Goal: Task Accomplishment & Management: Complete application form

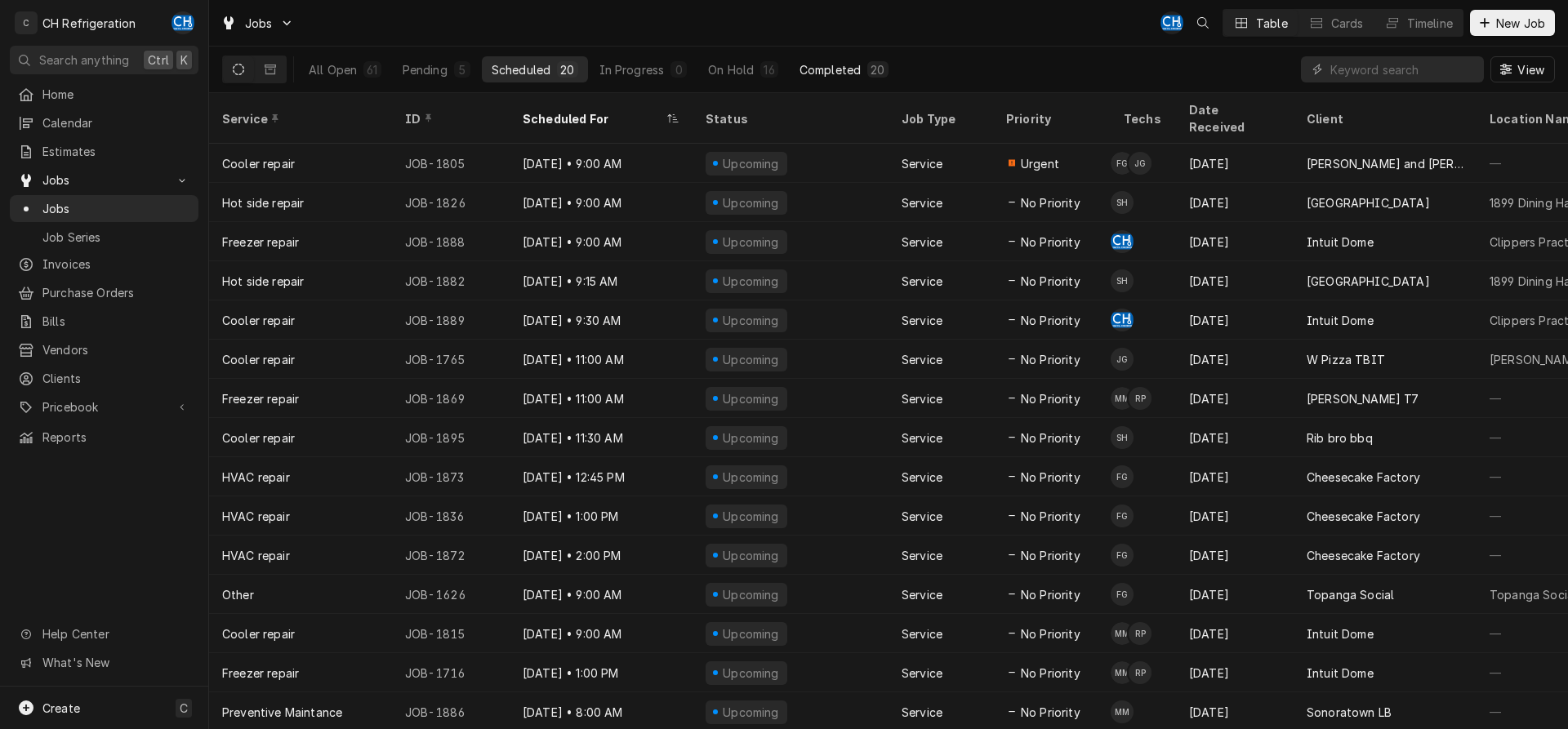
click at [883, 76] on div "20" at bounding box center [878, 69] width 20 height 16
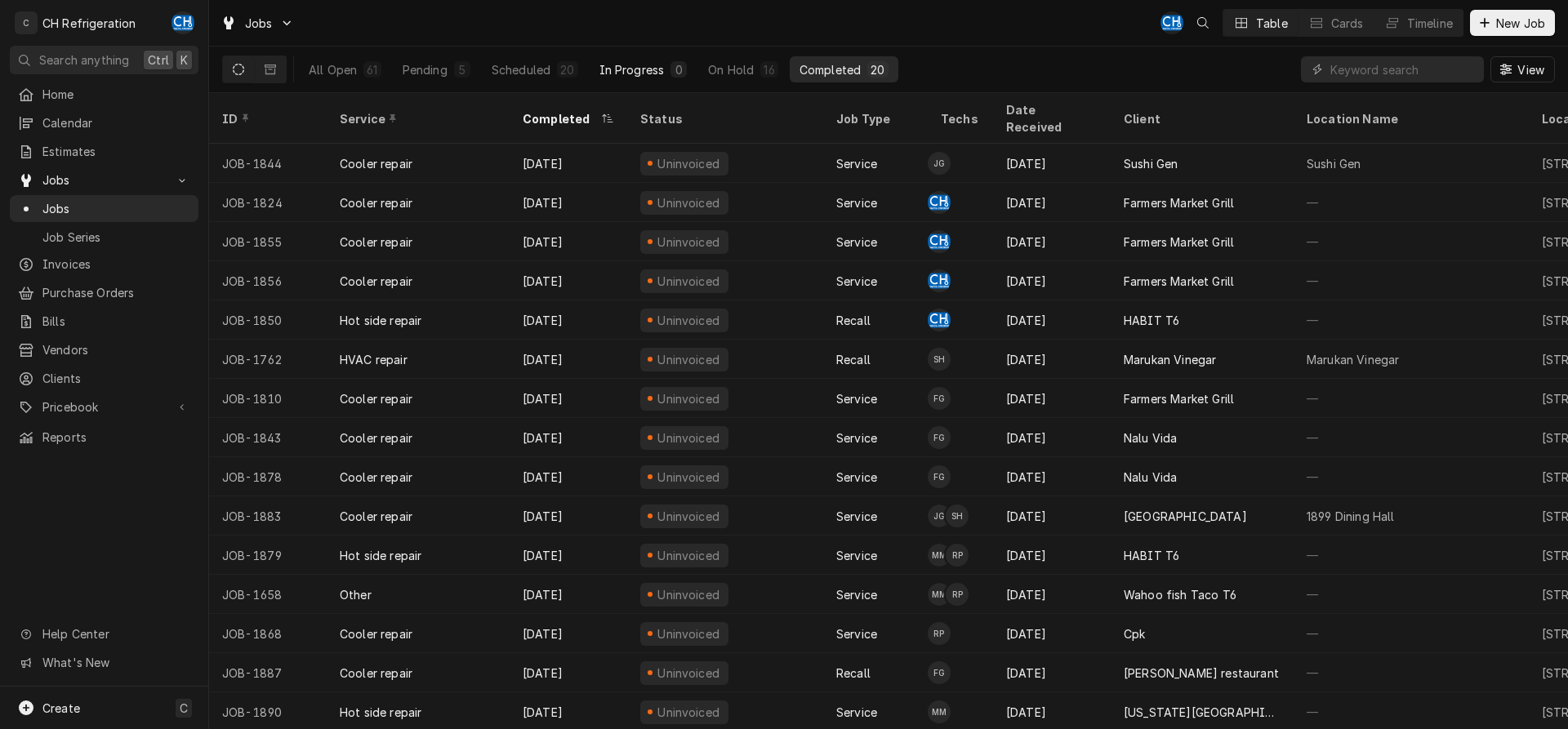
click at [654, 65] on div "In Progress" at bounding box center [631, 70] width 65 height 17
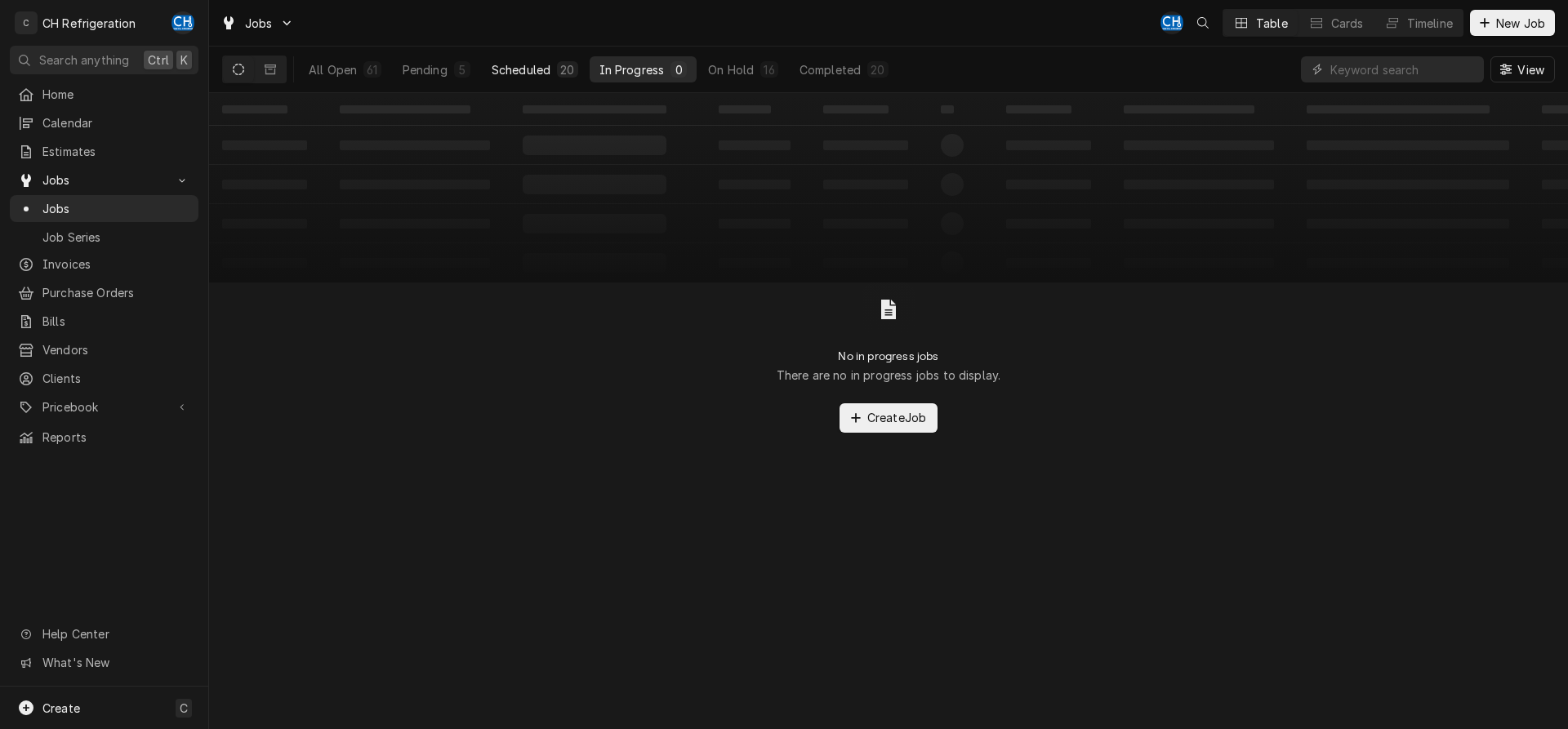
click at [582, 74] on button "Scheduled 20" at bounding box center [535, 69] width 106 height 26
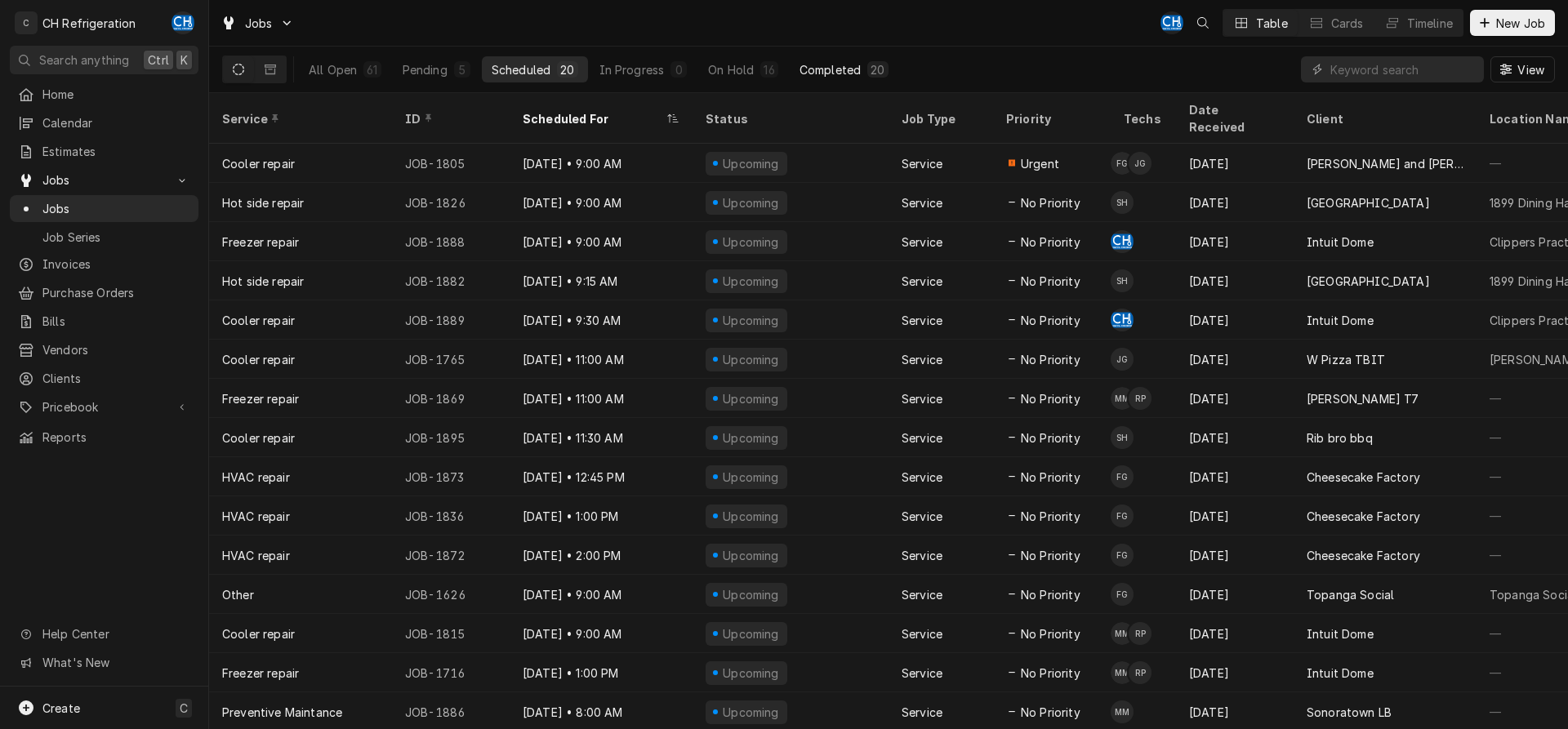
click at [824, 68] on div "Completed" at bounding box center [830, 70] width 61 height 17
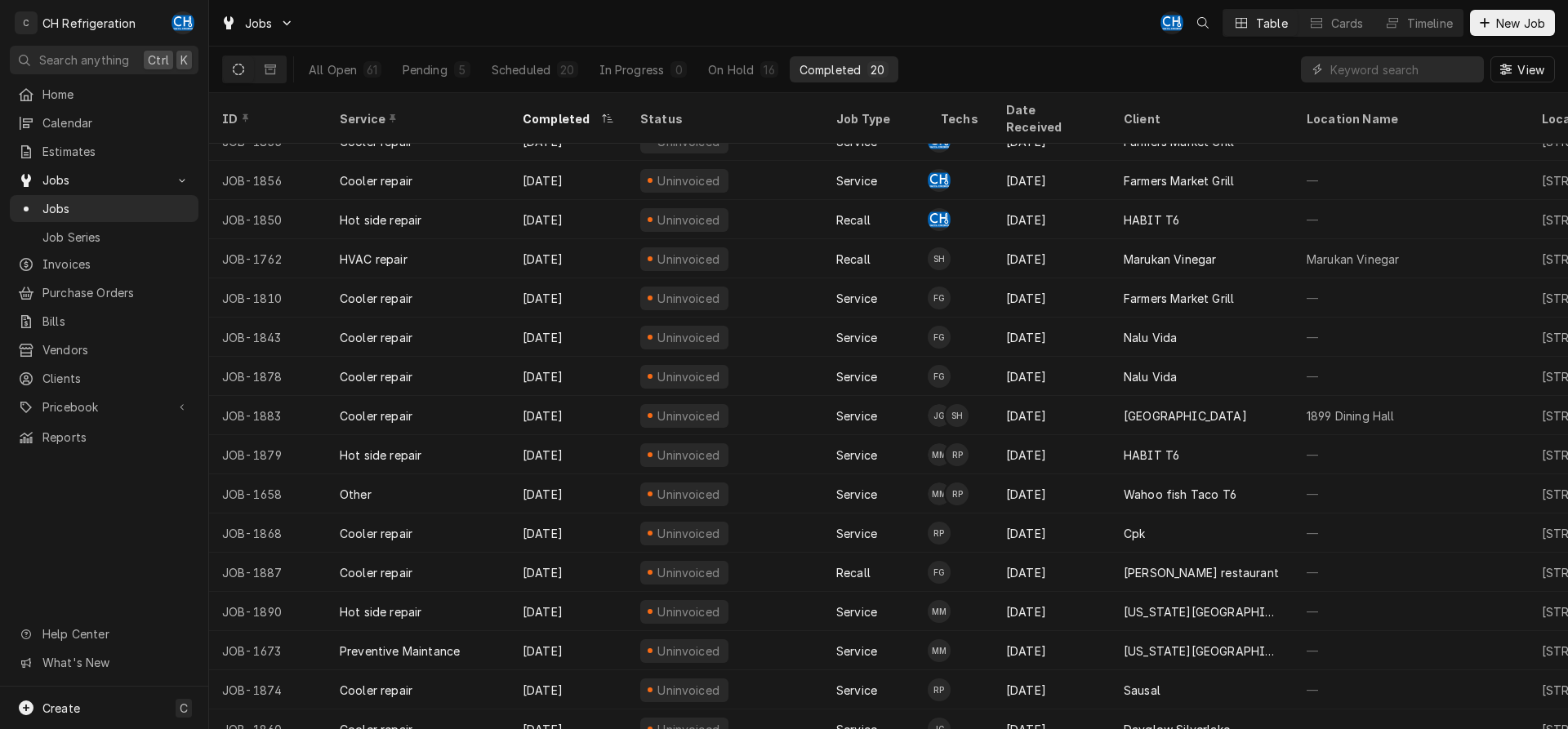
scroll to position [178, 0]
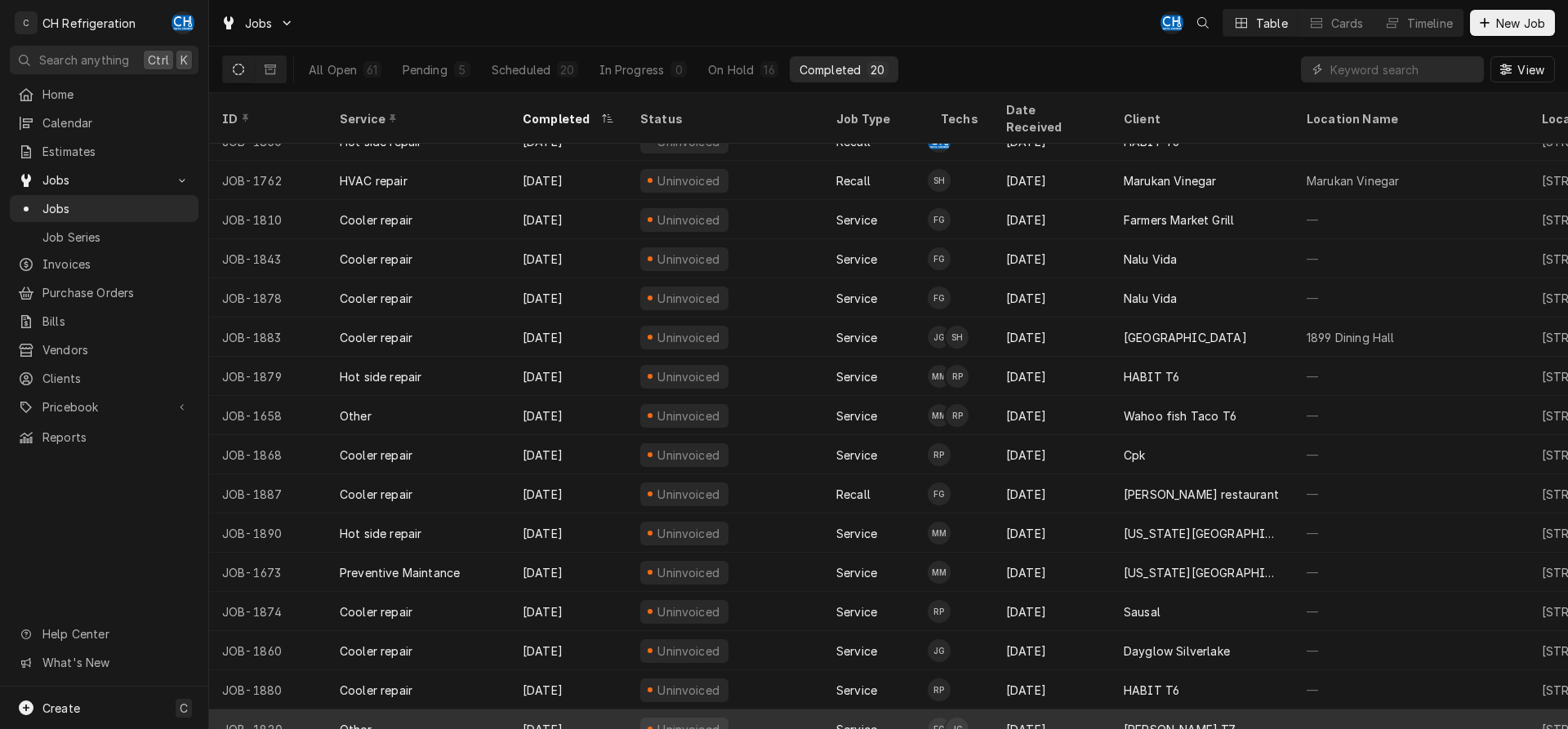
click at [1053, 709] on div "Aug 27" at bounding box center [1052, 729] width 117 height 39
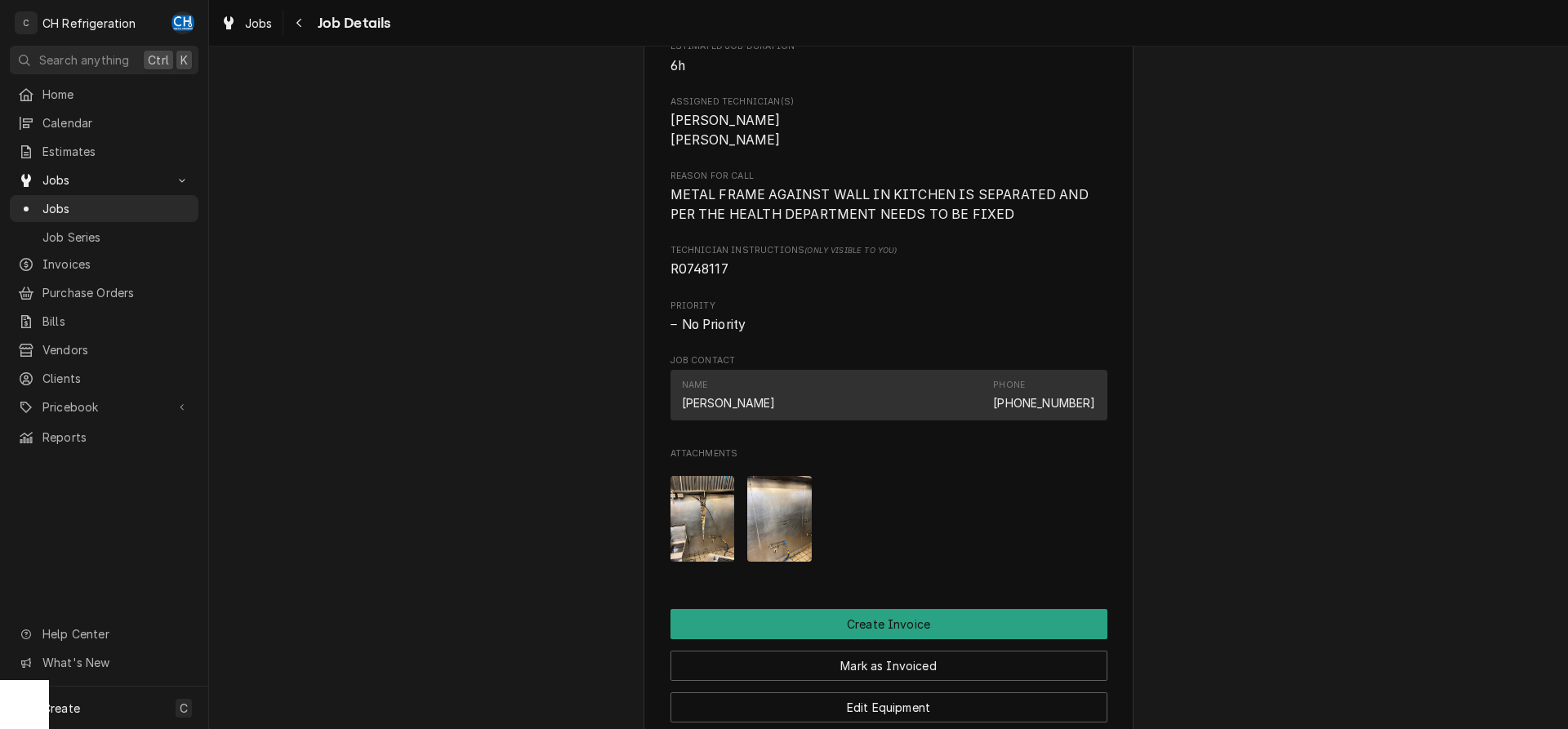
scroll to position [583, 0]
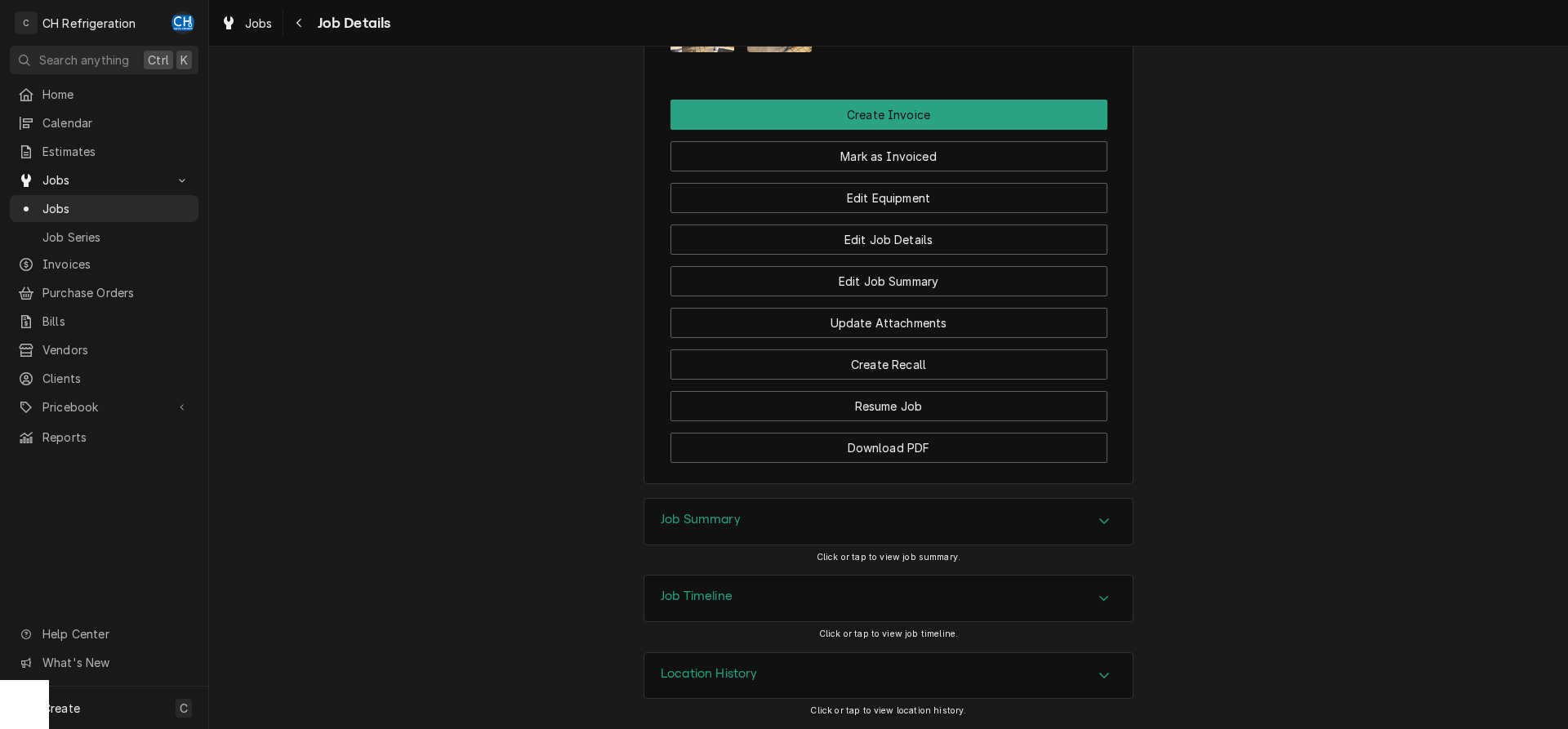
click at [947, 509] on div "Job Summary" at bounding box center [888, 522] width 489 height 46
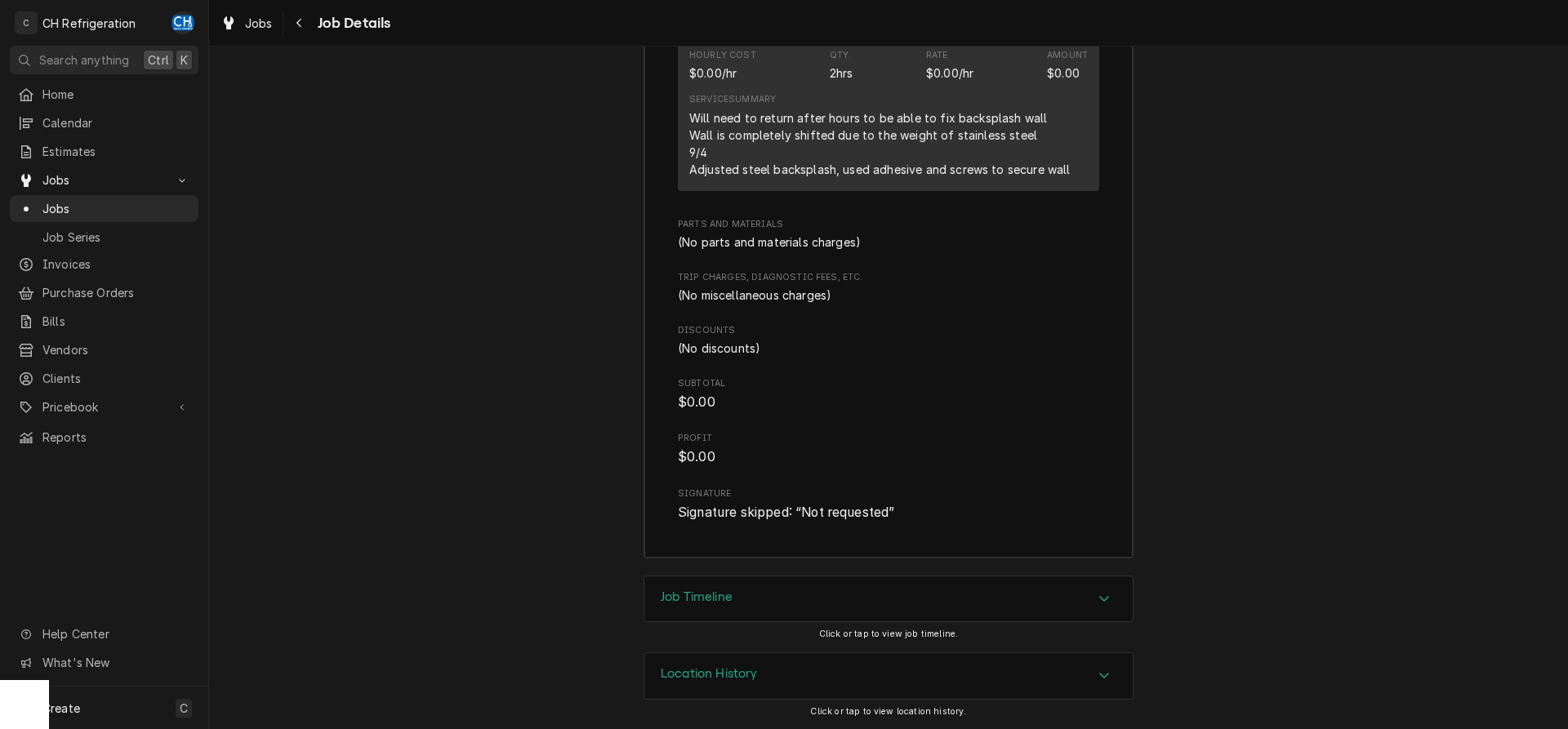
scroll to position [1808, 0]
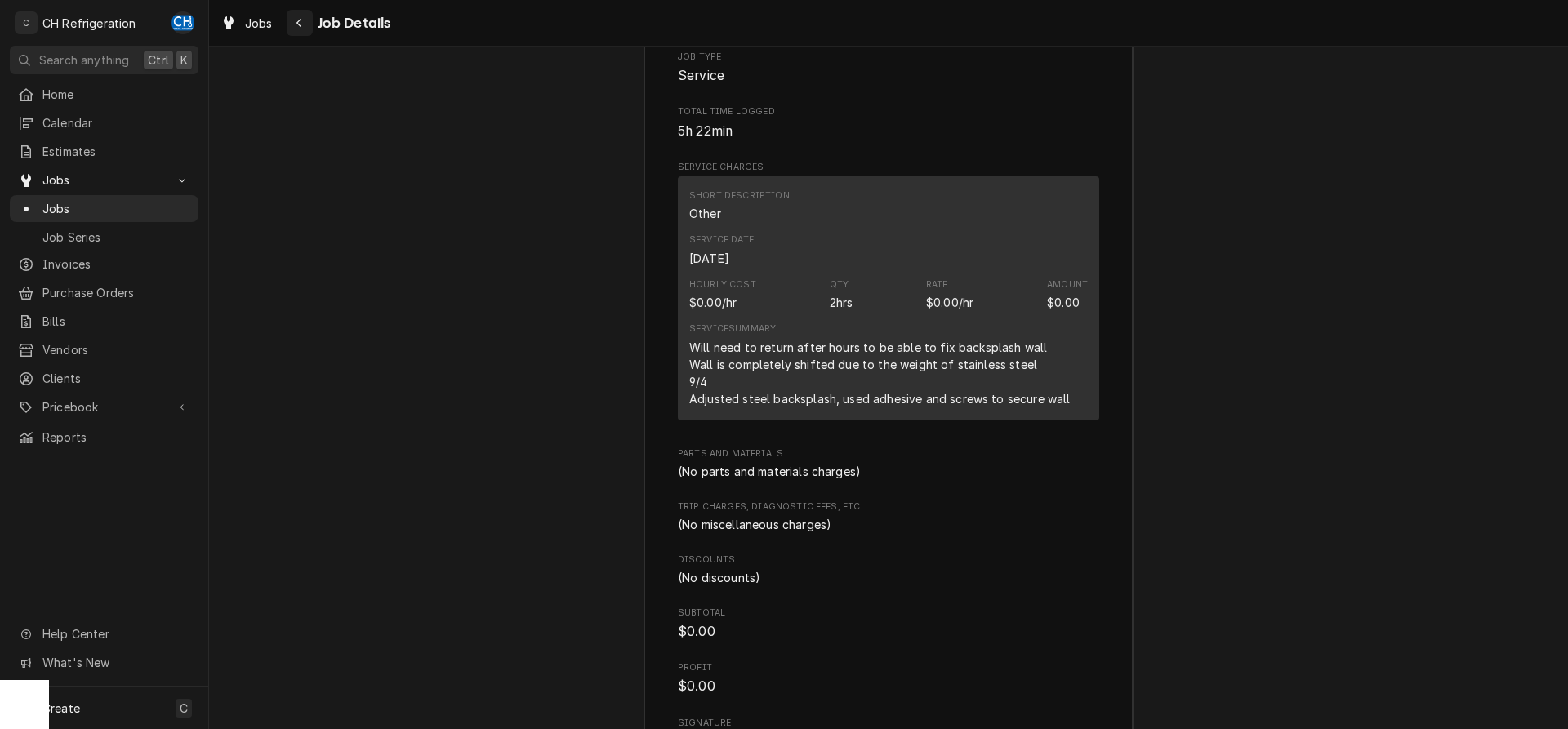
click at [307, 19] on div "Navigate back" at bounding box center [299, 22] width 16 height 16
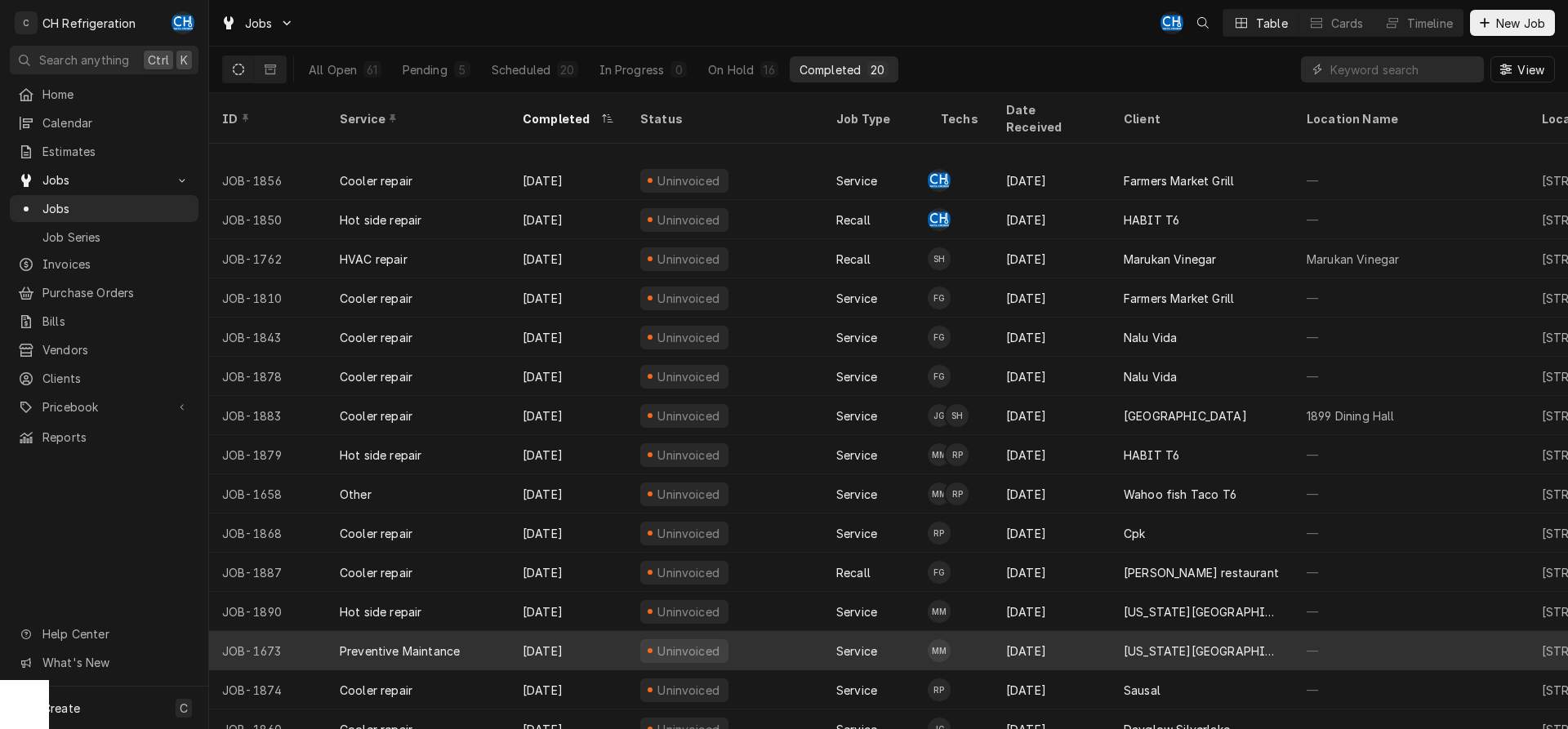
scroll to position [178, 0]
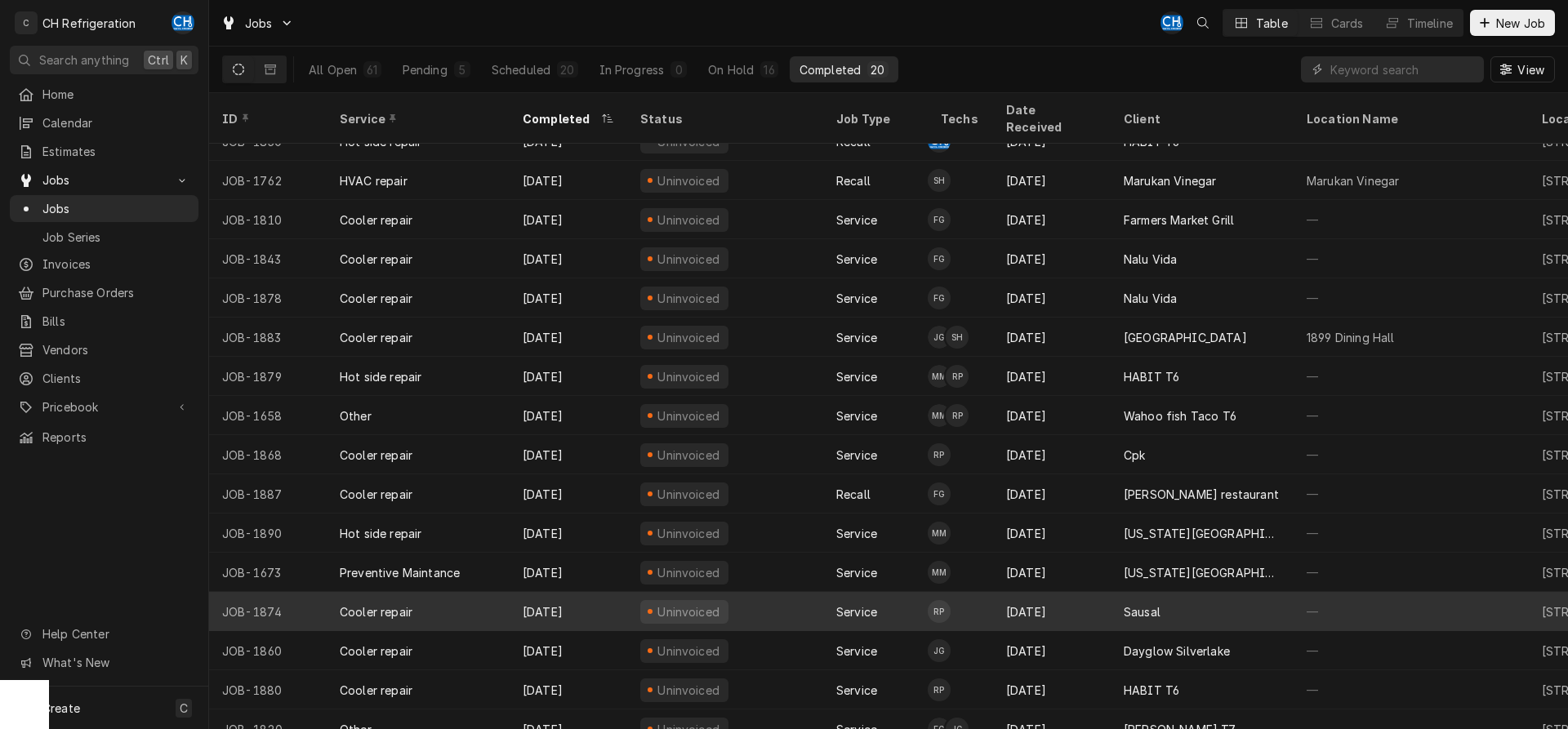
click at [976, 597] on td "RP" at bounding box center [960, 612] width 65 height 39
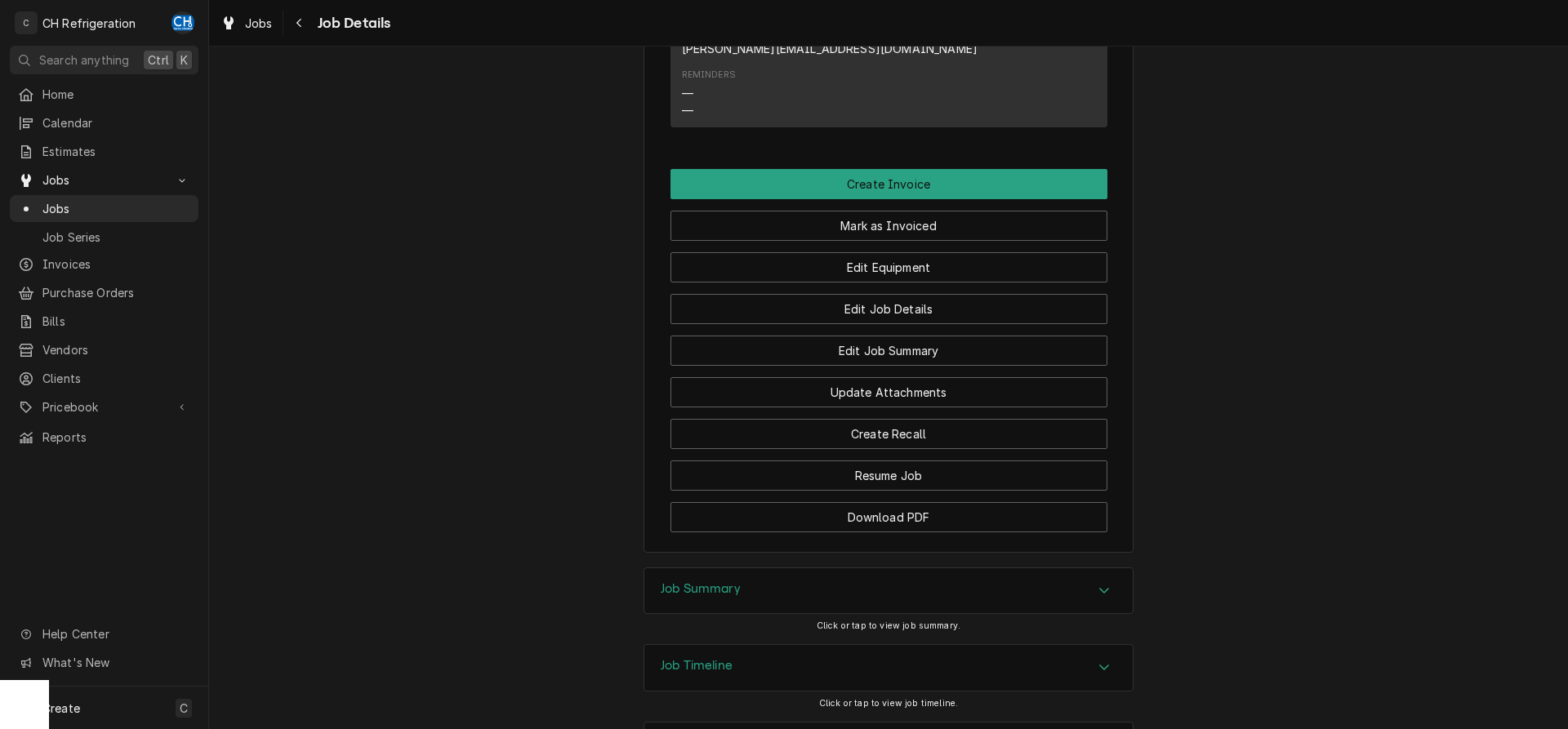
click at [746, 568] on div "Job Summary" at bounding box center [888, 591] width 489 height 46
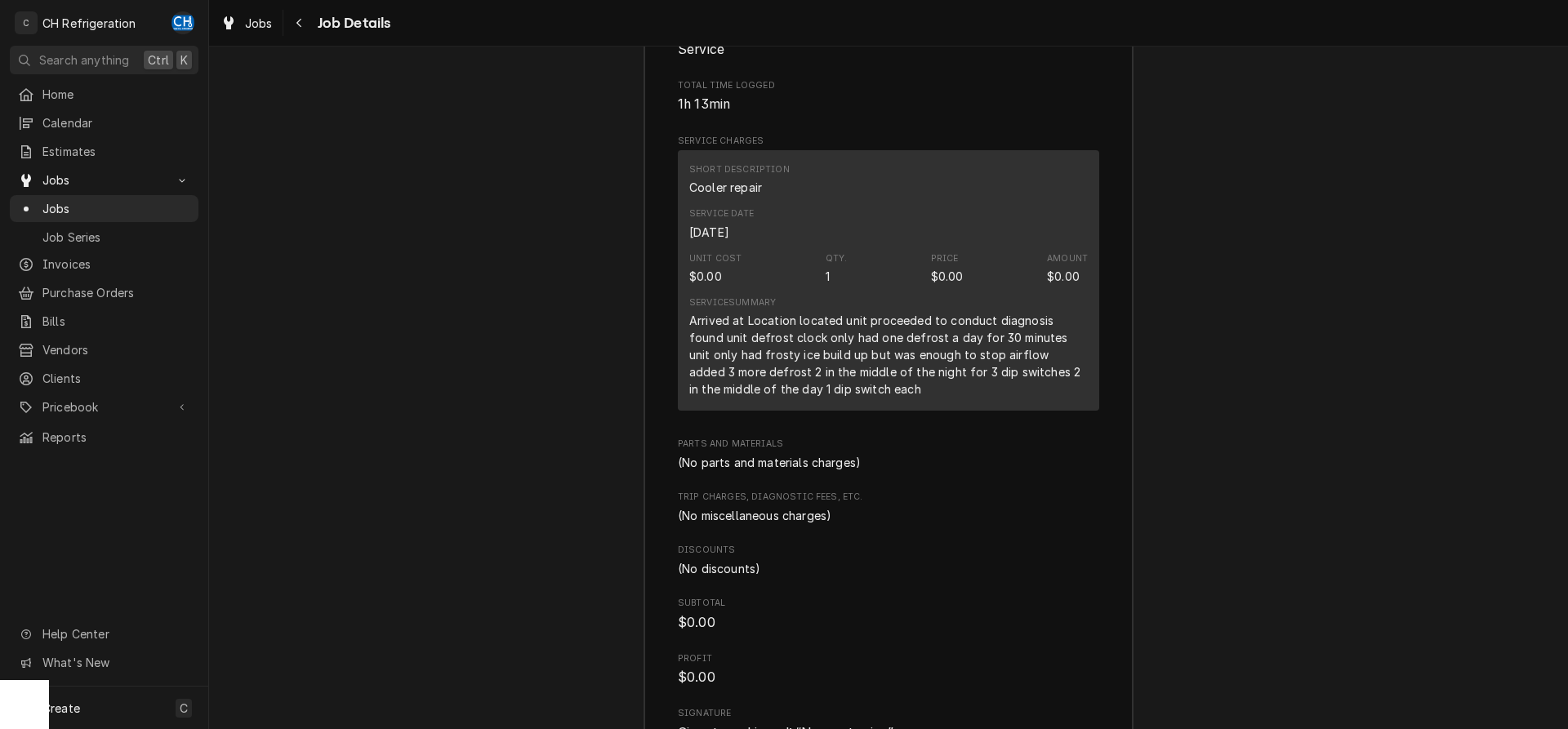
scroll to position [1877, 0]
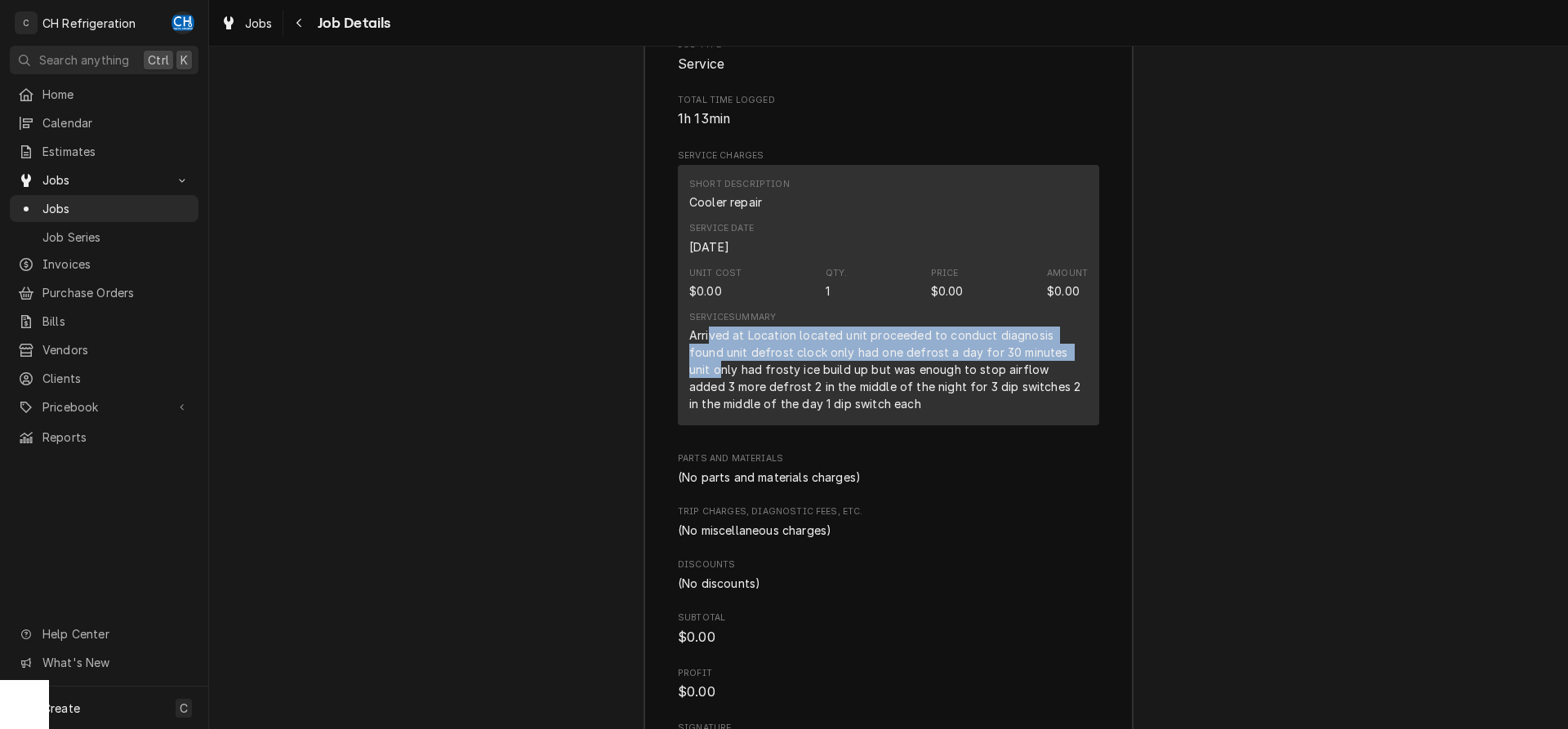
drag, startPoint x: 713, startPoint y: 272, endPoint x: 1058, endPoint y: 286, distance: 345.3
click at [1058, 326] on div "Arrived at Location located unit proceeded to conduct diagnosis found unit defr…" at bounding box center [888, 369] width 399 height 86
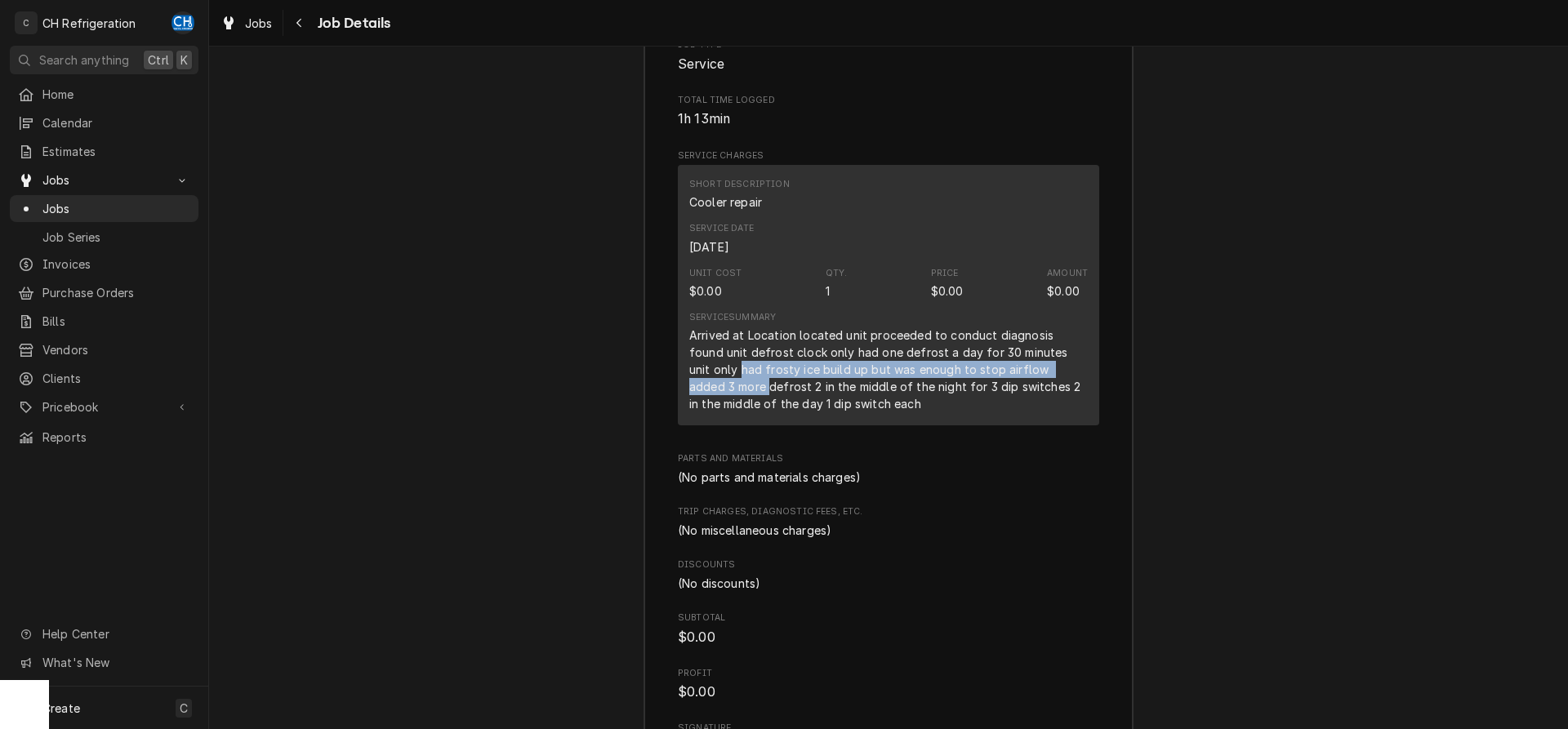
drag, startPoint x: 689, startPoint y: 300, endPoint x: 1072, endPoint y: 308, distance: 383.1
click at [1072, 326] on div "Arrived at Location located unit proceeded to conduct diagnosis found unit defr…" at bounding box center [888, 369] width 399 height 86
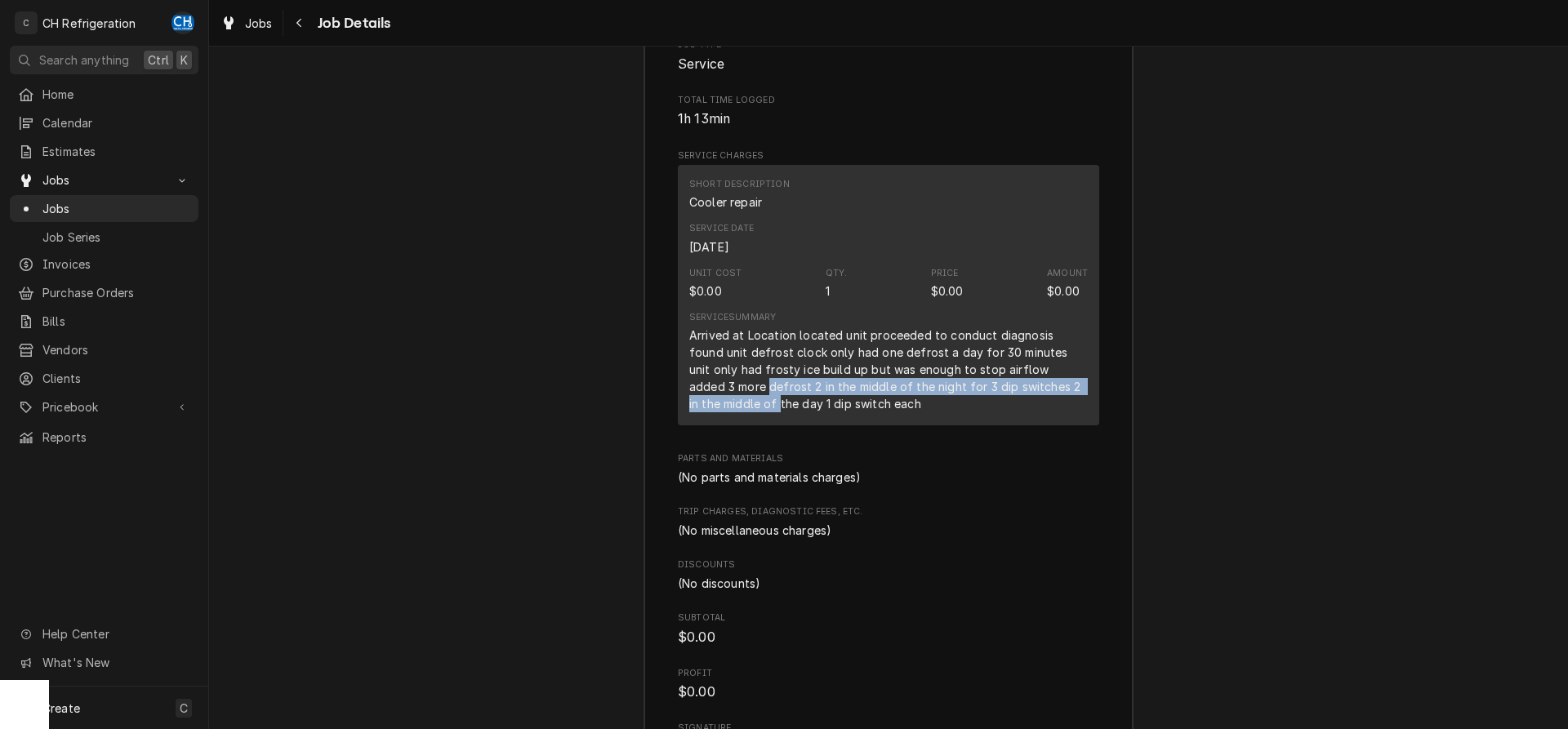
drag, startPoint x: 677, startPoint y: 319, endPoint x: 685, endPoint y: 345, distance: 27.2
click at [685, 345] on div "Roopairs Job ID JOB-1874 Service Type Cooler repair Job Type Service Total Time…" at bounding box center [888, 351] width 489 height 881
click at [689, 335] on div "Arrived at Location located unit proceeded to conduct diagnosis found unit defr…" at bounding box center [888, 369] width 399 height 86
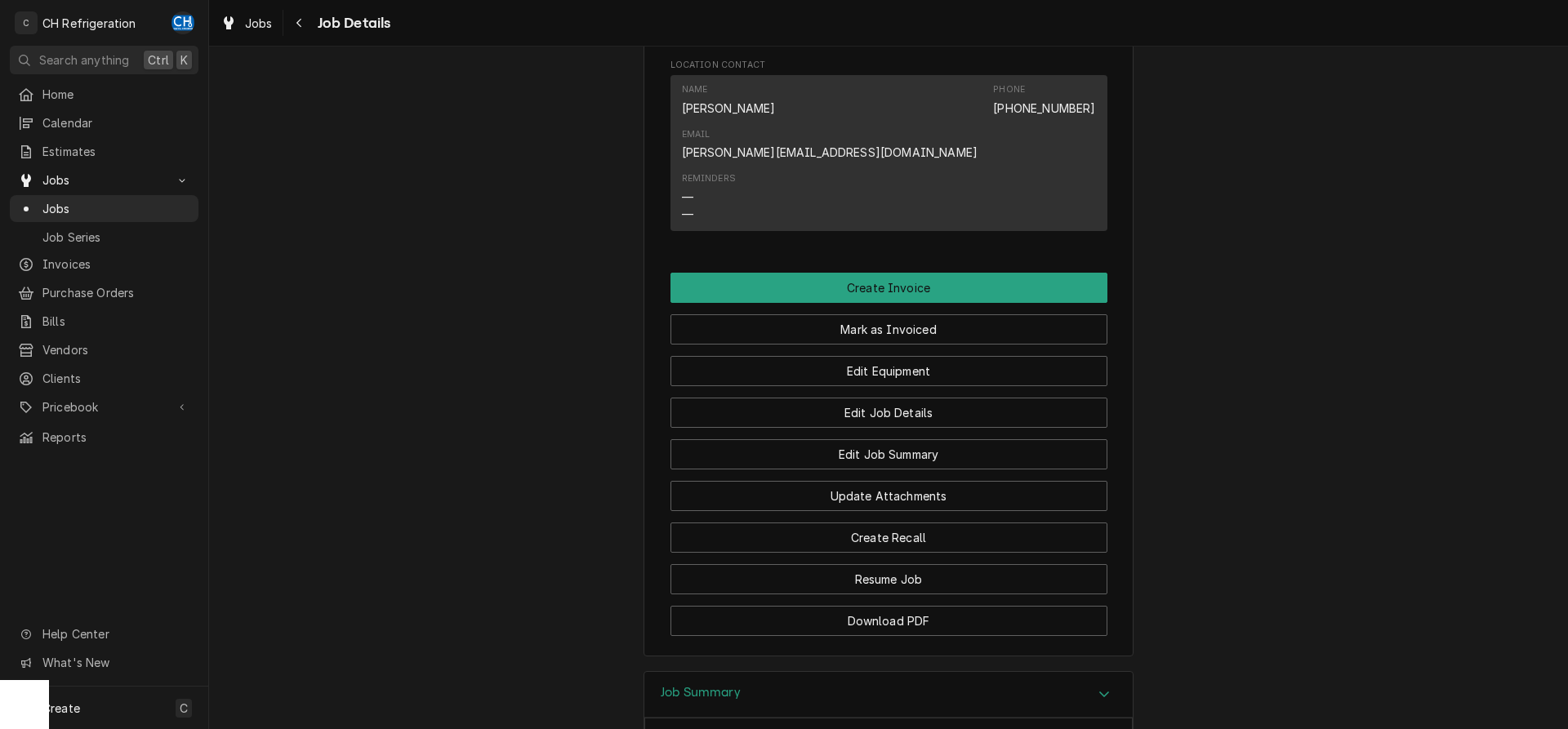
scroll to position [961, 0]
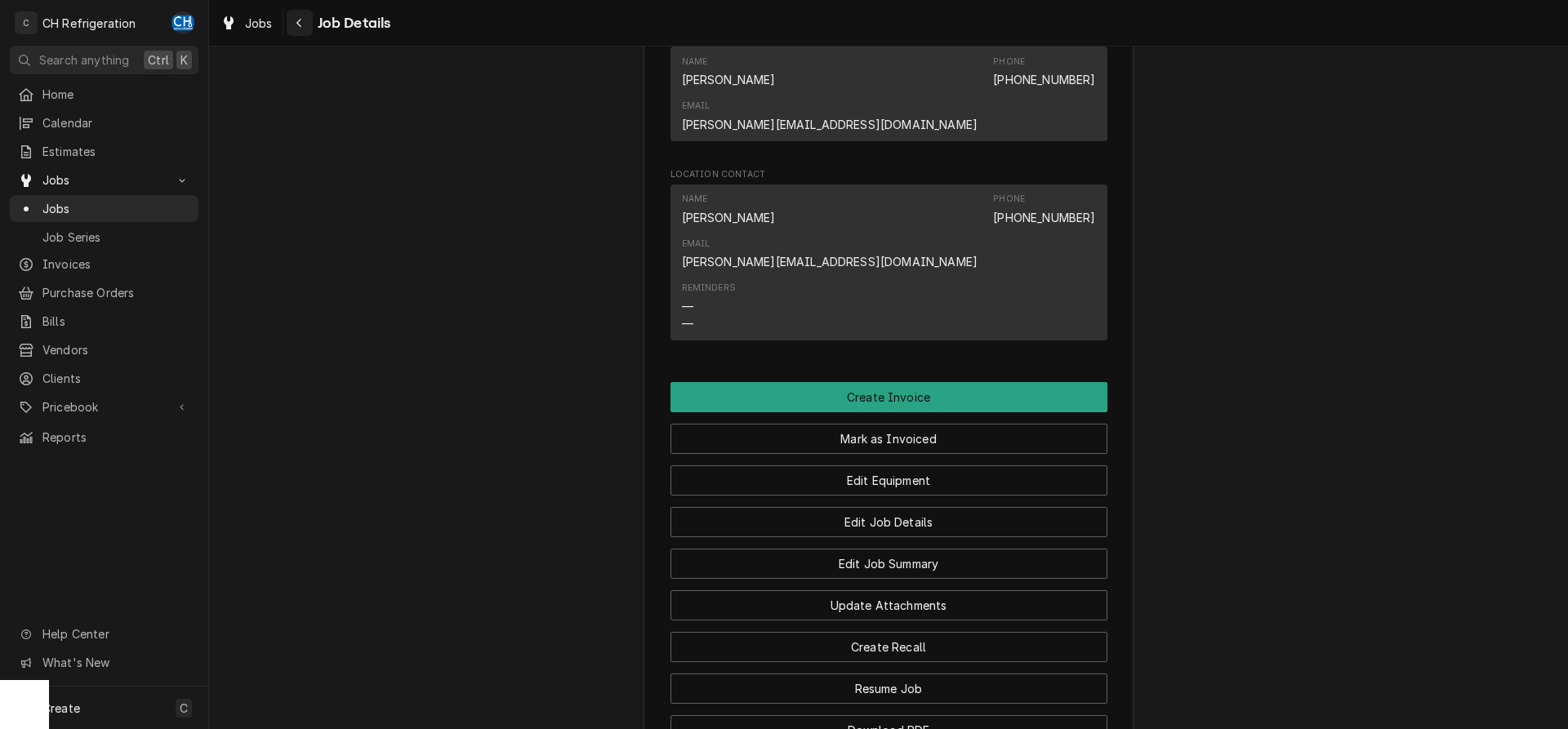
drag, startPoint x: 306, startPoint y: 12, endPoint x: 388, endPoint y: 48, distance: 89.6
click at [307, 12] on button "Navigate back" at bounding box center [299, 23] width 26 height 26
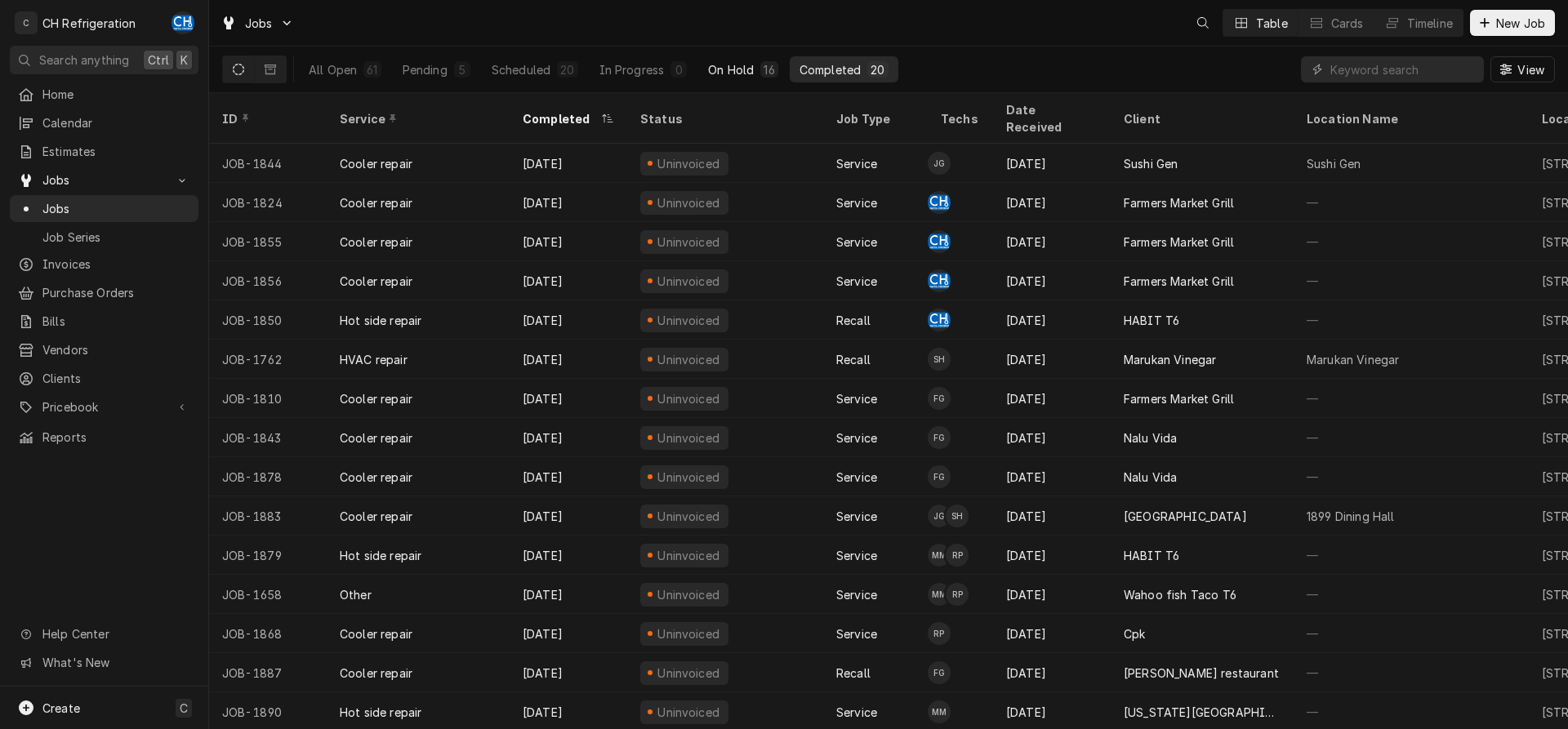
click at [737, 68] on div "On Hold" at bounding box center [731, 70] width 46 height 17
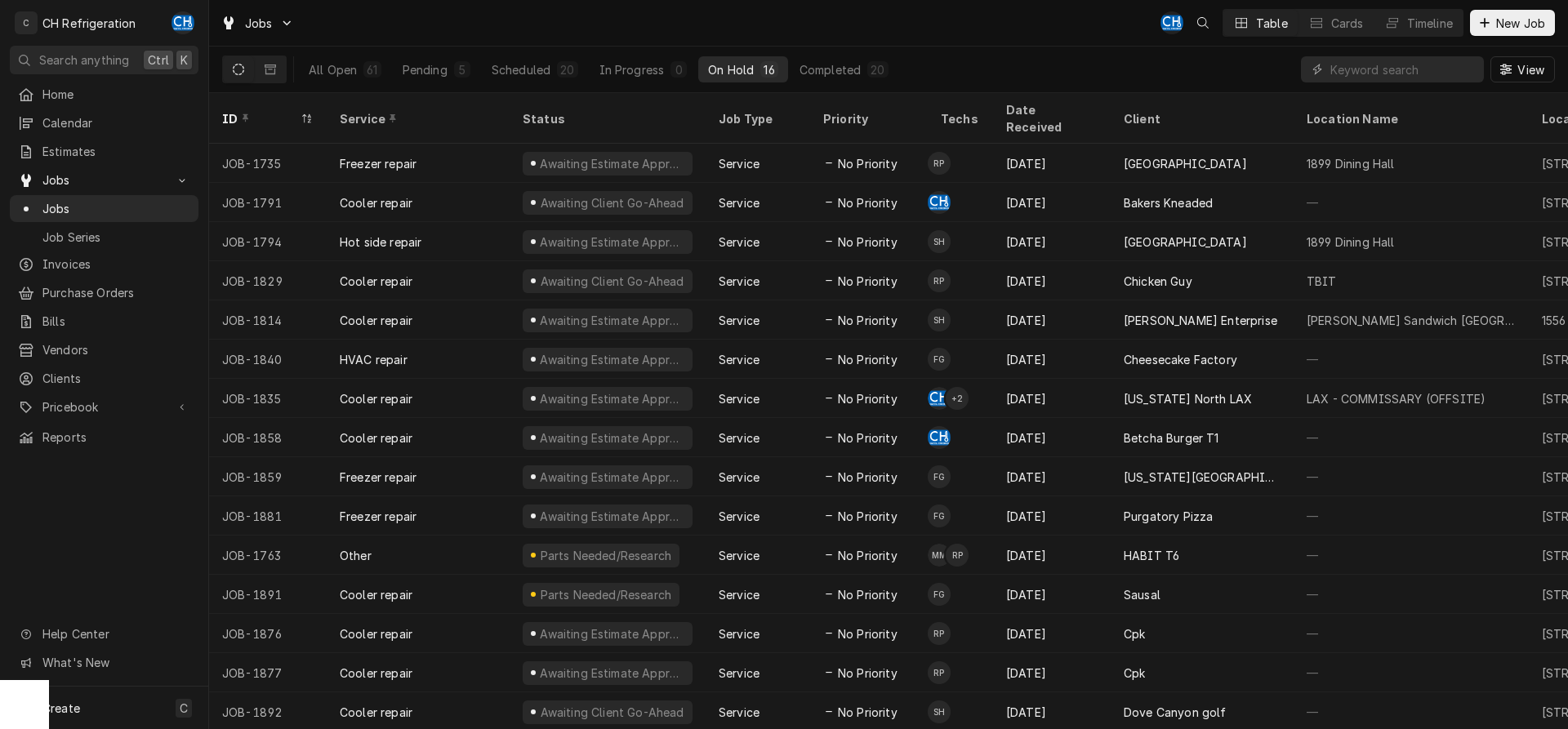
scroll to position [22, 0]
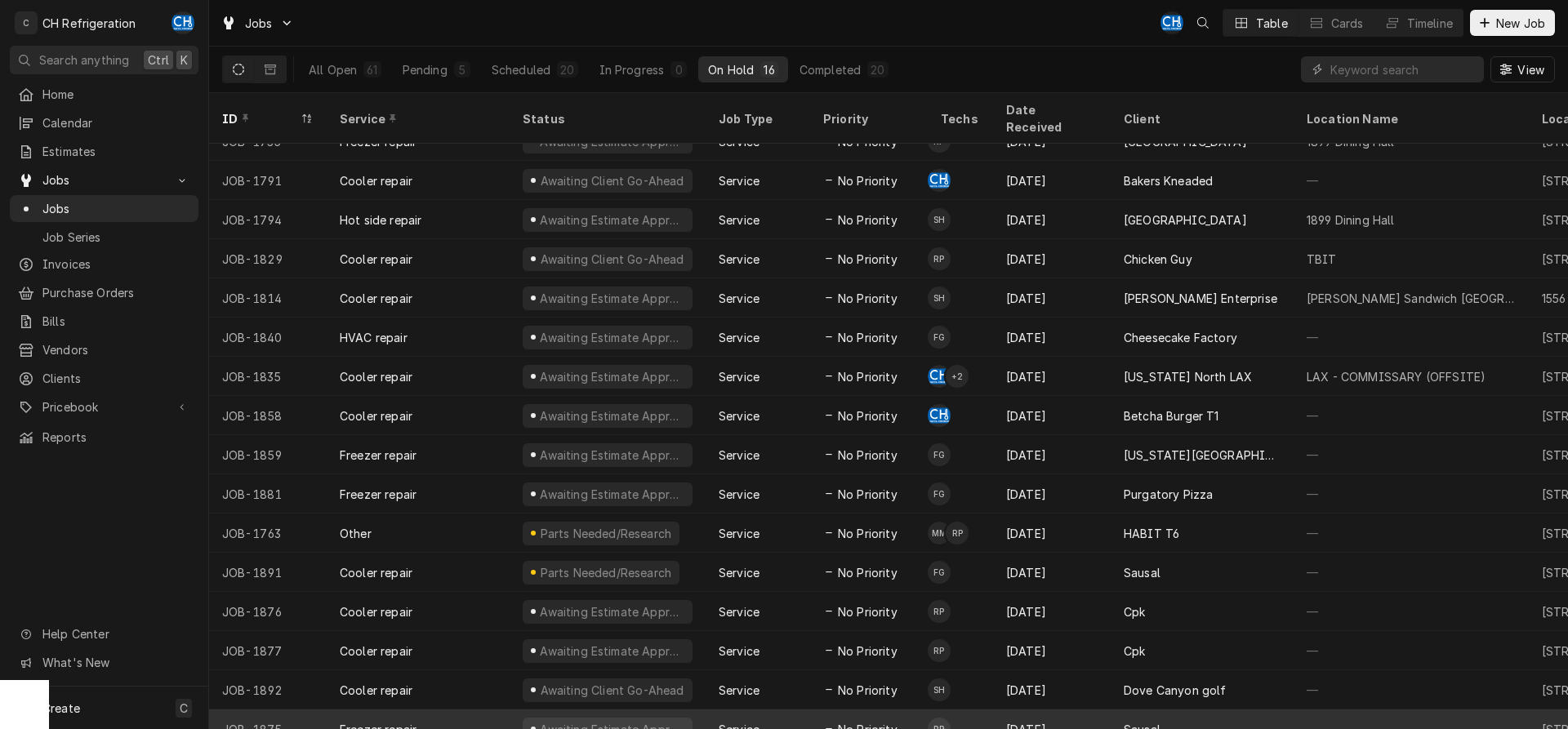
click at [1057, 709] on div "Sep 3" at bounding box center [1052, 729] width 117 height 39
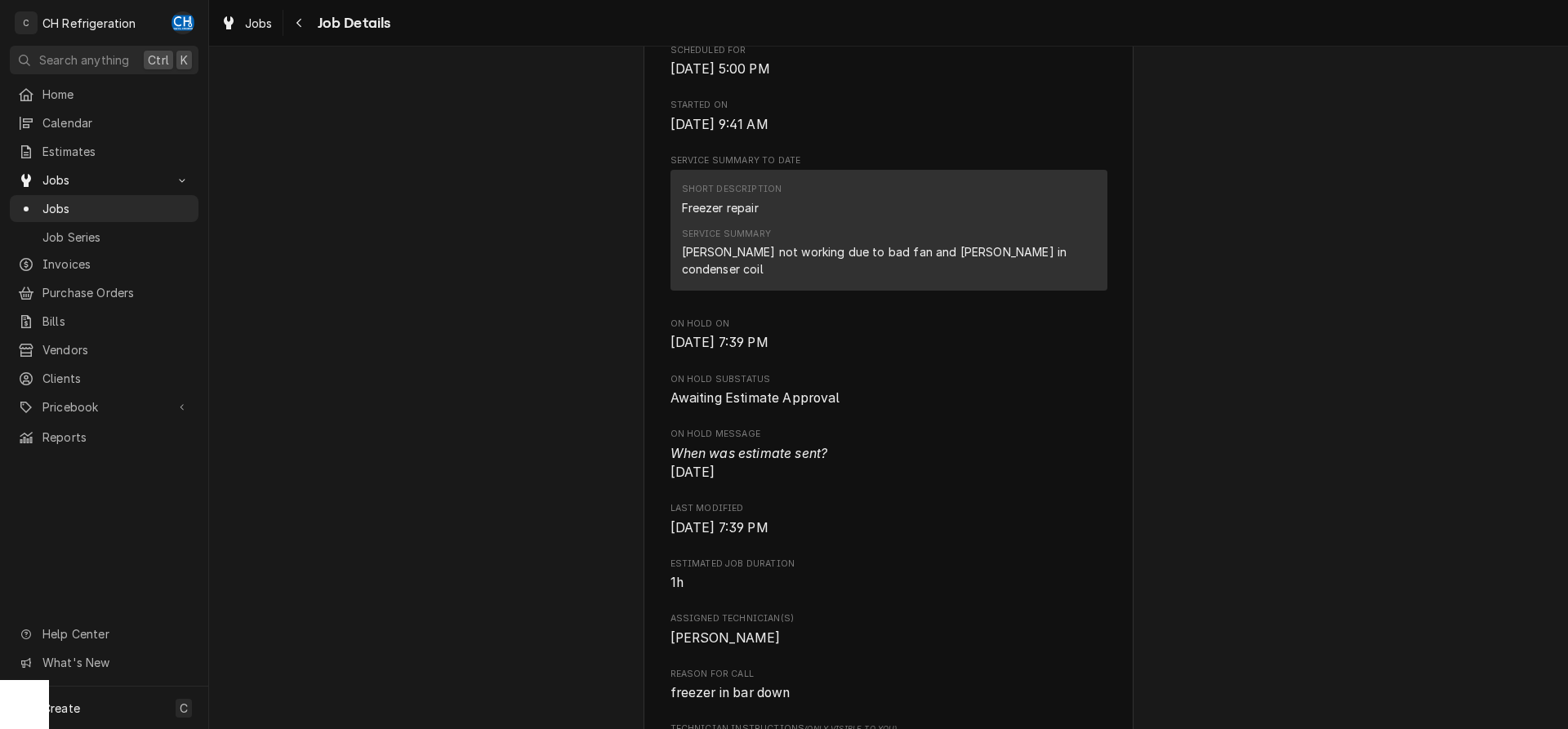
scroll to position [500, 0]
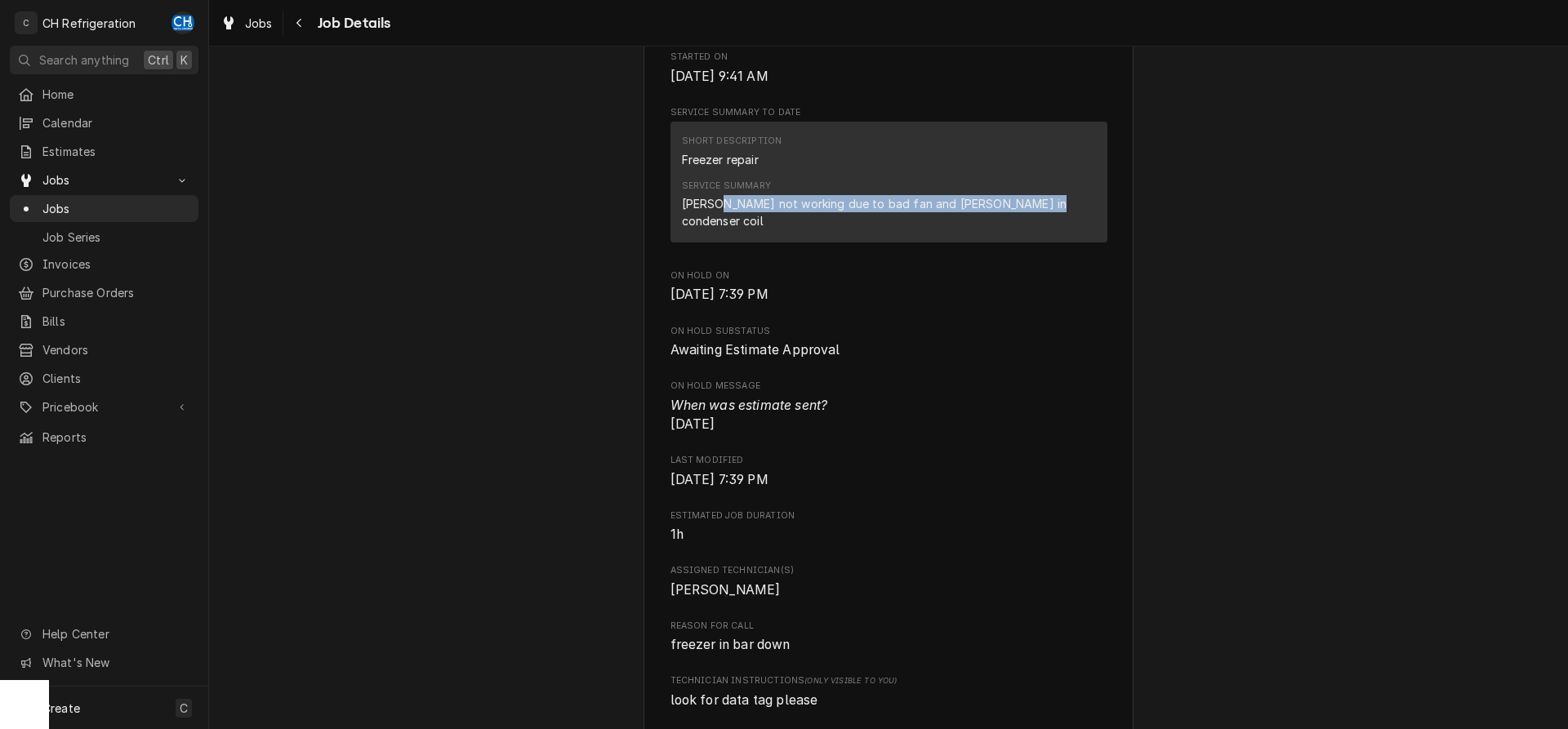
drag, startPoint x: 717, startPoint y: 230, endPoint x: 1033, endPoint y: 236, distance: 316.1
click at [1033, 229] on div "[PERSON_NAME] not working due to bad fan and [PERSON_NAME] in condenser coil" at bounding box center [888, 212] width 414 height 34
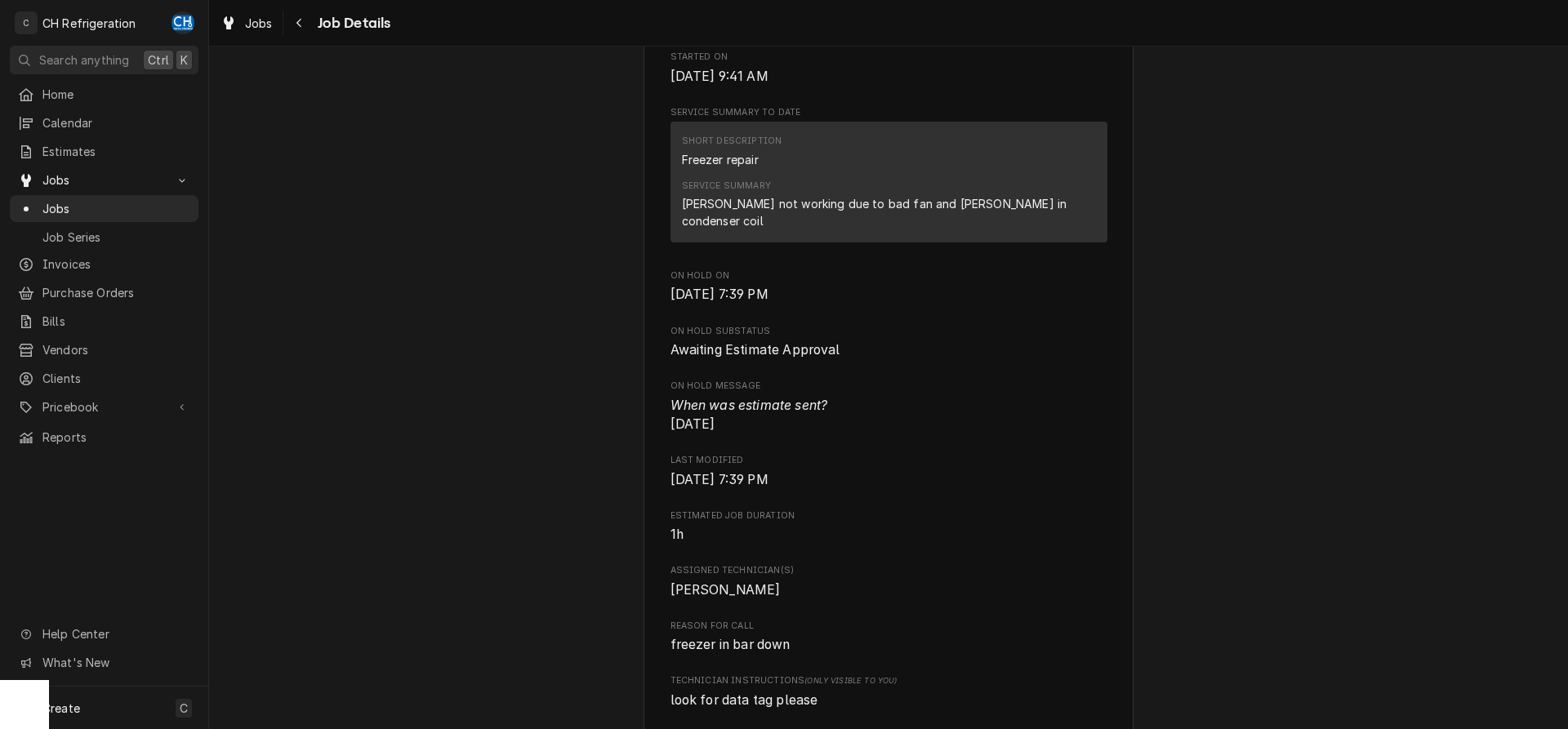
click at [1033, 235] on div "Service Summary [PERSON_NAME] not working due to bad fan and leak in condenser …" at bounding box center [888, 205] width 414 height 61
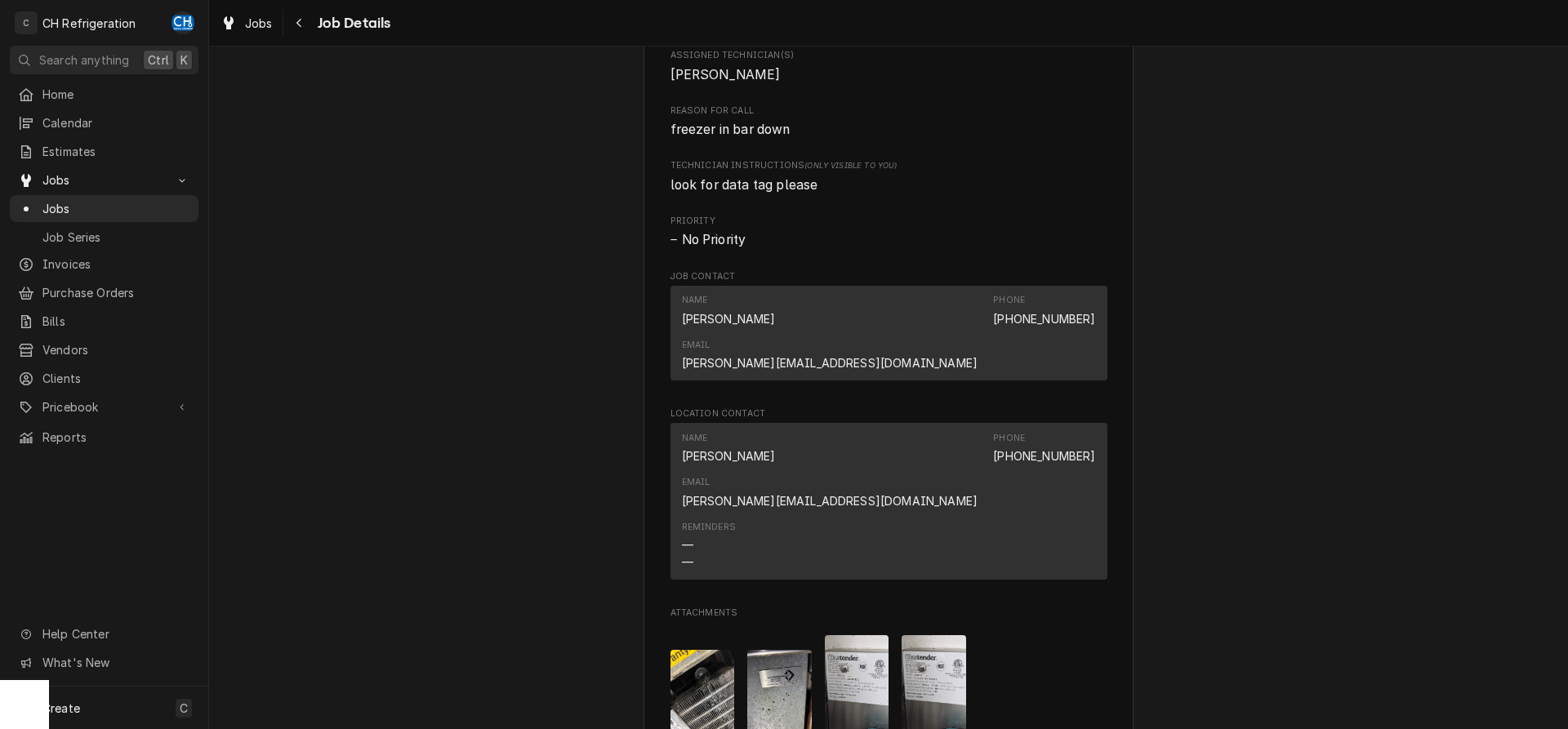
scroll to position [1332, 0]
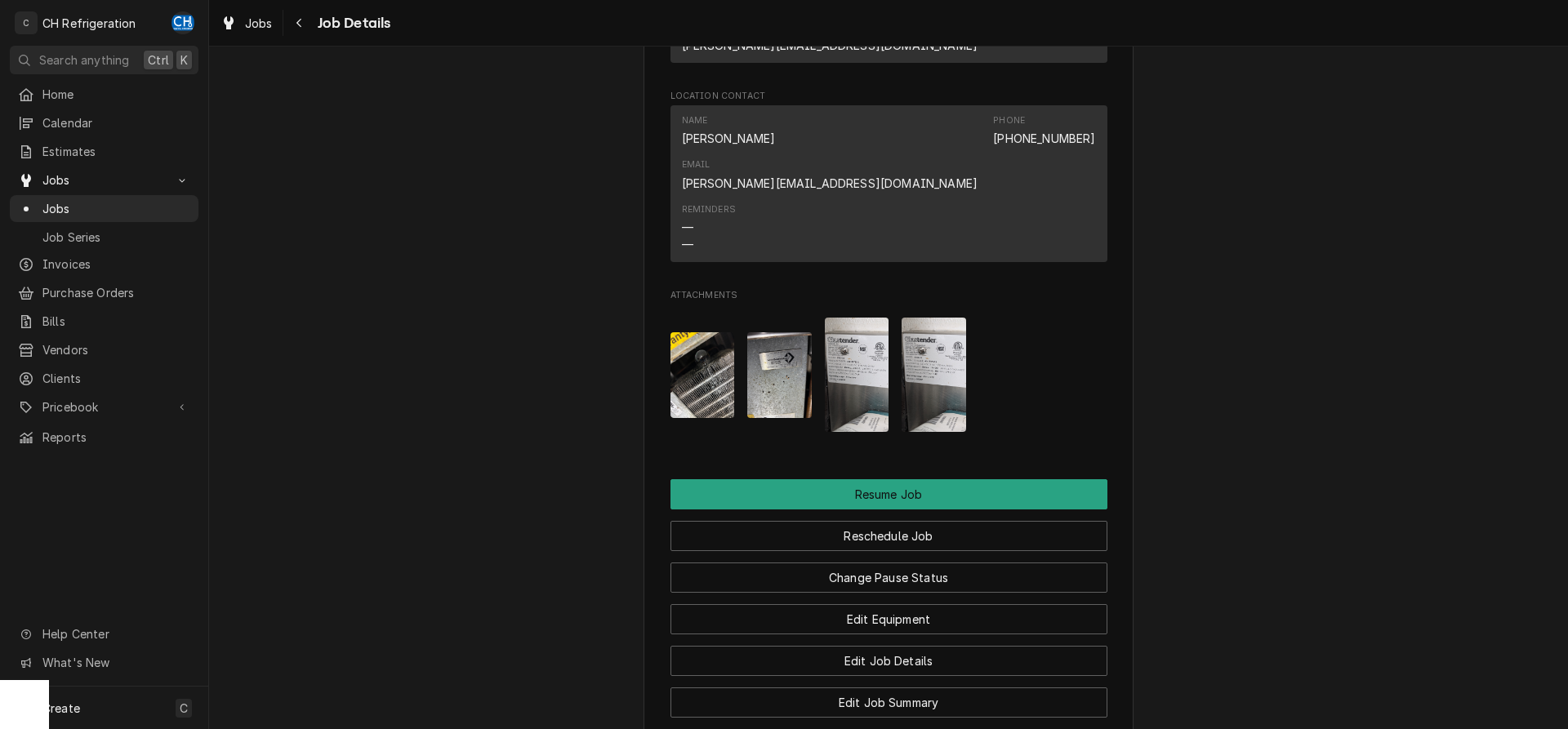
click at [863, 319] on img "Attachments" at bounding box center [858, 375] width 65 height 115
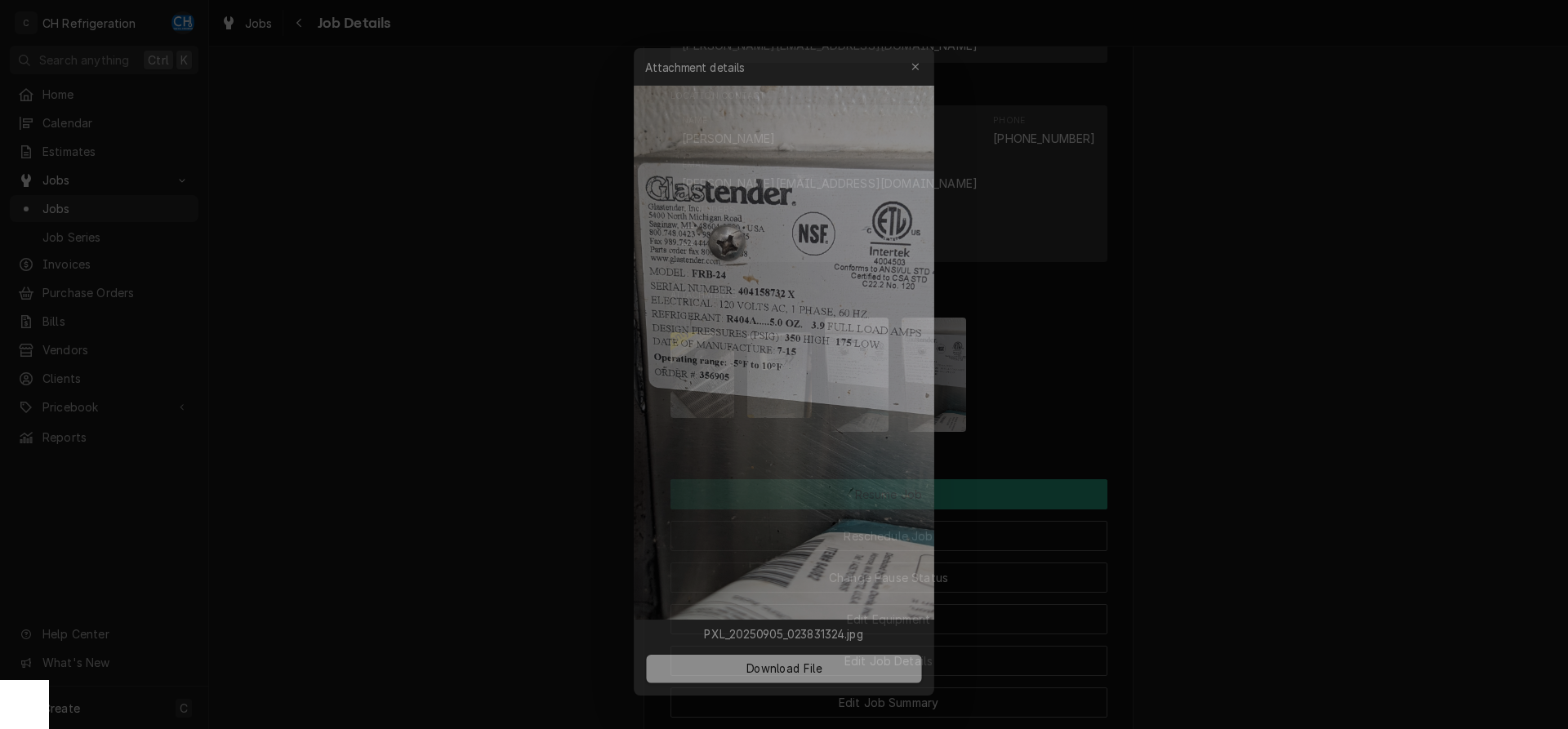
click at [1276, 352] on div at bounding box center [784, 364] width 1568 height 729
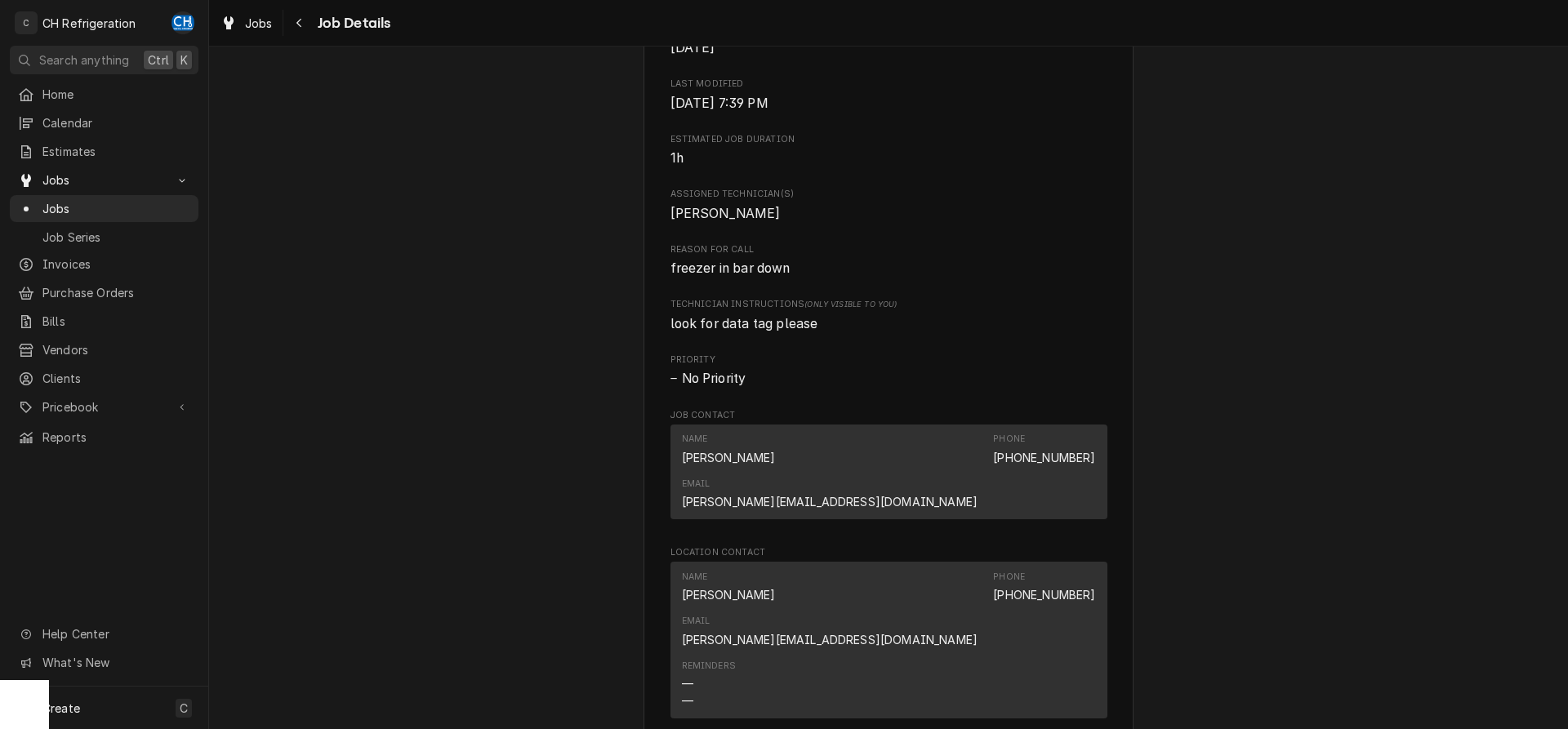
scroll to position [916, 0]
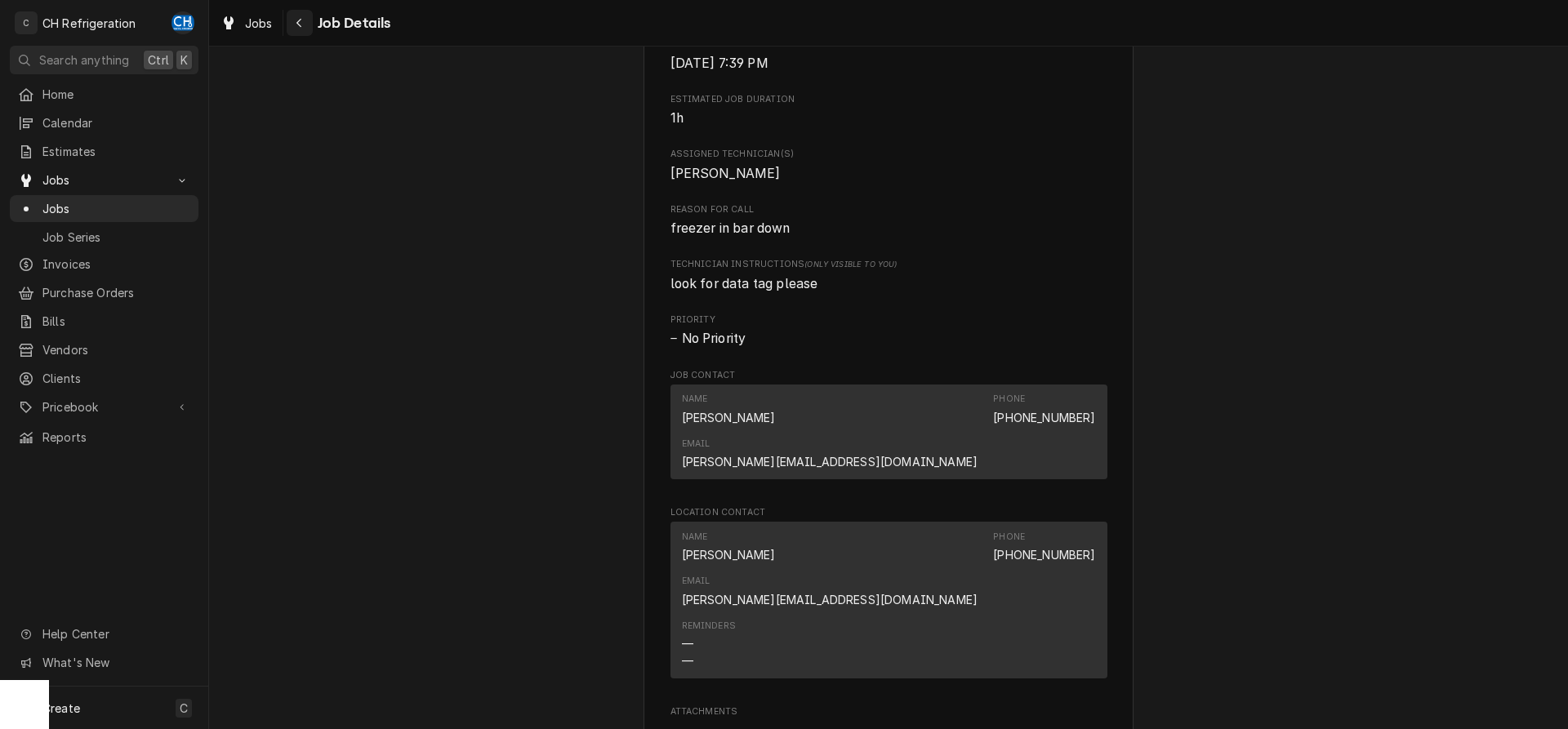
click at [307, 27] on div "Navigate back" at bounding box center [299, 22] width 16 height 16
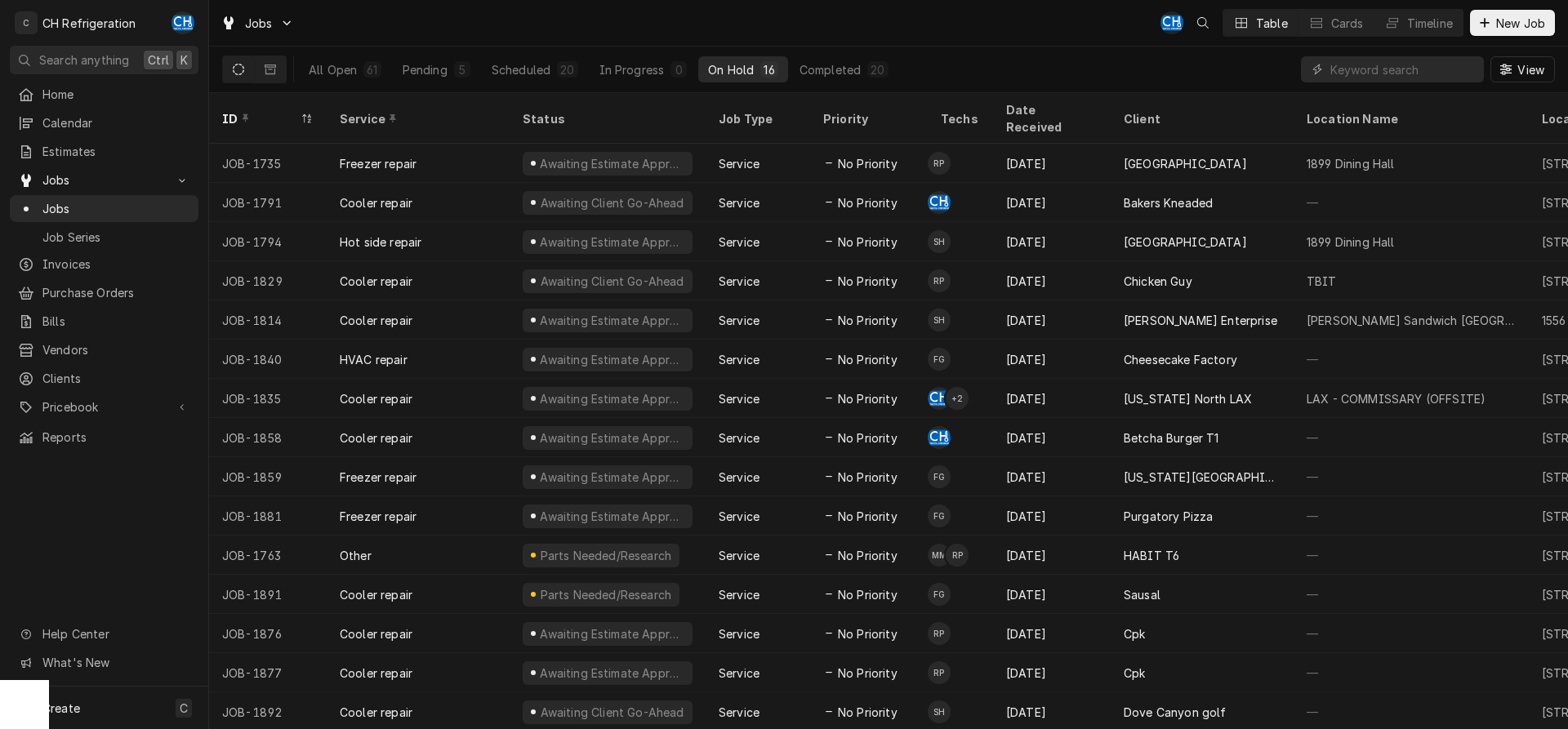
scroll to position [22, 0]
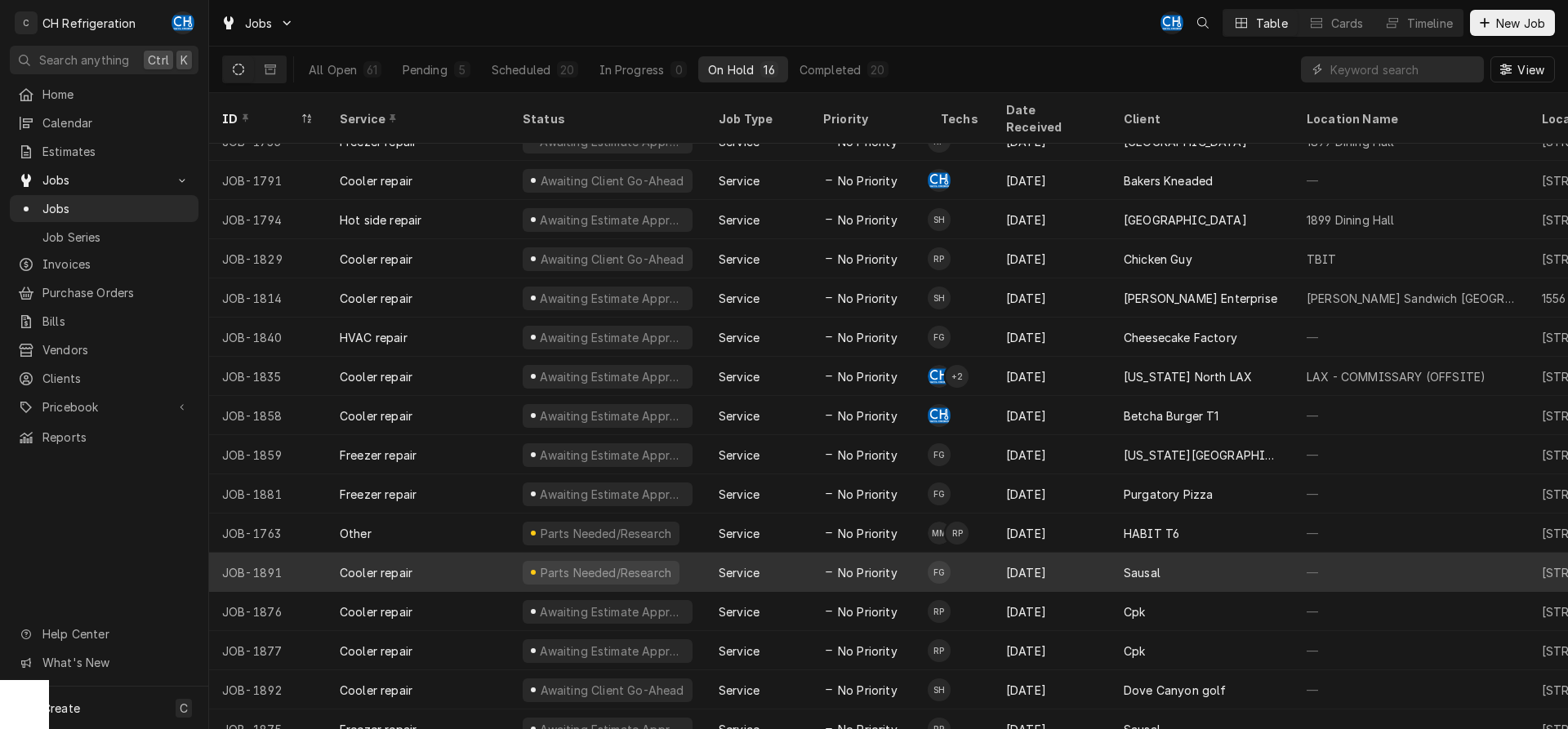
click at [1226, 553] on div "Sausal" at bounding box center [1202, 573] width 183 height 39
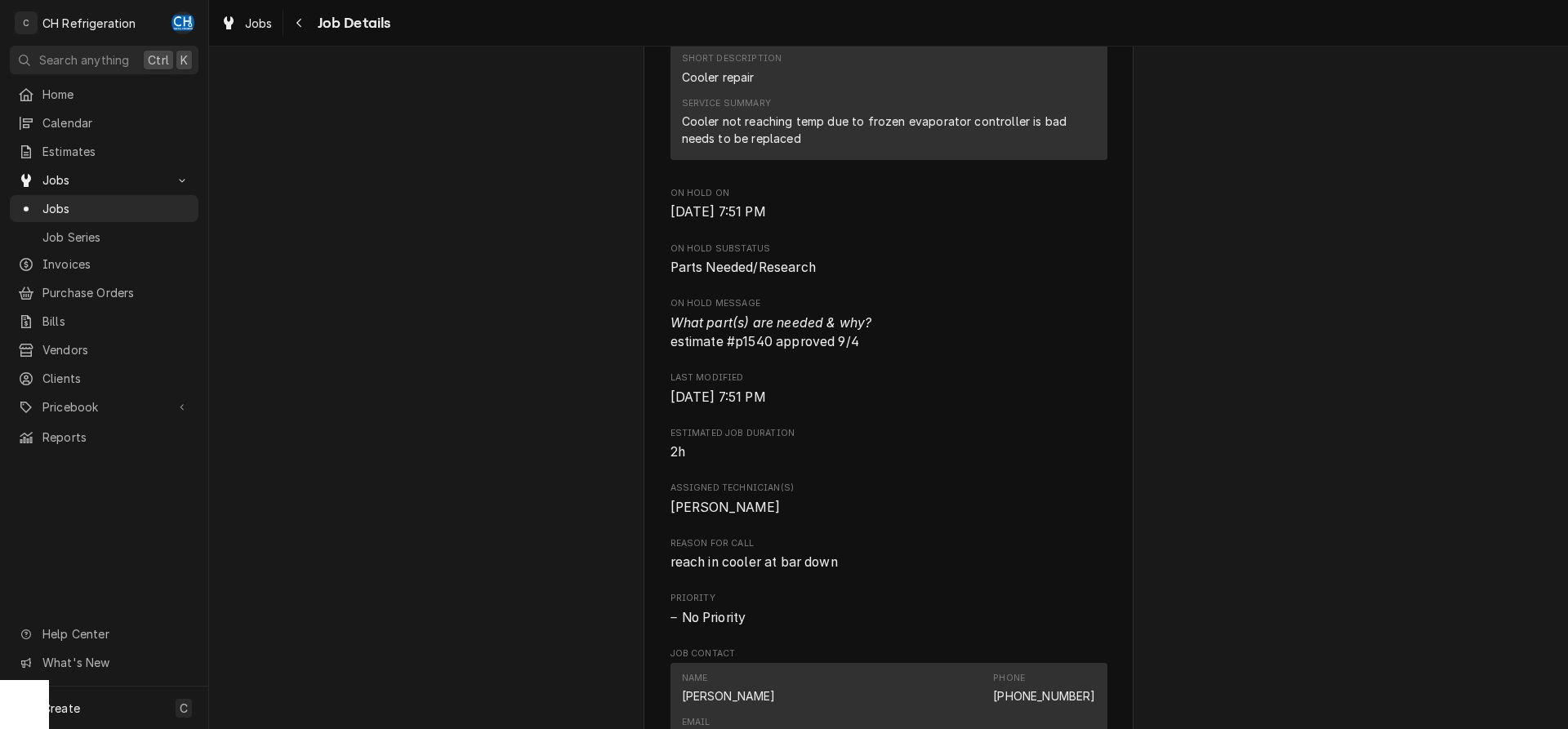
scroll to position [583, 0]
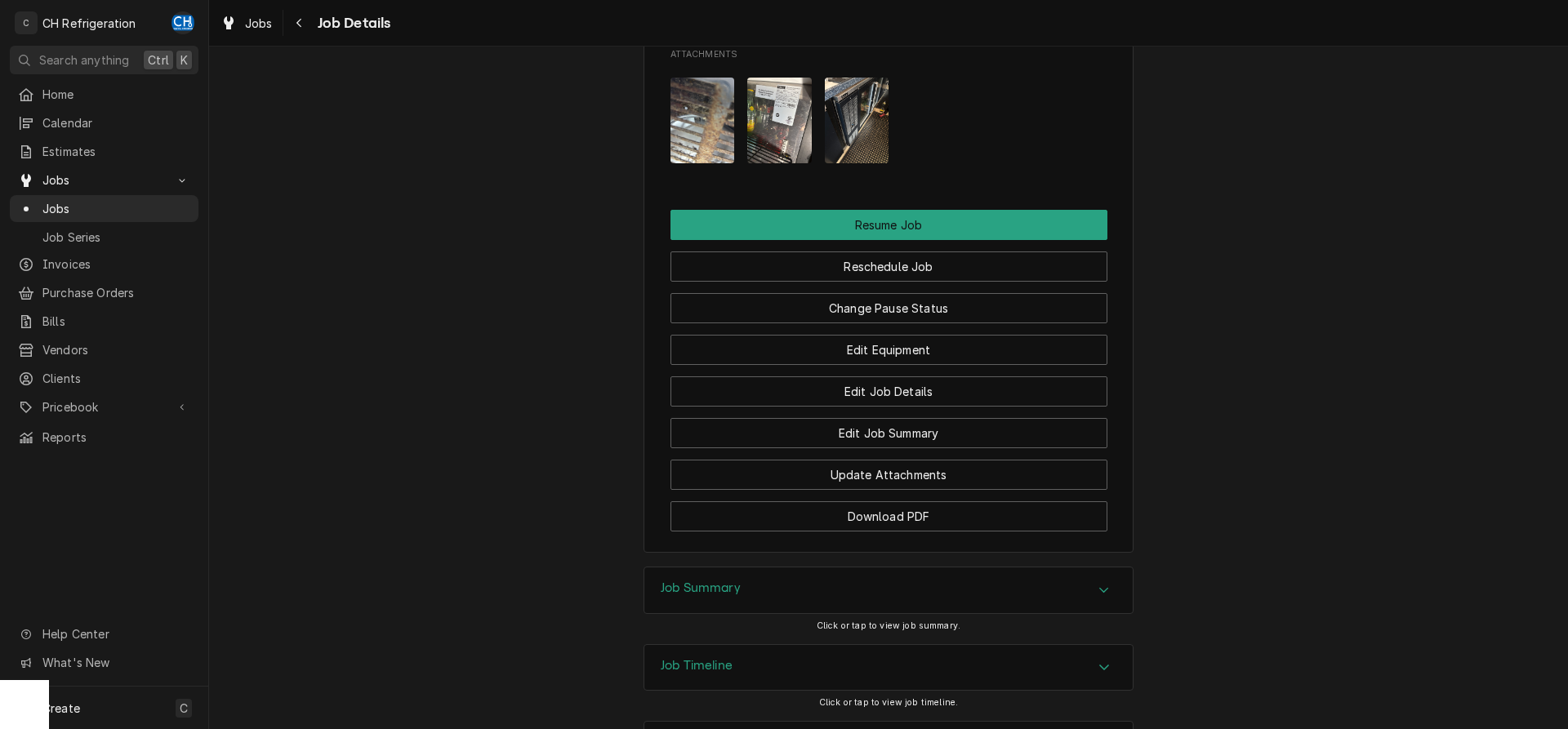
click at [992, 568] on div "Job Summary" at bounding box center [888, 591] width 489 height 46
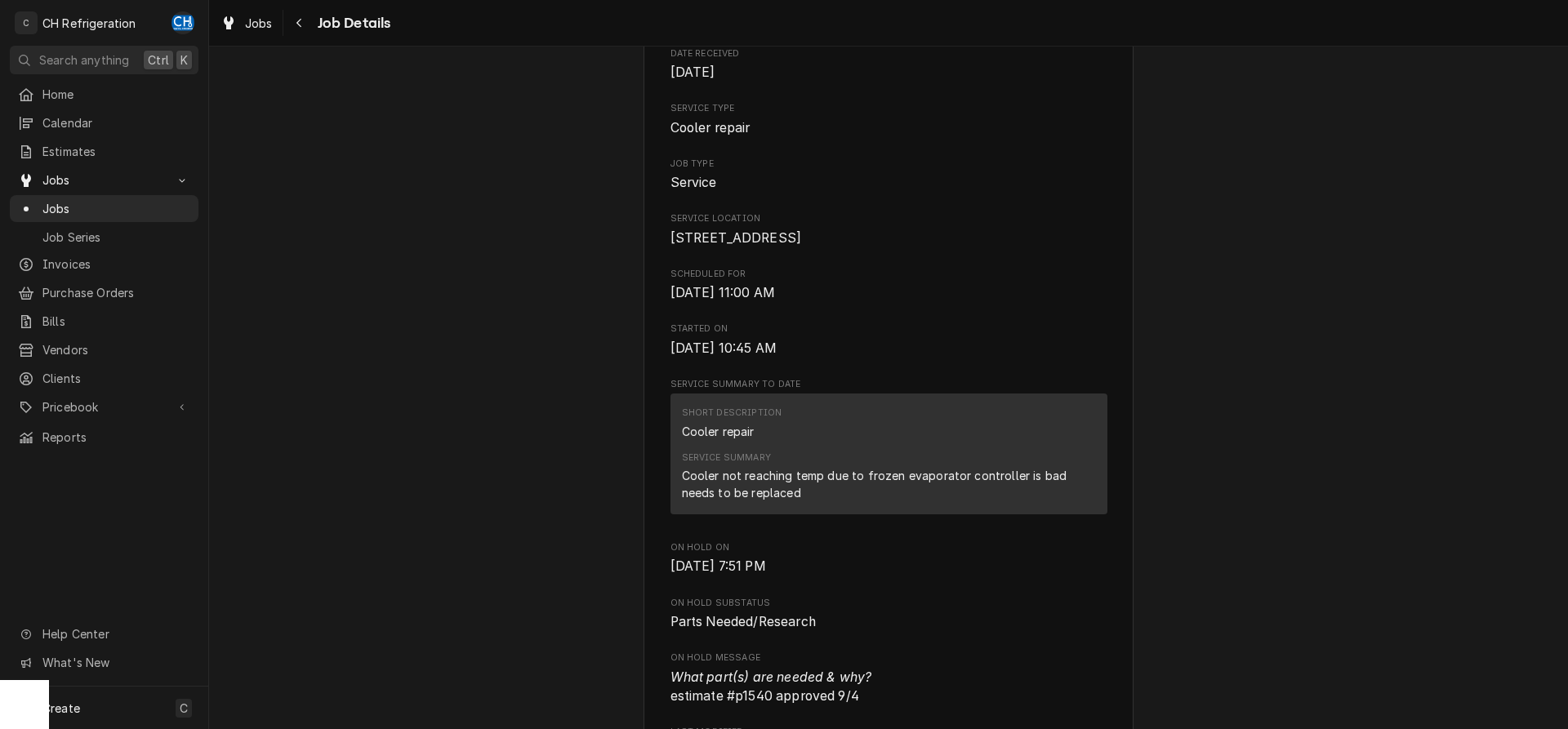
scroll to position [0, 0]
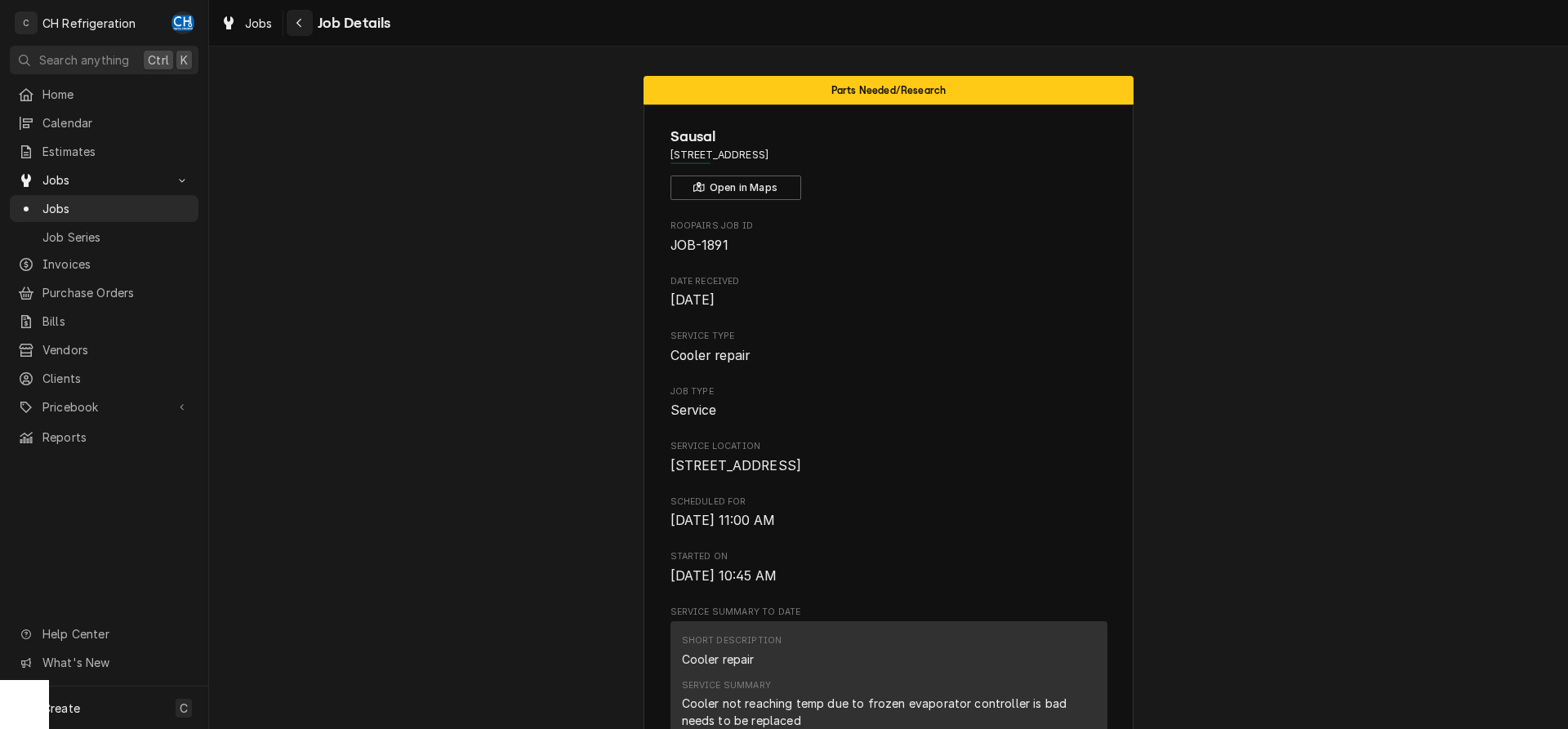
click at [291, 20] on button "Navigate back" at bounding box center [299, 23] width 26 height 26
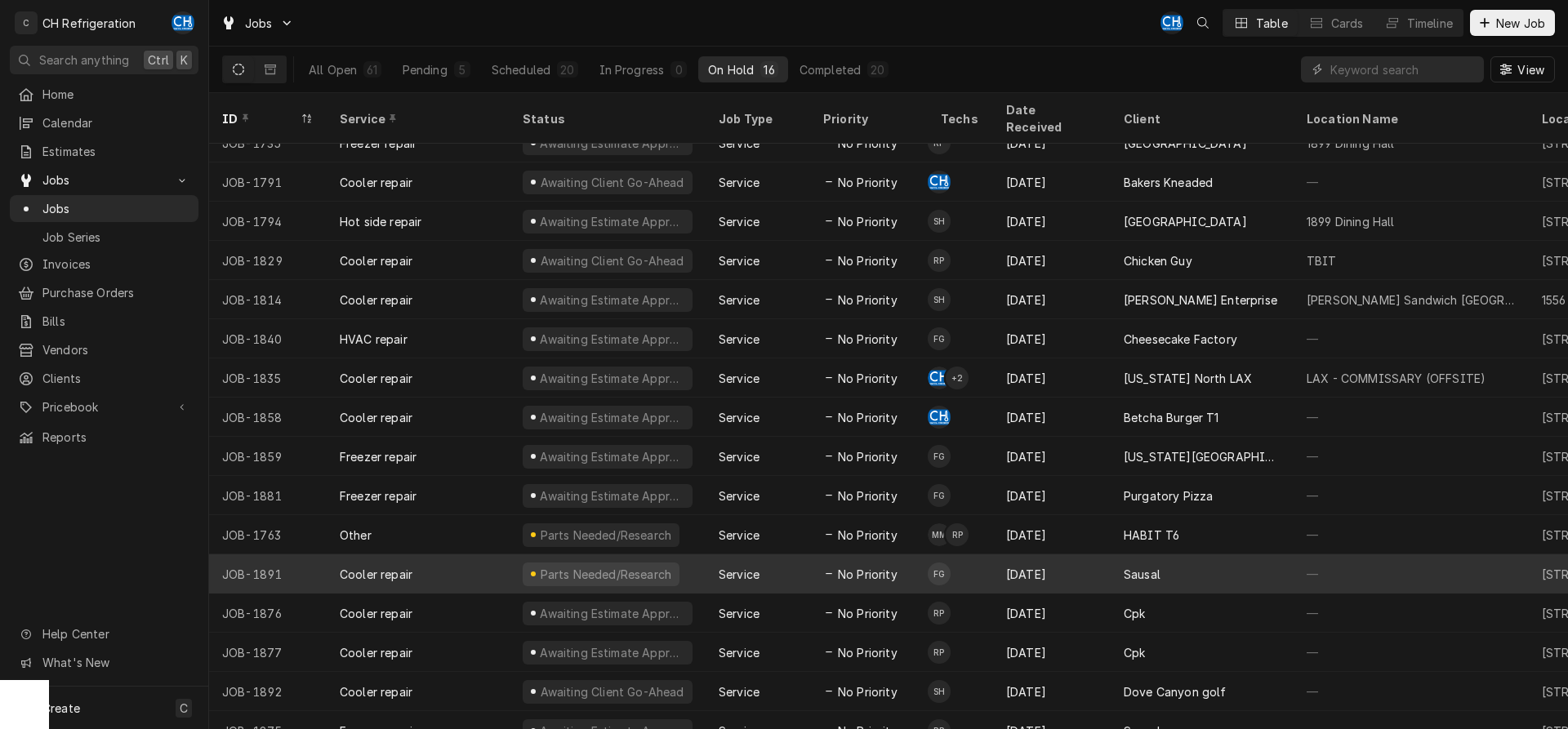
scroll to position [22, 0]
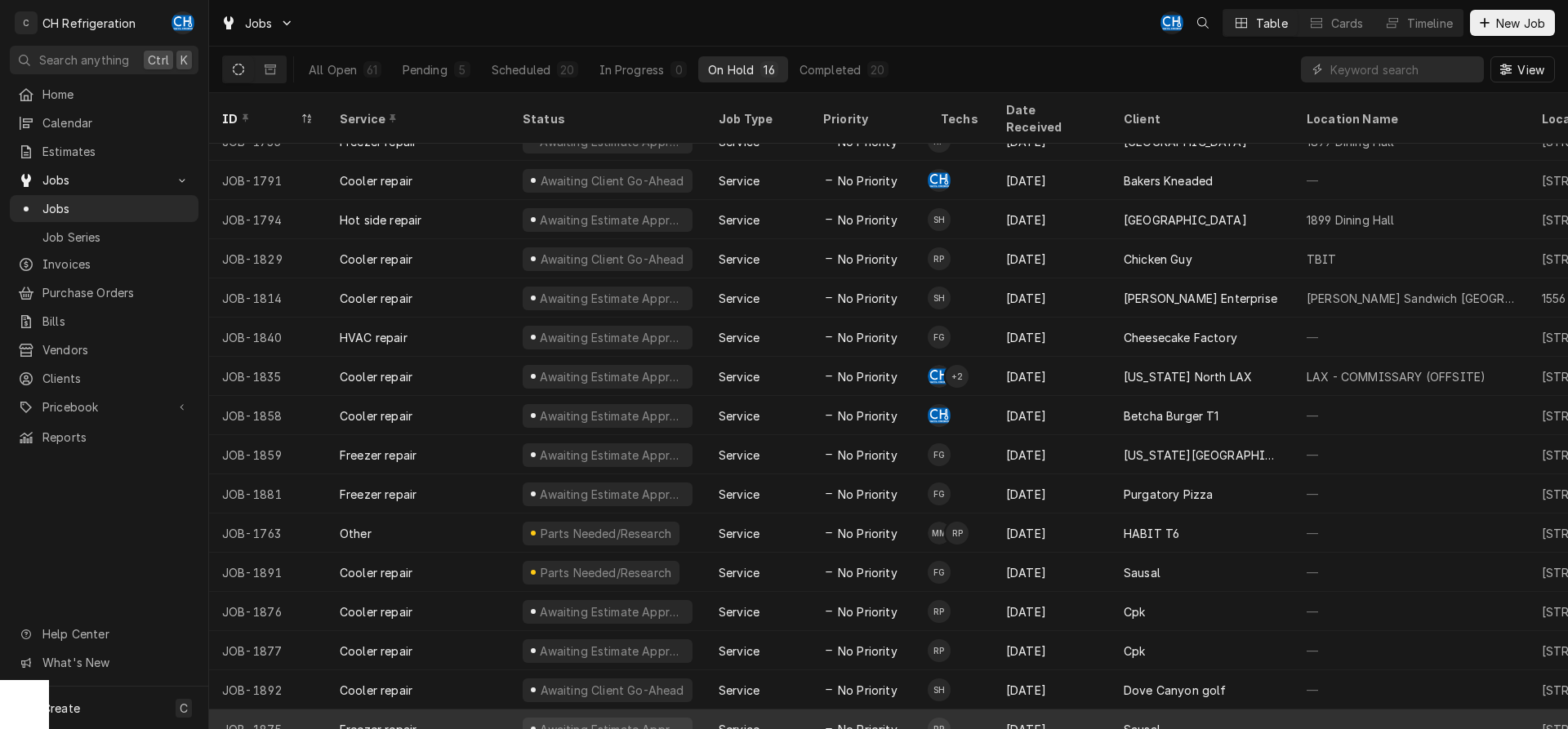
click at [989, 709] on td "RP" at bounding box center [960, 729] width 65 height 39
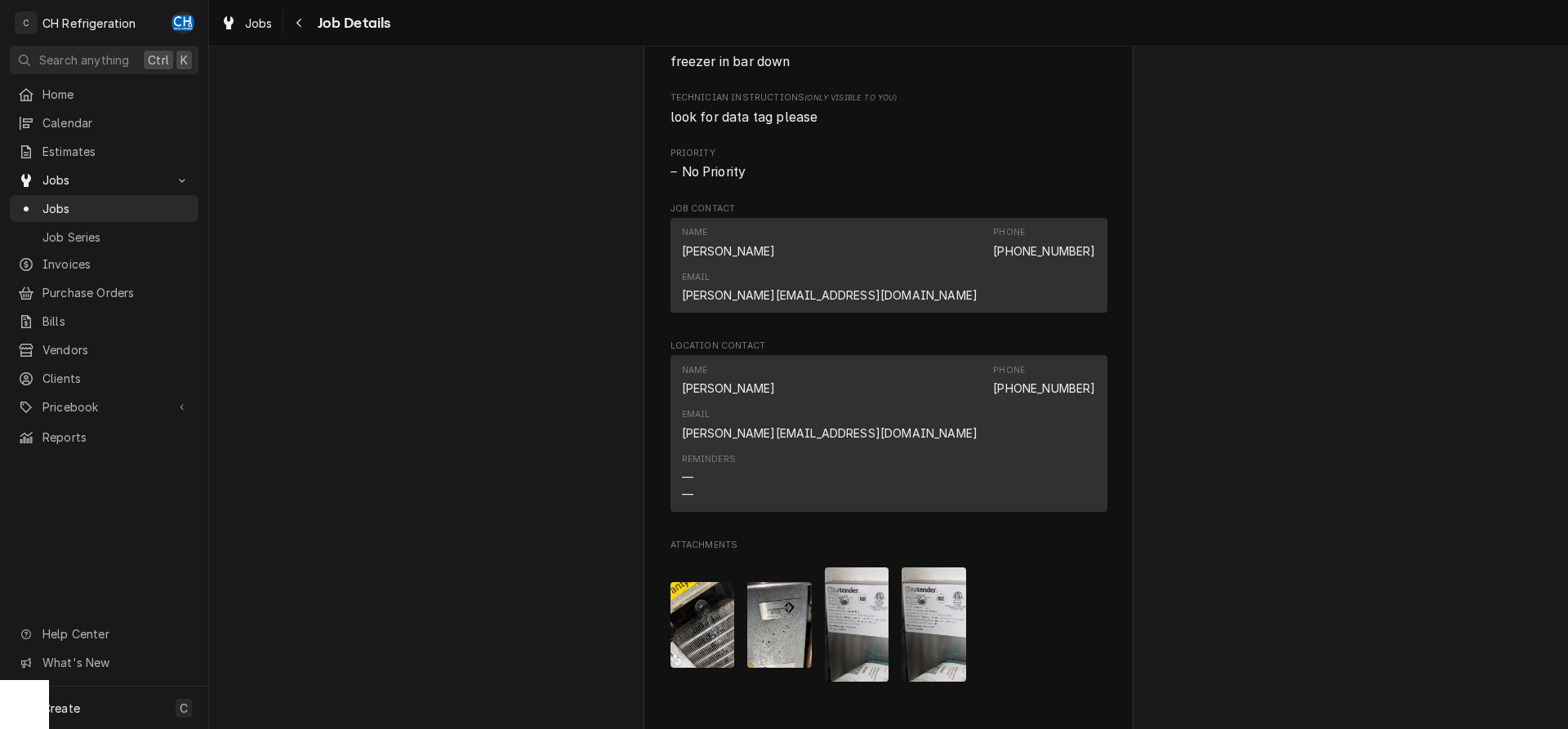
scroll to position [1416, 0]
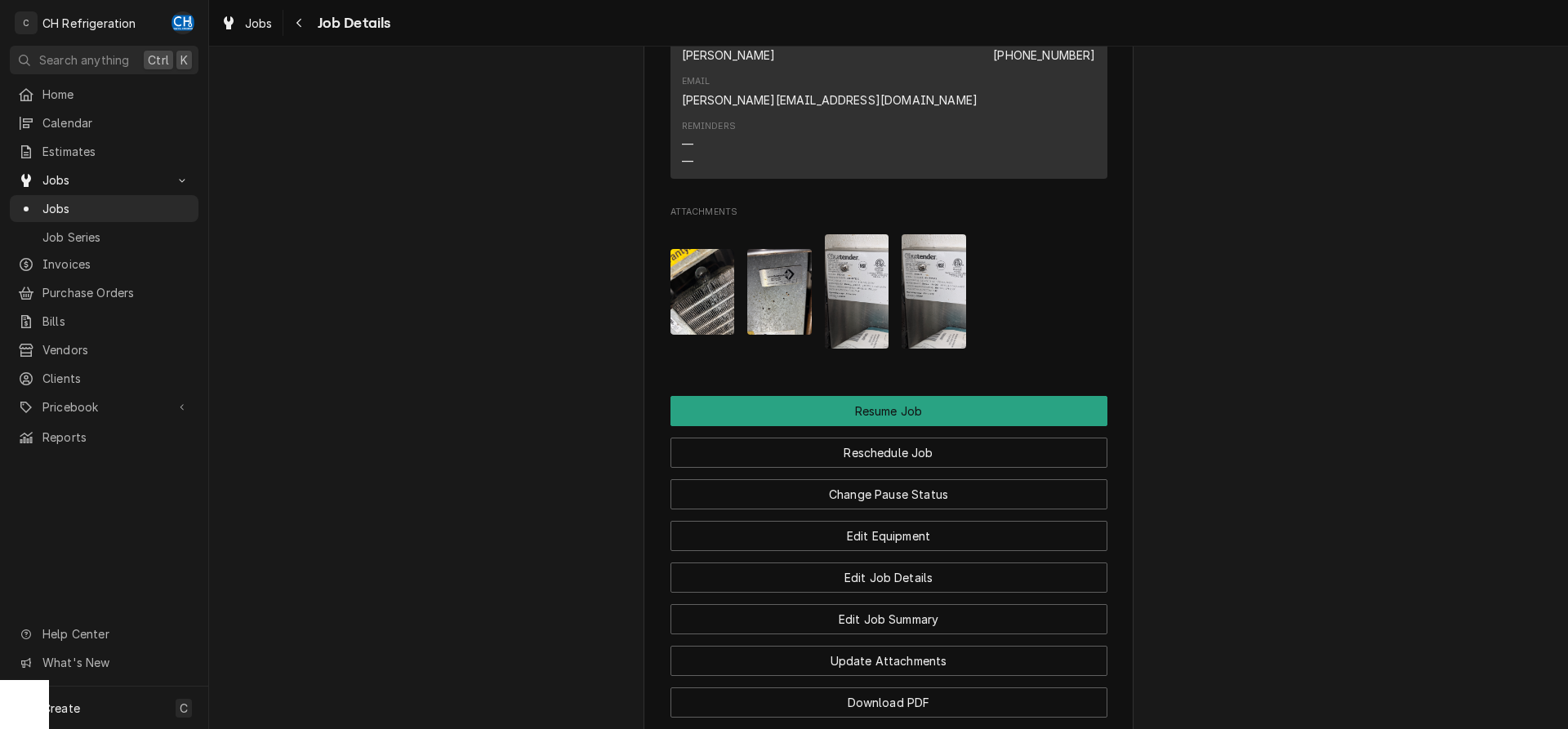
click at [877, 235] on img "Attachments" at bounding box center [858, 291] width 65 height 115
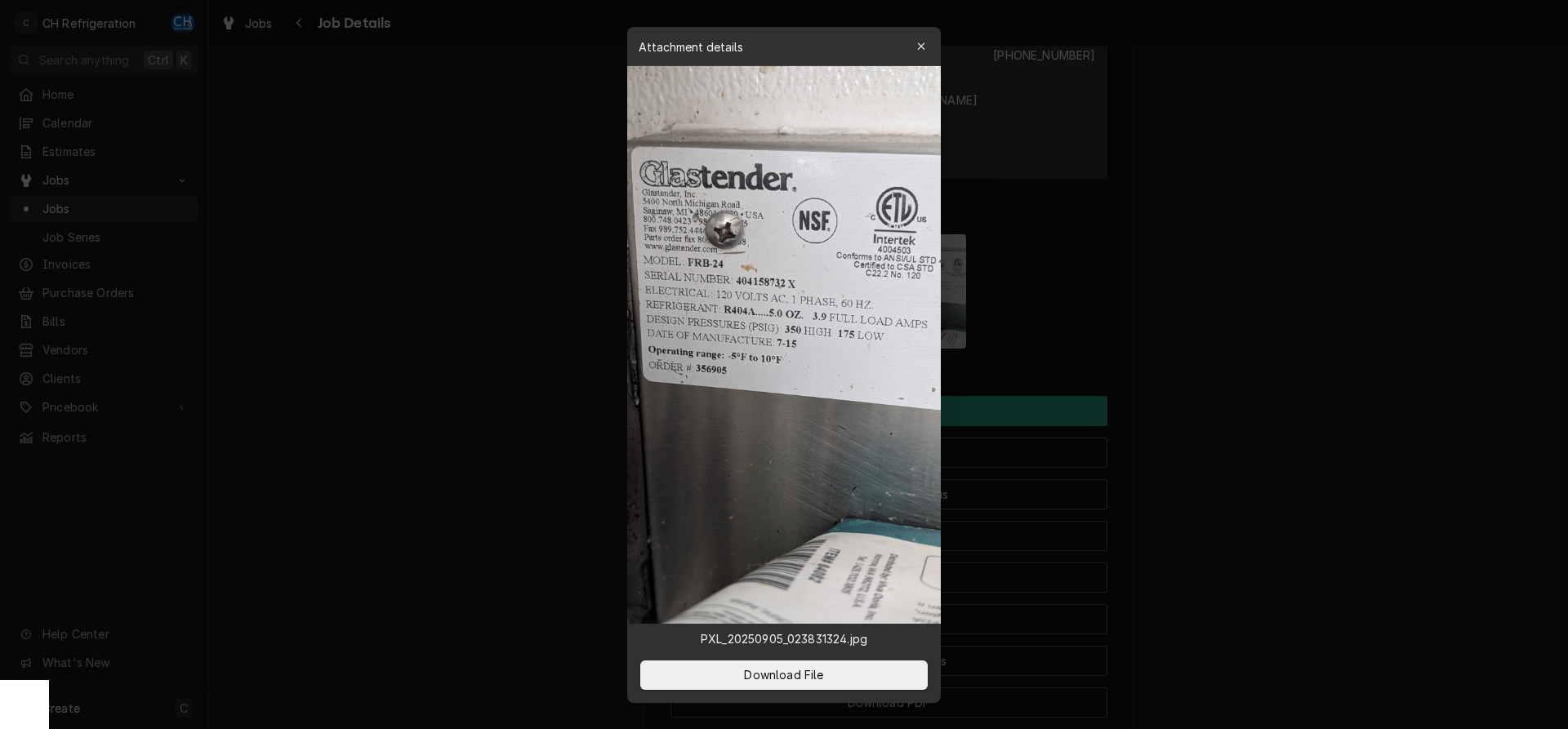
click at [1232, 303] on div at bounding box center [784, 364] width 1568 height 729
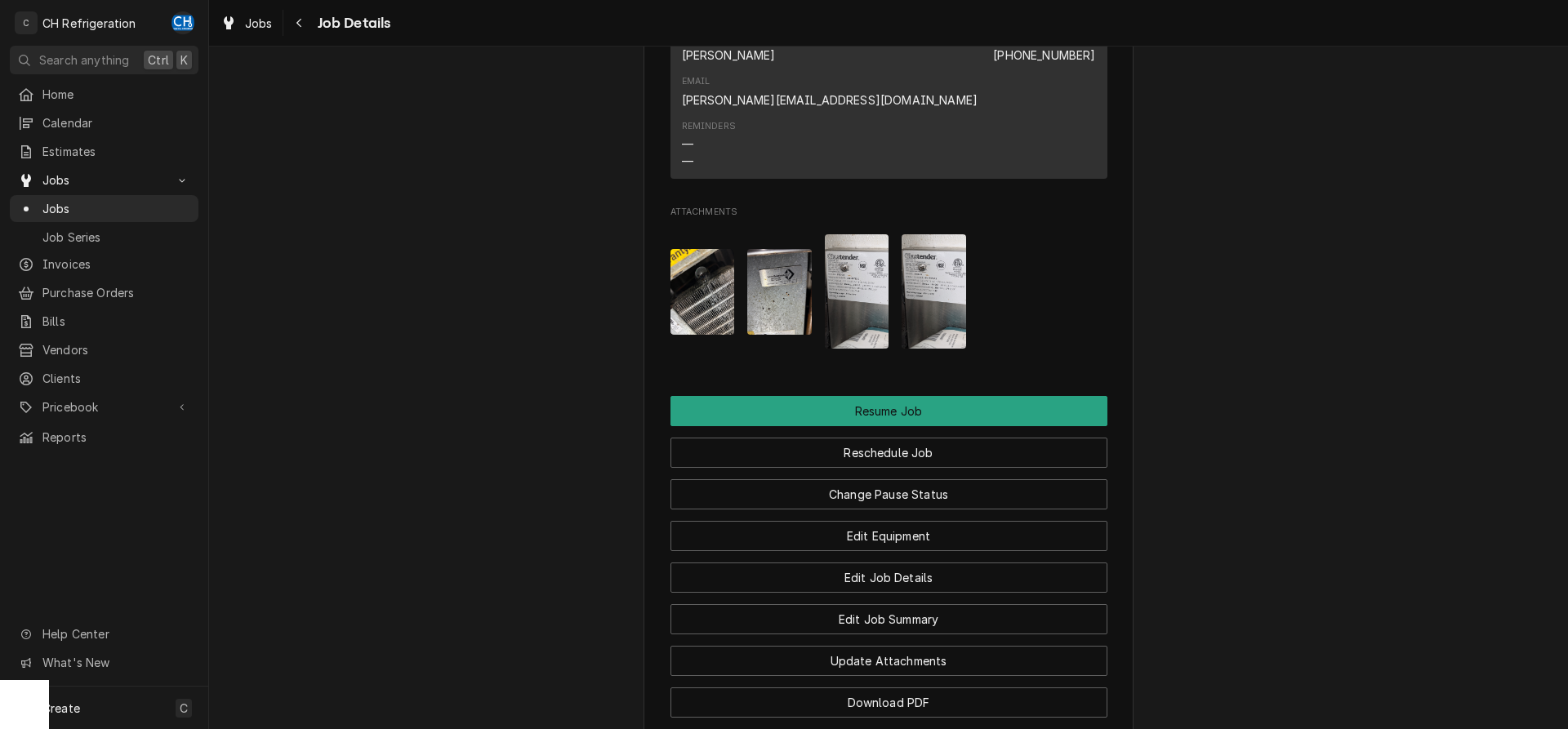
scroll to position [1584, 0]
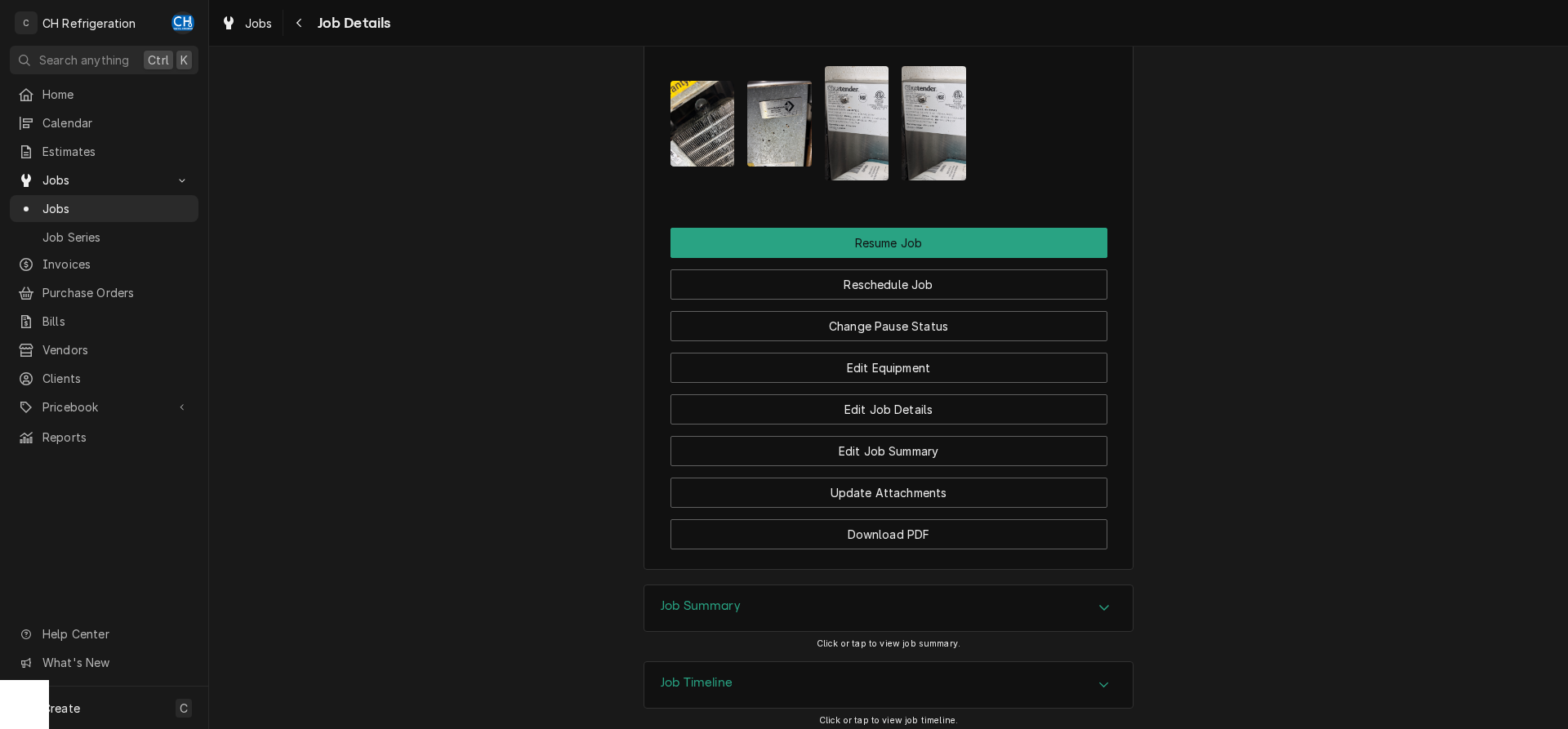
click at [800, 585] on div "Job Summary" at bounding box center [888, 608] width 489 height 46
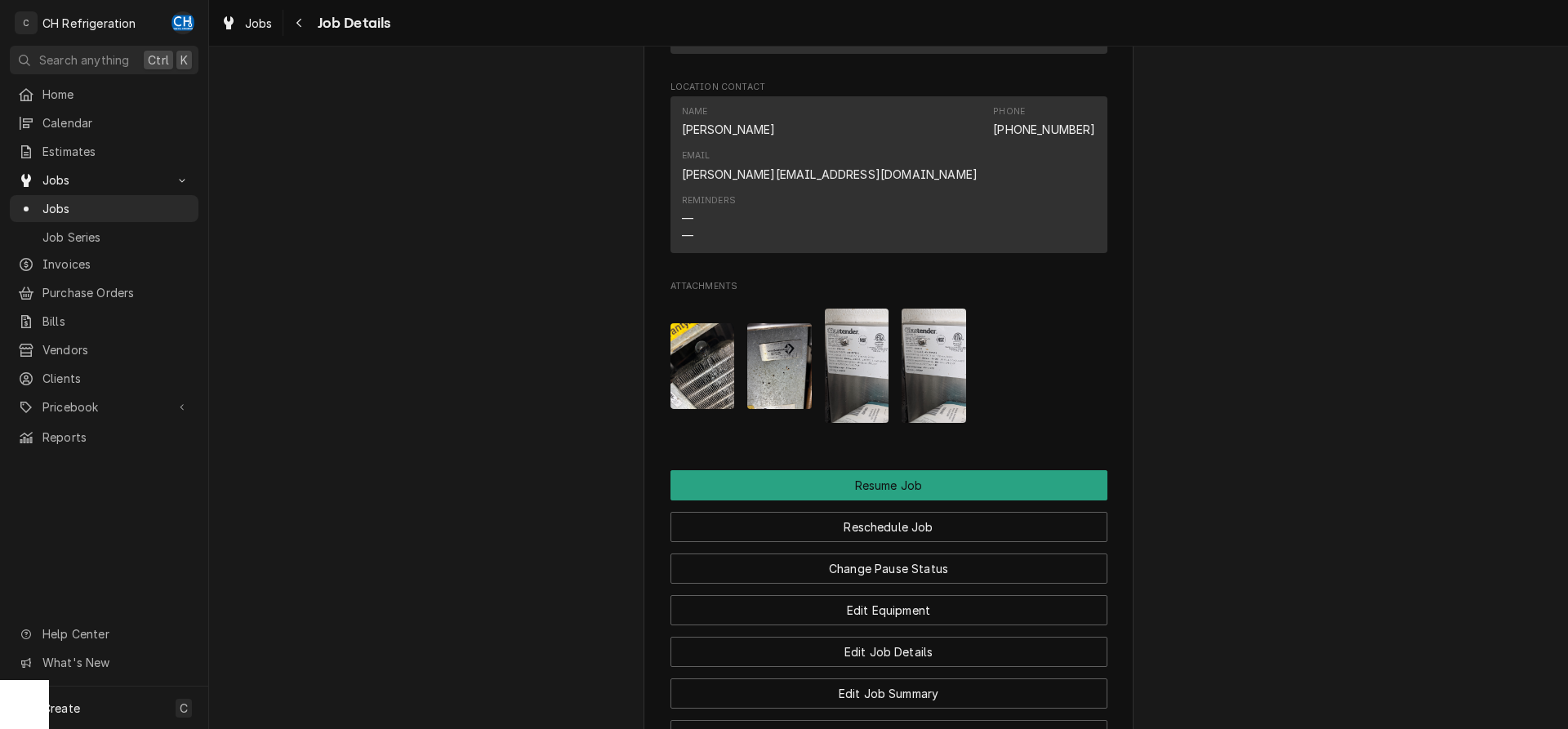
scroll to position [1334, 0]
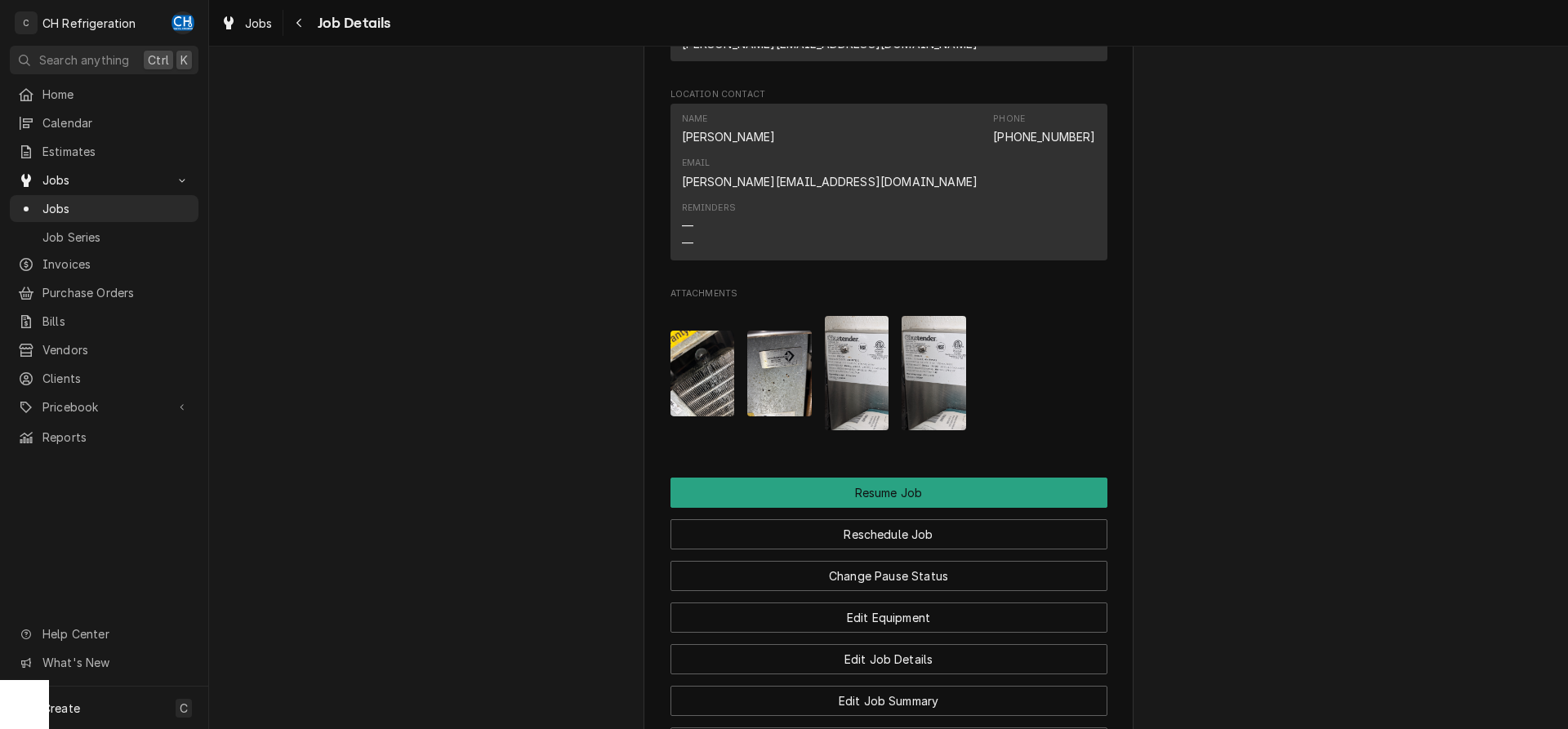
click at [849, 316] on img "Attachments" at bounding box center [858, 373] width 65 height 115
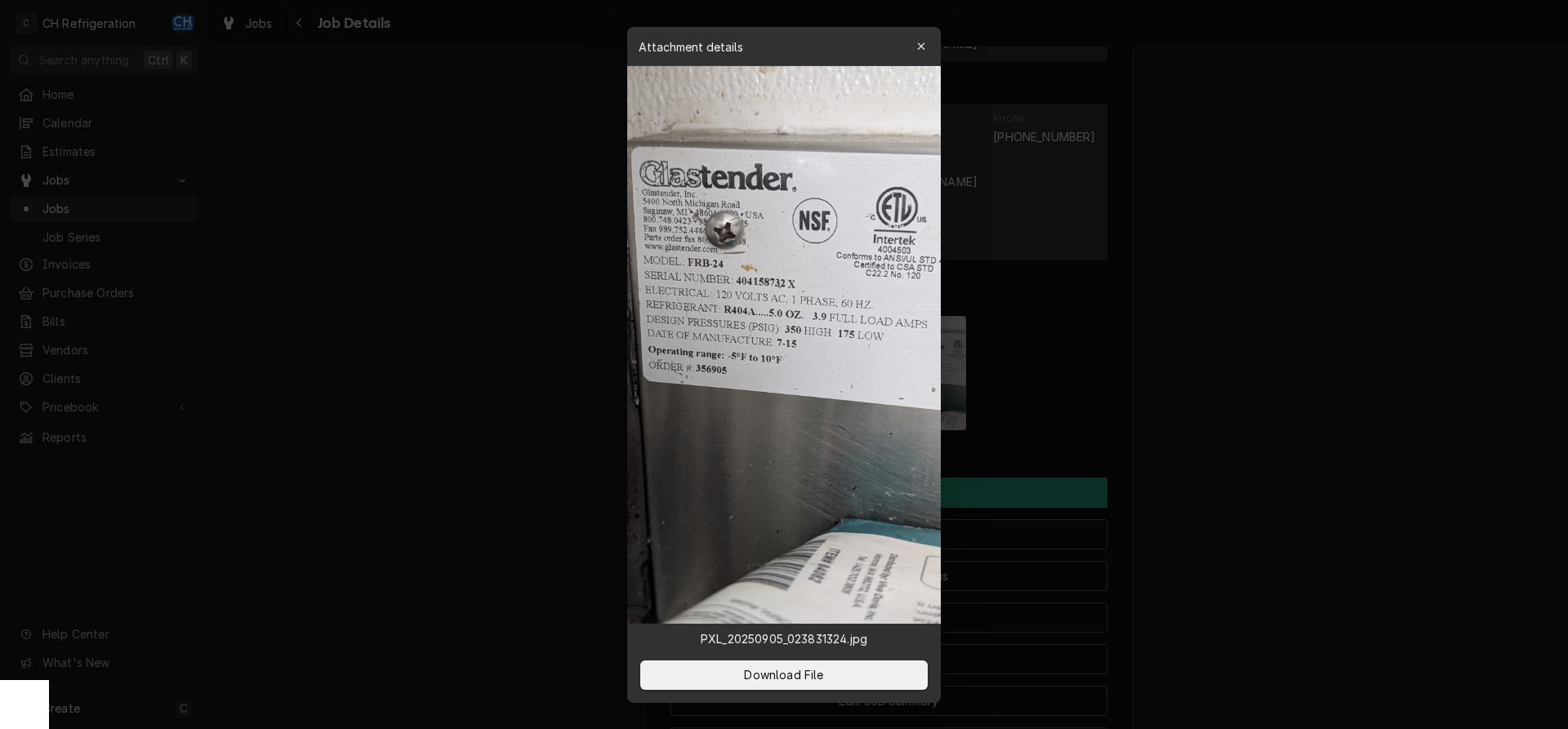
click at [456, 319] on div at bounding box center [784, 364] width 1568 height 729
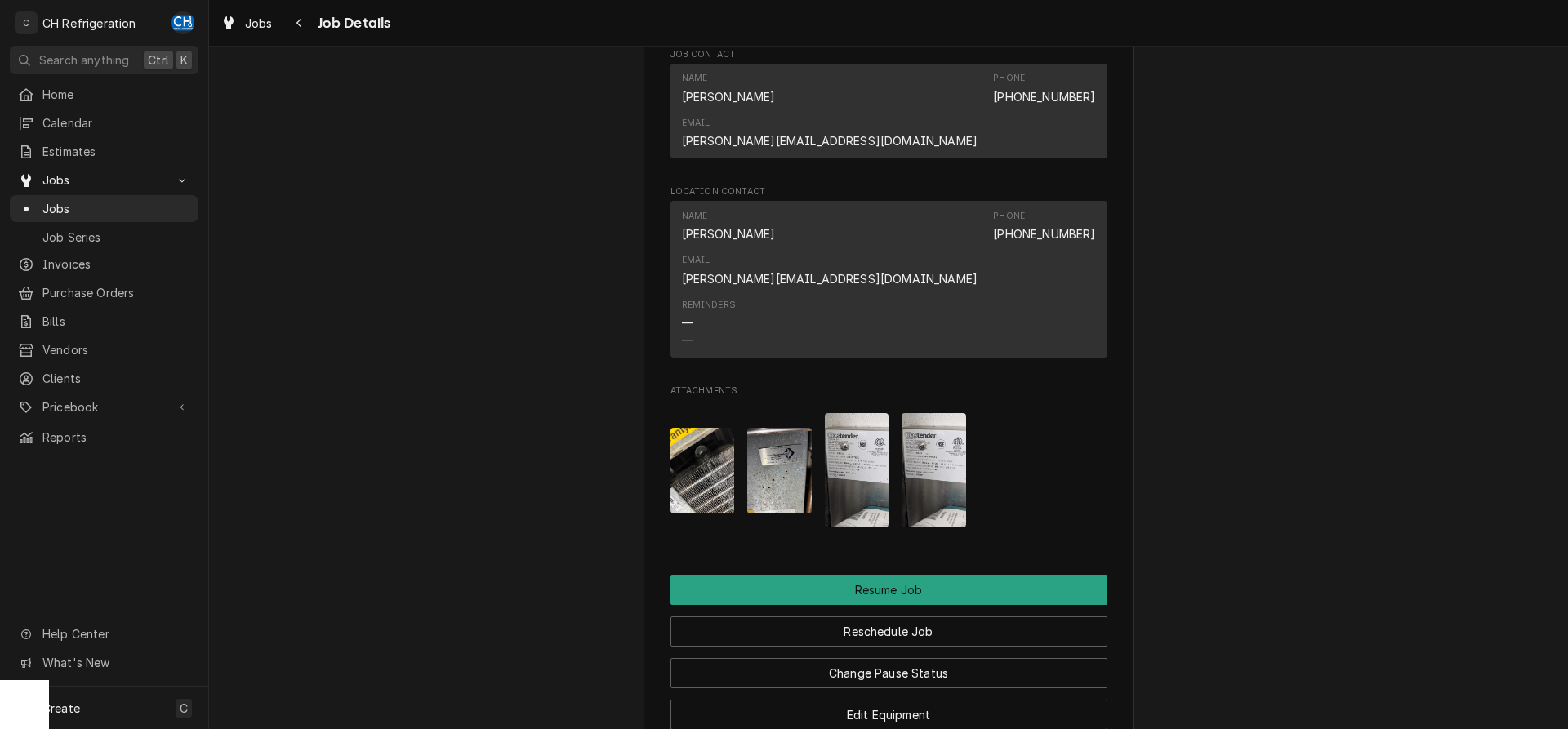
scroll to position [1249, 0]
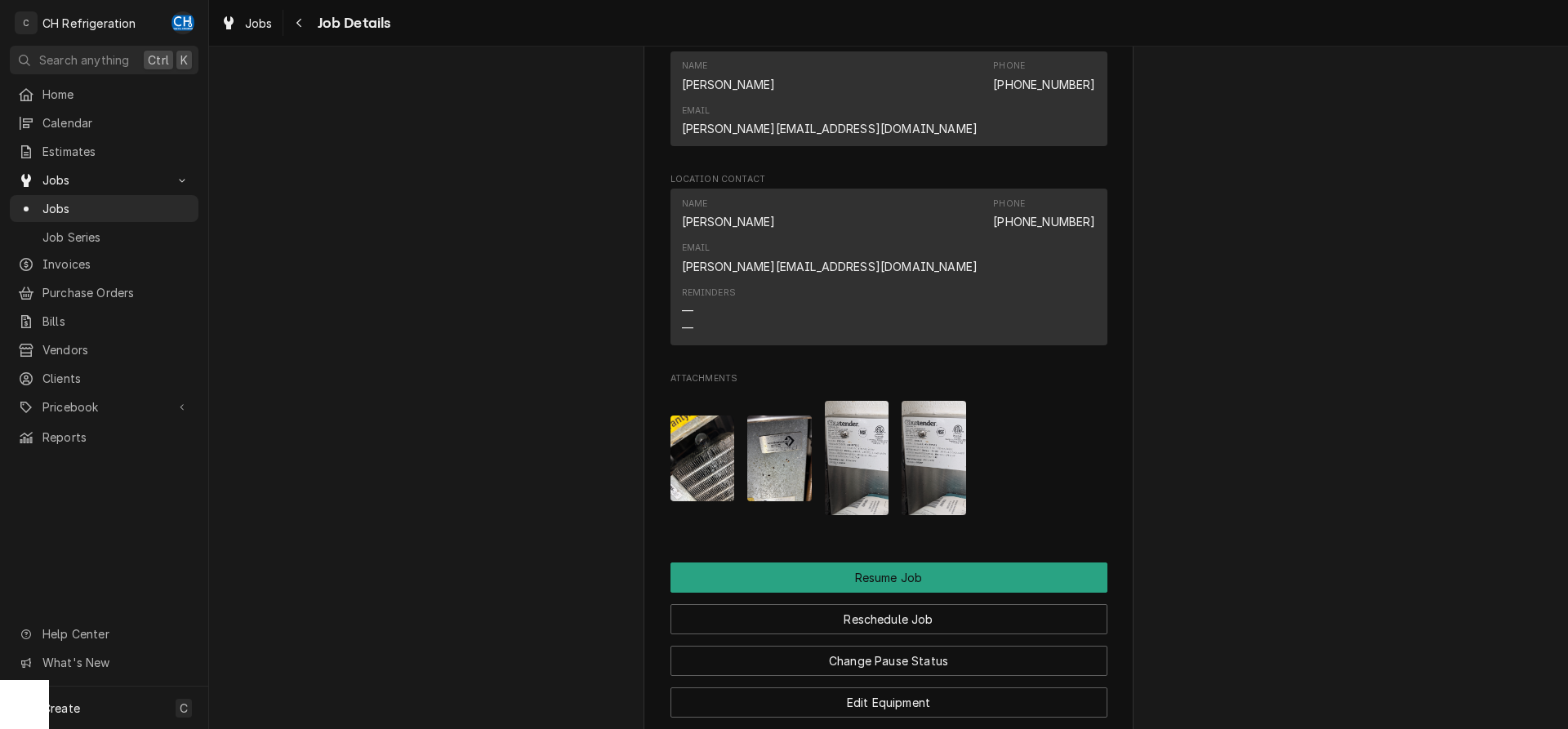
click at [849, 407] on img "Attachments" at bounding box center [858, 458] width 65 height 115
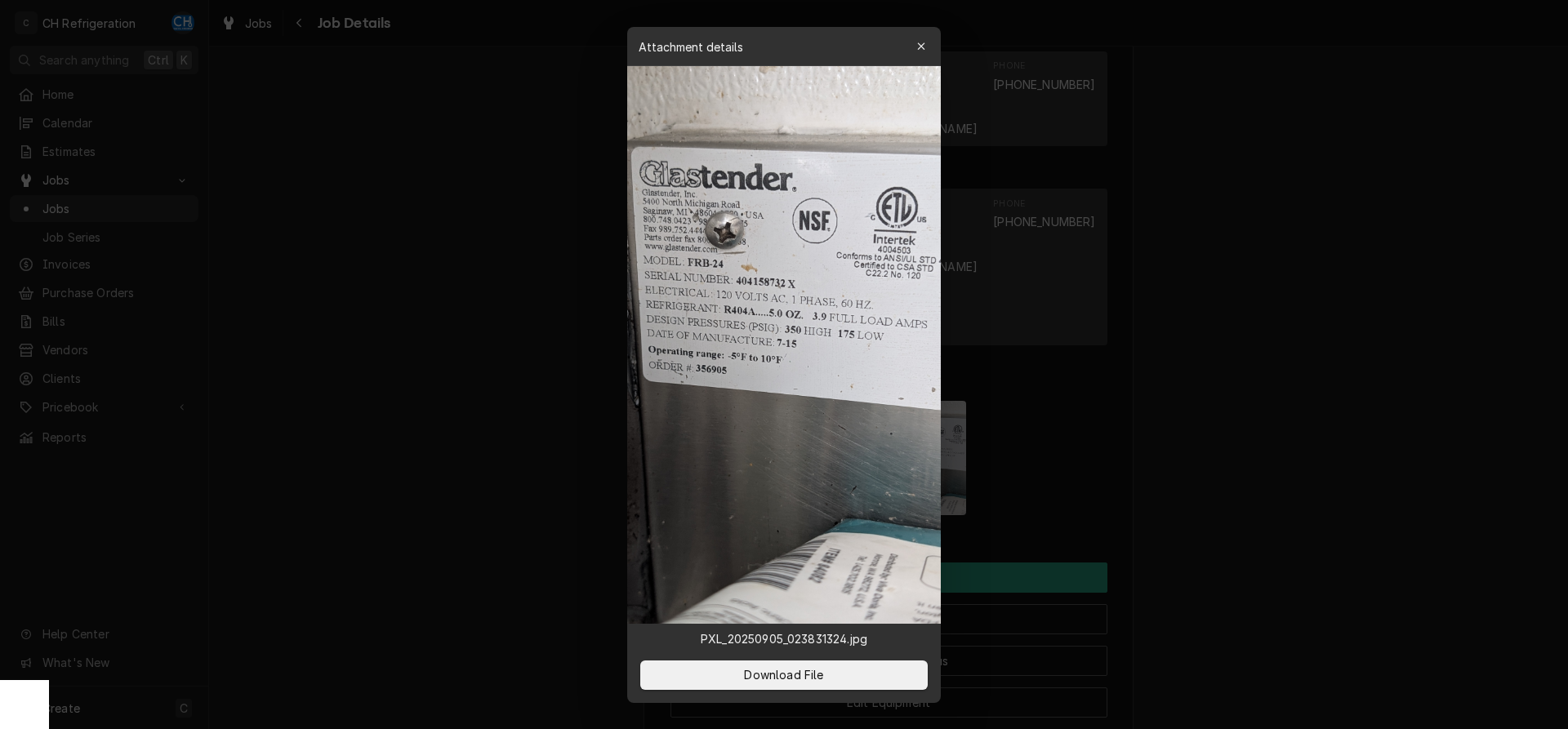
click at [1308, 434] on div at bounding box center [784, 364] width 1568 height 729
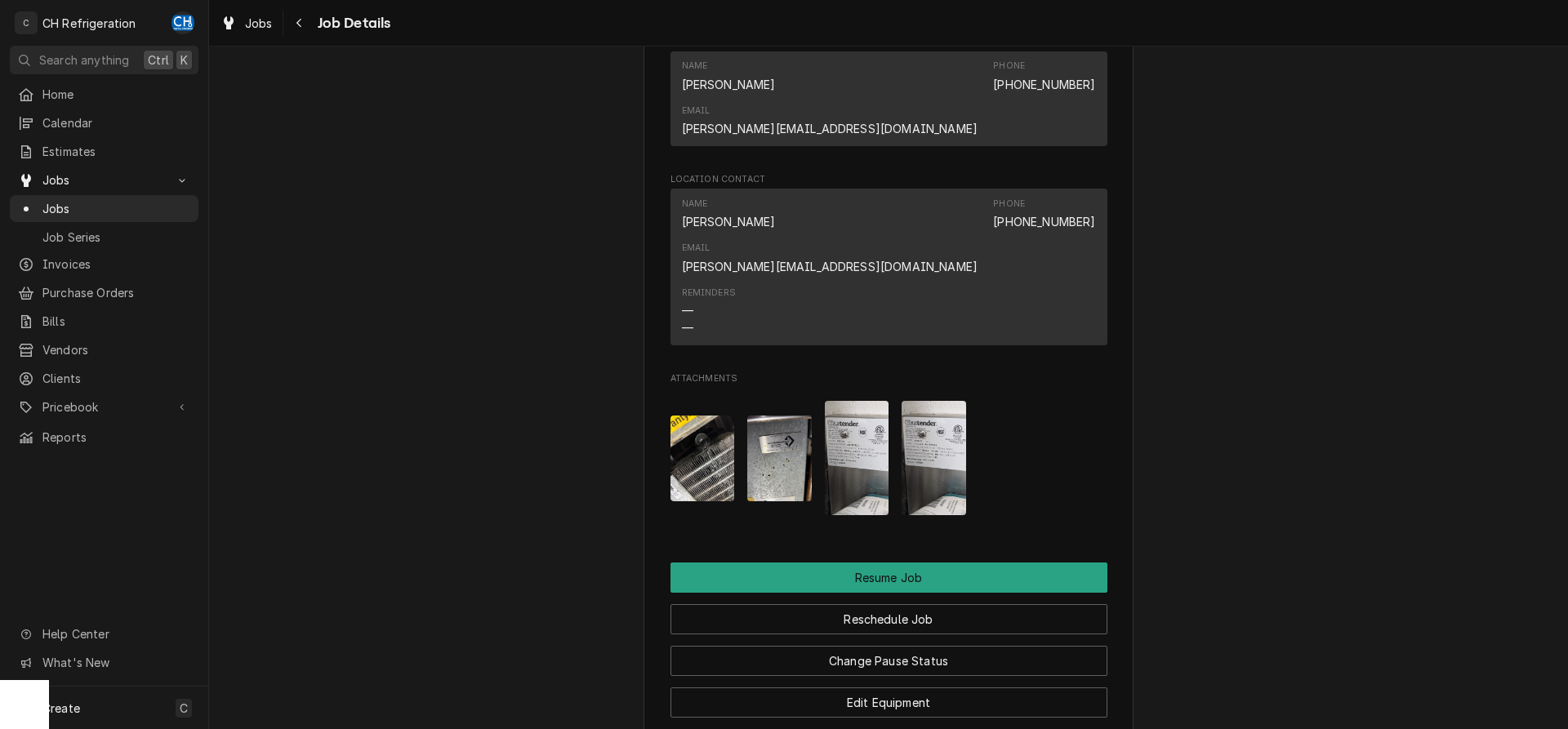
click at [859, 401] on img "Attachments" at bounding box center [858, 458] width 65 height 115
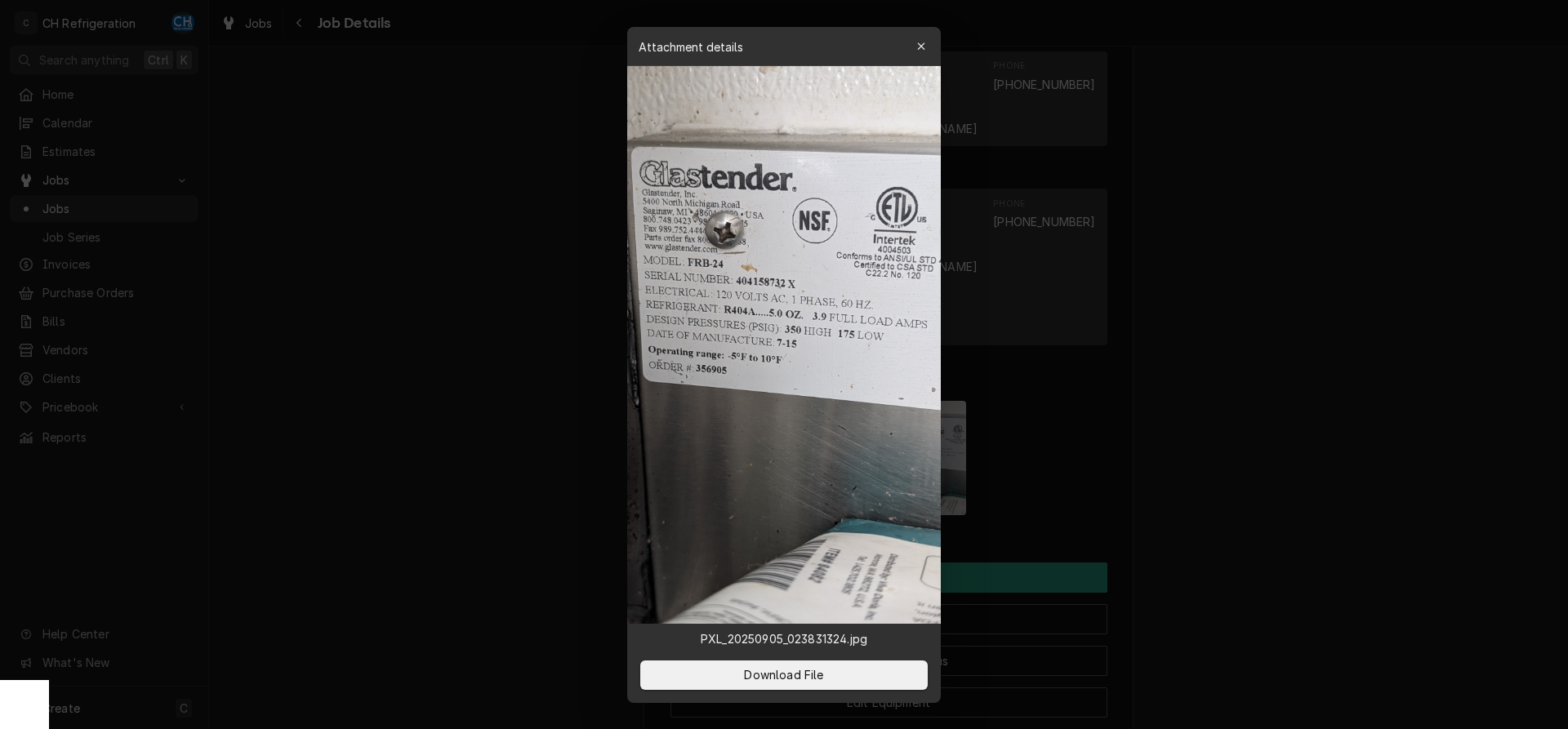
click at [1327, 415] on div at bounding box center [784, 364] width 1568 height 729
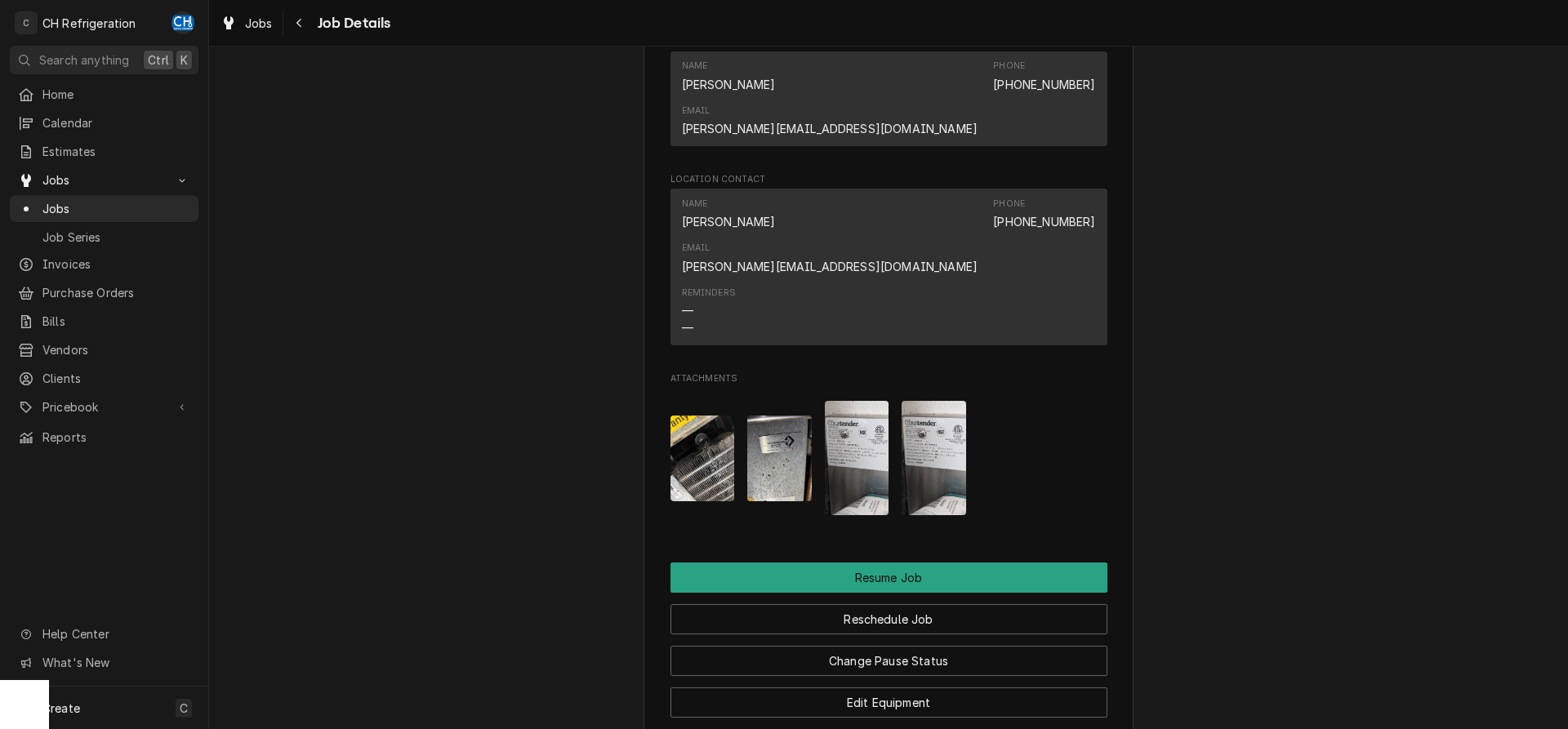
click at [953, 401] on img "Attachments" at bounding box center [934, 458] width 65 height 115
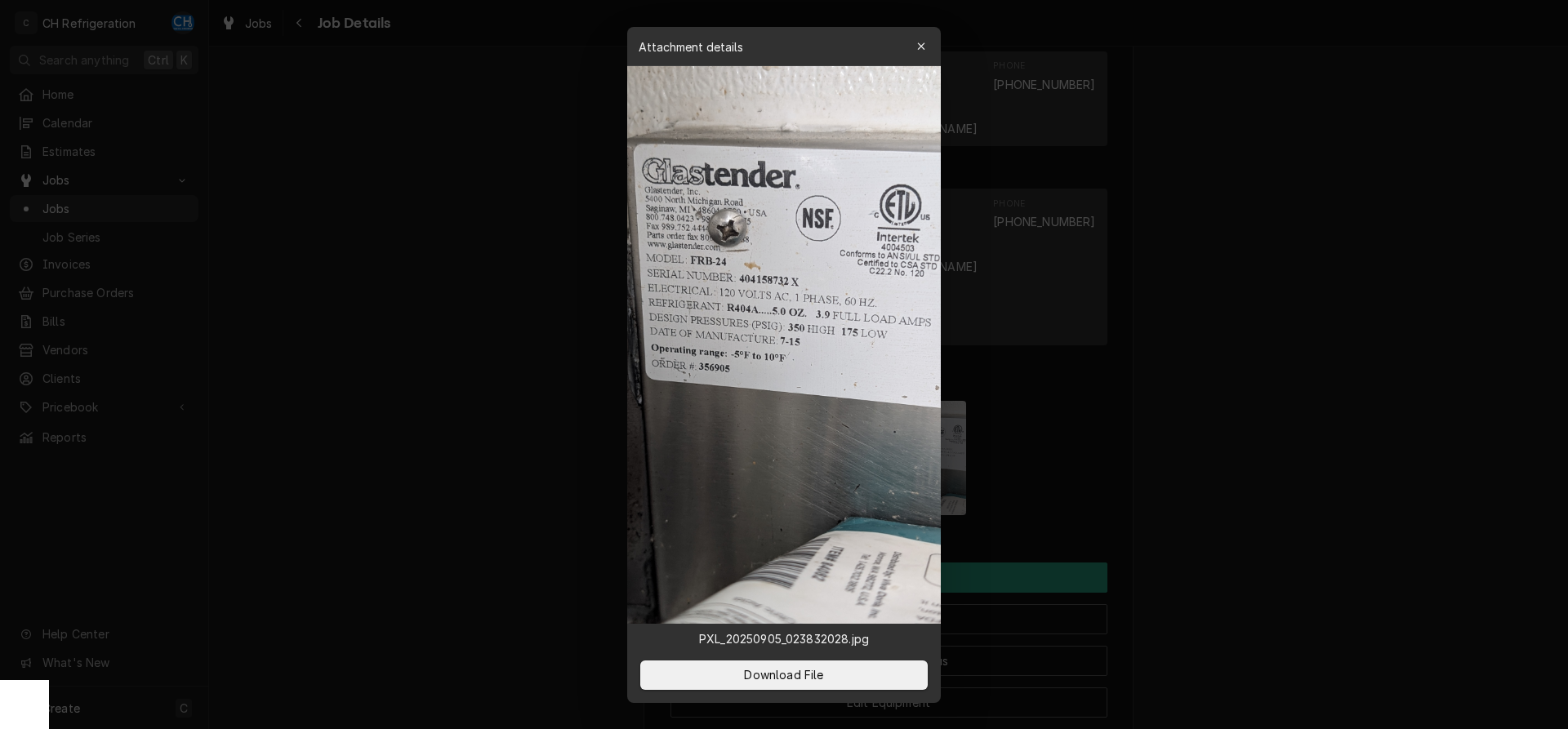
click at [1285, 399] on div at bounding box center [784, 364] width 1568 height 729
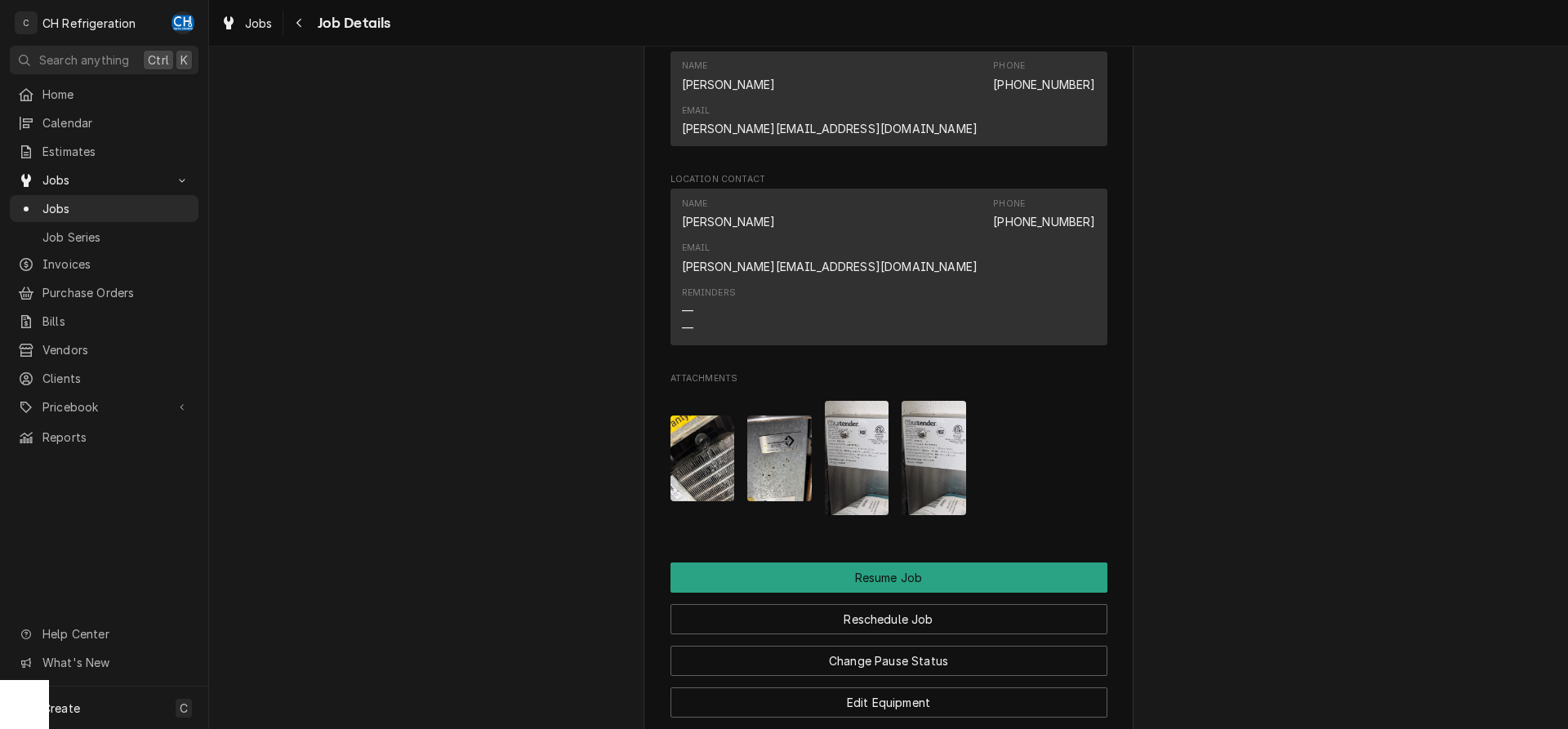
click at [915, 401] on img "Attachments" at bounding box center [934, 458] width 65 height 115
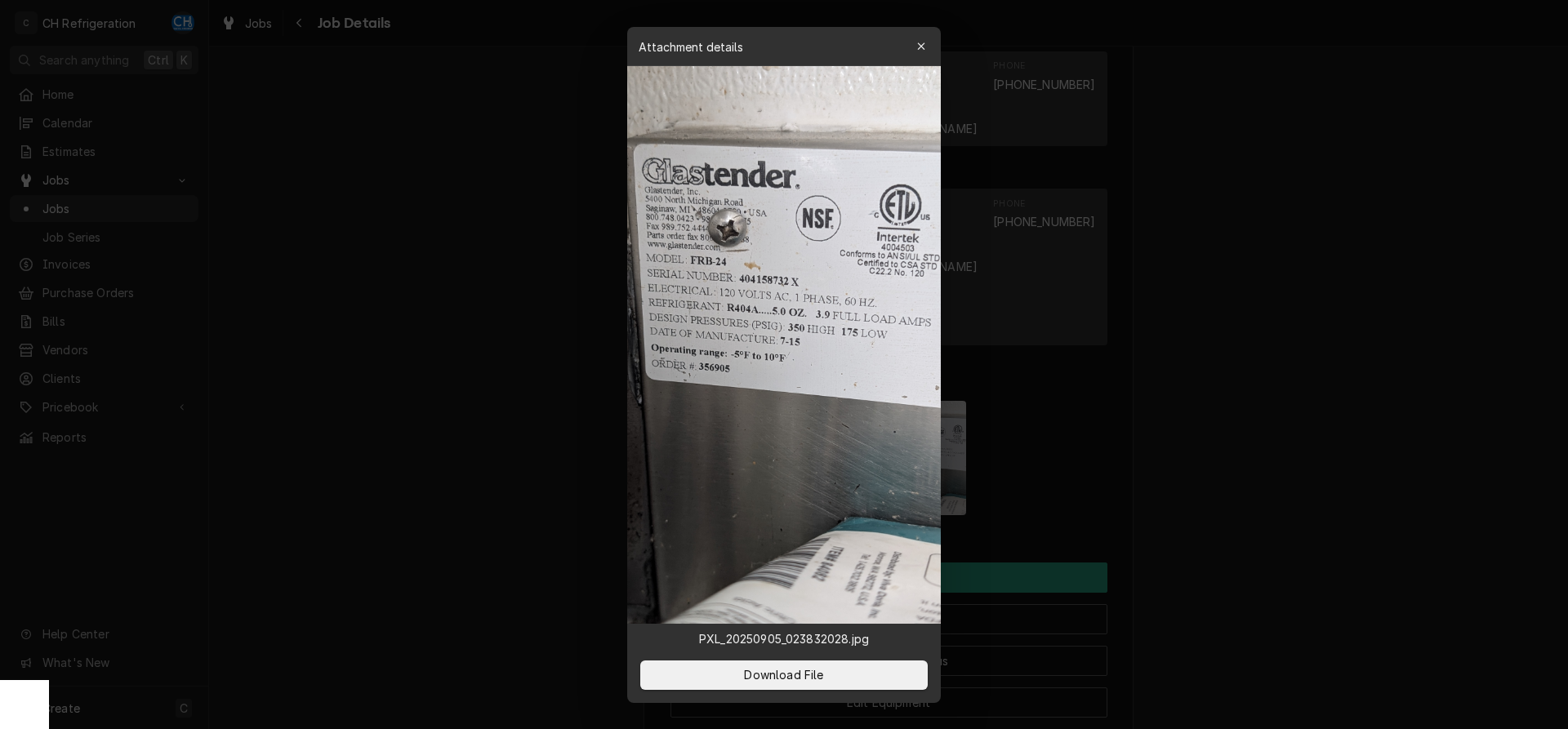
click at [1229, 390] on div at bounding box center [784, 364] width 1568 height 729
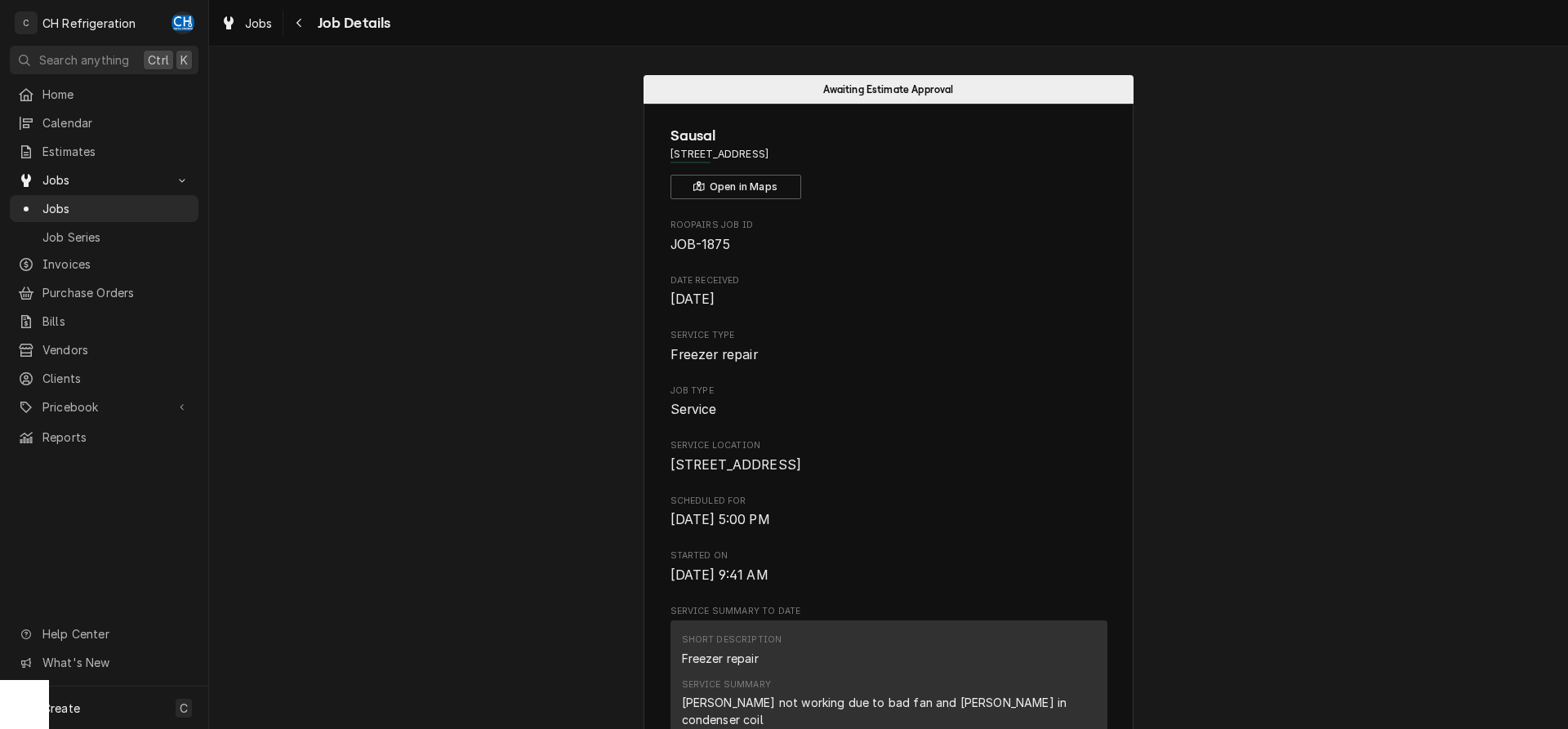
scroll to position [0, 0]
click at [62, 207] on span "Jobs" at bounding box center [116, 208] width 148 height 17
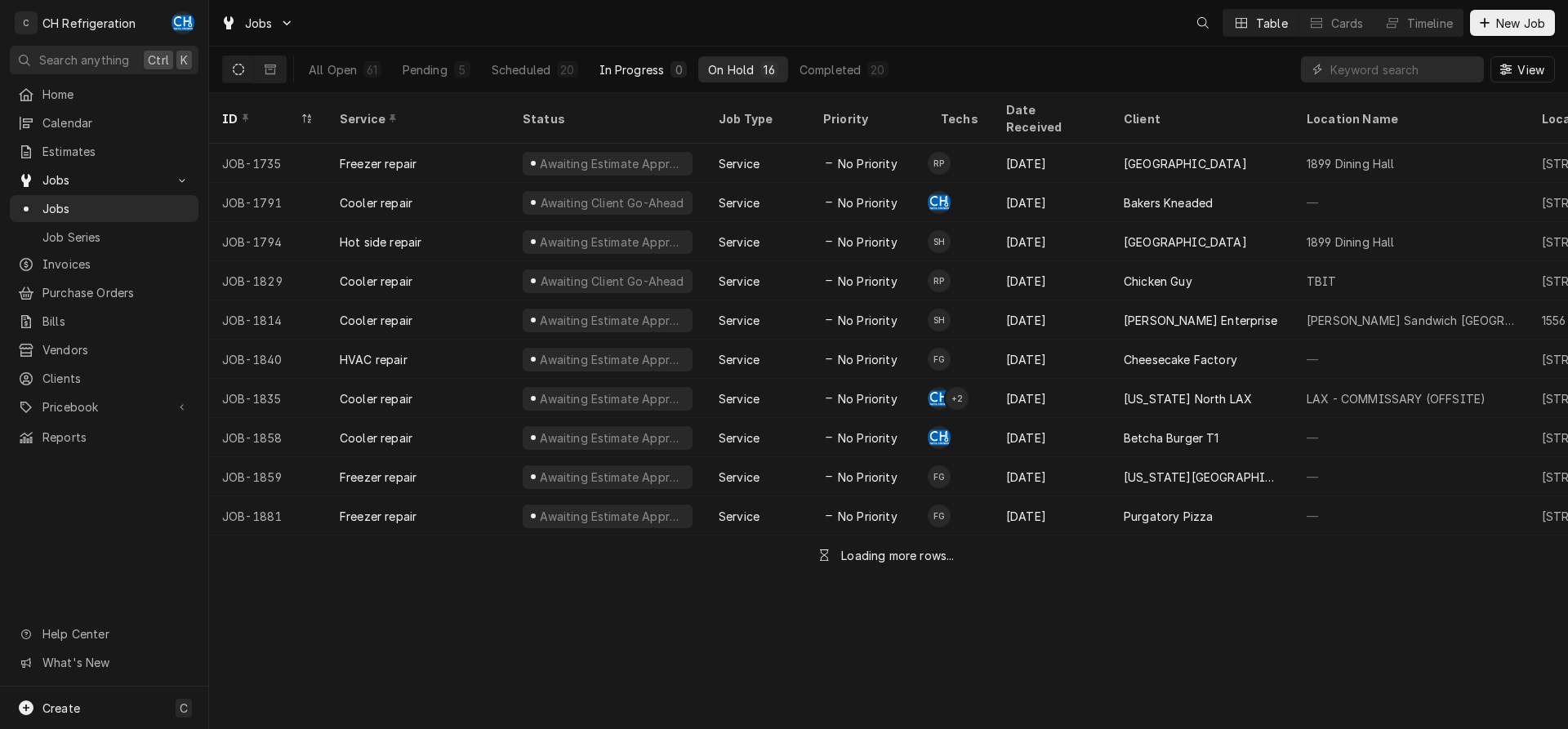
click at [620, 69] on div "In Progress" at bounding box center [631, 70] width 65 height 17
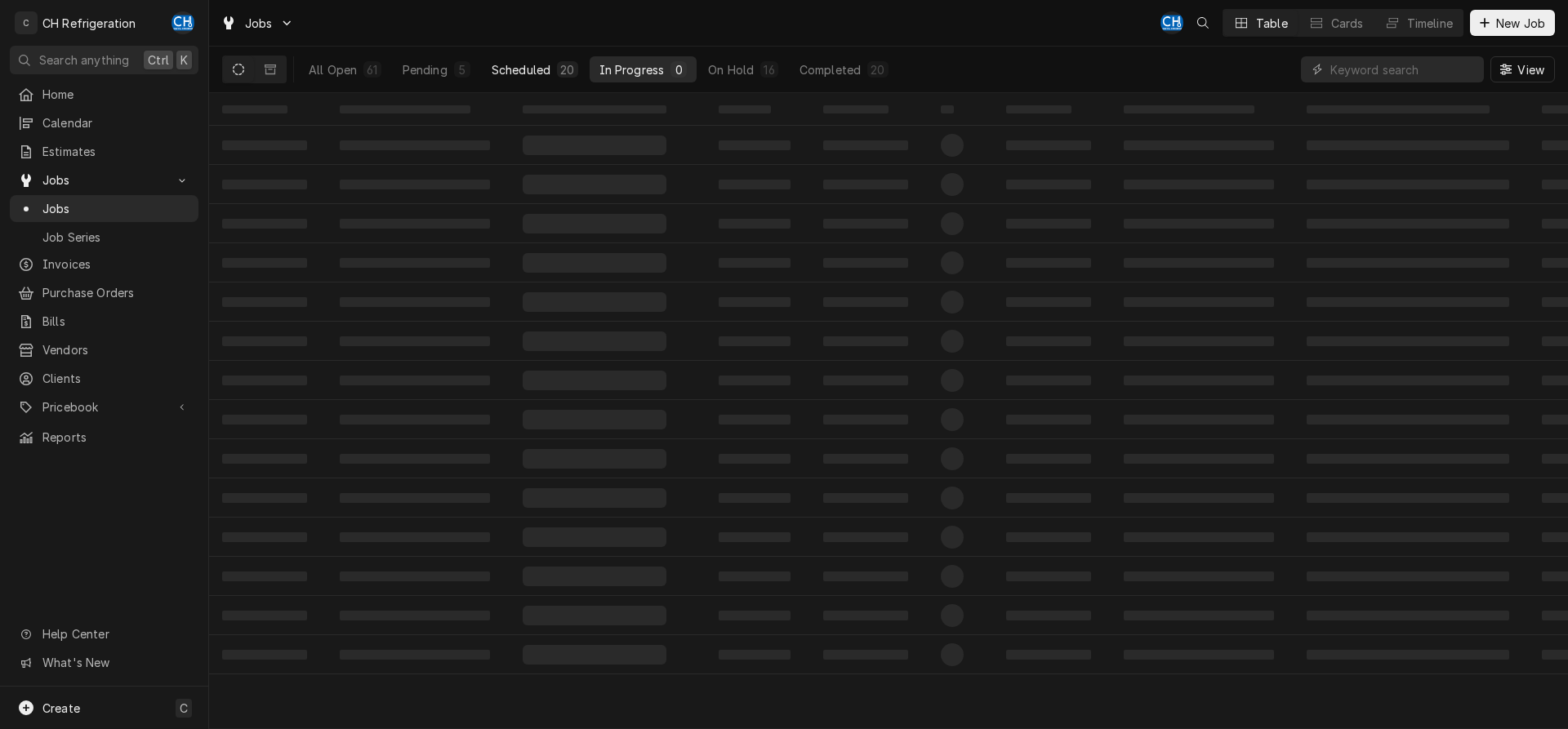
click at [510, 73] on div "Scheduled" at bounding box center [521, 70] width 59 height 17
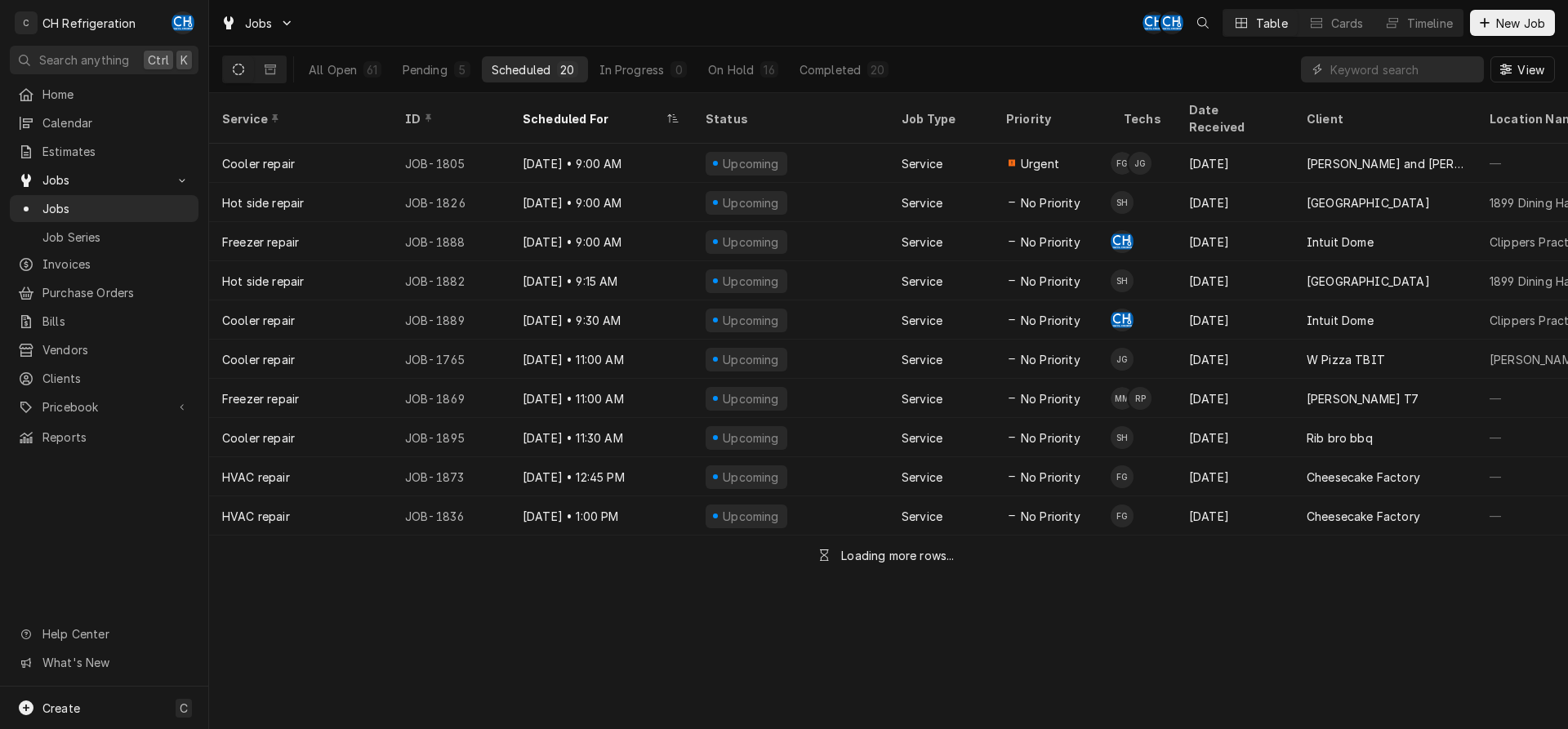
click at [762, 82] on div "All Open 61 Pending 5 Scheduled 20 In Progress 0 On Hold 16 Completed 20" at bounding box center [598, 70] width 599 height 46
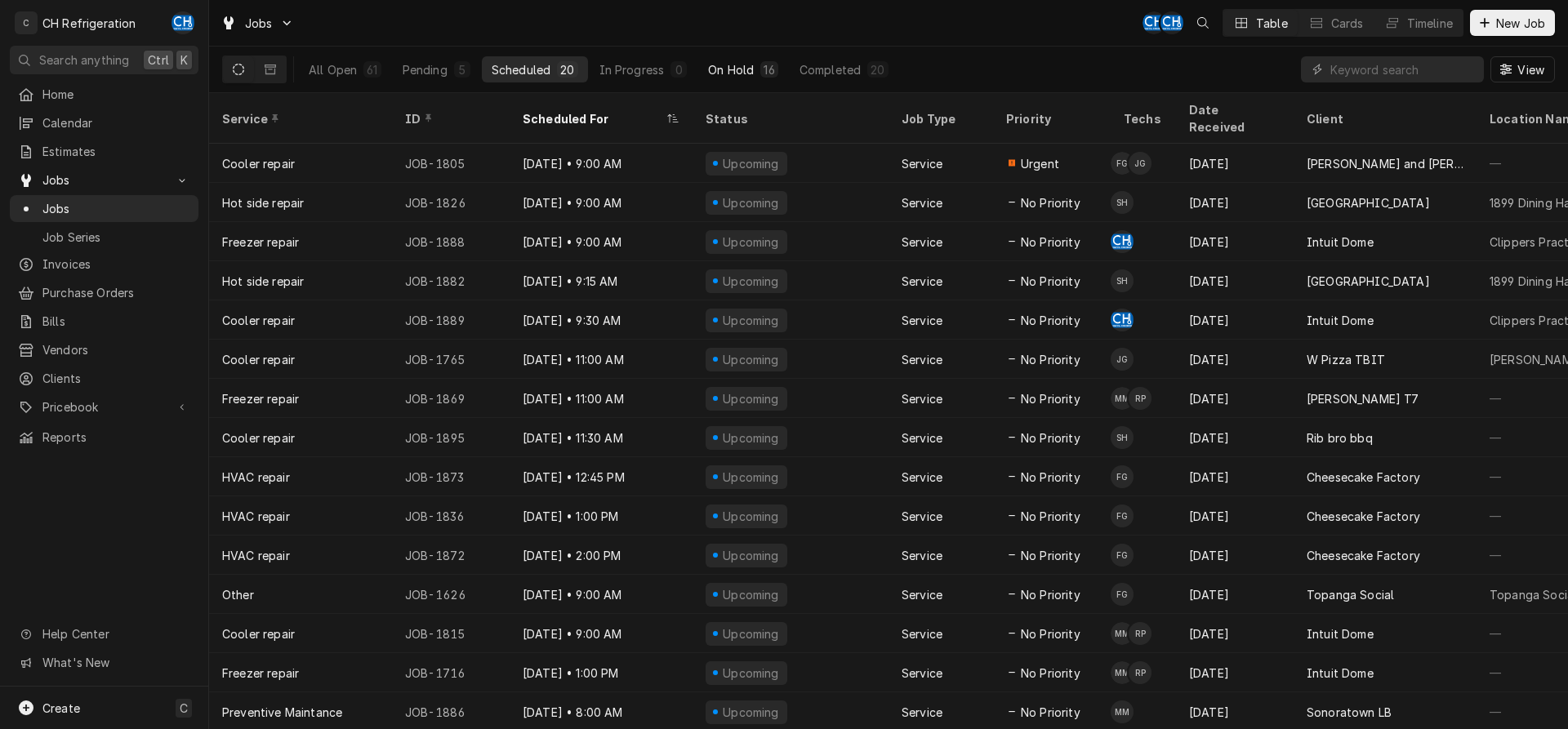
click at [761, 76] on div "16" at bounding box center [769, 69] width 17 height 16
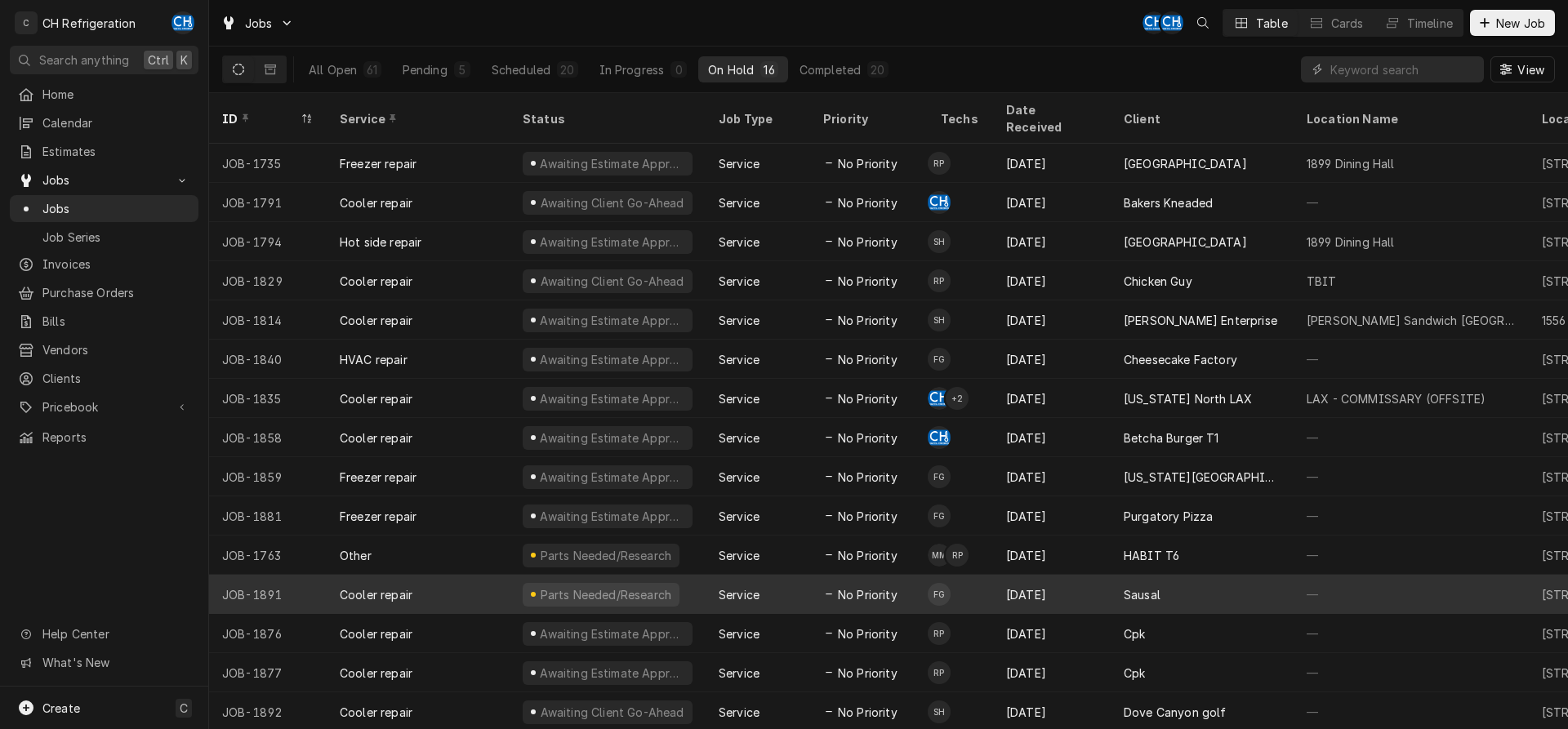
scroll to position [22, 0]
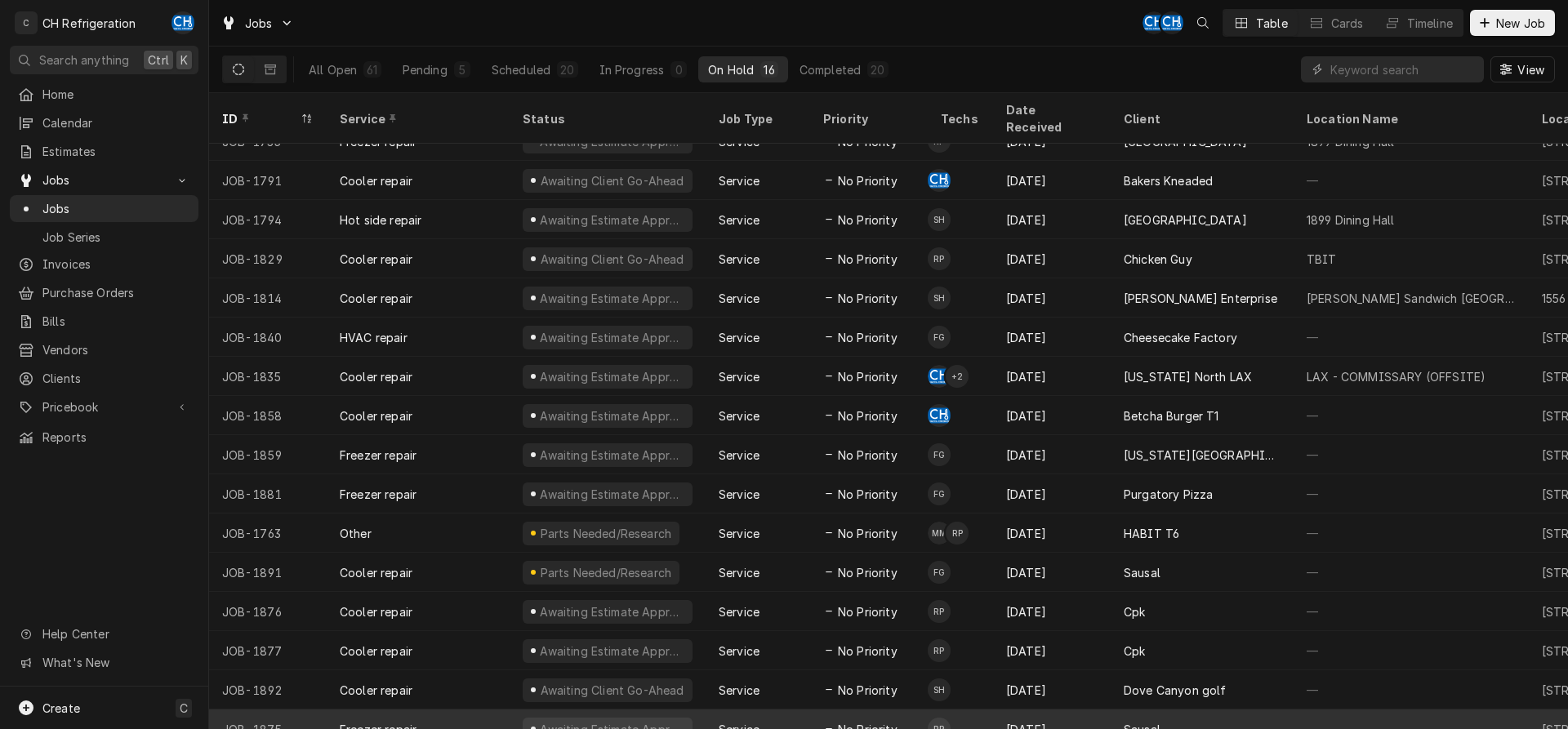
click at [1054, 709] on div "[DATE]" at bounding box center [1052, 729] width 117 height 39
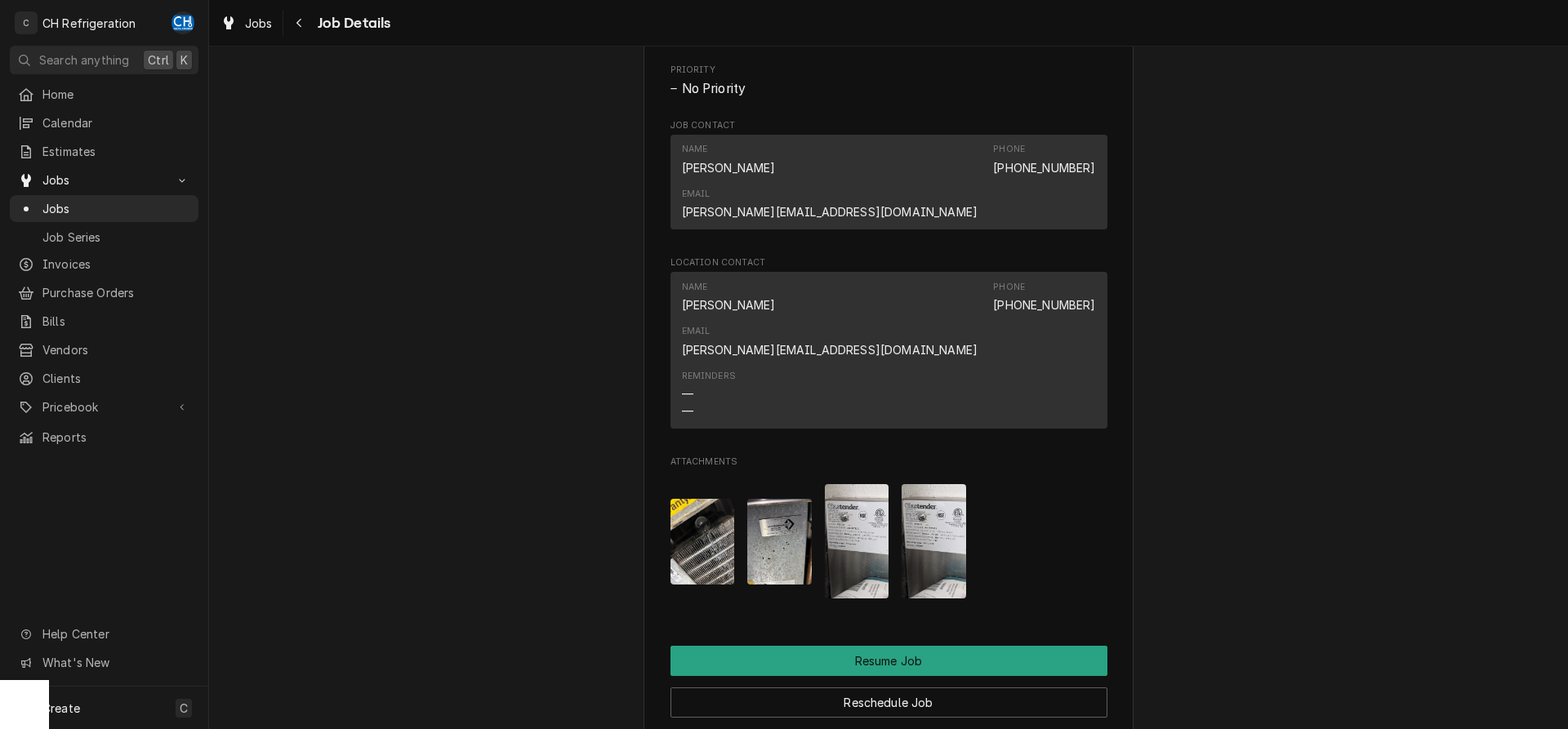
scroll to position [1583, 0]
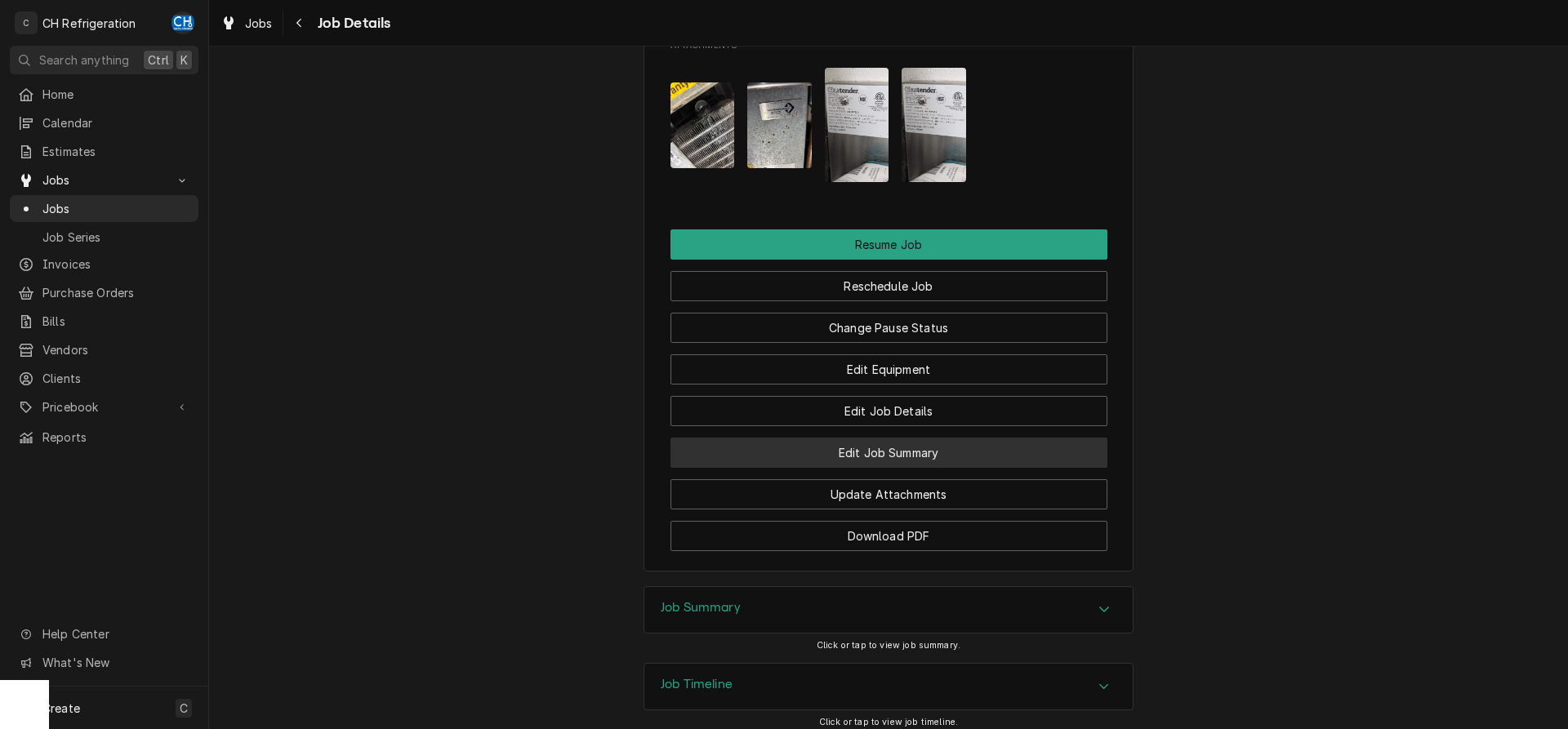
click at [925, 438] on button "Edit Job Summary" at bounding box center [889, 453] width 437 height 31
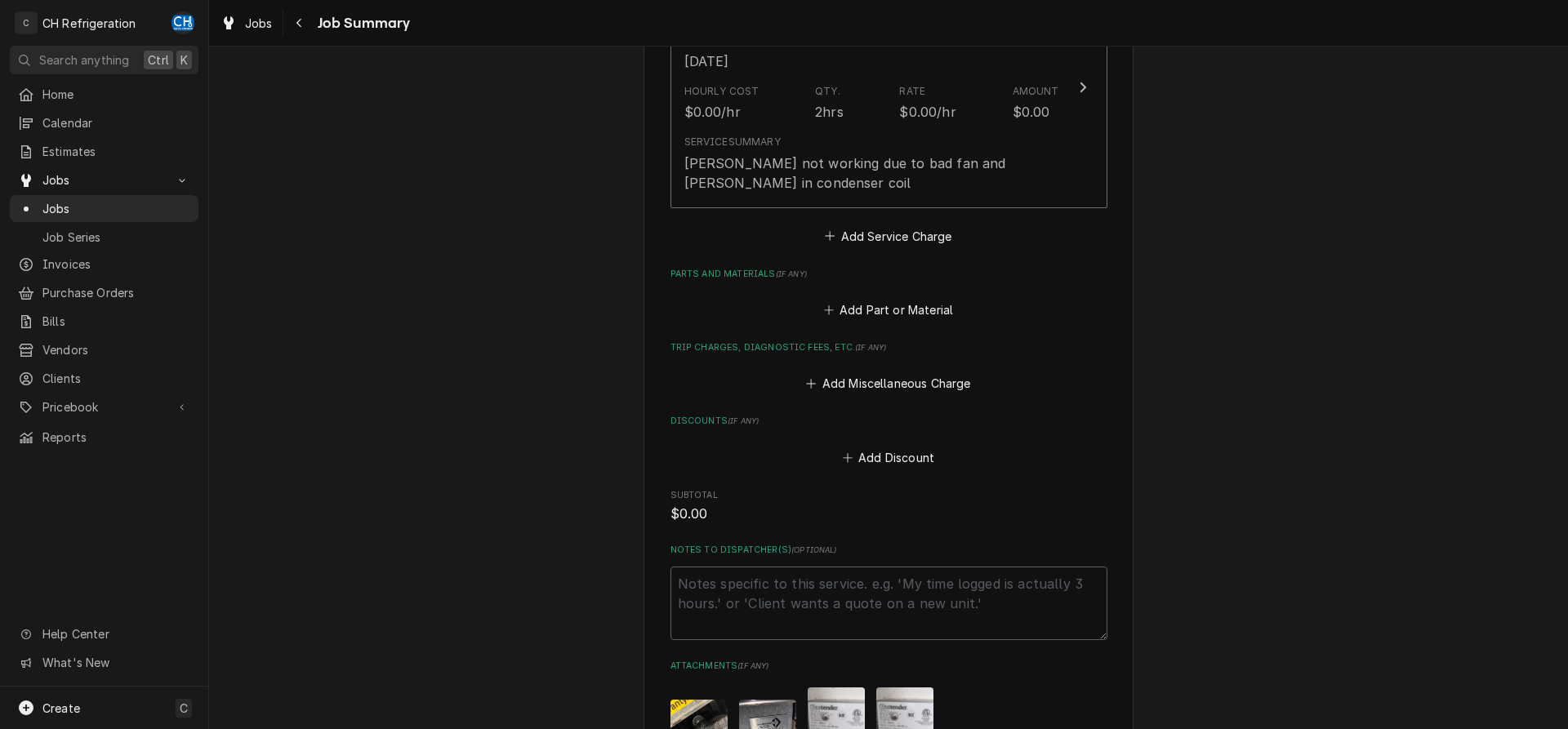
scroll to position [786, 0]
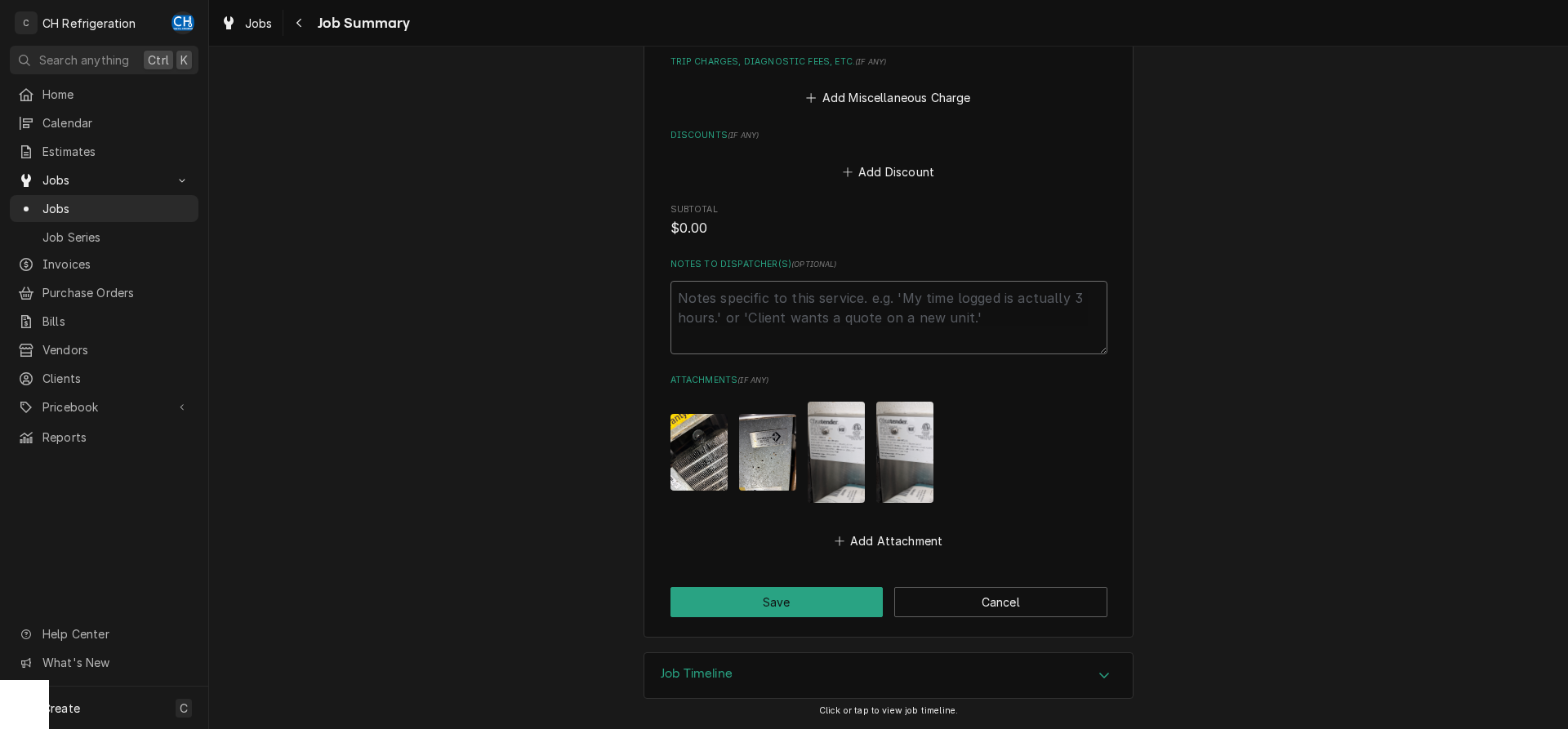
click at [790, 303] on textarea "Notes to Dispatcher(s) ( optional )" at bounding box center [889, 318] width 437 height 73
type textarea "x"
type textarea "e"
type textarea "x"
type textarea "es"
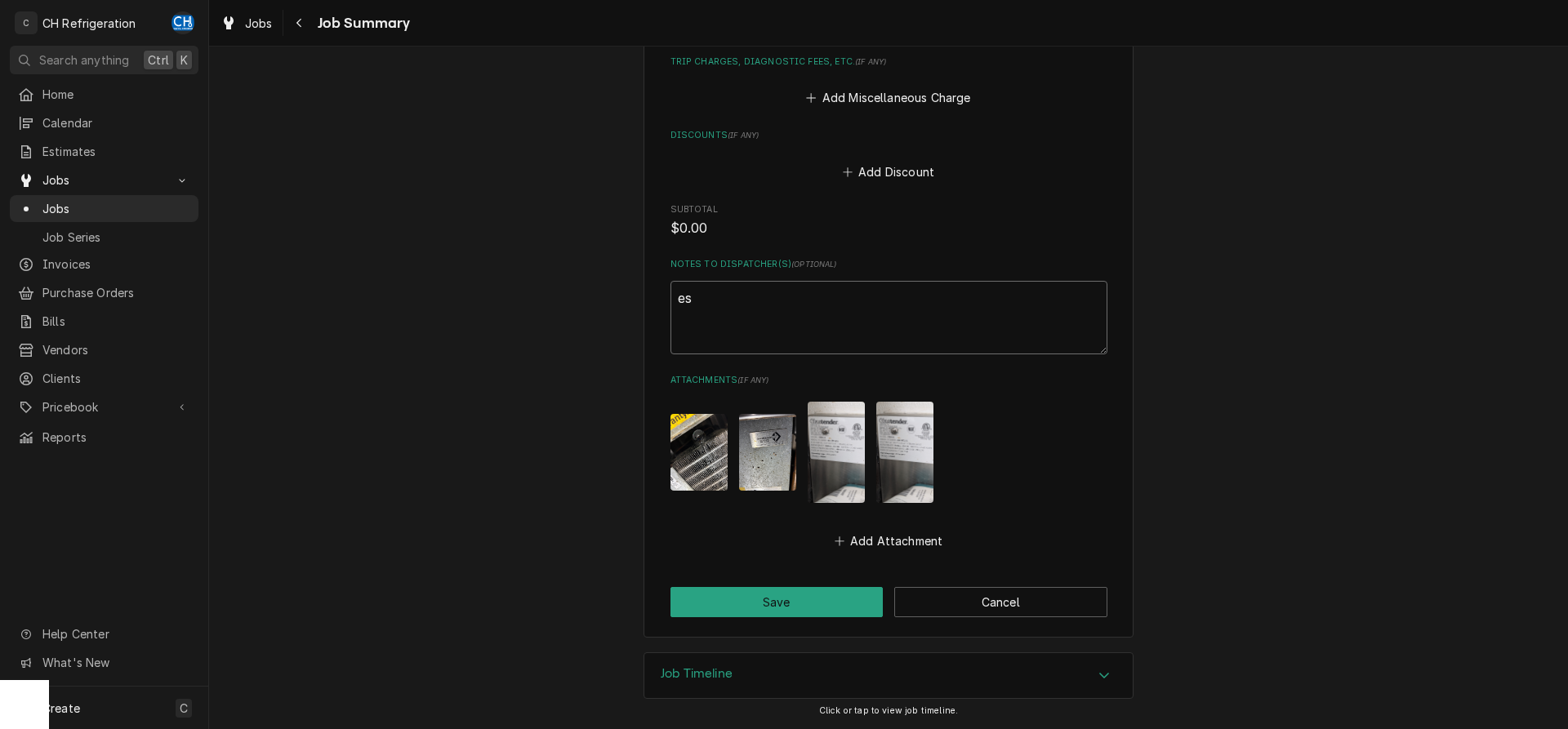
type textarea "x"
type textarea "est"
type textarea "x"
type textarea "esti"
type textarea "x"
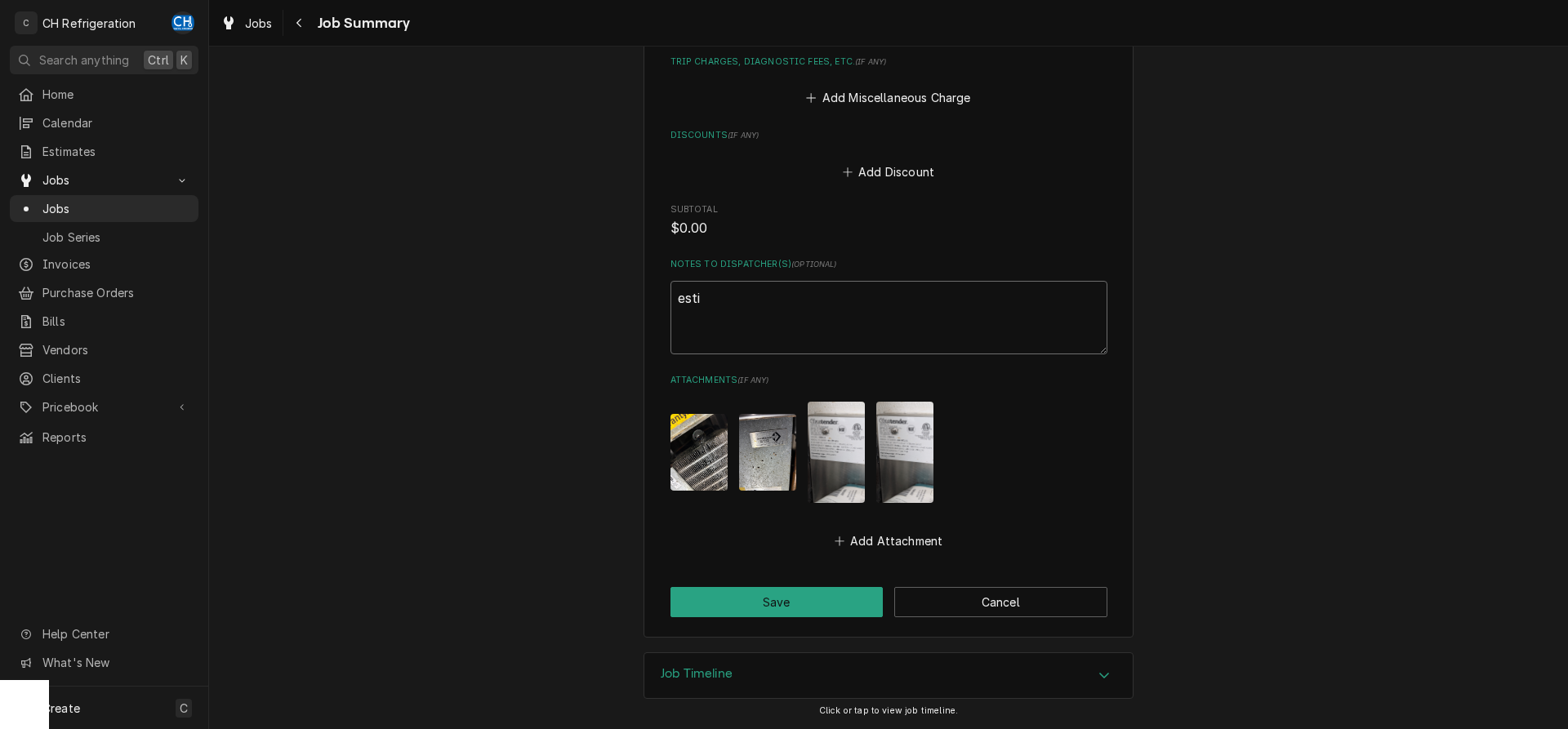
type textarea "estim"
type textarea "x"
type textarea "estima"
type textarea "x"
type textarea "estimat"
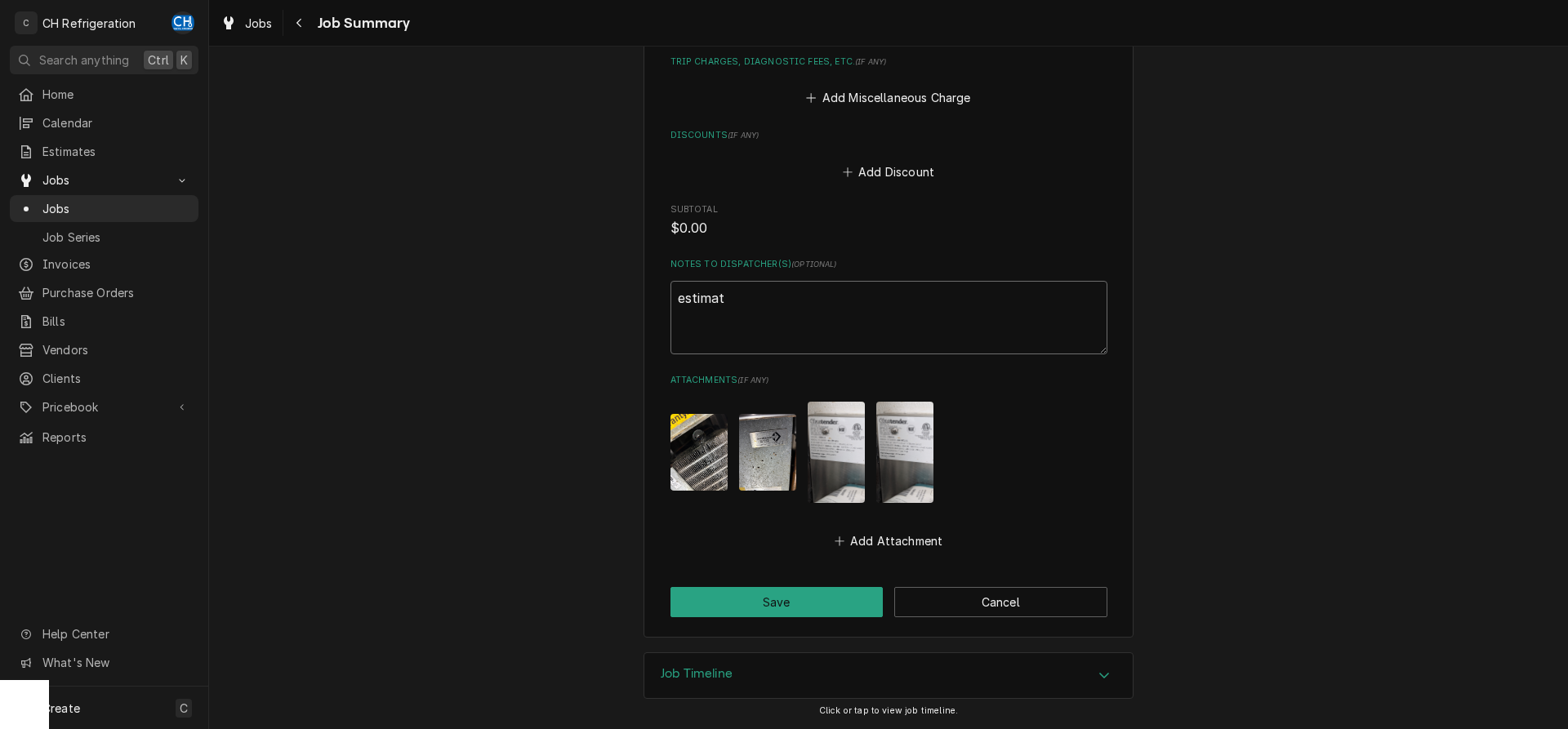
type textarea "x"
type textarea "estimate"
type textarea "x"
type textarea "estimate"
type textarea "x"
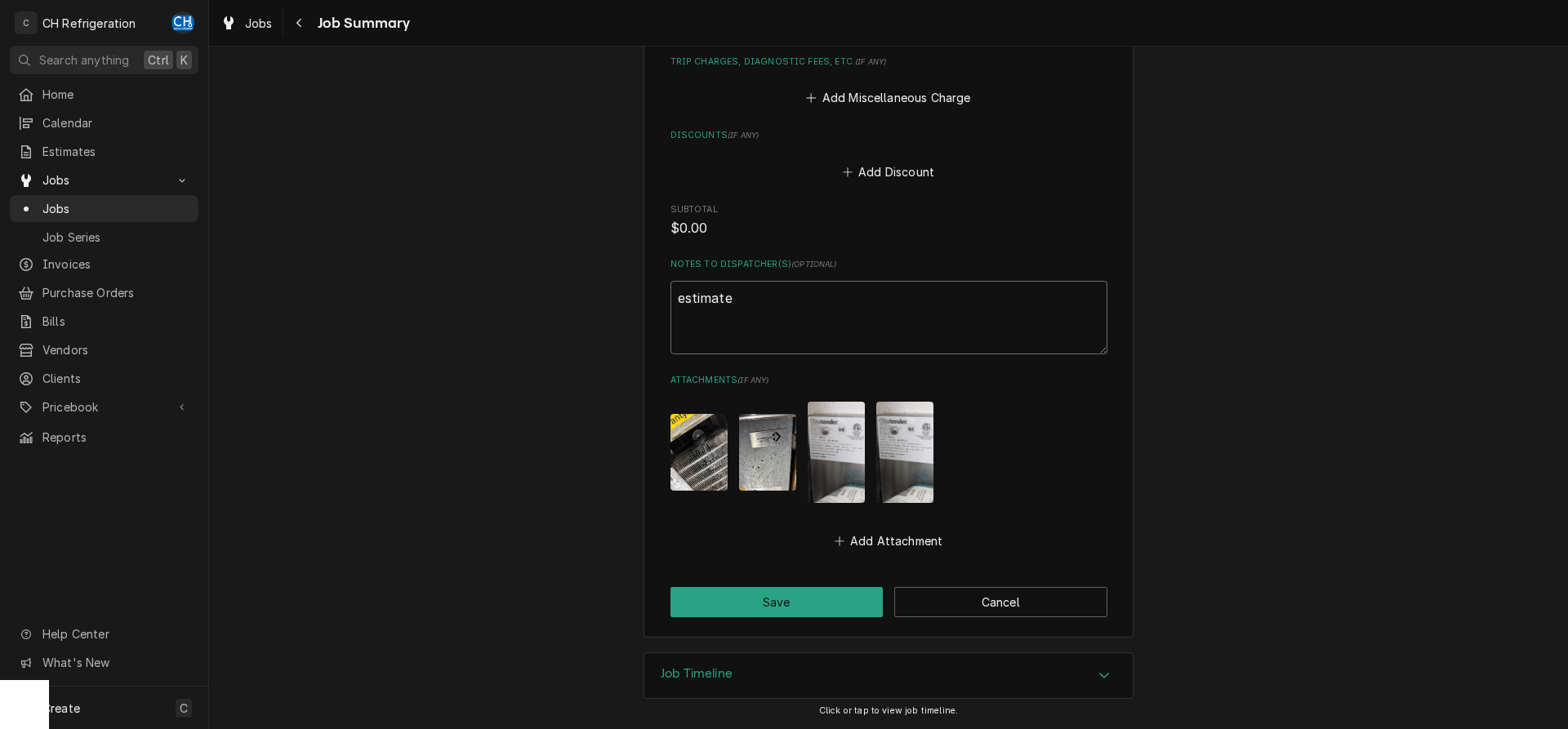
type textarea "estimate p"
type textarea "x"
type textarea "estimate p1"
type textarea "x"
type textarea "estimate p15"
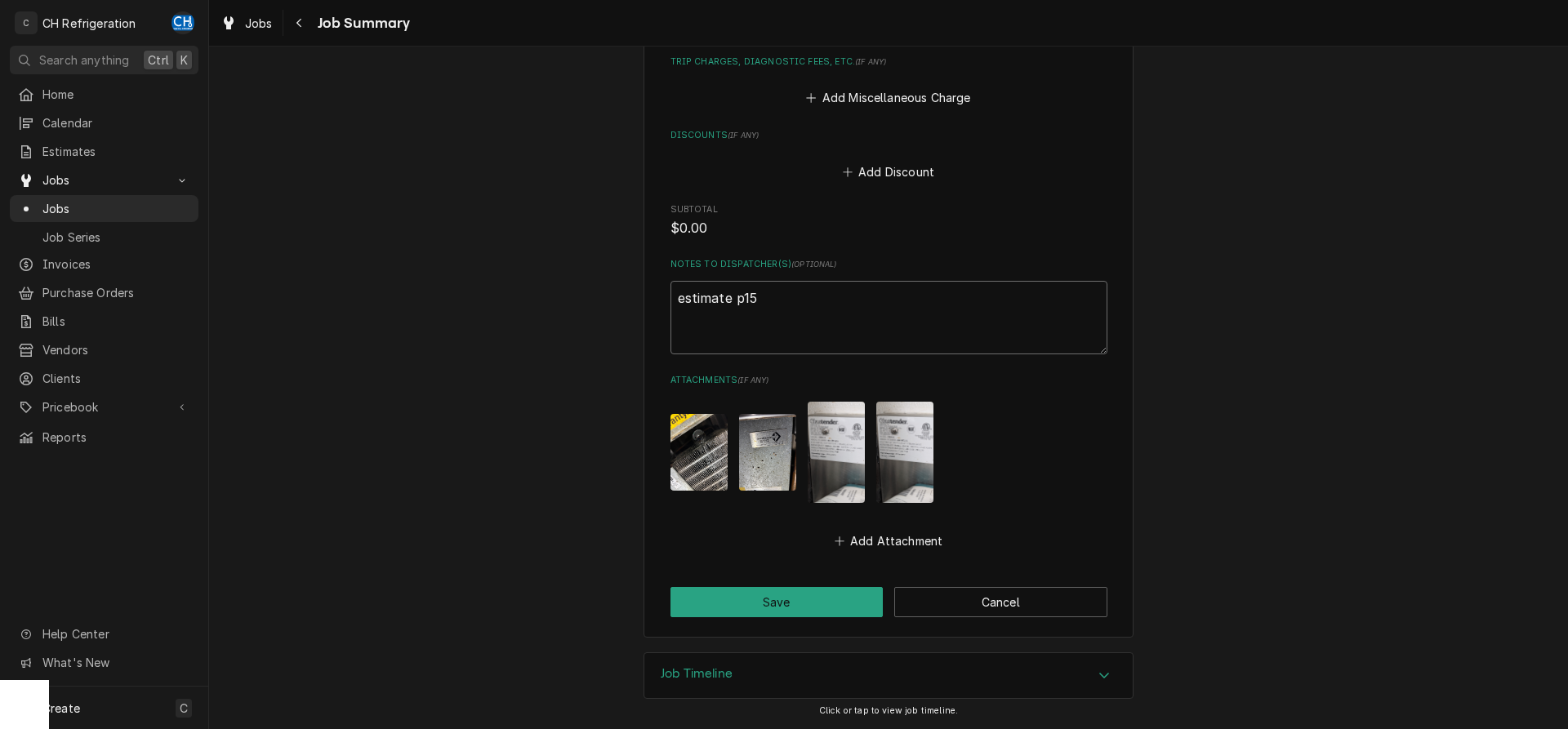
type textarea "x"
type textarea "estimate p154"
type textarea "x"
type textarea "estimate p1545"
type textarea "x"
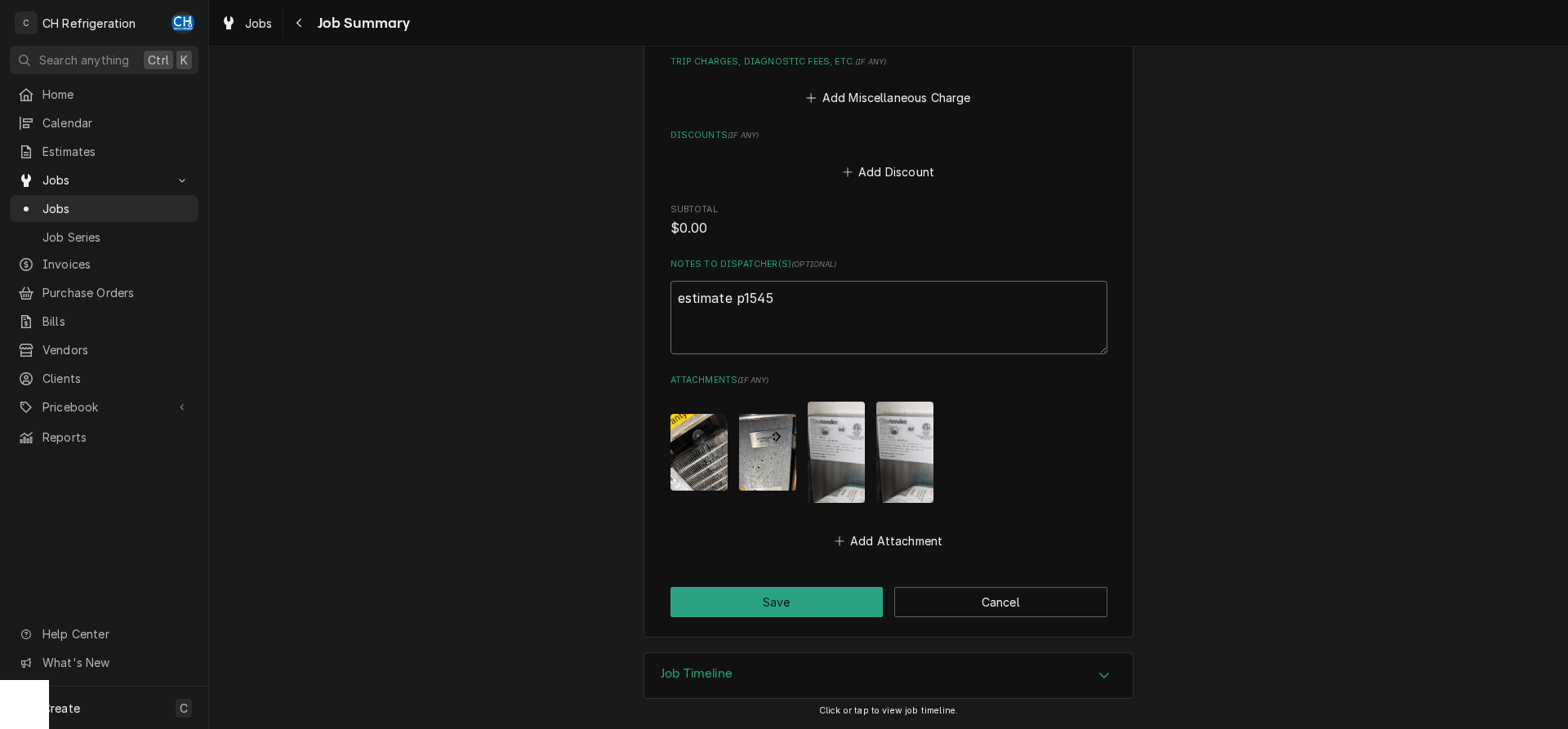
type textarea "estimate p1545"
type textarea "x"
type textarea "estimate p1545 s"
type textarea "x"
type textarea "estimate p1545 se"
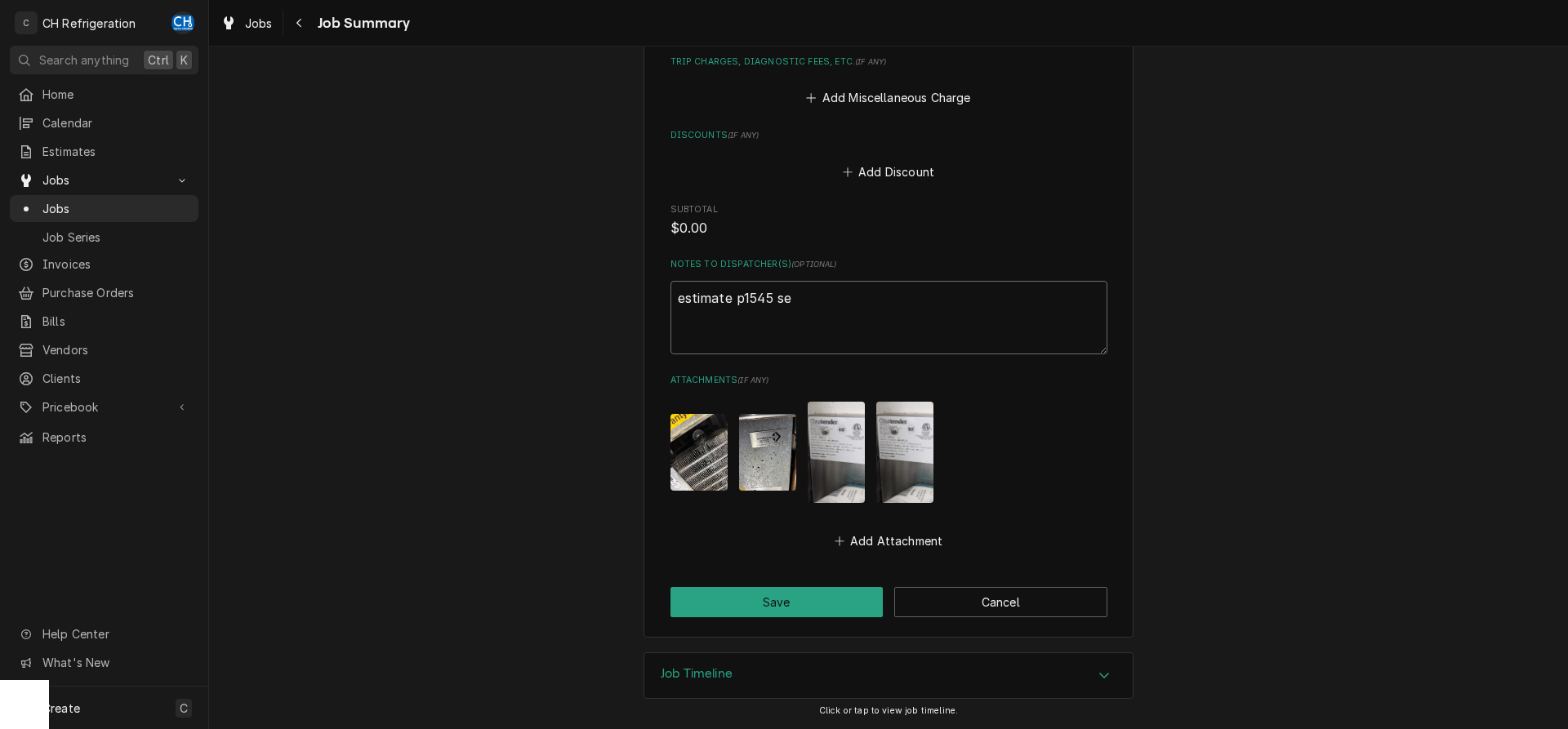
type textarea "x"
type textarea "estimate p1545 sen"
type textarea "x"
type textarea "estimate p1545 sent"
type textarea "x"
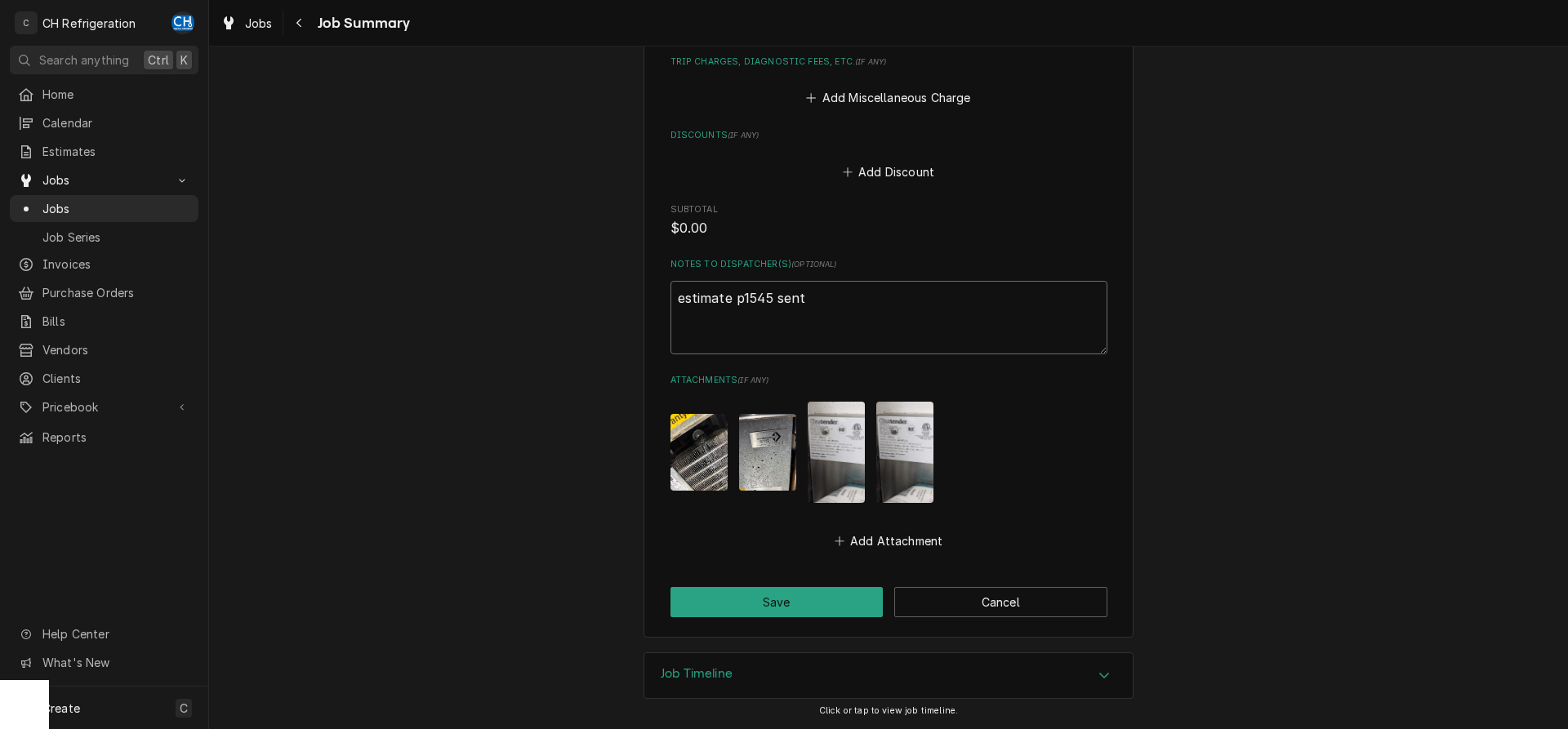
type textarea "estimate p1545 sent"
type textarea "x"
type textarea "estimate p1545 sent 9"
type textarea "x"
type textarea "estimate p1545 sent 9/"
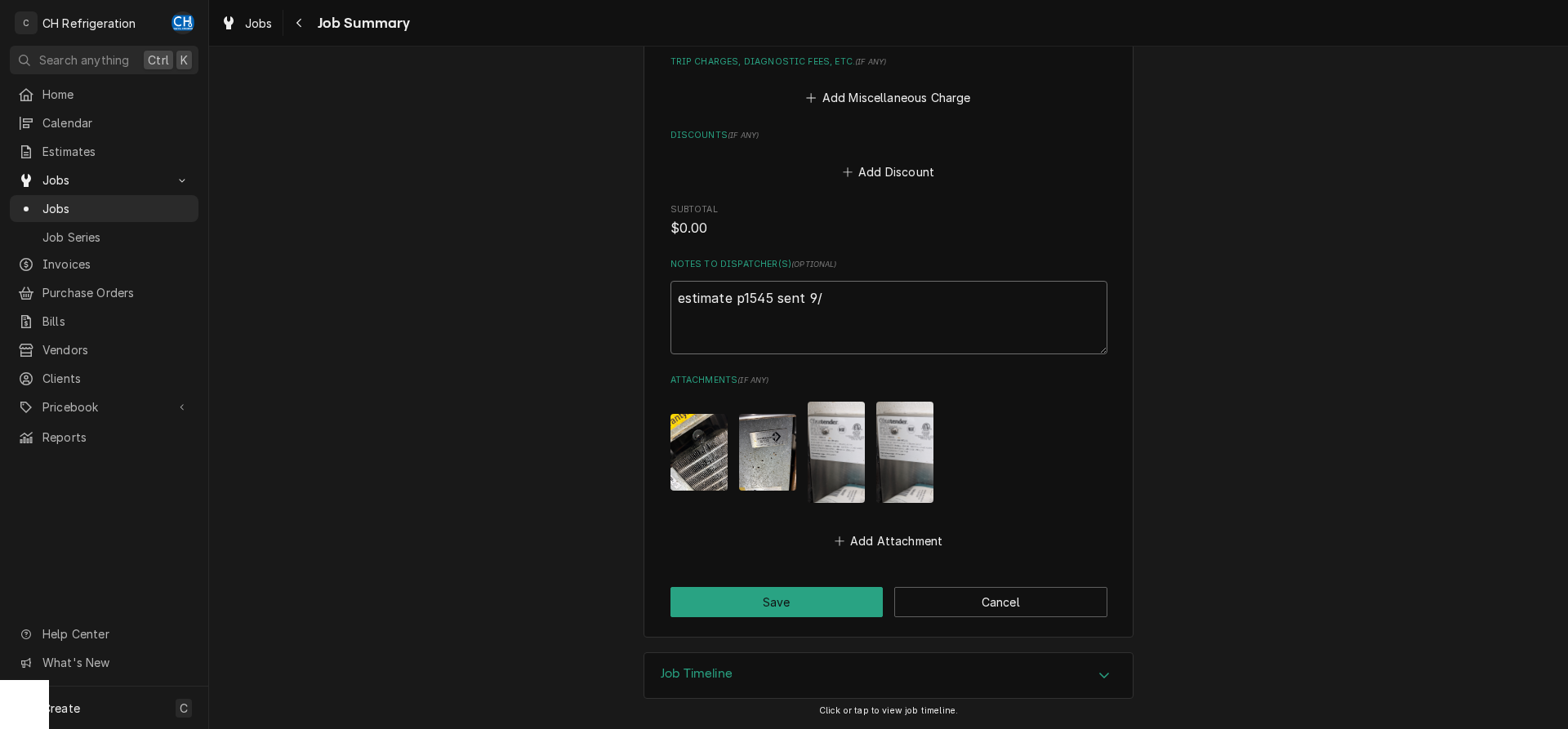
type textarea "x"
type textarea "estimate p1545 sent 9/5"
click at [810, 591] on button "Save" at bounding box center [777, 602] width 213 height 31
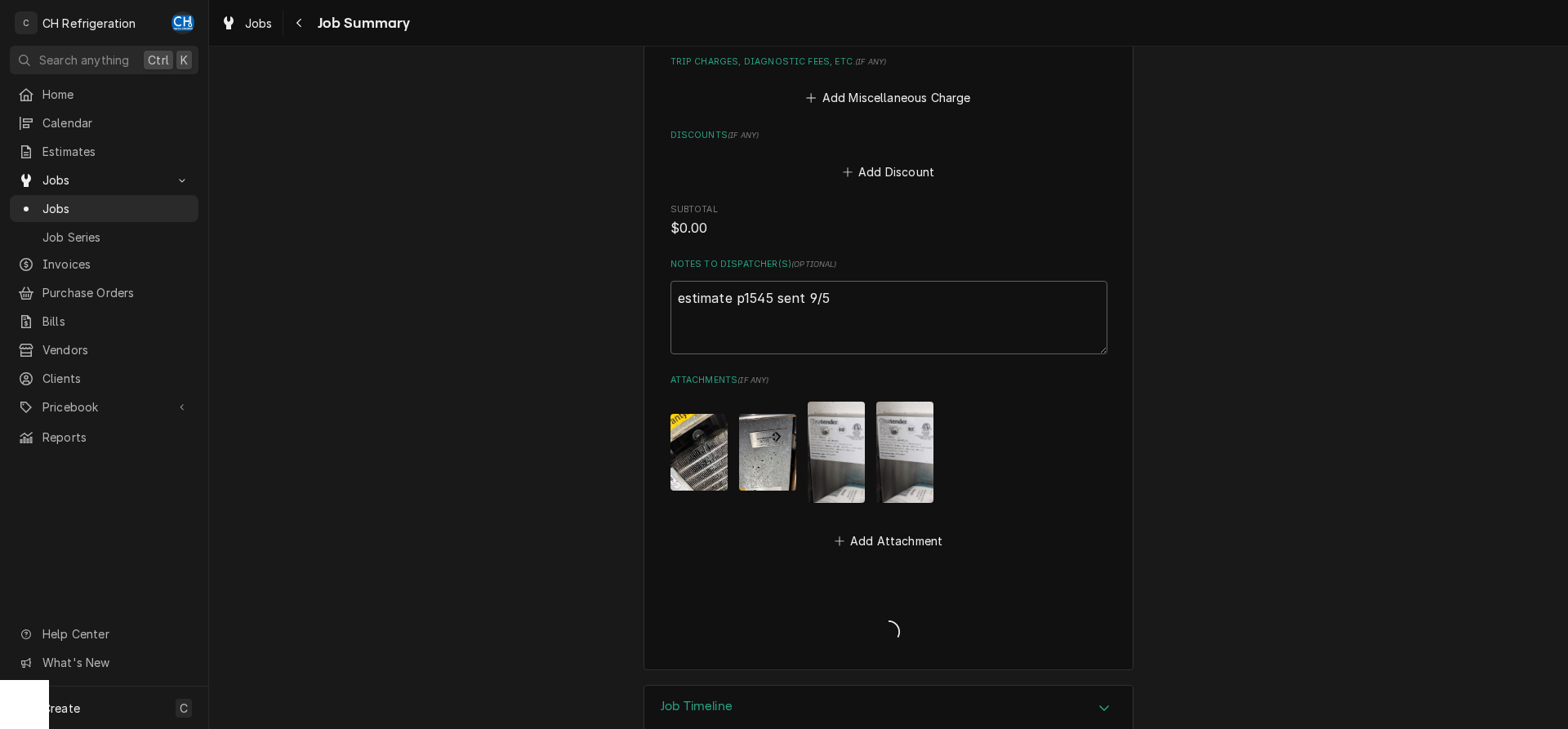
type textarea "x"
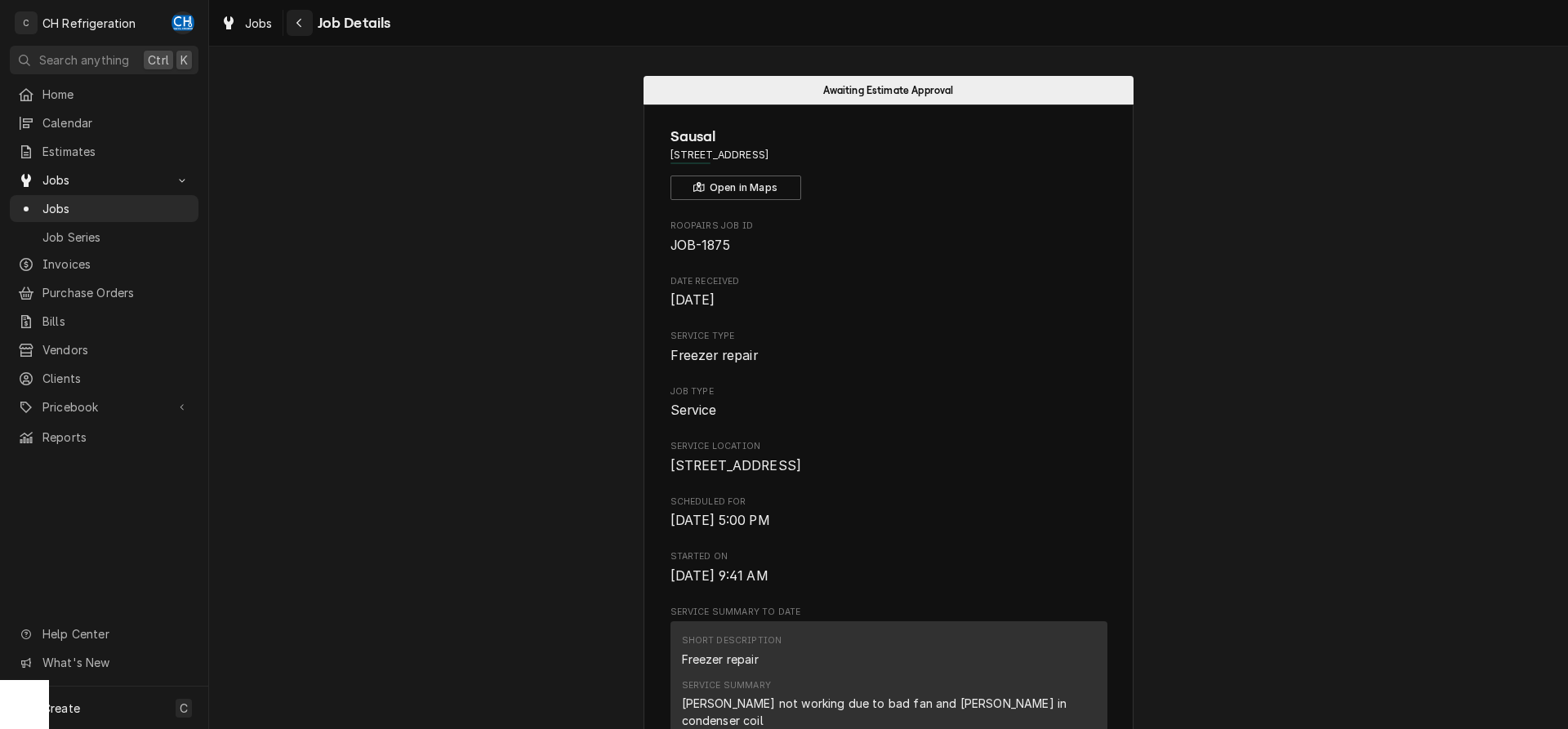
click at [295, 22] on div "Navigate back" at bounding box center [299, 22] width 16 height 16
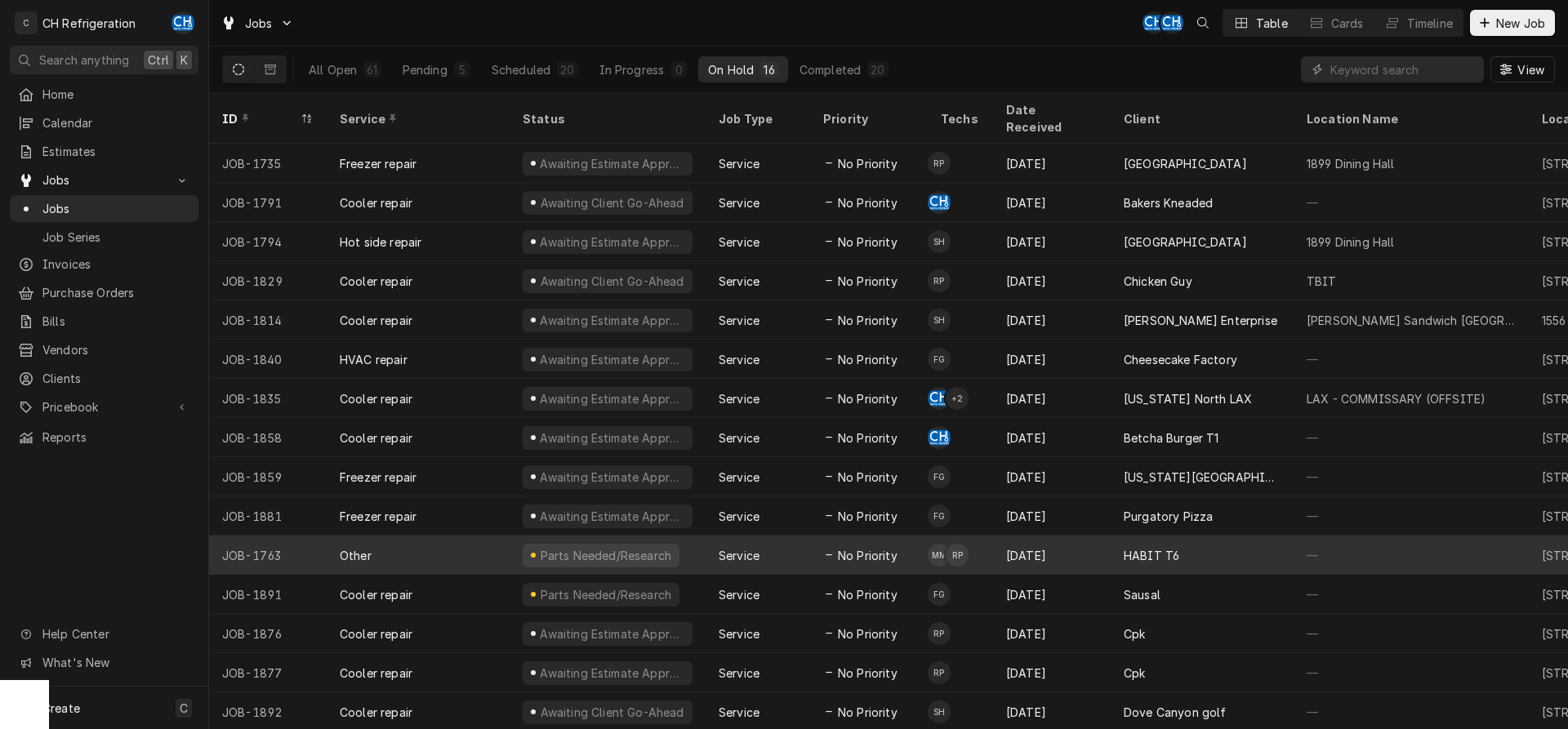
click at [1109, 540] on div "[DATE]" at bounding box center [1052, 555] width 117 height 39
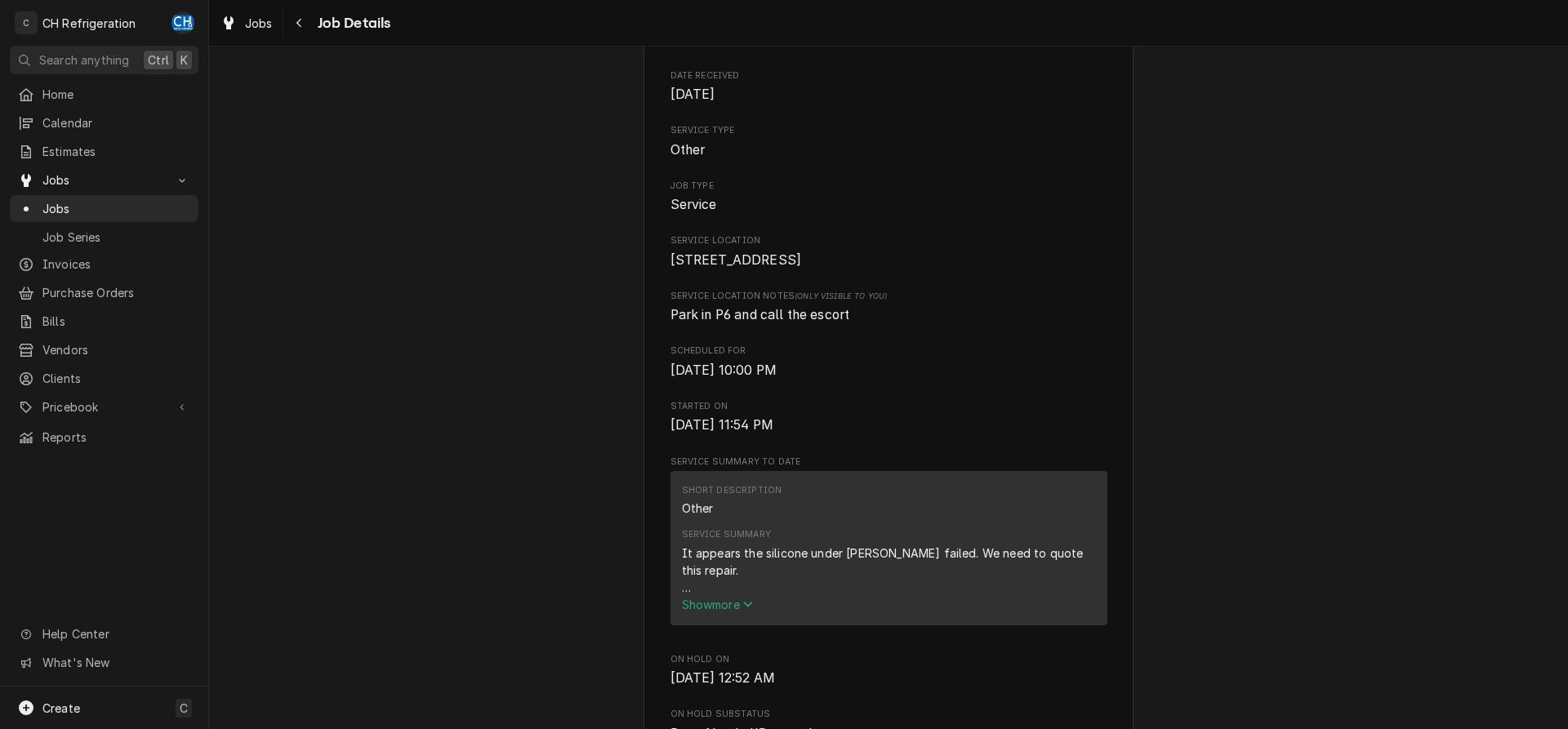
scroll to position [416, 0]
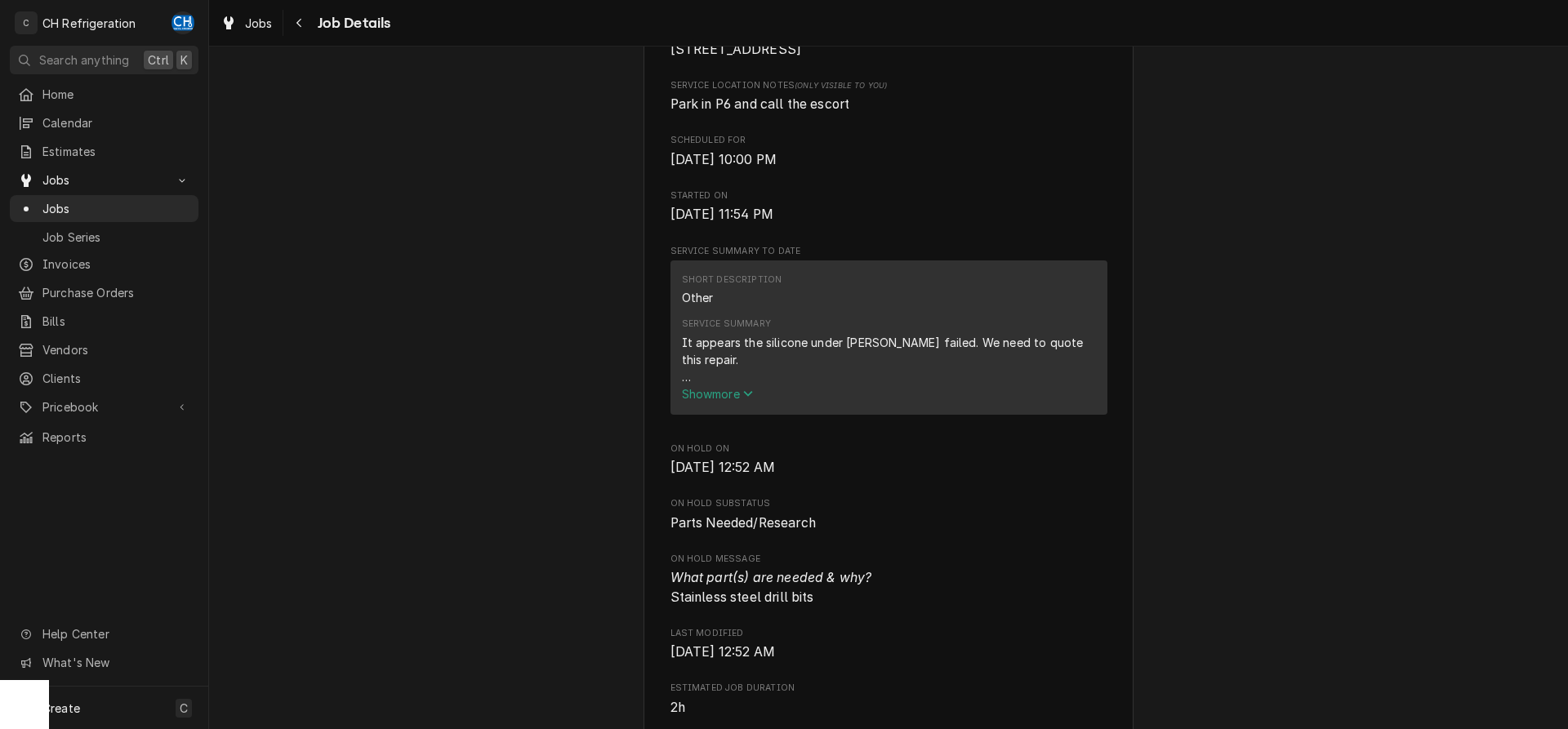
click at [712, 401] on span "Show more" at bounding box center [717, 394] width 72 height 14
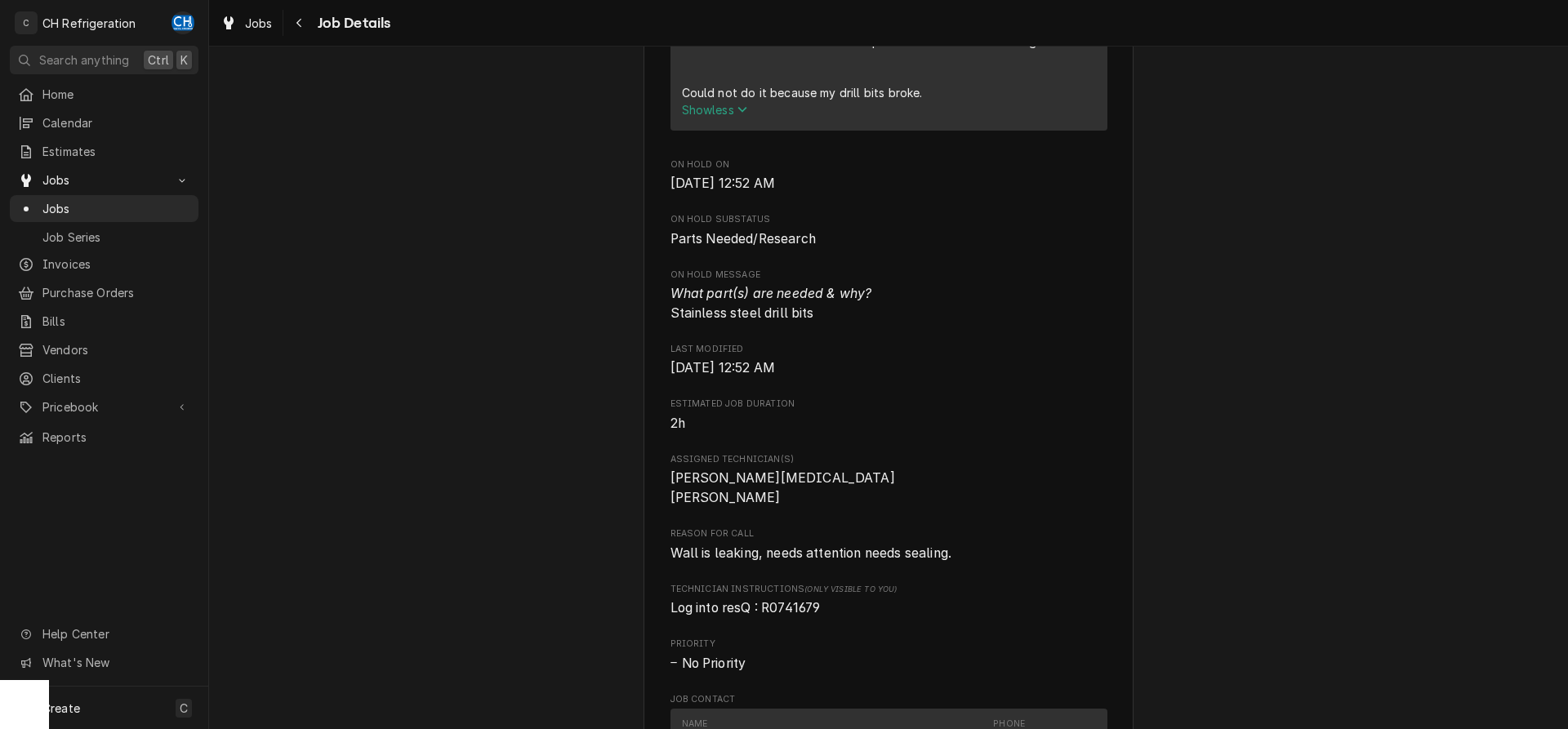
scroll to position [833, 0]
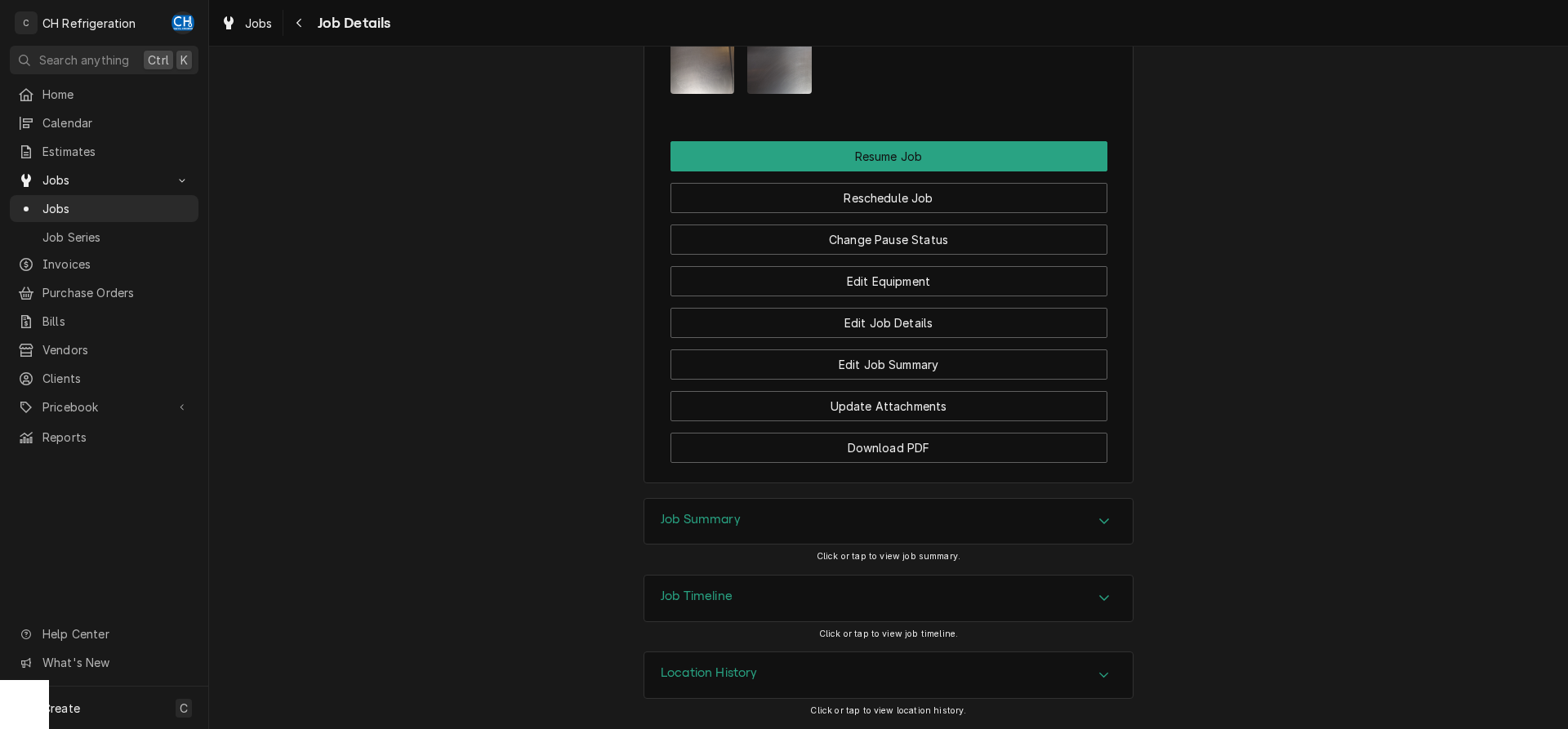
click at [1113, 521] on div "Accordion Header" at bounding box center [1104, 522] width 25 height 20
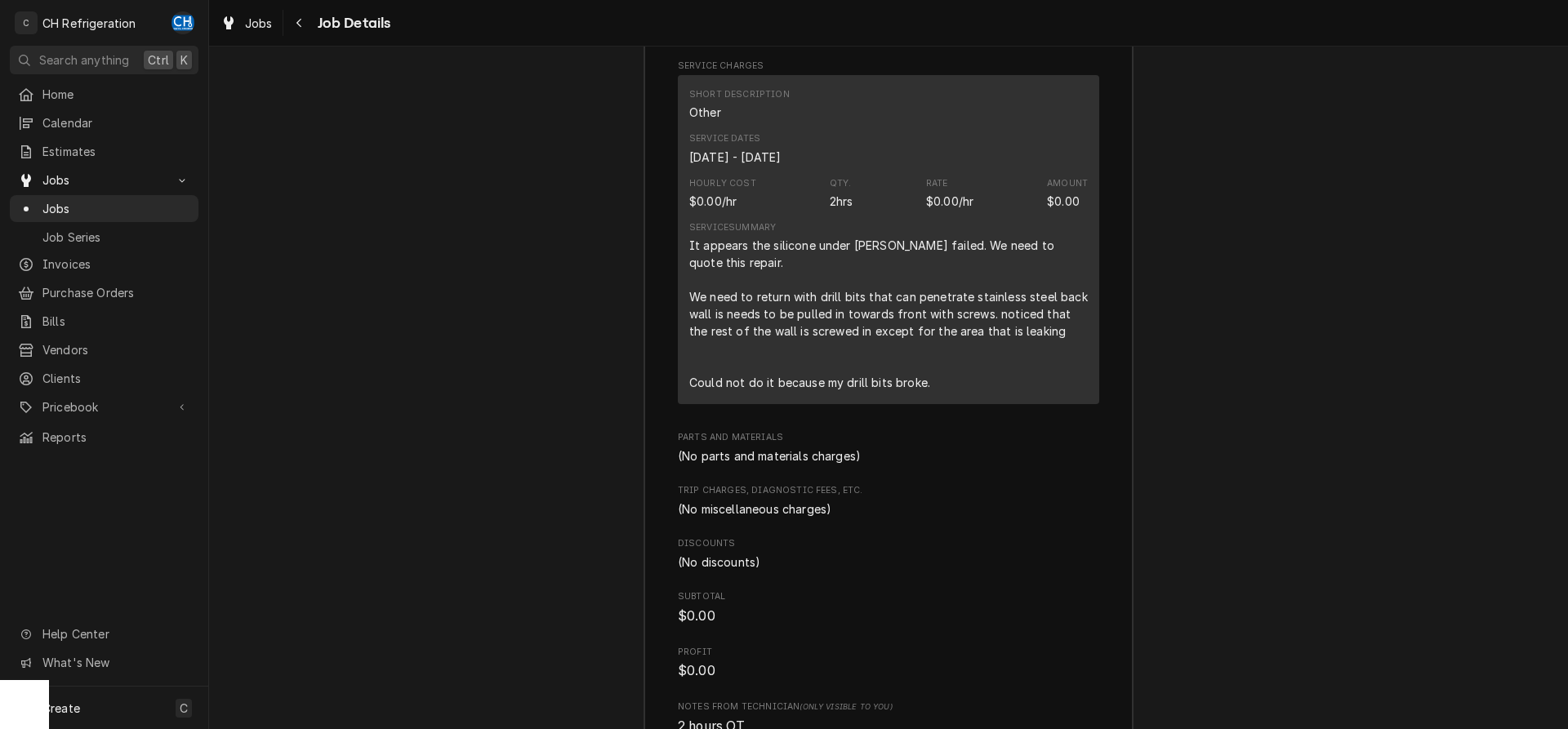
scroll to position [2308, 0]
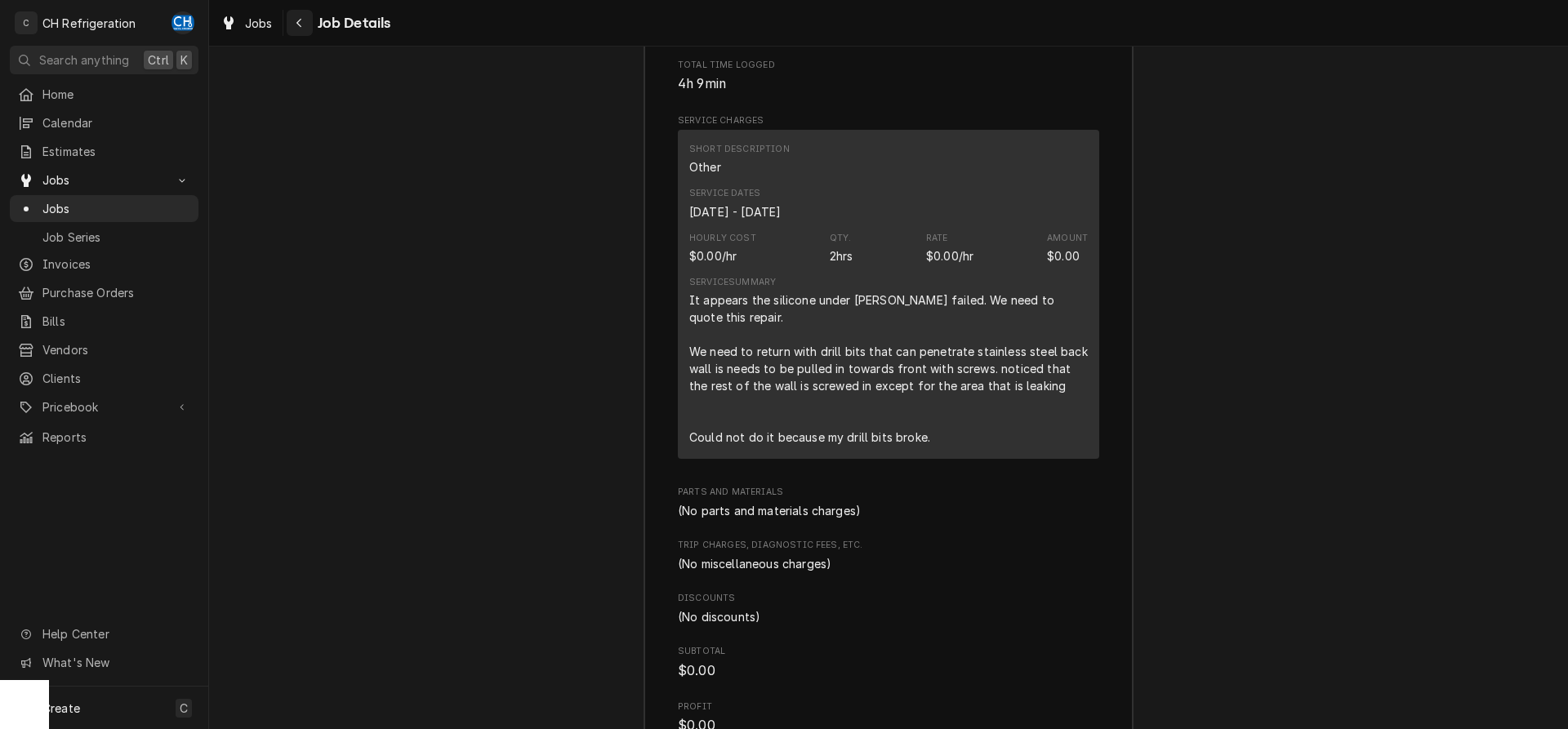
click at [292, 20] on div "Navigate back" at bounding box center [299, 22] width 16 height 16
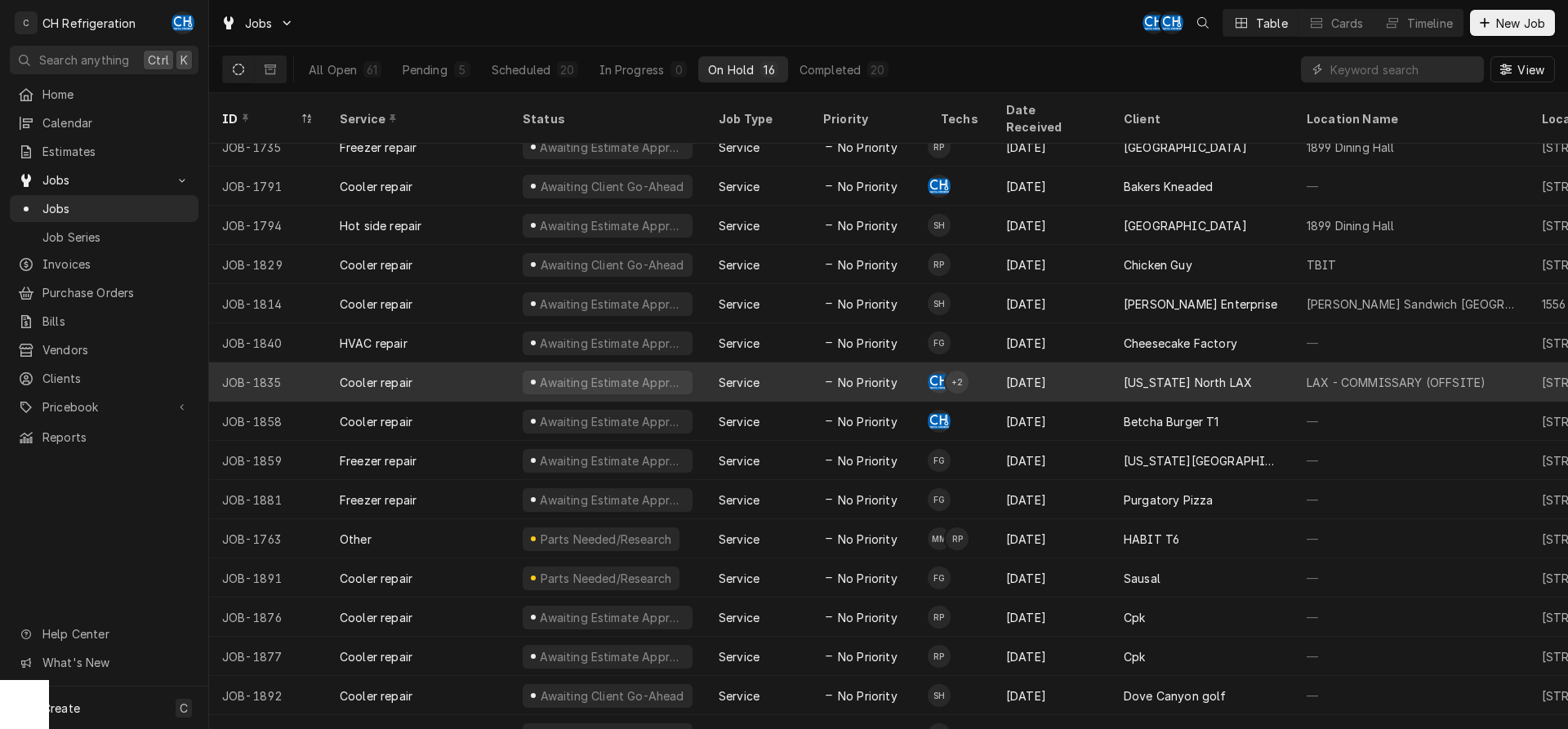
scroll to position [22, 0]
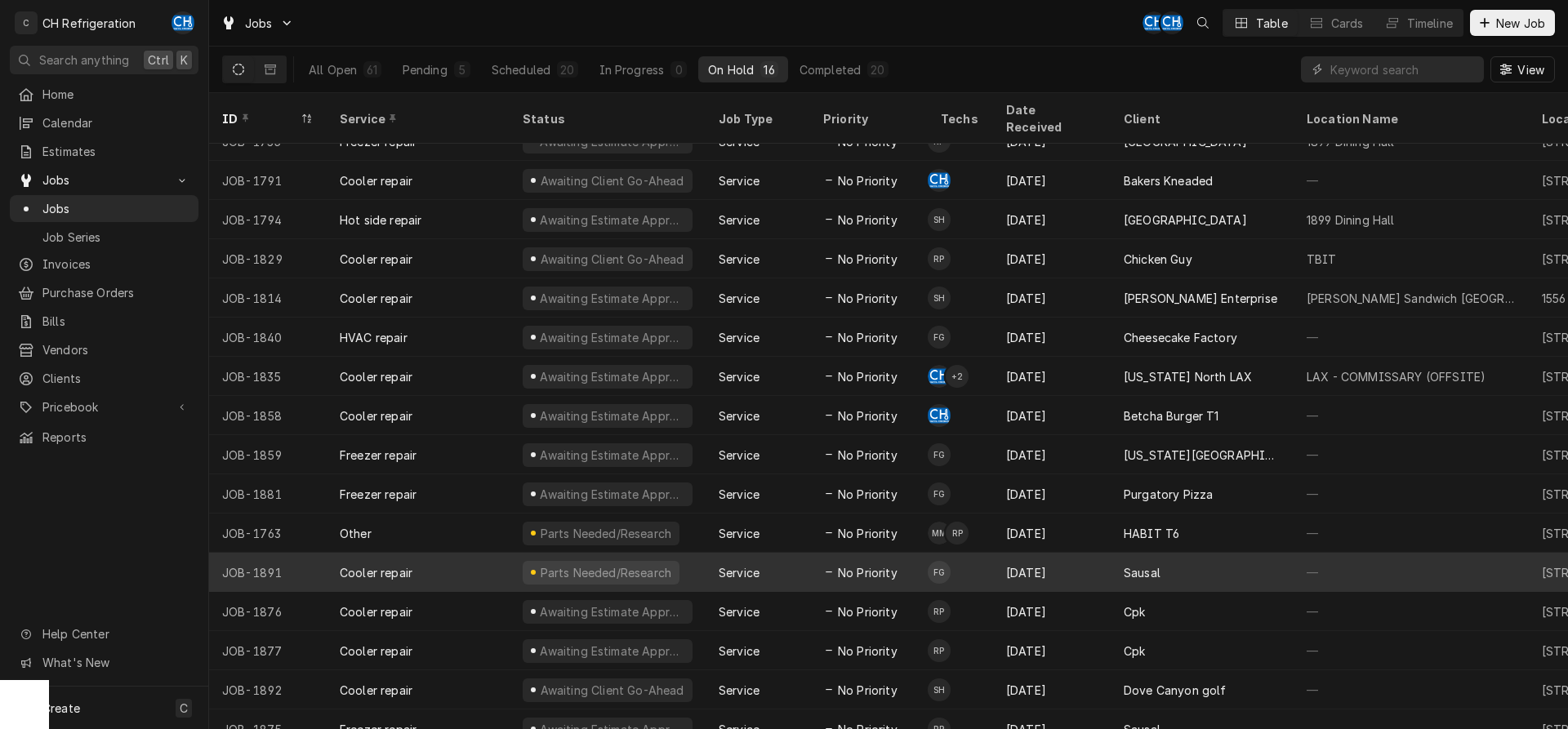
click at [779, 553] on div "Service" at bounding box center [757, 573] width 105 height 39
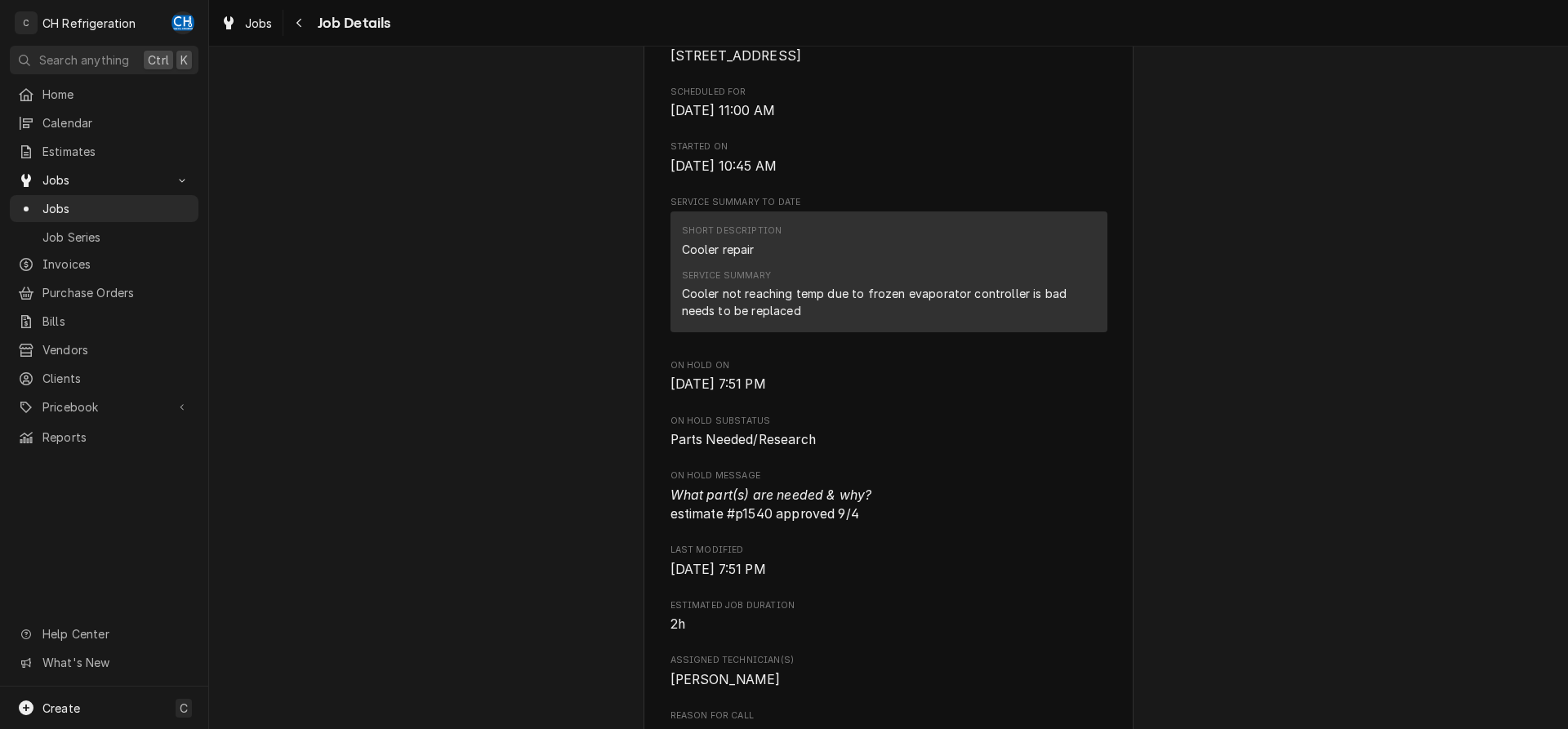
scroll to position [416, 0]
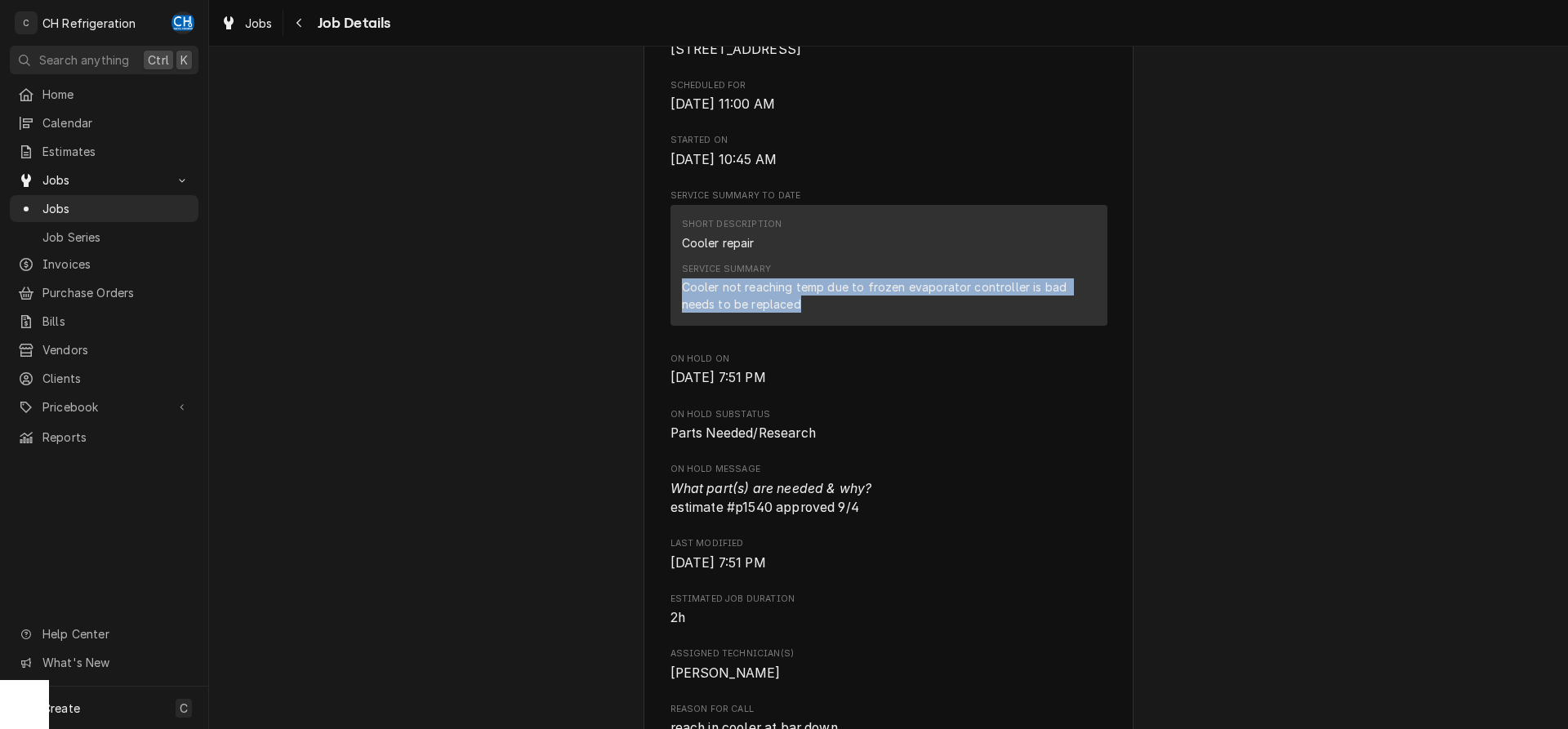
drag, startPoint x: 761, startPoint y: 325, endPoint x: 647, endPoint y: 301, distance: 116.5
click at [682, 301] on div "Cooler not reaching temp due to frozen evaporator controller is bad needs to be…" at bounding box center [888, 296] width 414 height 34
click at [846, 313] on div "Cooler not reaching temp due to frozen evaporator controller is bad needs to be…" at bounding box center [888, 296] width 414 height 34
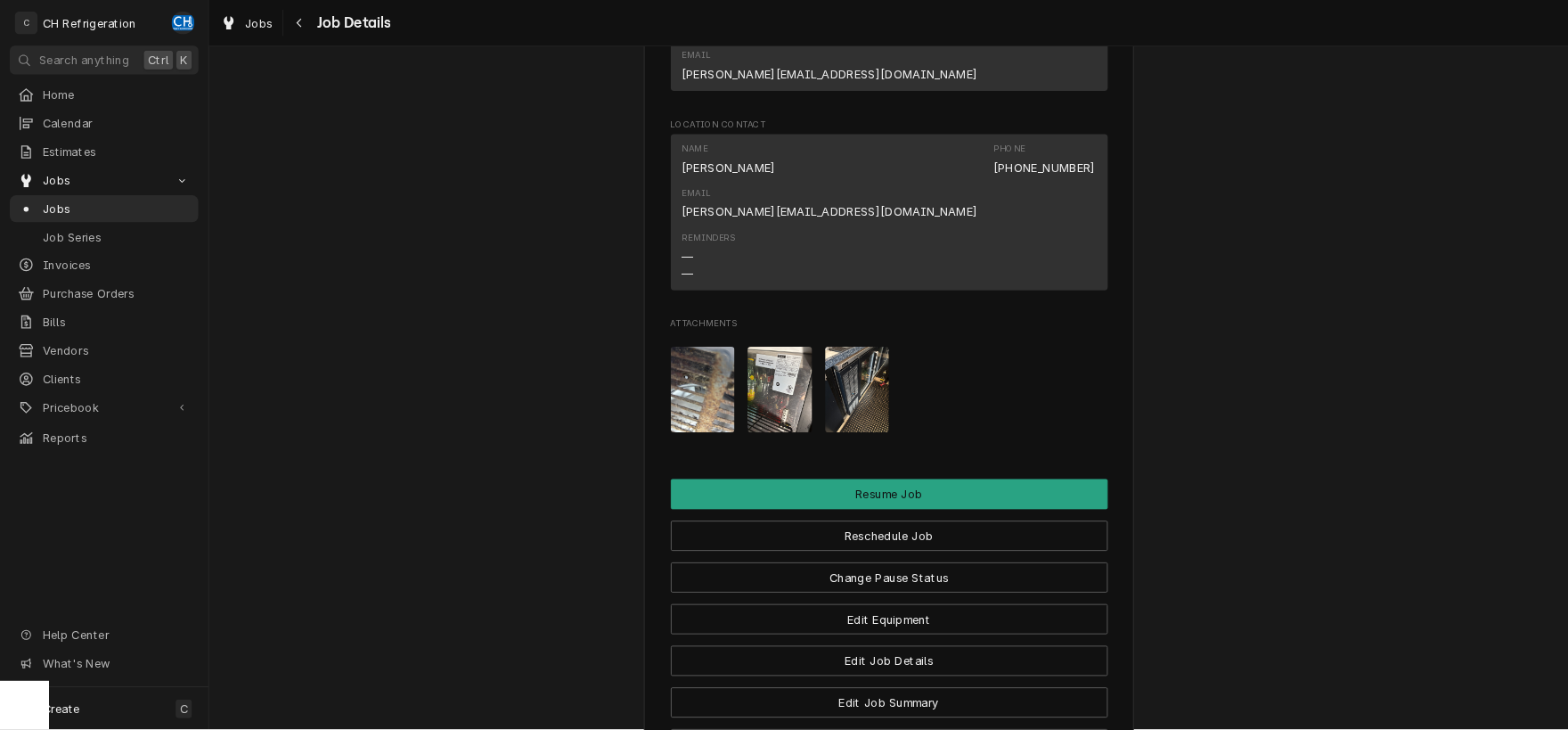
scroll to position [1454, 0]
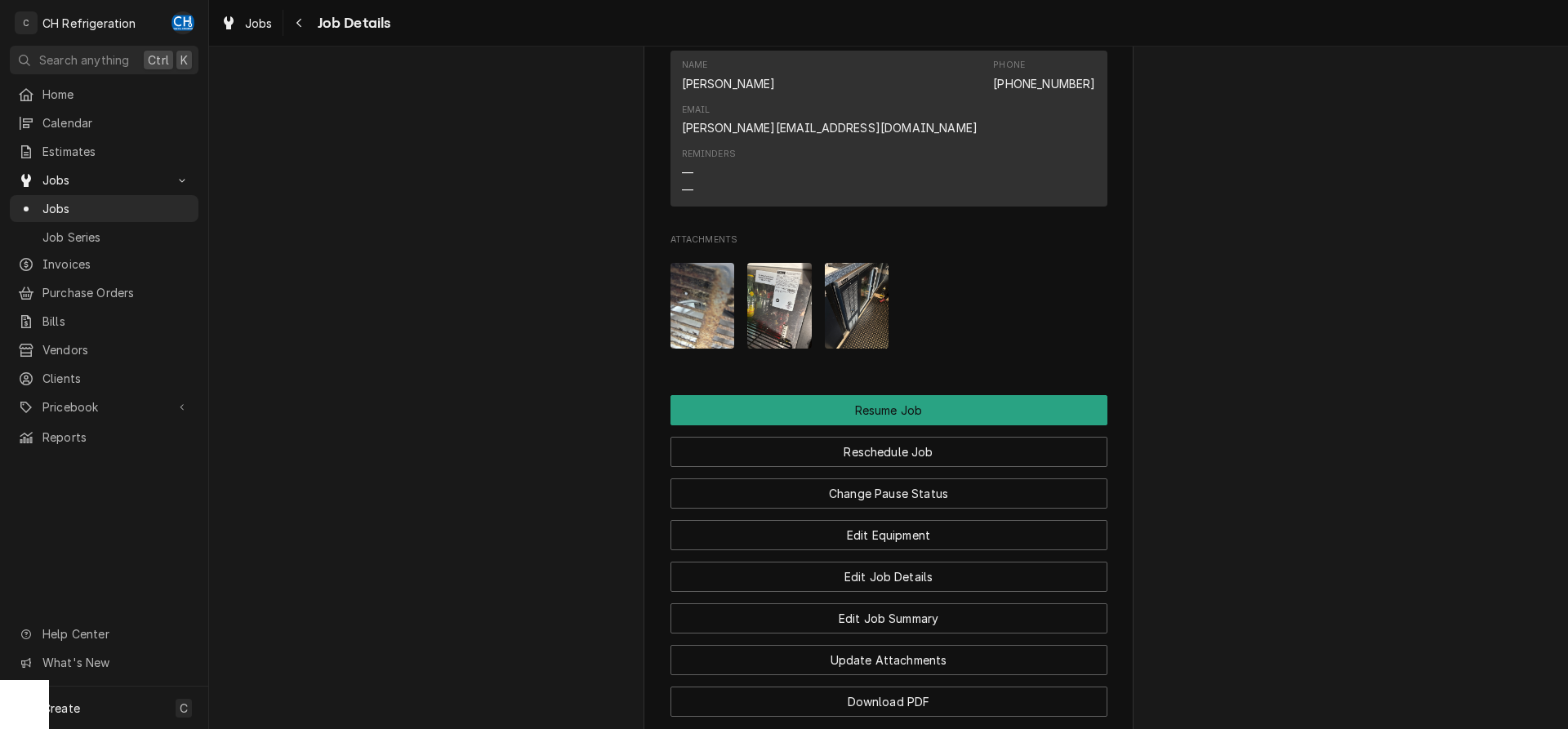
click at [786, 263] on img "Attachments" at bounding box center [779, 305] width 65 height 86
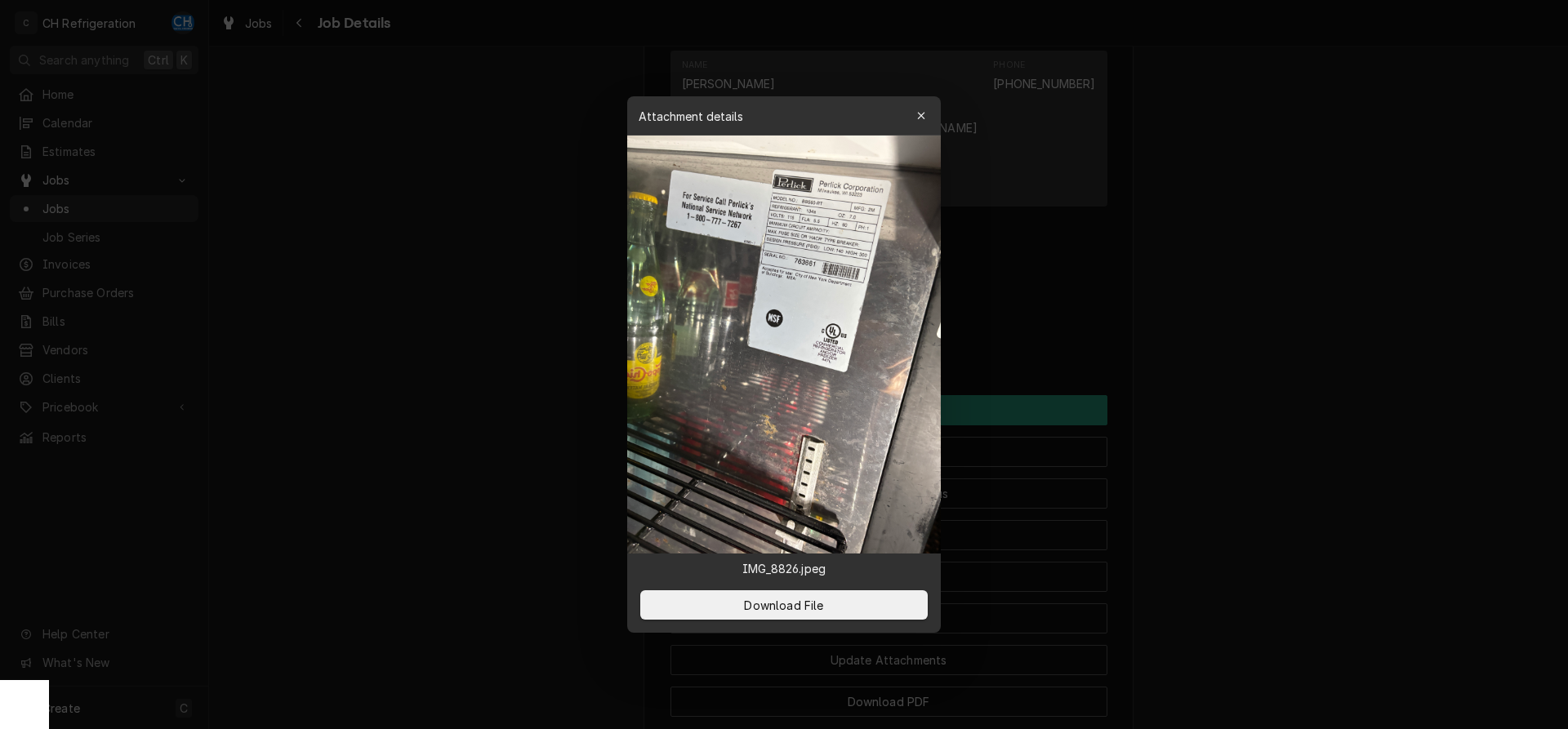
click at [796, 235] on img at bounding box center [784, 345] width 314 height 418
click at [1242, 235] on div at bounding box center [784, 364] width 1568 height 729
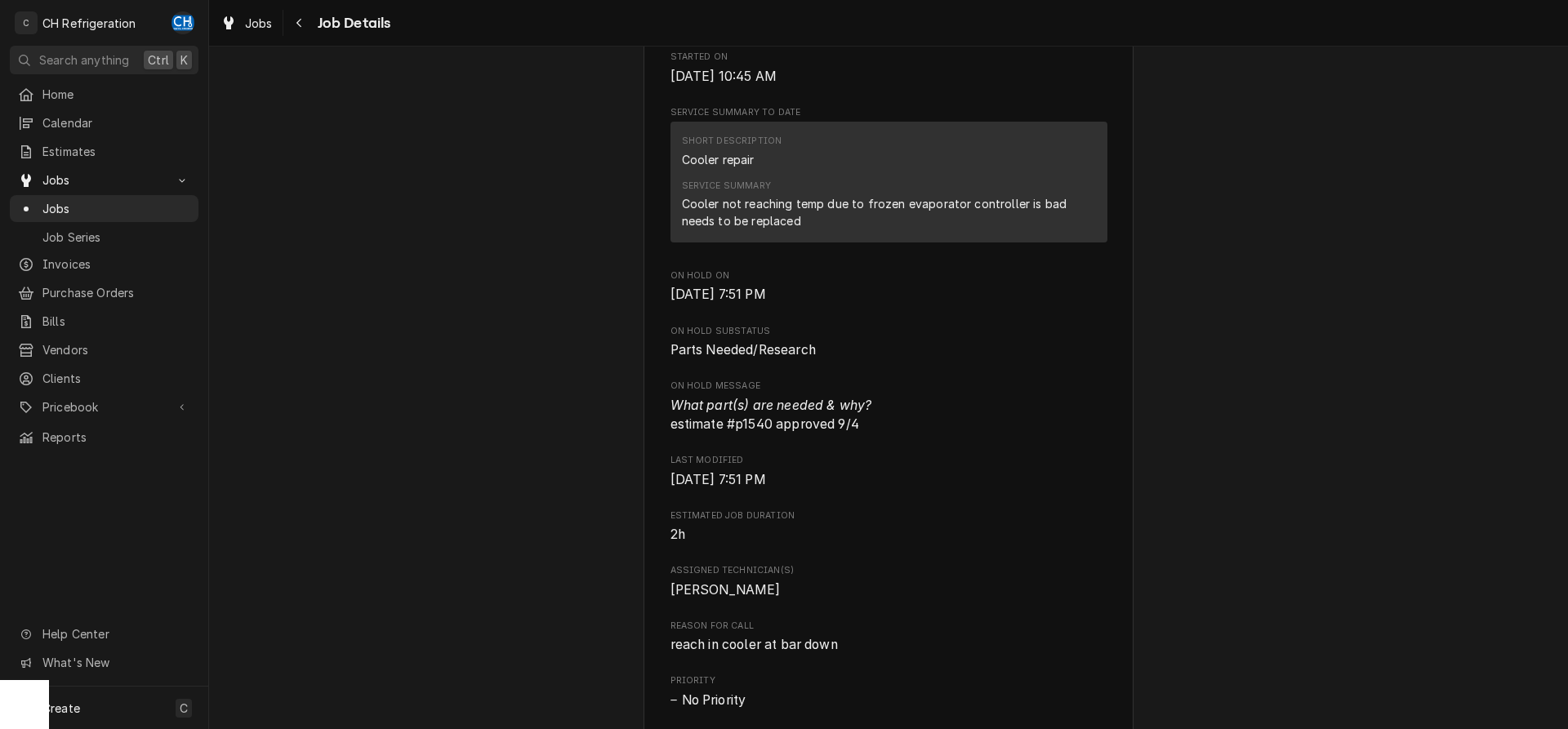
scroll to position [0, 0]
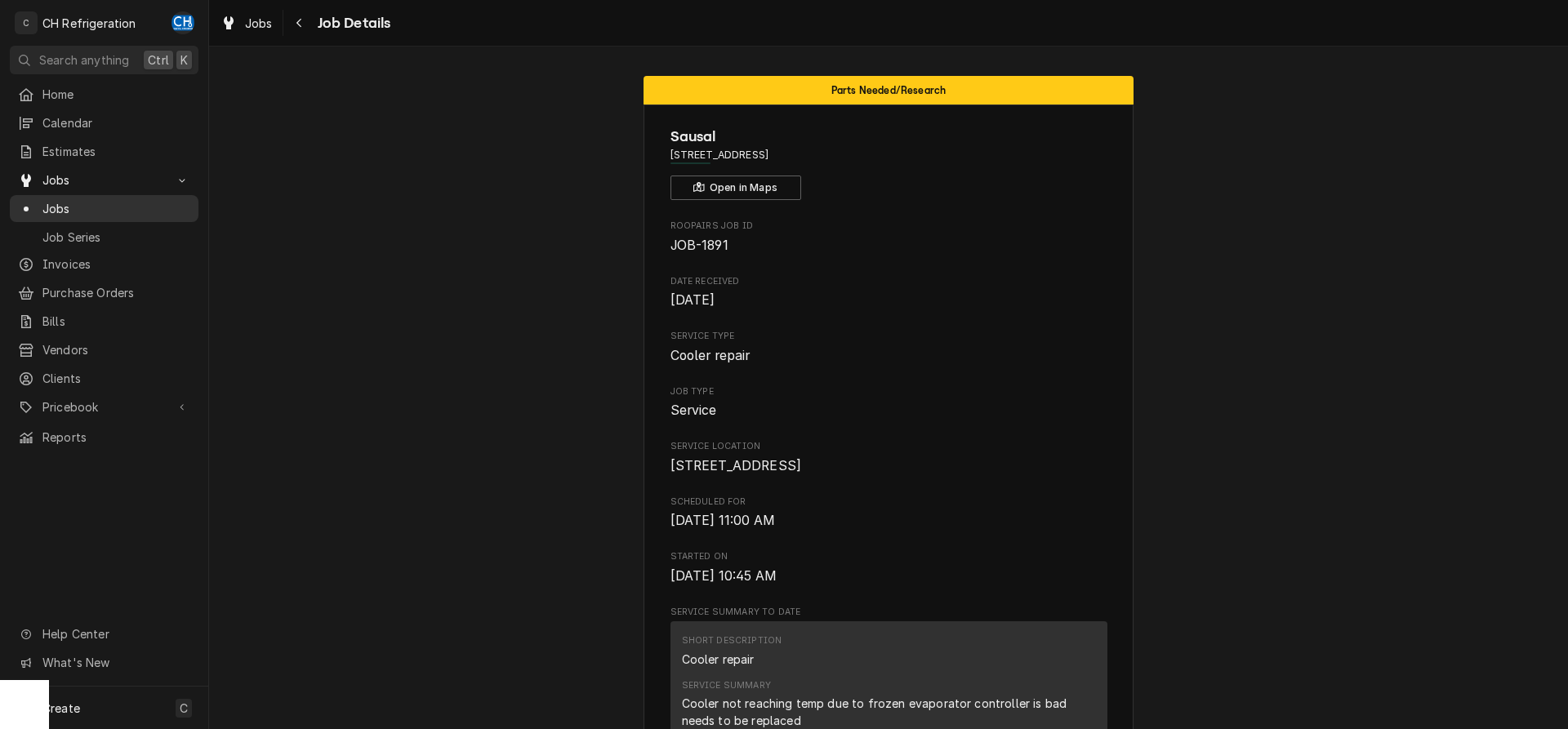
click at [75, 201] on span "Jobs" at bounding box center [116, 208] width 148 height 17
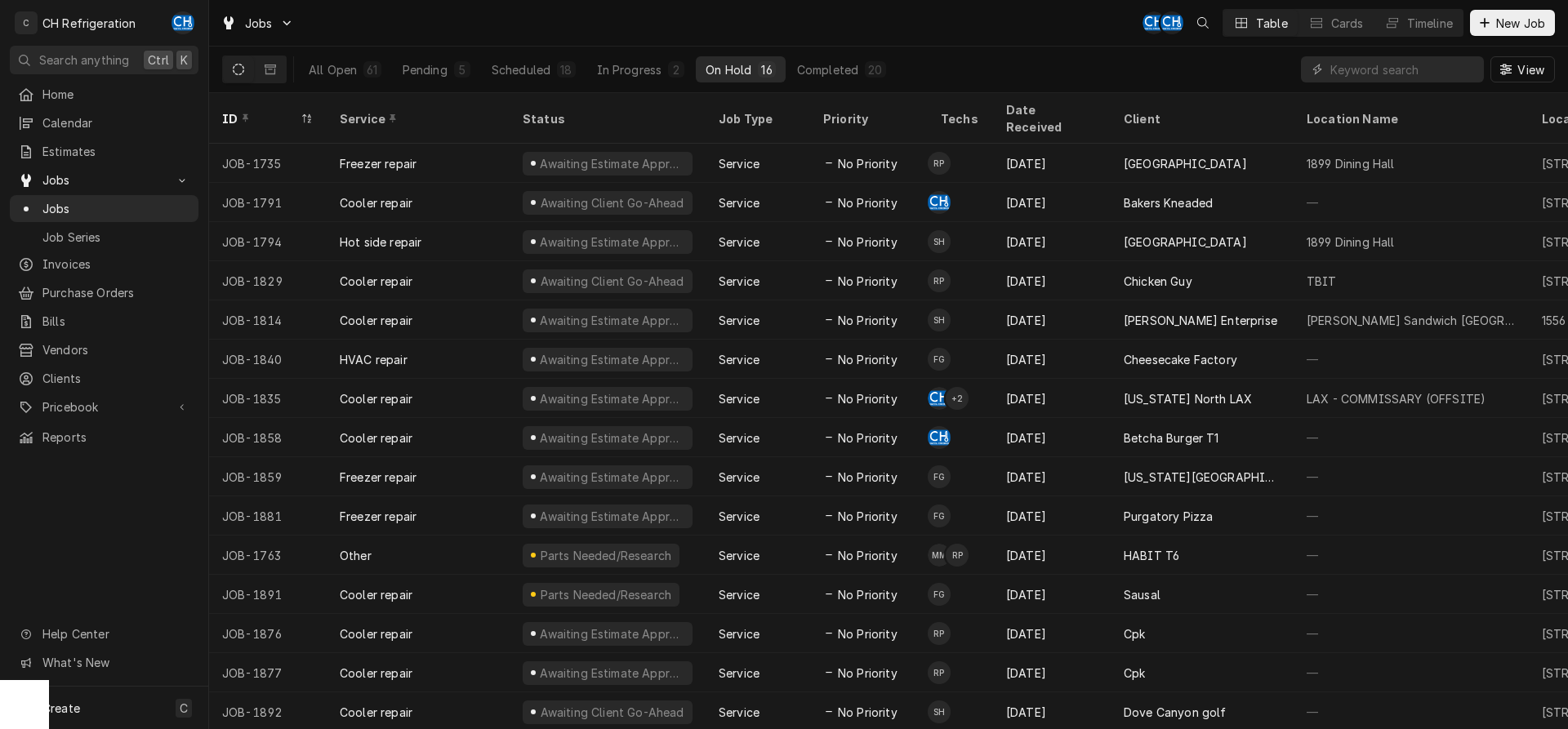
scroll to position [22, 0]
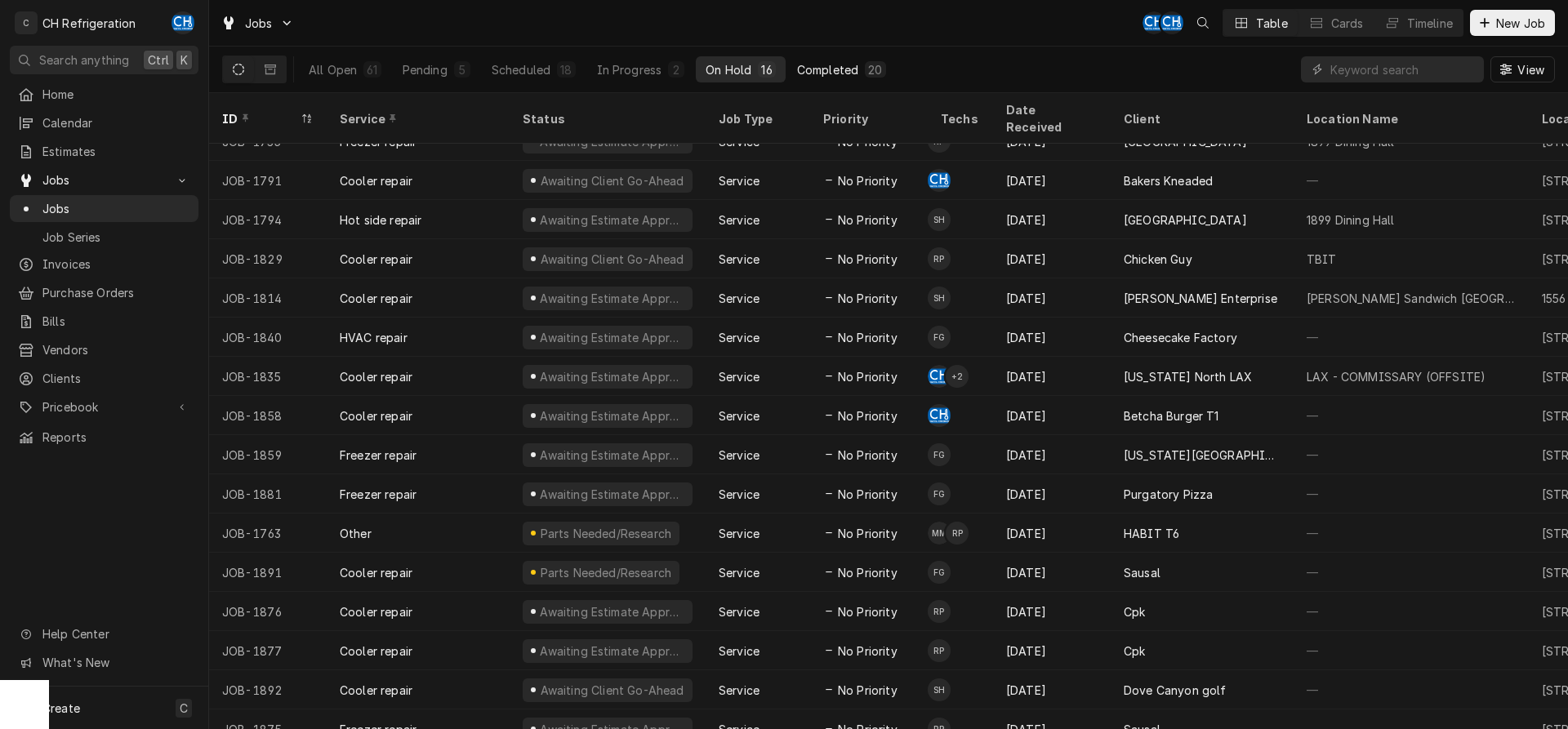
click at [841, 65] on div "Completed" at bounding box center [828, 70] width 61 height 17
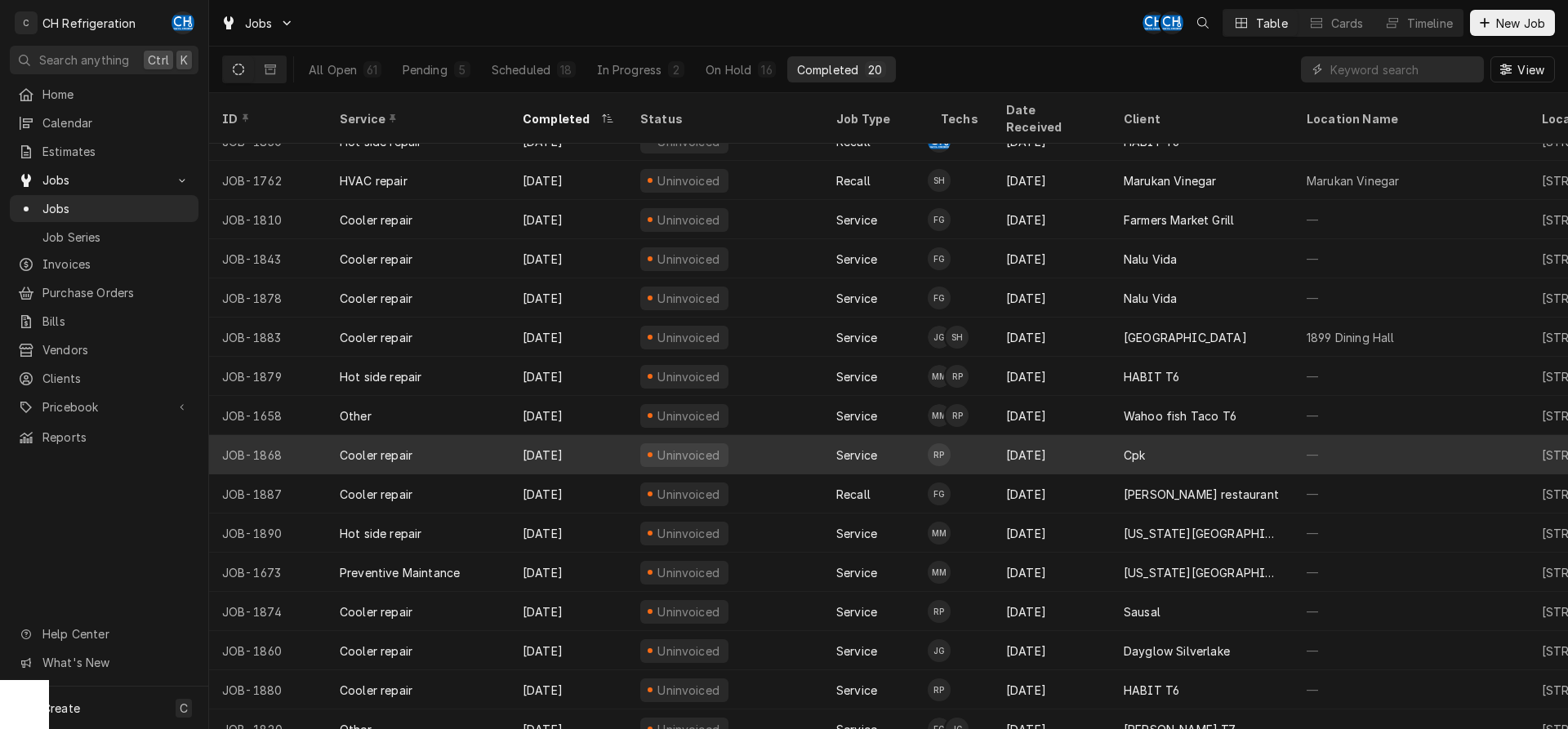
scroll to position [95, 0]
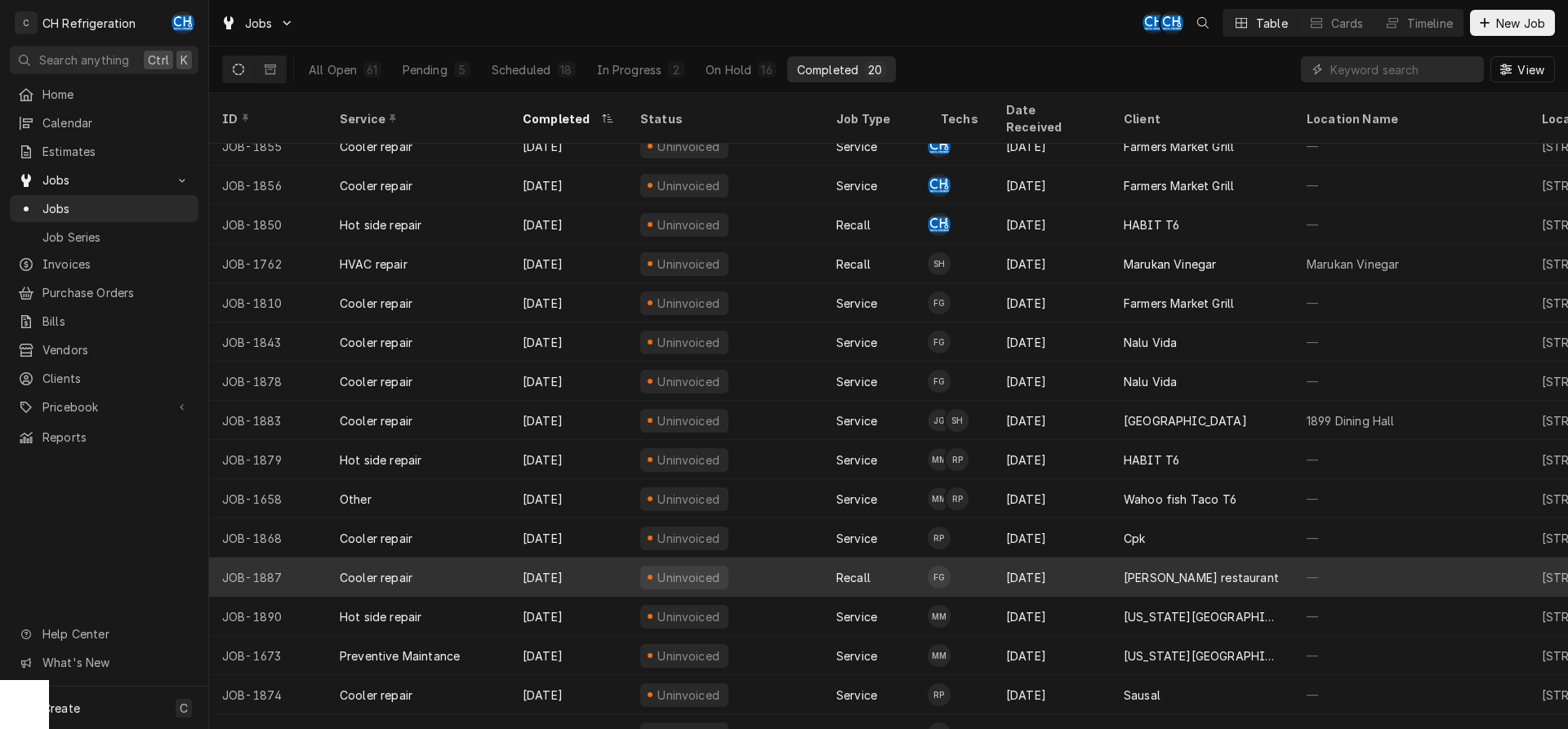
click at [1051, 557] on div "[DATE]" at bounding box center [1052, 577] width 117 height 39
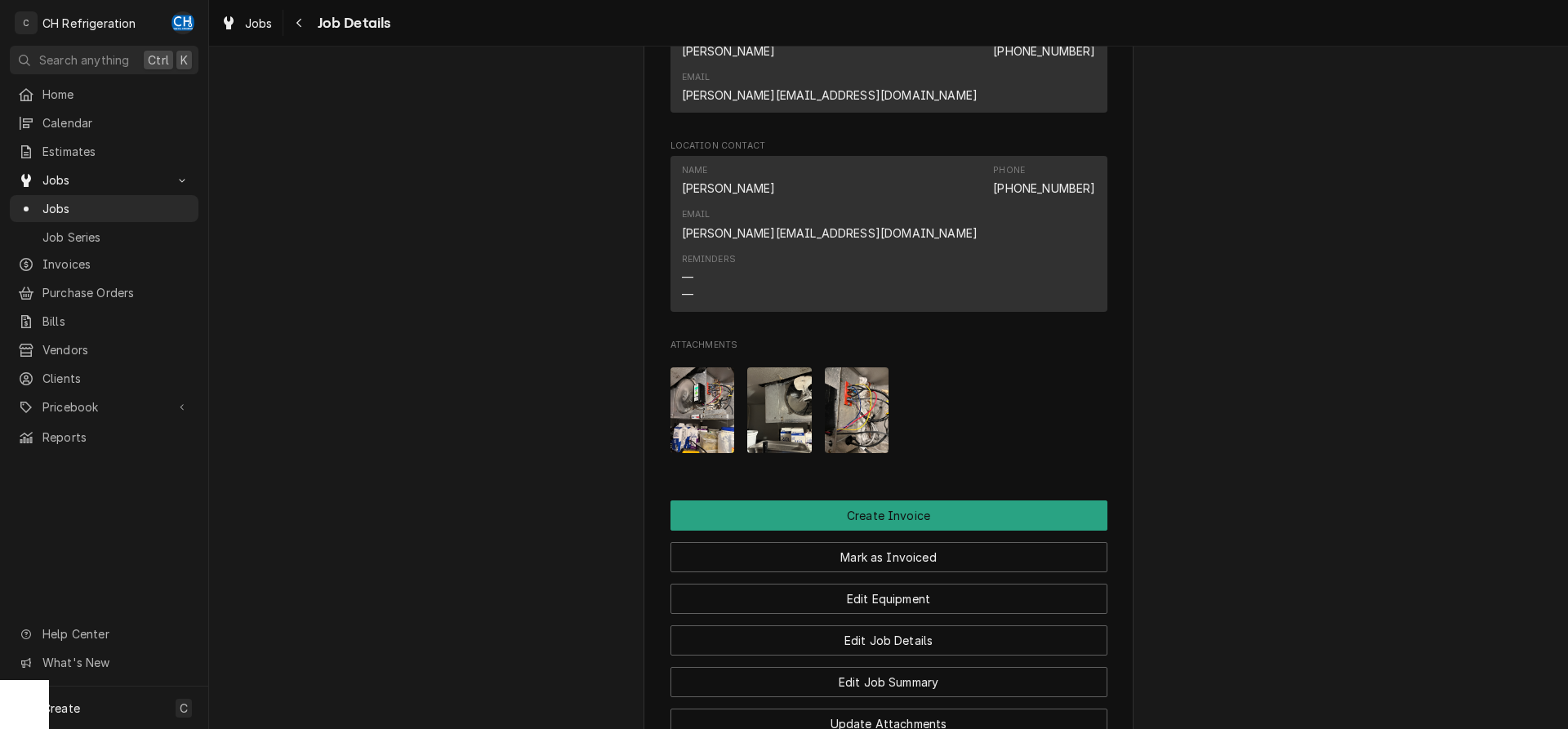
scroll to position [1117, 0]
click at [703, 369] on img "Attachments" at bounding box center [703, 411] width 65 height 86
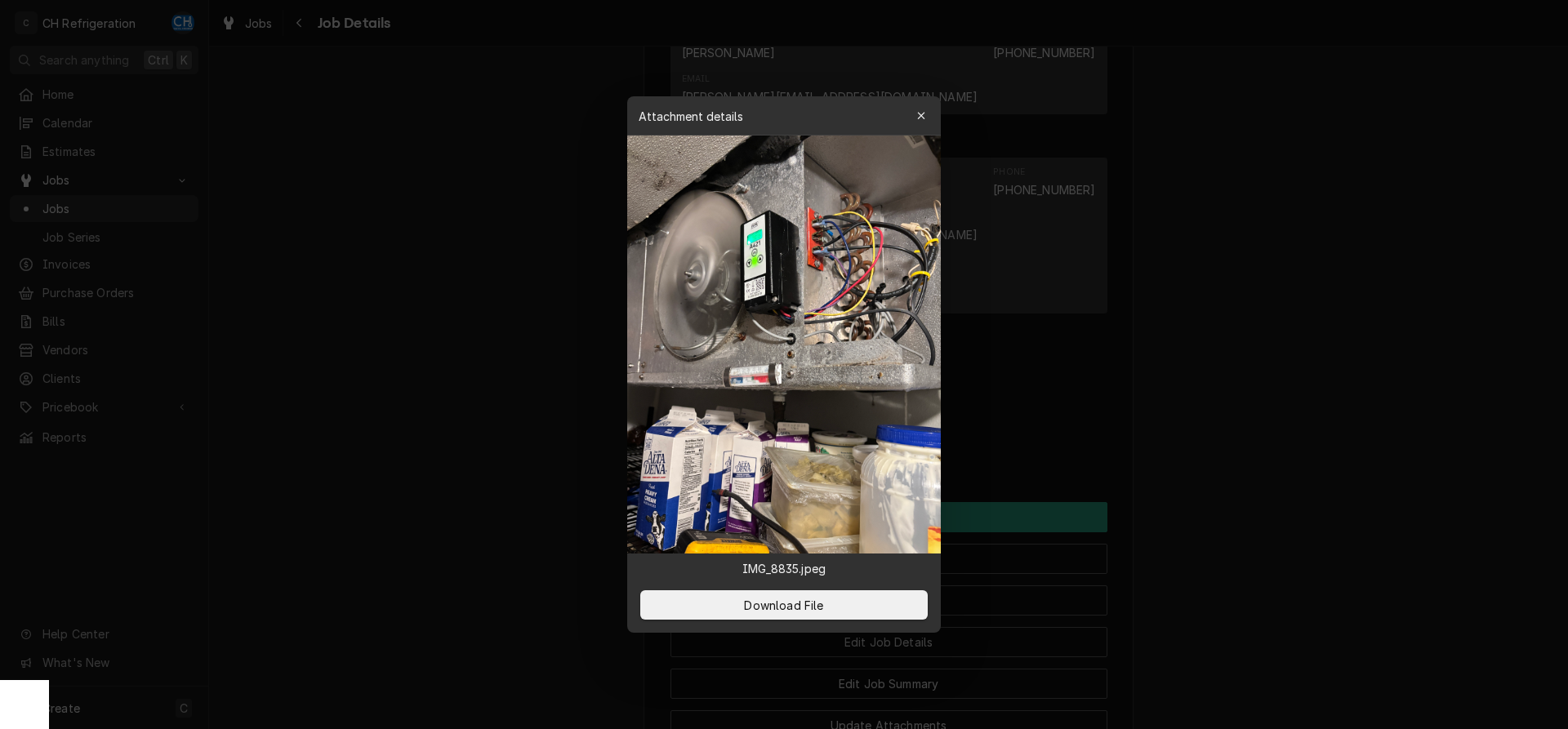
click at [1327, 392] on div at bounding box center [784, 364] width 1568 height 729
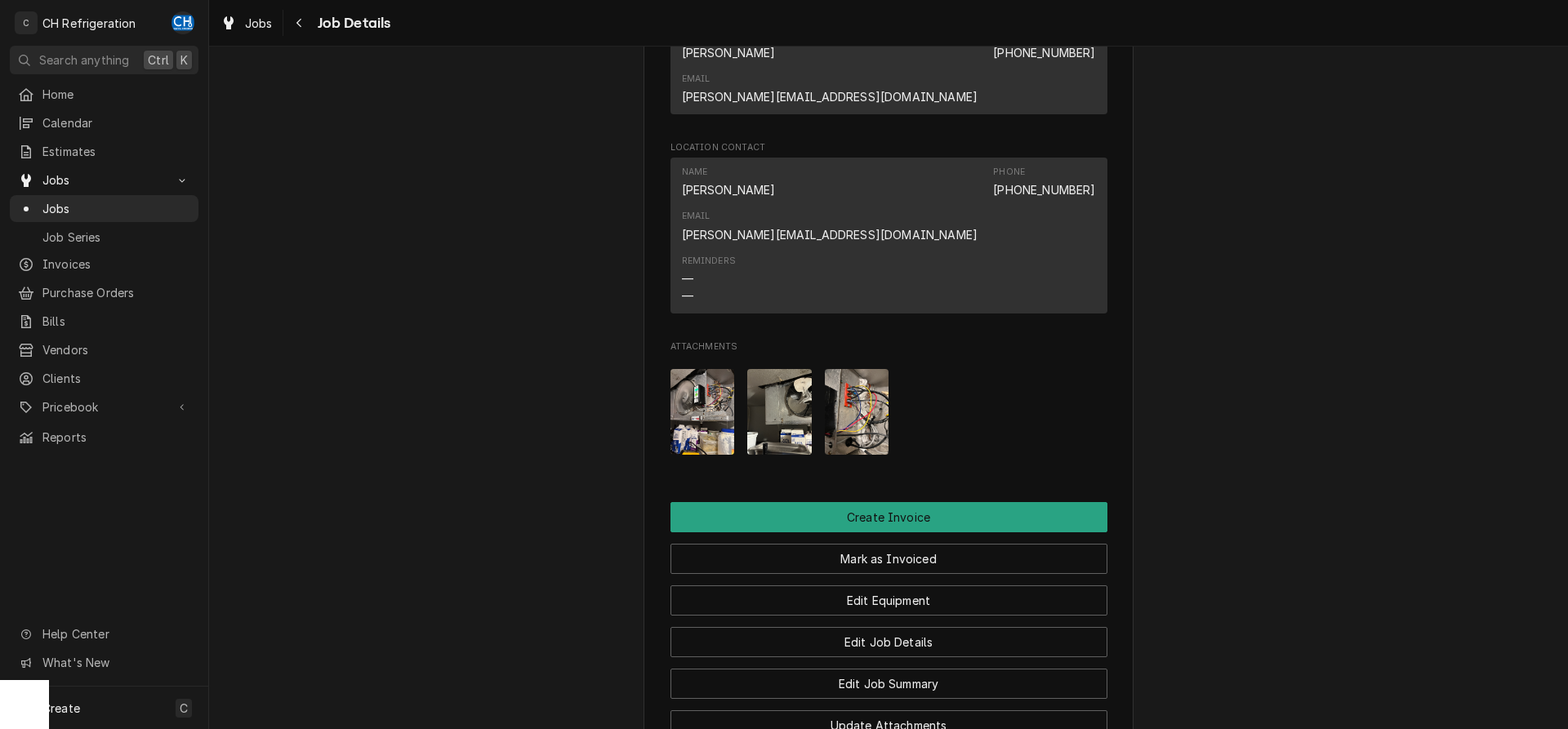
click at [771, 369] on img "Attachments" at bounding box center [779, 411] width 65 height 86
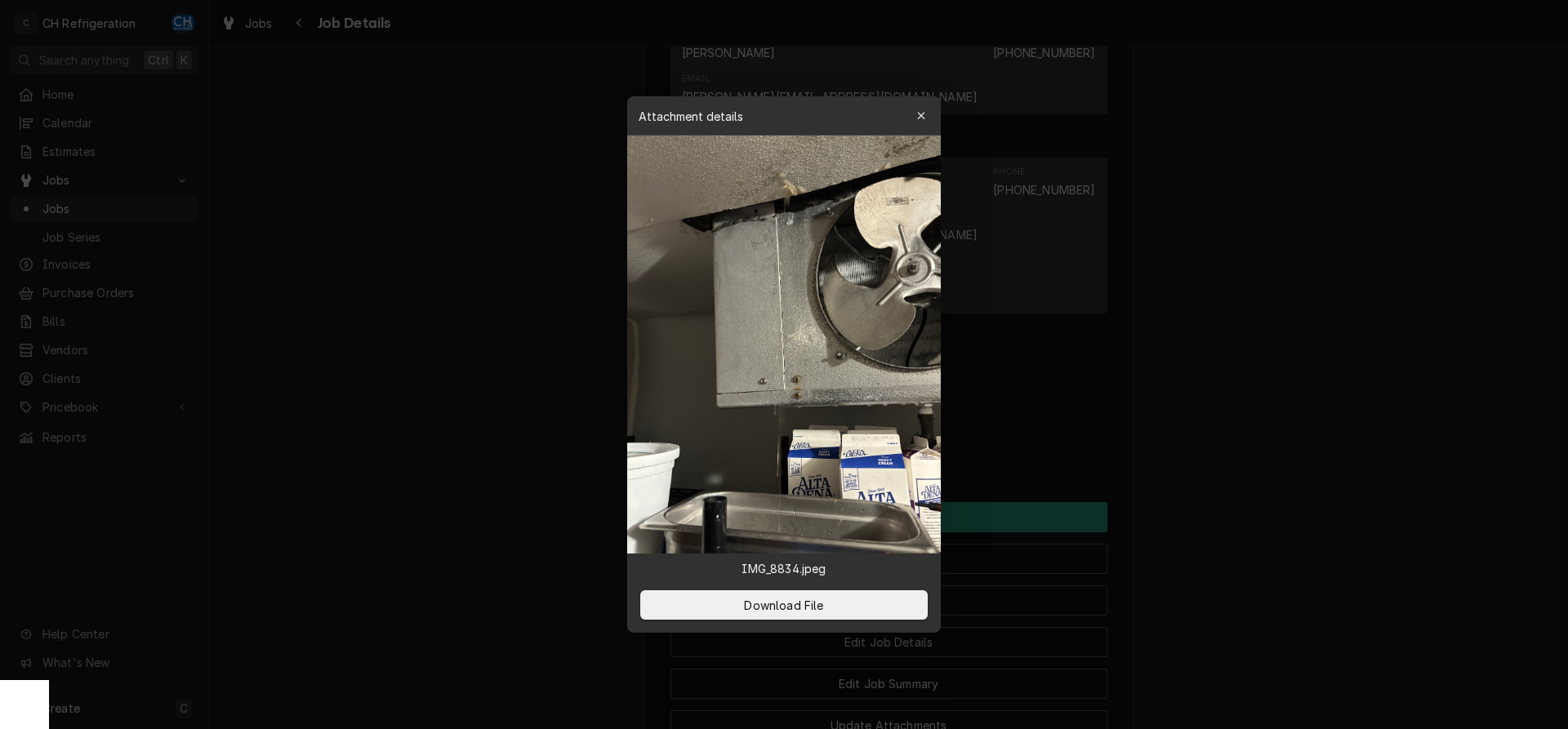
click at [1243, 389] on div at bounding box center [784, 364] width 1568 height 729
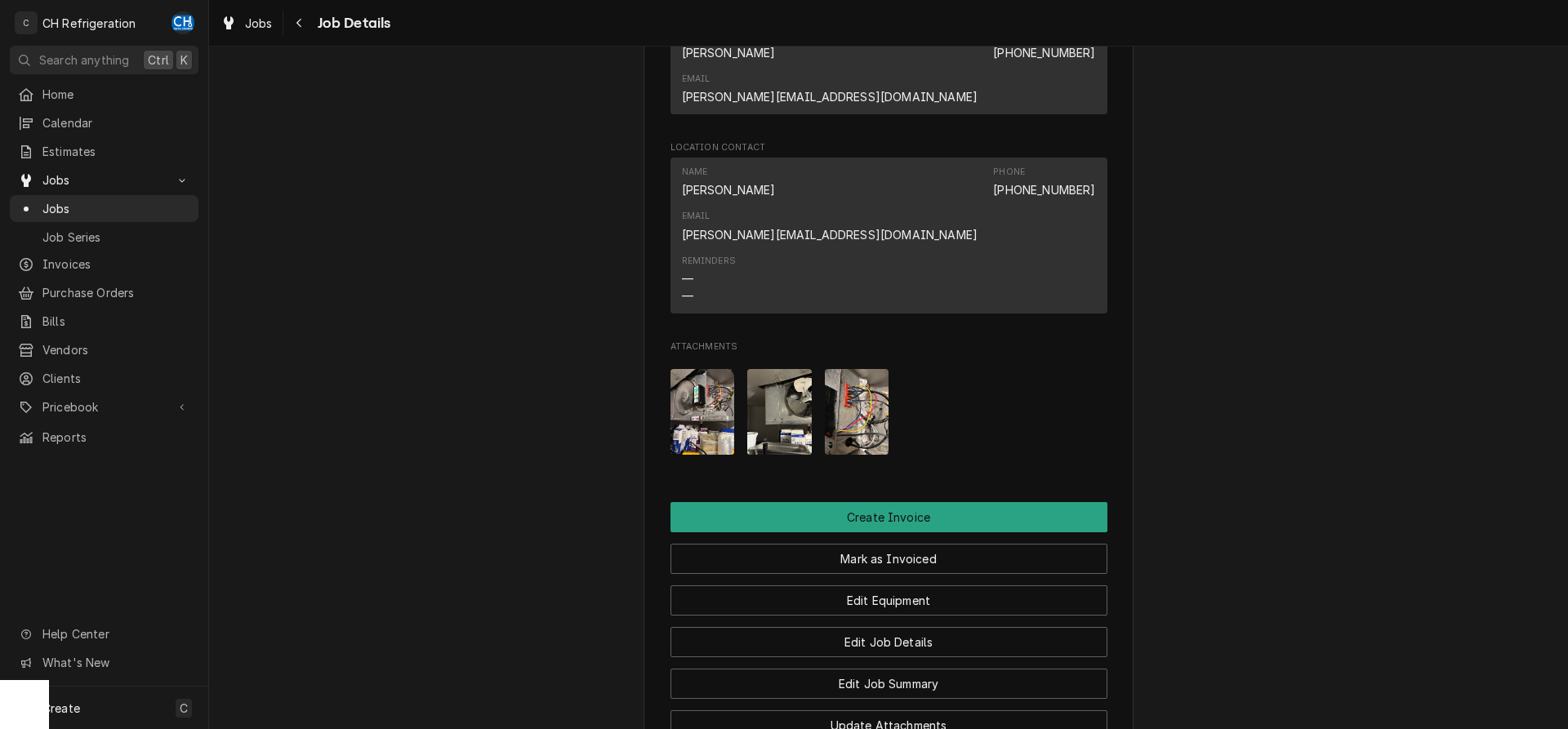
click at [860, 369] on img "Attachments" at bounding box center [858, 411] width 65 height 86
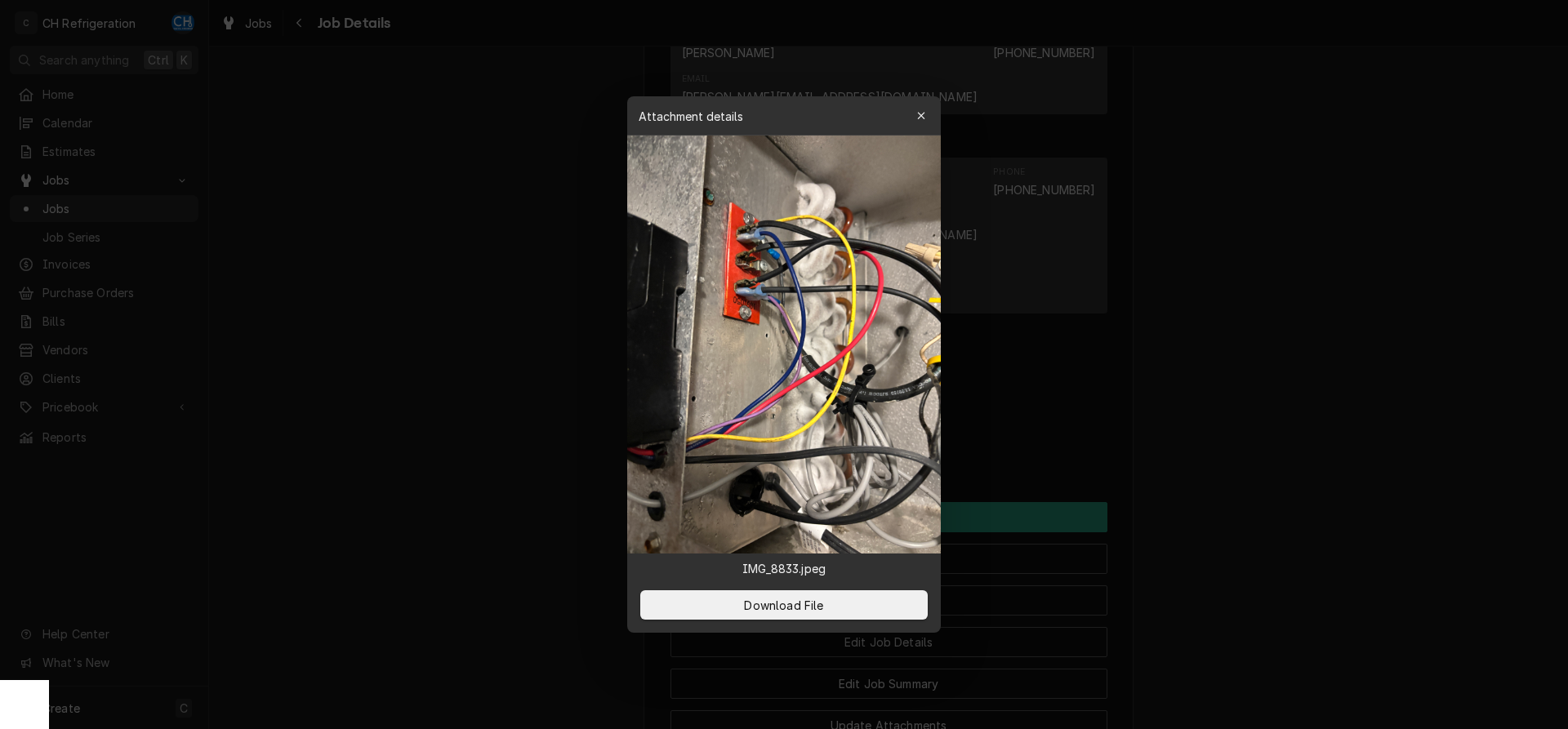
click at [1244, 389] on div at bounding box center [784, 364] width 1568 height 729
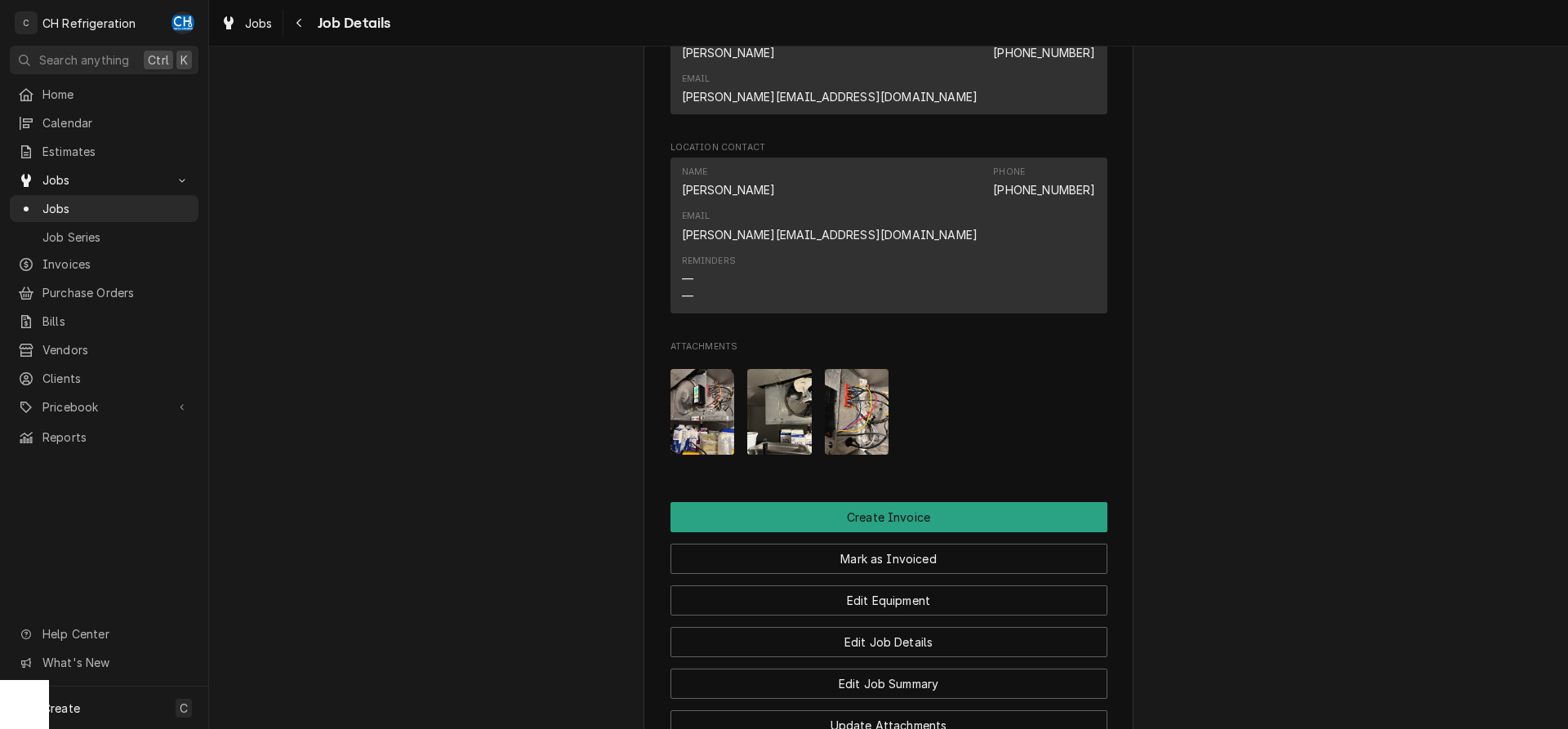
click at [696, 369] on img "Attachments" at bounding box center [703, 411] width 65 height 86
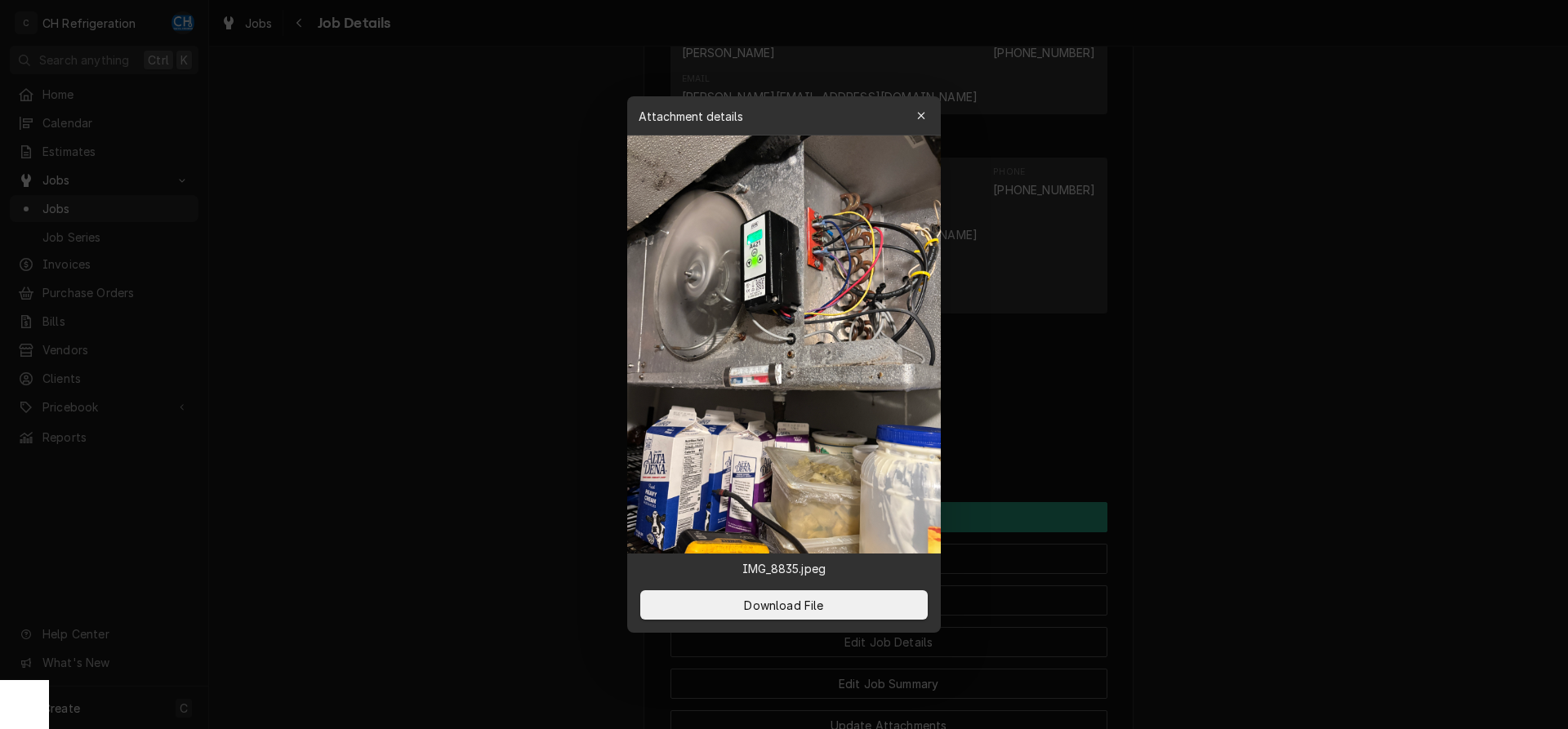
click at [1307, 405] on div at bounding box center [784, 364] width 1568 height 729
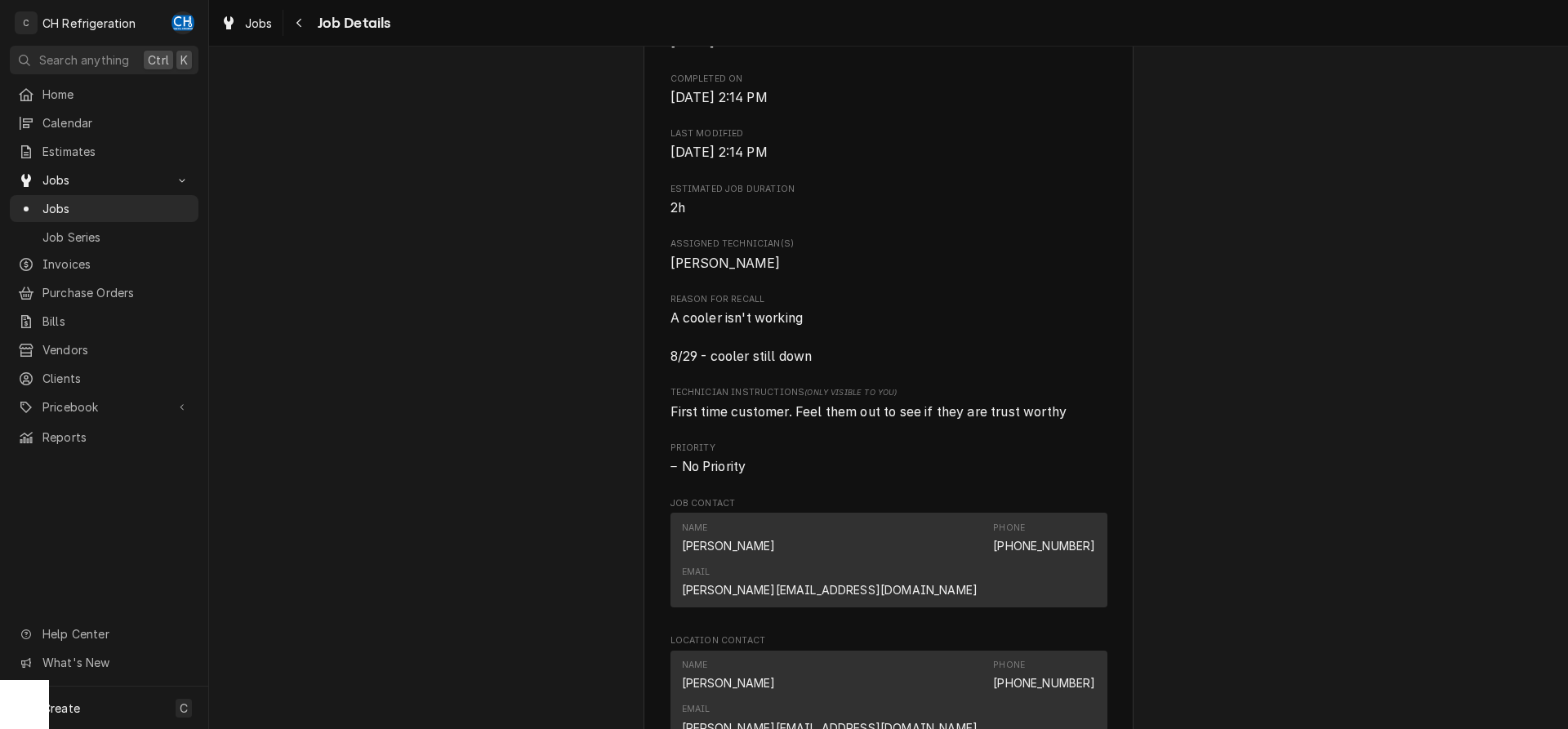
scroll to position [618, 0]
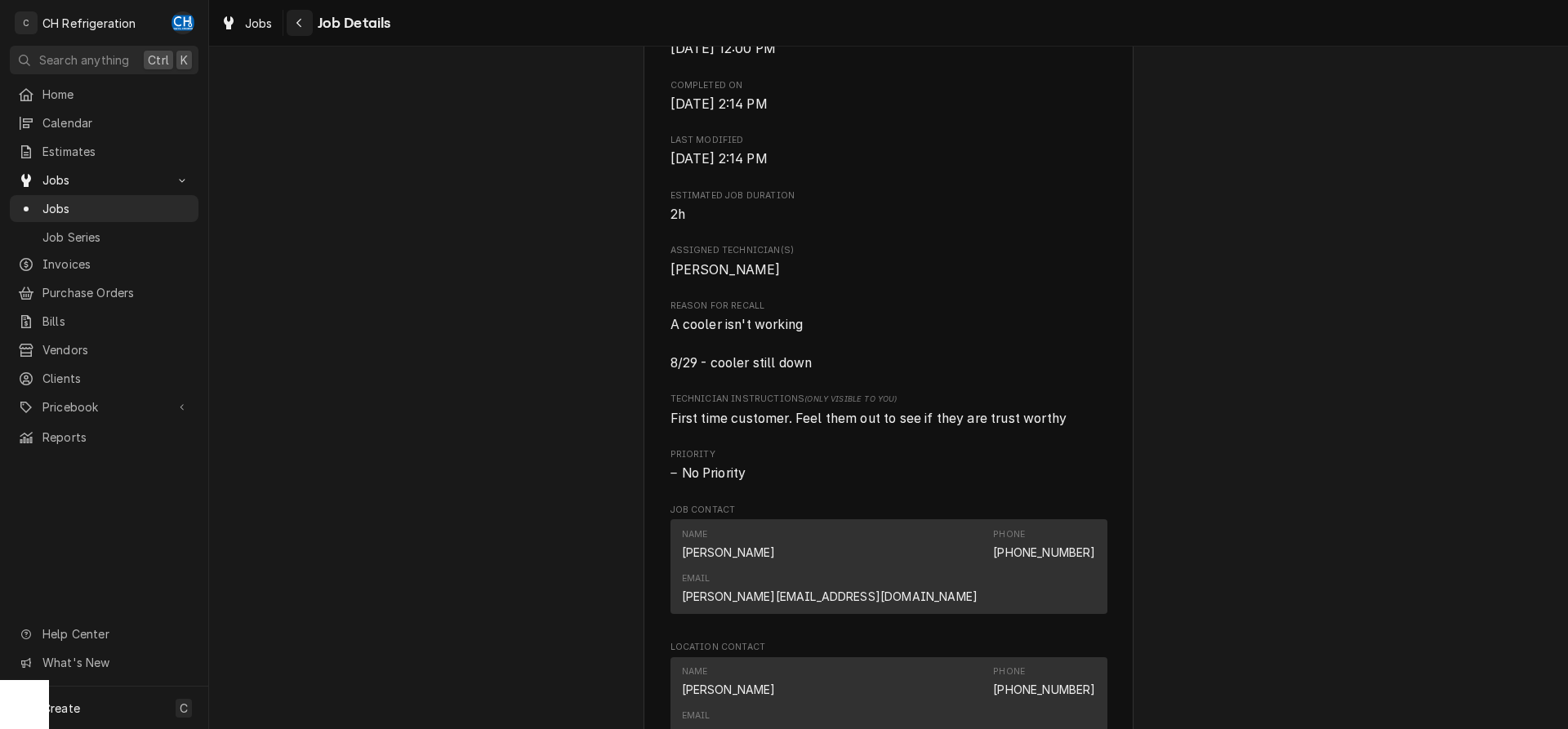
click at [303, 22] on icon "Navigate back" at bounding box center [299, 22] width 8 height 11
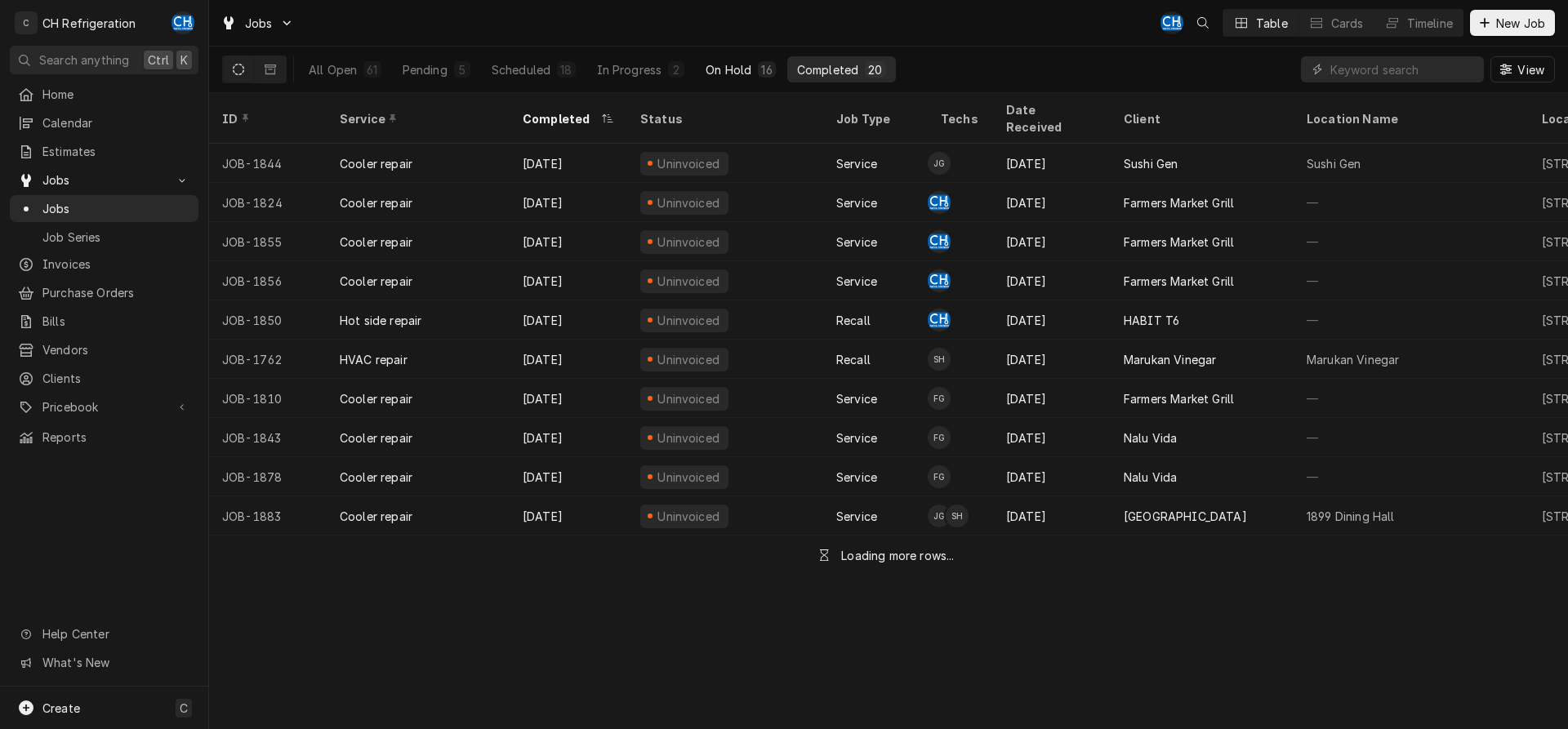
click at [771, 79] on button "On Hold 16" at bounding box center [740, 69] width 89 height 26
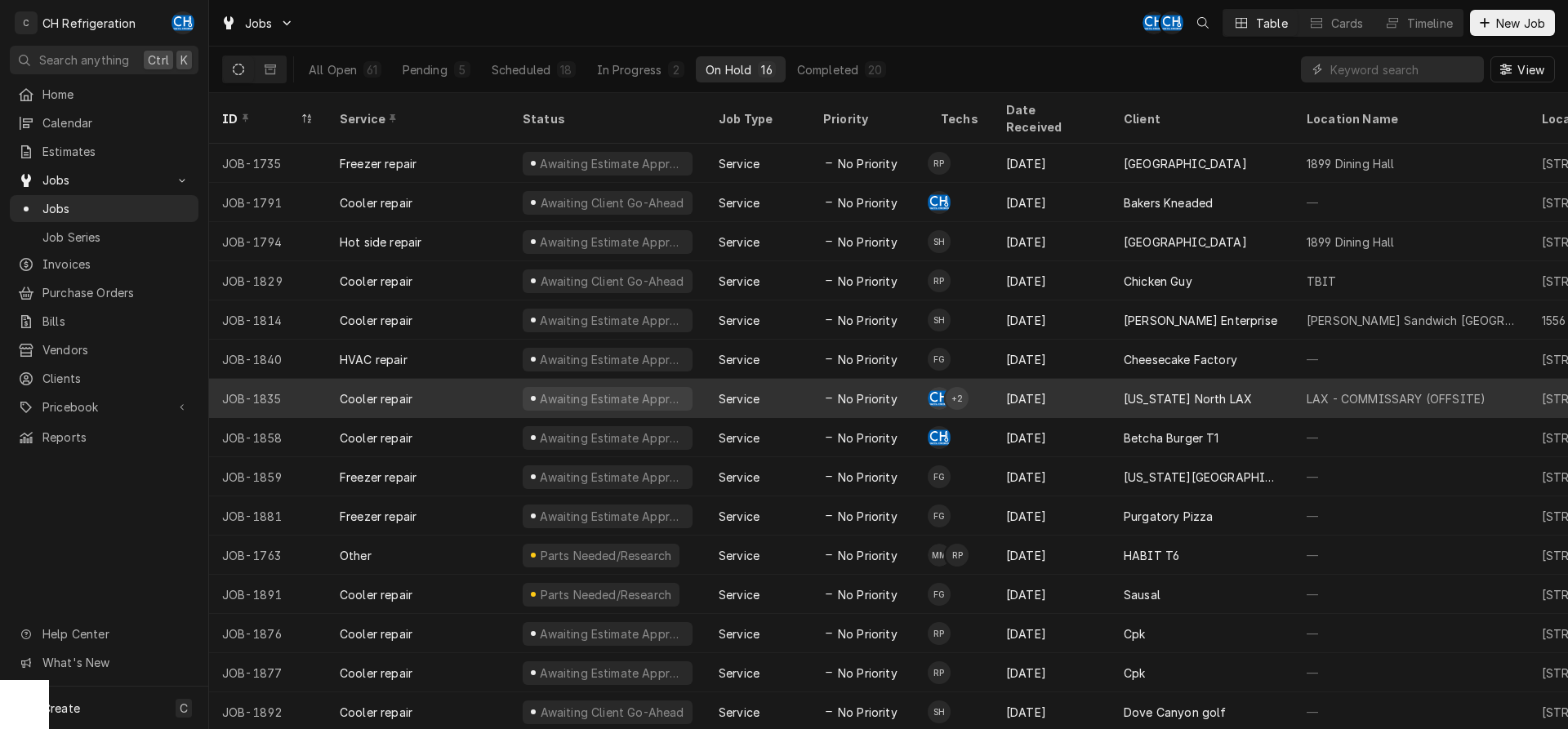
scroll to position [22, 0]
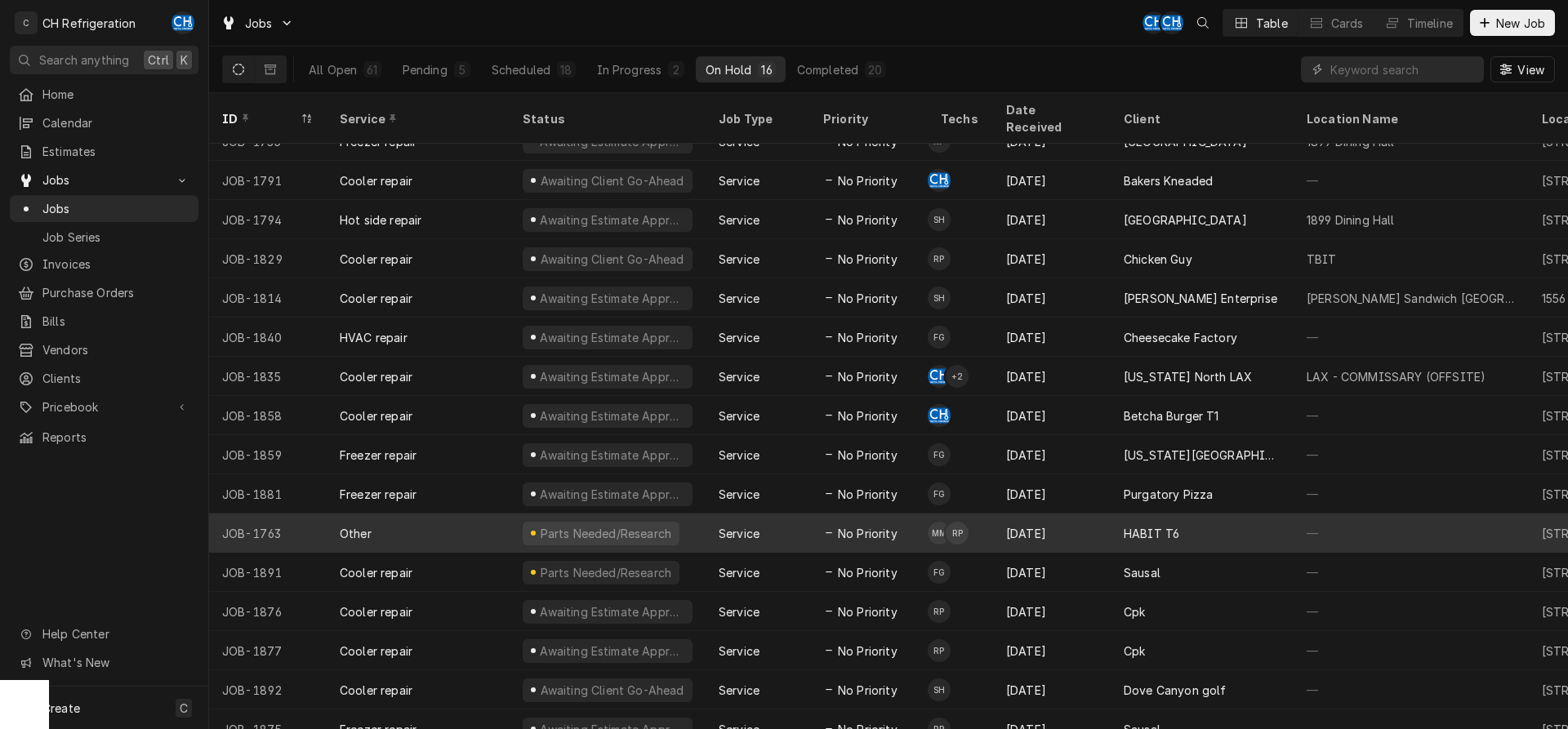
click at [982, 514] on td "MM RP" at bounding box center [960, 534] width 65 height 39
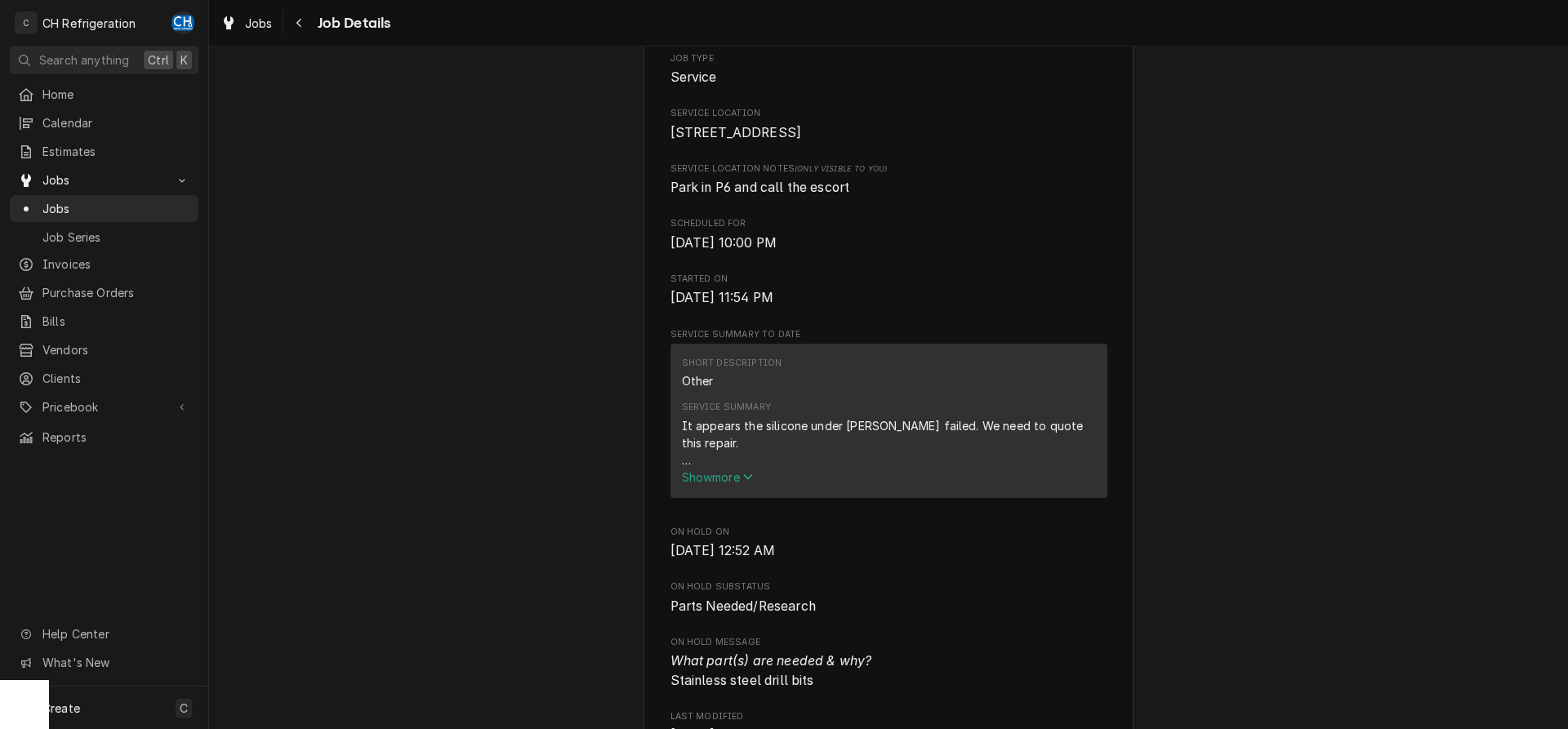
scroll to position [500, 0]
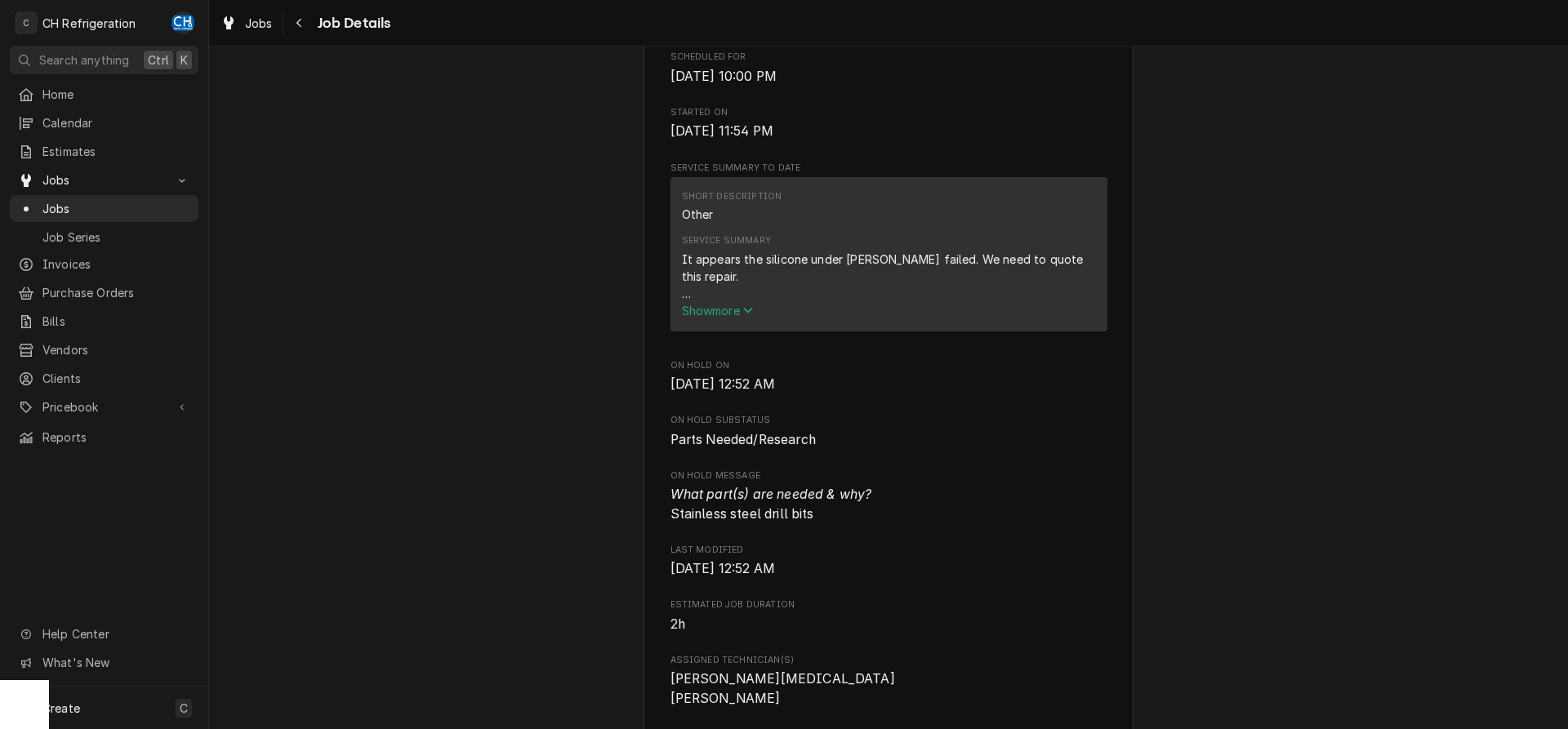
click at [744, 318] on span "Show more" at bounding box center [717, 311] width 72 height 14
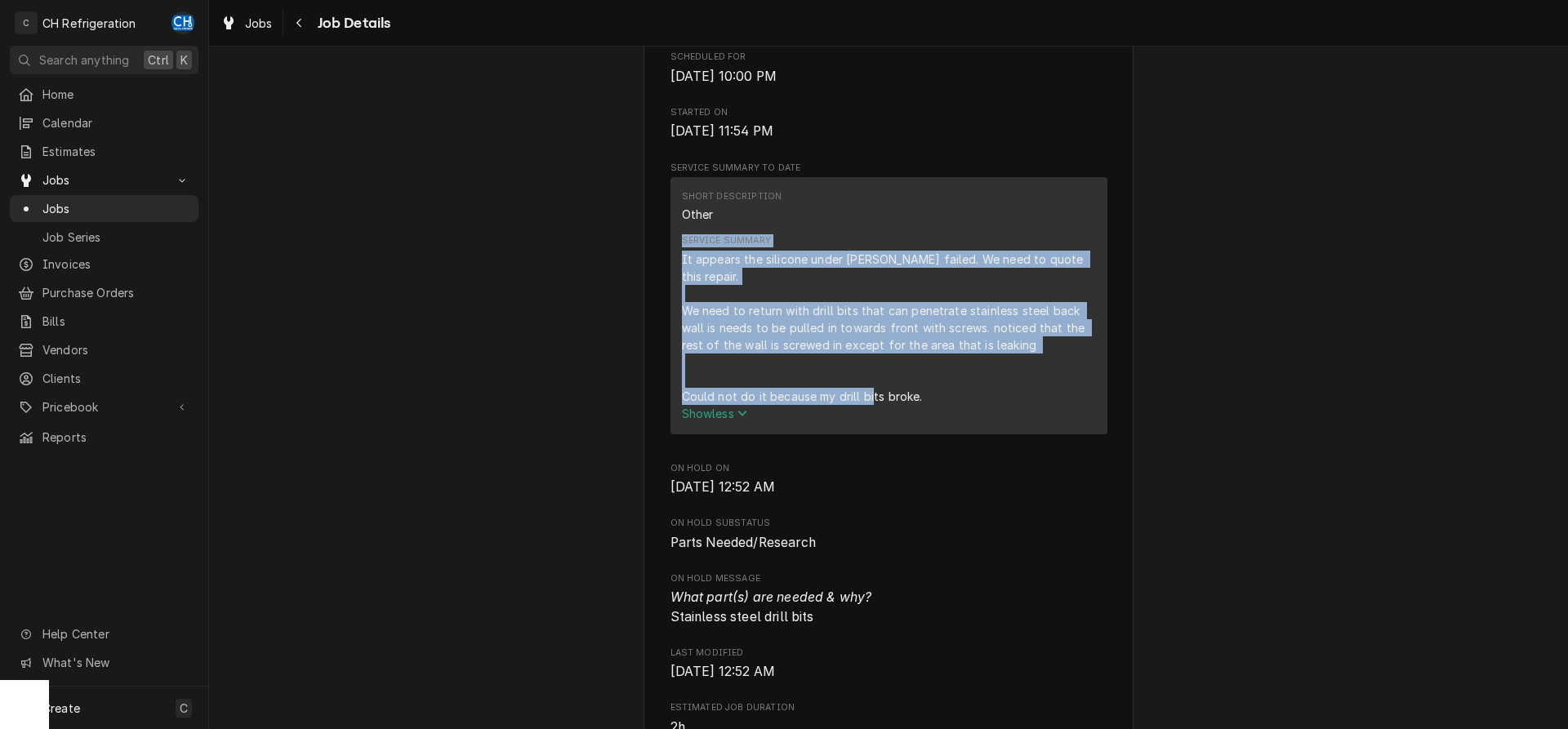
drag, startPoint x: 942, startPoint y: 395, endPoint x: 666, endPoint y: 257, distance: 308.6
click at [671, 257] on div "Short Description Other Service Summary It appears the silicone under [PERSON_N…" at bounding box center [889, 306] width 437 height 257
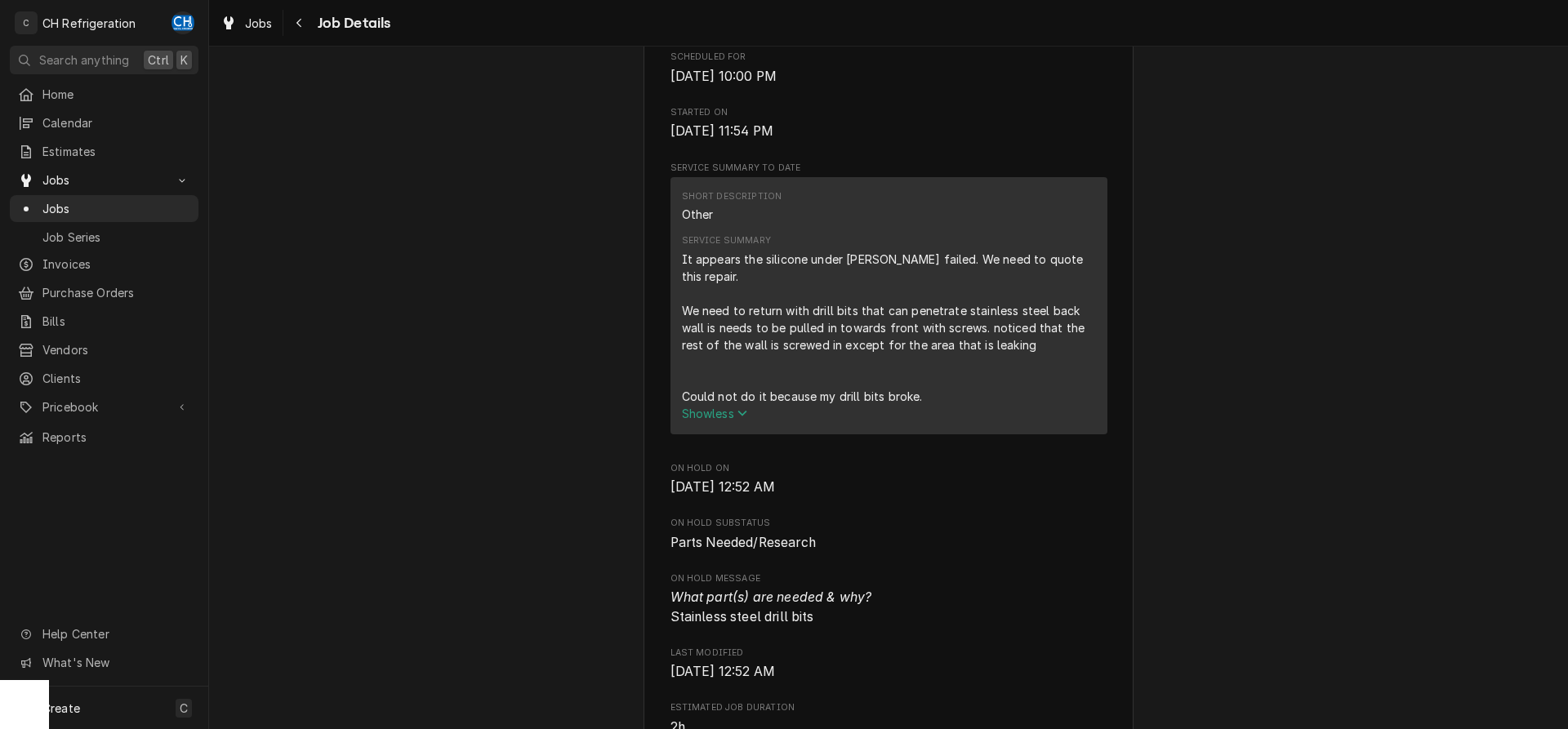
click at [824, 251] on div "Service Summary It appears the silicone under [PERSON_NAME] failed. We need to …" at bounding box center [888, 328] width 414 height 199
click at [1073, 280] on div "It appears the silicone under [PERSON_NAME] failed. We need to quote this repai…" at bounding box center [888, 328] width 414 height 155
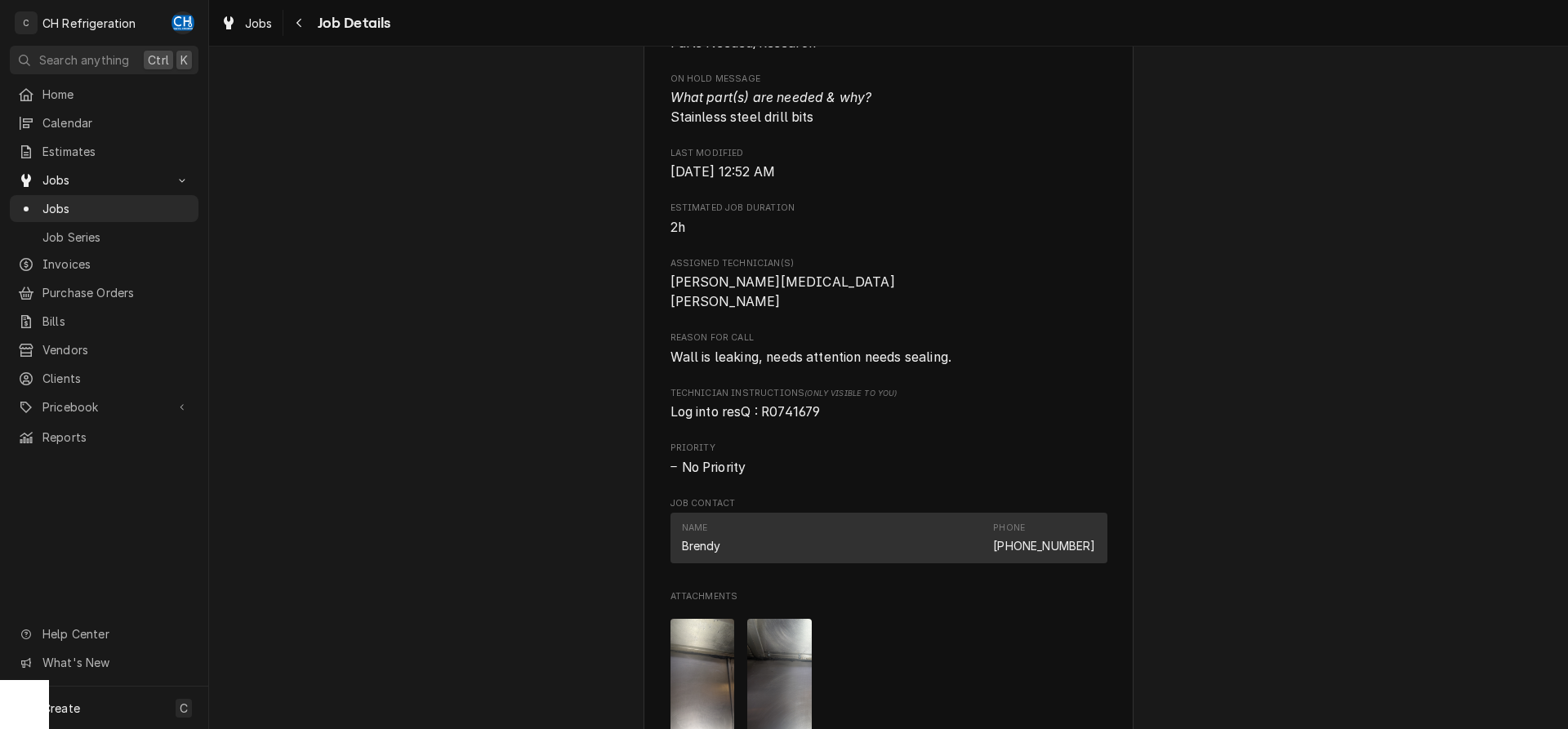
scroll to position [1332, 0]
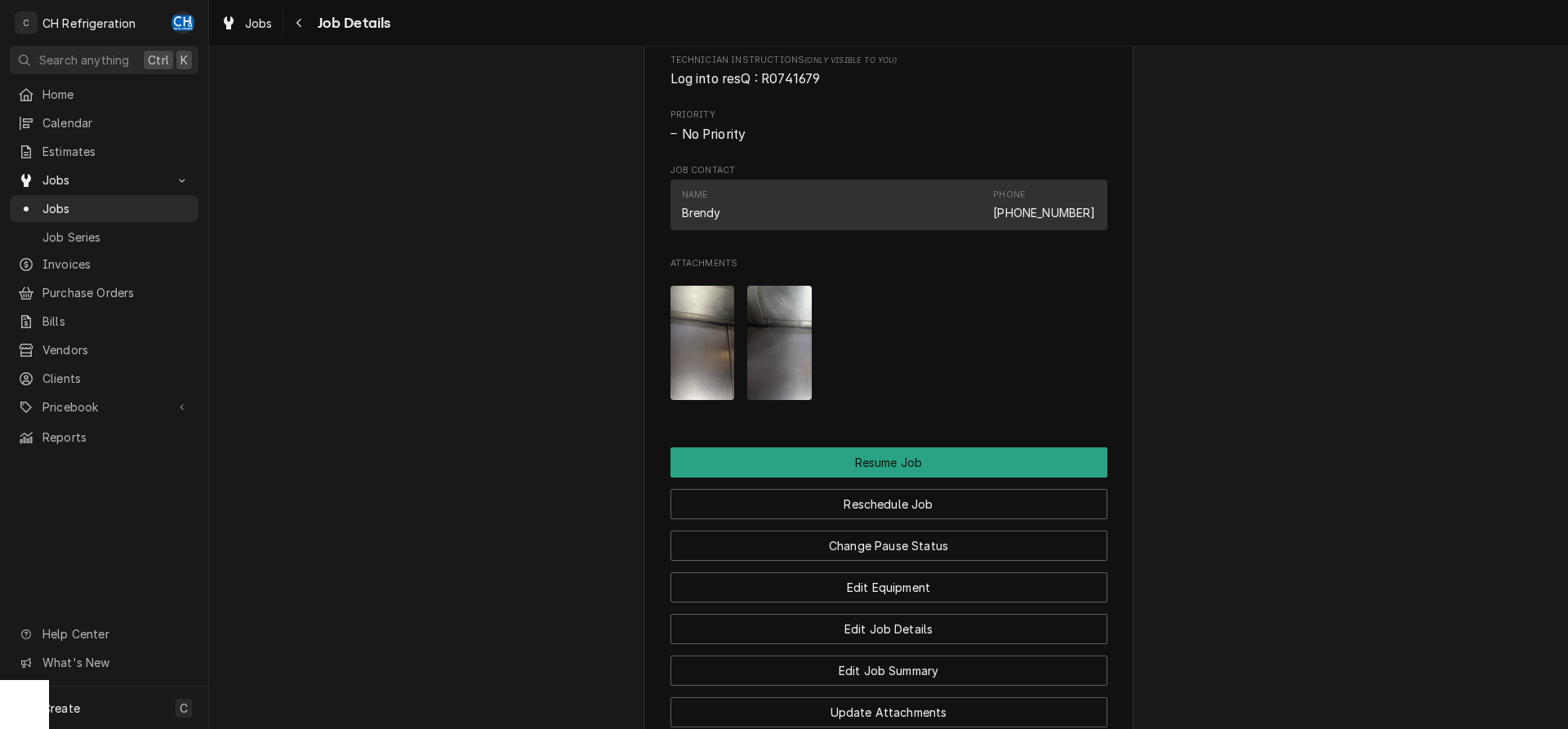
click at [719, 377] on img "Attachments" at bounding box center [703, 342] width 65 height 115
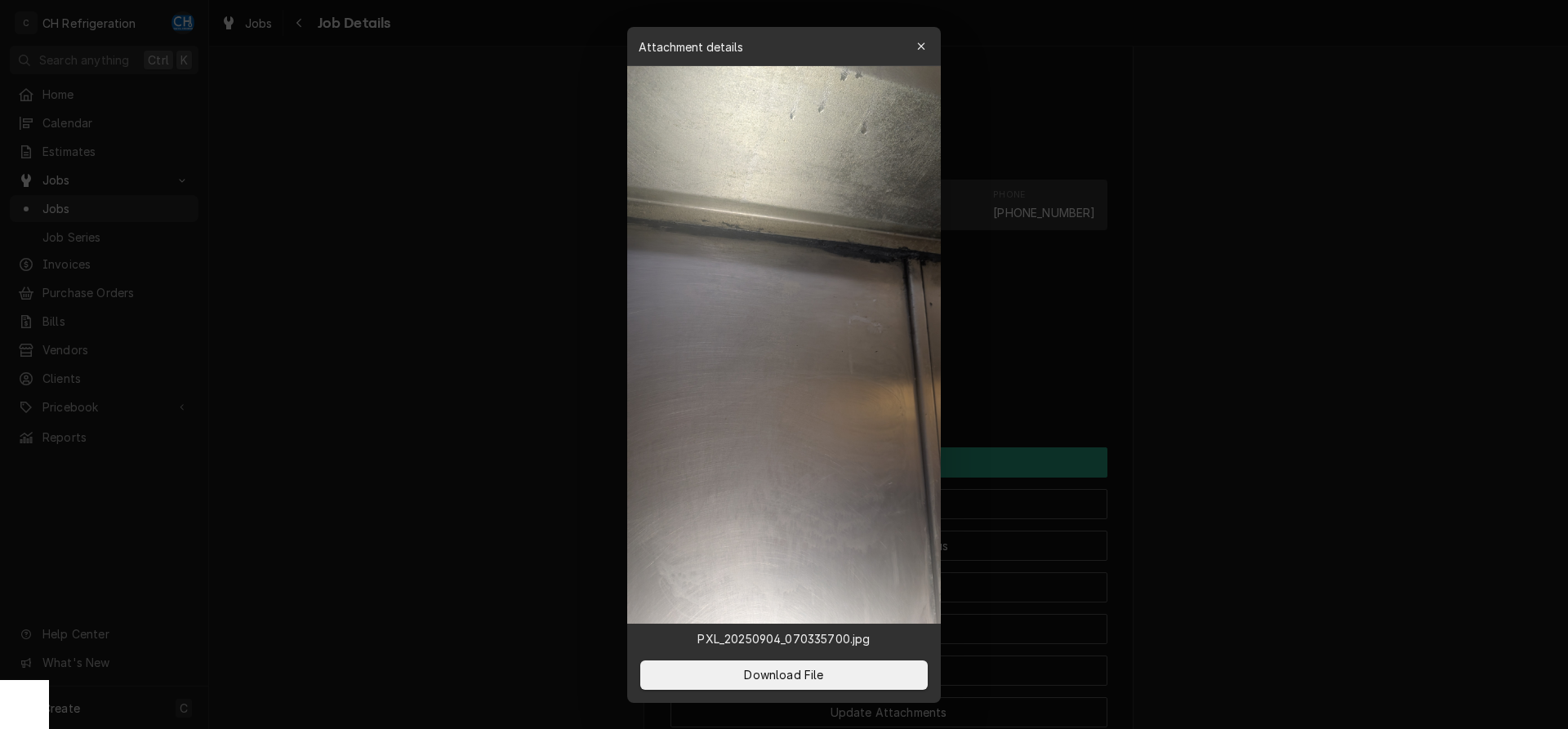
click at [1290, 404] on div at bounding box center [784, 364] width 1568 height 729
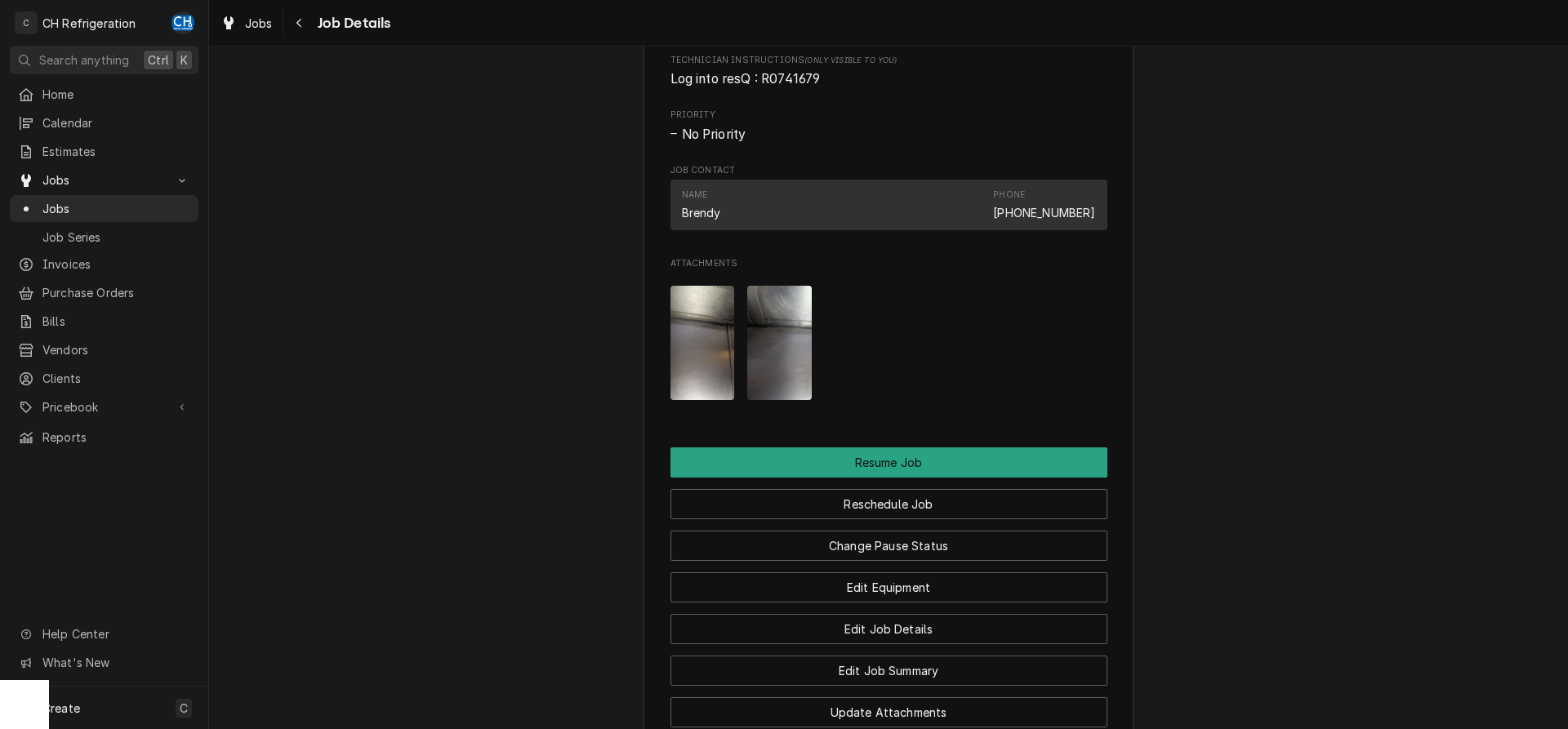
click at [779, 363] on img "Attachments" at bounding box center [779, 342] width 65 height 115
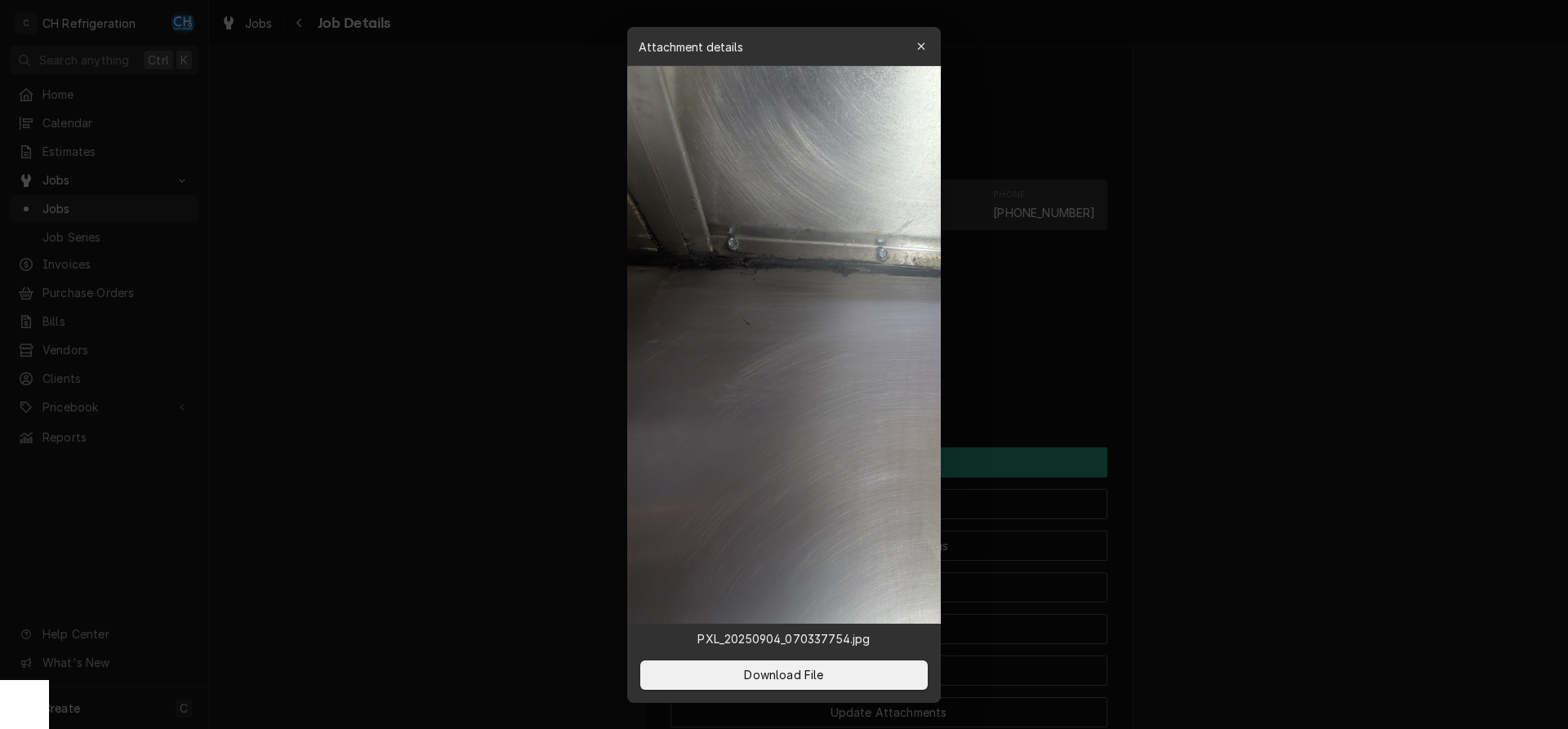
click at [1203, 396] on div at bounding box center [784, 364] width 1568 height 729
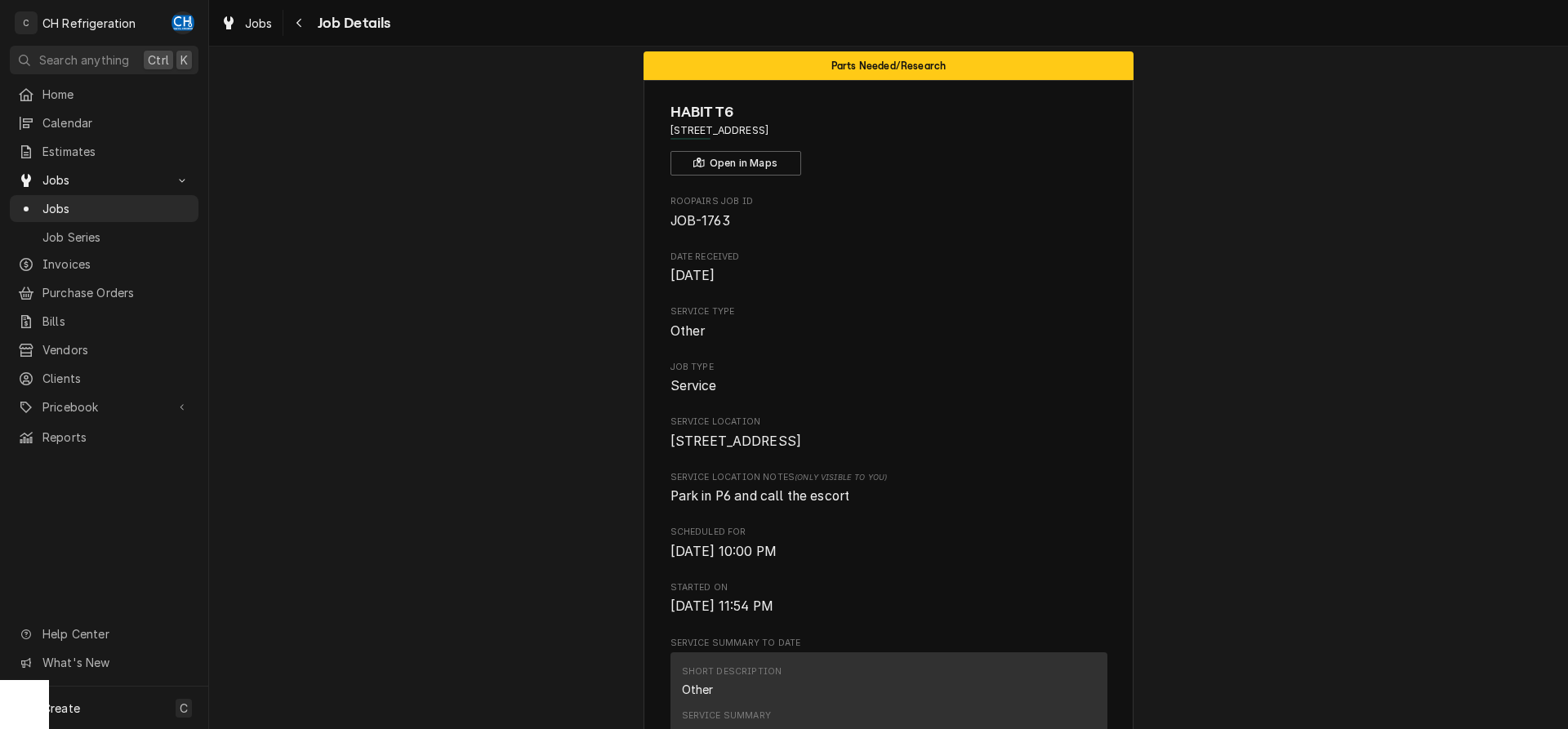
scroll to position [0, 0]
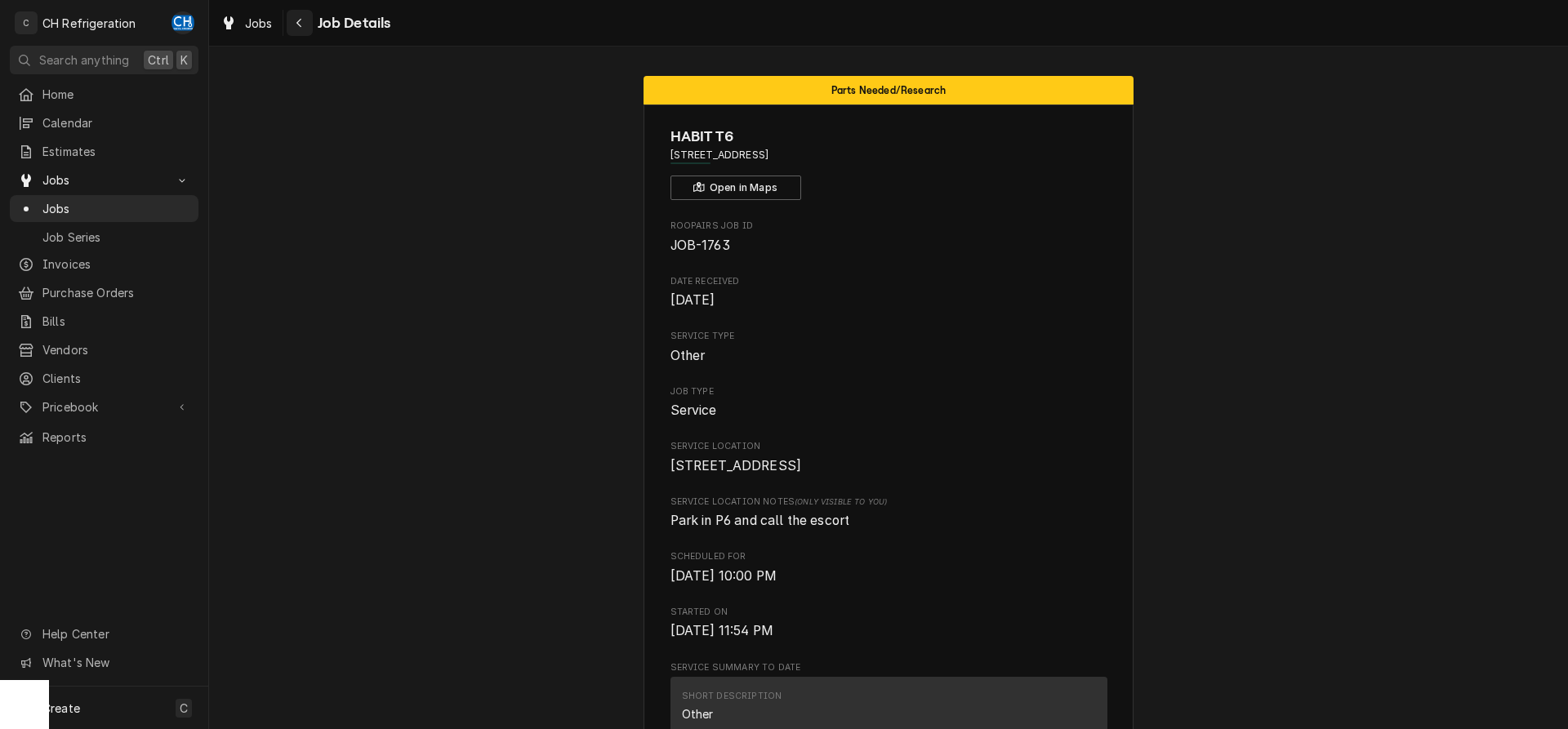
click at [297, 23] on icon "Navigate back" at bounding box center [299, 23] width 5 height 9
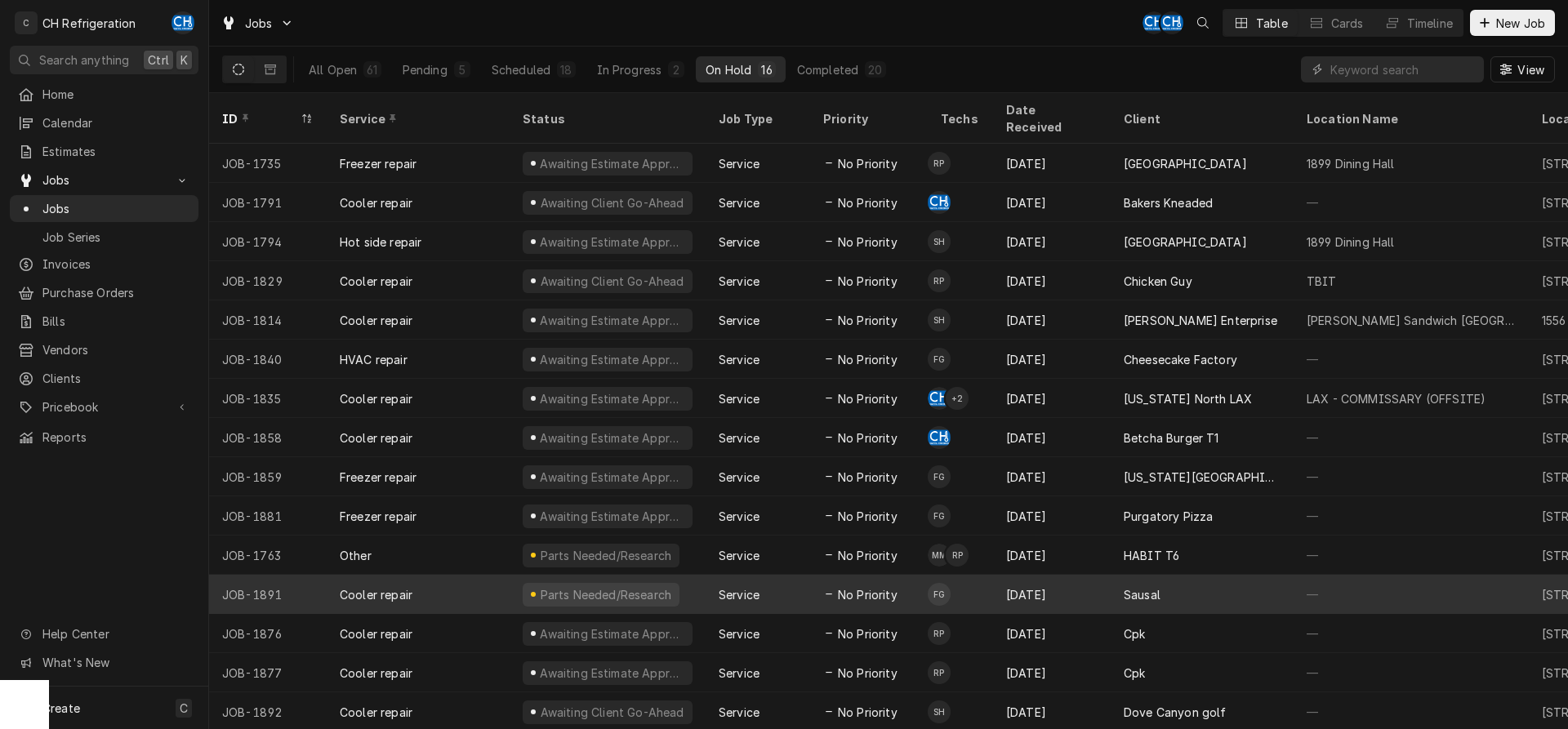
click at [1078, 575] on div "[DATE]" at bounding box center [1052, 595] width 117 height 39
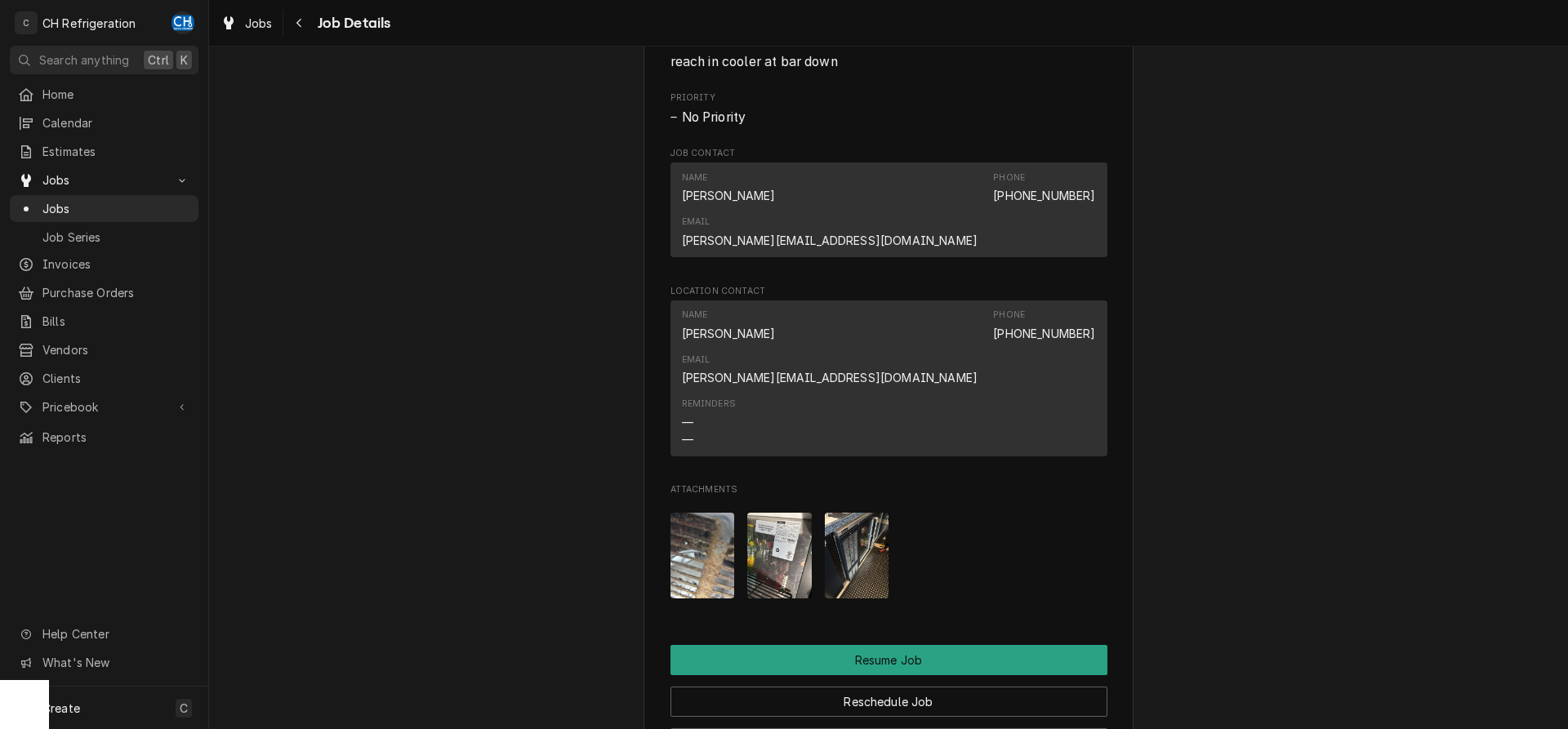
scroll to position [1416, 0]
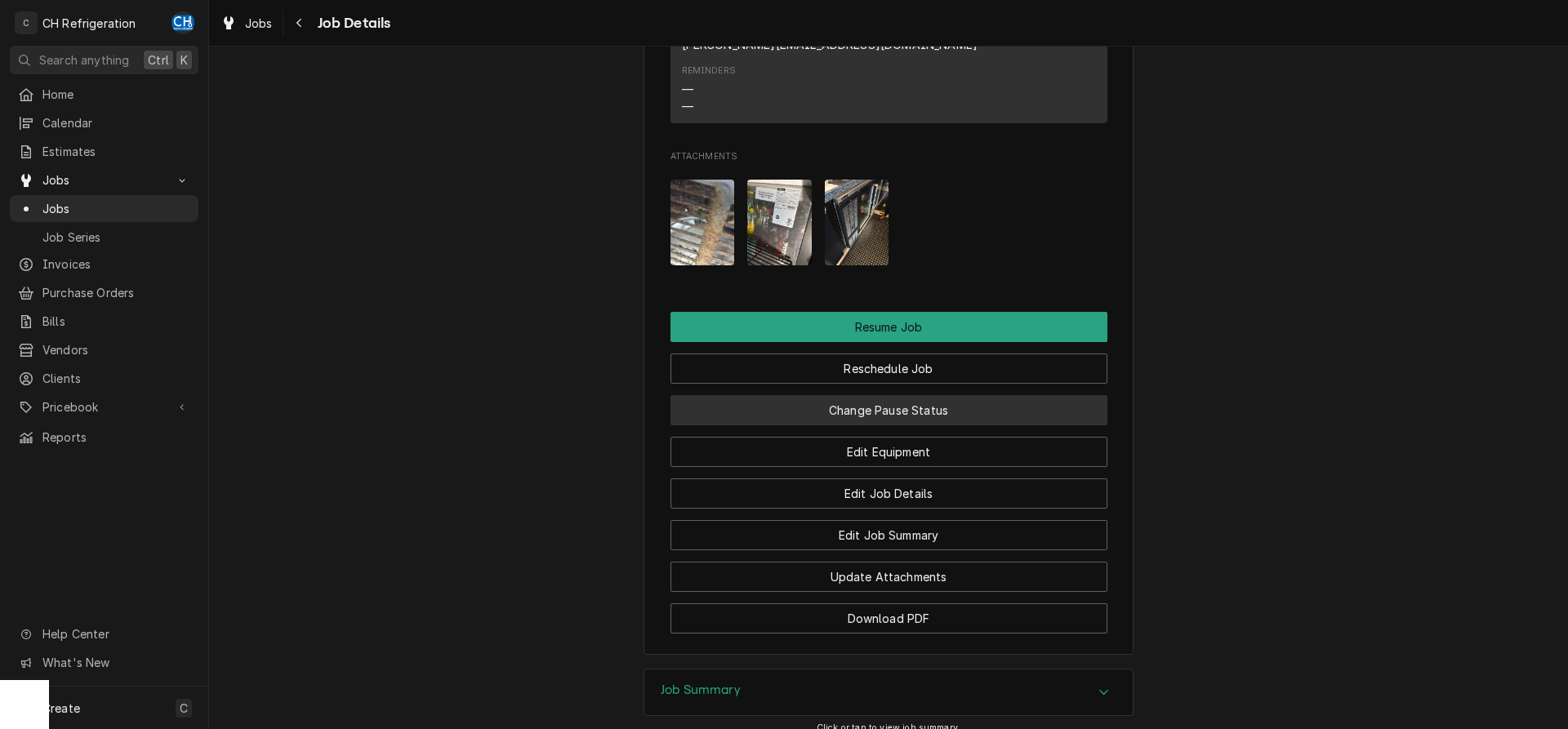
click at [910, 395] on button "Change Pause Status" at bounding box center [889, 410] width 437 height 31
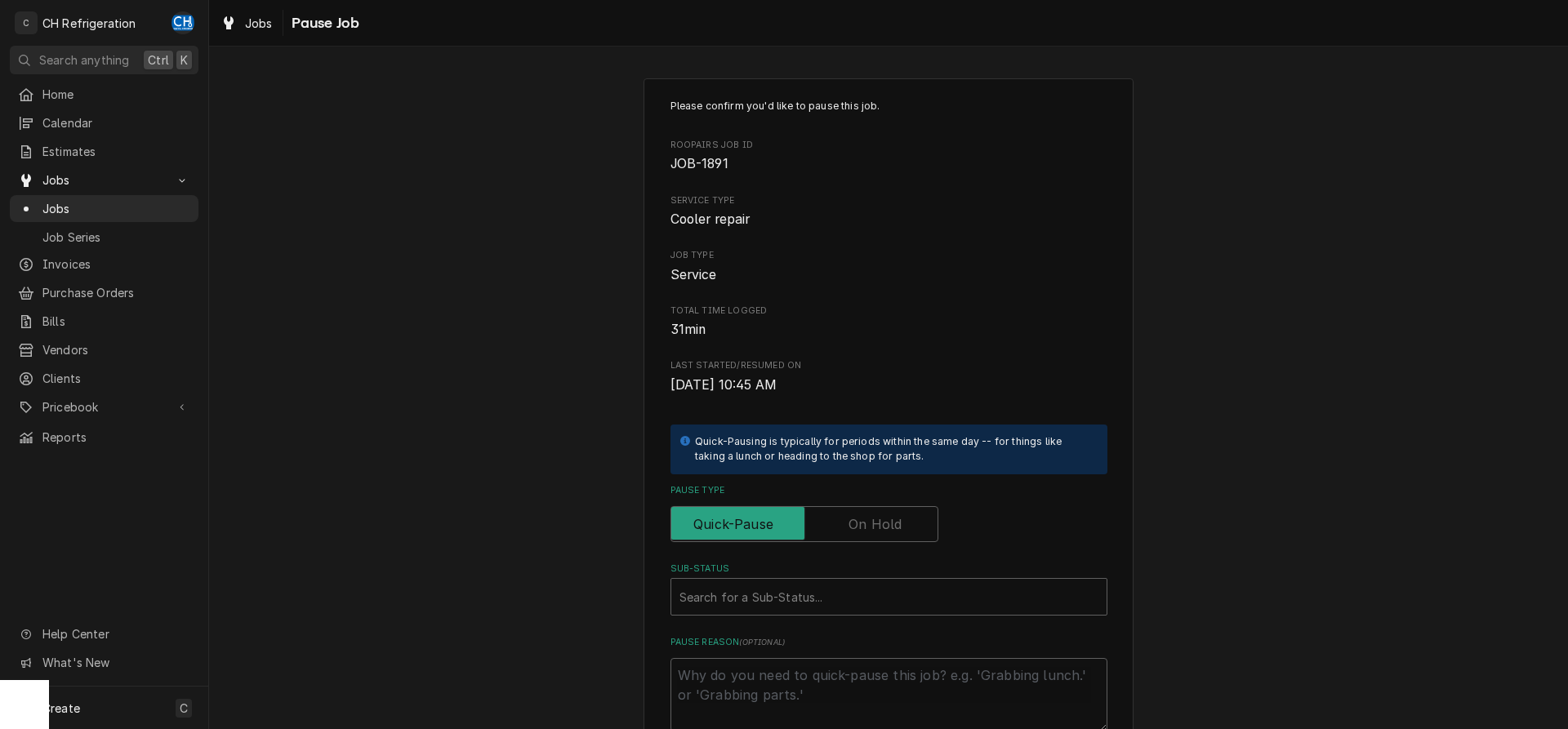
click at [905, 494] on label "Pause Type" at bounding box center [889, 490] width 437 height 13
click at [905, 507] on input "Pause Type" at bounding box center [805, 524] width 253 height 36
checkbox input "true"
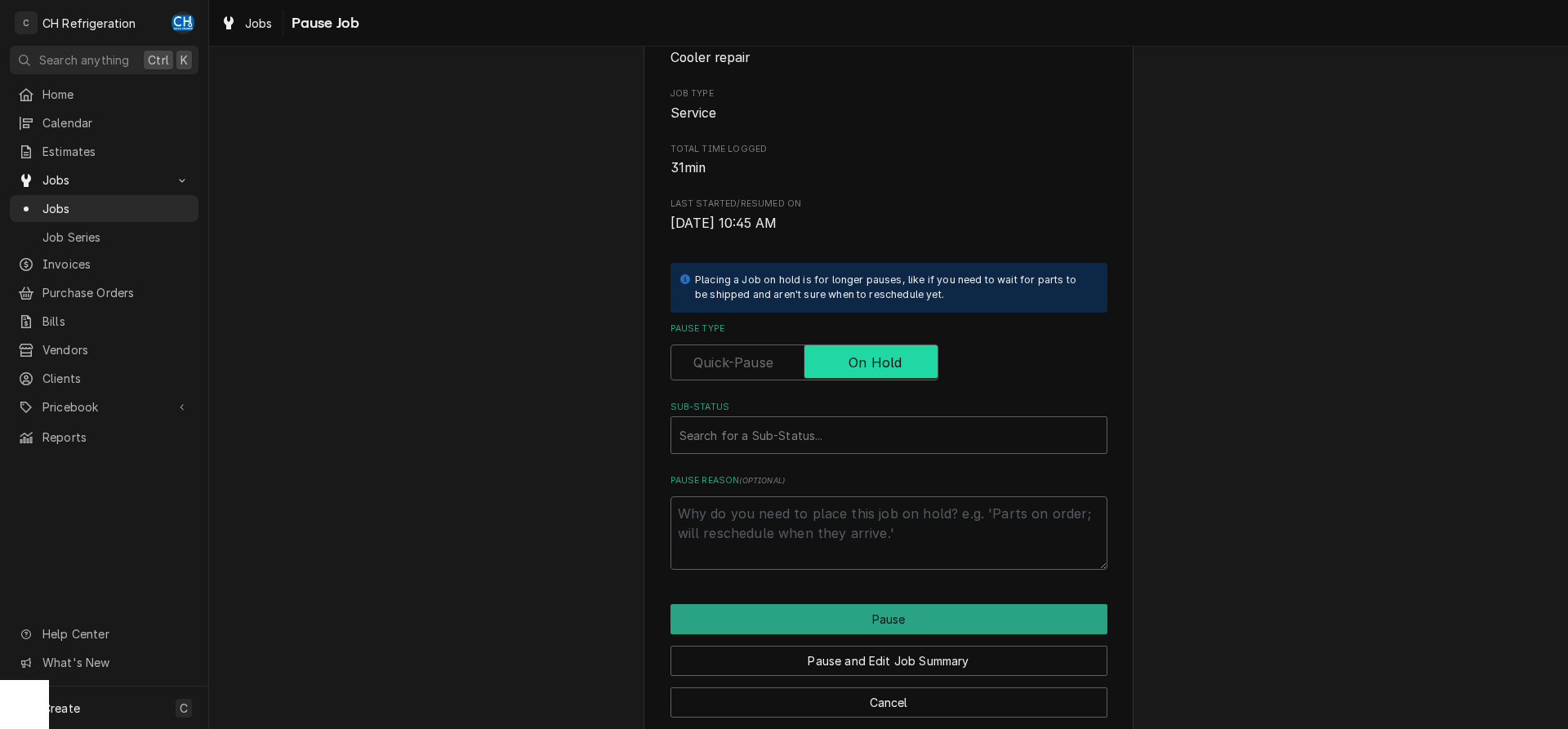
scroll to position [185, 0]
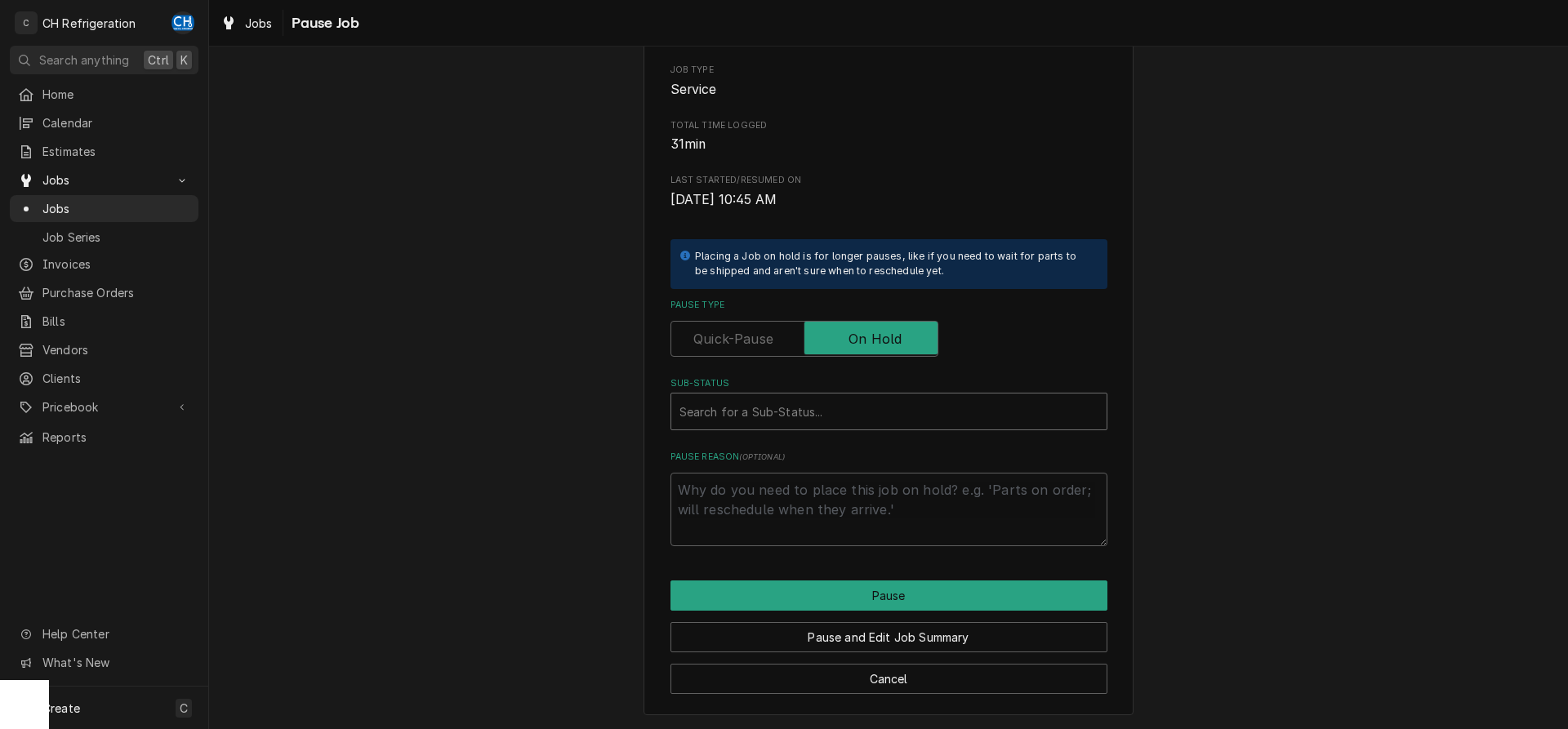
click at [930, 402] on div "Sub-Status" at bounding box center [889, 411] width 419 height 30
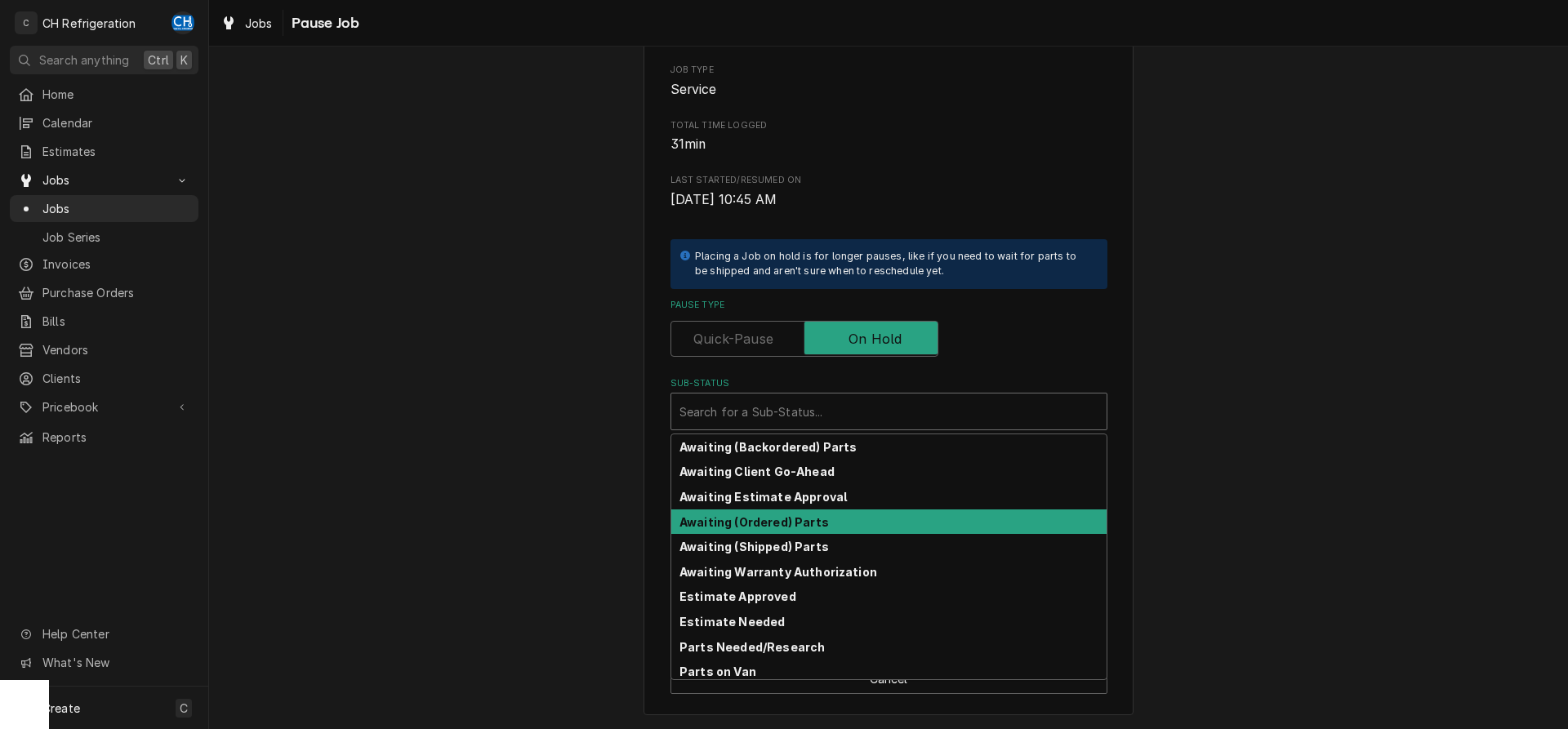
click at [838, 527] on div "Awaiting (Ordered) Parts" at bounding box center [889, 523] width 435 height 25
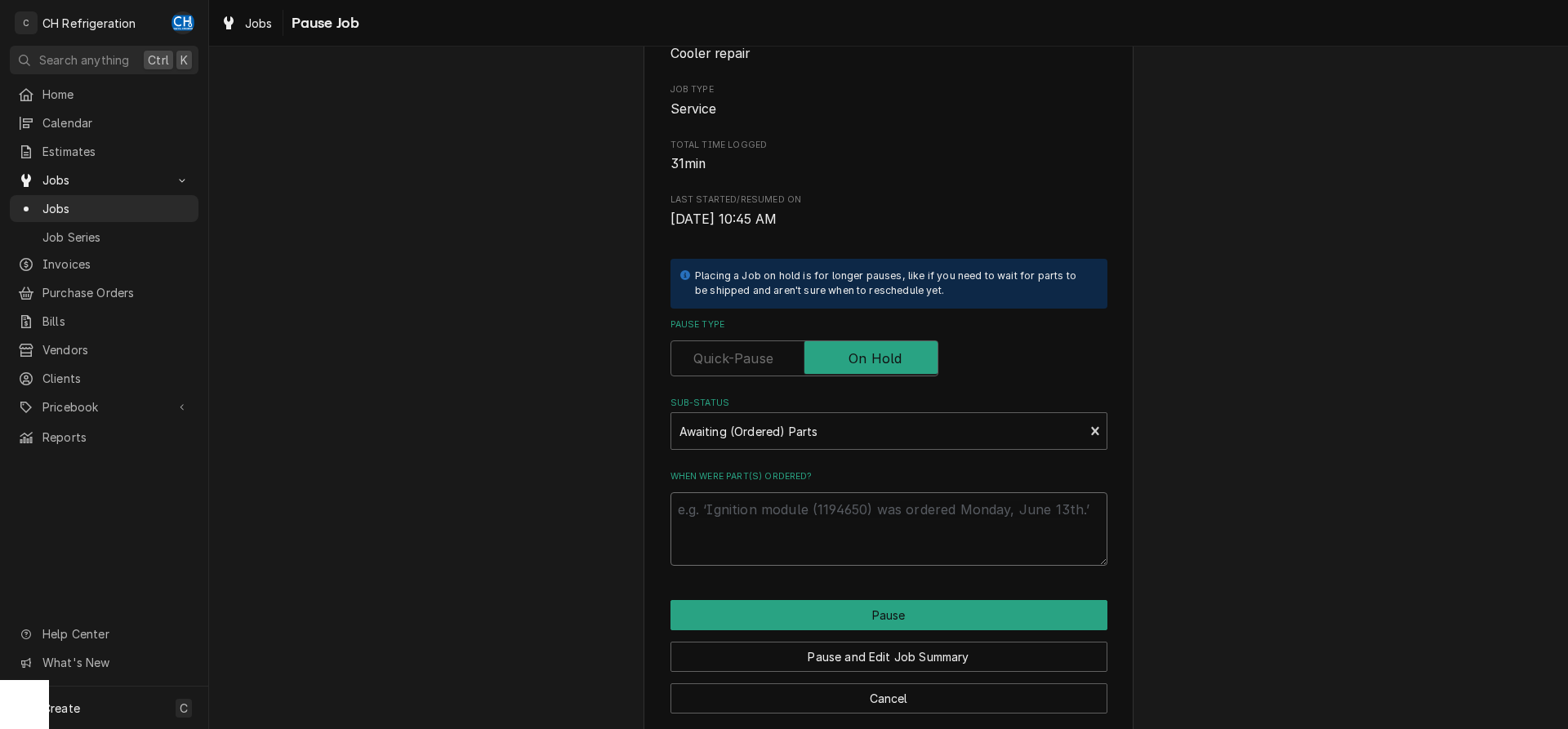
click at [841, 533] on textarea "When were part(s) ordered?" at bounding box center [889, 529] width 437 height 73
type textarea "x"
type textarea "9"
type textarea "x"
type textarea "9/"
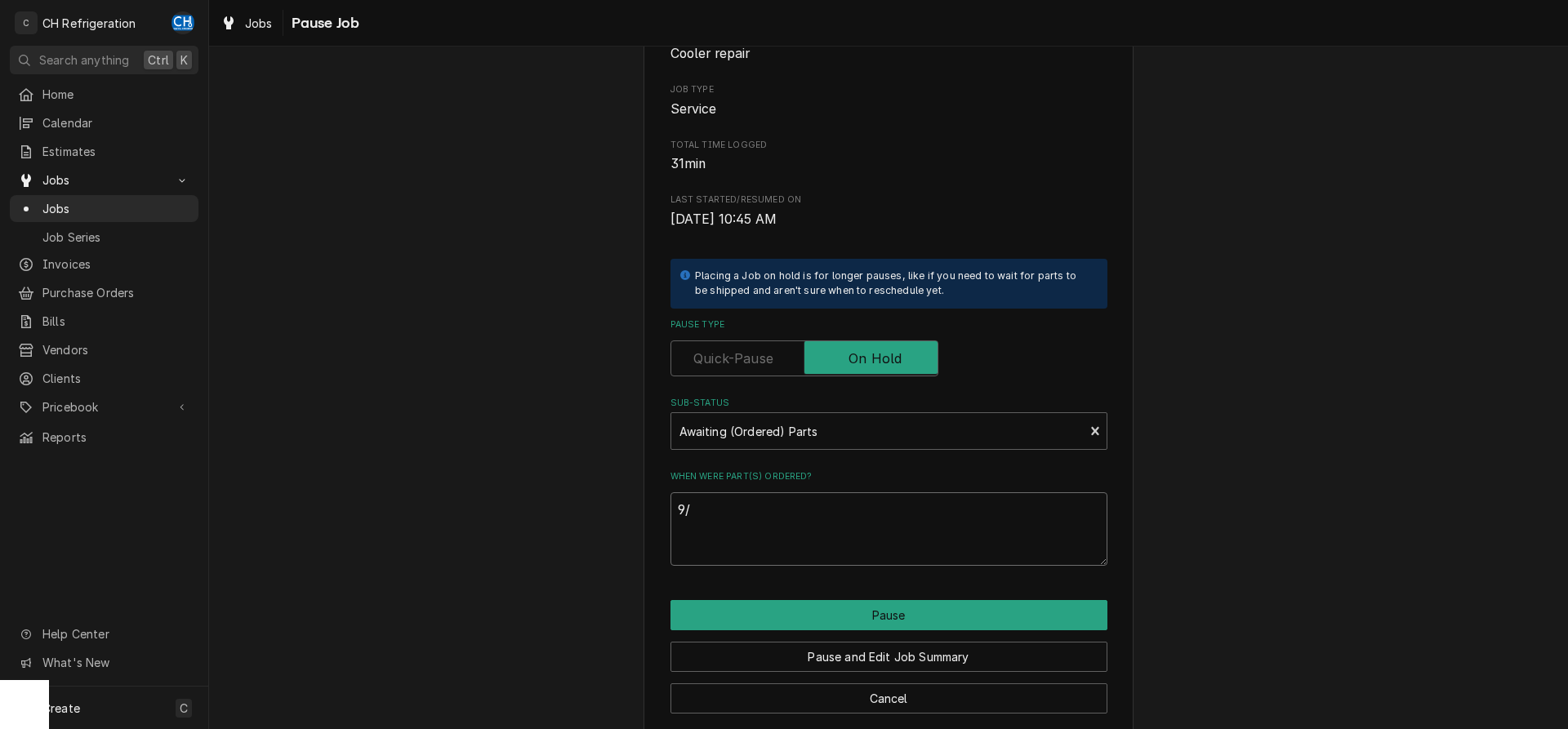
type textarea "x"
type textarea "9/4"
click at [835, 605] on button "Pause" at bounding box center [889, 615] width 437 height 31
type textarea "x"
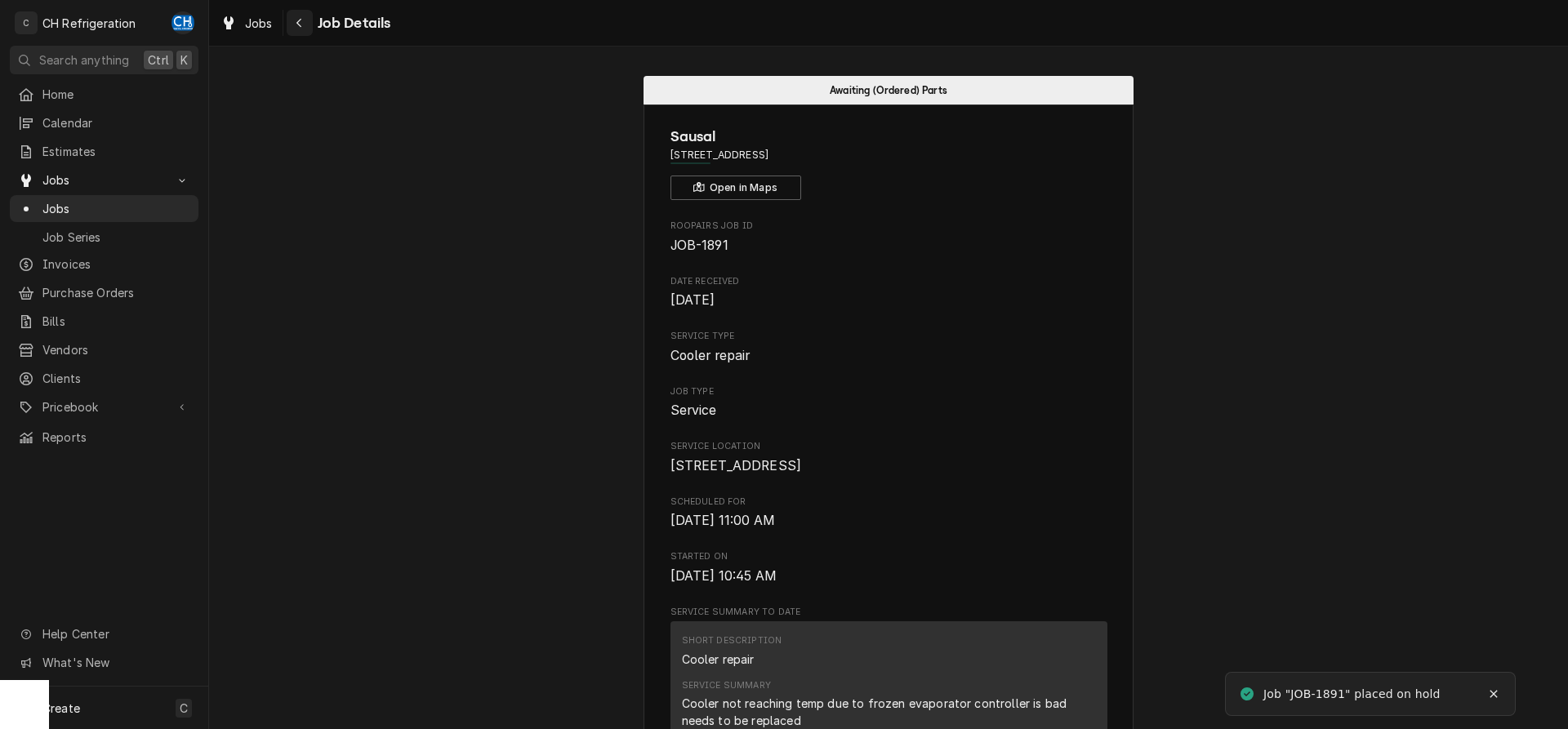
click at [294, 10] on button "Navigate back" at bounding box center [299, 23] width 26 height 26
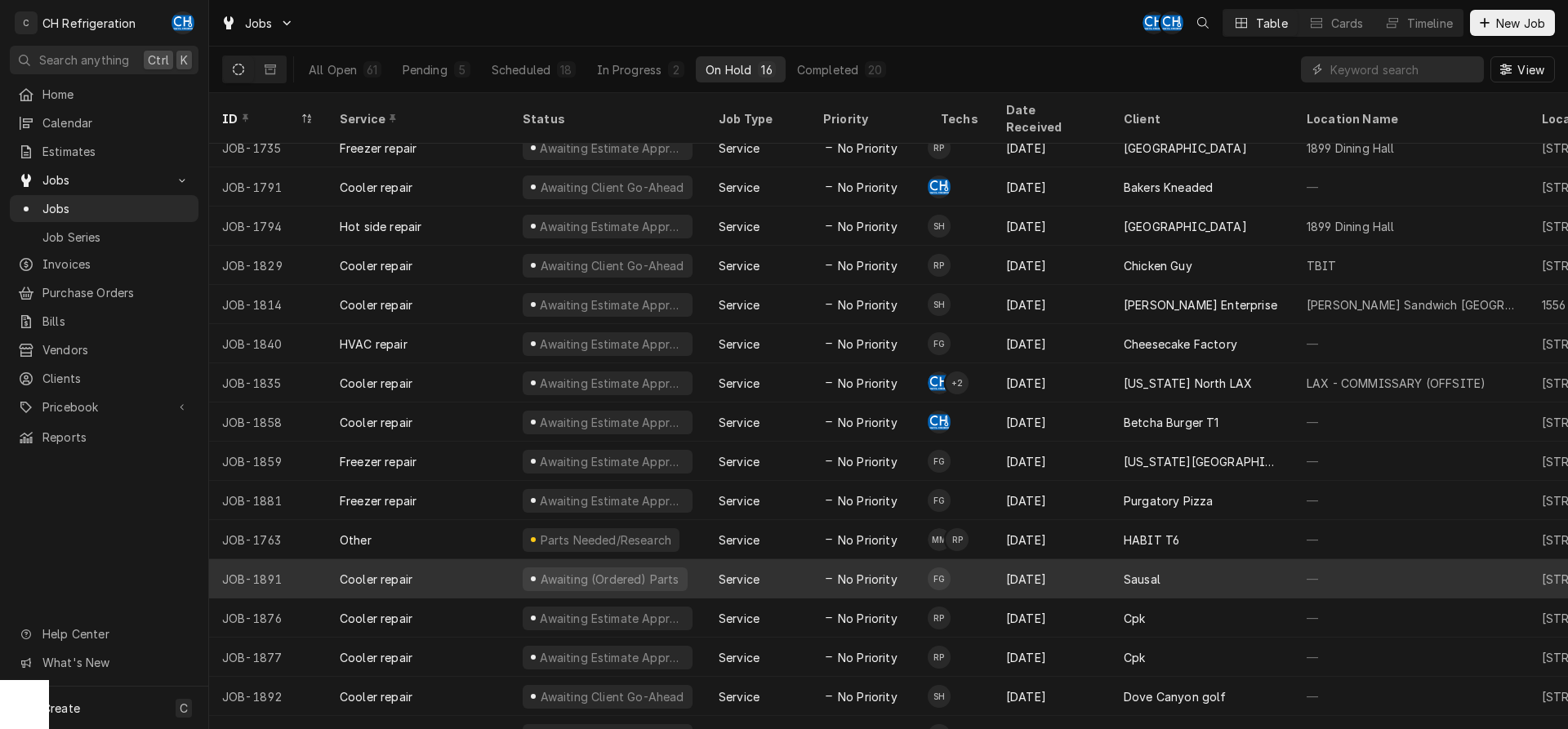
scroll to position [22, 0]
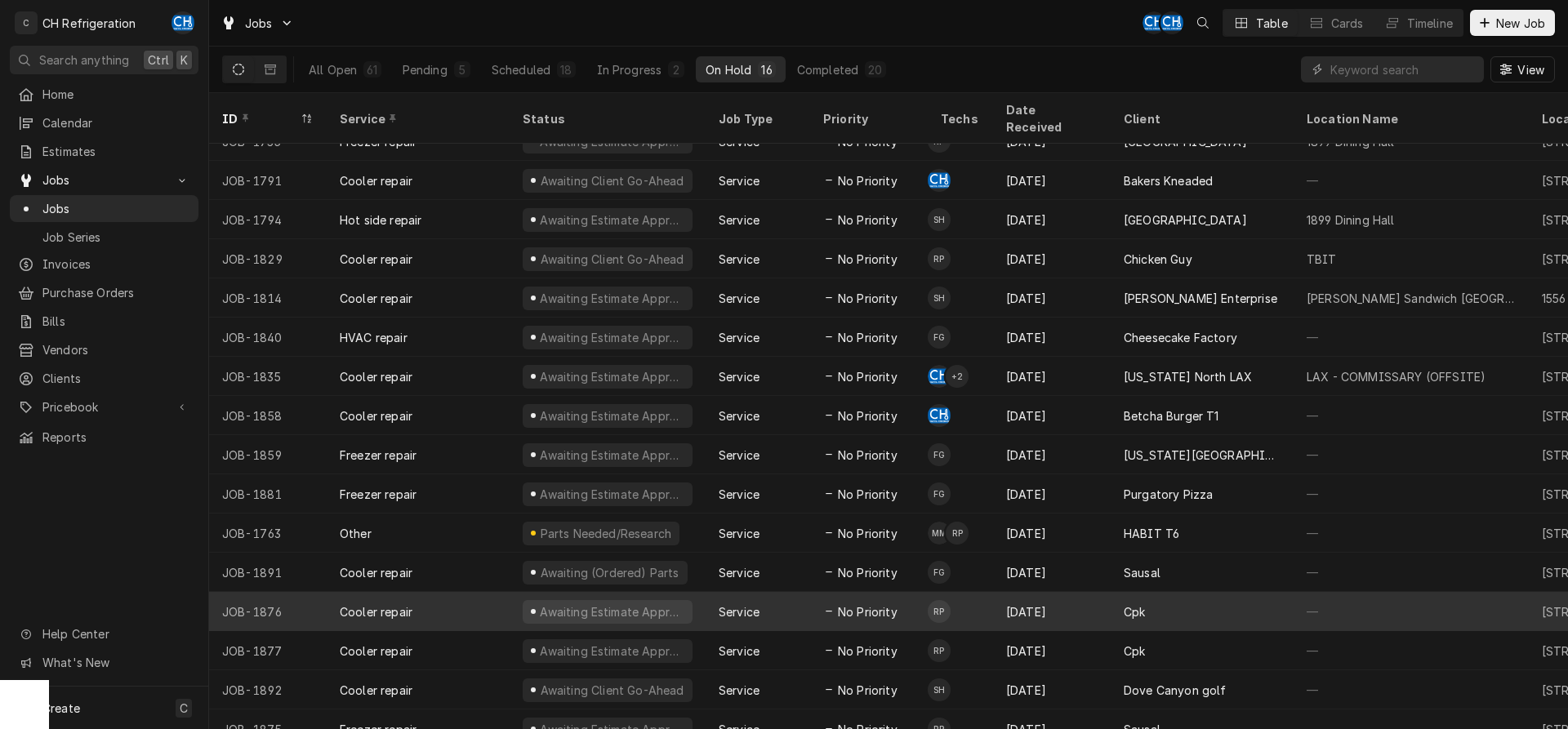
click at [1091, 592] on div "Sep 3" at bounding box center [1052, 612] width 117 height 39
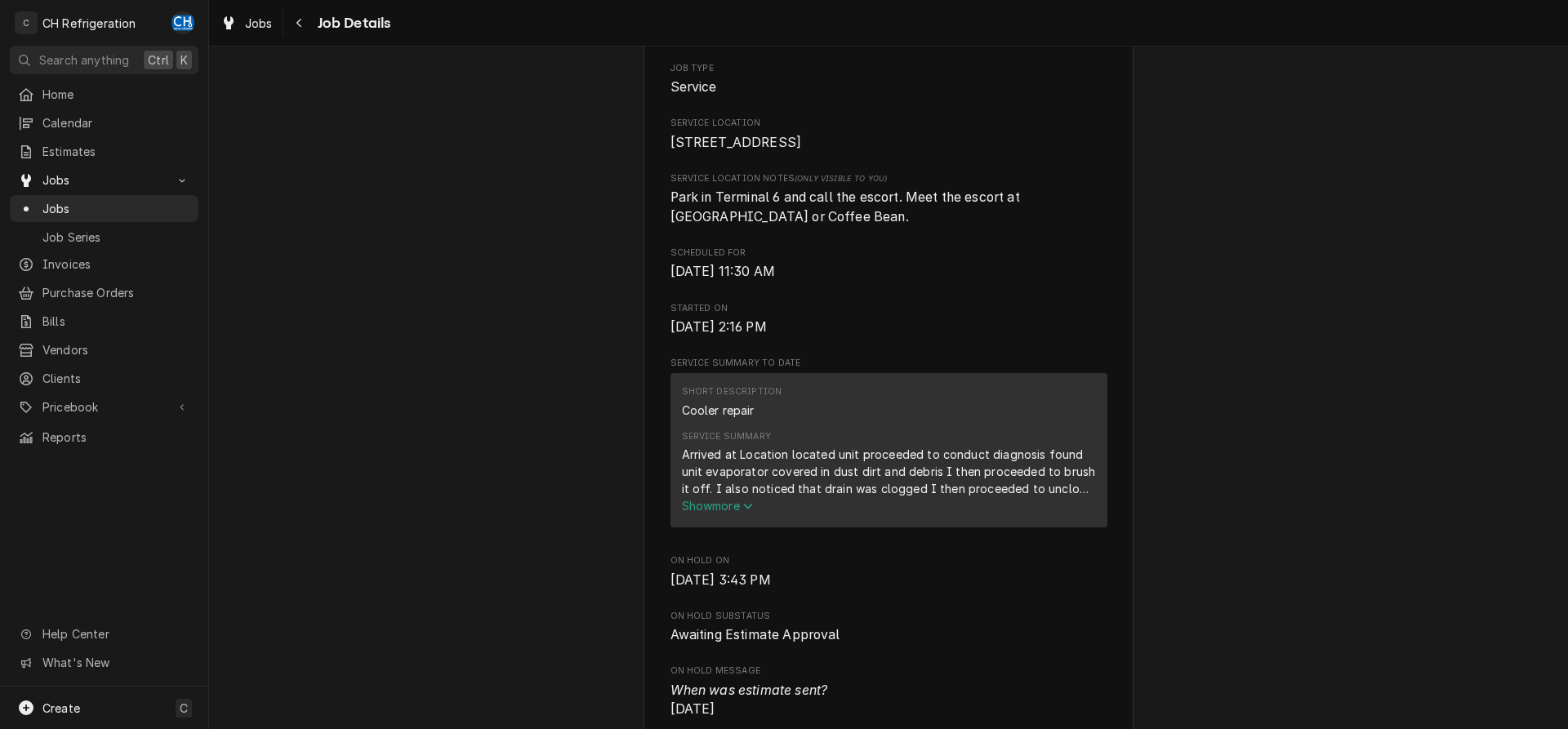
scroll to position [333, 0]
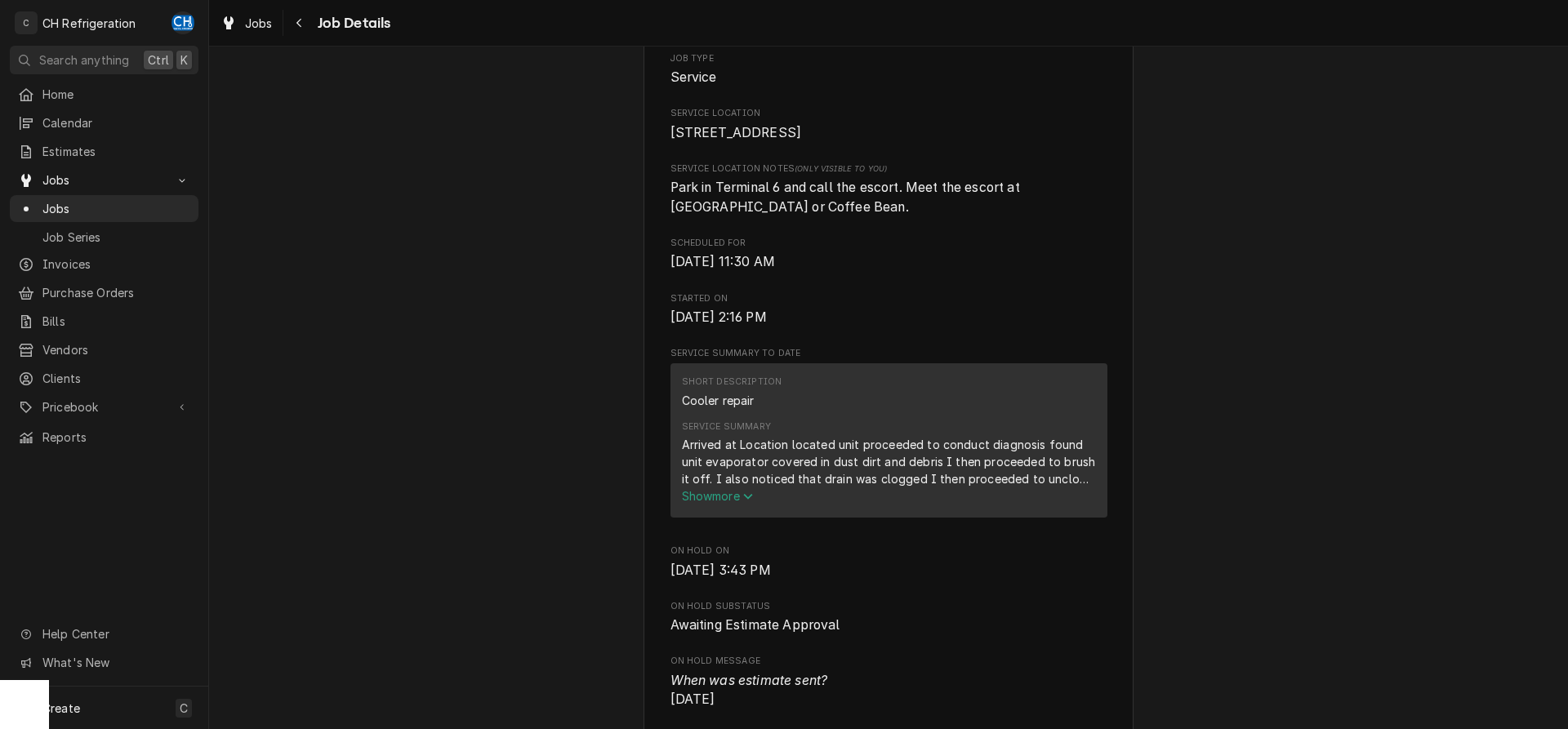
click at [722, 503] on span "Show more" at bounding box center [717, 496] width 72 height 14
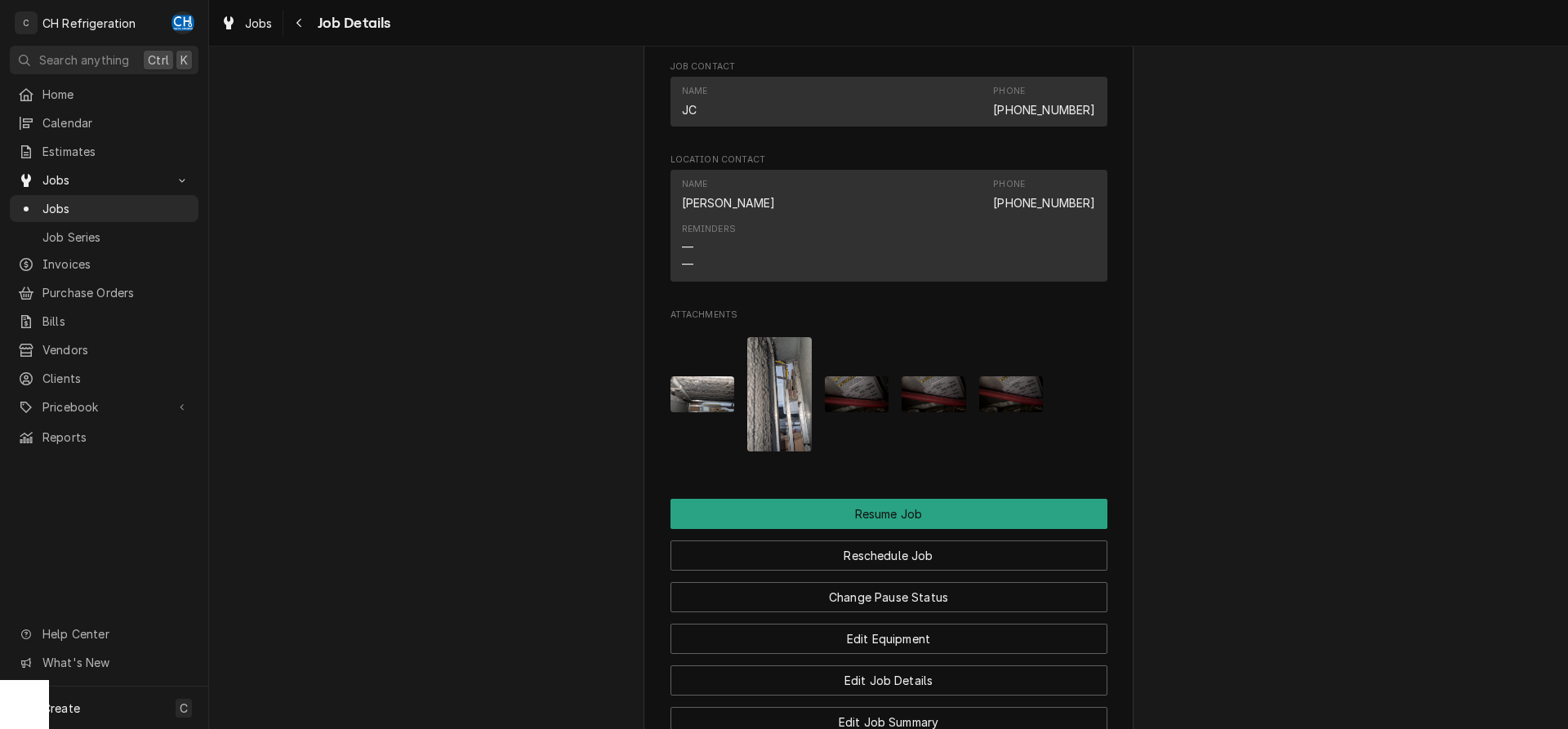
scroll to position [1332, 0]
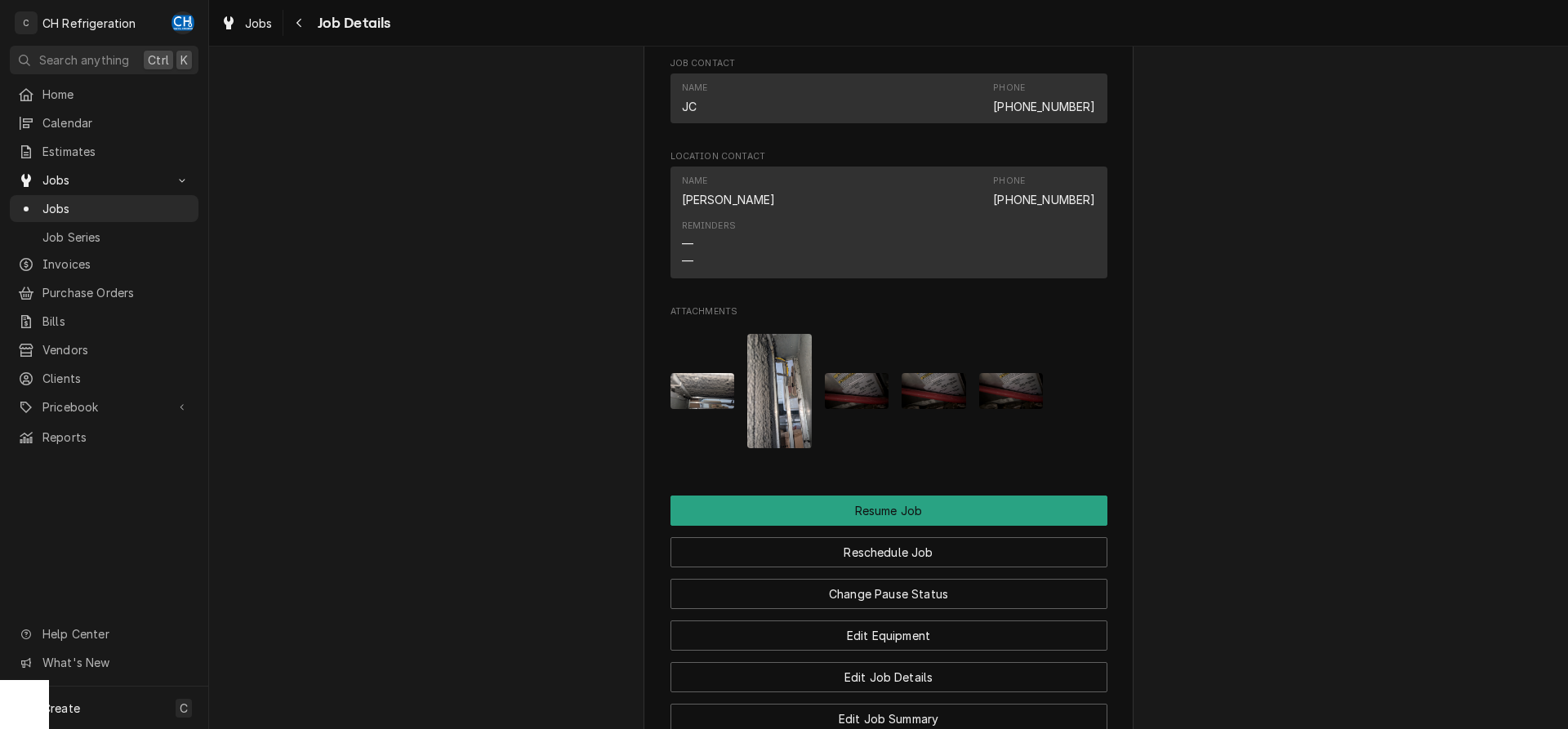
click at [858, 409] on img "Attachments" at bounding box center [858, 391] width 65 height 36
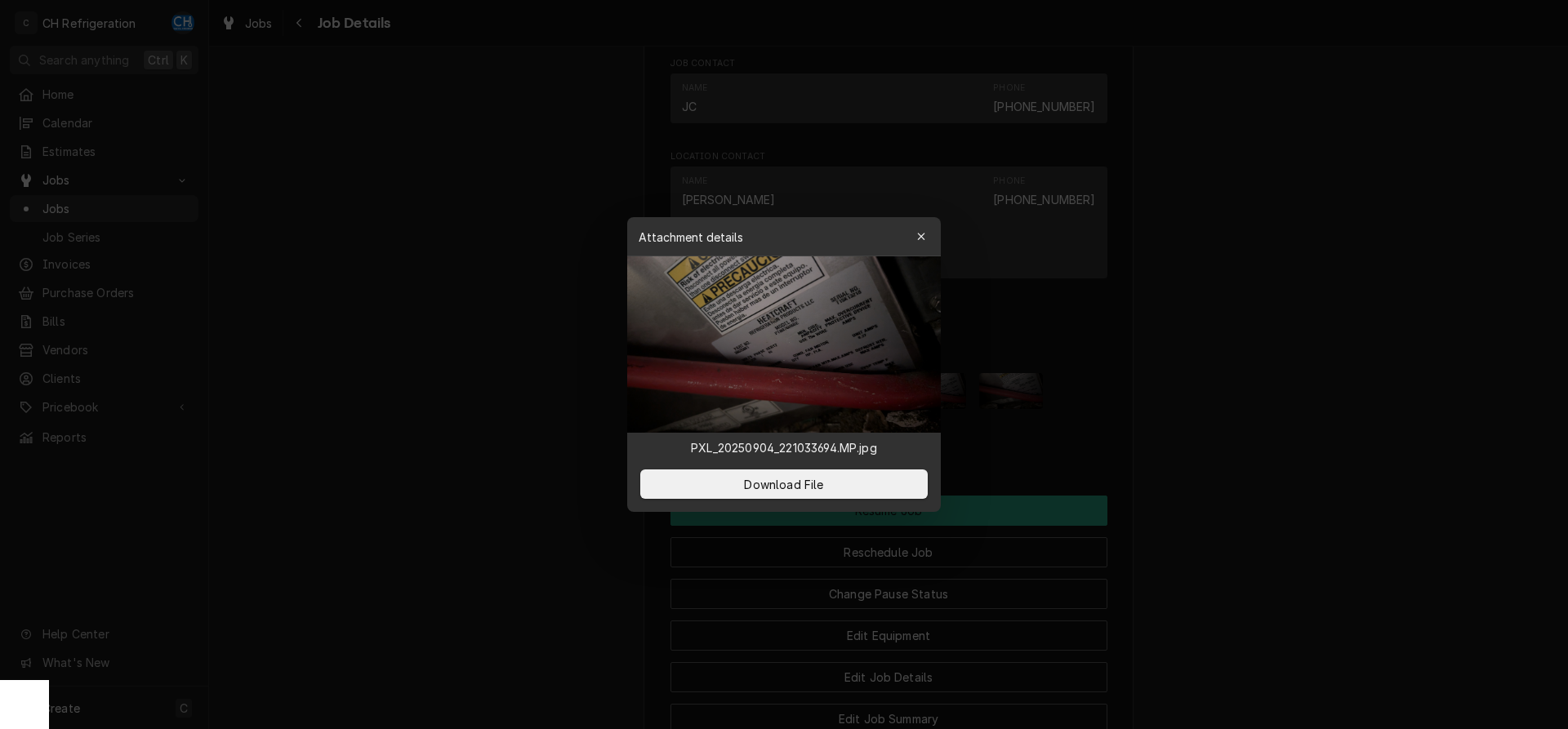
click at [1240, 517] on div at bounding box center [784, 364] width 1568 height 729
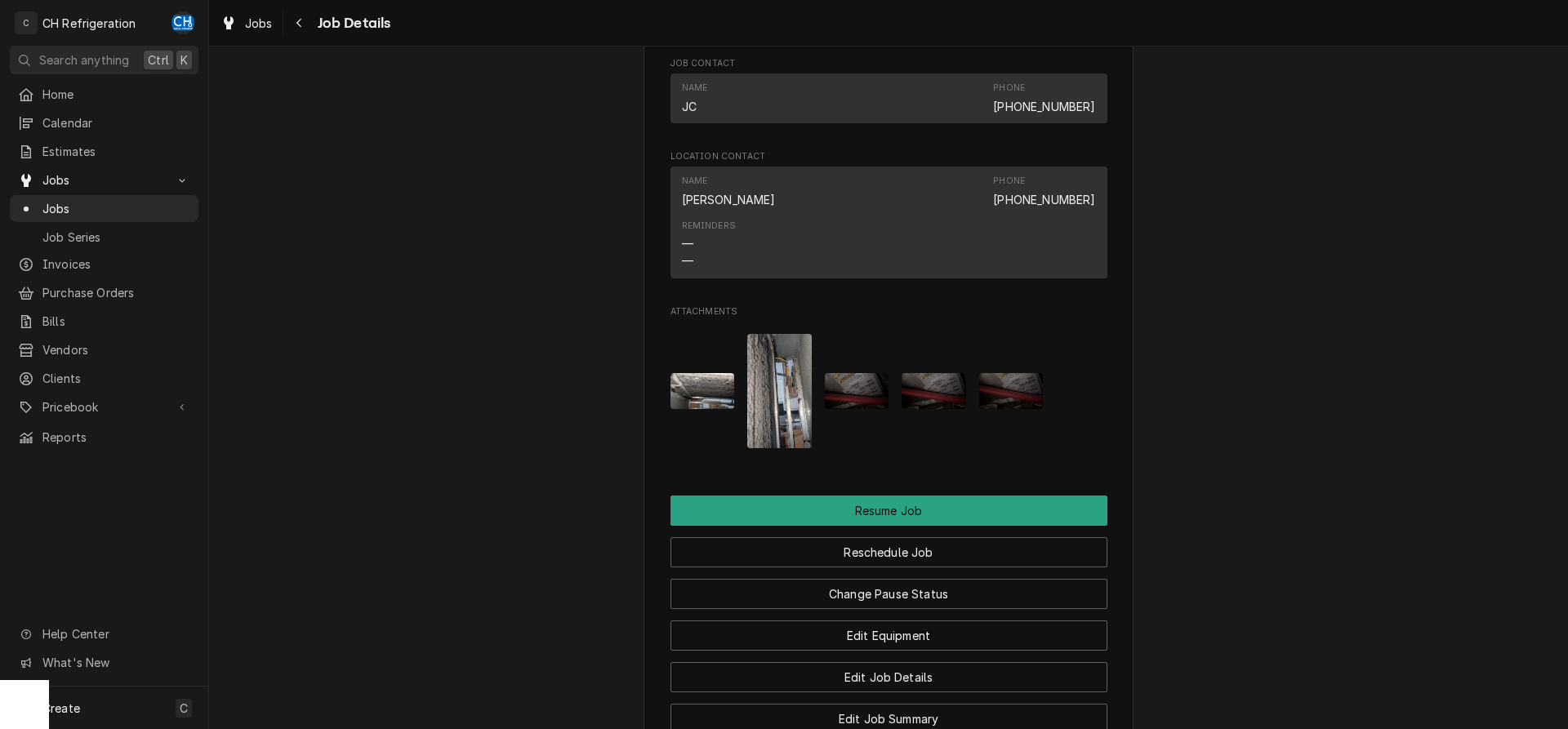
click at [1006, 409] on img "Attachments" at bounding box center [1011, 391] width 65 height 36
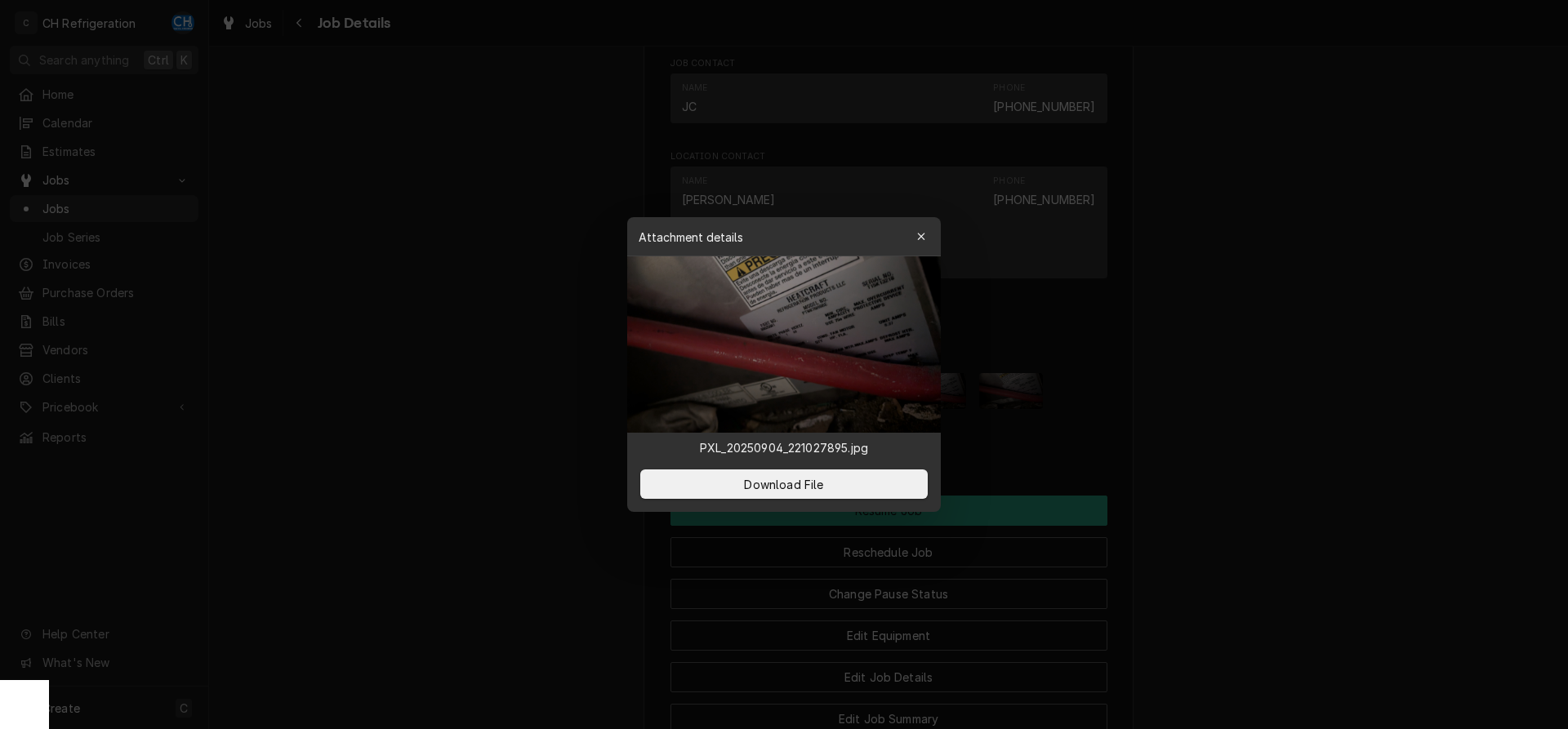
click at [1320, 528] on div at bounding box center [784, 364] width 1568 height 729
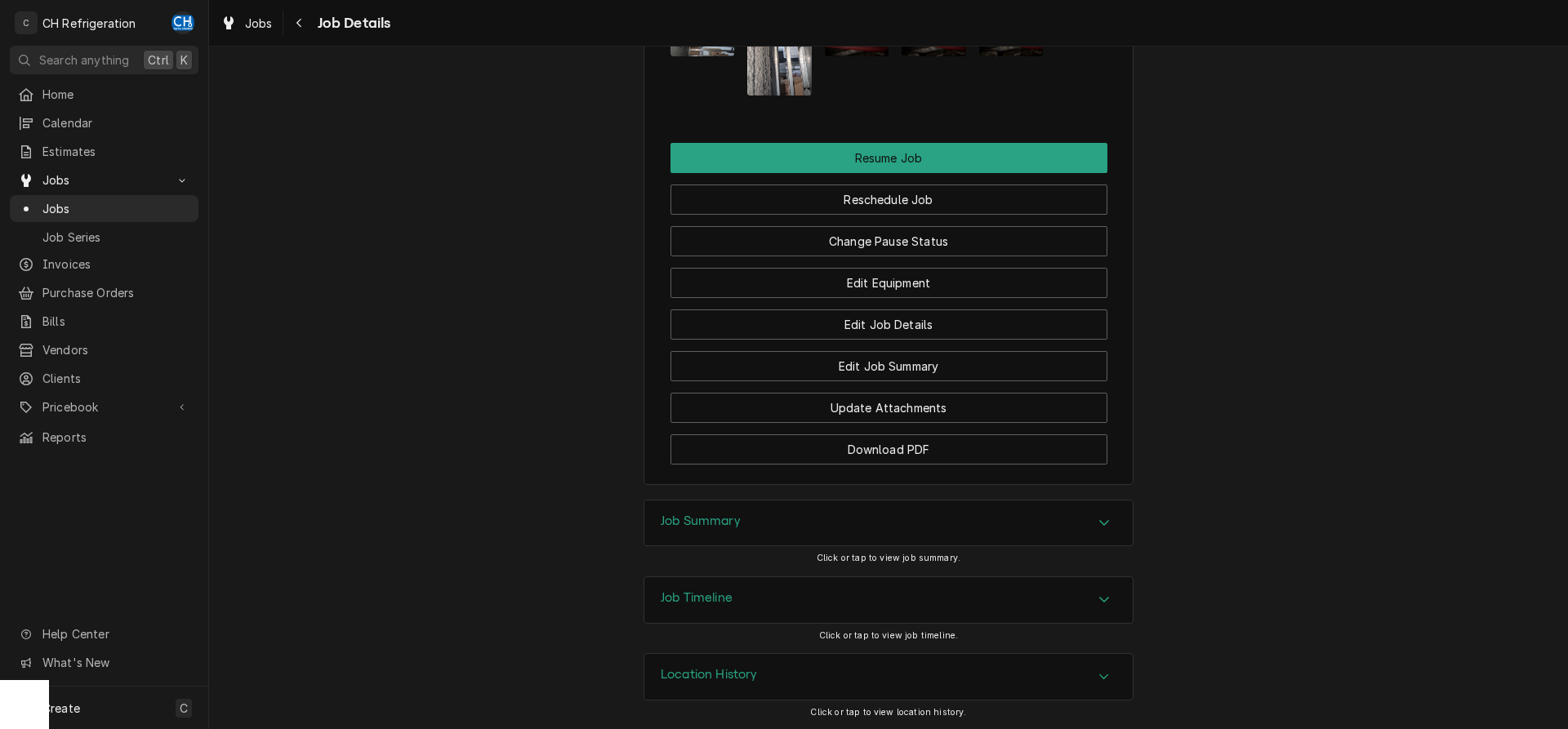
scroll to position [1707, 0]
click at [1061, 512] on div "Job Summary" at bounding box center [888, 522] width 489 height 46
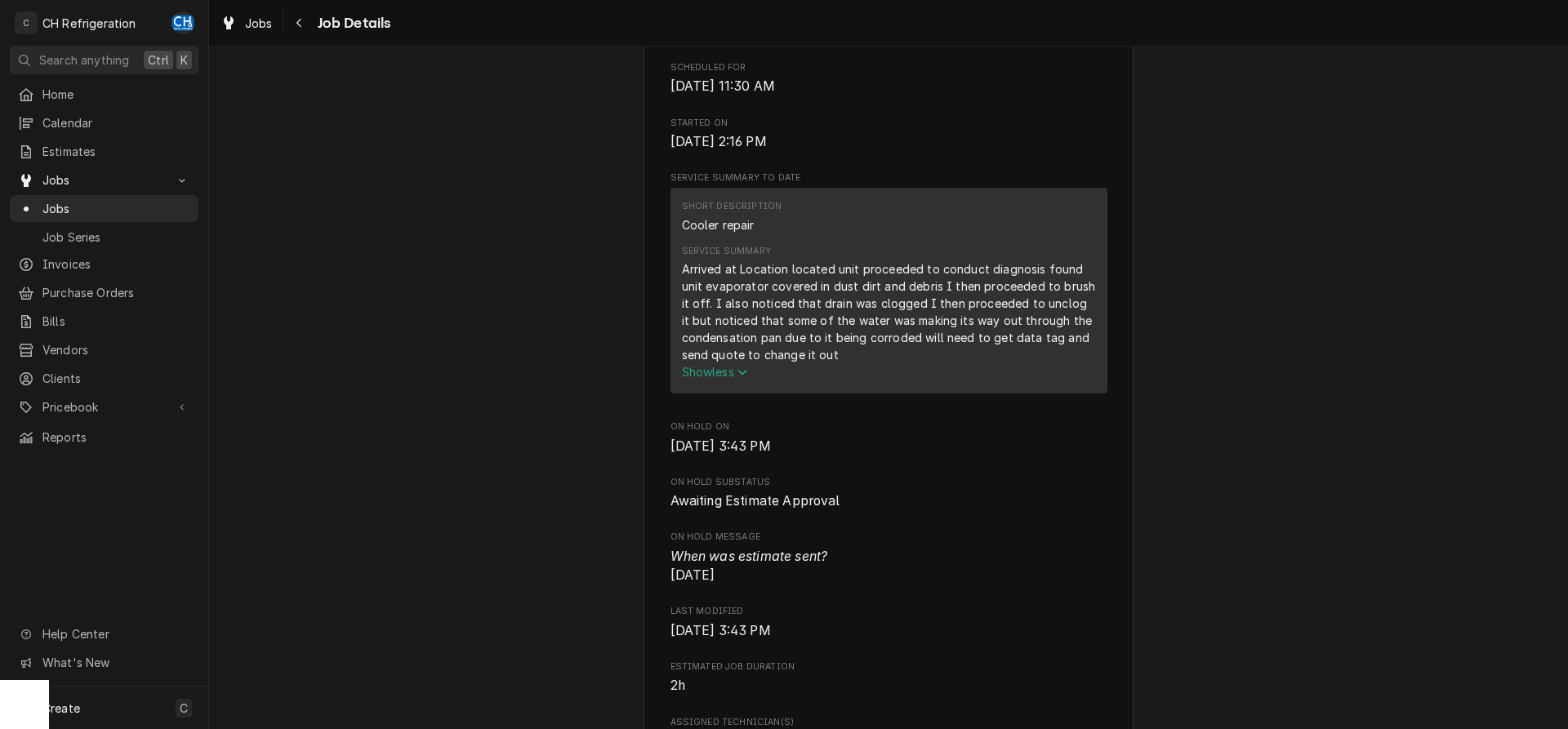
scroll to position [583, 0]
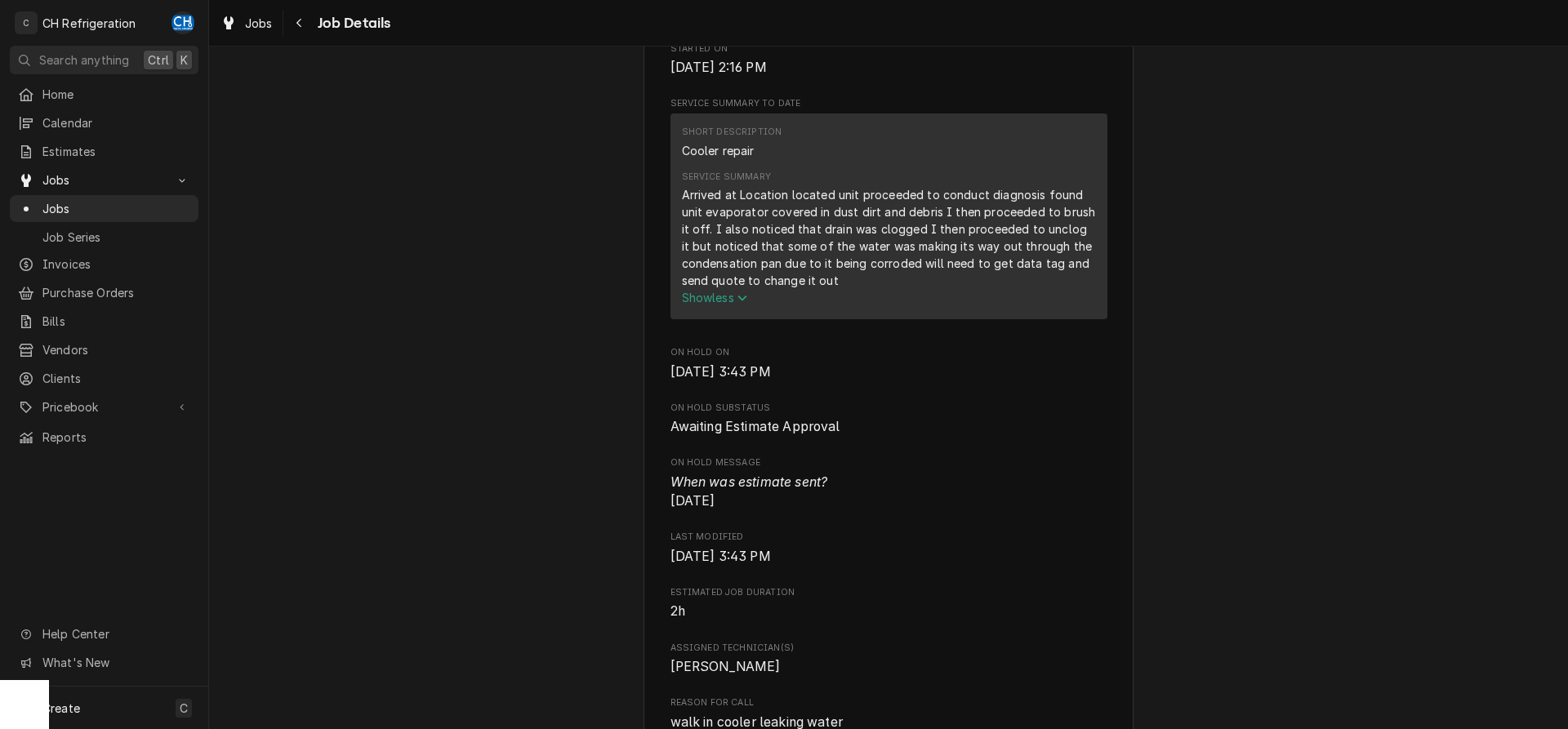
click at [694, 306] on button "Show less" at bounding box center [888, 297] width 414 height 17
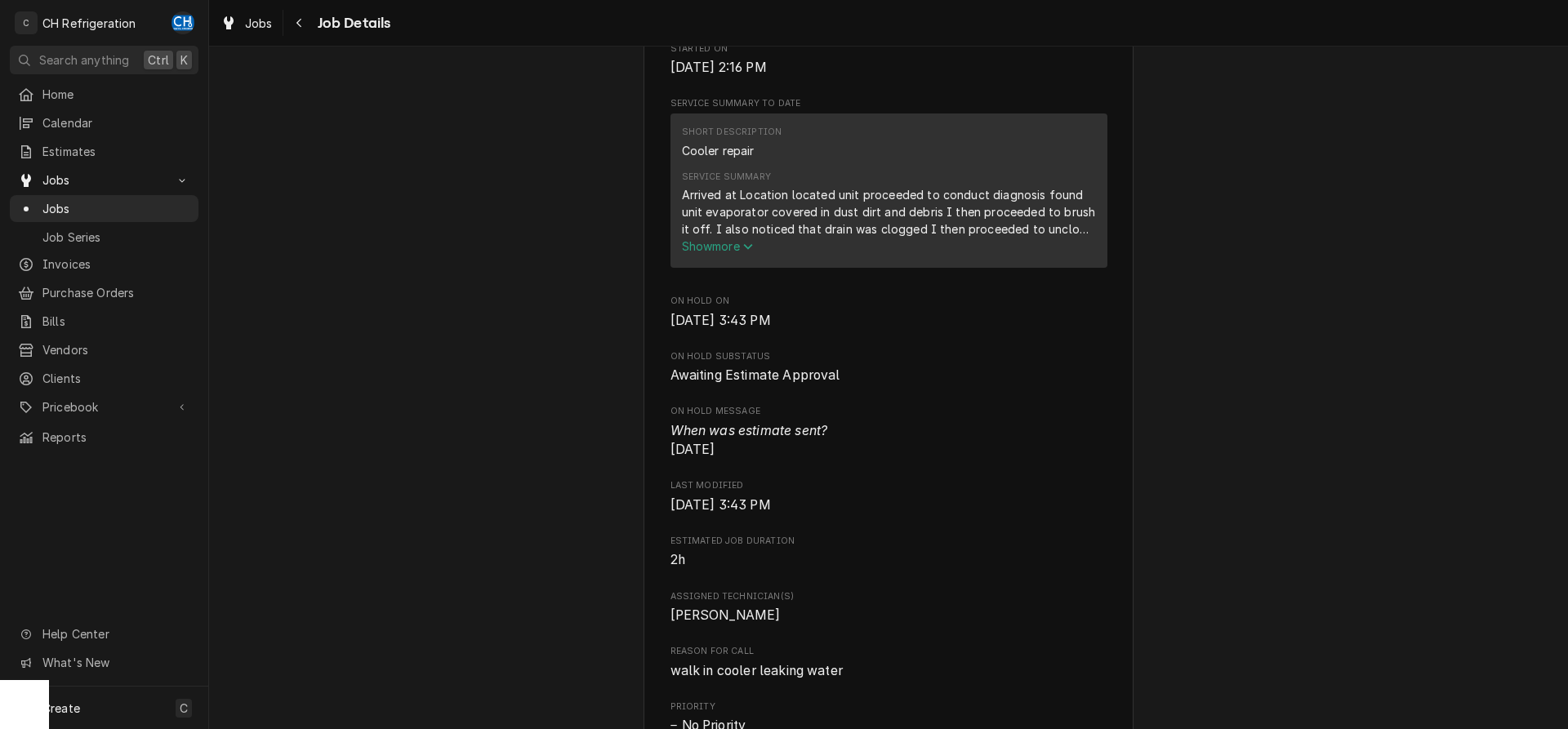
click at [711, 261] on div "Service Summary Arrived at Location located unit proceeded to conduct diagnosis…" at bounding box center [888, 212] width 414 height 95
click at [711, 253] on span "Show more" at bounding box center [717, 246] width 72 height 14
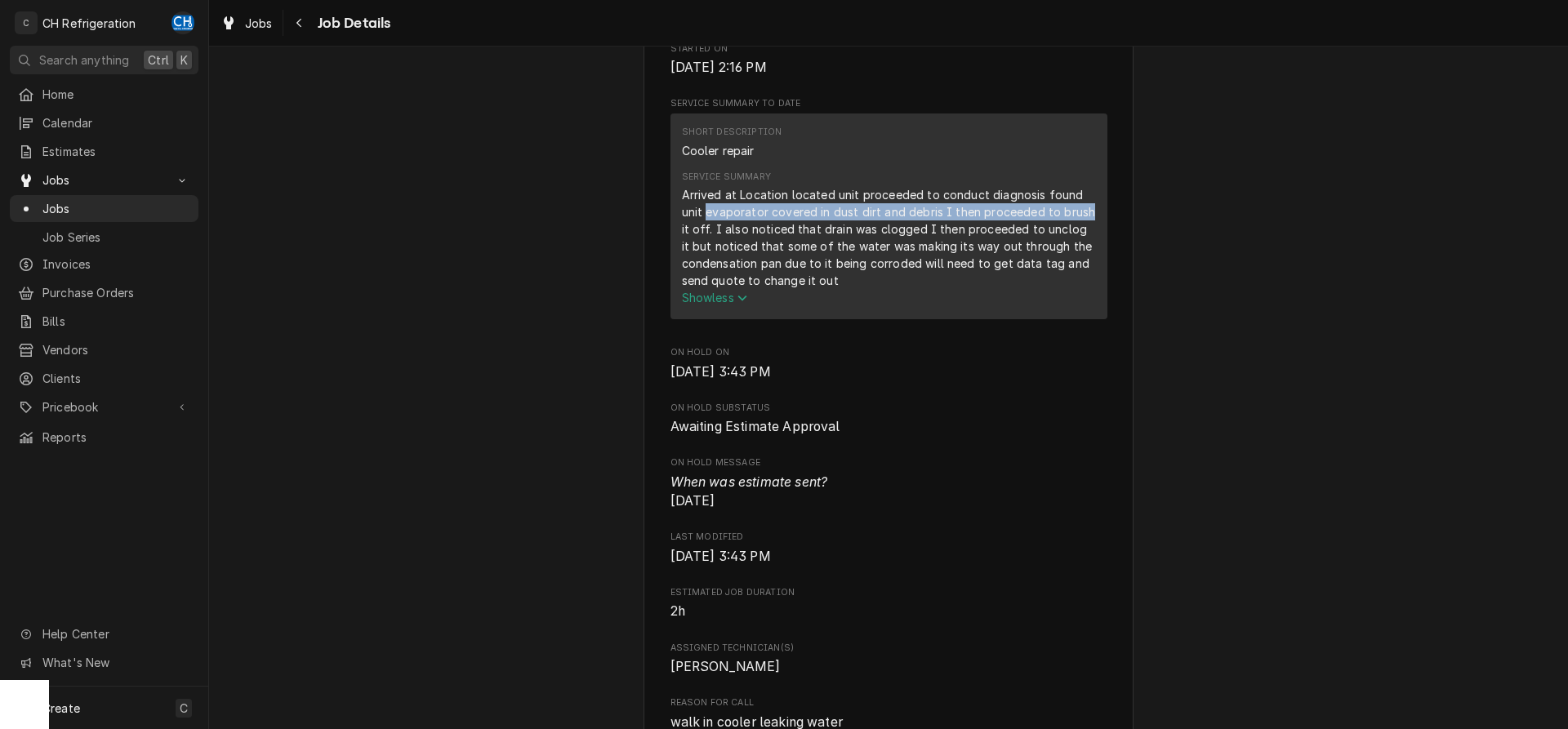
drag, startPoint x: 705, startPoint y: 226, endPoint x: 1077, endPoint y: 237, distance: 372.2
click at [1077, 237] on div "Arrived at Location located unit proceeded to conduct diagnosis found unit evap…" at bounding box center [888, 237] width 414 height 103
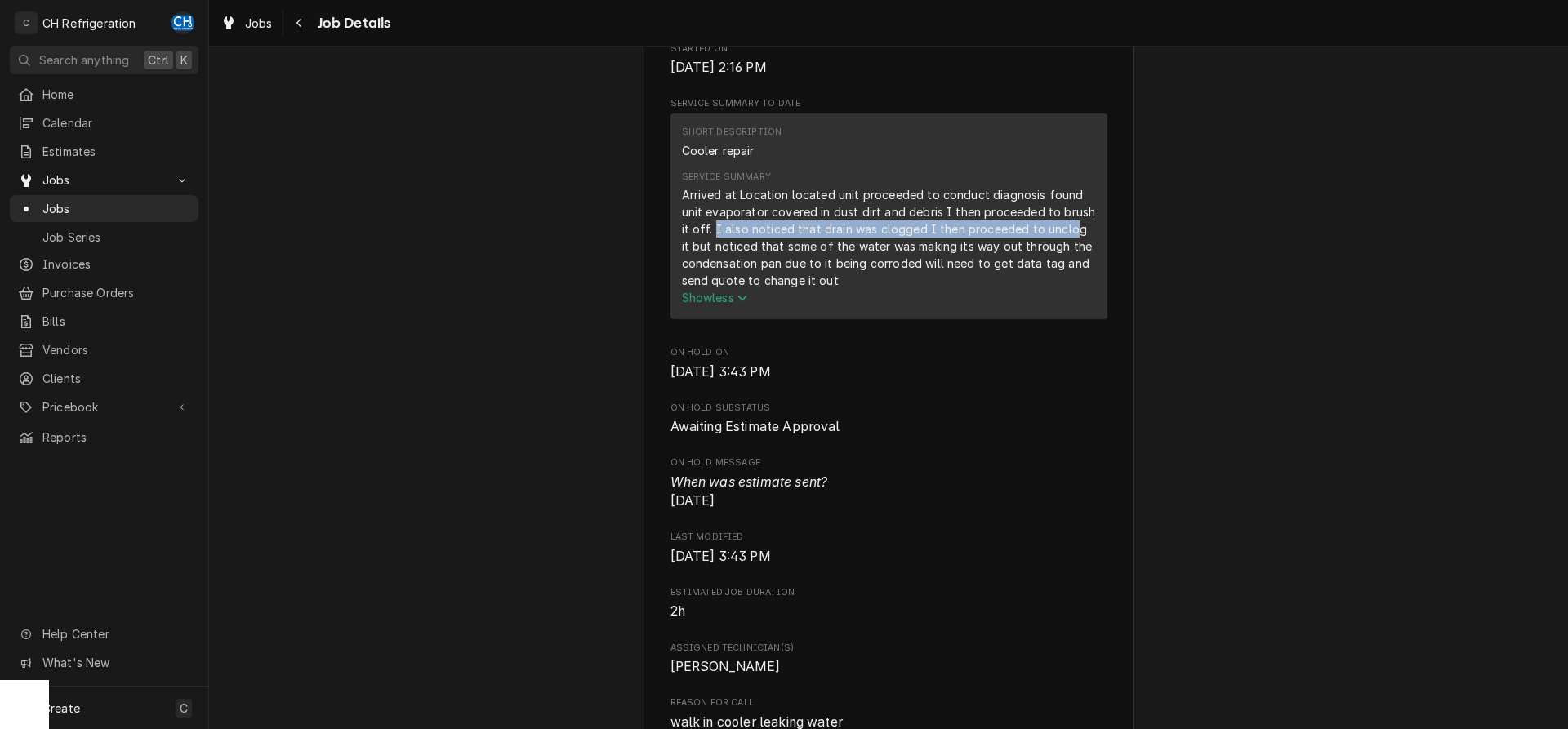
drag, startPoint x: 715, startPoint y: 251, endPoint x: 1068, endPoint y: 252, distance: 353.0
click at [1068, 252] on div "Arrived at Location located unit proceeded to conduct diagnosis found unit evap…" at bounding box center [888, 237] width 414 height 103
drag, startPoint x: 697, startPoint y: 266, endPoint x: 907, endPoint y: 270, distance: 210.0
click at [907, 270] on div "Arrived at Location located unit proceeded to conduct diagnosis found unit evap…" at bounding box center [888, 237] width 414 height 103
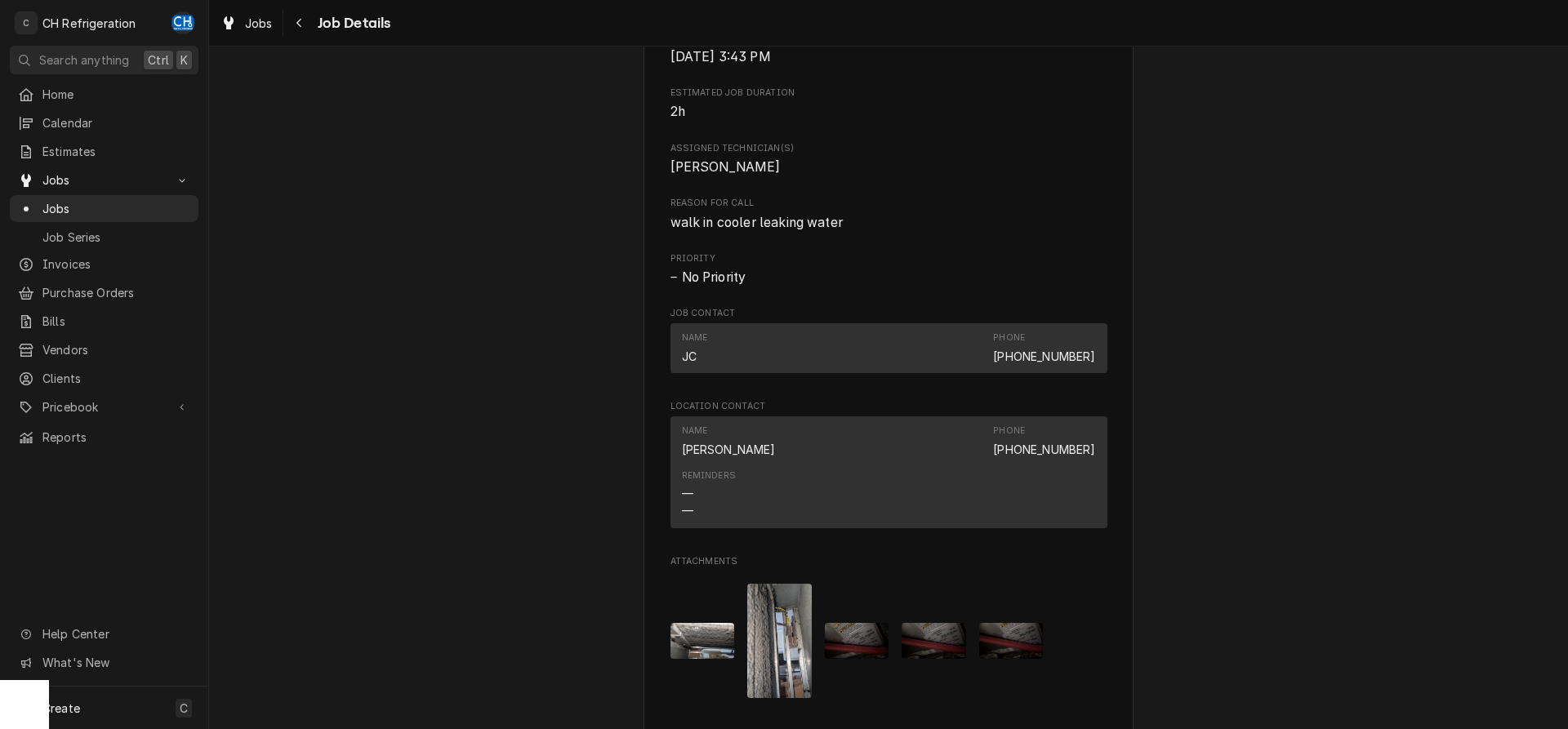
scroll to position [1499, 0]
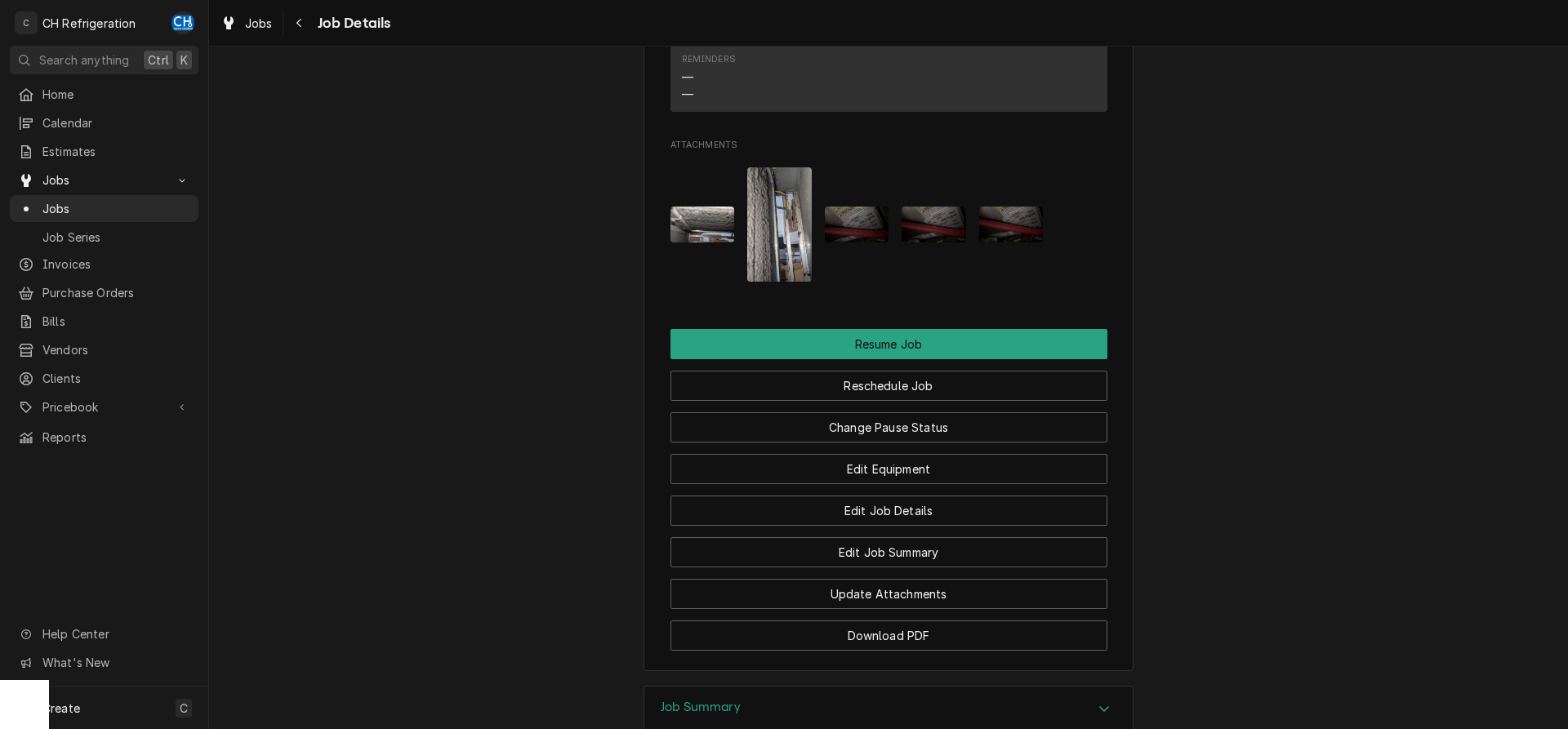
click at [879, 242] on img "Attachments" at bounding box center [858, 224] width 65 height 36
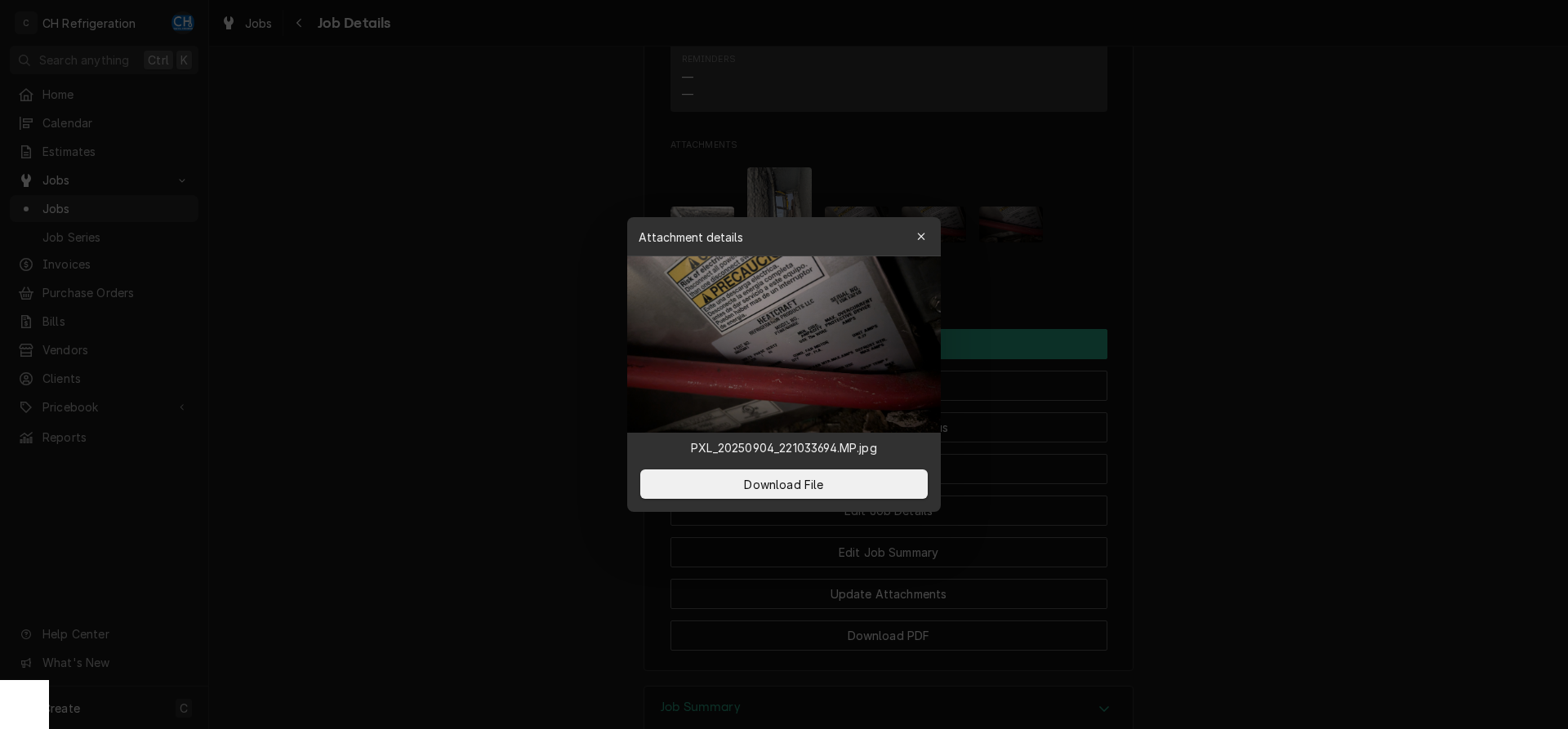
click at [1223, 311] on div at bounding box center [784, 364] width 1568 height 729
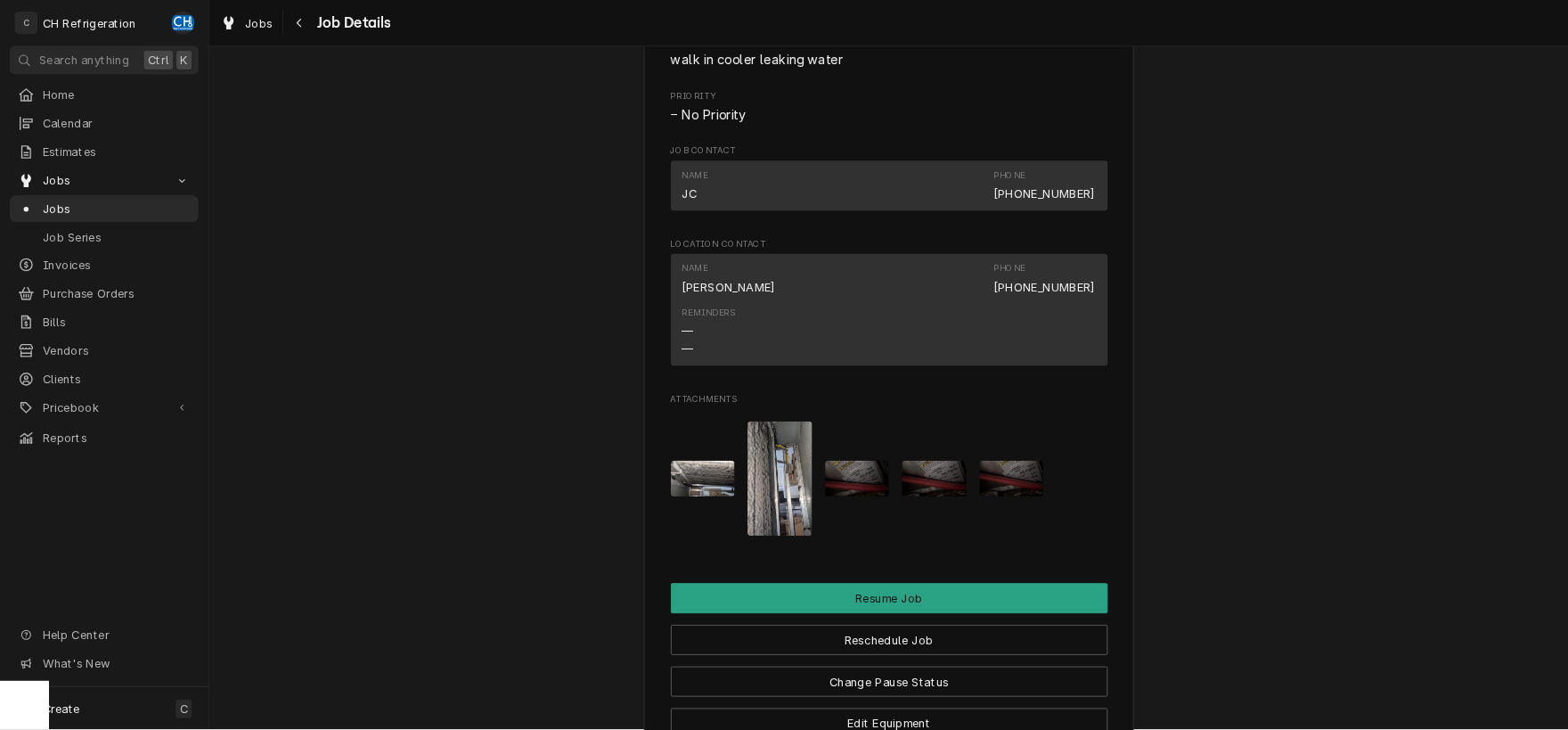
scroll to position [1407, 0]
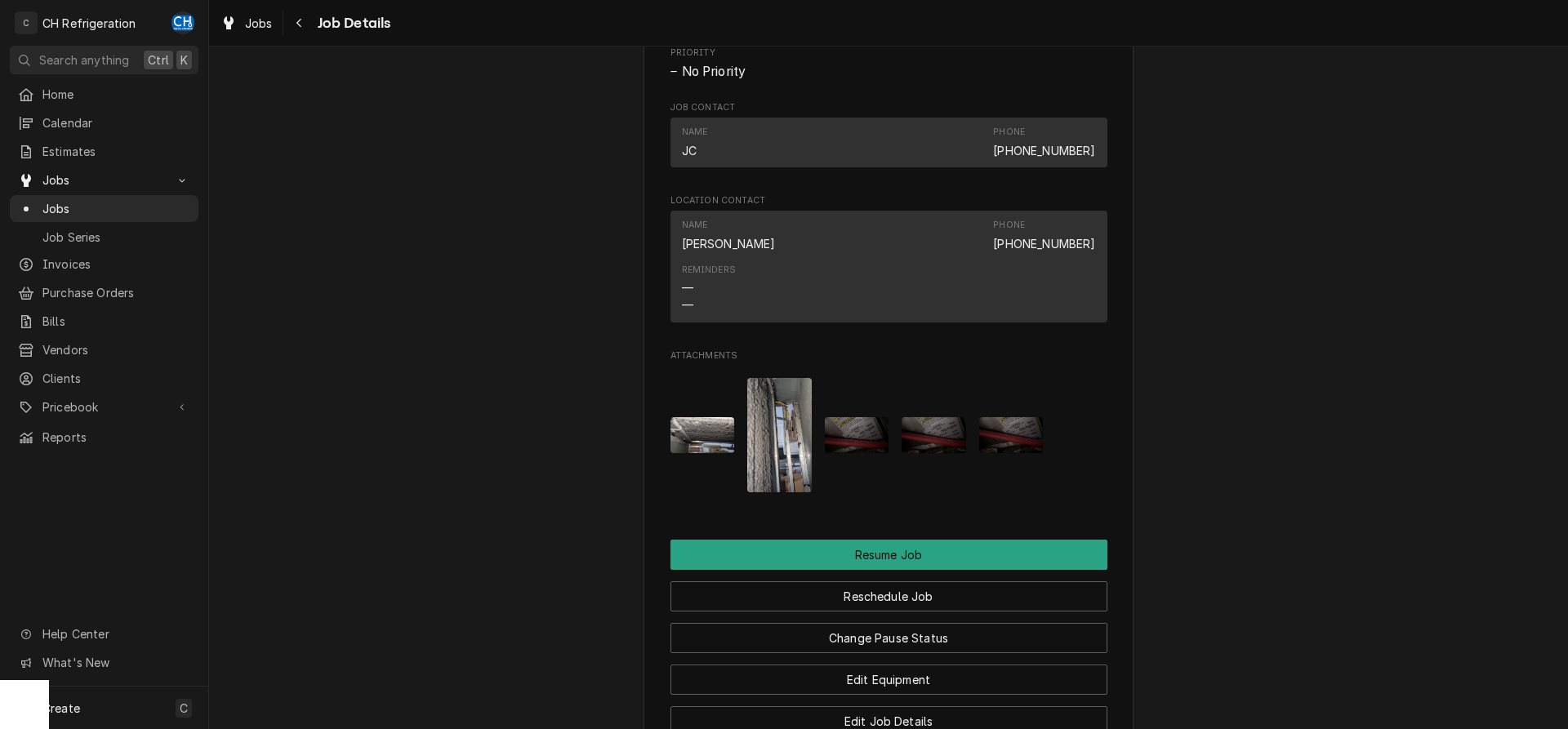
click at [851, 436] on button "Attachments" at bounding box center [858, 435] width 65 height 115
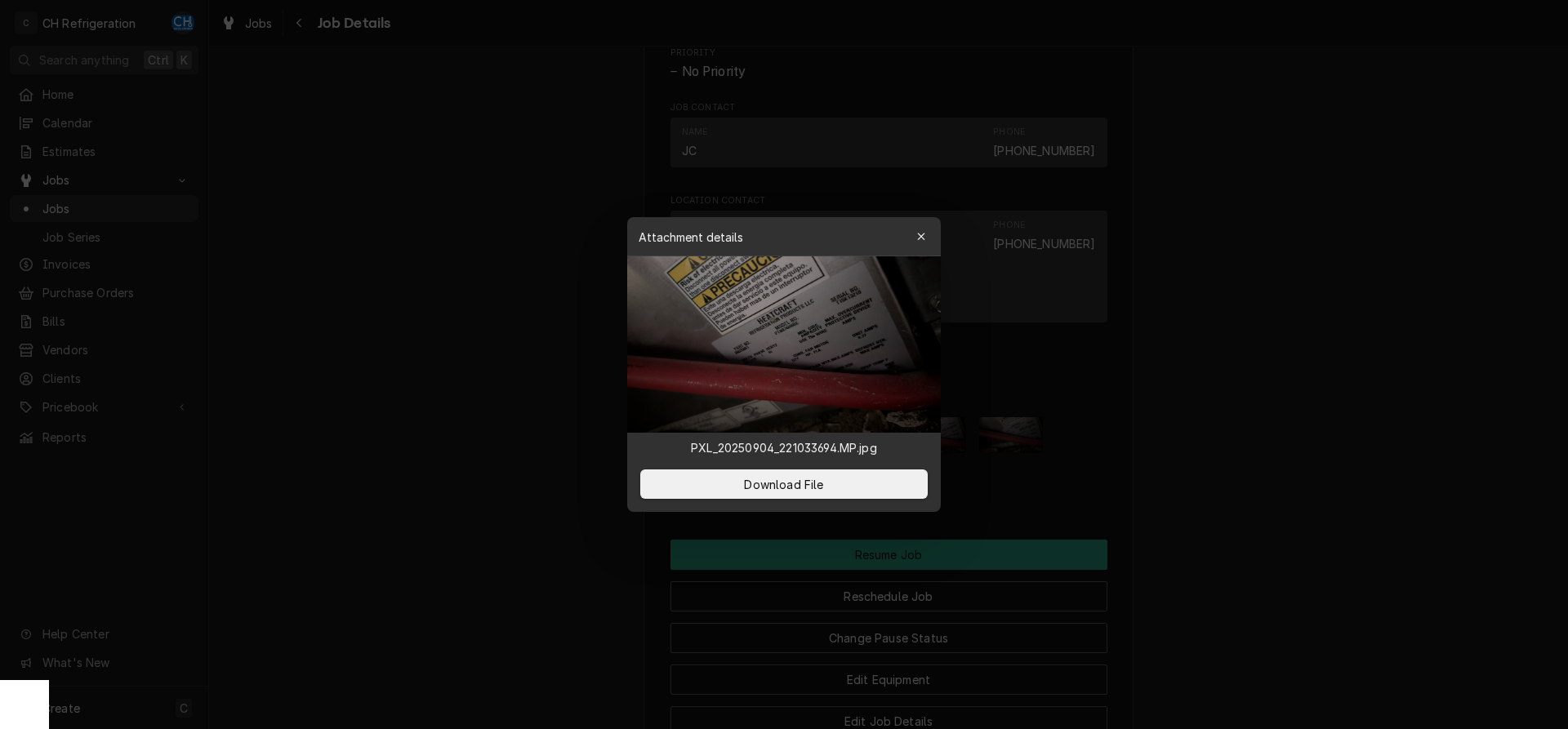
click at [858, 293] on img at bounding box center [784, 345] width 314 height 177
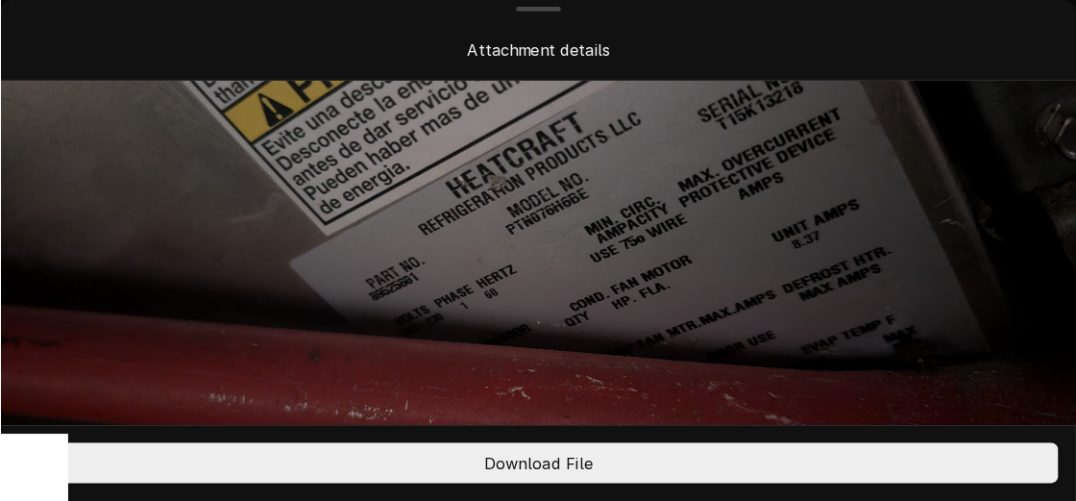
scroll to position [0, 0]
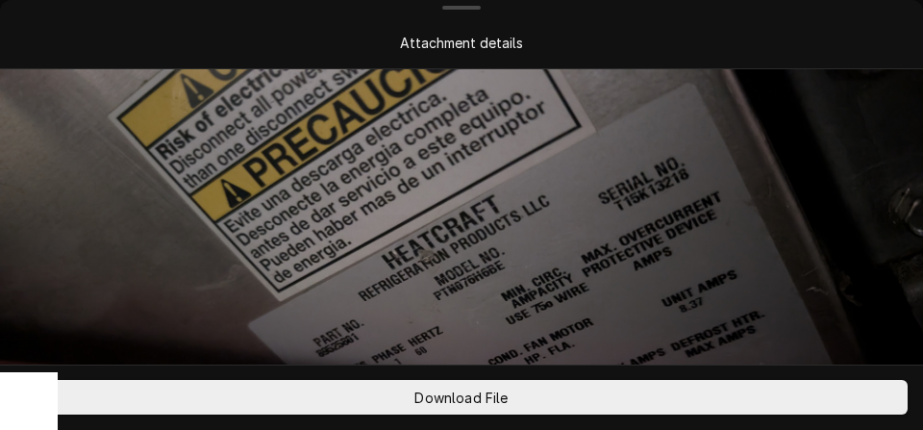
click at [551, 276] on img at bounding box center [461, 328] width 923 height 519
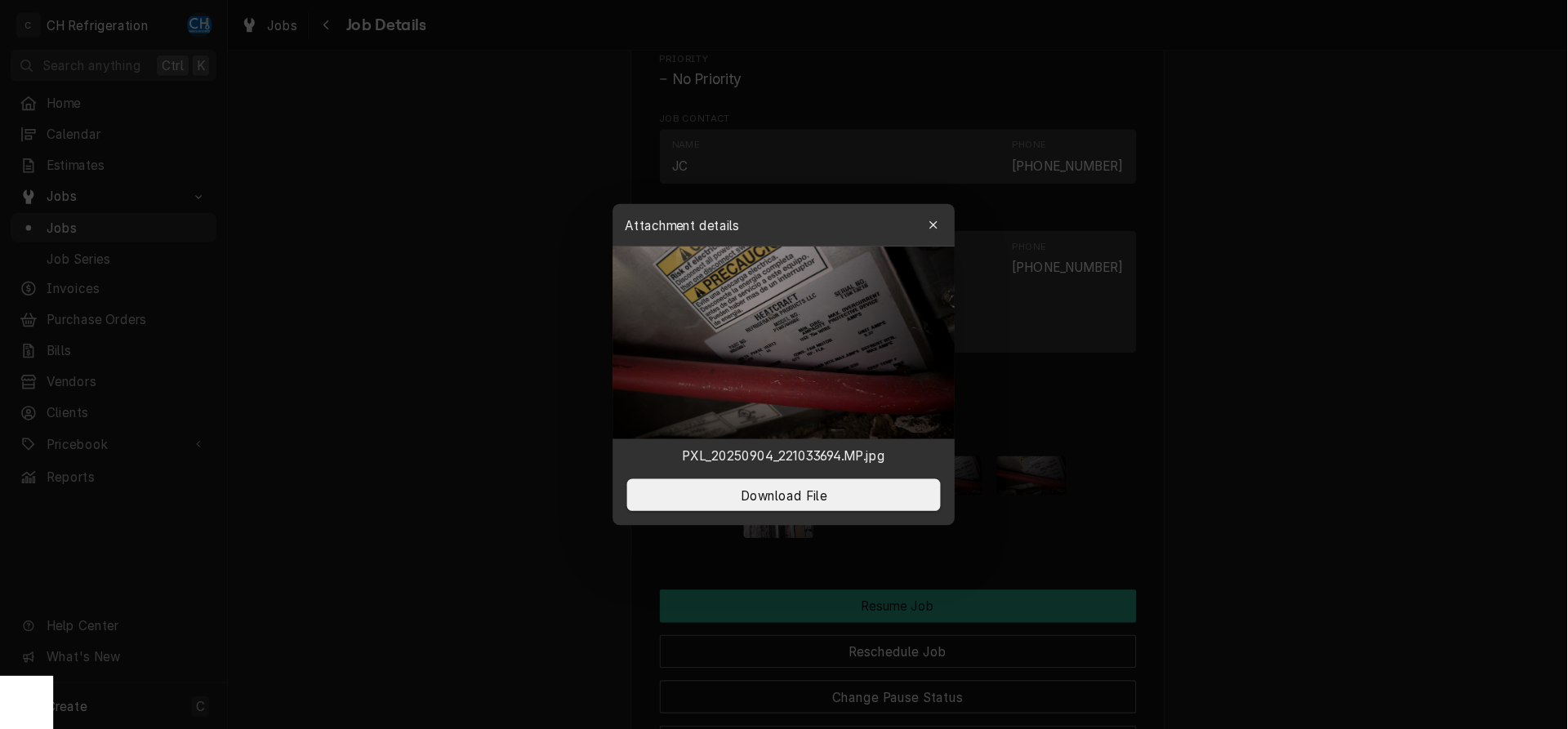
scroll to position [1289, 0]
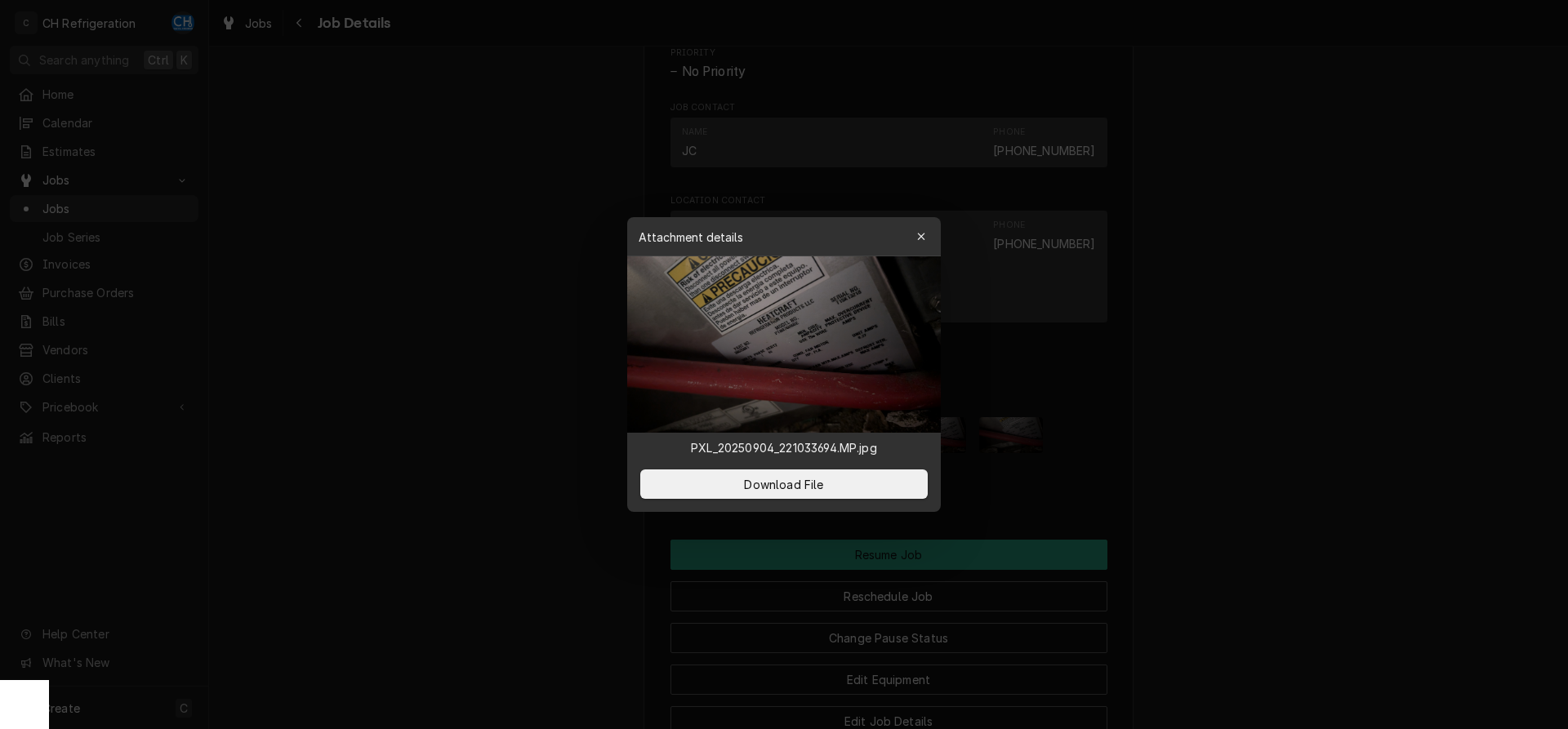
click at [1303, 449] on div at bounding box center [784, 364] width 1568 height 729
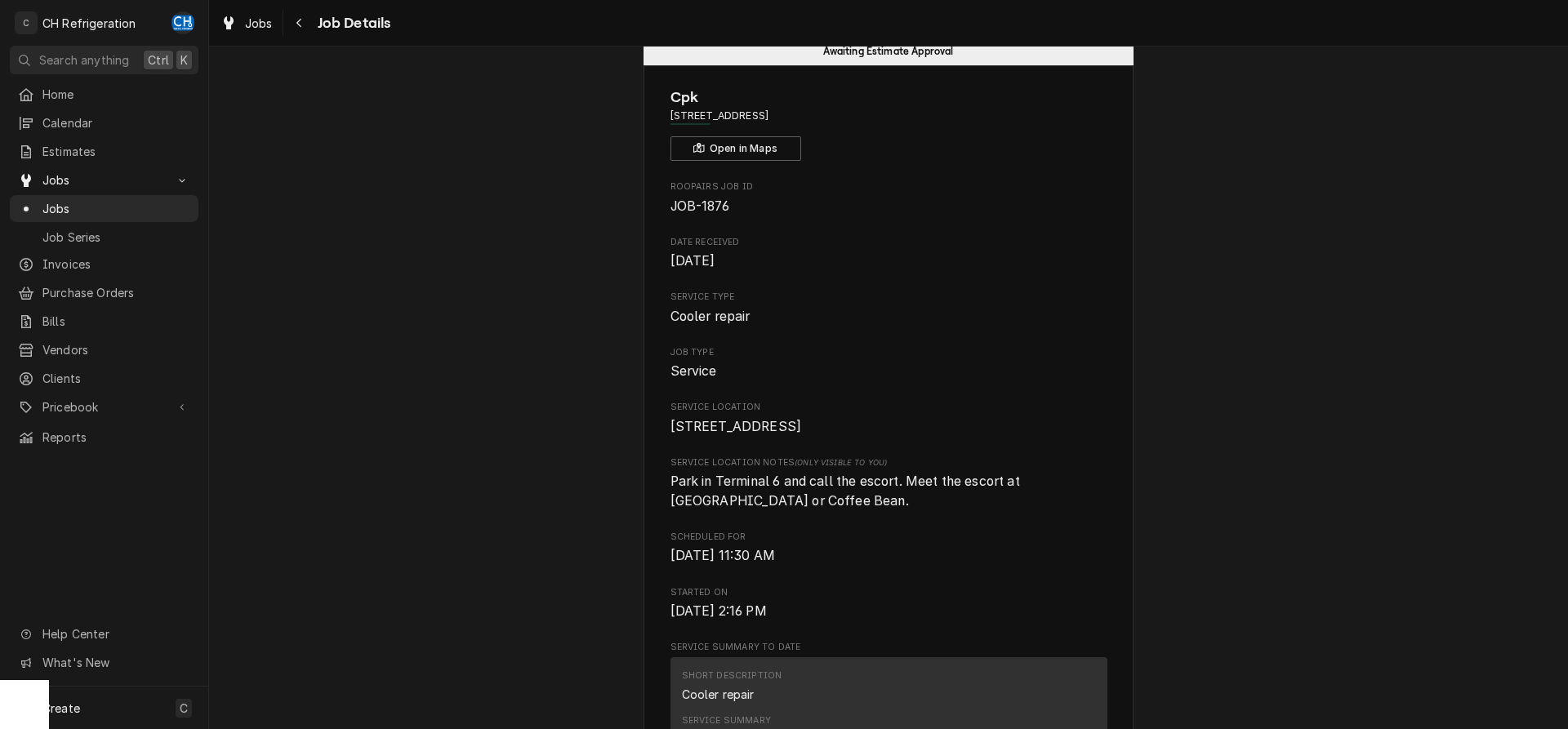
scroll to position [0, 0]
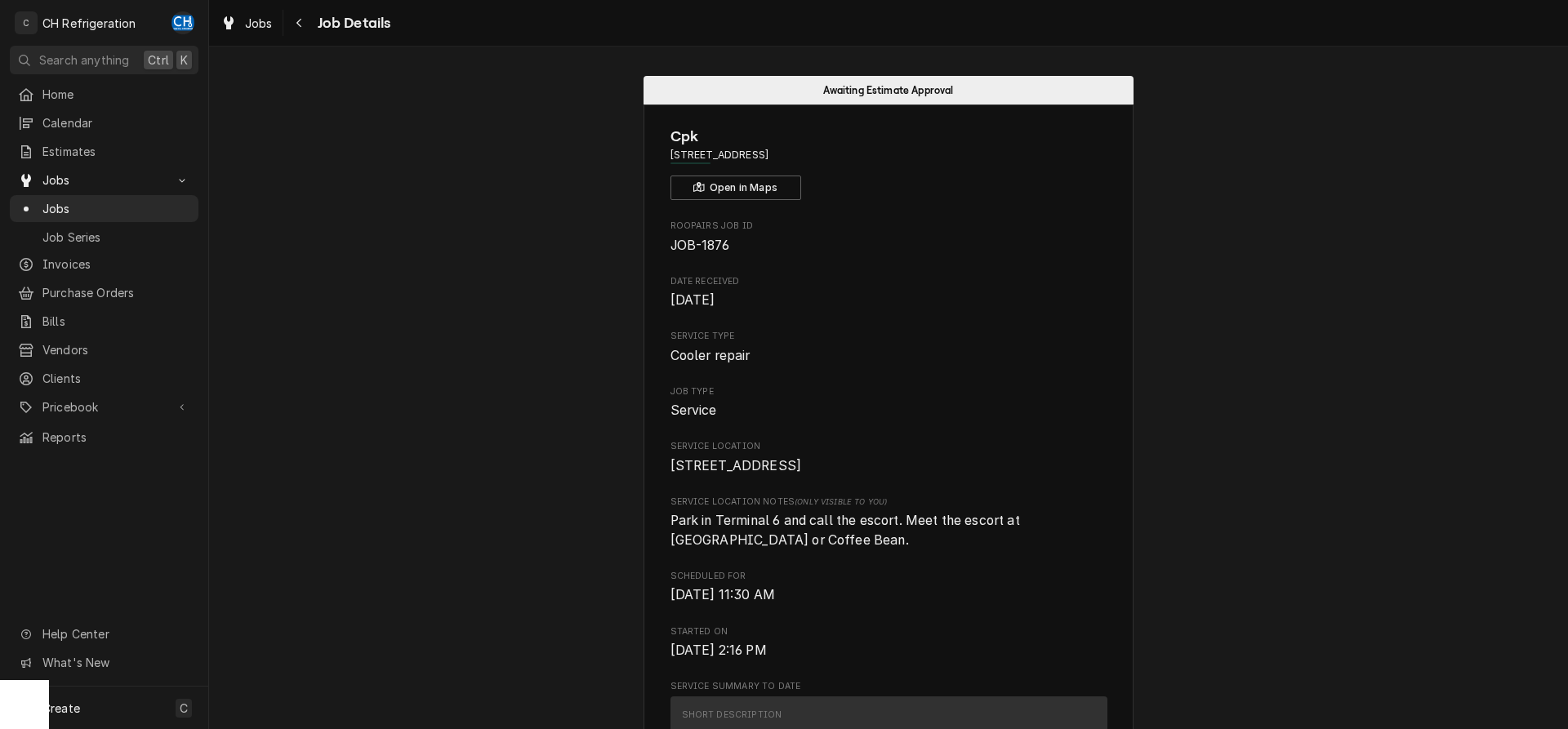
click at [293, 25] on div "Navigate back" at bounding box center [299, 22] width 16 height 16
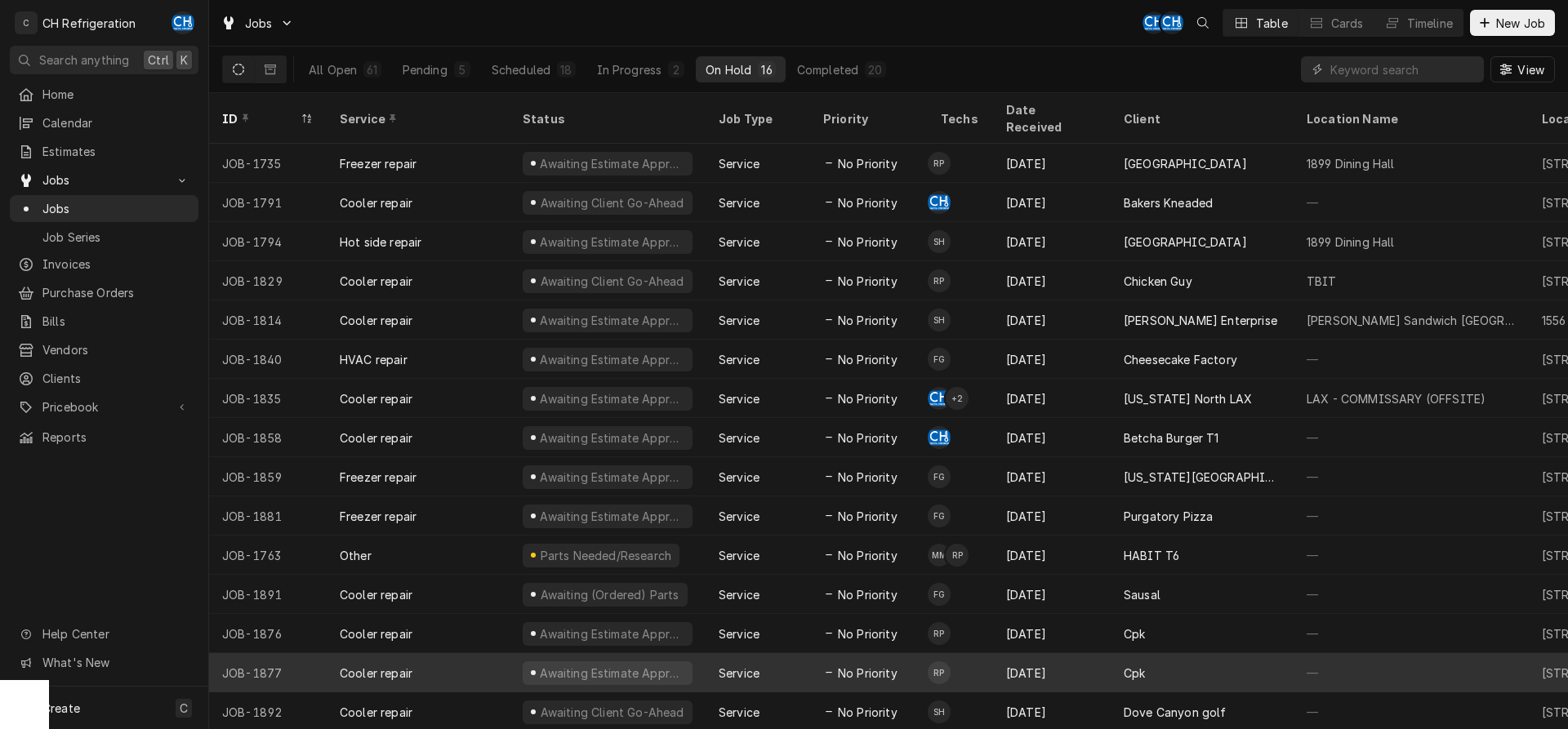
click at [1169, 653] on div "Cpk" at bounding box center [1202, 673] width 183 height 39
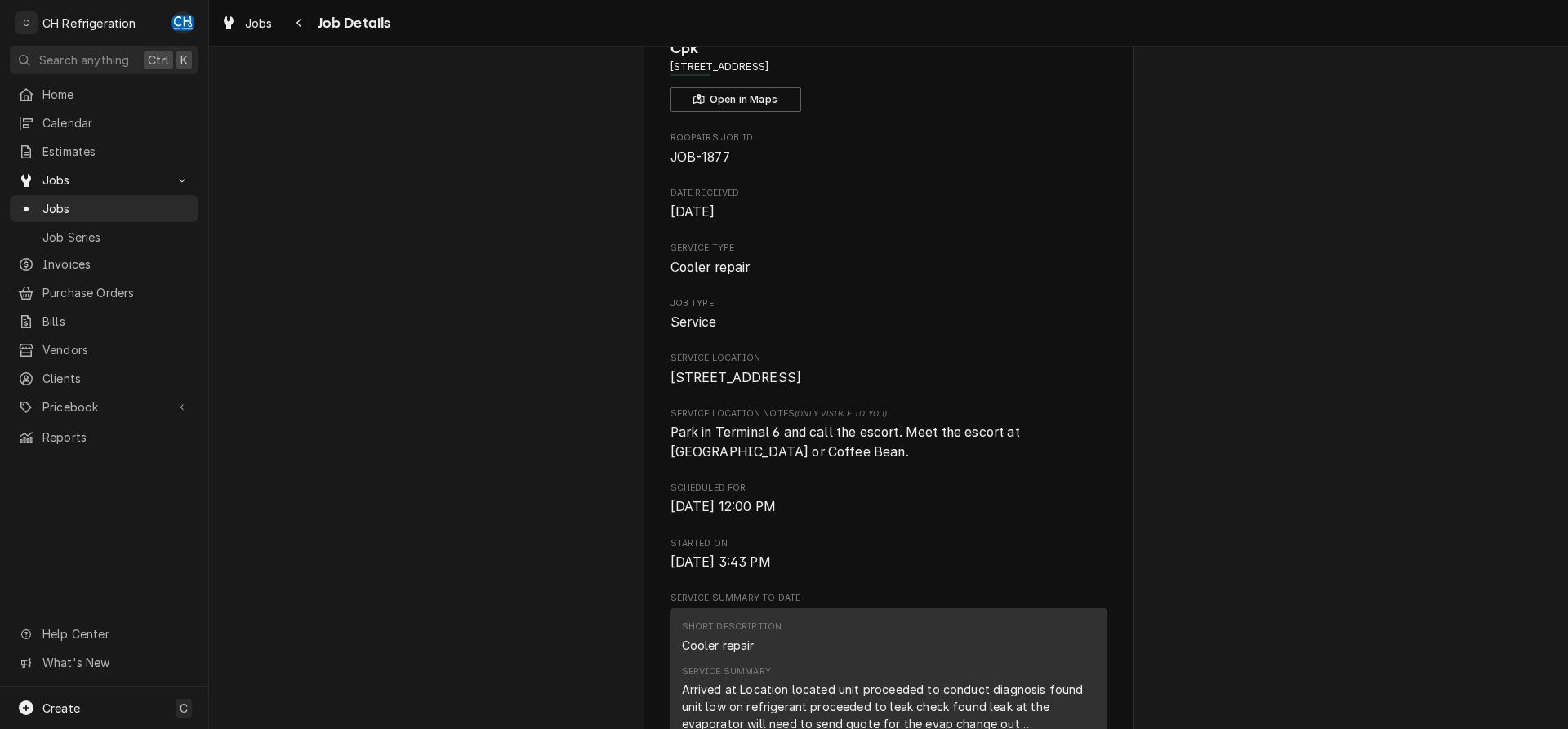
scroll to position [333, 0]
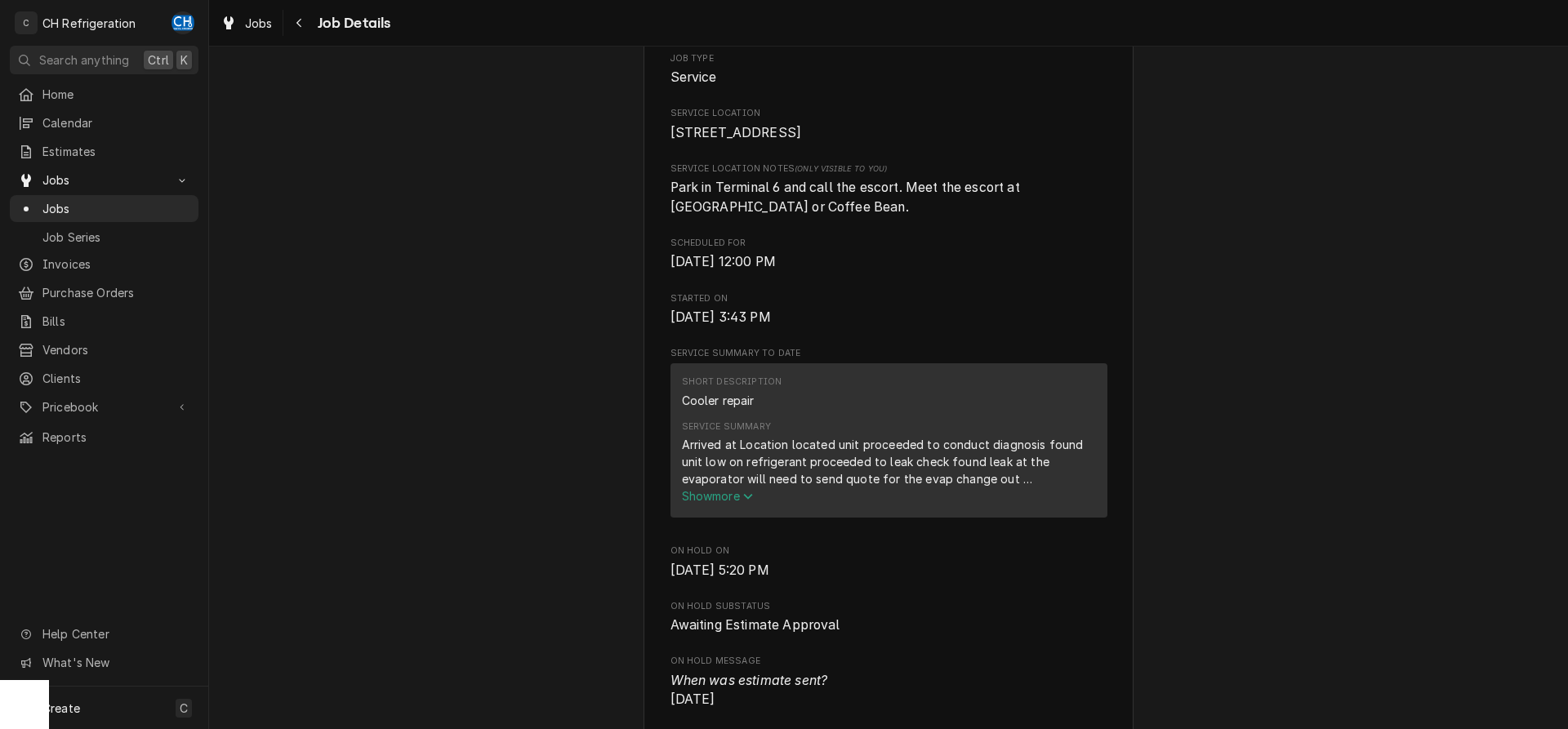
click at [730, 503] on span "Show more" at bounding box center [717, 496] width 72 height 14
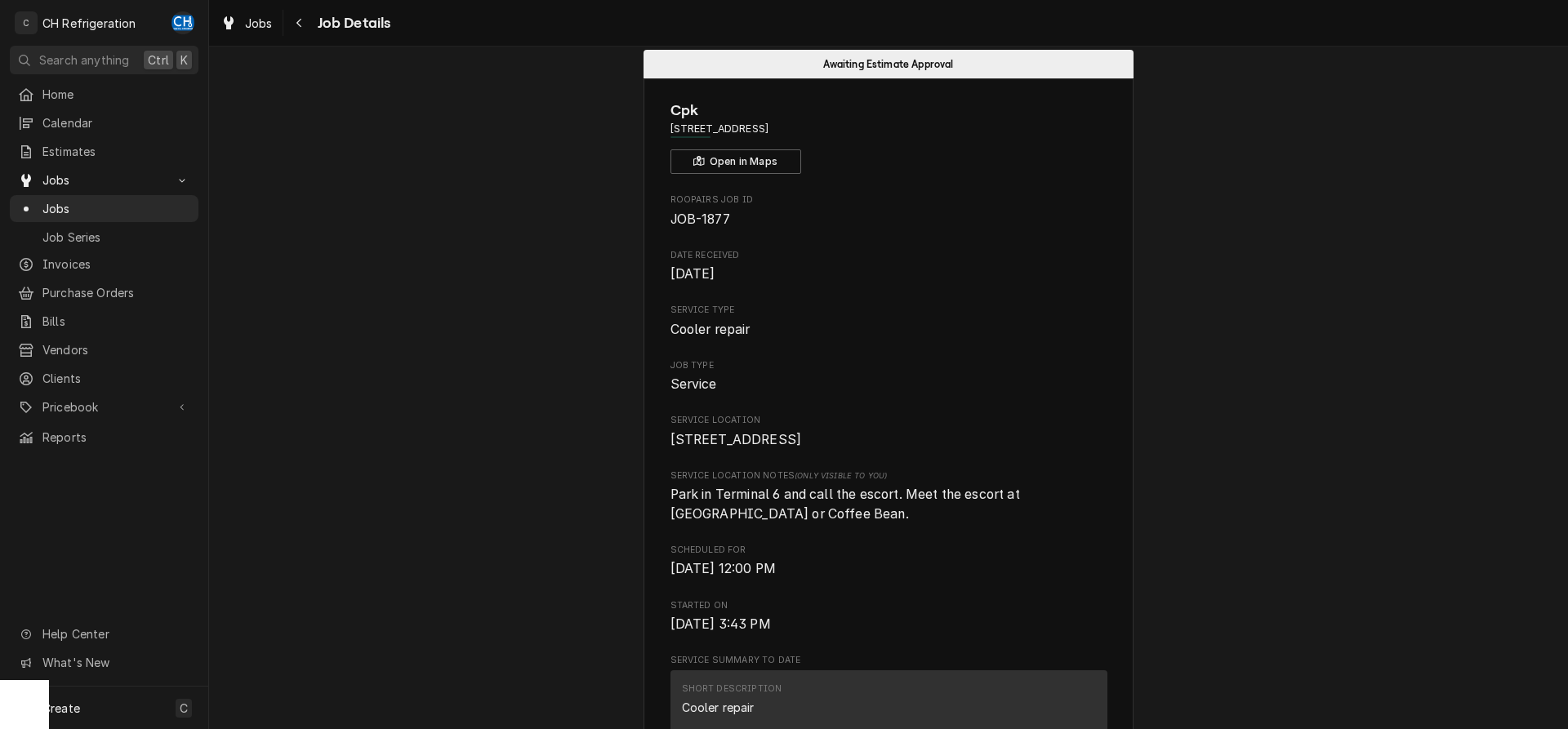
scroll to position [0, 0]
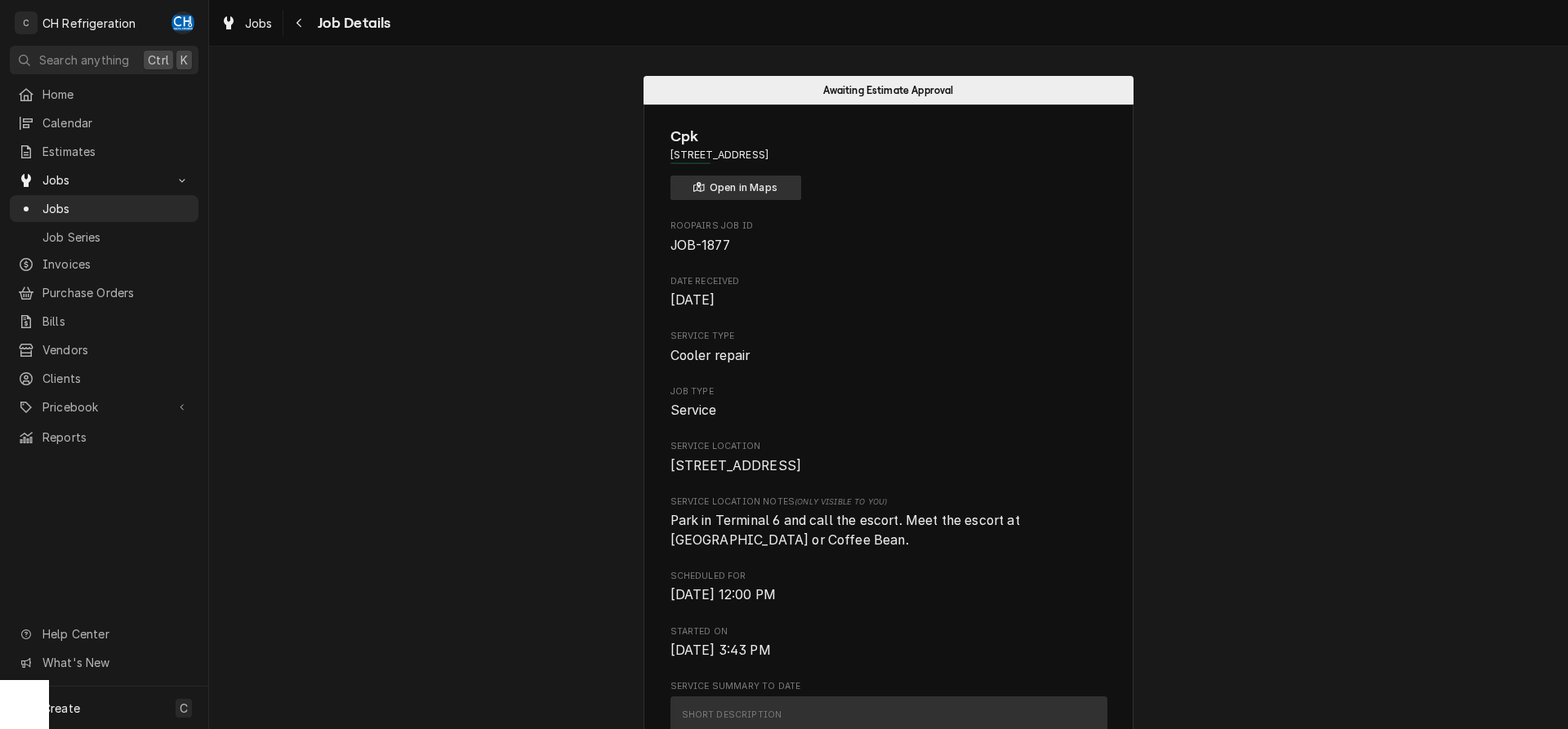
click at [746, 189] on button "Open in Maps" at bounding box center [736, 188] width 131 height 25
drag, startPoint x: 943, startPoint y: 141, endPoint x: 954, endPoint y: 168, distance: 29.2
click at [954, 168] on div "Cpk [STREET_ADDRESS] Open in Maps" at bounding box center [889, 162] width 437 height 74
copy div "[STREET_ADDRESS]"
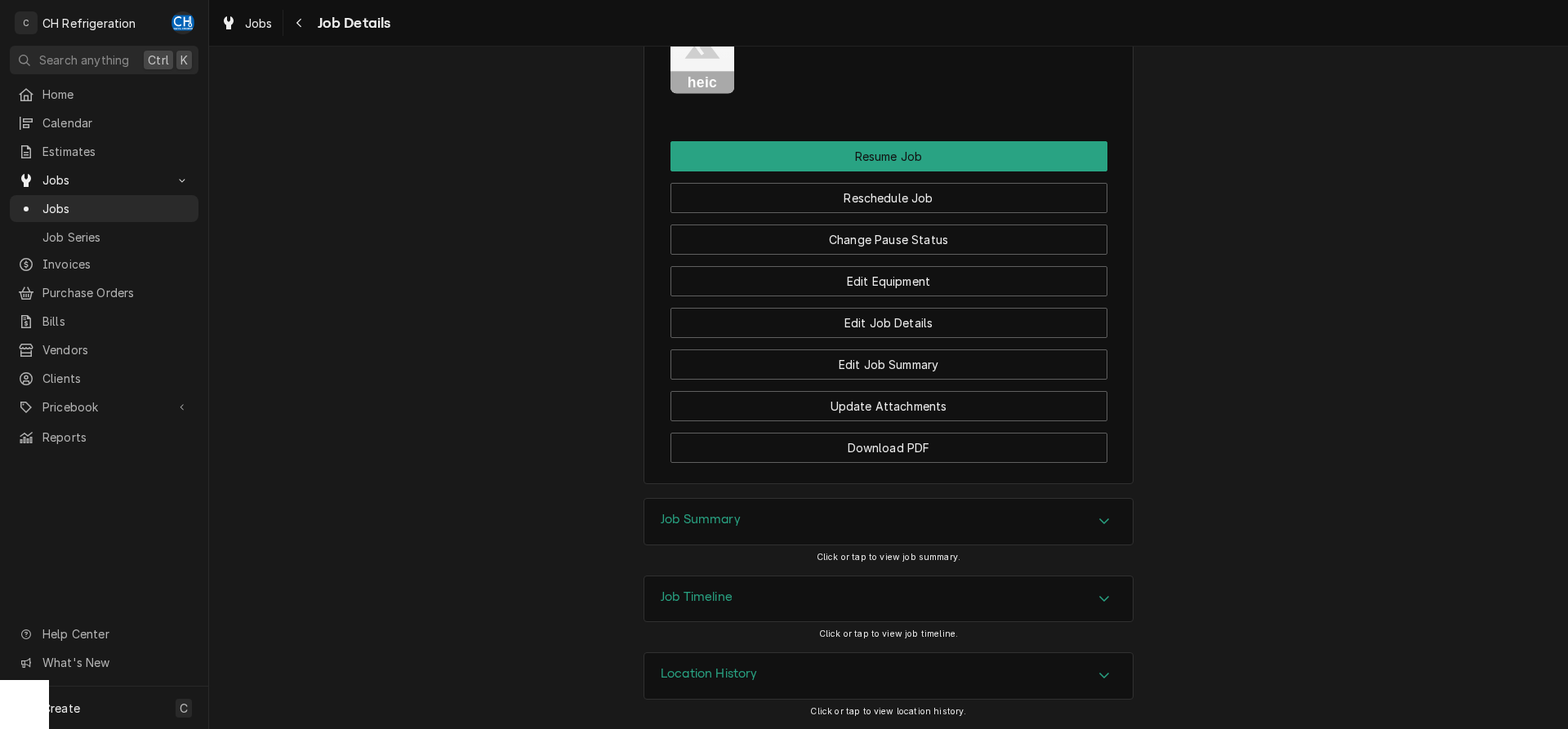
scroll to position [1704, 0]
click at [688, 62] on icon "Attachments" at bounding box center [703, 55] width 65 height 77
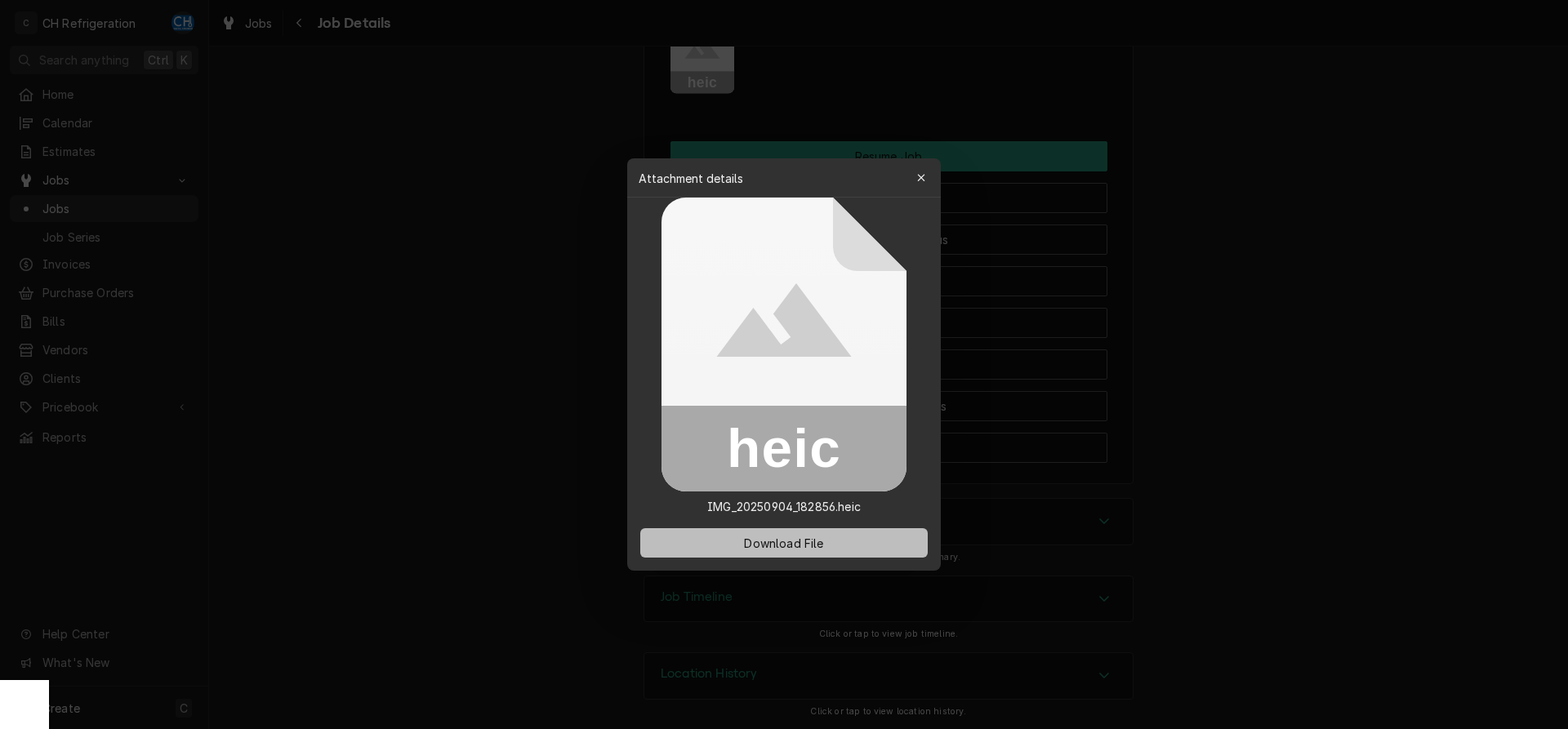
click at [772, 543] on span "Download File" at bounding box center [784, 543] width 86 height 17
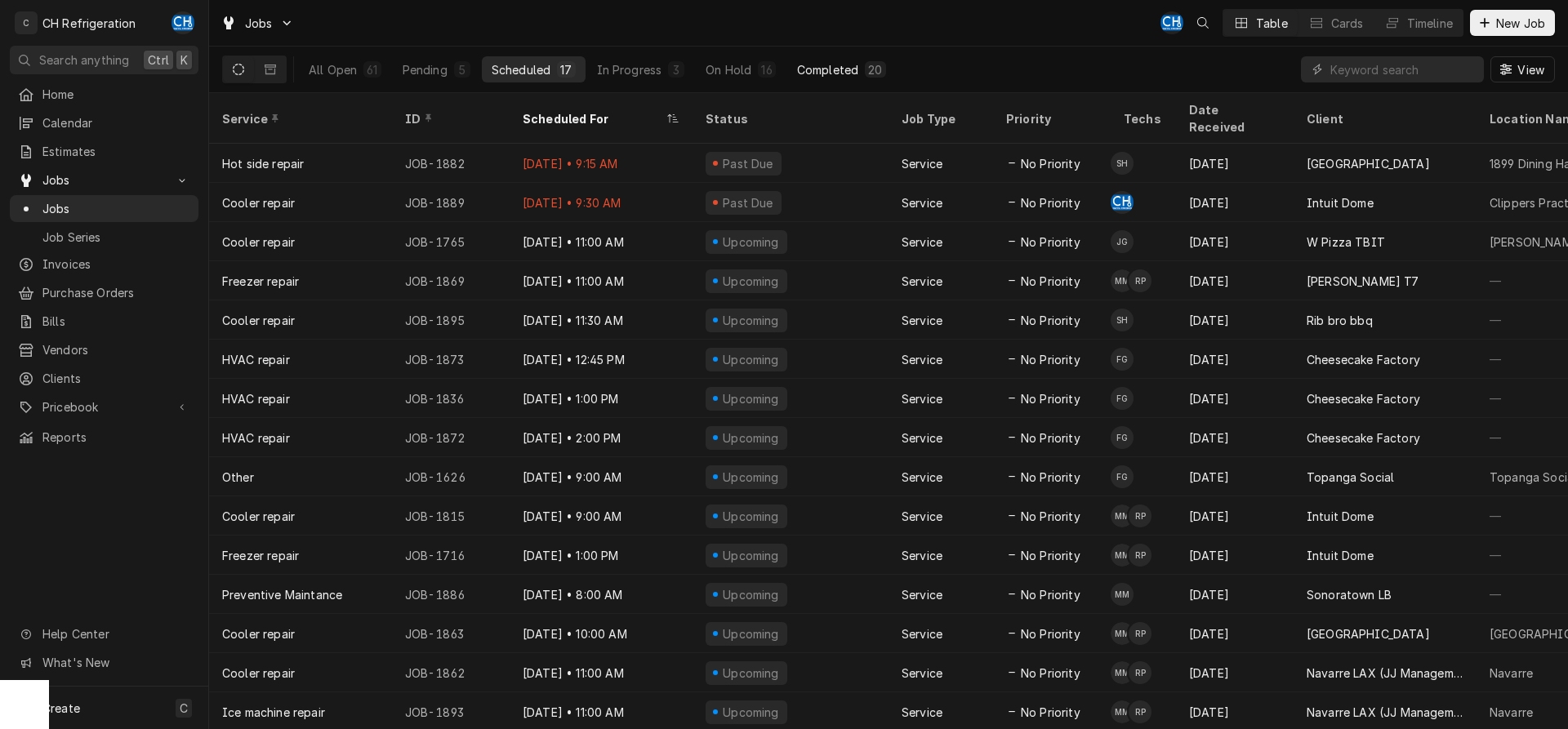
click at [863, 73] on button "Completed 20" at bounding box center [841, 69] width 109 height 26
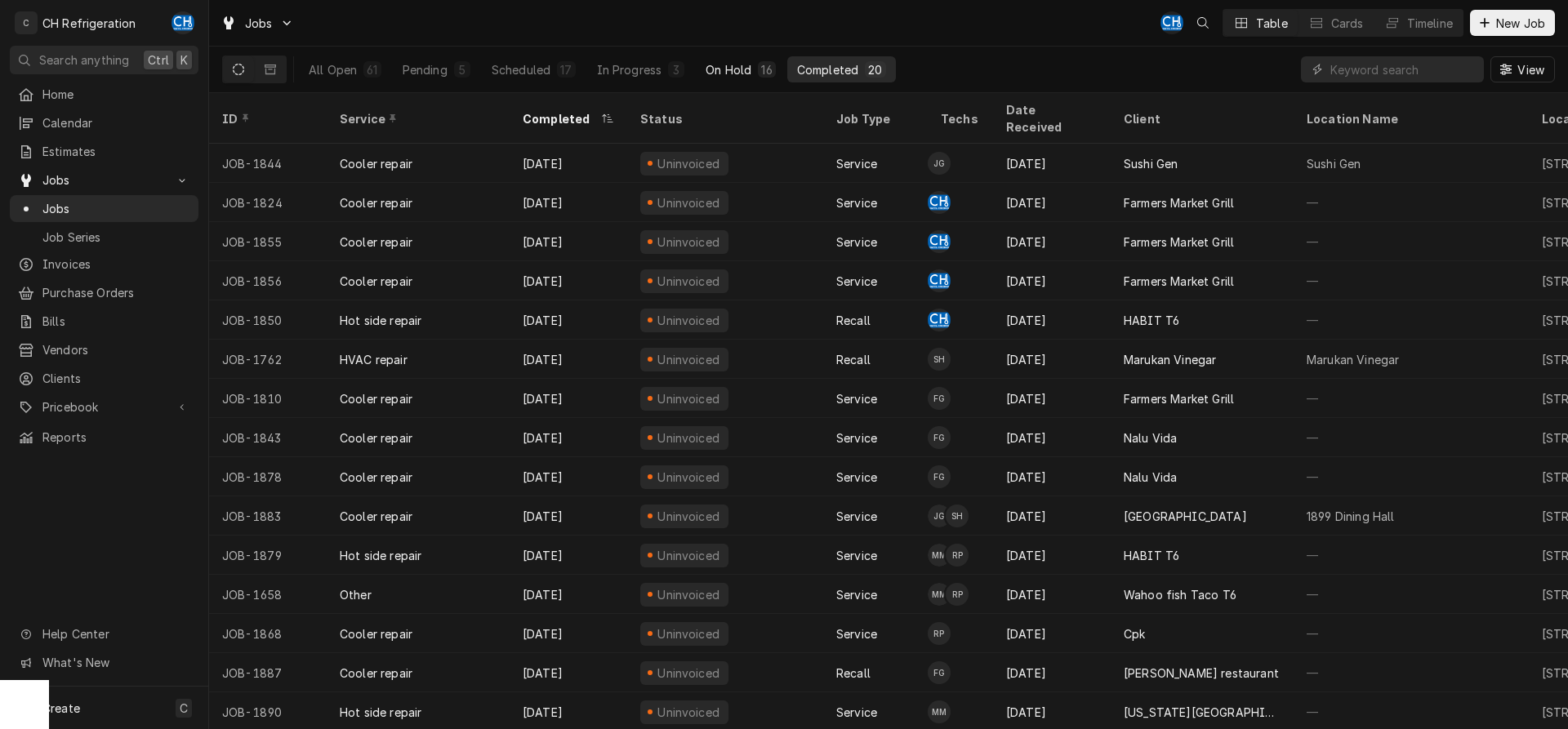
click at [765, 66] on div "16" at bounding box center [767, 70] width 10 height 17
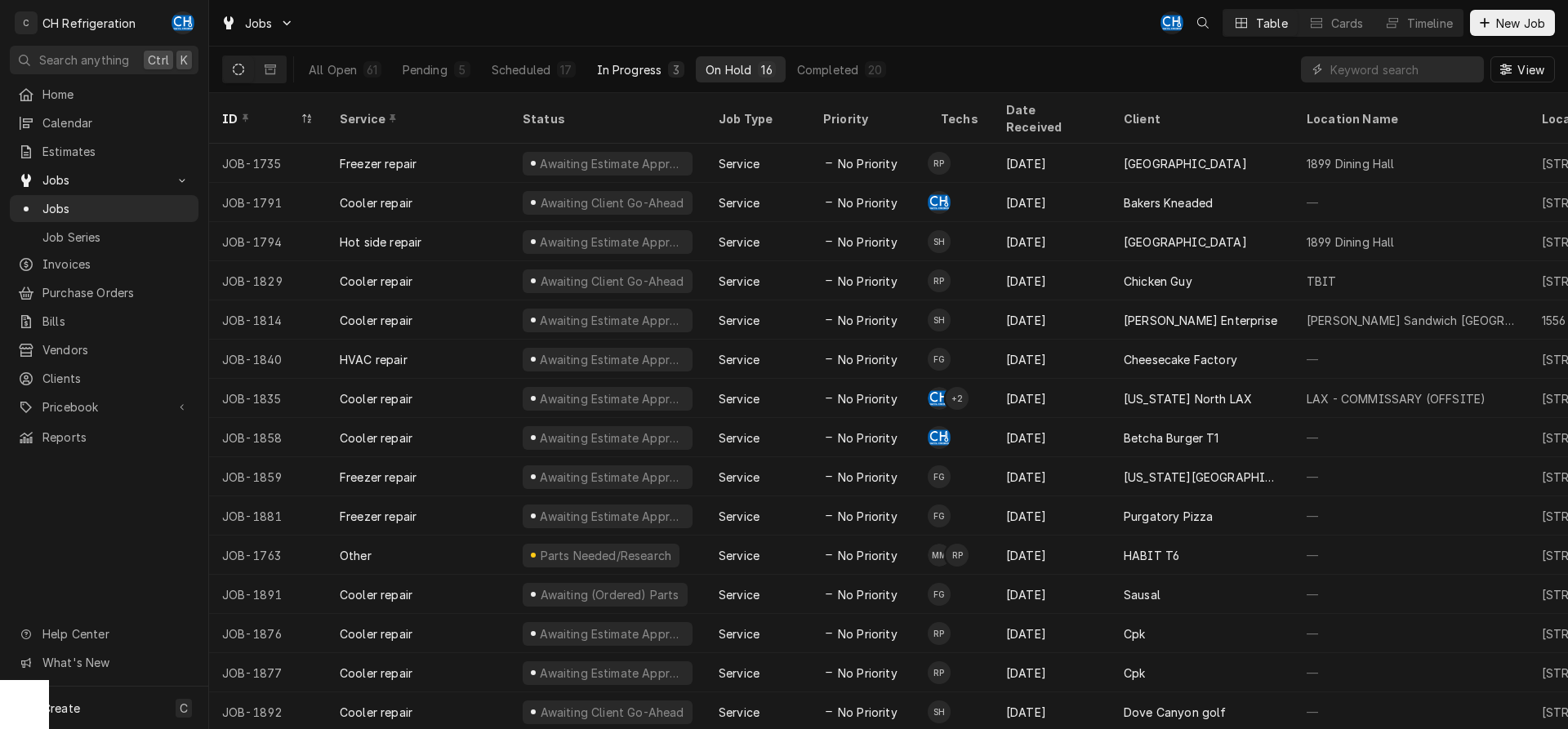
click at [671, 61] on div "3" at bounding box center [676, 69] width 16 height 16
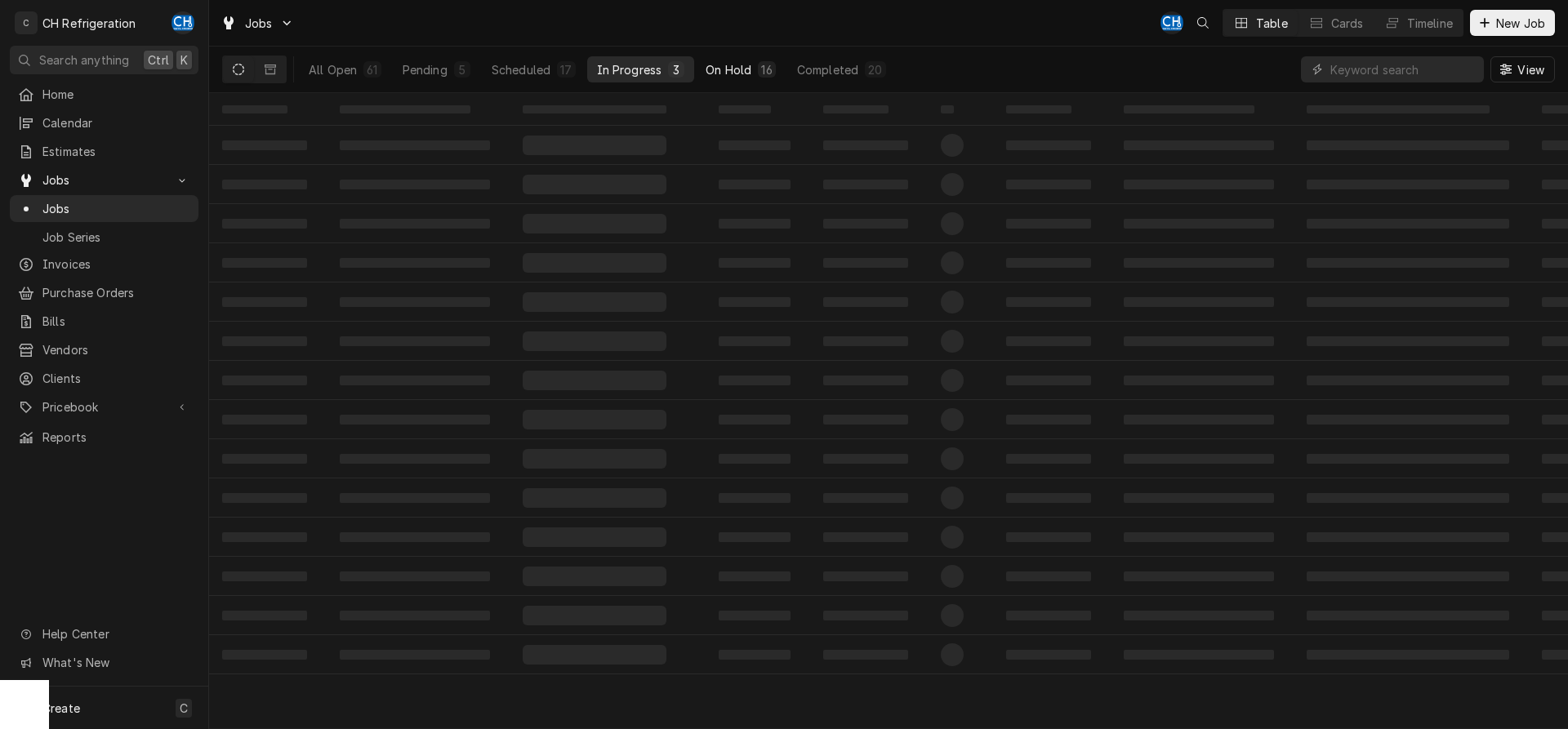
click at [738, 64] on div "On Hold" at bounding box center [728, 70] width 46 height 17
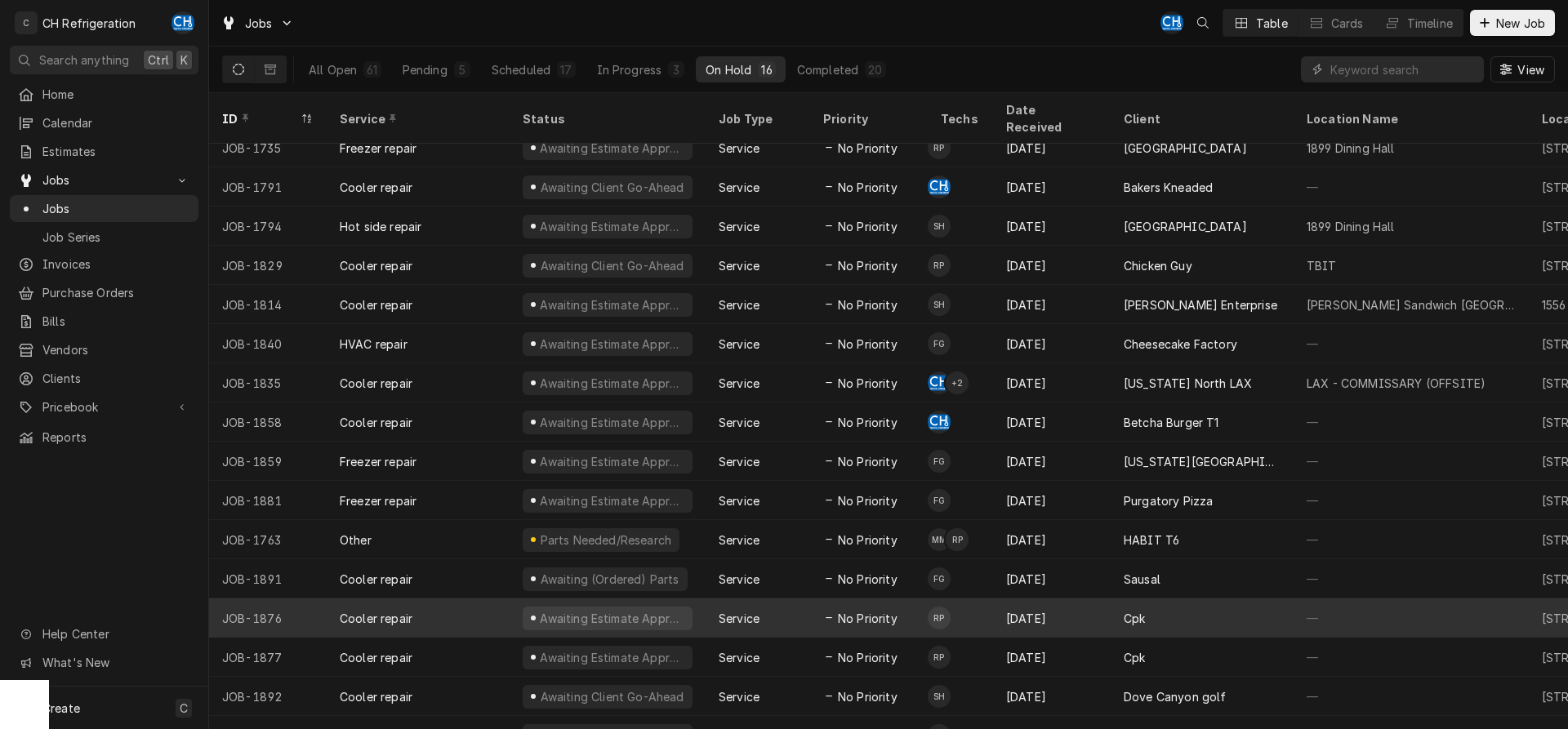
scroll to position [22, 0]
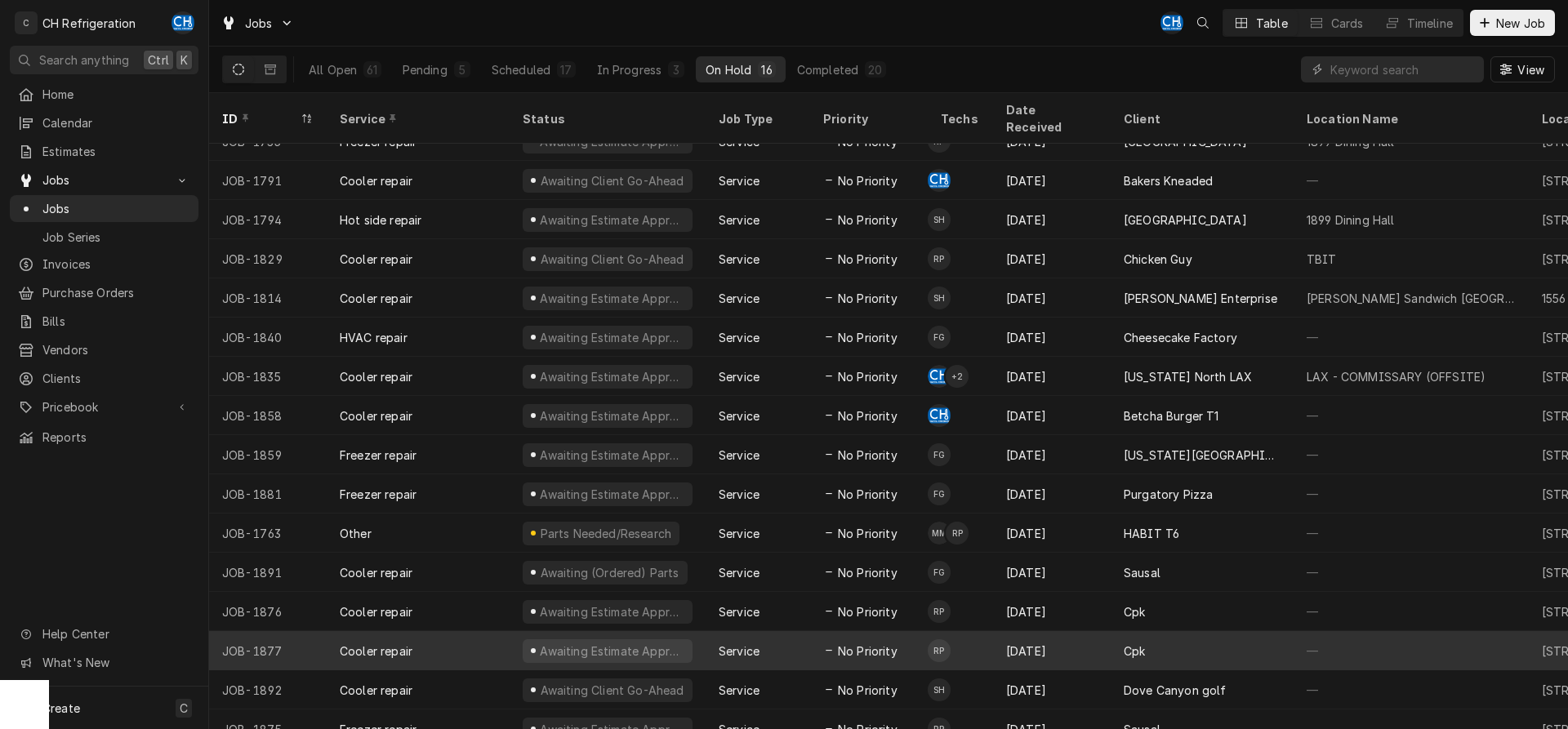
click at [1139, 642] on div "Cpk" at bounding box center [1134, 651] width 21 height 17
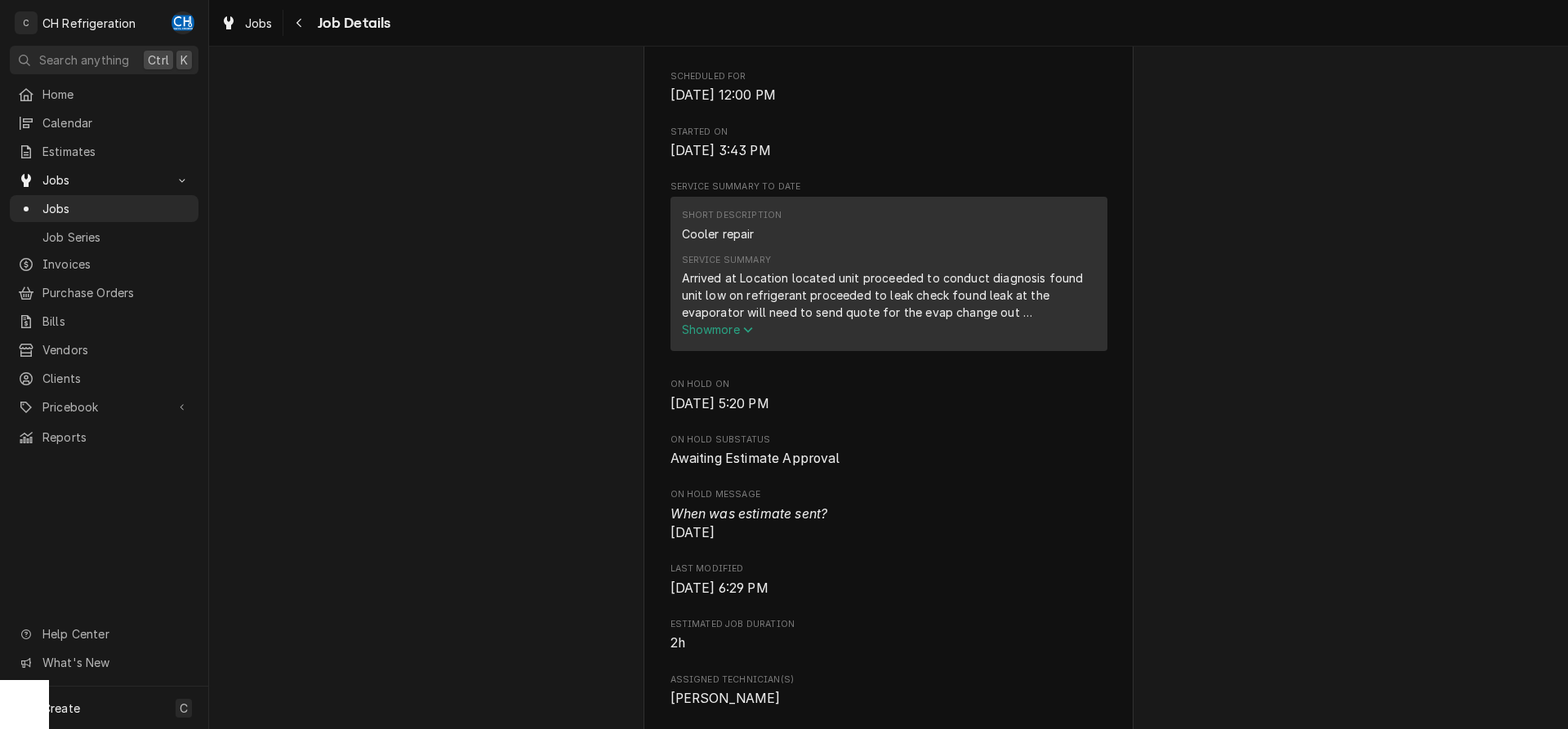
scroll to position [833, 0]
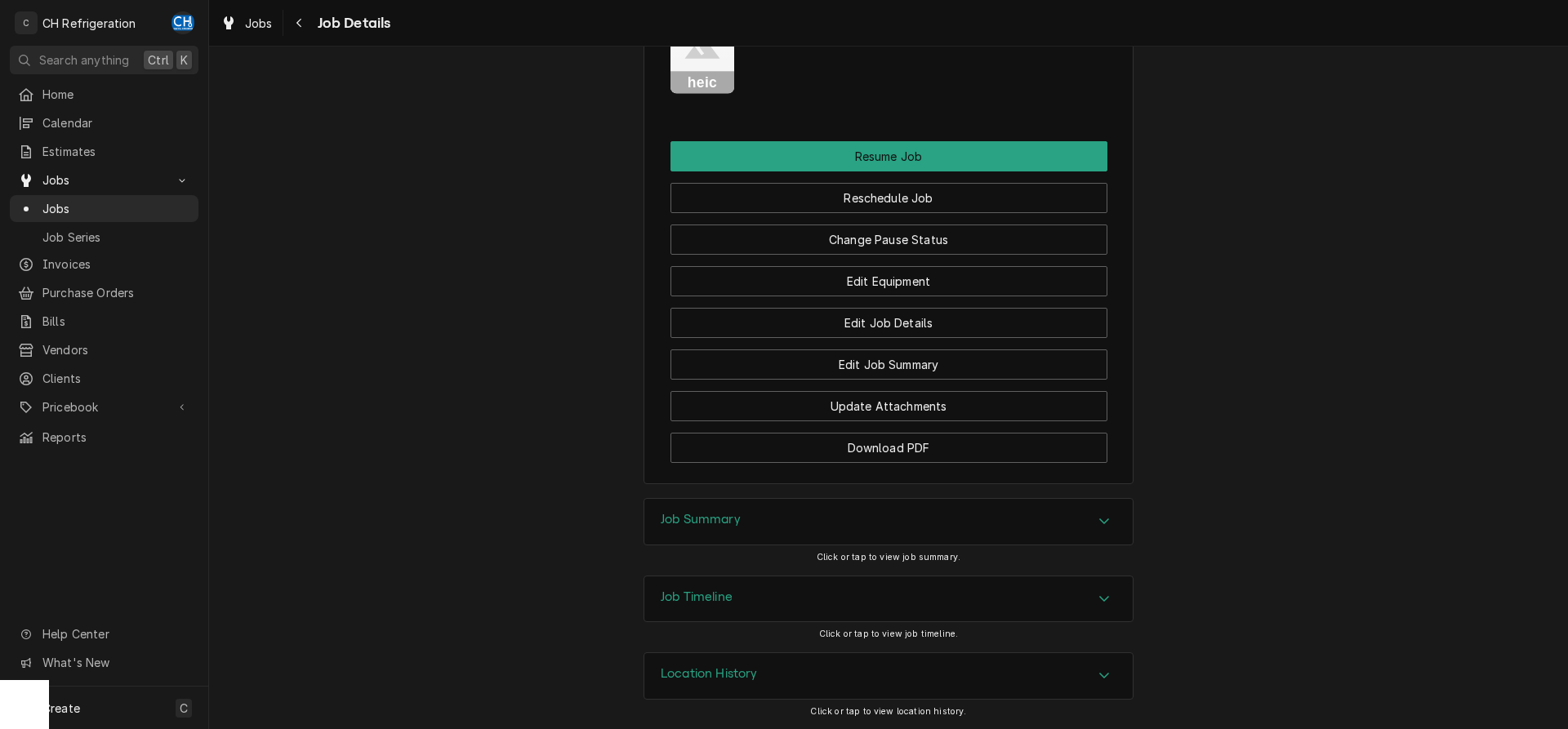
click at [868, 526] on div "Job Summary" at bounding box center [888, 522] width 489 height 46
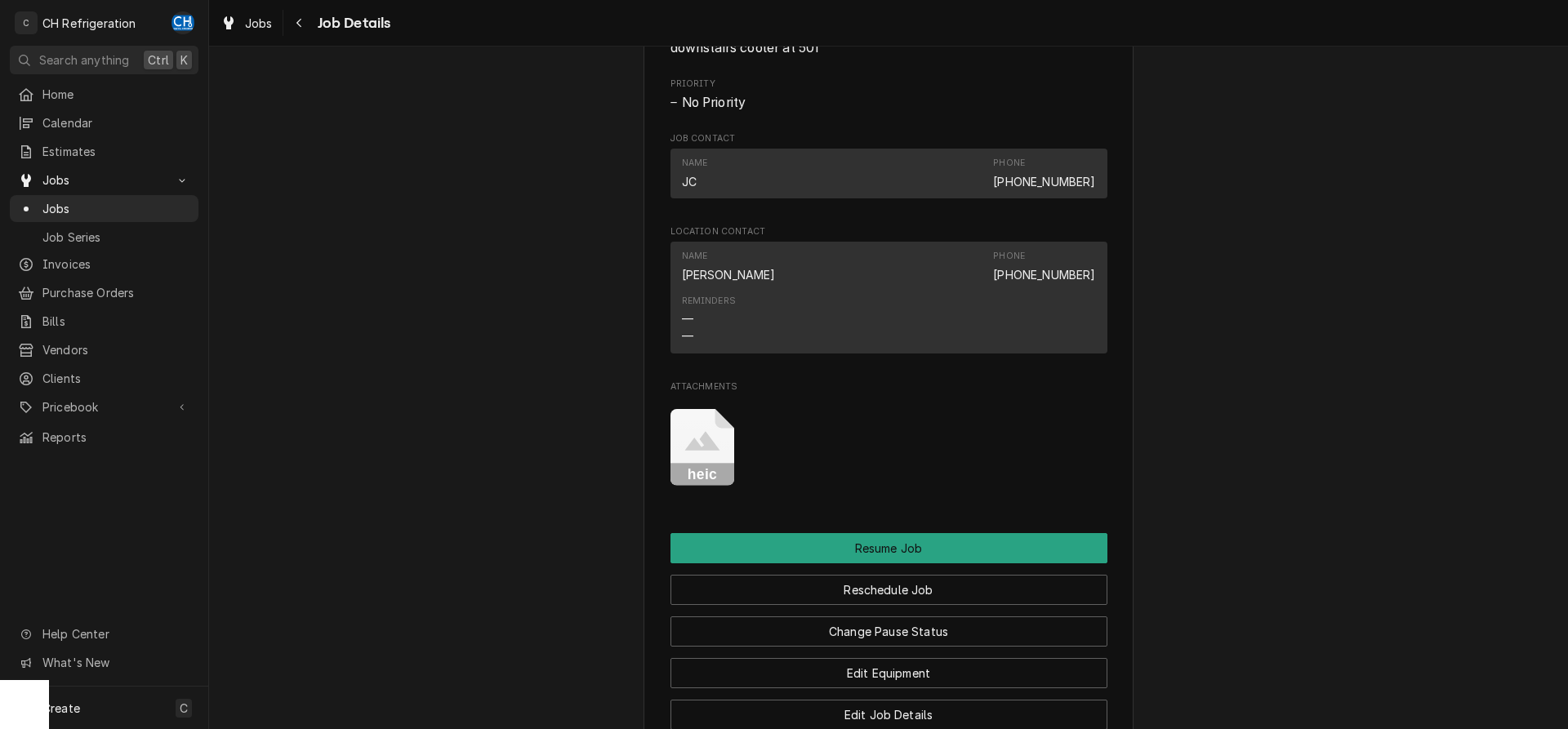
scroll to position [956, 0]
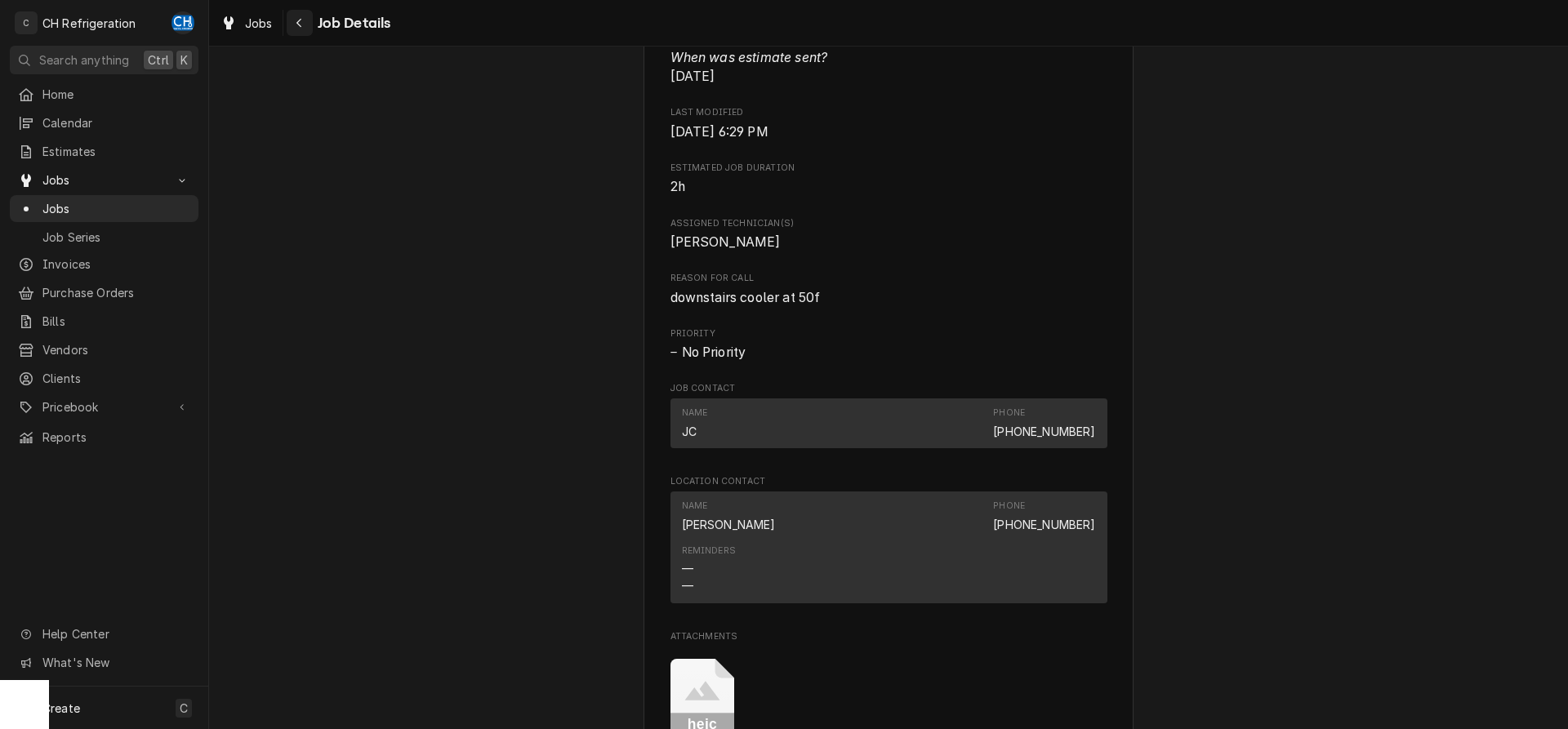
click at [289, 22] on button "Navigate back" at bounding box center [299, 23] width 26 height 26
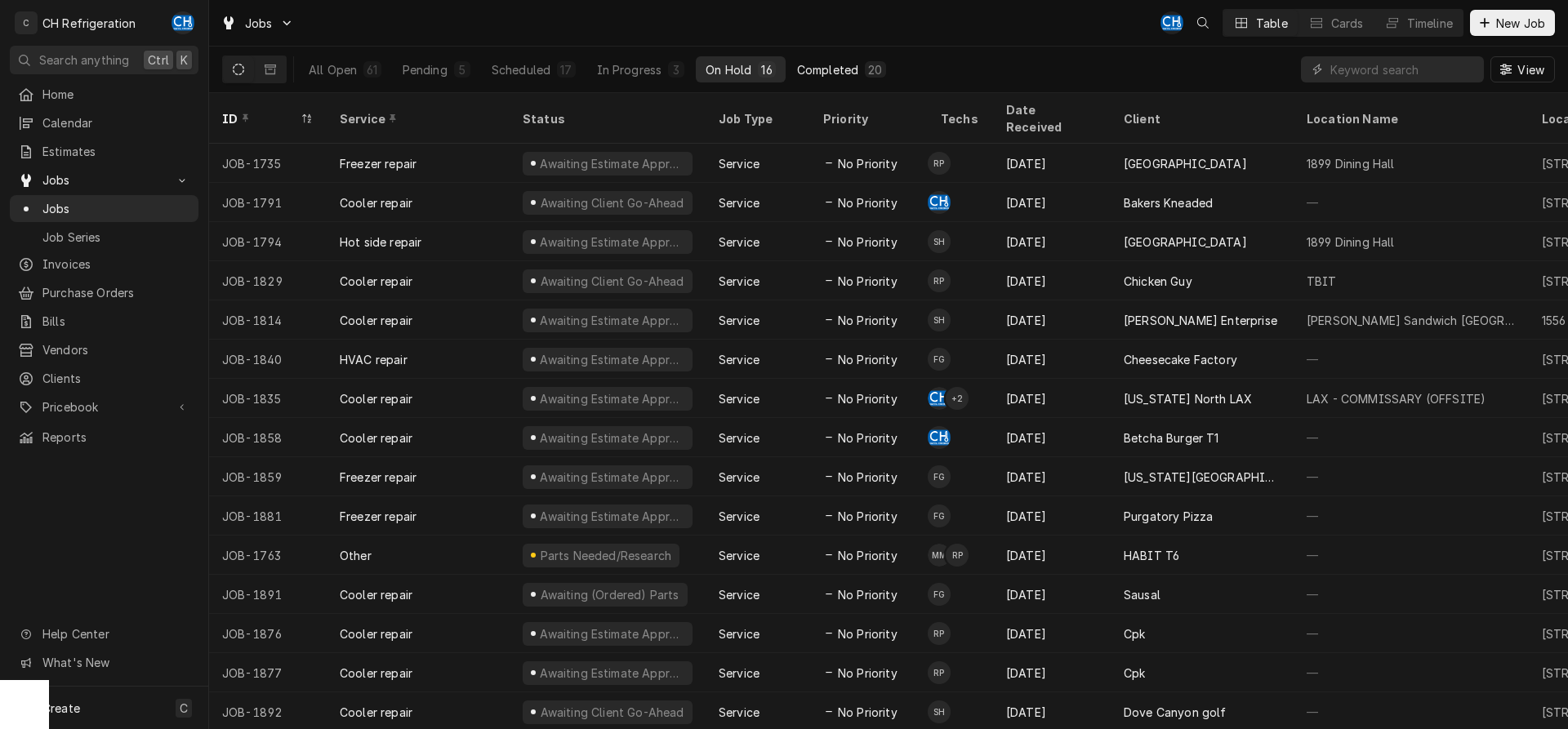
click at [835, 73] on div "Completed" at bounding box center [828, 70] width 61 height 17
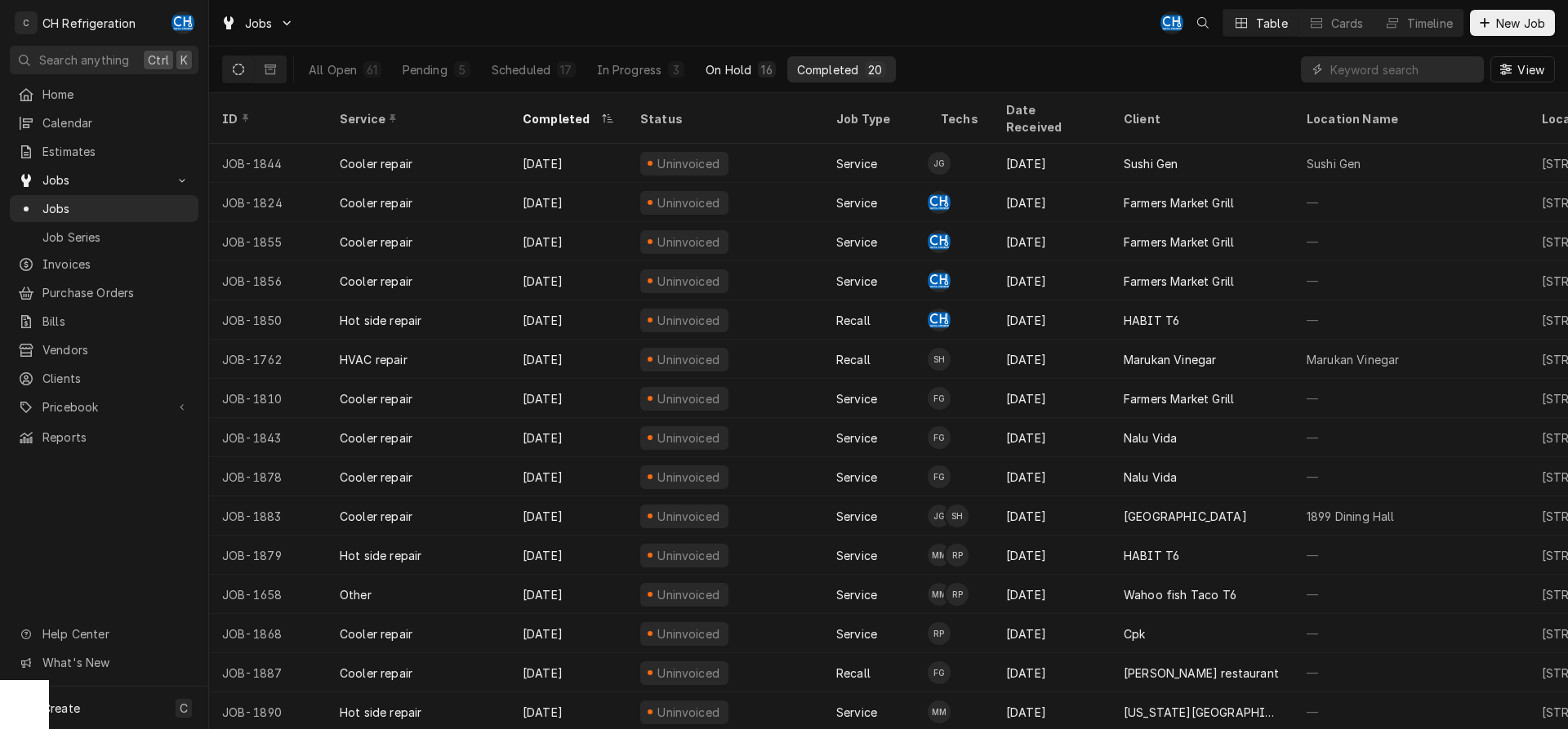
click at [751, 67] on button "On Hold 16" at bounding box center [740, 69] width 89 height 26
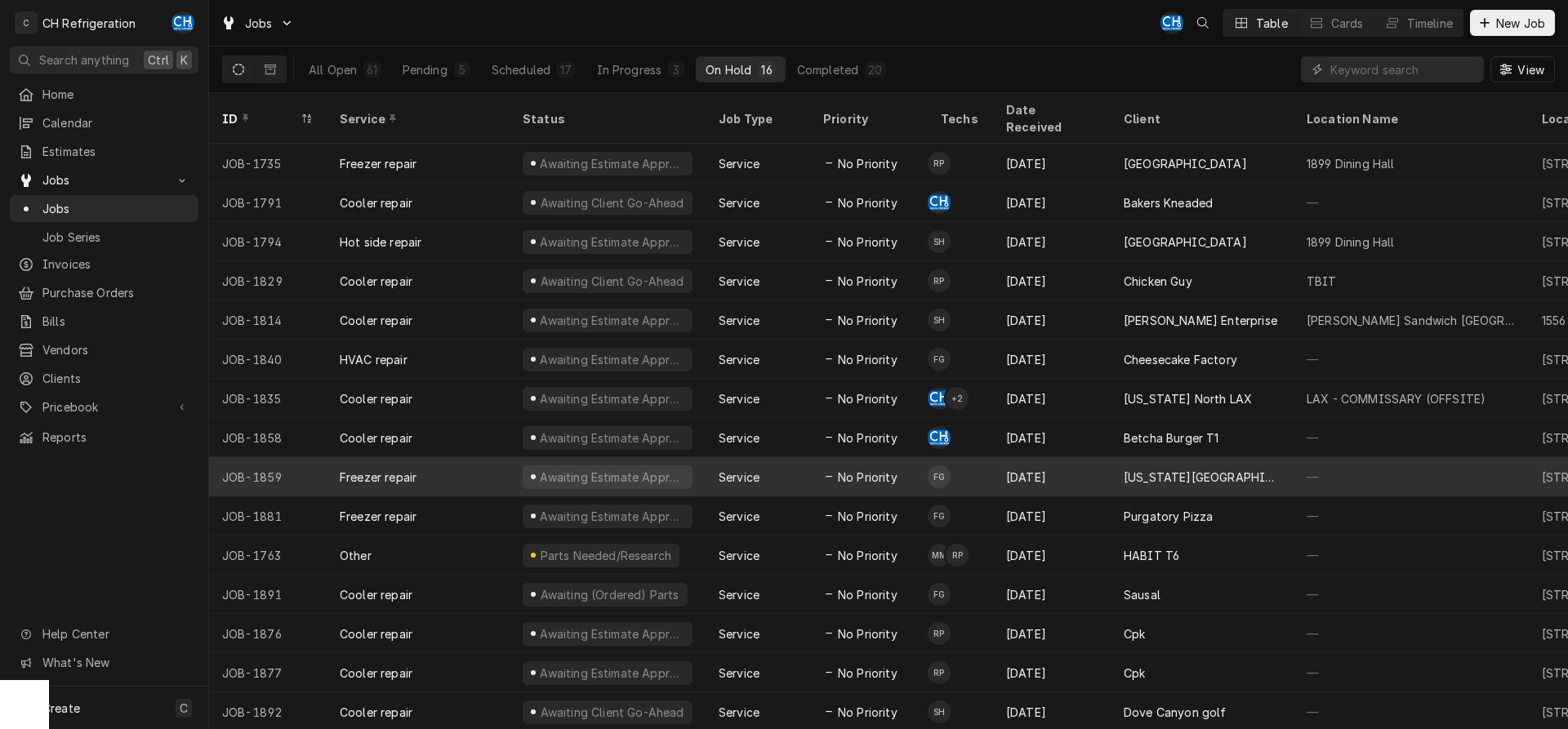
scroll to position [22, 0]
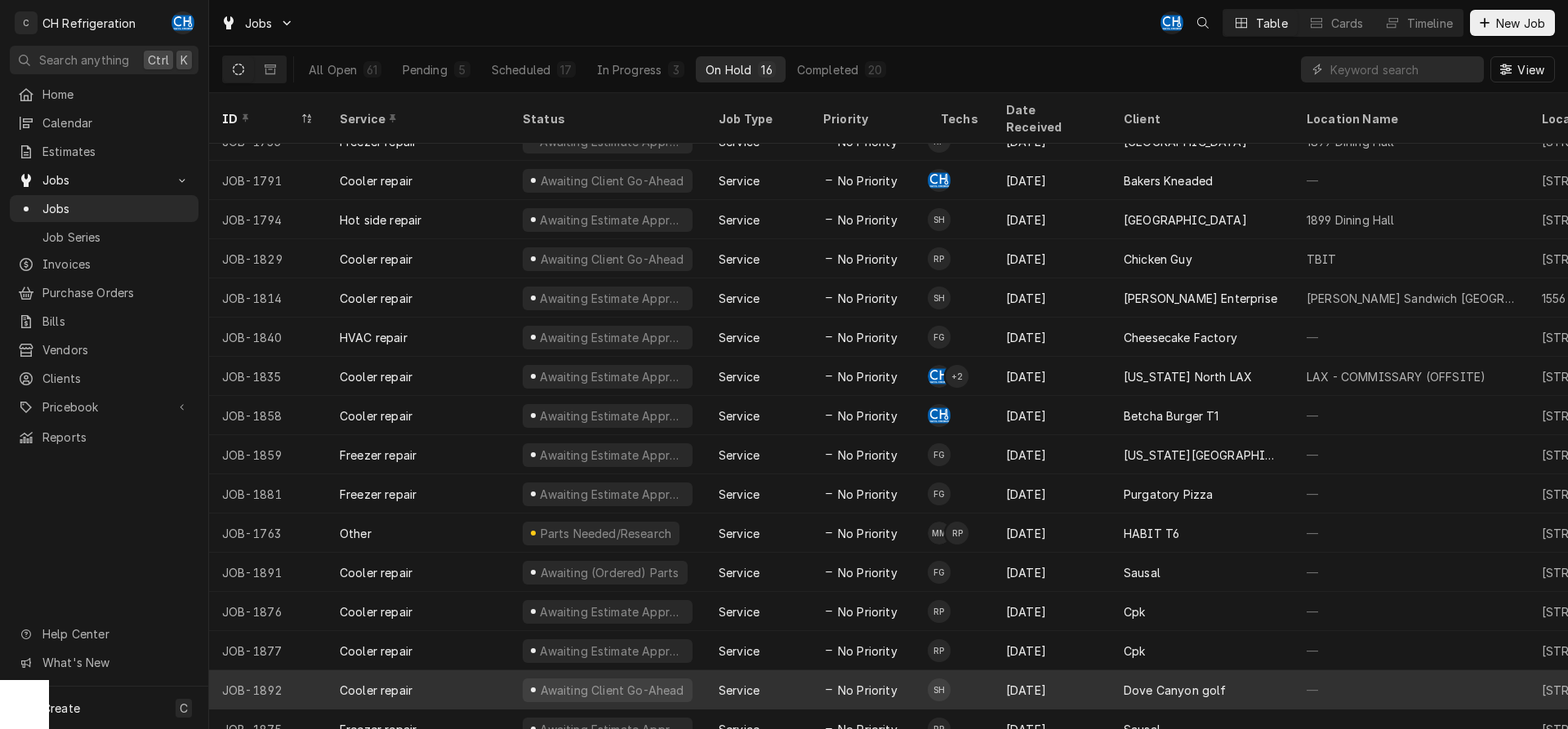
click at [1247, 670] on div "Dove Canyon golf" at bounding box center [1202, 690] width 183 height 39
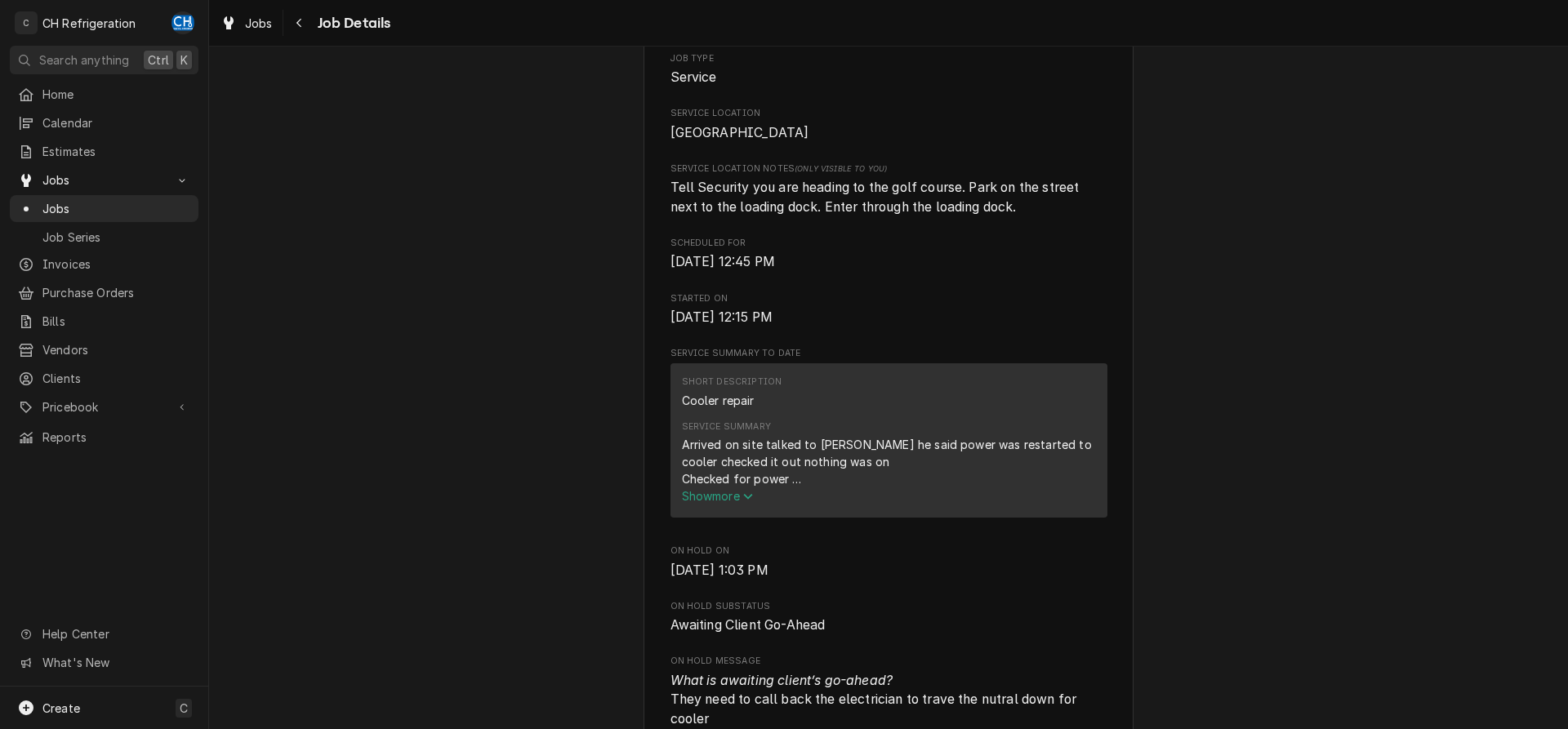
scroll to position [583, 0]
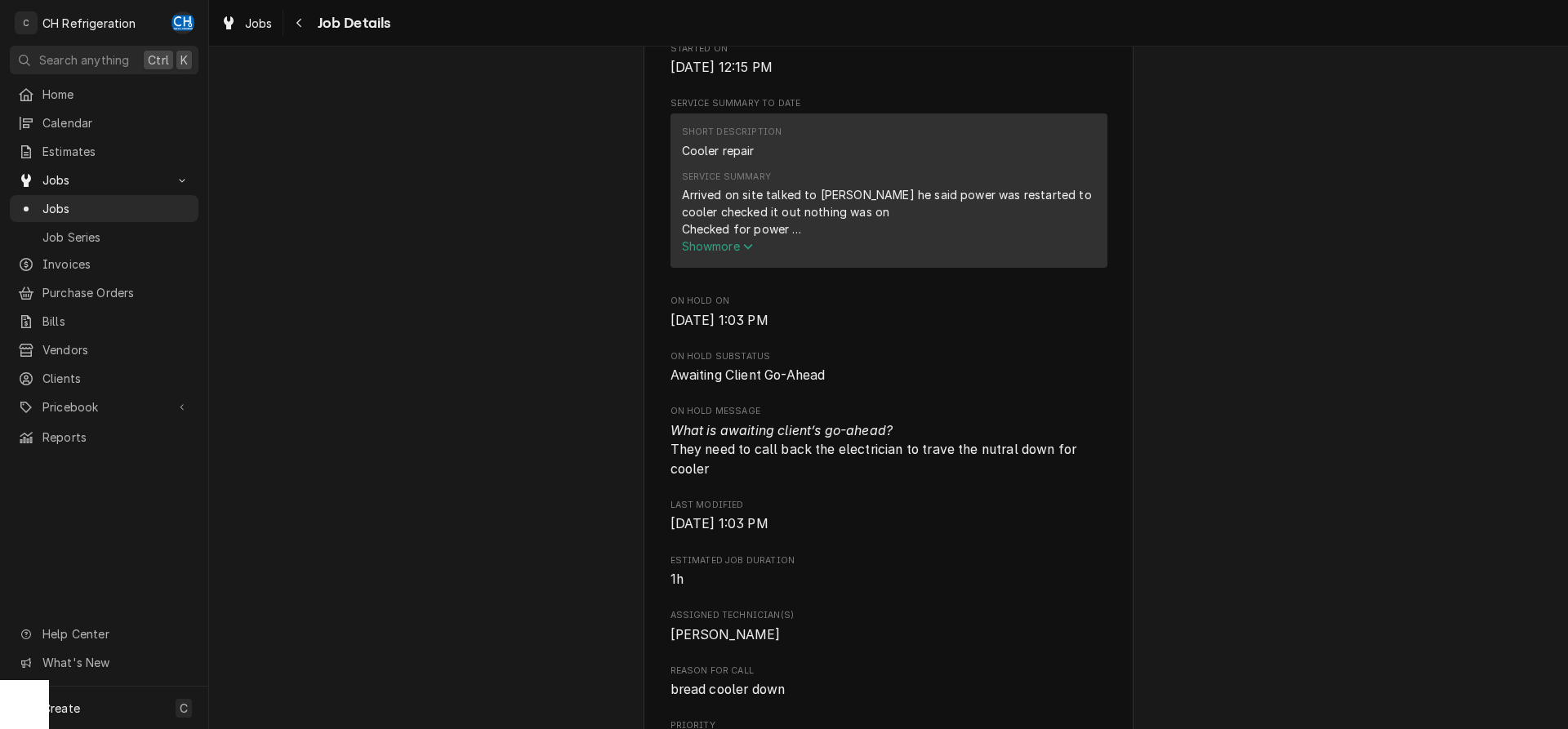
click at [721, 255] on button "Show more" at bounding box center [888, 246] width 414 height 17
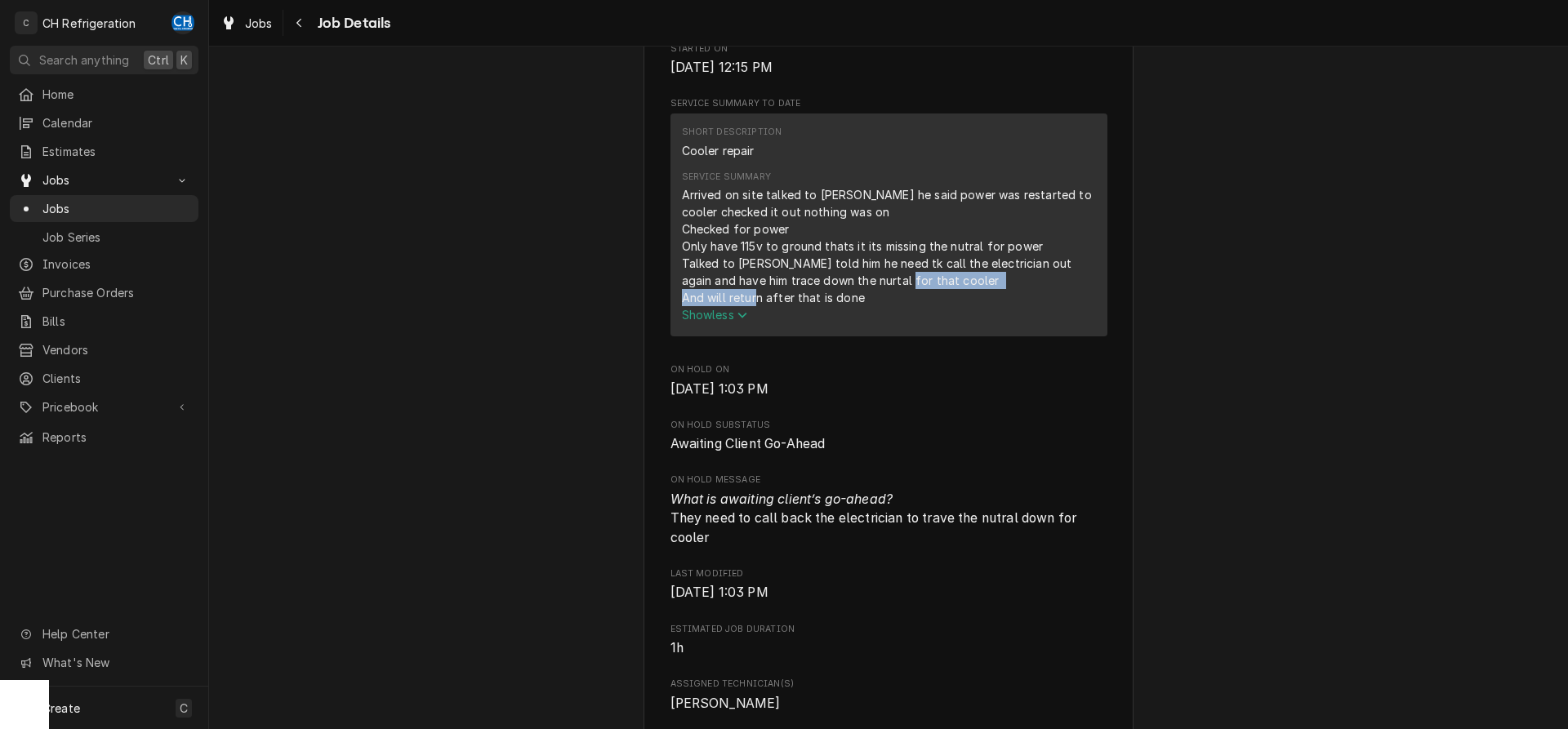
drag, startPoint x: 701, startPoint y: 320, endPoint x: 862, endPoint y: 316, distance: 161.0
click at [862, 306] on div "Arrived on site talked to [PERSON_NAME] he said power was restarted to cooler c…" at bounding box center [888, 246] width 414 height 120
click at [833, 306] on div "Arrived on site talked to [PERSON_NAME] he said power was restarted to cooler c…" at bounding box center [888, 246] width 414 height 120
click at [865, 306] on div "Arrived on site talked to [PERSON_NAME] he said power was restarted to cooler c…" at bounding box center [888, 246] width 414 height 120
click at [306, 23] on div "Navigate back" at bounding box center [299, 22] width 16 height 16
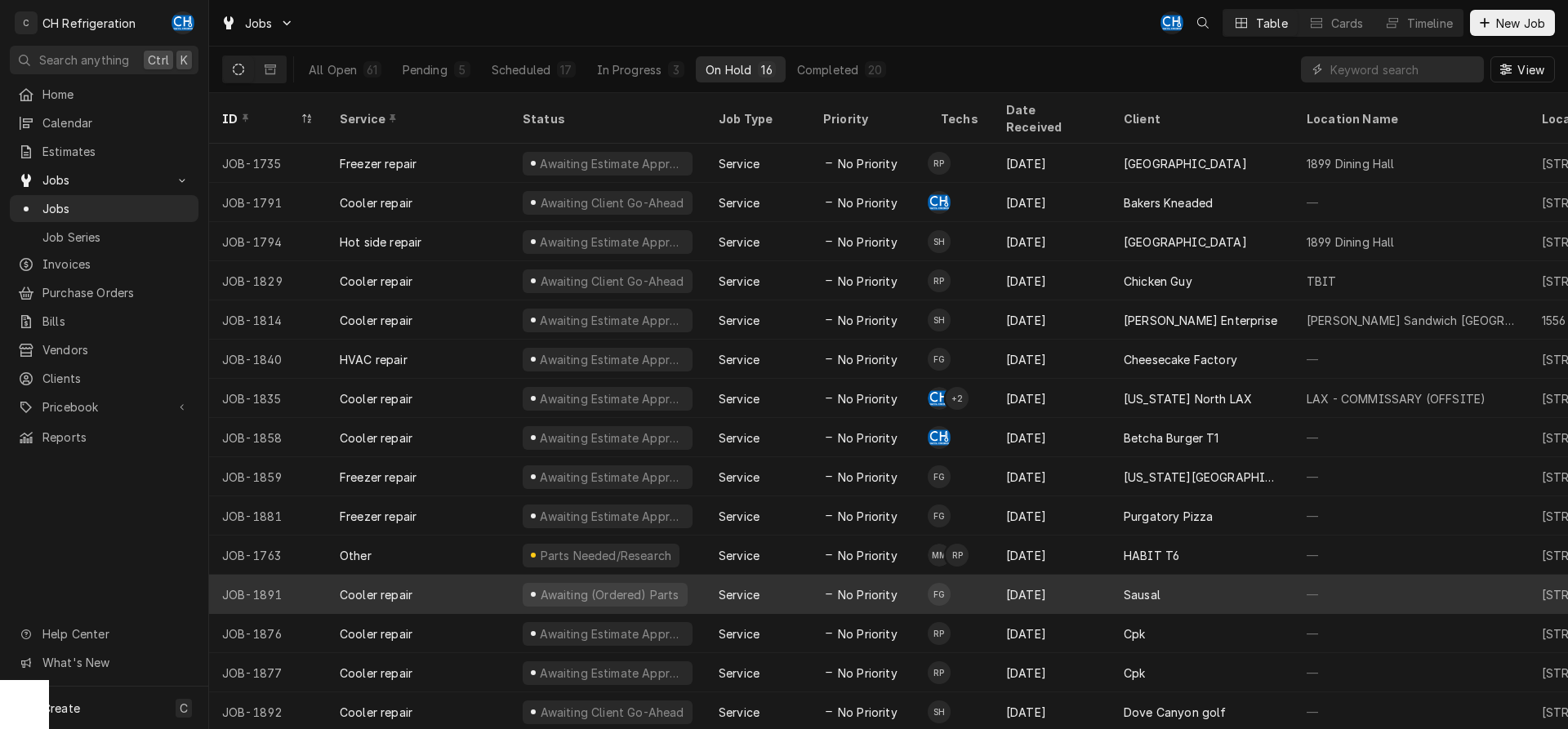
scroll to position [22, 0]
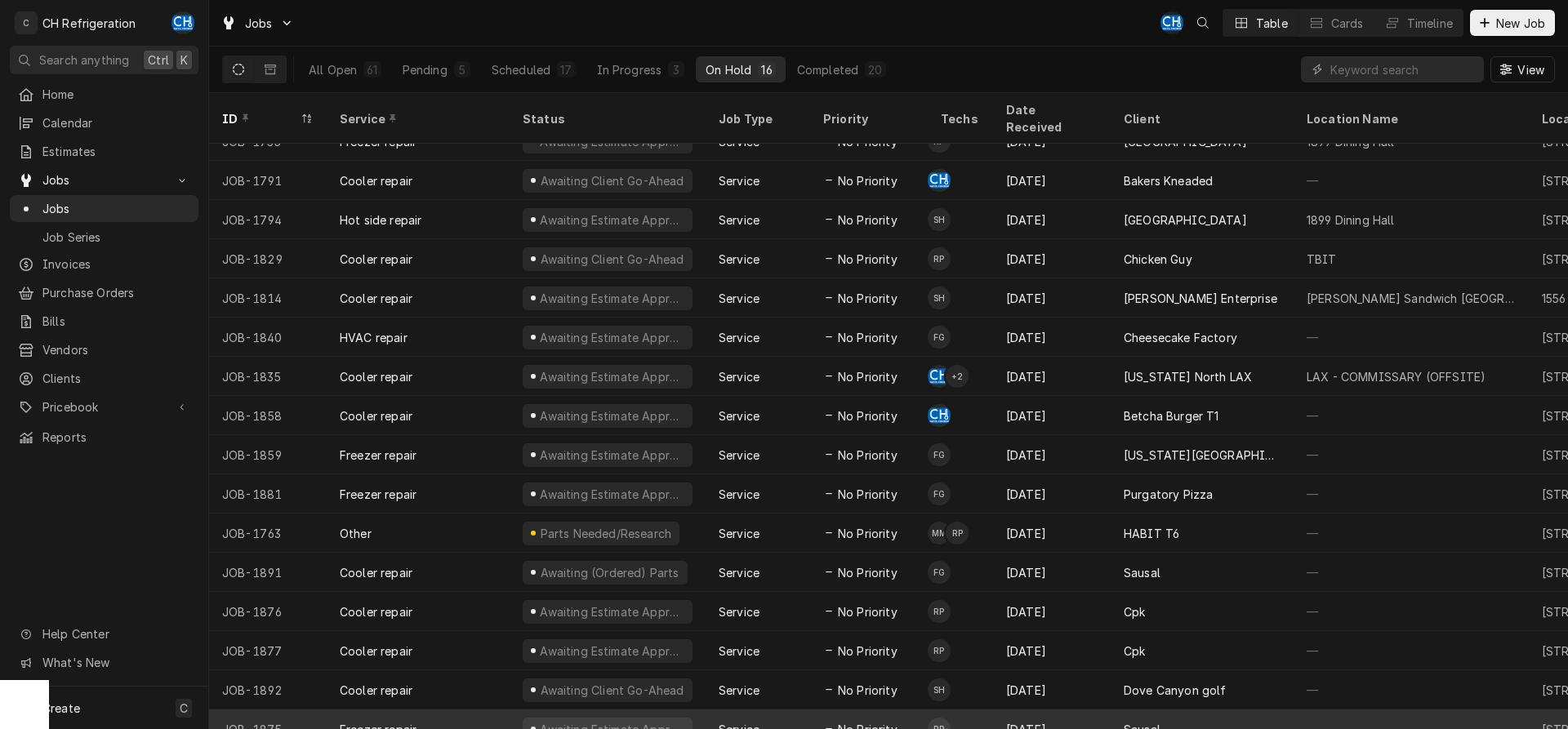
click at [1113, 712] on div "Sausal" at bounding box center [1202, 729] width 183 height 39
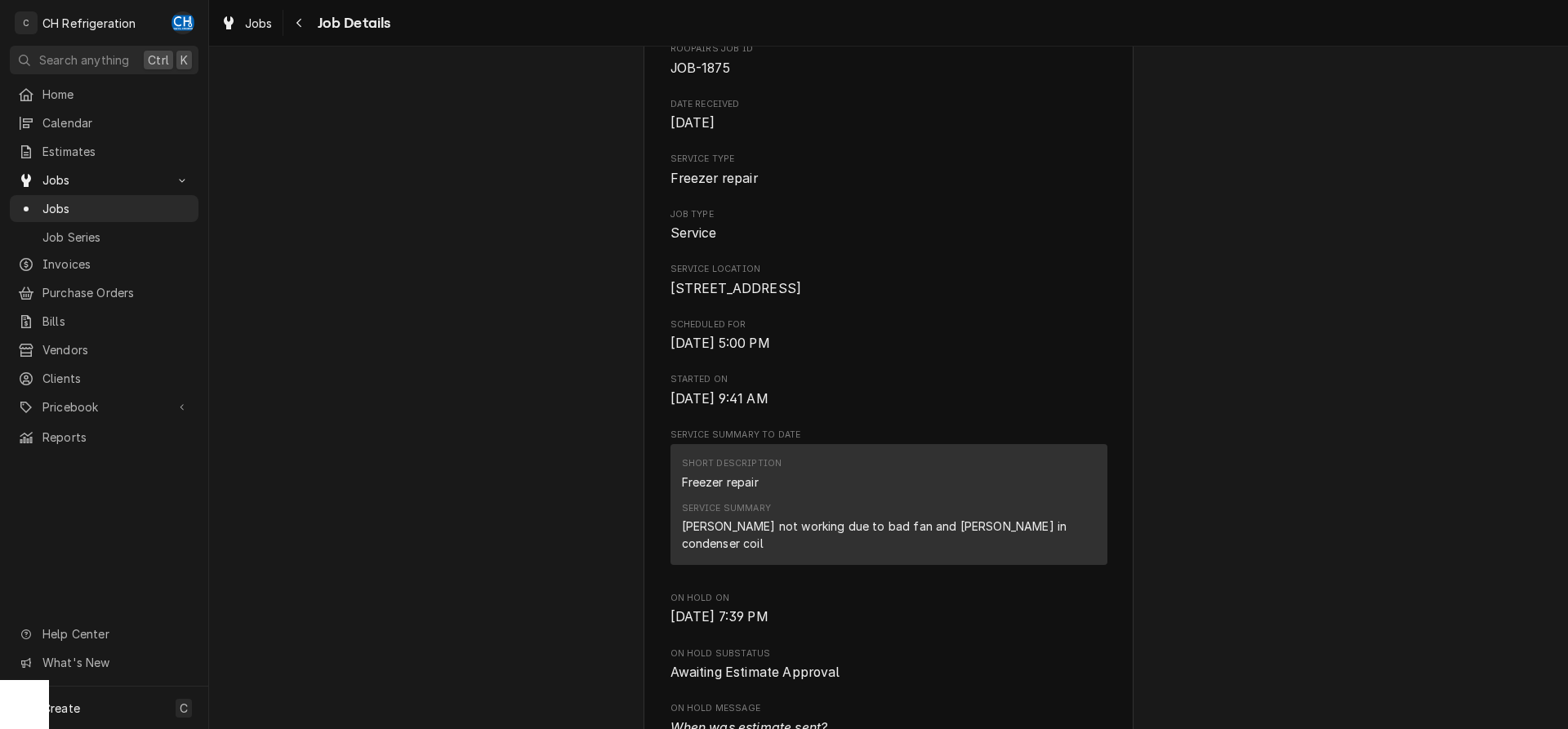
scroll to position [333, 0]
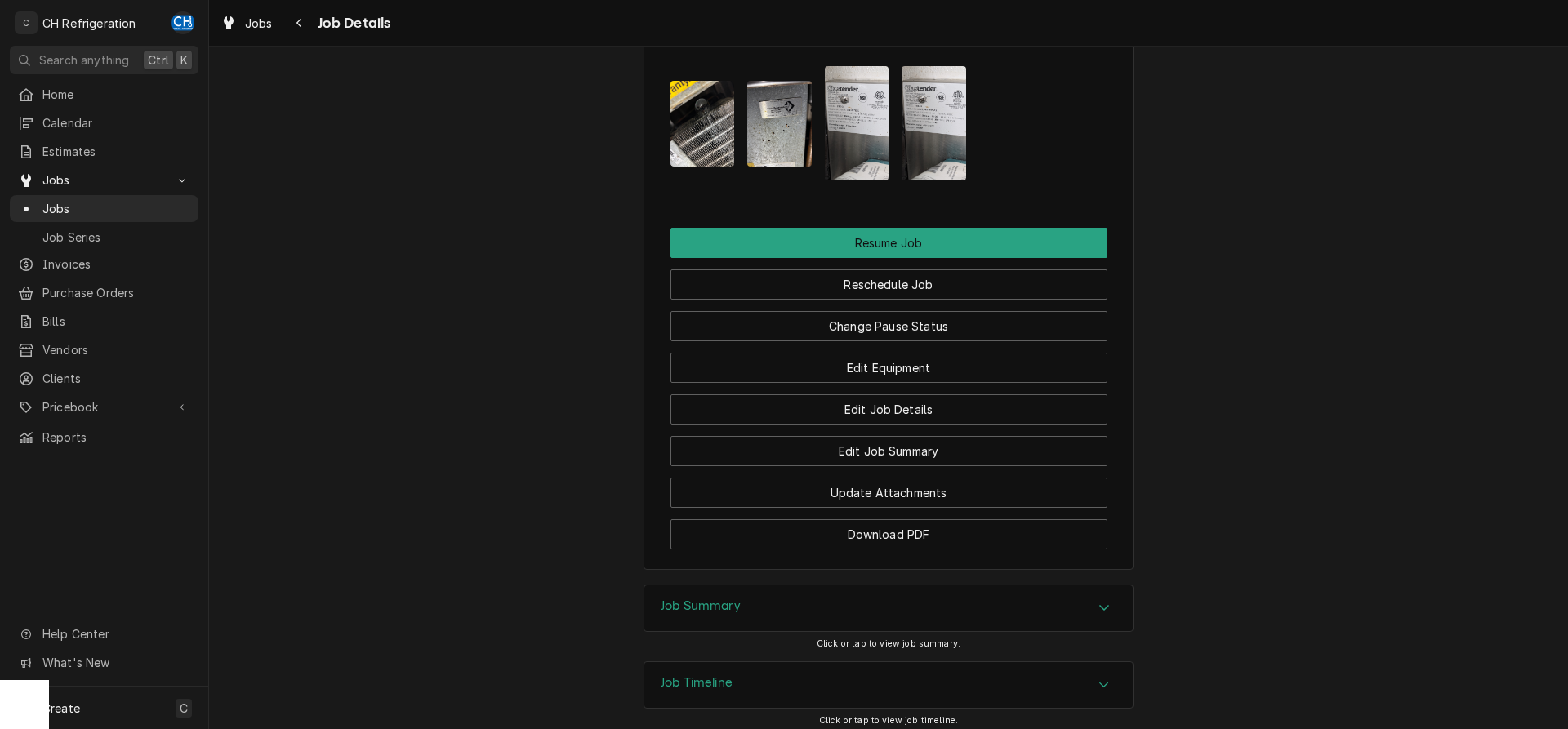
click at [788, 585] on div "Job Summary" at bounding box center [888, 608] width 489 height 46
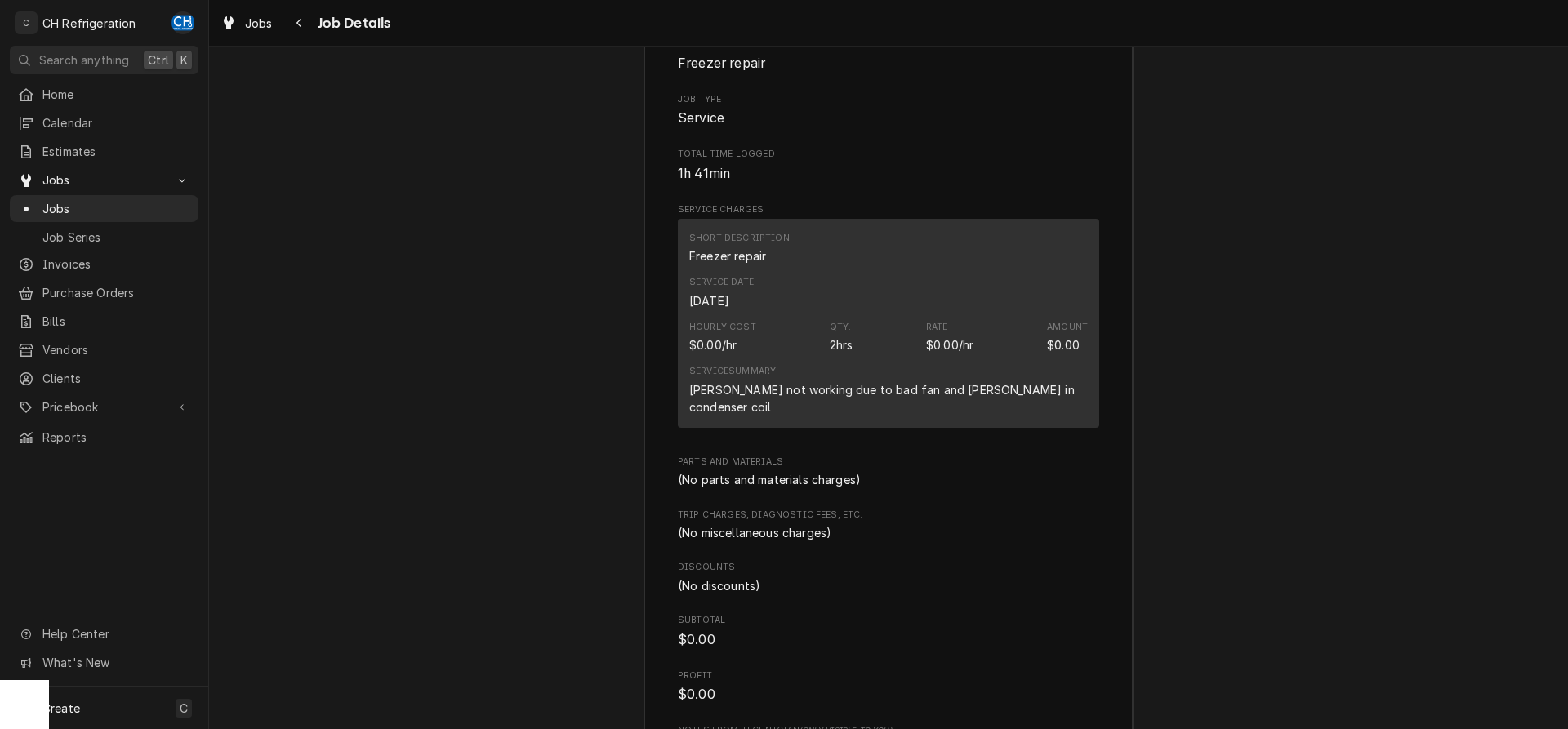
scroll to position [2385, 0]
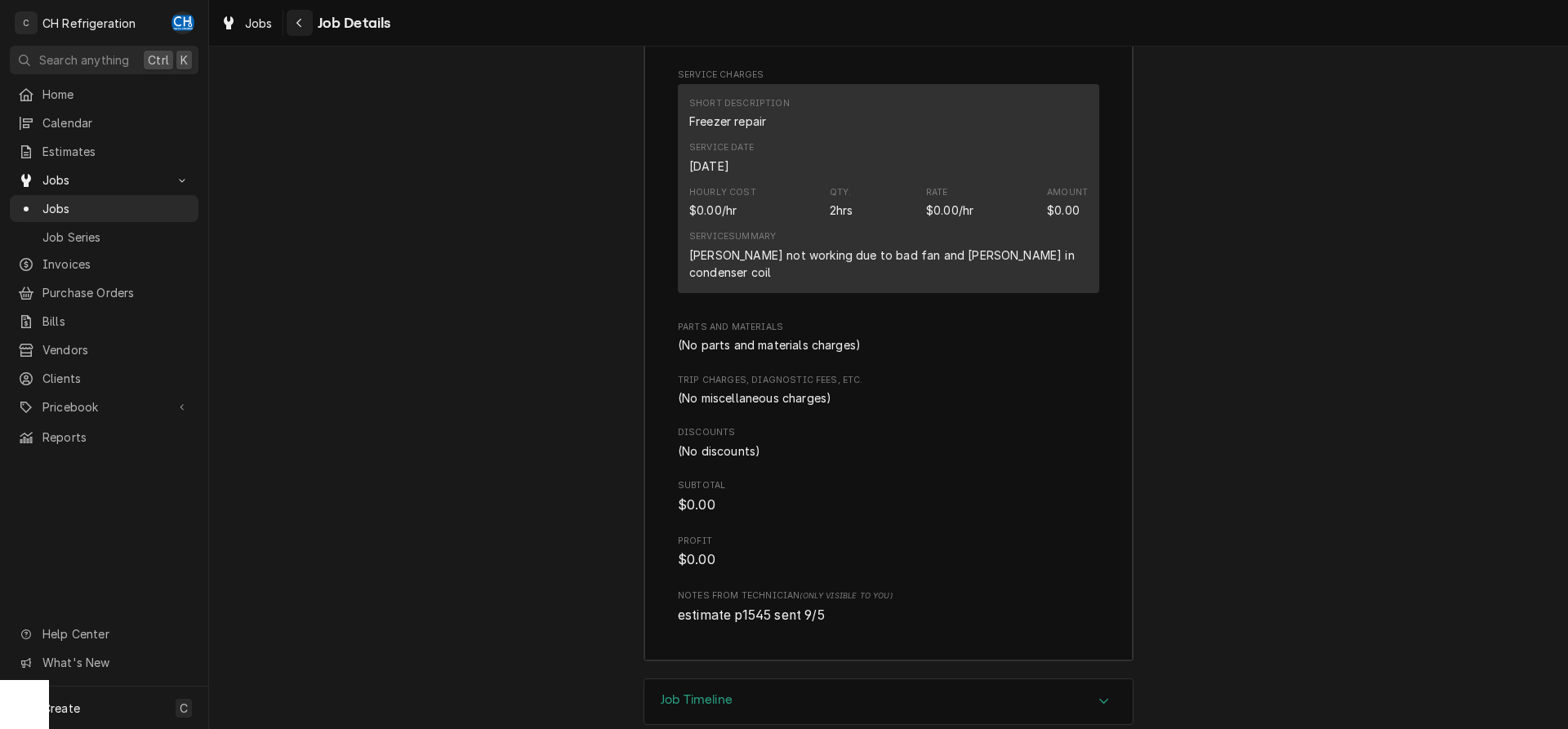
click at [310, 27] on button "Navigate back" at bounding box center [299, 23] width 26 height 26
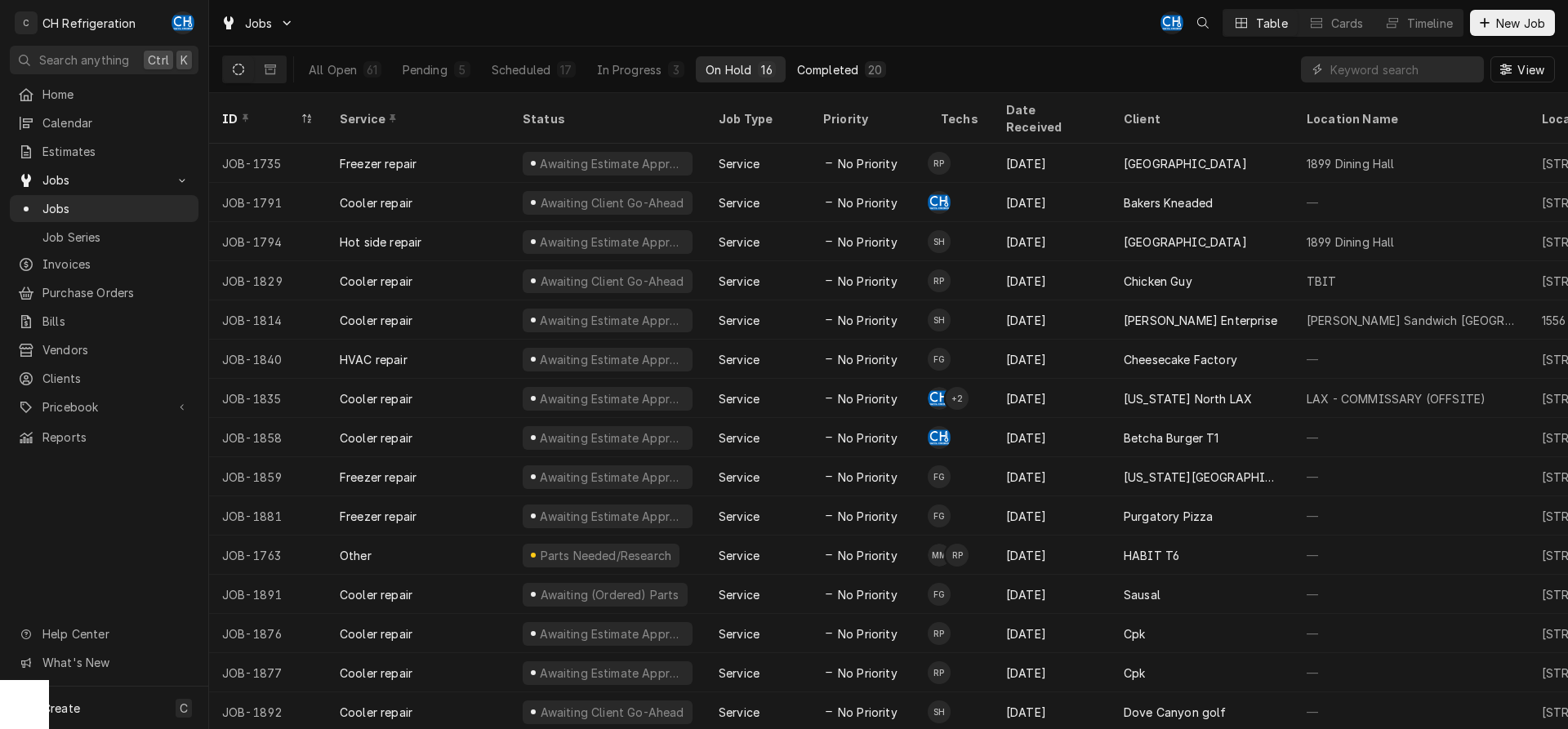
click at [854, 76] on div "Completed" at bounding box center [828, 70] width 61 height 17
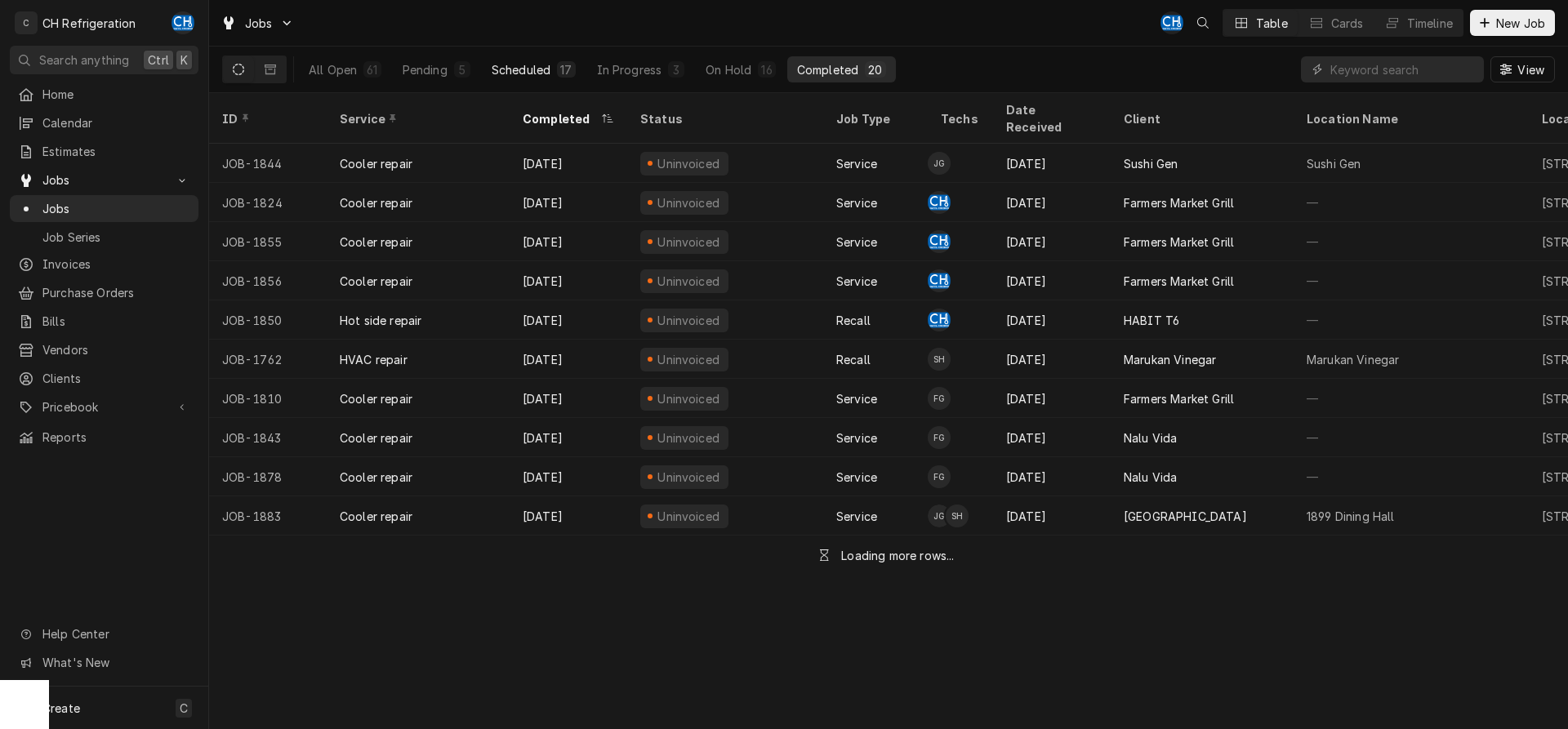
click at [527, 64] on div "Scheduled" at bounding box center [521, 70] width 59 height 17
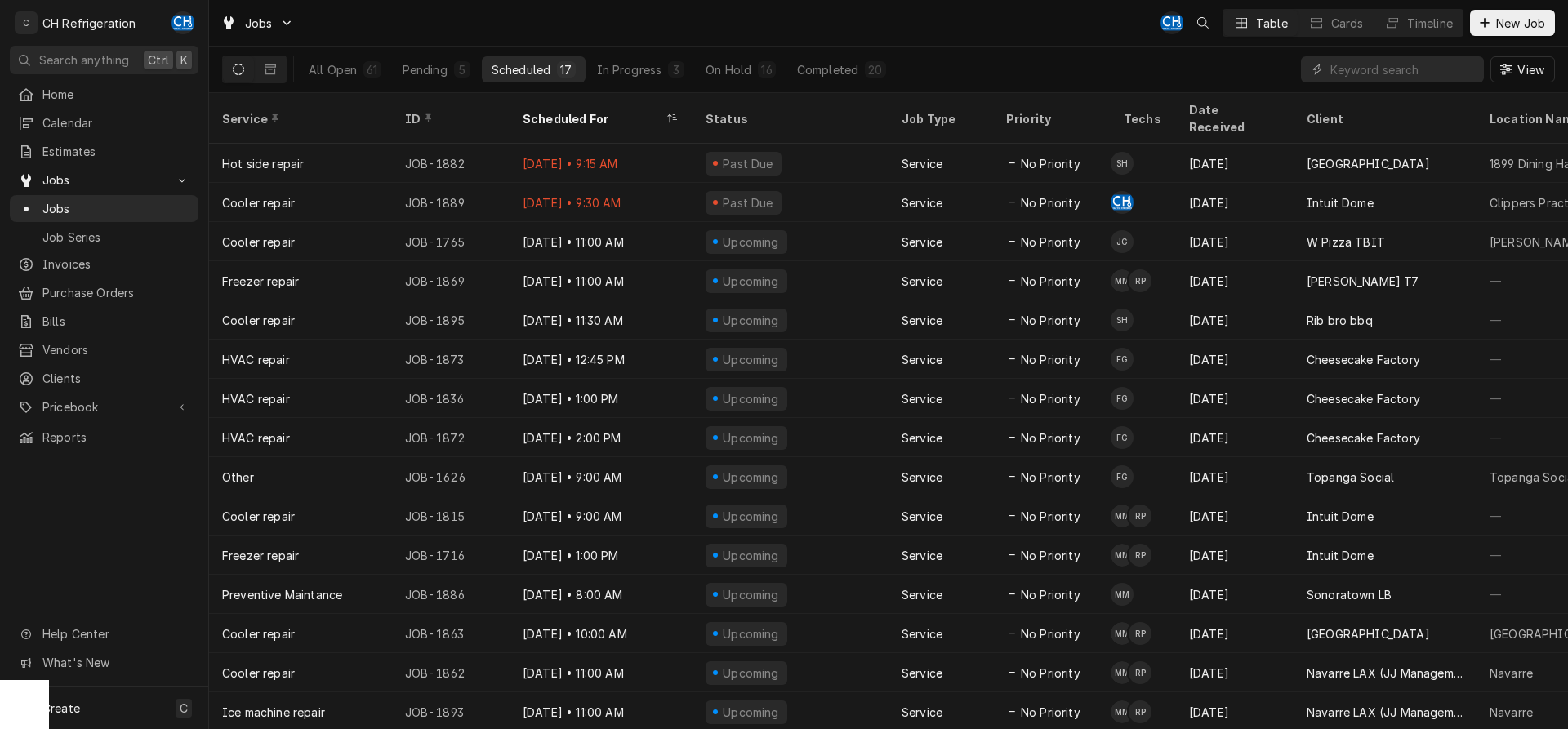
click at [620, 82] on div "All Open 61 Pending 5 Scheduled 17 In Progress 3 On Hold 16 Completed 20" at bounding box center [597, 70] width 597 height 46
click at [629, 71] on div "In Progress" at bounding box center [630, 70] width 65 height 17
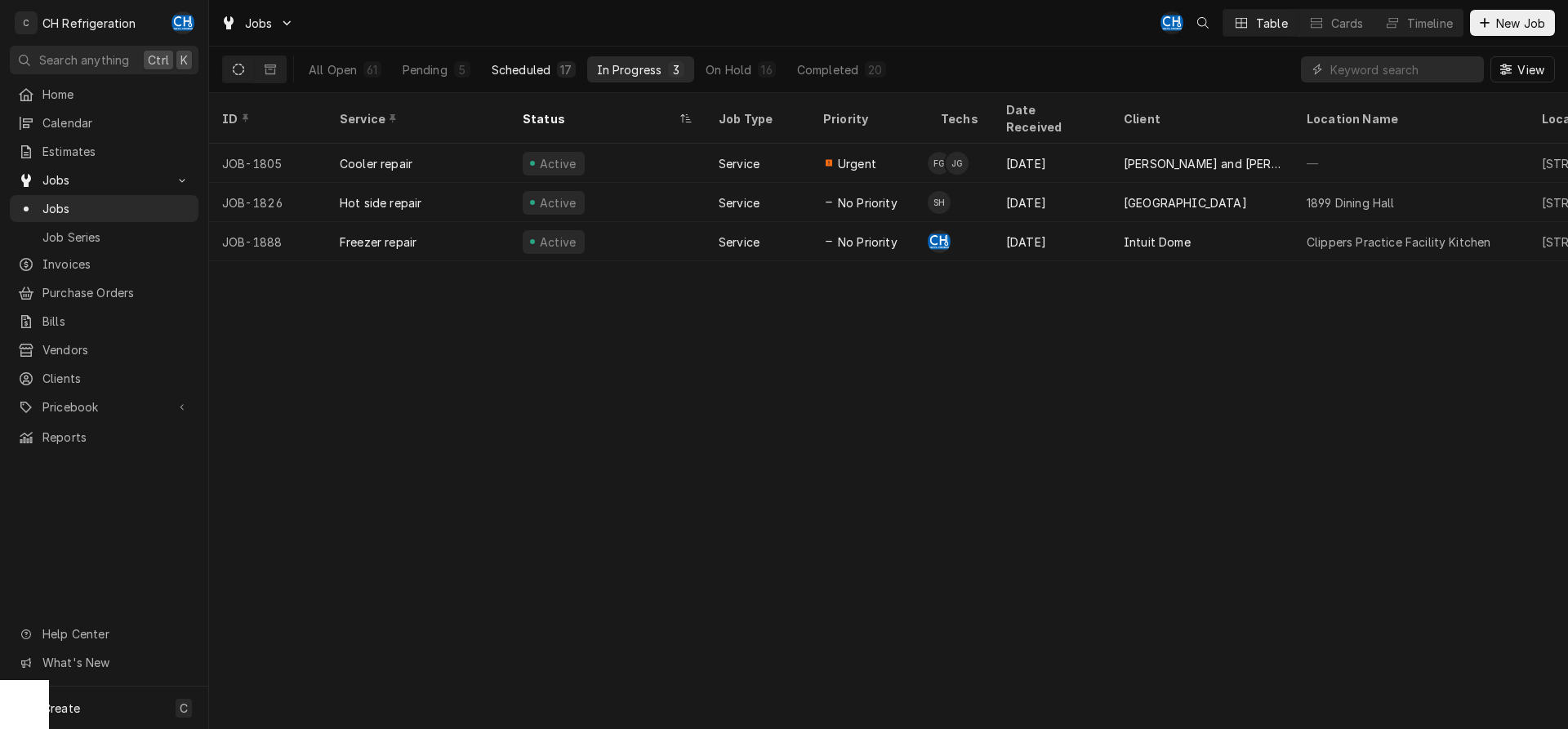
click at [496, 71] on div "Scheduled" at bounding box center [521, 70] width 59 height 17
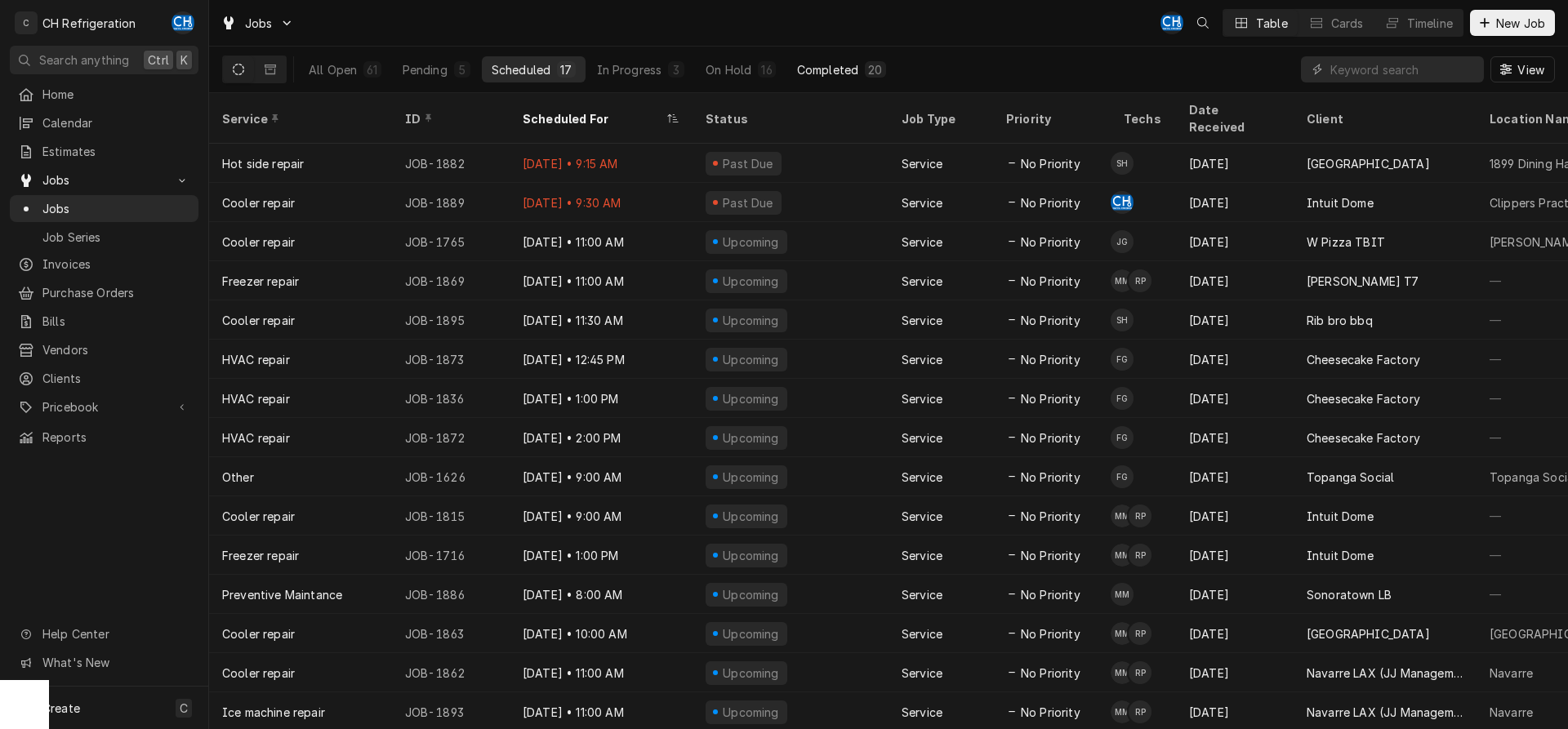
click at [849, 66] on div "Completed" at bounding box center [828, 70] width 61 height 17
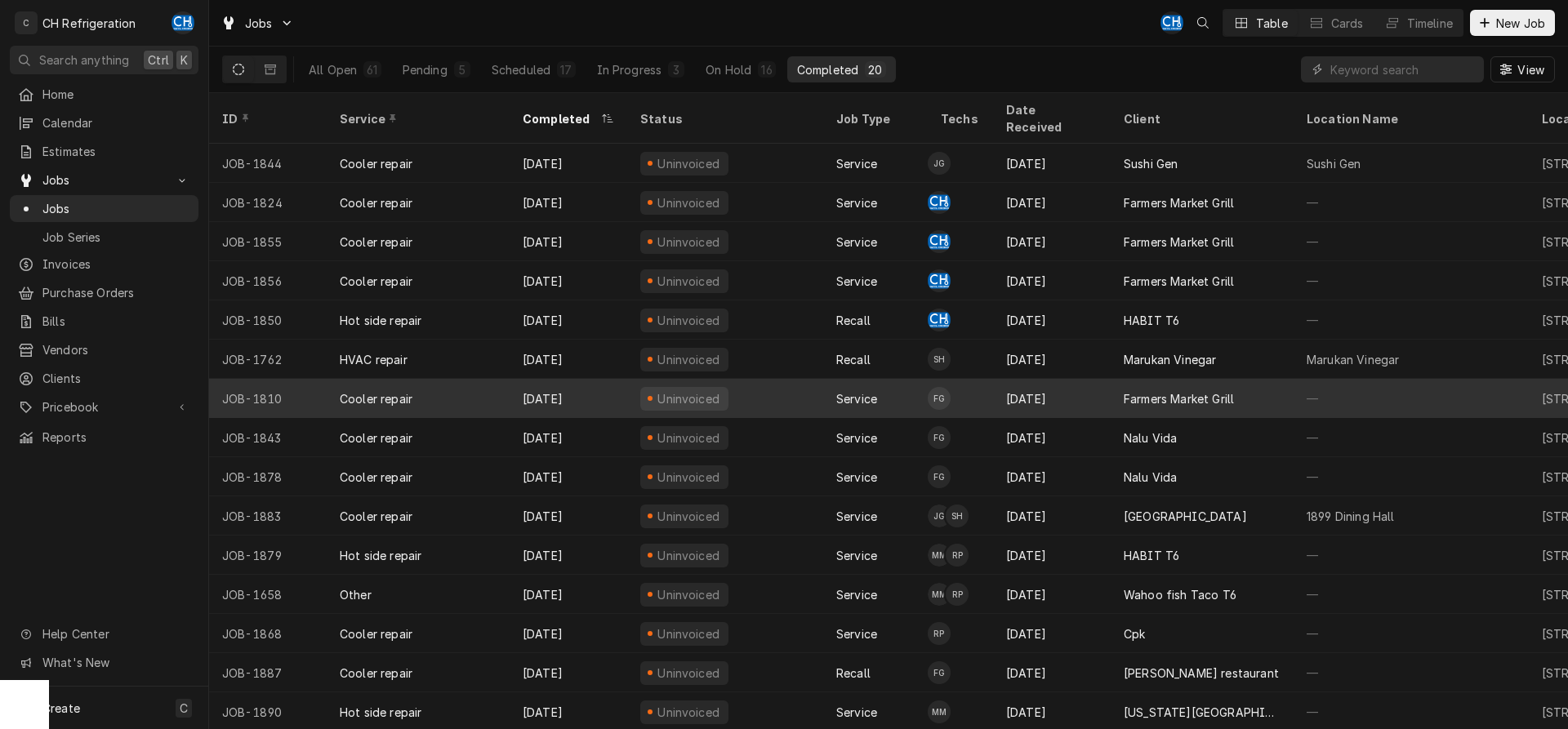
scroll to position [100, 0]
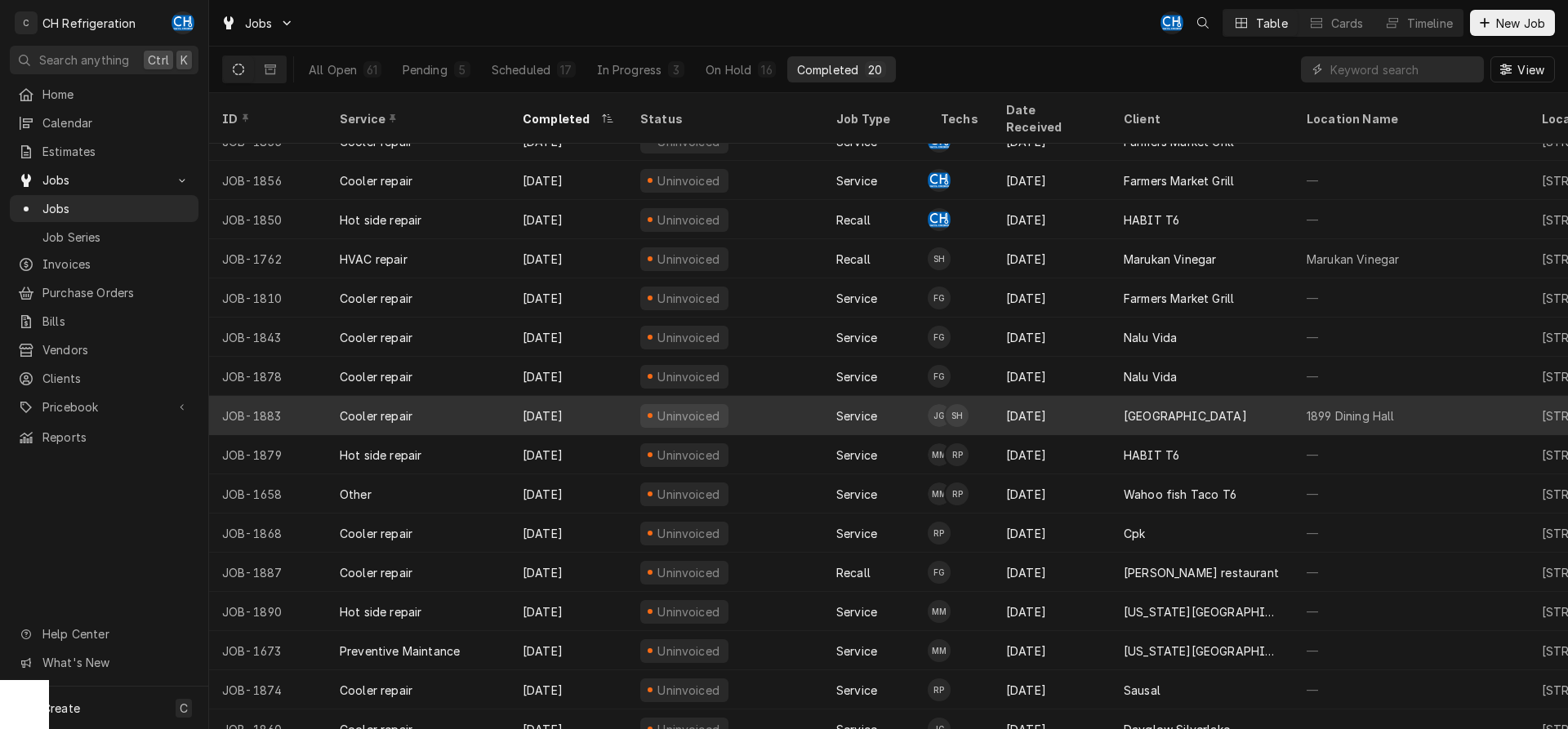
click at [1206, 408] on div "[GEOGRAPHIC_DATA]" at bounding box center [1185, 416] width 123 height 17
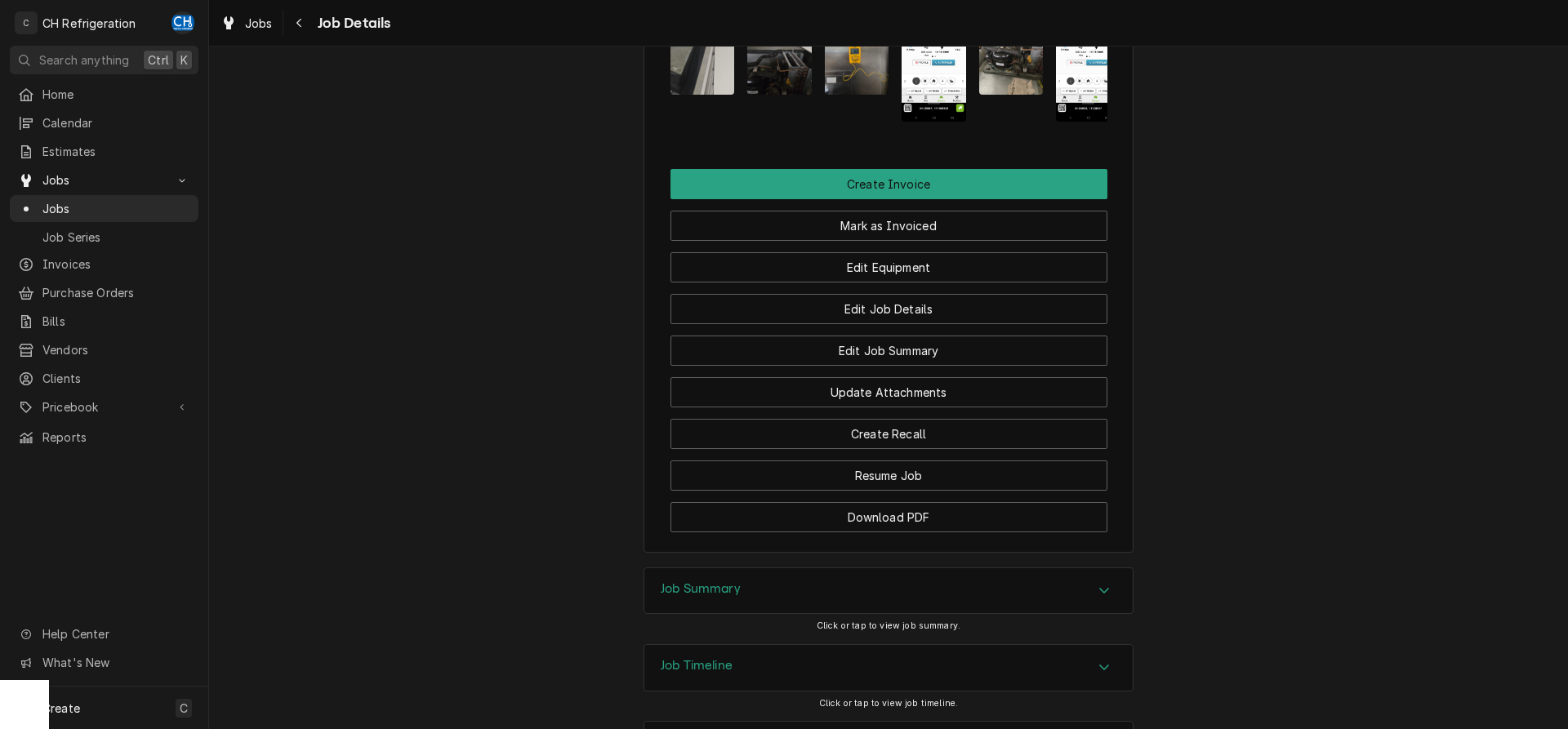
click at [764, 645] on div "Job Timeline" at bounding box center [888, 668] width 489 height 46
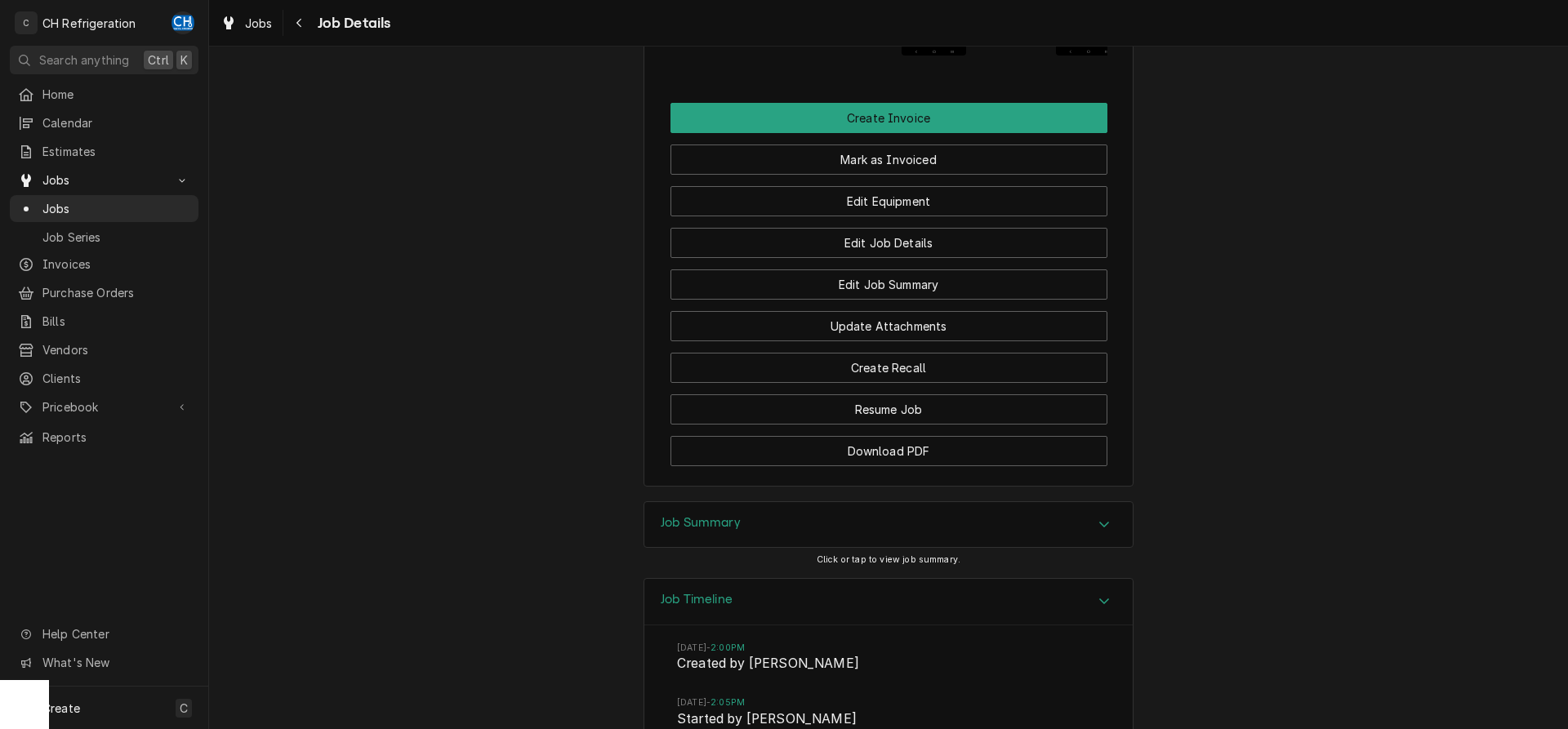
scroll to position [1885, 0]
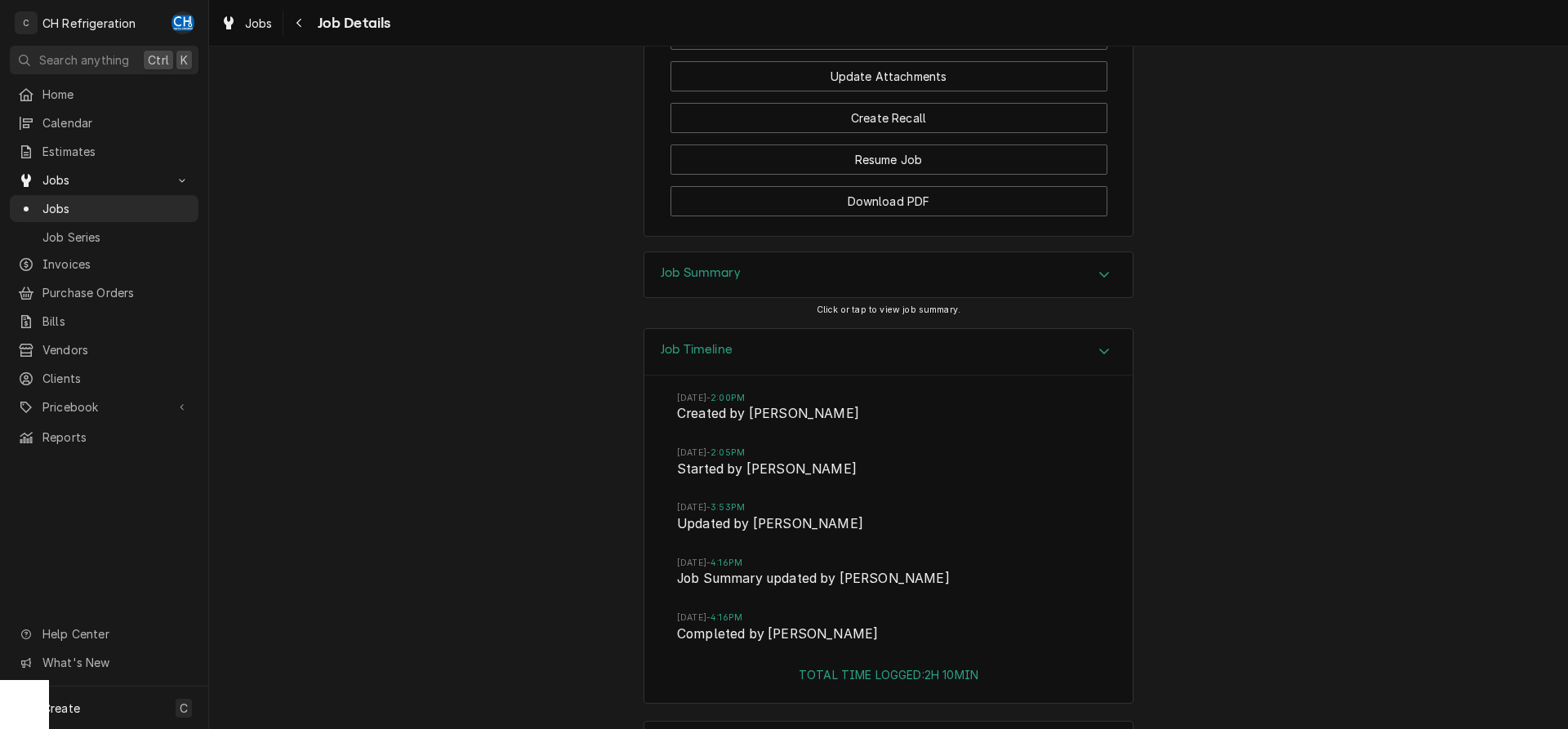
click at [830, 252] on div "Job Summary" at bounding box center [888, 275] width 489 height 46
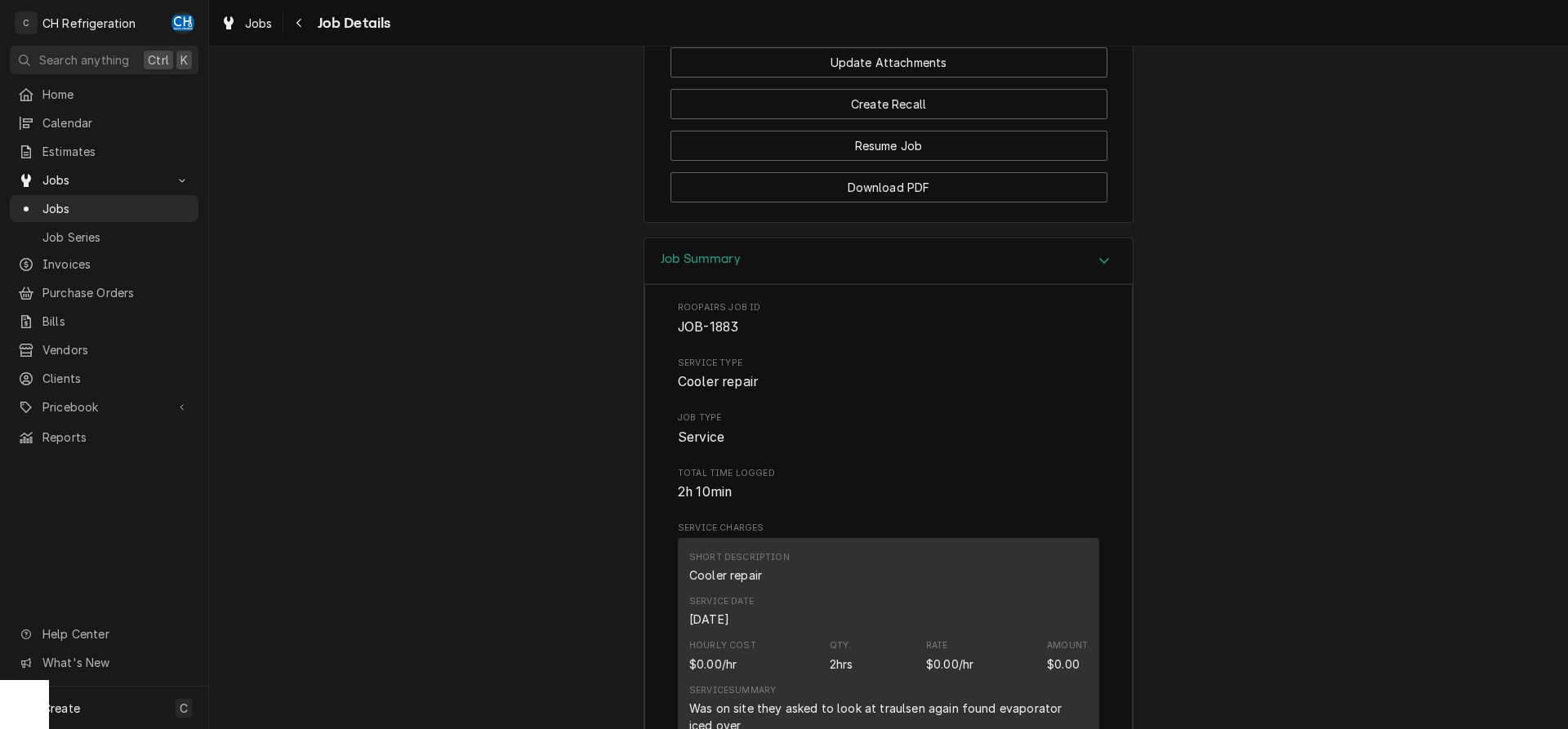
scroll to position [1916, 0]
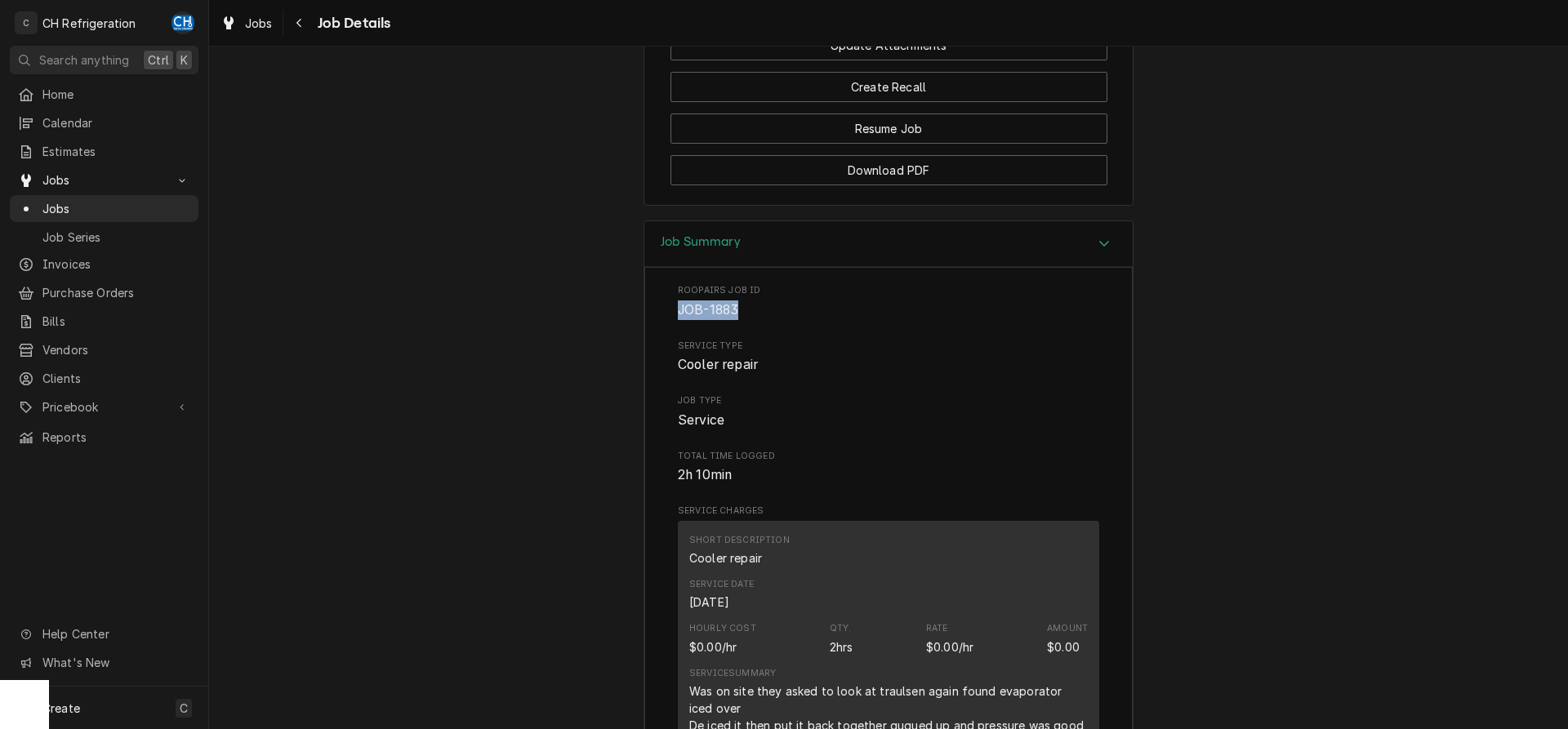
drag, startPoint x: 749, startPoint y: 244, endPoint x: 697, endPoint y: 241, distance: 52.1
click at [671, 267] on div "Roopairs Job ID JOB-1883 Service Type Cooler repair Job Type Service Total Time…" at bounding box center [888, 724] width 489 height 915
copy span "JOB-1883"
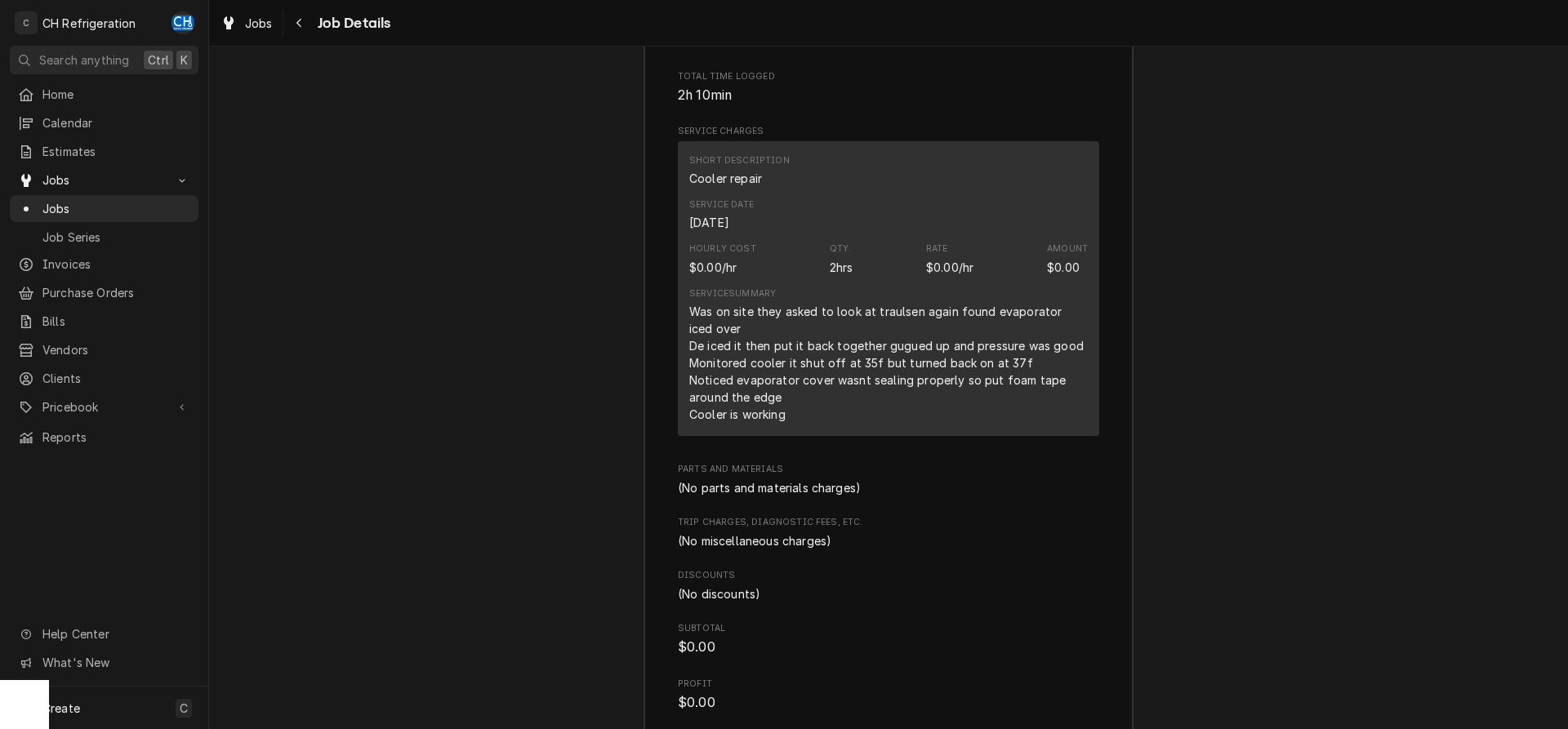
scroll to position [2288, 0]
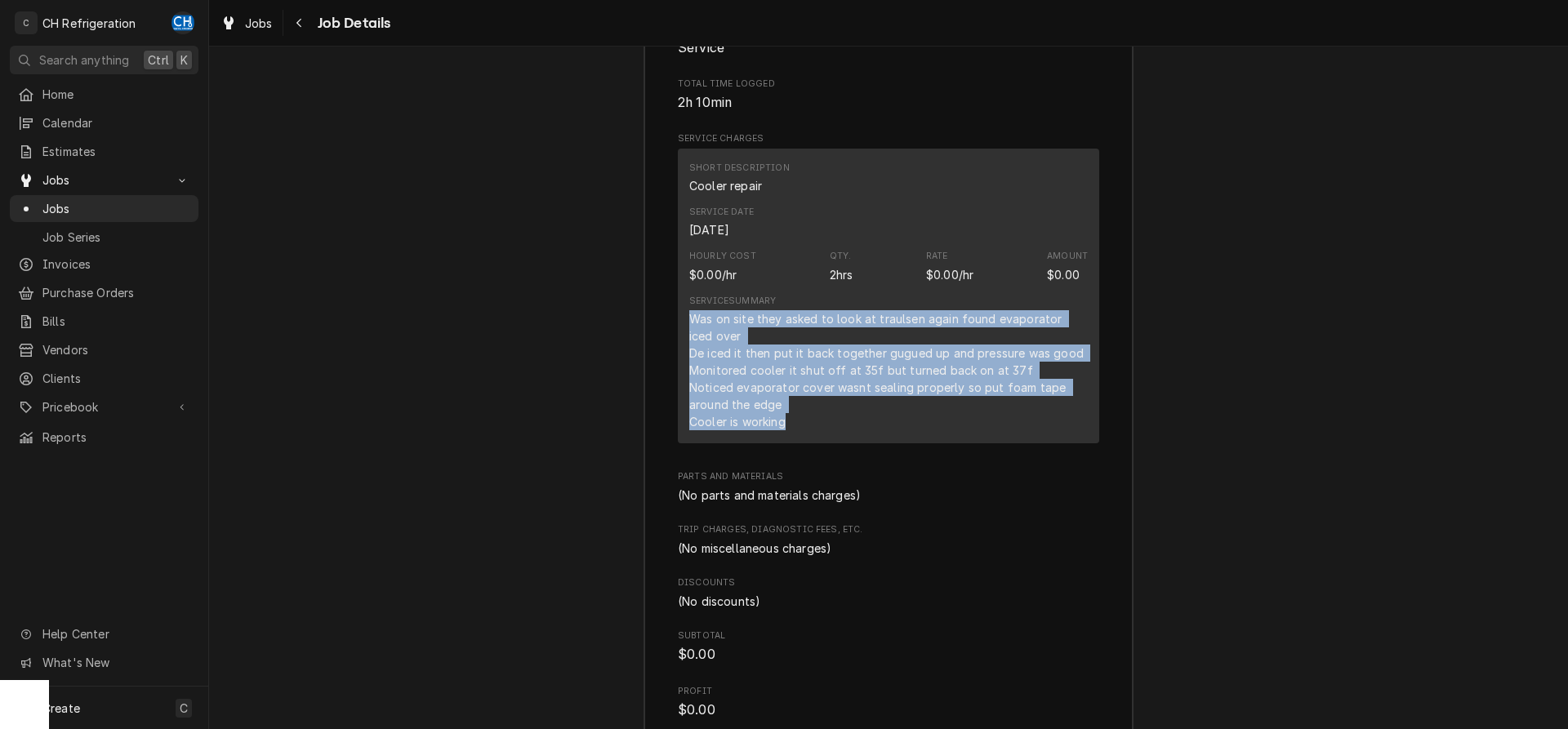
drag, startPoint x: 694, startPoint y: 256, endPoint x: 797, endPoint y: 367, distance: 151.4
click at [797, 367] on div "Short Description Cooler repair Service Date Sep 3, 2025 Hourly Cost $0.00/hr Q…" at bounding box center [889, 296] width 422 height 295
copy div "Was on site they asked to look at traulsen again found evaporator iced over De …"
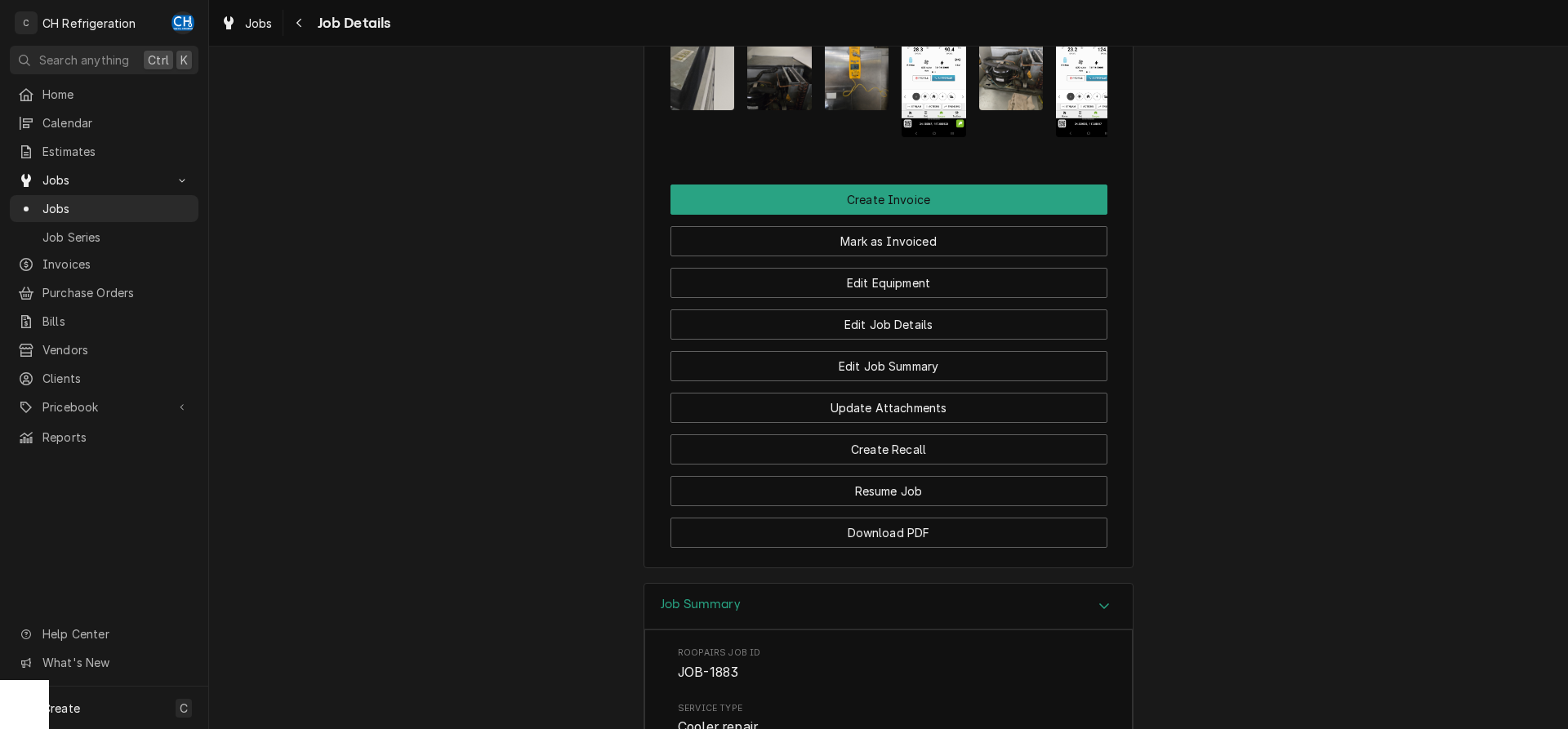
scroll to position [1455, 0]
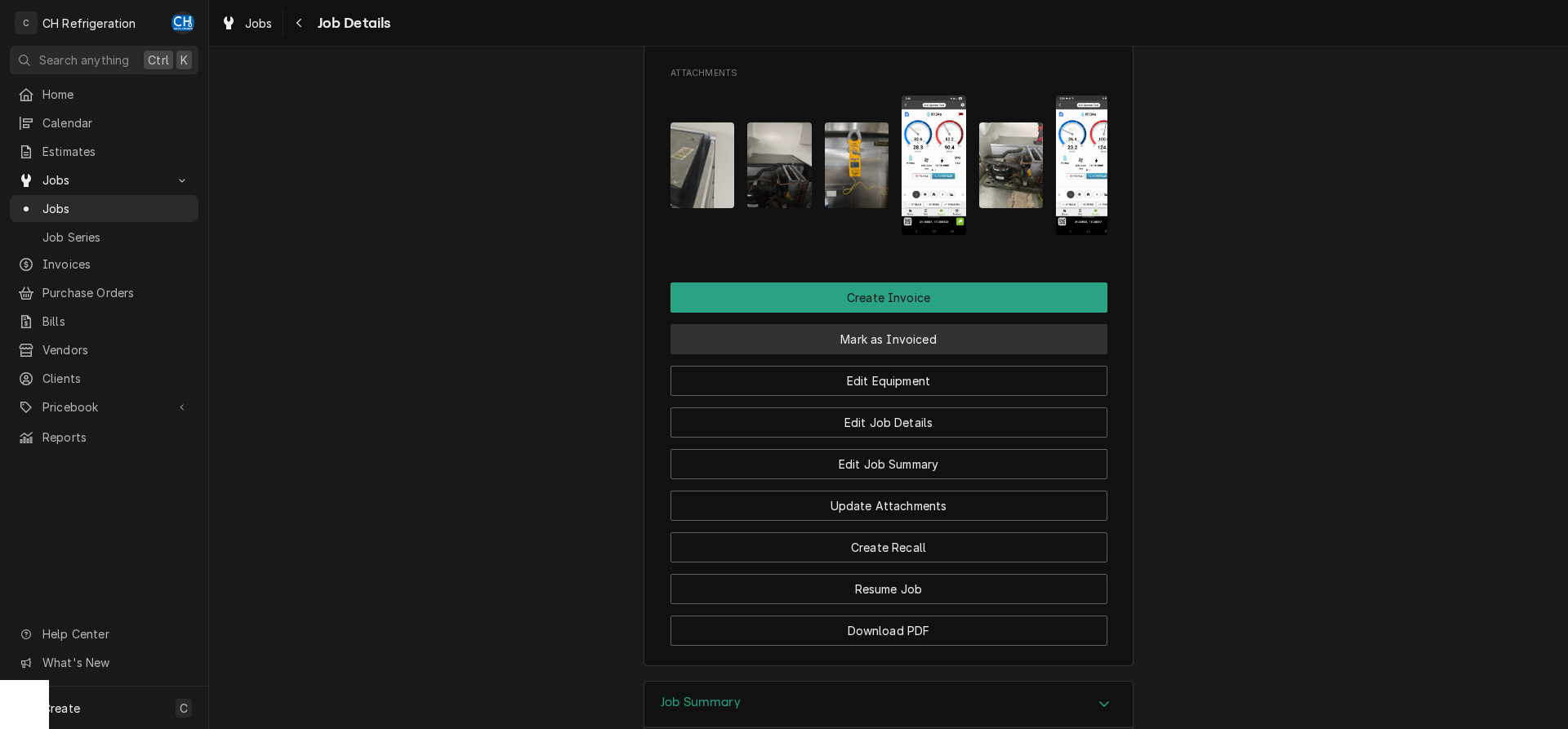
click at [876, 325] on button "Mark as Invoiced" at bounding box center [889, 340] width 437 height 31
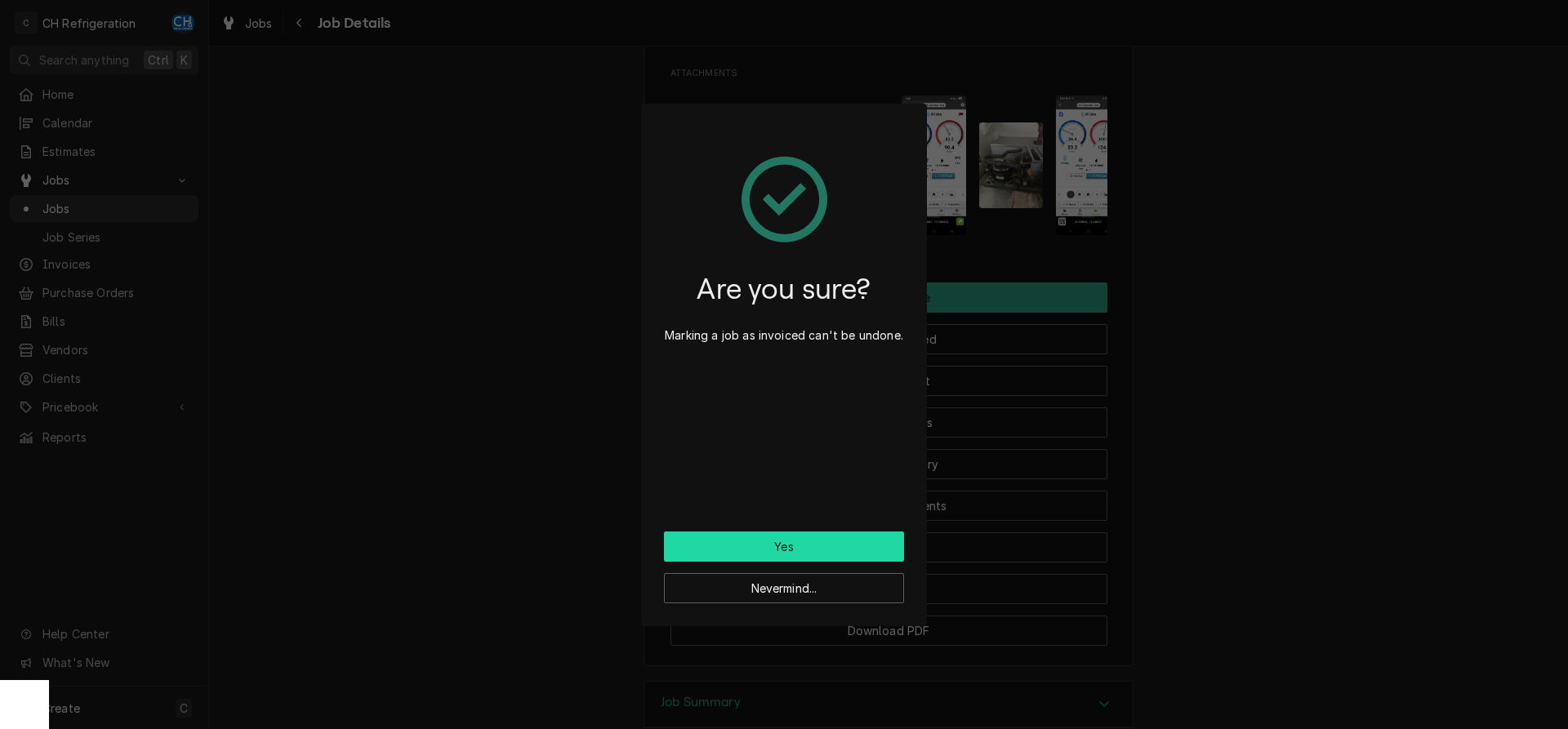
click at [760, 542] on button "Yes" at bounding box center [784, 547] width 241 height 31
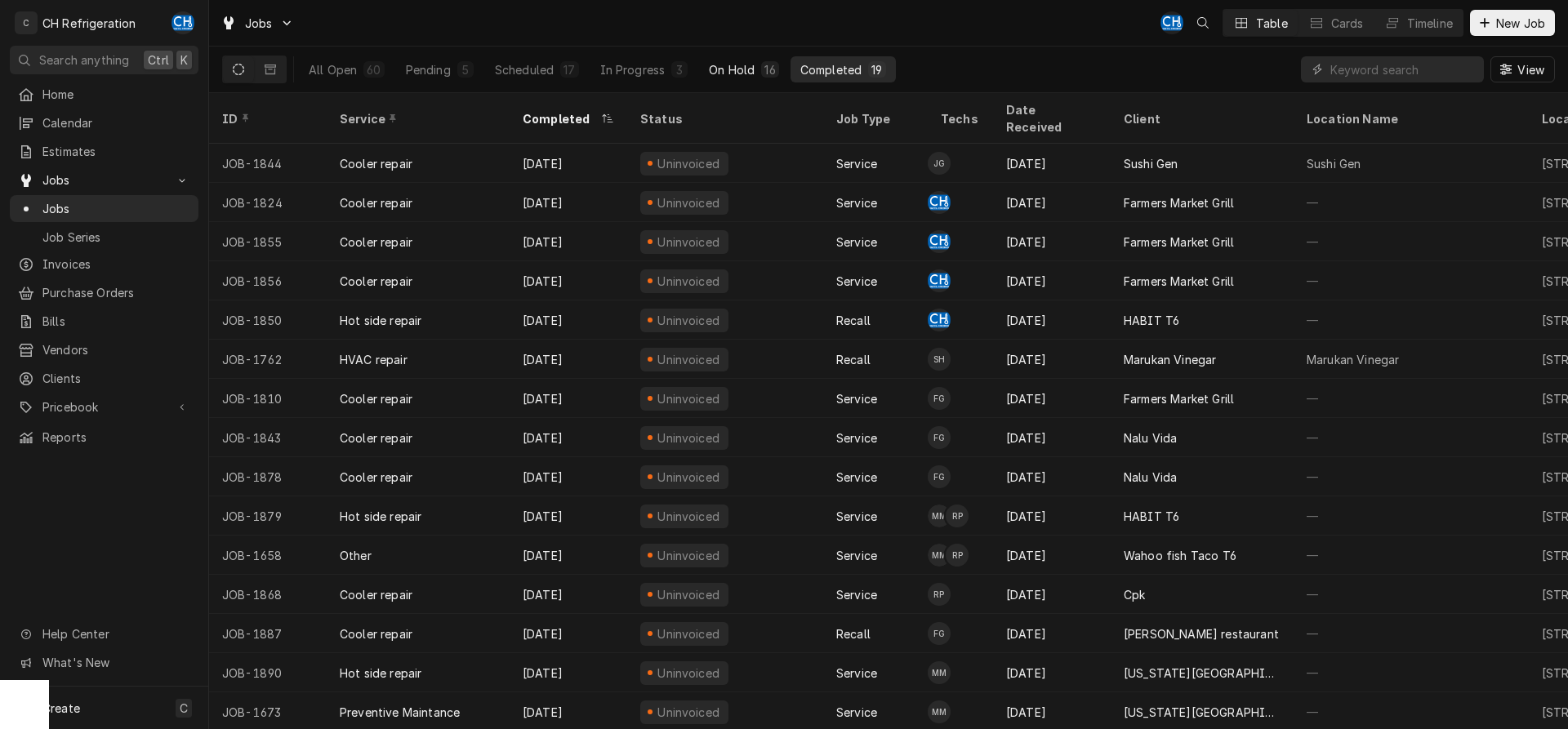
click at [753, 76] on button "On Hold 16" at bounding box center [744, 69] width 89 height 26
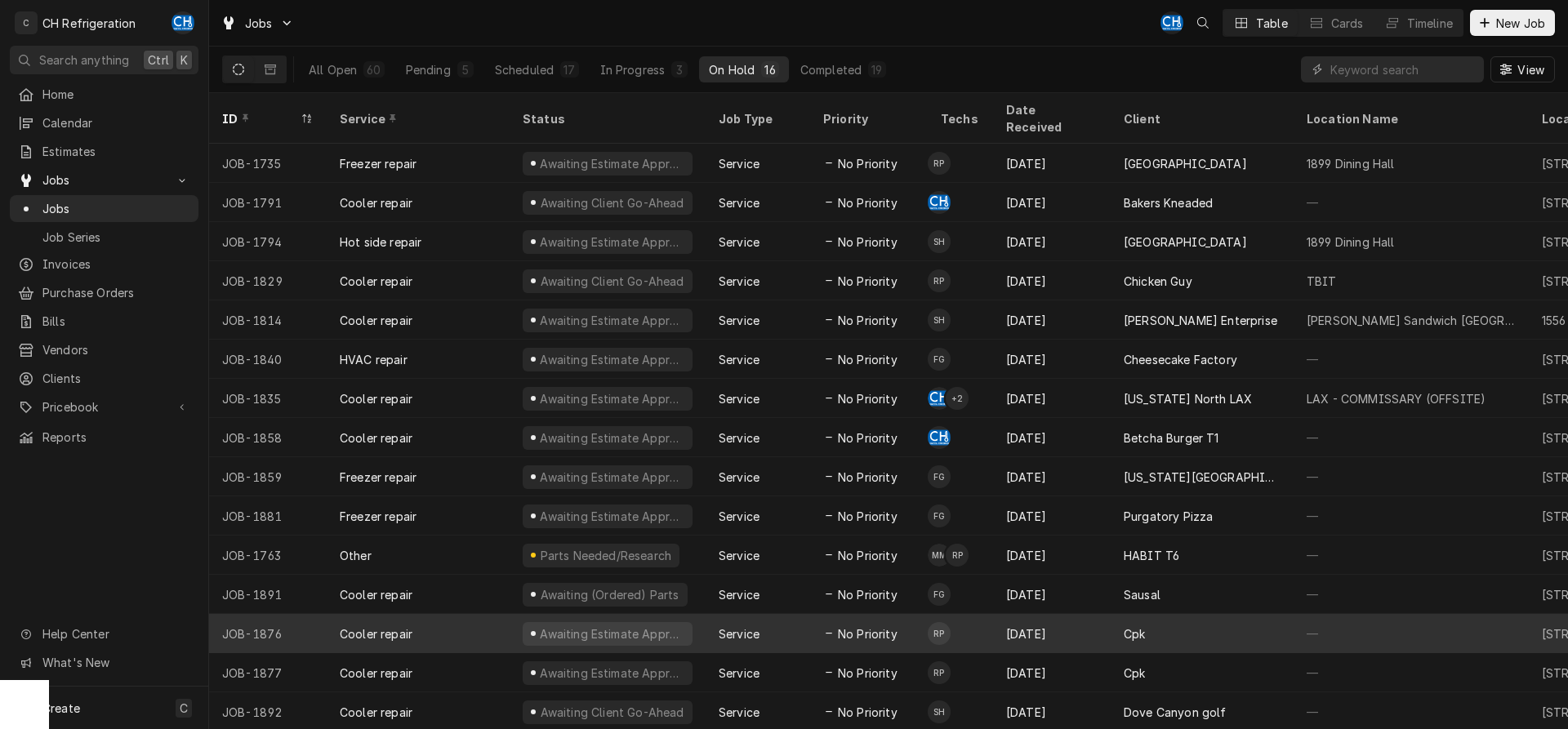
scroll to position [22, 0]
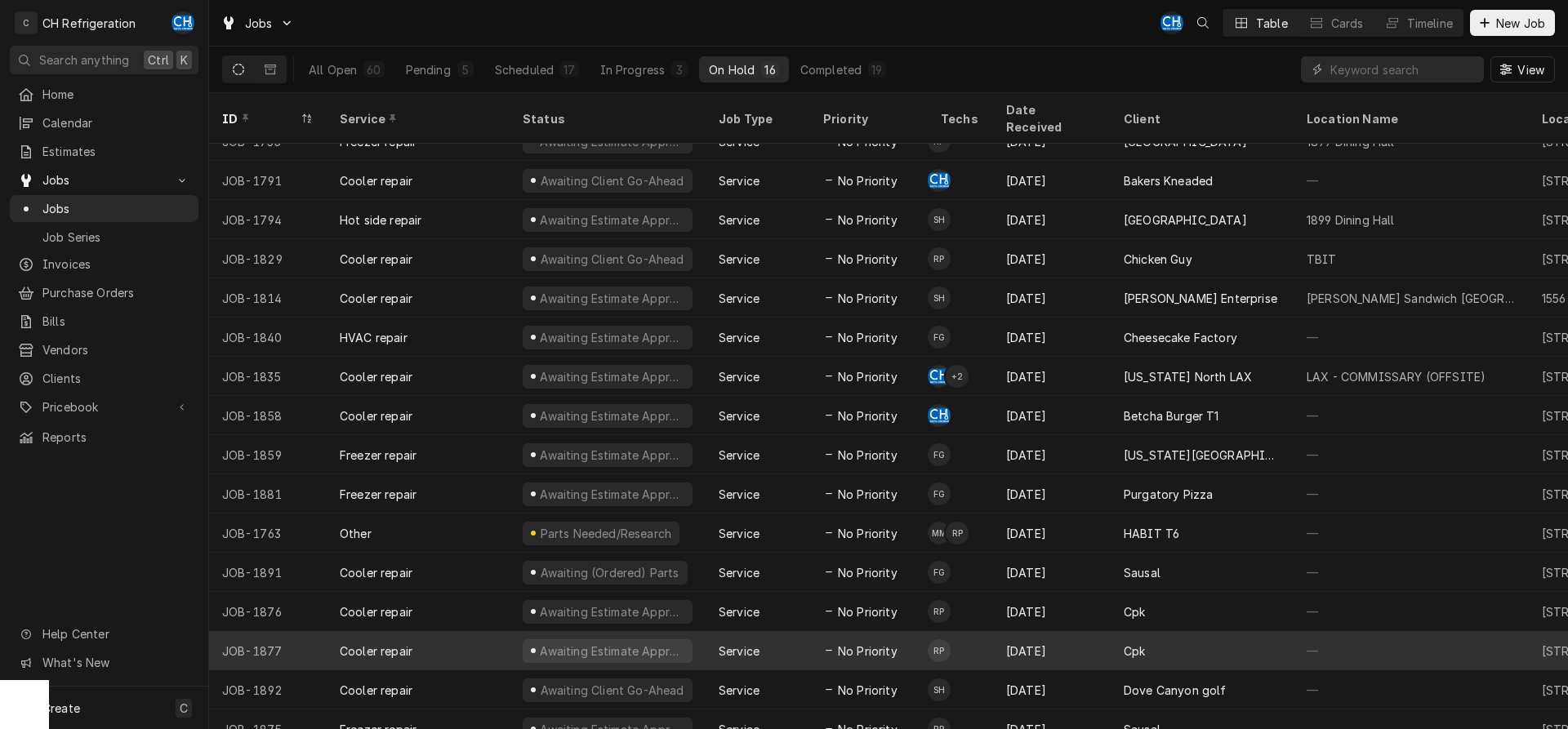
click at [1107, 639] on div "Sep 3" at bounding box center [1052, 651] width 117 height 39
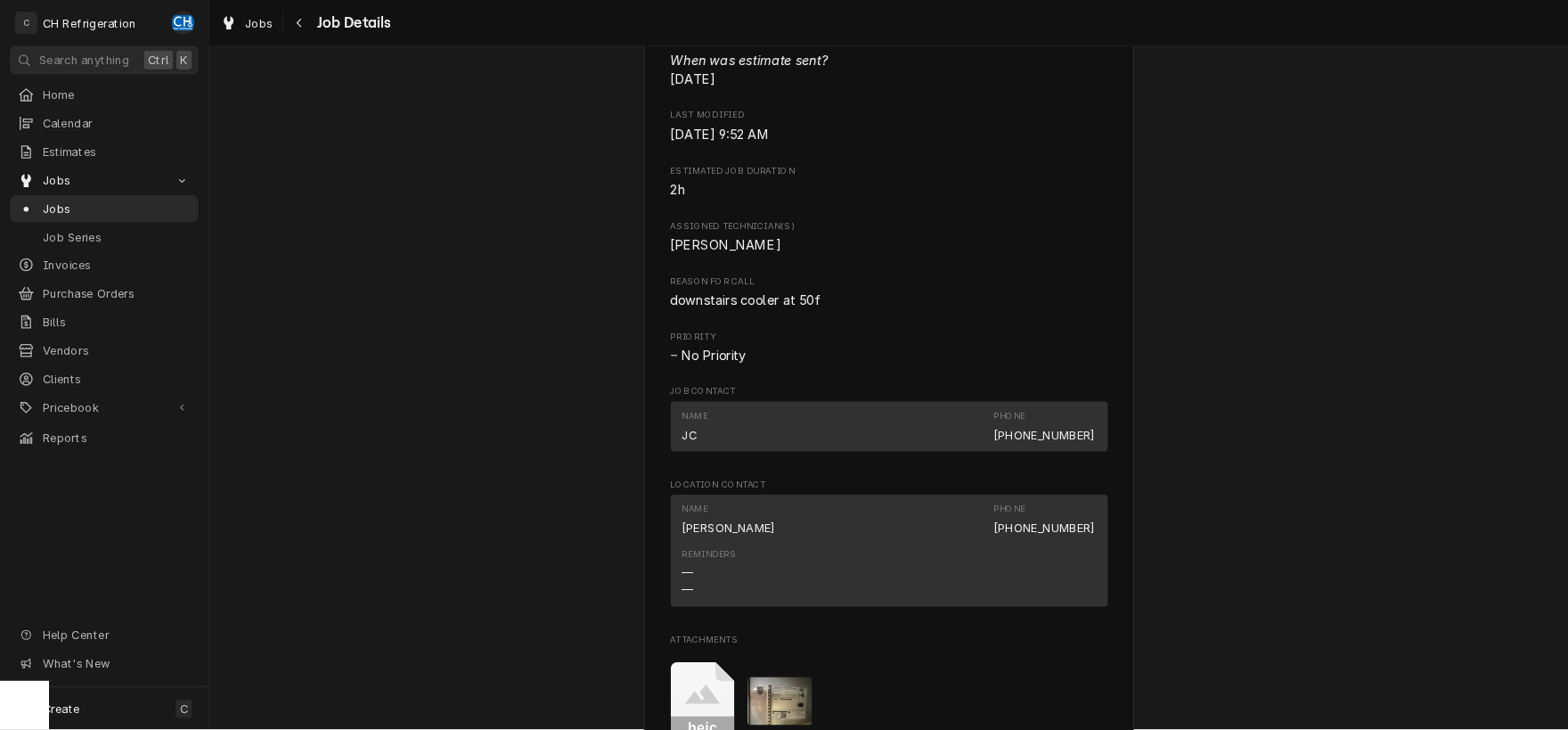
scroll to position [1091, 0]
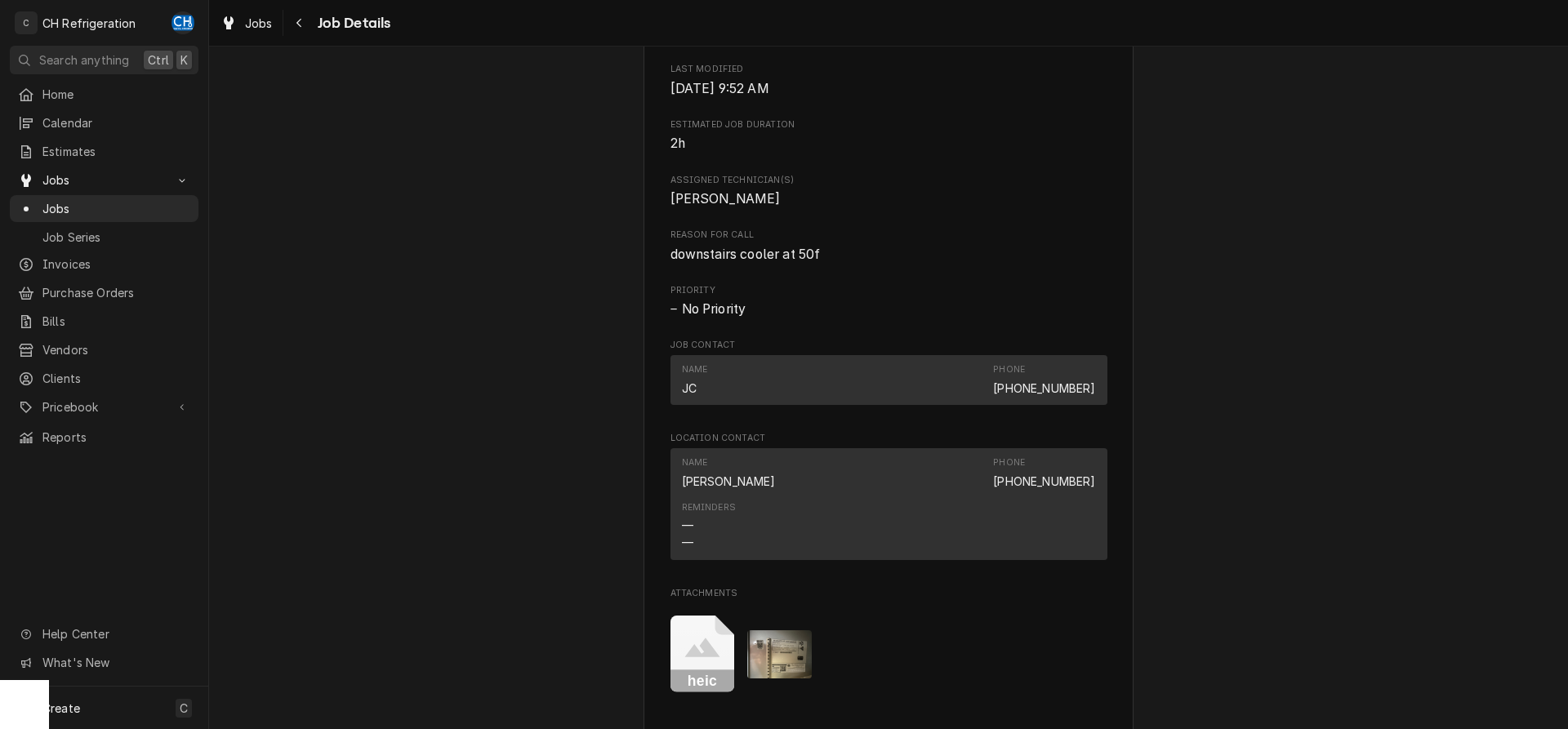
click at [760, 660] on img "Attachments" at bounding box center [779, 654] width 65 height 48
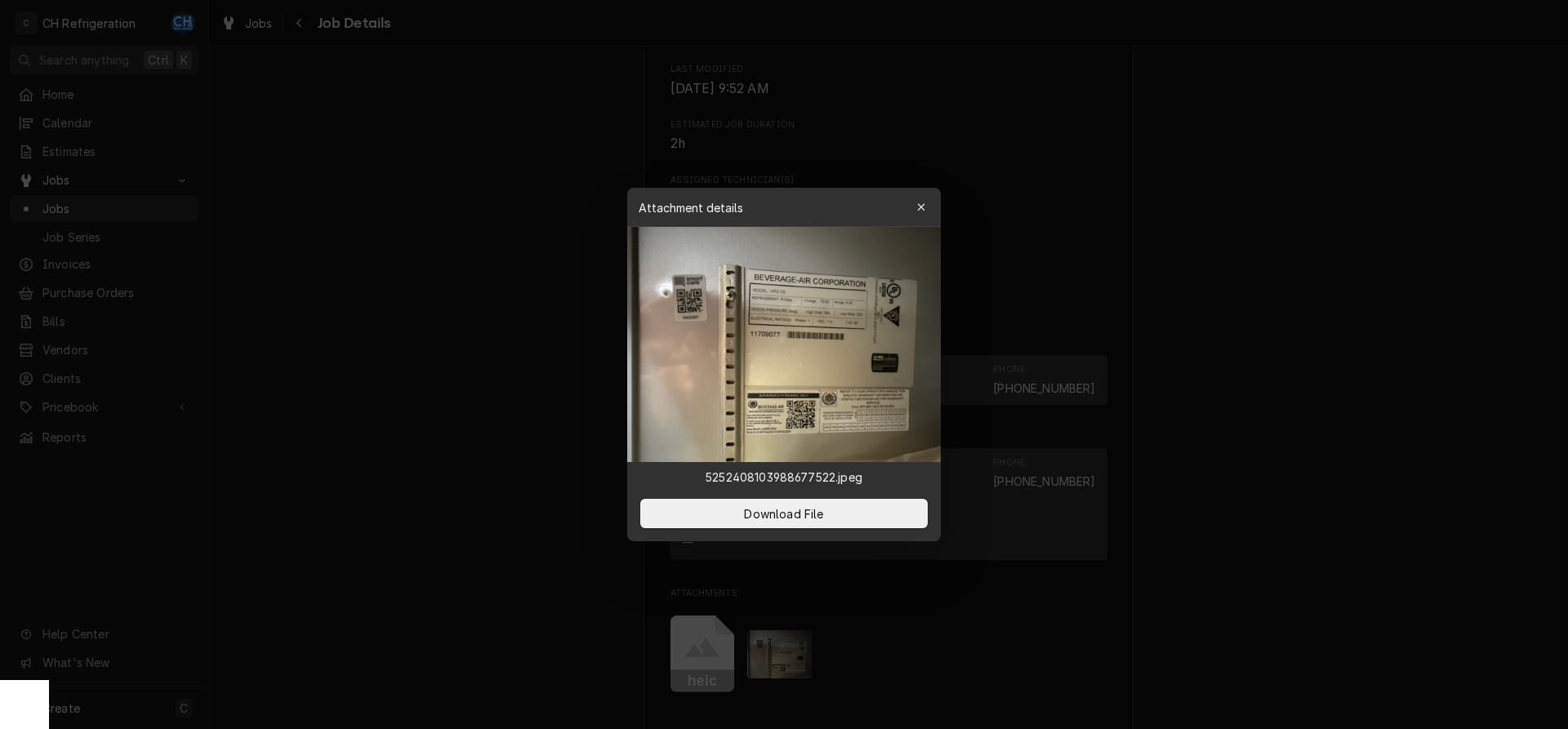
click at [816, 351] on img at bounding box center [784, 344] width 314 height 235
click at [485, 300] on div at bounding box center [784, 364] width 1568 height 729
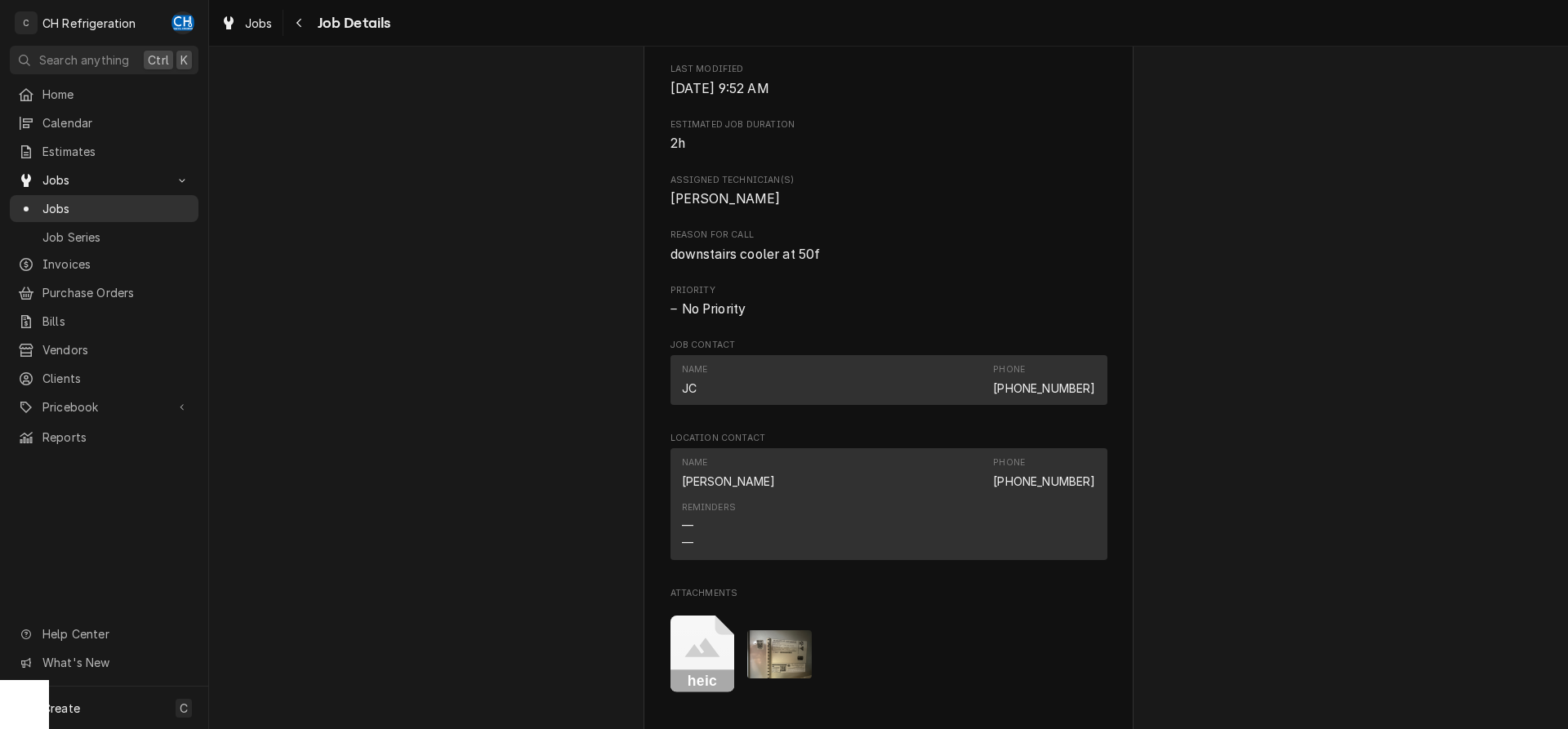
click at [65, 200] on span "Jobs" at bounding box center [116, 208] width 148 height 17
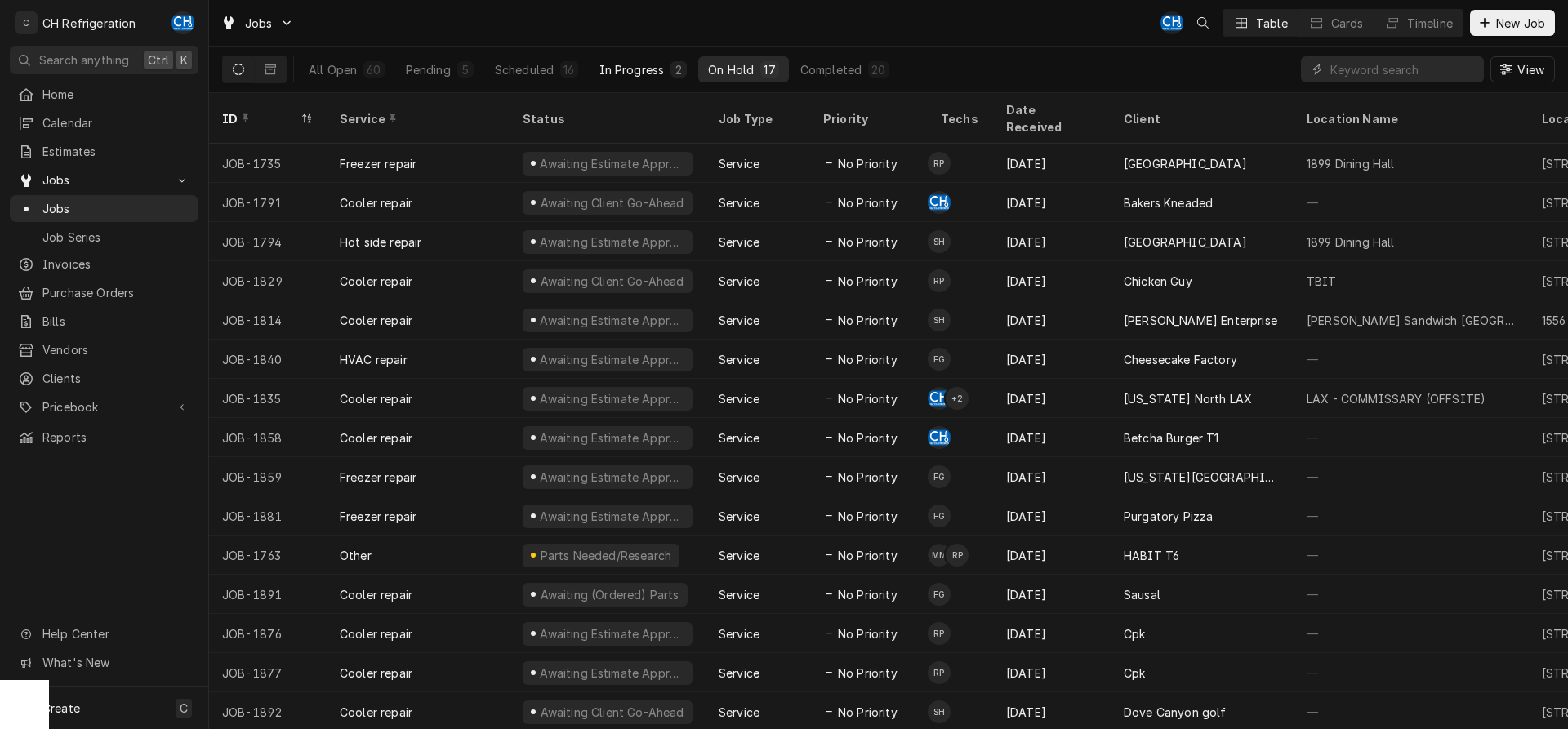
click at [668, 73] on button "In Progress 2" at bounding box center [643, 69] width 108 height 26
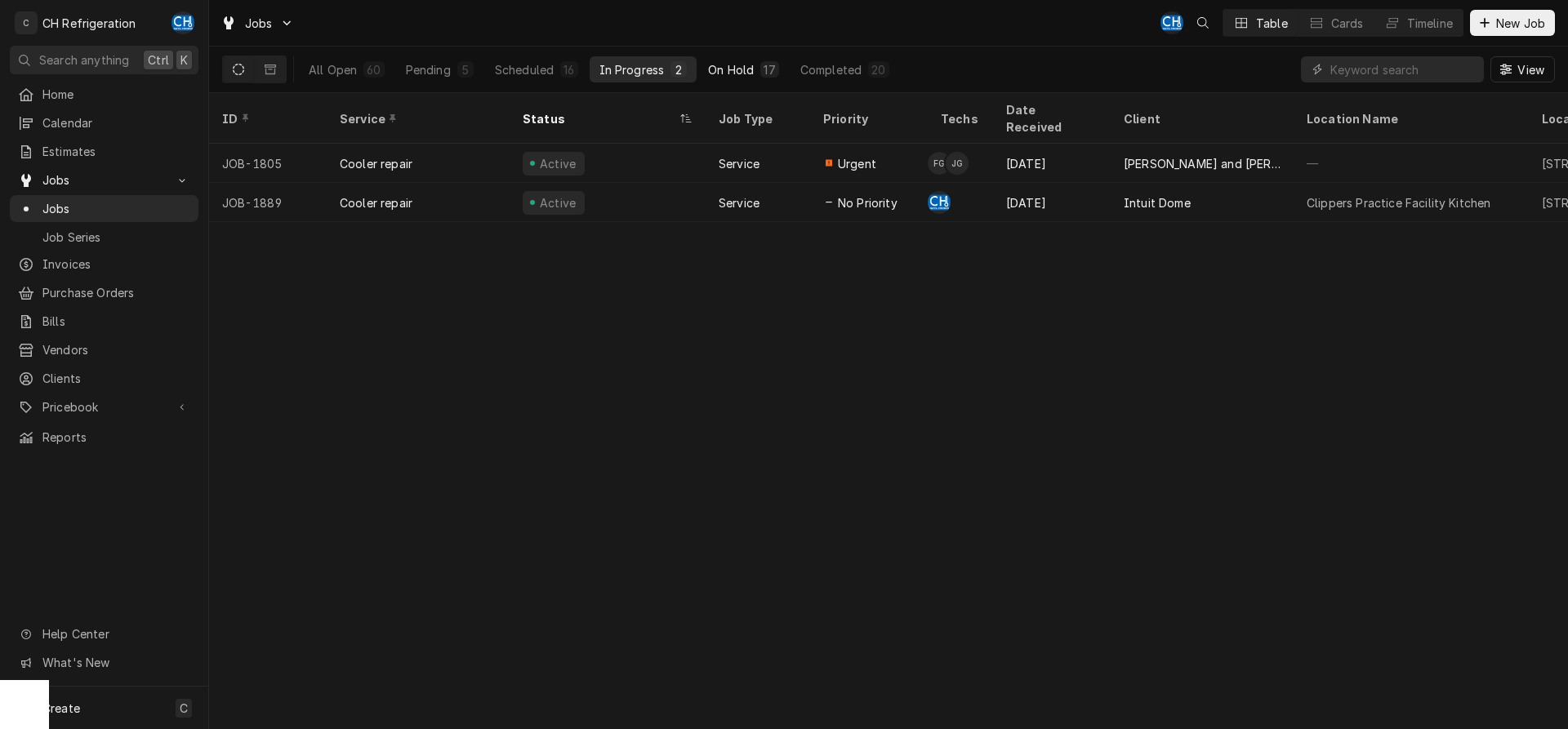
click at [782, 72] on button "On Hold 17" at bounding box center [744, 69] width 90 height 26
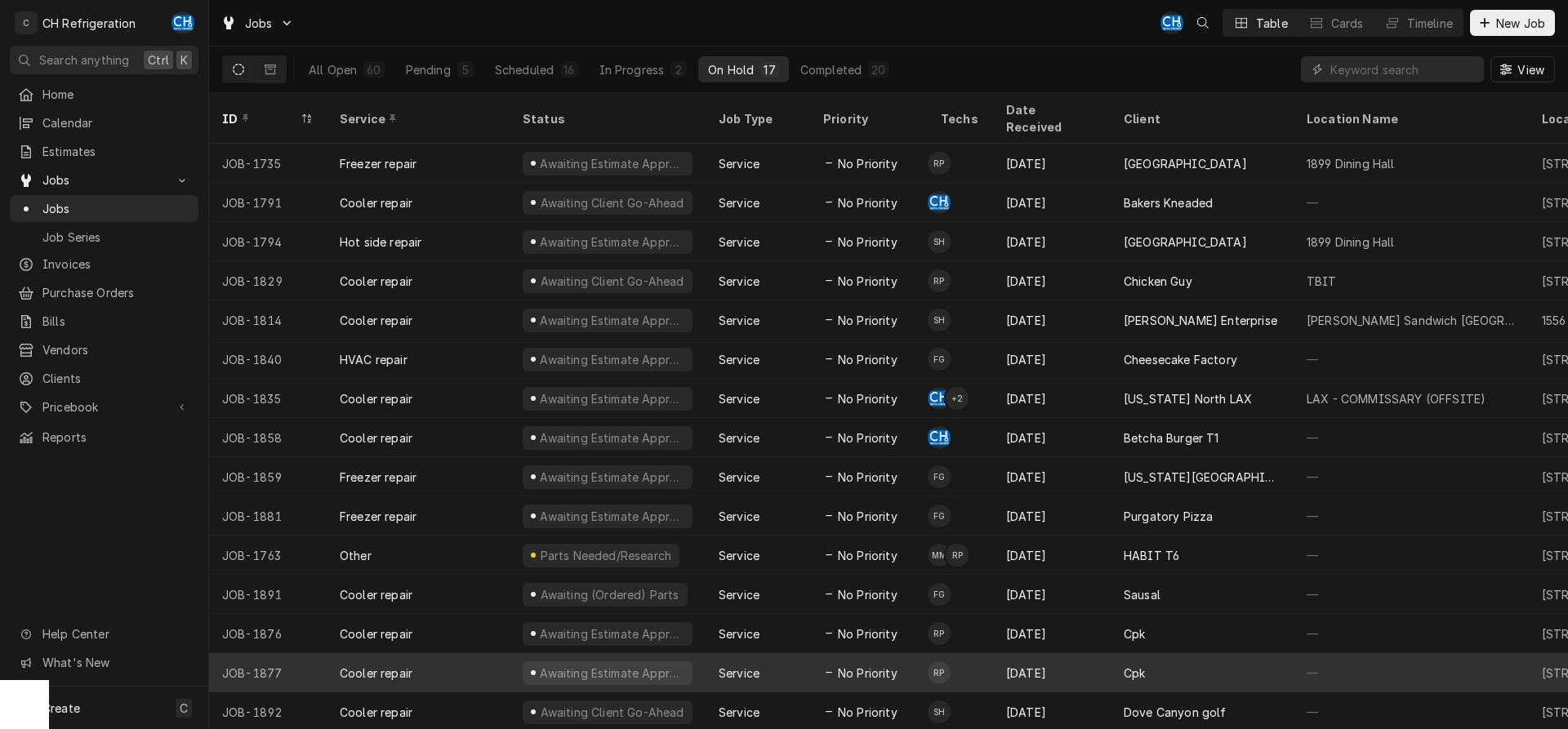
scroll to position [61, 0]
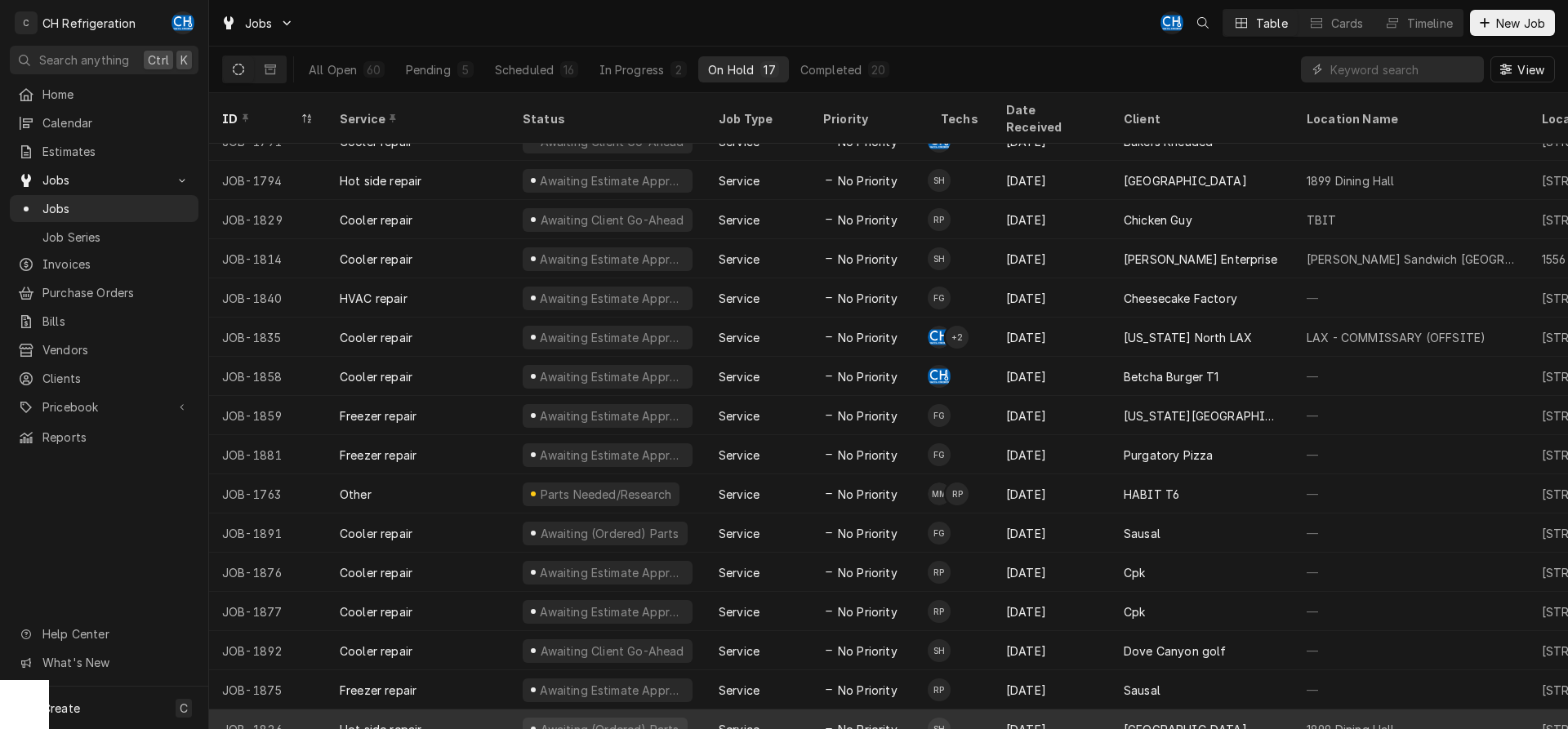
click at [784, 364] on div "[GEOGRAPHIC_DATA]" at bounding box center [1185, 730] width 123 height 17
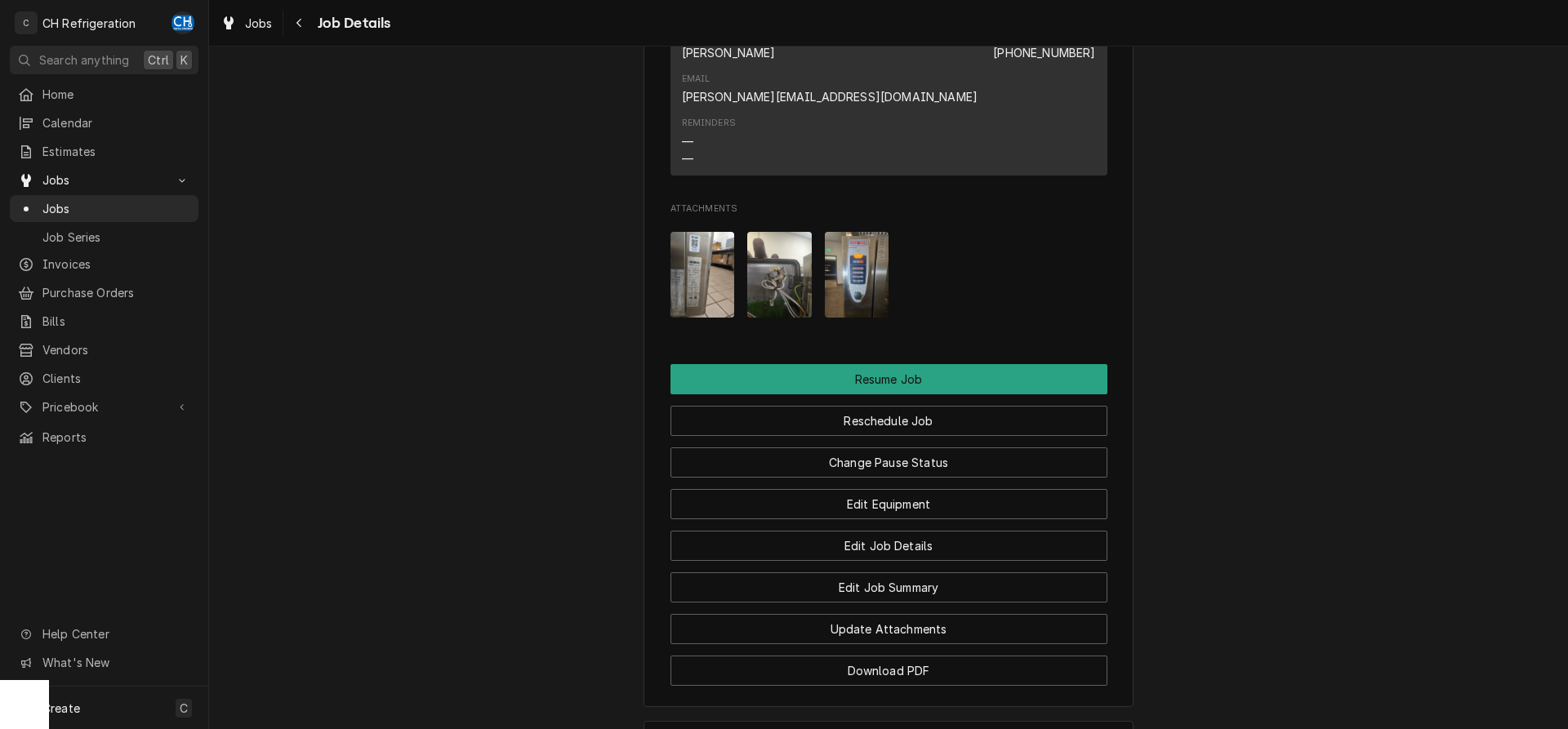
scroll to position [1820, 0]
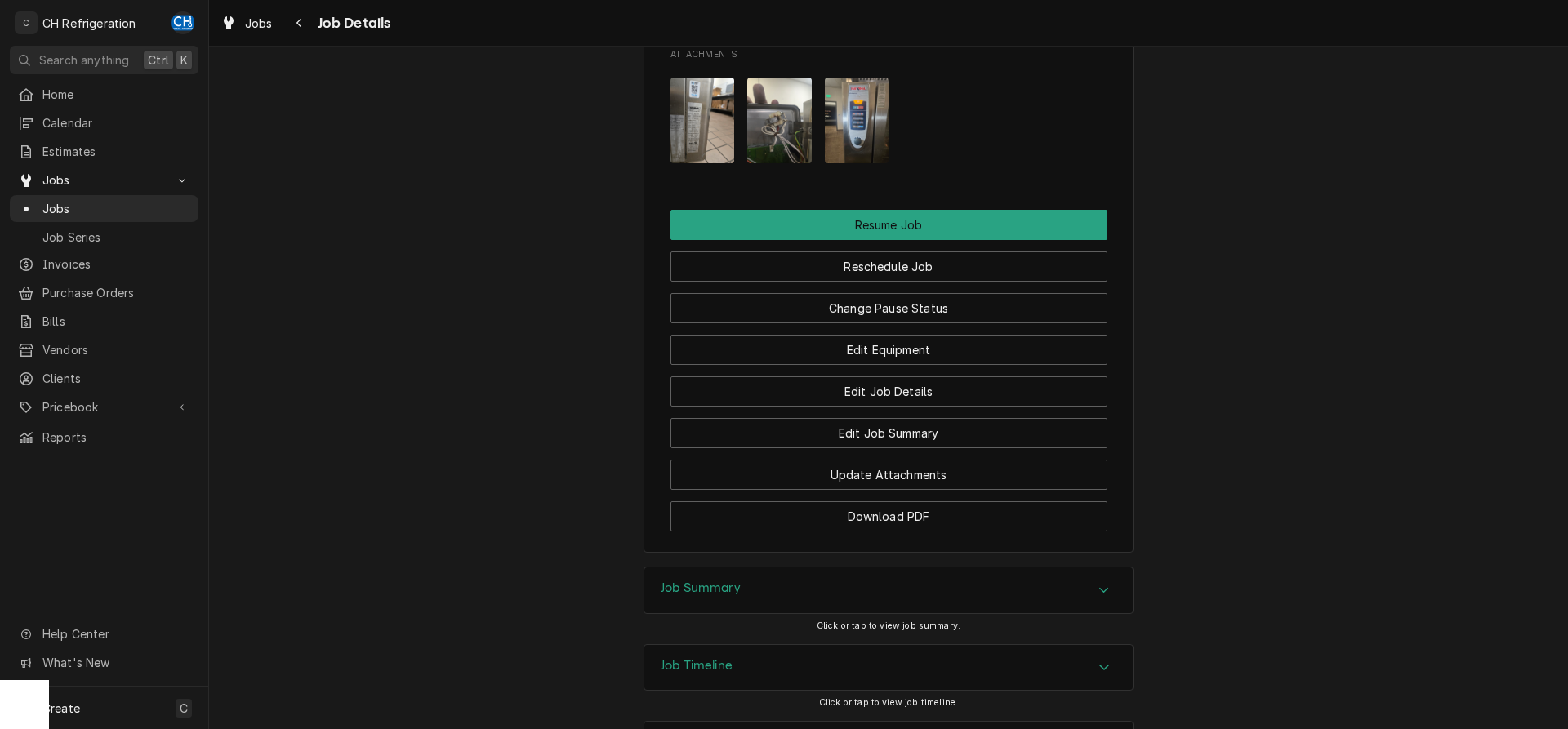
click at [965, 568] on div "Job Summary" at bounding box center [888, 591] width 489 height 46
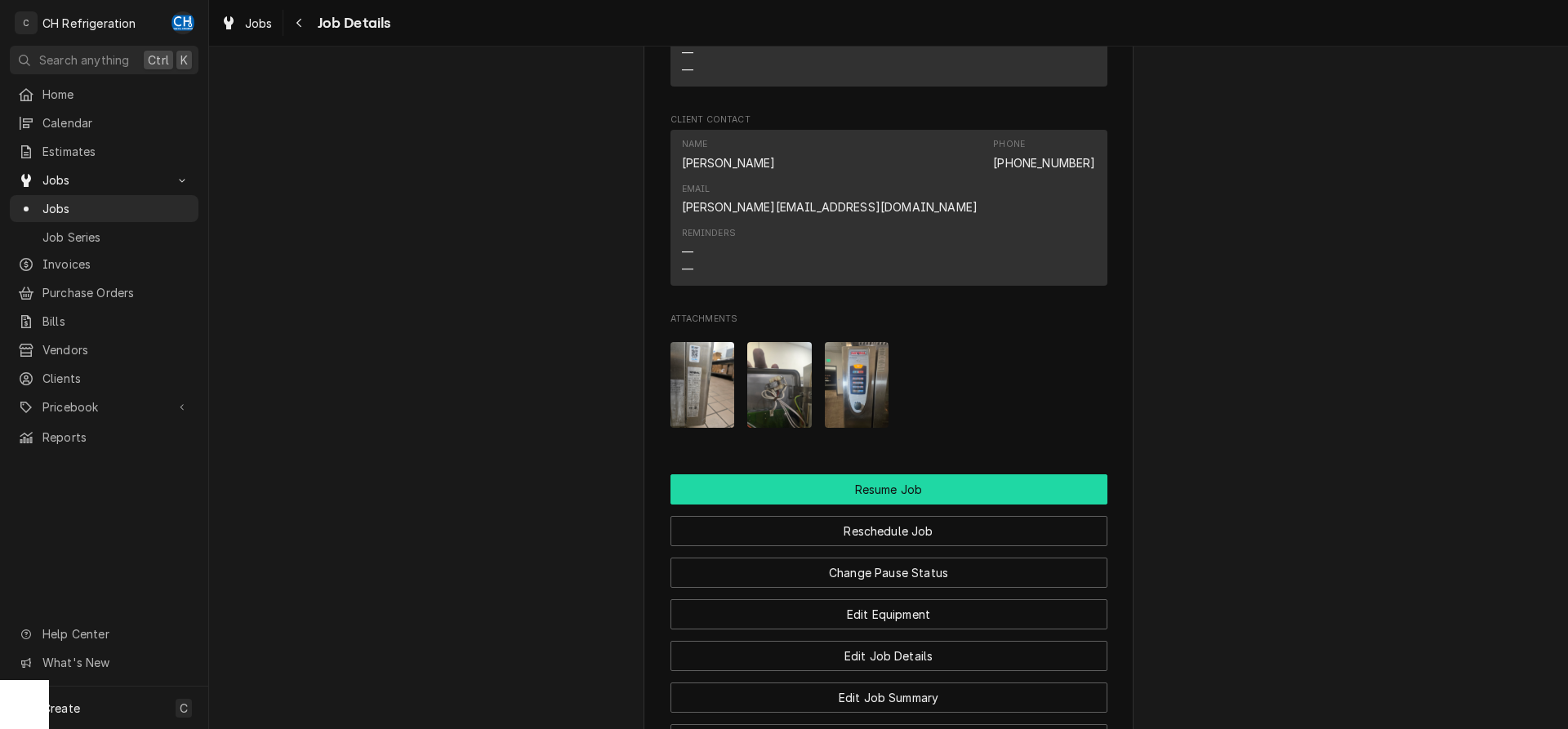
scroll to position [1537, 0]
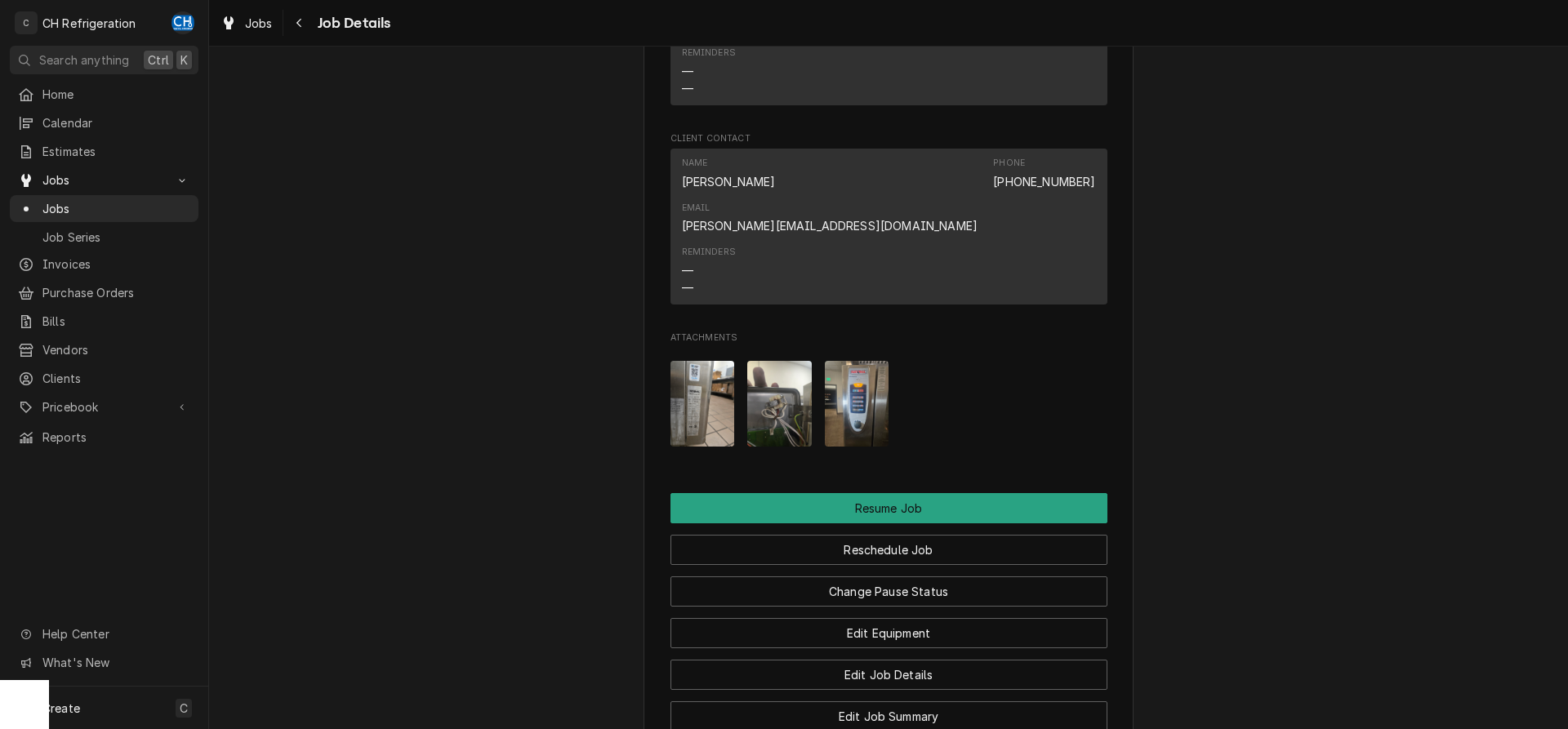
click at [709, 361] on img "Attachments" at bounding box center [703, 404] width 65 height 86
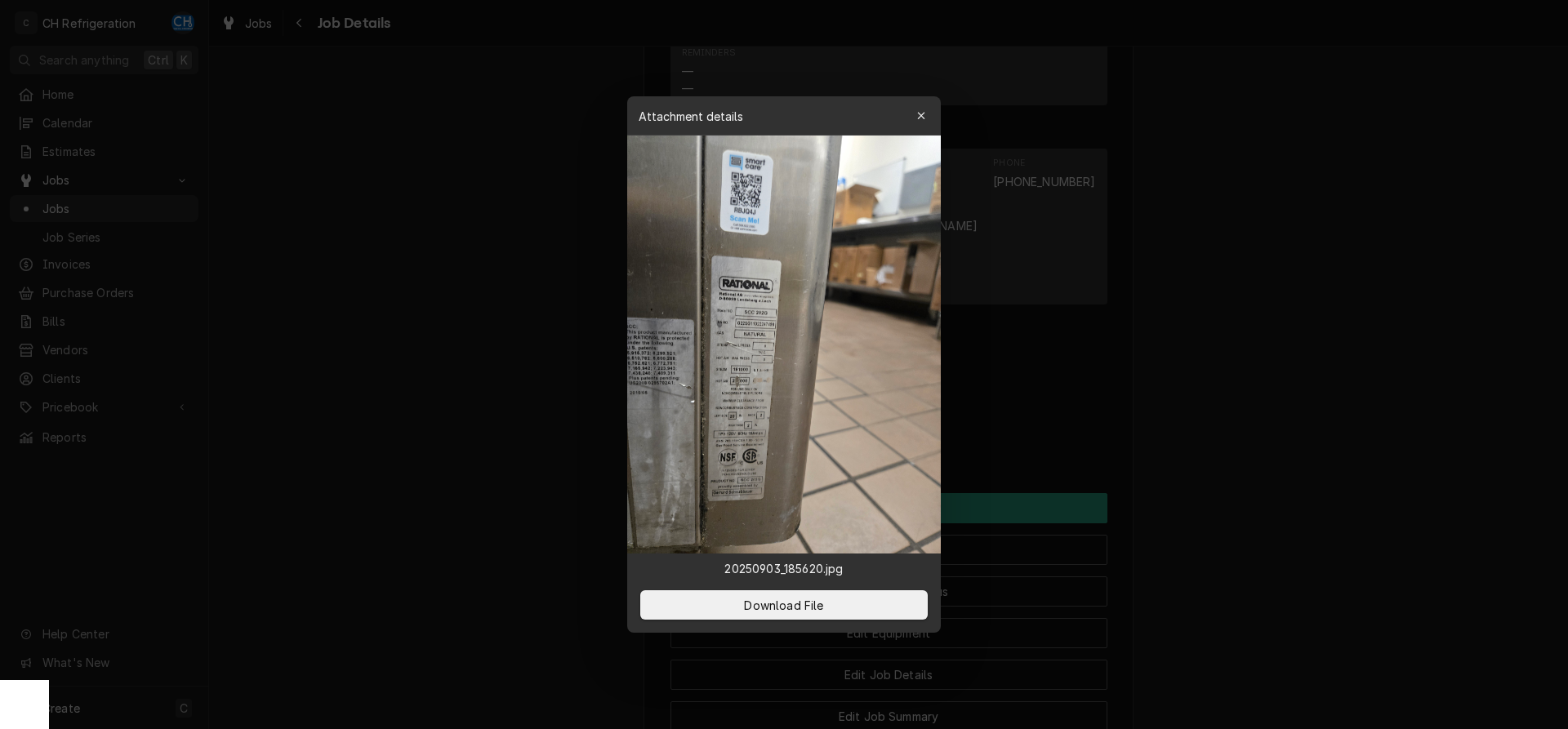
click at [1301, 373] on div at bounding box center [784, 364] width 1568 height 729
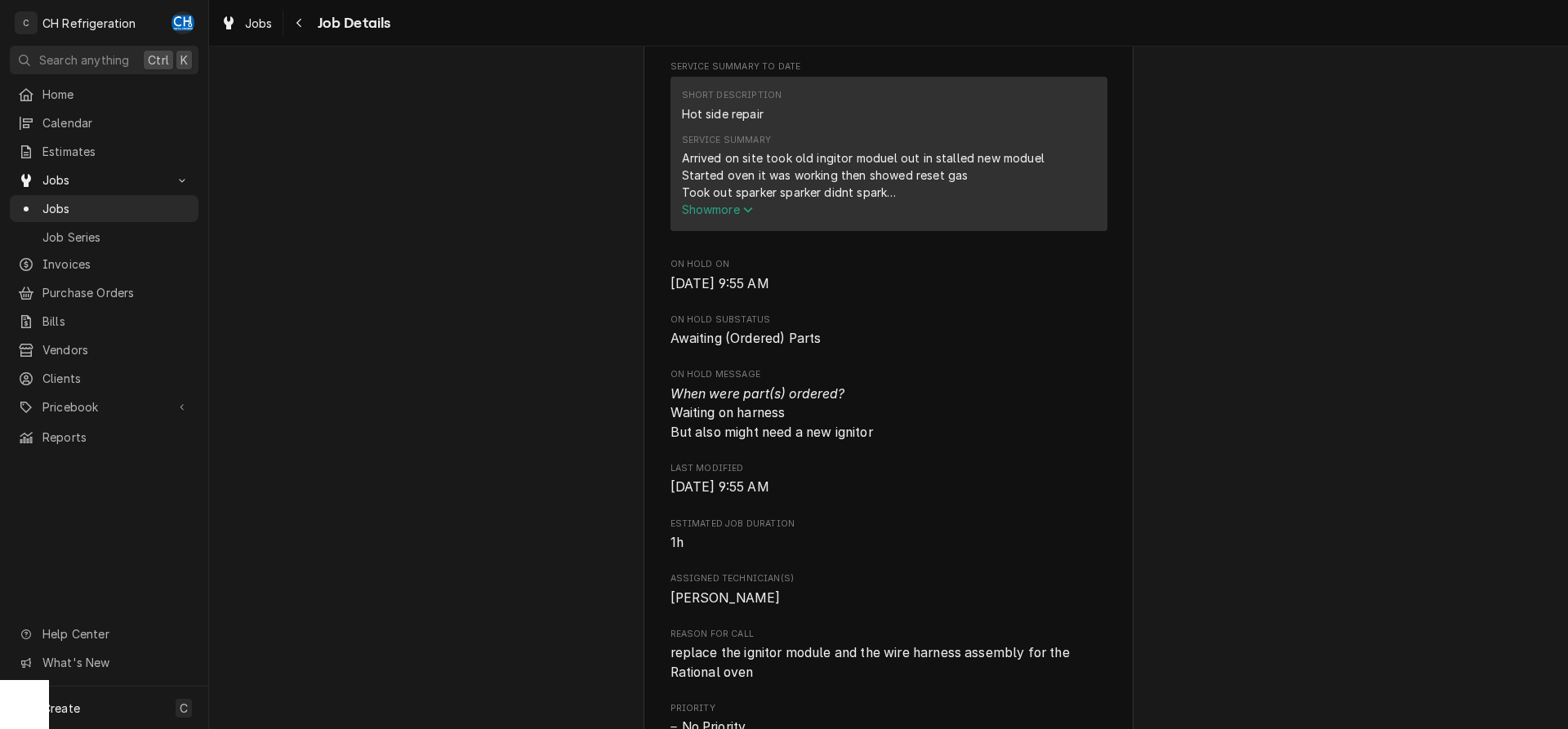
scroll to position [583, 0]
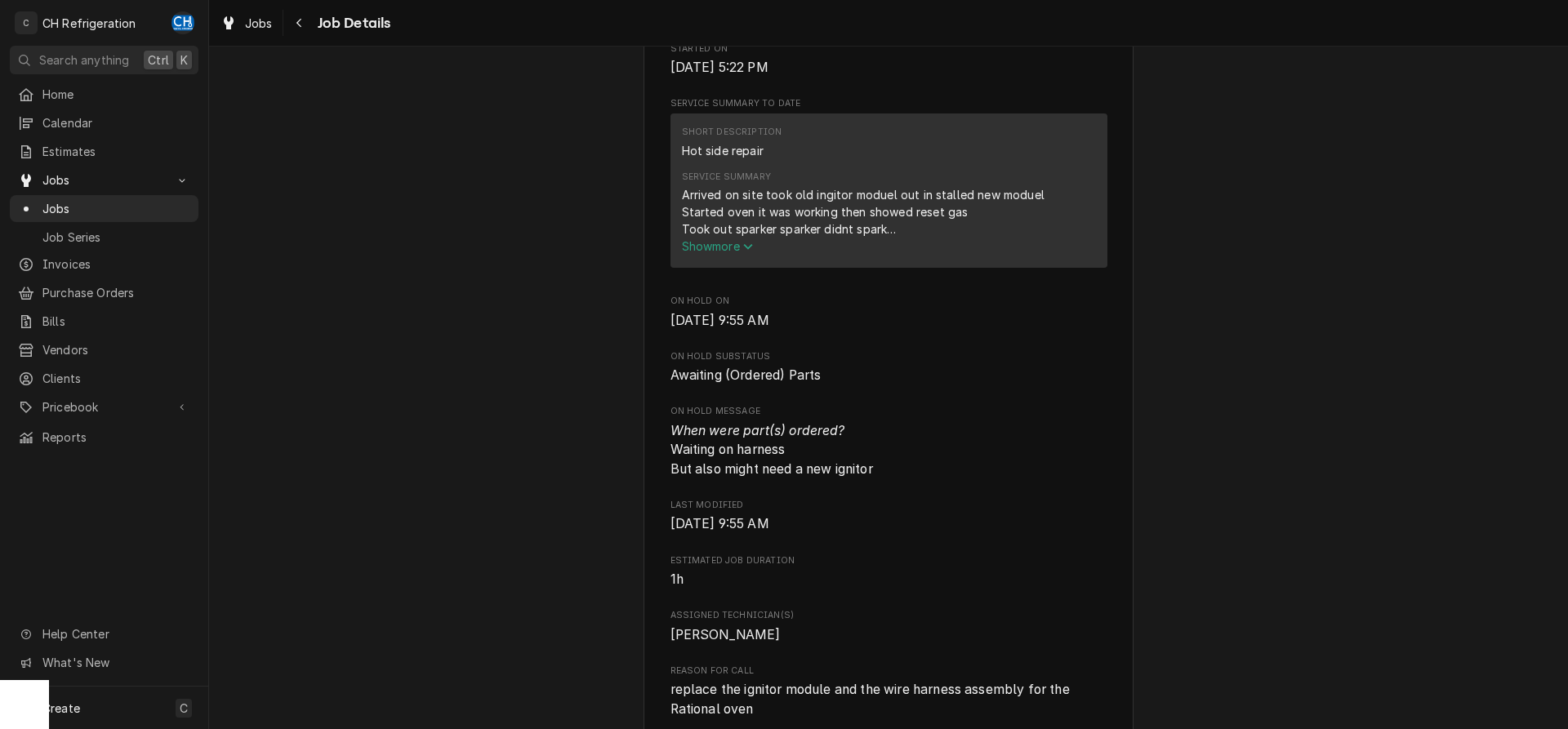
click at [734, 253] on span "Show more" at bounding box center [717, 246] width 72 height 14
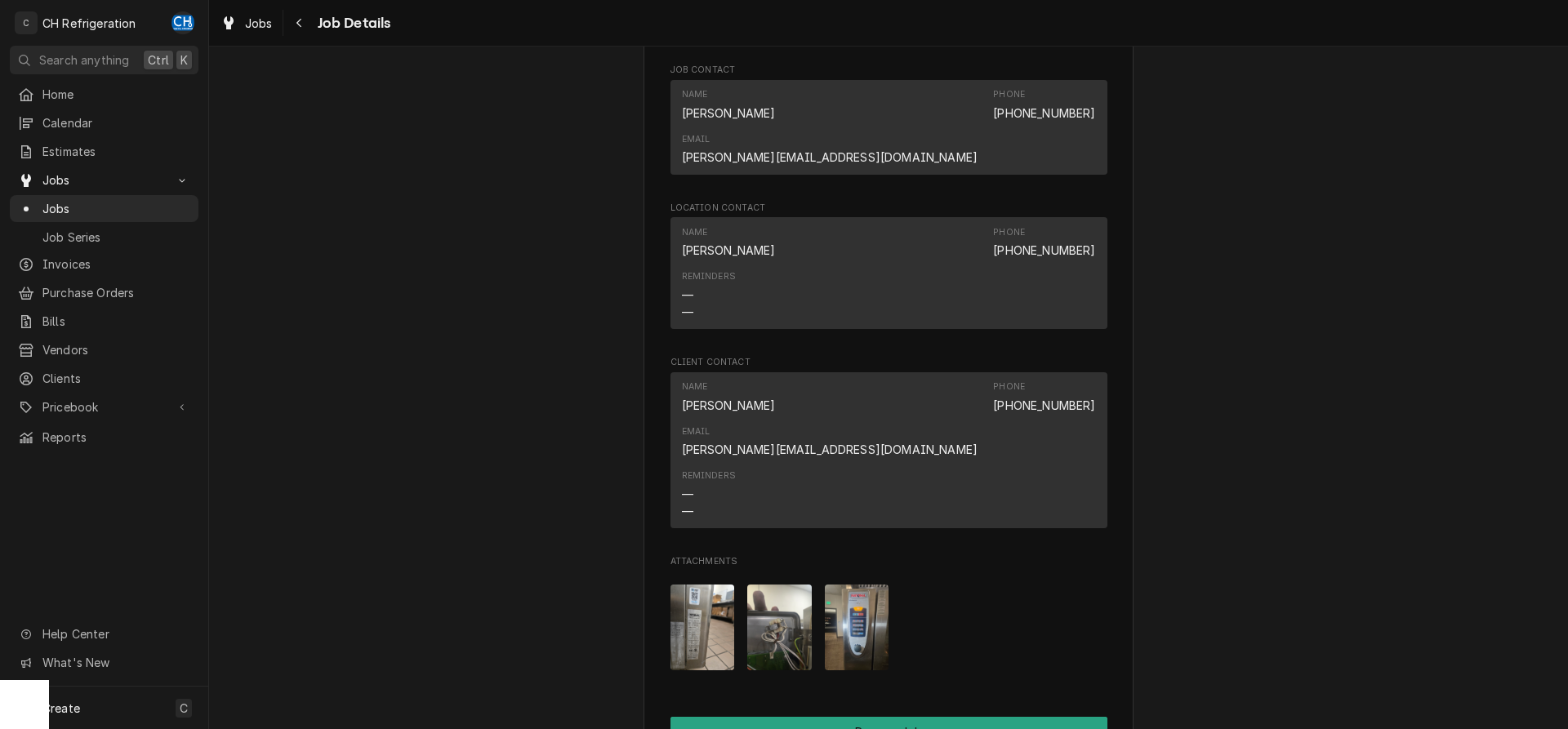
scroll to position [1749, 0]
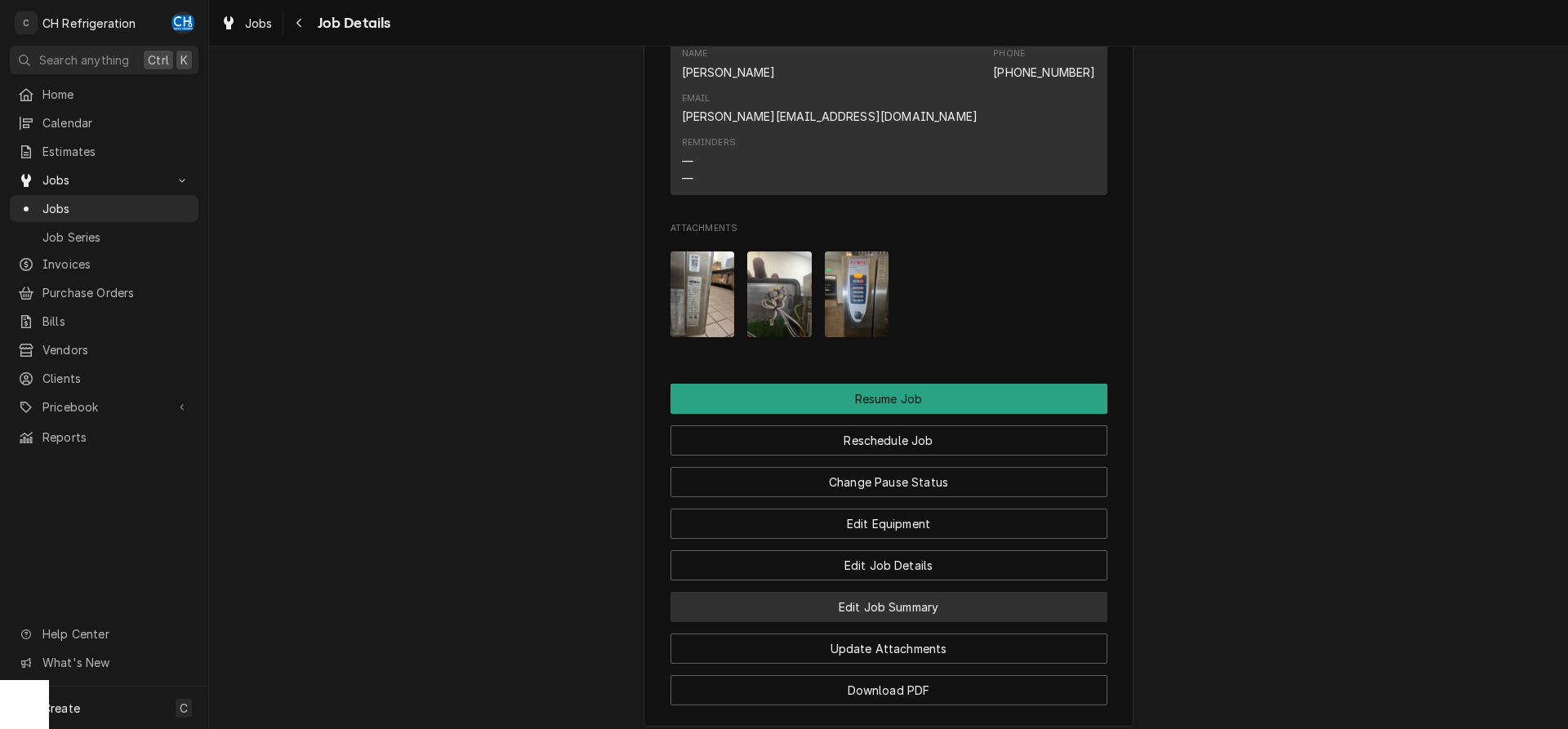
click at [975, 592] on button "Edit Job Summary" at bounding box center [889, 608] width 437 height 31
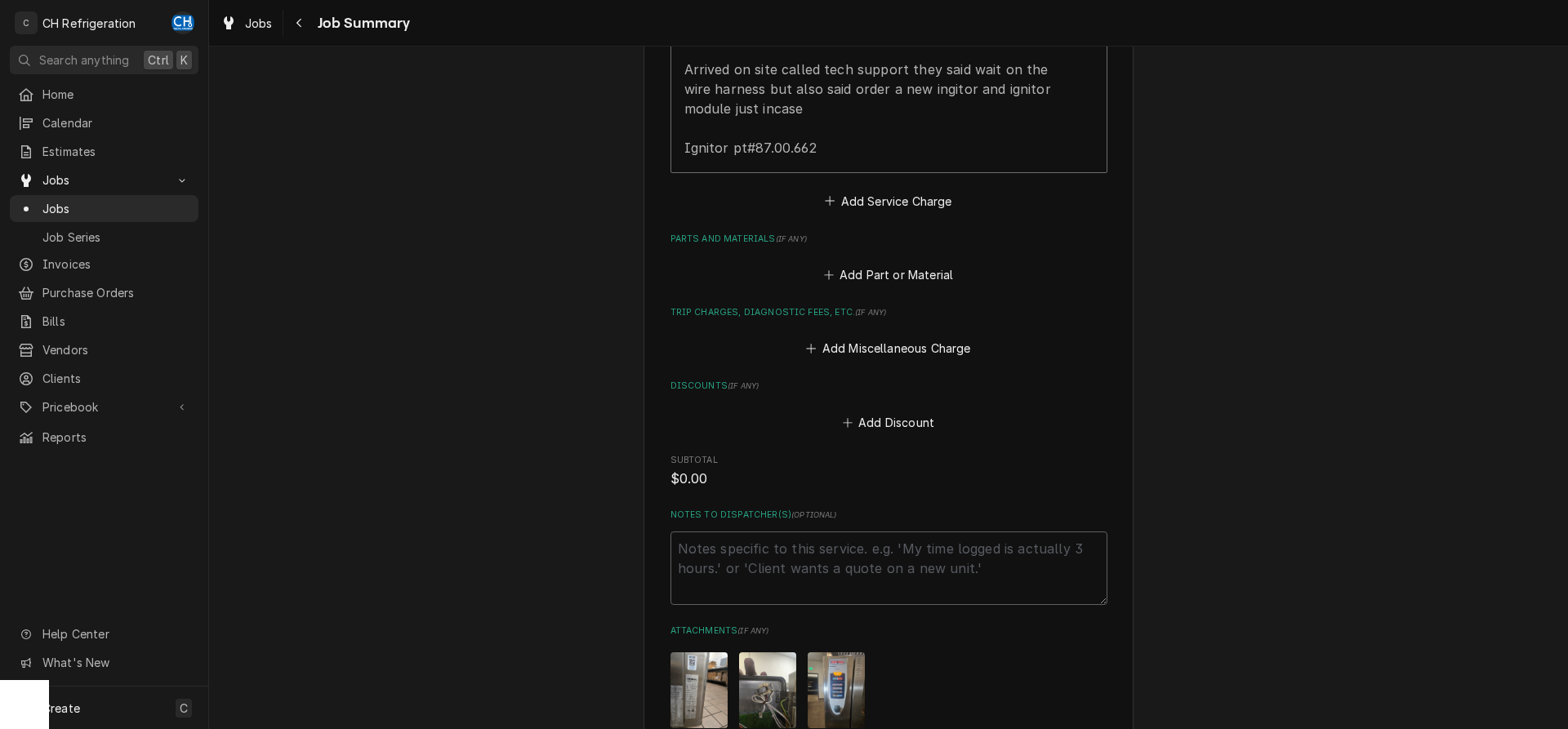
scroll to position [833, 0]
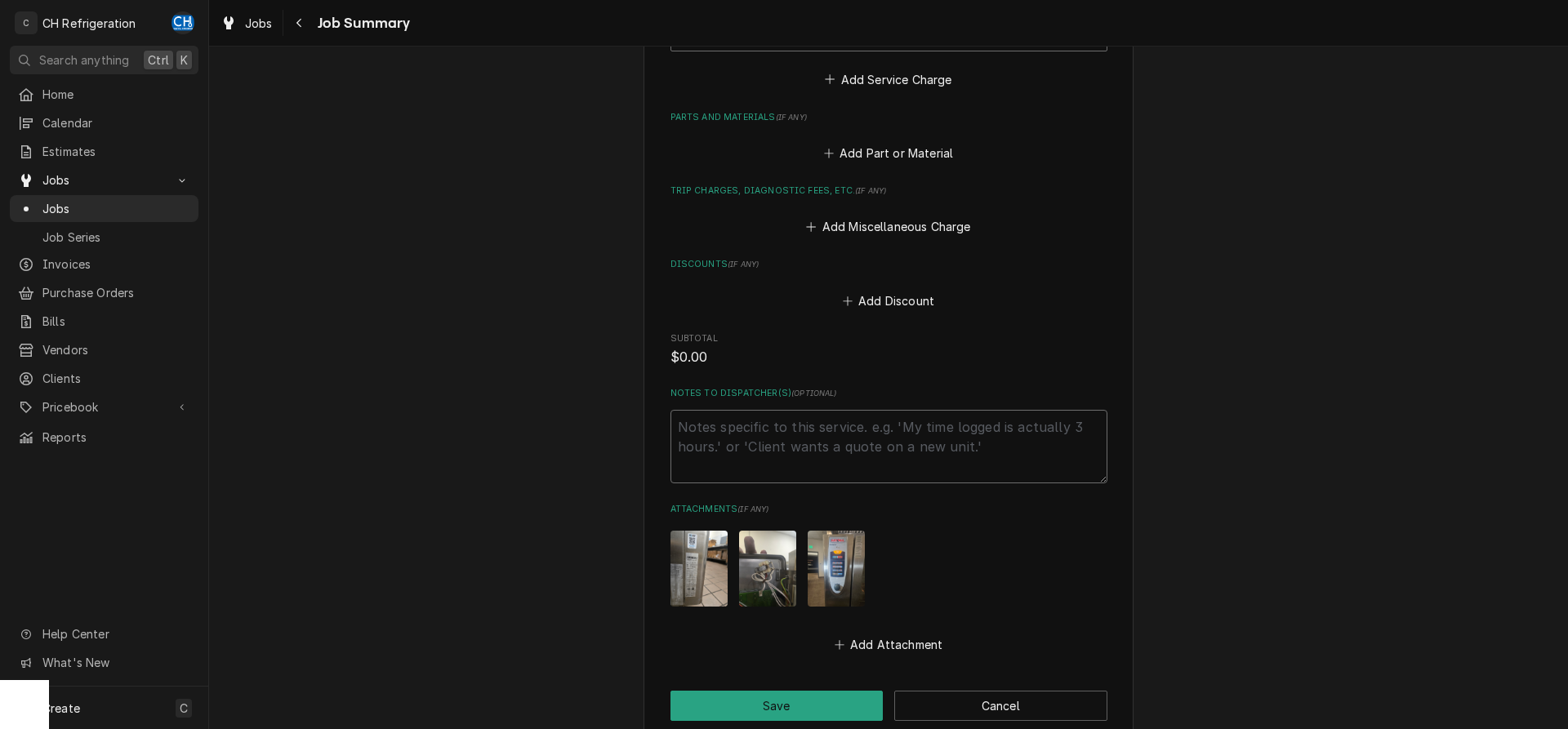
click at [800, 476] on textarea "Notes to Dispatcher(s) ( optional )" at bounding box center [889, 446] width 437 height 73
type textarea "w"
type textarea "x"
type textarea "wa"
type textarea "x"
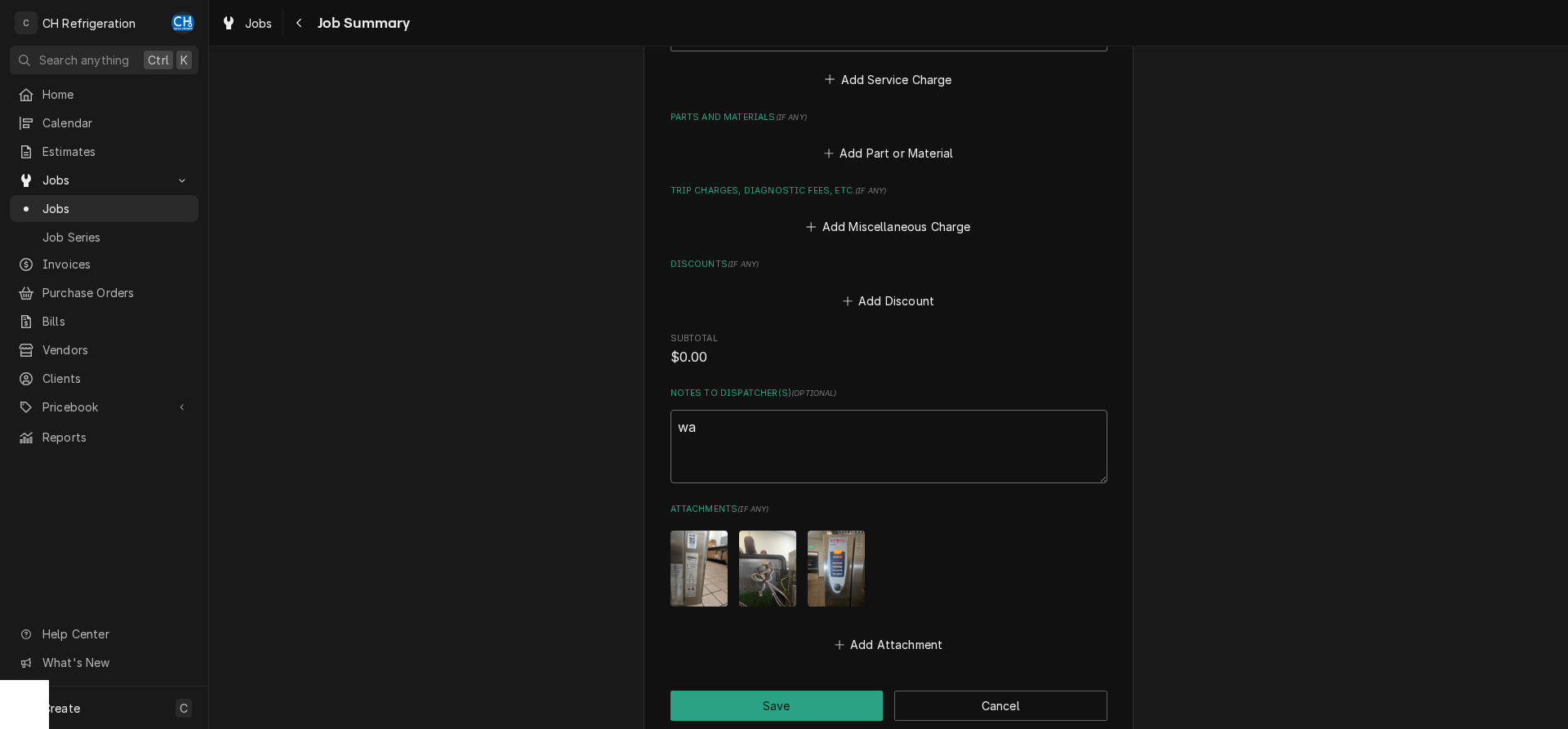
type textarea "wai"
type textarea "x"
type textarea "wait"
type textarea "x"
type textarea "waiti"
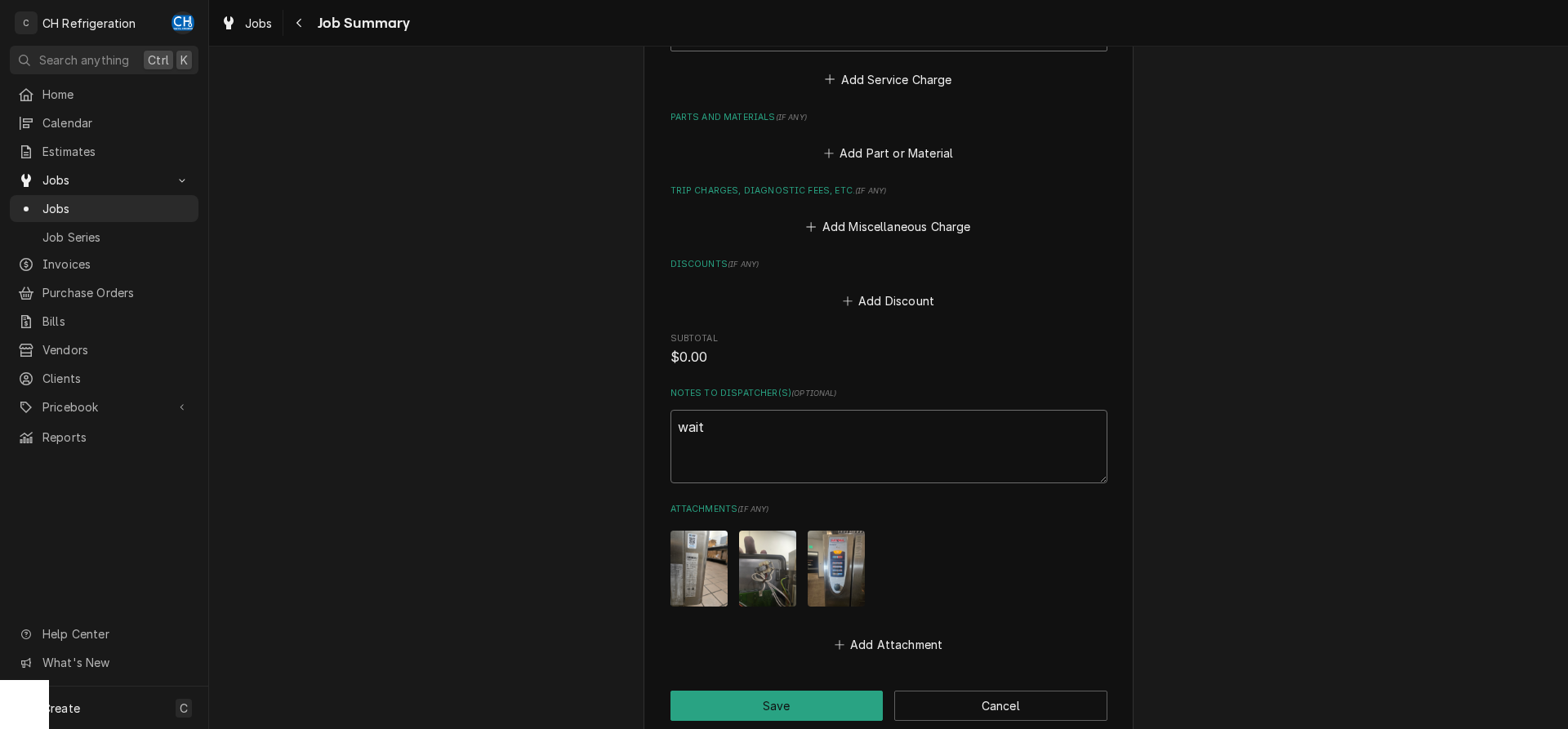
type textarea "x"
type textarea "waitin"
type textarea "x"
type textarea "waiting"
type textarea "x"
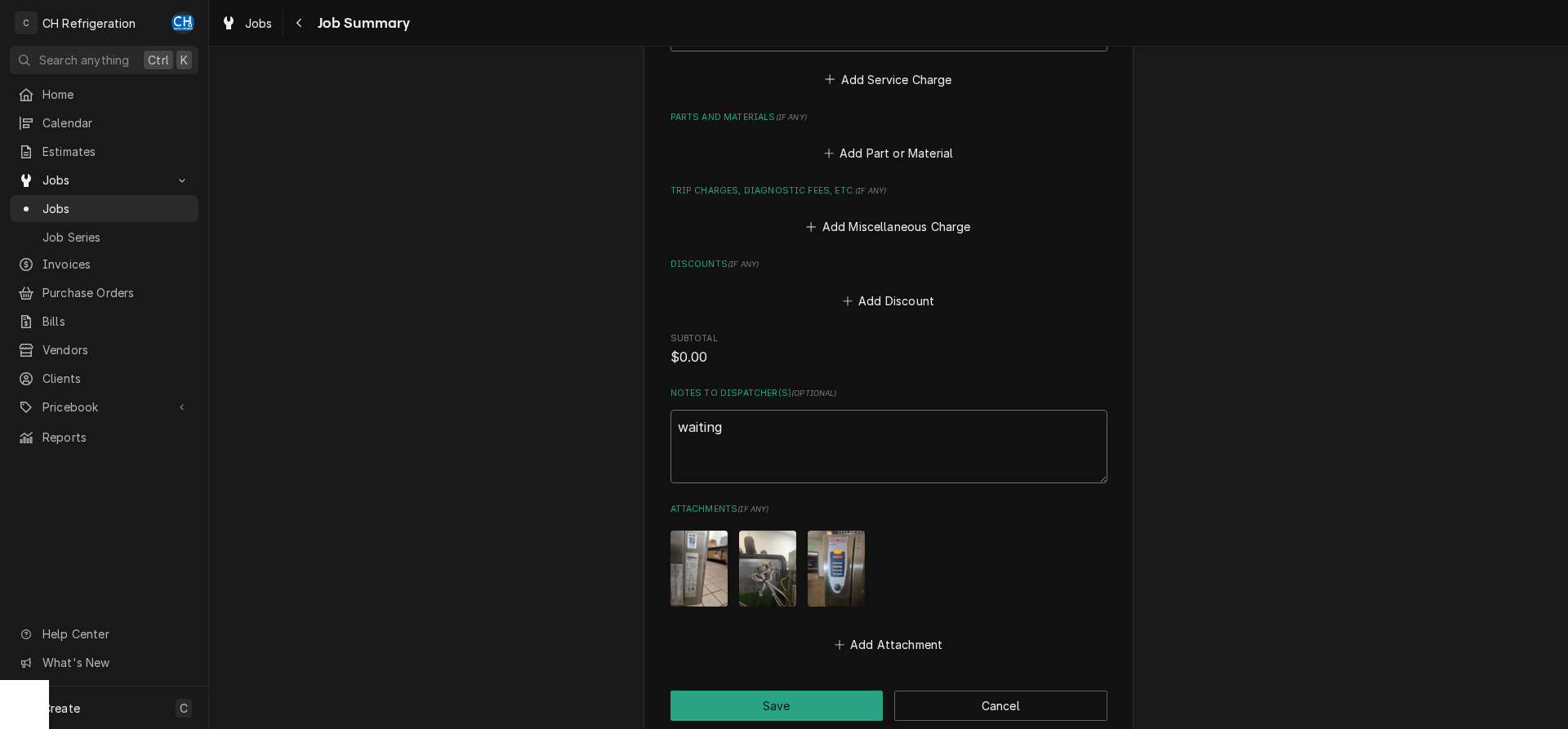
type textarea "waiting"
type textarea "x"
type textarea "waiting f"
type textarea "x"
type textarea "waiting fo"
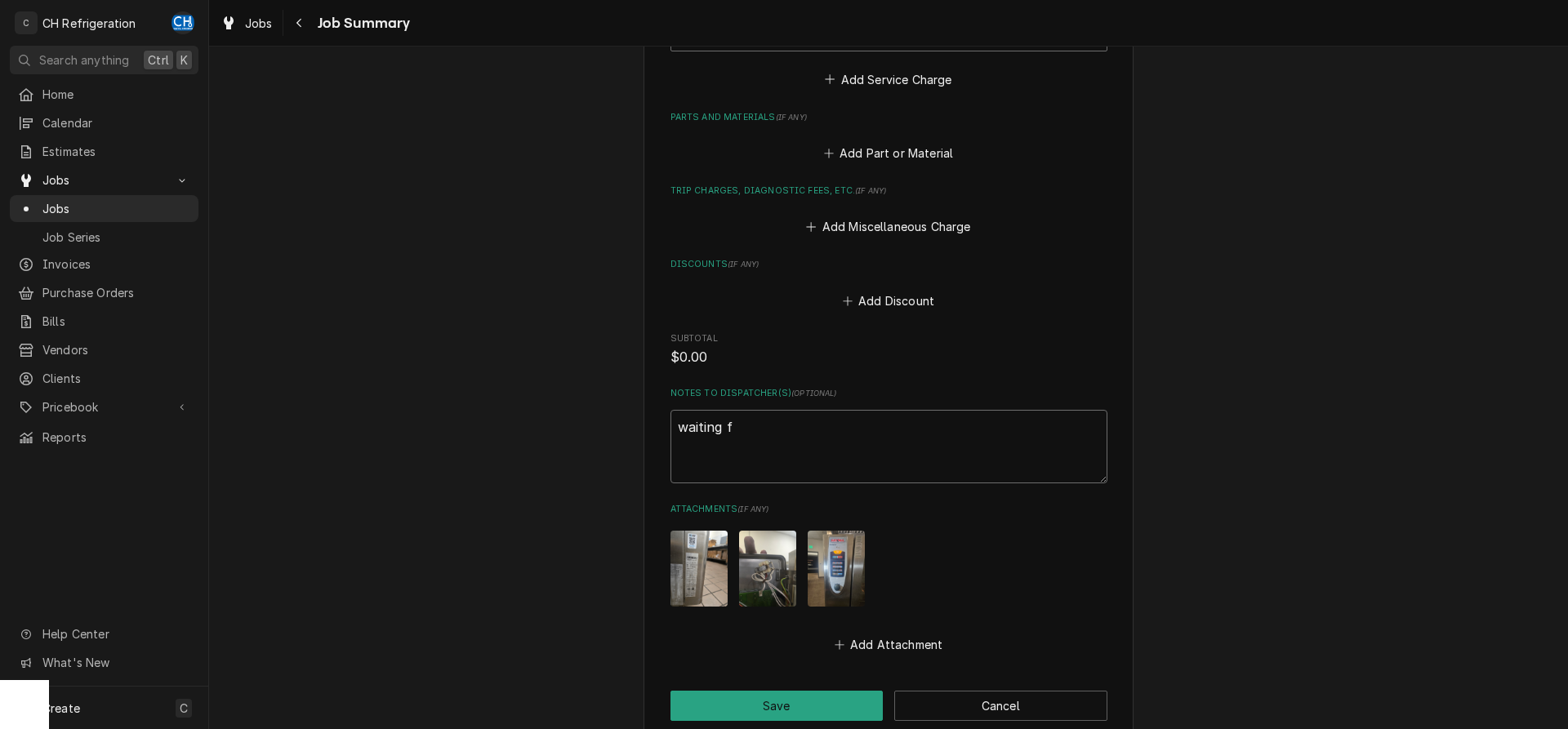
type textarea "x"
type textarea "waiting for"
type textarea "x"
type textarea "waiting for"
type textarea "x"
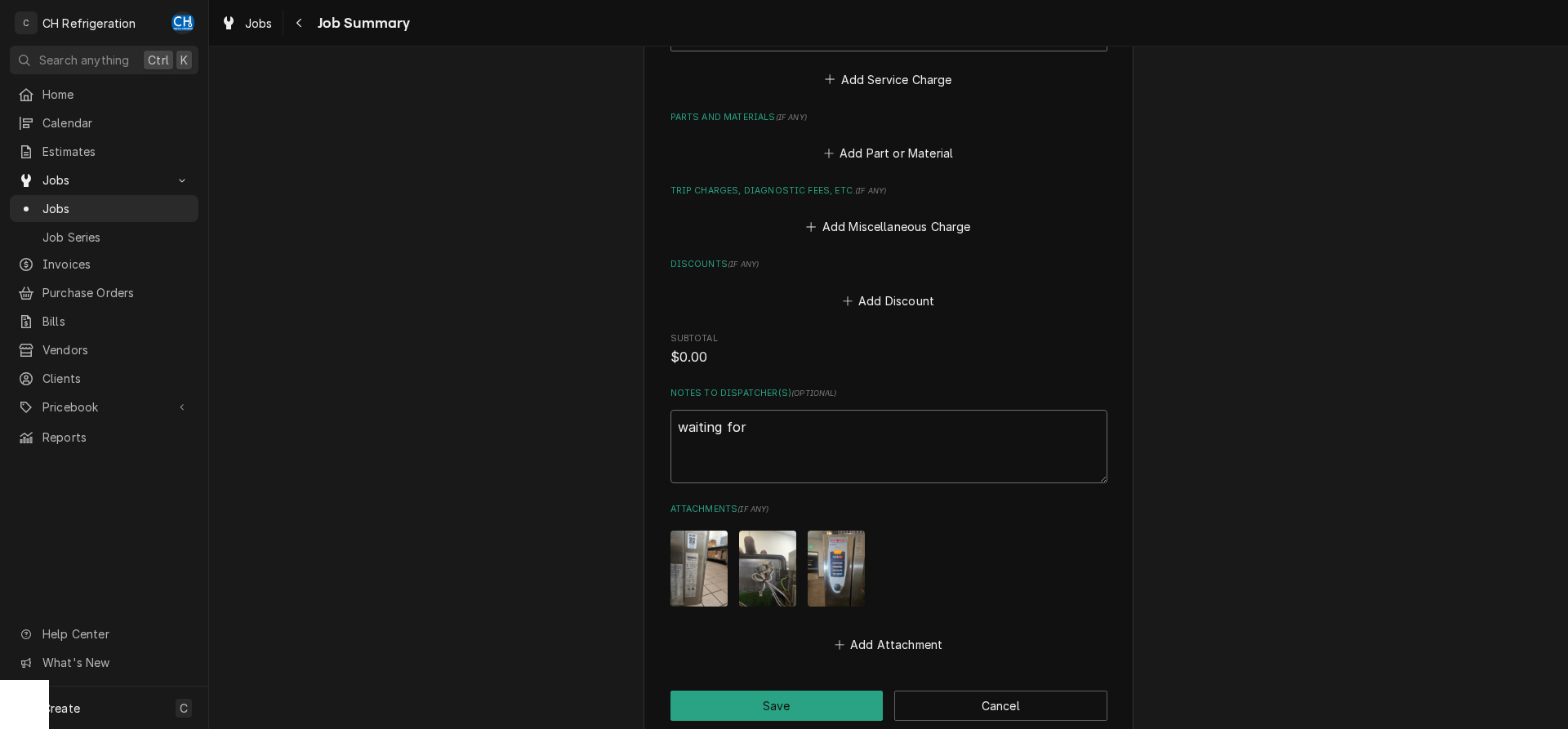
type textarea "waiting for w"
type textarea "x"
type textarea "waiting for wi"
type textarea "x"
type textarea "waiting for wir"
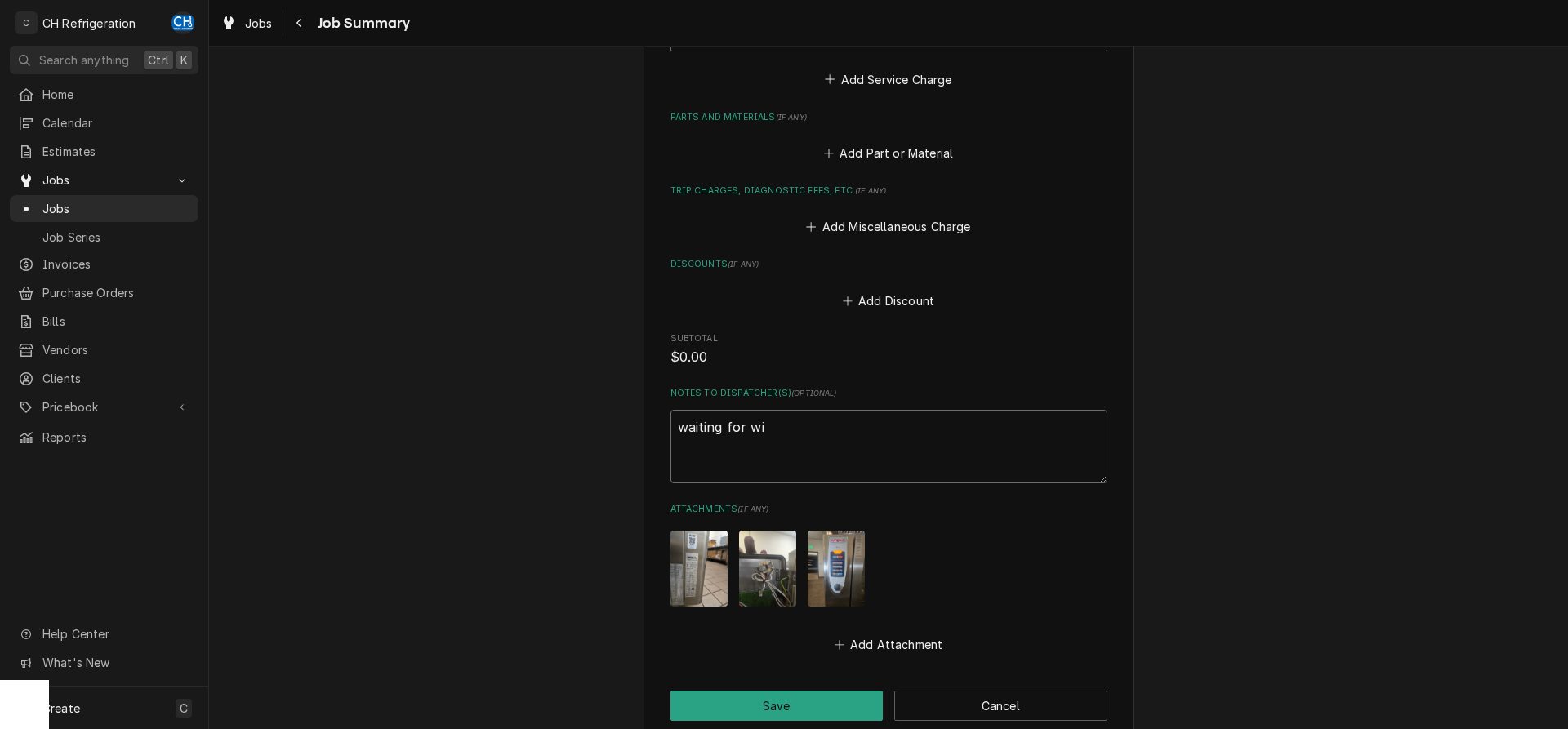
type textarea "x"
type textarea "waiting for wire"
type textarea "x"
type textarea "waiting for wire"
type textarea "x"
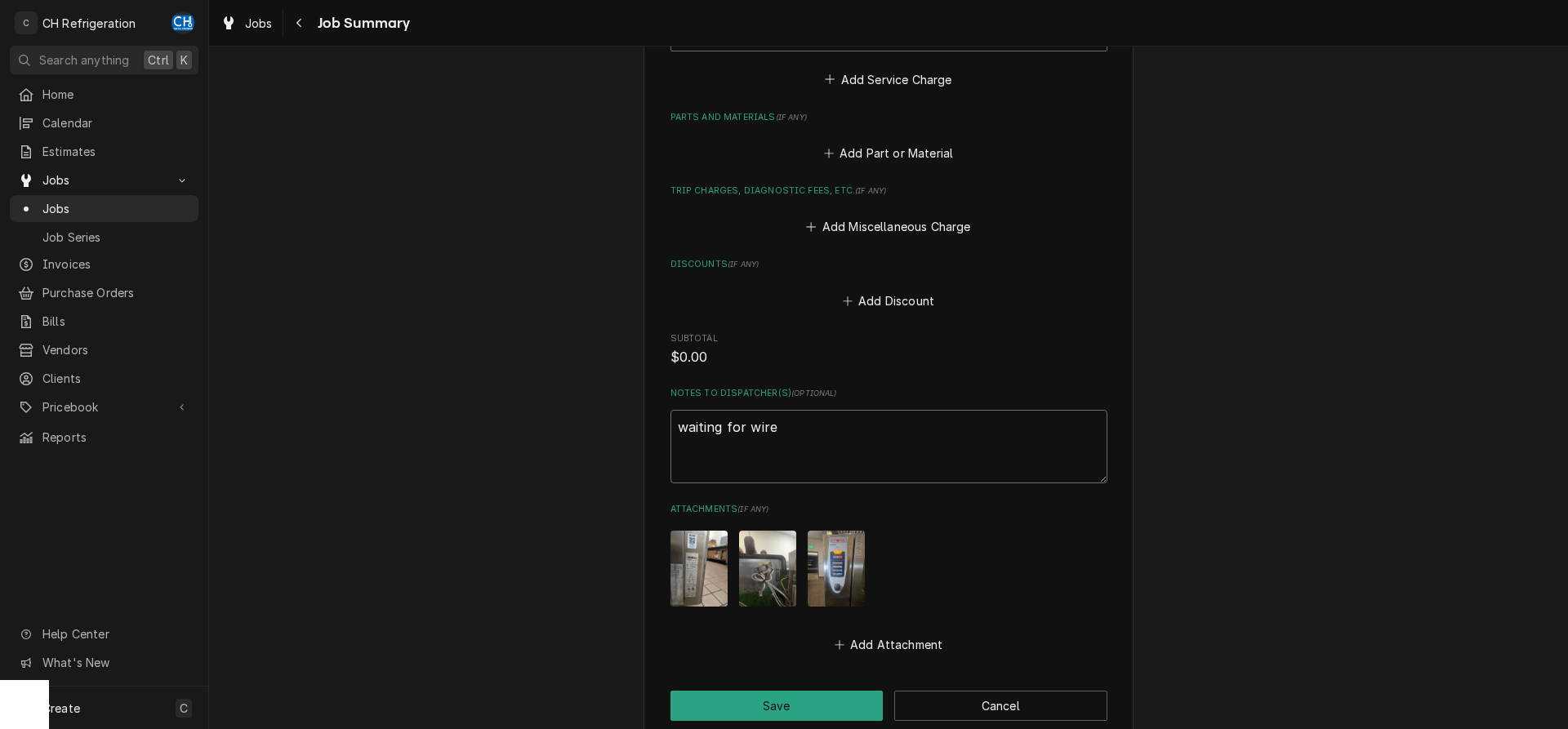
type textarea "waiting for wire h"
type textarea "x"
type textarea "waiting for wire ha"
type textarea "x"
type textarea "waiting for wire har"
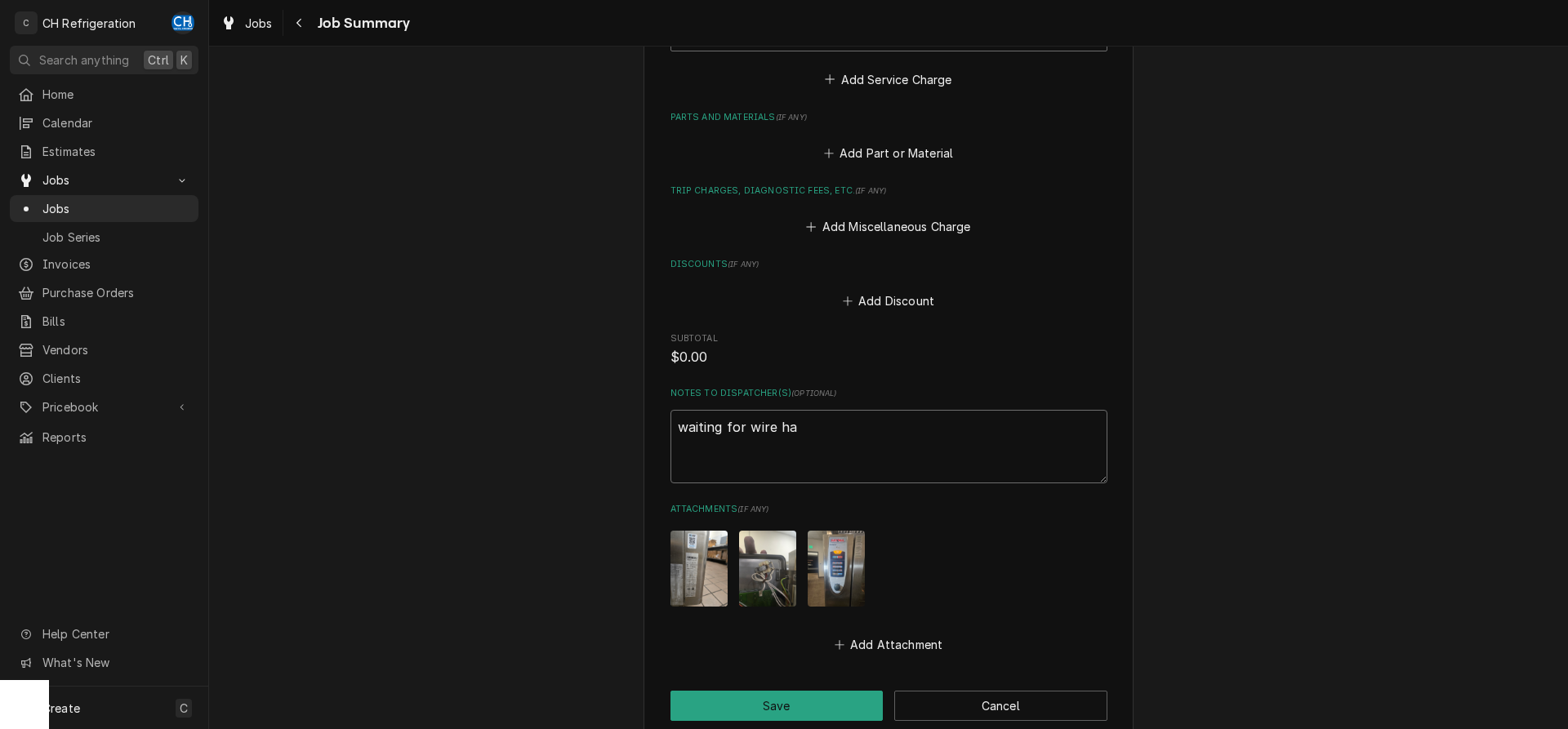
type textarea "x"
type textarea "waiting for wire harn"
type textarea "x"
type textarea "waiting for wire harne"
type textarea "x"
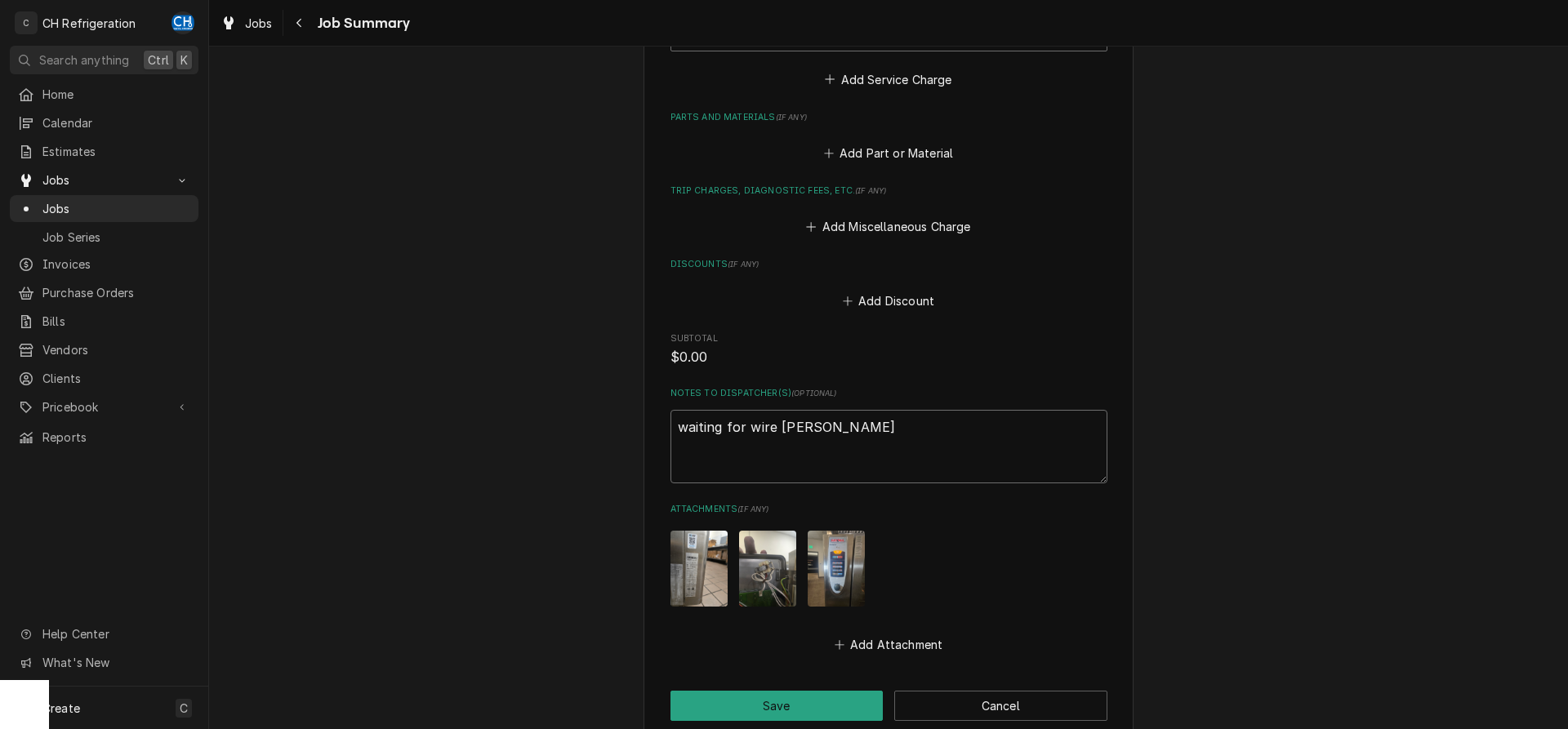
type textarea "waiting for wire harnes"
type textarea "x"
type textarea "waiting for wire harness"
type textarea "x"
type textarea "waiting for wire harness"
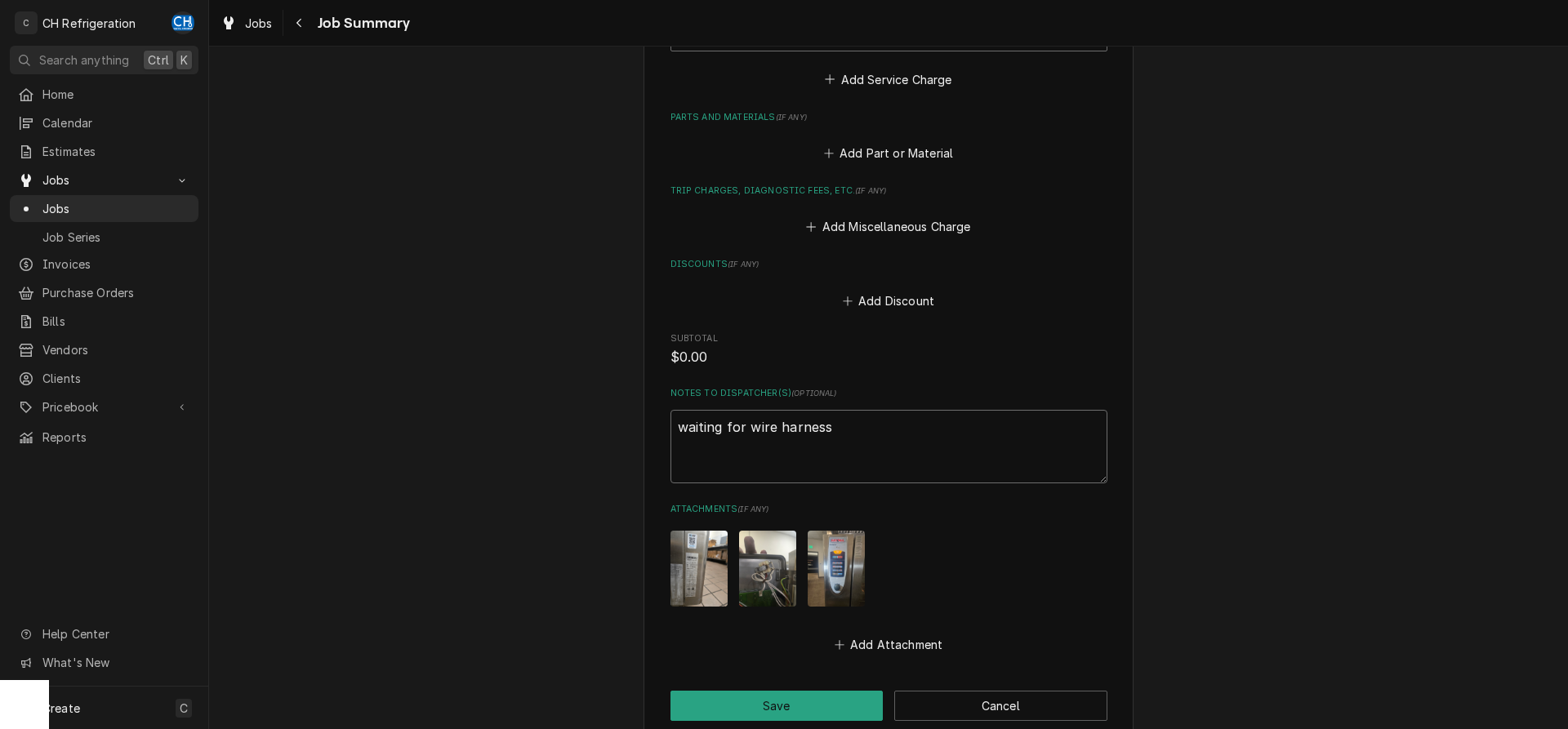
type textarea "x"
type textarea "waiting for wire harness o"
type textarea "x"
type textarea "waiting for wire harness"
type textarea "x"
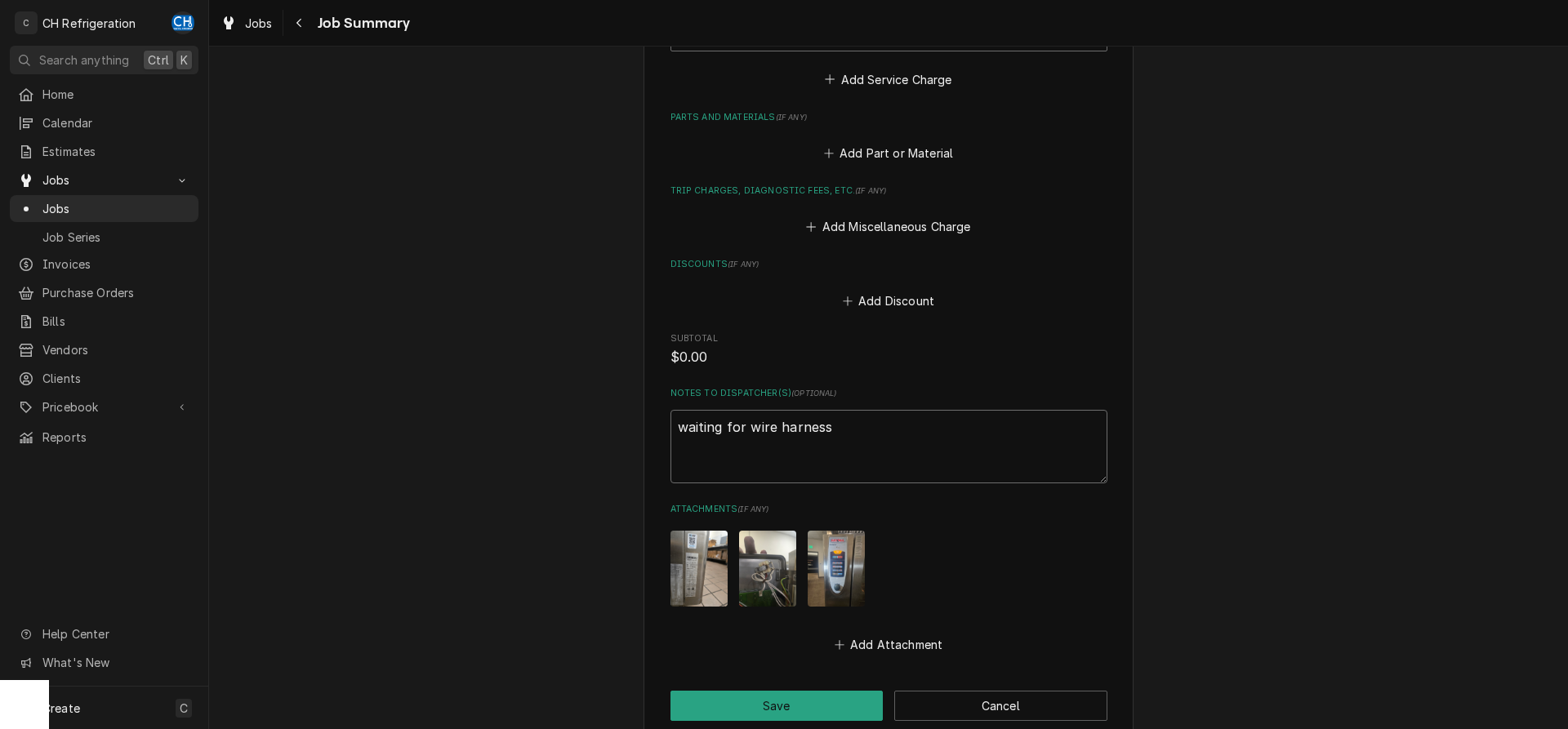
type textarea "waiting for wire harness t"
type textarea "x"
type textarea "waiting for wire harness to"
type textarea "x"
type textarea "waiting for wire harness to"
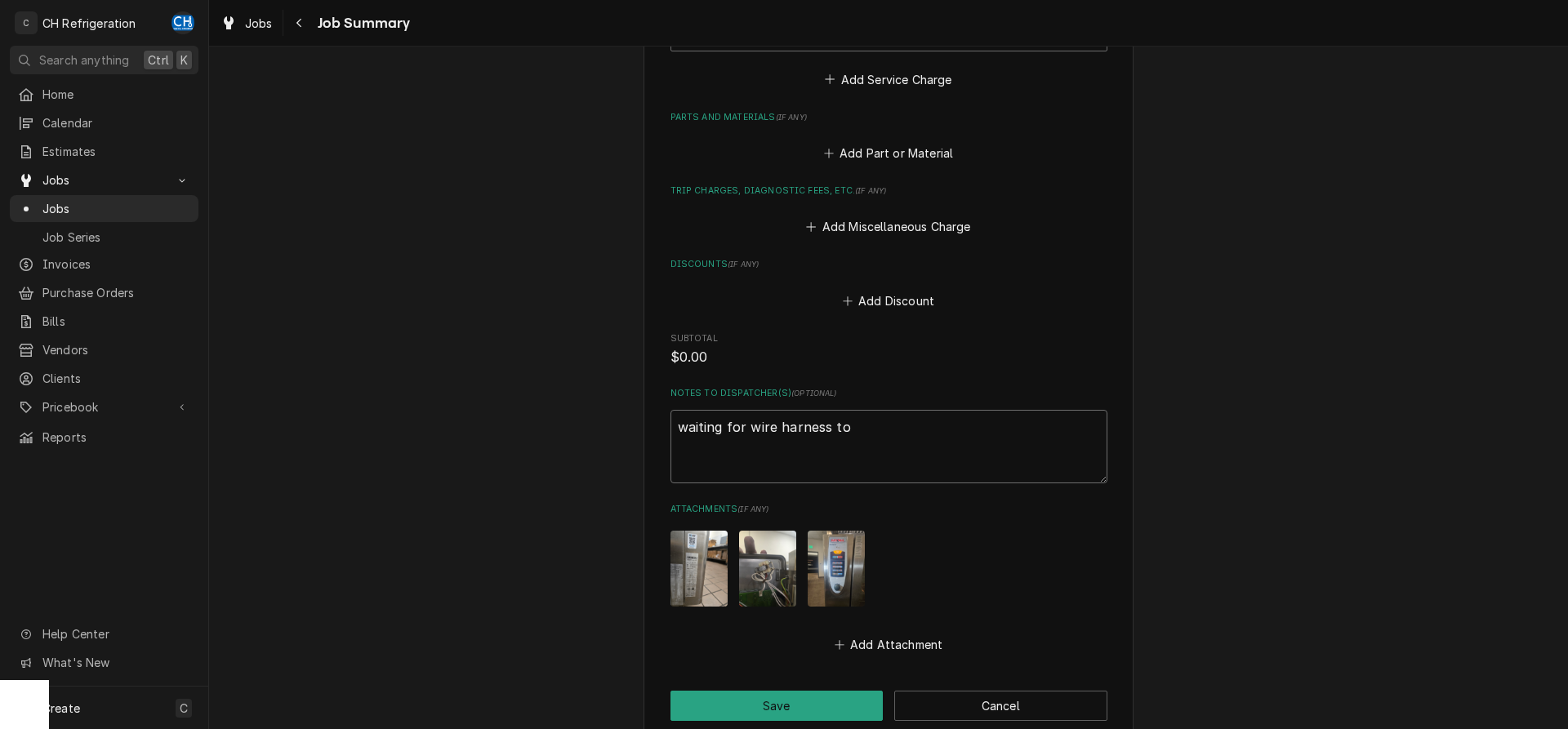
type textarea "x"
type textarea "waiting for wire harness to s"
type textarea "x"
type textarea "waiting for wire harness to se"
type textarea "x"
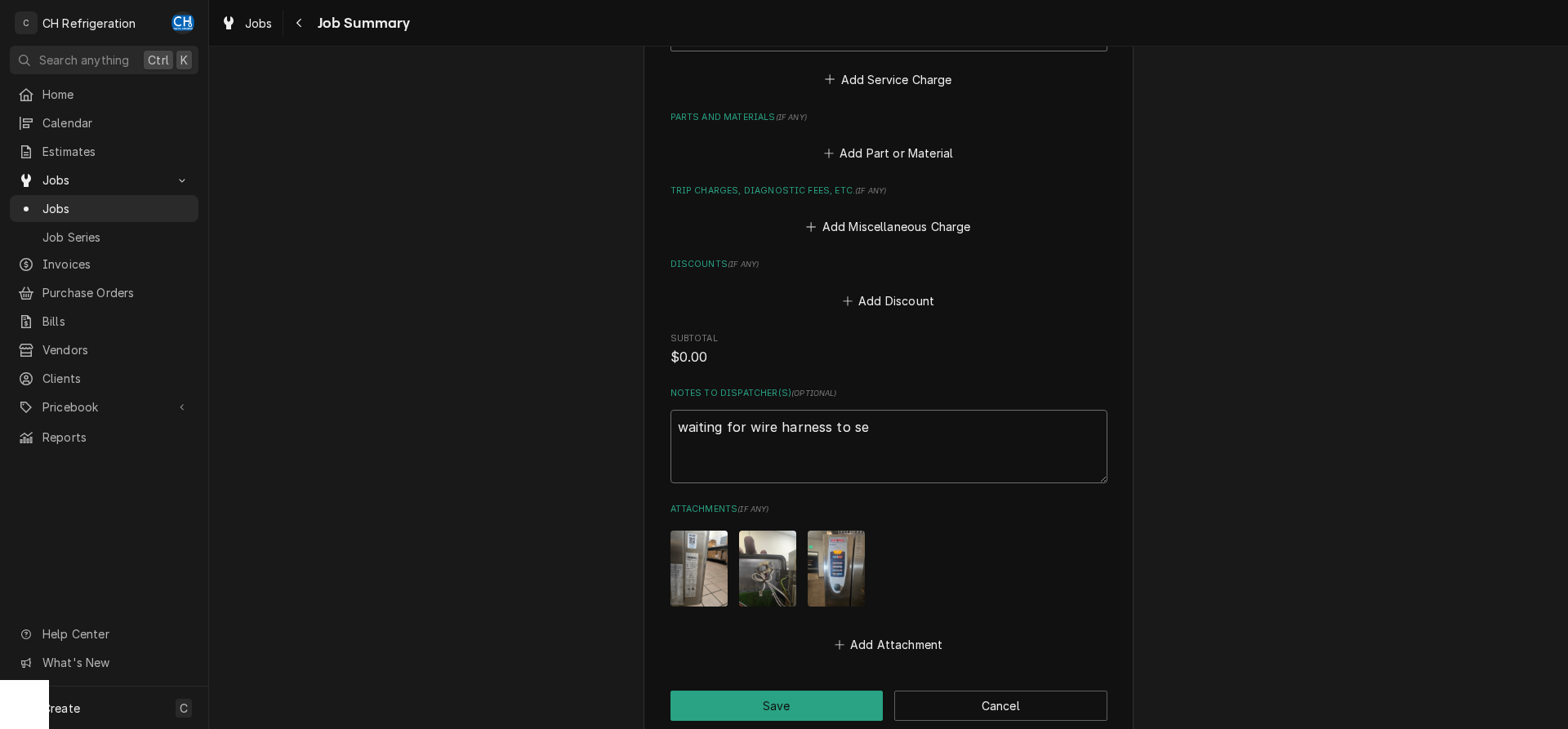
type textarea "waiting for wire harness to see"
type textarea "x"
type textarea "waiting for wire harness to see"
type textarea "x"
type textarea "waiting for wire harness to see i"
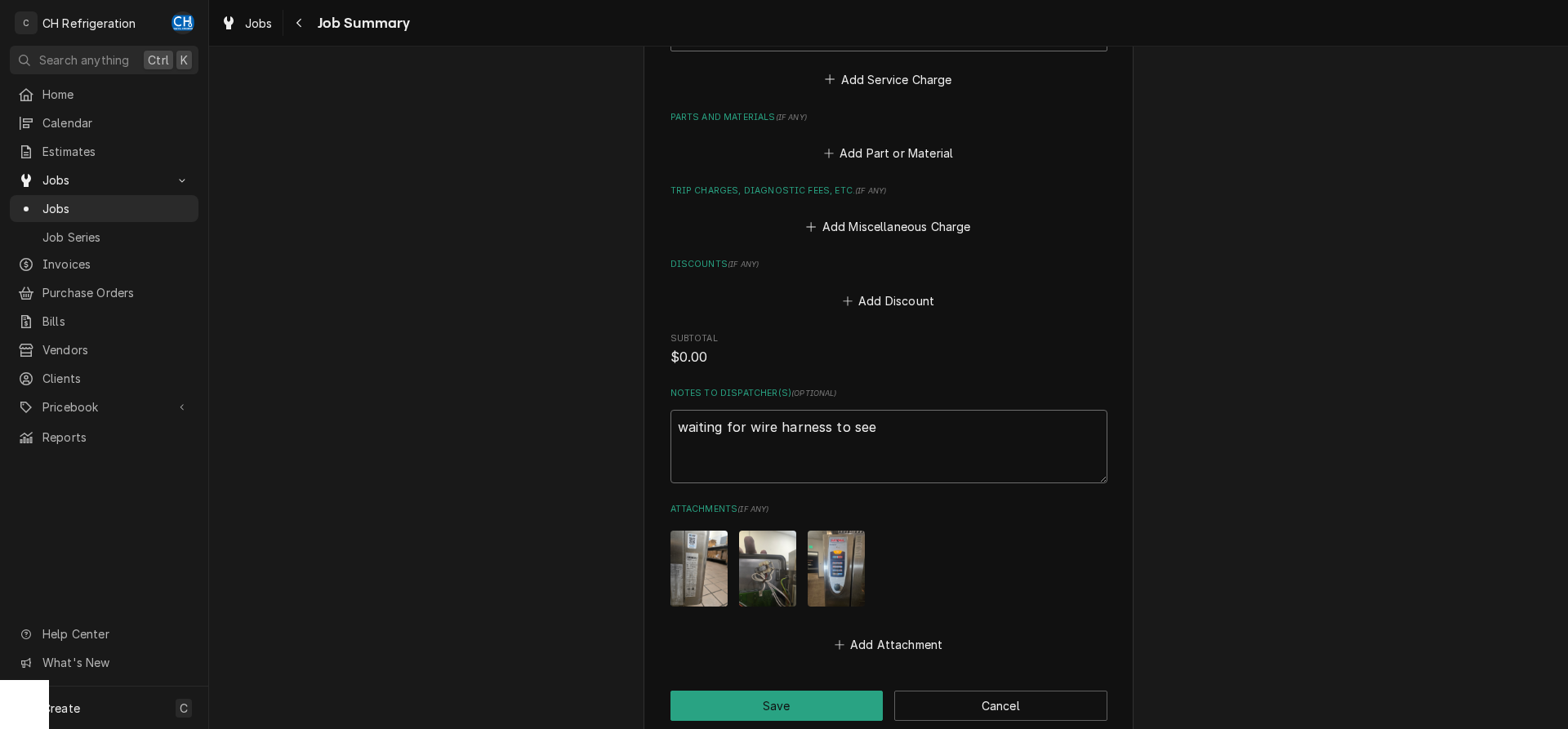
type textarea "x"
type textarea "waiting for wire harness to see if"
type textarea "x"
type textarea "waiting for wire harness to see if"
type textarea "x"
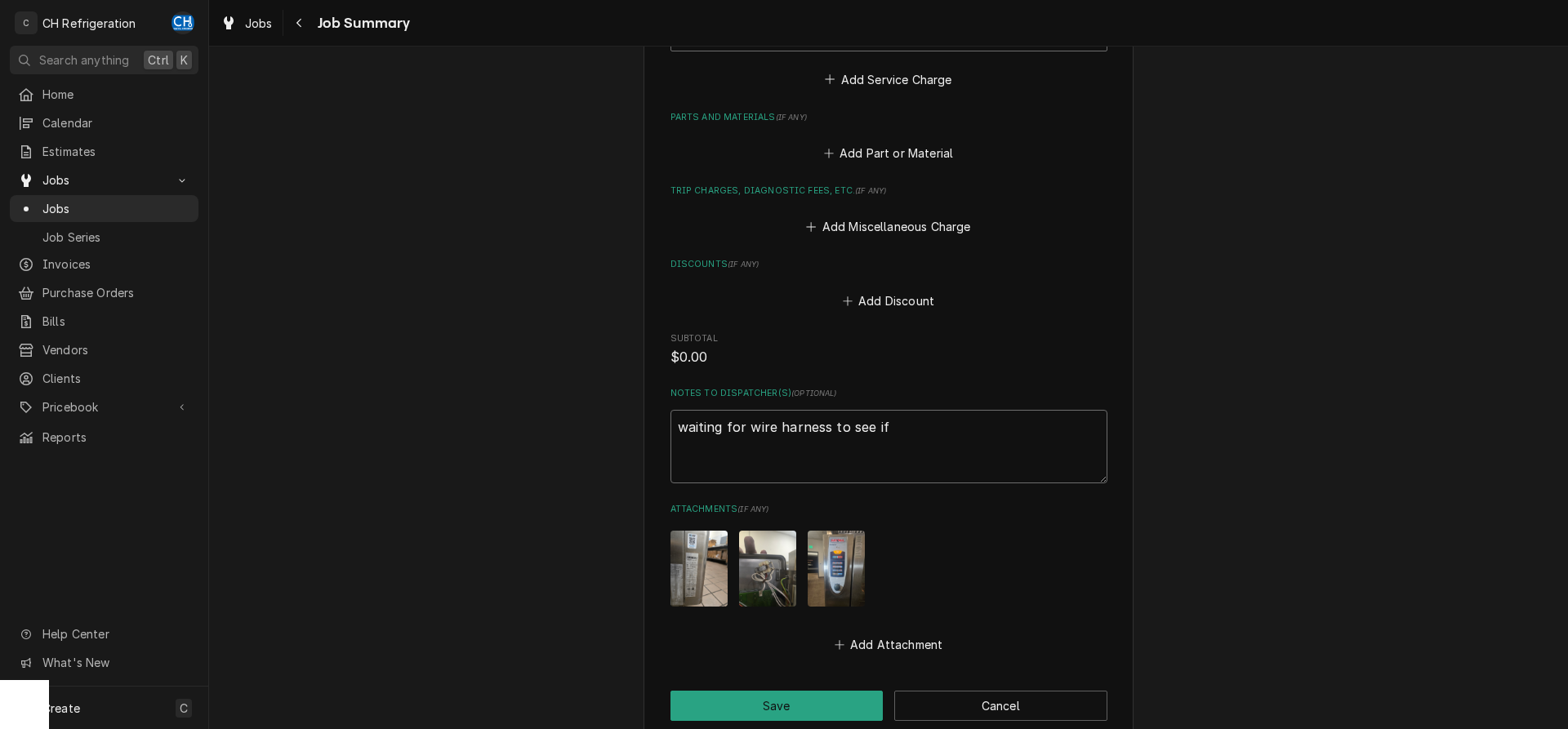
type textarea "waiting for wire harness to see if w"
type textarea "x"
type textarea "waiting for wire harness to see if we"
type textarea "x"
type textarea "waiting for wire harness to see if we"
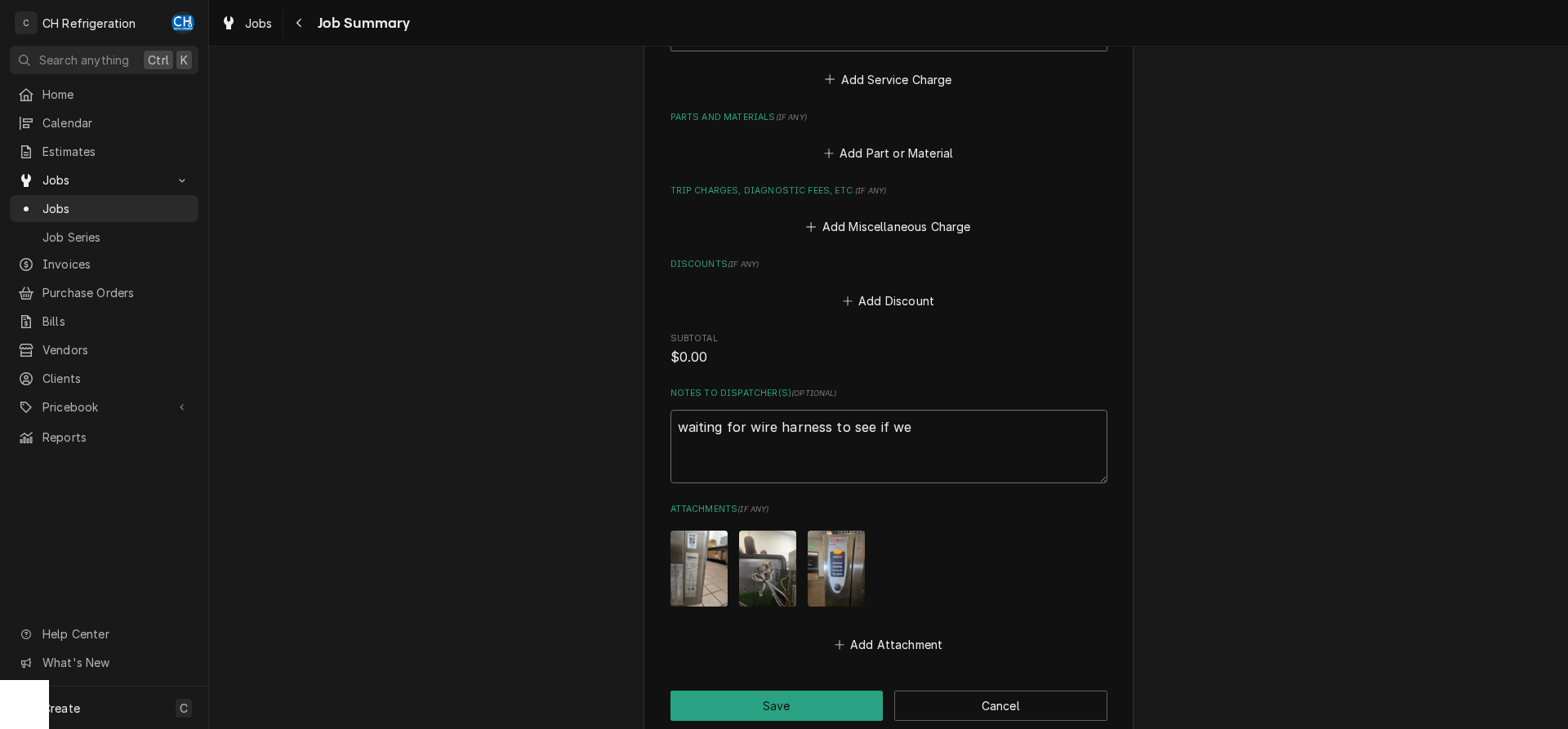
type textarea "x"
type textarea "waiting for wire harness to see if we n"
type textarea "x"
type textarea "waiting for wire harness to see if we ne"
type textarea "x"
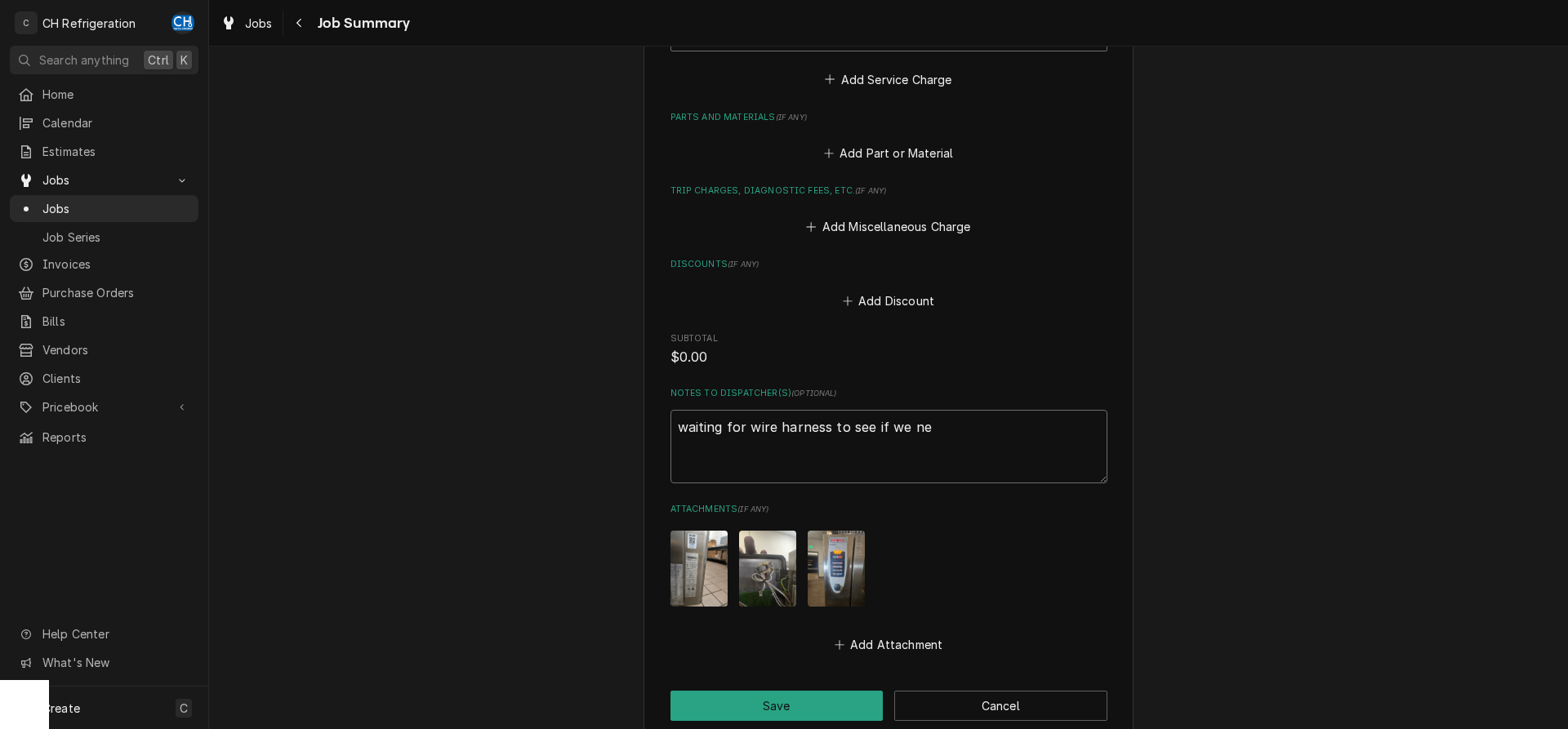
type textarea "waiting for wire harness to see if we nee"
type textarea "x"
type textarea "waiting for wire harness to see if we need"
type textarea "x"
type textarea "waiting for wire harness to see if we need"
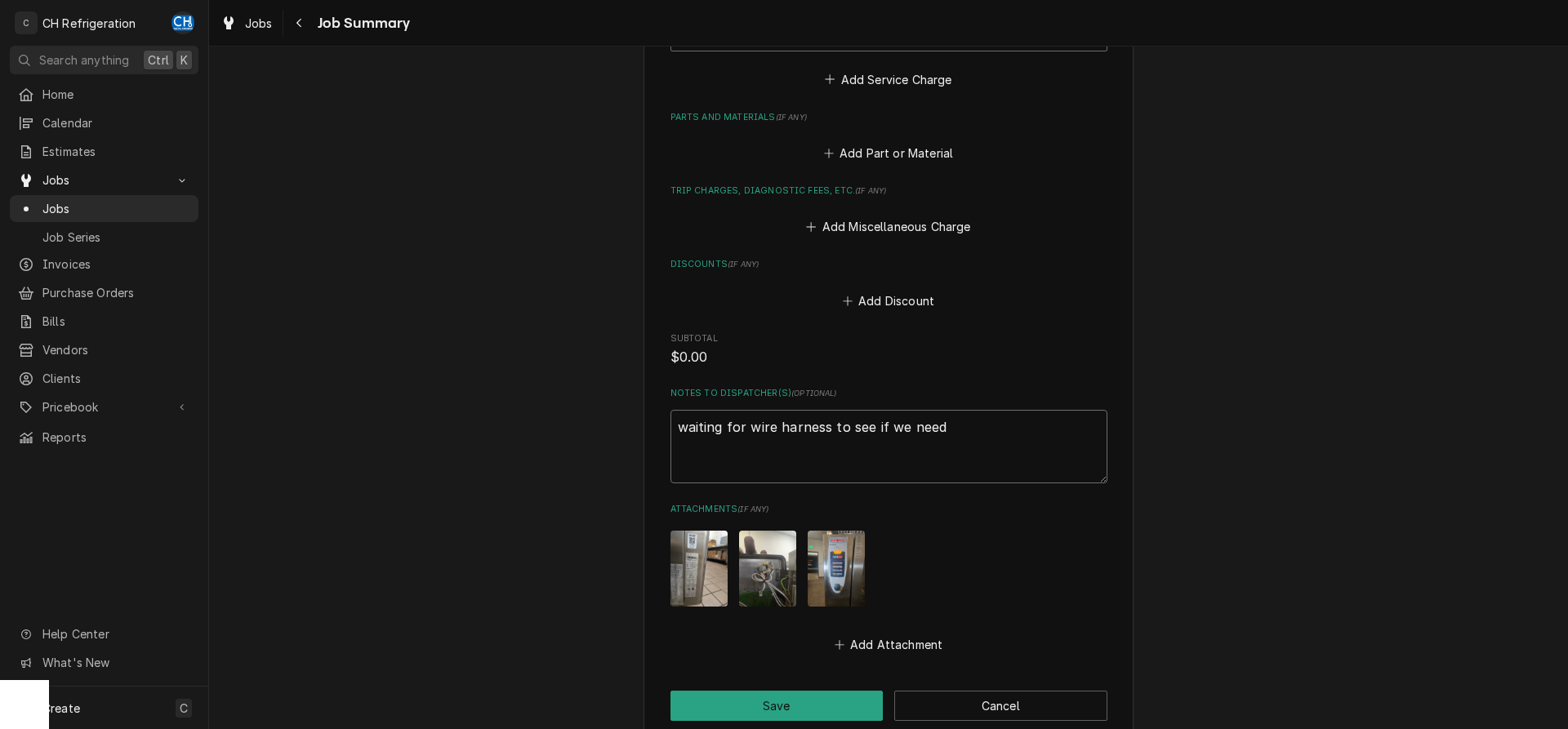
type textarea "x"
type textarea "waiting for wire harness to see if we need t"
type textarea "x"
type textarea "waiting for wire harness to see if we need to"
type textarea "x"
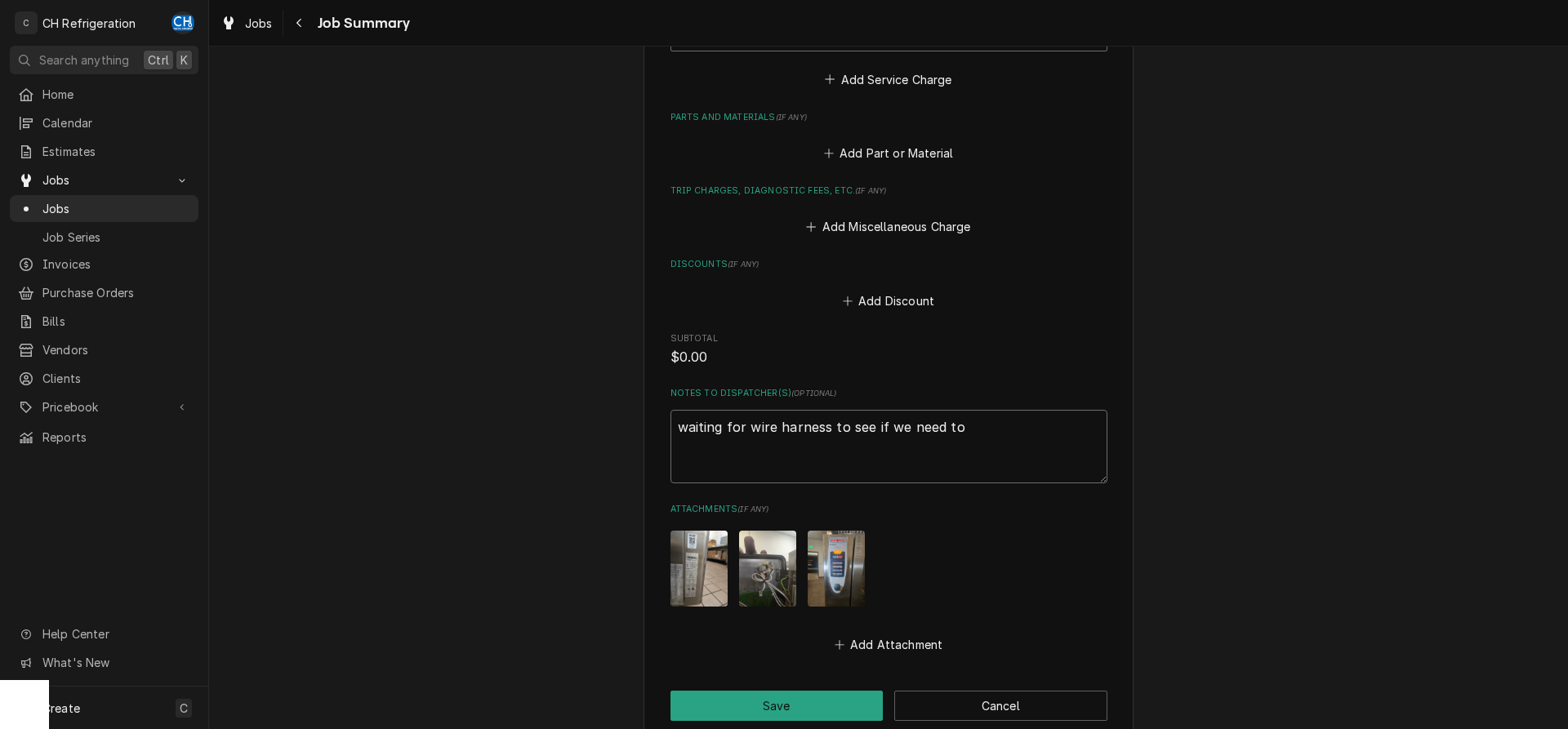
type textarea "waiting for wire harness to see if we need to"
type textarea "x"
type textarea "waiting for wire harness to see if we need to o"
type textarea "x"
type textarea "waiting for wire harness to see if we need to or"
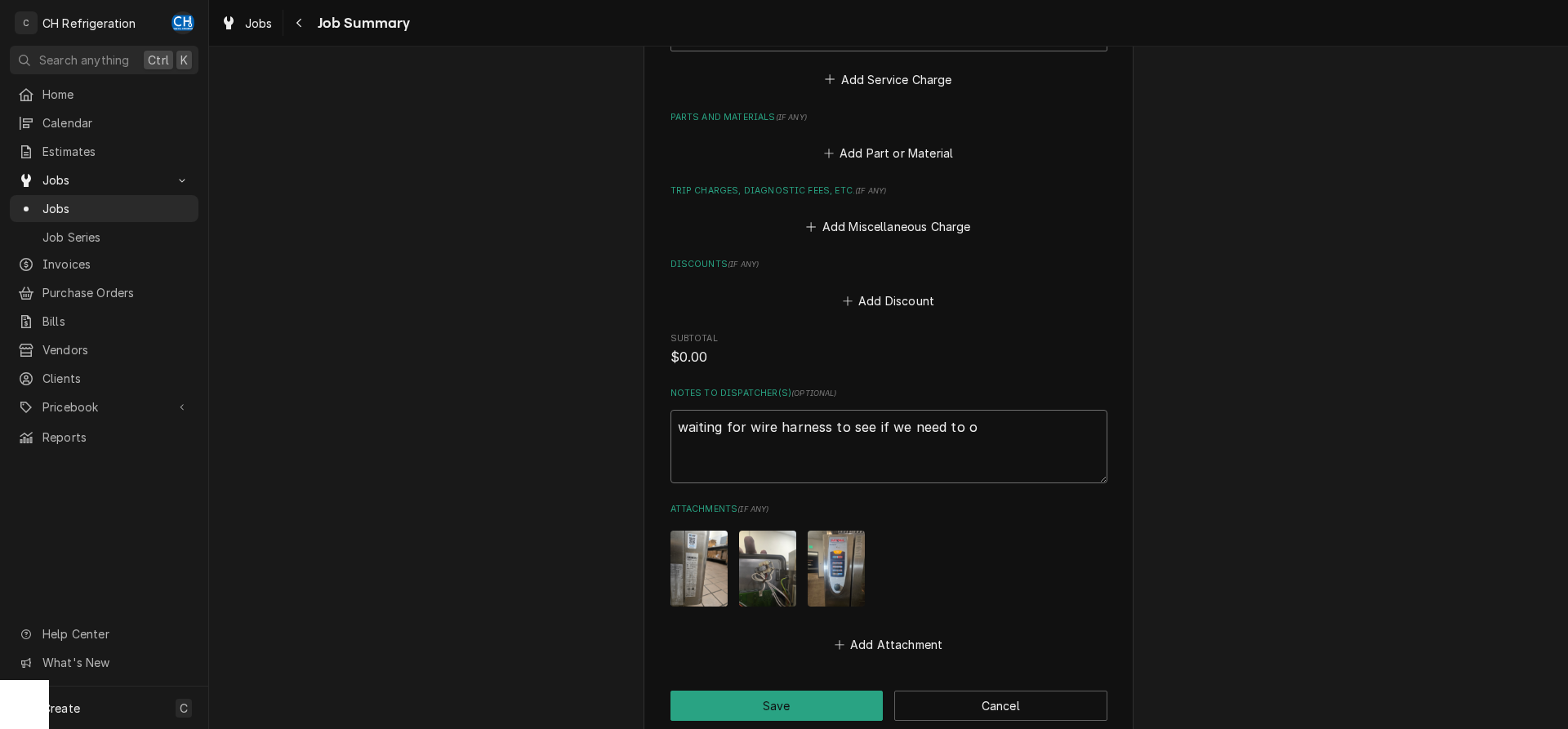
type textarea "x"
type textarea "waiting for wire harness to see if we need to ord"
type textarea "x"
type textarea "waiting for wire harness to see if we need to orde"
type textarea "x"
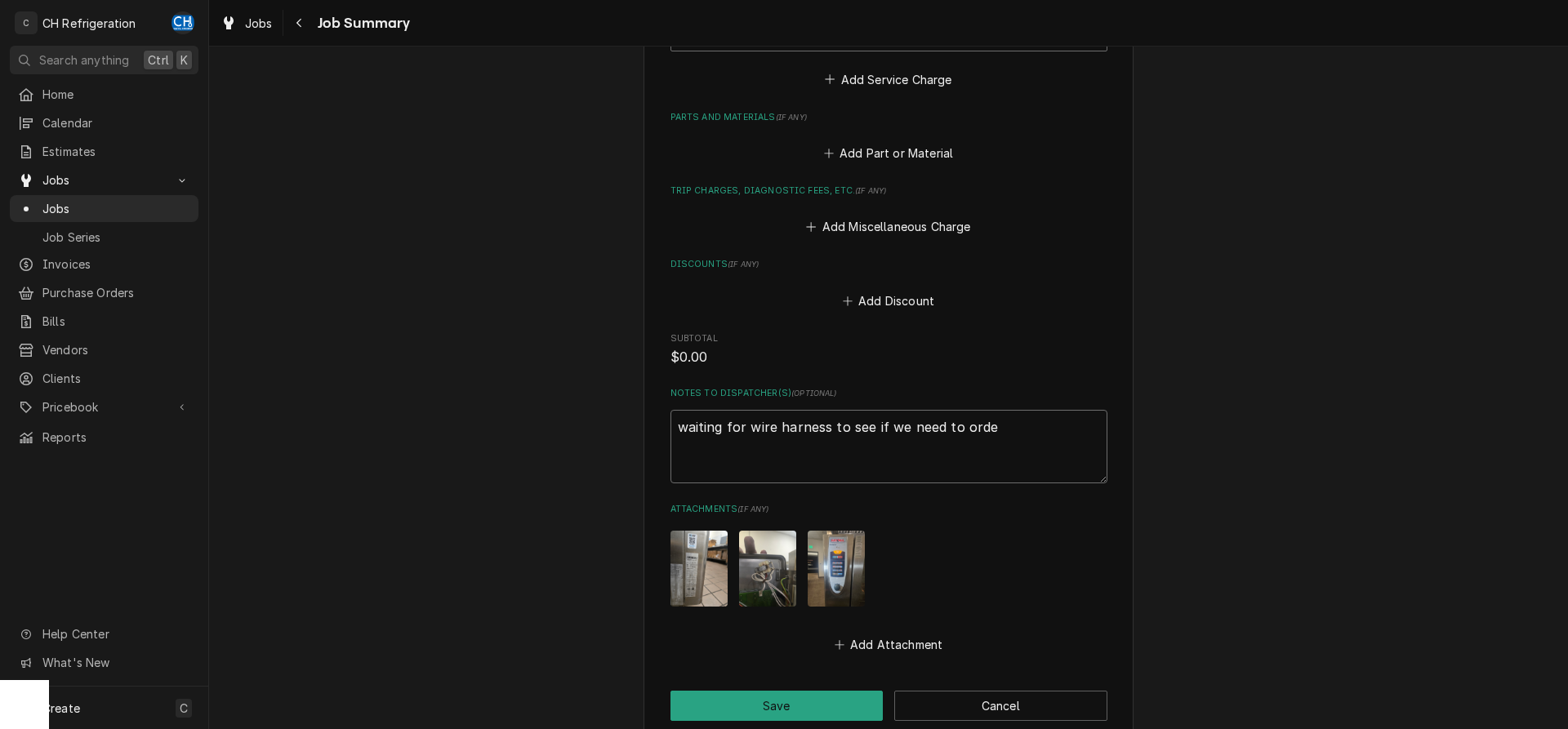
type textarea "waiting for wire harness to see if we need to order"
type textarea "x"
type textarea "waiting for wire harness to see if we need to order"
type textarea "x"
type textarea "waiting for wire harness to see if we need to order n"
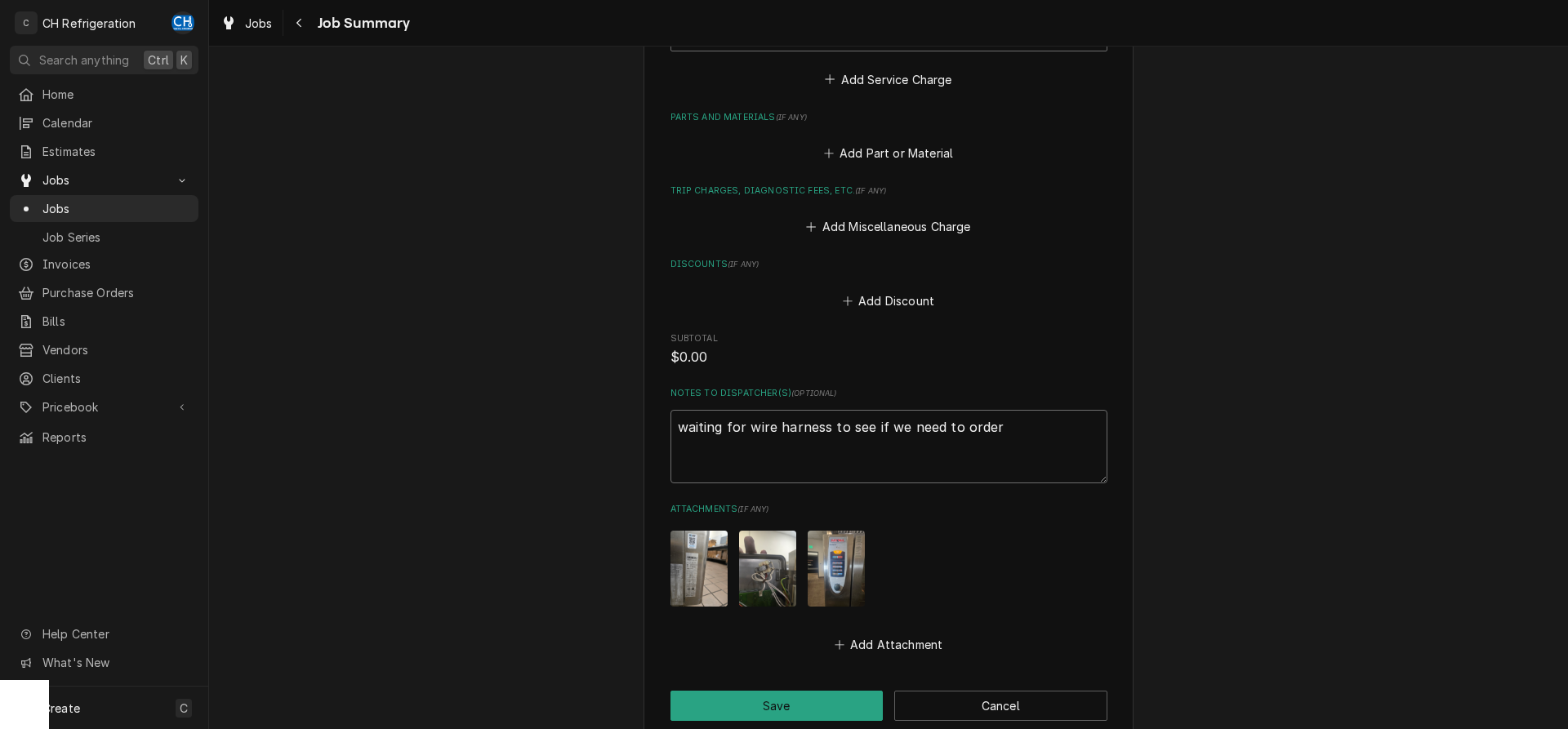
type textarea "x"
type textarea "waiting for wire harness to see if we need to order ne"
type textarea "x"
type textarea "waiting for wire harness to see if we need to order new"
type textarea "x"
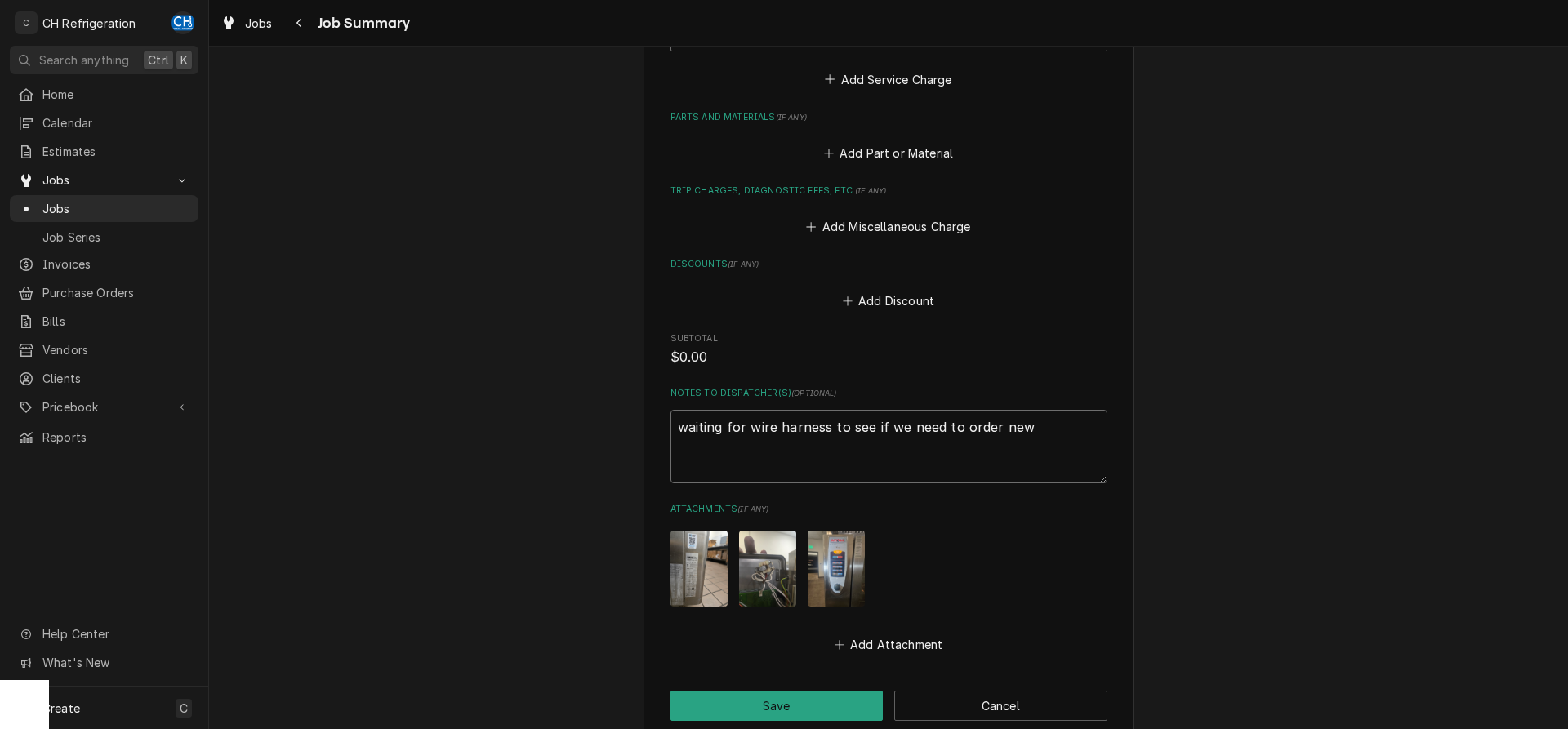
type textarea "waiting for wire harness to see if we need to order new"
type textarea "x"
type textarea "waiting for wire harness to see if we need to order new i"
type textarea "x"
type textarea "waiting for wire harness to see if we need to order new ig"
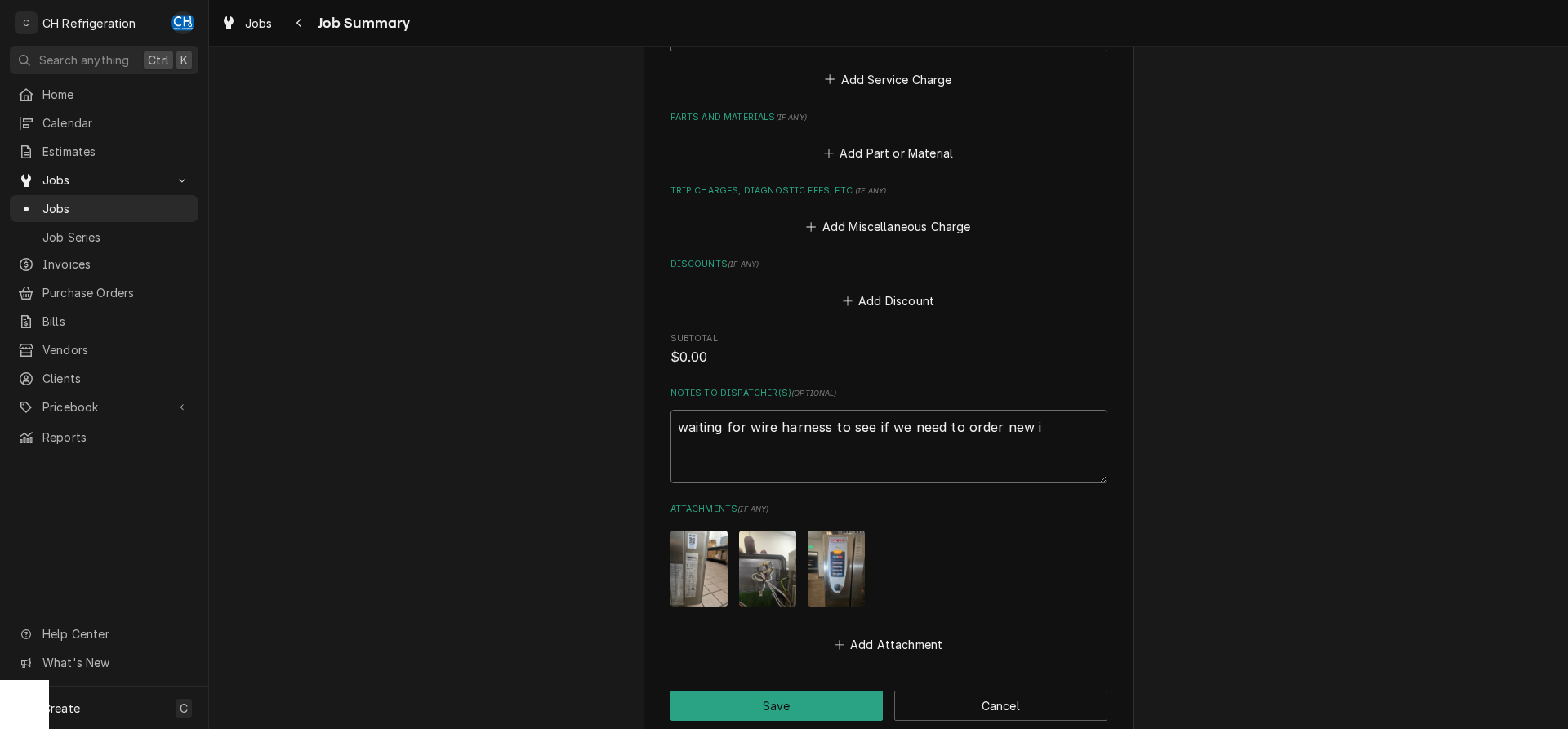
type textarea "x"
type textarea "waiting for wire harness to see if we need to order new ign"
type textarea "x"
type textarea "waiting for wire harness to see if we need to order new igni"
type textarea "x"
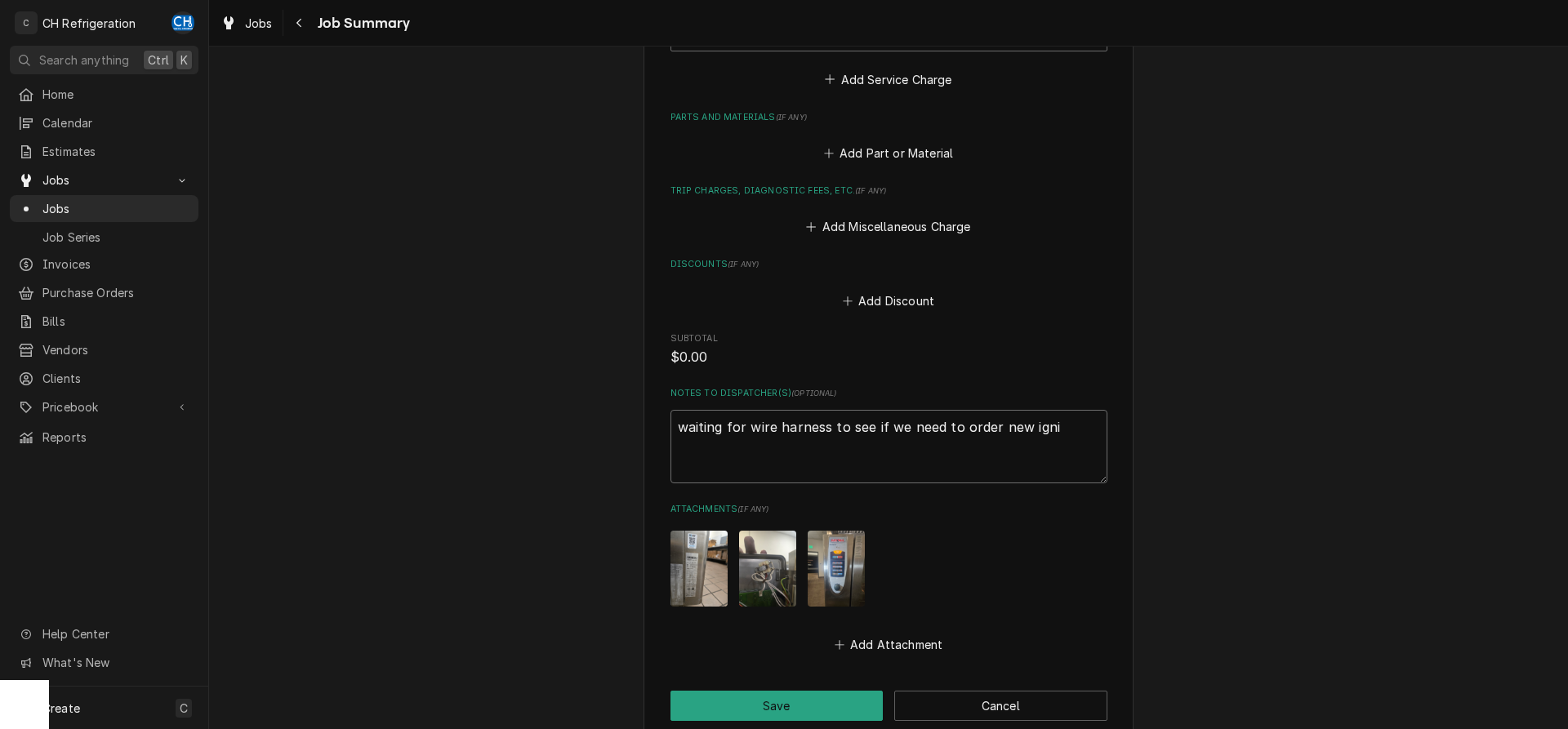
type textarea "waiting for wire harness to see if we need to order new ignit"
type textarea "x"
type textarea "waiting for wire harness to see if we need to order new igniti"
type textarea "x"
type textarea "waiting for wire harness to see if we need to order new ignitio"
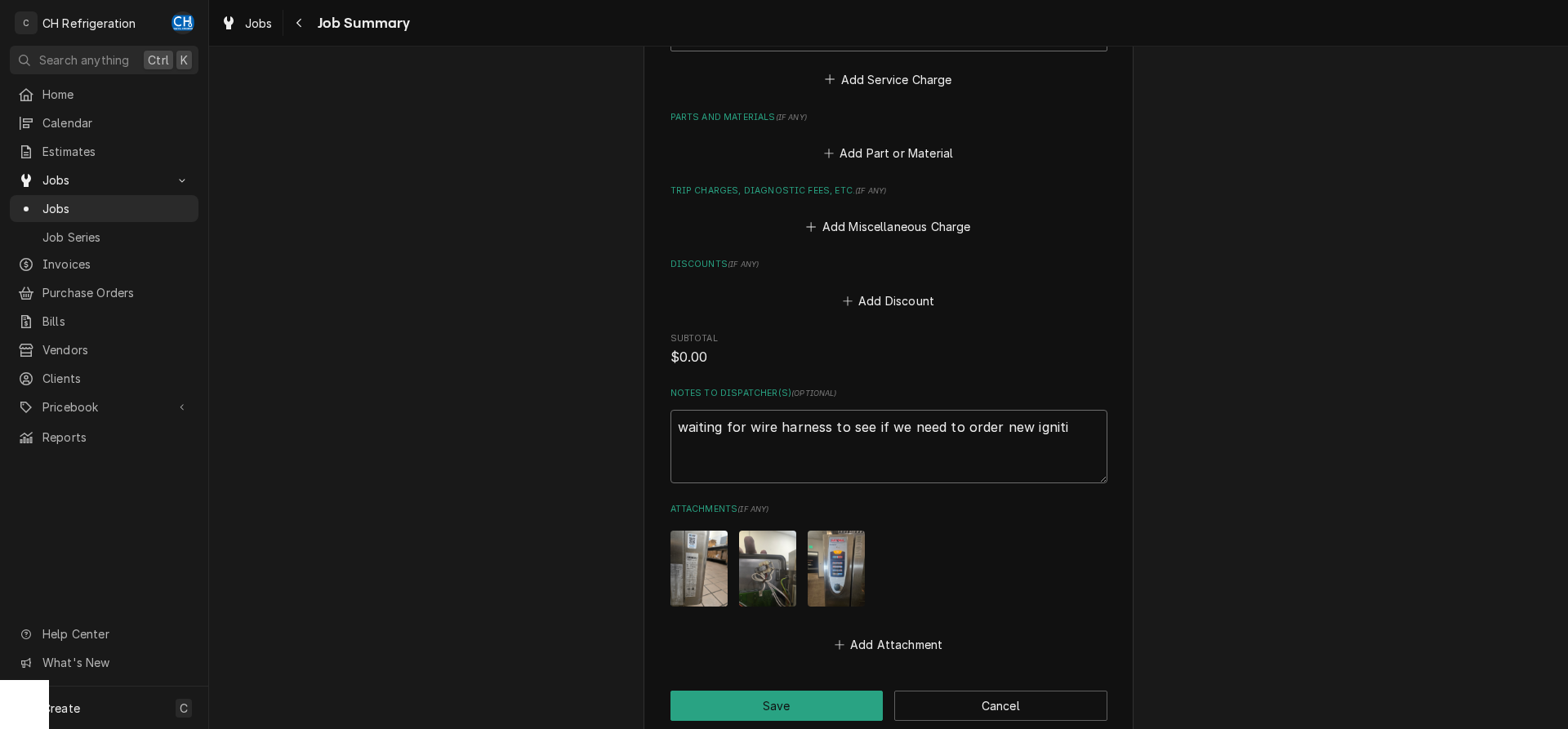
type textarea "x"
type textarea "waiting for wire harness to see if we need to order new ignition"
type textarea "x"
type textarea "waiting for wire harness to see if we need to order new ignition"
type textarea "x"
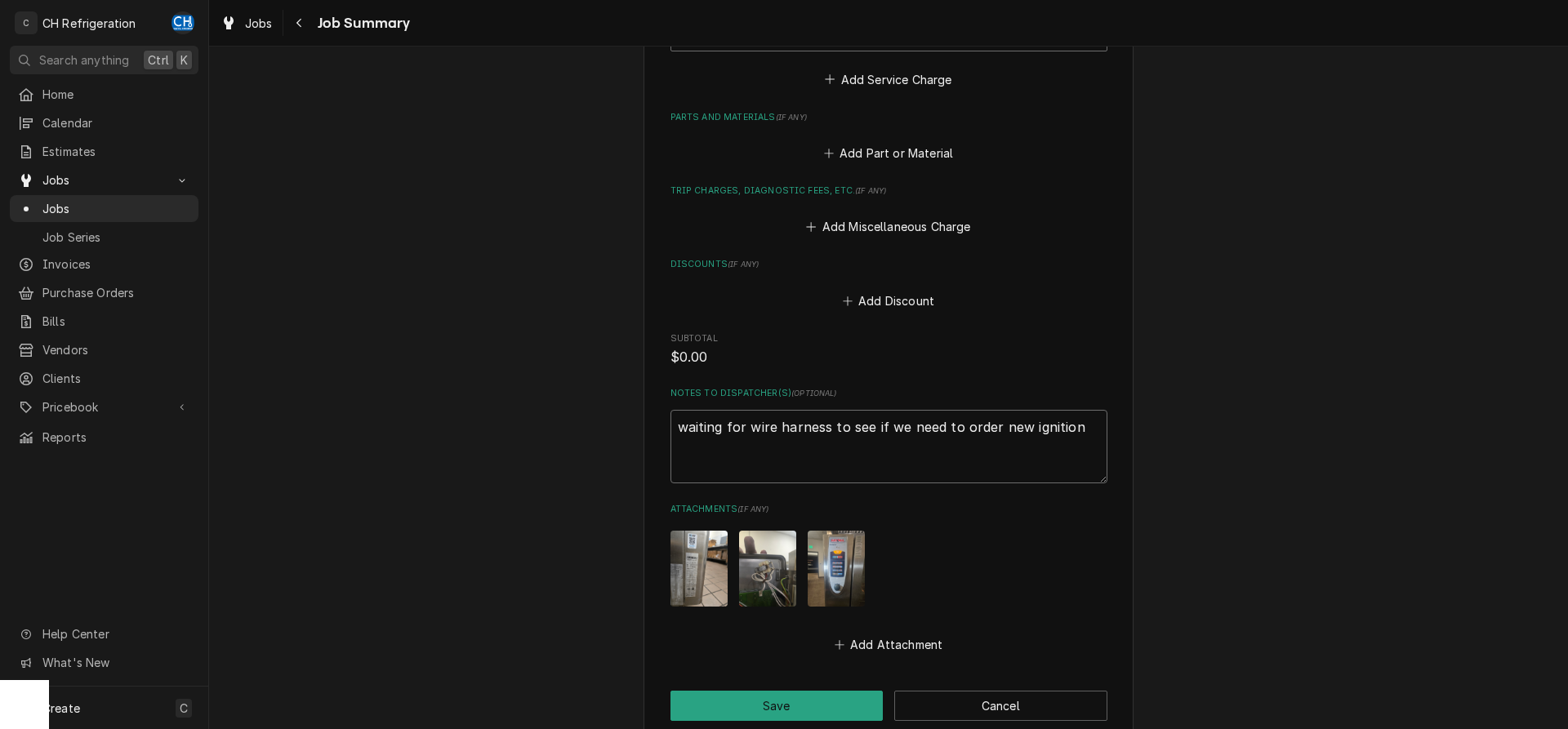
type textarea "waiting for wire harness to see if we need to order new ignition m"
type textarea "x"
type textarea "waiting for wire harness to see if we need to order new ignition mo"
type textarea "x"
type textarea "waiting for wire harness to see if we need to order new ignition mod"
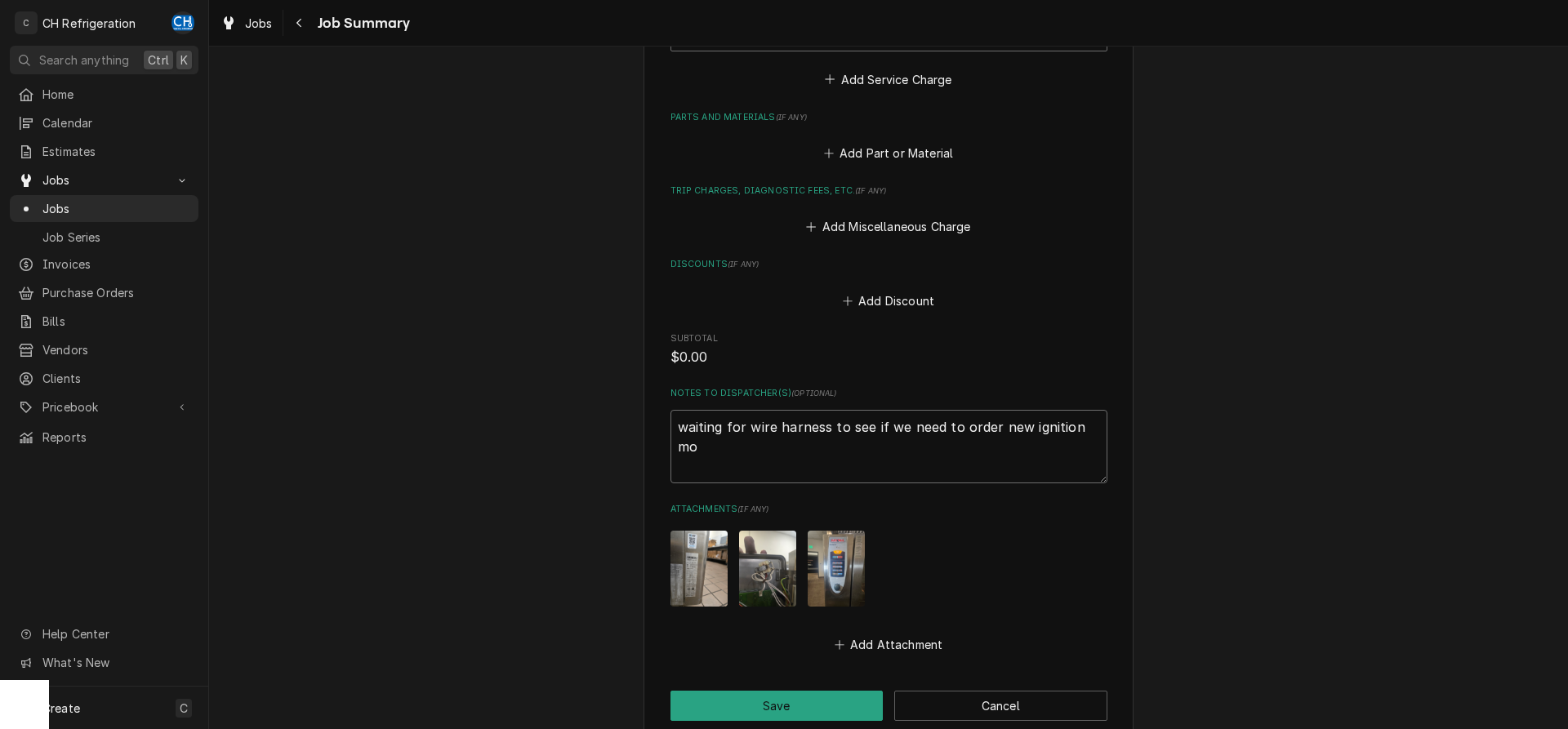
type textarea "x"
type textarea "waiting for wire harness to see if we need to order new ignition modu"
type textarea "x"
type textarea "waiting for wire harness to see if we need to order new ignition modul"
type textarea "x"
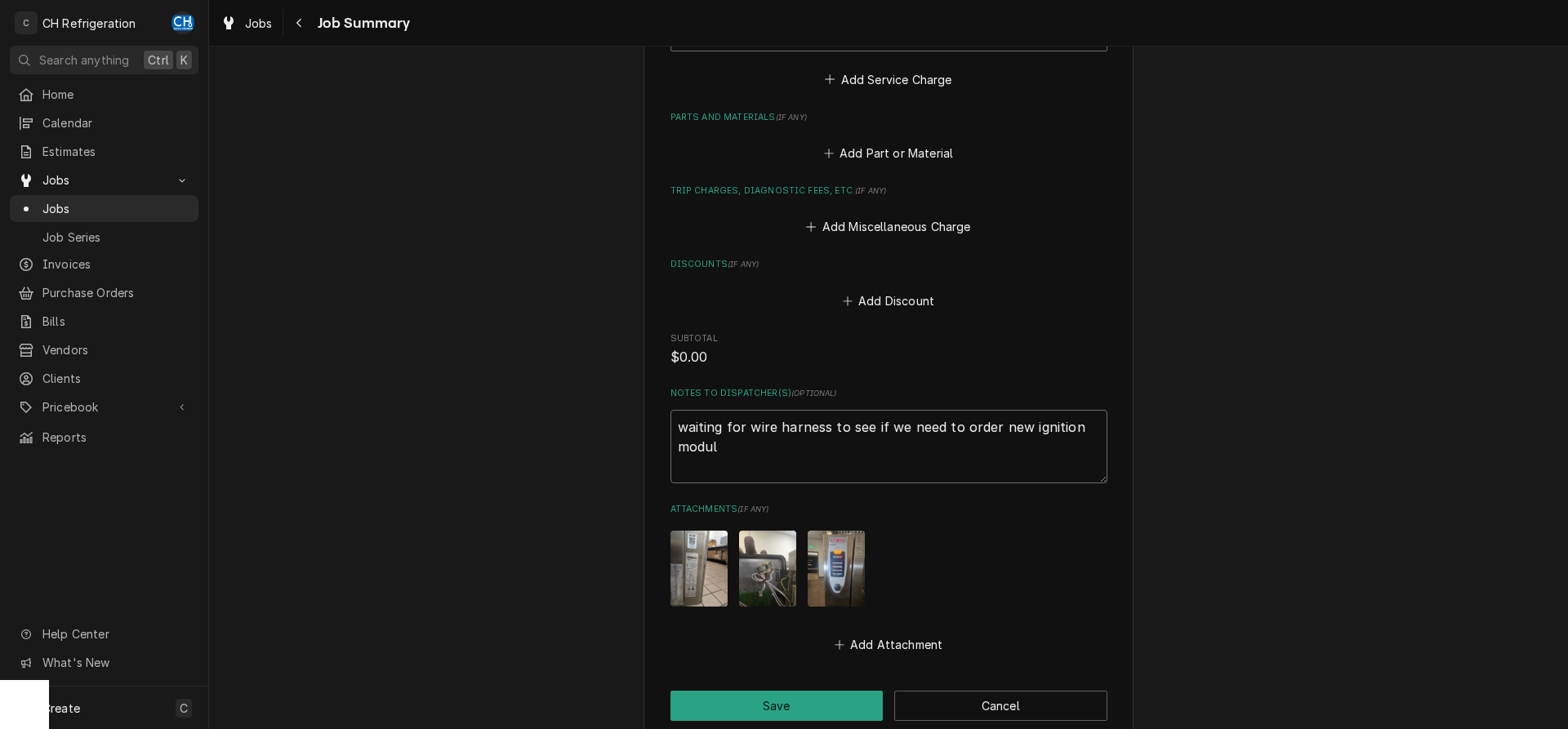
type textarea "waiting for wire harness to see if we need to order new ignition module"
type textarea "x"
type textarea "waiting for wire harness to see if we need to order new ignition module"
type textarea "x"
type textarea "waiting for wire harness to see if we need to order new ignition module a"
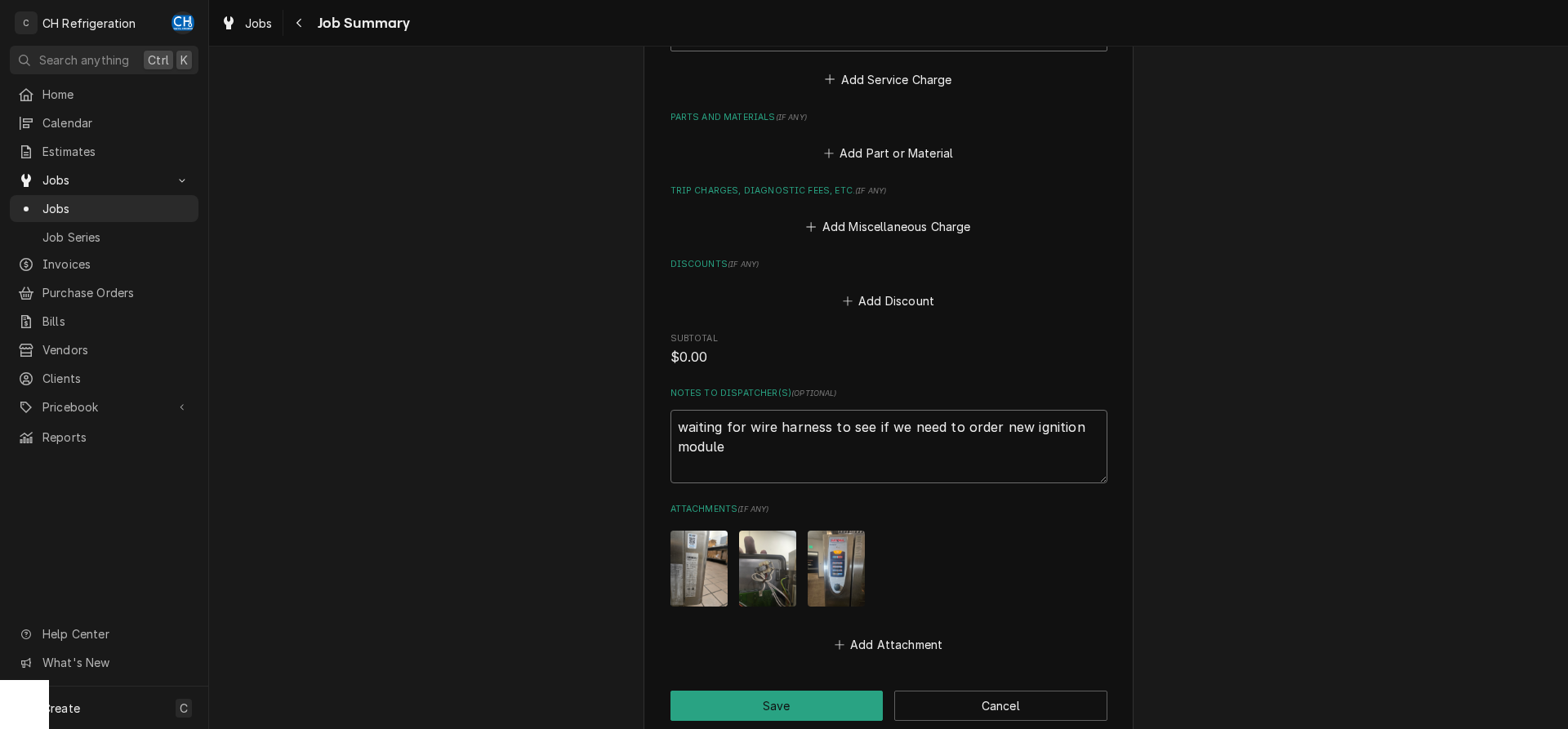
type textarea "x"
type textarea "waiting for wire harness to see if we need to order new ignition module an"
type textarea "x"
type textarea "waiting for wire harness to see if we need to order new ignition module and"
type textarea "x"
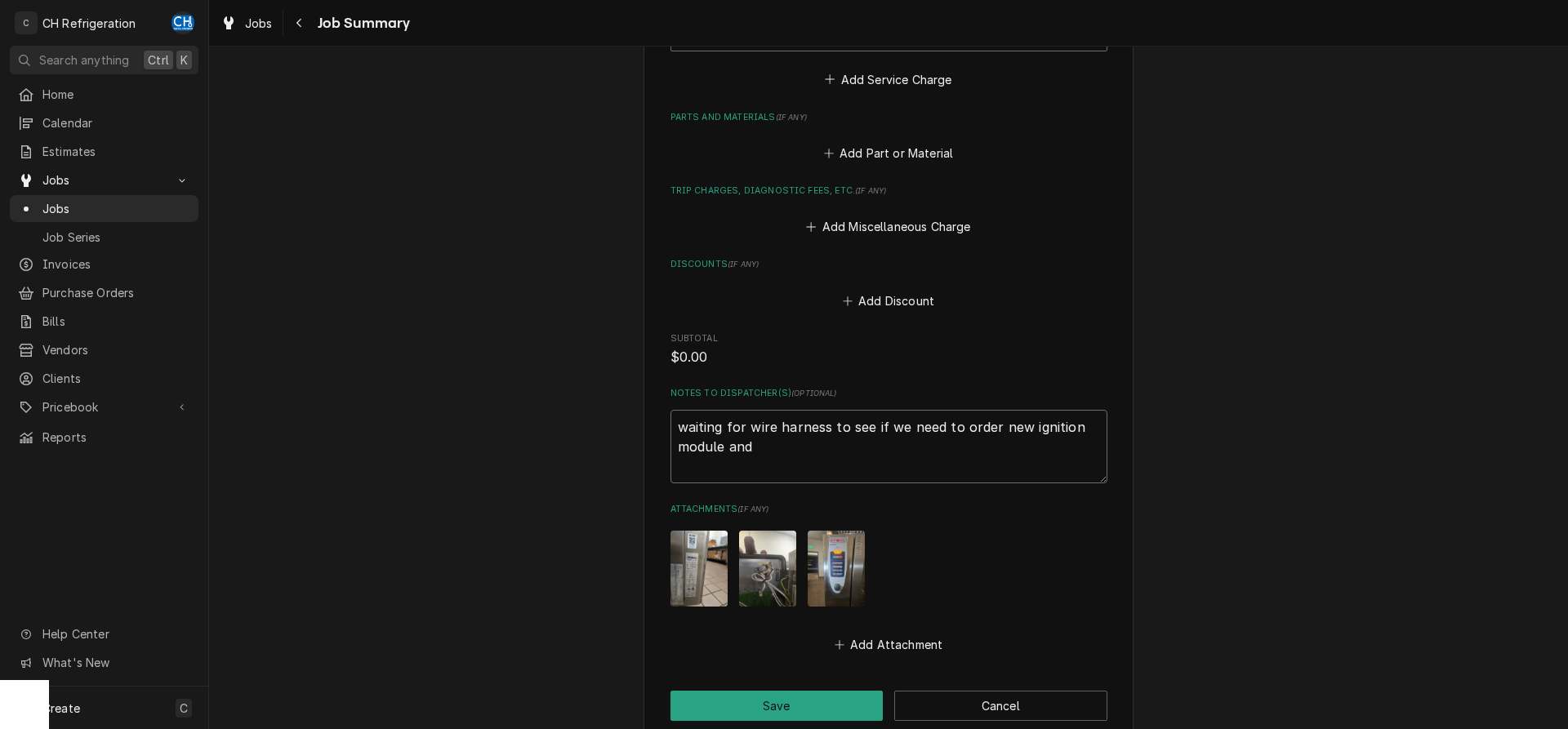
type textarea "waiting for wire harness to see if we need to order new ignition module and"
type textarea "x"
type textarea "waiting for wire harness to see if we need to order new ignition module and i"
type textarea "x"
type textarea "waiting for wire harness to see if we need to order new ignition module and ig"
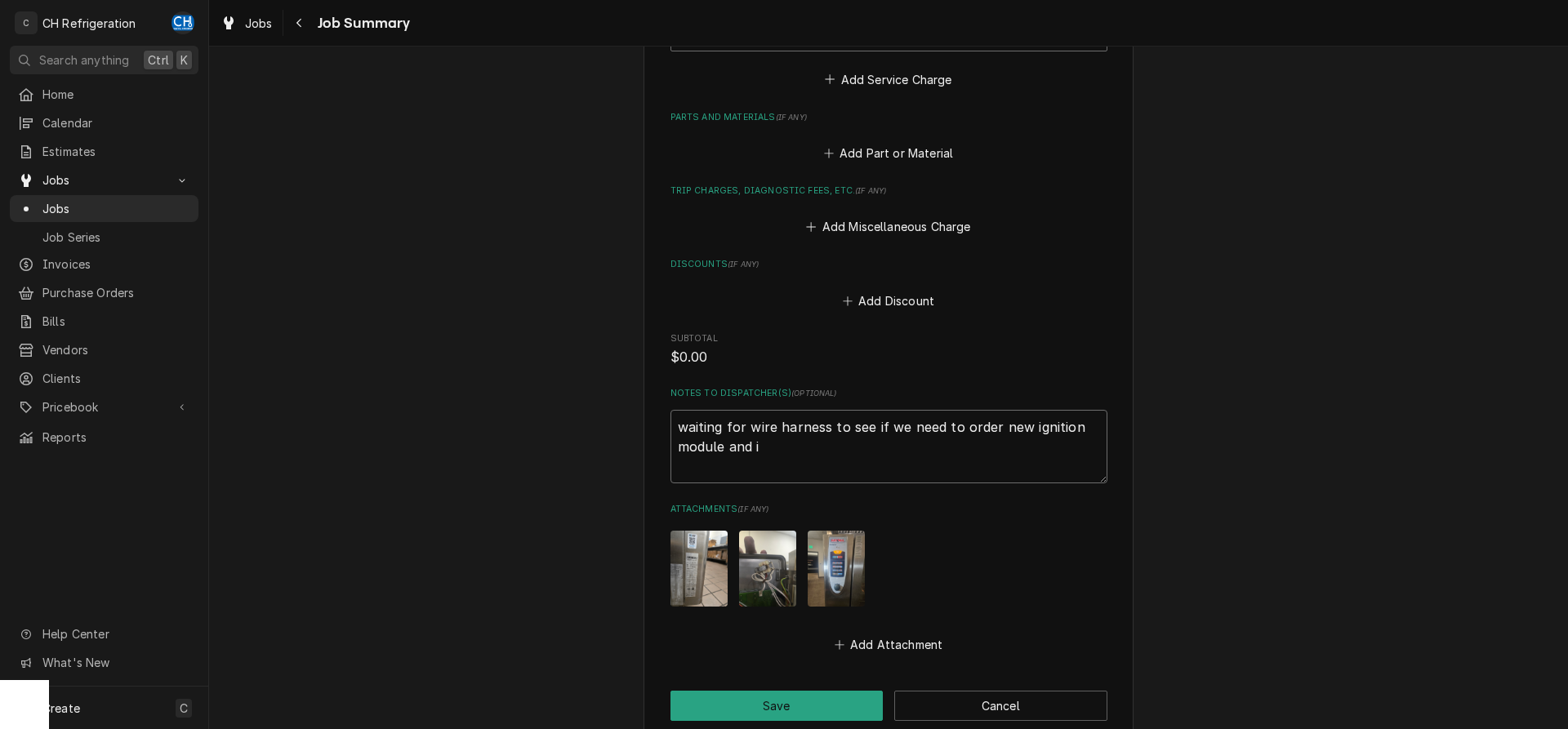
type textarea "x"
type textarea "waiting for wire harness to see if we need to order new ignition module and ign"
type textarea "x"
type textarea "waiting for wire harness to see if we need to order new ignition module and igni"
type textarea "x"
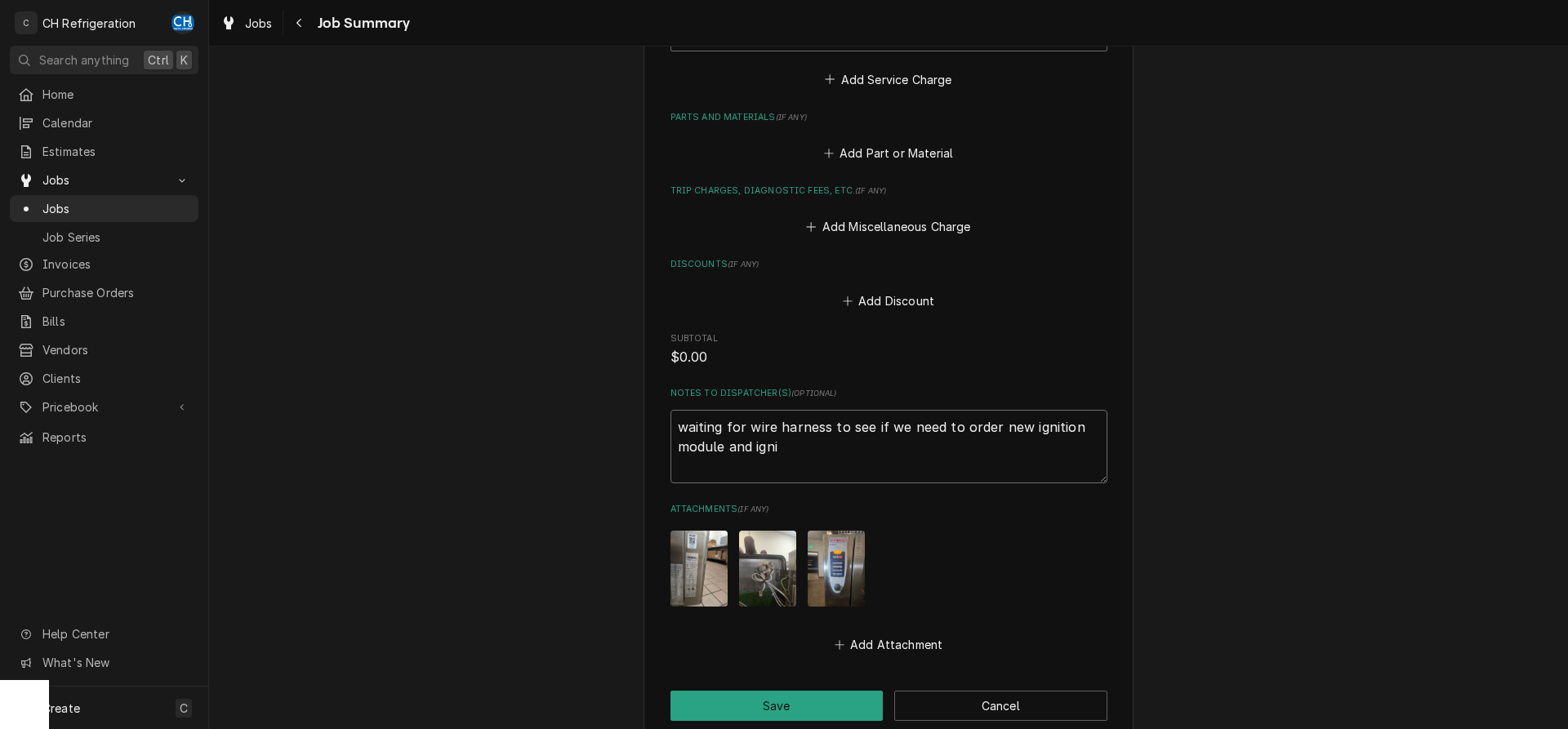
type textarea "waiting for wire harness to see if we need to order new ignition module and ign…"
type textarea "x"
type textarea "waiting for wire harness to see if we need to order new ignition module and ign…"
type textarea "x"
type textarea "waiting for wire harness to see if we need to order new ignition module and ign…"
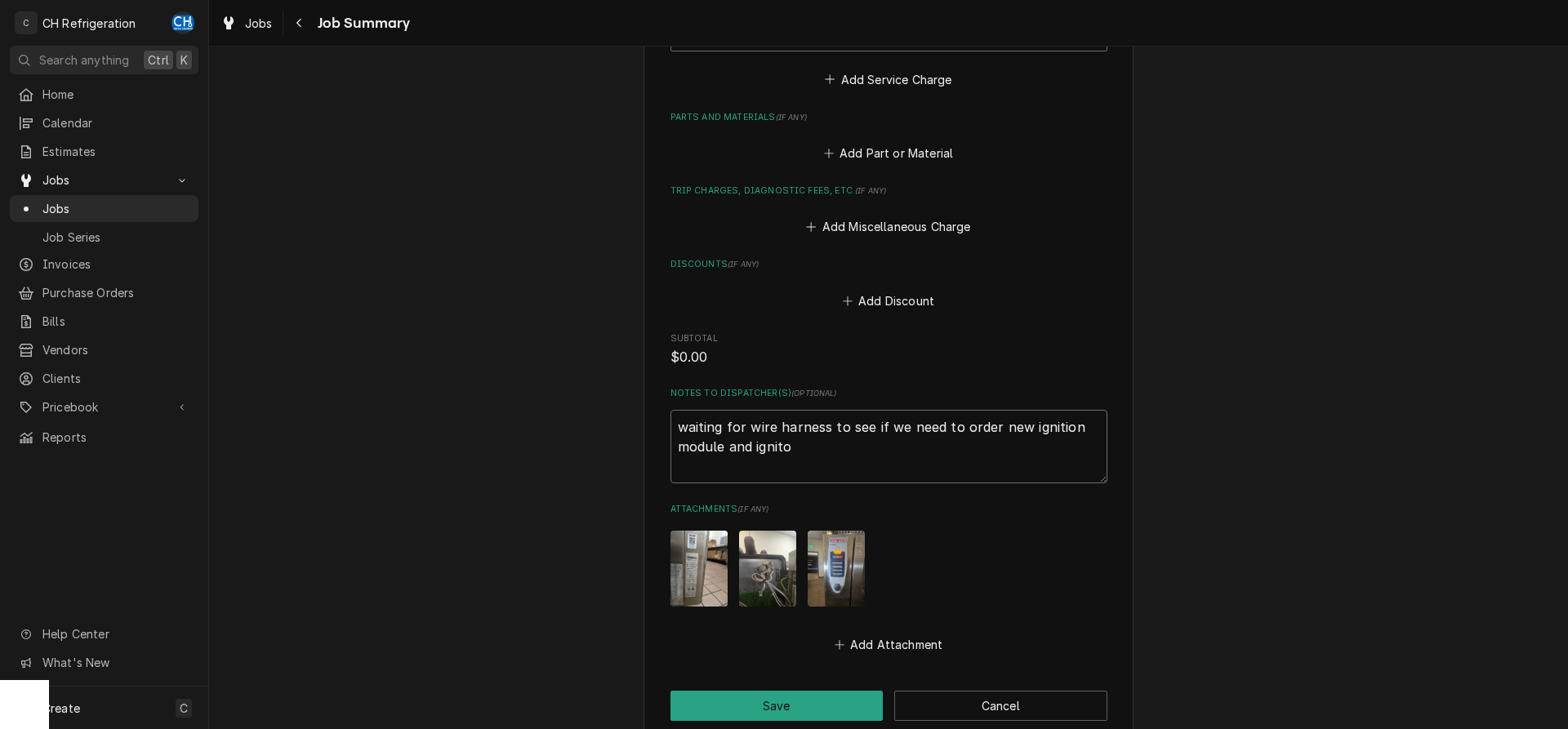
type textarea "x"
type textarea "waiting for wire harness to see if we need to order new ignition module and ign…"
type textarea "x"
type textarea "waiting for wire harness to see if we need to order new ignition module and ign…"
type textarea "x"
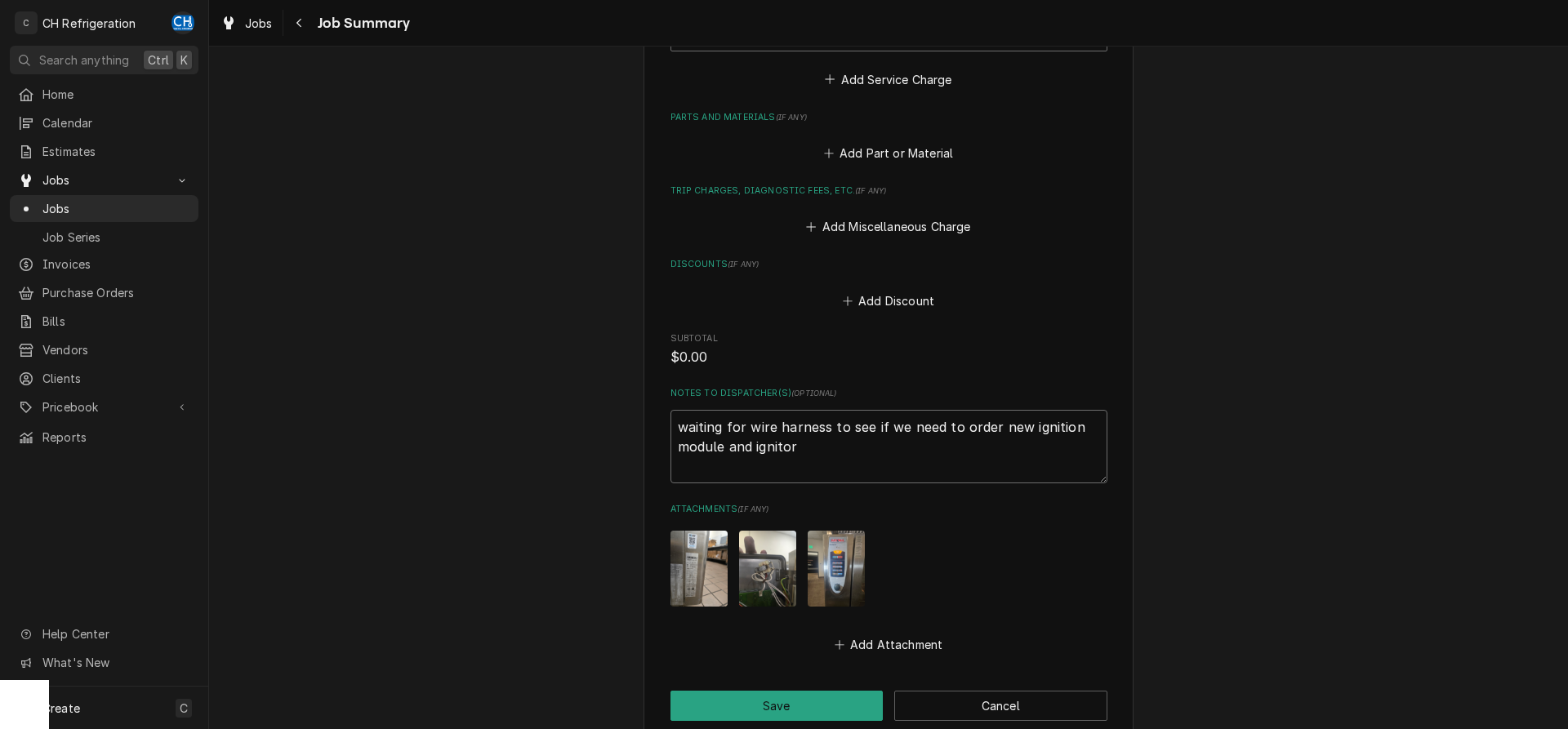
type textarea "waiting for wire harness to see if we need to order new ignition module and ign…"
type textarea "x"
type textarea "waiting for wire harness to see if we need to order new ignition module and ign…"
type textarea "x"
click at [1043, 456] on textarea "waiting for wire harness to see if we need to order new ignition module and ign…" at bounding box center [889, 446] width 437 height 73
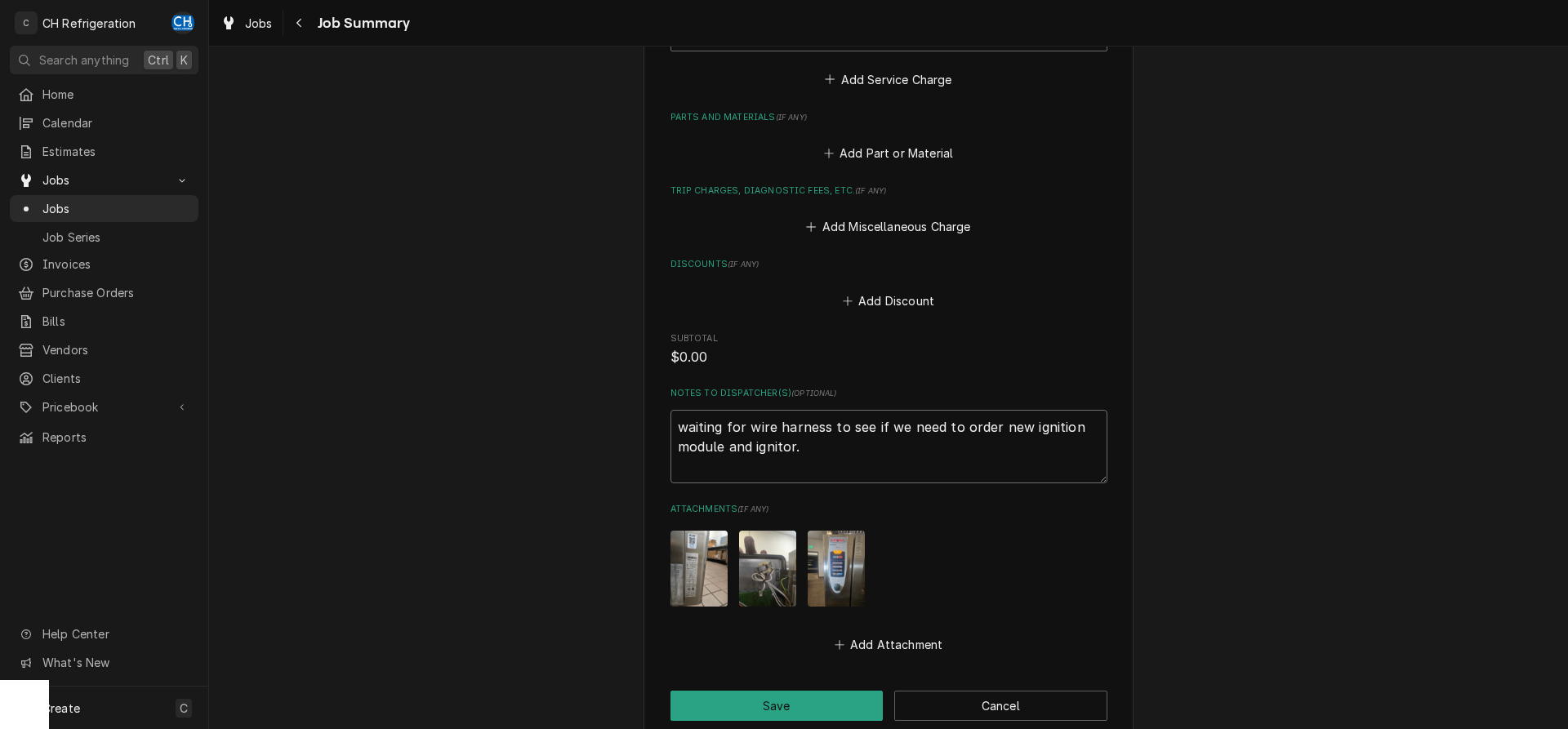
scroll to position [936, 0]
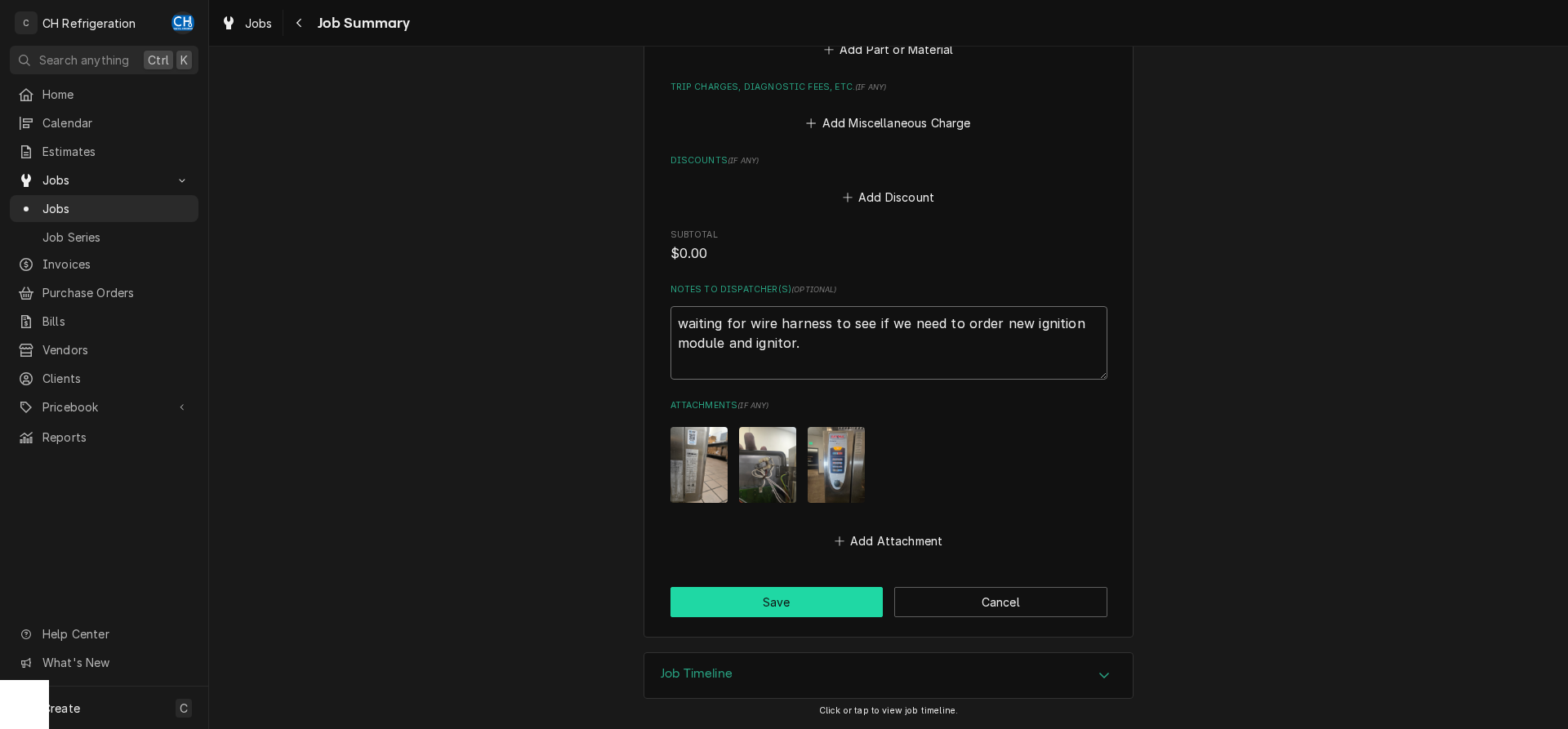
type textarea "waiting for wire harness to see if we need to order new ignition module and ign…"
click at [788, 604] on button "Save" at bounding box center [777, 602] width 213 height 31
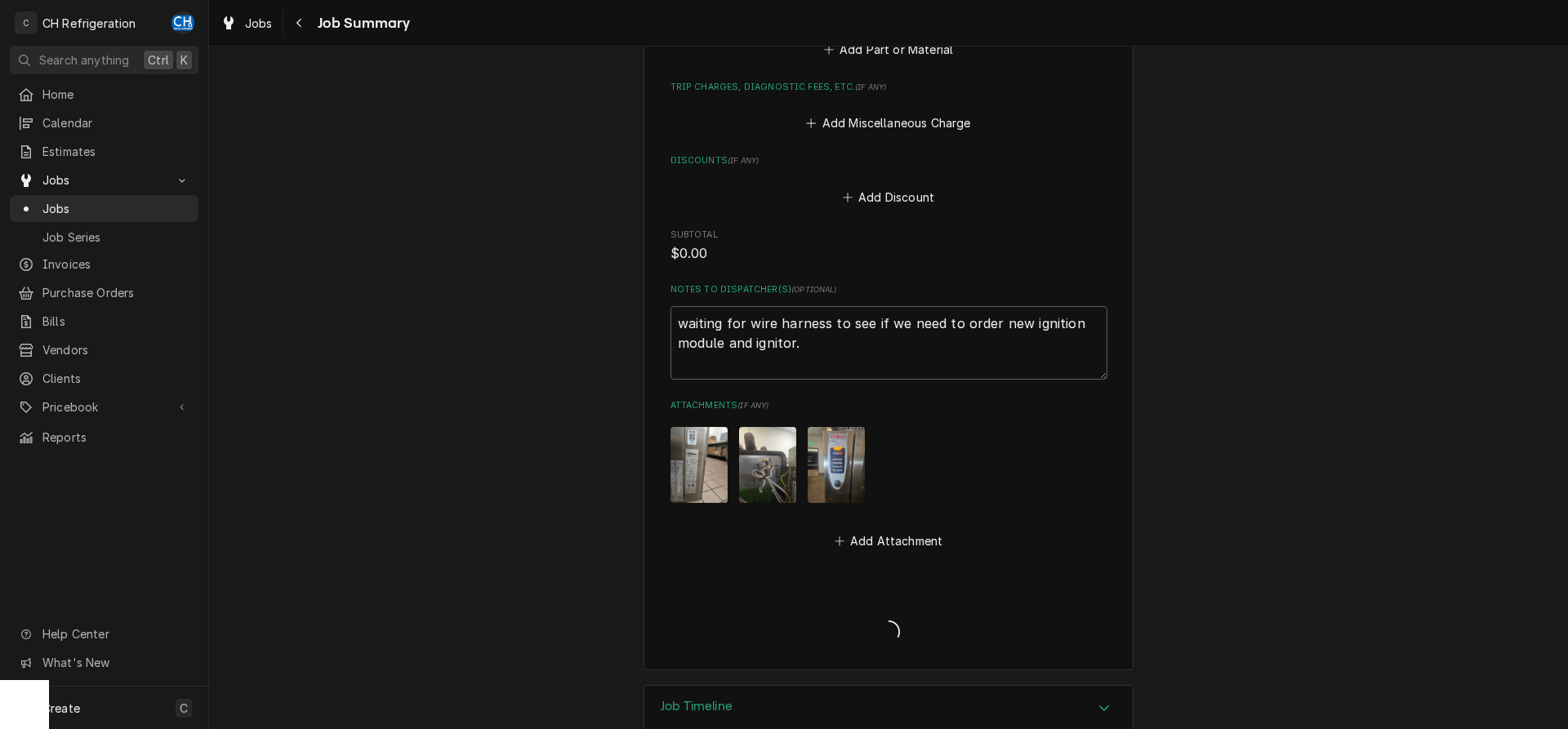
type textarea "x"
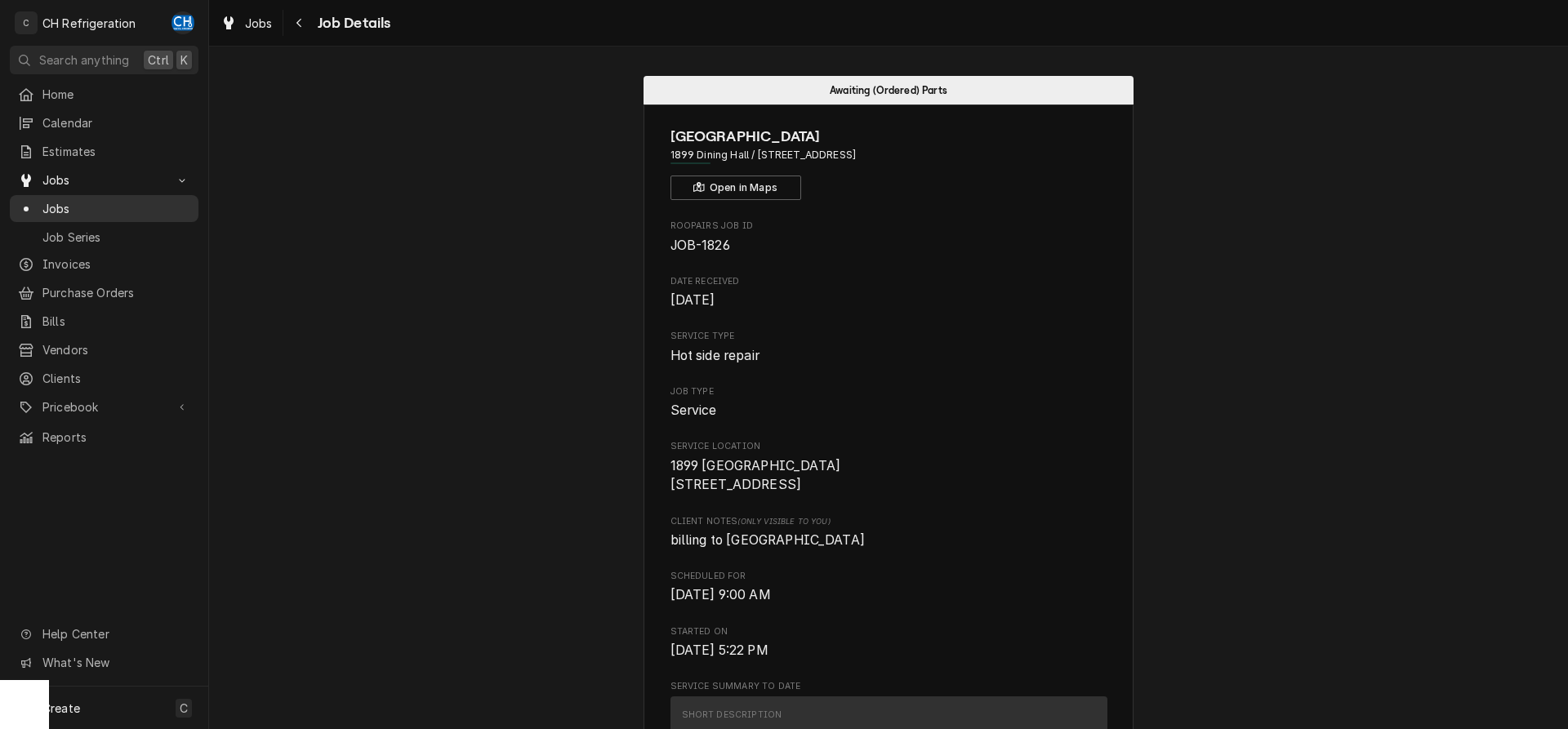
click at [55, 200] on span "Jobs" at bounding box center [116, 208] width 148 height 17
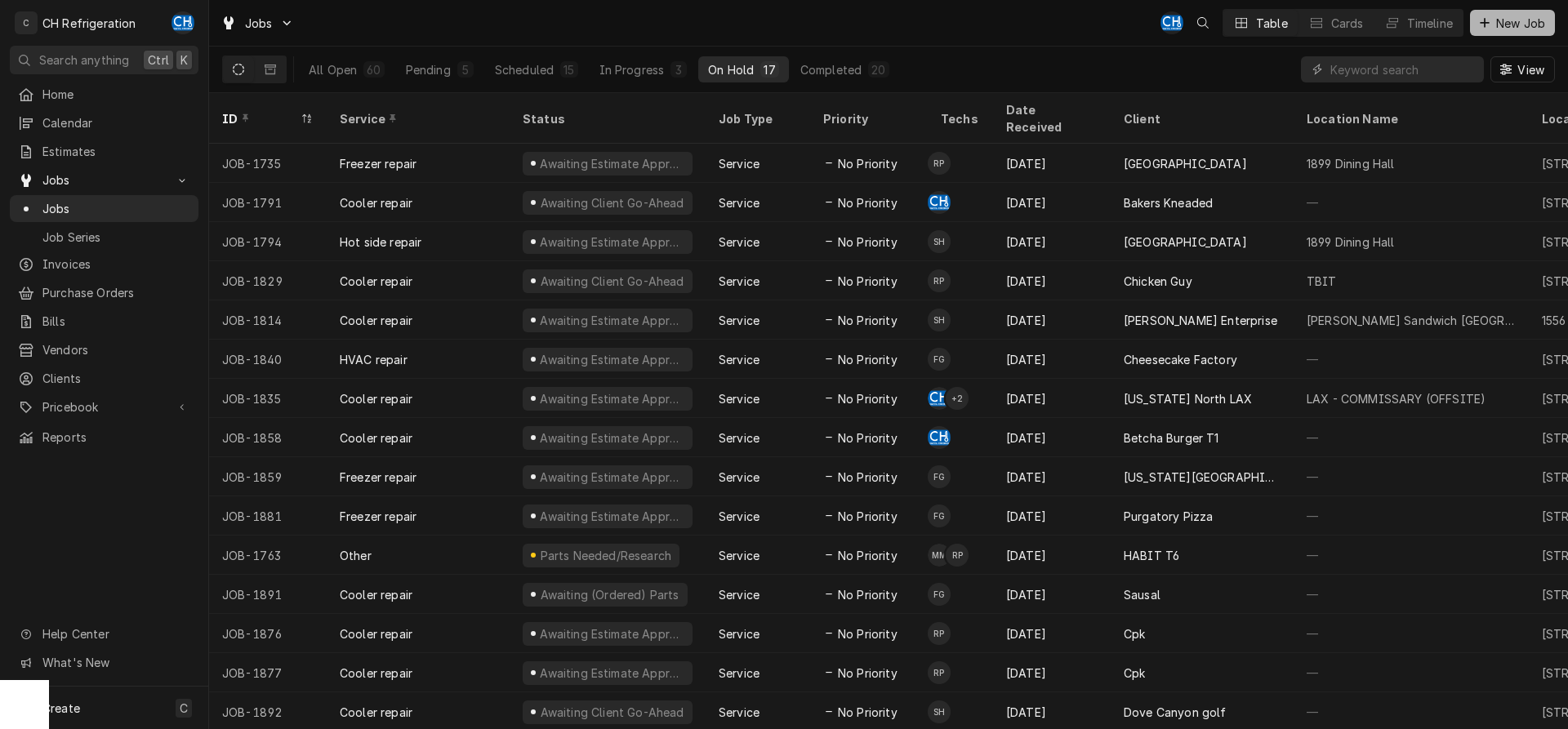
click at [1520, 23] on span "New Job" at bounding box center [1520, 23] width 55 height 17
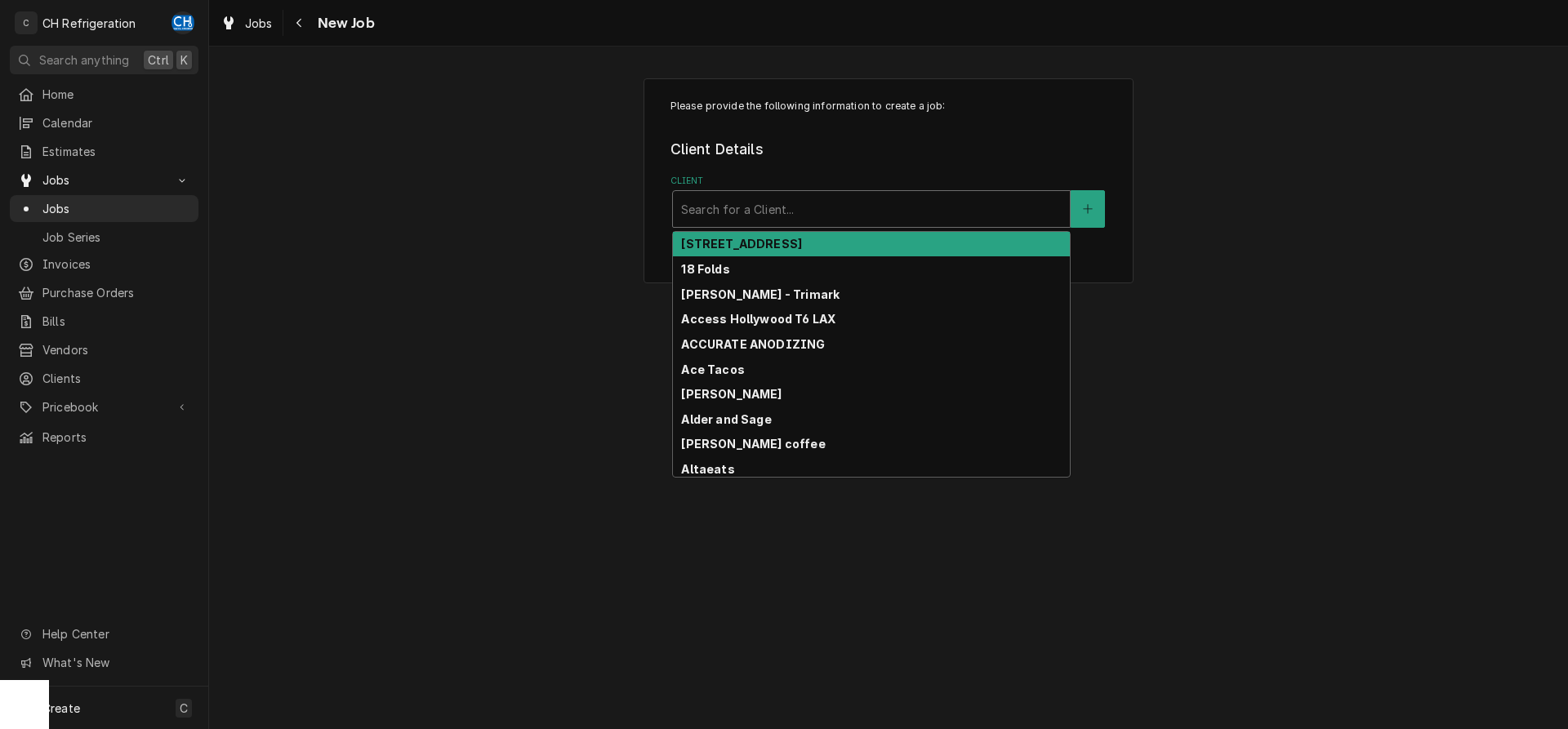
click at [846, 200] on div "Client" at bounding box center [872, 209] width 381 height 30
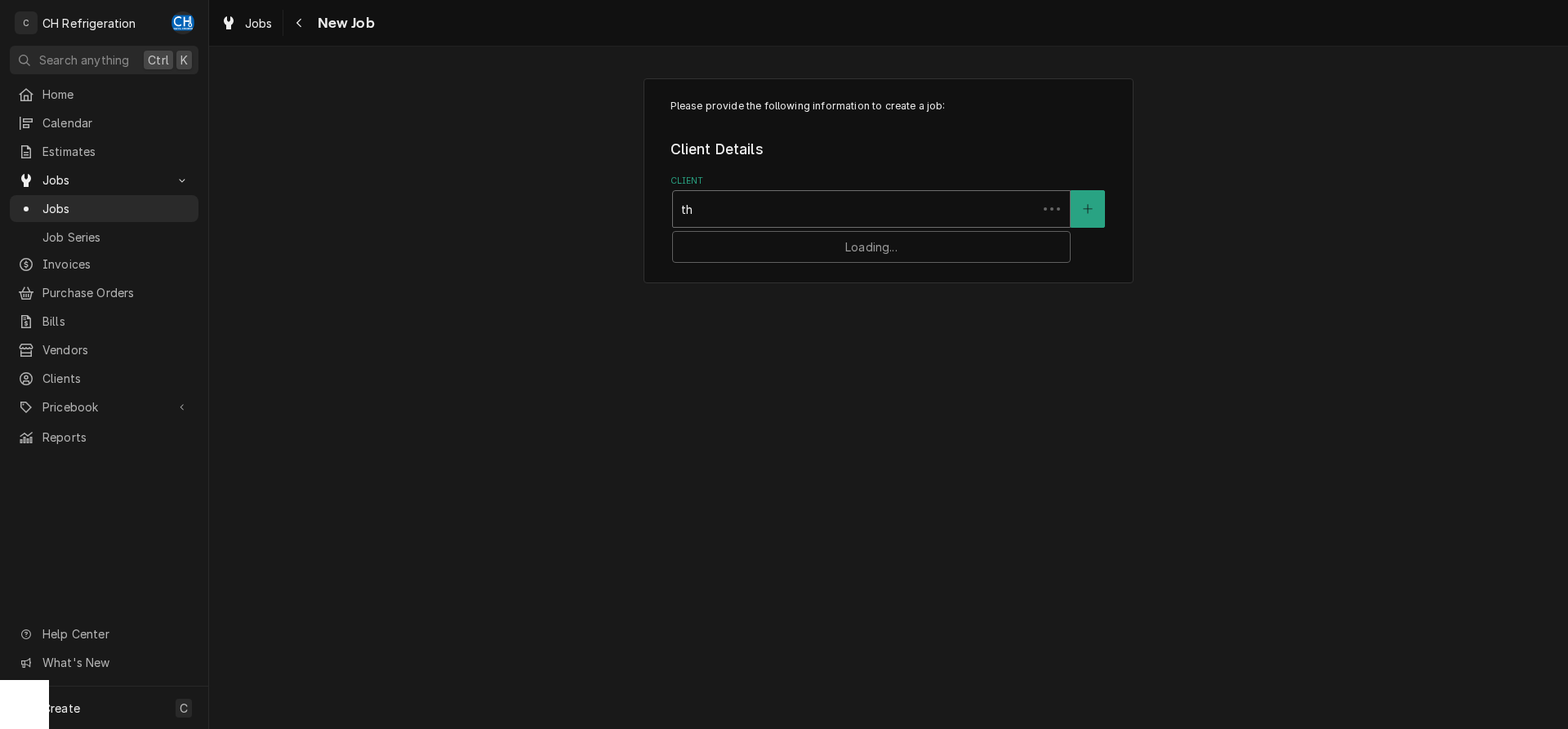
type input "t"
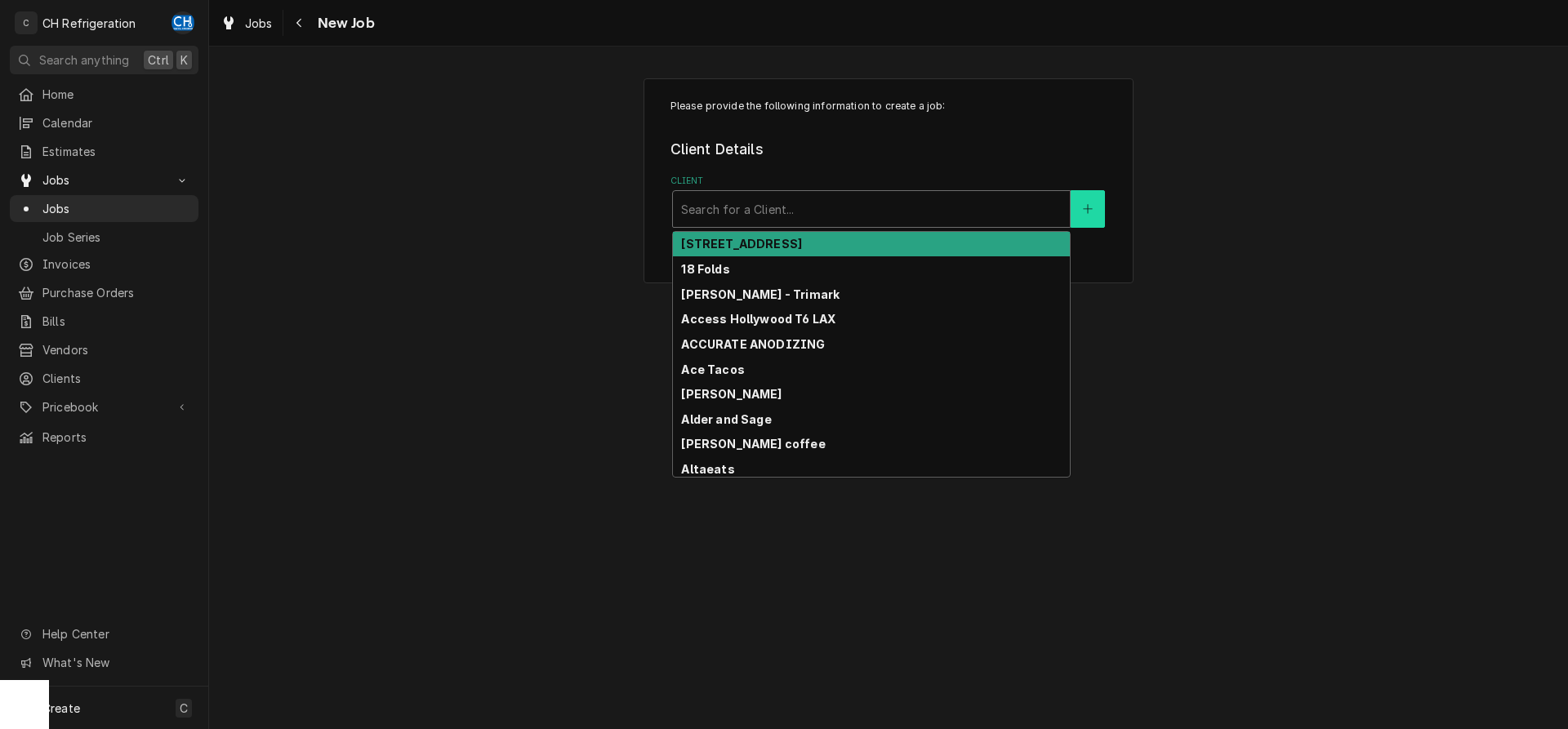
click at [1088, 221] on button "Client" at bounding box center [1088, 209] width 34 height 37
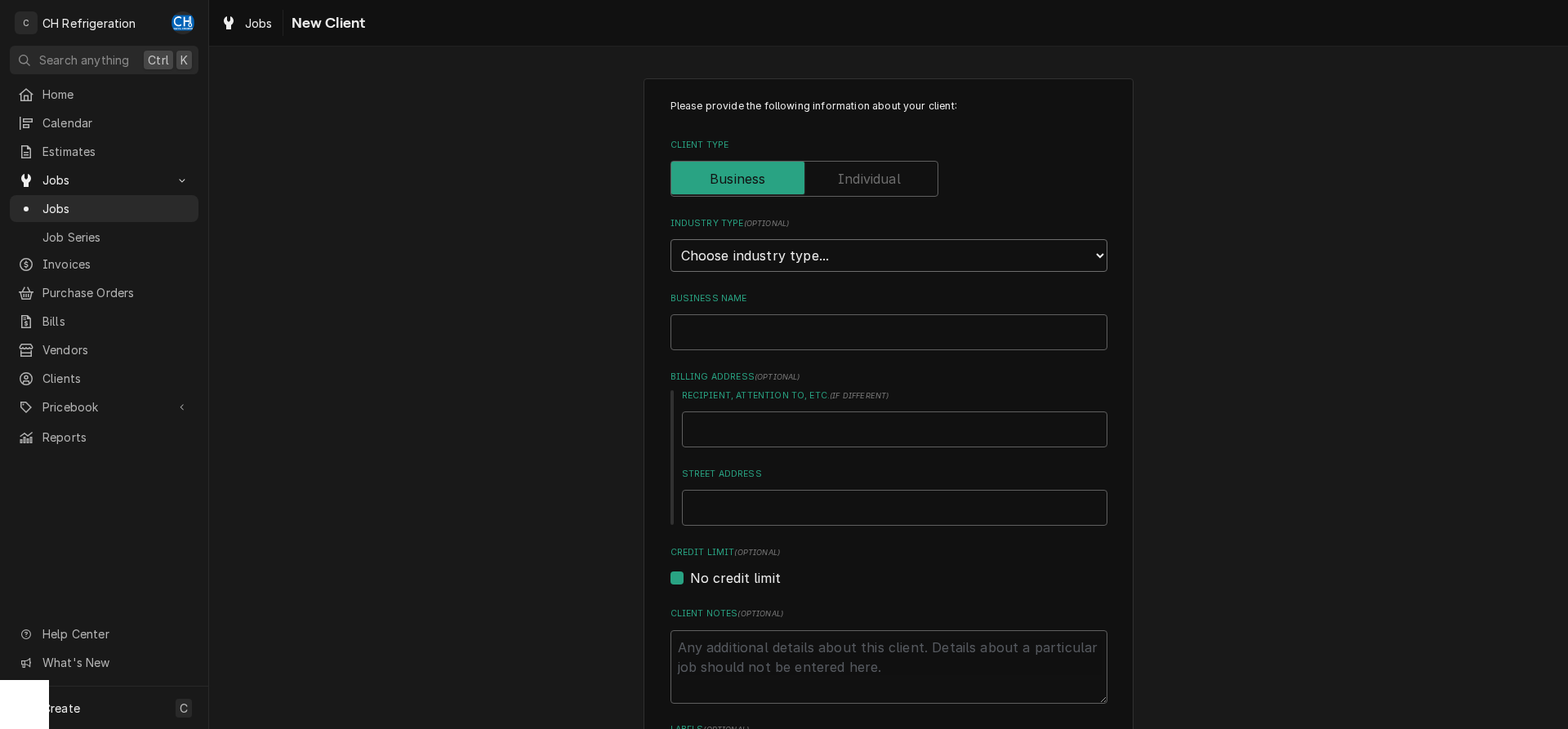
click at [671, 240] on select "Choose industry type... Residential Commercial Industrial Government" at bounding box center [889, 256] width 437 height 32
select select "2"
click option "Commercial" at bounding box center [0, 0] width 0 height 0
click at [786, 342] on input "Business Name" at bounding box center [889, 332] width 437 height 36
type textarea "x"
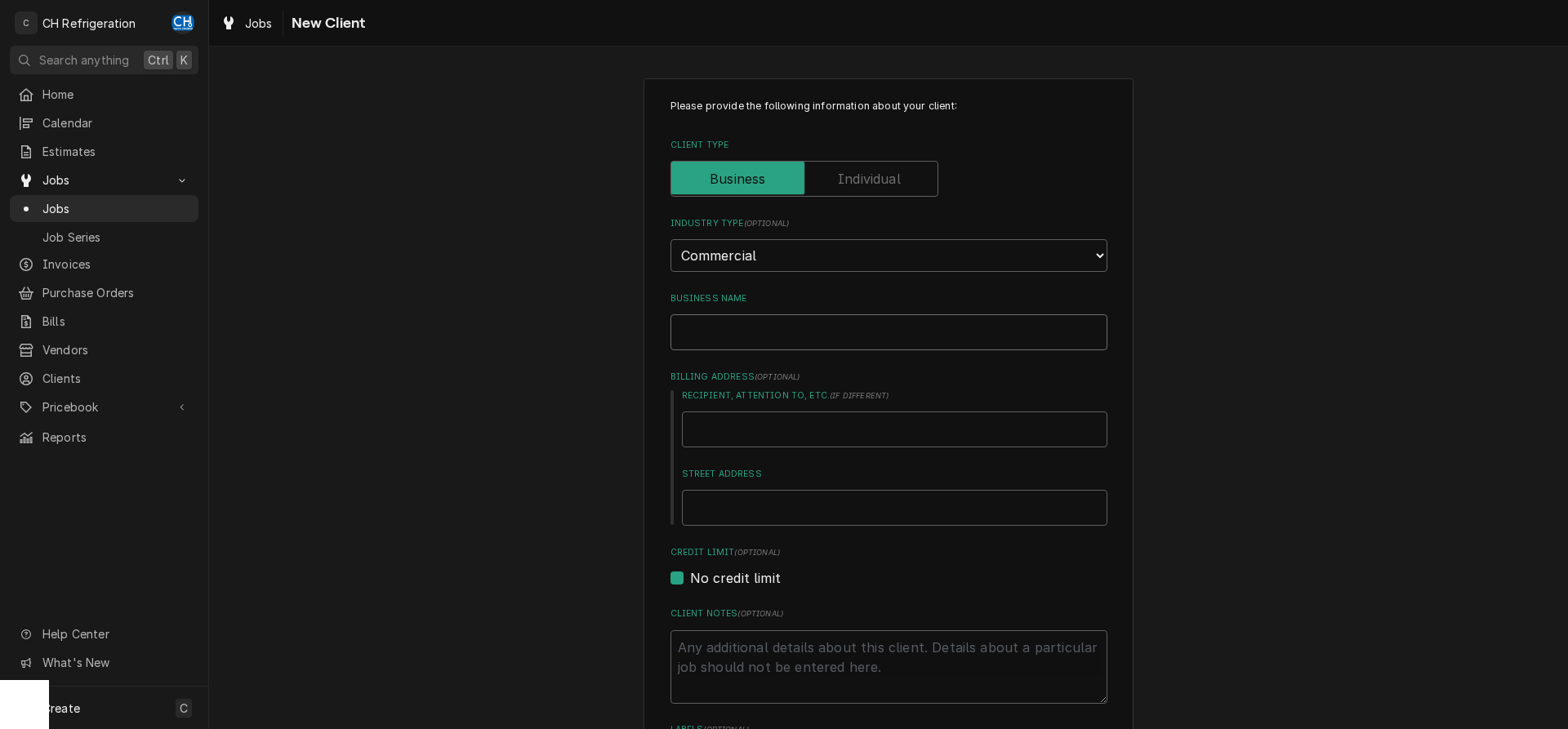
type input "T"
type textarea "x"
type input "Th"
type textarea "x"
type input "The"
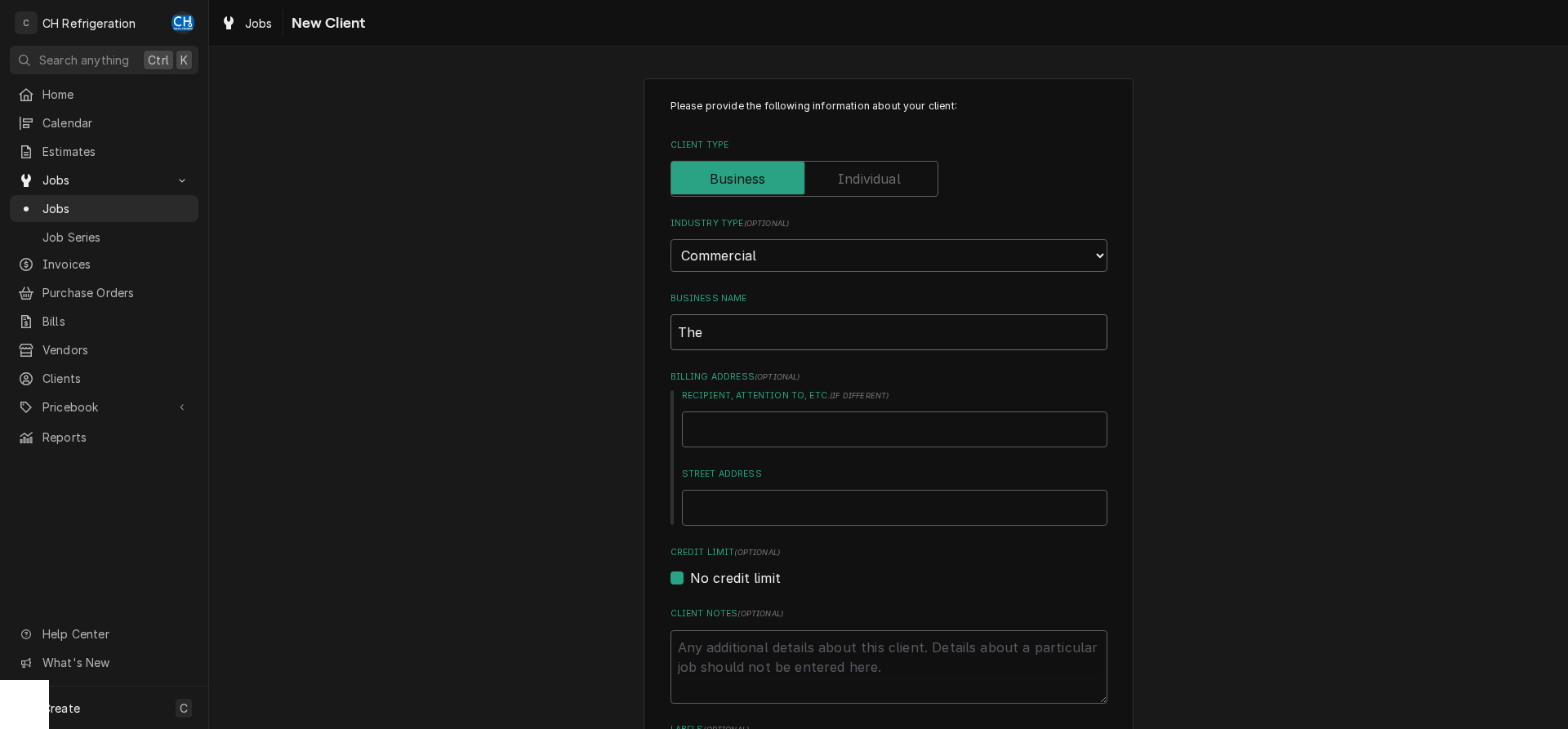
type textarea "x"
type input "The"
type textarea "x"
type input "The B"
type textarea "x"
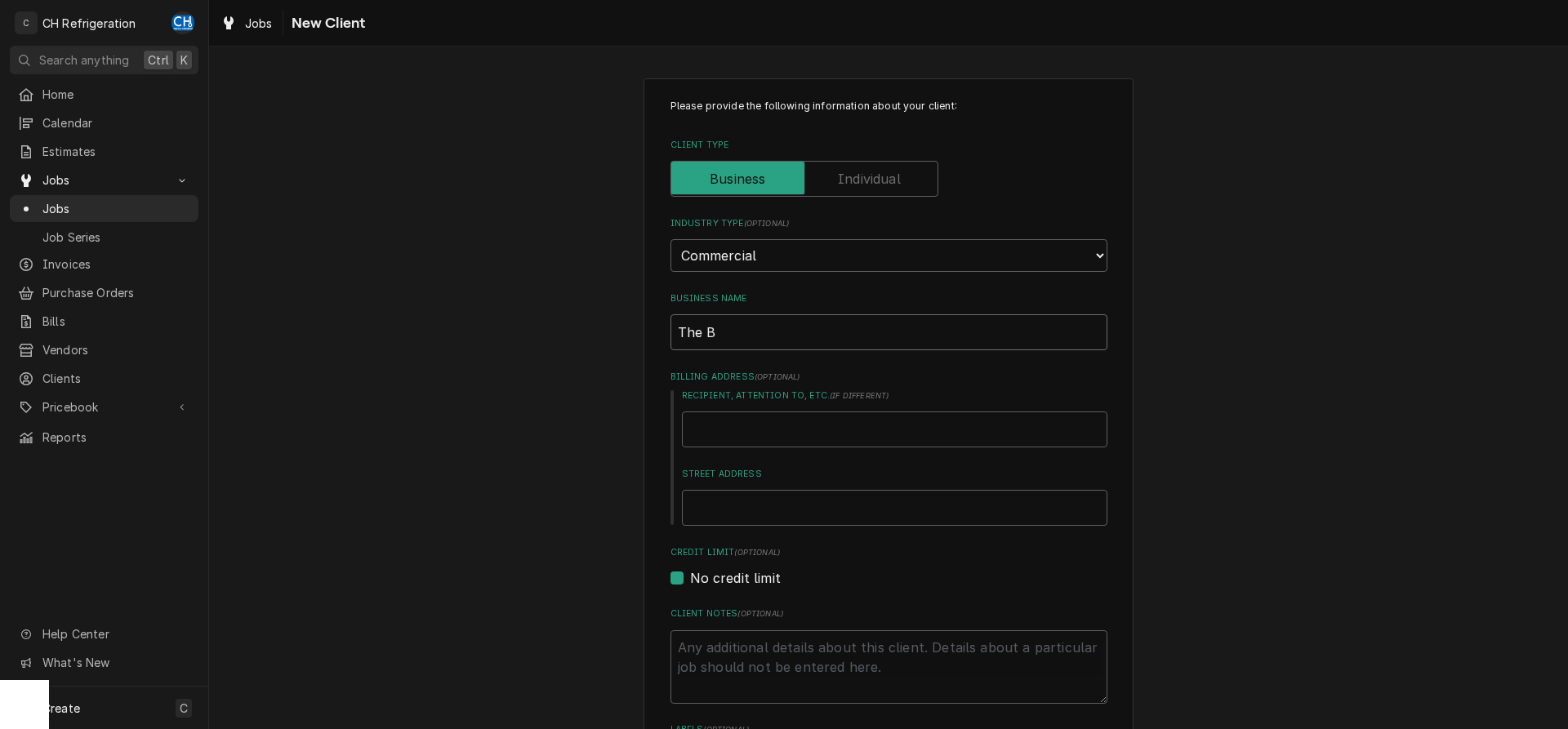
type input "The Bo"
type textarea "x"
type input "The Bom"
type textarea "x"
type input "The Bomb"
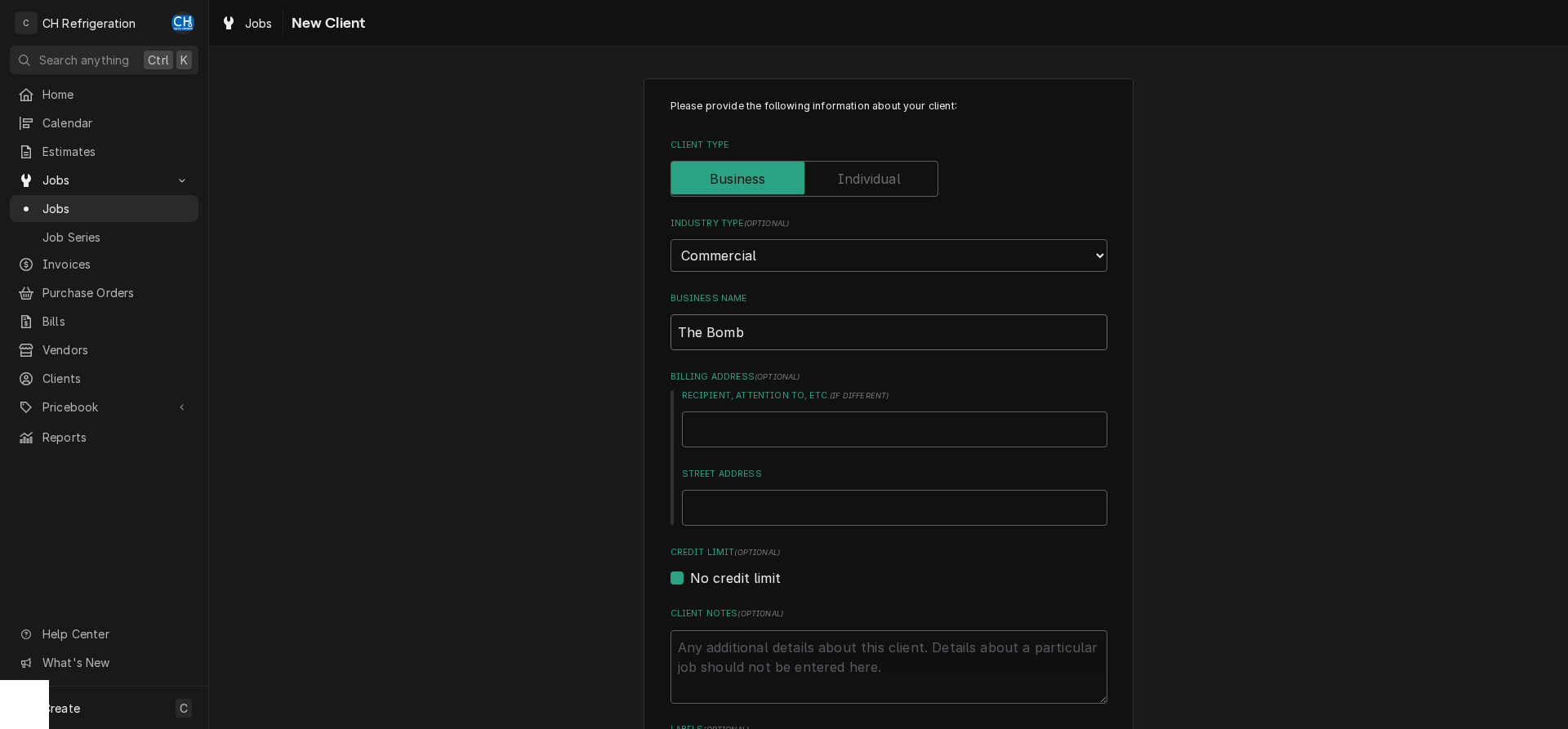
type textarea "x"
type input "The Bomba"
type textarea "x"
type input "The Bombay"
type textarea "x"
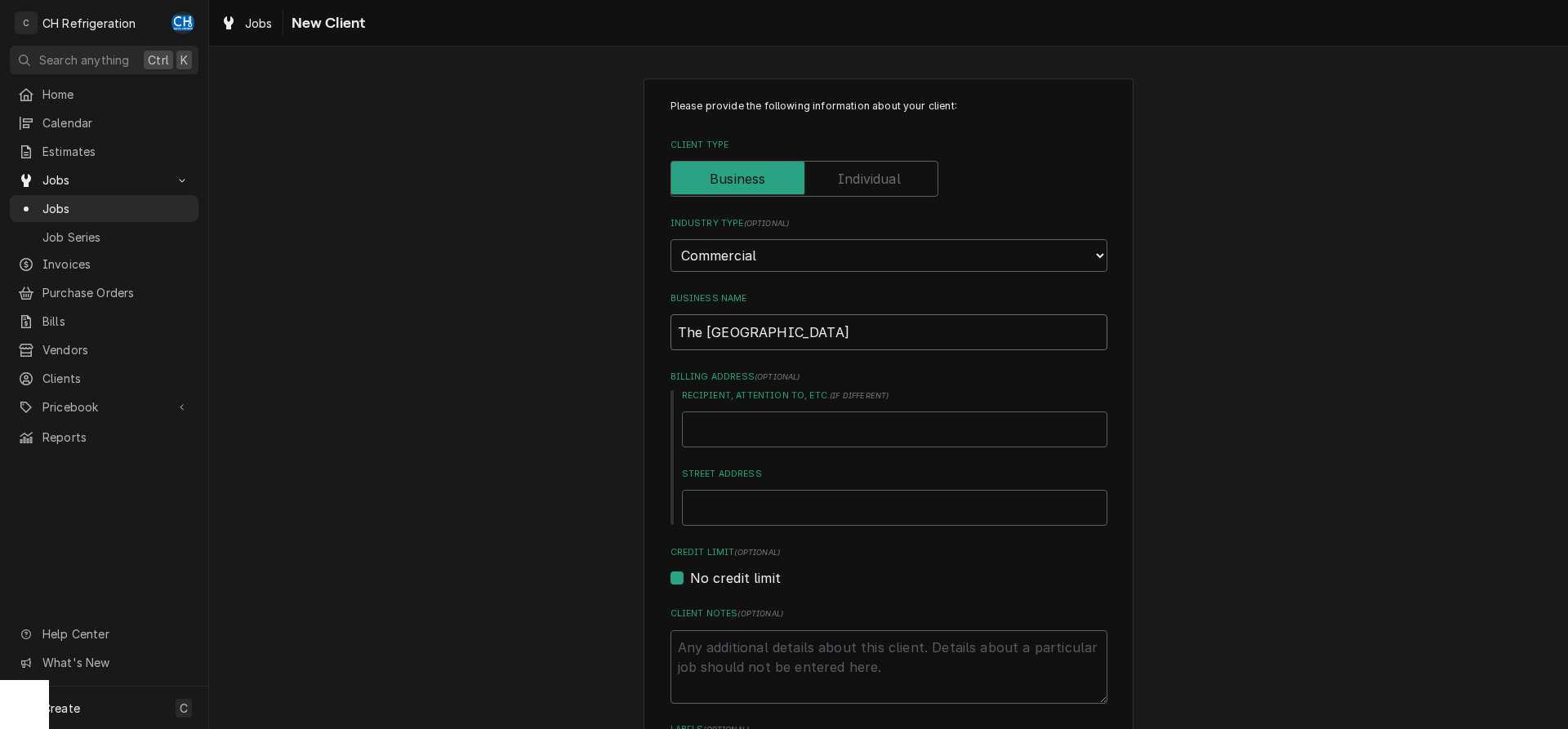
type input "The Bombay"
type textarea "x"
type input "The Bombay F"
type textarea "x"
type input "The Bombay Fr"
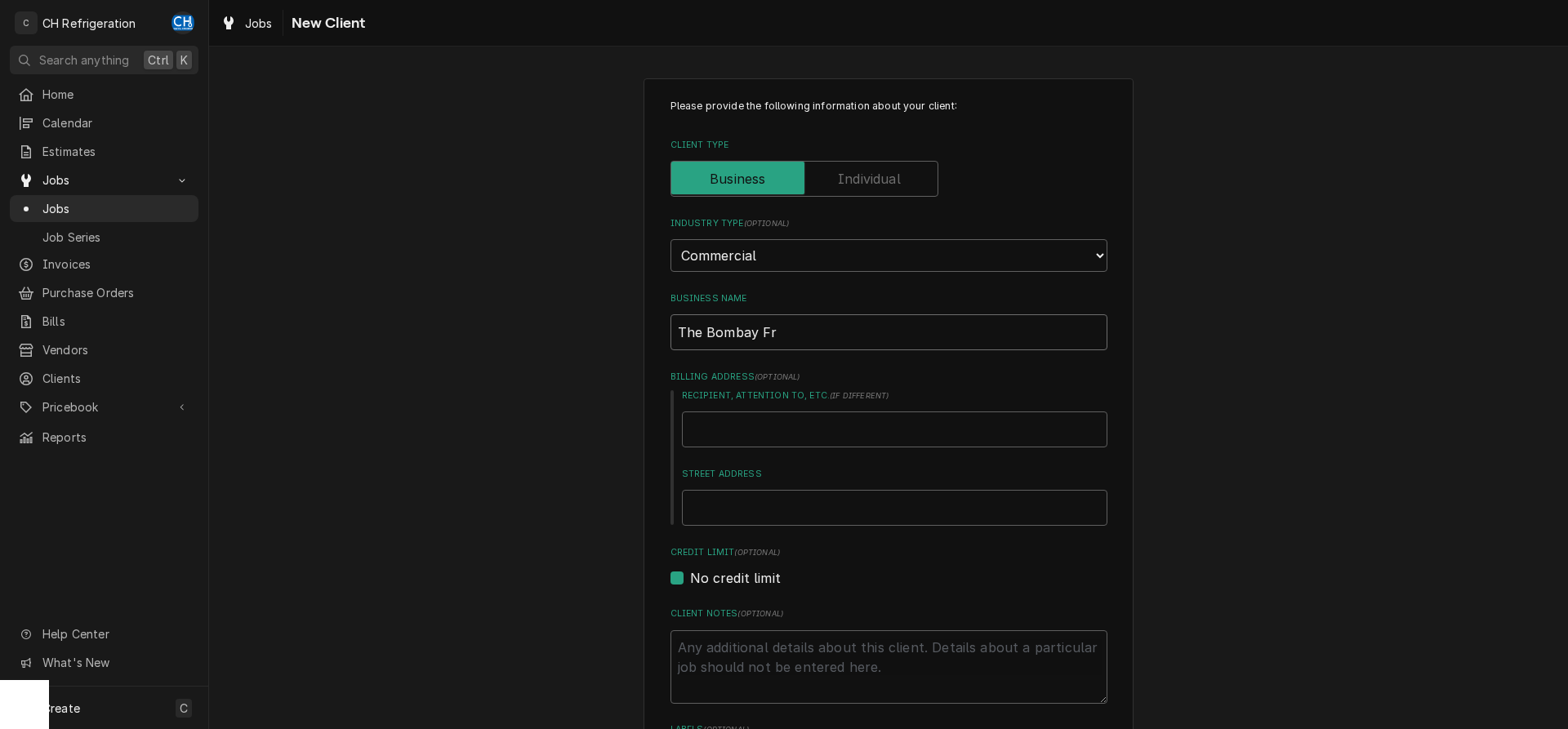
type textarea "x"
type input "The Bombay Fra"
type textarea "x"
type input "The Bombay Fran"
type textarea "x"
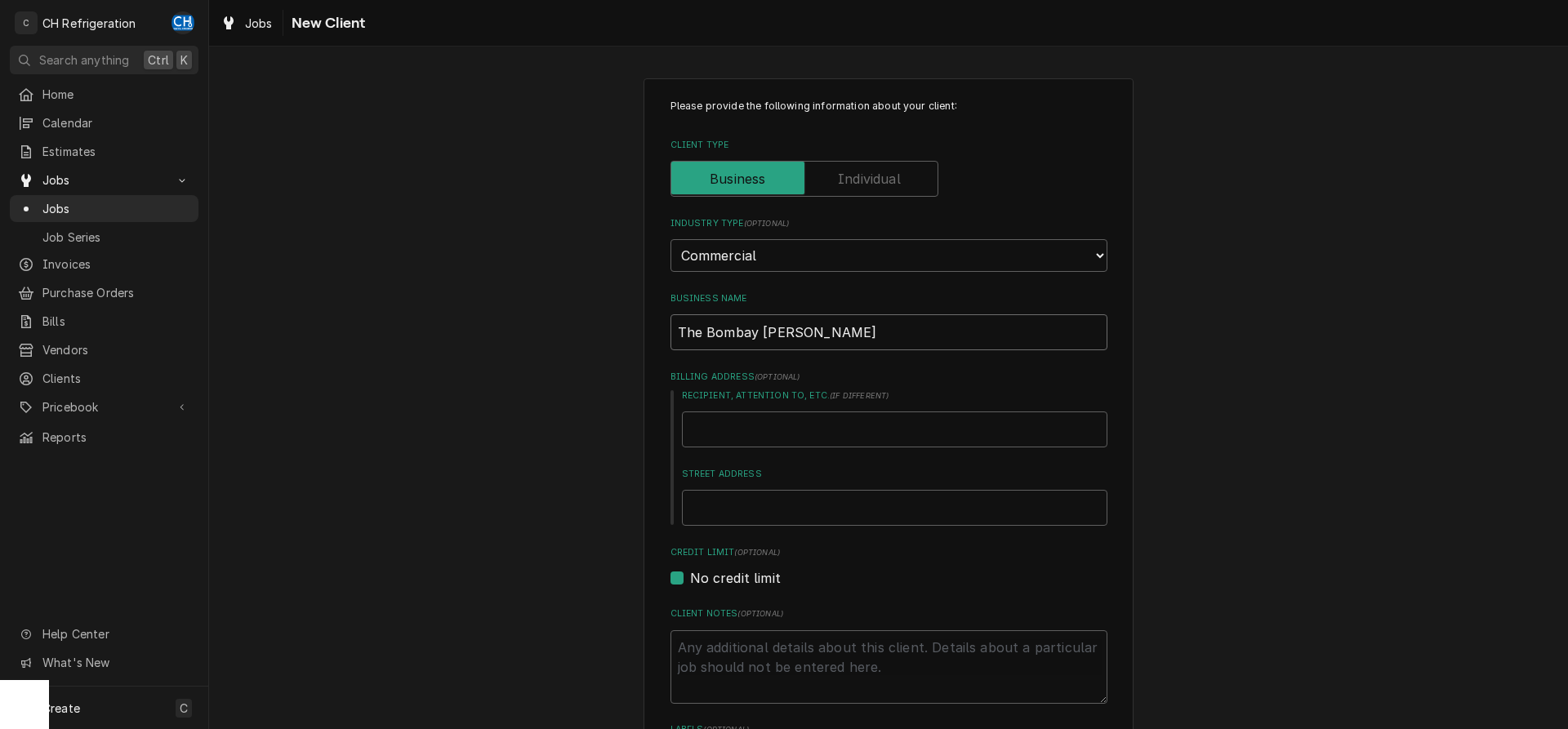
type input "The Bombay Frank"
type textarea "x"
type input "The Bombay Franki"
type textarea "x"
type input "The Bombay Frankie"
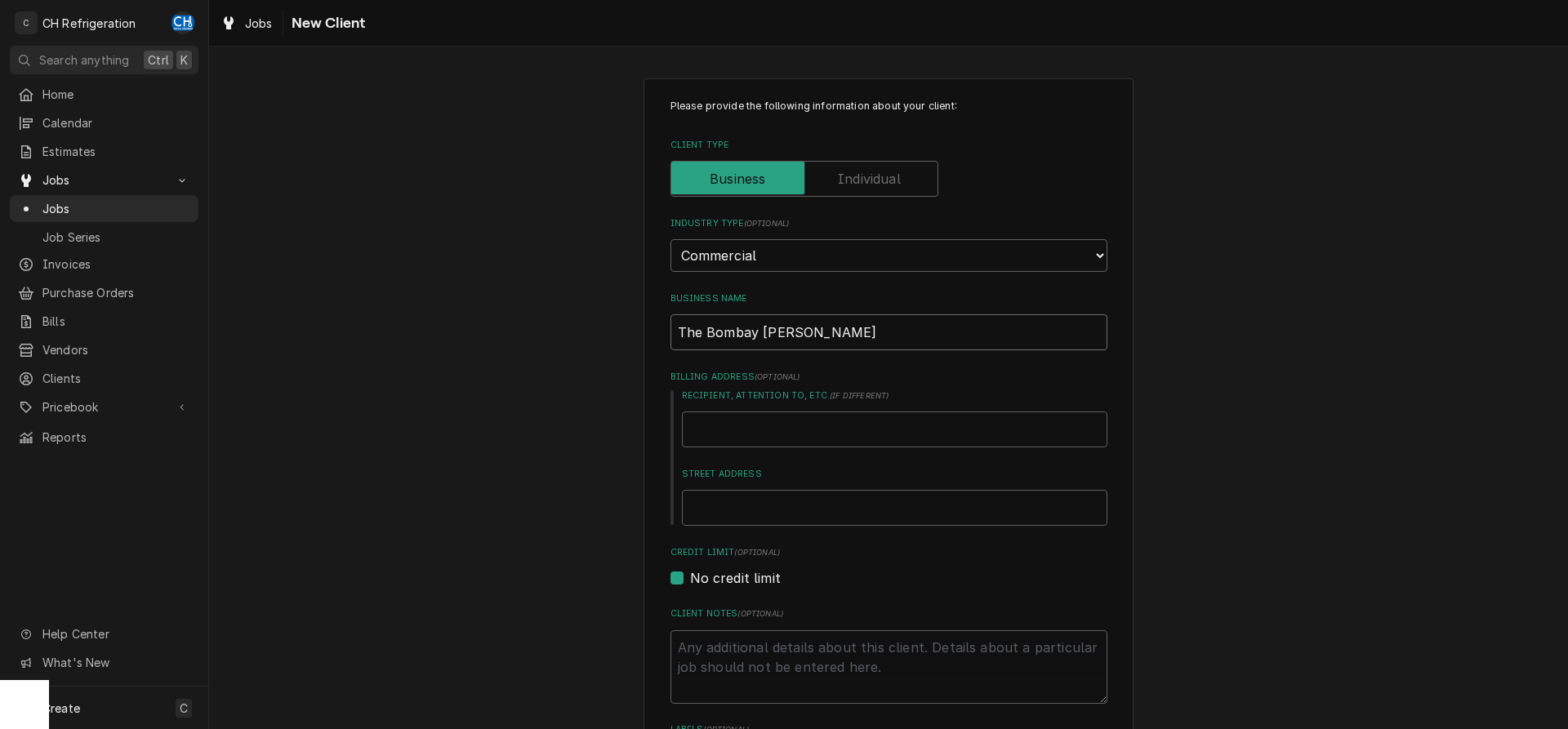
type textarea "x"
type input "The Bombay Frankie"
type textarea "x"
type input "The Bombay Frankie C"
type textarea "x"
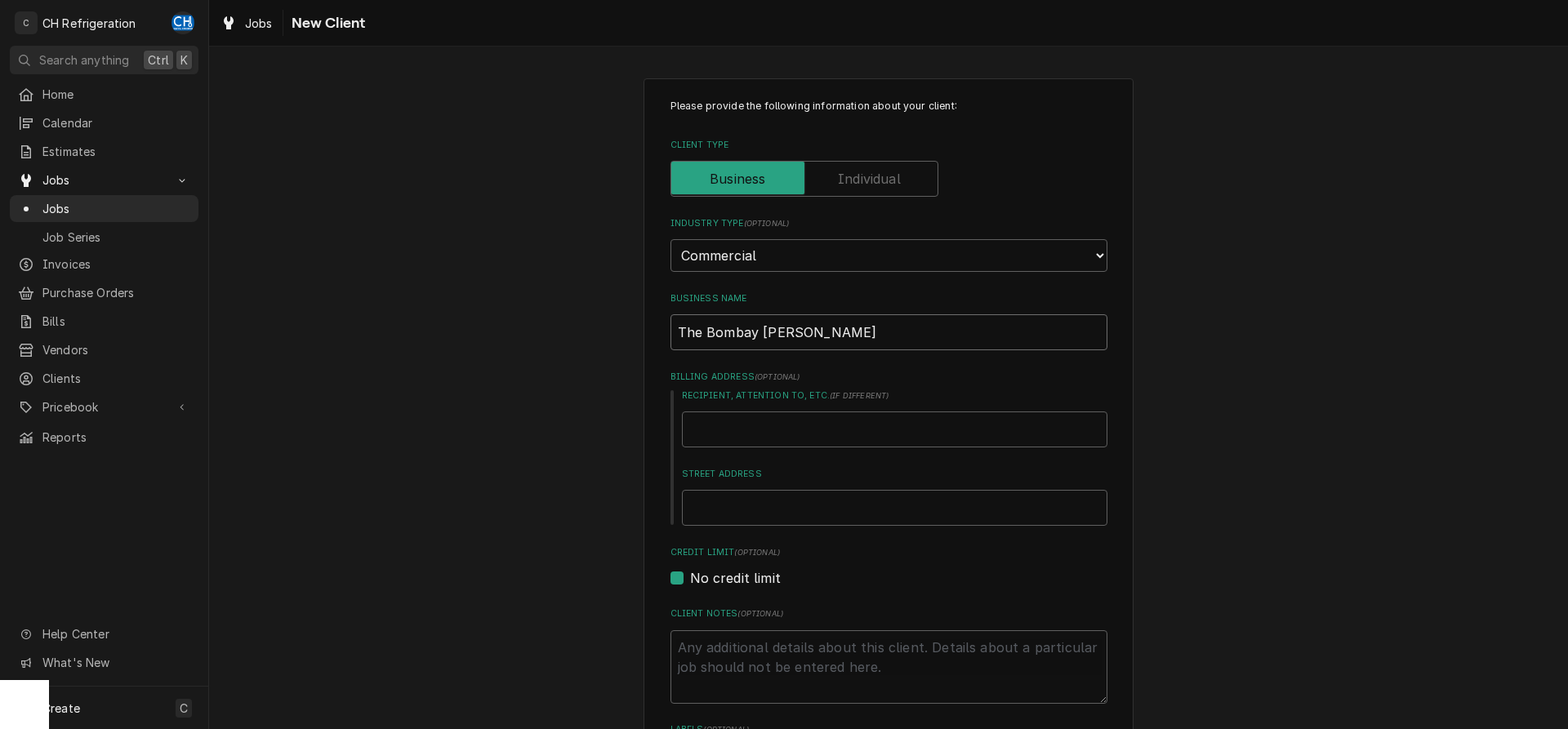
type input "The Bombay Frankie Co"
type textarea "x"
type input "The Bombay Frankie Cop"
type textarea "x"
type input "The Bombay Frankie Copm"
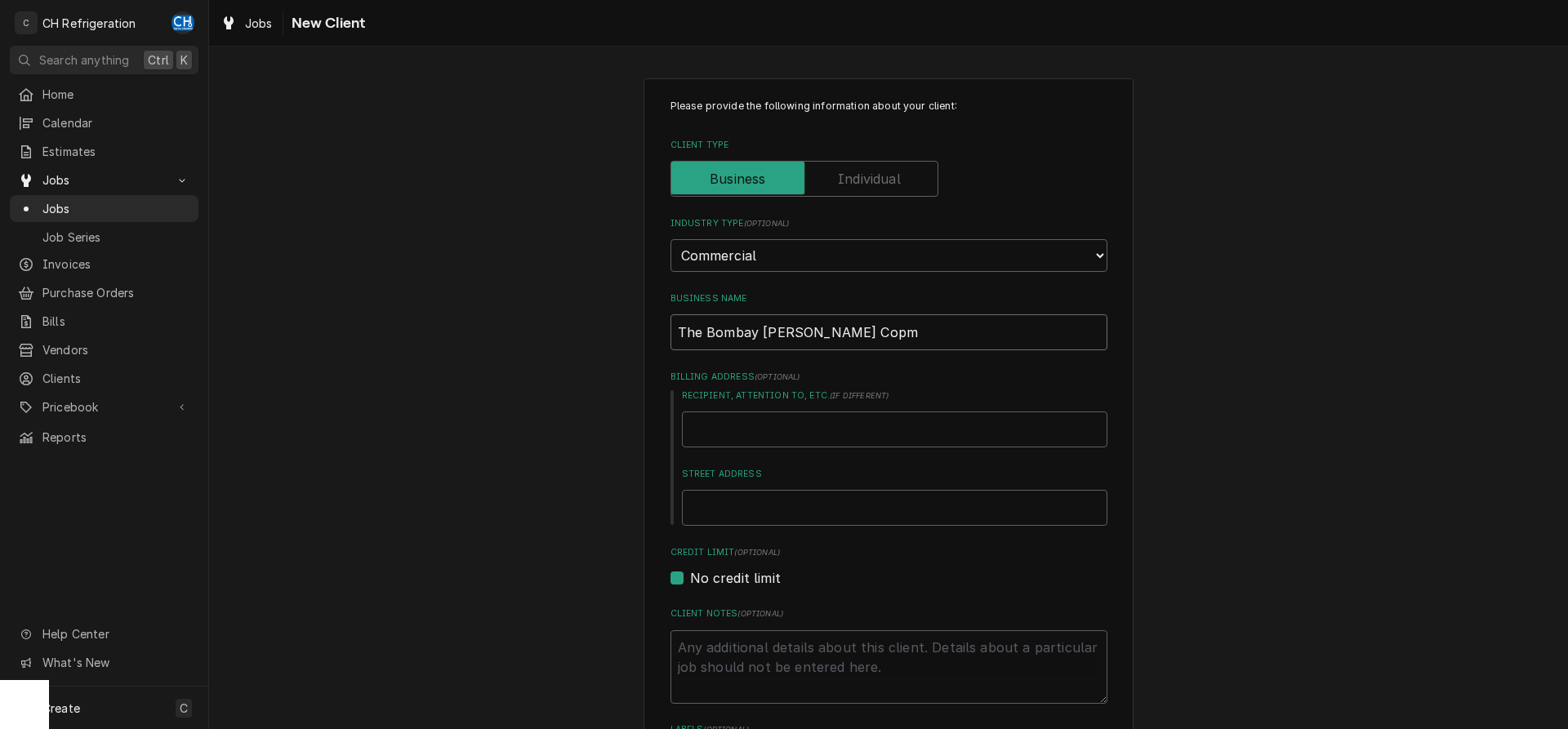
type textarea "x"
type input "The Bombay Frankie Copma"
type textarea "x"
type input "The Bombay Frankie Copman"
type textarea "x"
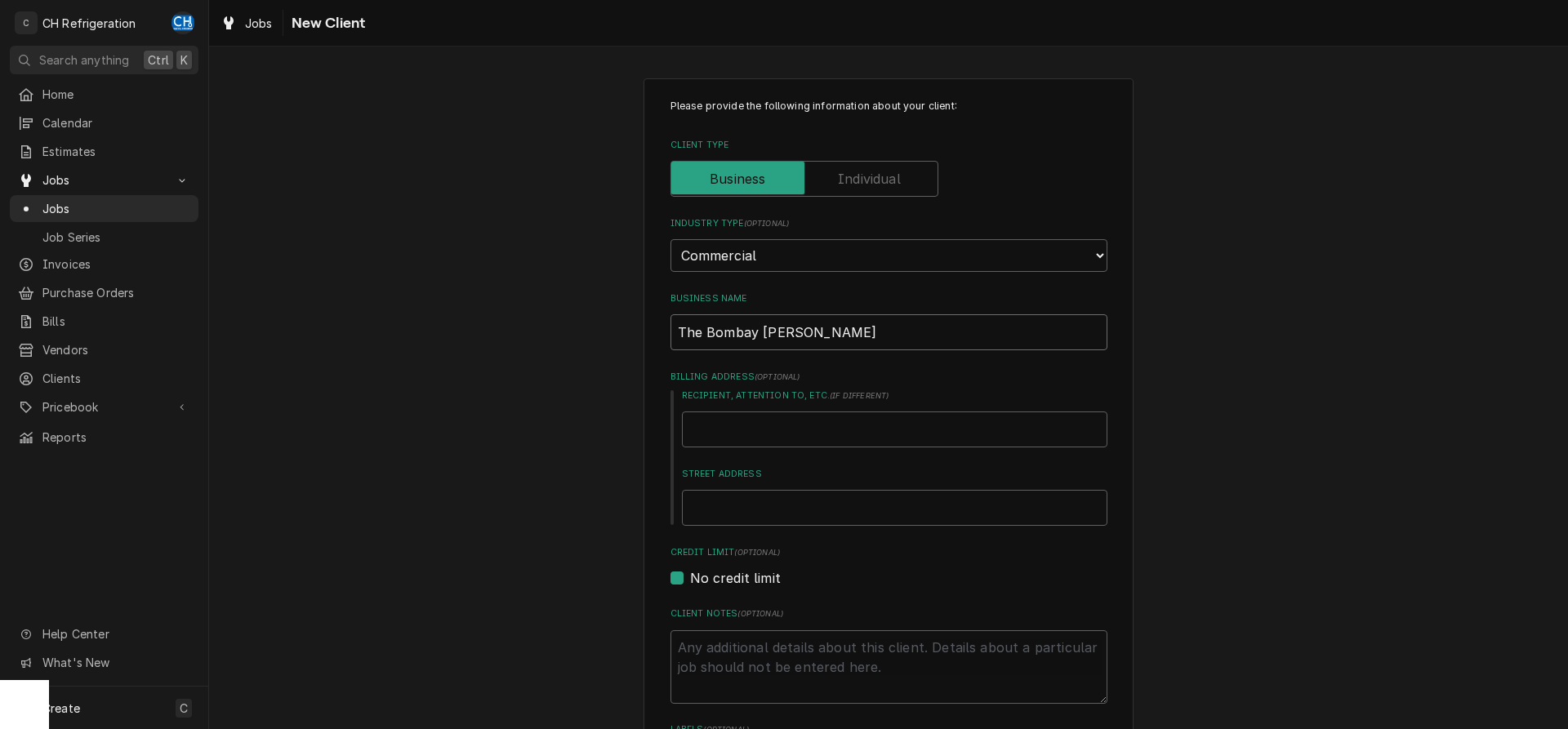
type input "The Bombay Frankie Copmany"
type textarea "x"
type input "The Bombay Frankie Copmany"
click at [849, 331] on input "The Bombay Frankie Copmany" at bounding box center [889, 332] width 437 height 36
type textarea "x"
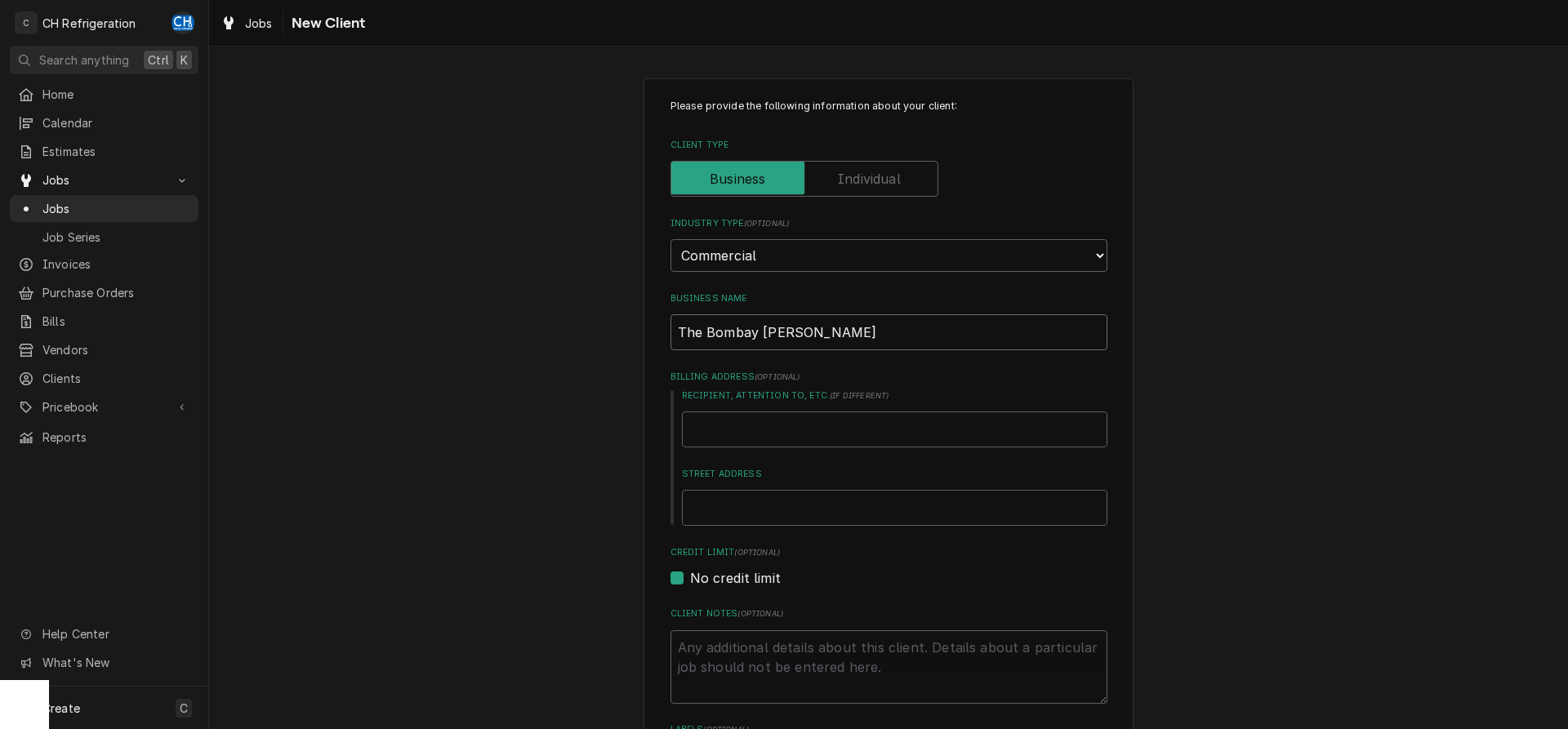
type input "The Bombay Frankie Copany"
type textarea "x"
type input "The Bombay Frankie Comany"
type textarea "x"
type input "The Bombay Frankie Comnany"
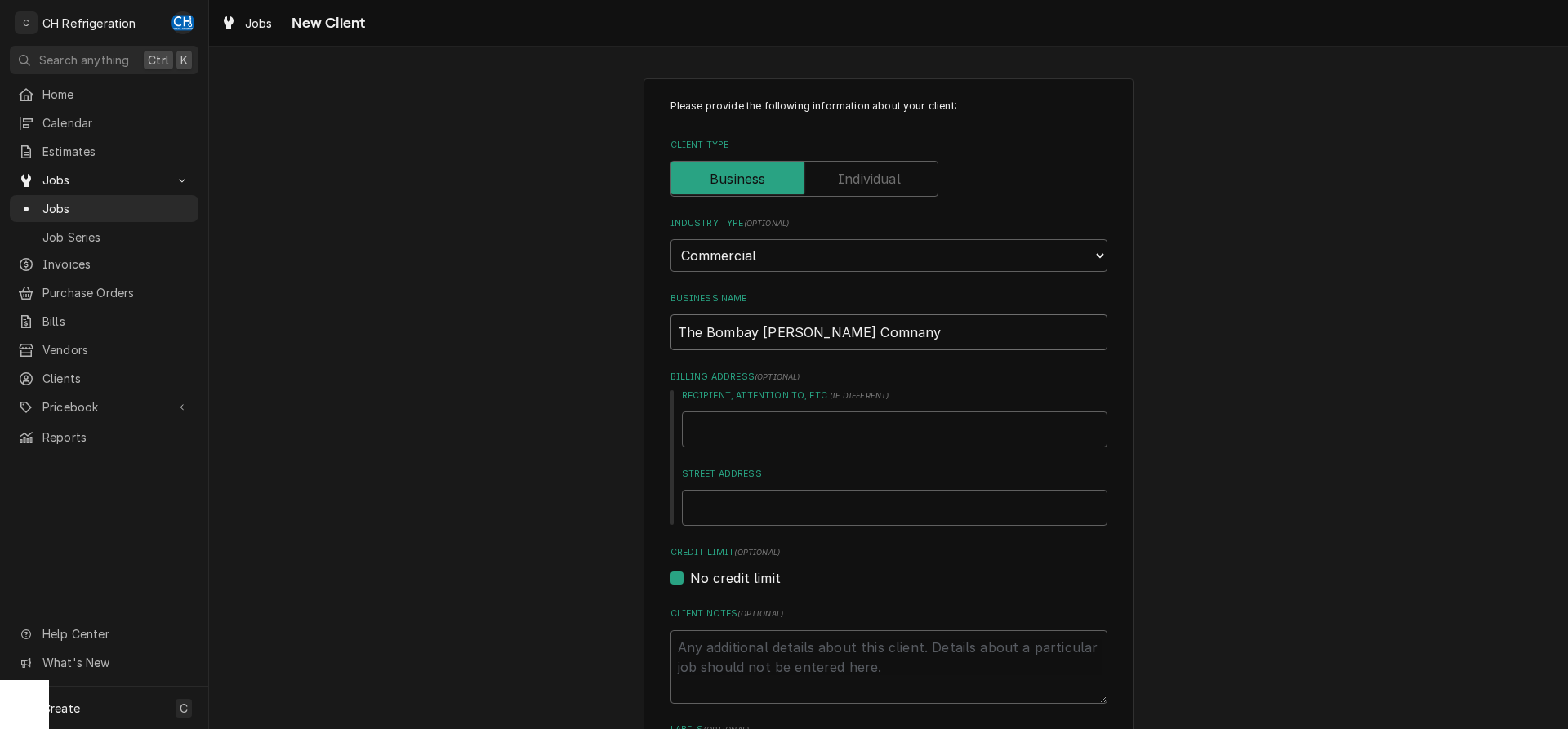
type textarea "x"
type input "The Bombay Frankie Comany"
type textarea "x"
type input "The Bombay [PERSON_NAME] Company"
type textarea "x"
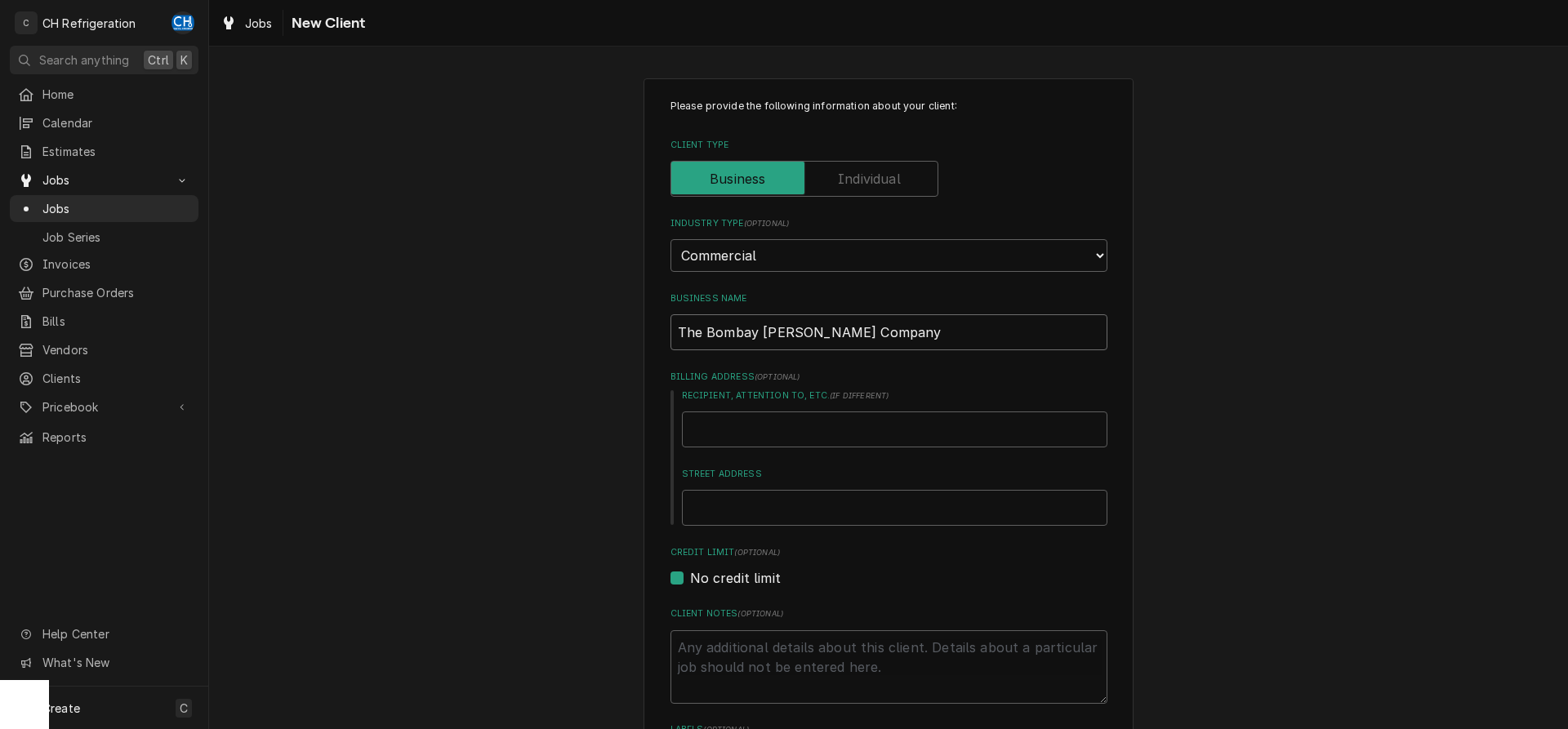
type input "The Bombay [PERSON_NAME] Company"
click at [988, 393] on label "Recipient, Attention To, etc. ( if different )" at bounding box center [894, 395] width 426 height 13
click at [988, 411] on input "Recipient, Attention To, etc. ( if different )" at bounding box center [894, 429] width 426 height 36
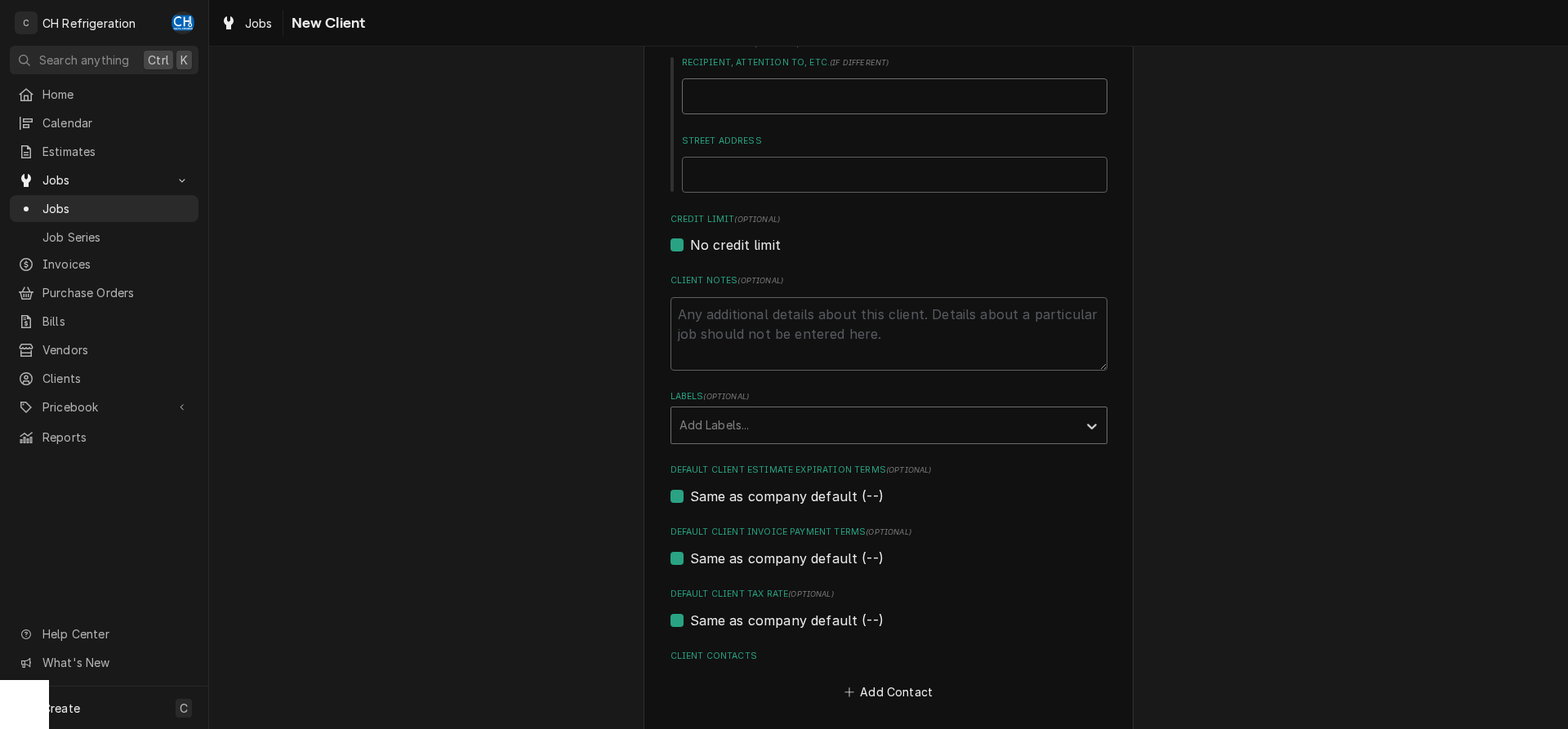
scroll to position [406, 0]
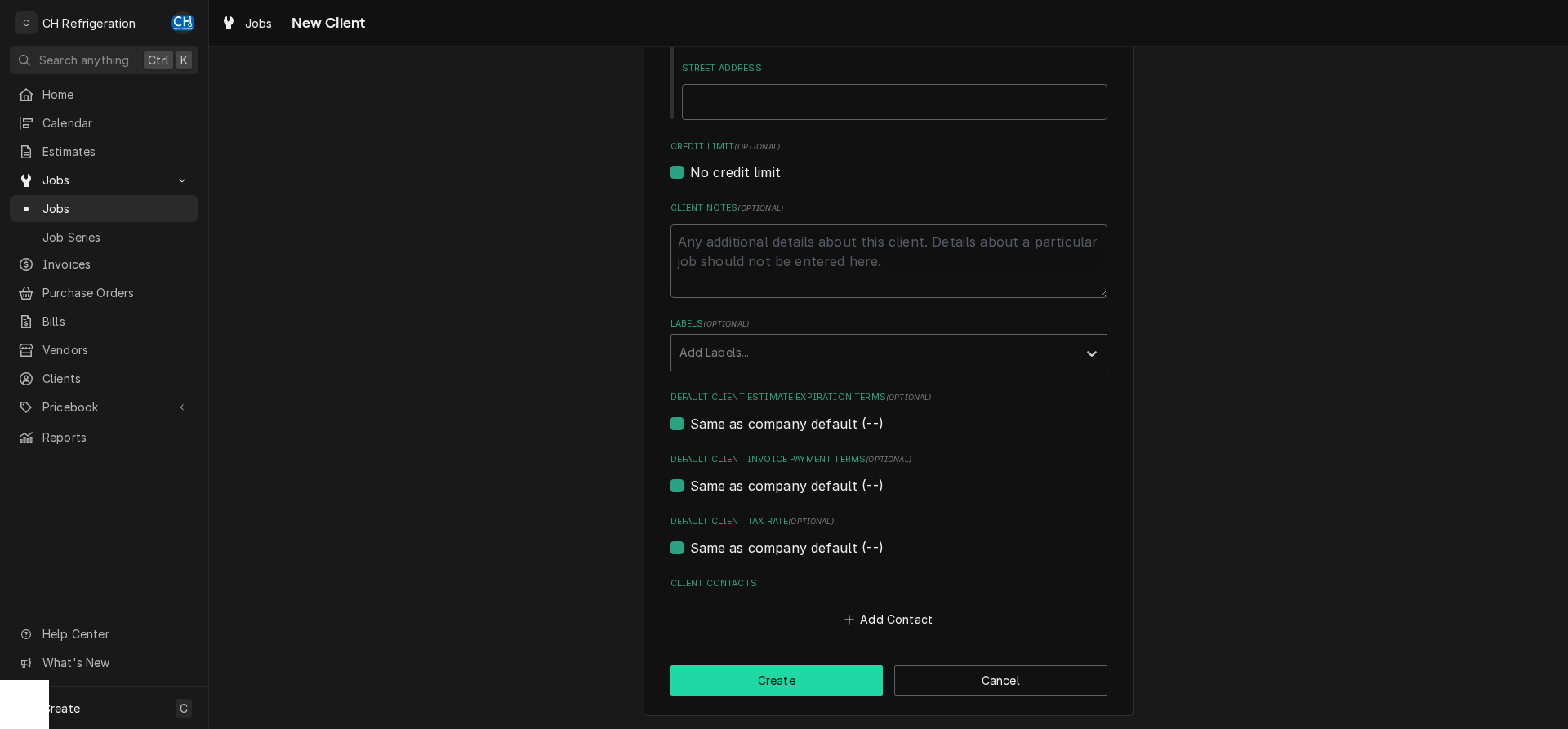
click at [860, 681] on button "Create" at bounding box center [777, 681] width 213 height 31
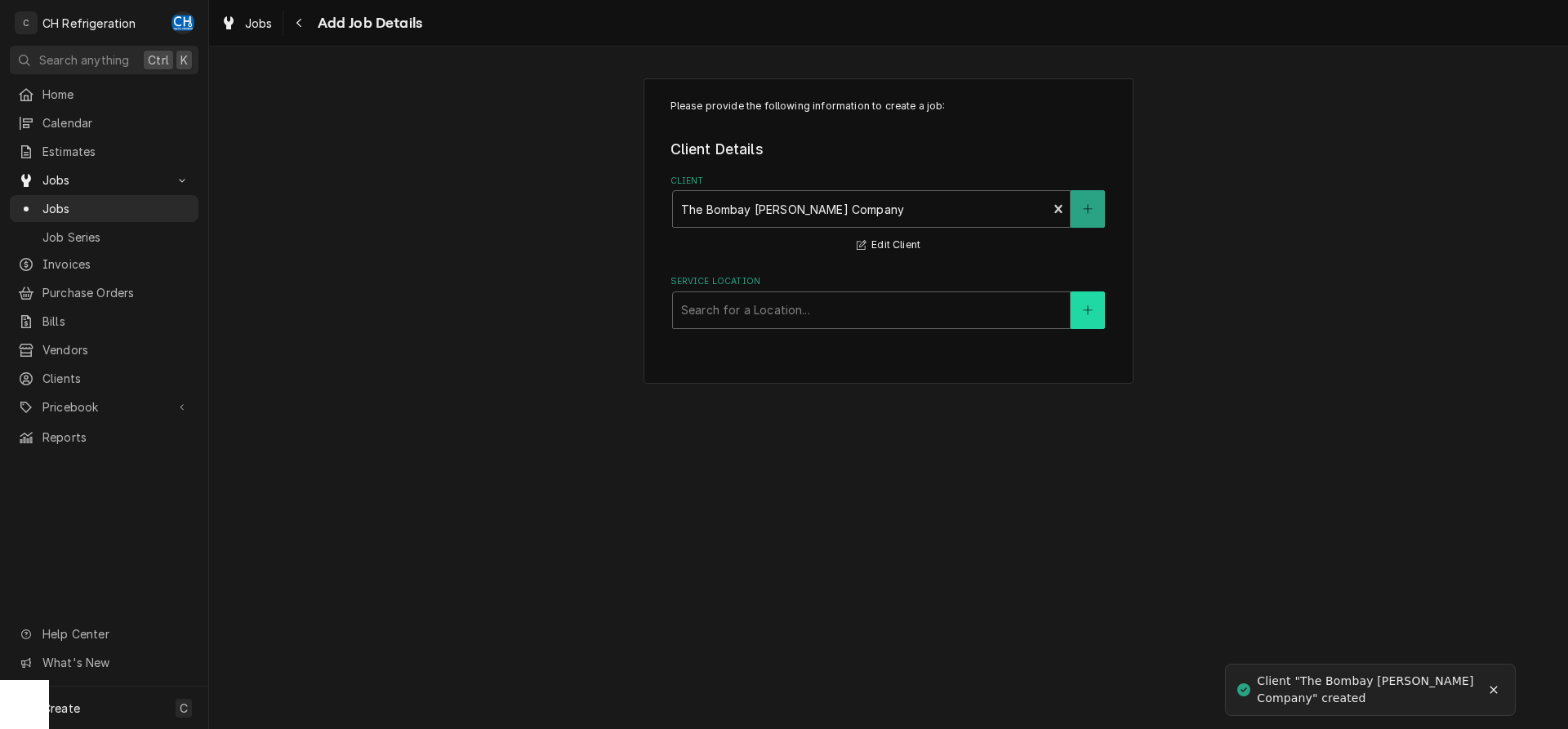
click at [1088, 304] on button "Service Location" at bounding box center [1088, 310] width 34 height 37
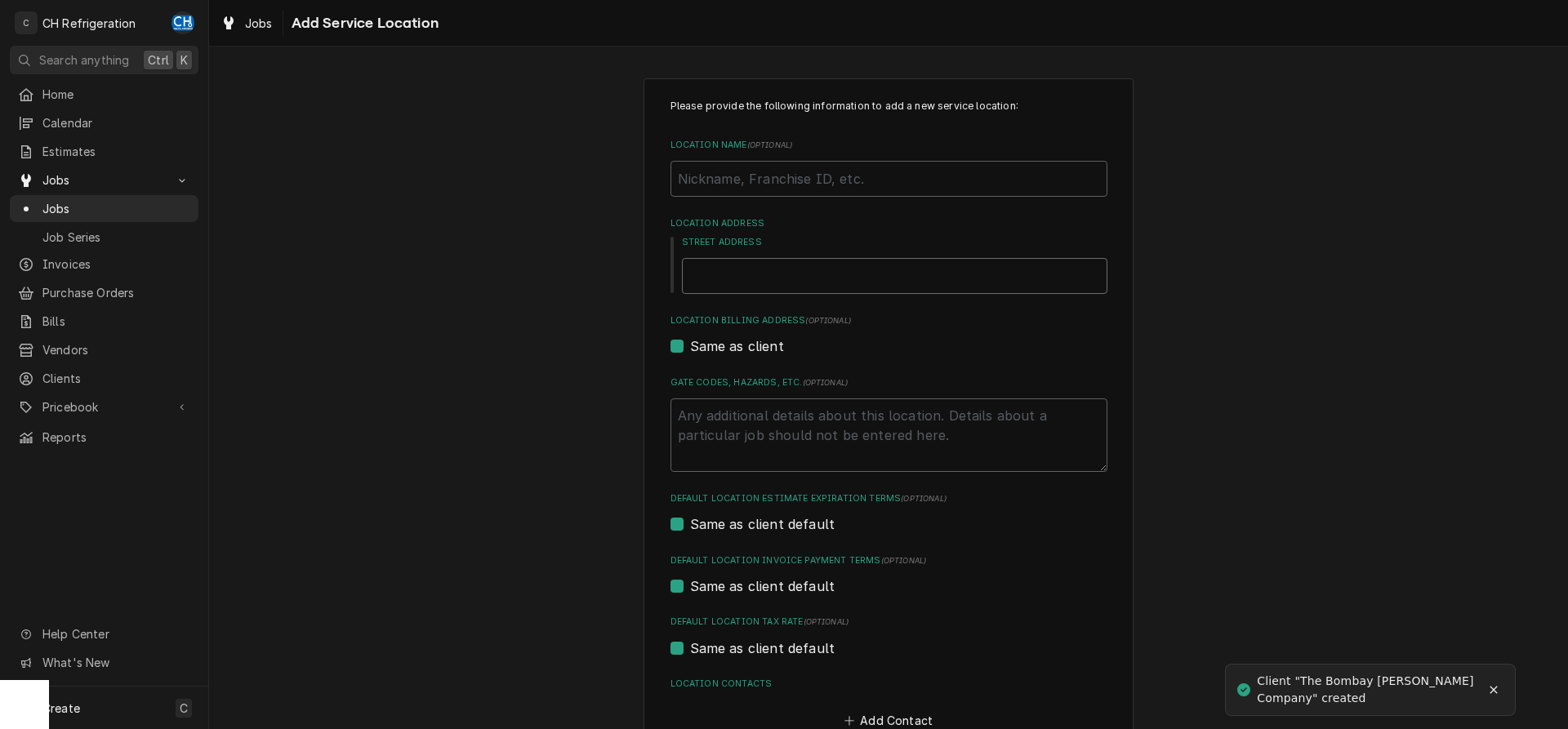
click at [807, 260] on input "Street Address" at bounding box center [894, 276] width 426 height 36
click at [829, 277] on input "Street Address" at bounding box center [894, 276] width 426 height 36
type textarea "x"
type input "1"
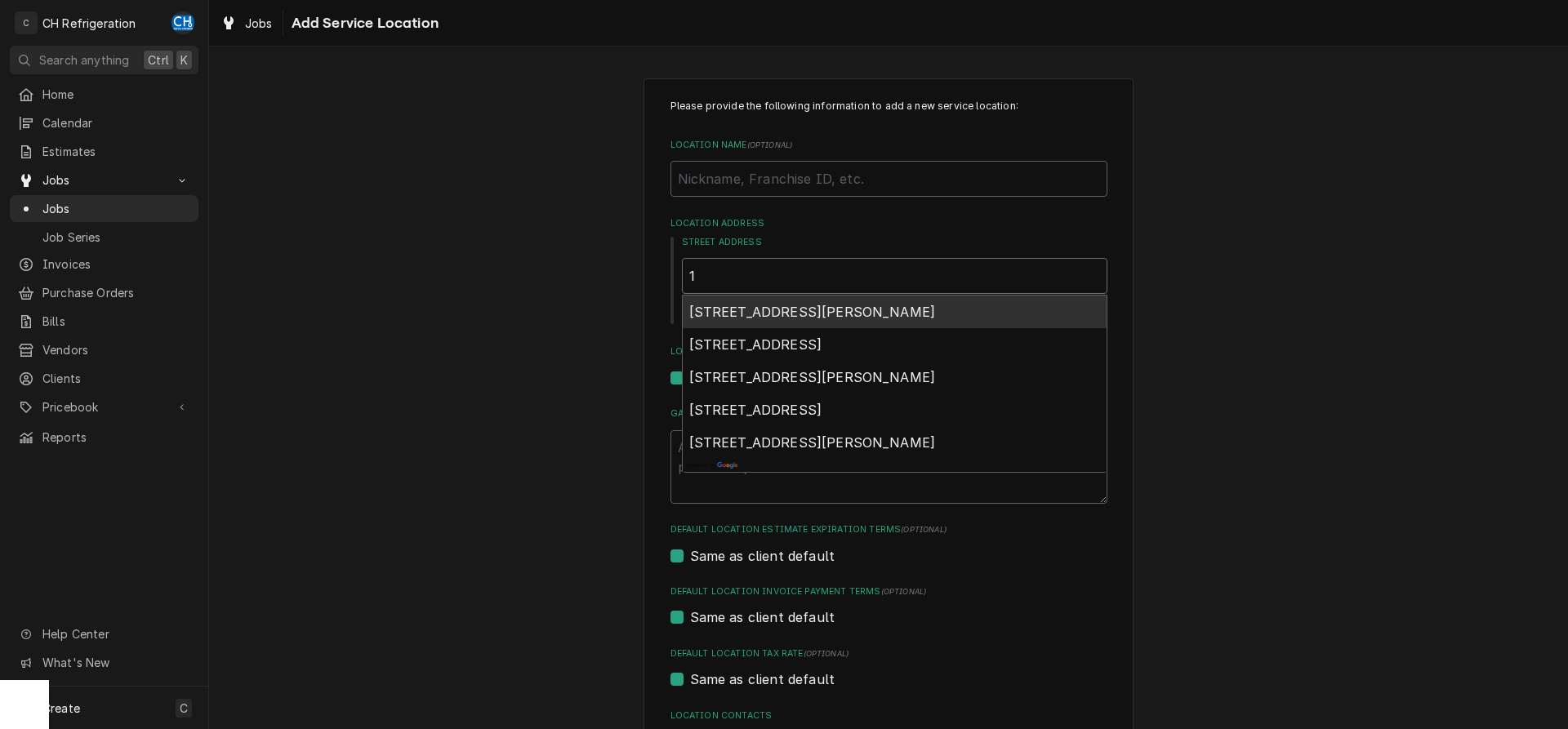
type textarea "x"
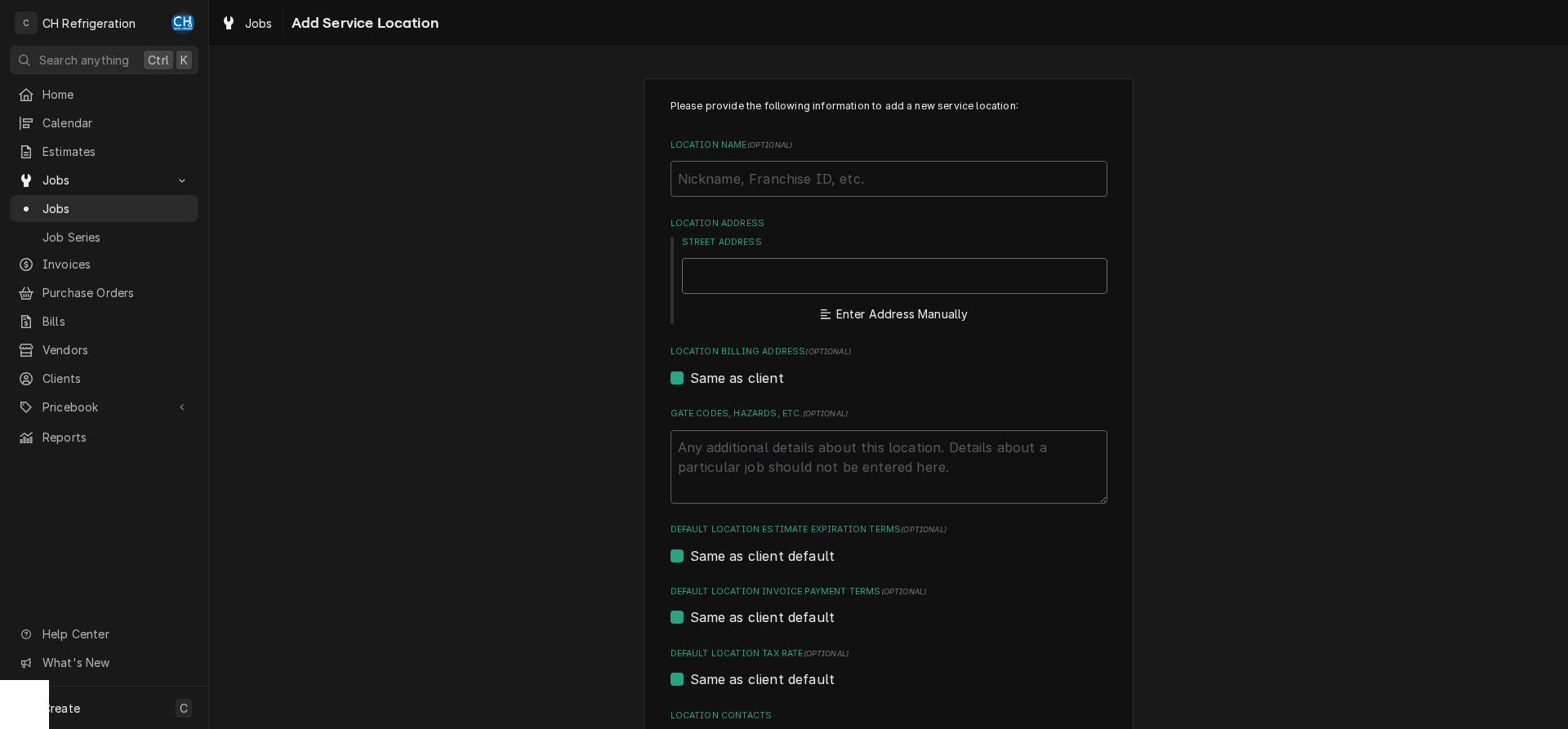
type textarea "x"
type input "6"
type textarea "x"
type input "60"
type textarea "x"
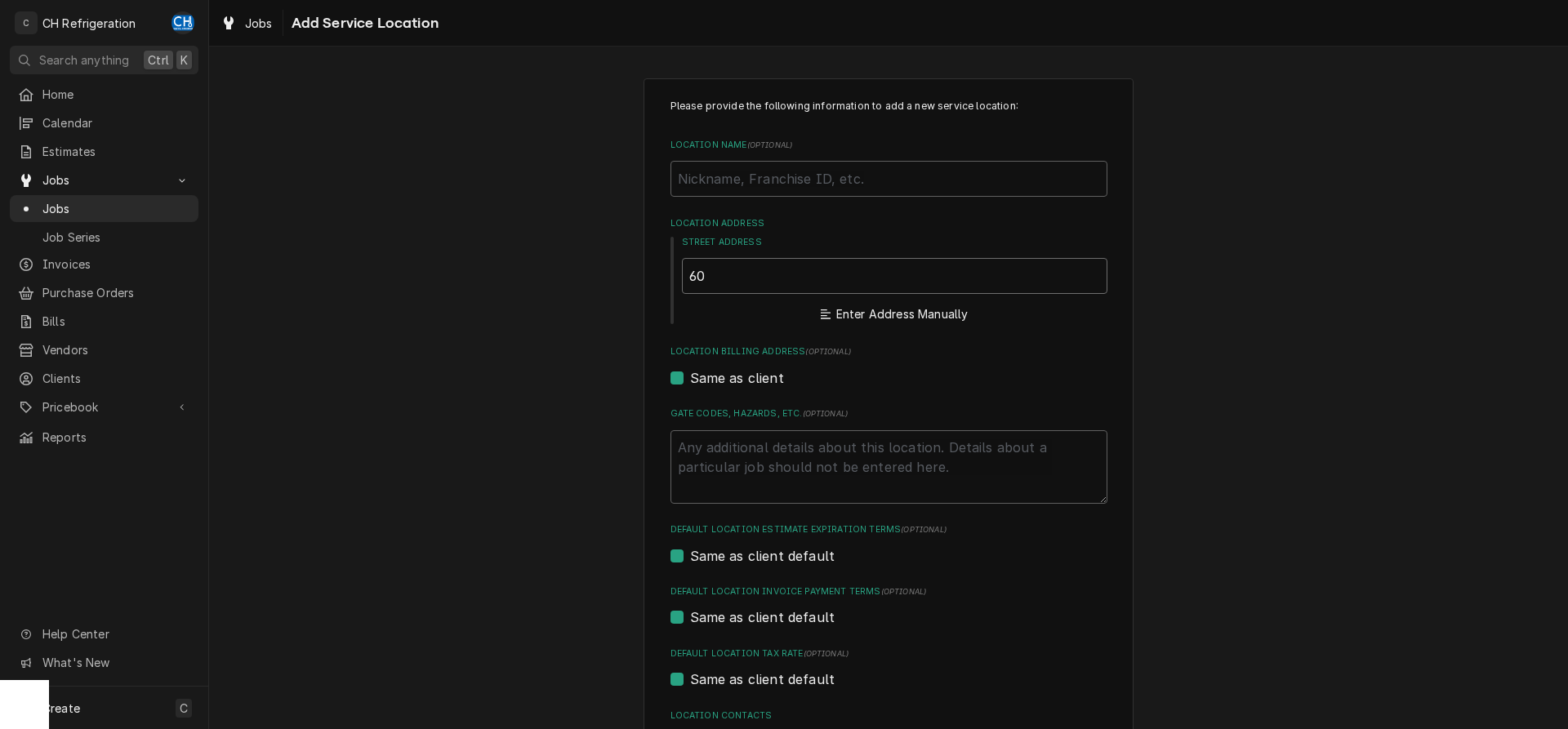
type input "600"
type textarea "x"
type input "6000"
type textarea "x"
type input "6000"
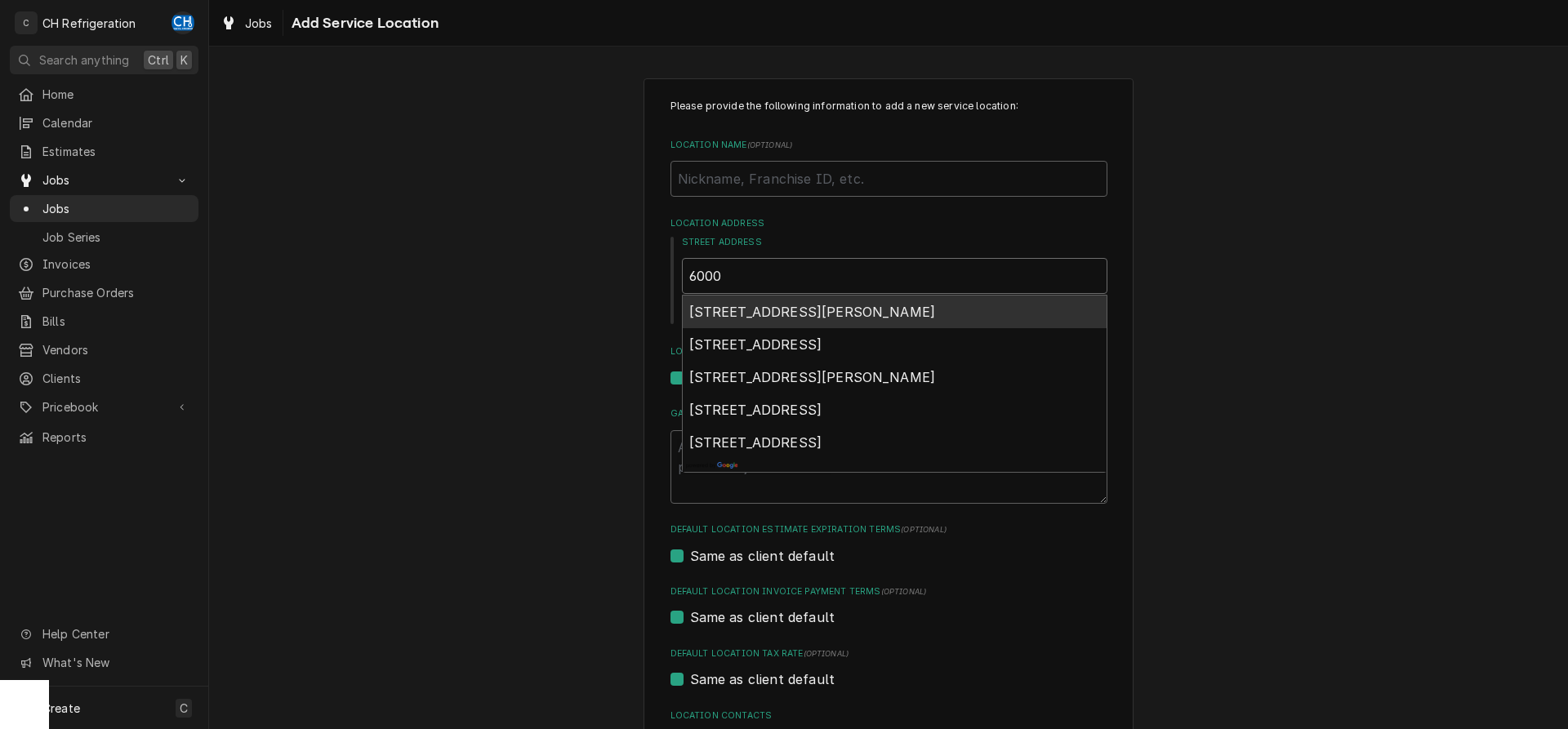
type textarea "x"
type input "6000 s"
type textarea "x"
type input "6000 se"
type textarea "x"
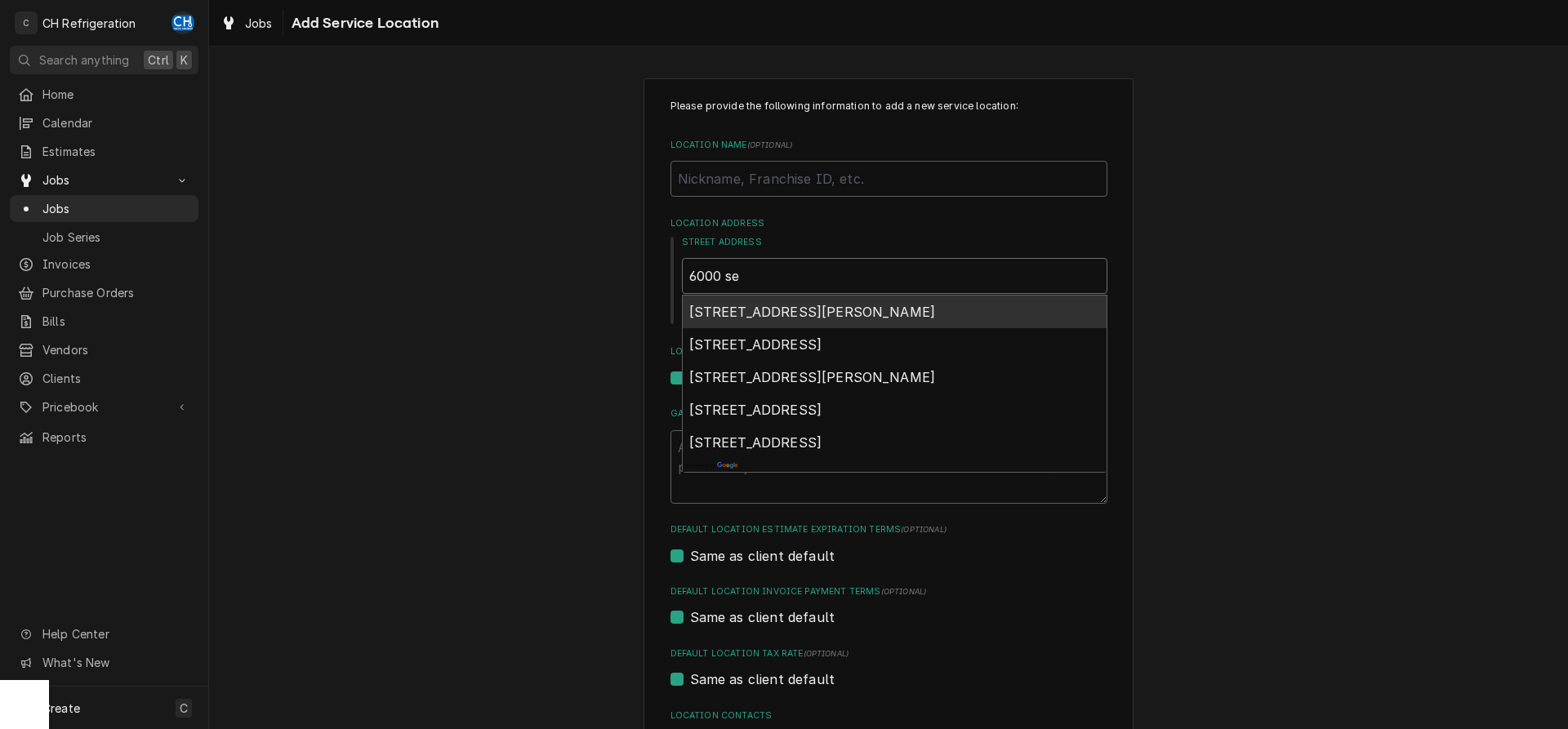
type input "6000 sep"
type textarea "x"
type input "6000 sepu"
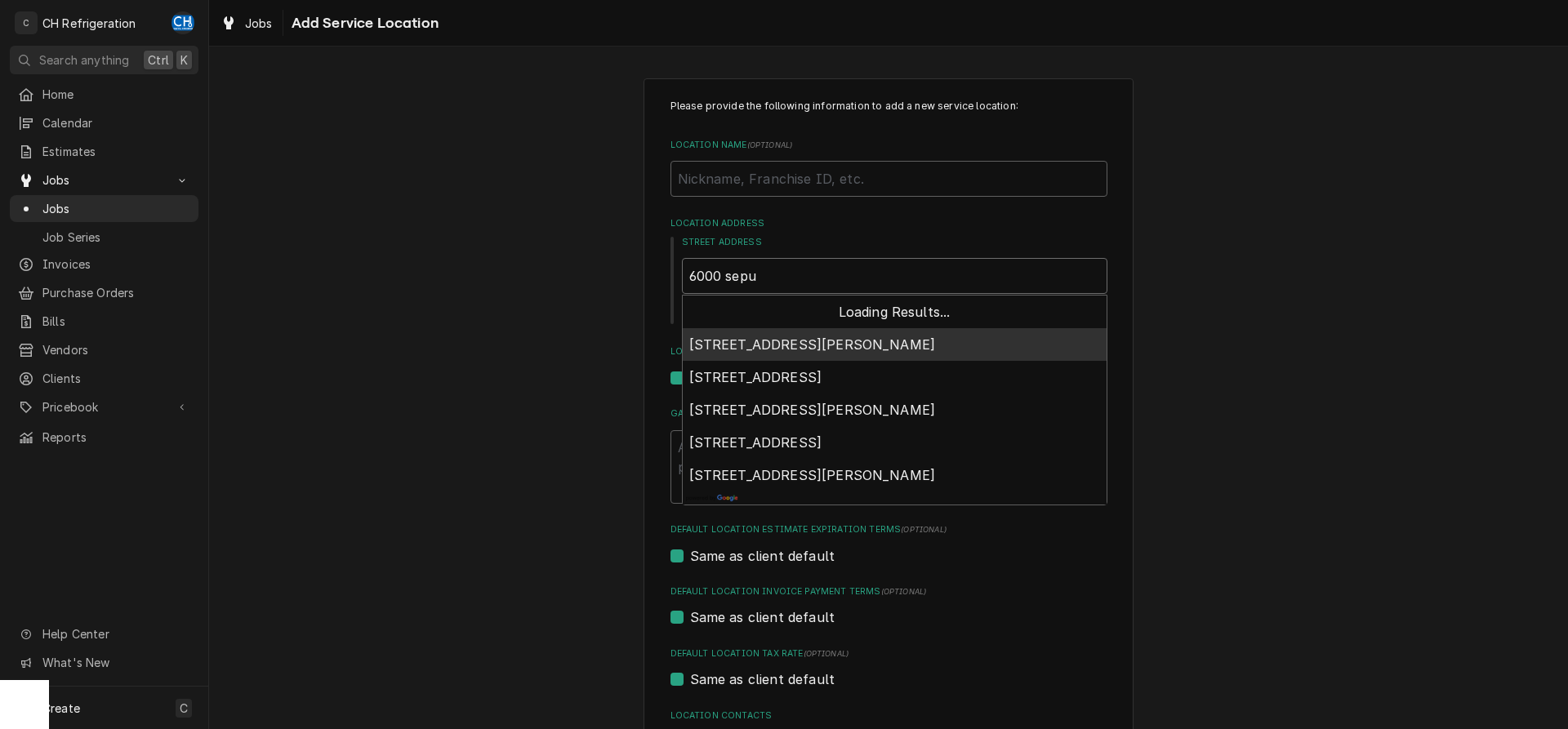
type textarea "x"
type input "6000 sepul"
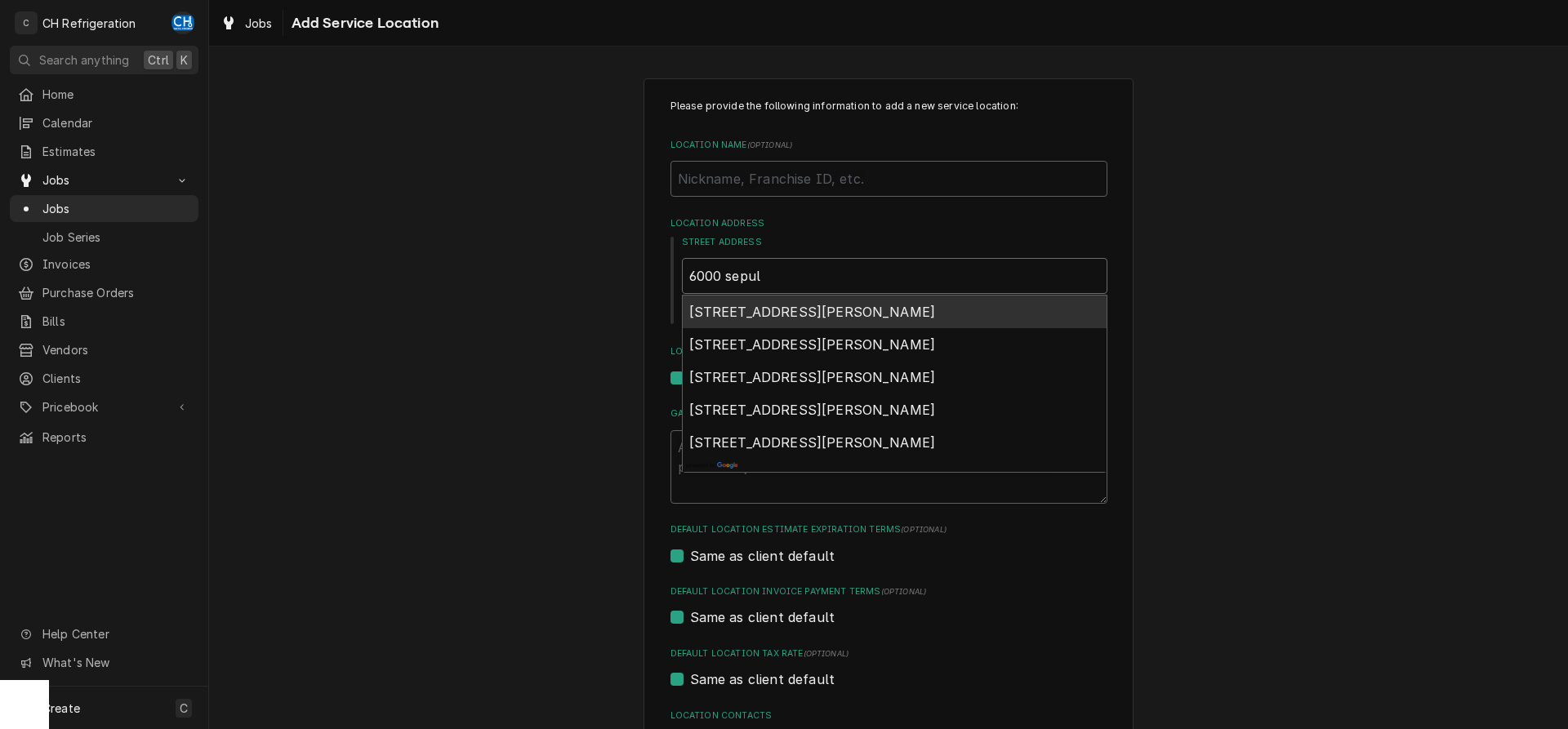
click at [914, 309] on span "6000 Sepulveda Boulevard, Culver City, CA, USA" at bounding box center [812, 312] width 246 height 16
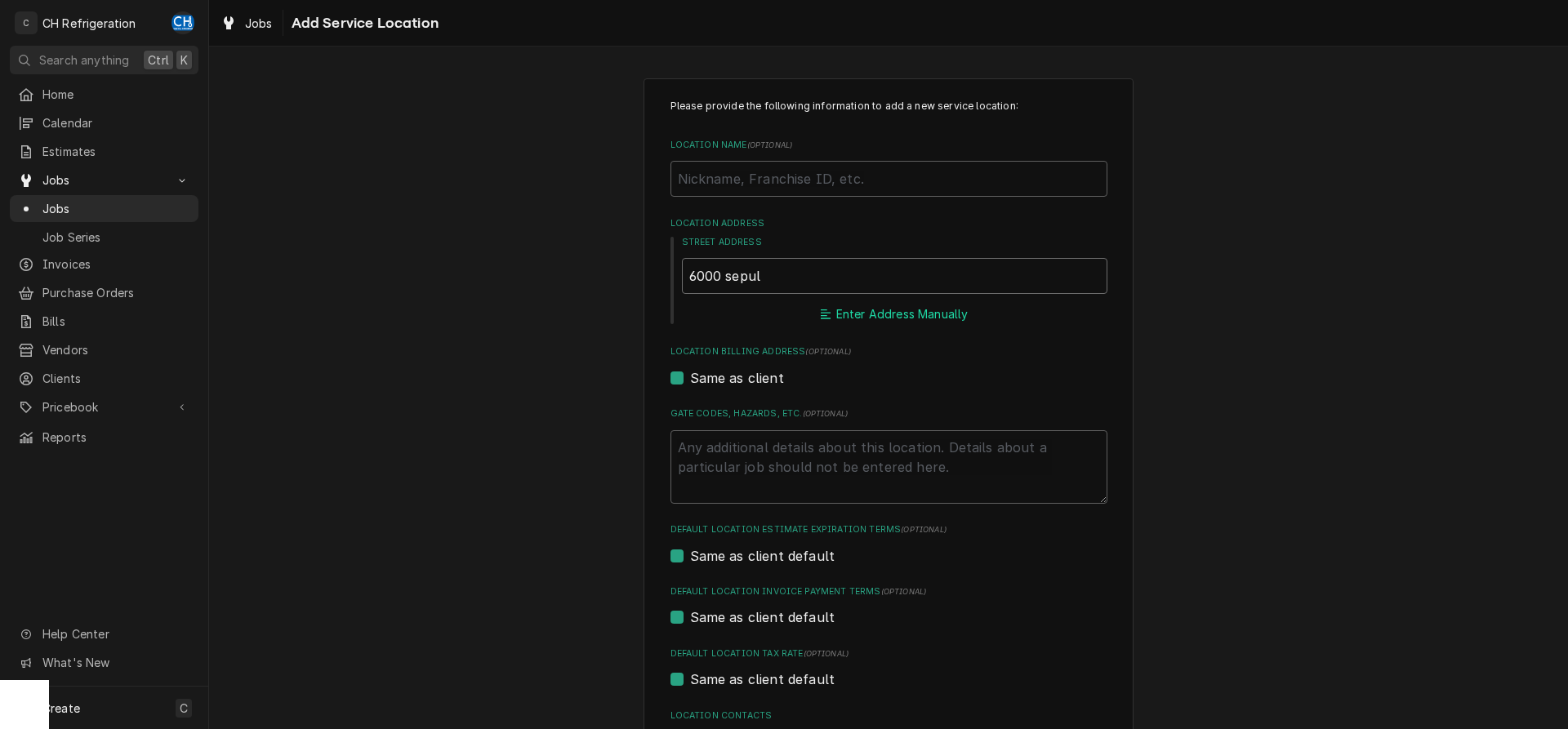
type textarea "x"
type input "6000 Sepulveda Blvd"
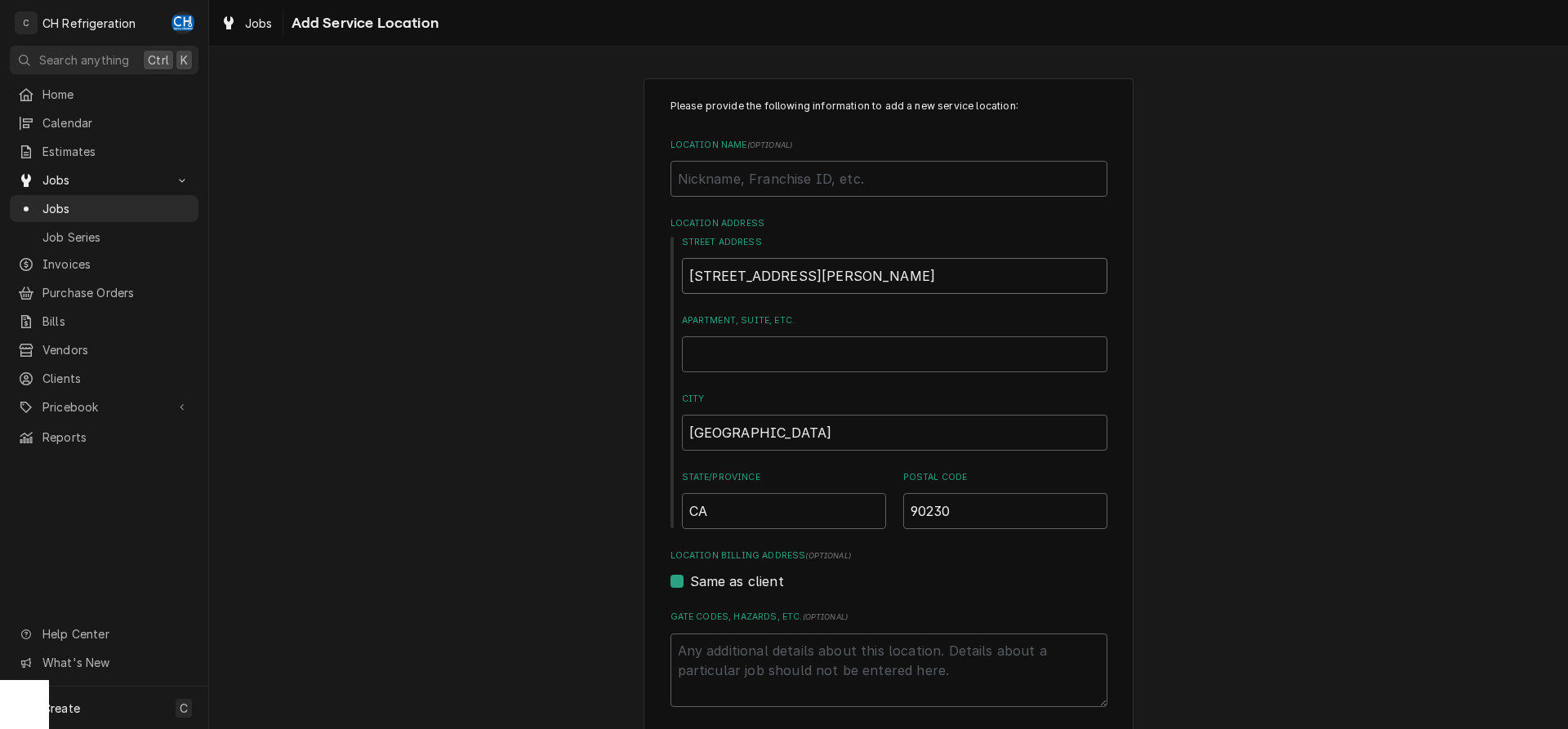
type textarea "x"
type input "6000 Sepulveda Blvd"
click at [929, 360] on input "Apartment, Suite, etc." at bounding box center [894, 354] width 426 height 36
type textarea "x"
type input "S"
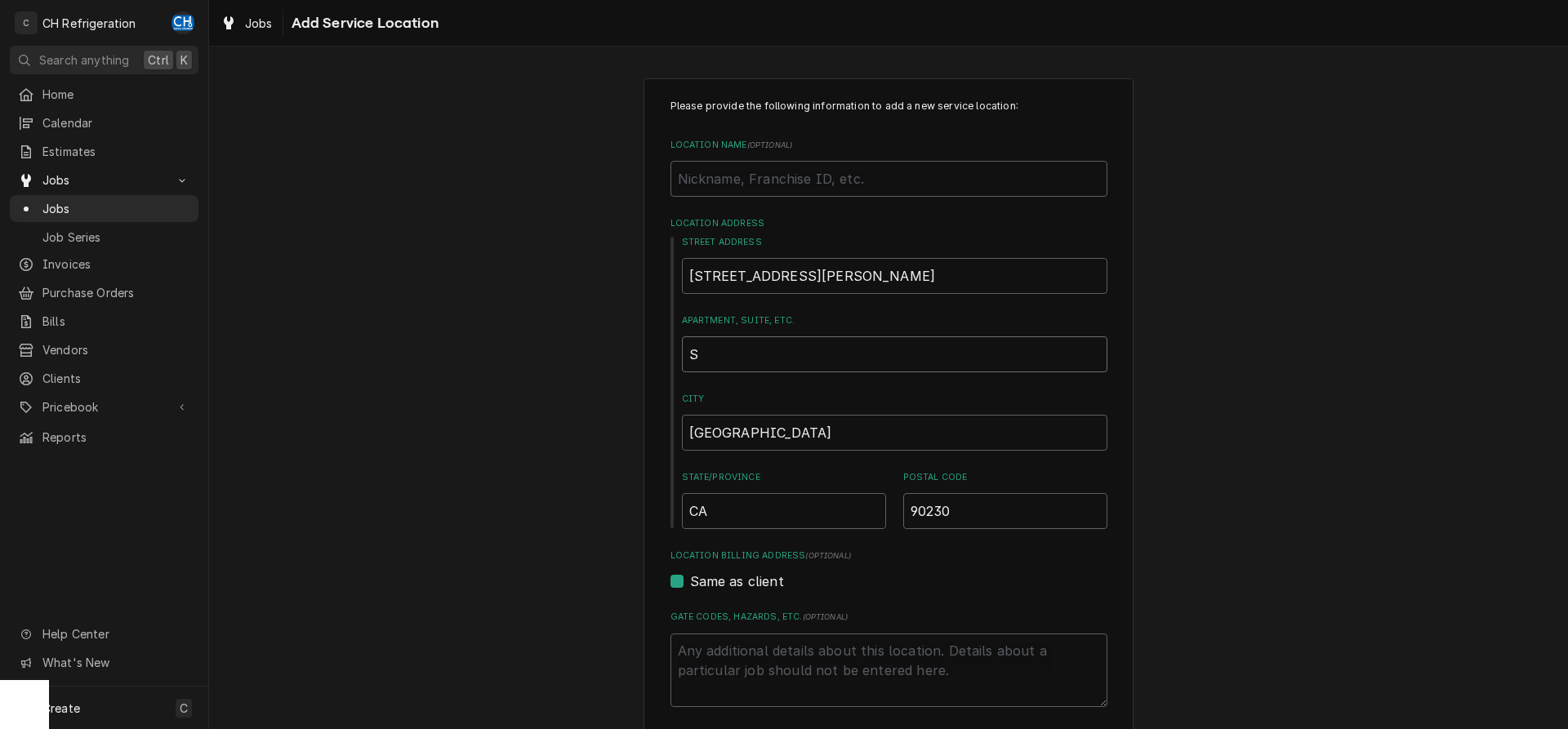
type textarea "x"
type input "Su"
type textarea "x"
type input "Sui"
type textarea "x"
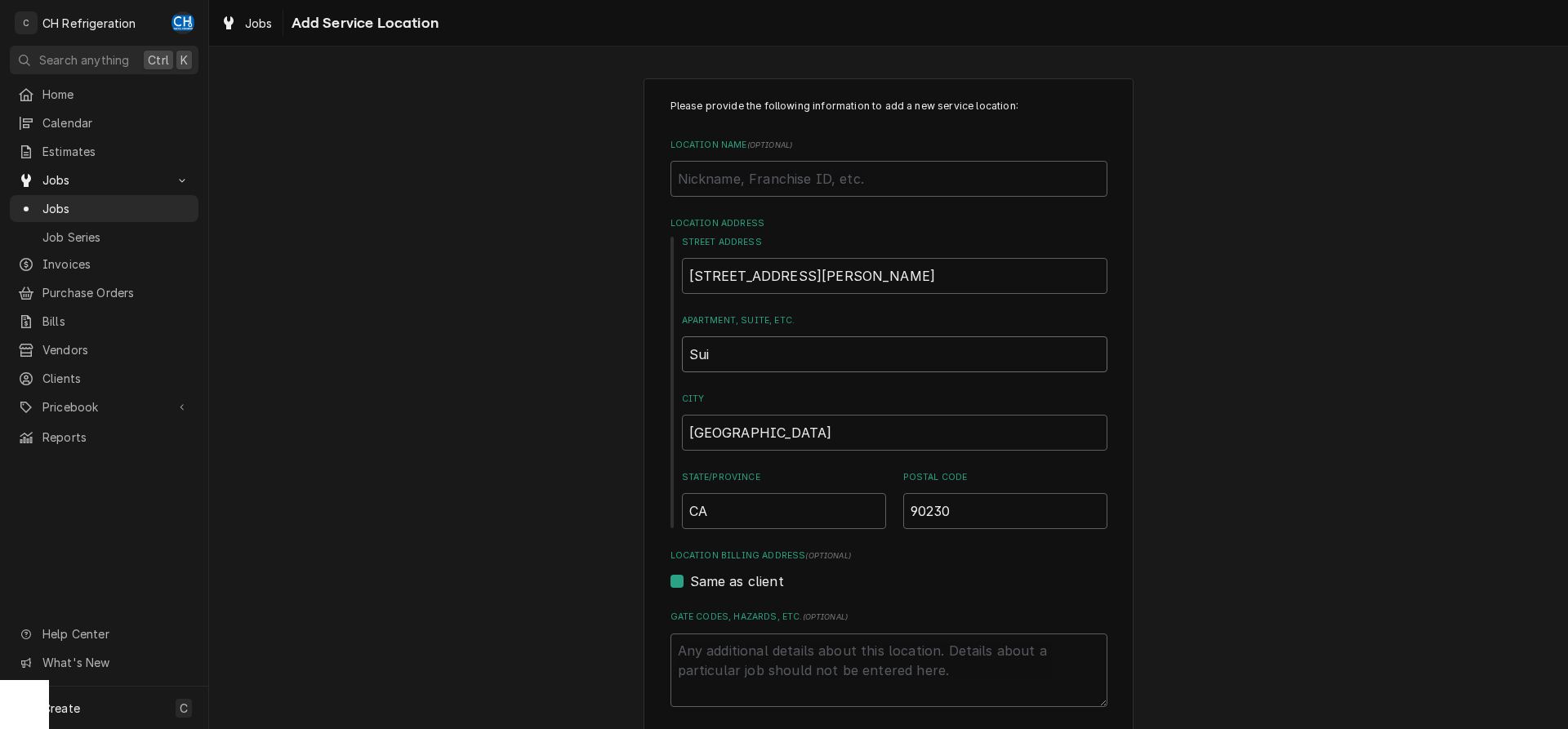
type input "Suit"
type textarea "x"
type input "Suite"
type textarea "x"
type input "Suite"
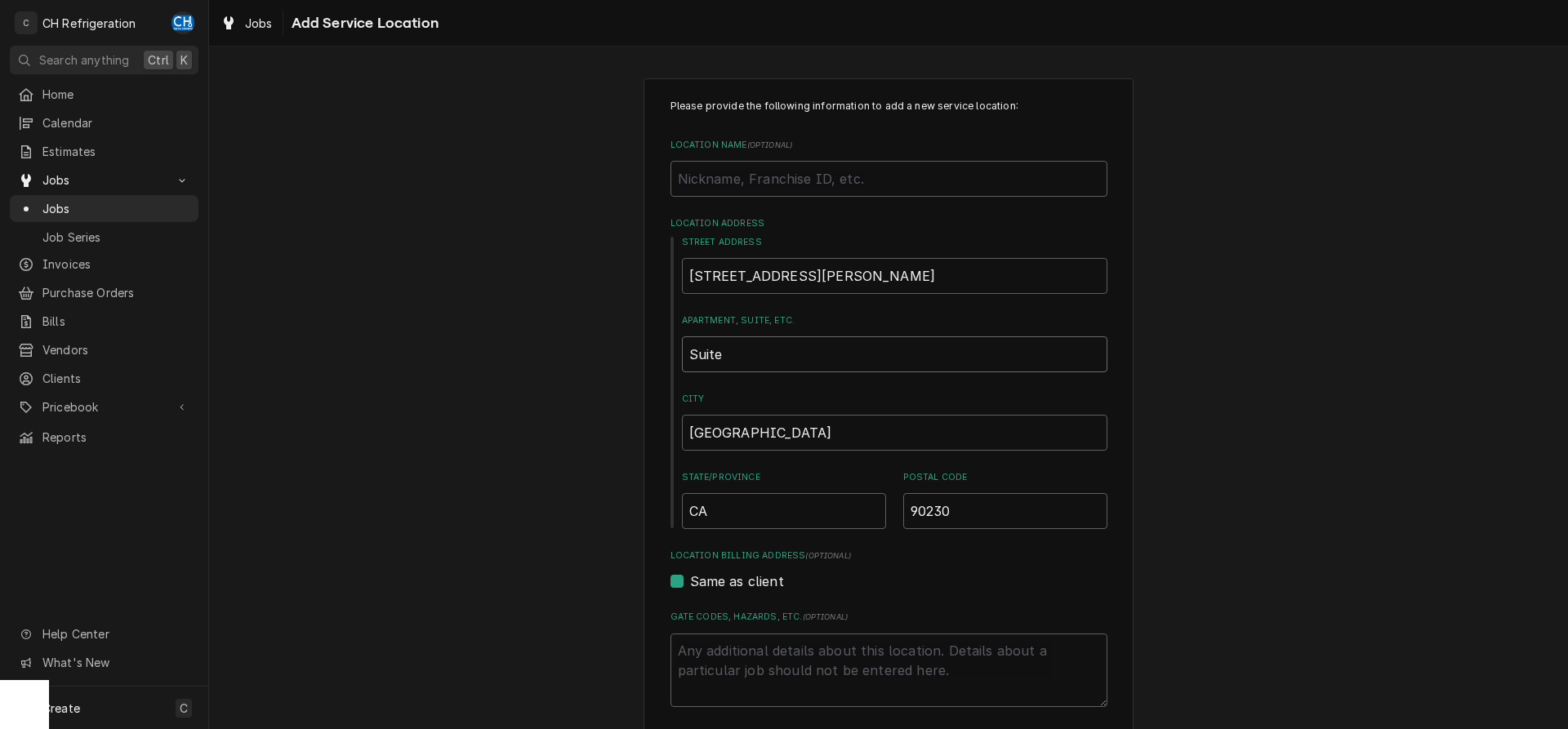
type textarea "x"
type input "Suite 1"
type textarea "x"
type input "Suite 16"
type textarea "x"
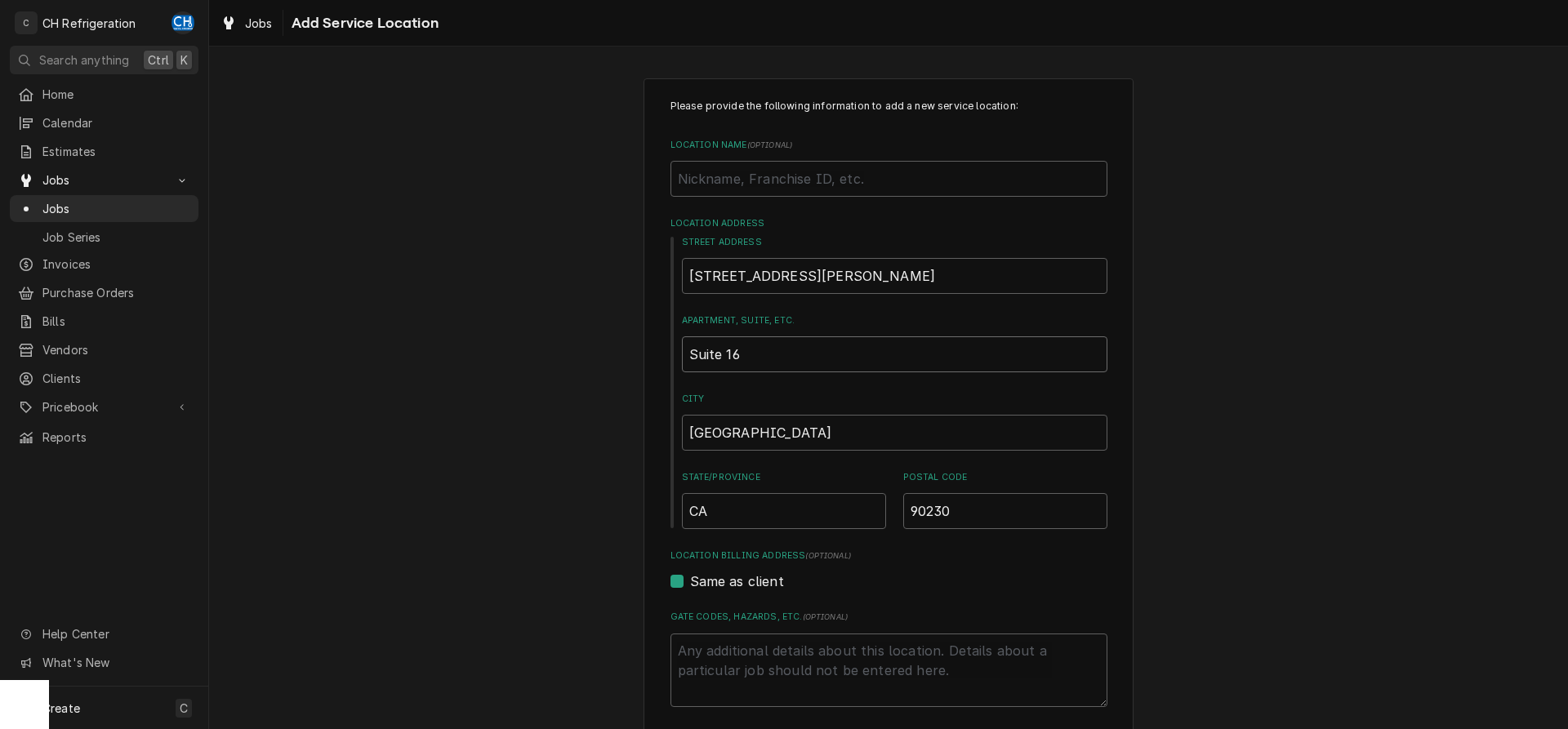
type input "Suite 160"
type textarea "x"
type input "Suite 1601"
type textarea "x"
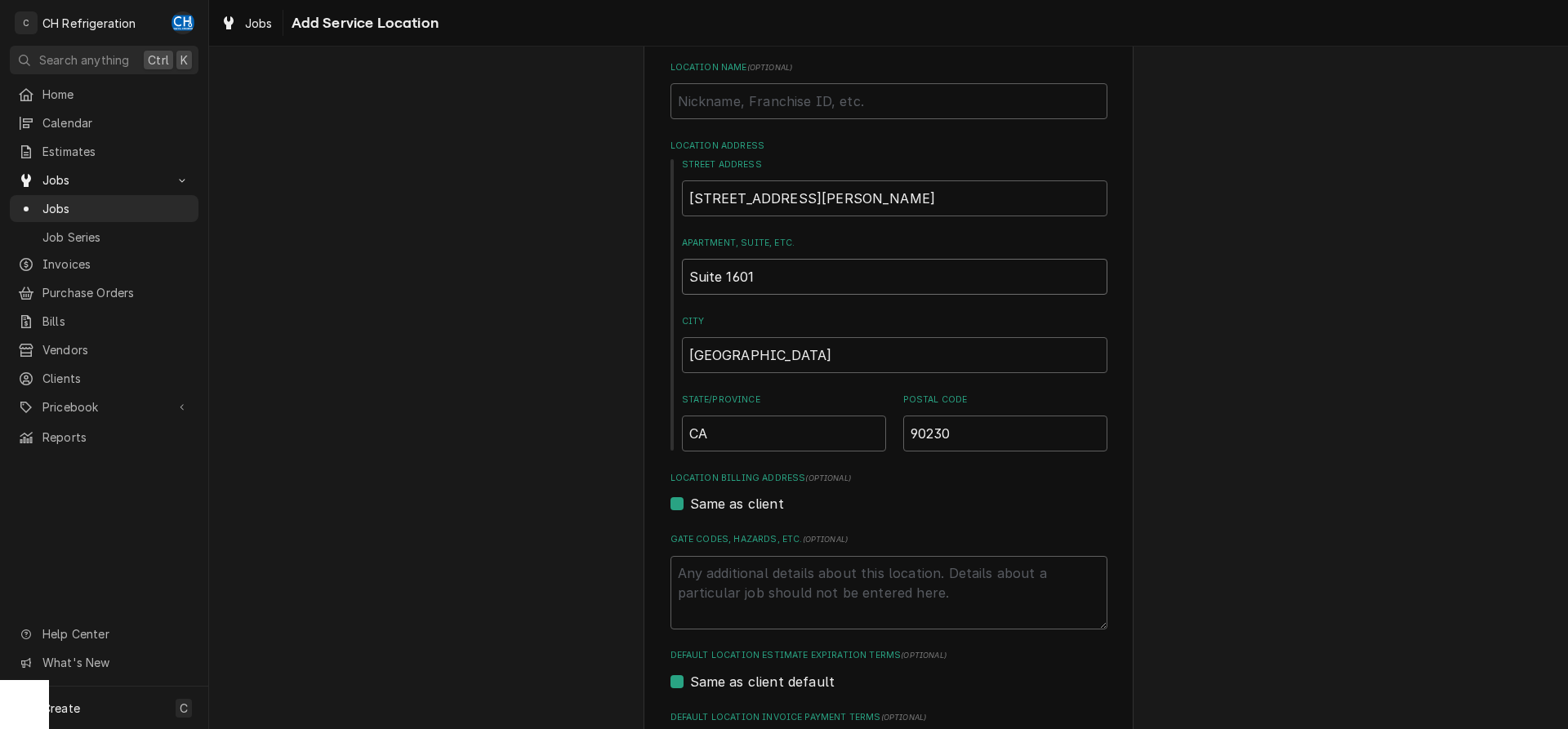
scroll to position [167, 0]
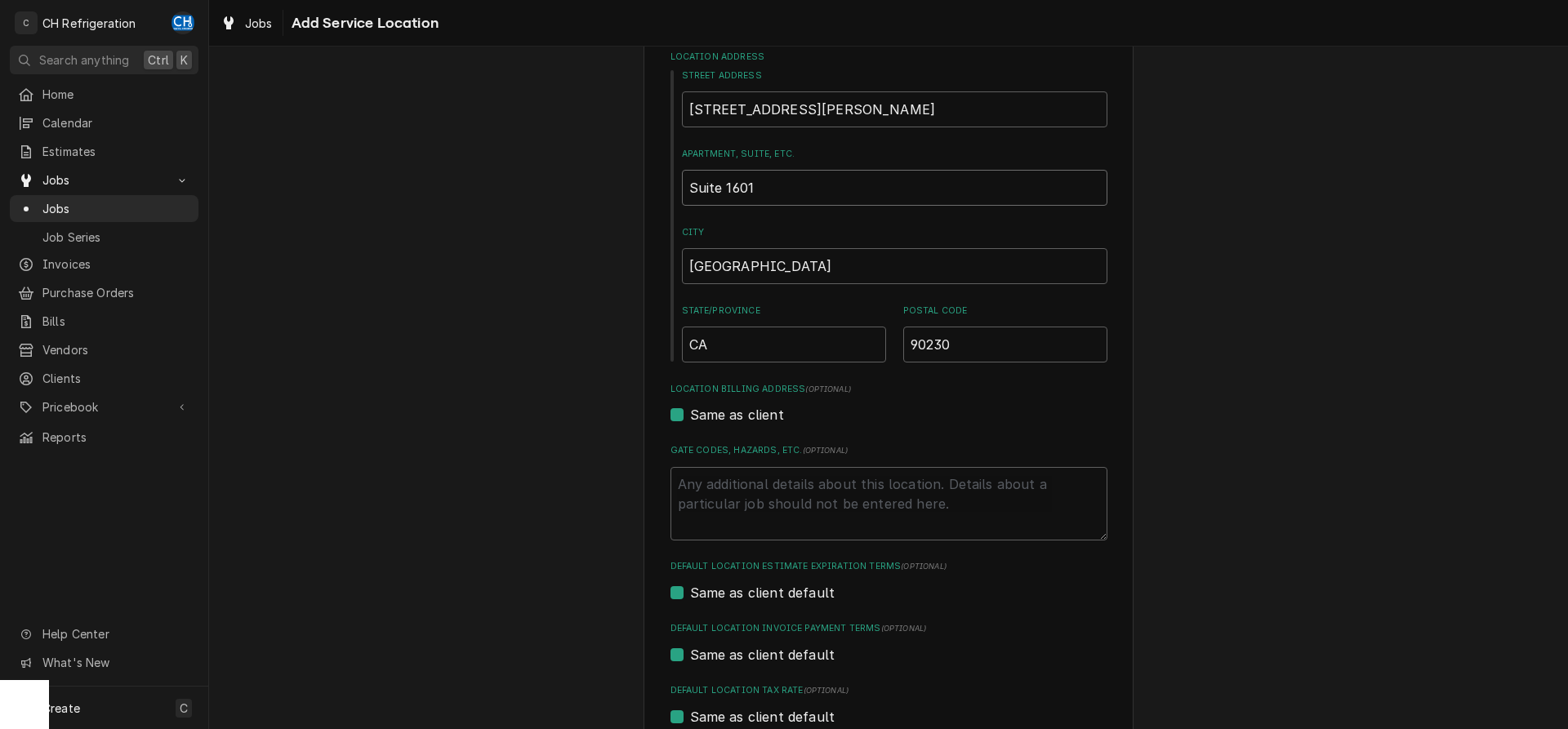
type input "Suite 1601"
click at [843, 485] on textarea "Gate Codes, Hazards, etc. ( optional )" at bounding box center [889, 504] width 437 height 73
type textarea "x"
type textarea "O"
type textarea "x"
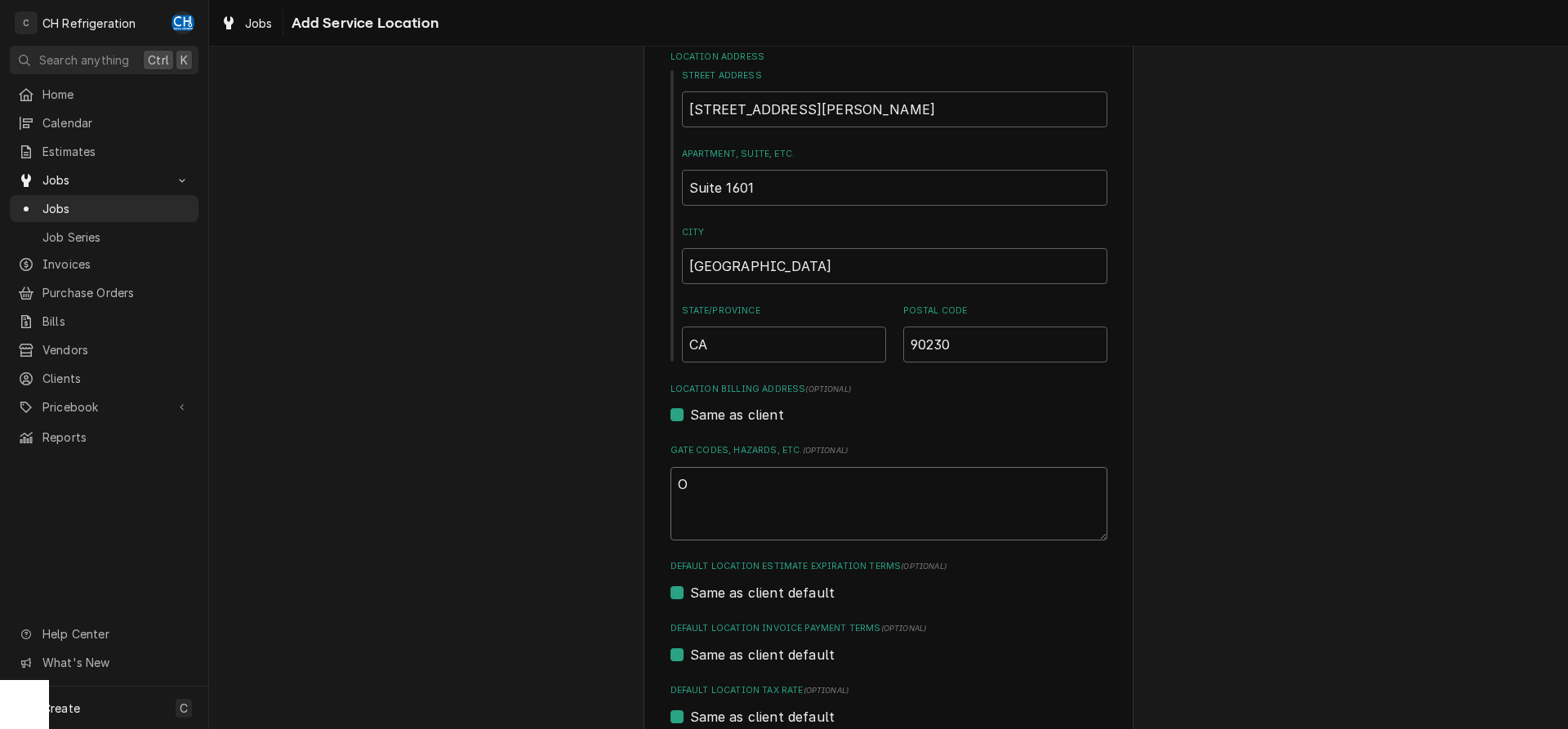
type textarea "Ou"
type textarea "x"
type textarea "Out"
type textarea "x"
type textarea "Outs"
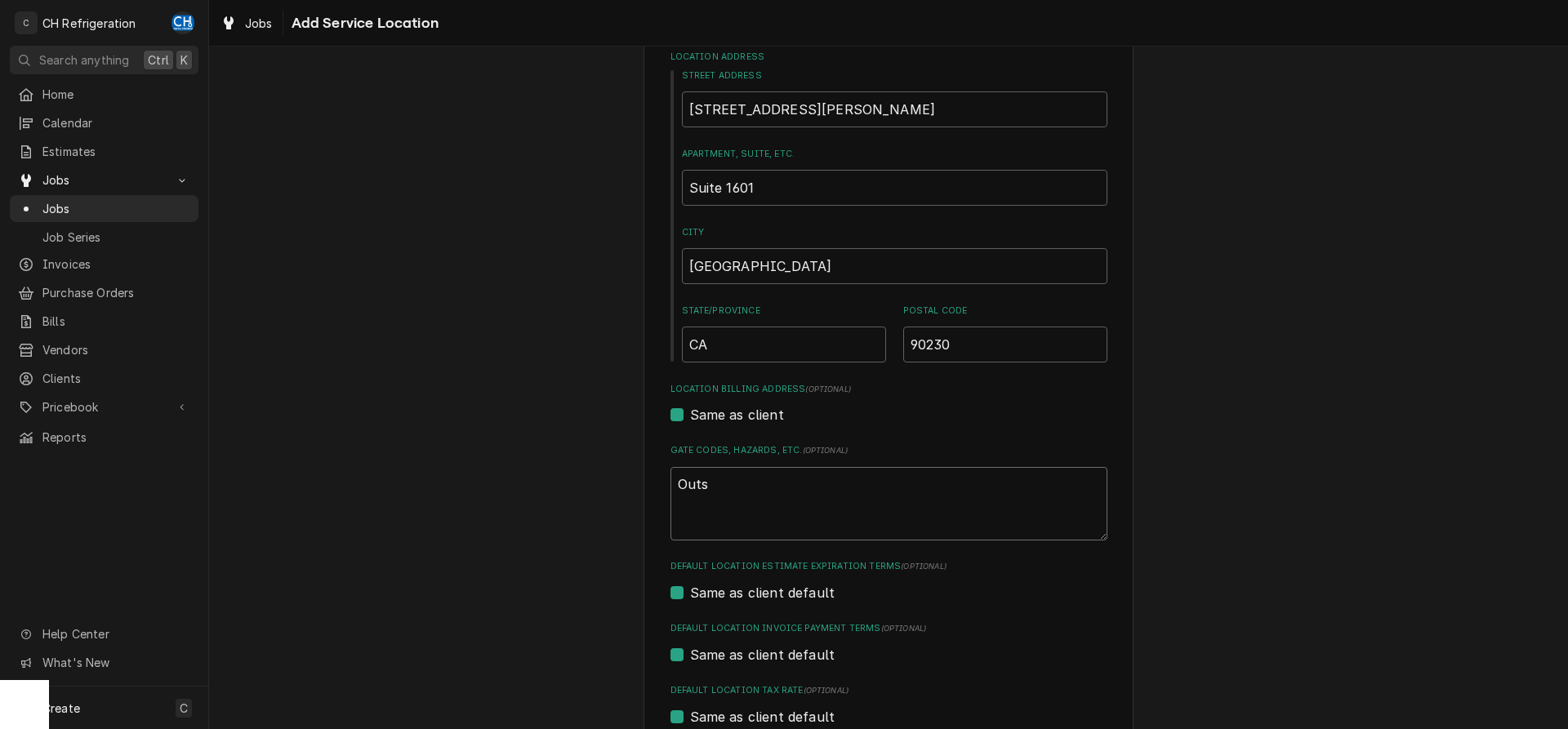
type textarea "x"
type textarea "Outsi"
type textarea "x"
type textarea "Outsid"
type textarea "x"
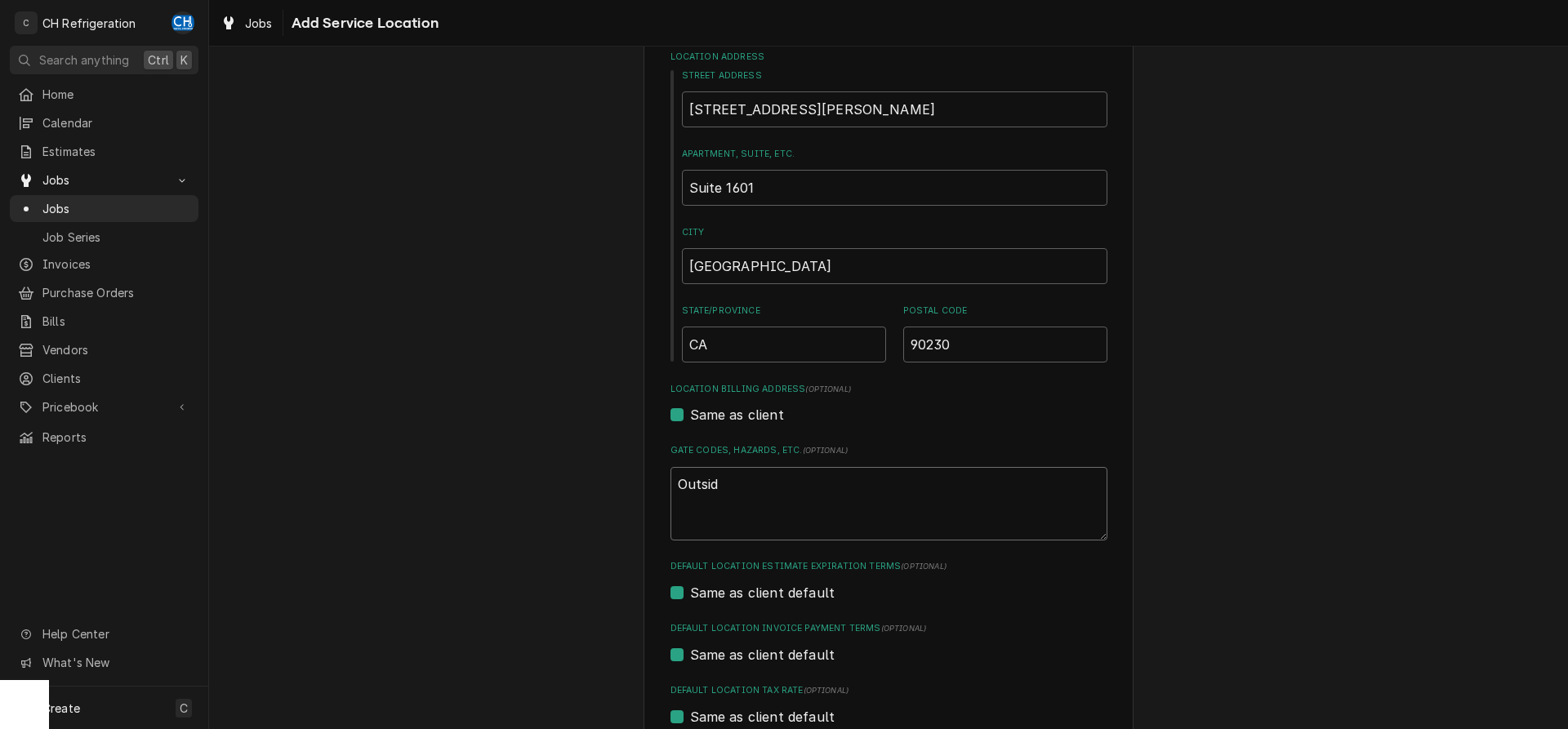
type textarea "Outside"
type textarea "x"
type textarea "Outside"
type textarea "x"
type textarea "Outside t"
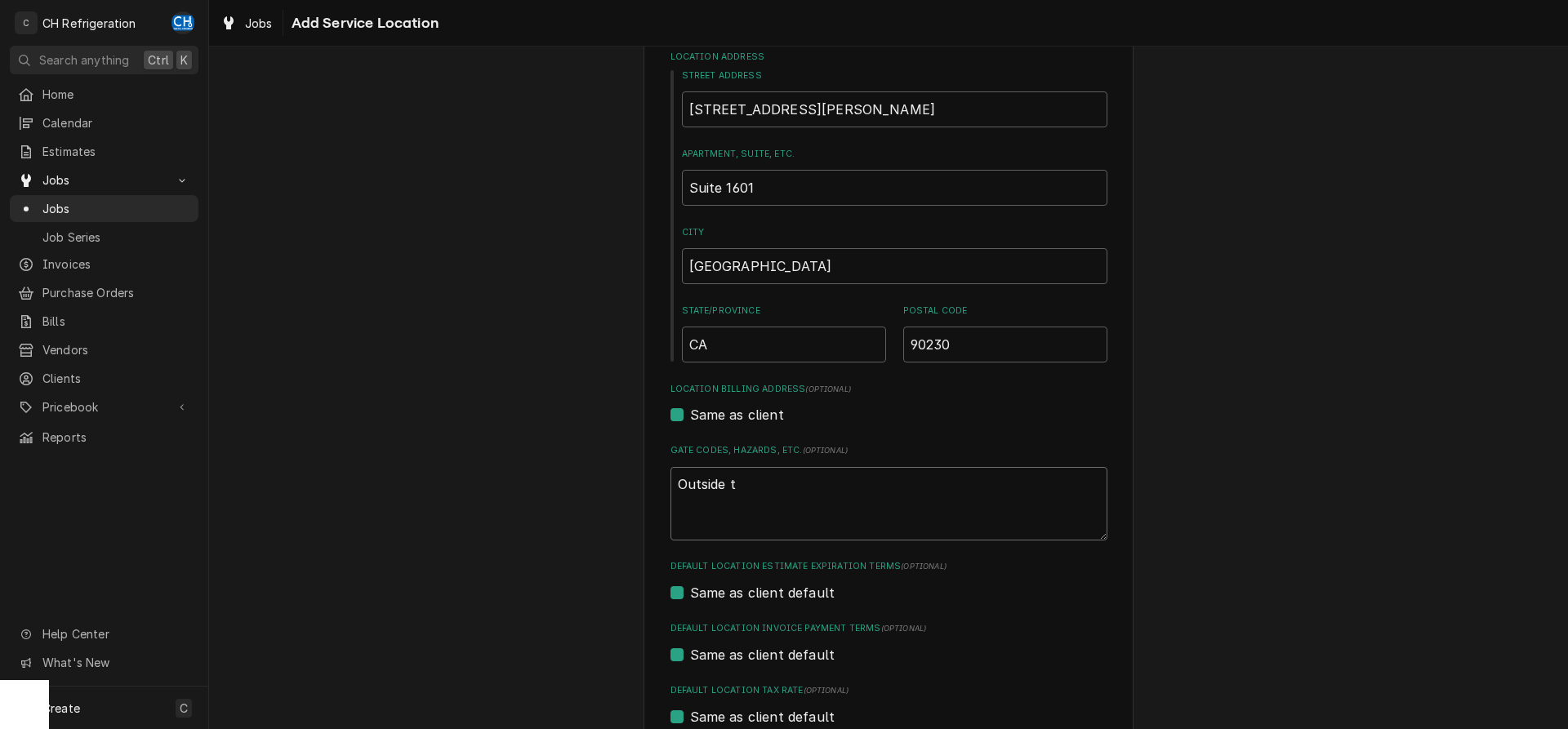
type textarea "x"
type textarea "Outside th"
type textarea "x"
type textarea "Outside the"
type textarea "x"
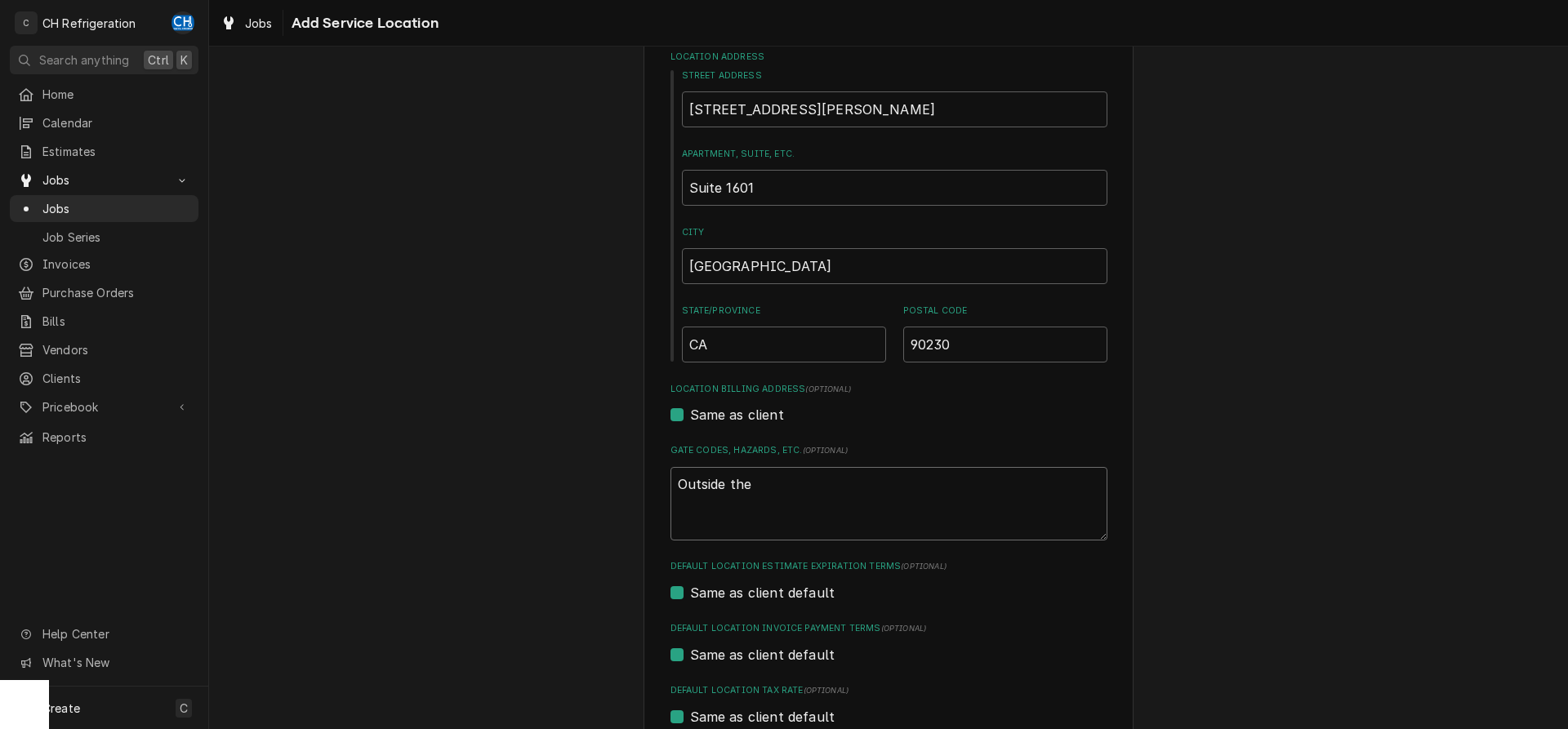
type textarea "Outside the"
type textarea "x"
type textarea "Outside the M"
type textarea "x"
type textarea "Outside the"
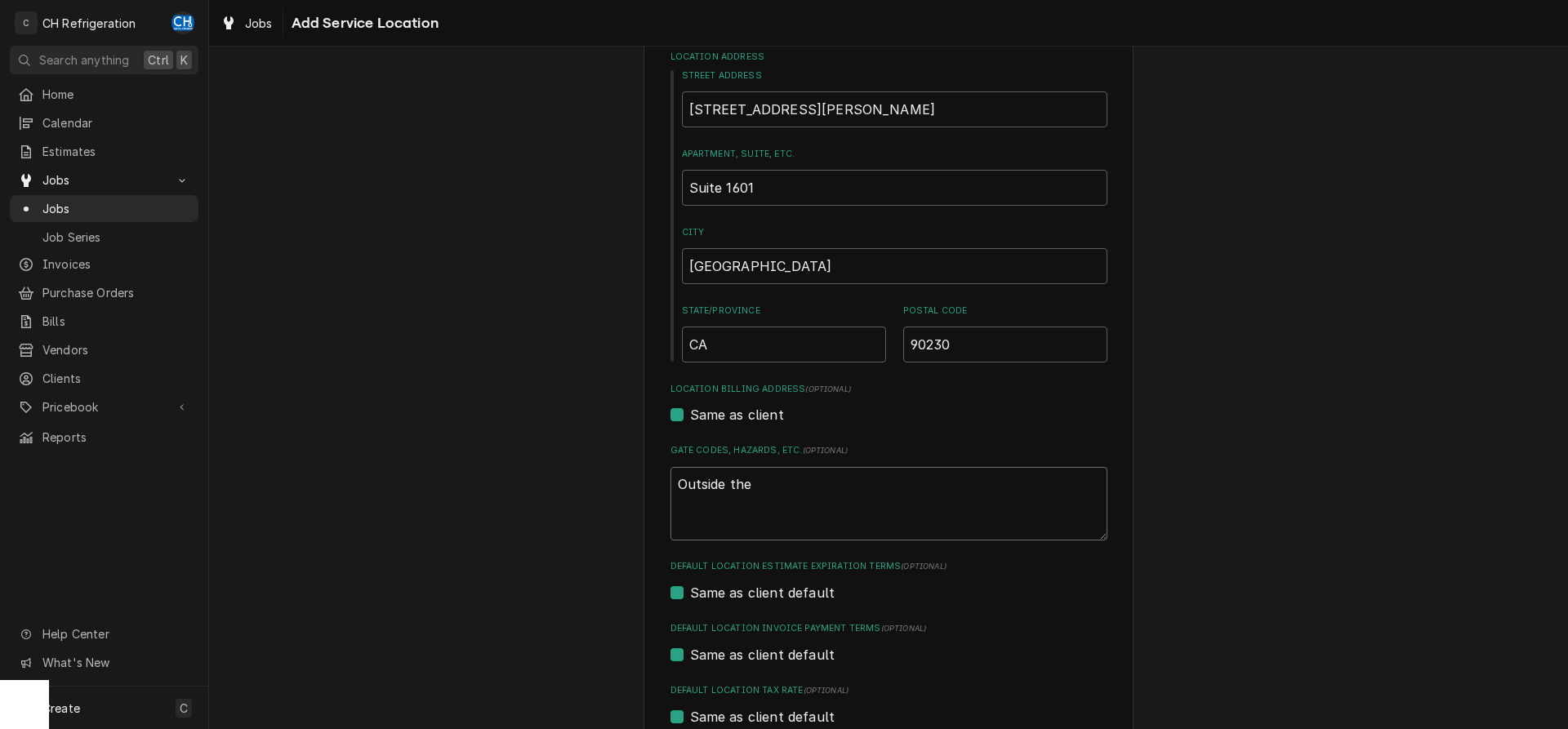
type textarea "x"
type textarea "Outside the m"
type textarea "x"
type textarea "Outside the ma"
type textarea "x"
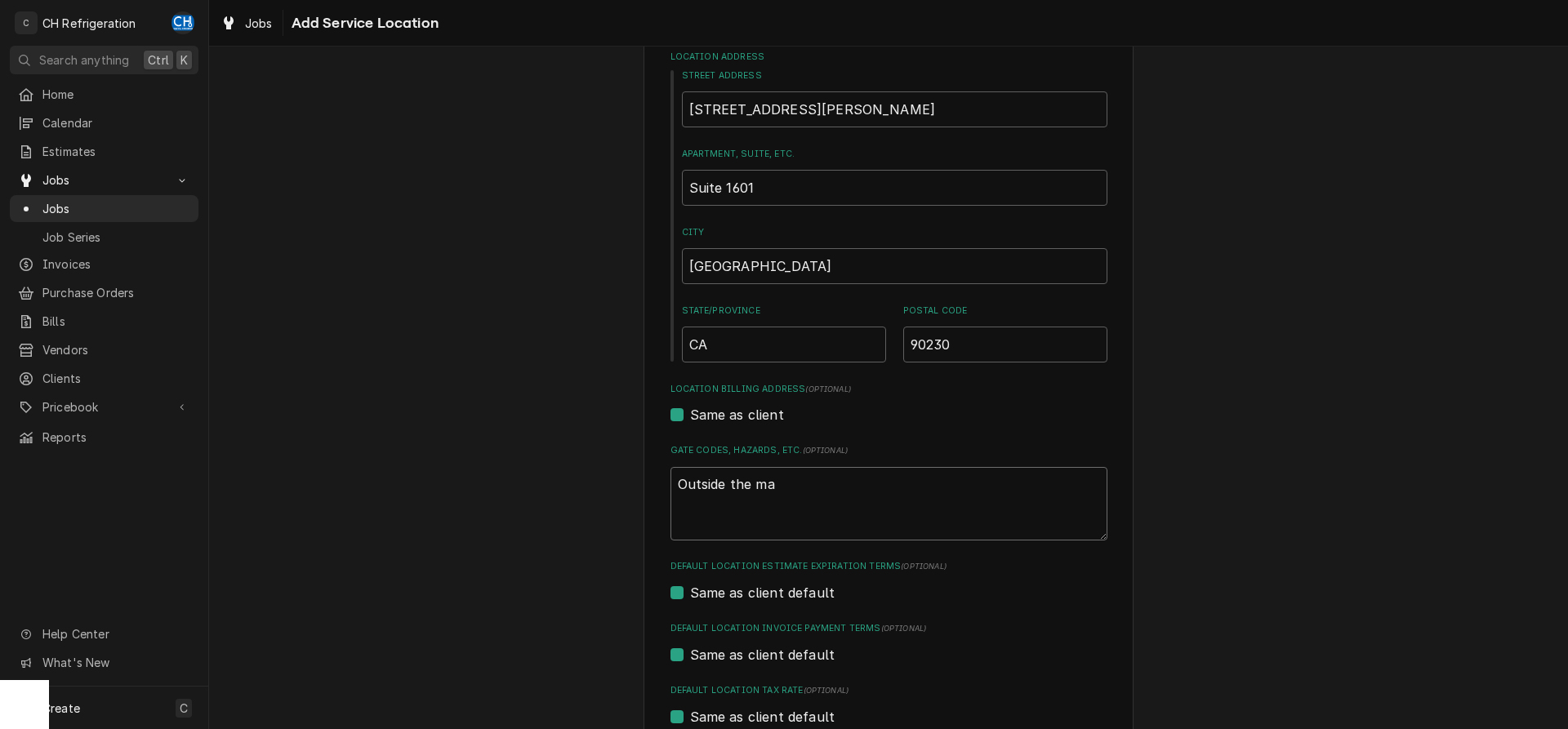
type textarea "Outside the mal"
type textarea "x"
type textarea "Outside the mall"
type textarea "x"
type textarea "Outside the mall"
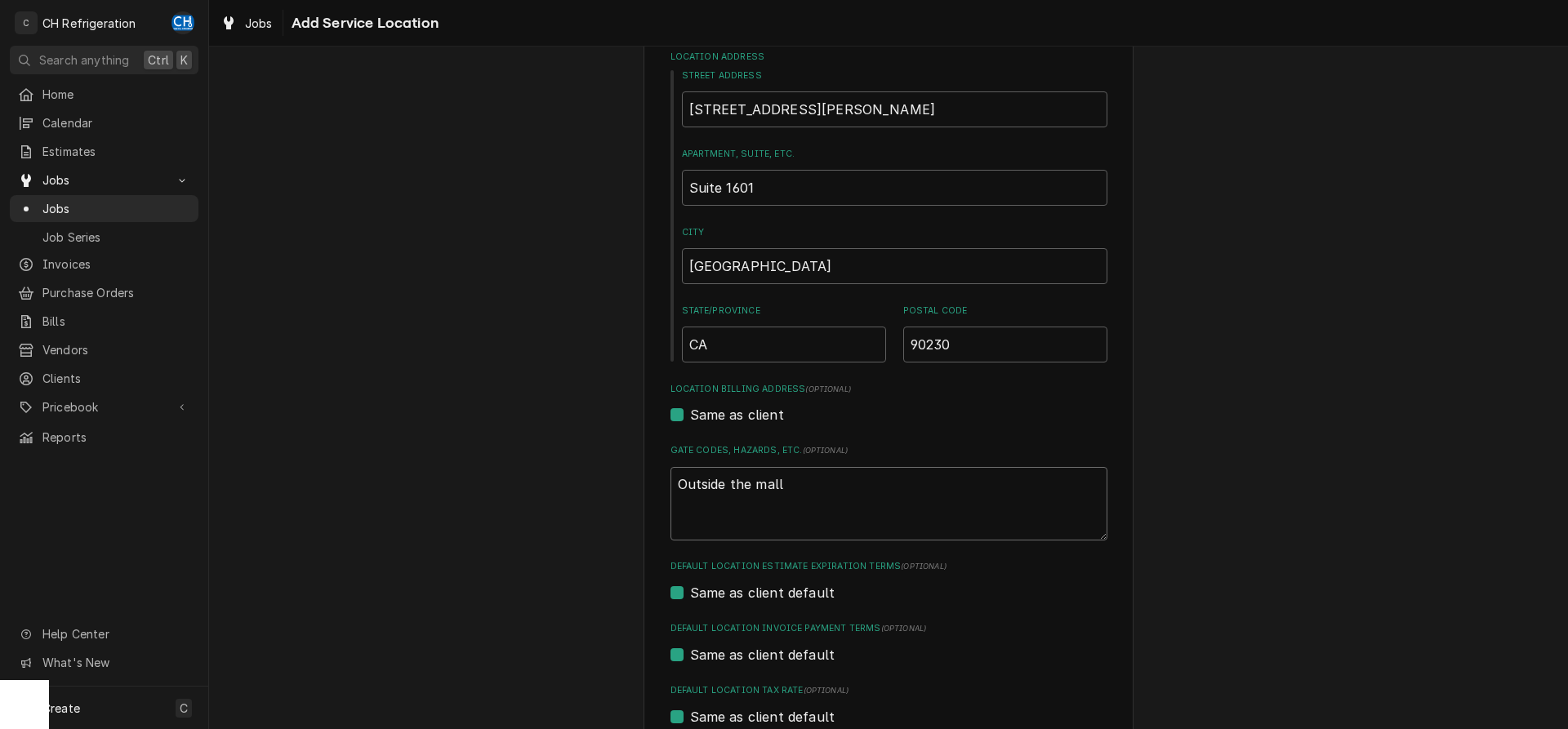
type textarea "x"
type textarea "Outside the mall -"
type textarea "x"
type textarea "Outside the mall -"
type textarea "x"
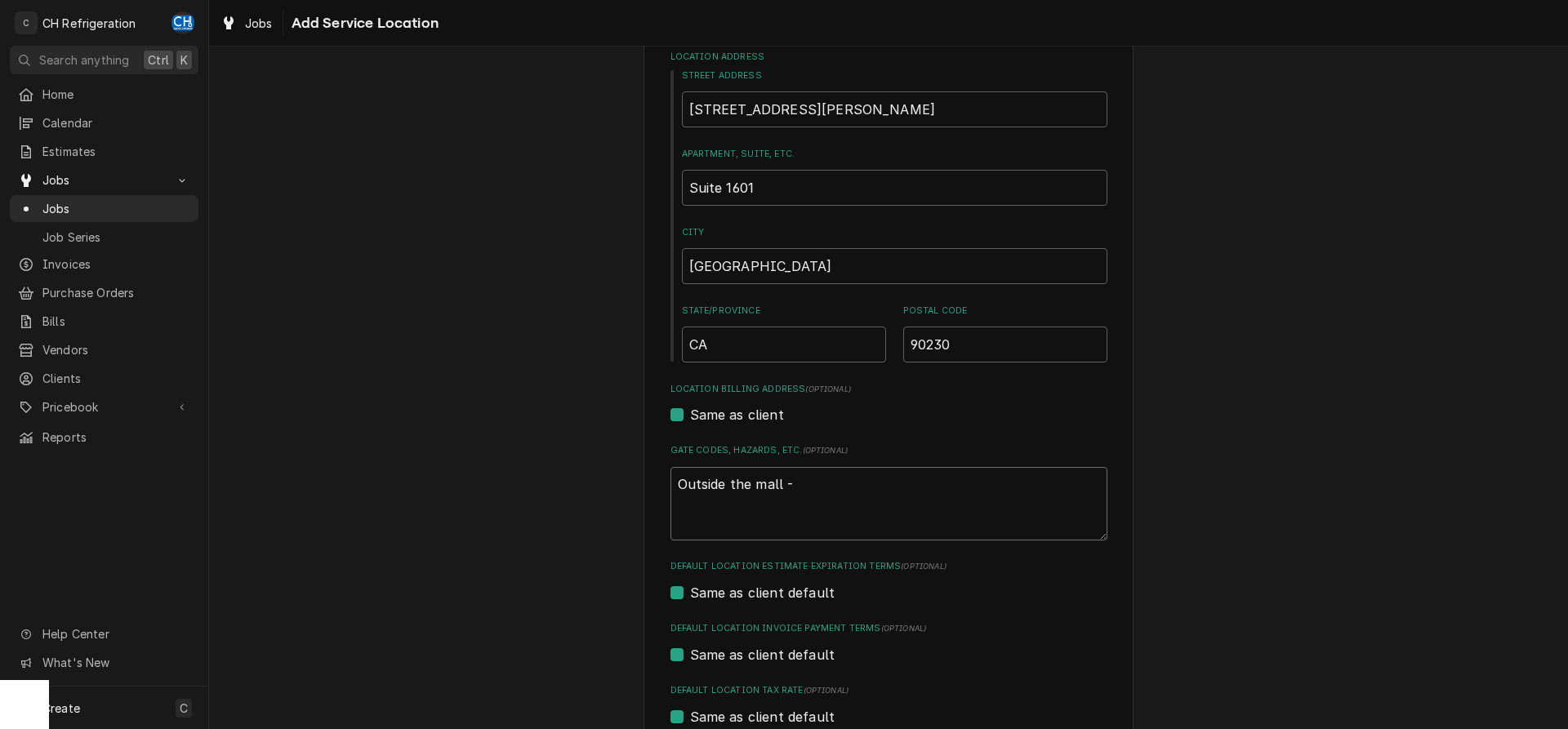
type textarea "Outside the mall - b"
type textarea "x"
type textarea "Outside the mall - be"
type textarea "x"
type textarea "Outside the mall - bet"
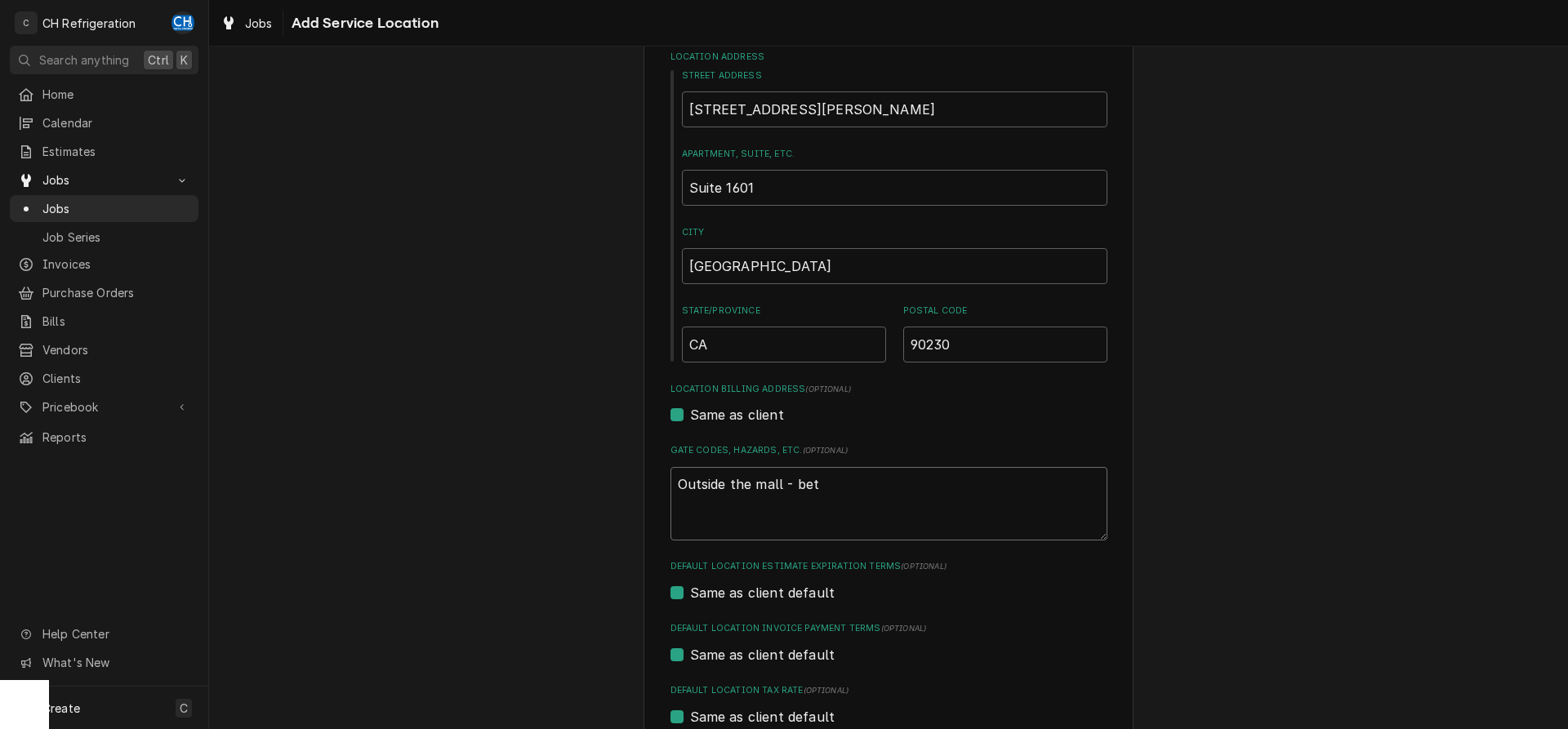
type textarea "x"
type textarea "Outside the mall - betw"
type textarea "x"
type textarea "Outside the mall - betwe"
type textarea "x"
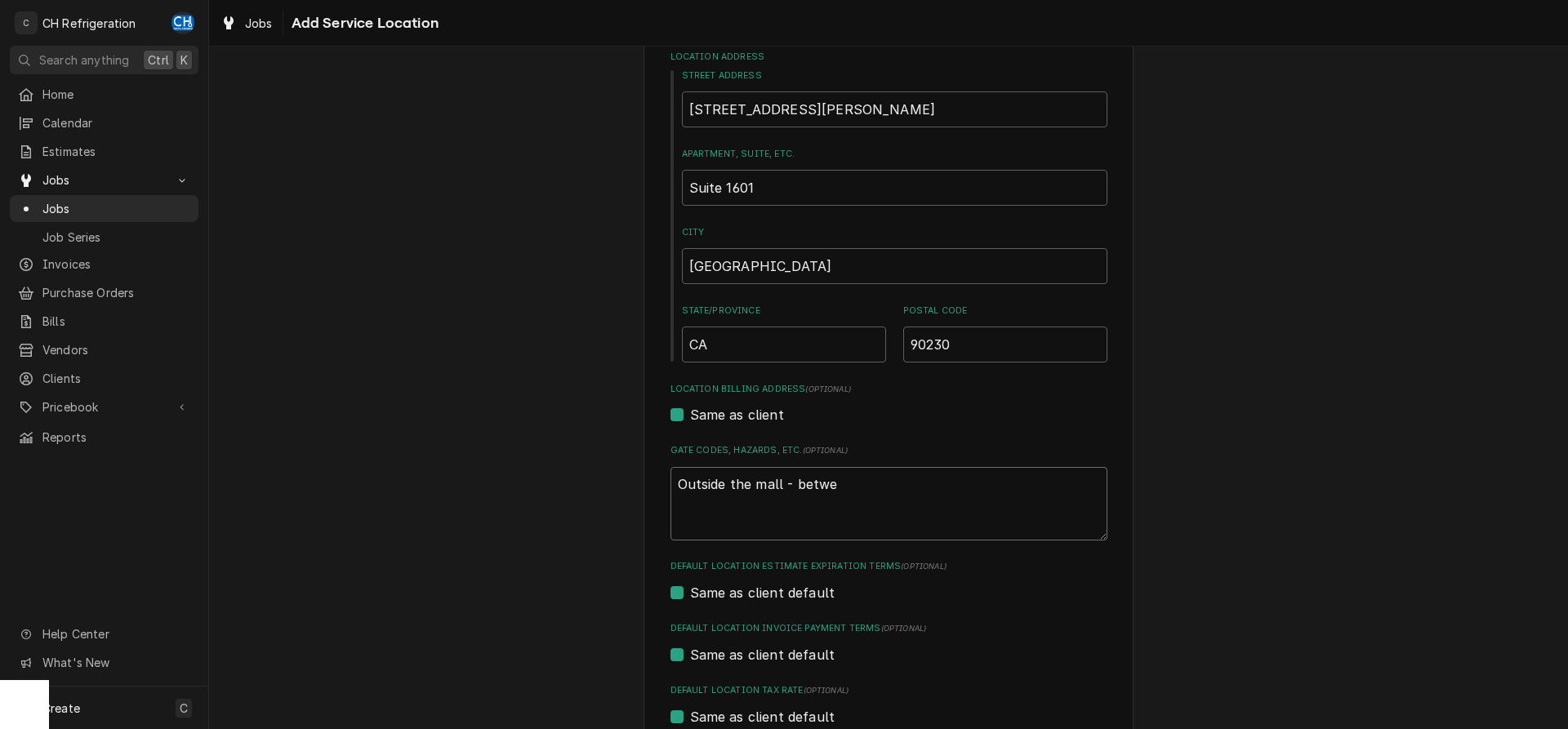
type textarea "Outside the mall - betwee"
type textarea "x"
type textarea "Outside the mall - between"
type textarea "x"
type textarea "Outside the mall - between"
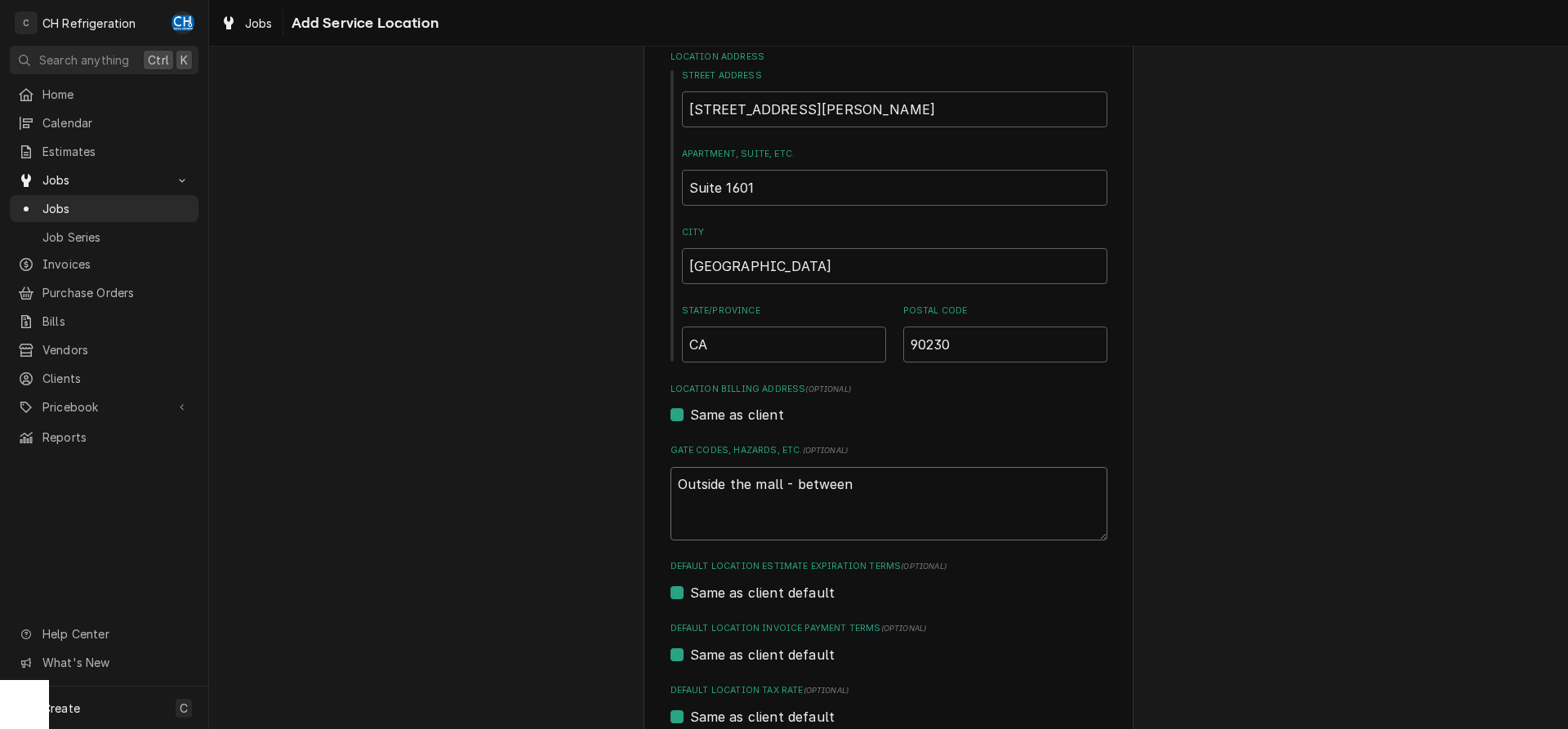
type textarea "x"
type textarea "Outside the mall - between M"
type textarea "x"
type textarea "Outside the mall - between Ma"
type textarea "x"
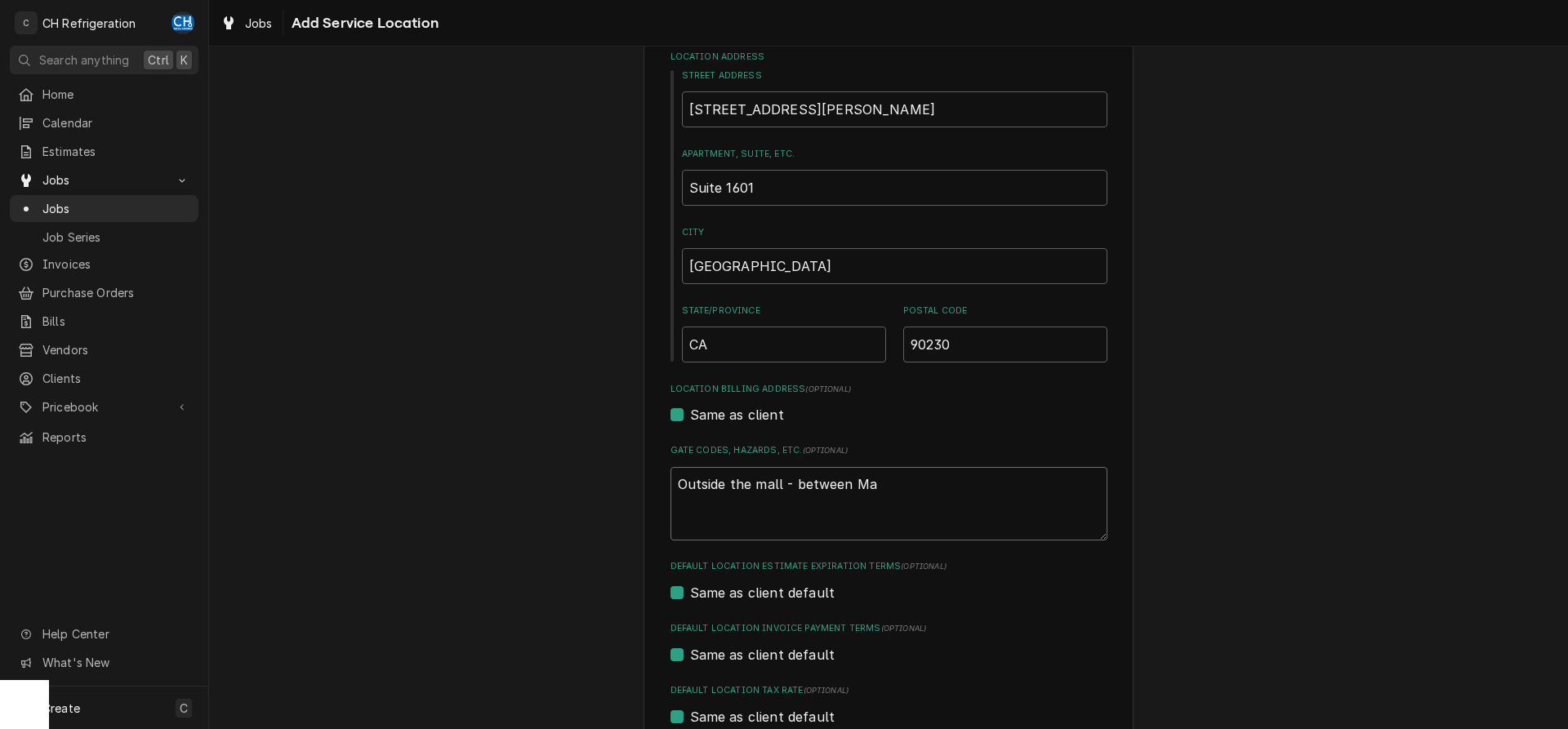
type textarea "Outside the mall - between May"
type textarea "x"
type textarea "Outside the mall - between Ma"
type textarea "x"
type textarea "Outside the mall - between Mac"
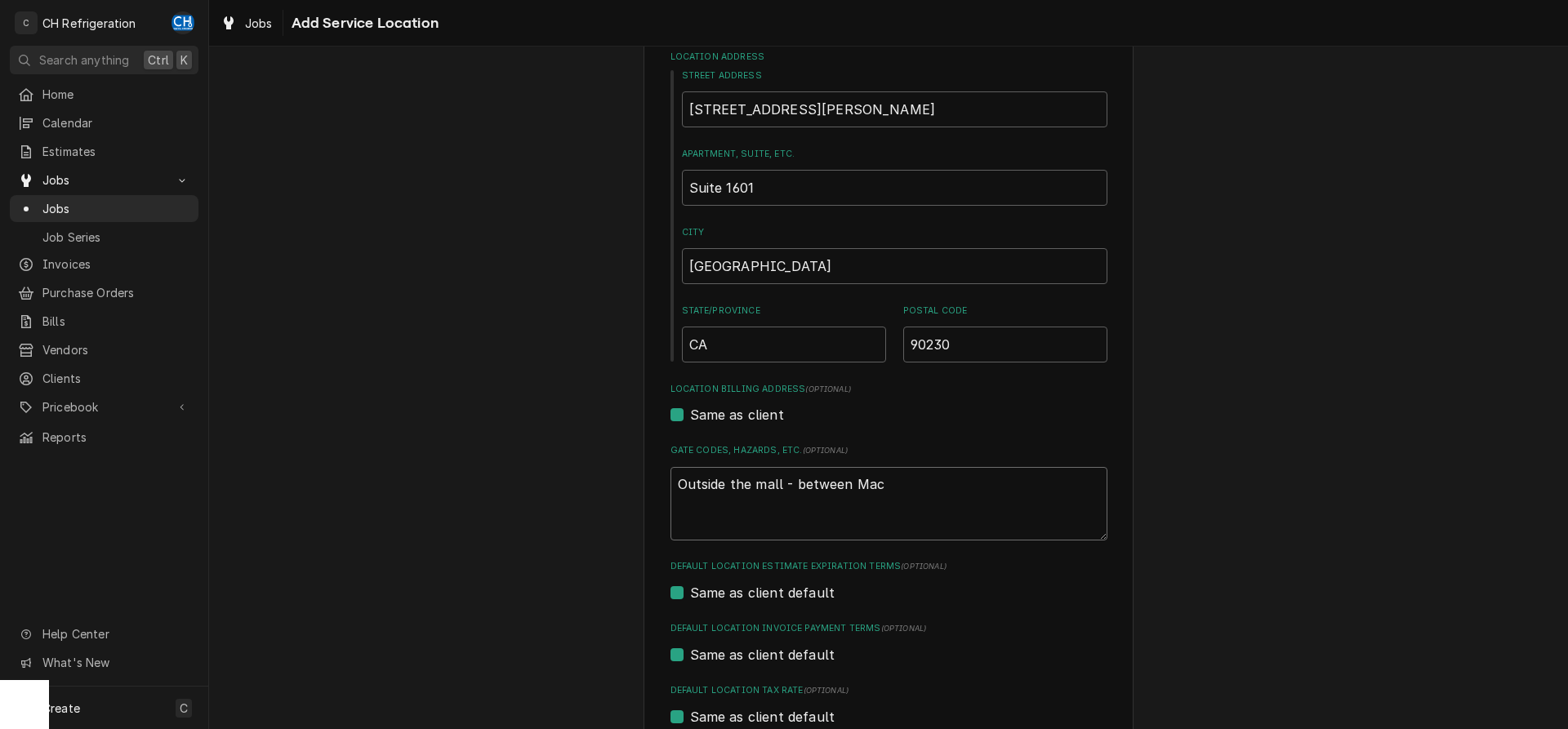
type textarea "x"
type textarea "Outside the mall - between Macu"
type textarea "x"
type textarea "Outside the mall - between Mac"
type textarea "x"
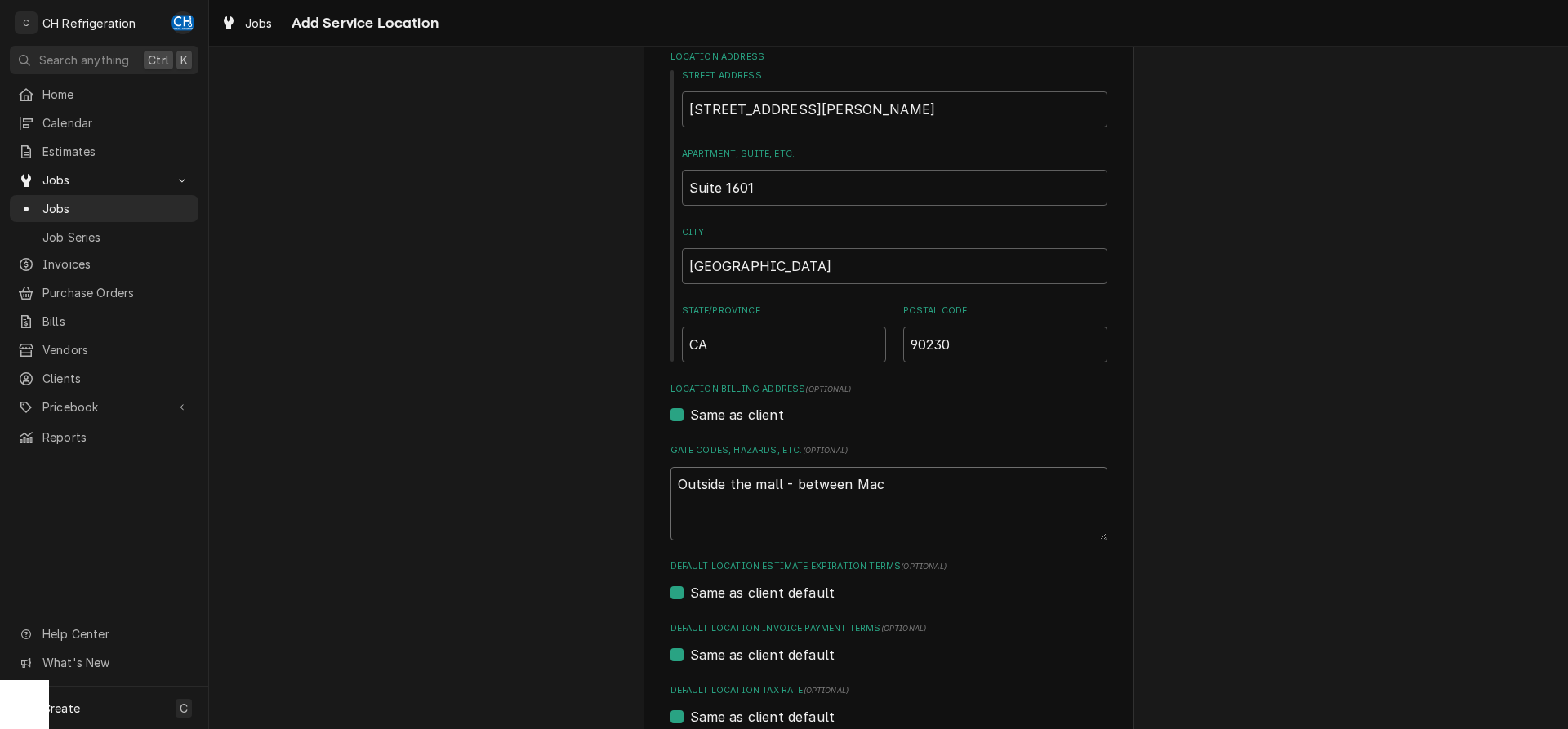
type textarea "Outside the mall - between Macy"
type textarea "x"
type textarea "Outside the mall - between Macys"
type textarea "x"
type textarea "Outside the mall - between Macys"
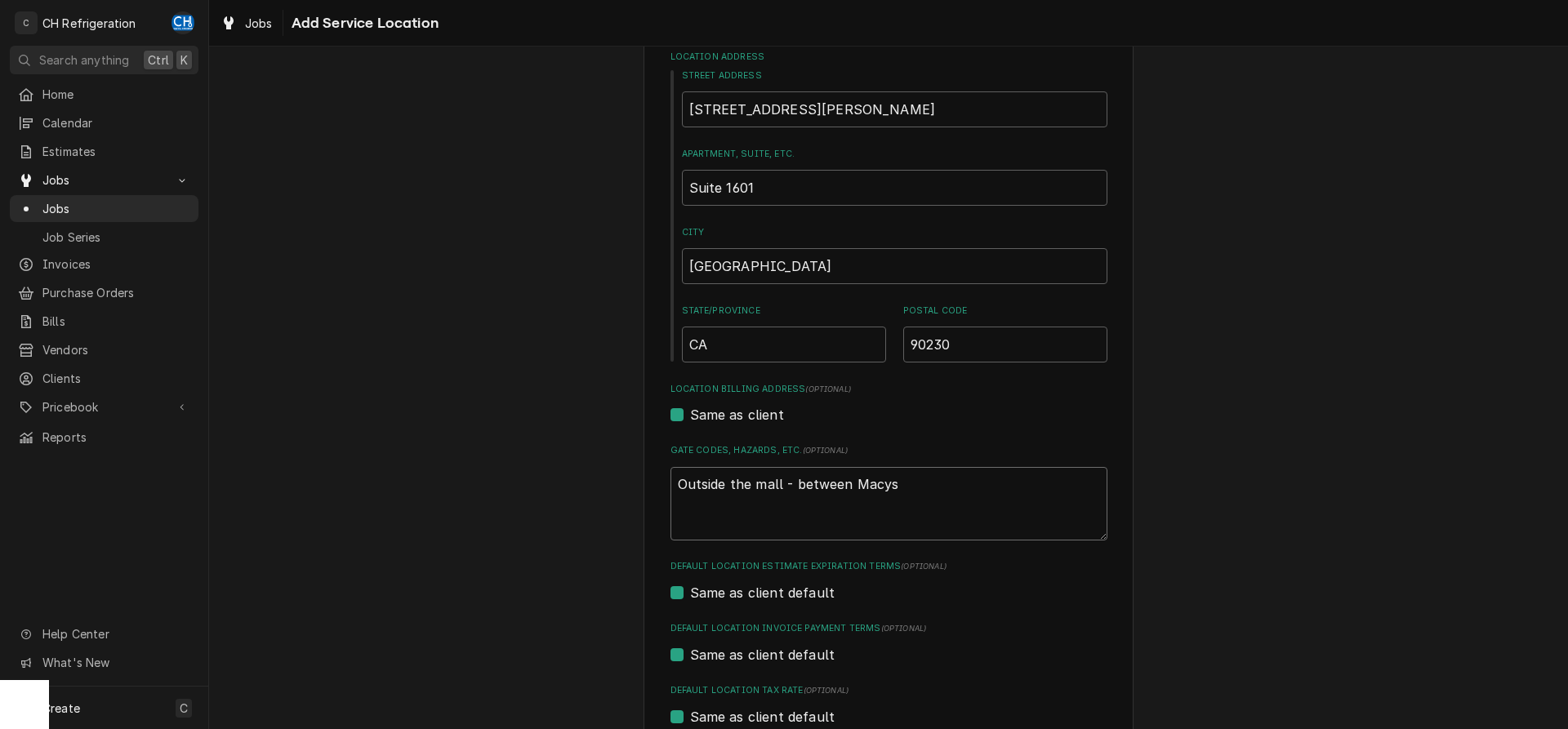
type textarea "x"
type textarea "Outside the mall - between Macys a"
type textarea "x"
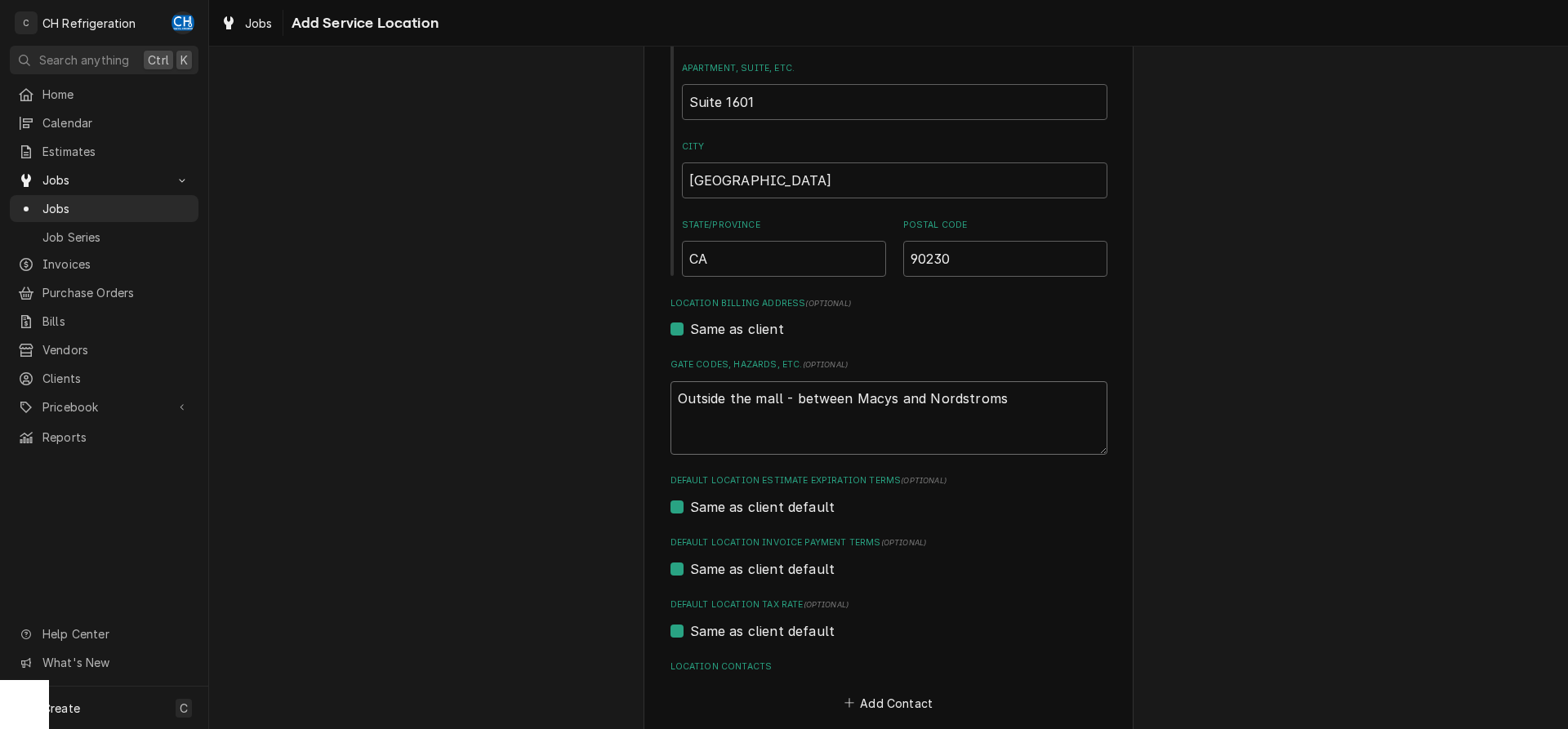
scroll to position [333, 0]
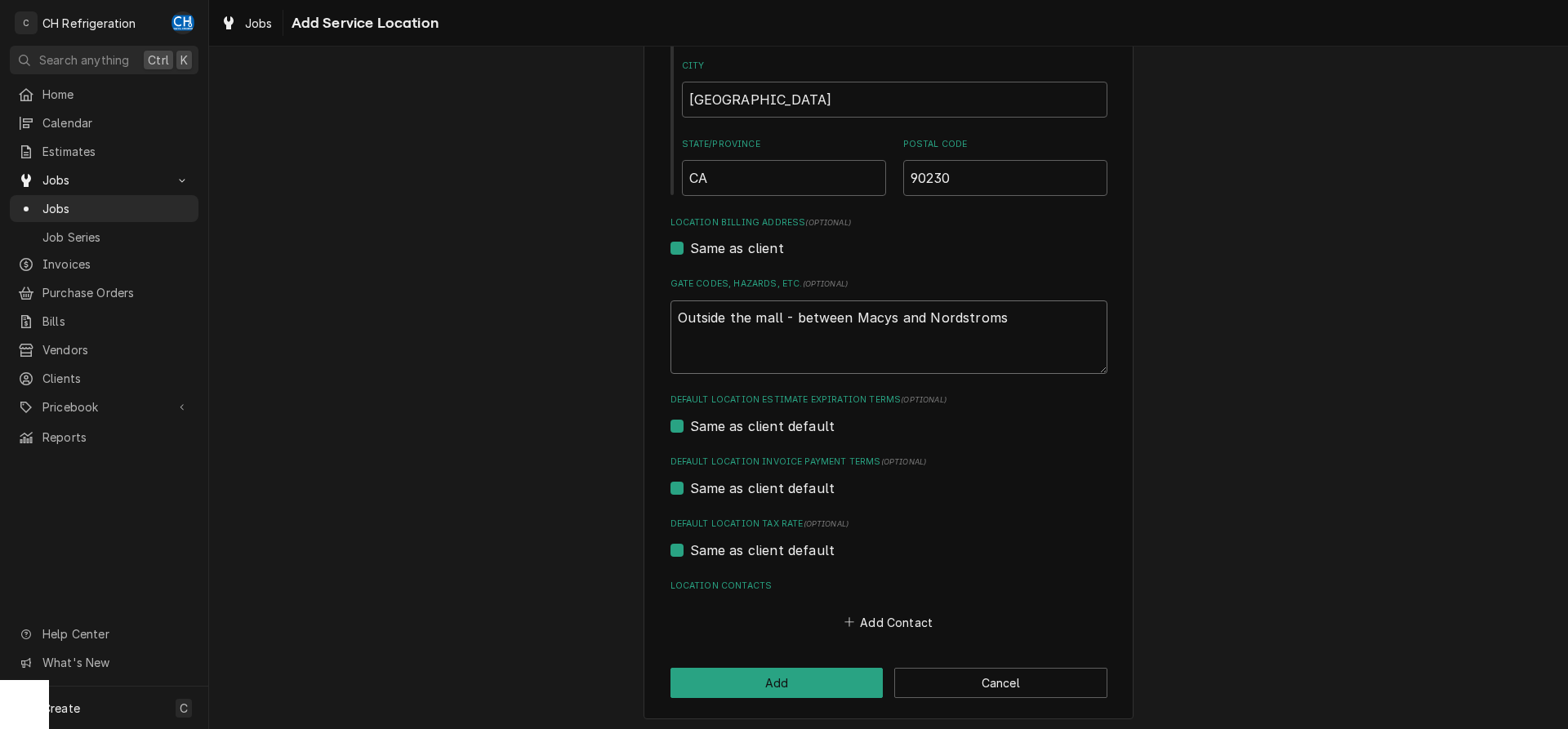
click at [1006, 312] on textarea "Outside the mall - between Macys and Nordstroms" at bounding box center [889, 337] width 437 height 73
click at [824, 318] on textarea "Outside the mall - between Macys and Nordstrom Rack" at bounding box center [889, 337] width 437 height 73
click at [797, 690] on button "Add" at bounding box center [777, 683] width 213 height 31
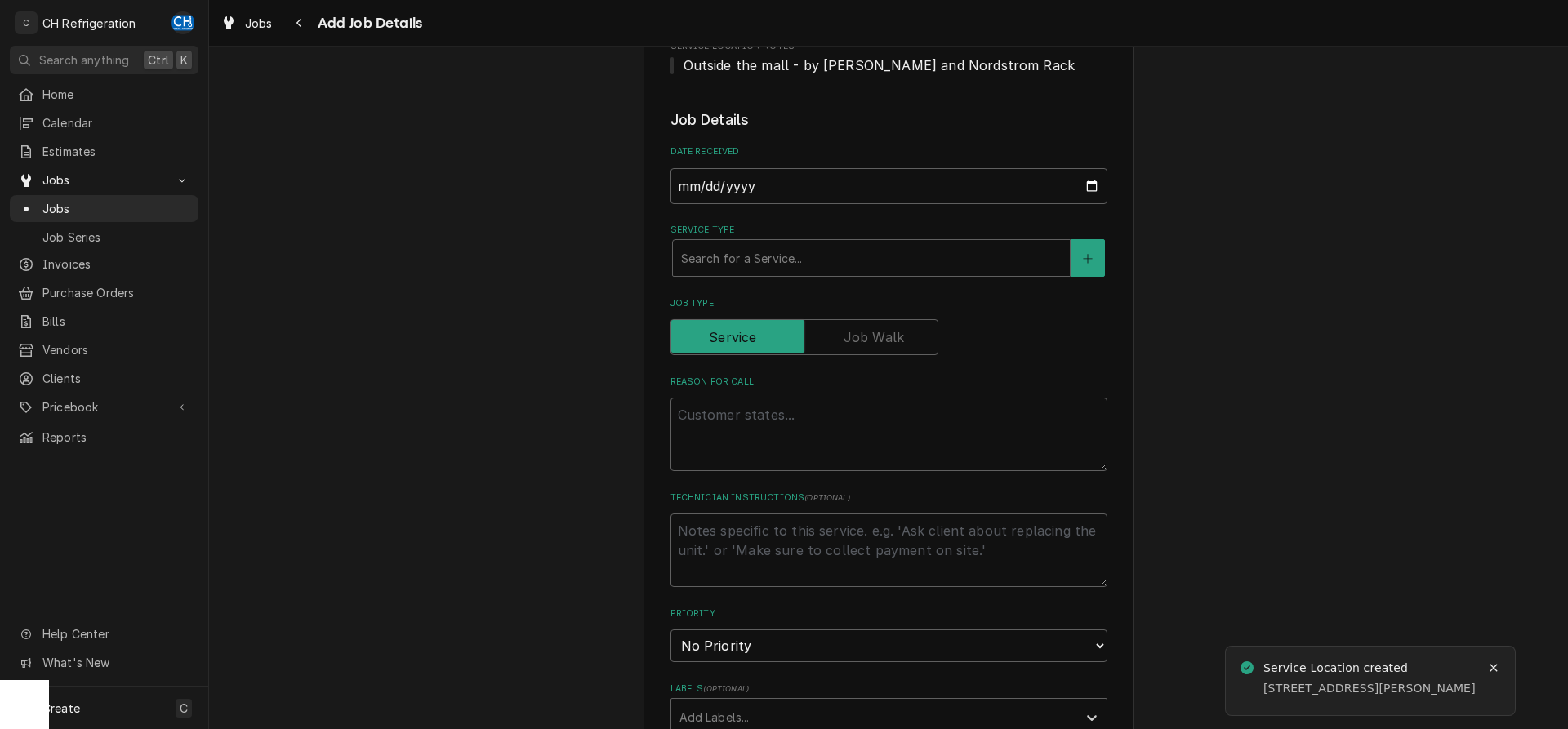
scroll to position [416, 0]
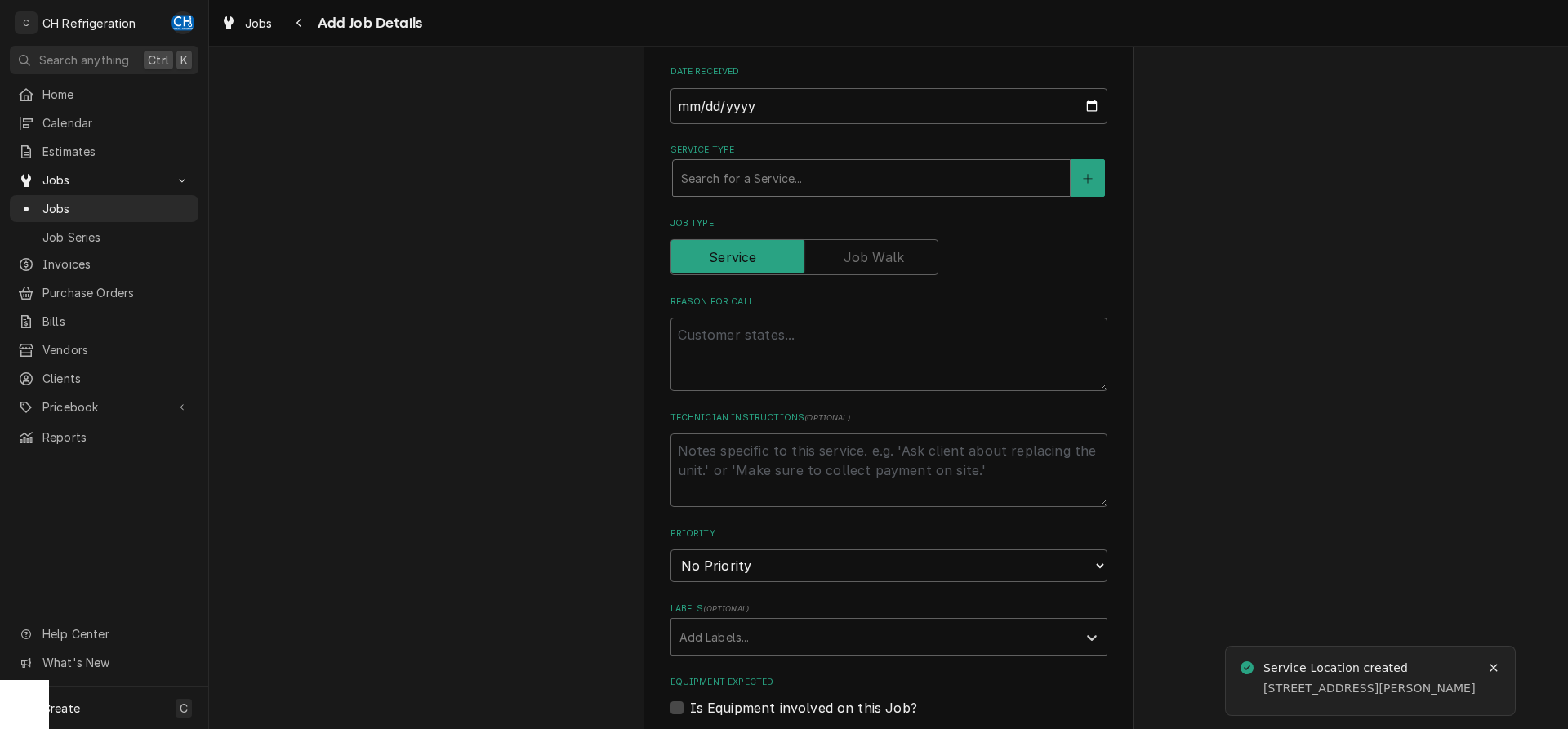
click at [875, 192] on div "Service Type" at bounding box center [872, 178] width 381 height 30
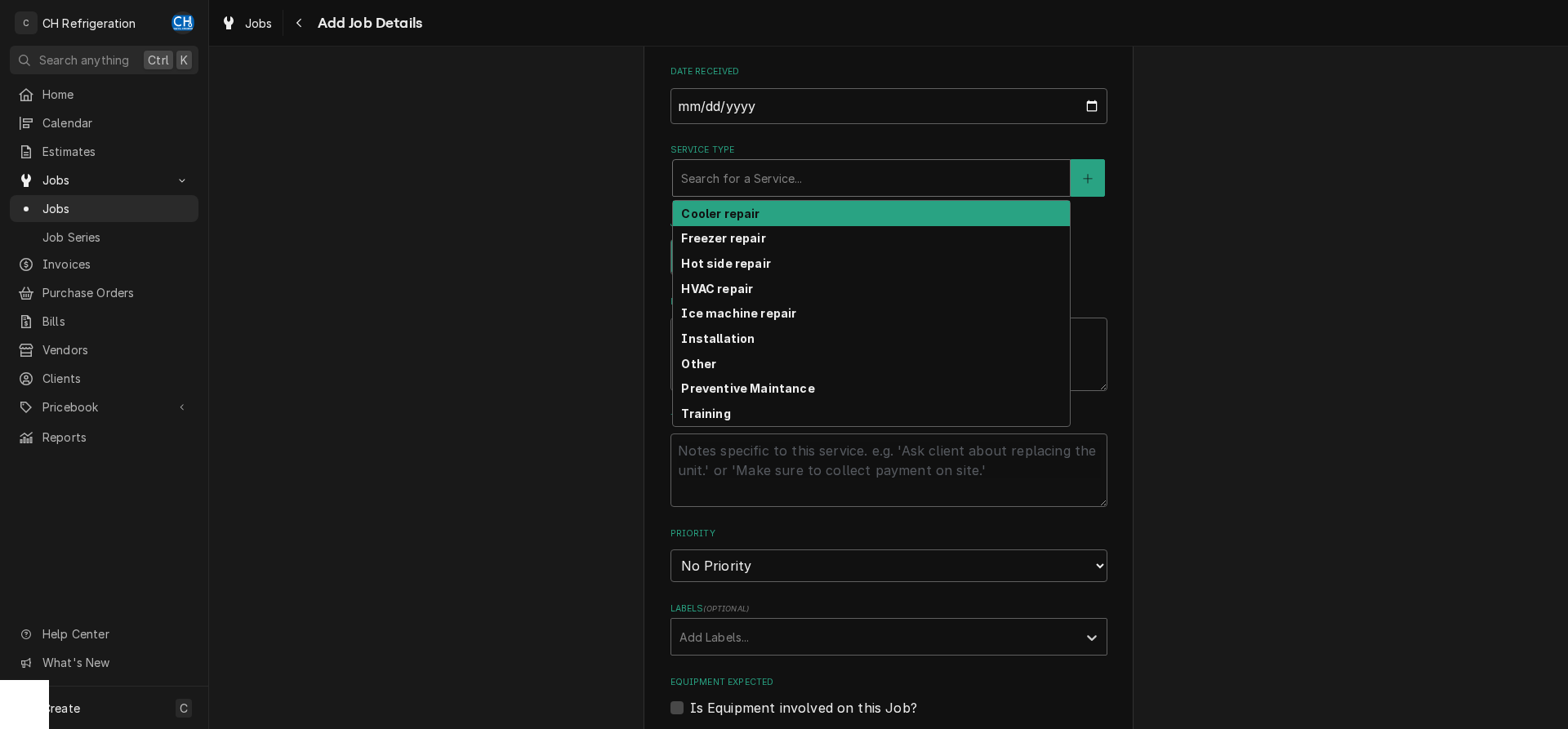
click at [1243, 209] on div "Please provide the following information to create a job: Client Details Client…" at bounding box center [888, 478] width 1359 height 1663
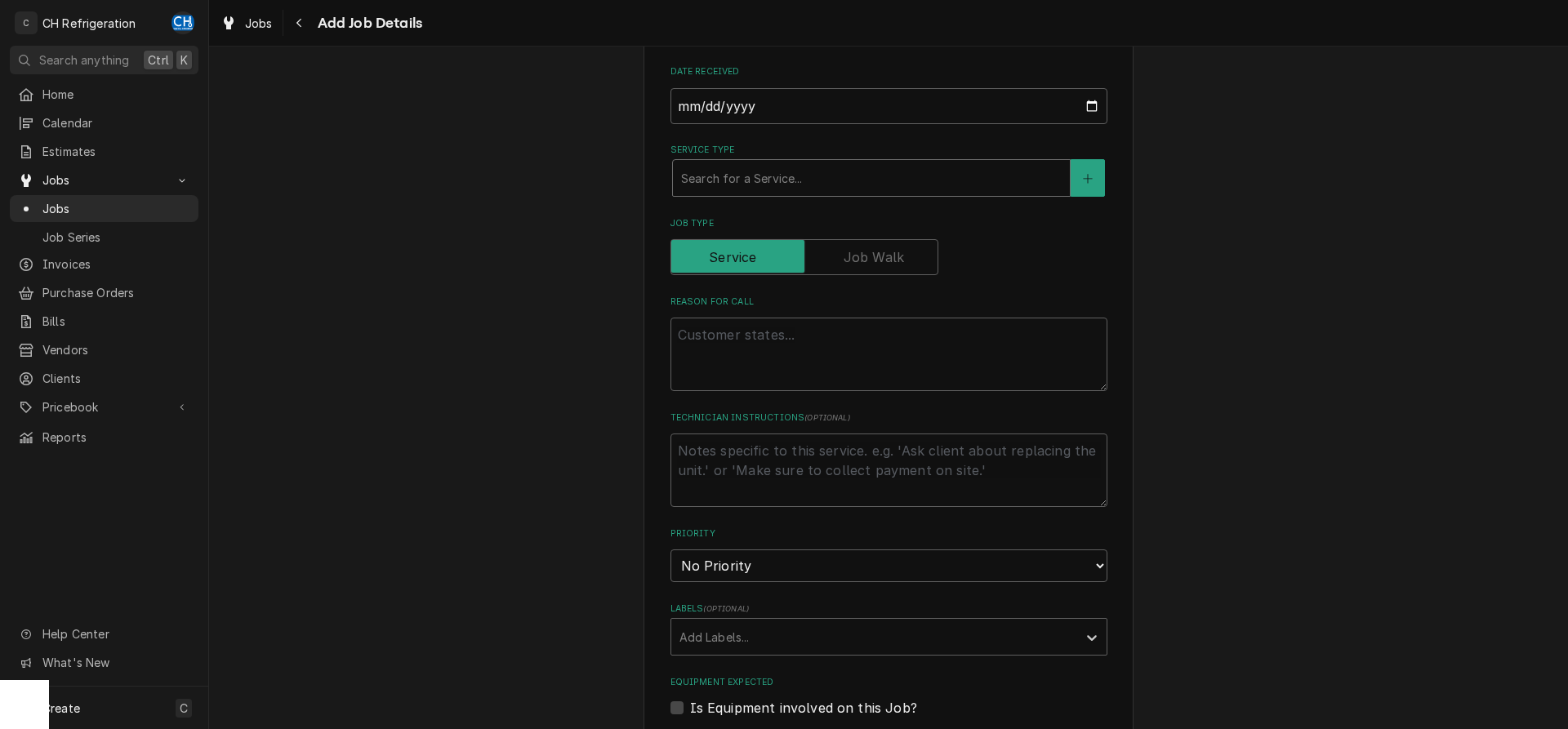
click at [805, 192] on div "Service Type" at bounding box center [872, 178] width 381 height 30
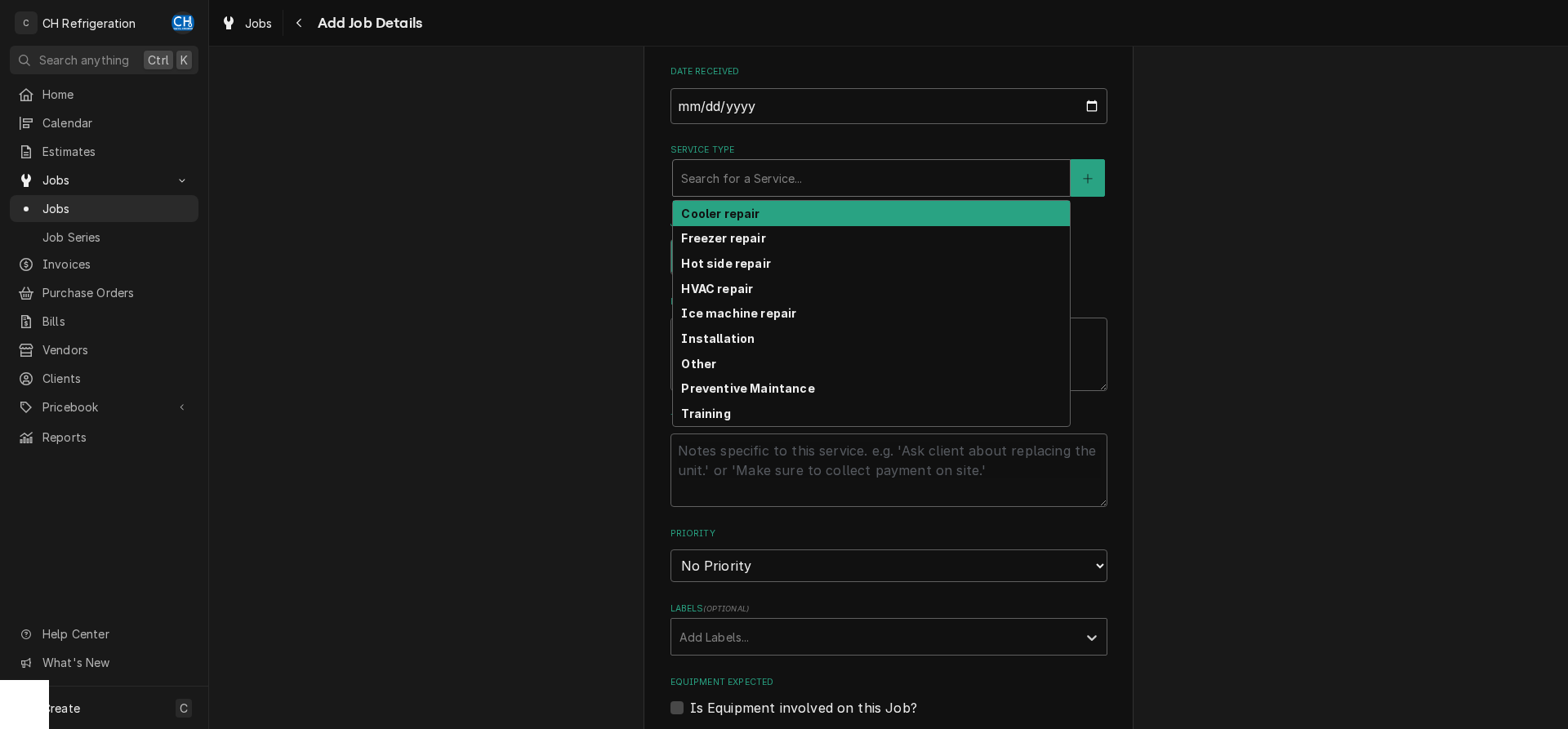
click at [797, 208] on div "Cooler repair" at bounding box center [871, 213] width 397 height 25
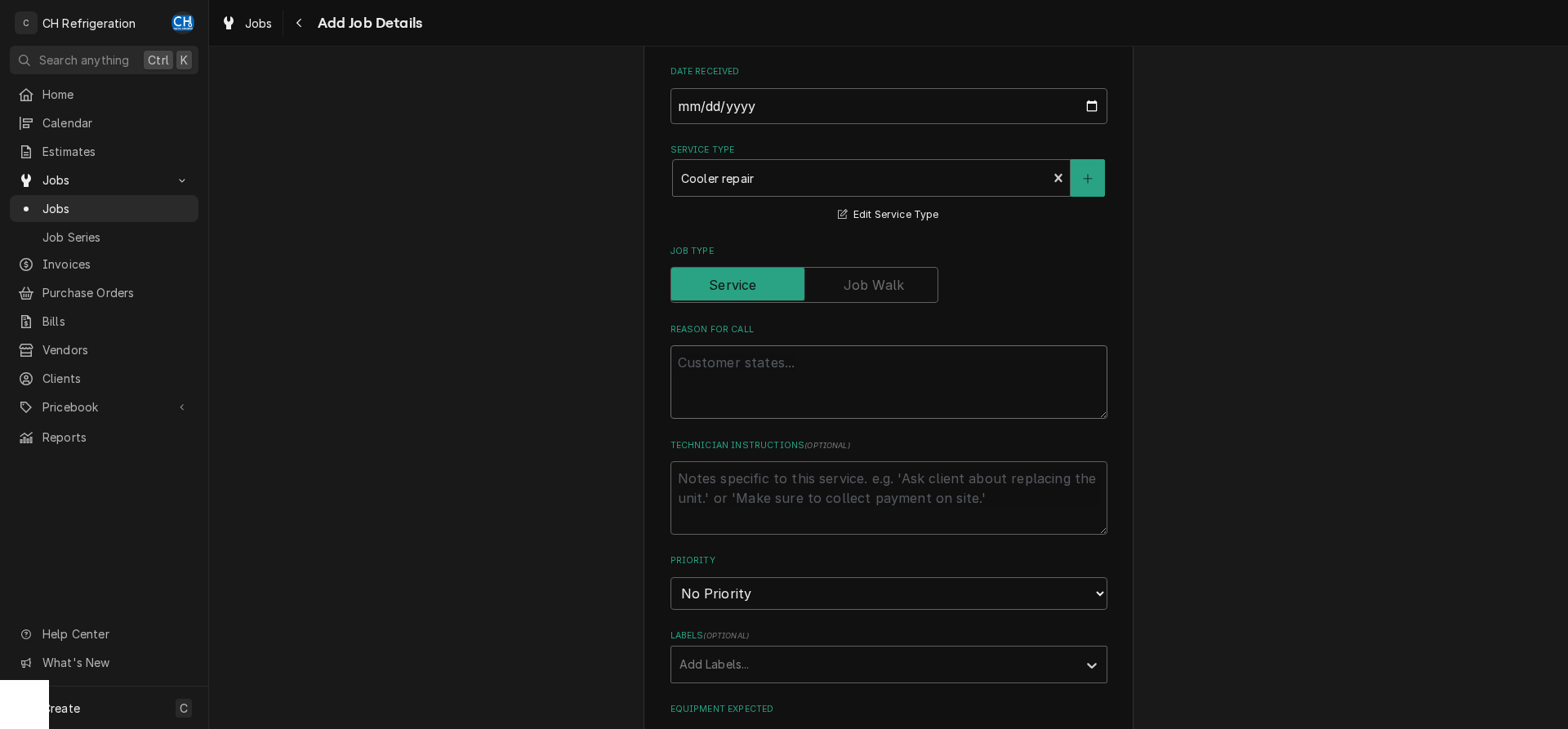
click at [786, 367] on textarea "Reason For Call" at bounding box center [889, 382] width 437 height 73
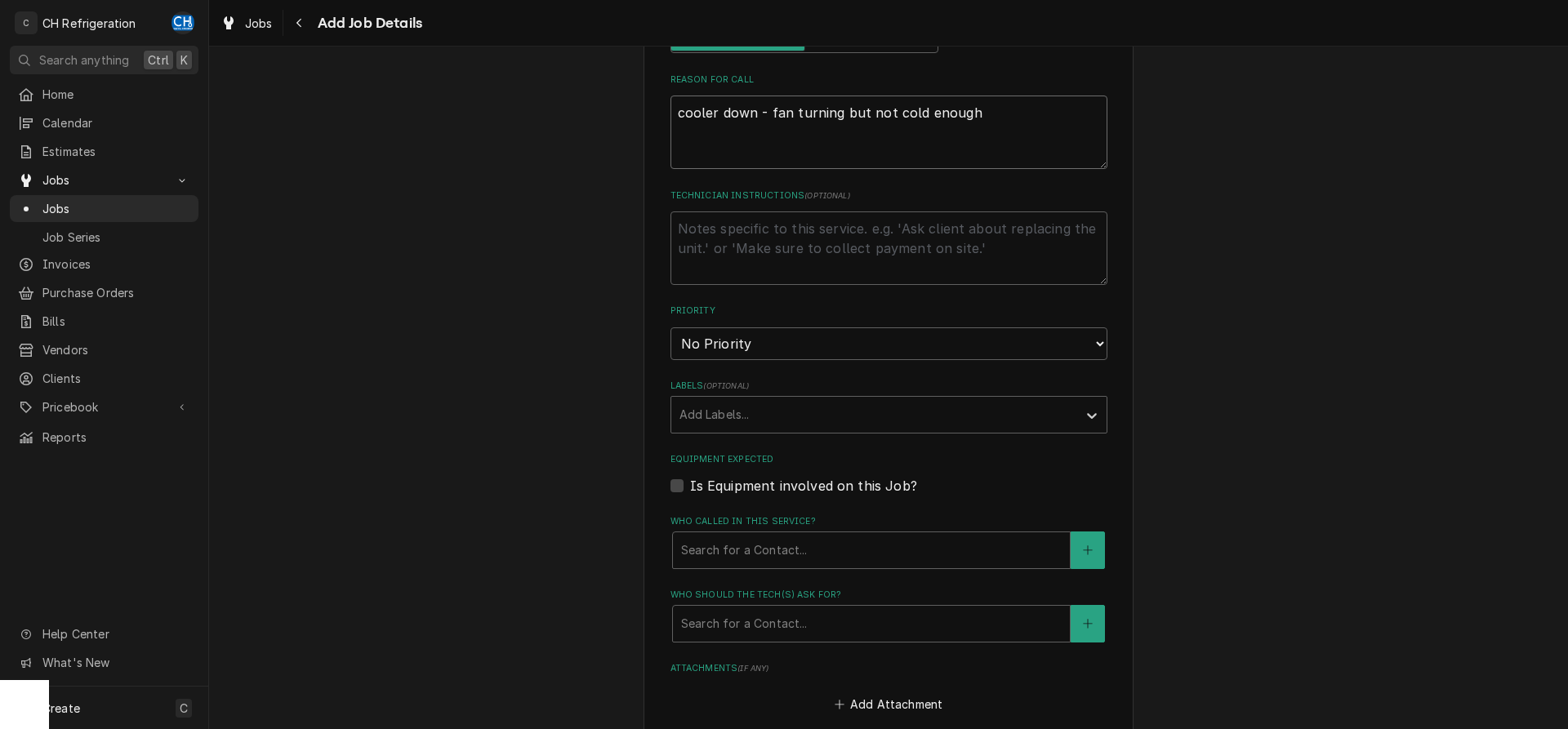
scroll to position [833, 0]
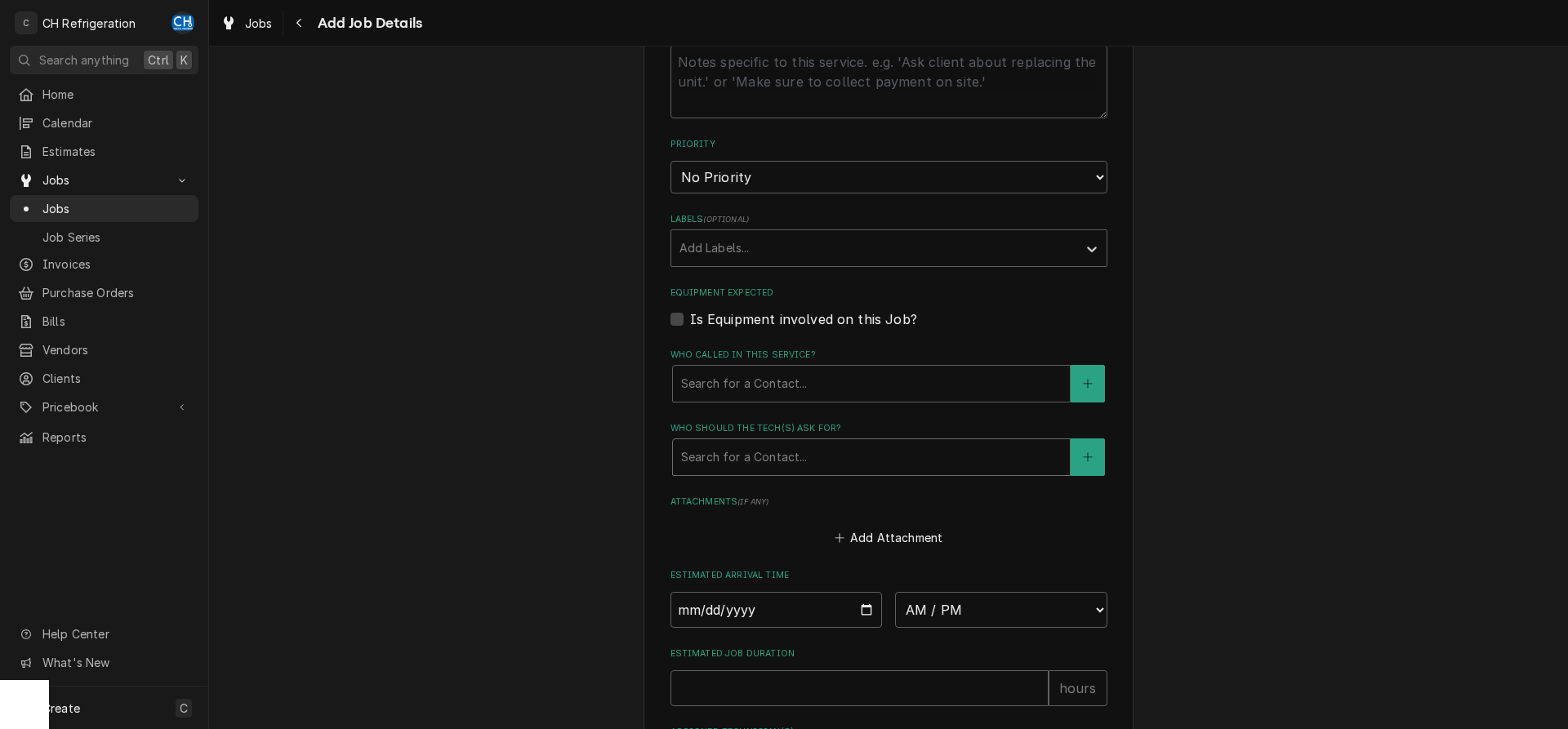
click at [818, 451] on div "Who should the tech(s) ask for?" at bounding box center [872, 457] width 381 height 30
click at [1226, 476] on div "Please provide the following information to create a job: Client Details Client…" at bounding box center [888, 76] width 1359 height 1690
click at [1088, 455] on icon "Create New Contact" at bounding box center [1087, 456] width 9 height 9
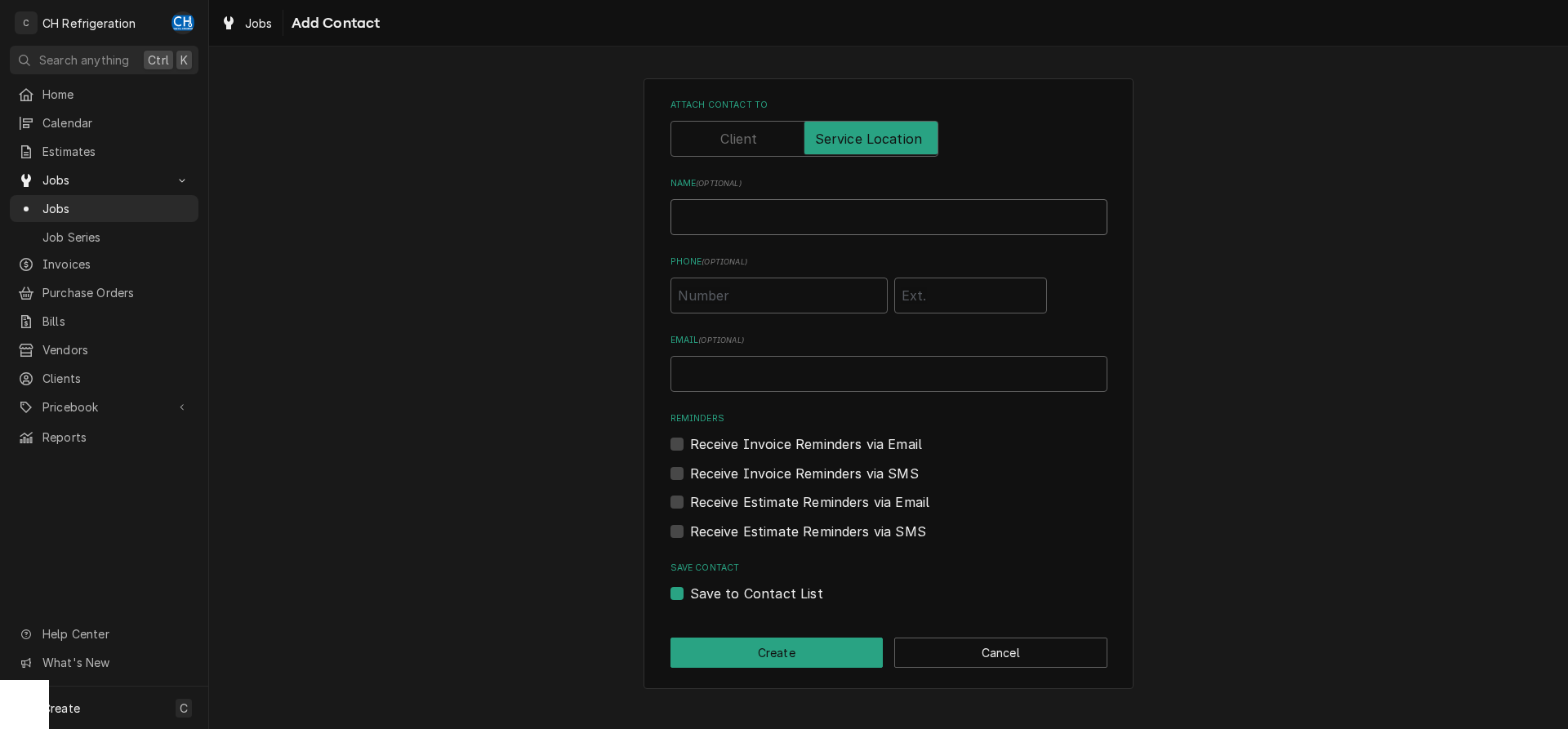
click at [776, 215] on input "Name ( optional )" at bounding box center [889, 217] width 437 height 36
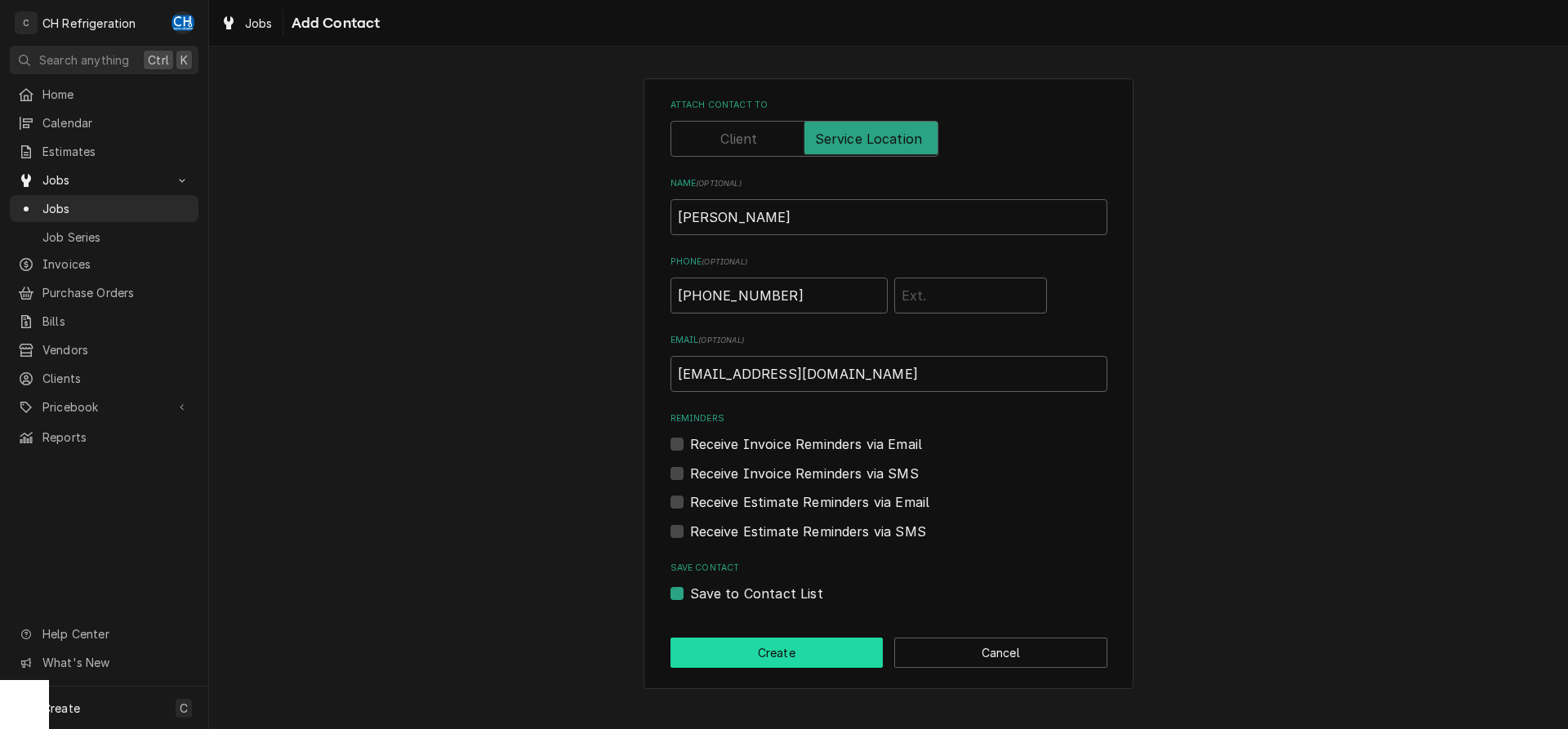
click at [792, 656] on button "Create" at bounding box center [777, 653] width 213 height 31
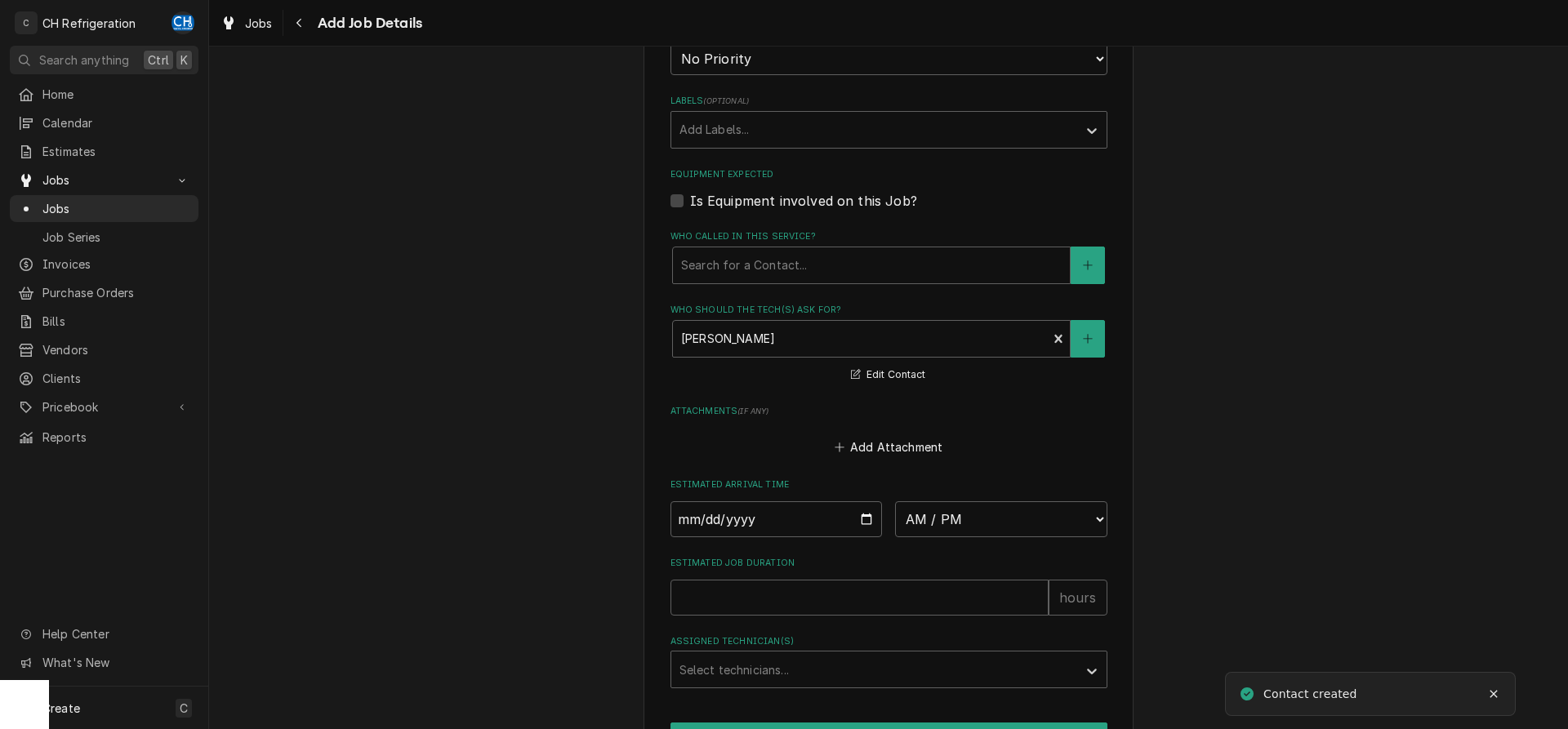
scroll to position [1051, 0]
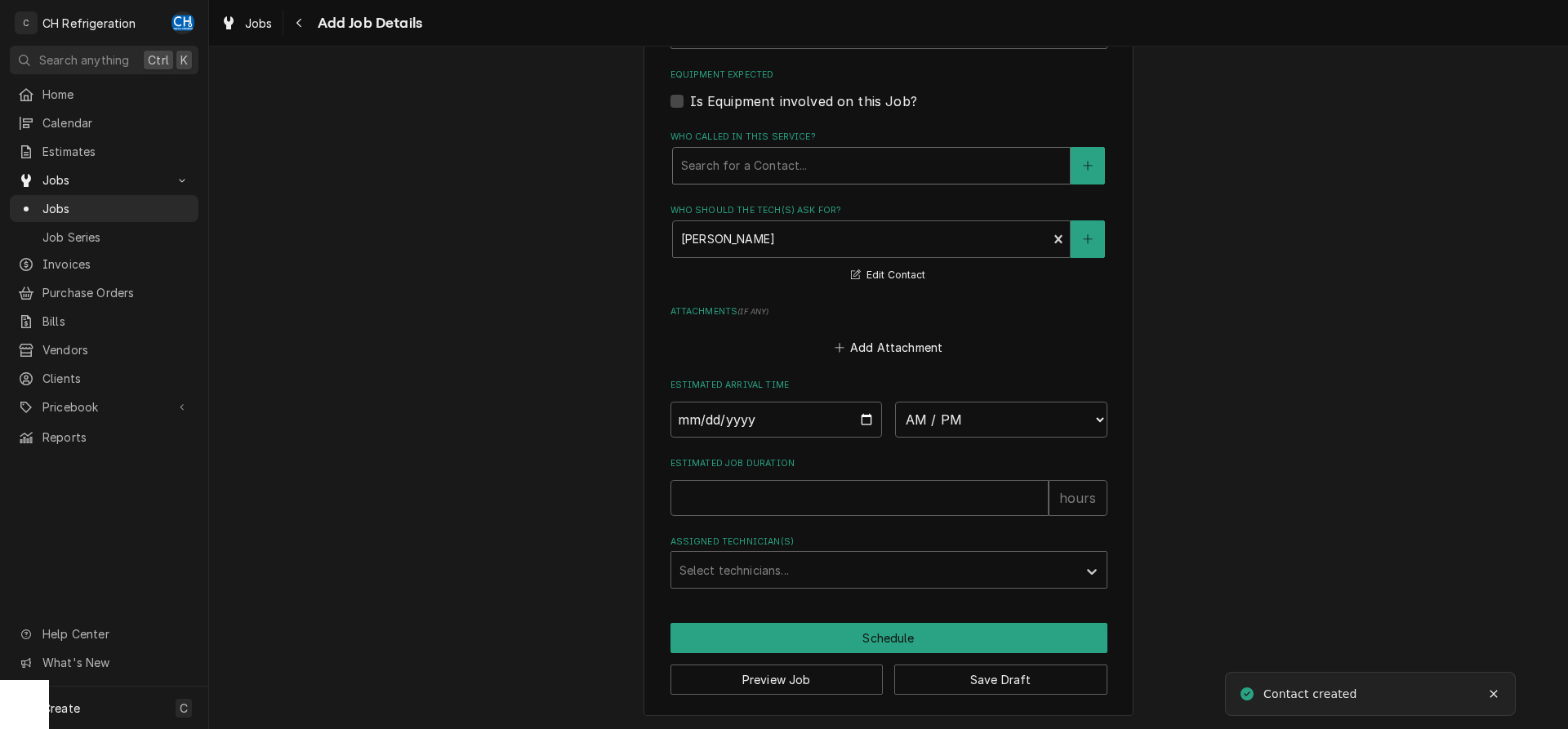
click at [884, 165] on div "Who called in this service?" at bounding box center [872, 166] width 381 height 30
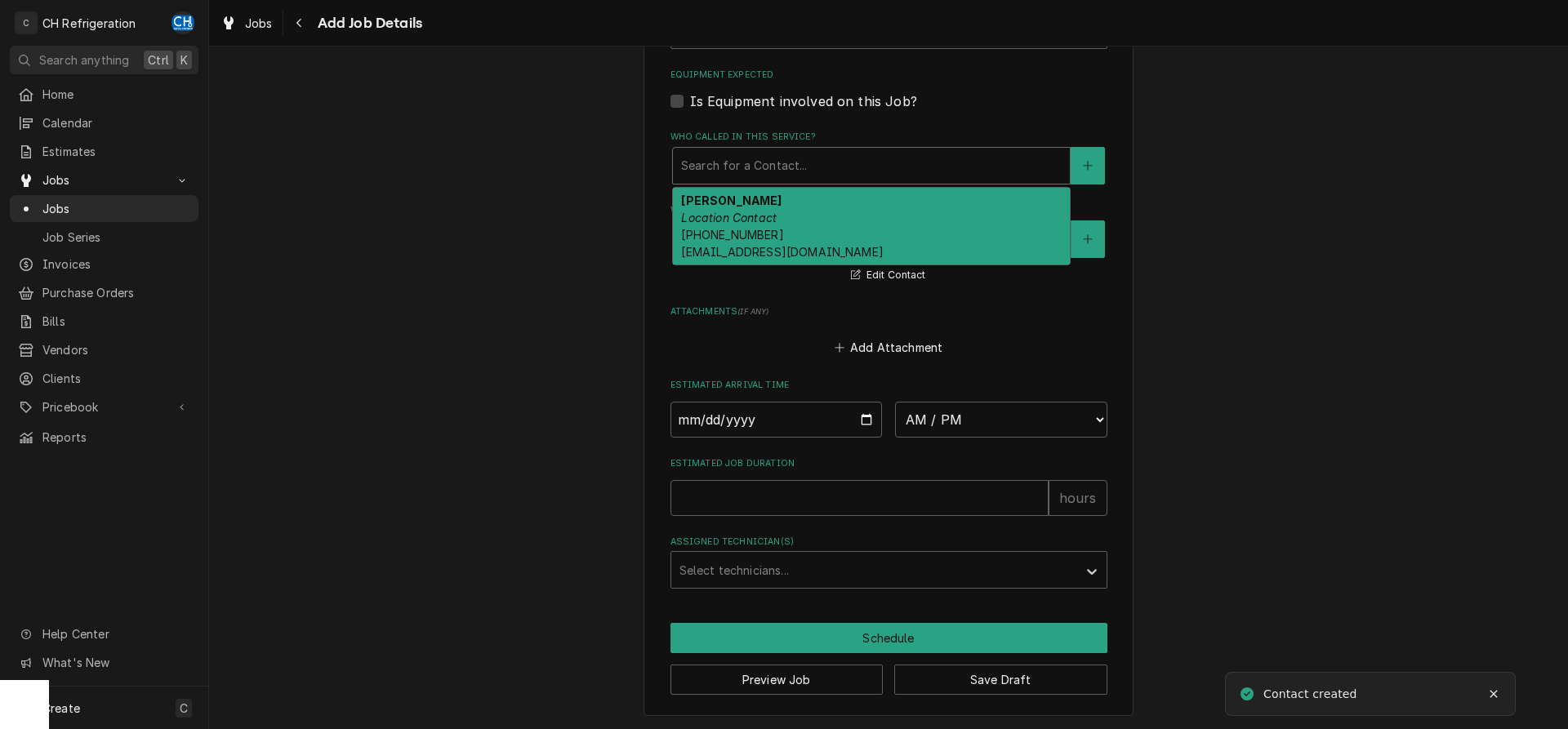
click at [882, 217] on div "Alexander Location Contact (424) 475-0037 culvercity@thebombayfrankiecompany.com" at bounding box center [871, 226] width 397 height 76
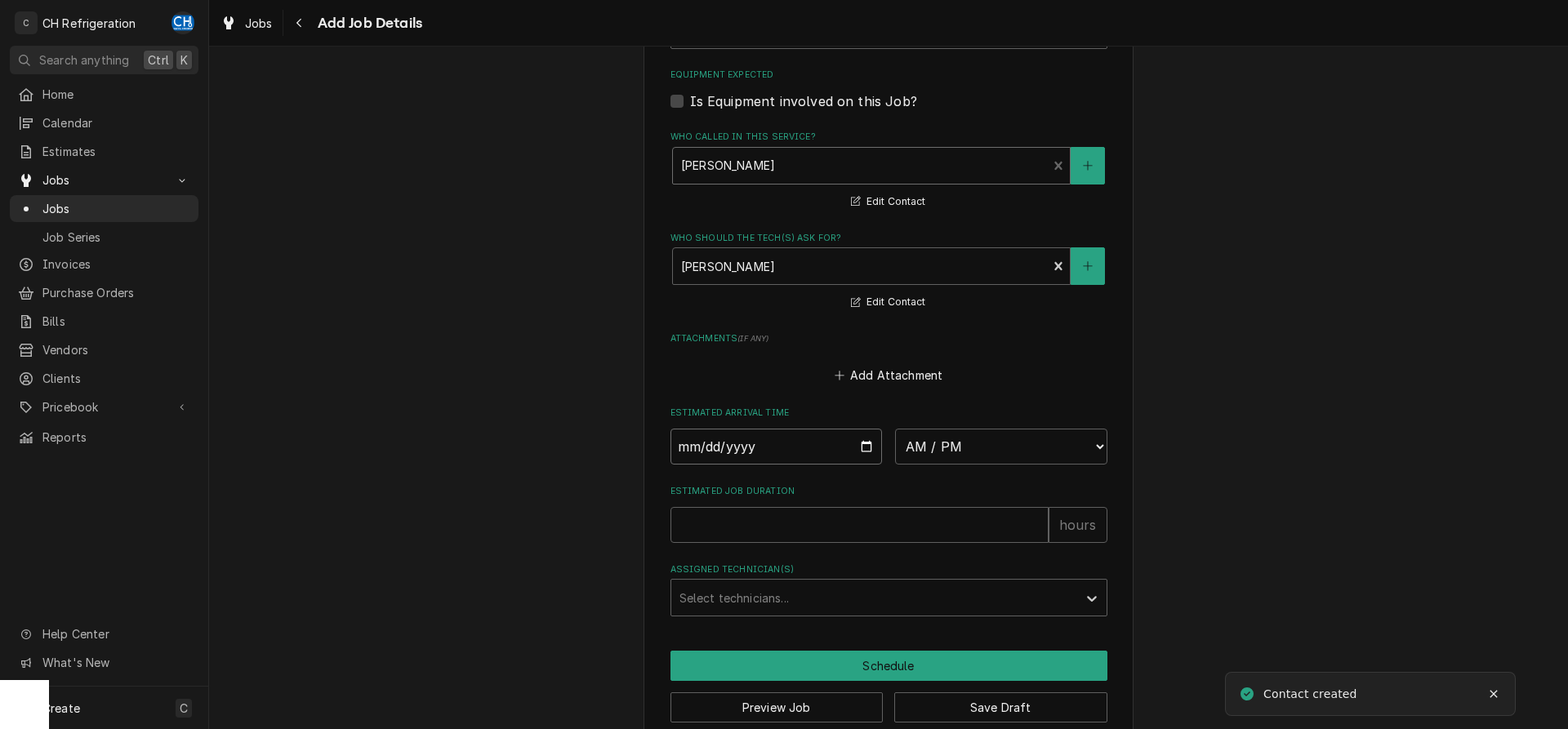
click at [863, 447] on input "Date" at bounding box center [777, 447] width 212 height 36
click at [895, 429] on select "AM / PM 6:00 AM 6:15 AM 6:30 AM 6:45 AM 7:00 AM 7:15 AM 7:30 AM 7:45 AM 8:00 AM…" at bounding box center [1001, 447] width 212 height 36
click option "1:00 PM" at bounding box center [0, 0] width 0 height 0
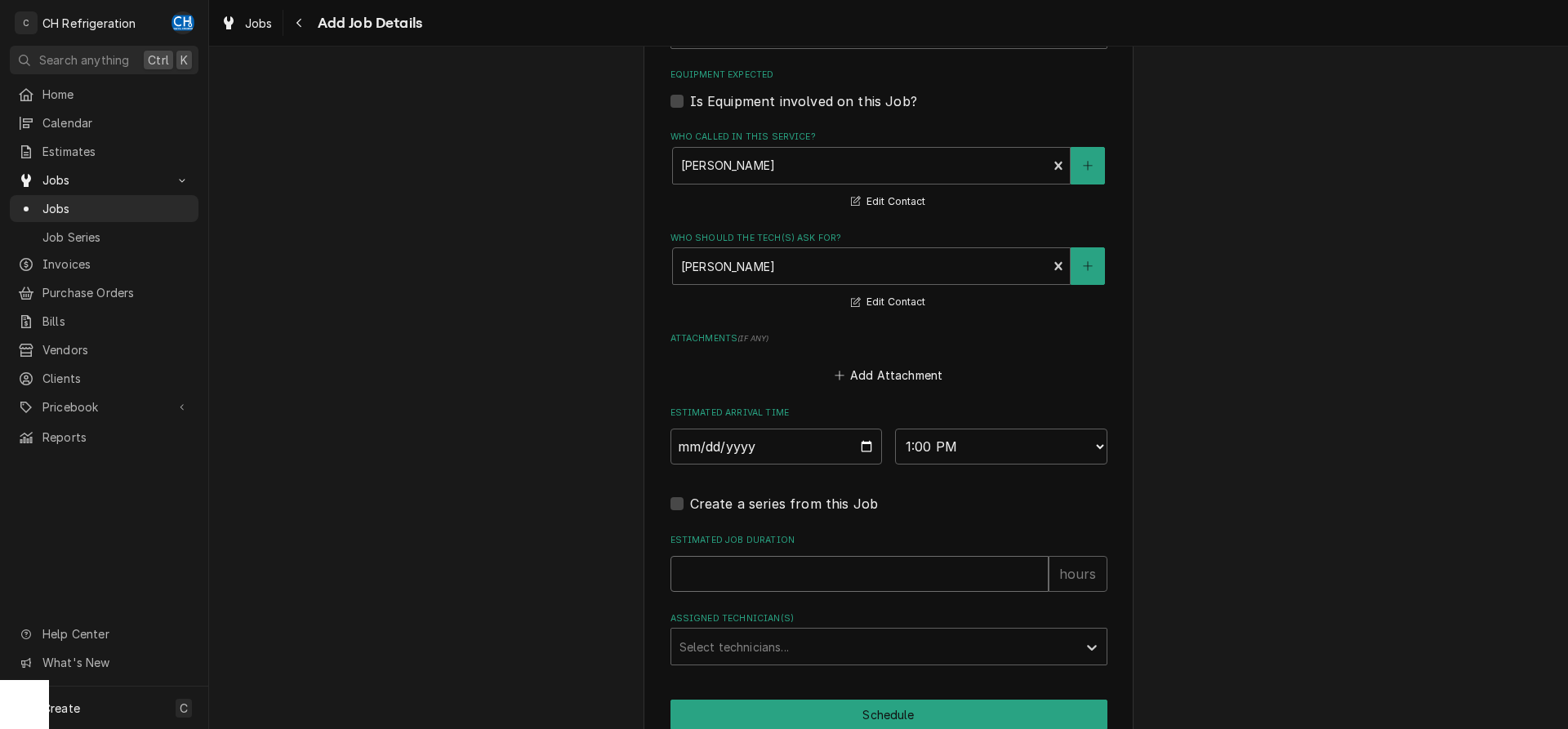
click at [818, 567] on input "Estimated Job Duration" at bounding box center [859, 574] width 378 height 36
click at [841, 630] on div "Select technicians..." at bounding box center [875, 647] width 406 height 36
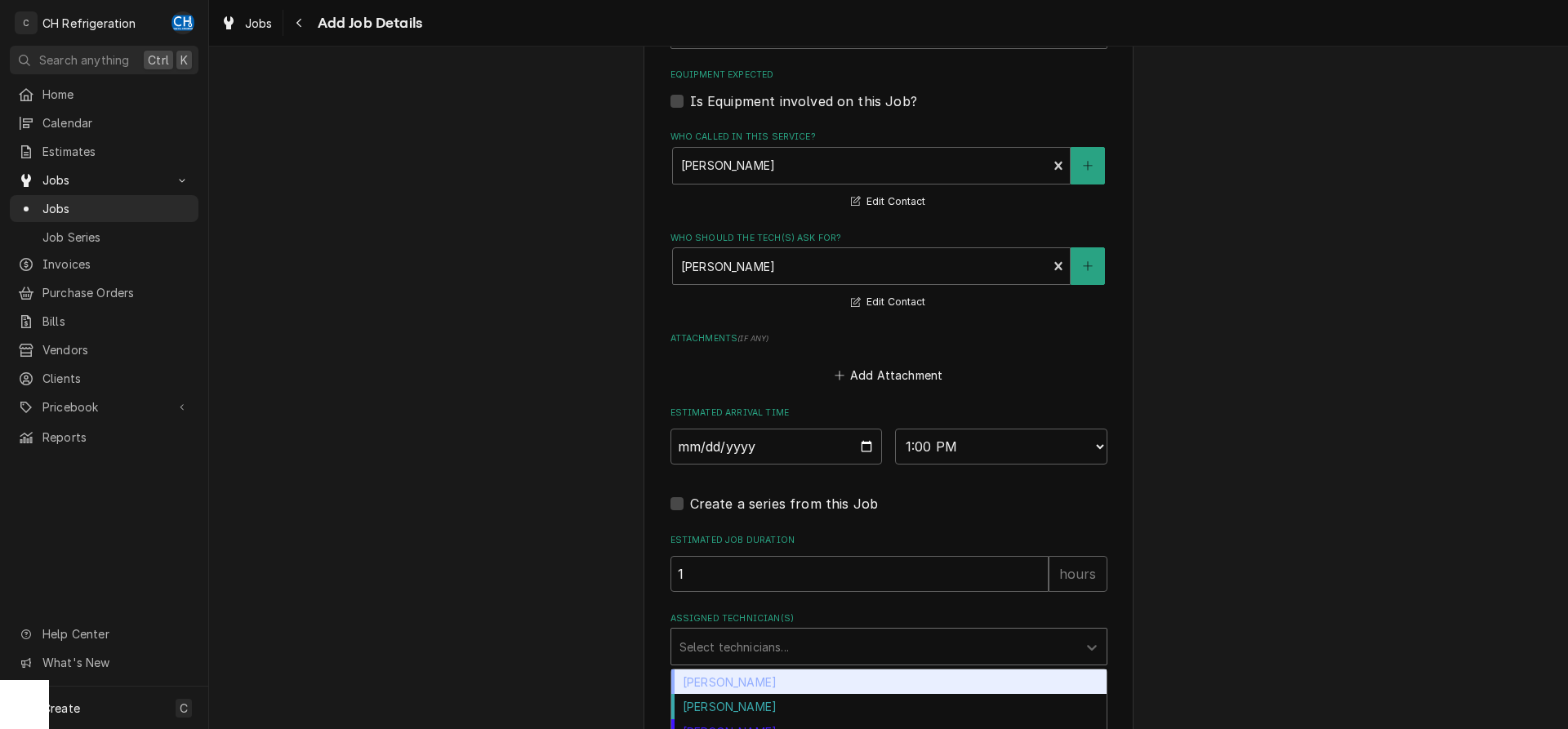
click at [762, 680] on div "Chris Hiraga" at bounding box center [889, 682] width 435 height 25
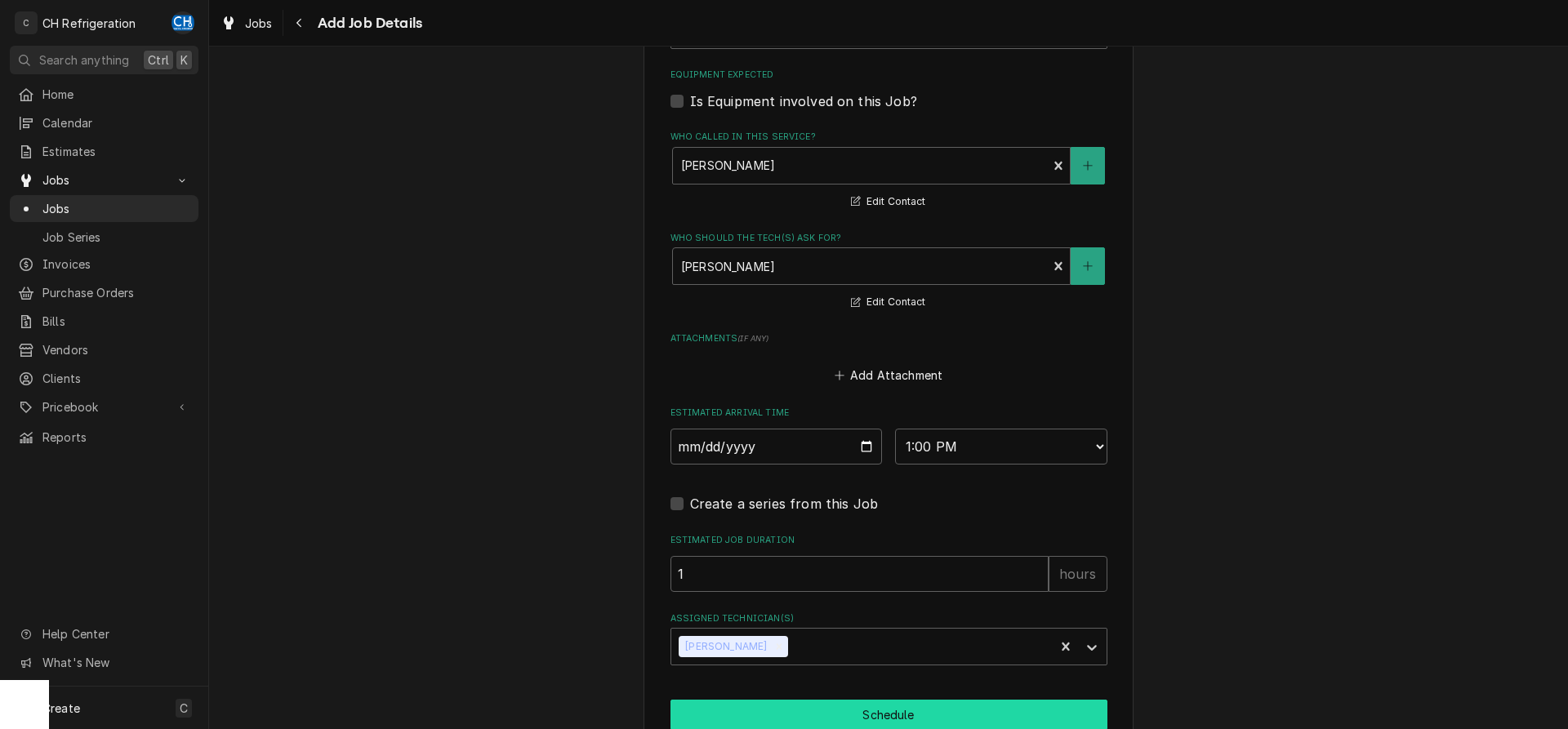
click at [841, 704] on button "Schedule" at bounding box center [889, 715] width 437 height 31
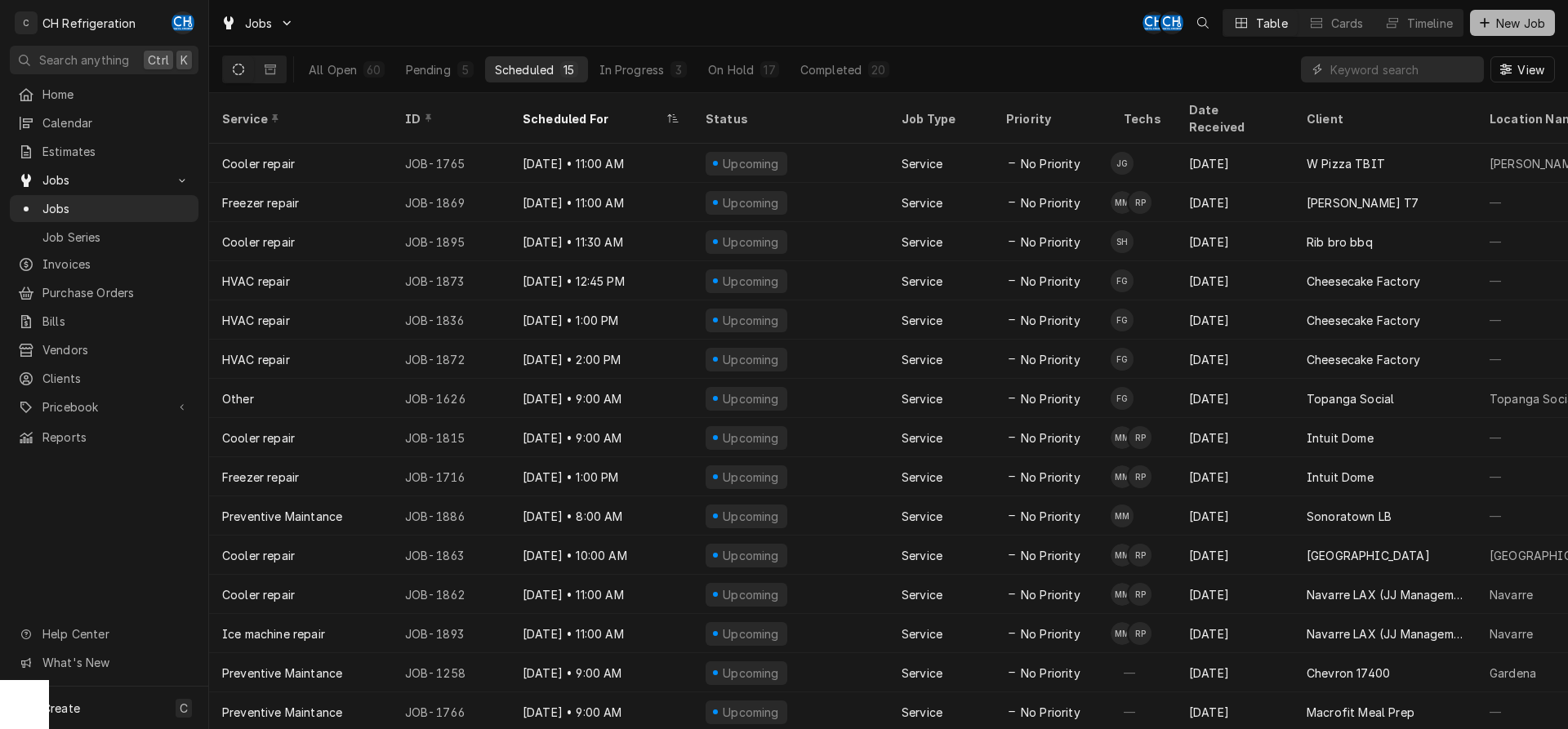
click at [1513, 23] on span "New Job" at bounding box center [1520, 23] width 55 height 17
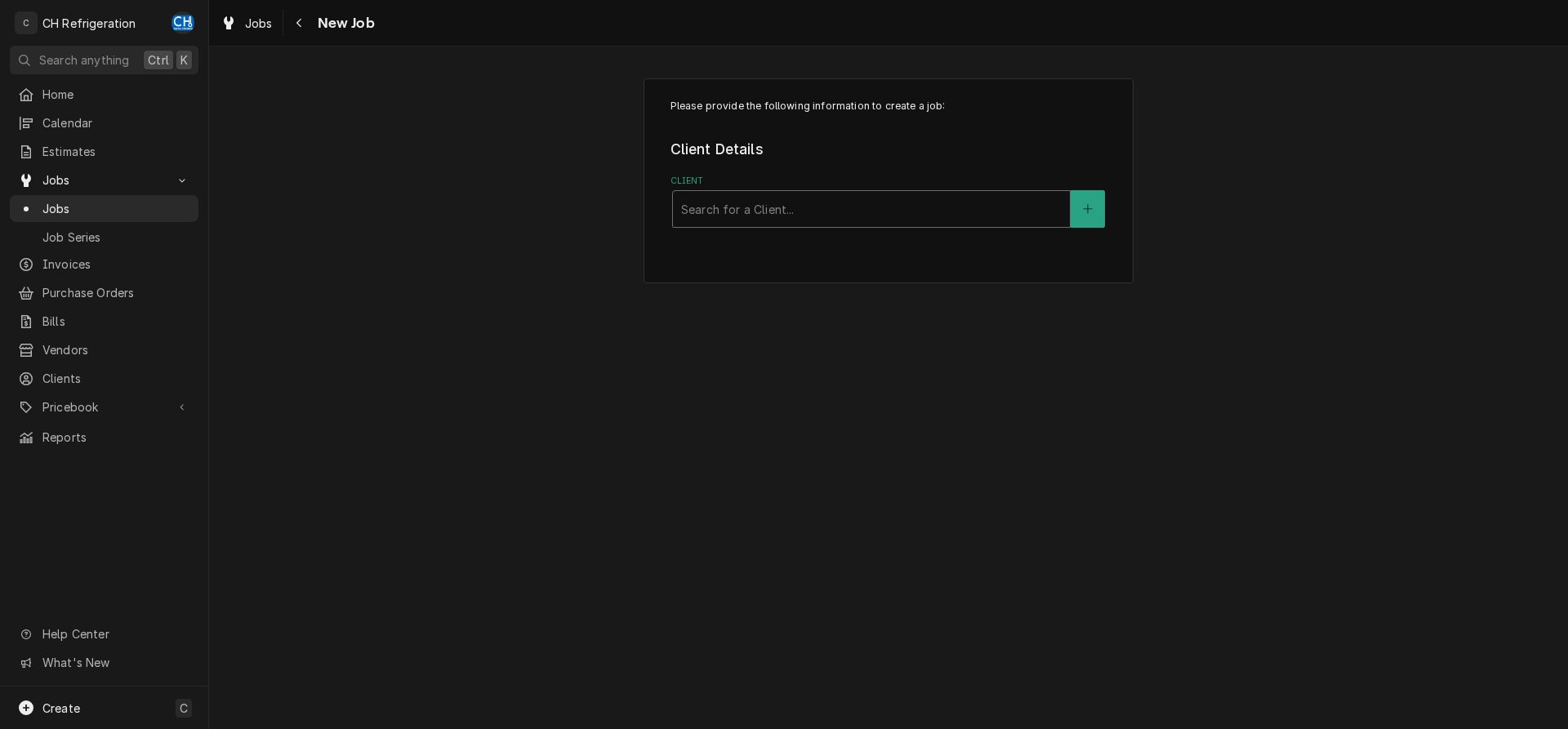
click at [829, 207] on div "Client" at bounding box center [872, 209] width 381 height 30
type input "il fo"
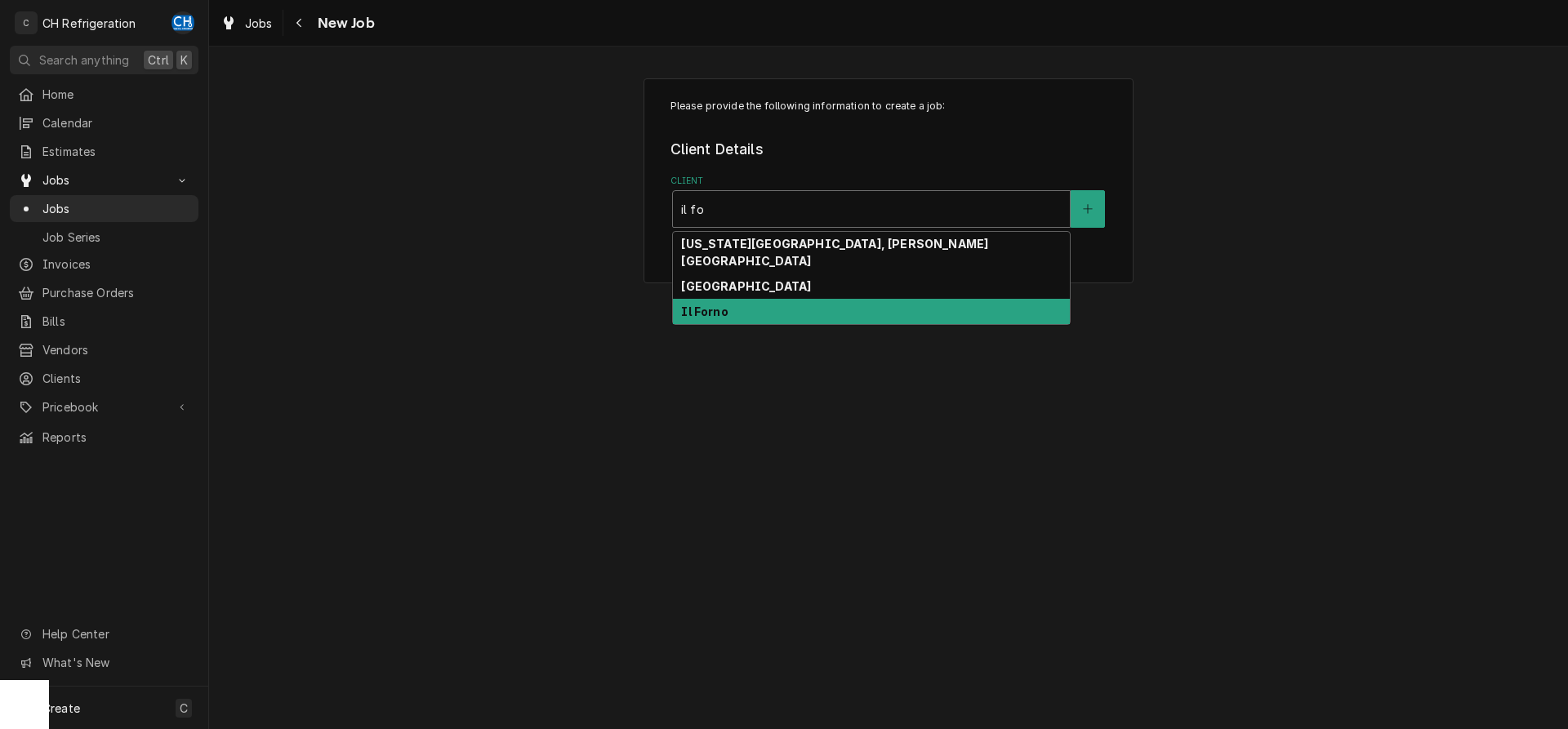
click at [790, 299] on div "Il Forno" at bounding box center [871, 312] width 397 height 25
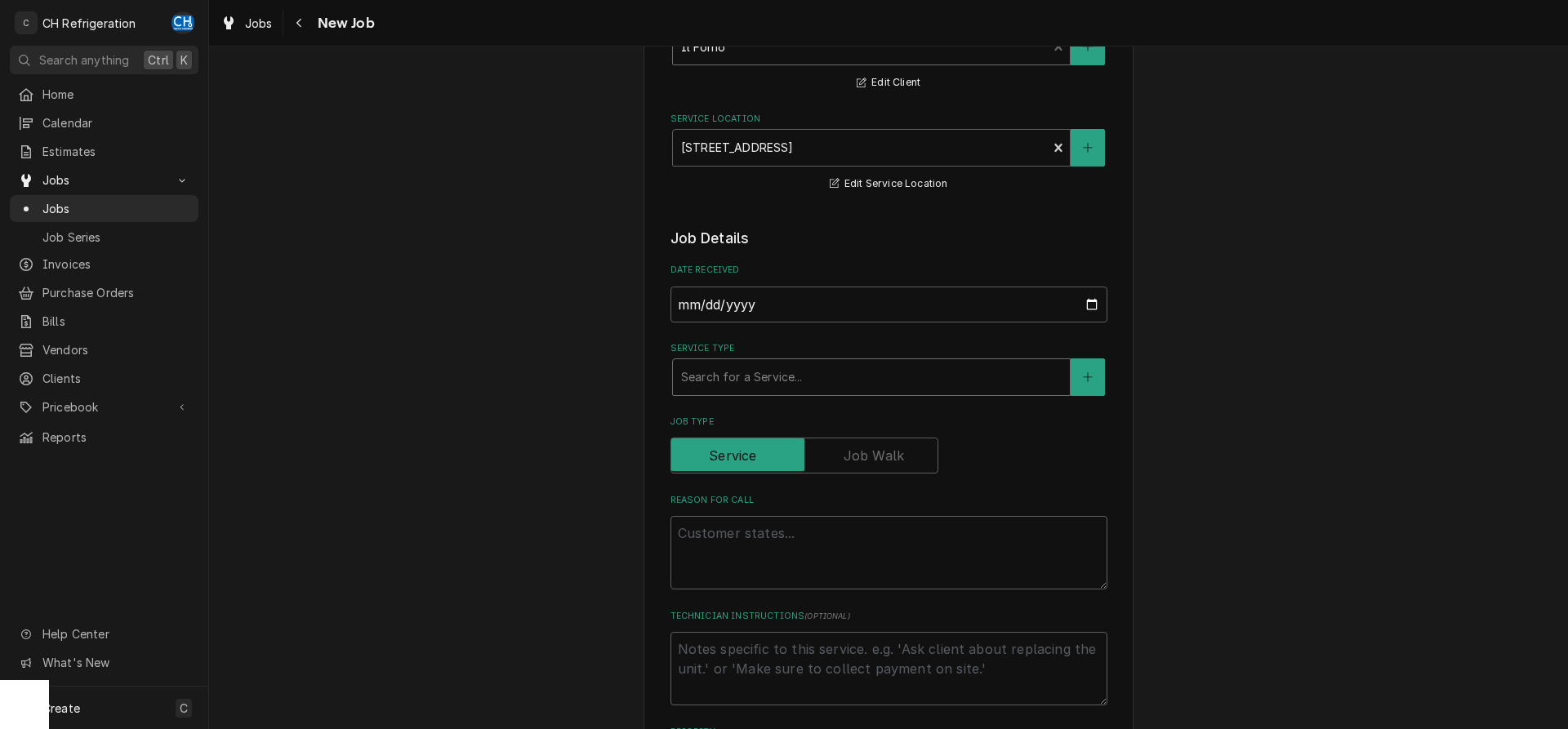
scroll to position [167, 0]
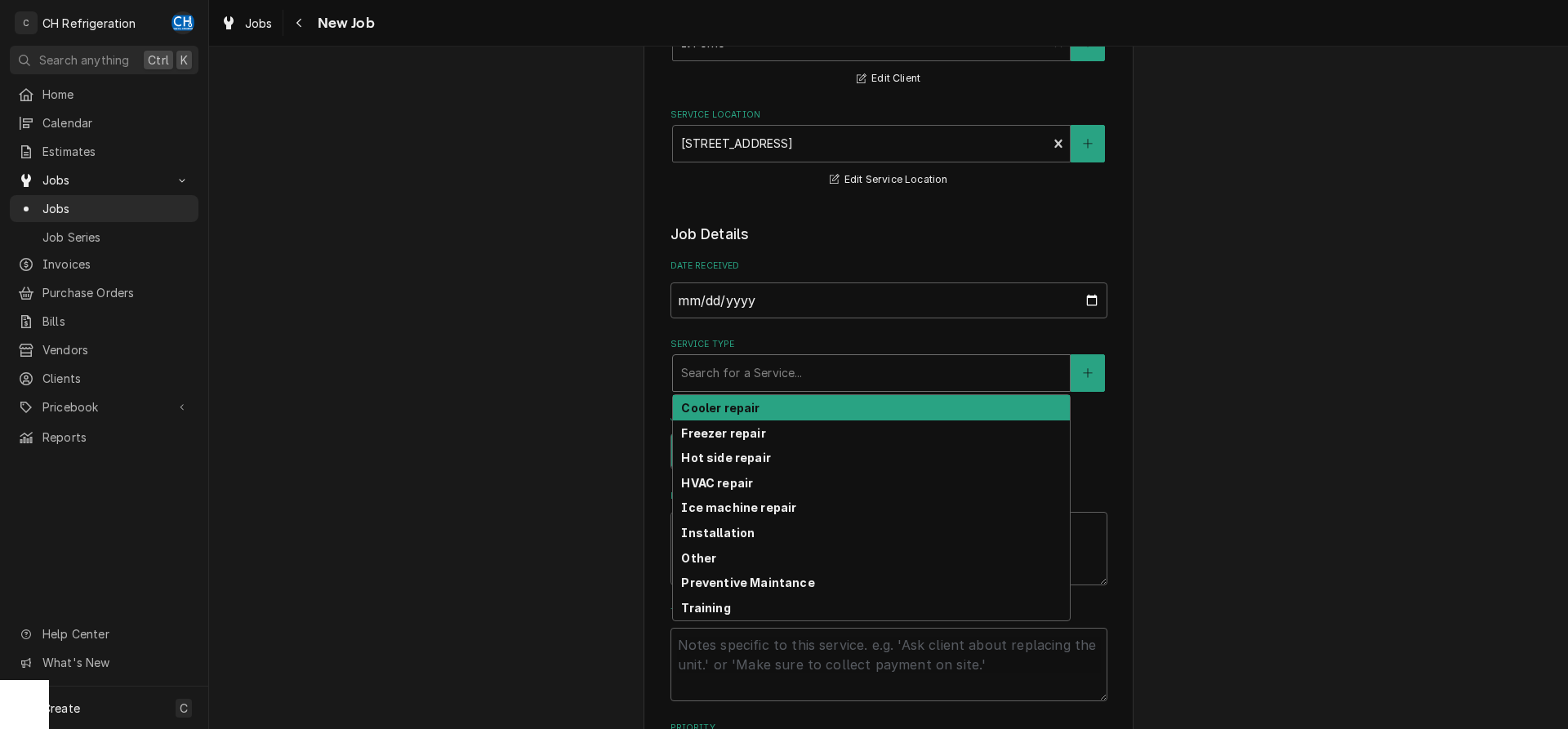
click at [787, 370] on div "Service Type" at bounding box center [872, 373] width 381 height 30
click at [773, 409] on div "Cooler repair" at bounding box center [871, 408] width 397 height 25
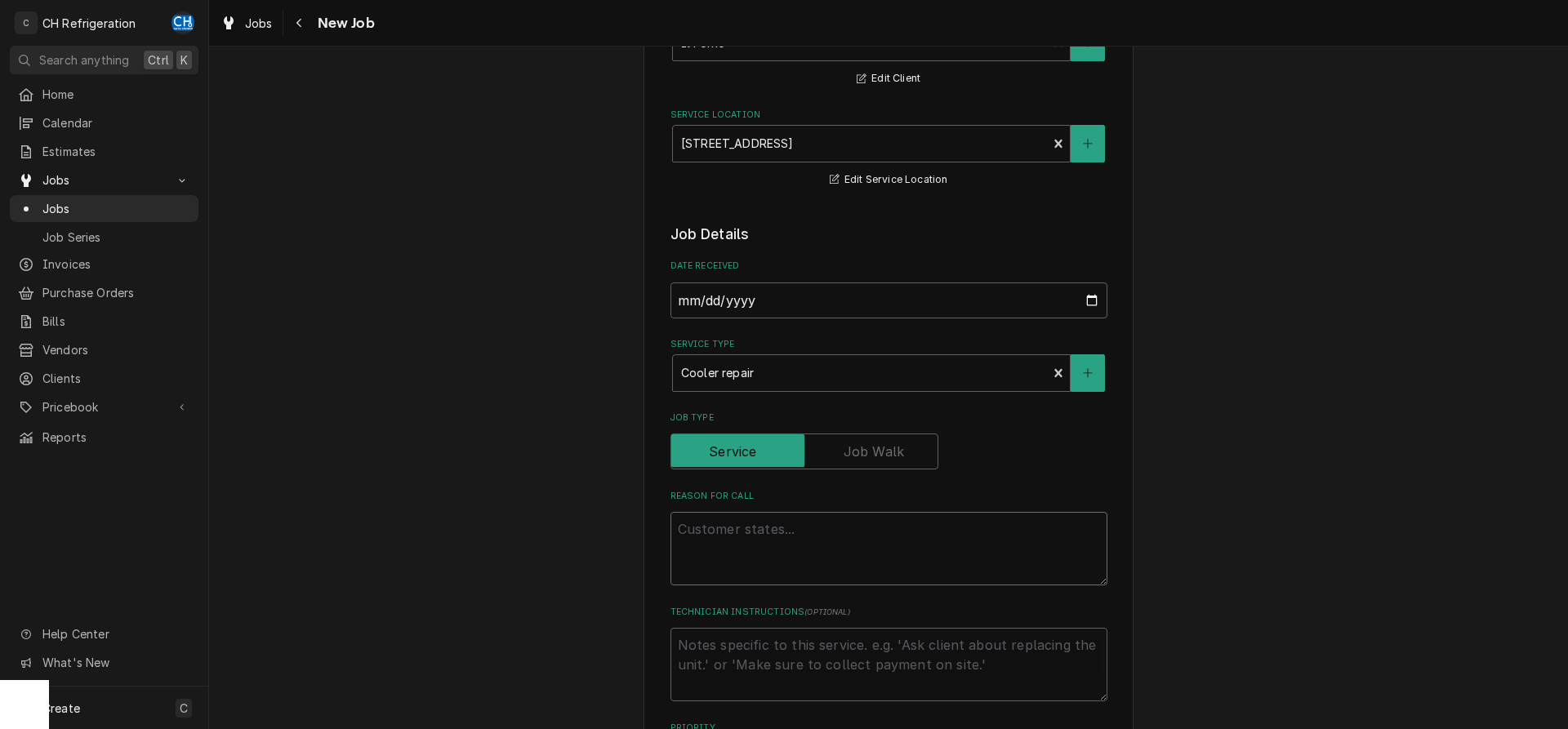
click at [771, 541] on textarea "Reason For Call" at bounding box center [889, 549] width 437 height 73
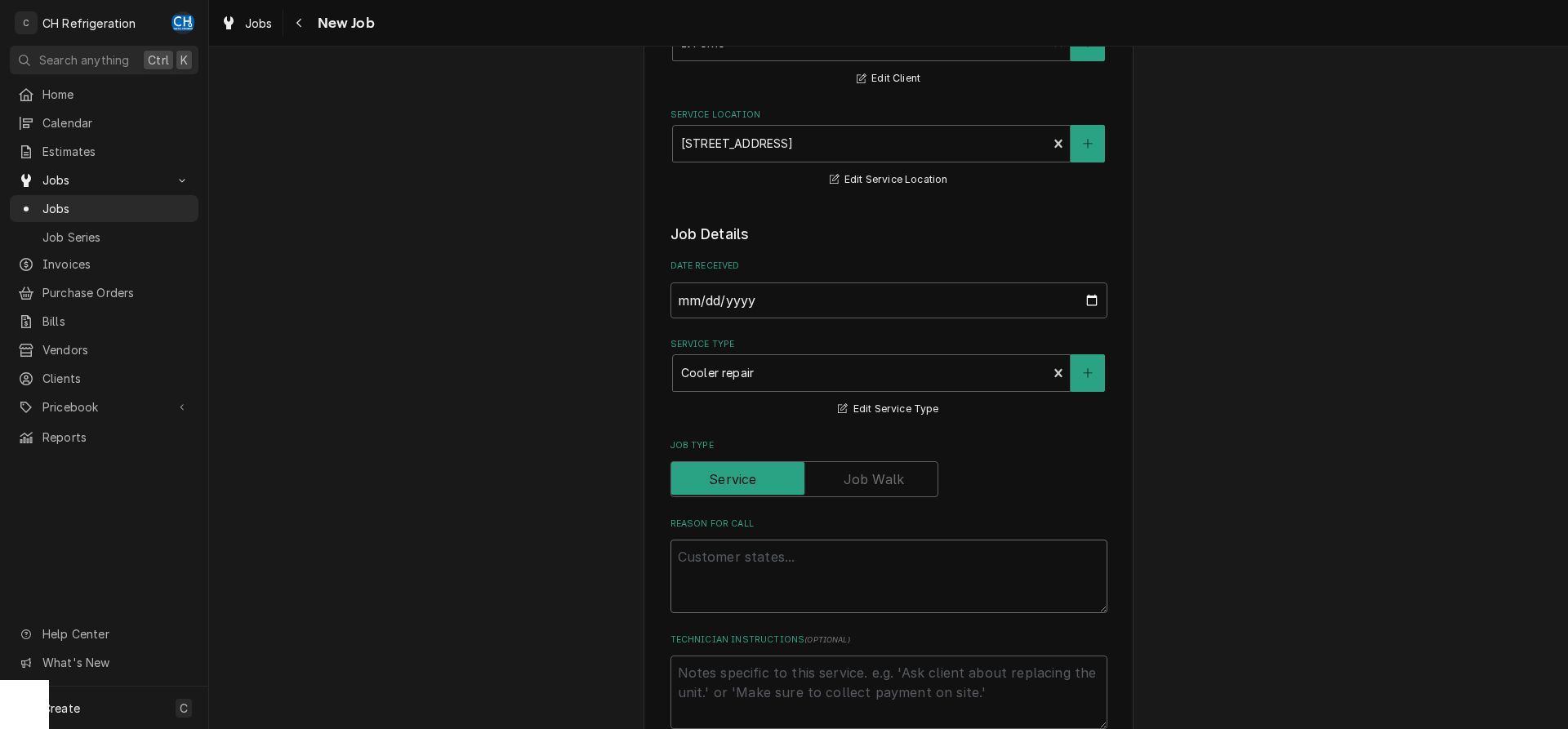
type textarea "x"
type textarea "p"
type textarea "x"
type textarea "pi"
type textarea "x"
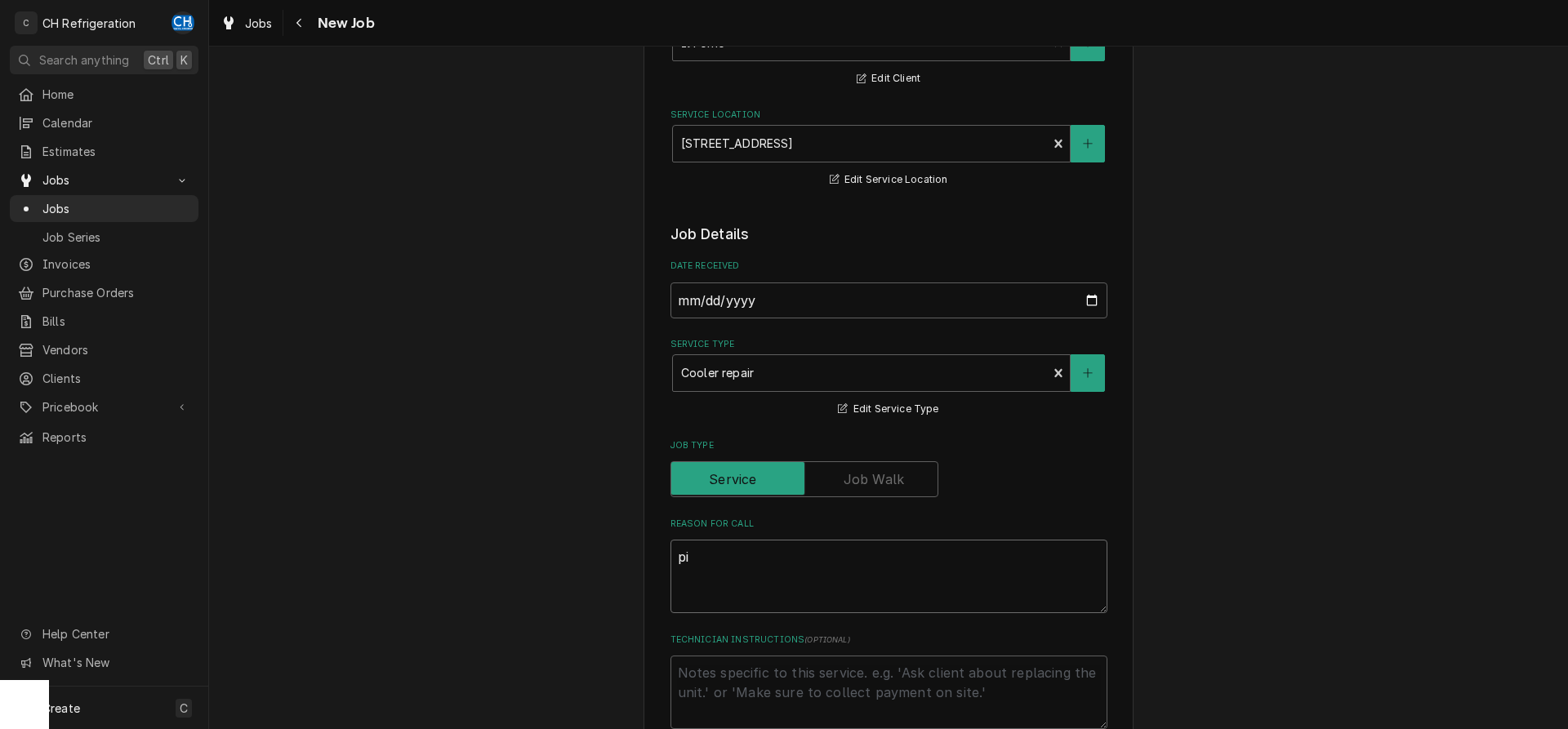
type textarea "piz"
type textarea "x"
type textarea "pizz"
type textarea "x"
type textarea "pizza"
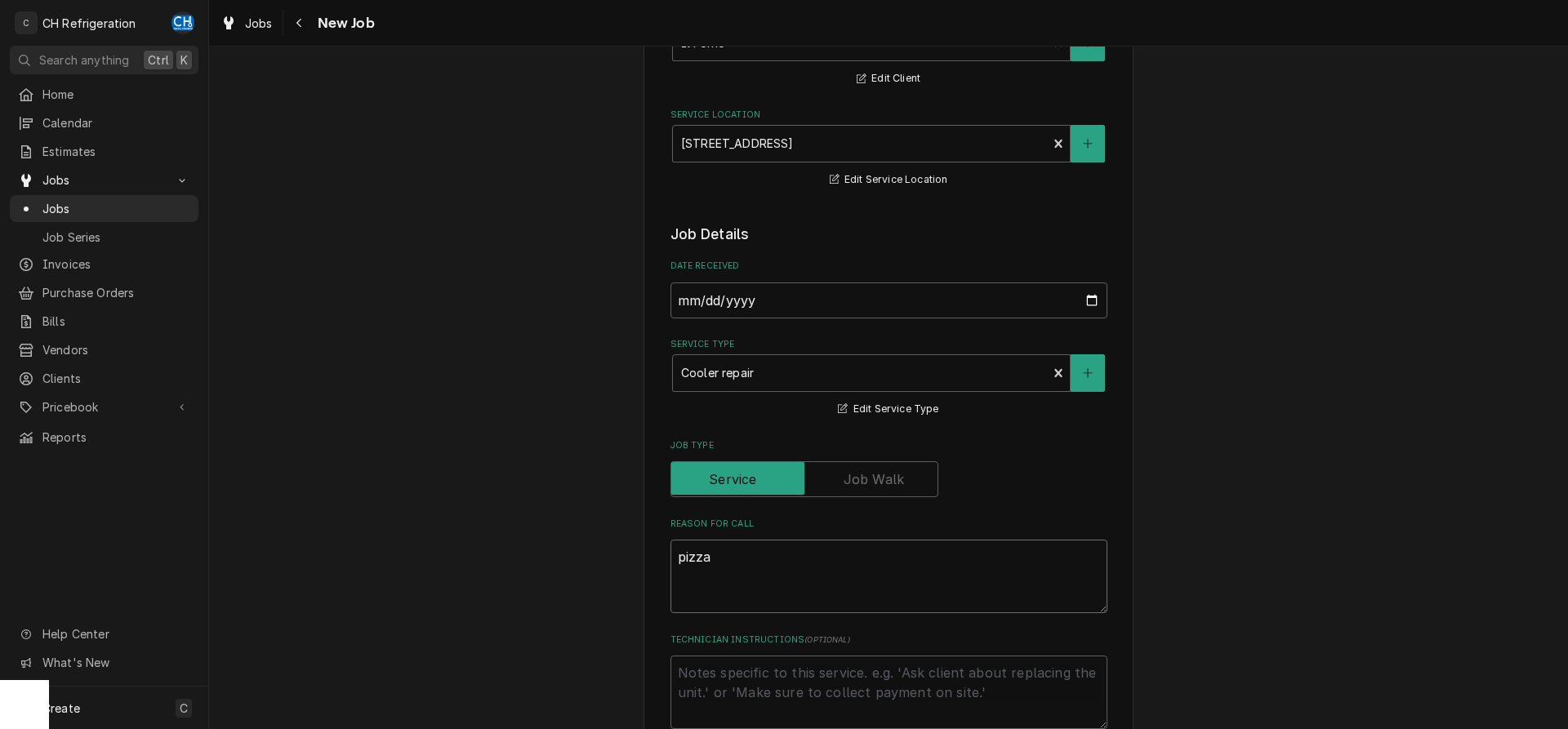
type textarea "x"
type textarea "pizza"
type textarea "x"
type textarea "pizza c"
type textarea "x"
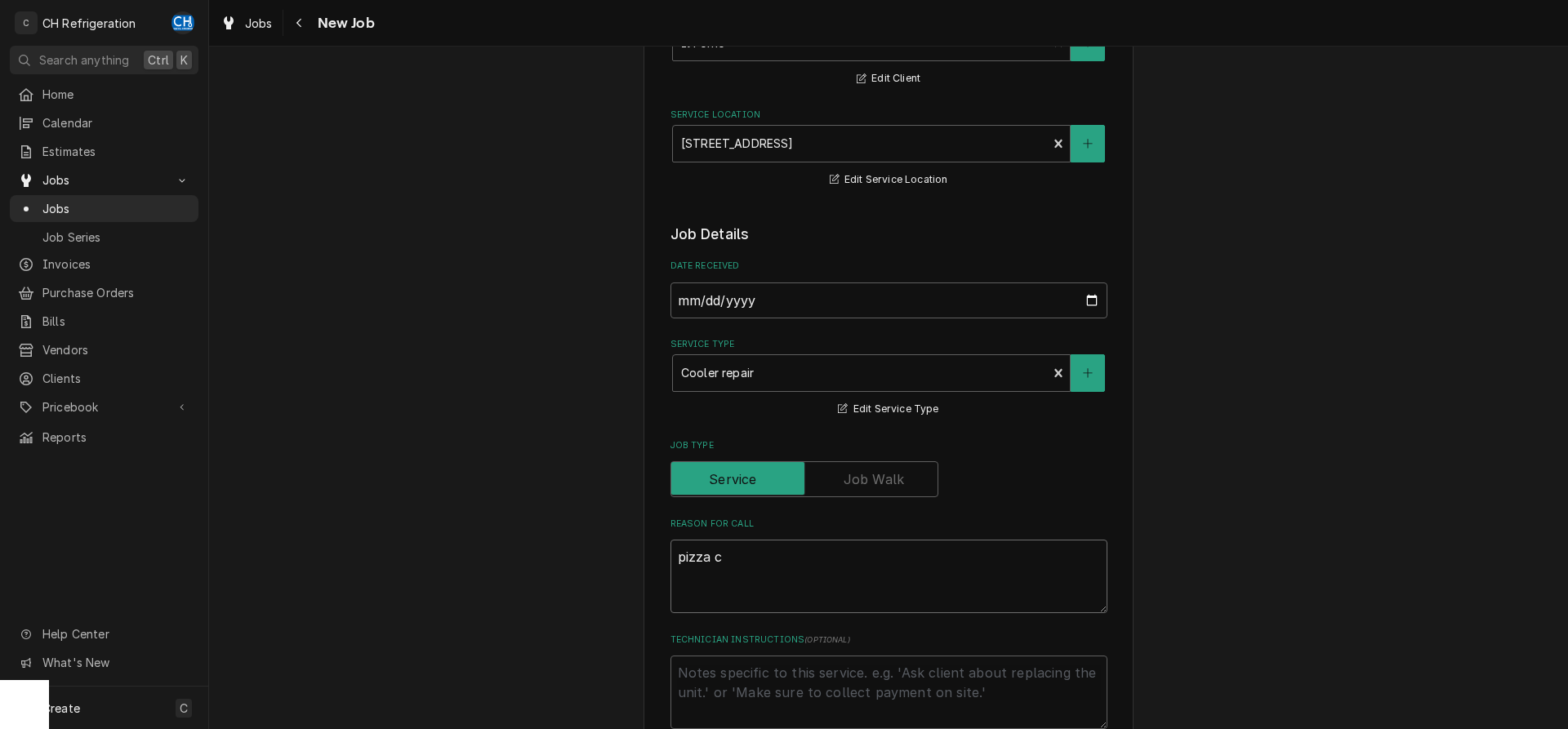
type textarea "pizza co"
type textarea "x"
type textarea "pizza coo"
type textarea "x"
type textarea "pizza cool"
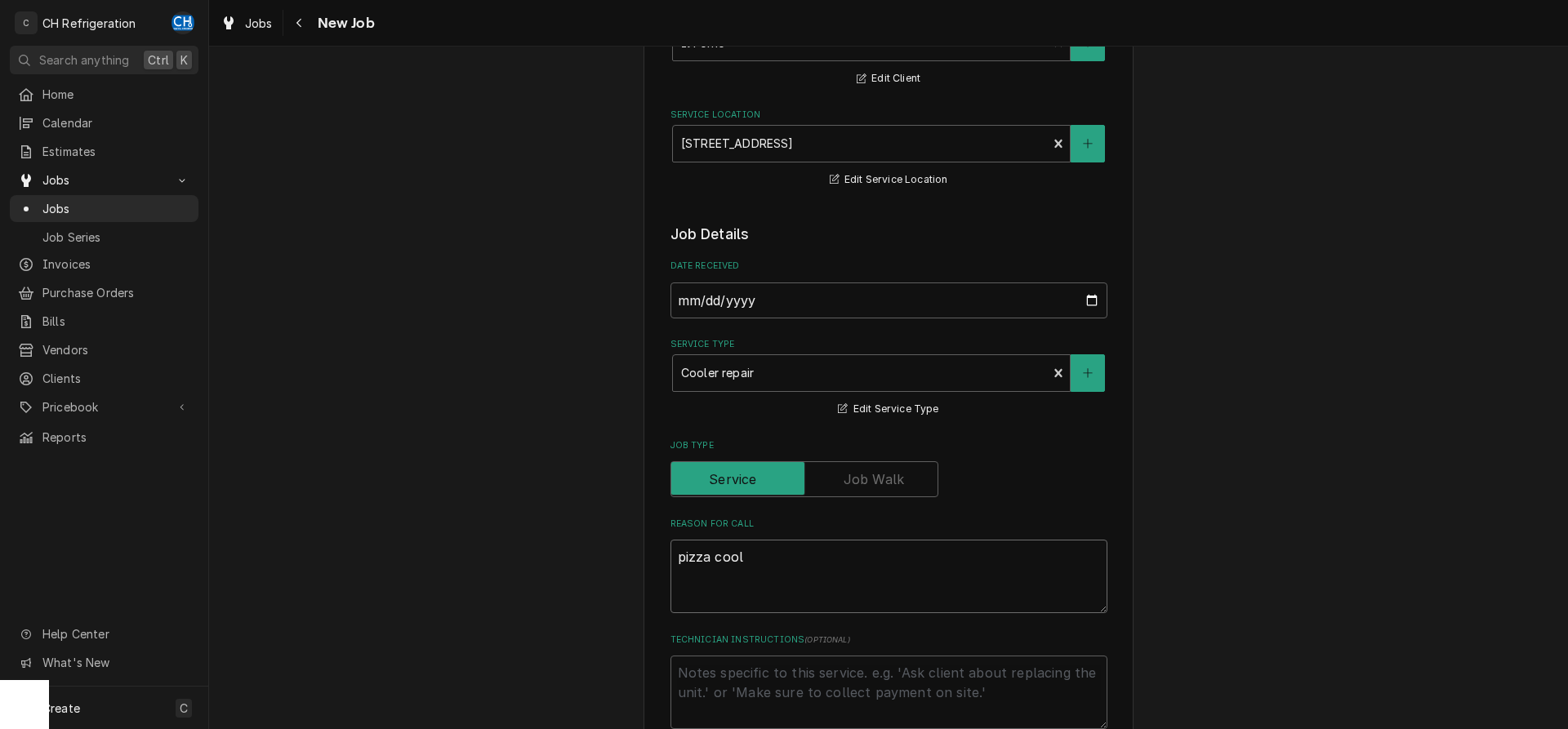
type textarea "x"
type textarea "pizza coole"
type textarea "x"
type textarea "pizza cooler"
type textarea "x"
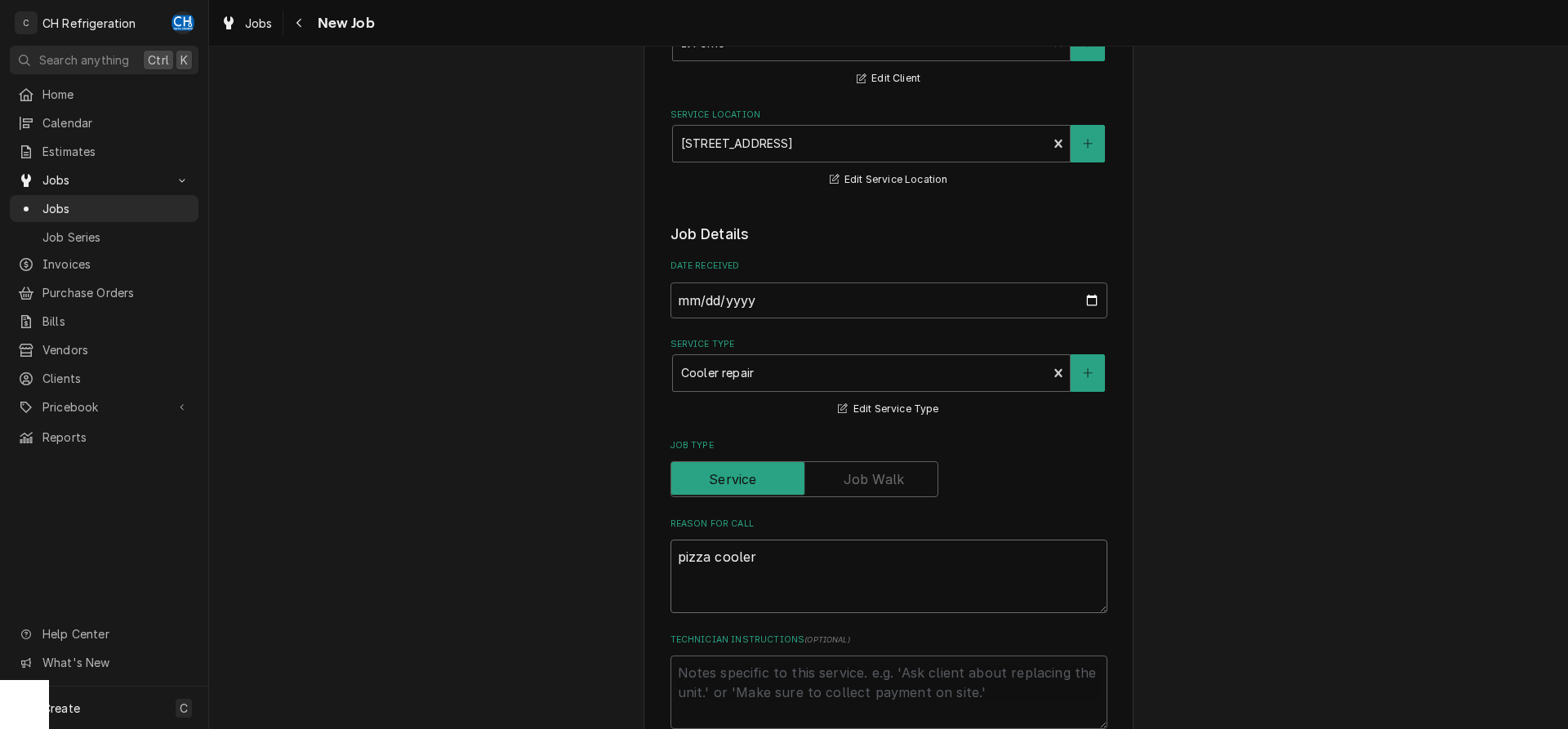
type textarea "pizza cooler"
type textarea "x"
type textarea "pizza cooler do"
type textarea "x"
type textarea "pizza cooler dow"
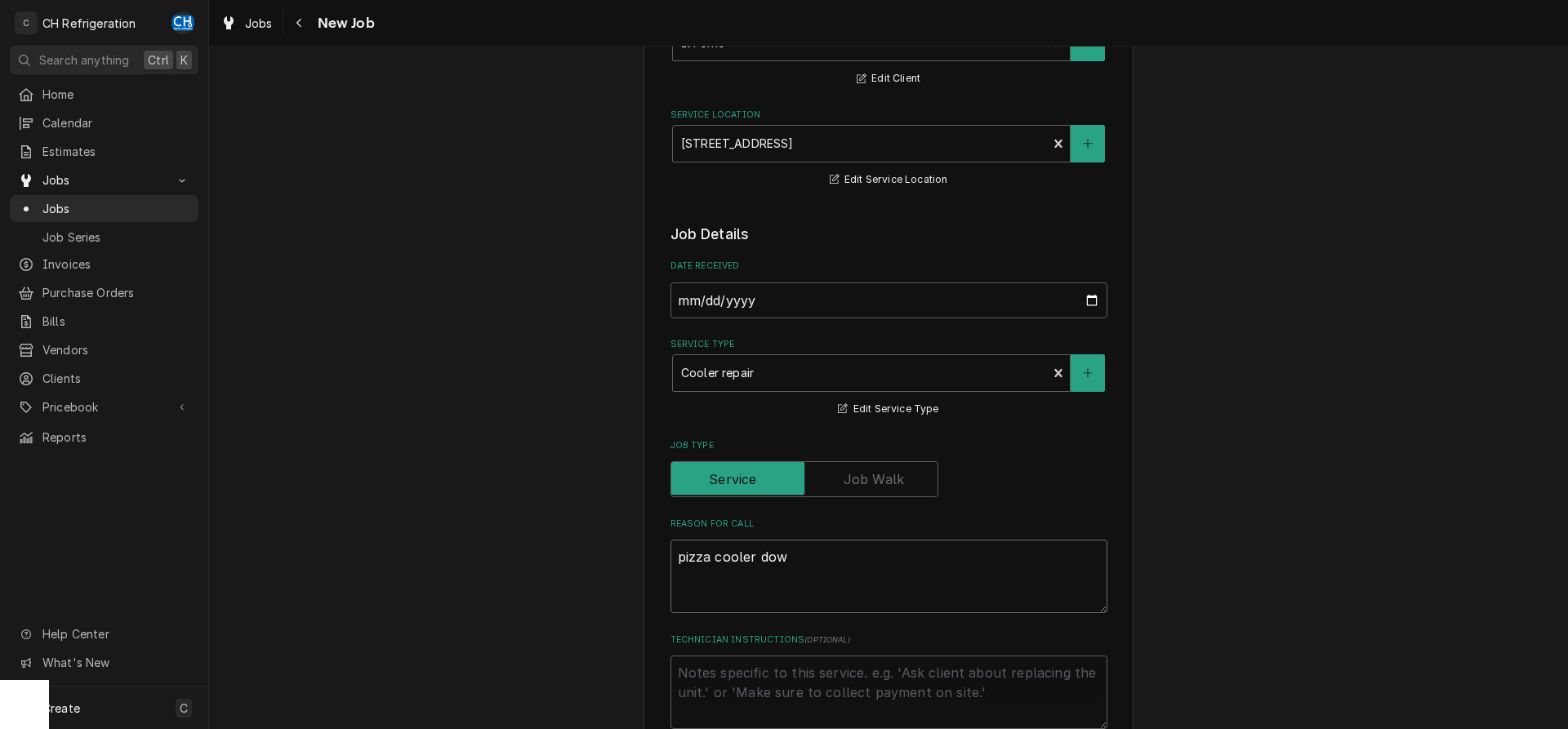
type textarea "x"
type textarea "pizza cooler down"
type textarea "x"
type textarea "pizza cooler down"
type textarea "x"
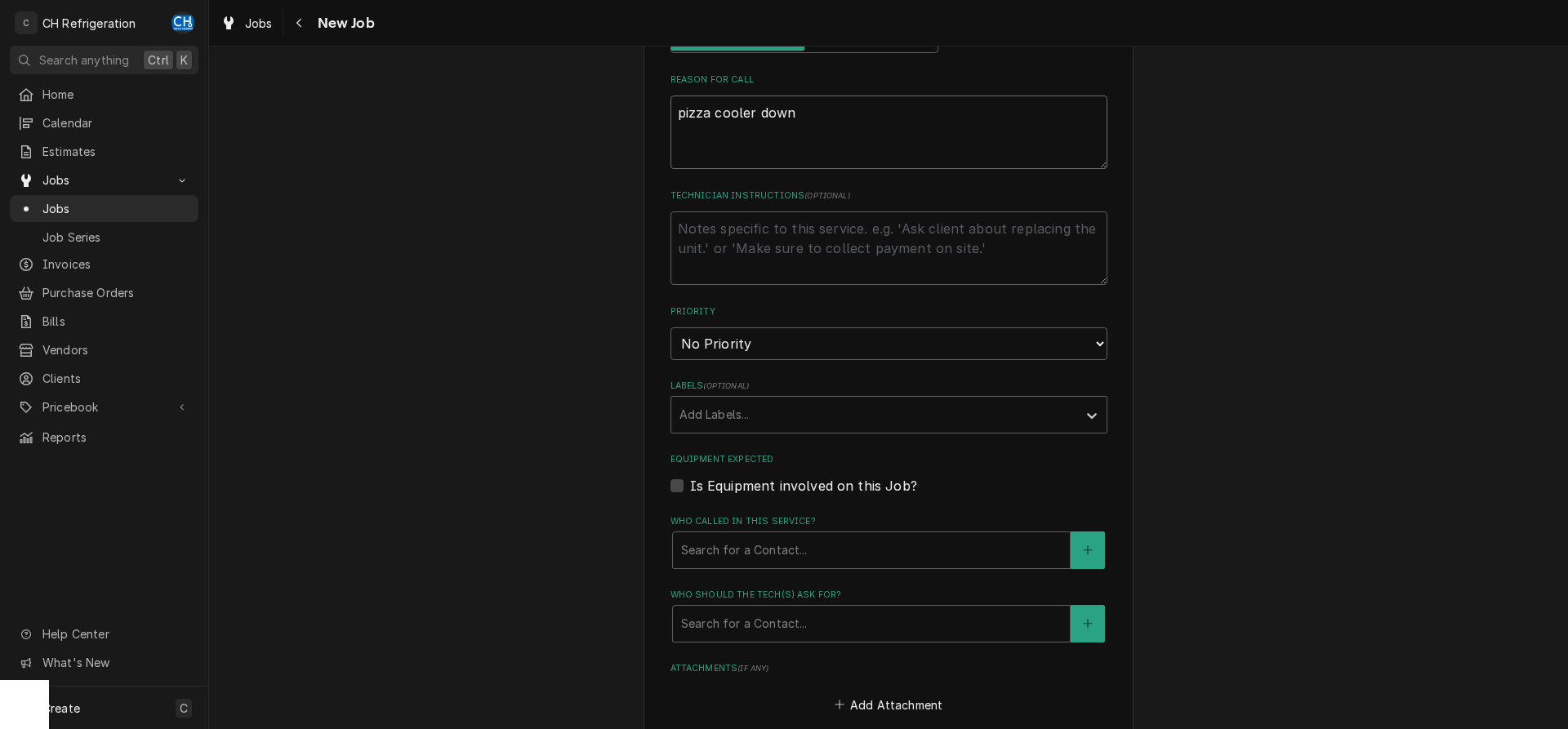
scroll to position [666, 0]
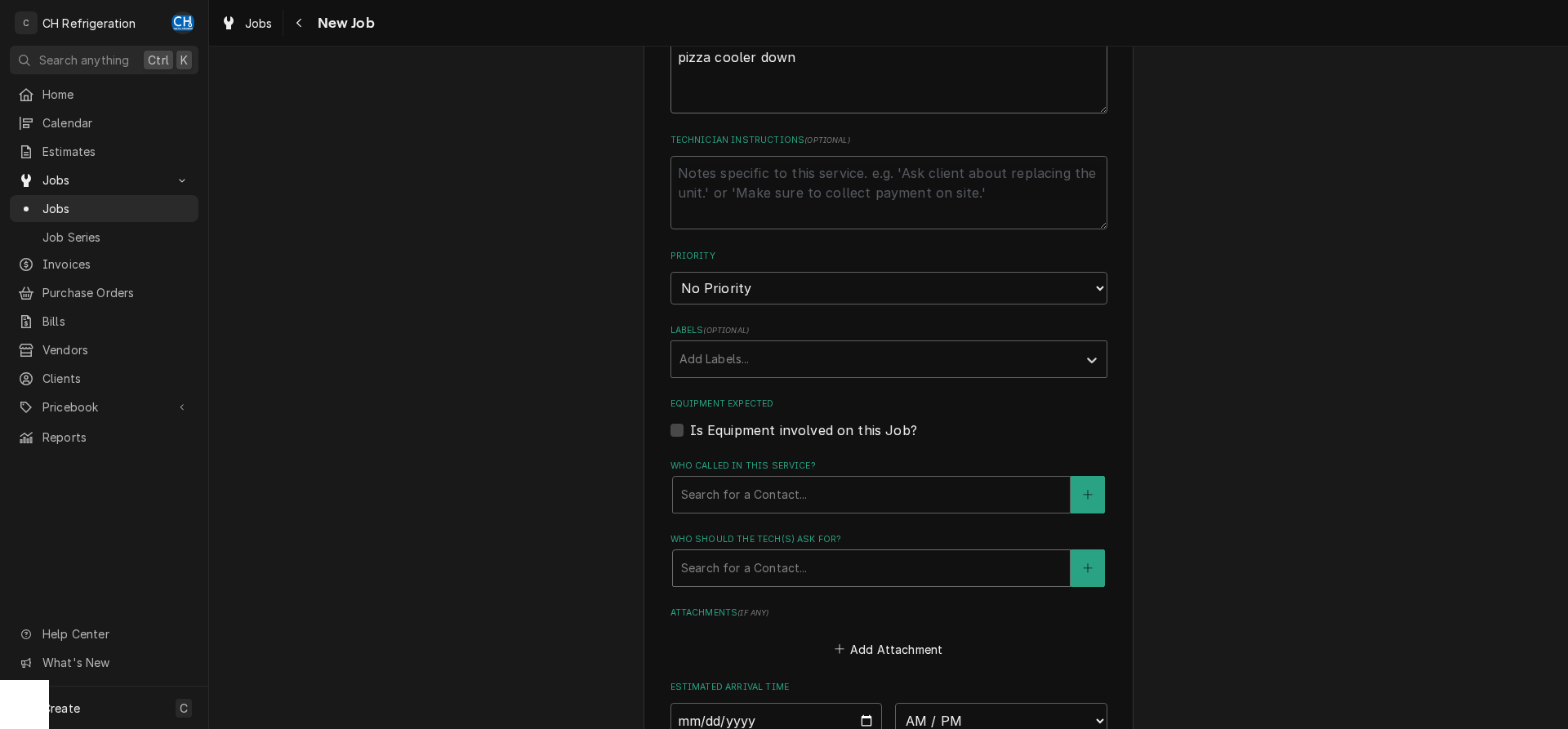
type textarea "pizza cooler down"
click at [847, 564] on div "Who should the tech(s) ask for?" at bounding box center [872, 568] width 381 height 30
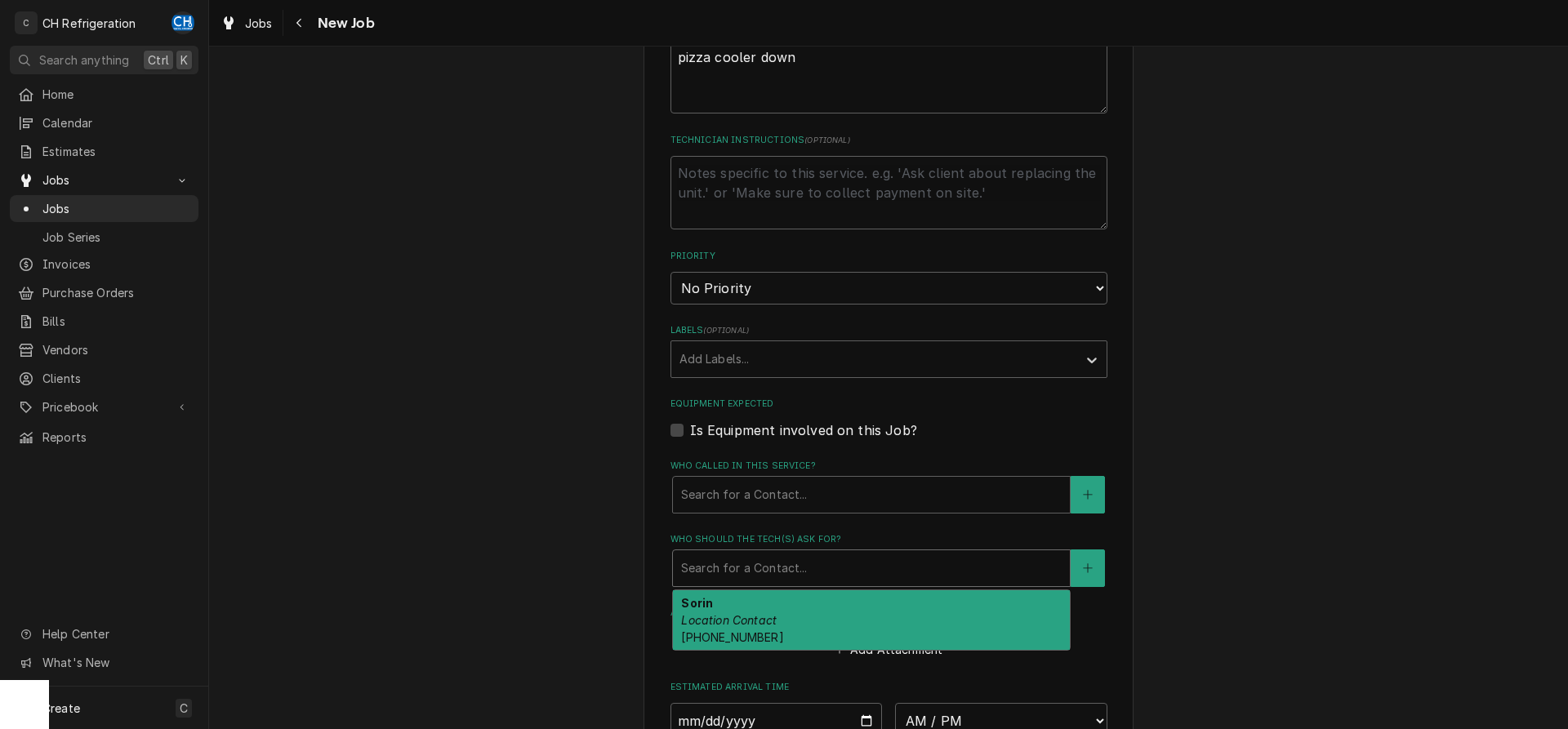
click at [824, 608] on div "Sorin Location Contact (310) 804-8441" at bounding box center [871, 620] width 397 height 59
type textarea "x"
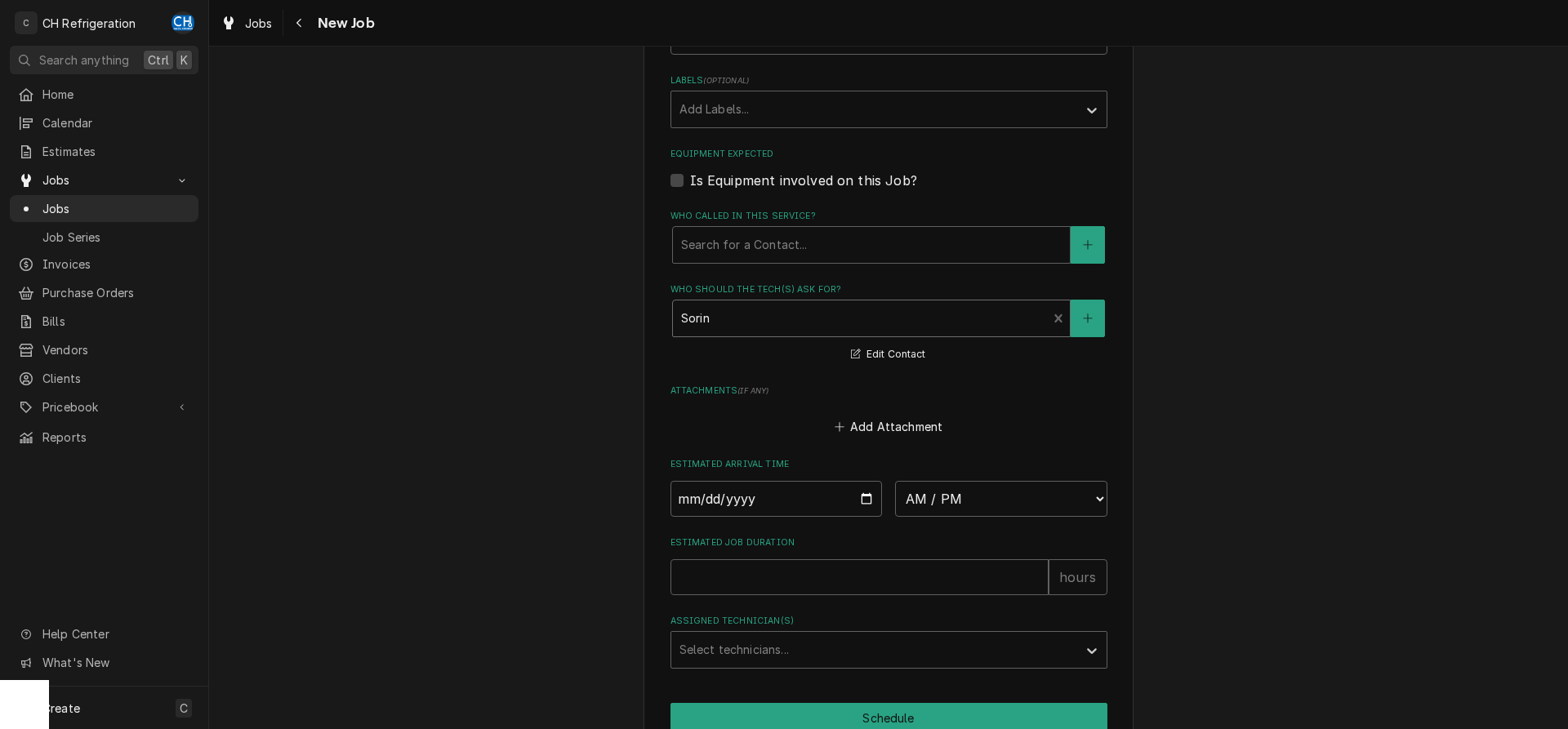
scroll to position [996, 0]
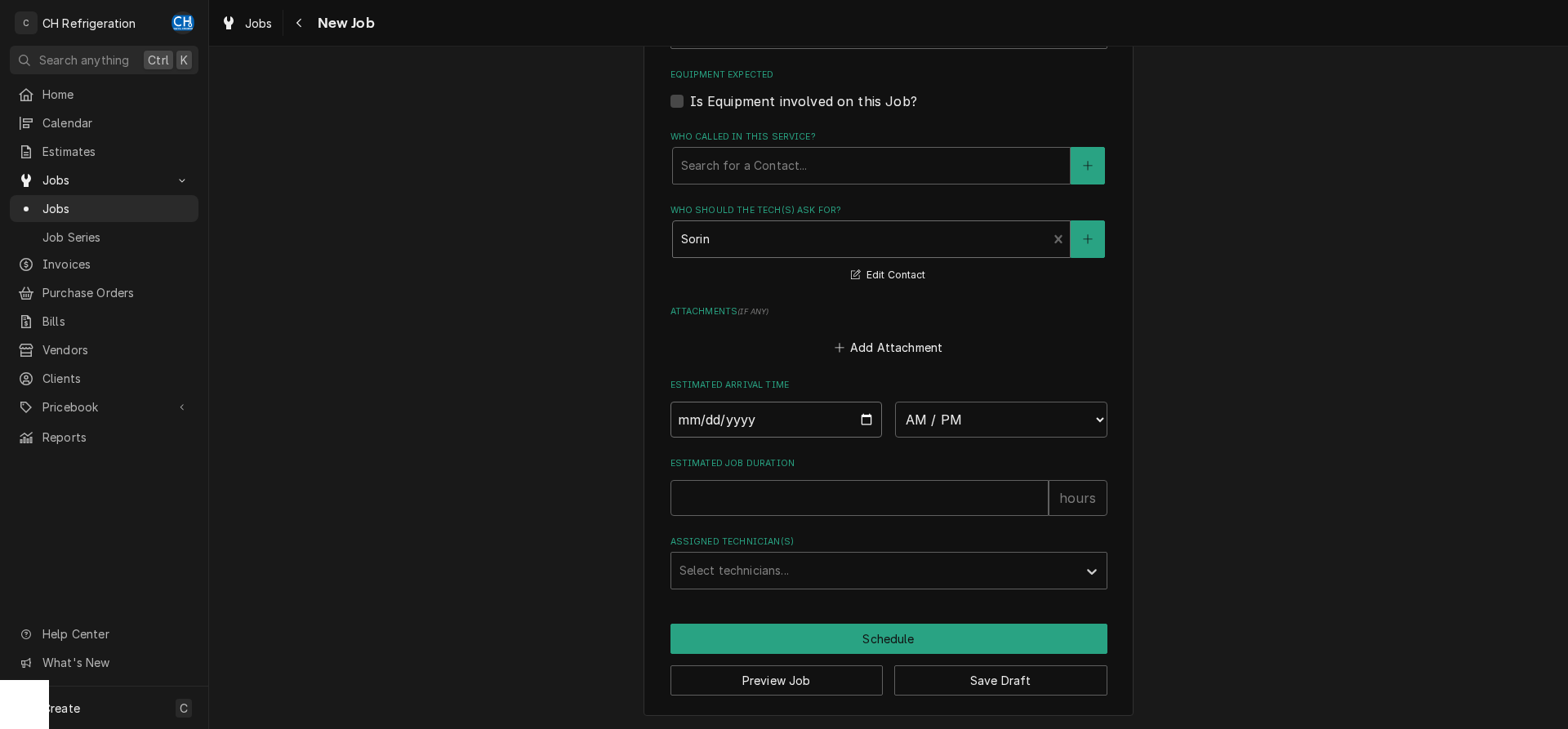
click at [860, 411] on input "Date" at bounding box center [777, 420] width 212 height 36
type input "[DATE]"
type textarea "x"
click at [895, 402] on select "AM / PM 6:00 AM 6:15 AM 6:30 AM 6:45 AM 7:00 AM 7:15 AM 7:30 AM 7:45 AM 8:00 AM…" at bounding box center [1001, 420] width 212 height 36
select select "11:00:00"
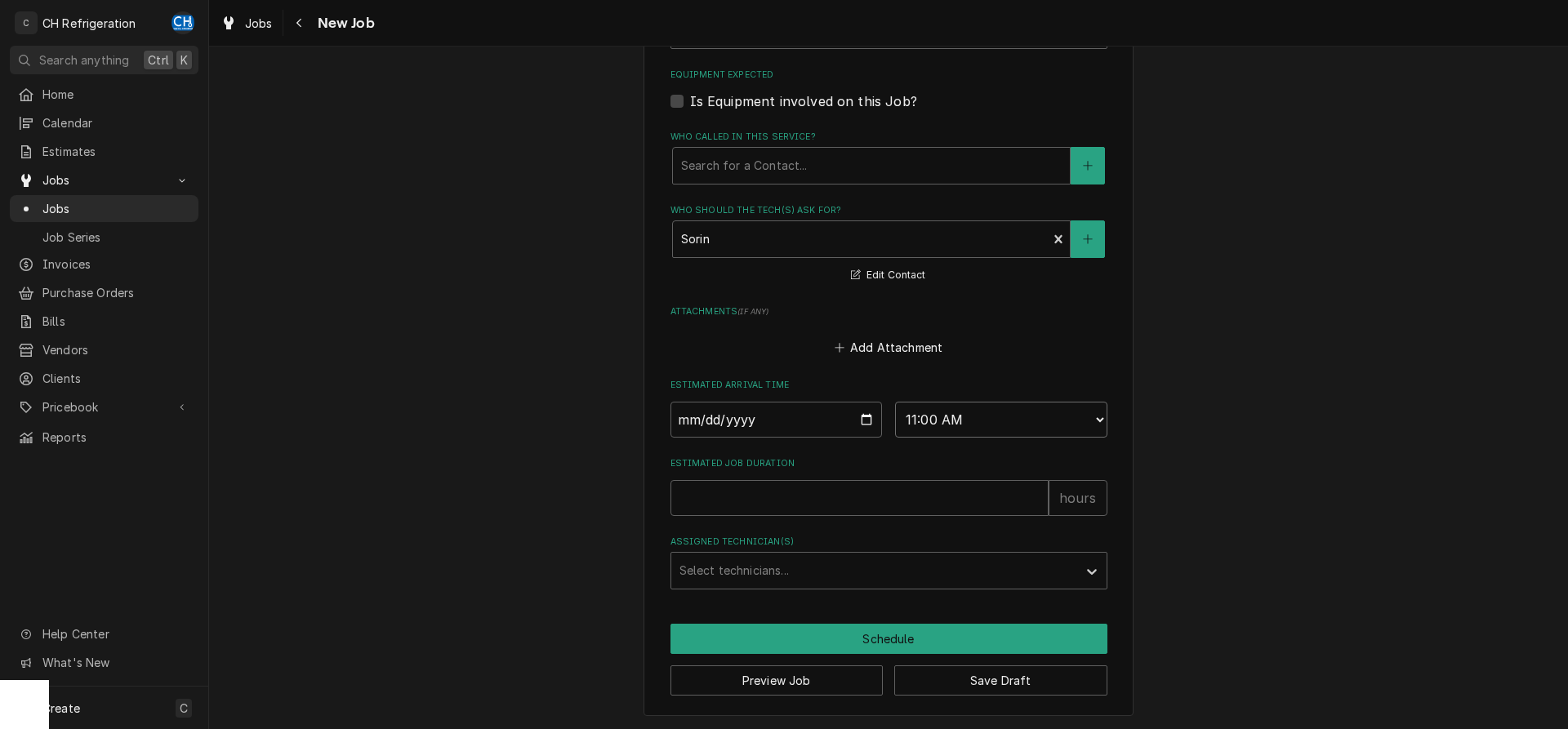
click option "11:00 AM" at bounding box center [0, 0] width 0 height 0
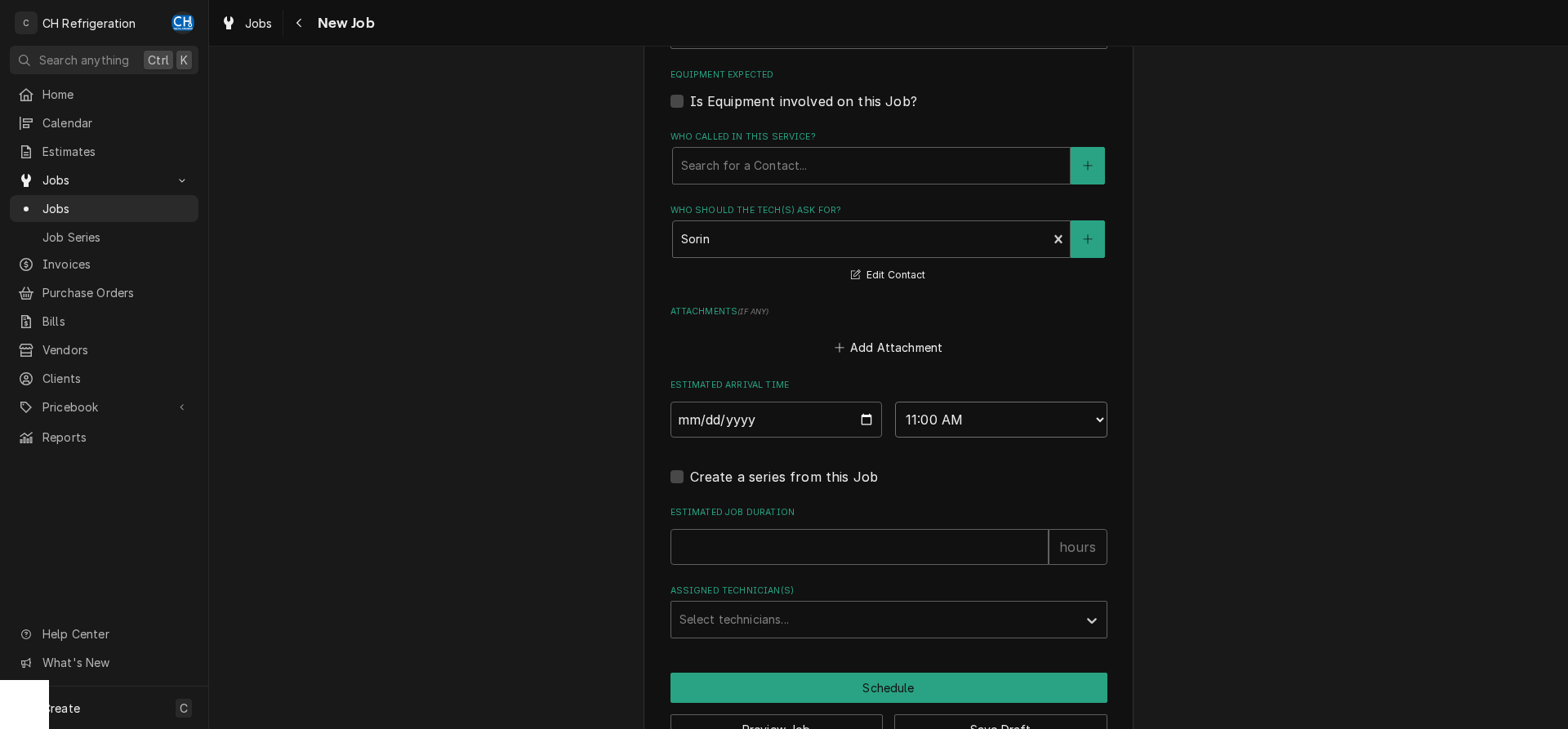
type textarea "x"
click at [895, 402] on select "AM / PM 6:00 AM 6:15 AM 6:30 AM 6:45 AM 7:00 AM 7:15 AM 7:30 AM 7:45 AM 8:00 AM…" at bounding box center [1001, 420] width 212 height 36
select select "12:00:00"
click option "12:00 PM" at bounding box center [0, 0] width 0 height 0
click at [838, 552] on input "Estimated Job Duration" at bounding box center [859, 547] width 378 height 36
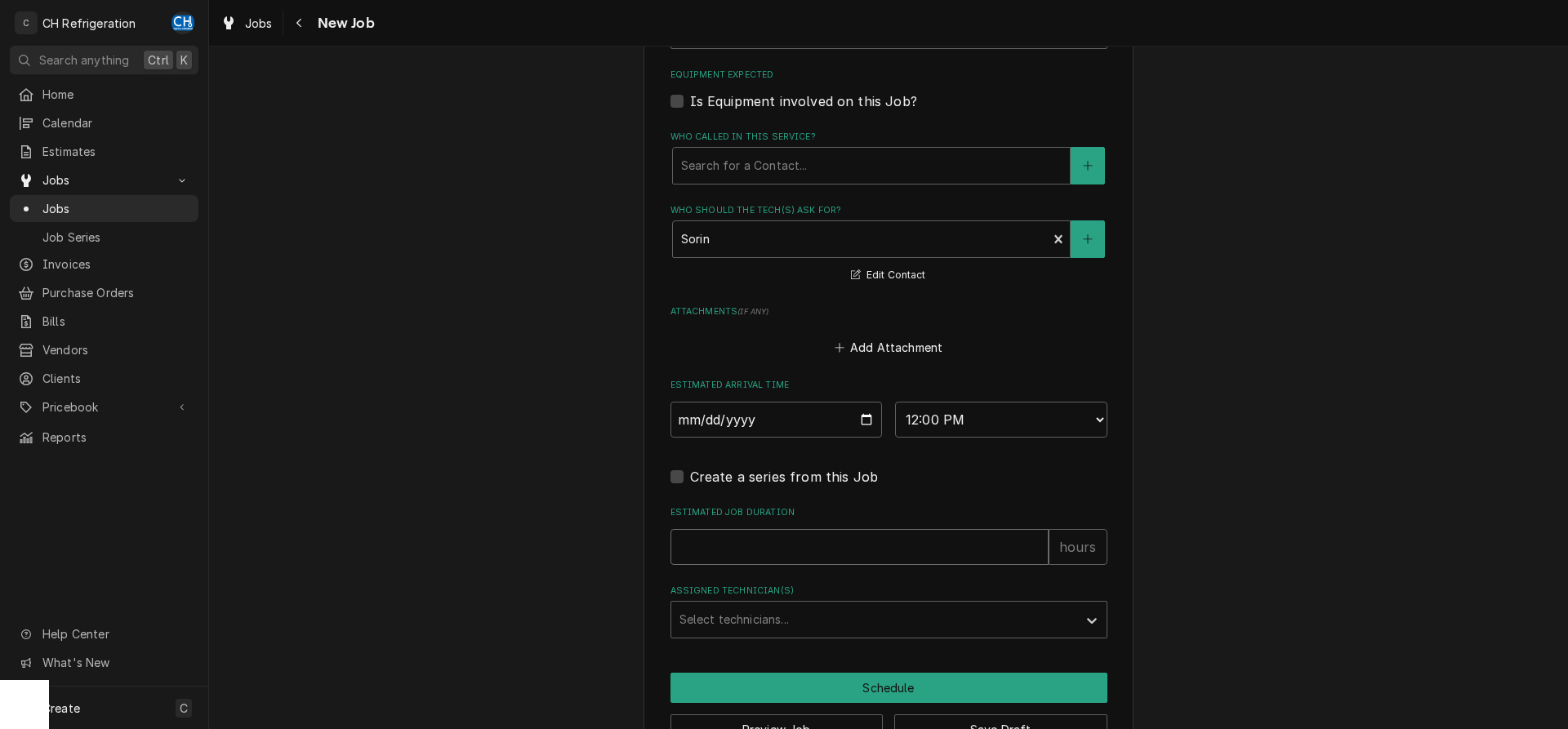
type textarea "x"
type input "2"
type textarea "x"
type input "2"
click at [834, 612] on div "Assigned Technician(s)" at bounding box center [875, 619] width 389 height 30
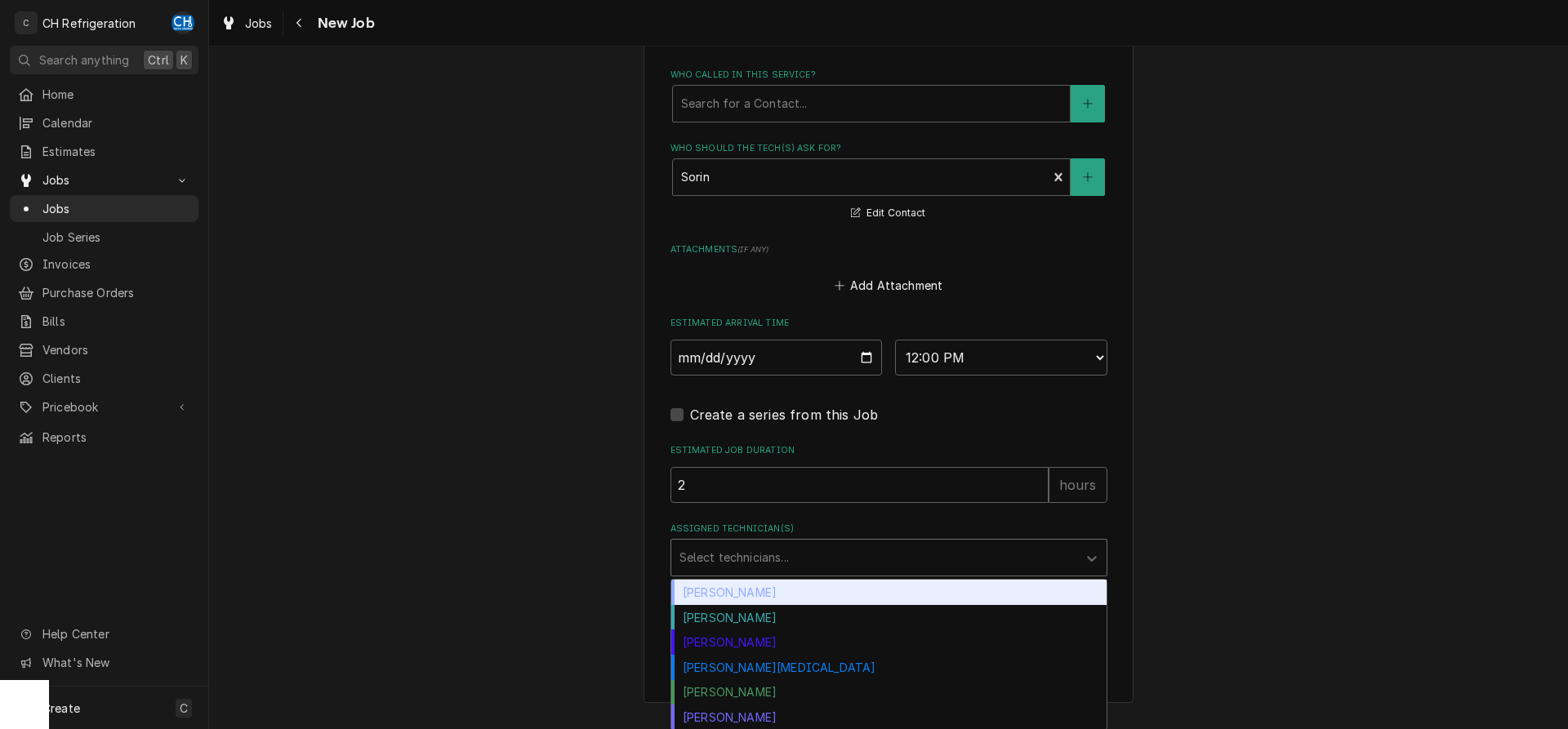
click at [727, 597] on div "[PERSON_NAME]" at bounding box center [889, 592] width 435 height 25
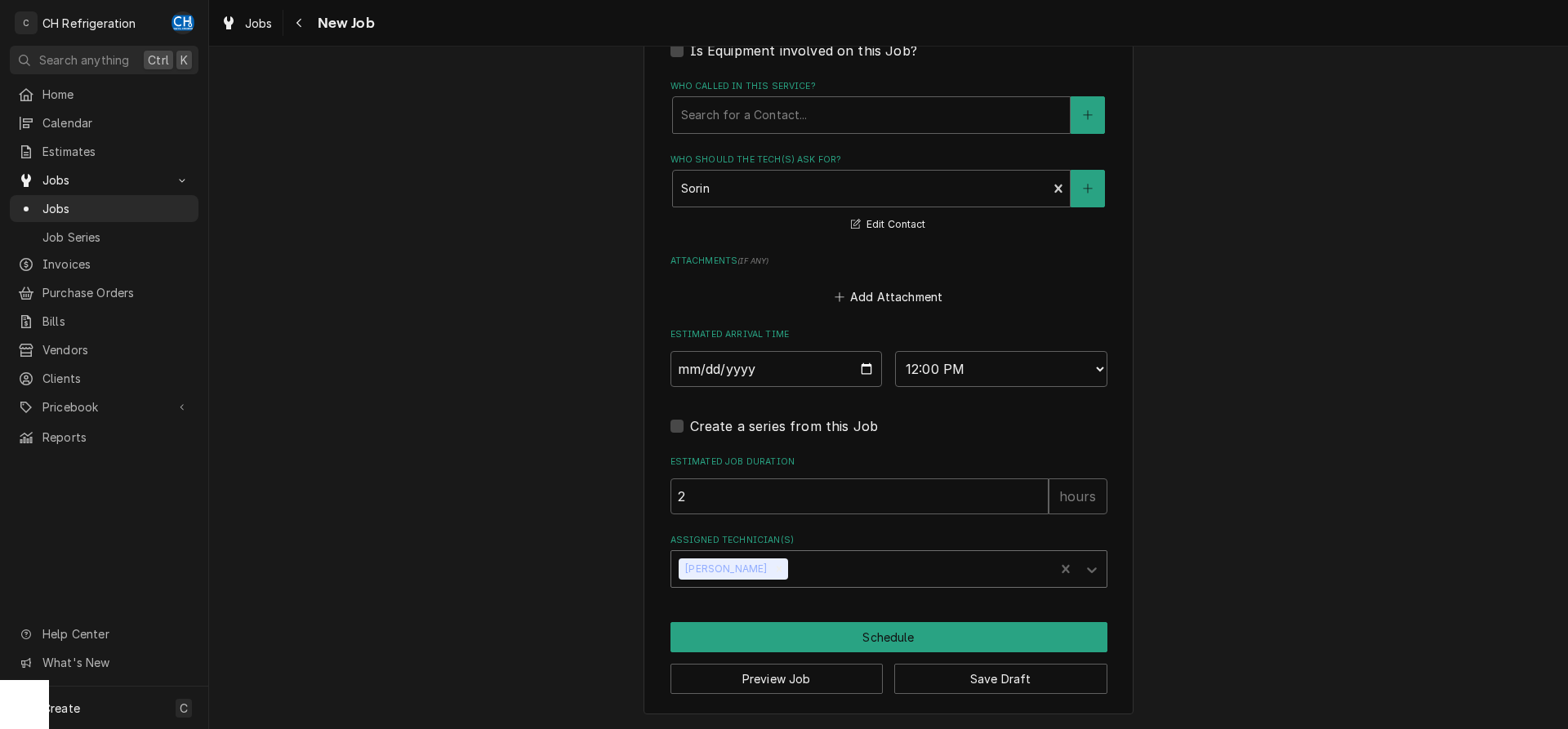
scroll to position [1044, 0]
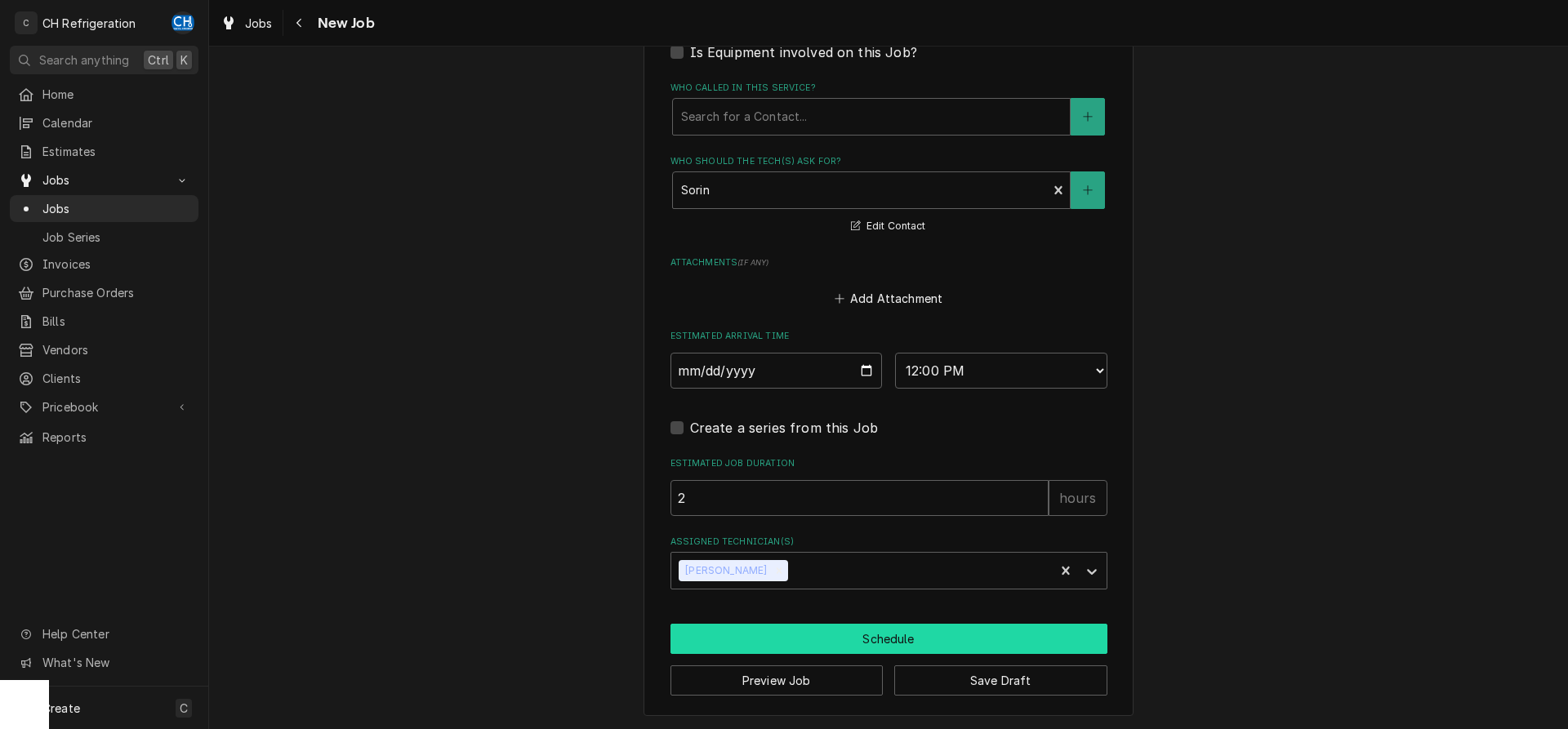
click at [903, 636] on button "Schedule" at bounding box center [889, 639] width 437 height 31
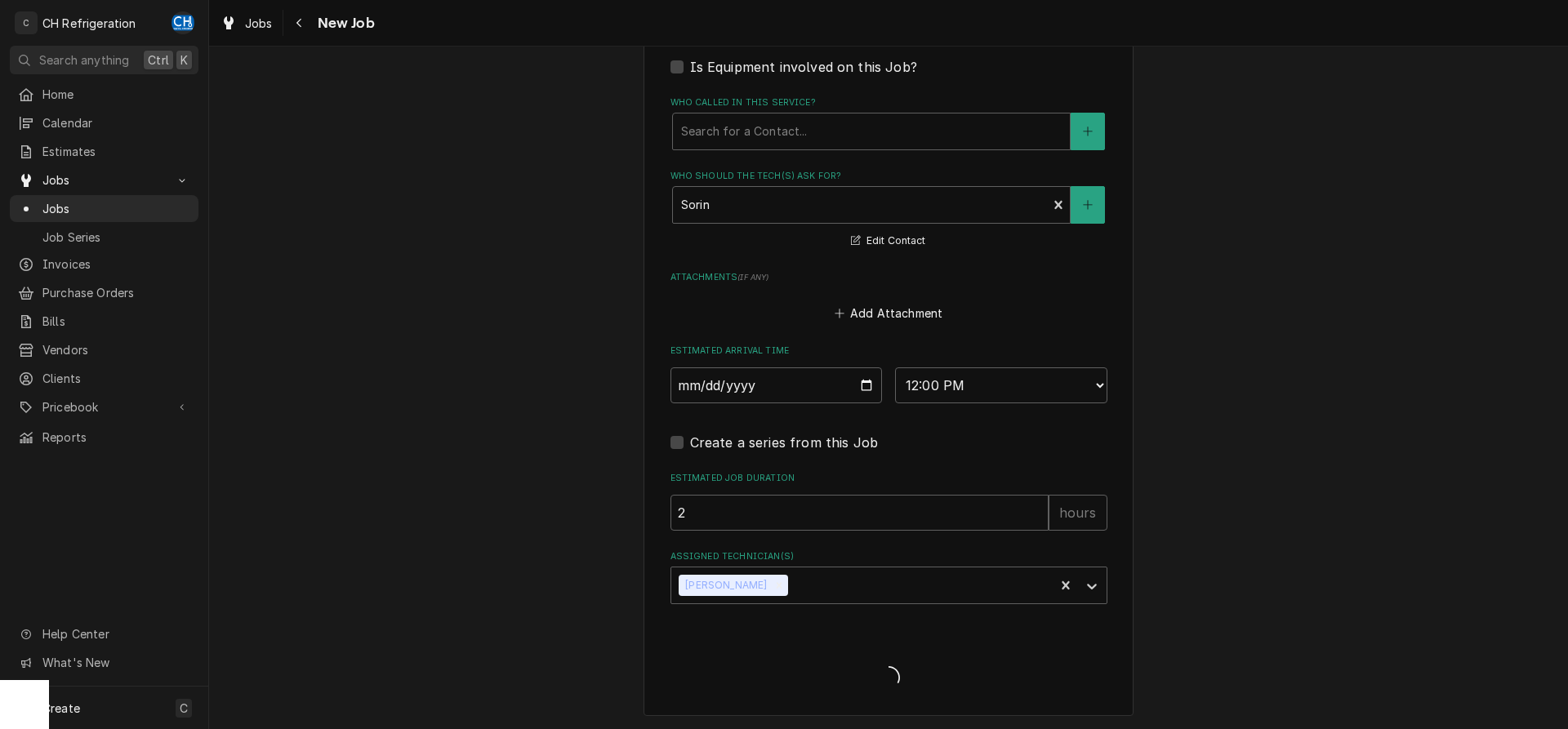
type textarea "x"
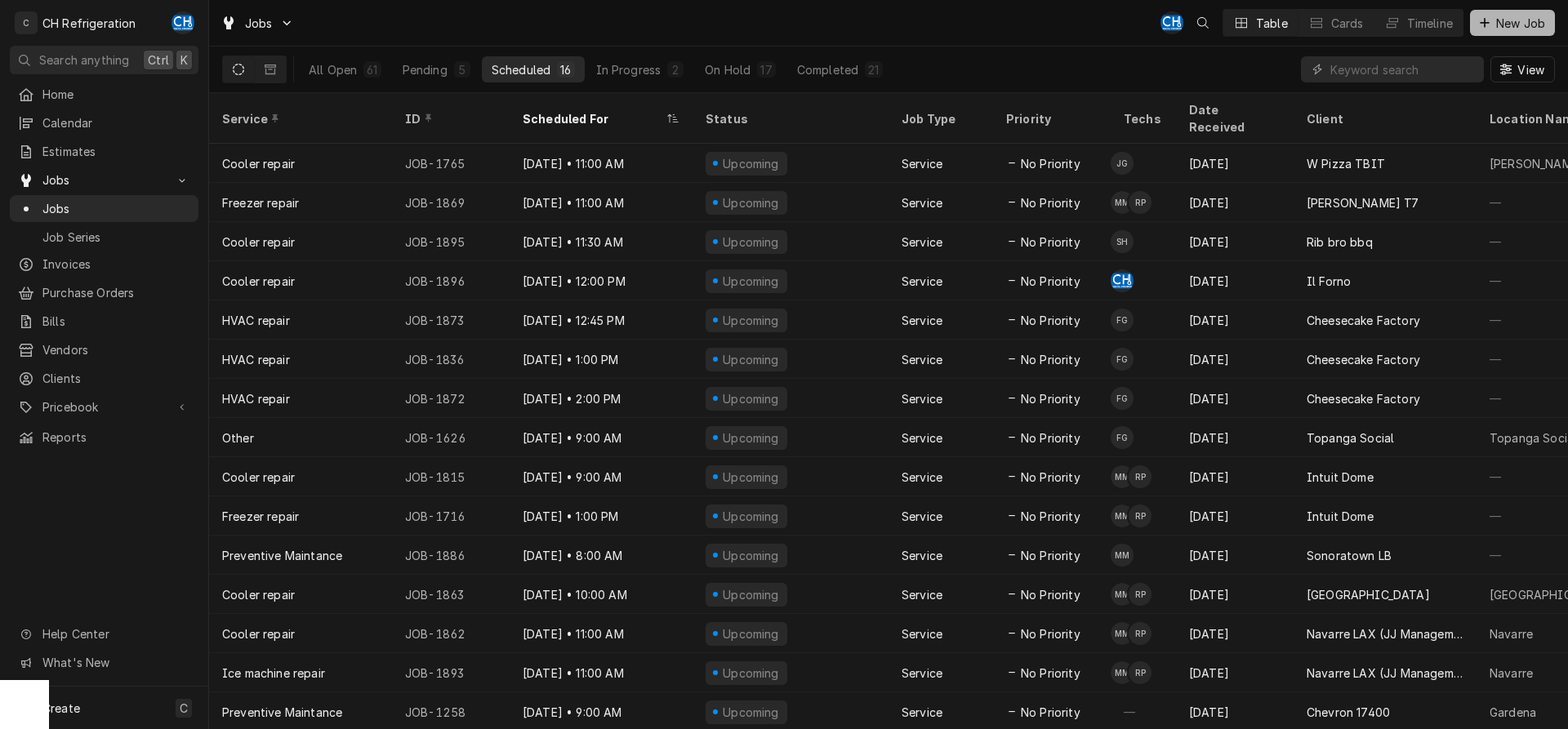
click at [1520, 31] on span "New Job" at bounding box center [1520, 23] width 55 height 17
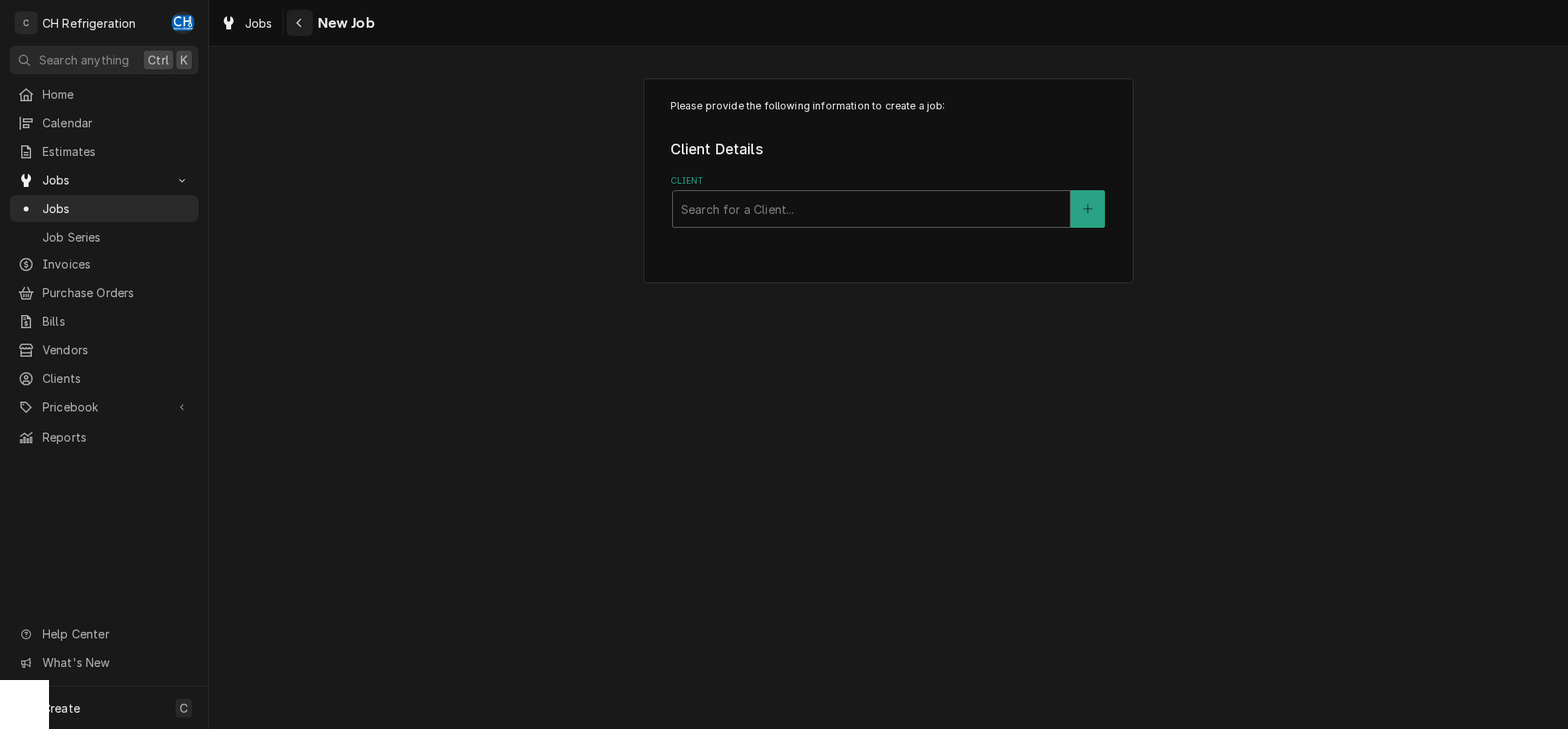
click at [293, 22] on div "Navigate back" at bounding box center [299, 22] width 16 height 16
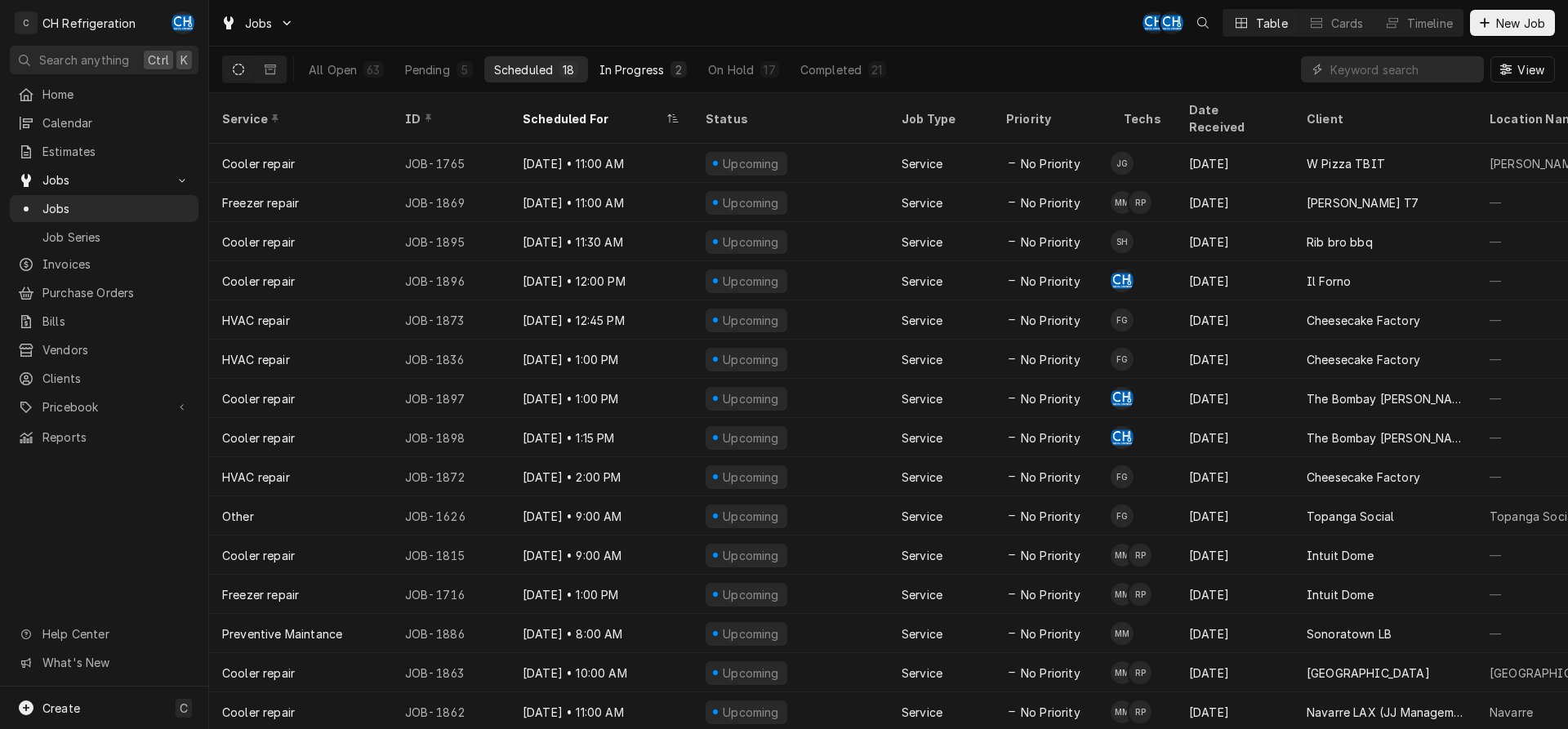
click at [627, 59] on button "In Progress 2" at bounding box center [643, 69] width 108 height 26
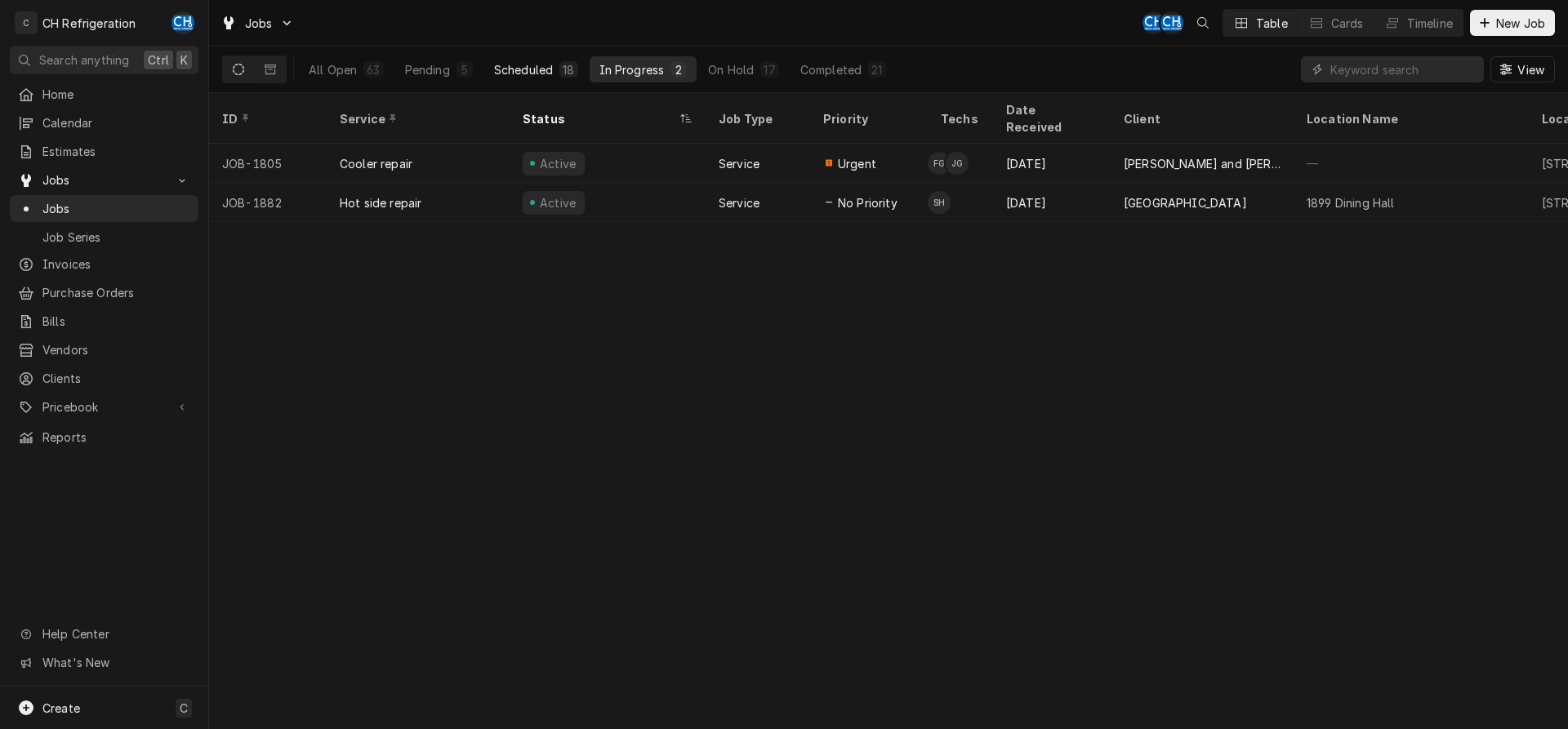
click at [545, 64] on div "Scheduled" at bounding box center [523, 70] width 59 height 17
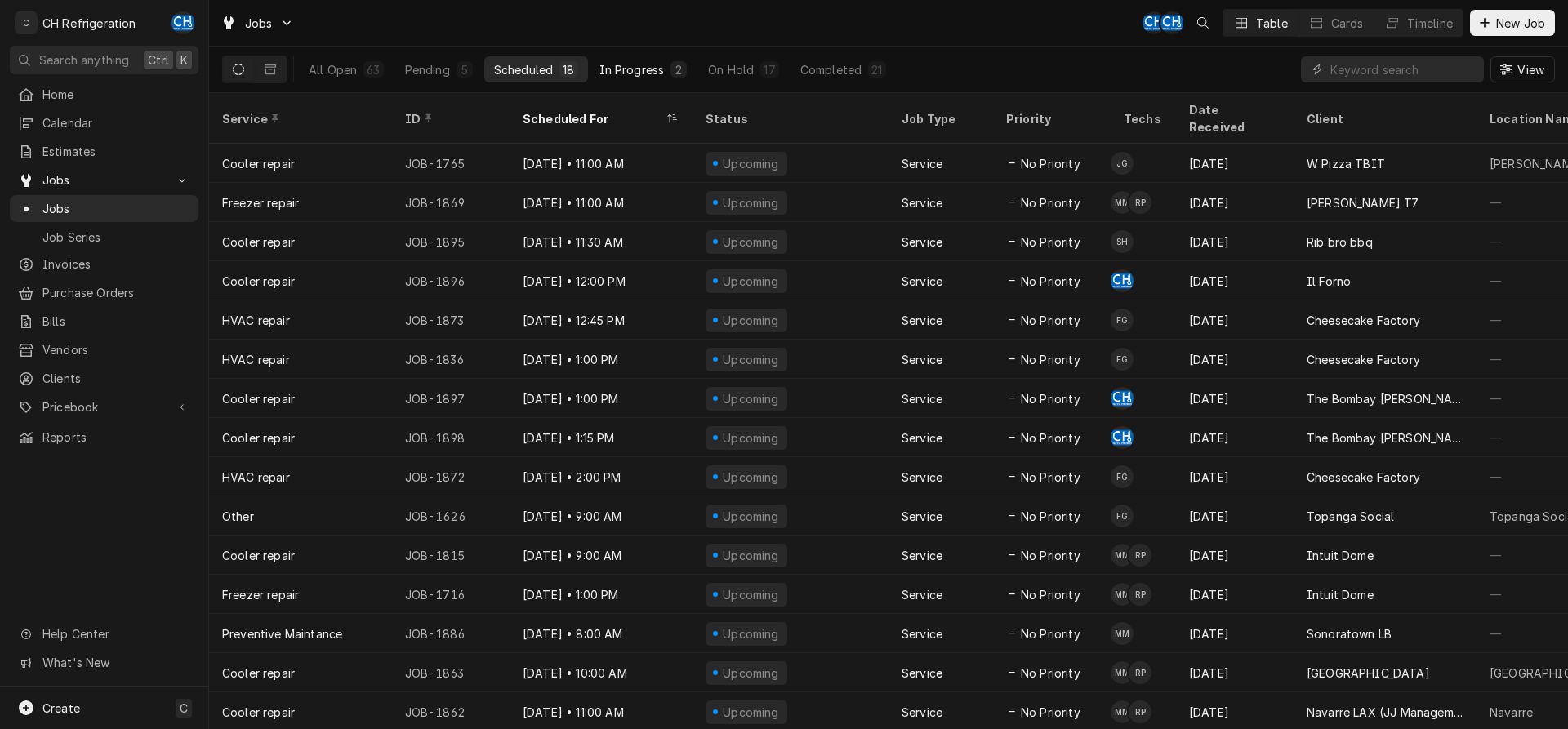
click at [649, 70] on div "In Progress" at bounding box center [631, 70] width 65 height 17
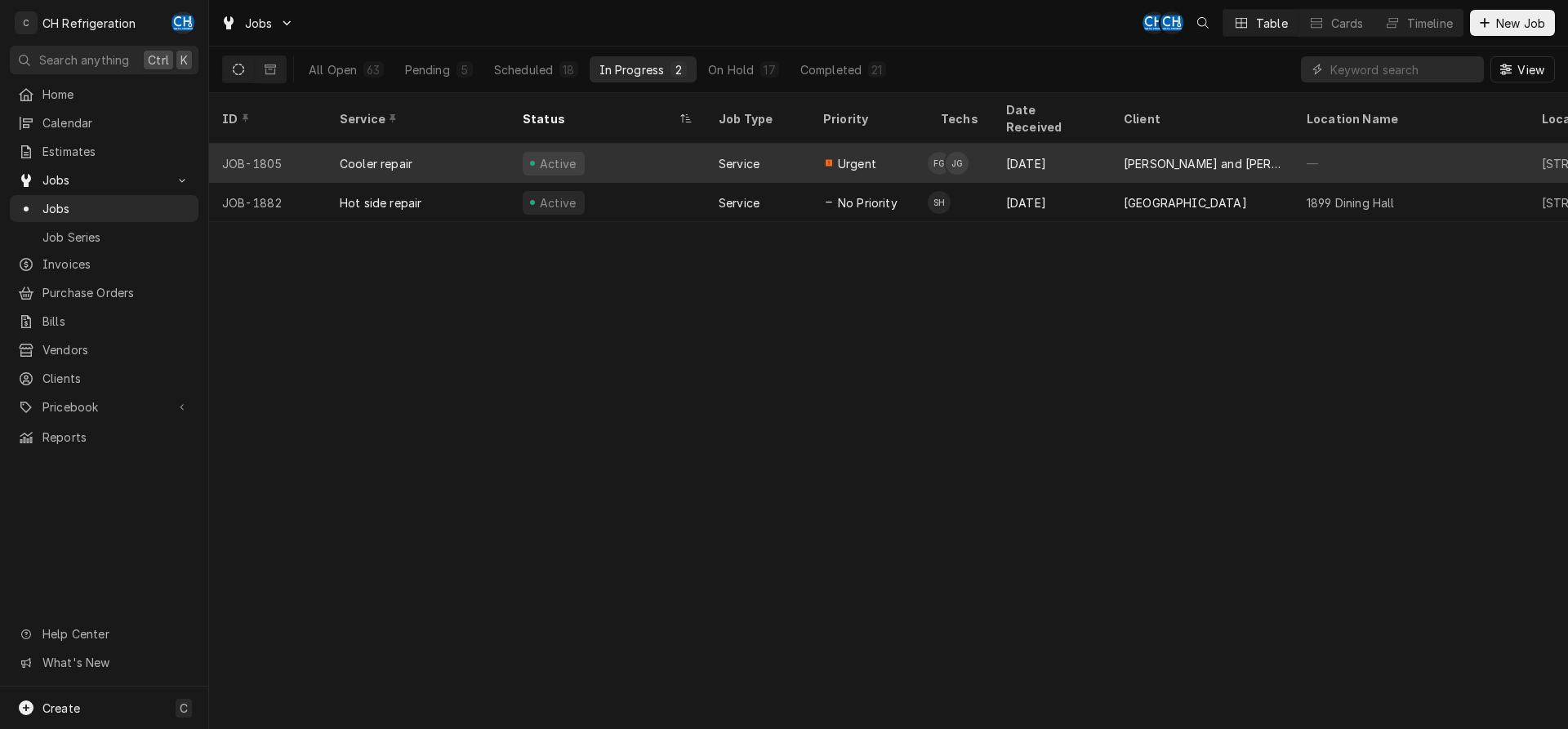
click at [966, 152] on div "Josh Galindo's Avatar" at bounding box center [957, 163] width 23 height 23
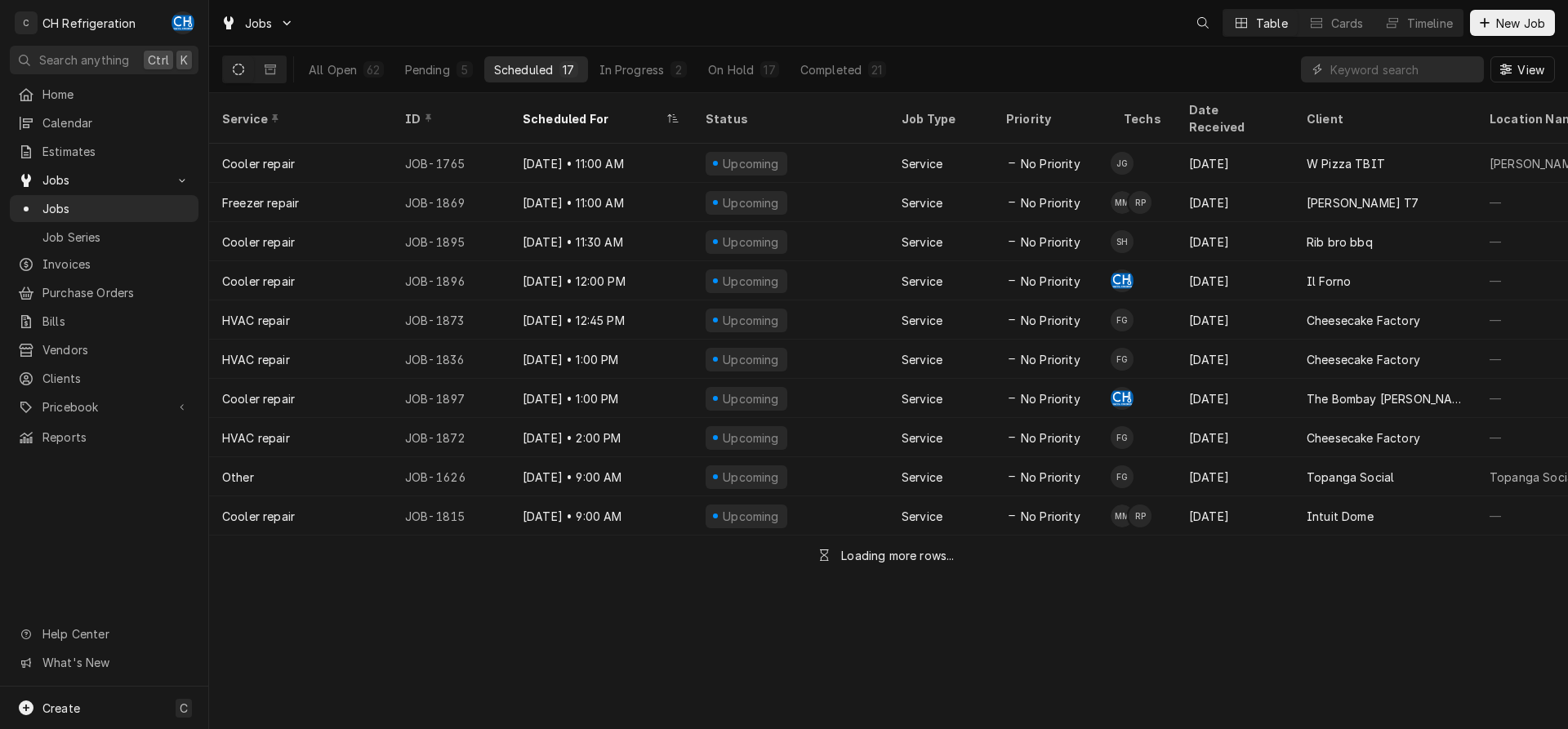
click at [1506, 32] on button "New Job" at bounding box center [1513, 23] width 85 height 26
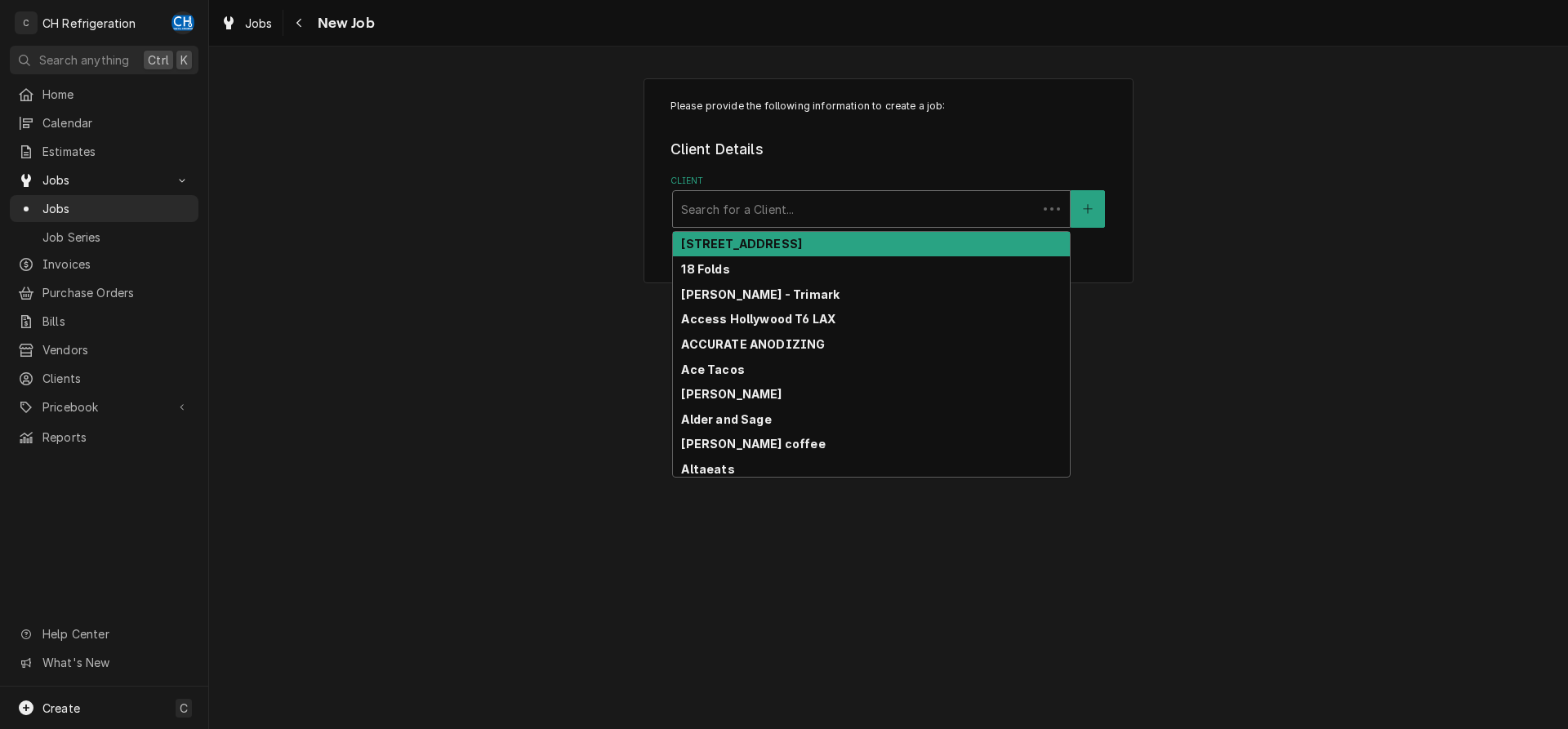
click at [802, 203] on div "Client" at bounding box center [855, 209] width 348 height 30
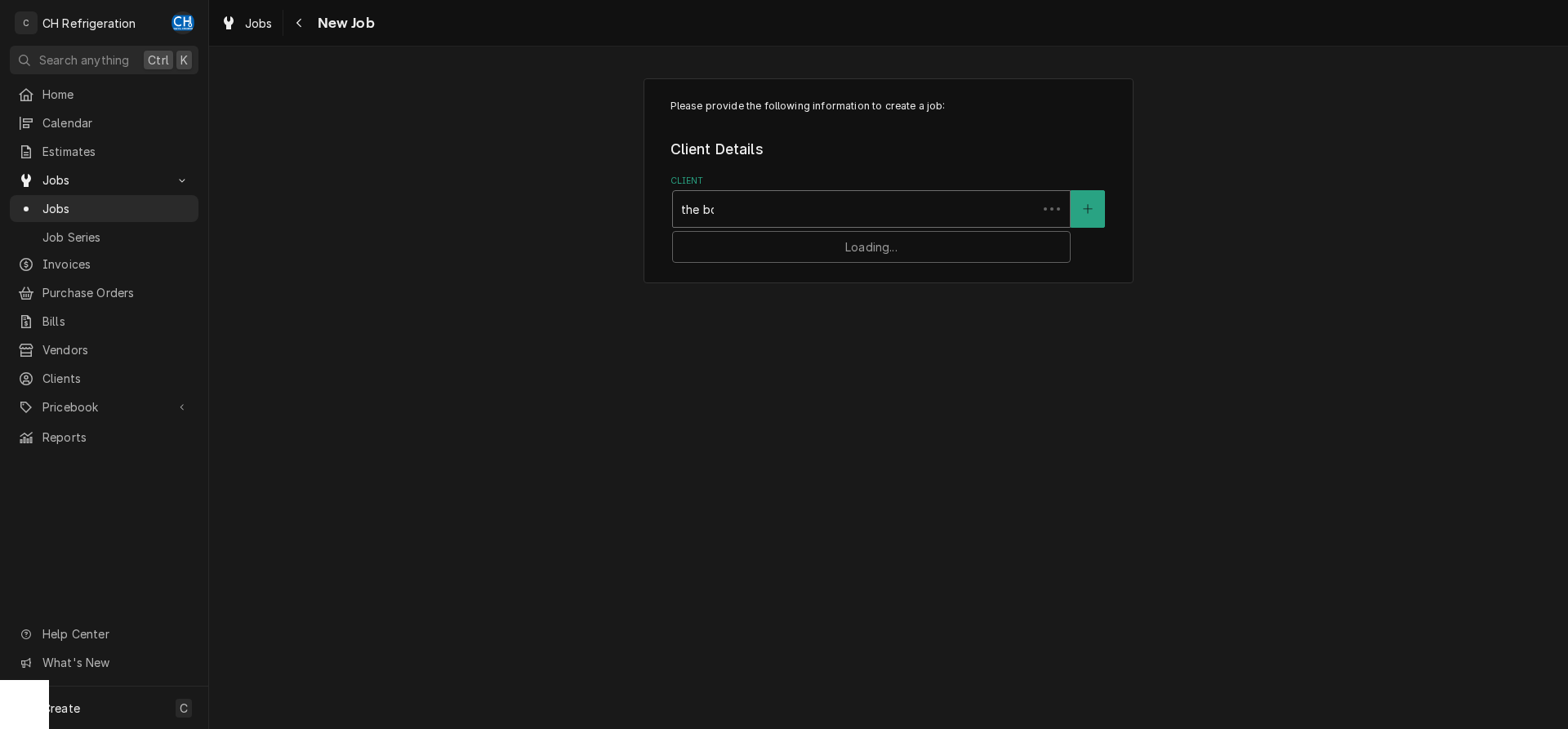
type input "the bom"
click at [804, 240] on strong "The Bombay [PERSON_NAME] Company" at bounding box center [801, 244] width 238 height 14
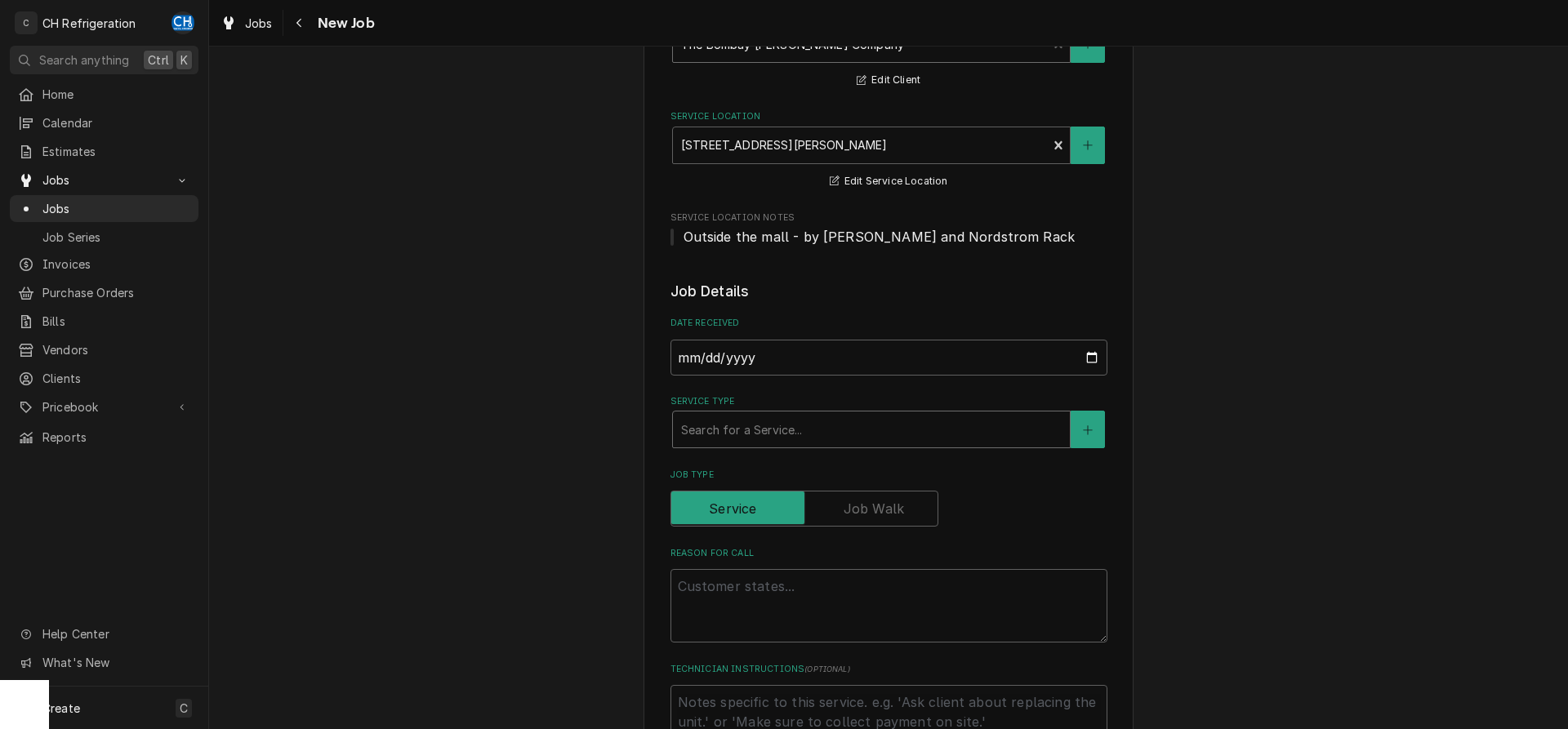
scroll to position [167, 0]
click at [846, 428] on div "Service Type" at bounding box center [872, 427] width 381 height 30
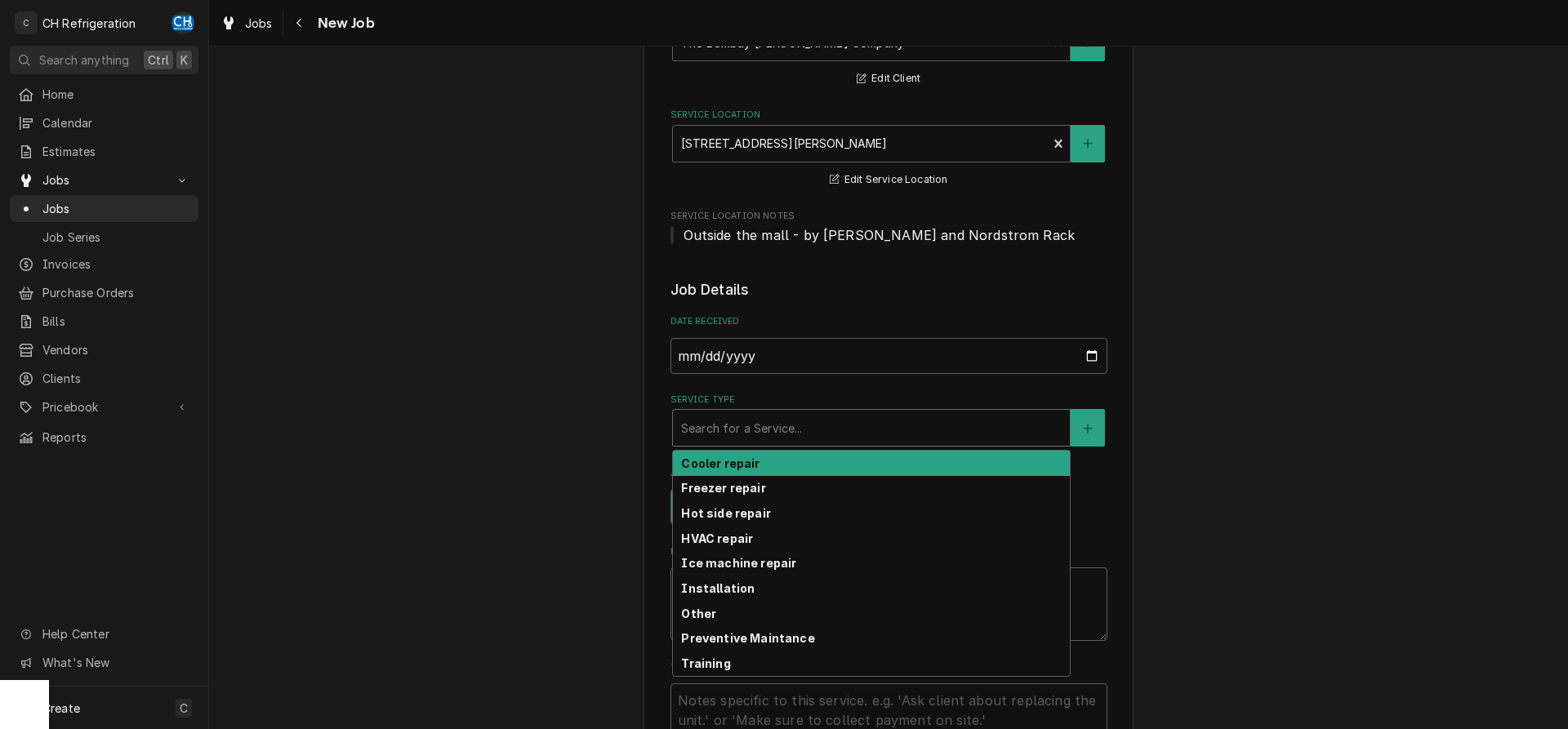
click at [812, 468] on div "Cooler repair" at bounding box center [871, 464] width 397 height 25
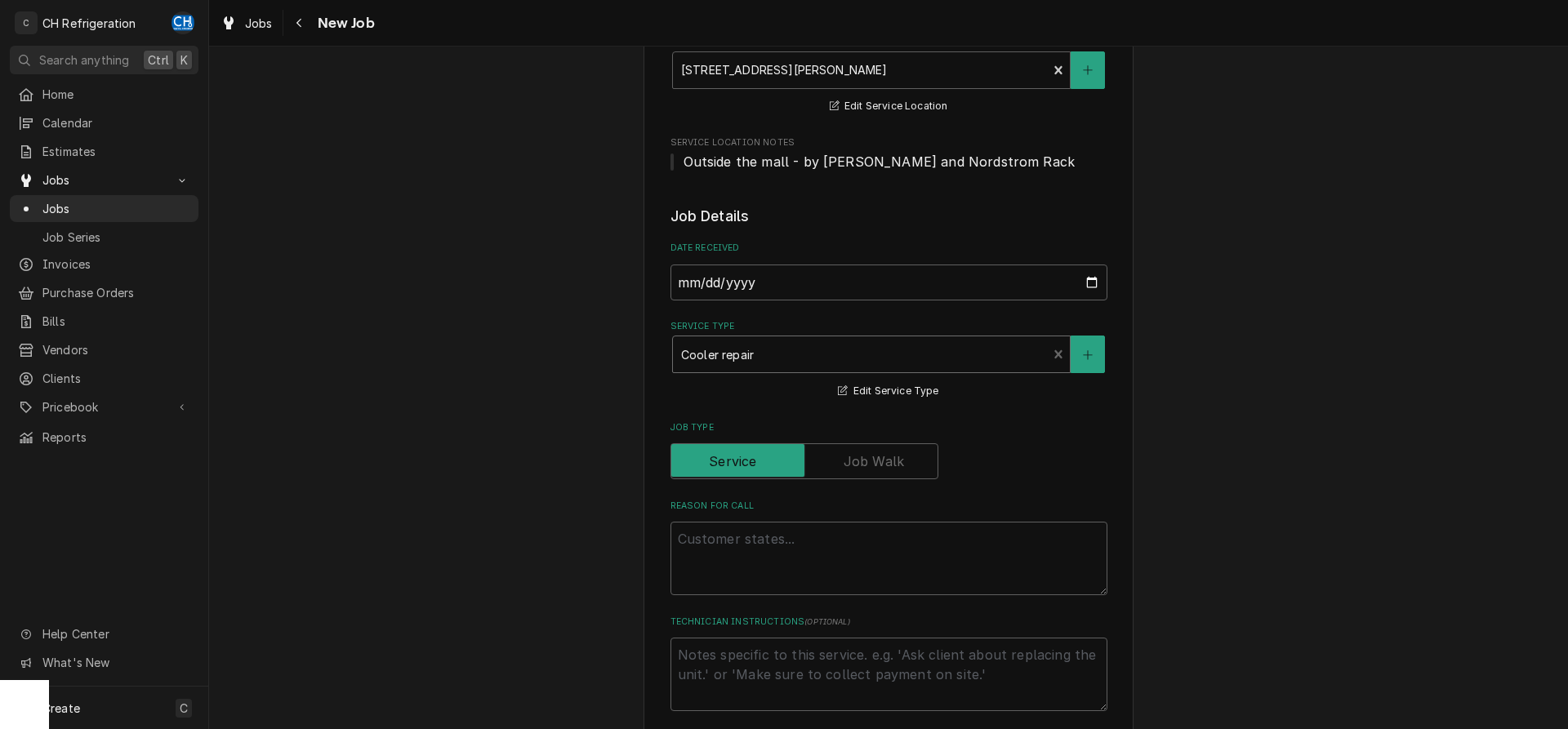
scroll to position [333, 0]
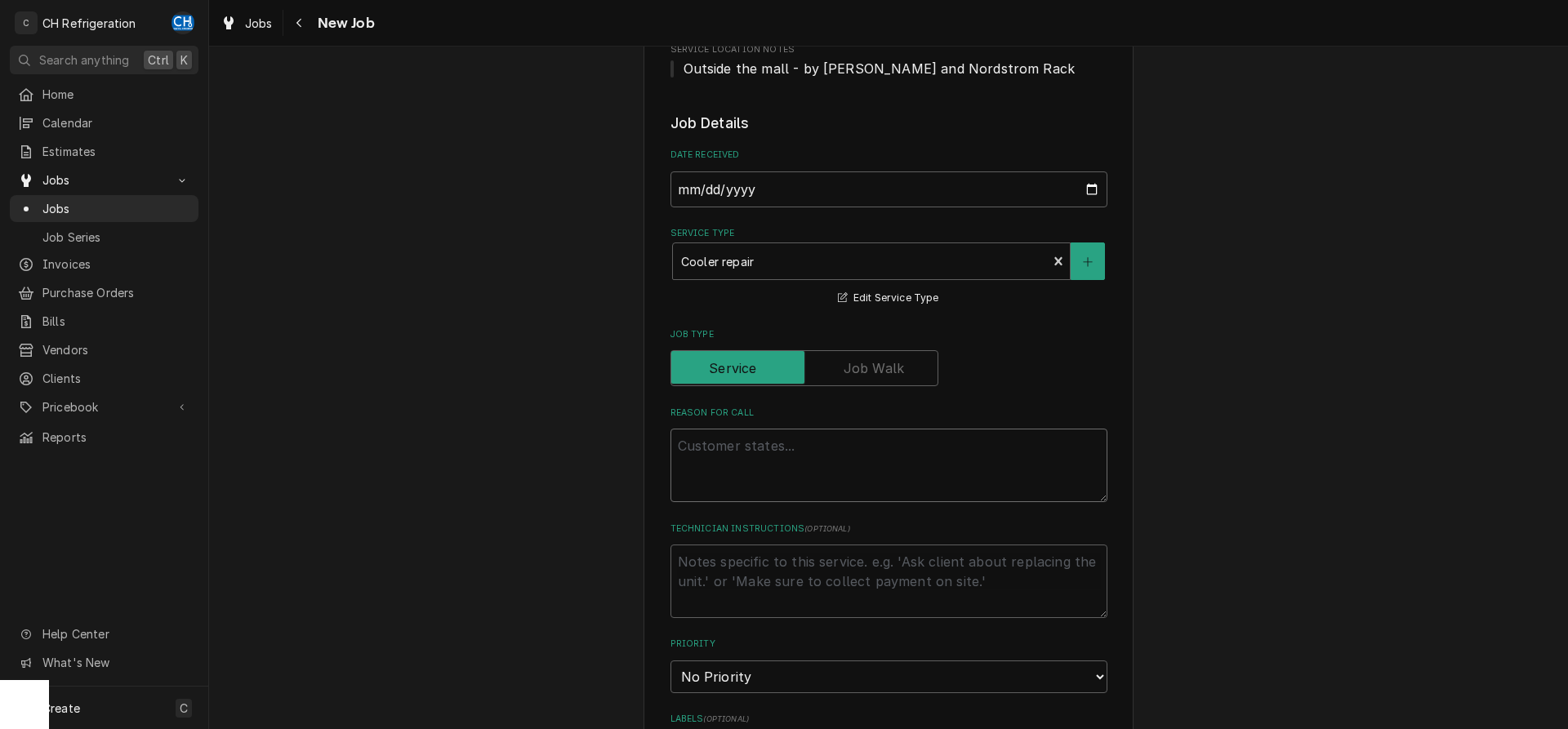
click at [875, 470] on textarea "Reason For Call" at bounding box center [889, 466] width 437 height 73
type textarea "x"
type textarea "c"
type textarea "x"
type textarea "co"
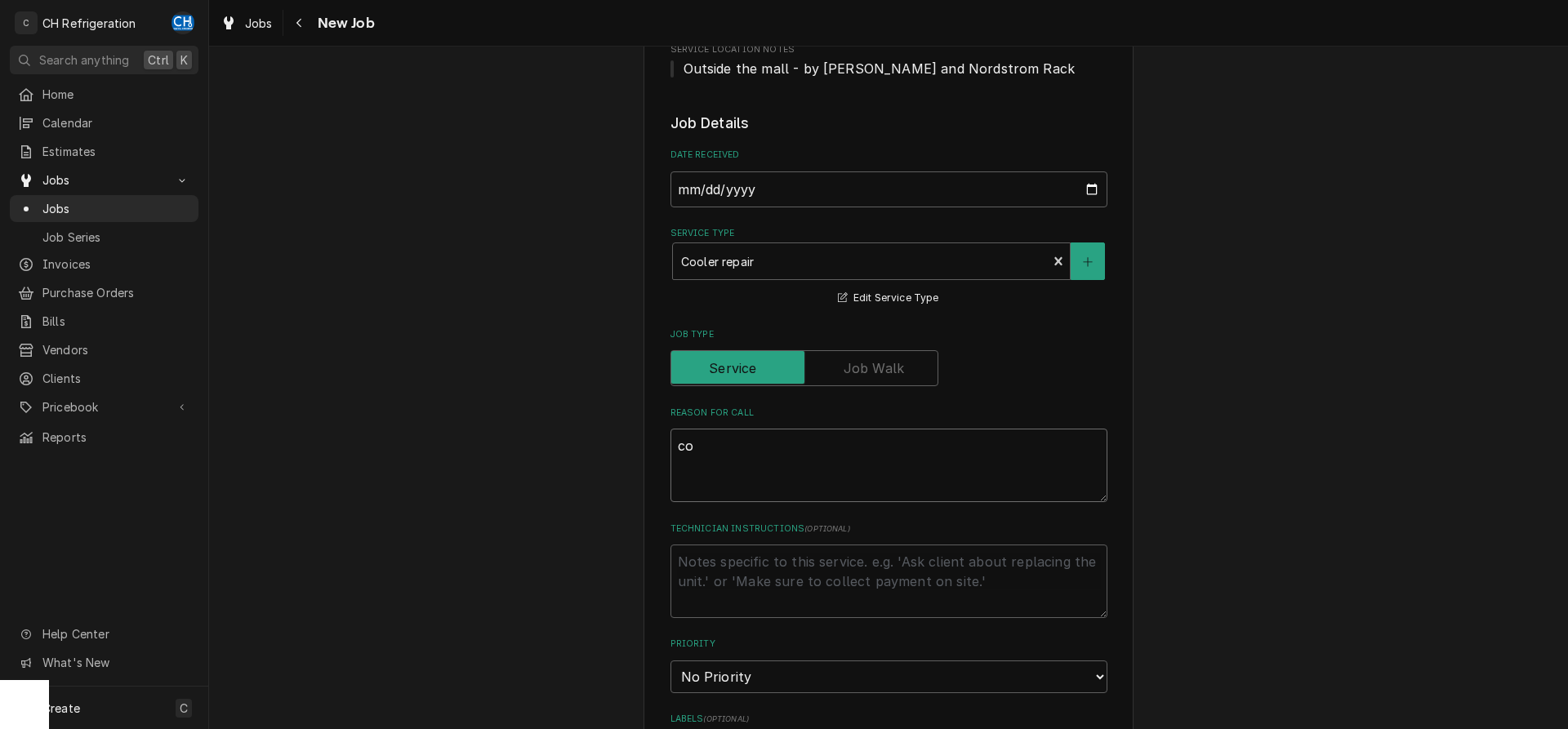
type textarea "x"
type textarea "coo"
type textarea "x"
type textarea "cool"
type textarea "x"
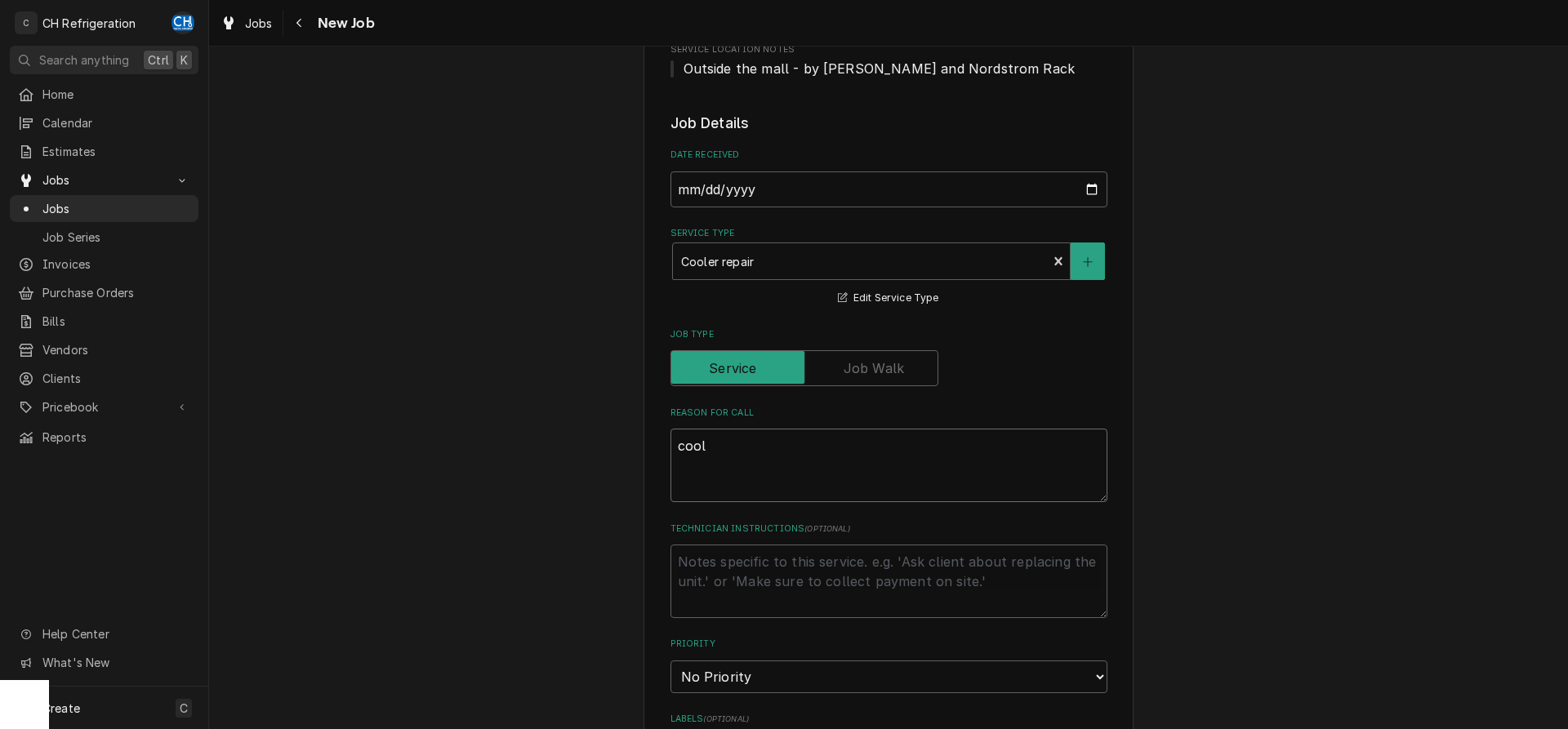
type textarea "coole"
type textarea "x"
type textarea "cooler"
type textarea "x"
type textarea "cooler"
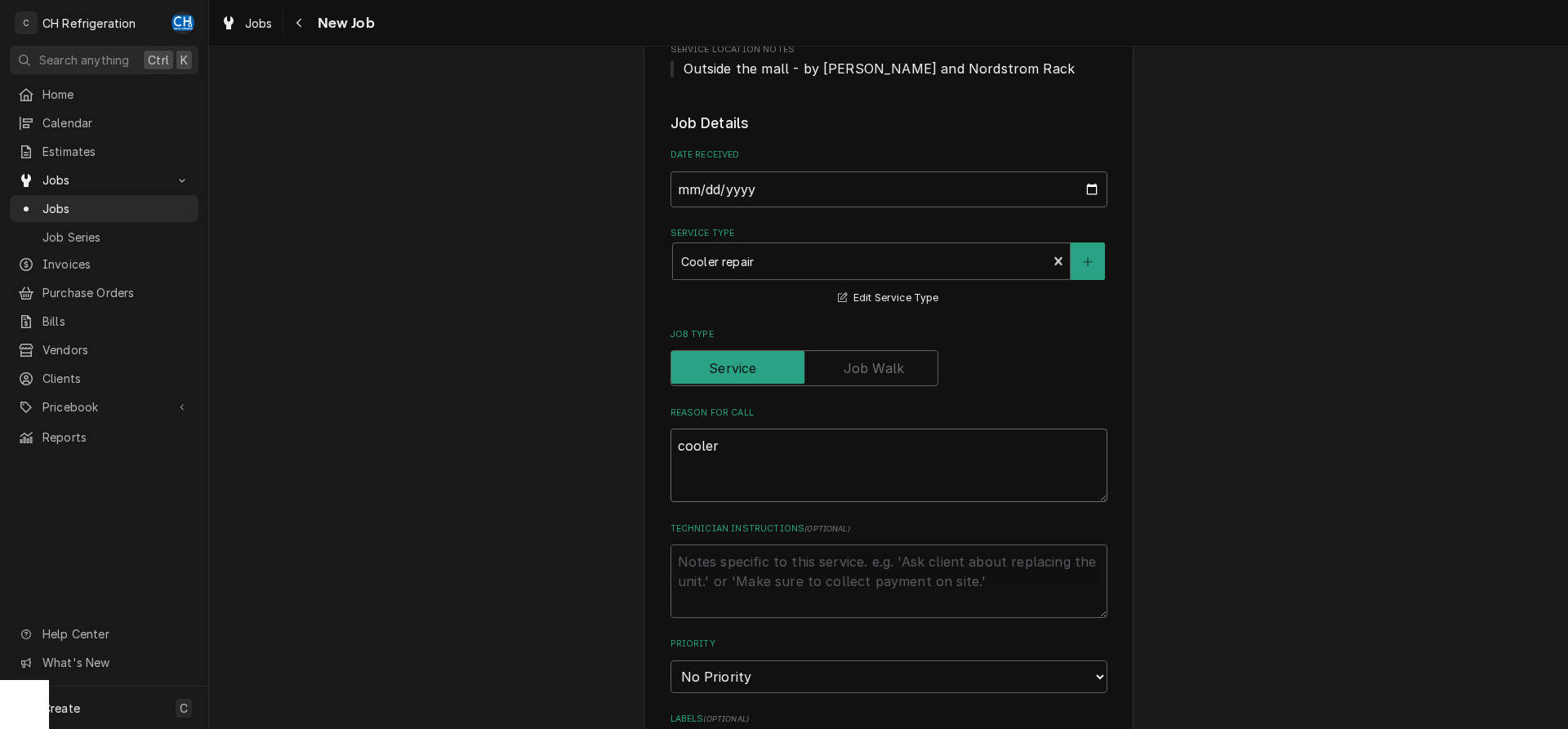
type textarea "x"
type textarea "cooler d"
type textarea "x"
type textarea "cooler do"
type textarea "x"
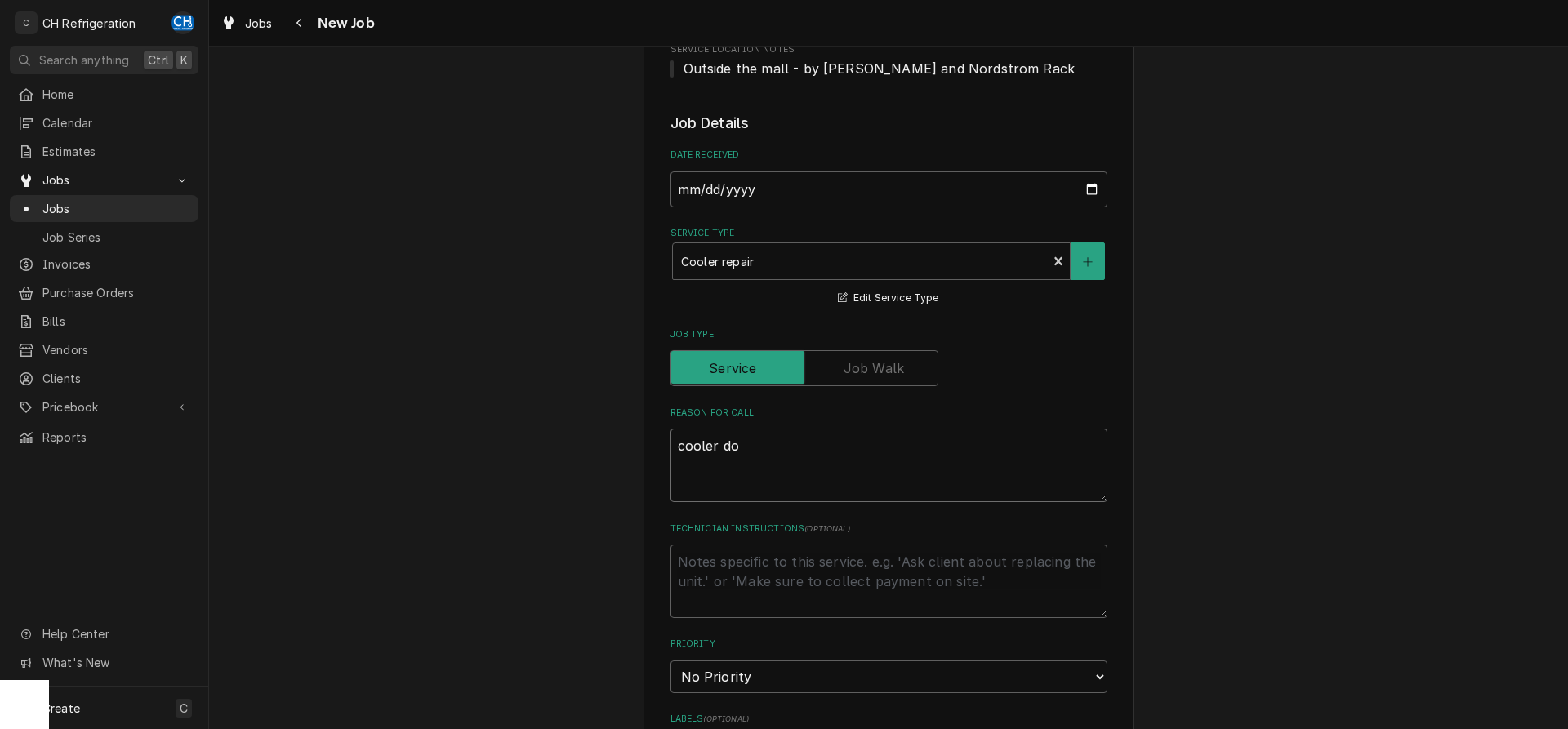
type textarea "cooler dow"
type textarea "x"
type textarea "cooler down"
type textarea "x"
type textarea "cooler down"
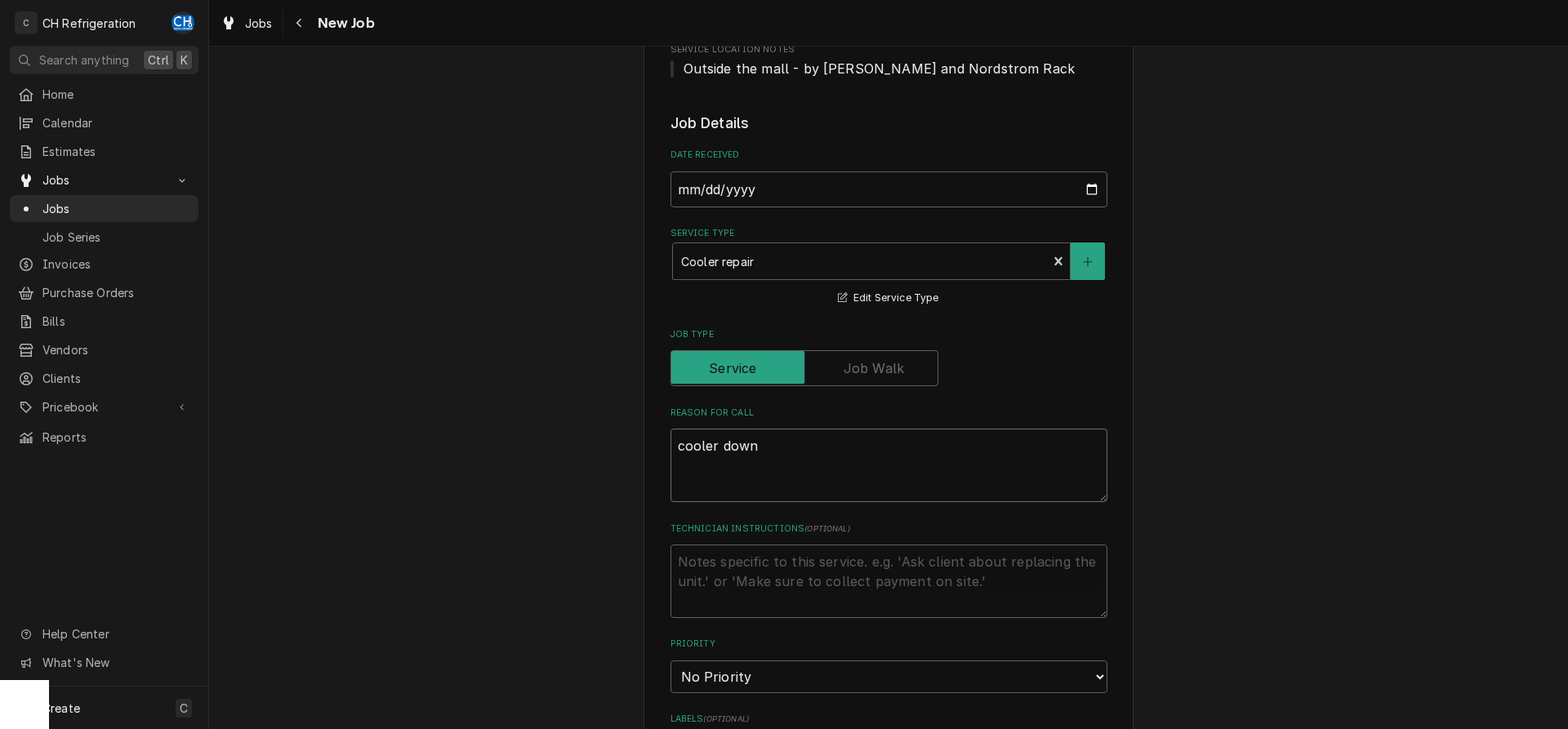
type textarea "x"
type textarea "cooler down ="
type textarea "x"
type textarea "cooler down"
type textarea "x"
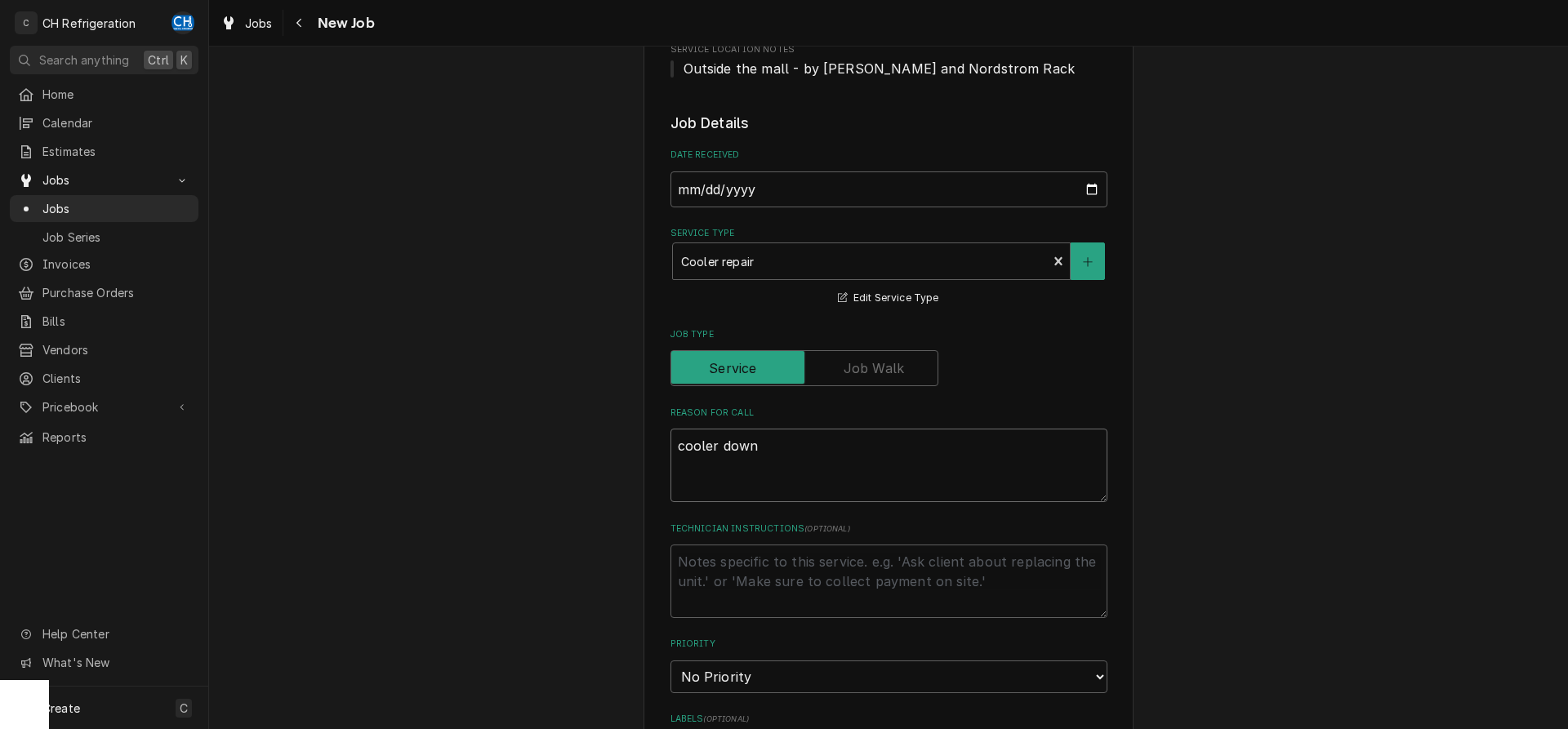
type textarea "cooler down -"
type textarea "x"
type textarea "cooler down -"
type textarea "x"
type textarea "cooler down - f"
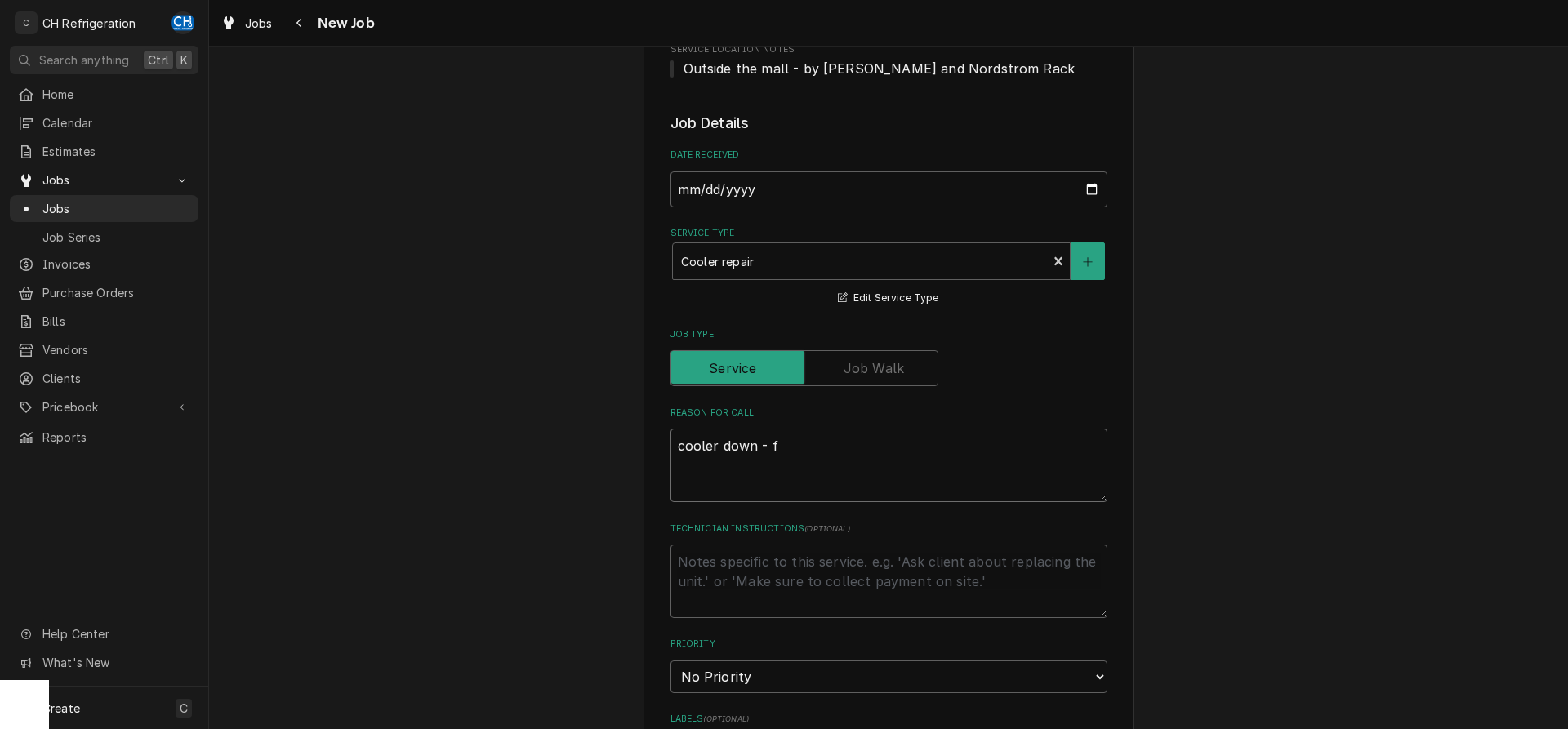
type textarea "x"
type textarea "cooler down - fa"
type textarea "x"
type textarea "cooler down - fan"
type textarea "x"
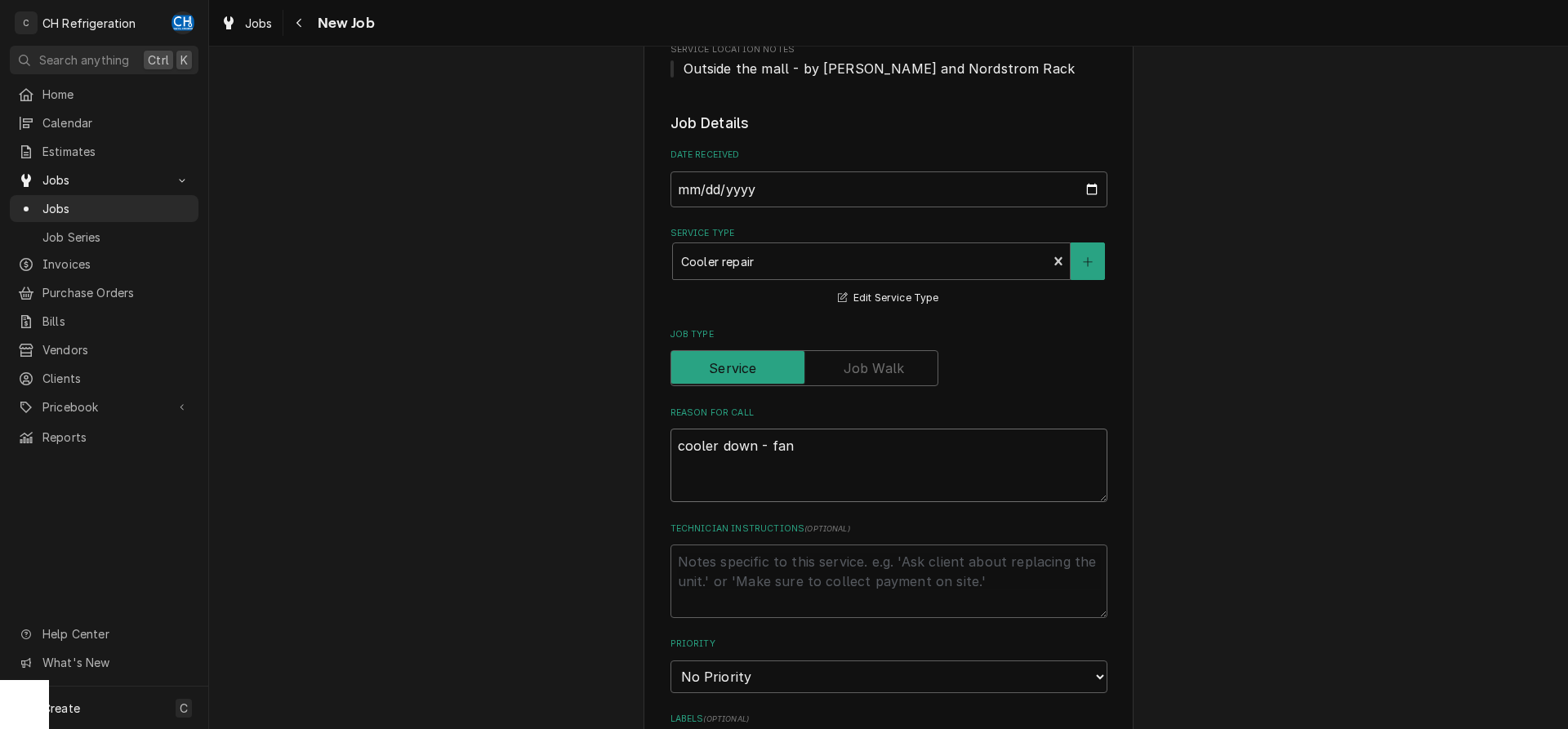
type textarea "cooler down - fan"
type textarea "x"
type textarea "cooler down - fan n"
type textarea "x"
type textarea "cooler down - fan no"
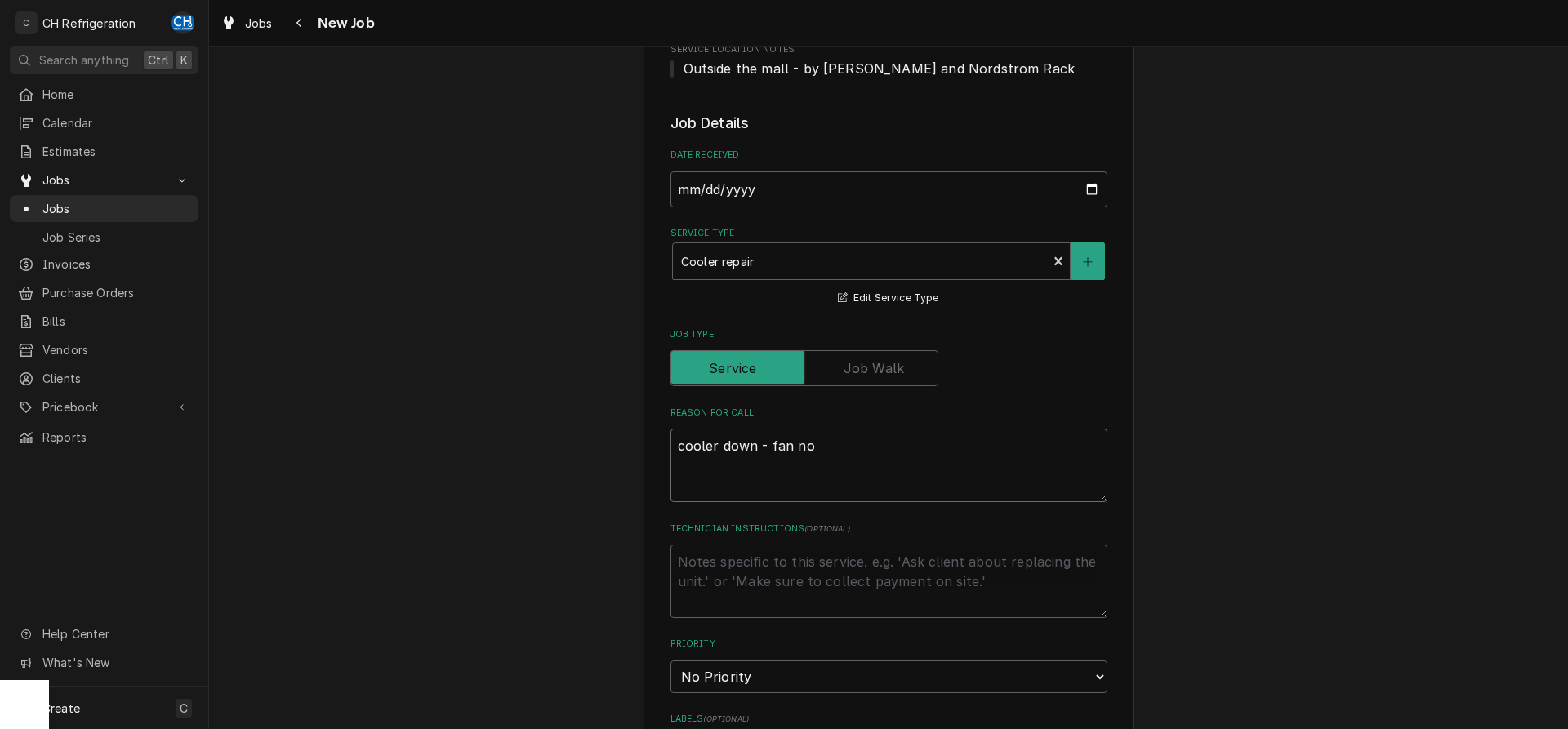
type textarea "x"
type textarea "cooler down - fan not"
type textarea "x"
type textarea "cooler down - fan not"
type textarea "x"
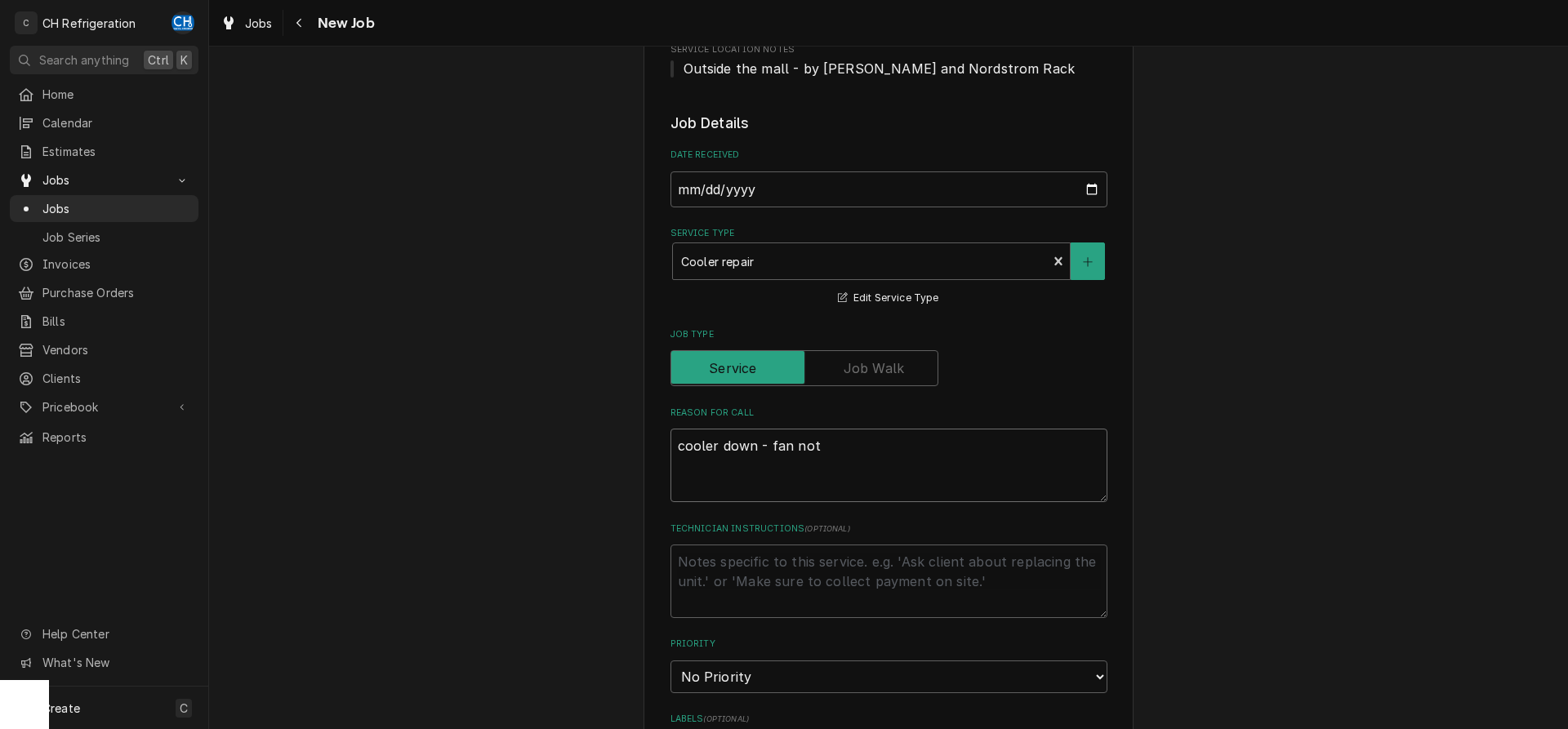
type textarea "cooler down - fan not w"
type textarea "x"
type textarea "cooler down - fan not wo"
type textarea "x"
type textarea "cooler down - fan not wor"
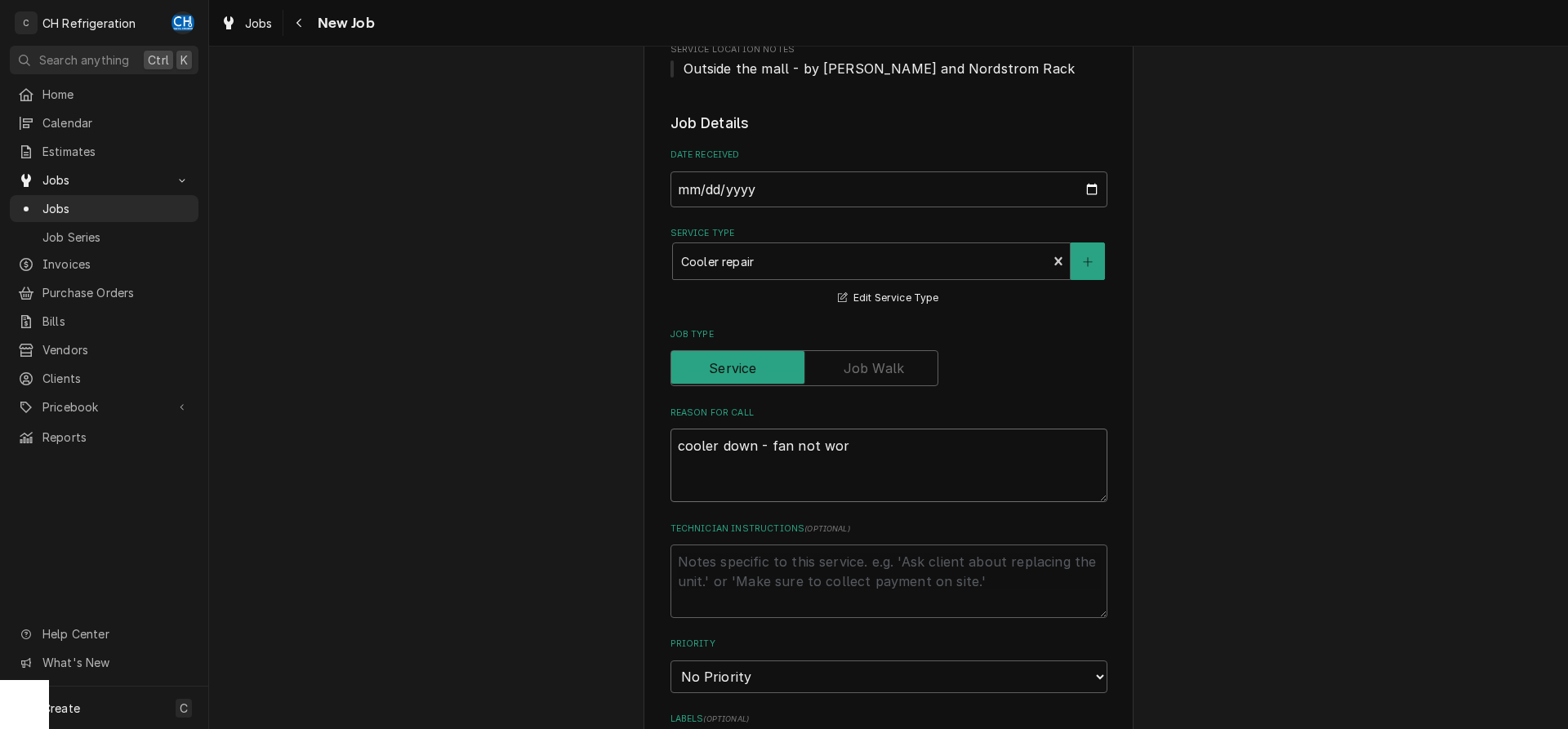
type textarea "x"
type textarea "cooler down - fan not work"
type textarea "x"
type textarea "cooler down - fan not worki"
type textarea "x"
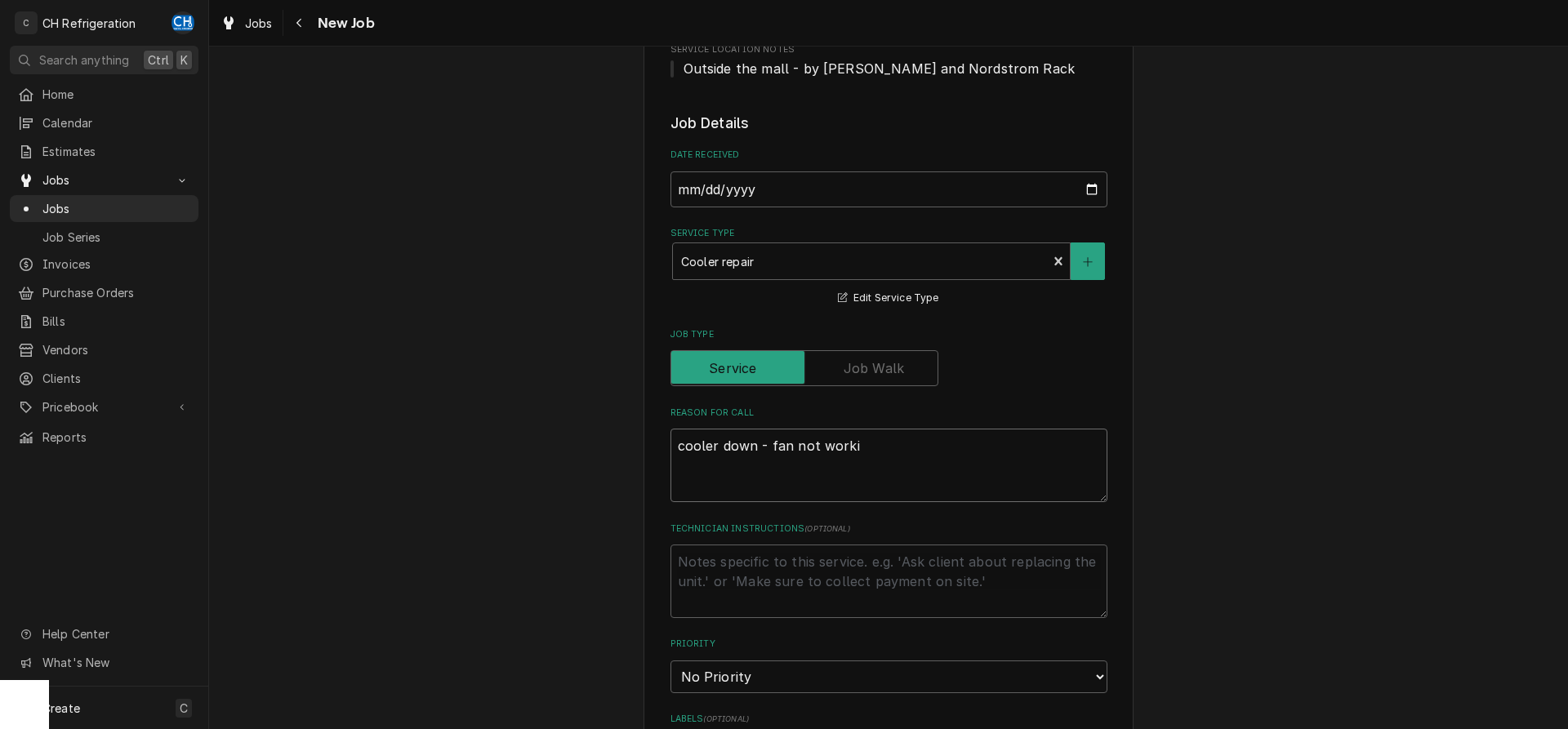
type textarea "cooler down - fan not workin"
type textarea "x"
type textarea "cooler down - fan not working"
type textarea "x"
type textarea "cooler down - fan not working"
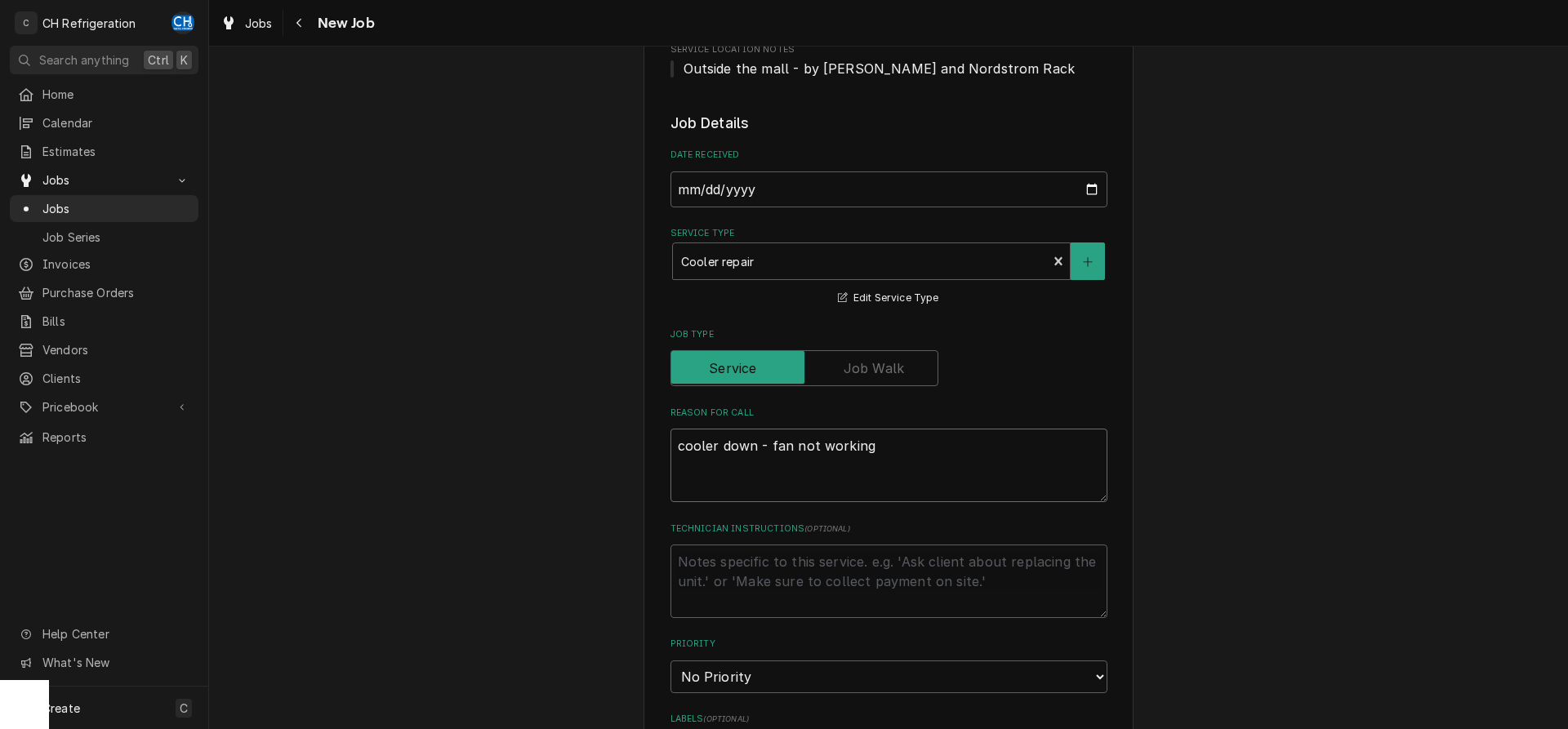
type textarea "x"
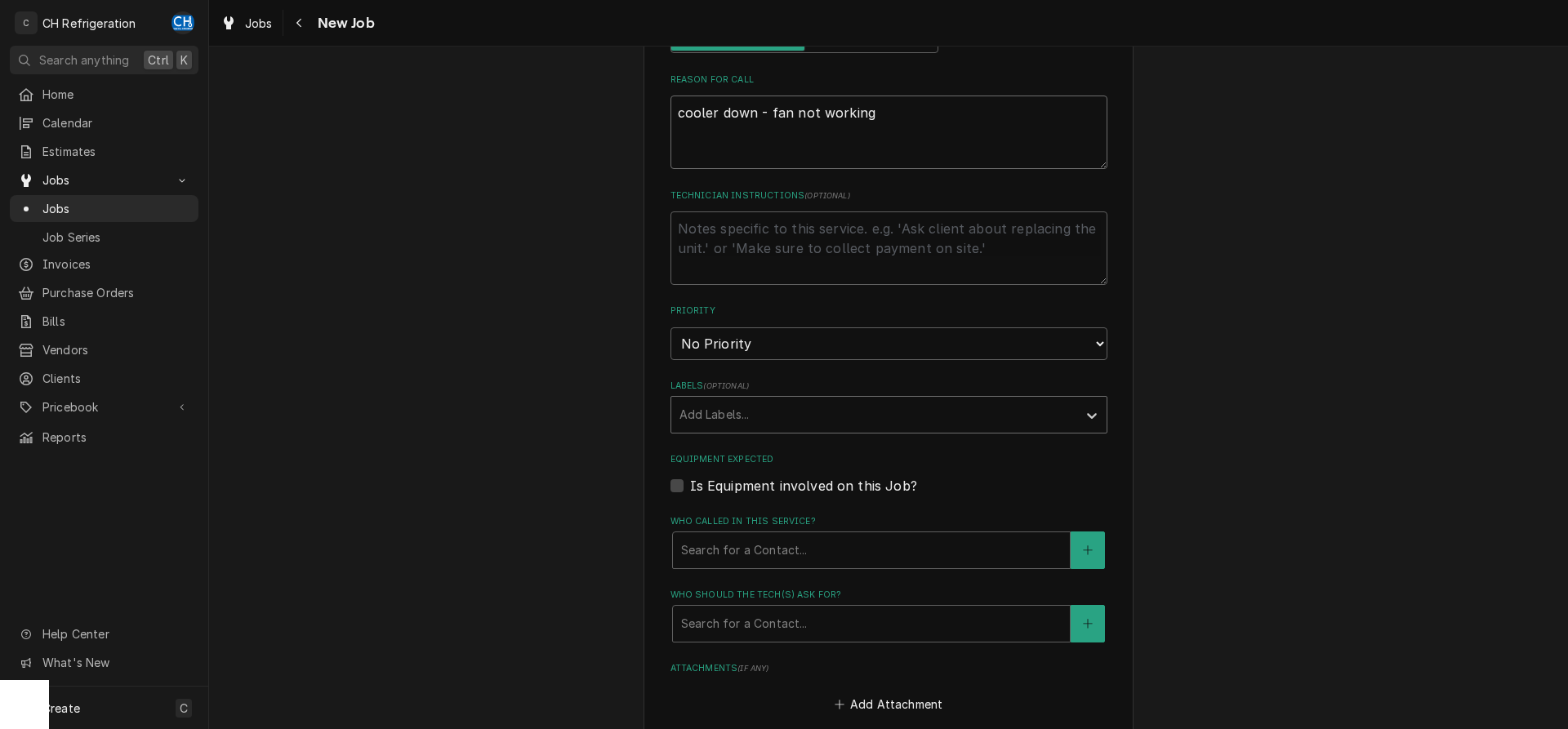
type textarea "cooler down - fan not working"
click at [835, 428] on div "Add Labels..." at bounding box center [875, 415] width 406 height 36
click at [874, 615] on div "Who should the tech(s) ask for?" at bounding box center [872, 624] width 381 height 30
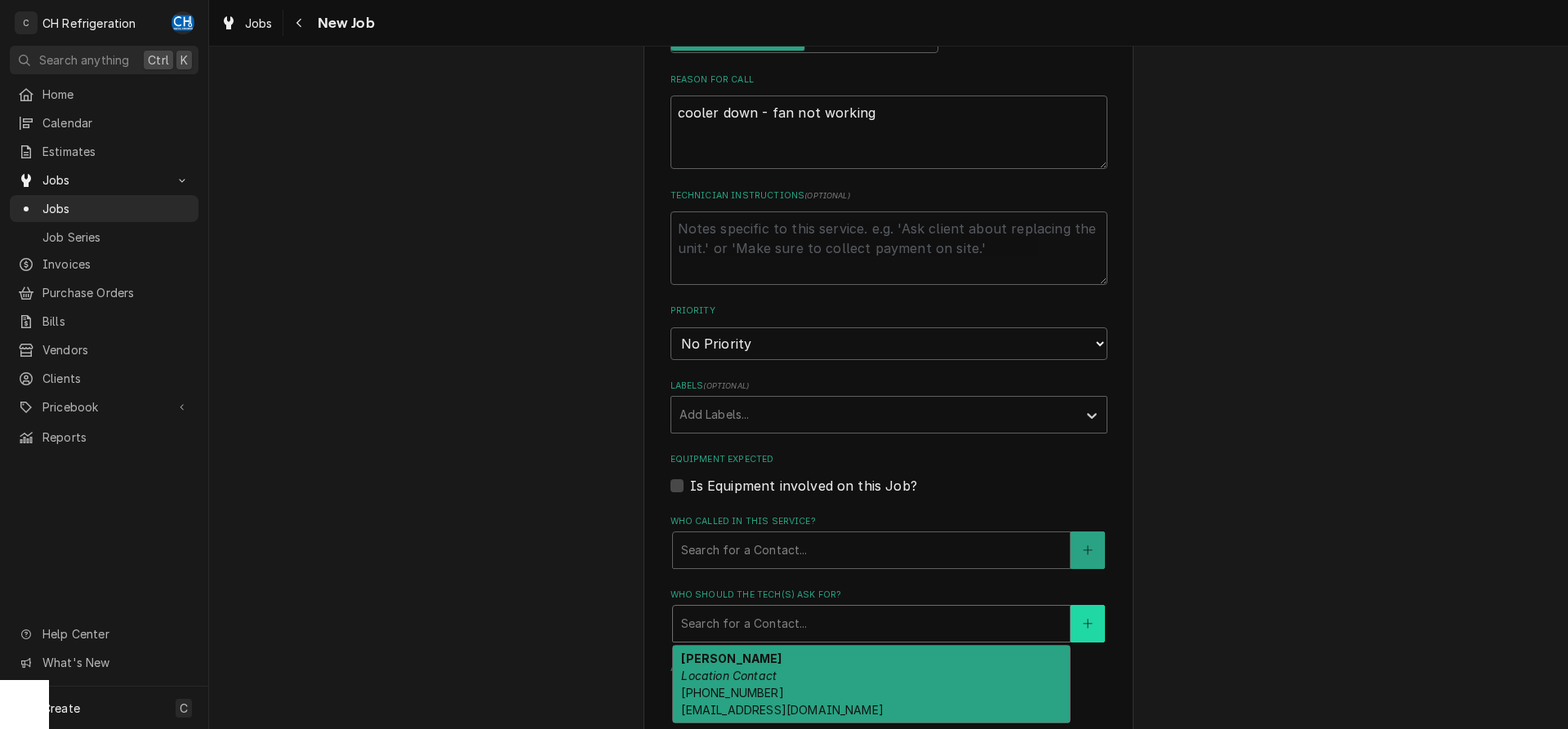
drag, startPoint x: 853, startPoint y: 661, endPoint x: 1102, endPoint y: 636, distance: 250.3
click at [854, 661] on div "Alexander Location Contact (424) 475-0037 culvercity@thebombayfrankiecompany.com" at bounding box center [871, 684] width 397 height 76
type textarea "x"
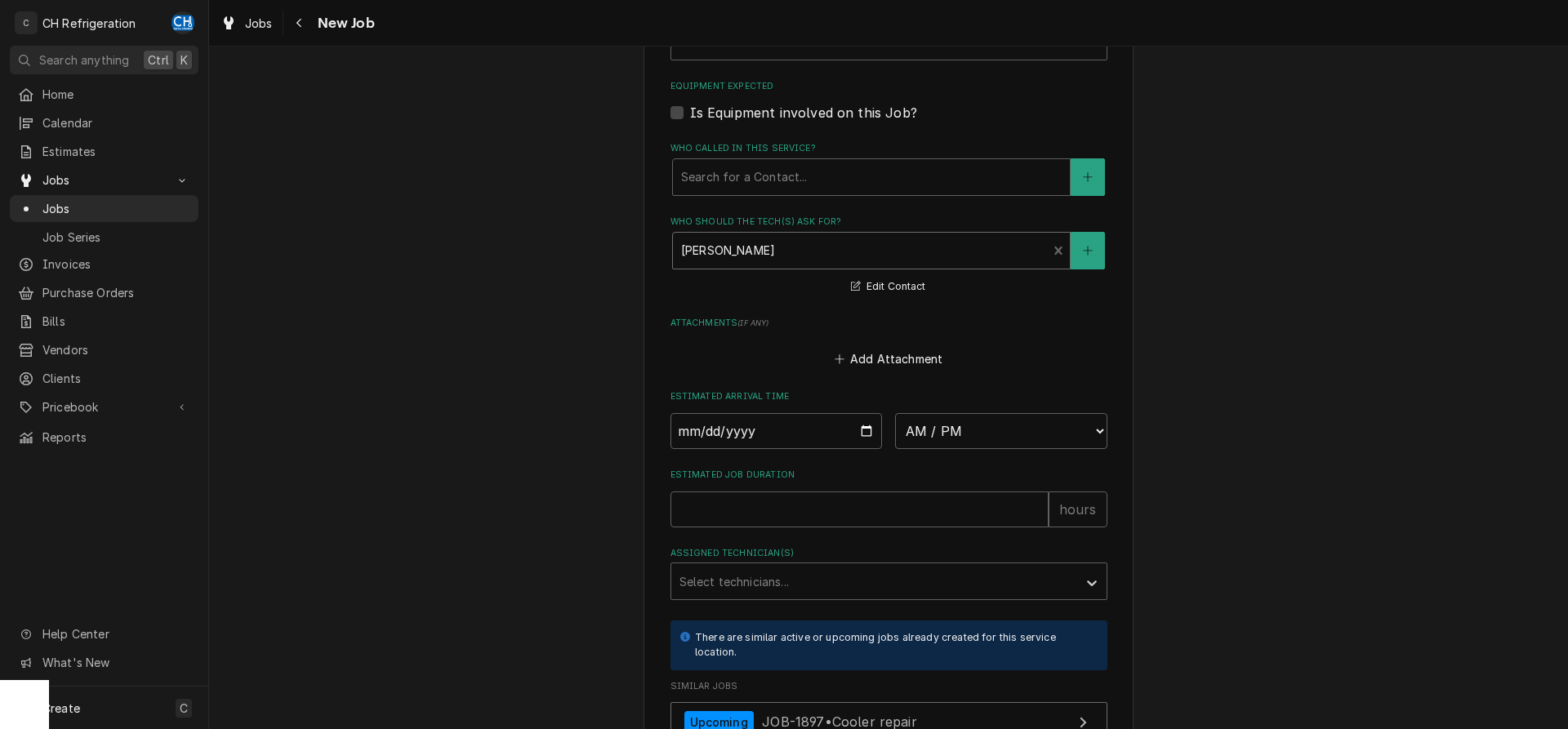
scroll to position [1082, 0]
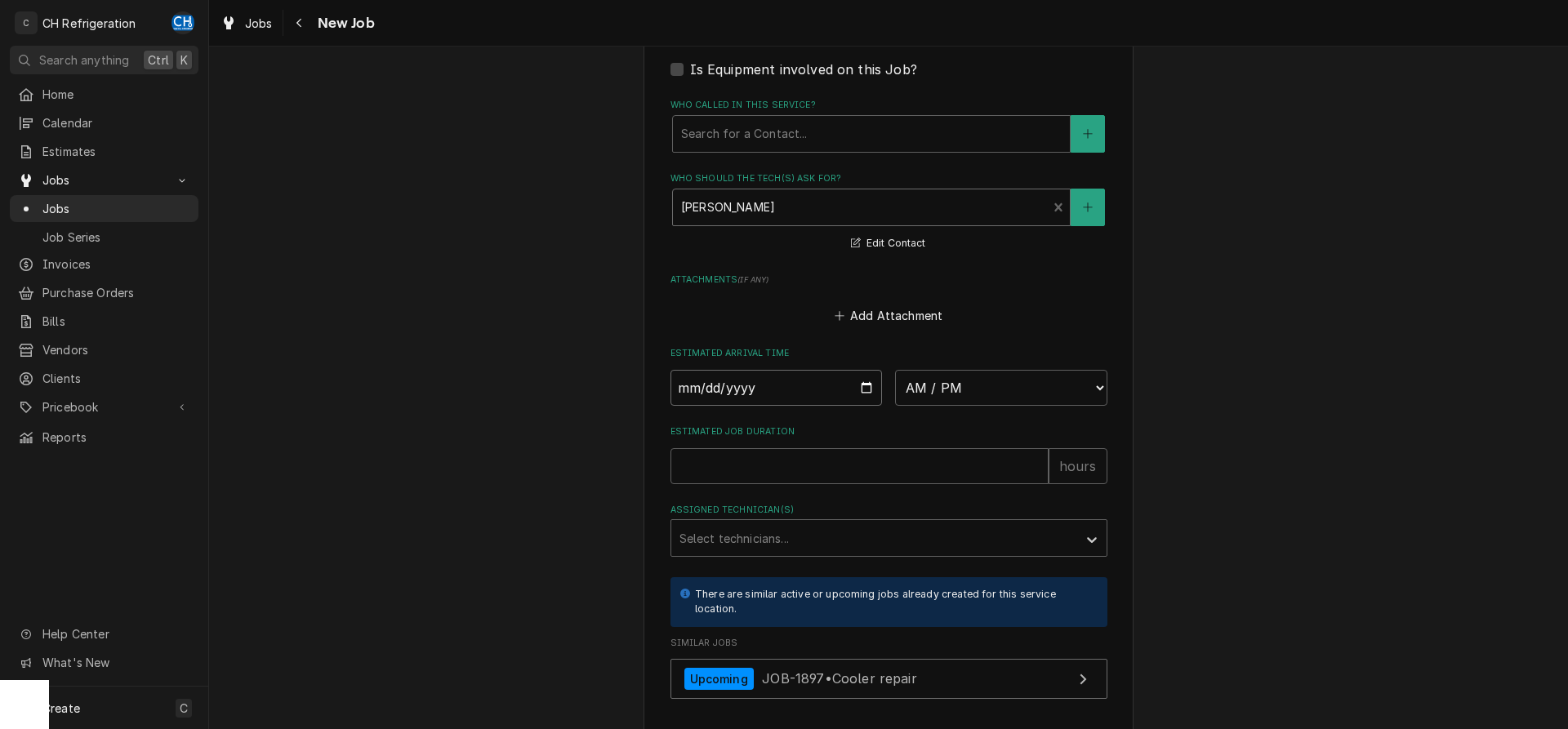
click at [861, 390] on input "Date" at bounding box center [777, 387] width 212 height 36
type input "2025-09-05"
click at [895, 370] on select "AM / PM 6:00 AM 6:15 AM 6:30 AM 6:45 AM 7:00 AM 7:15 AM 7:30 AM 7:45 AM 8:00 AM…" at bounding box center [1001, 387] width 212 height 36
type textarea "x"
select select "13:15:00"
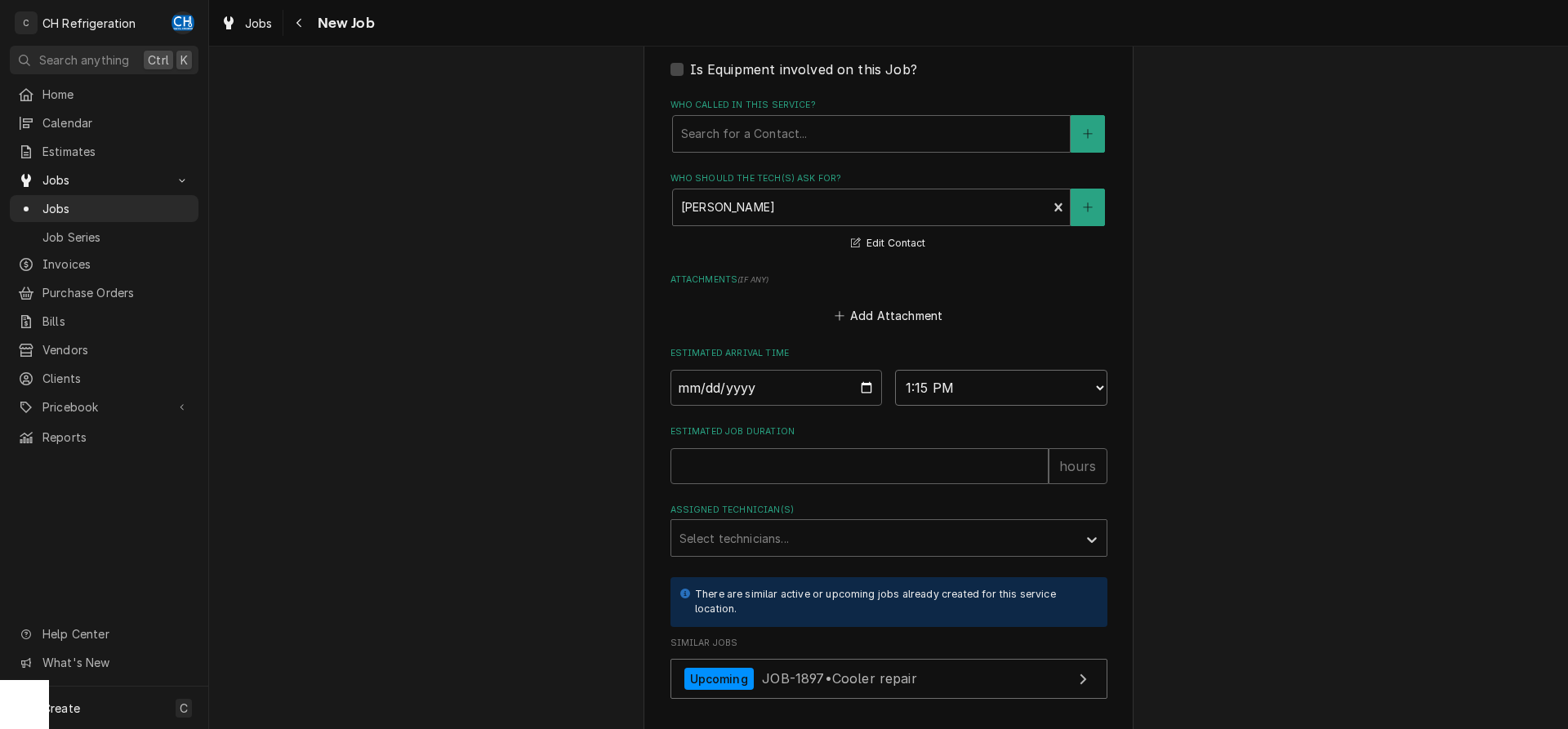
click option "1:15 PM" at bounding box center [0, 0] width 0 height 0
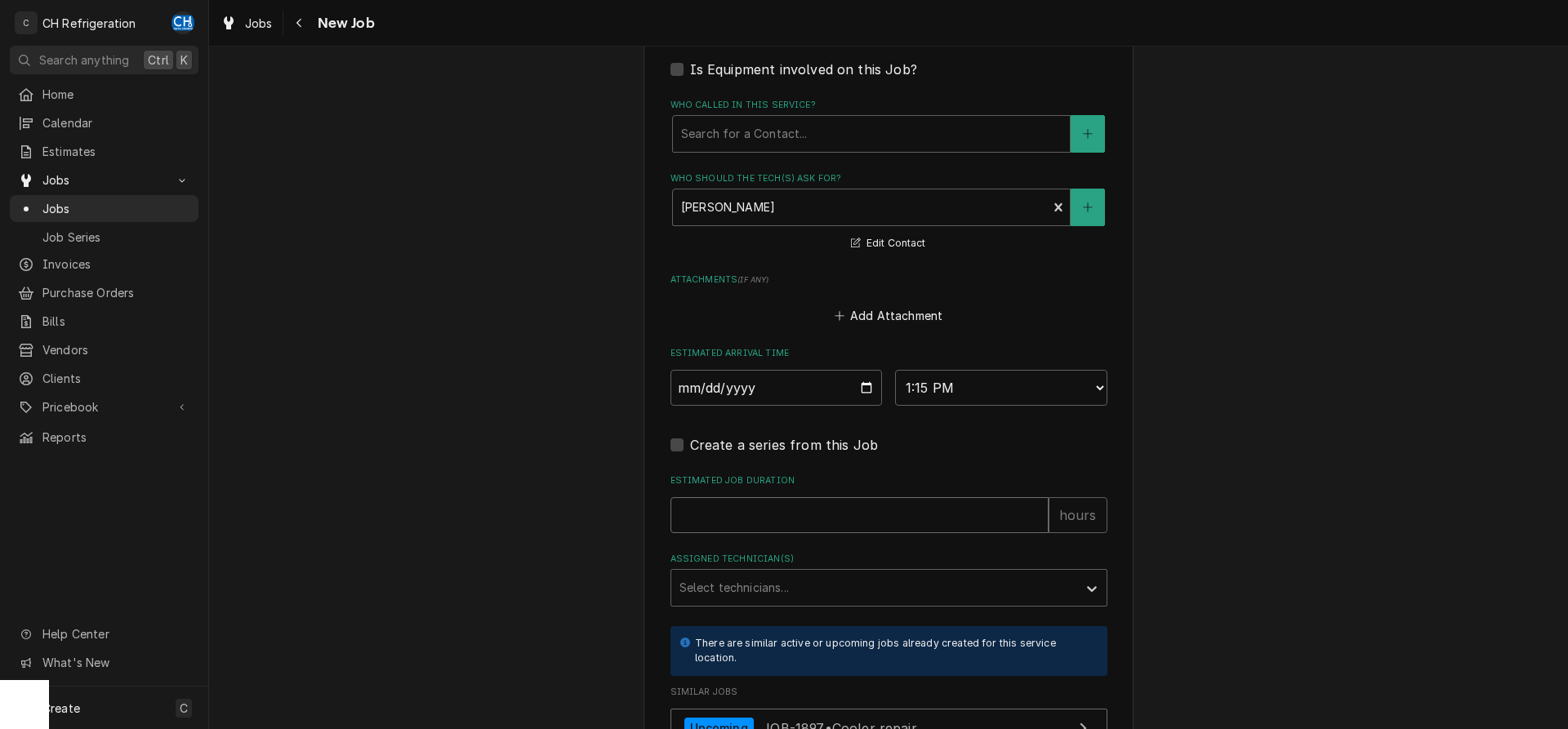
click at [871, 509] on input "Estimated Job Duration" at bounding box center [859, 515] width 378 height 36
type textarea "x"
type input "1"
type textarea "x"
type input "1"
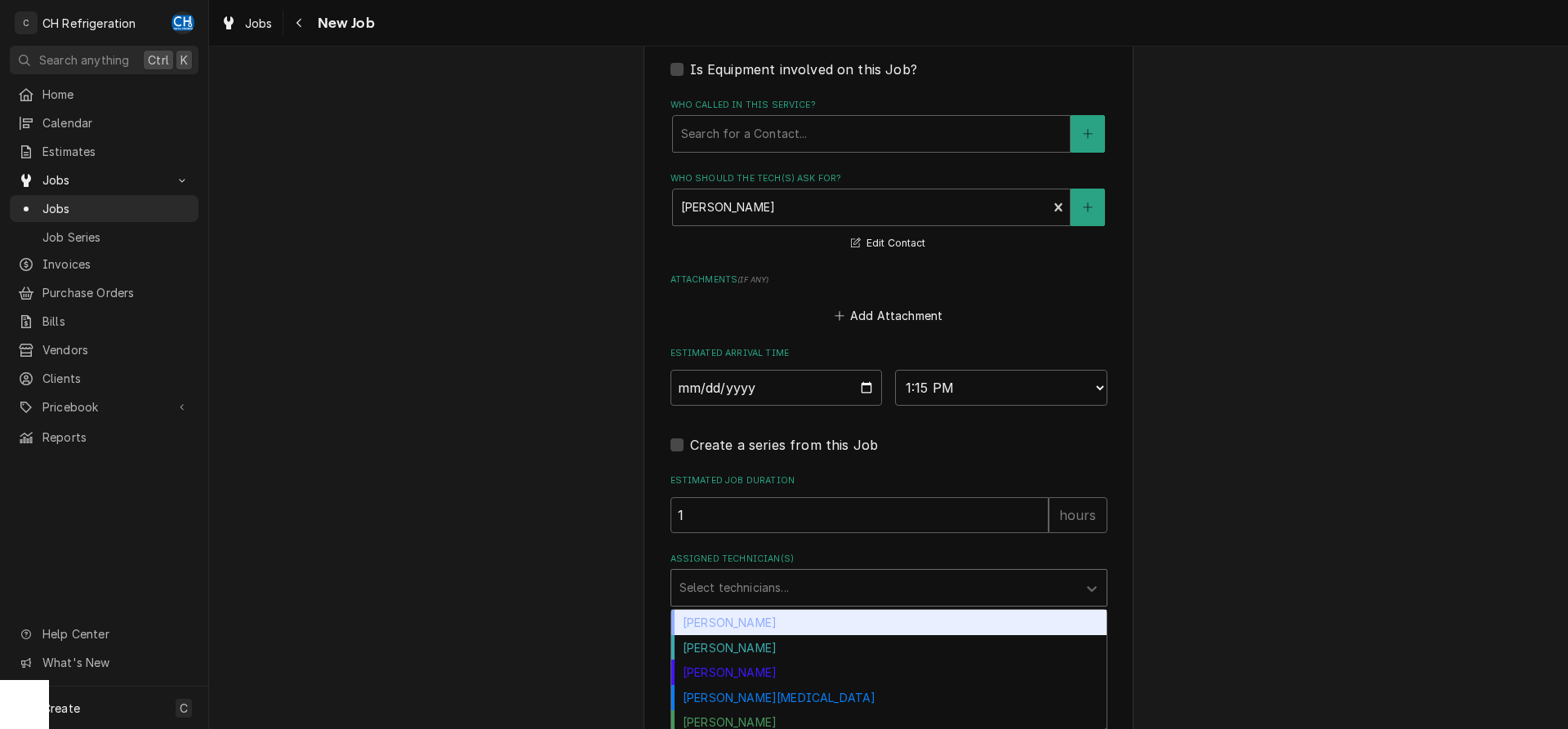
click at [776, 597] on div "Assigned Technician(s)" at bounding box center [875, 588] width 389 height 30
click at [765, 622] on div "Chris Hiraga" at bounding box center [889, 623] width 435 height 25
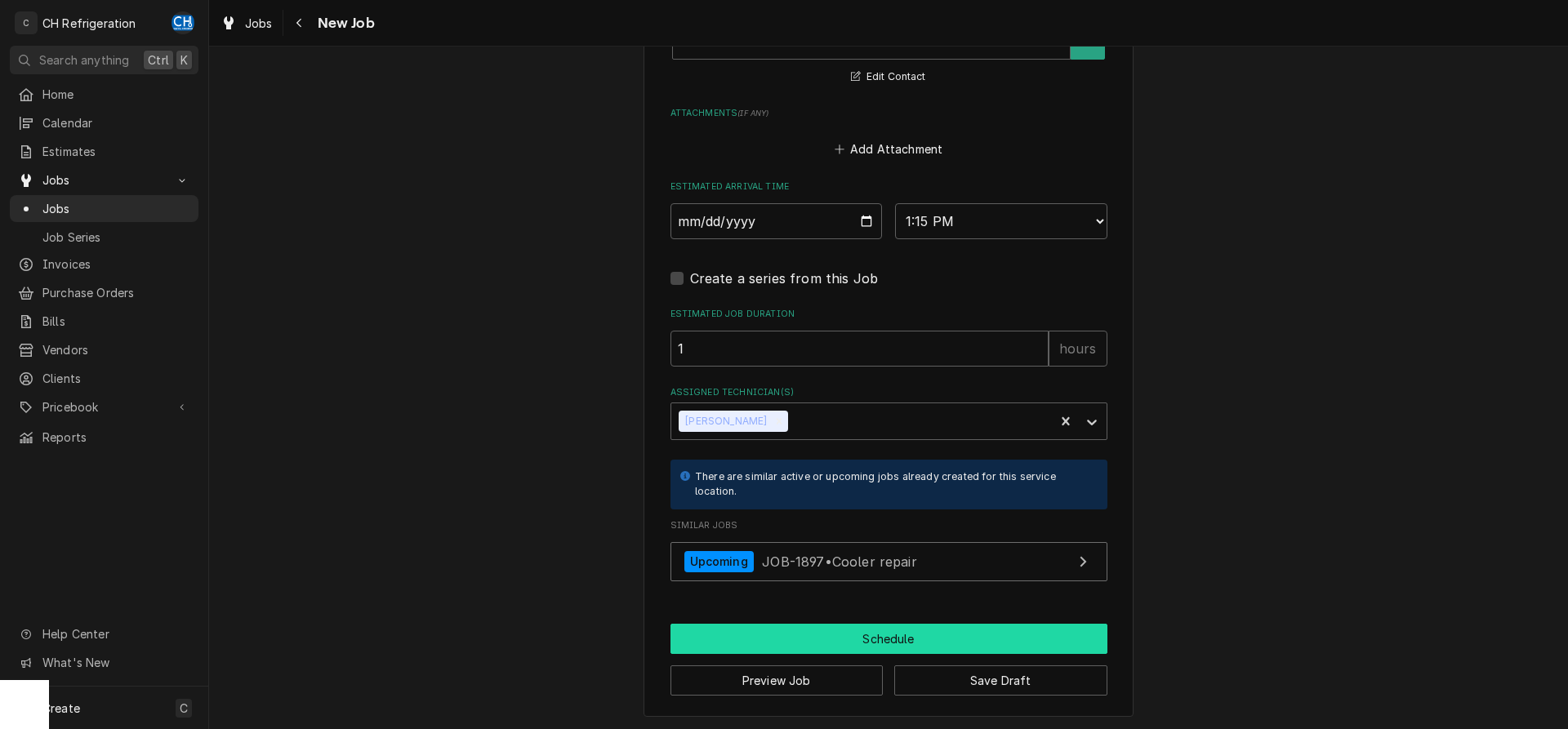
click at [872, 647] on button "Schedule" at bounding box center [889, 639] width 437 height 31
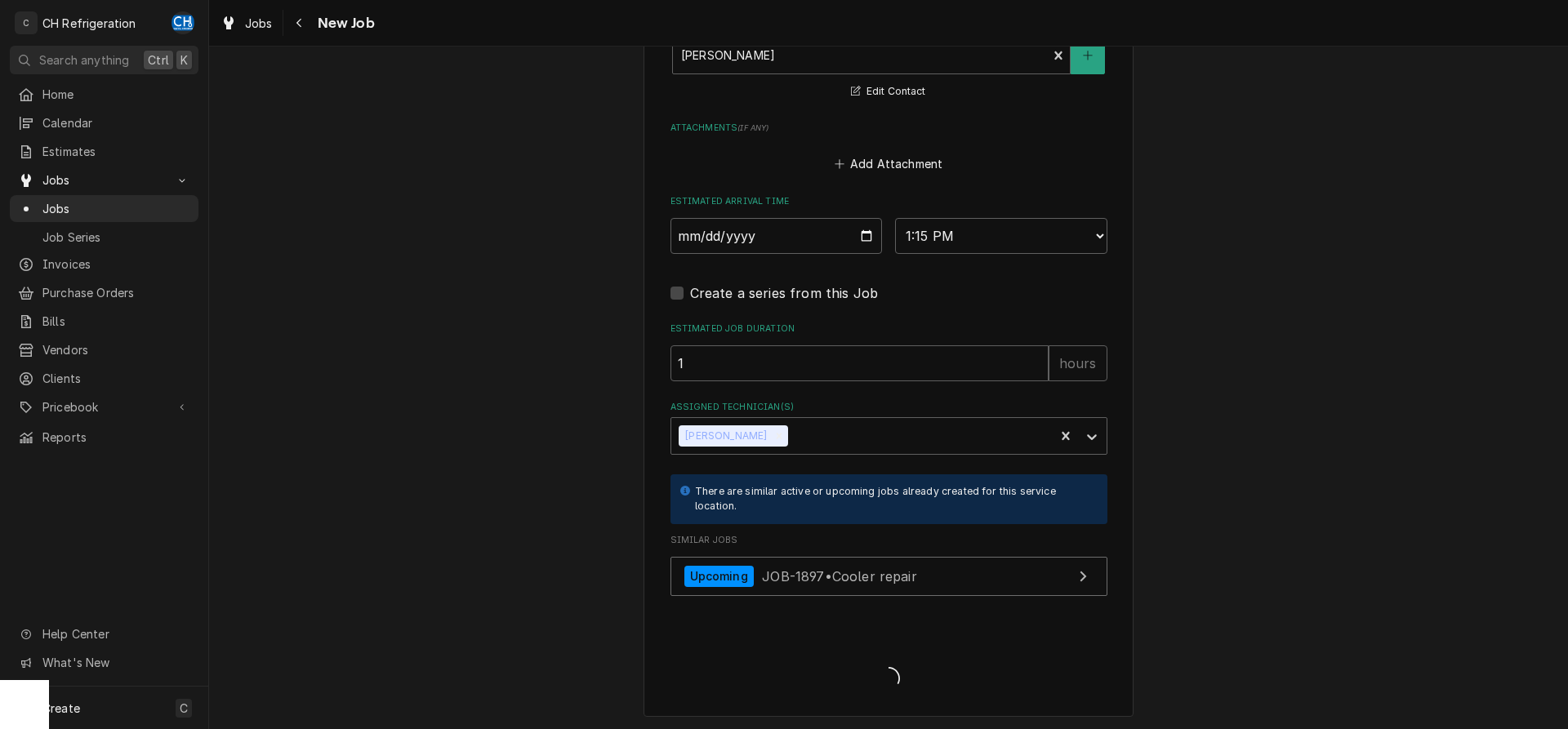
type textarea "x"
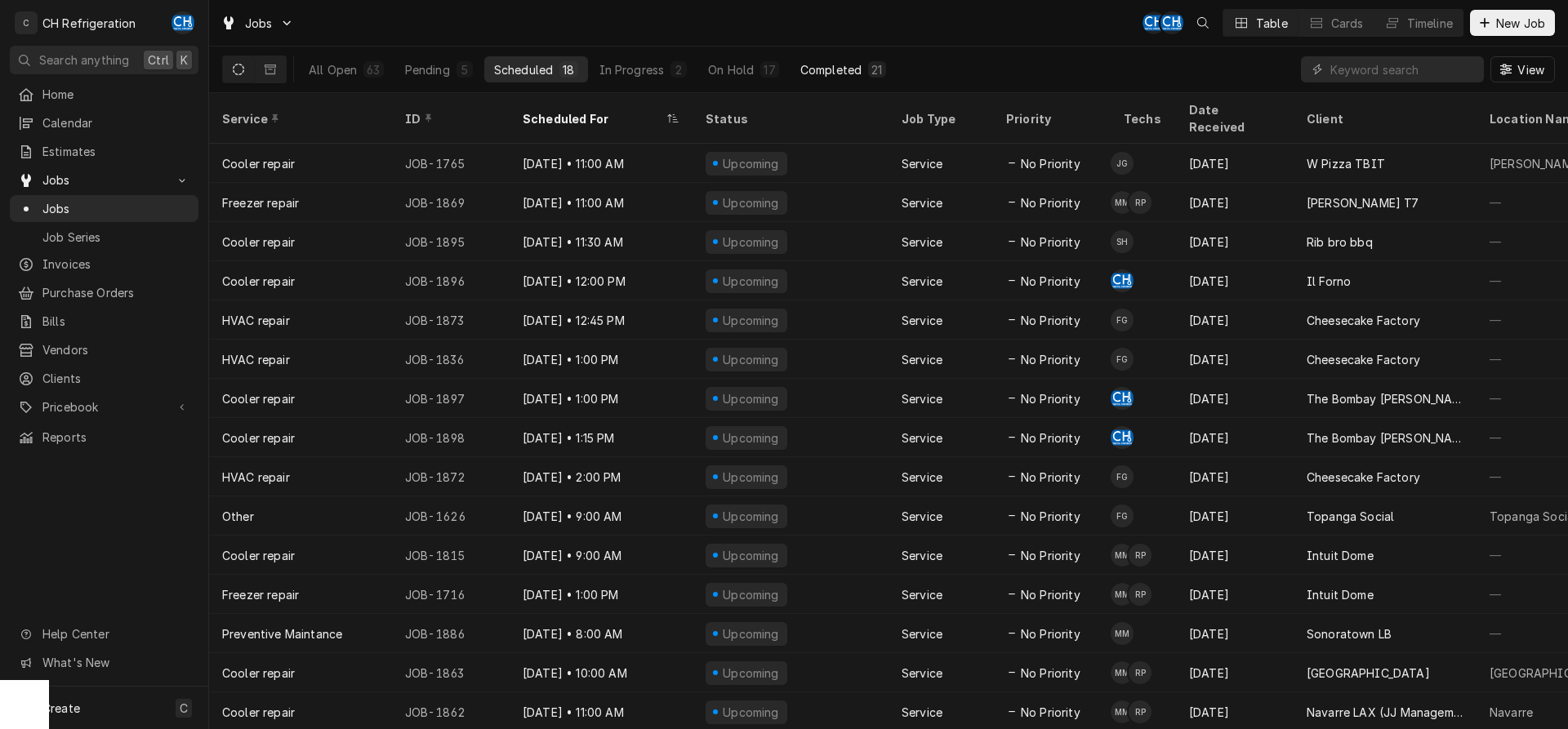
click at [841, 73] on div "Completed" at bounding box center [831, 70] width 61 height 17
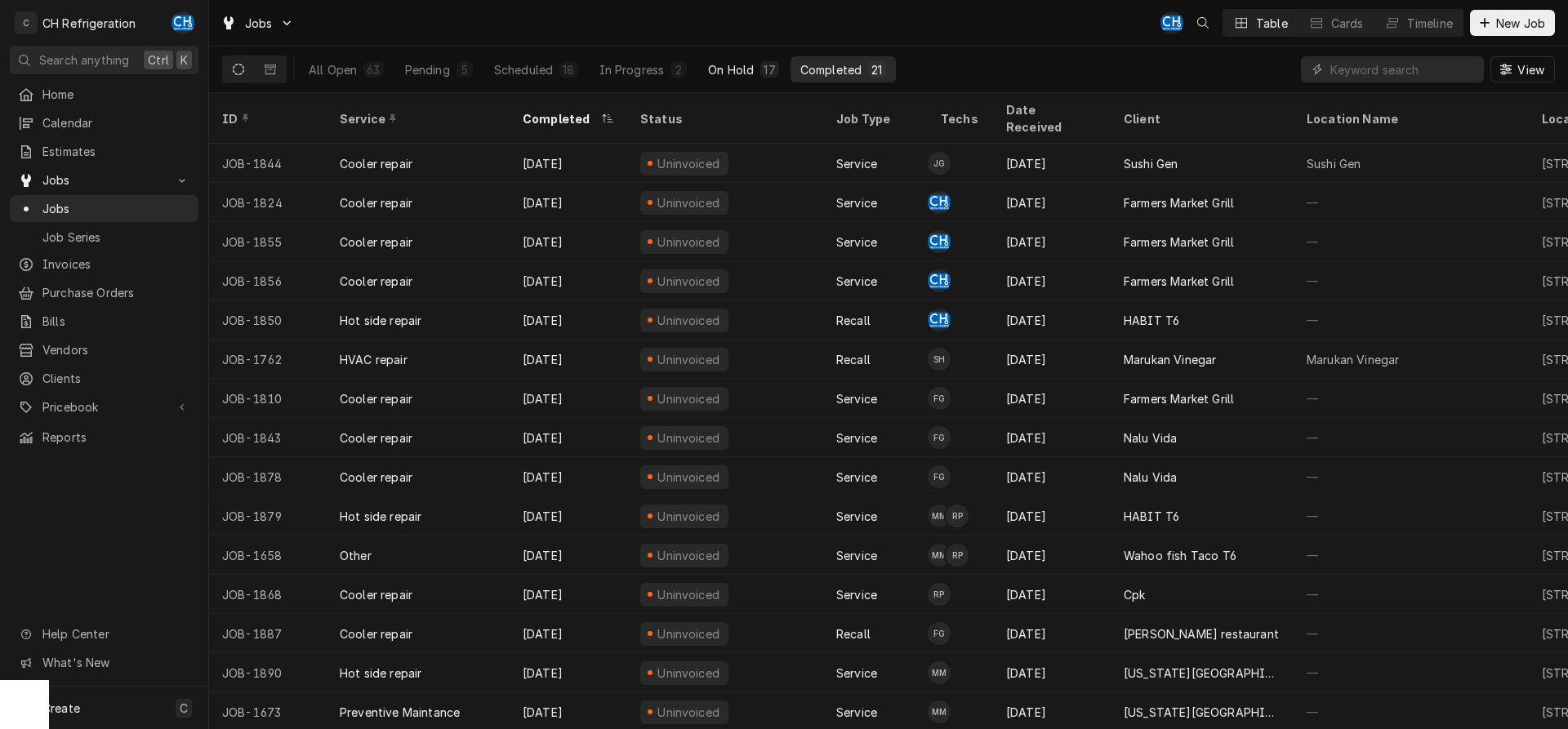
click at [756, 77] on button "On Hold 17" at bounding box center [744, 69] width 90 height 26
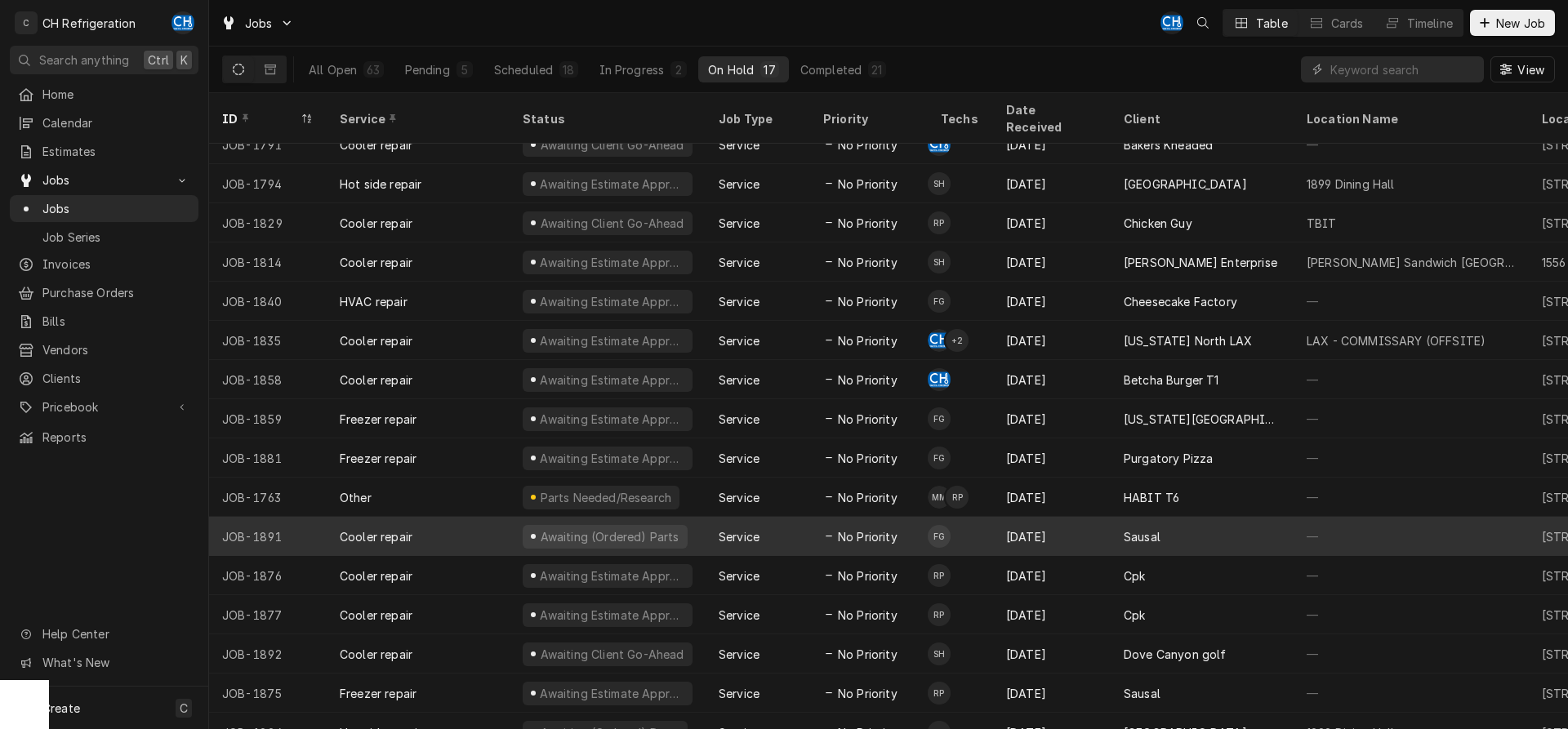
scroll to position [61, 0]
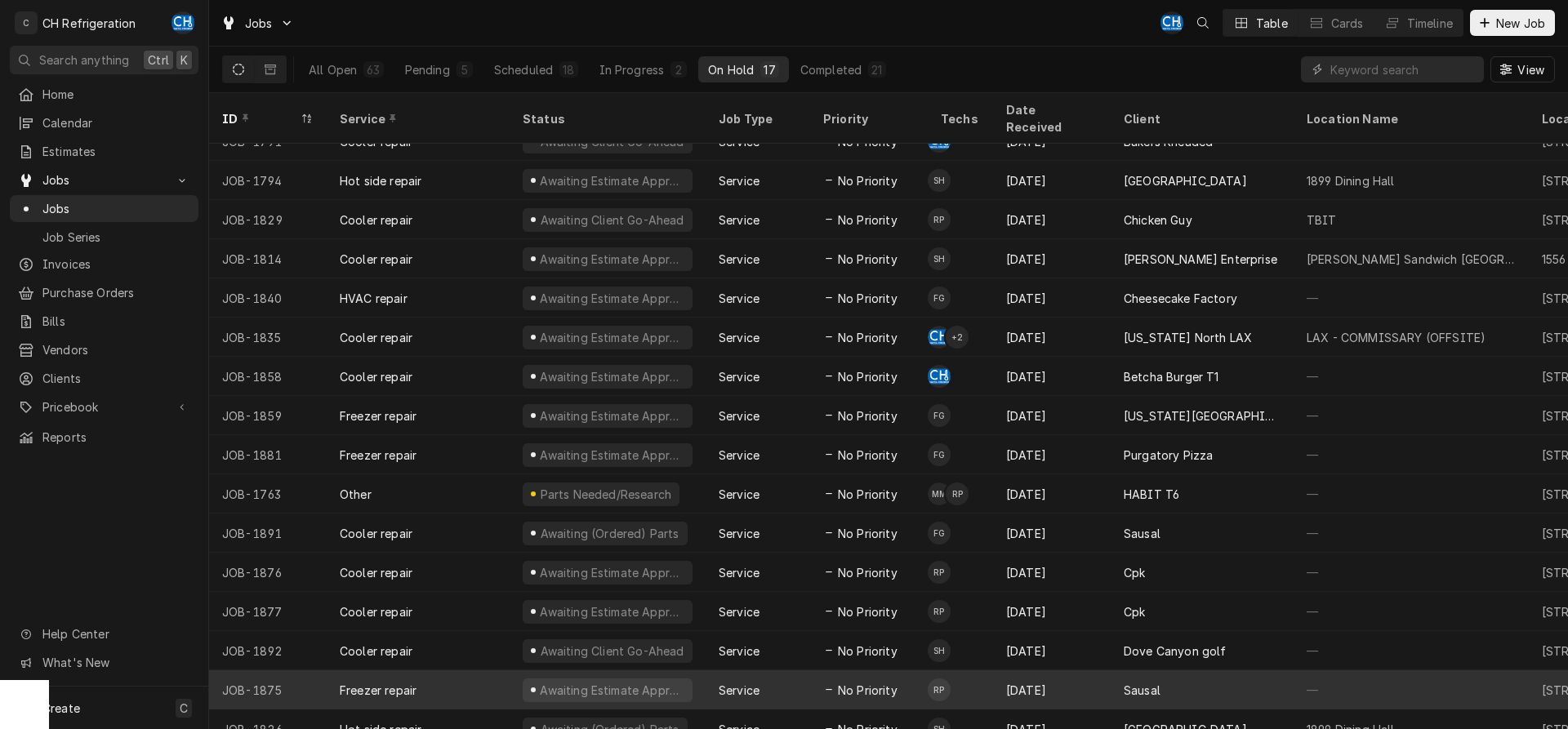
click at [1143, 681] on div "Sausal" at bounding box center [1141, 690] width 37 height 17
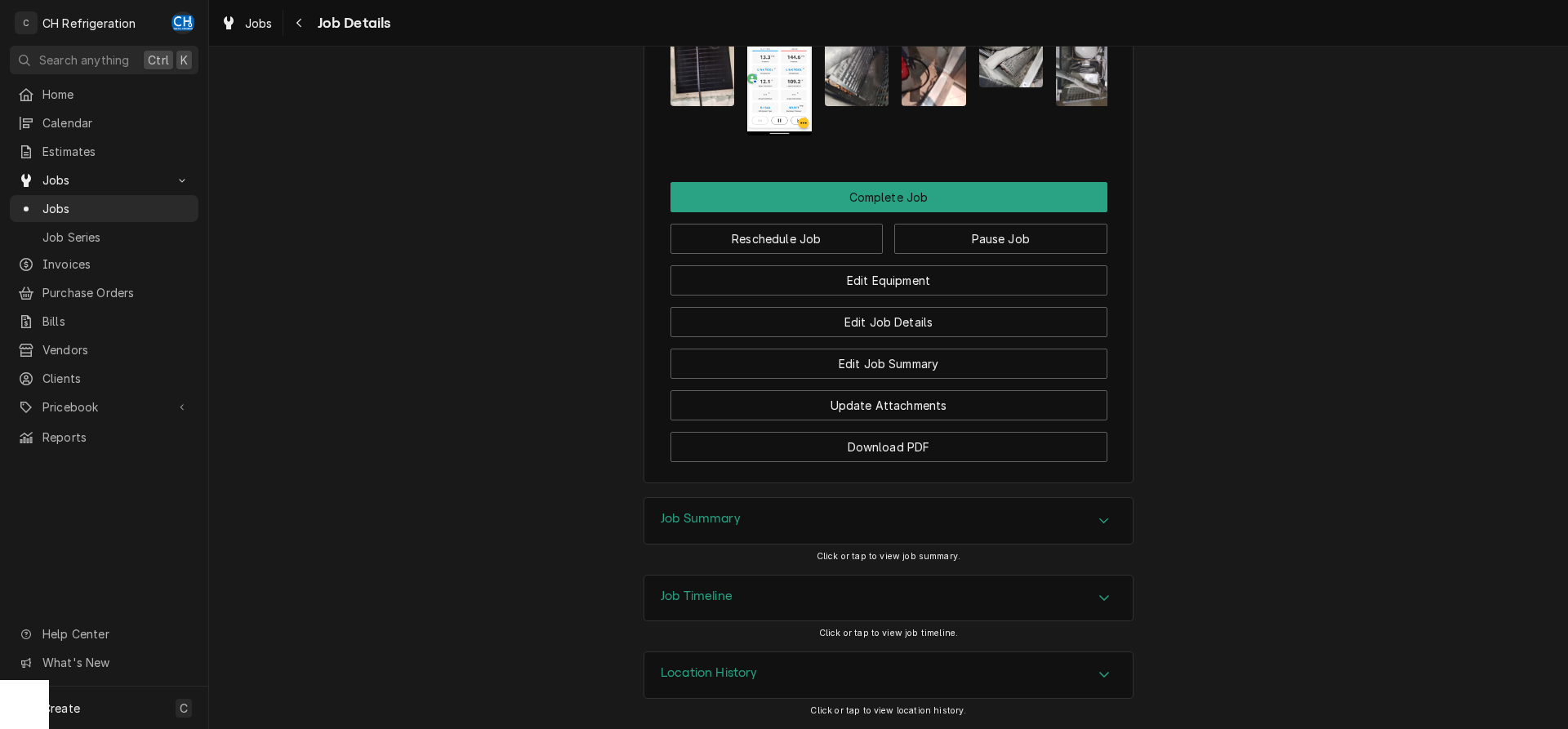
click at [739, 514] on h3 "Job Summary" at bounding box center [700, 519] width 80 height 15
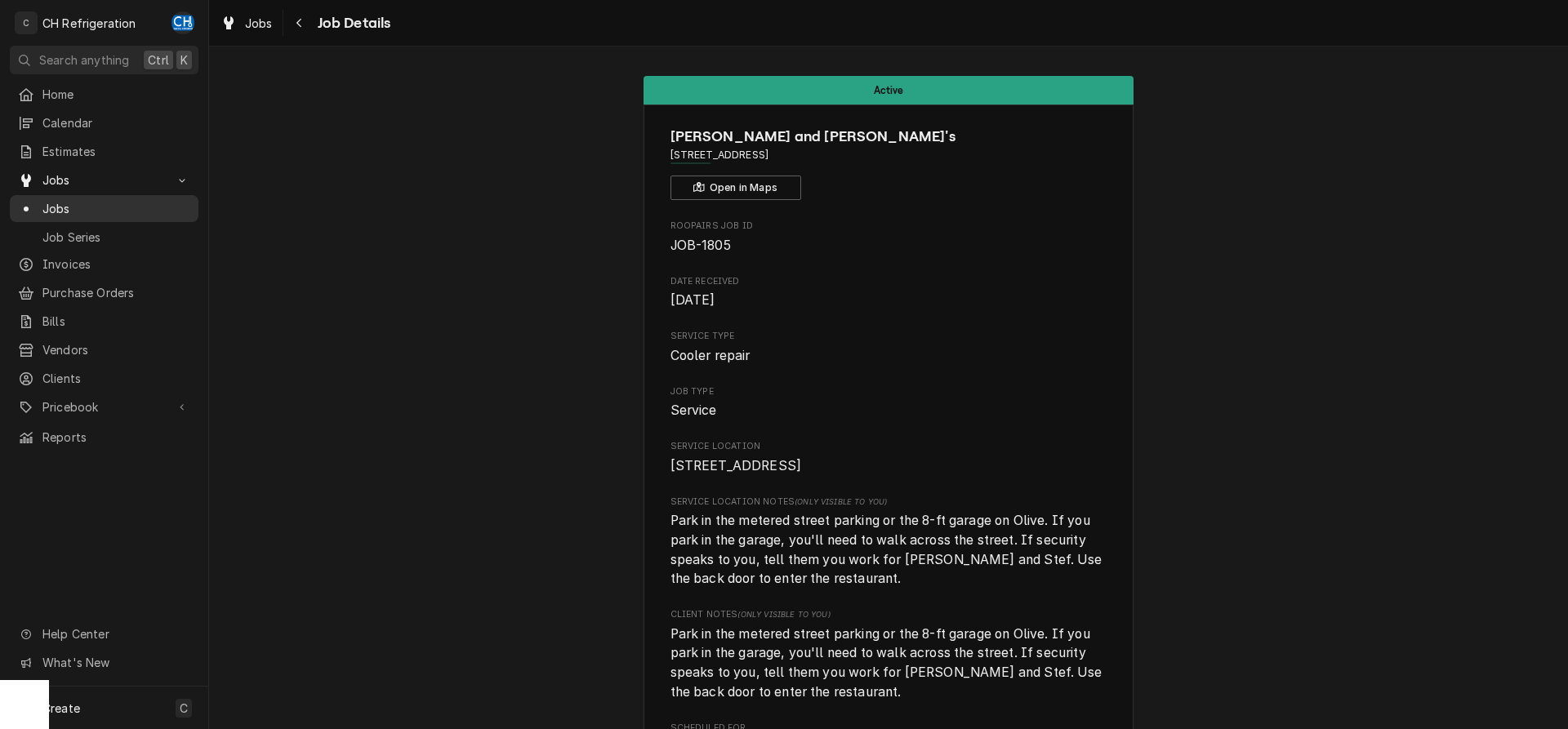
click at [99, 200] on span "Jobs" at bounding box center [116, 208] width 148 height 17
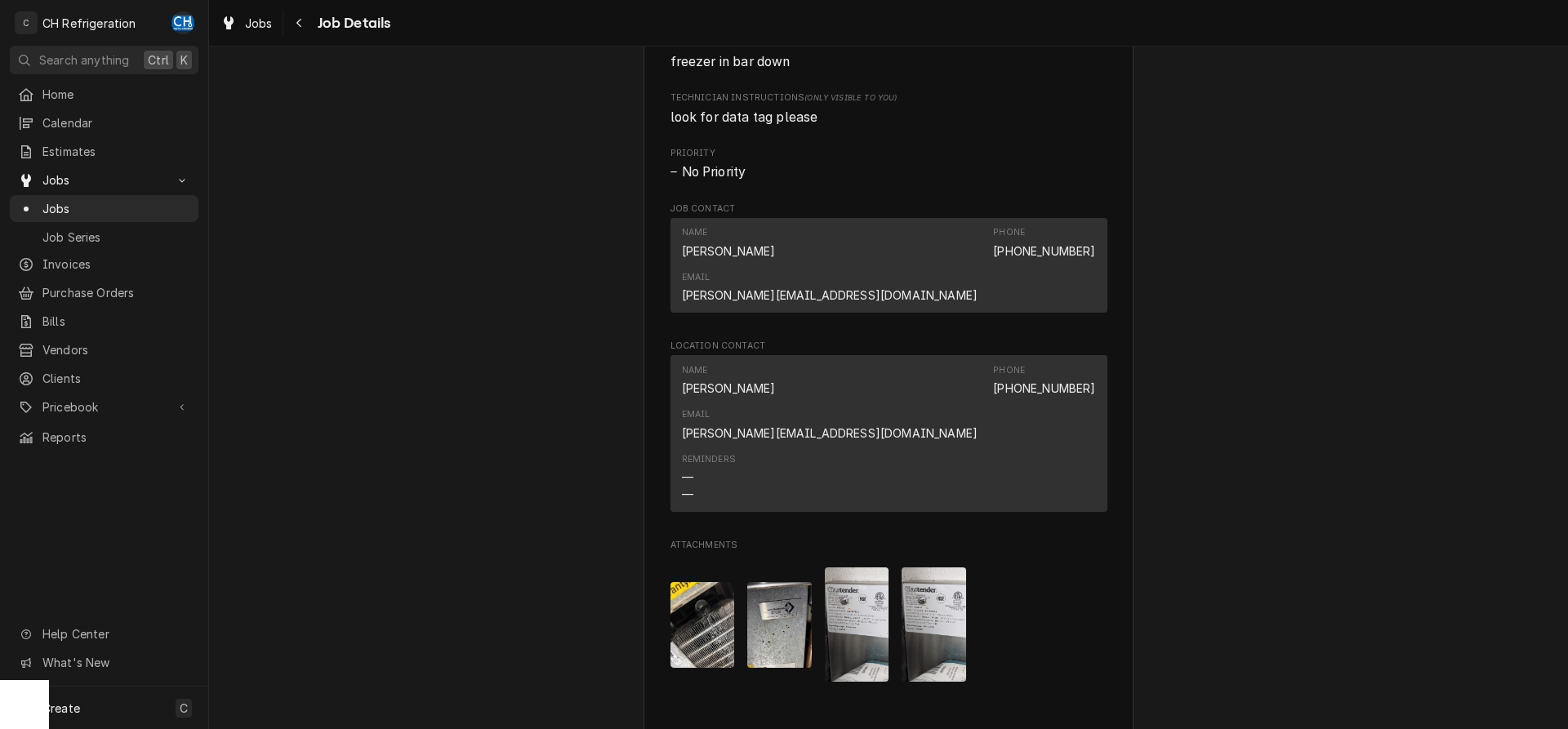
scroll to position [1584, 0]
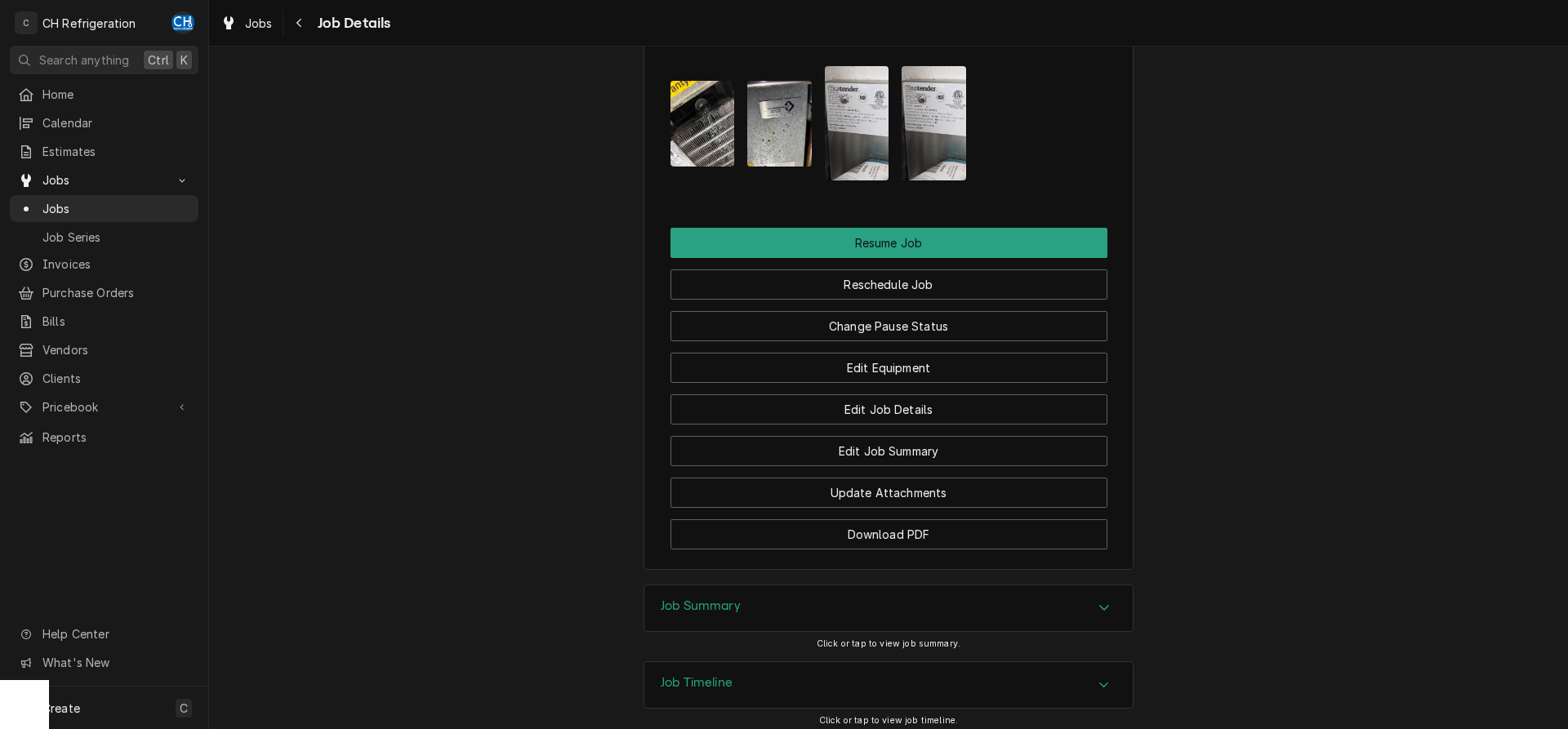
click at [1019, 585] on div "Job Summary" at bounding box center [888, 608] width 489 height 46
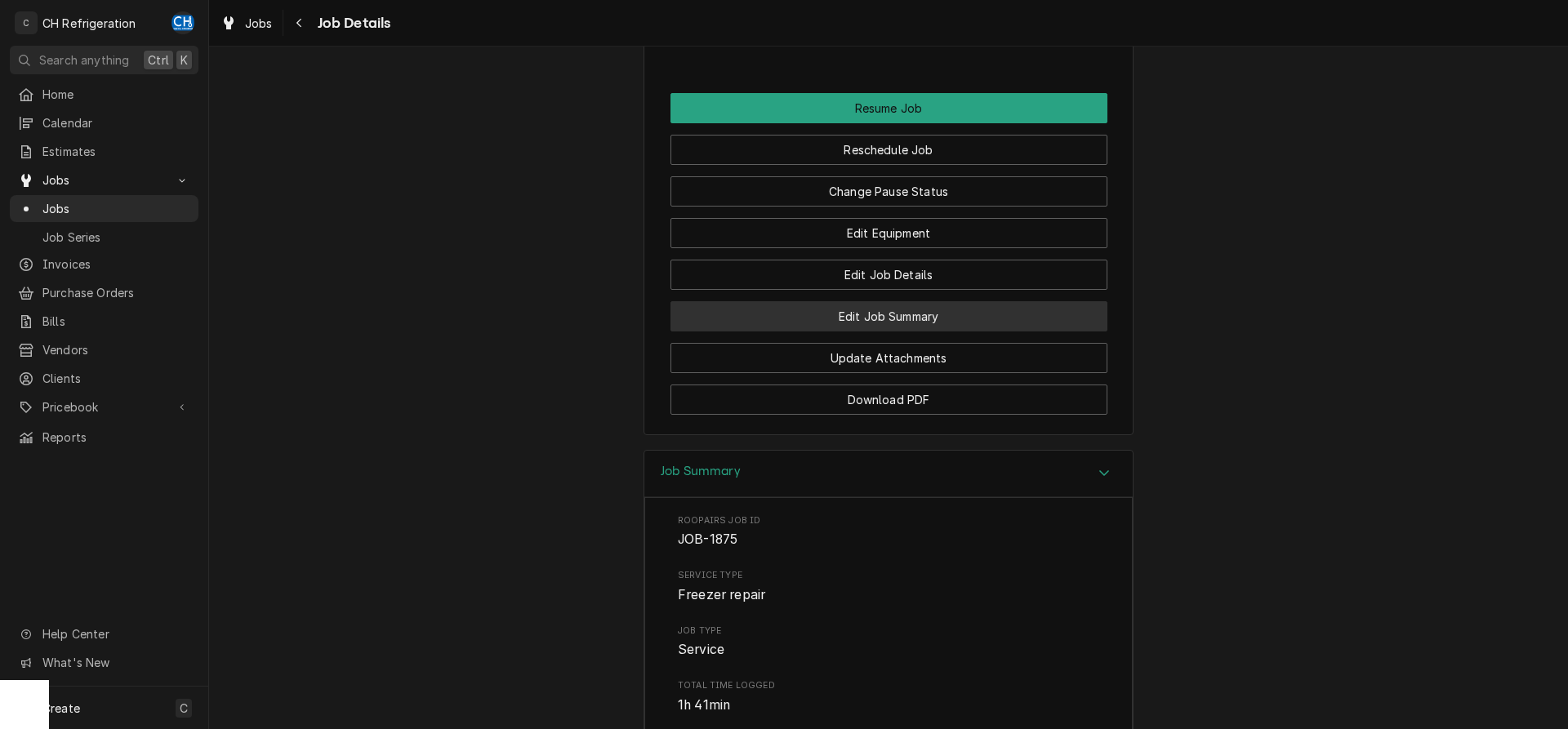
scroll to position [1636, 0]
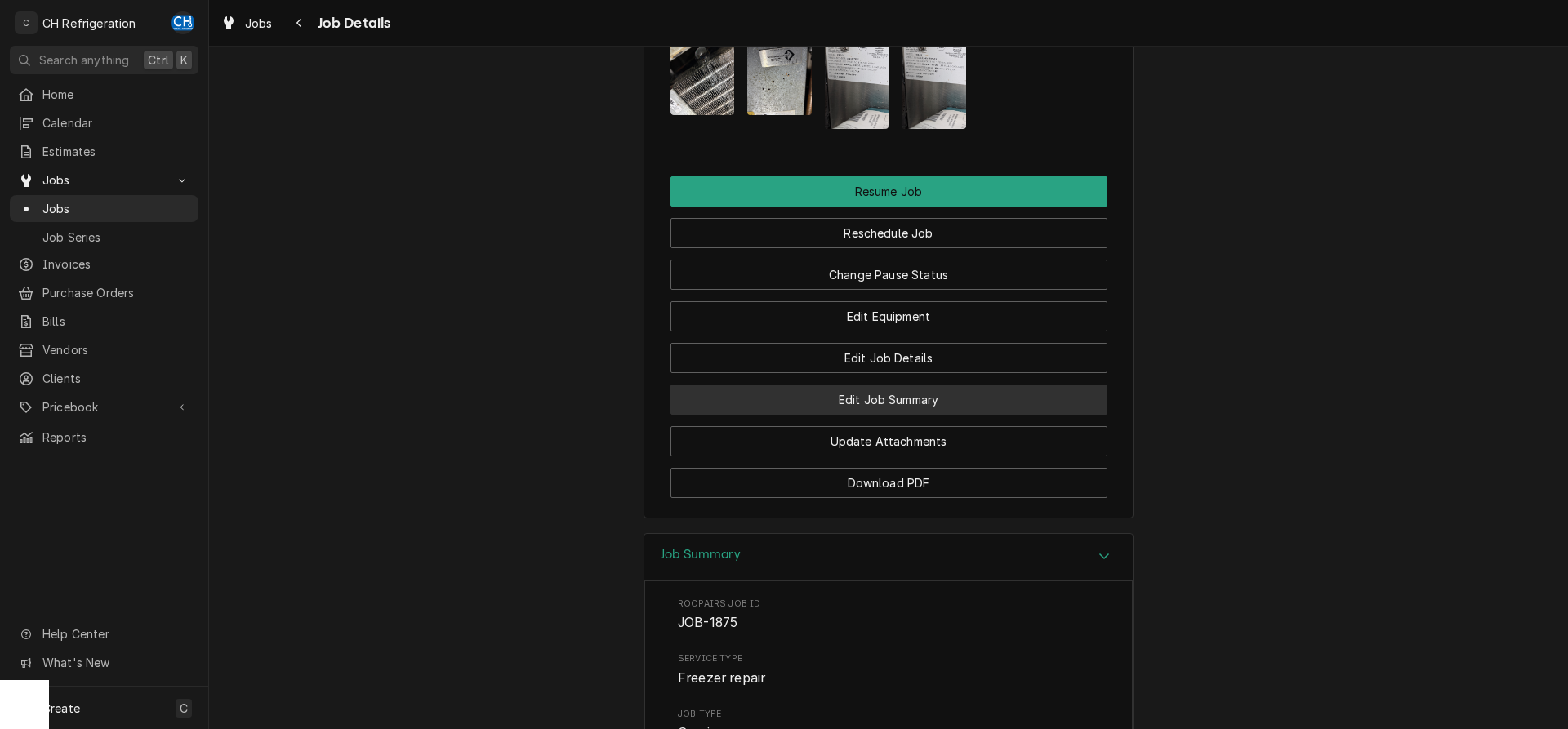
click at [912, 385] on button "Edit Job Summary" at bounding box center [889, 400] width 437 height 31
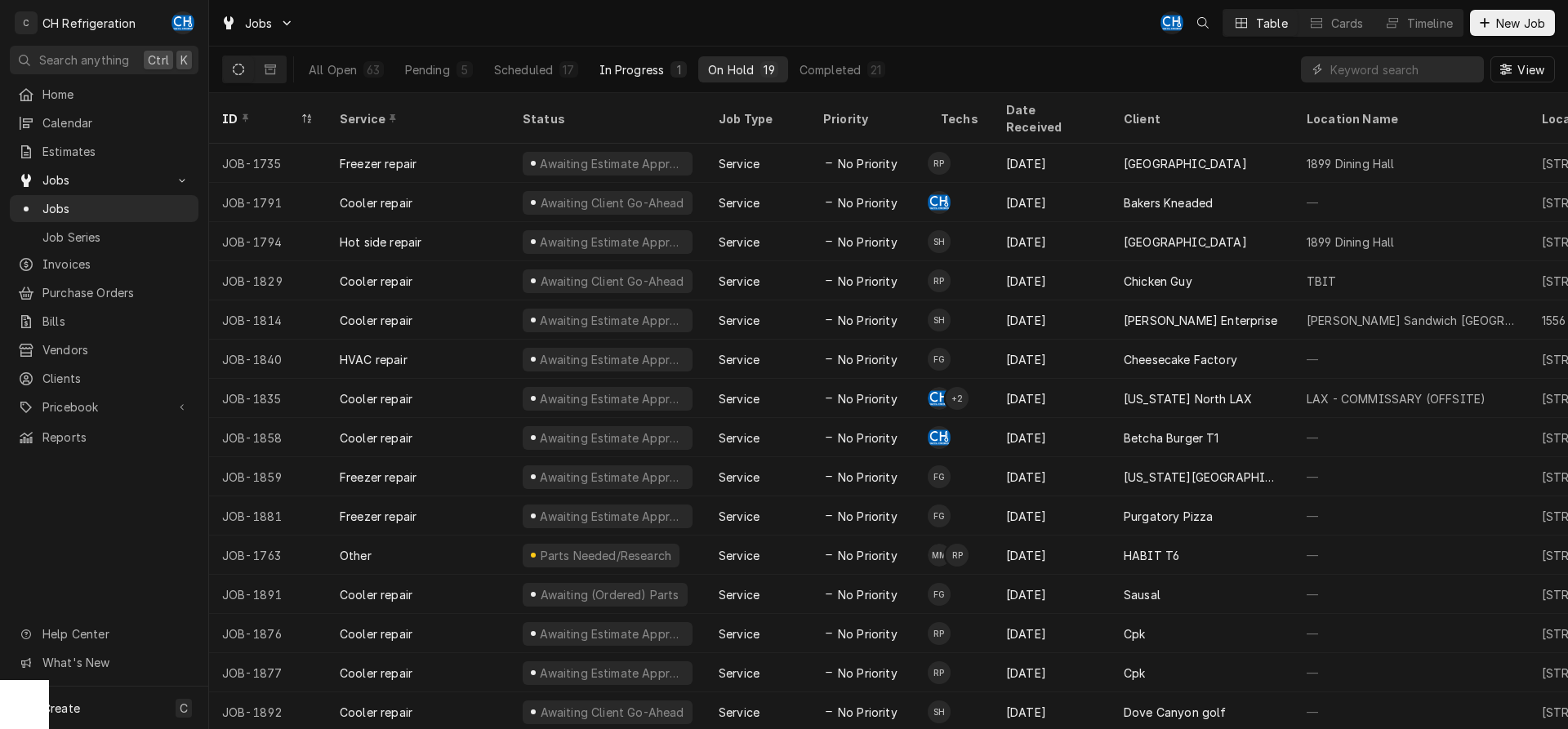
click at [619, 71] on div "In Progress" at bounding box center [631, 70] width 65 height 17
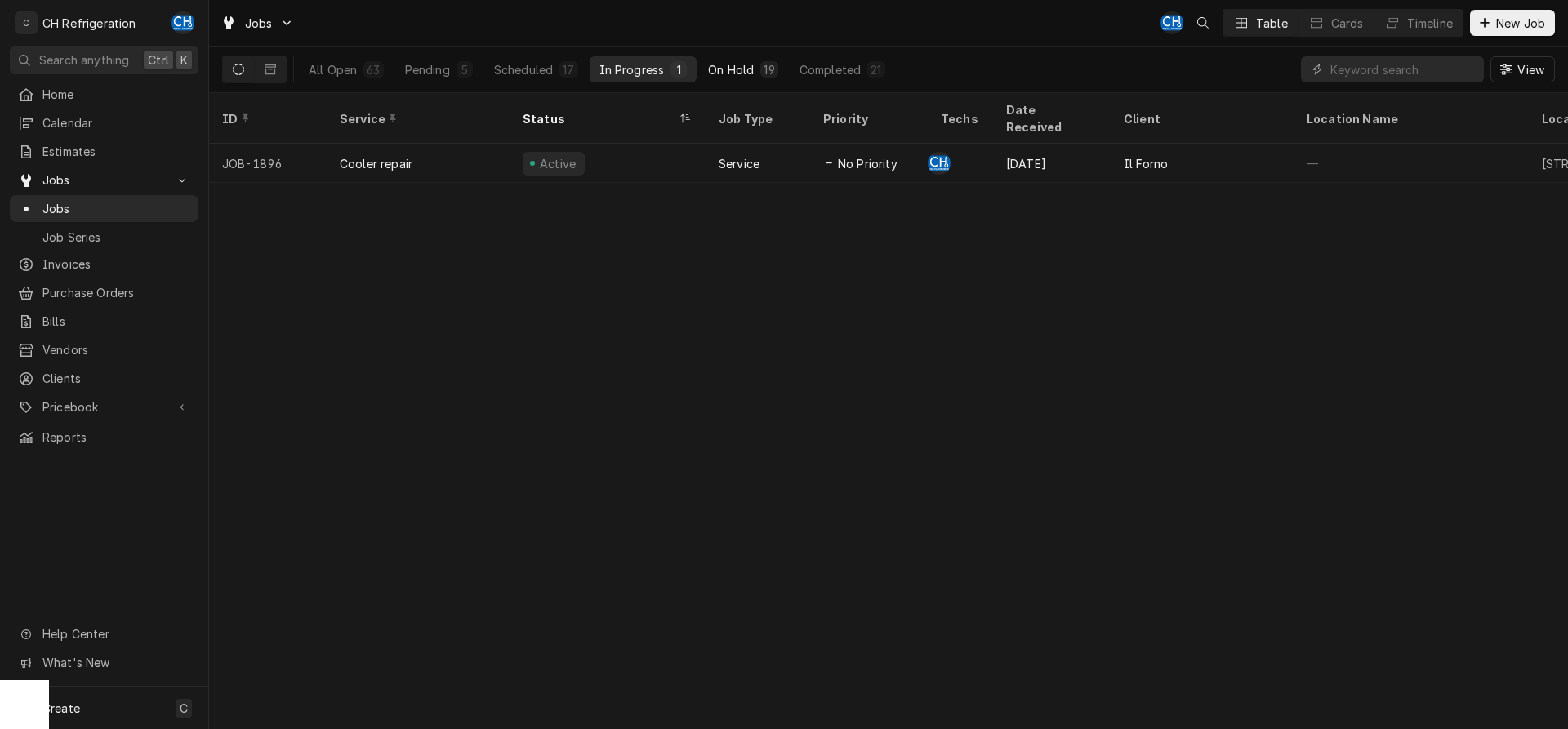
click at [732, 68] on div "On Hold" at bounding box center [731, 70] width 46 height 17
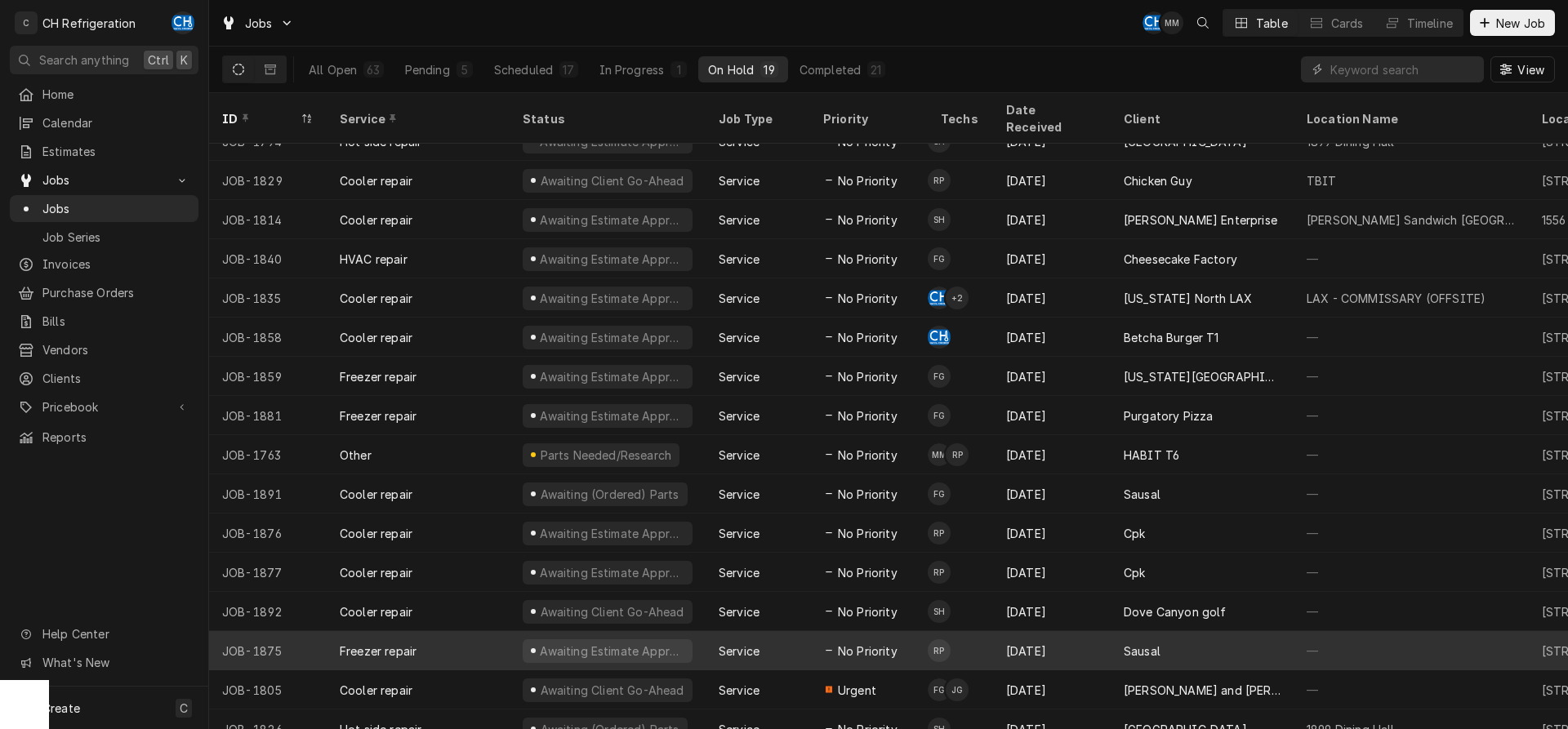
scroll to position [139, 0]
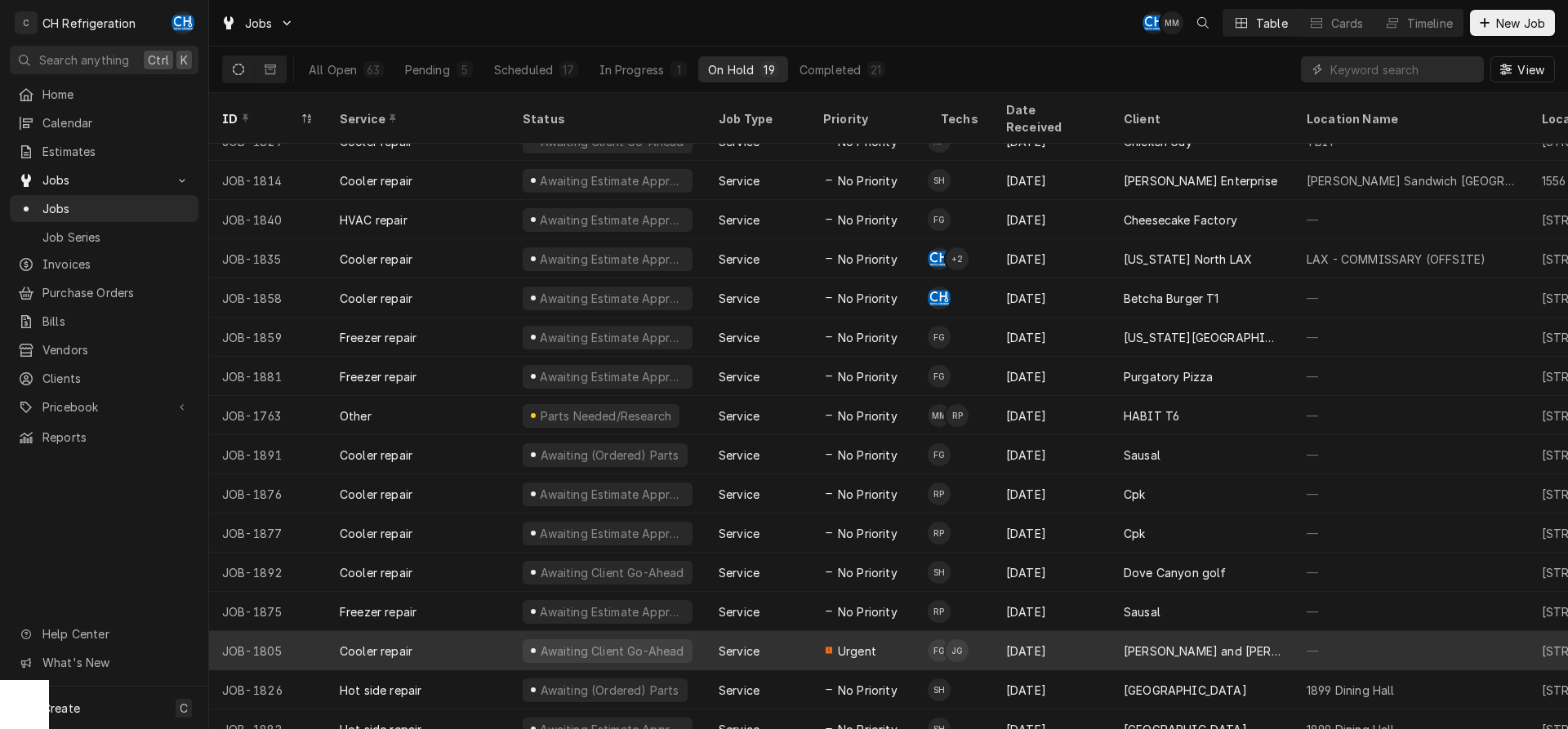
click at [1097, 631] on div "[DATE]" at bounding box center [1052, 651] width 117 height 39
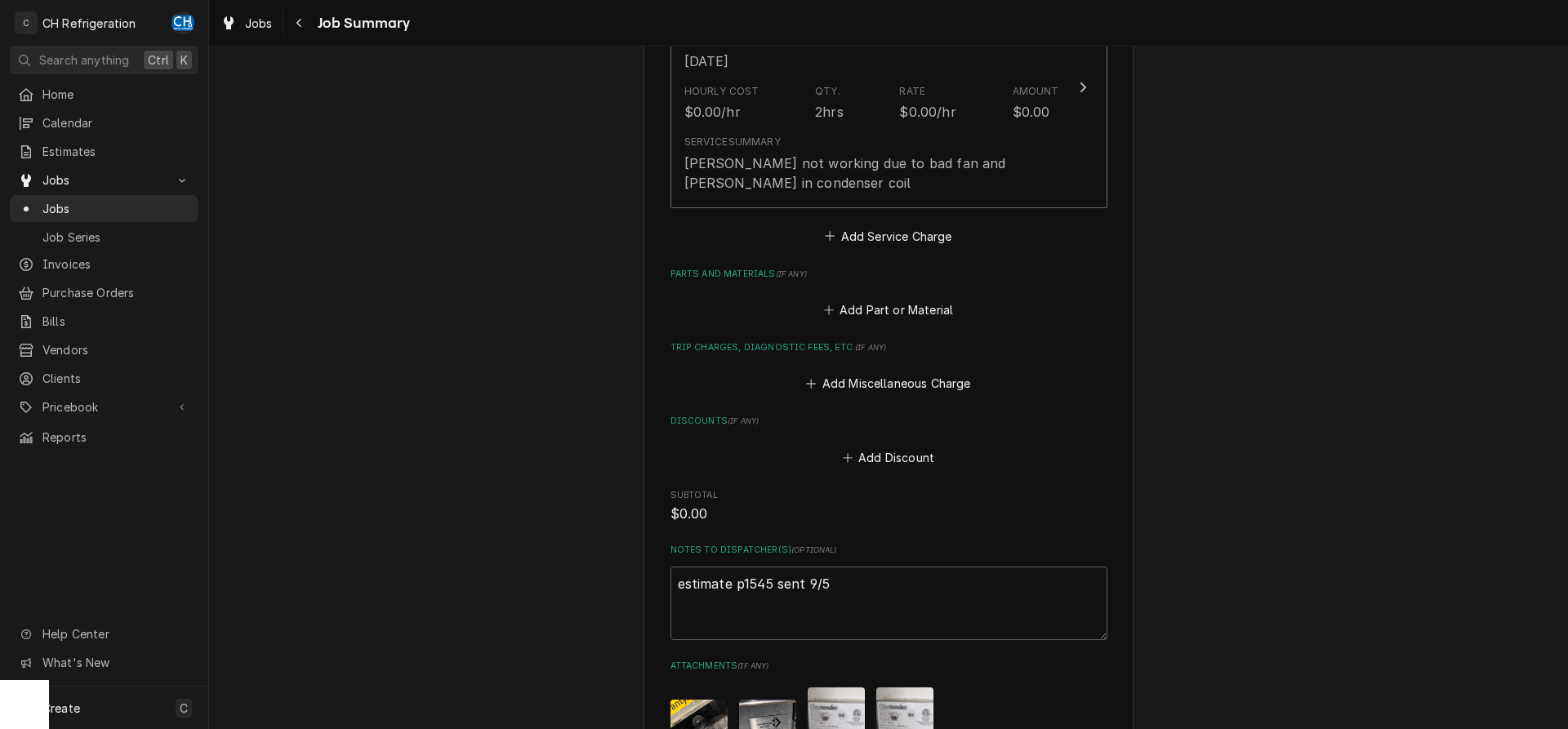
scroll to position [786, 0]
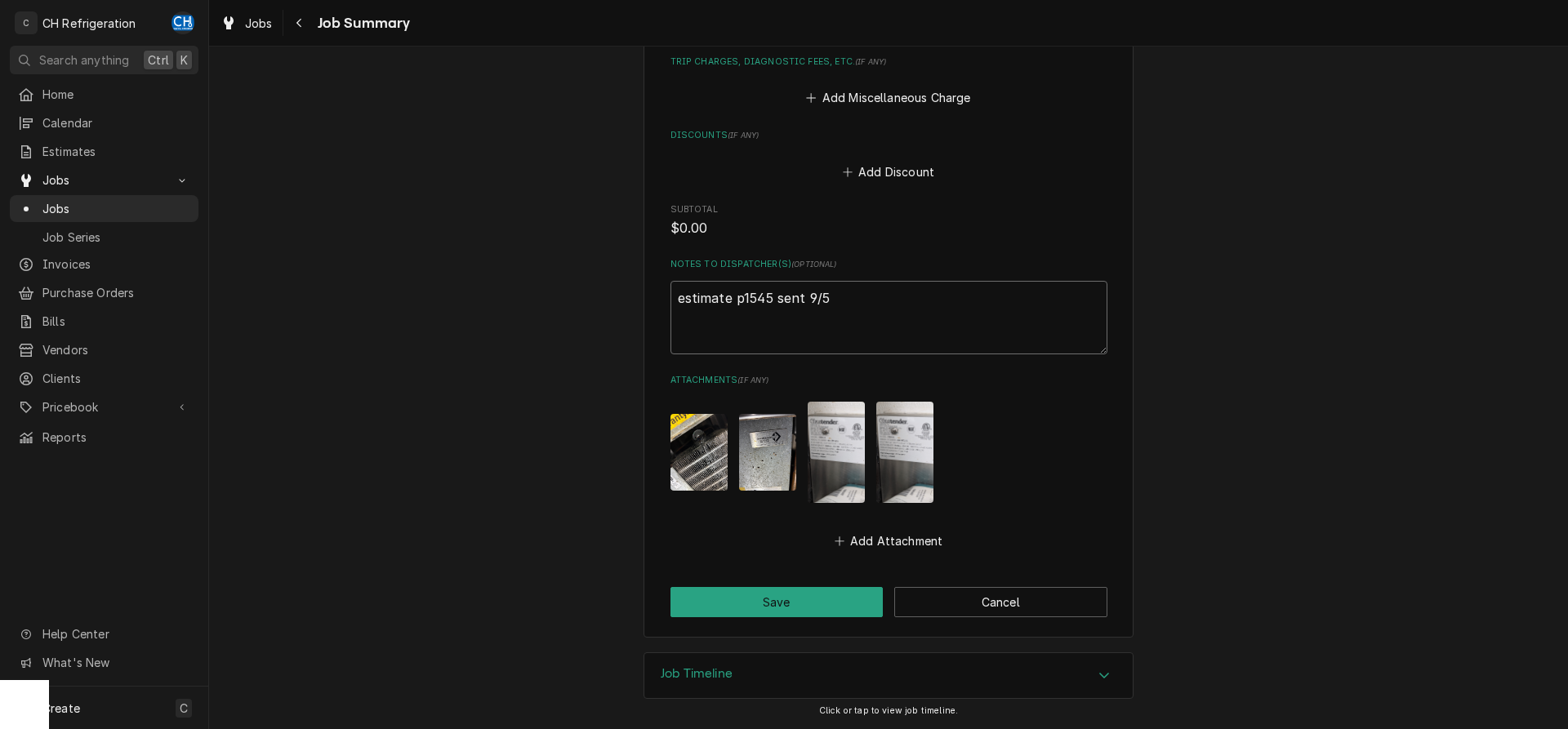
click at [872, 315] on textarea "estimate p1545 sent 9/5" at bounding box center [889, 318] width 437 height 73
type textarea "estimate p1545 sent 9/5"
type textarea "x"
type textarea "estimate p1545 sent 9/5 m"
type textarea "x"
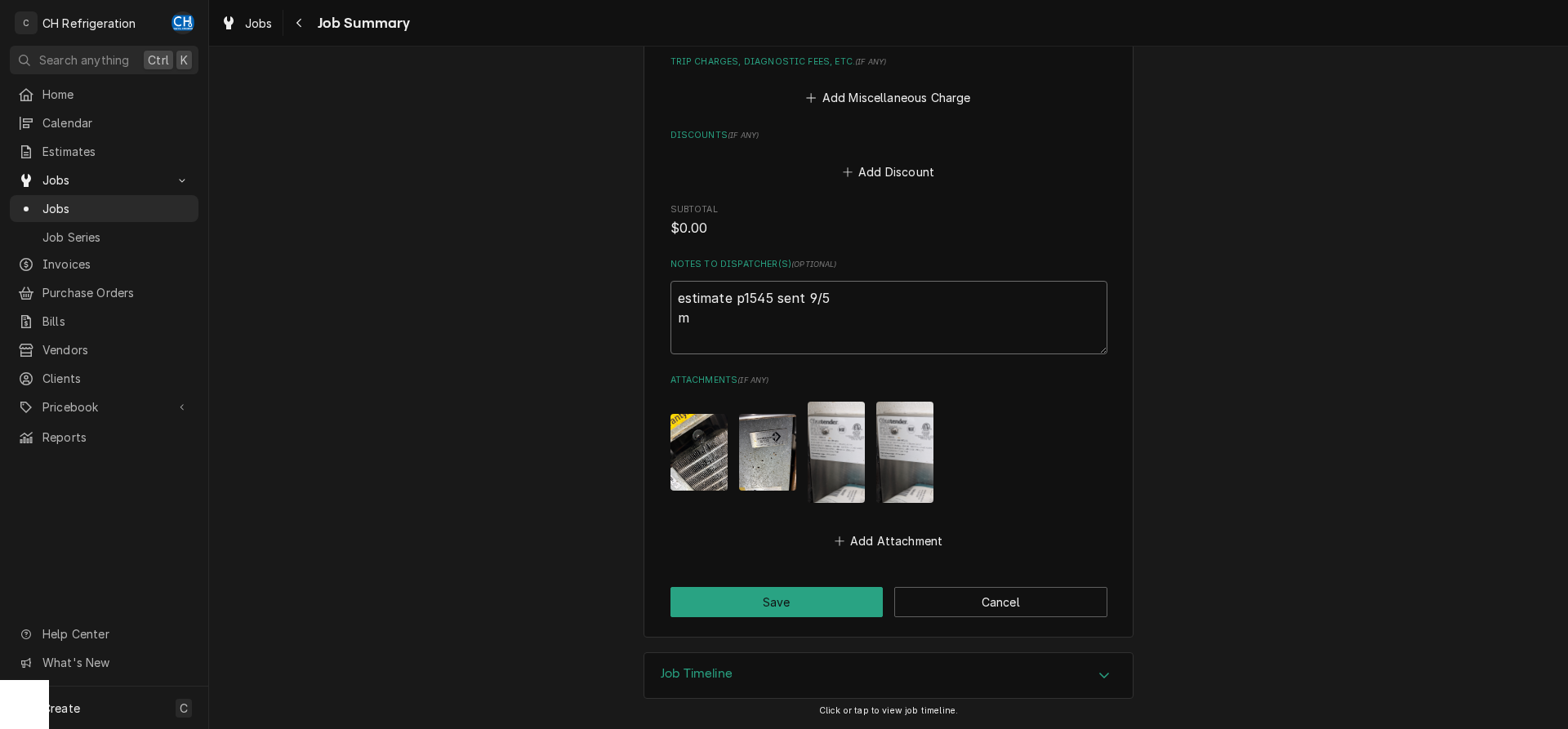
type textarea "estimate p1545 sent 9/5 mo"
type textarea "x"
type textarea "estimate p1545 sent 9/5 mot"
type textarea "x"
type textarea "estimate p1545 sent 9/5 moto"
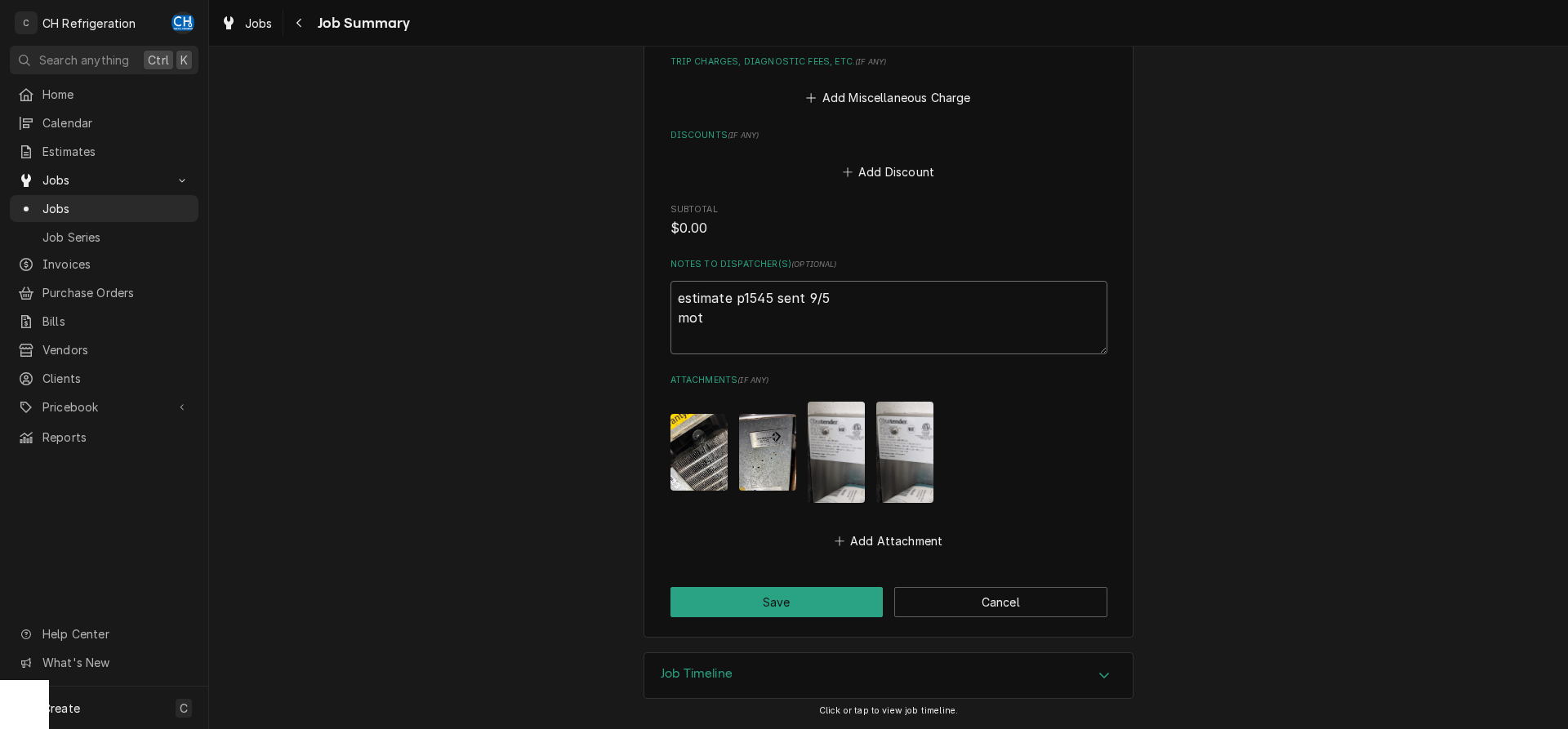
type textarea "x"
type textarea "estimate p1545 sent 9/5 motor"
type textarea "x"
type textarea "estimate p1545 sent 9/5 motor"
type textarea "x"
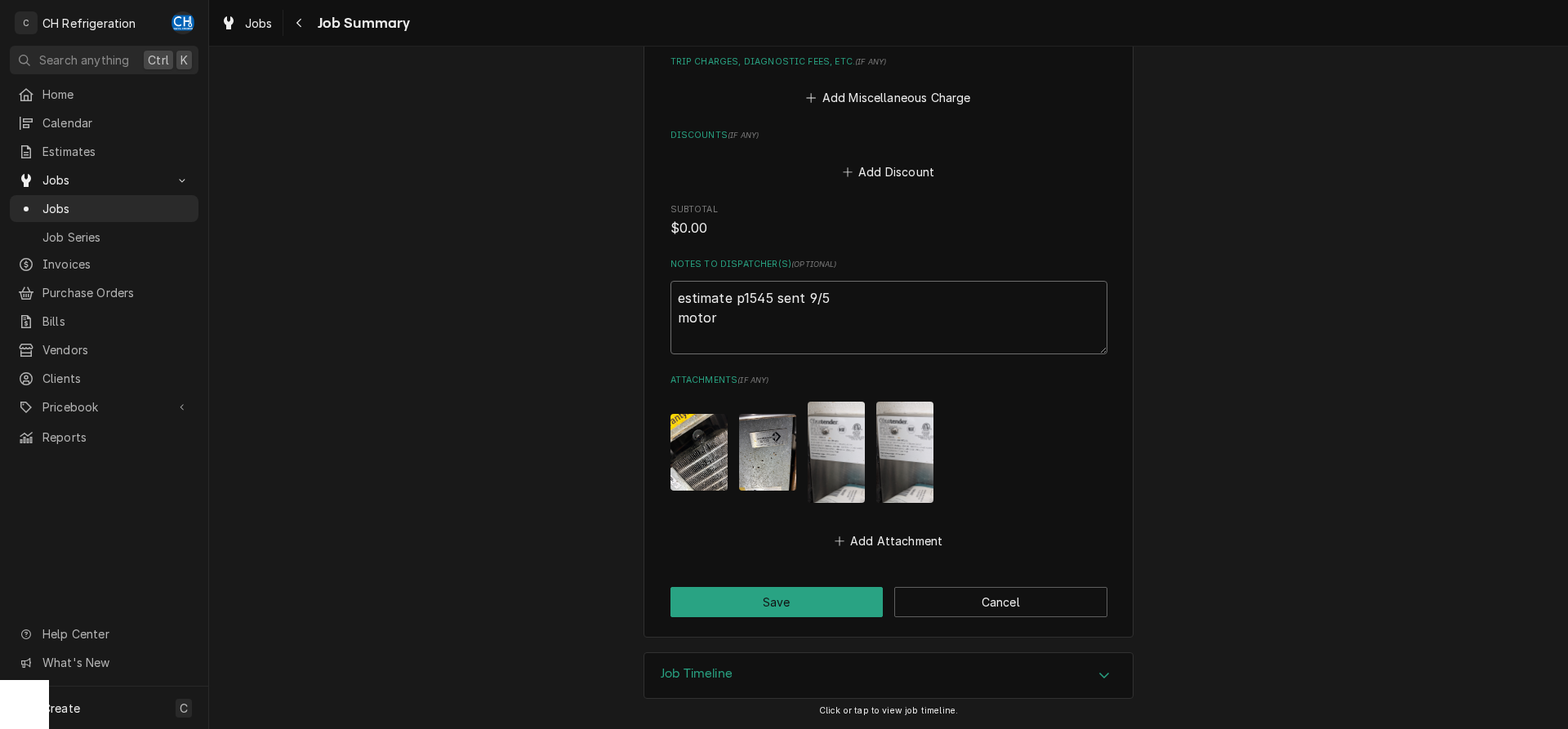
type textarea "estimate p1545 sent 9/5 motor o"
type textarea "x"
type textarea "estimate p1545 sent 9/5 motor or"
type textarea "x"
type textarea "estimate p1545 sent 9/5 motor ord"
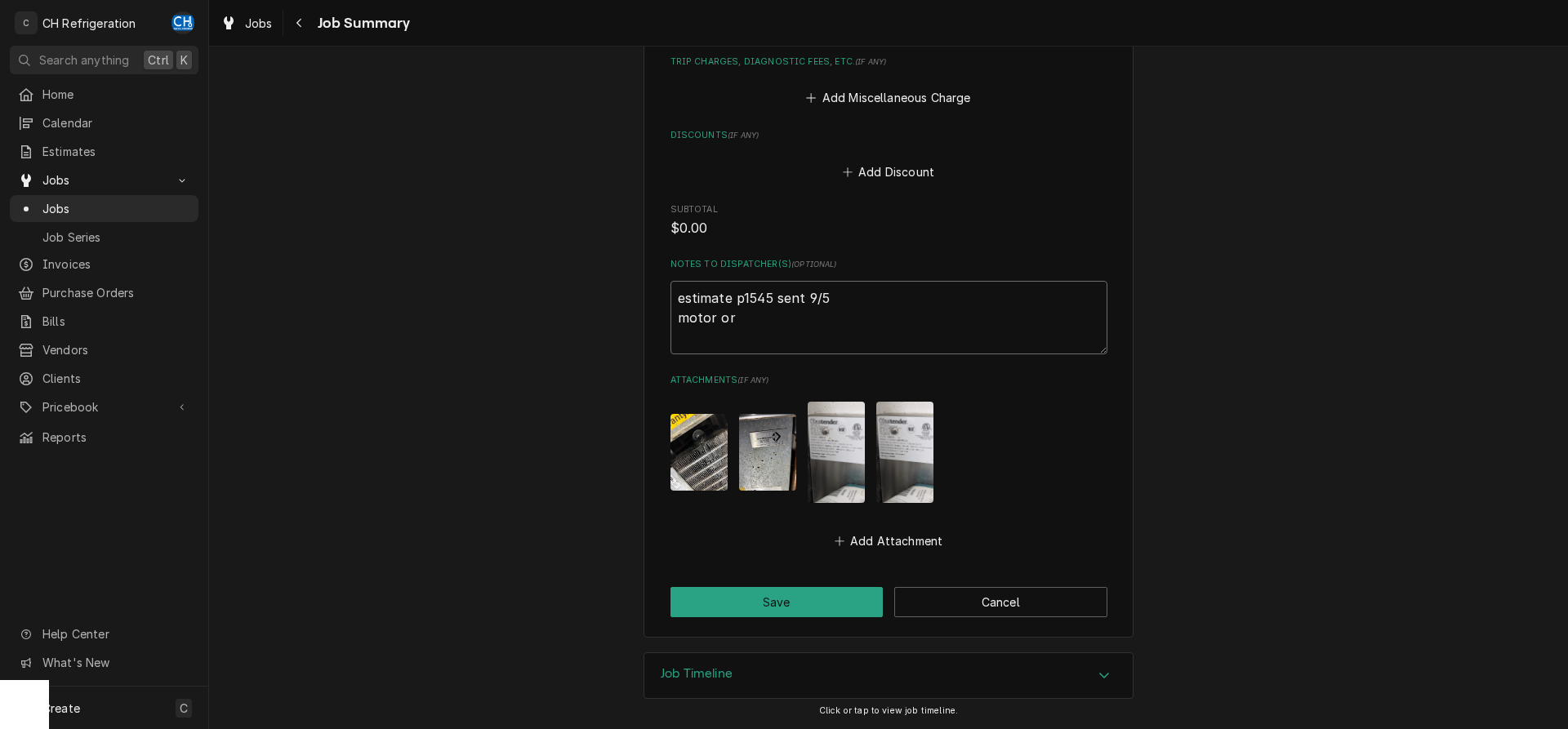
type textarea "x"
type textarea "estimate p1545 sent 9/5 motor orde"
type textarea "x"
type textarea "estimate p1545 sent 9/5 motor order"
type textarea "x"
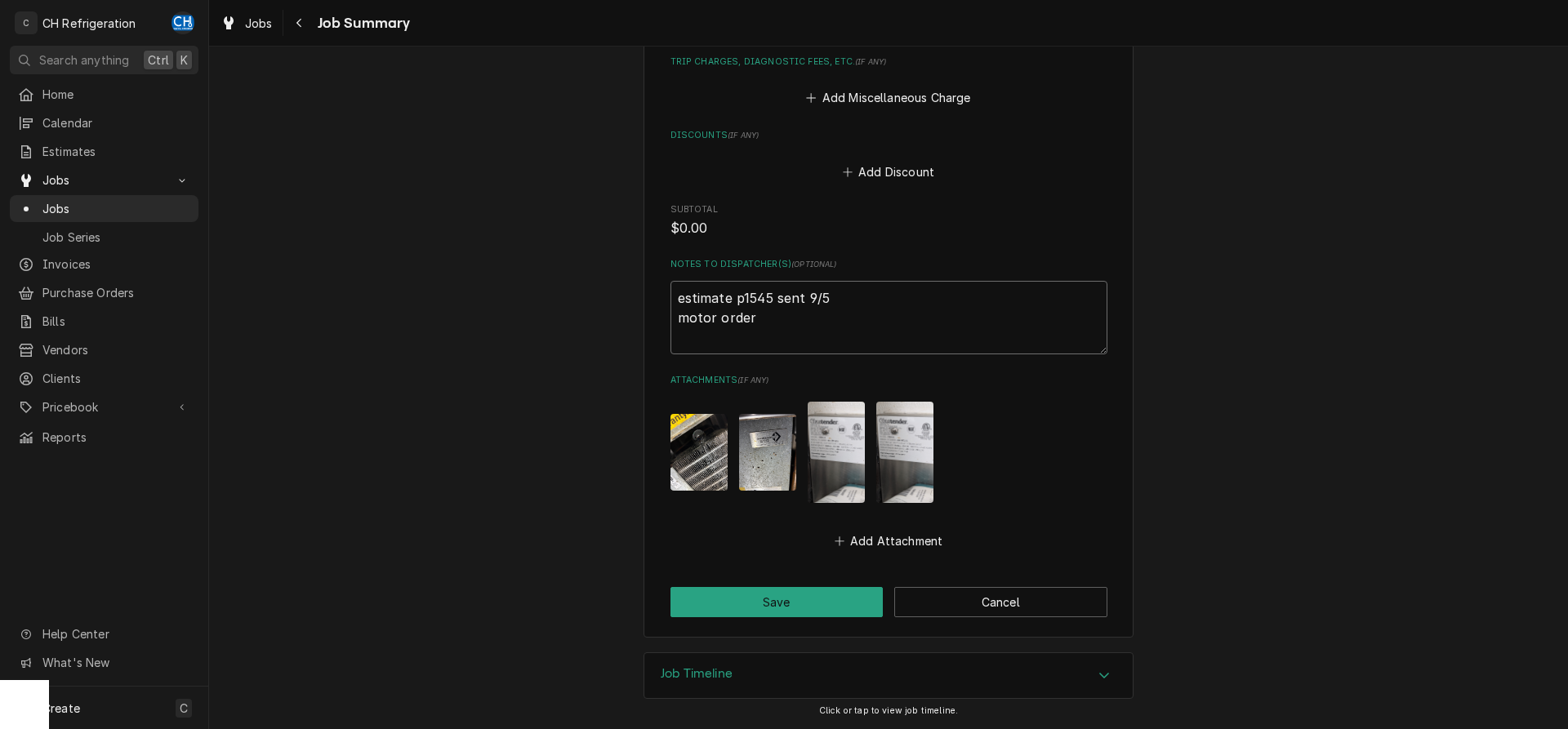
type textarea "estimate p1545 sent 9/5 motor ordere"
type textarea "x"
type textarea "estimate p1545 sent 9/5 motor ordered"
type textarea "x"
type textarea "estimate p1545 sent 9/5 motor ordered"
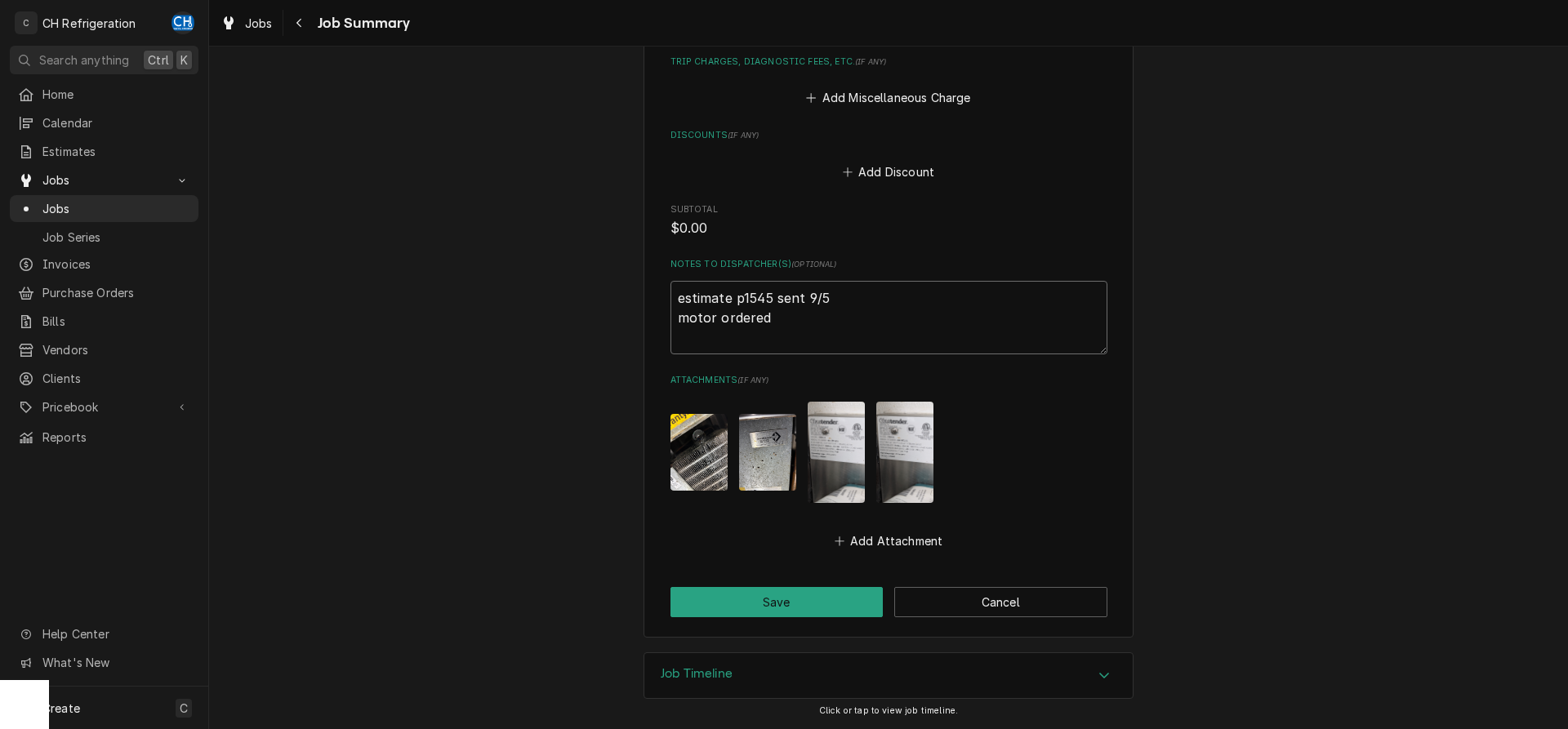
type textarea "x"
type textarea "estimate p1545 sent 9/5 motor ordered f"
type textarea "x"
type textarea "estimate p1545 sent 9/5 motor ordered fr"
type textarea "x"
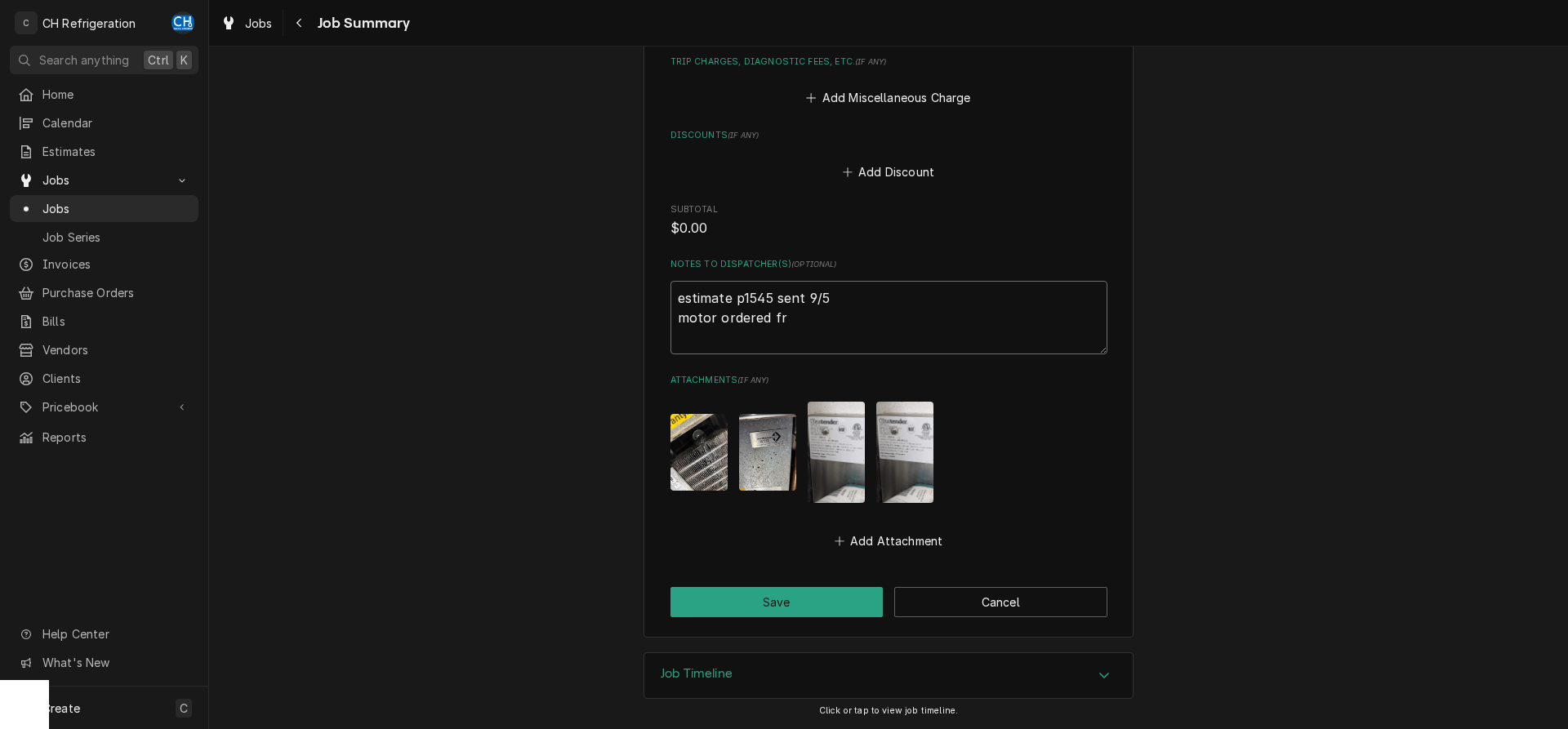
type textarea "estimate p1545 sent 9/5 motor ordered fro"
type textarea "x"
type textarea "estimate p1545 sent 9/5 motor ordered from"
type textarea "x"
type textarea "estimate p1545 sent 9/5 motor ordered from"
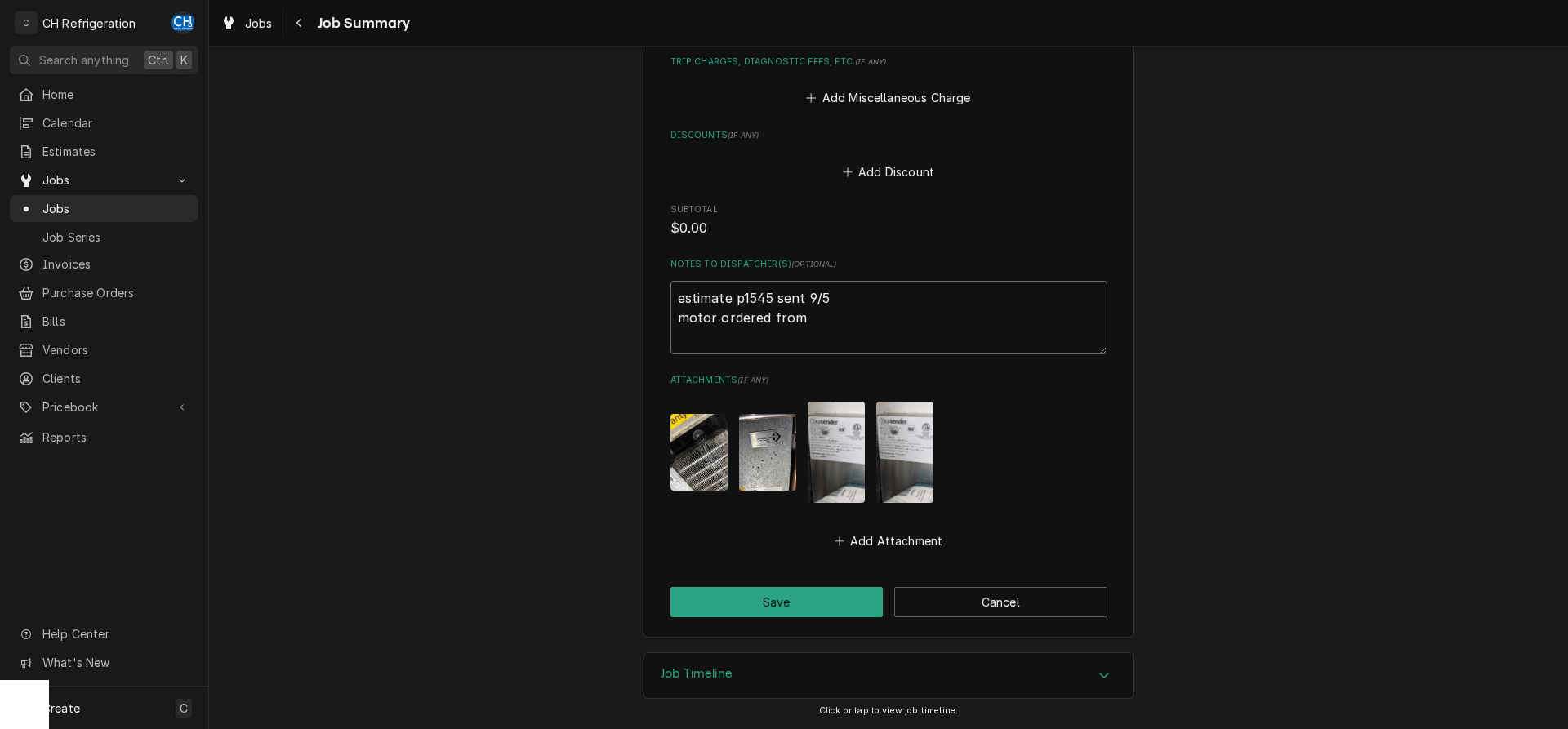
type textarea "x"
type textarea "estimate p1545 sent 9/5 motor ordered from a"
type textarea "x"
type textarea "estimate p1545 sent 9/5 motor ordered from am"
type textarea "x"
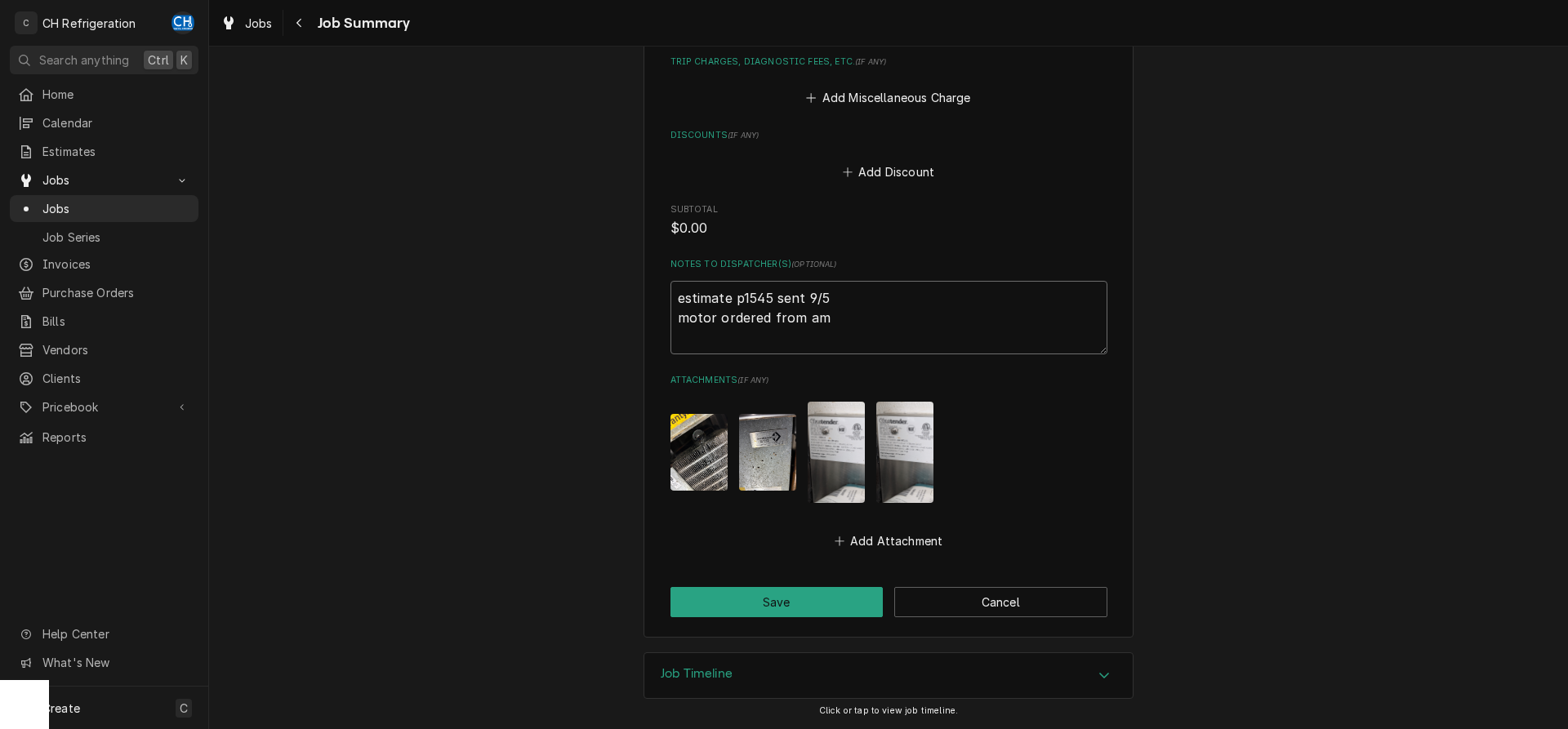
type textarea "estimate p1545 sent 9/5 motor ordered from ama"
type textarea "x"
type textarea "estimate p1545 sent 9/5 motor ordered from amaz"
type textarea "x"
type textarea "estimate p1545 sent 9/5 motor ordered from amazo"
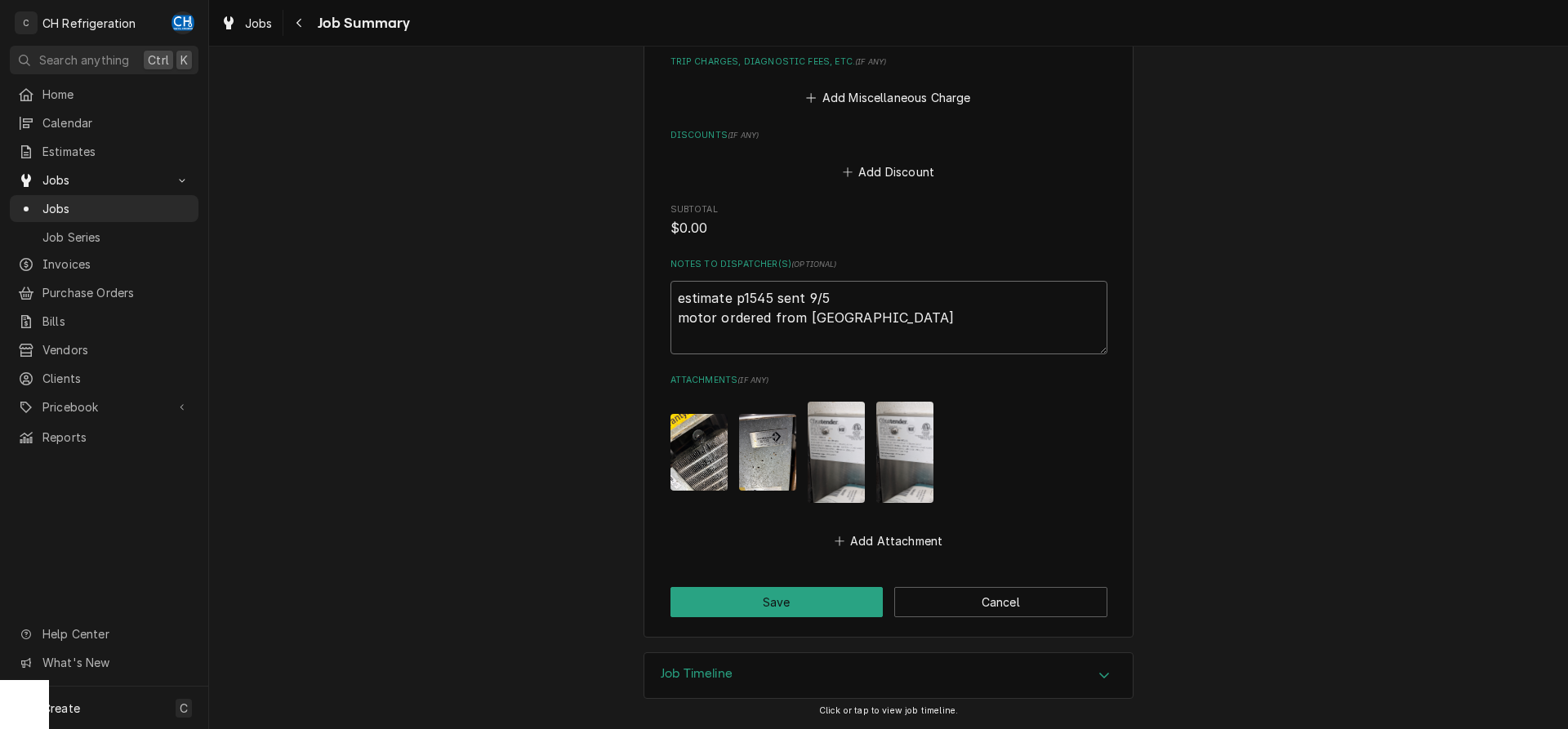
type textarea "x"
type textarea "estimate p1545 sent 9/5 motor ordered from amazon"
type textarea "x"
type textarea "estimate p1545 sent 9/5 motor ordered from amazon"
type textarea "x"
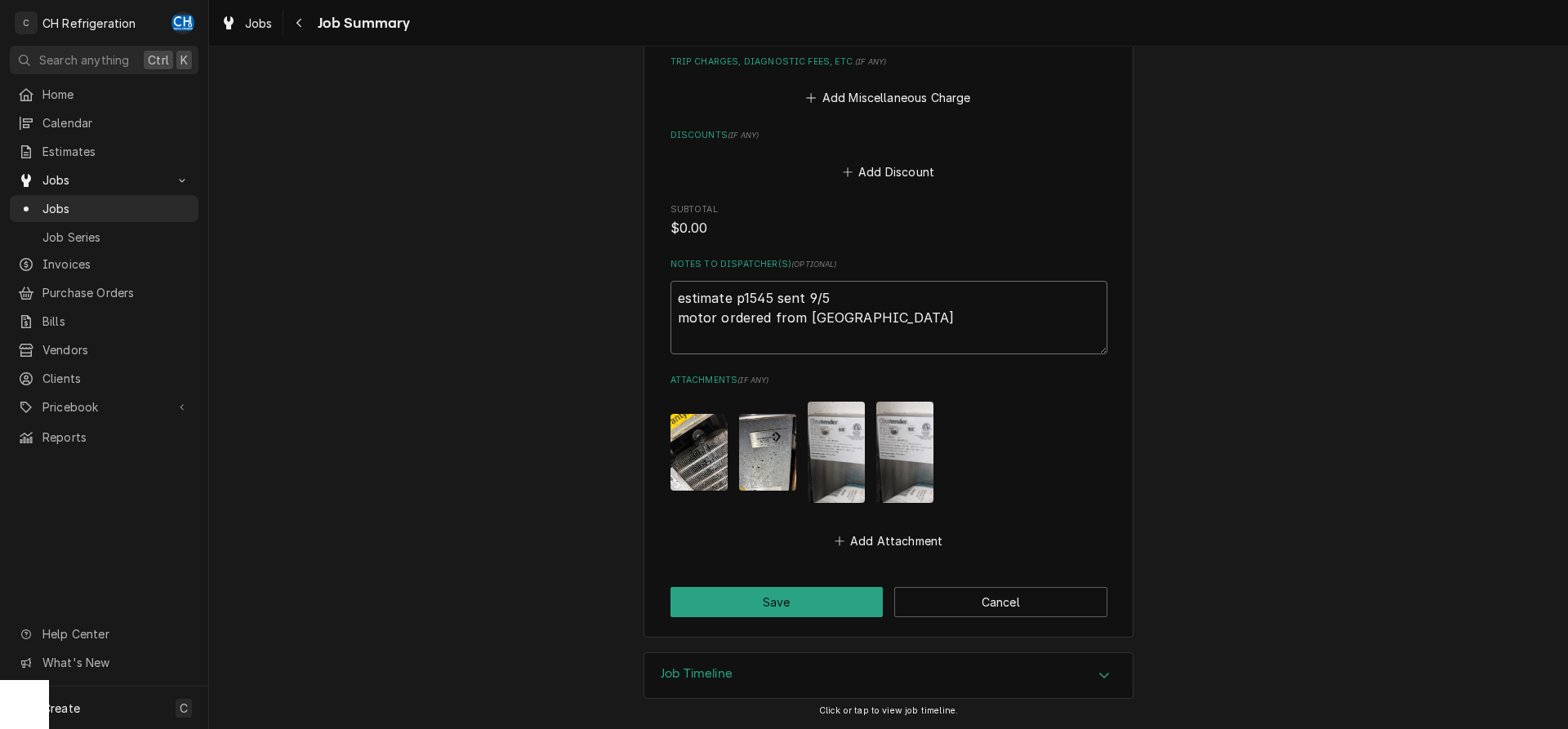
type textarea "estimate p1545 sent 9/5 motor ordered from amazon c"
type textarea "x"
type textarea "estimate p1545 sent 9/5 motor ordered from amazon co"
type textarea "x"
type textarea "estimate p1545 sent 9/5 motor ordered from amazon coi"
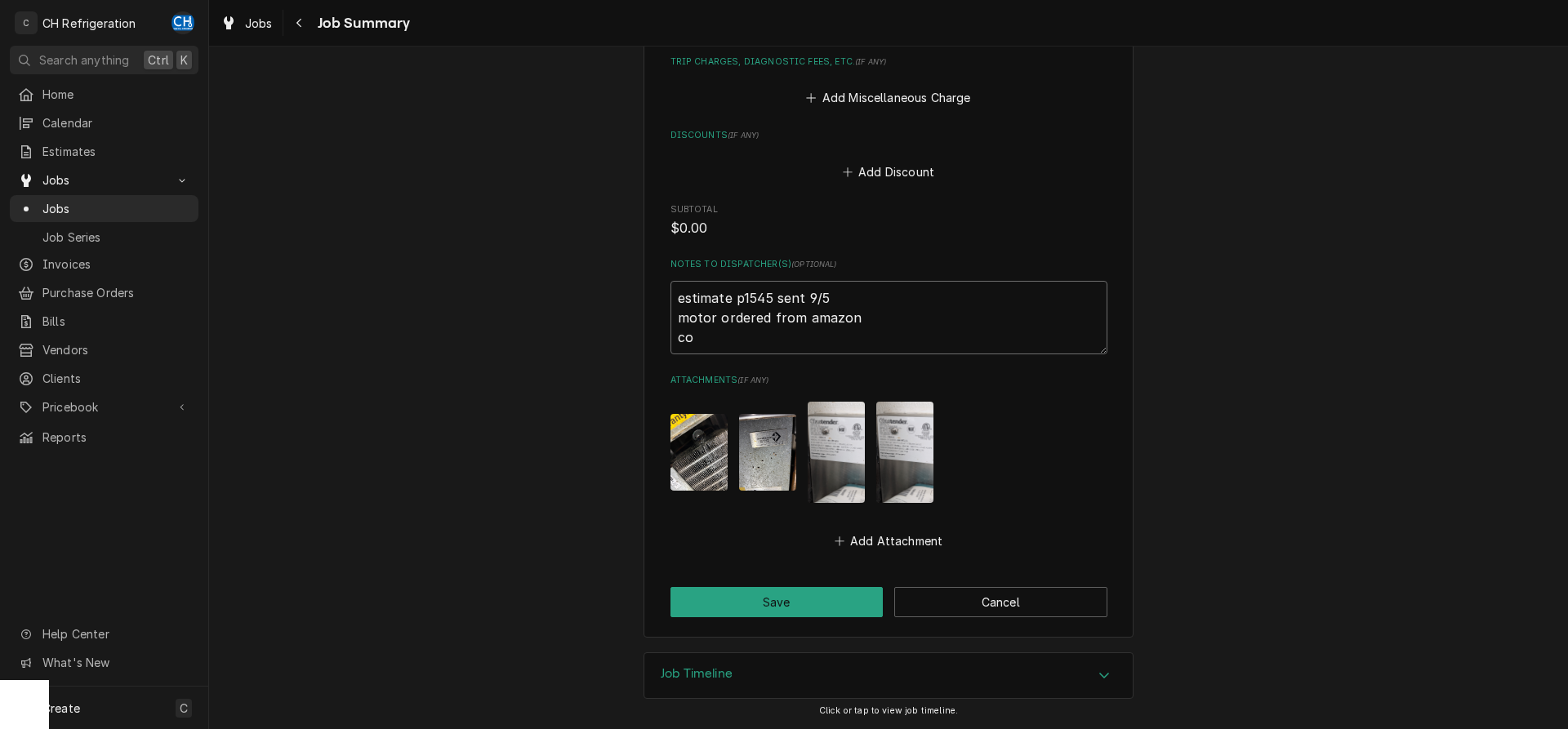
type textarea "x"
type textarea "estimate p1545 sent 9/5 motor ordered from amazon coil"
type textarea "x"
type textarea "estimate p1545 sent 9/5 motor ordered from amazon coil"
type textarea "x"
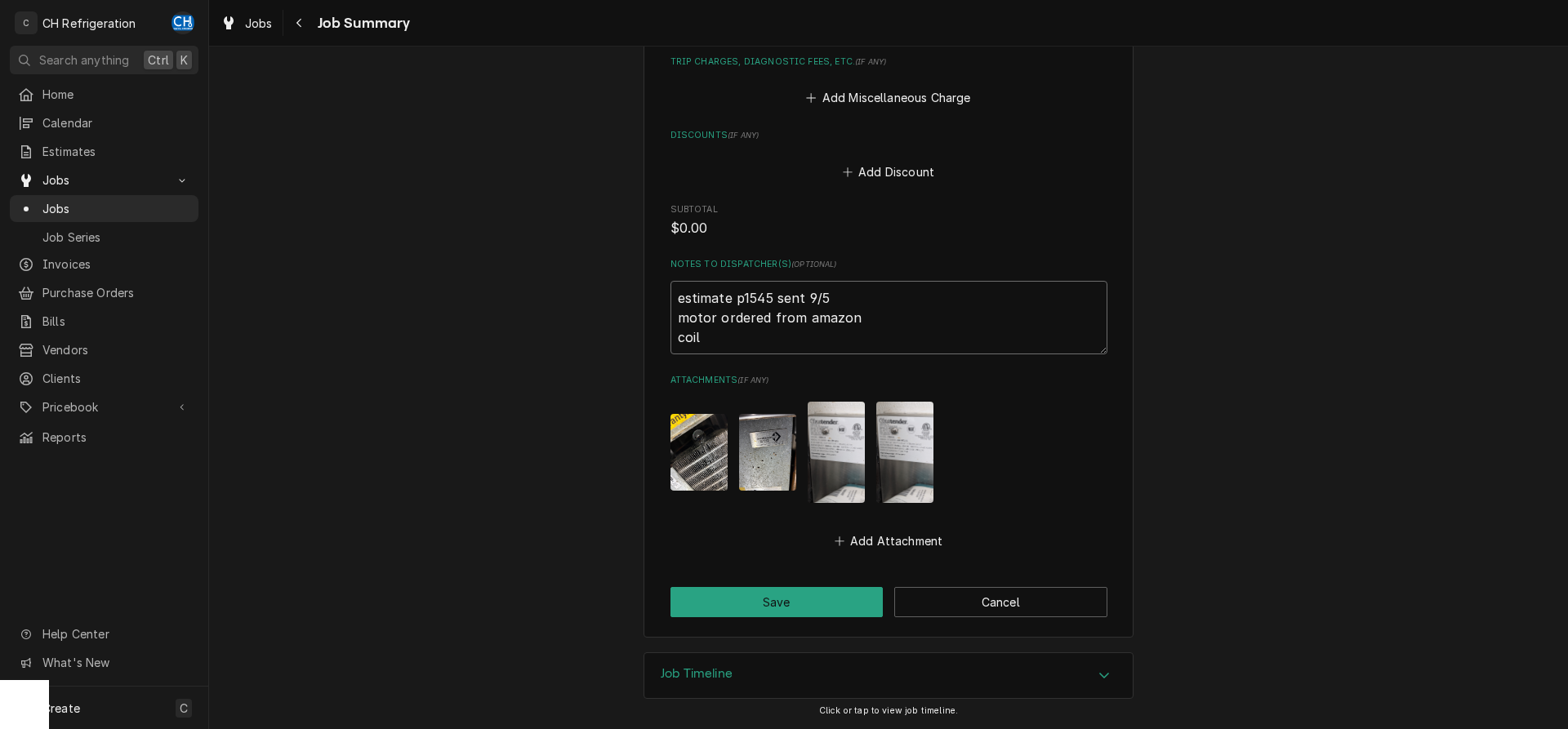
type textarea "estimate p1545 sent 9/5 motor ordered from amazon coil o"
type textarea "x"
type textarea "estimate p1545 sent 9/5 motor ordered from amazon coil or"
type textarea "x"
type textarea "estimate p1545 sent 9/5 motor ordered from amazon coil ord"
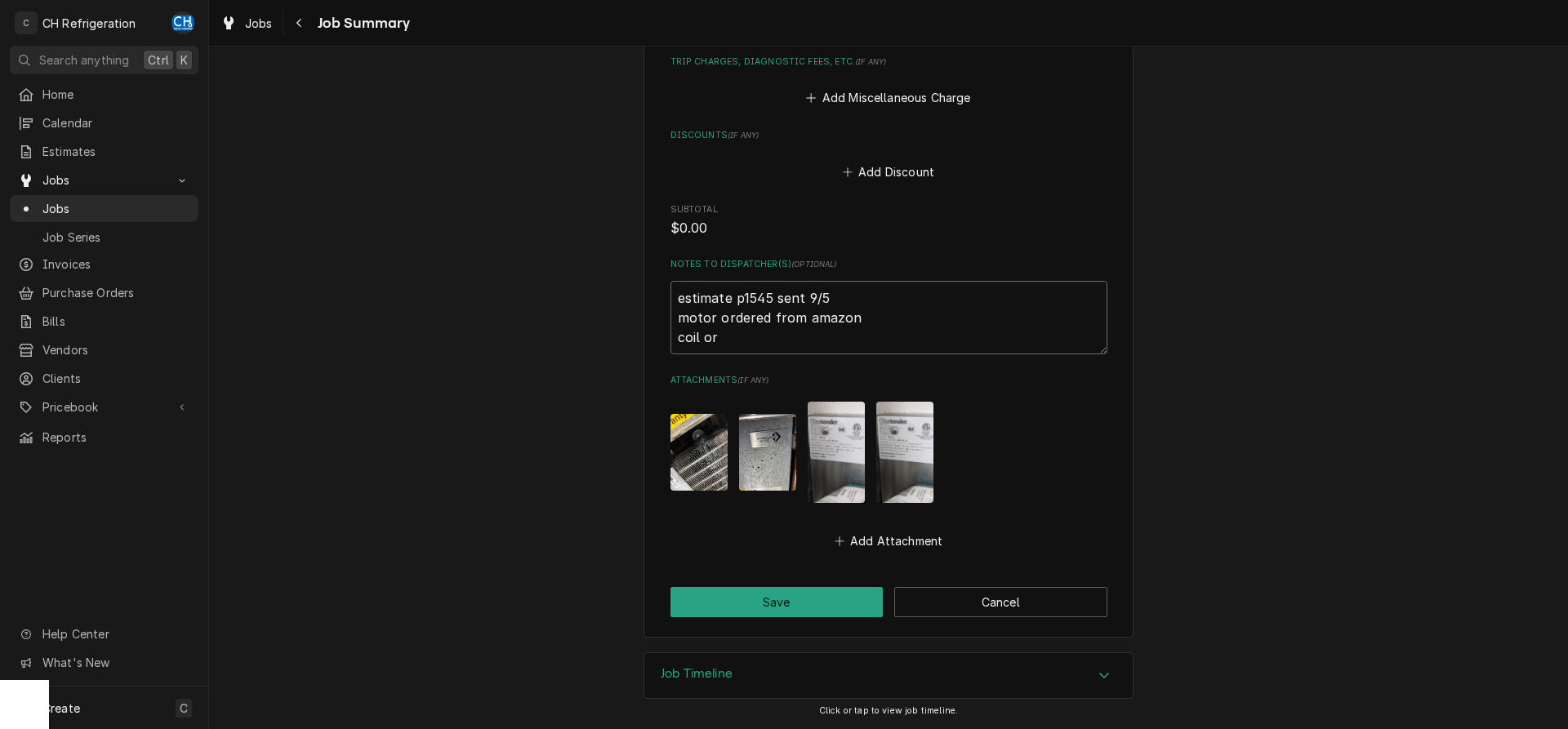
type textarea "x"
type textarea "estimate p1545 sent 9/5 motor ordered from amazon coil orde"
type textarea "x"
type textarea "estimate p1545 sent 9/5 motor ordered from amazon coil order"
type textarea "x"
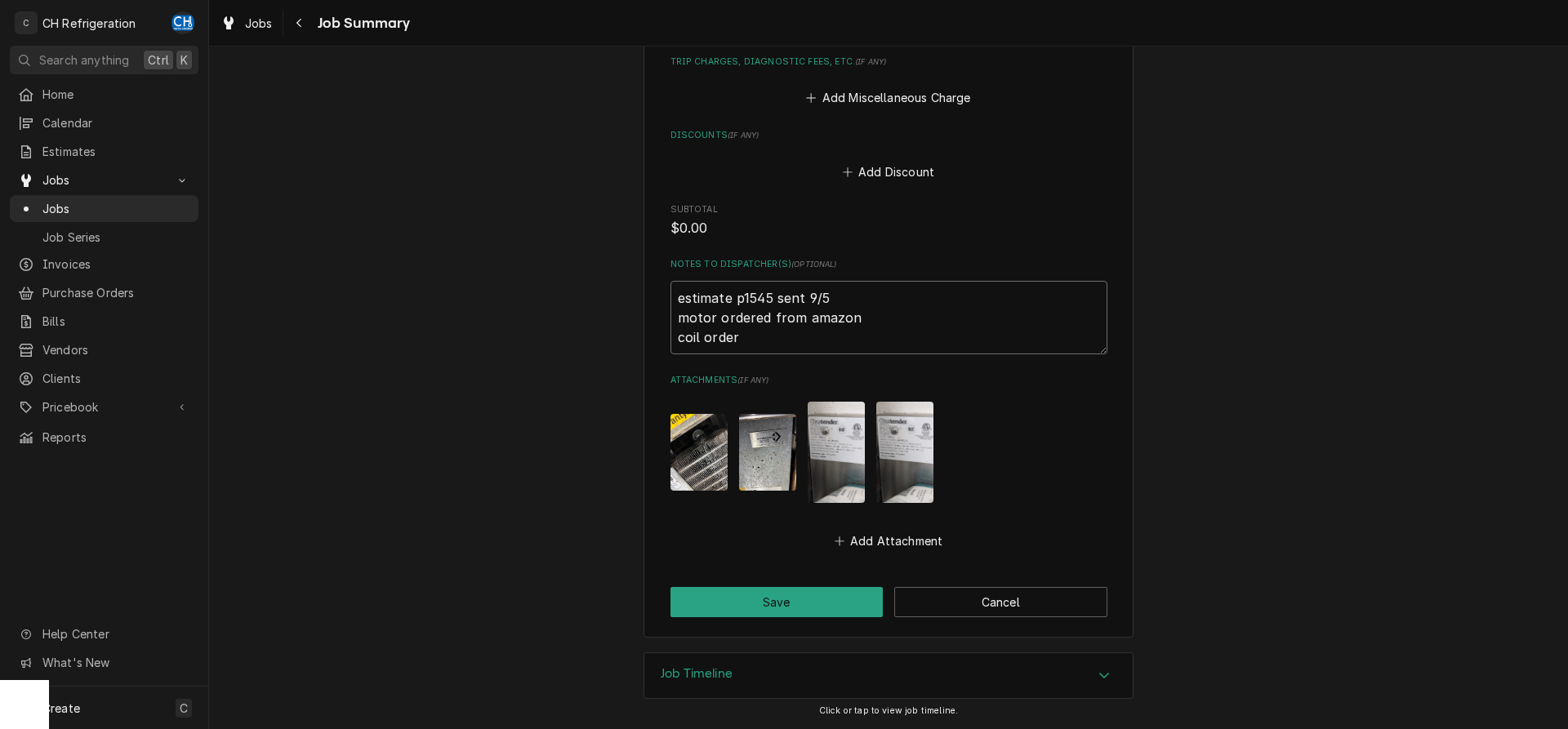
type textarea "estimate p1545 sent 9/5 motor ordered from amazon coil ordere"
type textarea "x"
type textarea "estimate p1545 sent 9/5 motor ordered from amazon coil ordered"
type textarea "x"
type textarea "estimate p1545 sent 9/5 motor ordered from amazon coil ordered"
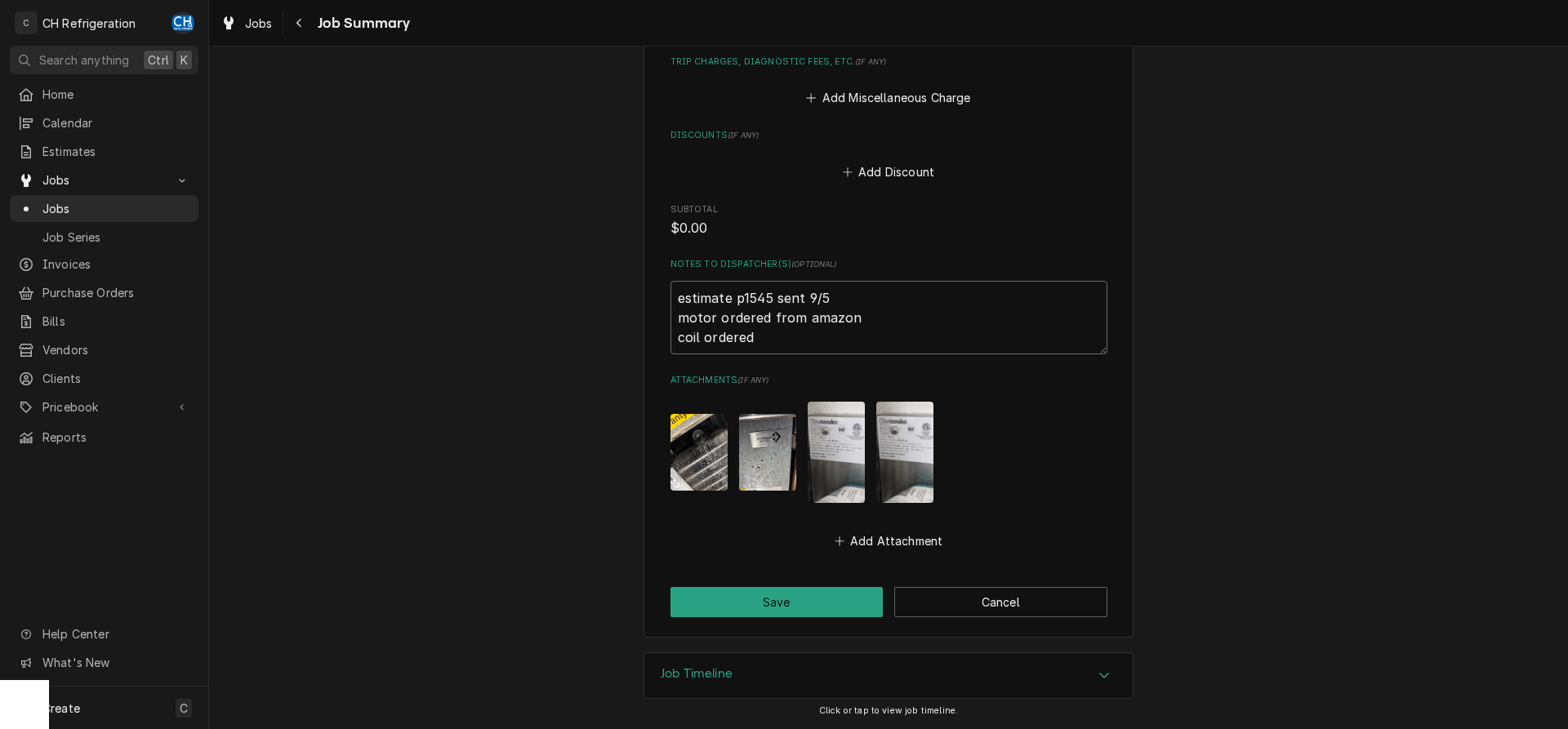
type textarea "x"
type textarea "estimate p1545 sent 9/5 motor ordered from amazon coil ordered f"
type textarea "x"
type textarea "estimate p1545 sent 9/5 motor ordered from amazon coil ordered fr"
type textarea "x"
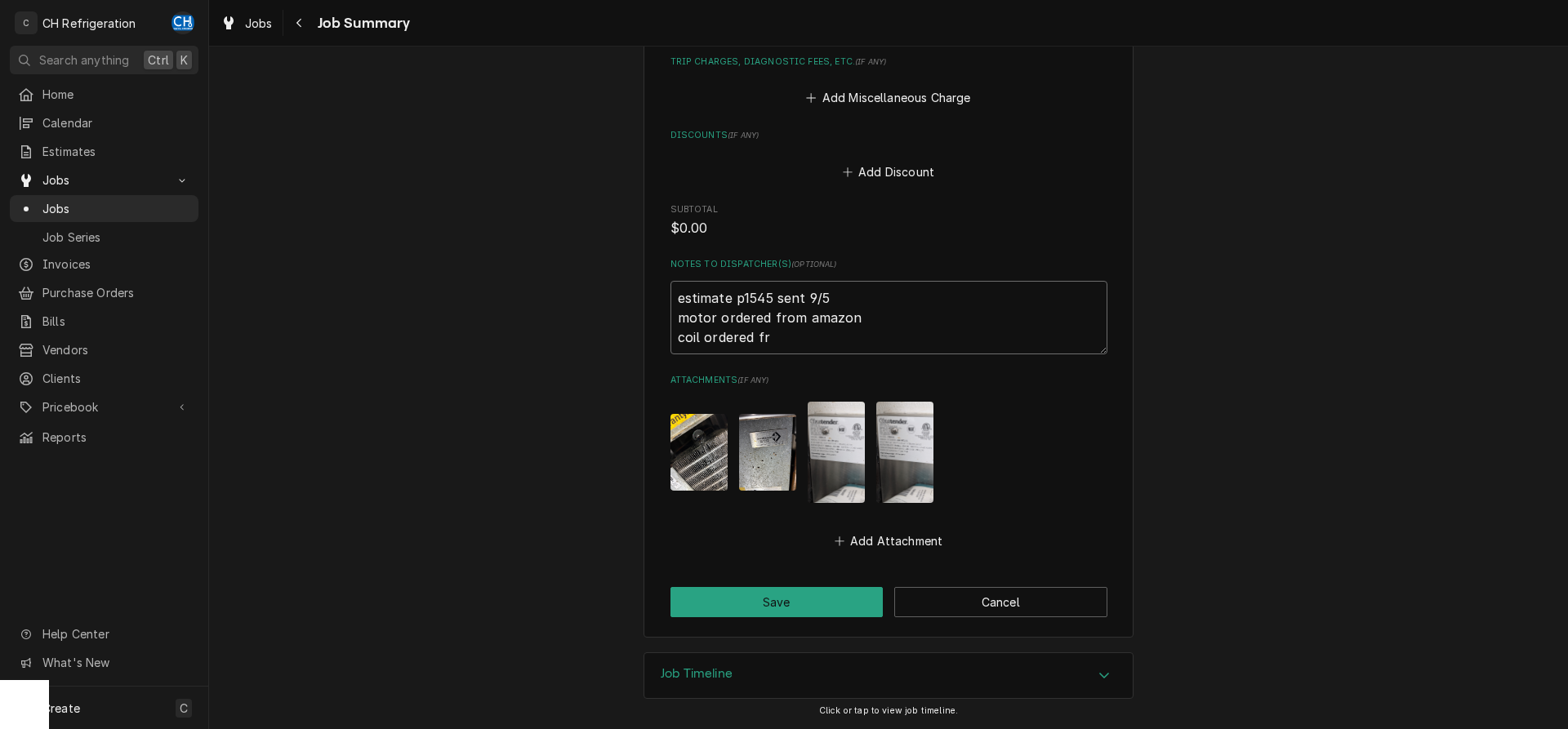
type textarea "estimate p1545 sent 9/5 motor ordered from amazon coil ordered fro"
type textarea "x"
type textarea "estimate p1545 sent 9/5 motor ordered from amazon coil ordered from"
type textarea "x"
type textarea "estimate p1545 sent 9/5 motor ordered from amazon coil ordered from"
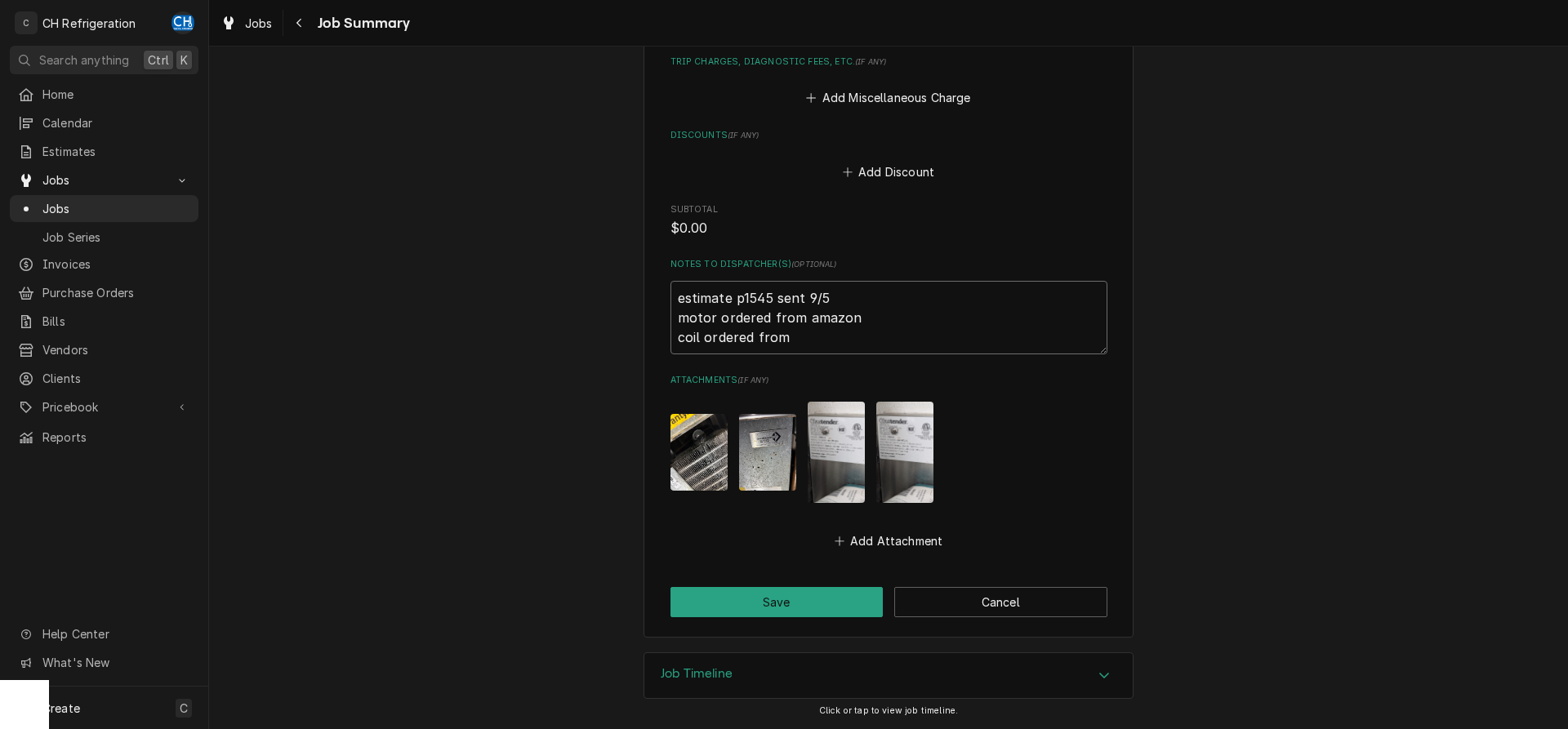
type textarea "x"
type textarea "estimate p1545 sent 9/5 motor ordered from amazon coil ordered from p"
type textarea "x"
type textarea "estimate p1545 sent 9/5 motor ordered from amazon coil ordered from pa"
type textarea "x"
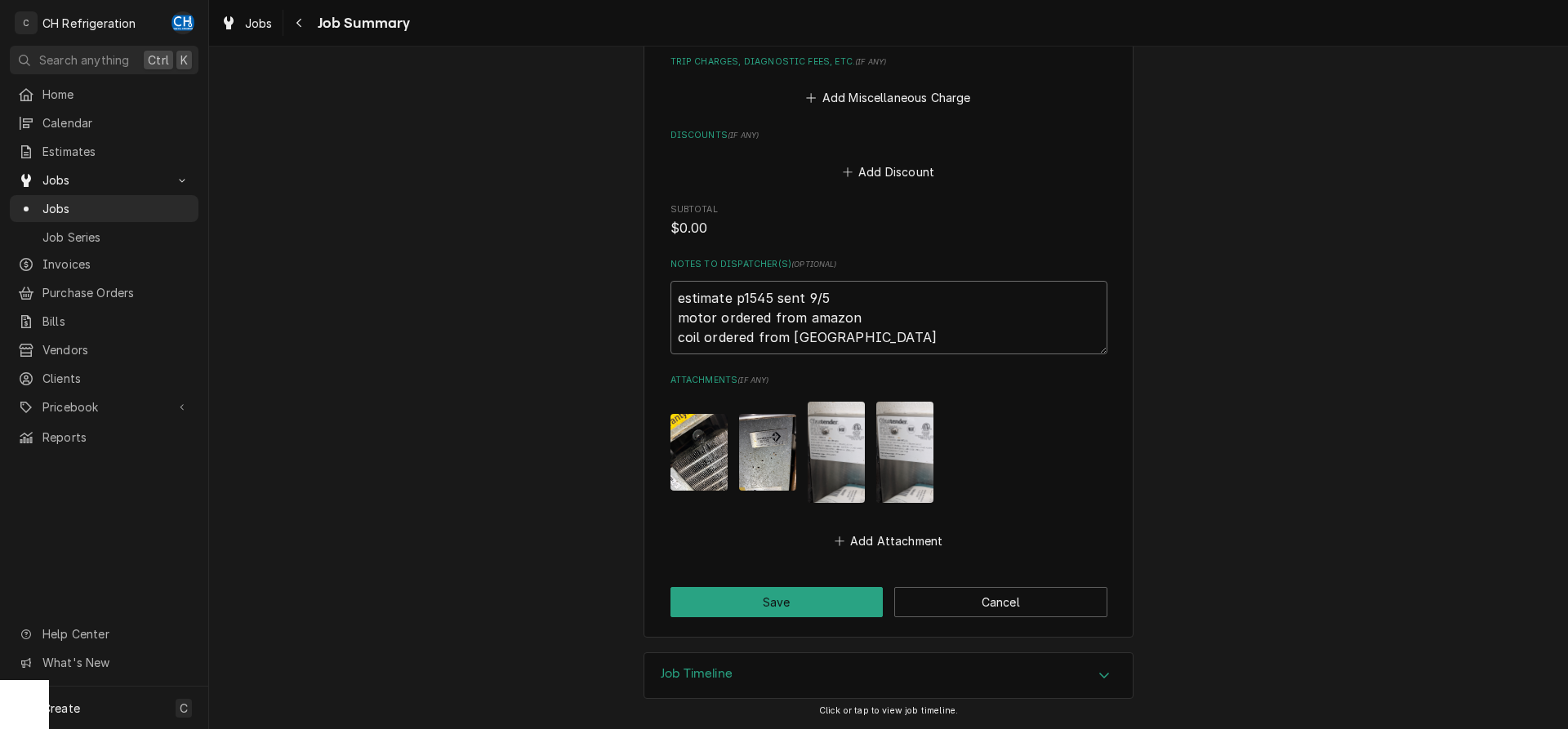
type textarea "estimate p1545 sent 9/5 motor ordered from amazon coil ordered from par"
type textarea "x"
type textarea "estimate p1545 sent 9/5 motor ordered from amazon coil ordered from part"
type textarea "x"
type textarea "estimate p1545 sent 9/5 motor ordered from amazon coil ordered from parts"
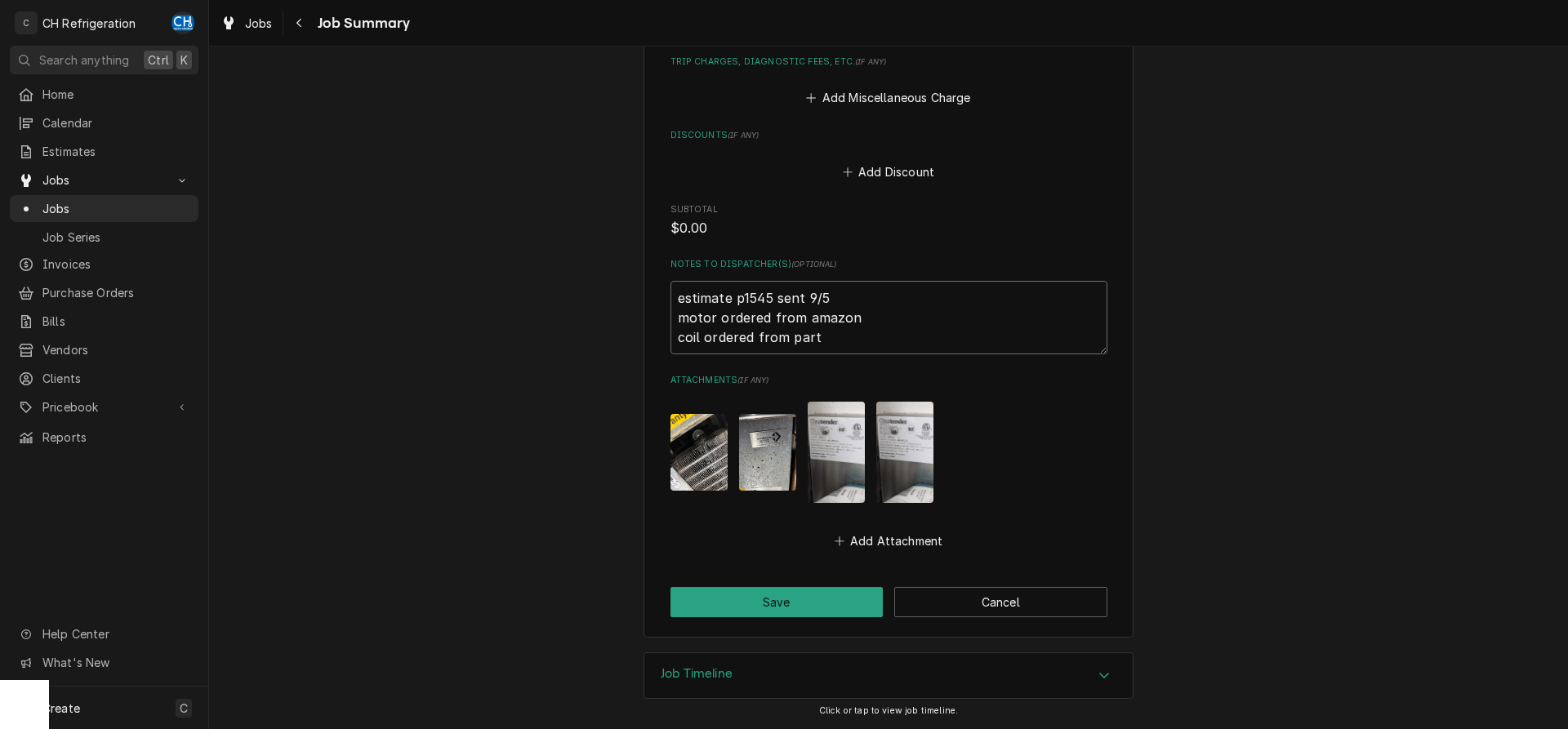
type textarea "x"
type textarea "estimate p1545 sent 9/5 motor ordered from amazon coil ordered from partst"
type textarea "x"
type textarea "estimate p1545 sent 9/5 motor ordered from amazon coil ordered from partsto"
type textarea "x"
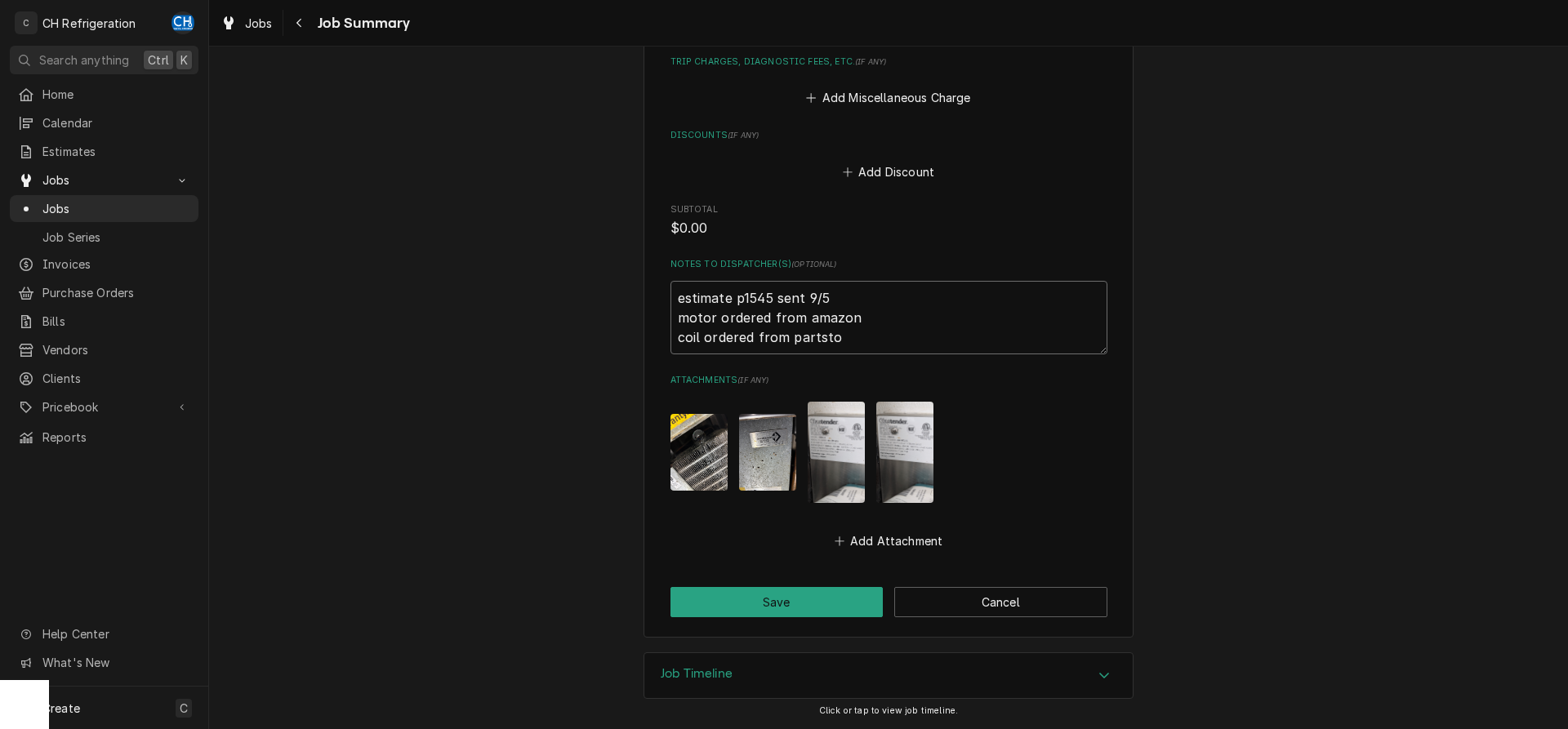
type textarea "estimate p1545 sent 9/5 motor ordered from amazon coil ordered from partstow"
type textarea "x"
type textarea "estimate p1545 sent 9/5 motor ordered from amazon coil ordered from partstown"
type textarea "x"
type textarea "estimate p1545 sent 9/5 motor ordered from amazon coil ordered from partstown"
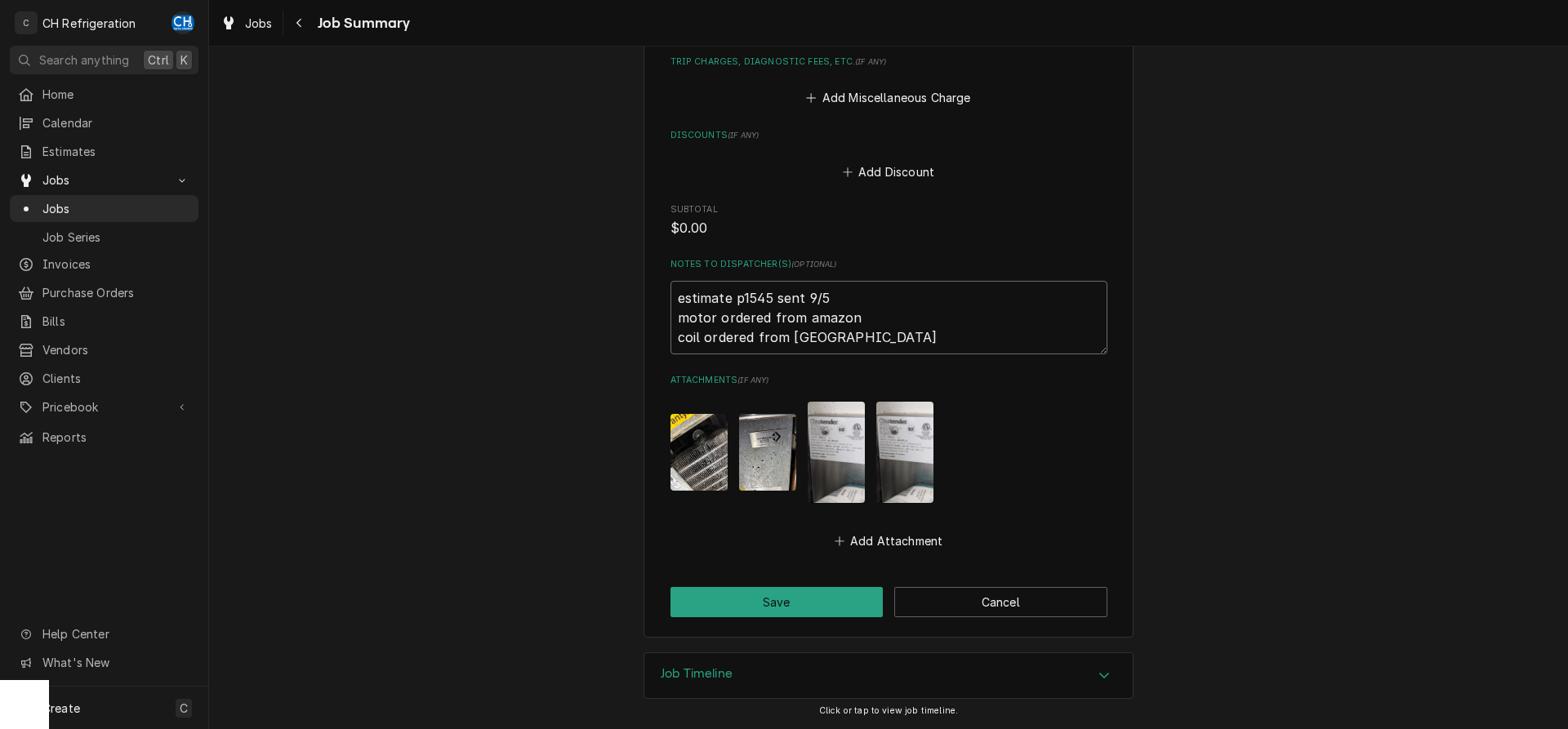
type textarea "x"
type textarea "estimate p1545 sent 9/5 motor ordered from amazon coil ordered from partstown"
click at [781, 597] on button "Save" at bounding box center [777, 602] width 213 height 31
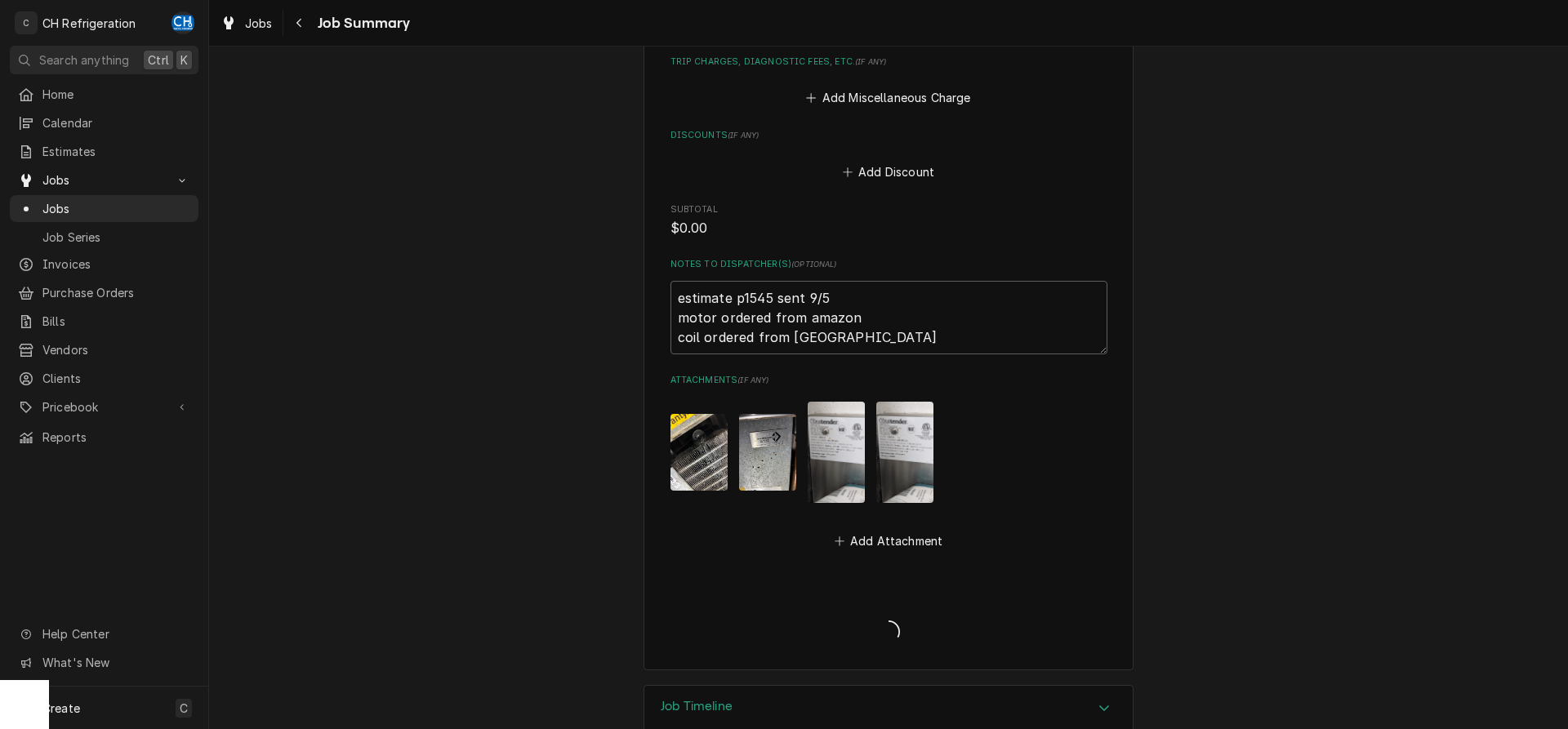
type textarea "x"
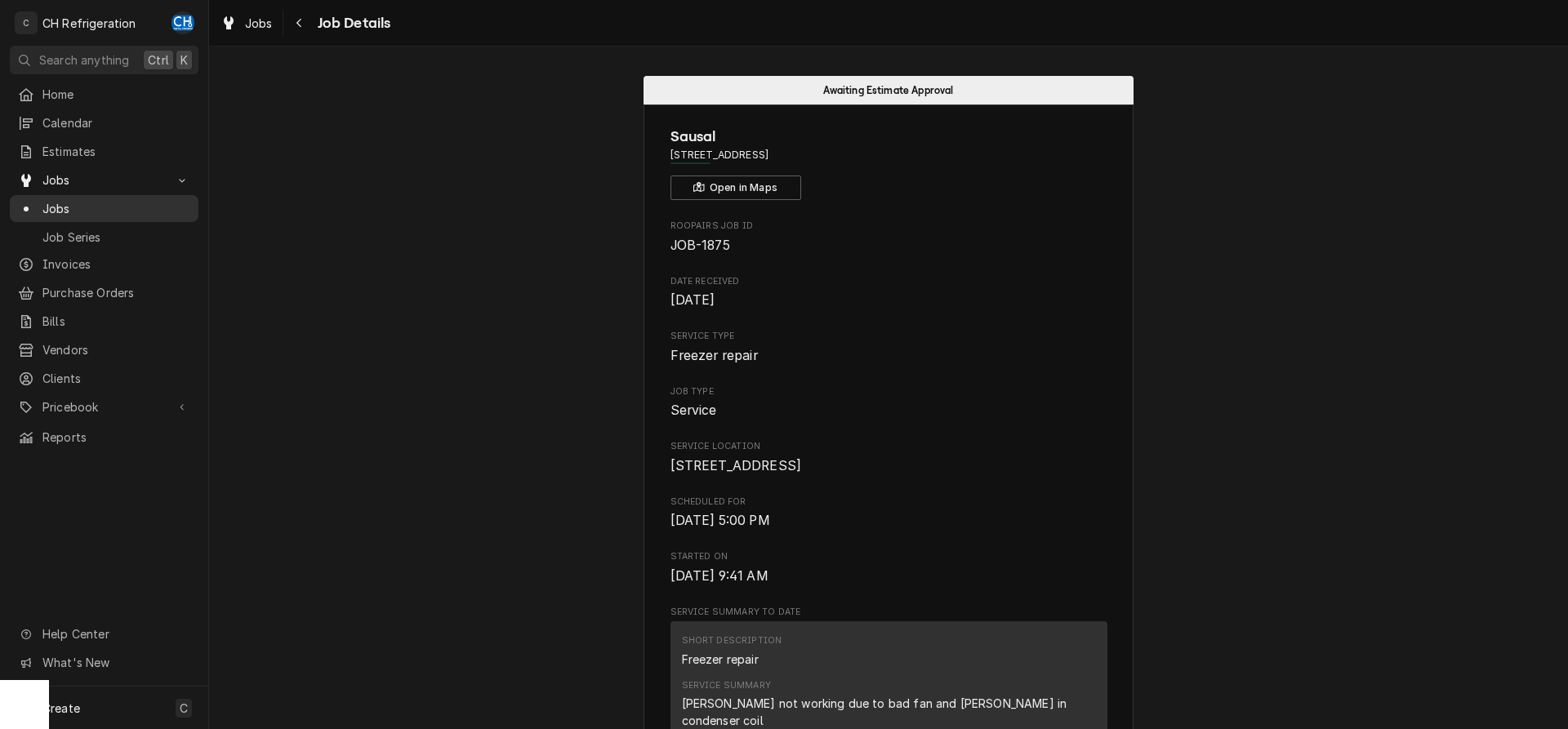
click at [18, 195] on link "Jobs" at bounding box center [105, 209] width 189 height 27
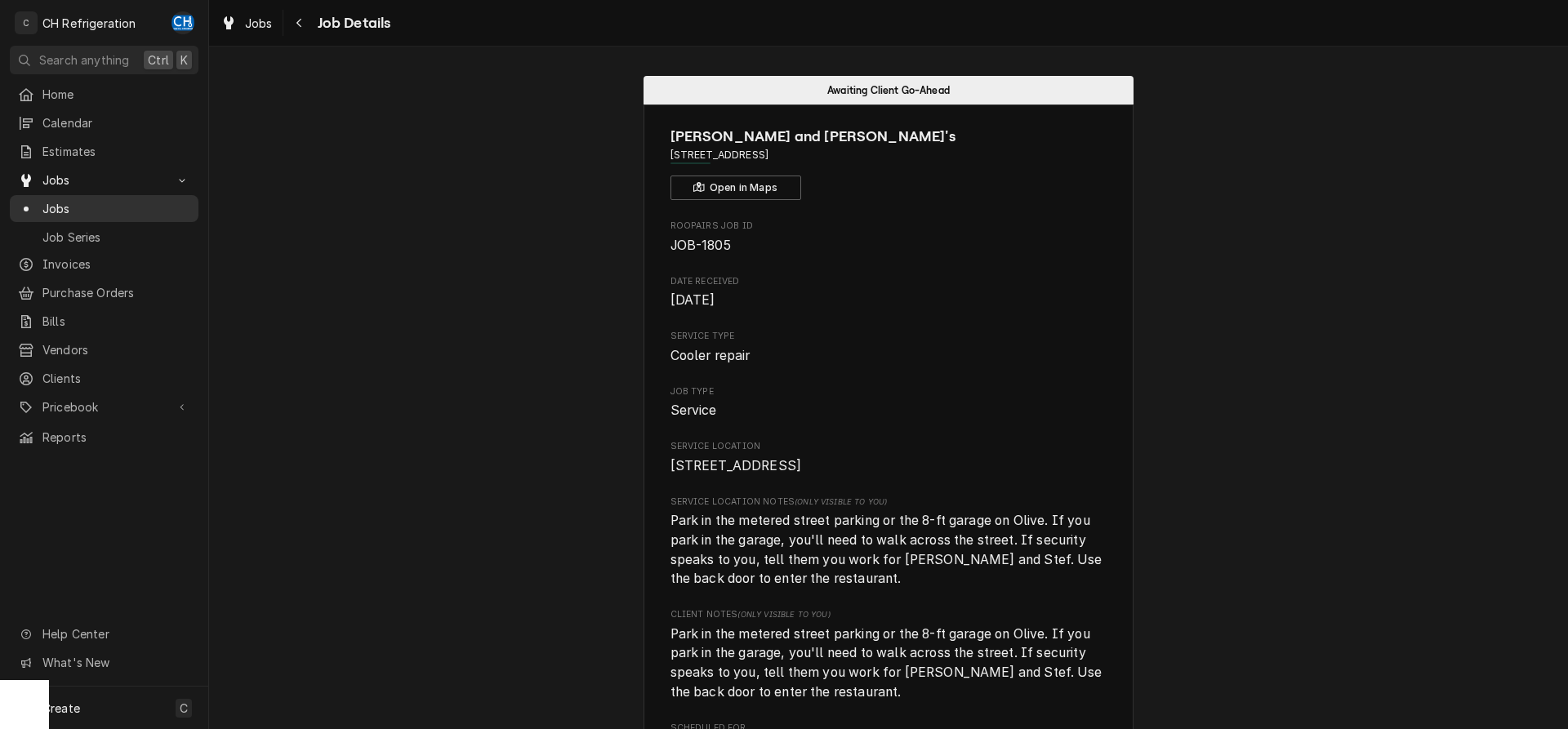
click at [162, 200] on span "Jobs" at bounding box center [116, 208] width 148 height 17
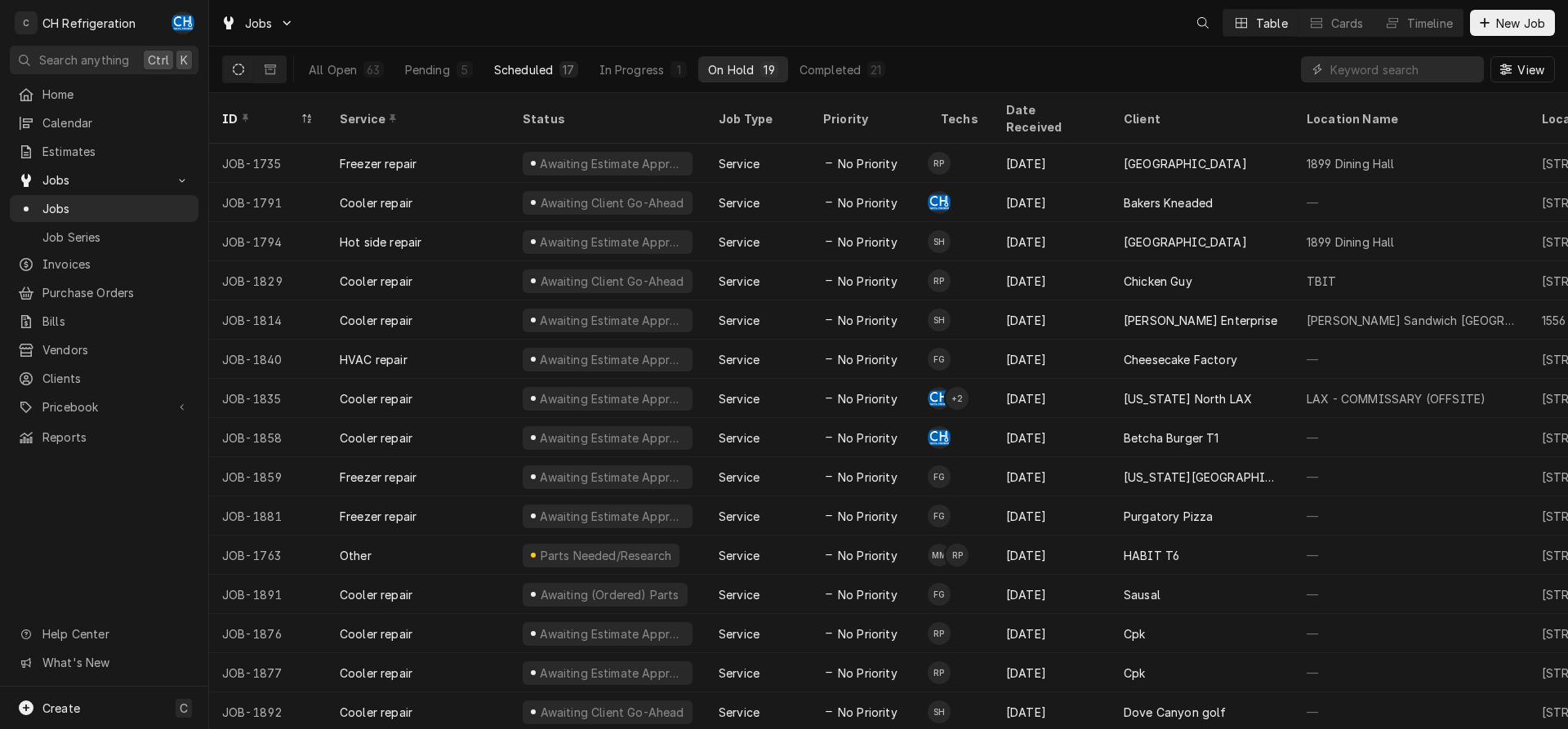
click at [553, 75] on button "Scheduled 17" at bounding box center [536, 69] width 104 height 26
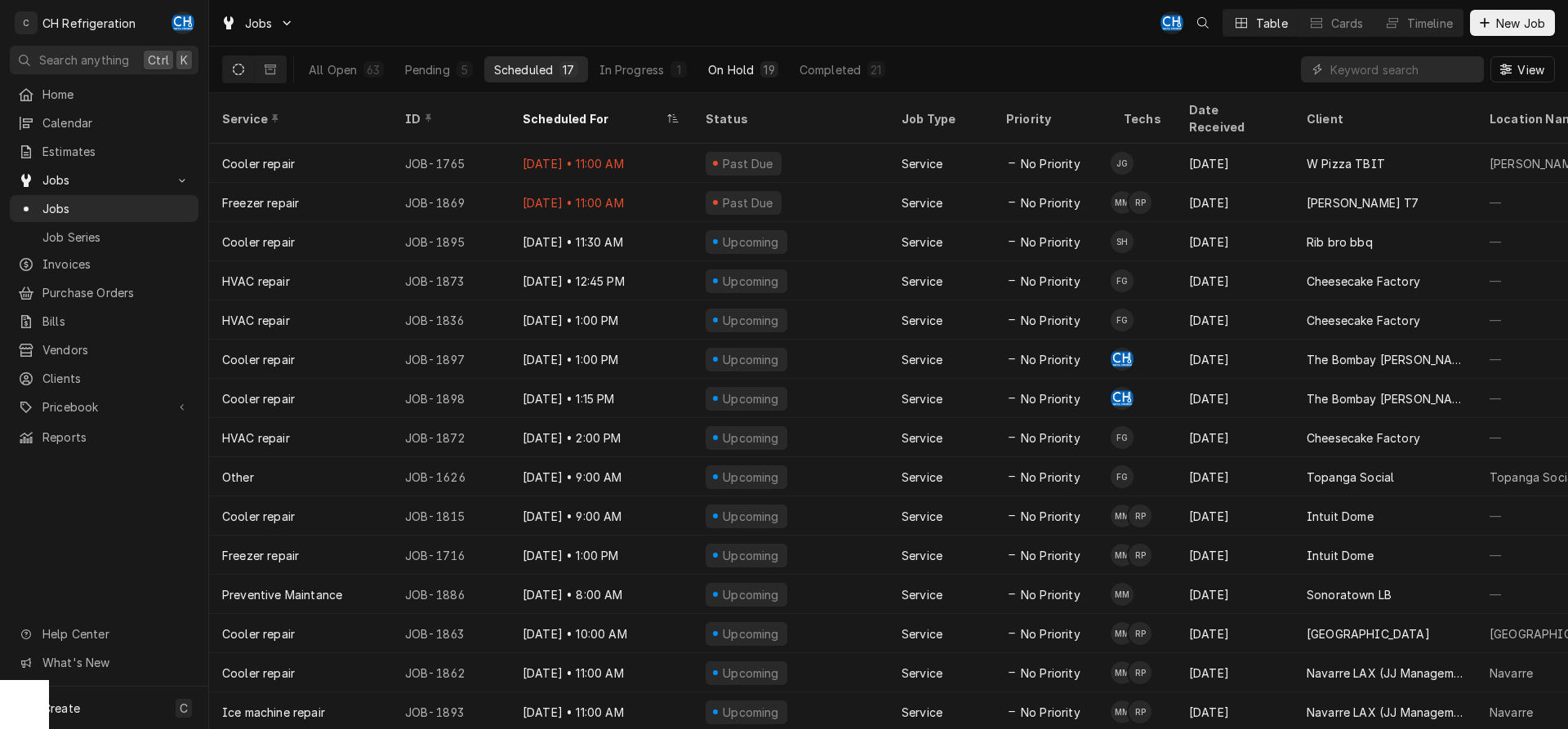
click at [784, 70] on button "On Hold 19" at bounding box center [743, 69] width 89 height 26
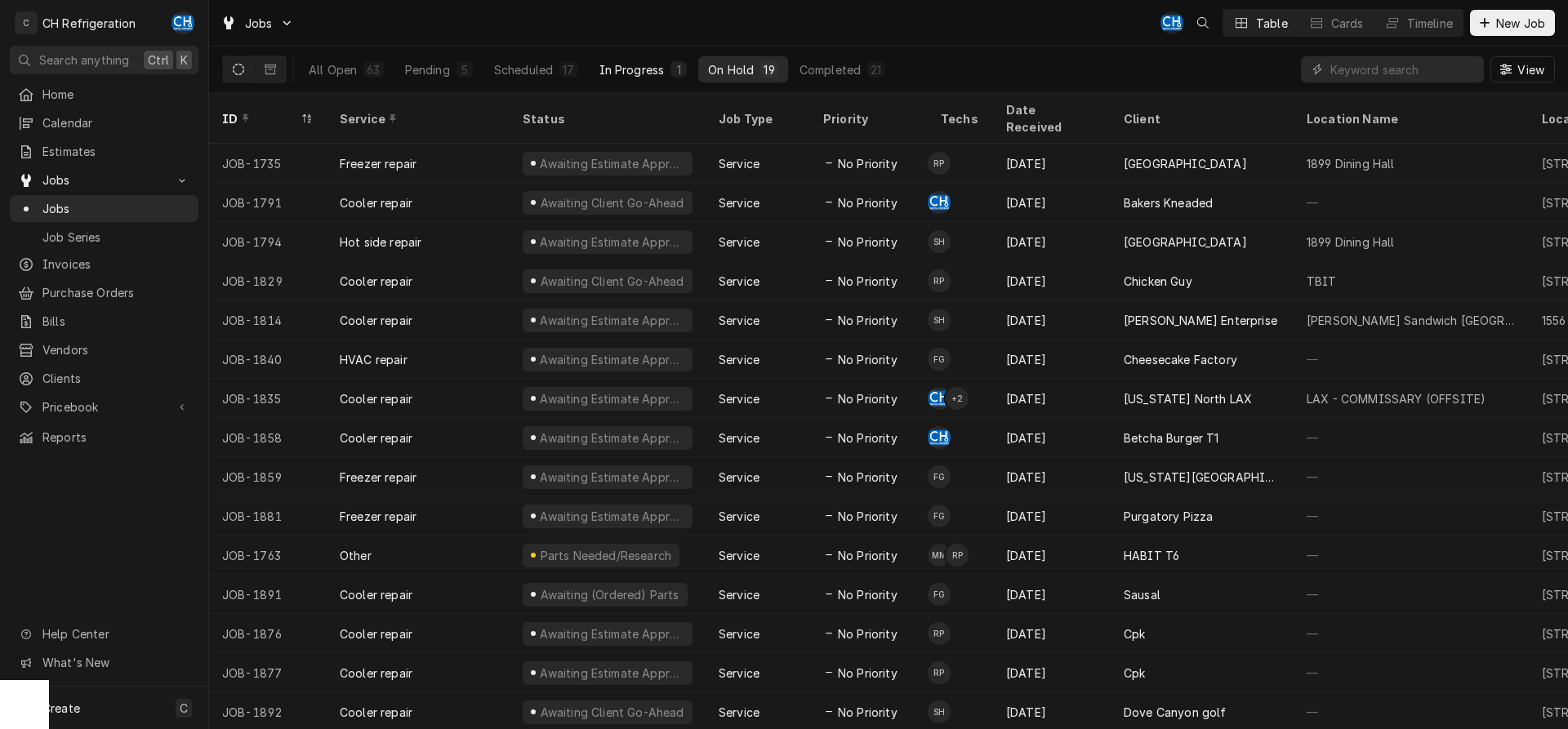
click at [612, 65] on div "In Progress" at bounding box center [631, 70] width 65 height 17
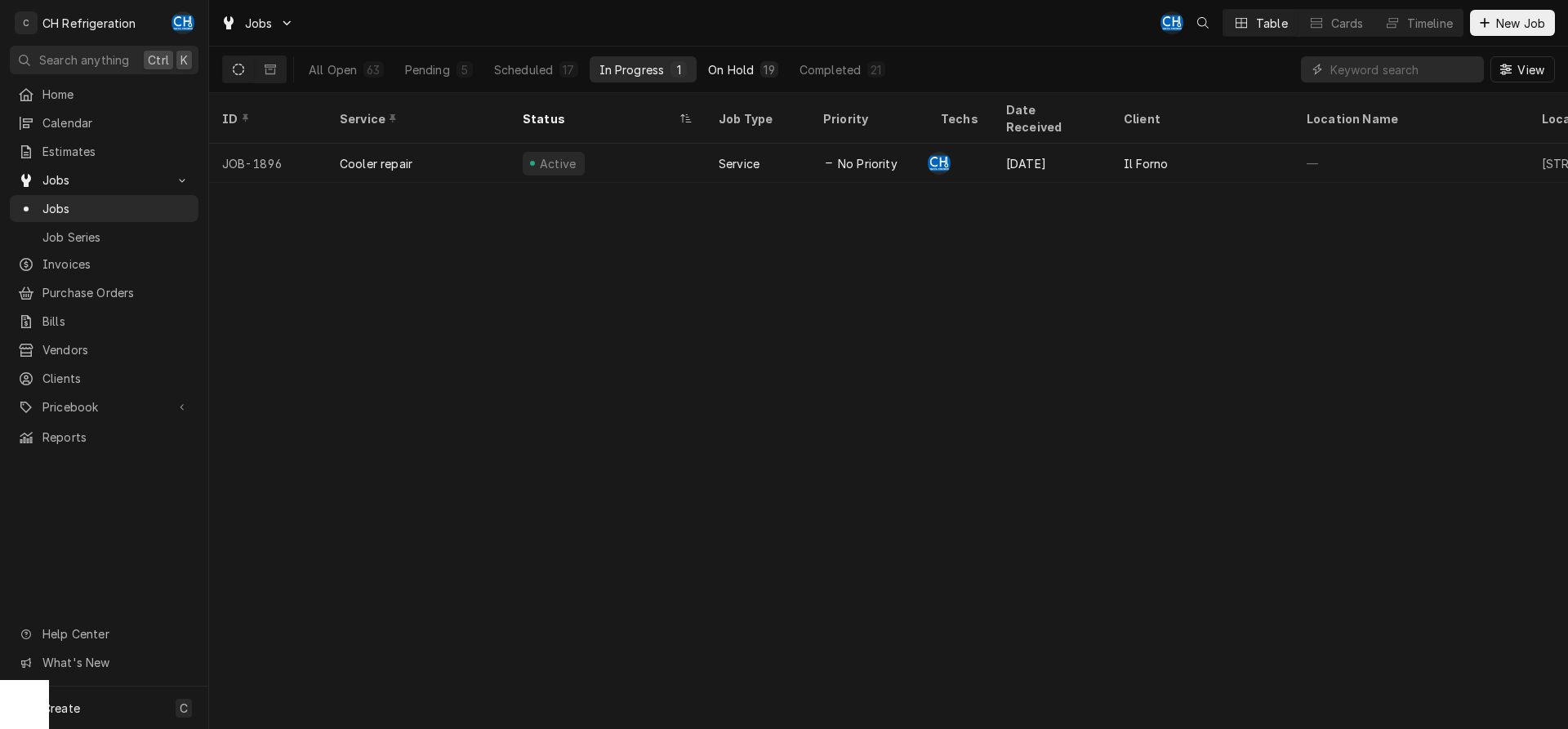
click at [727, 73] on div "On Hold" at bounding box center [731, 70] width 46 height 17
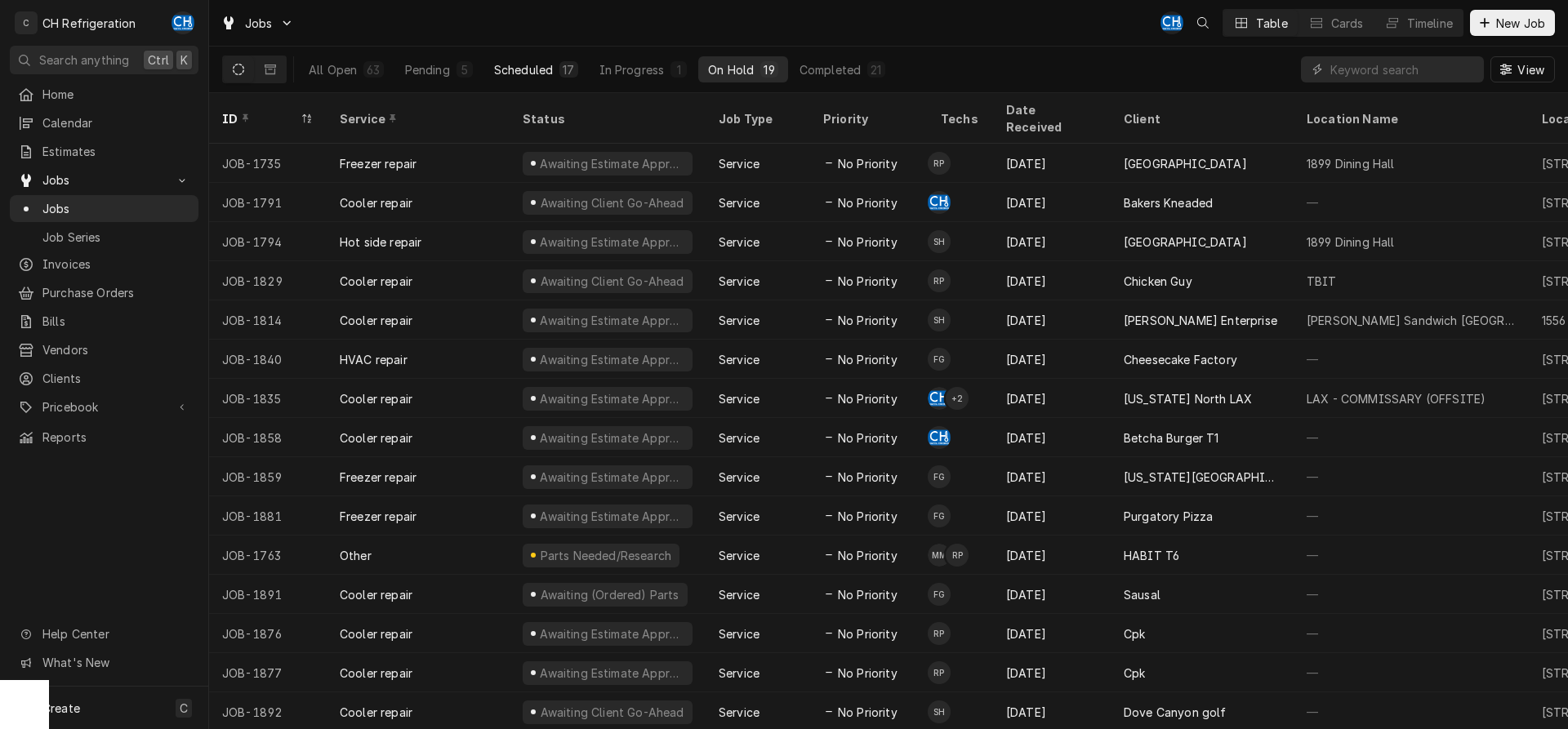
click at [546, 71] on div "Scheduled" at bounding box center [523, 70] width 59 height 17
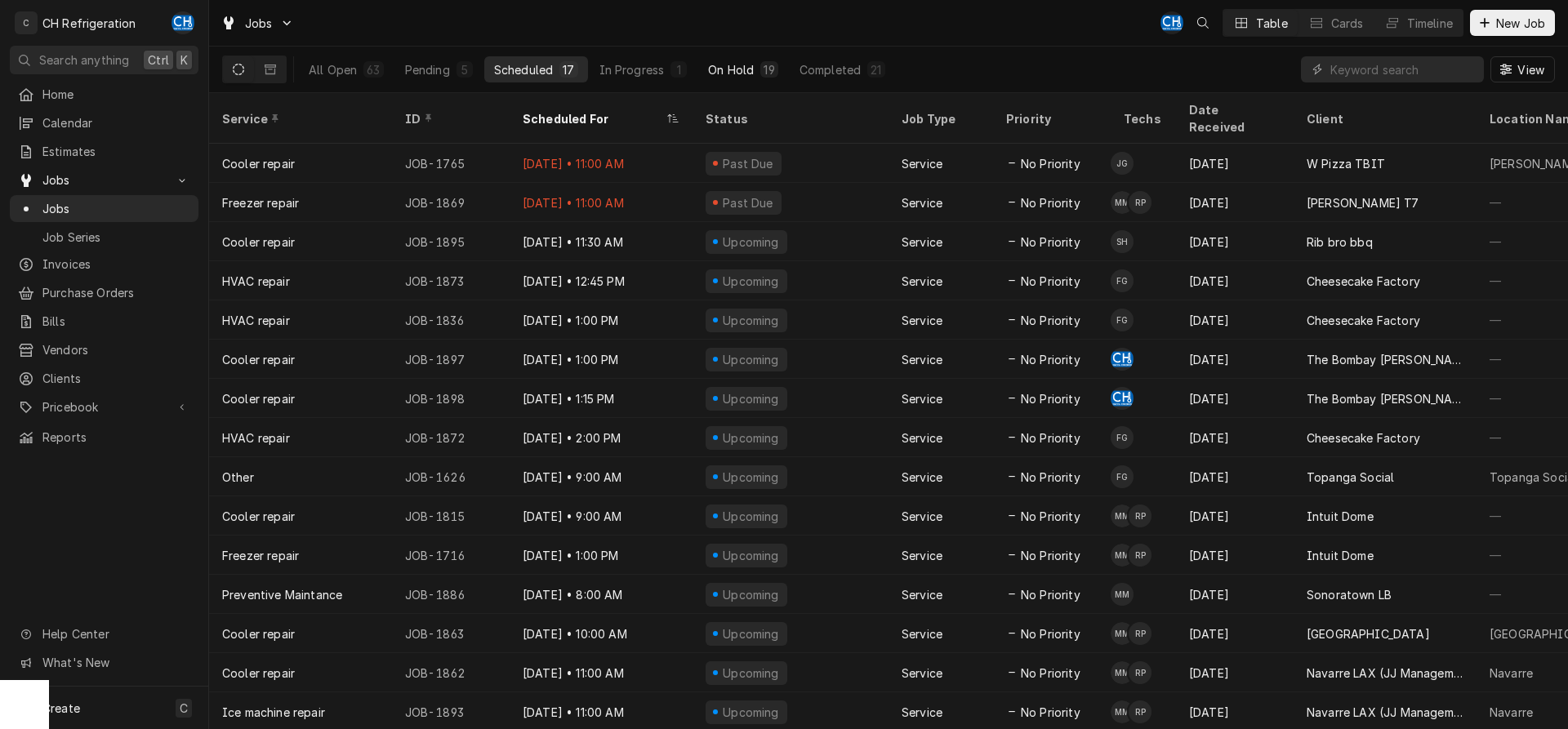
click at [713, 70] on div "On Hold" at bounding box center [731, 70] width 46 height 17
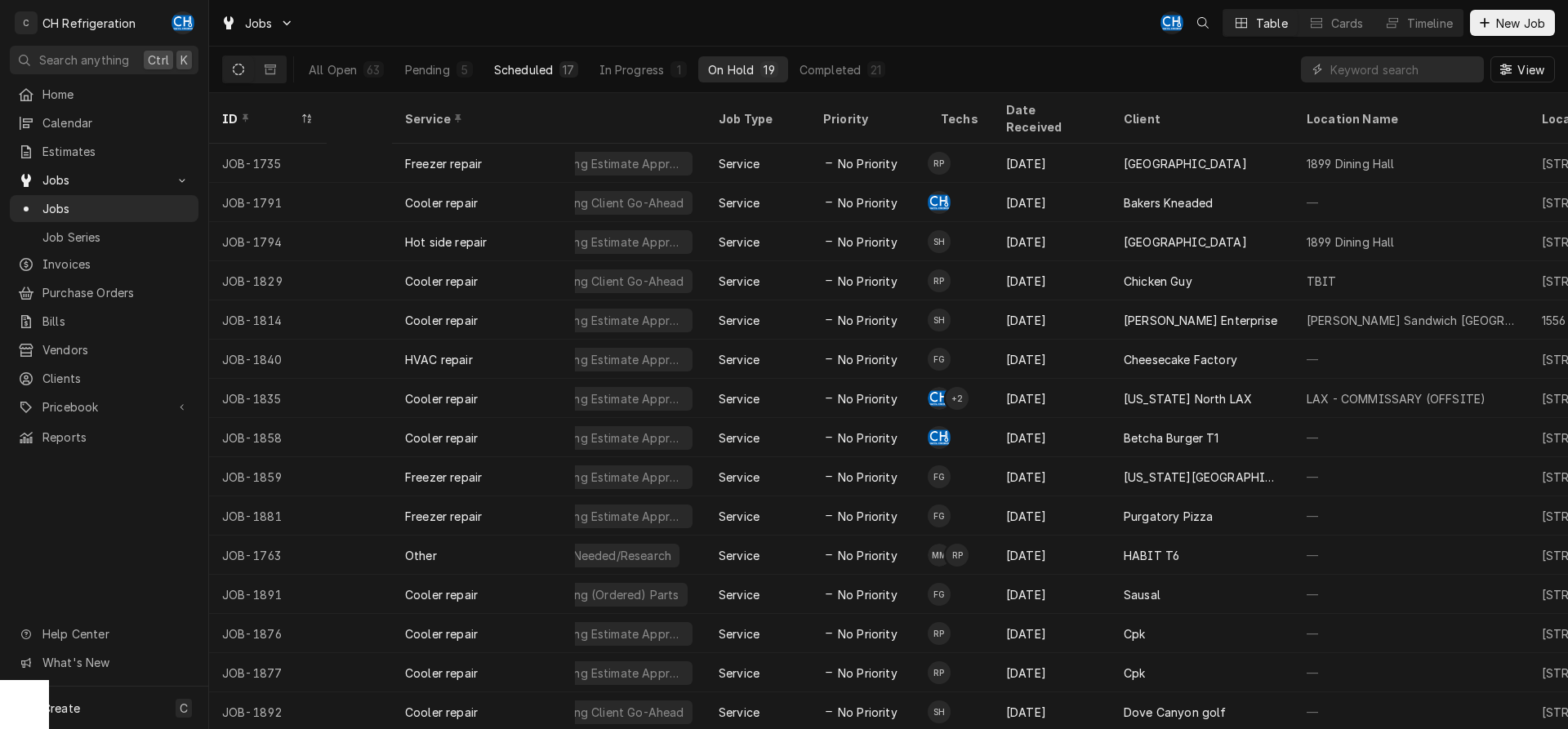
click at [543, 68] on div "Scheduled" at bounding box center [523, 70] width 59 height 17
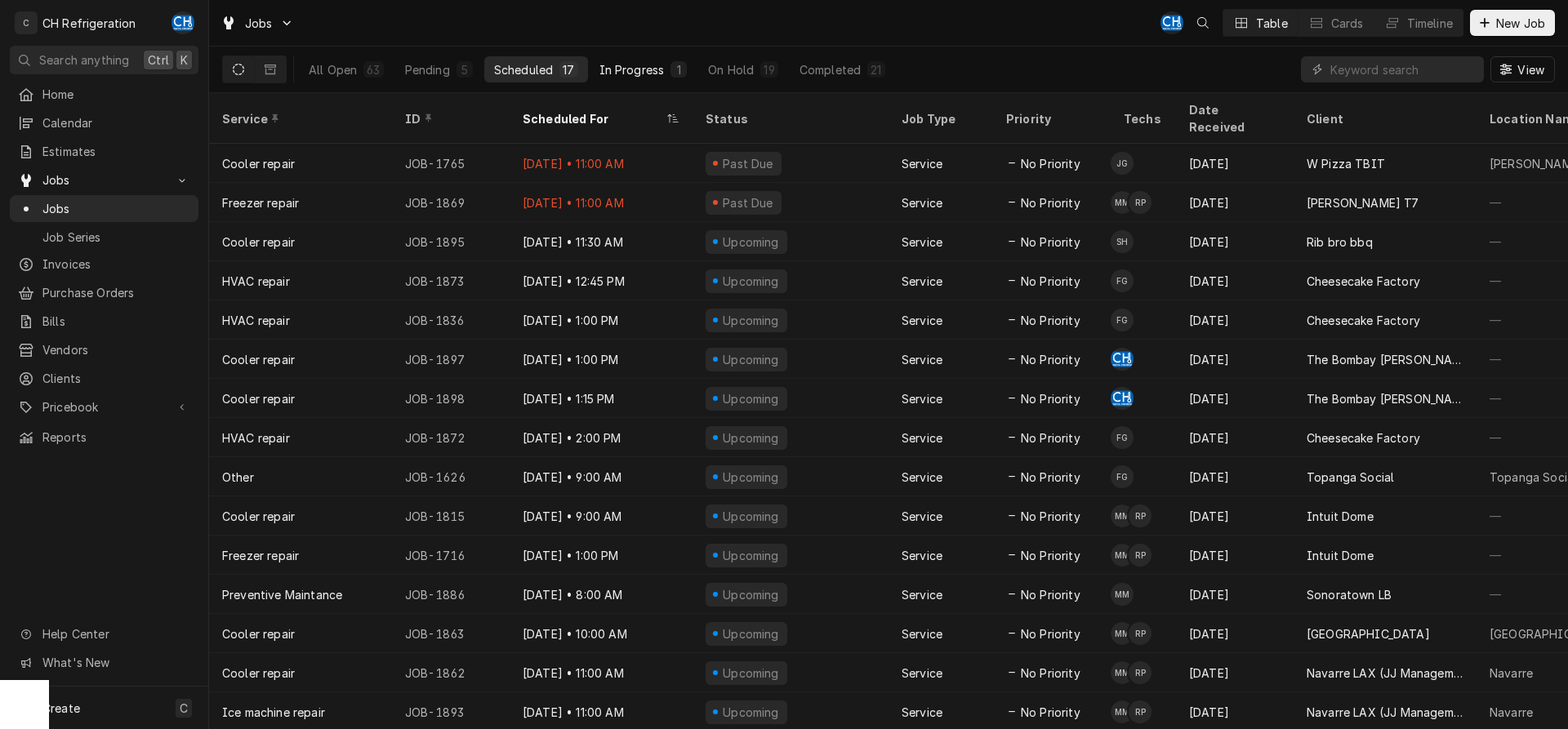
click at [674, 71] on div "1" at bounding box center [679, 70] width 10 height 17
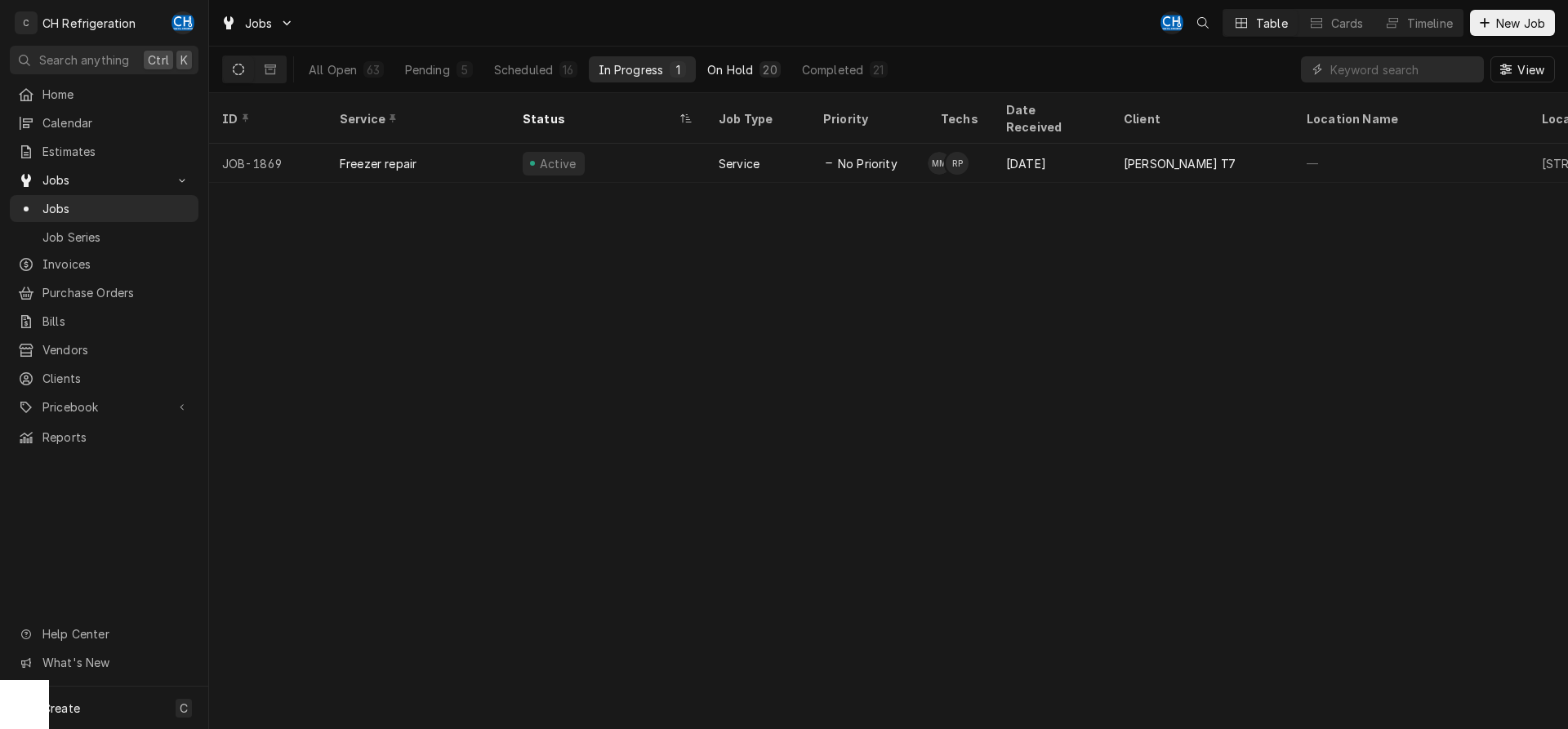
click at [739, 71] on div "On Hold" at bounding box center [730, 70] width 46 height 17
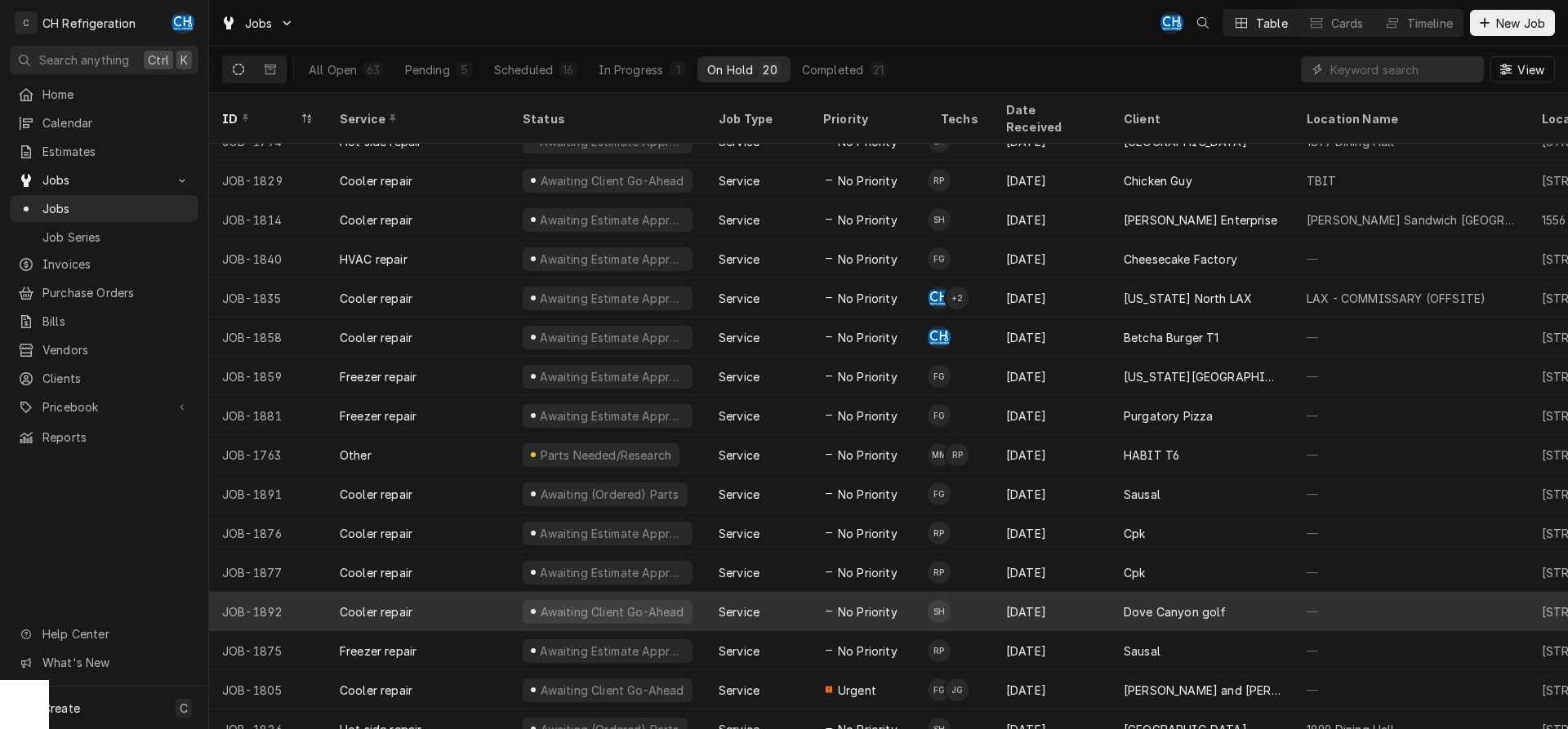
scroll to position [178, 0]
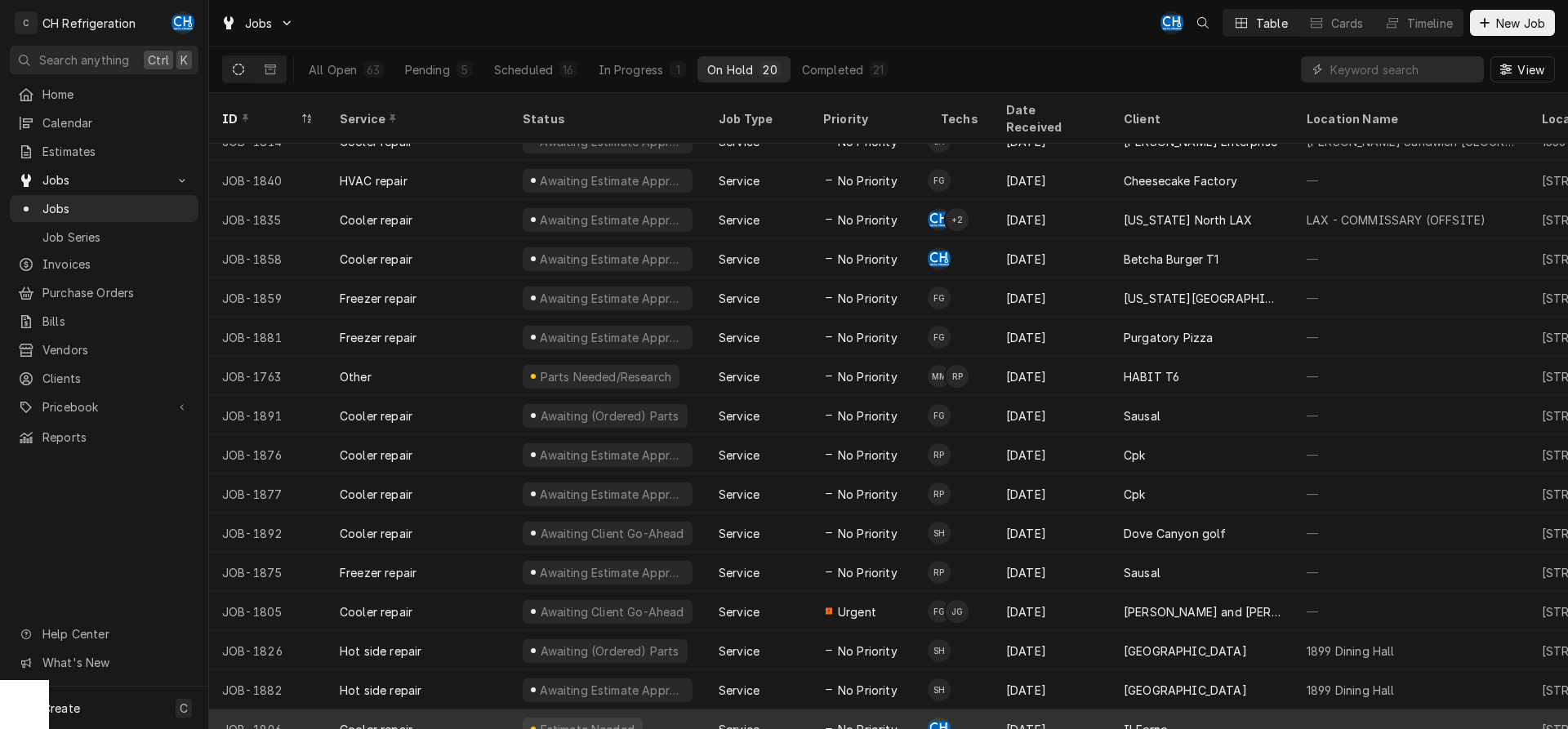
click at [1065, 713] on div "Sep 5" at bounding box center [1052, 729] width 117 height 39
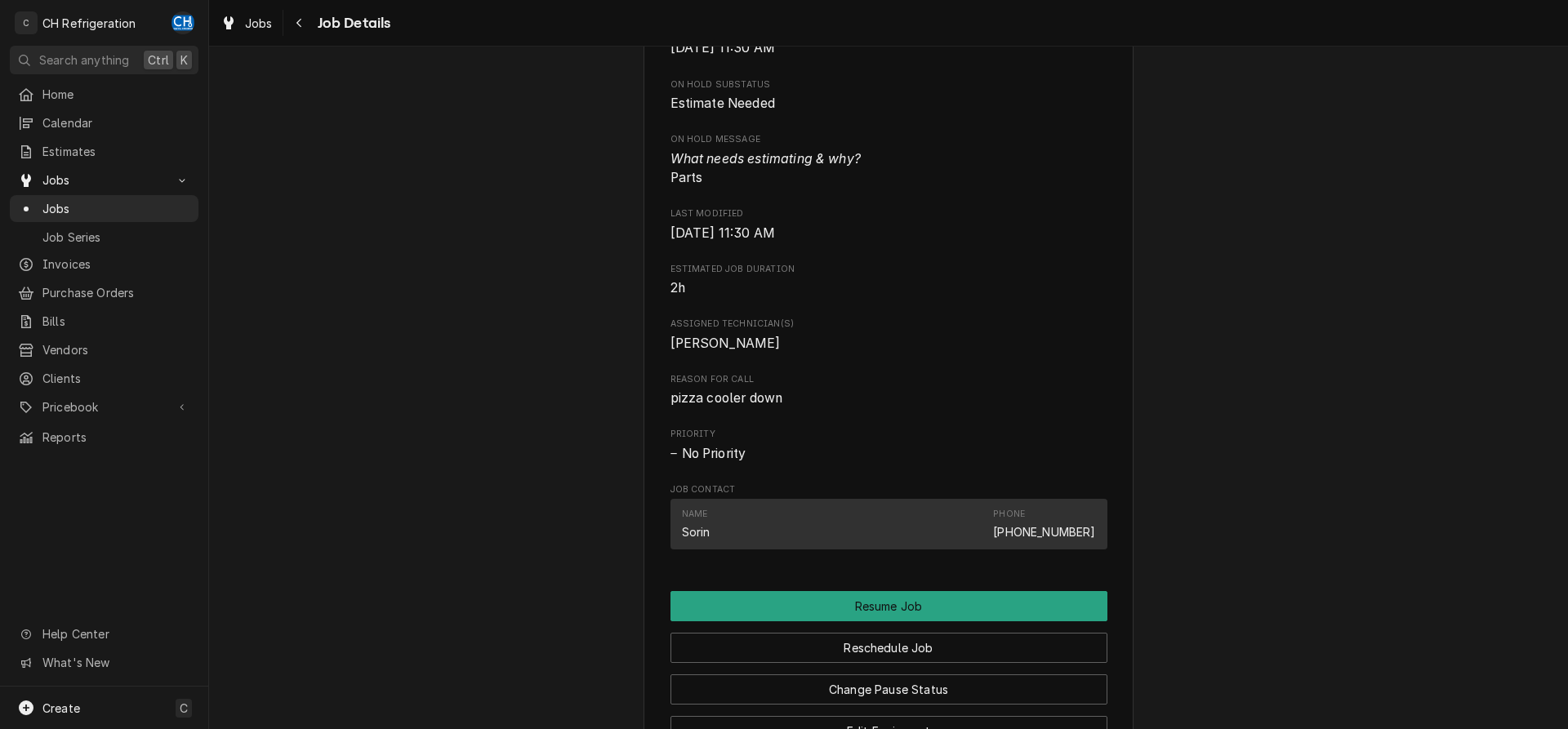
scroll to position [1053, 0]
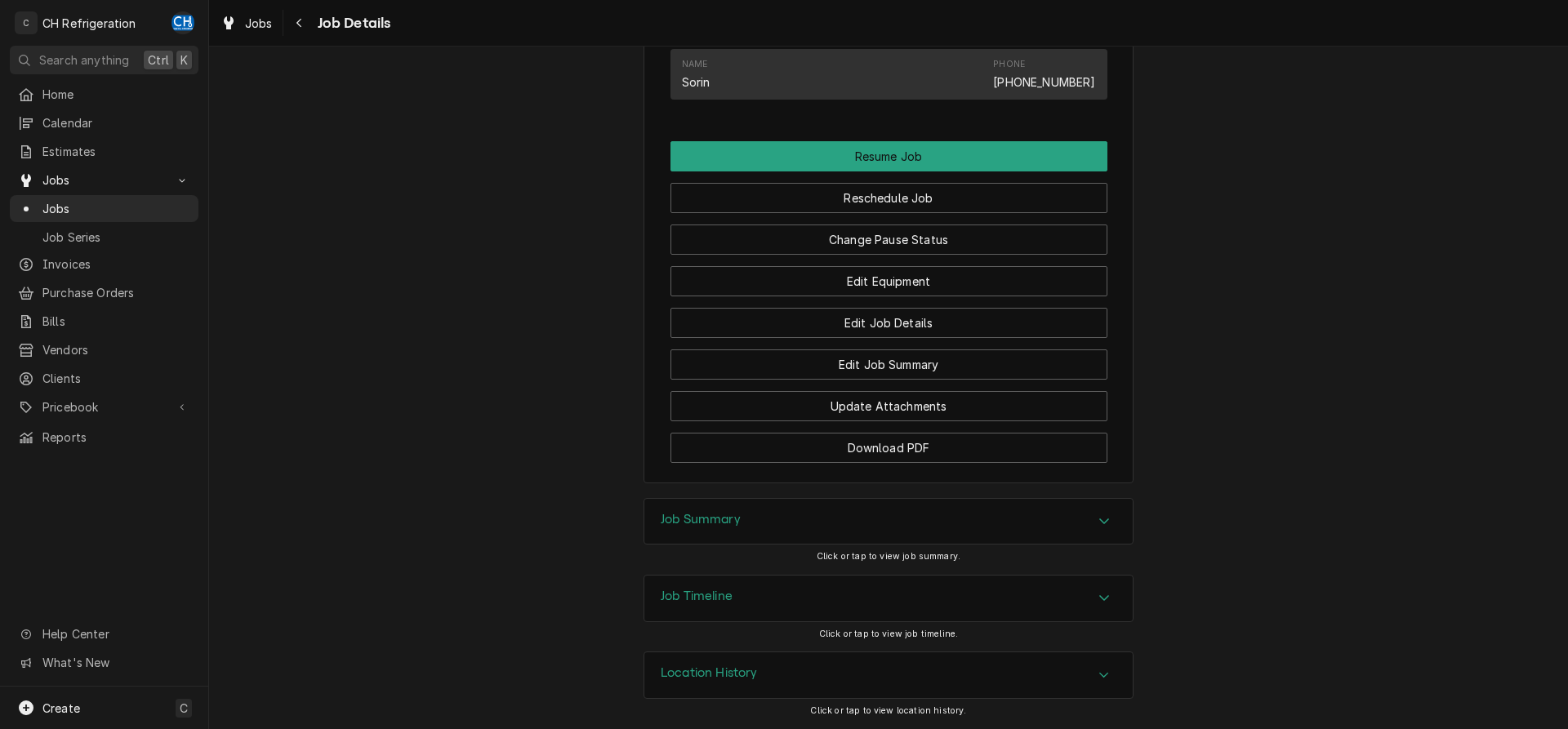
click at [774, 528] on div "Job Summary" at bounding box center [888, 522] width 489 height 46
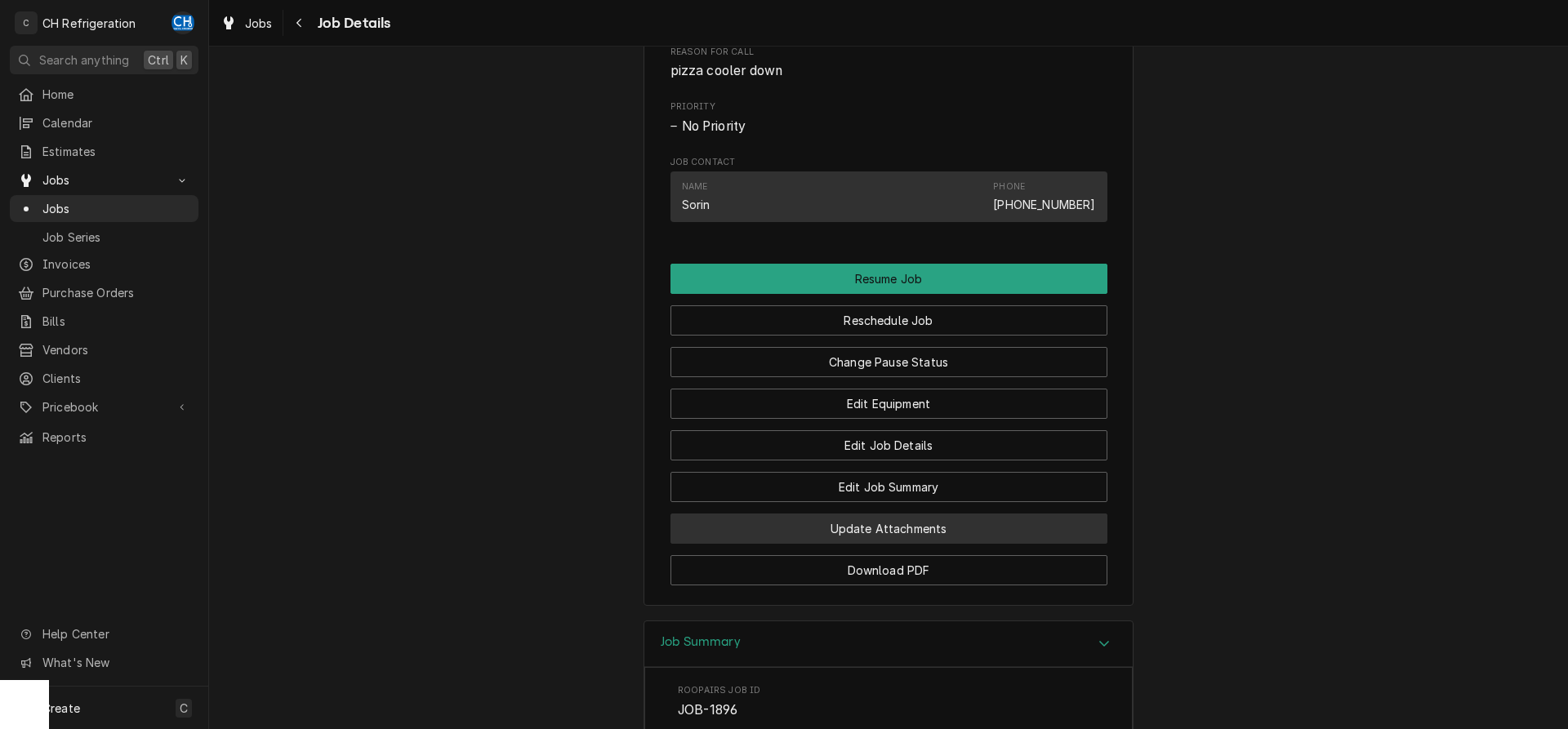
scroll to position [950, 0]
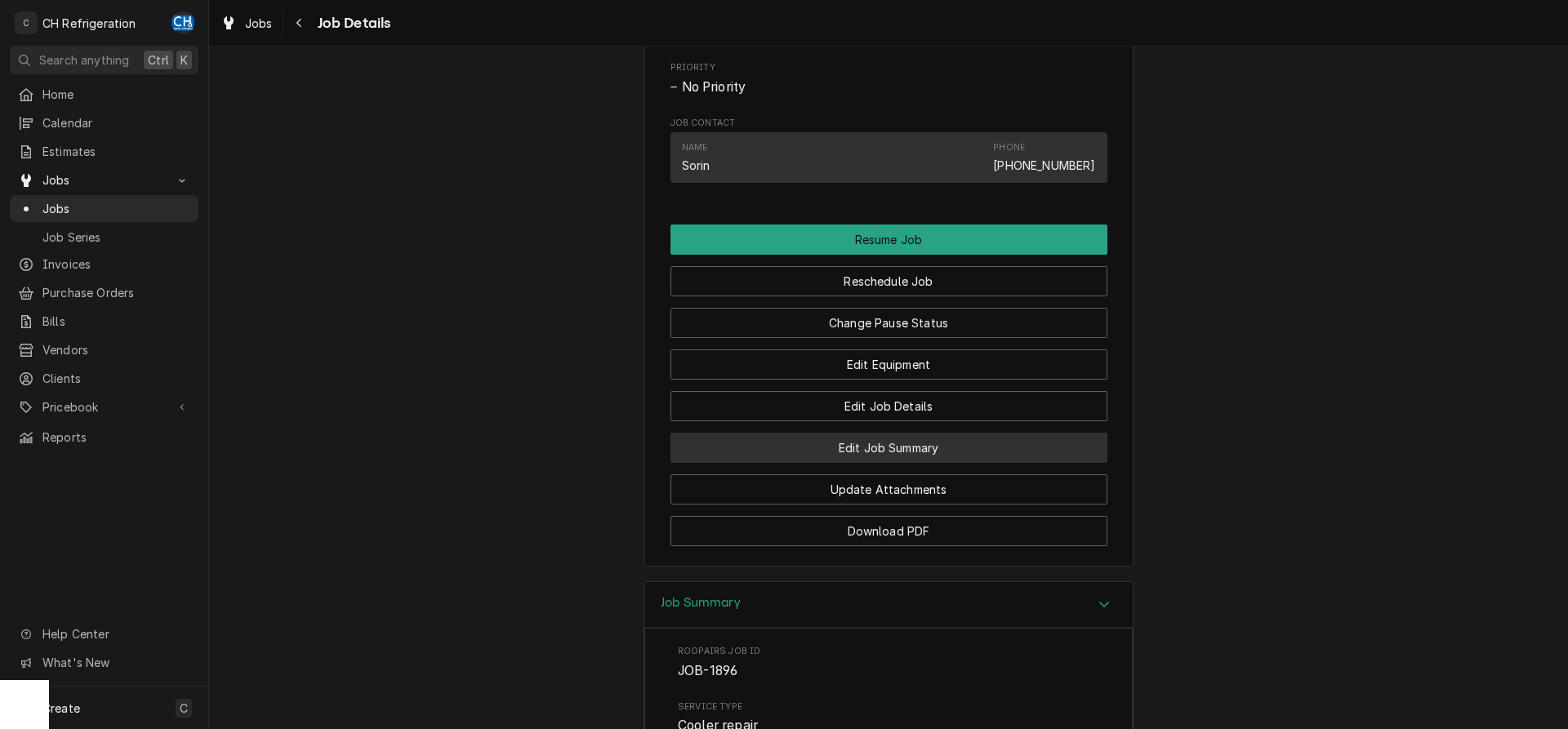
click at [965, 463] on button "Edit Job Summary" at bounding box center [889, 448] width 437 height 31
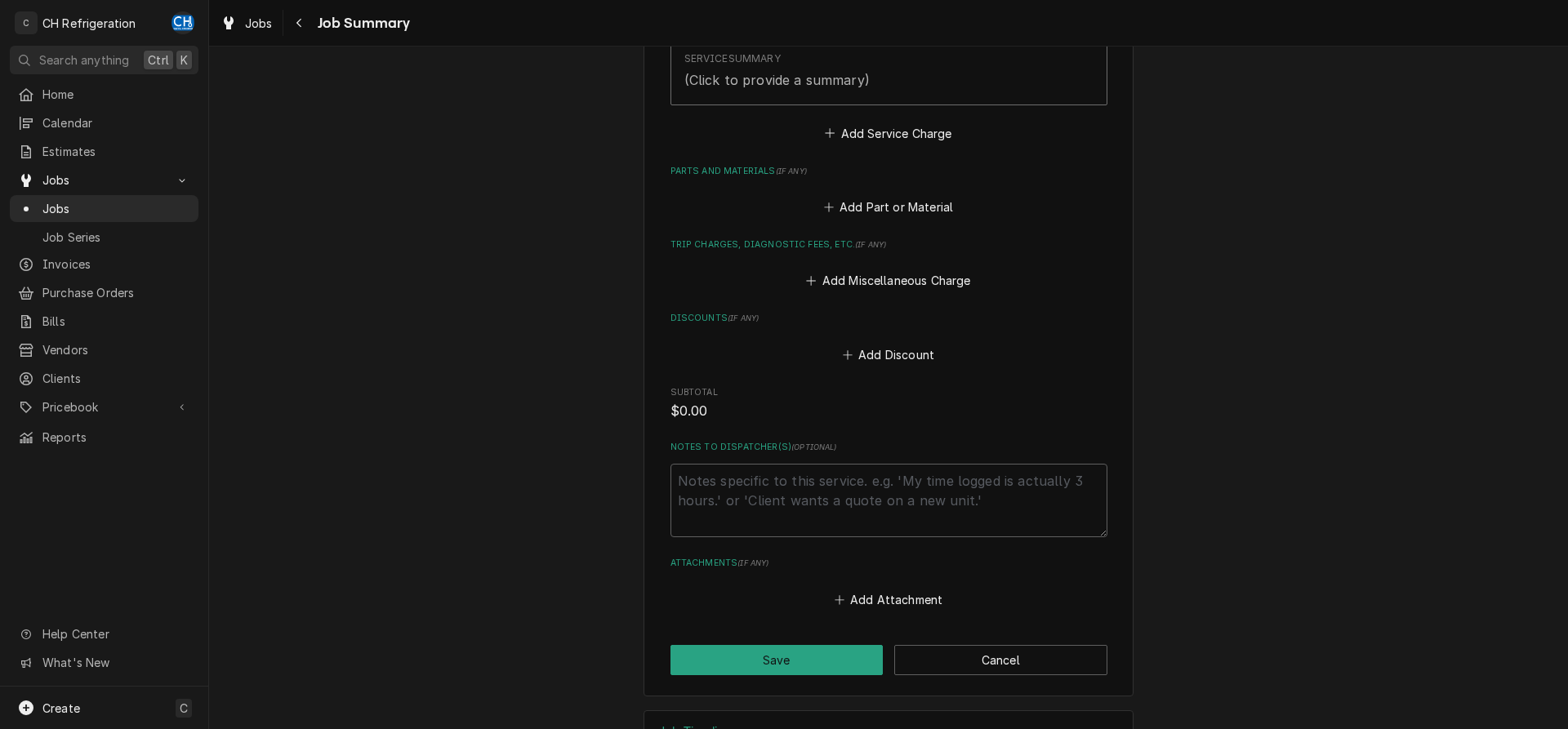
scroll to position [641, 0]
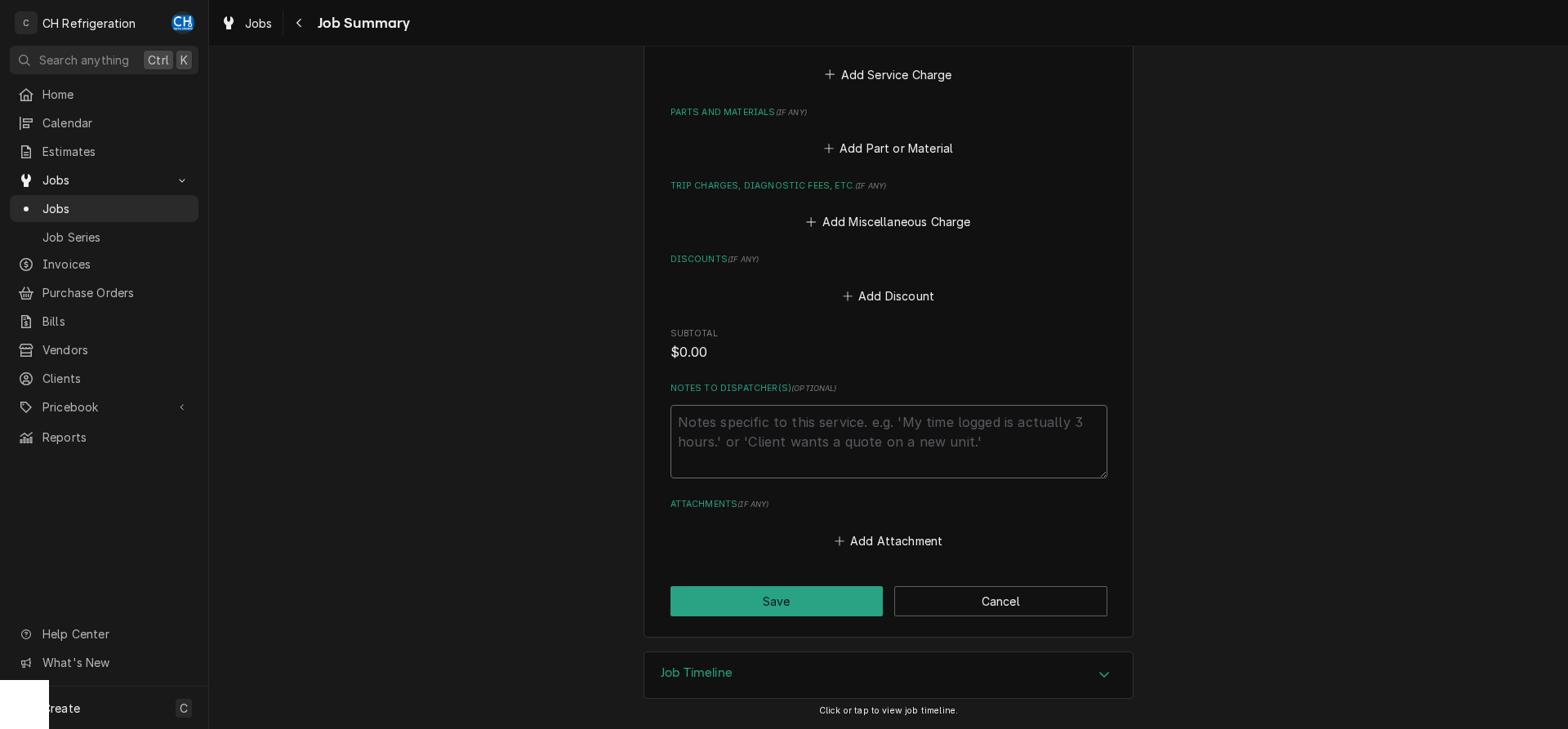
click at [892, 451] on textarea "Notes to Dispatcher(s) ( optional )" at bounding box center [889, 442] width 437 height 73
click at [734, 444] on textarea "Notes to Dispatcher(s) ( optional )" at bounding box center [889, 442] width 437 height 73
paste textarea "United Refrigeration - Quote #: 15139570-00"
type textarea "x"
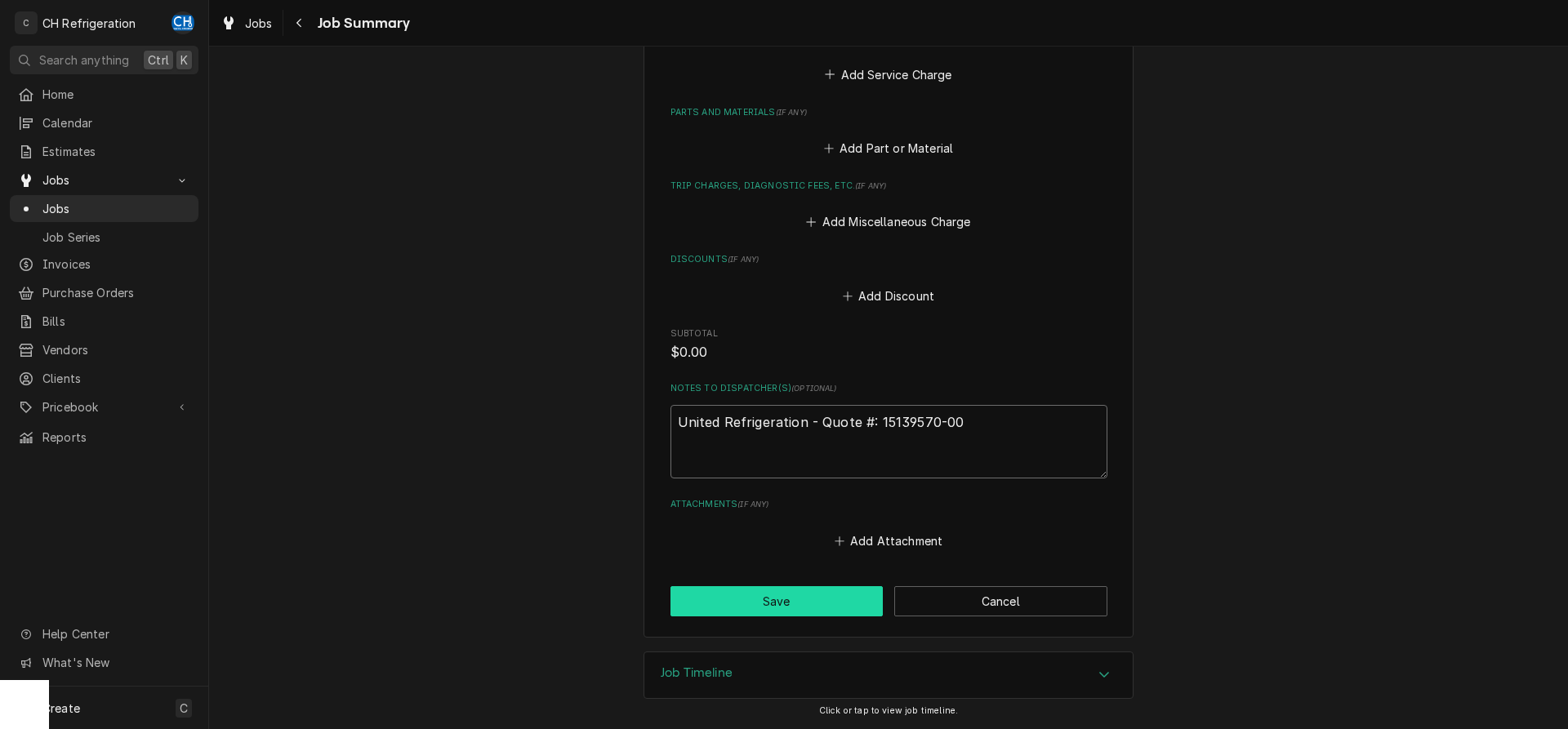
type textarea "United Refrigeration - Quote #: 15139570-00"
click at [756, 596] on button "Save" at bounding box center [777, 602] width 213 height 31
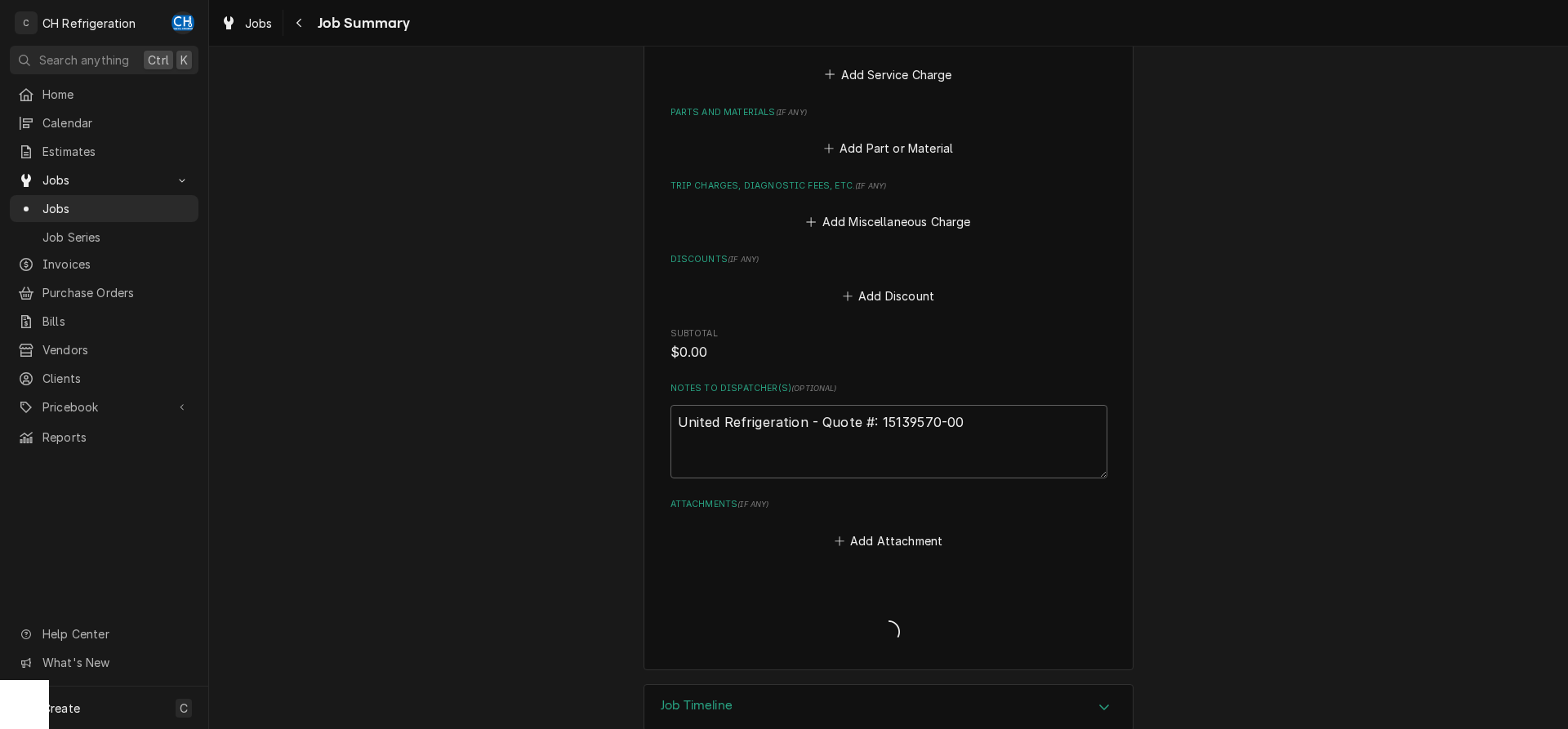
type textarea "x"
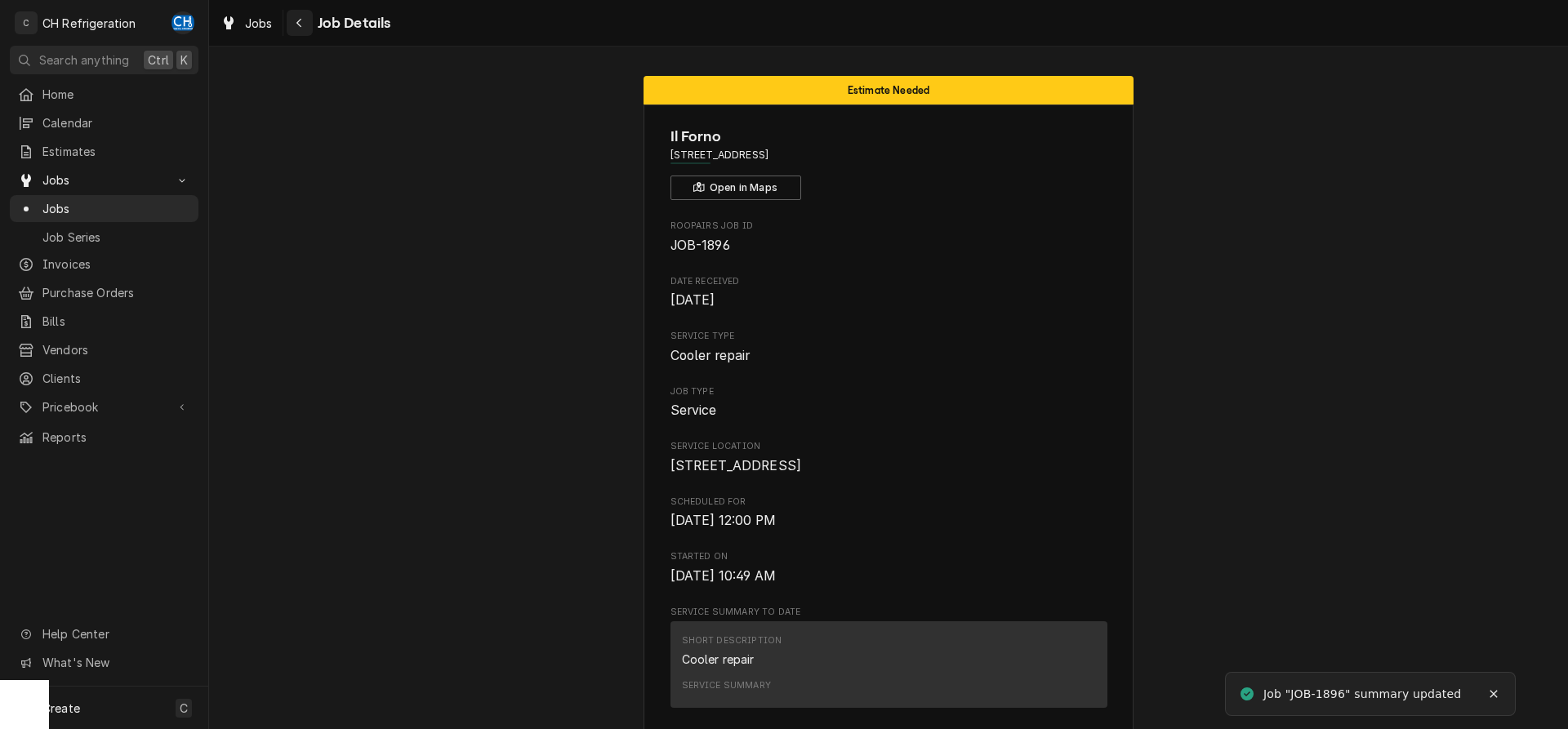
click at [306, 18] on div "Navigate back" at bounding box center [299, 22] width 16 height 16
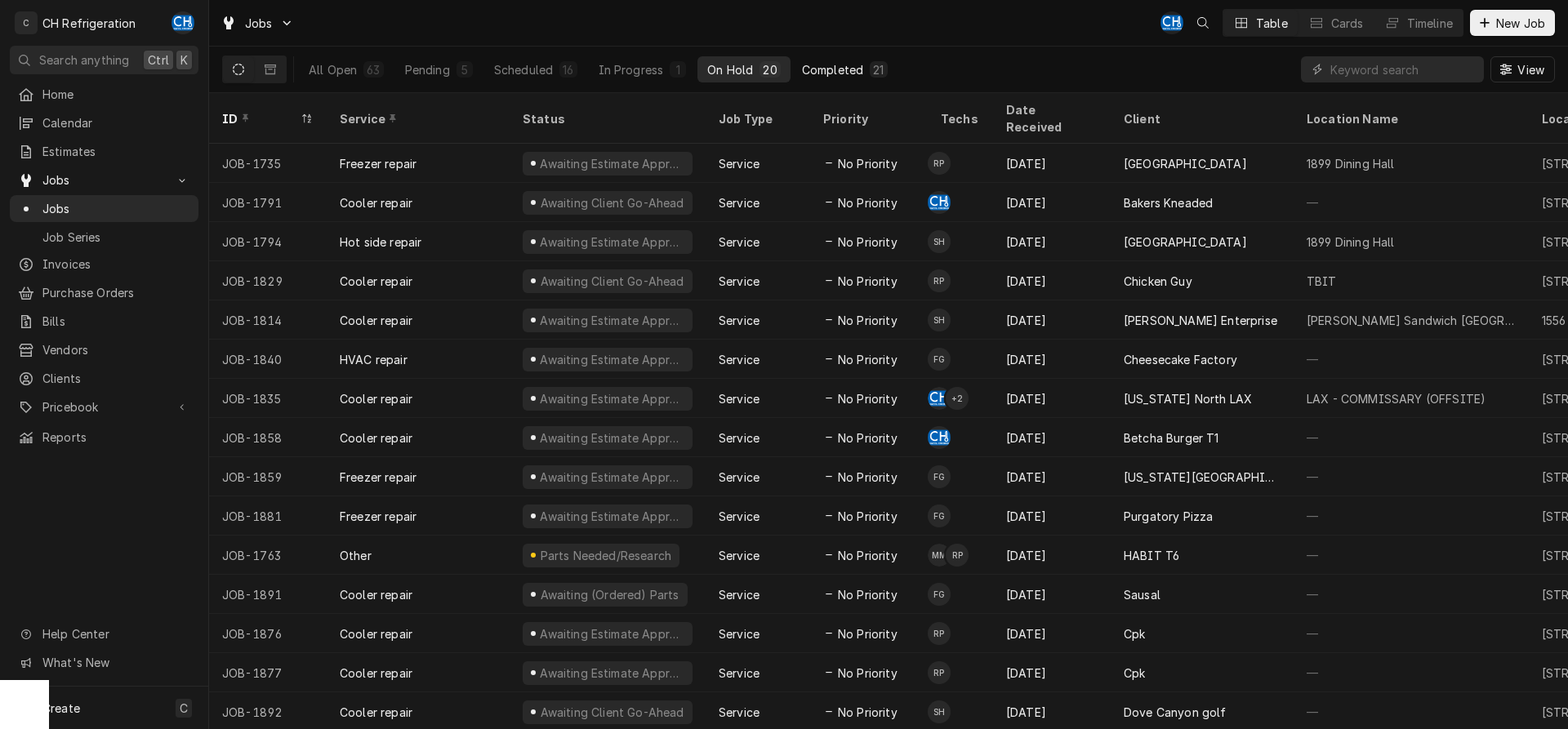
click at [874, 69] on div "21" at bounding box center [878, 70] width 10 height 17
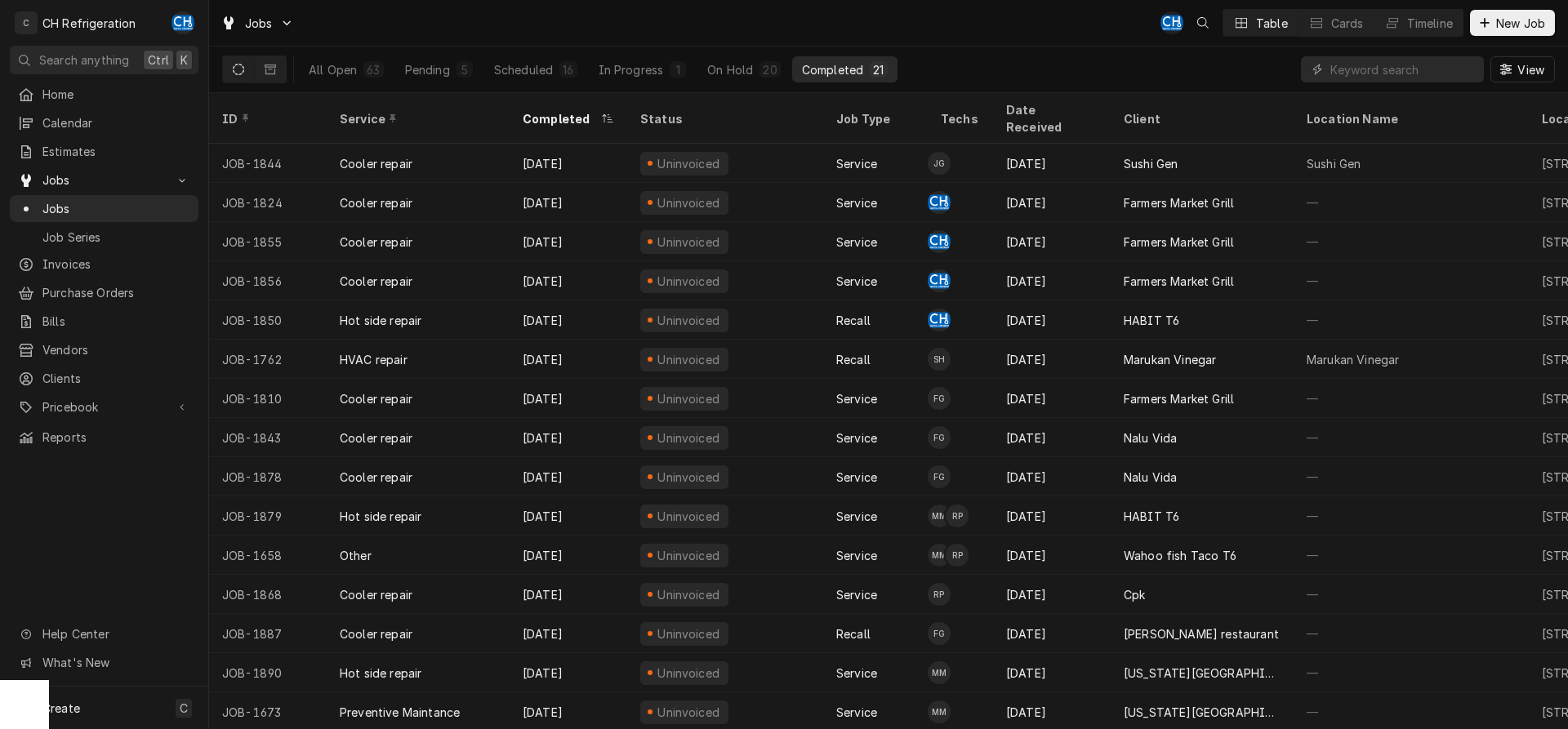
click at [716, 55] on div "All Open 63 Pending 5 Scheduled 16 In Progress 1 On Hold 20 Completed 21" at bounding box center [598, 70] width 598 height 46
click at [750, 71] on div "On Hold" at bounding box center [730, 70] width 46 height 17
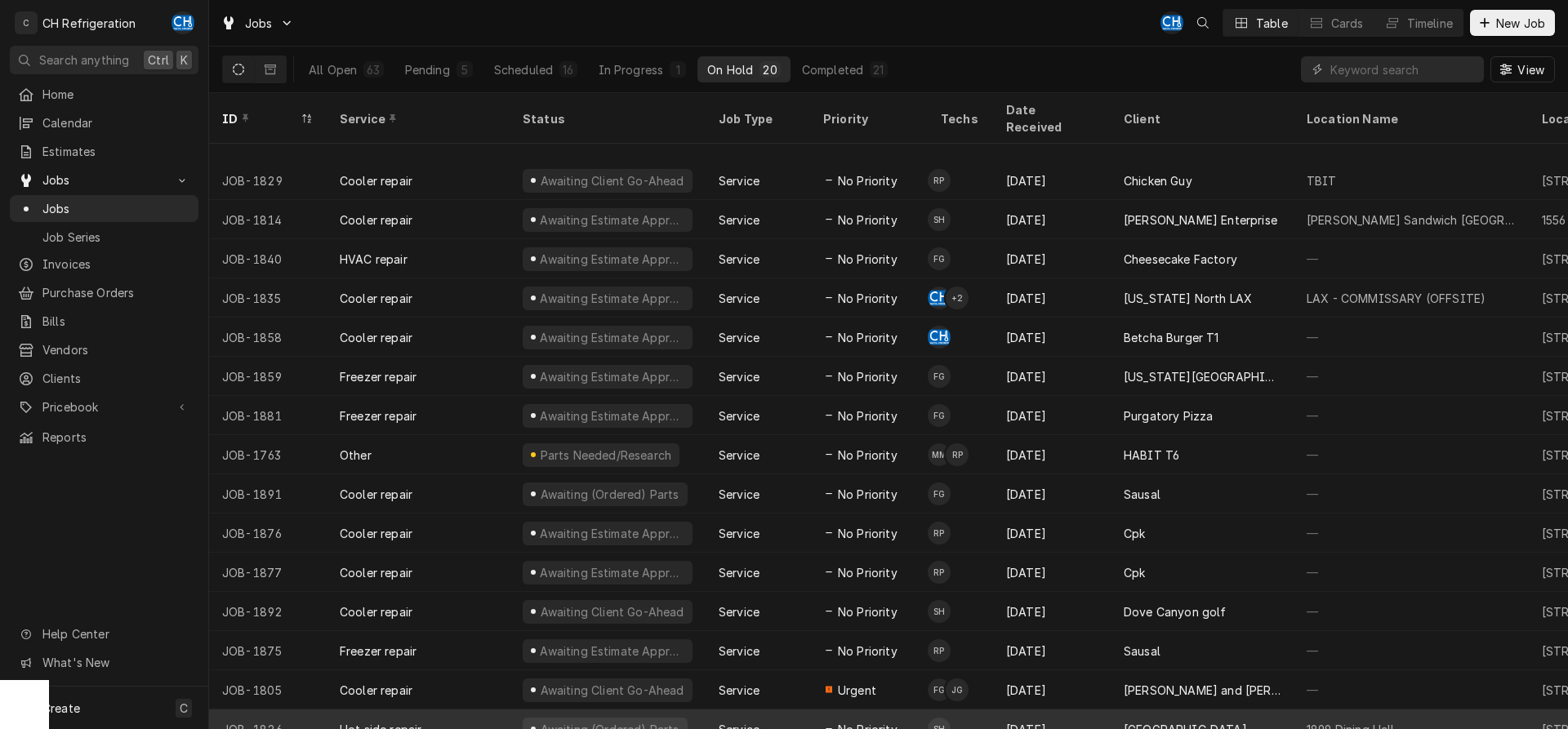
scroll to position [178, 0]
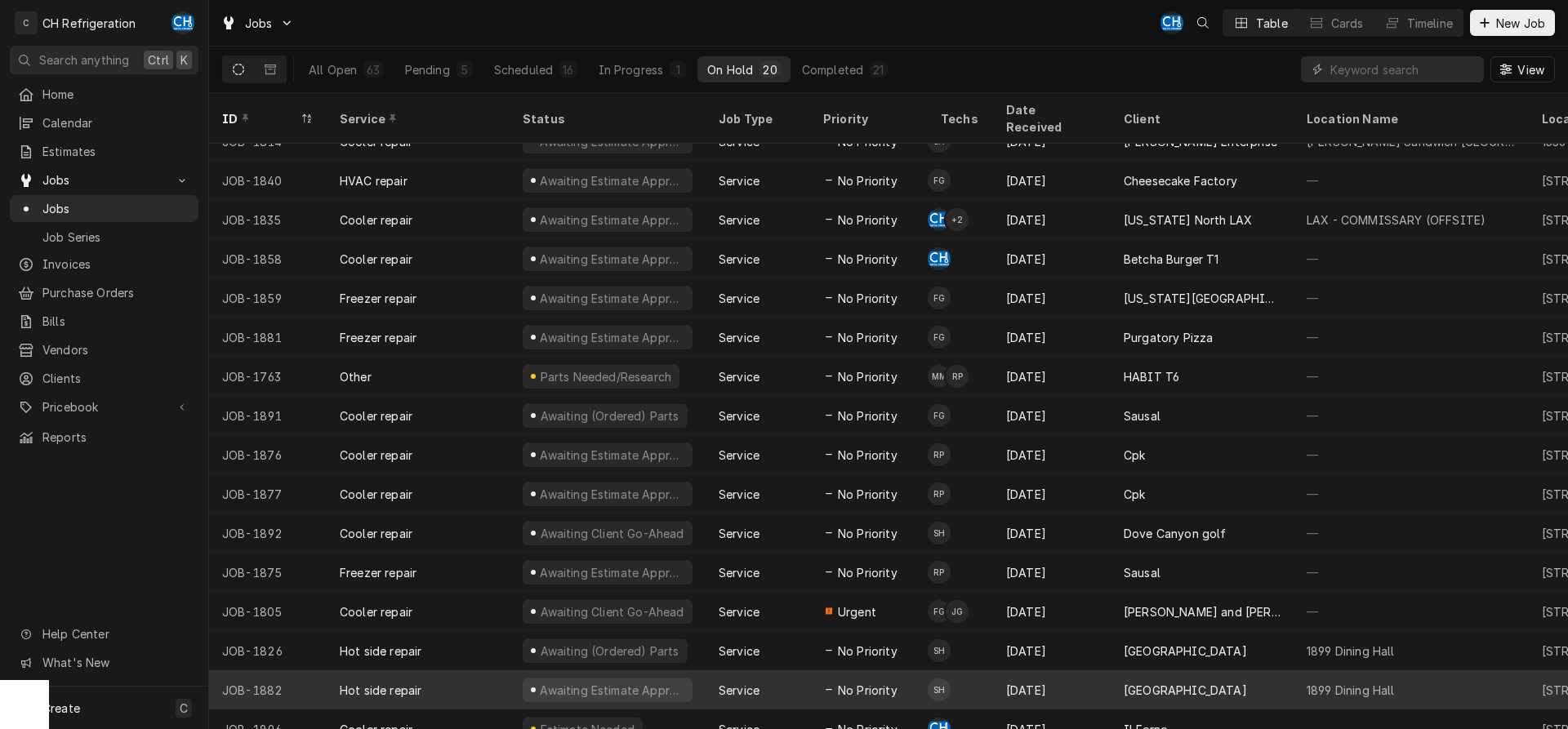
click at [1068, 670] on div "Sep 3" at bounding box center [1052, 690] width 117 height 39
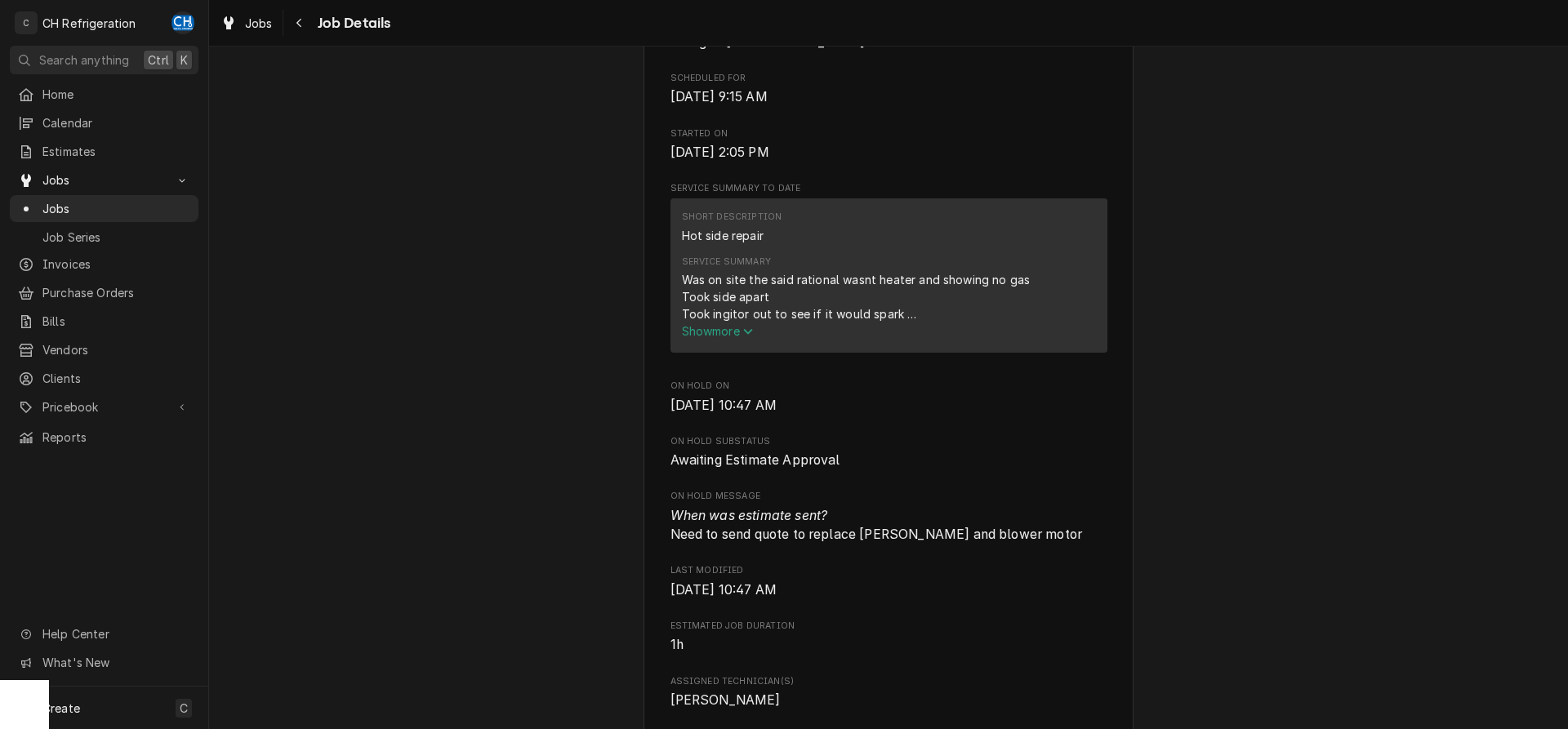
scroll to position [500, 0]
click at [712, 336] on span "Show more" at bounding box center [717, 330] width 72 height 14
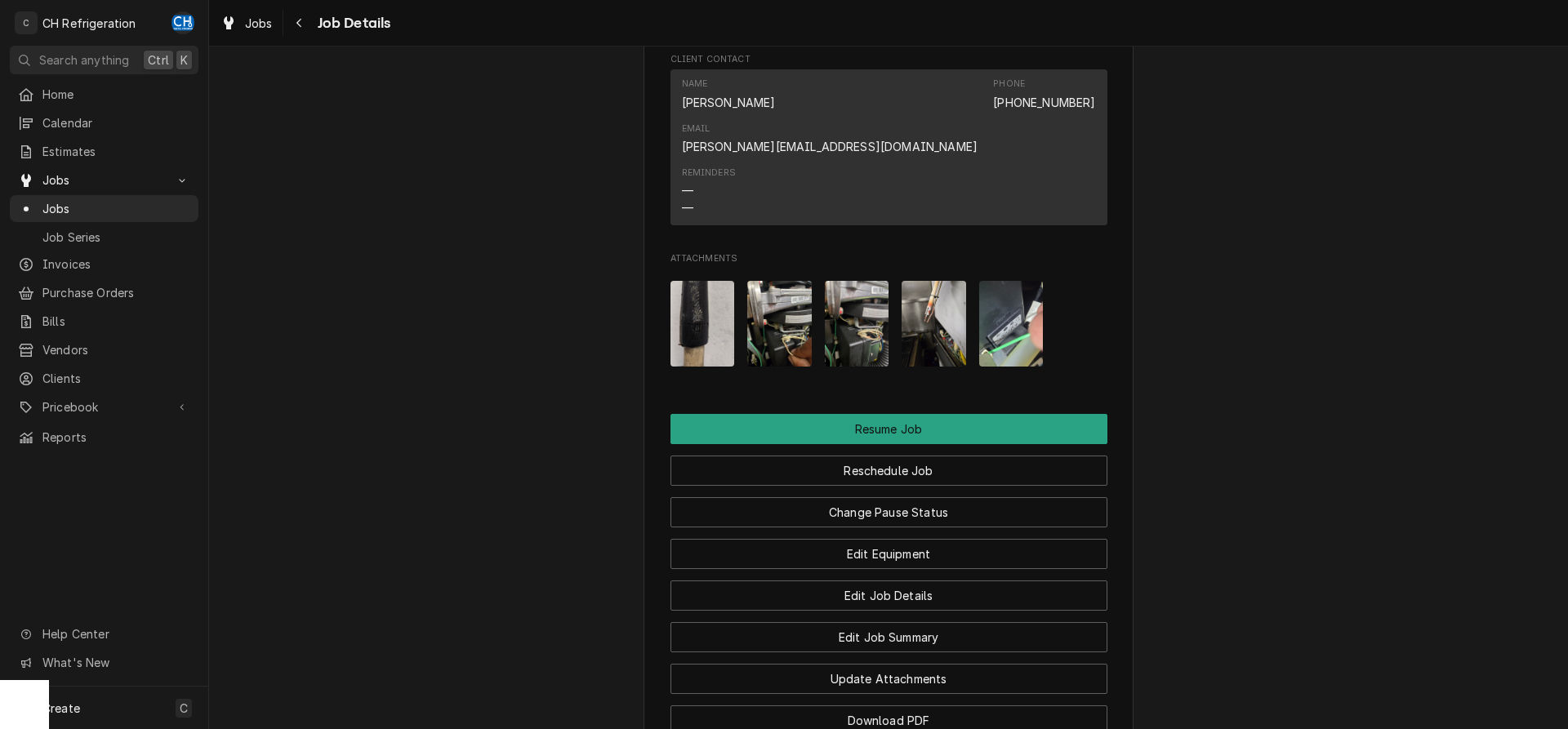
scroll to position [2030, 0]
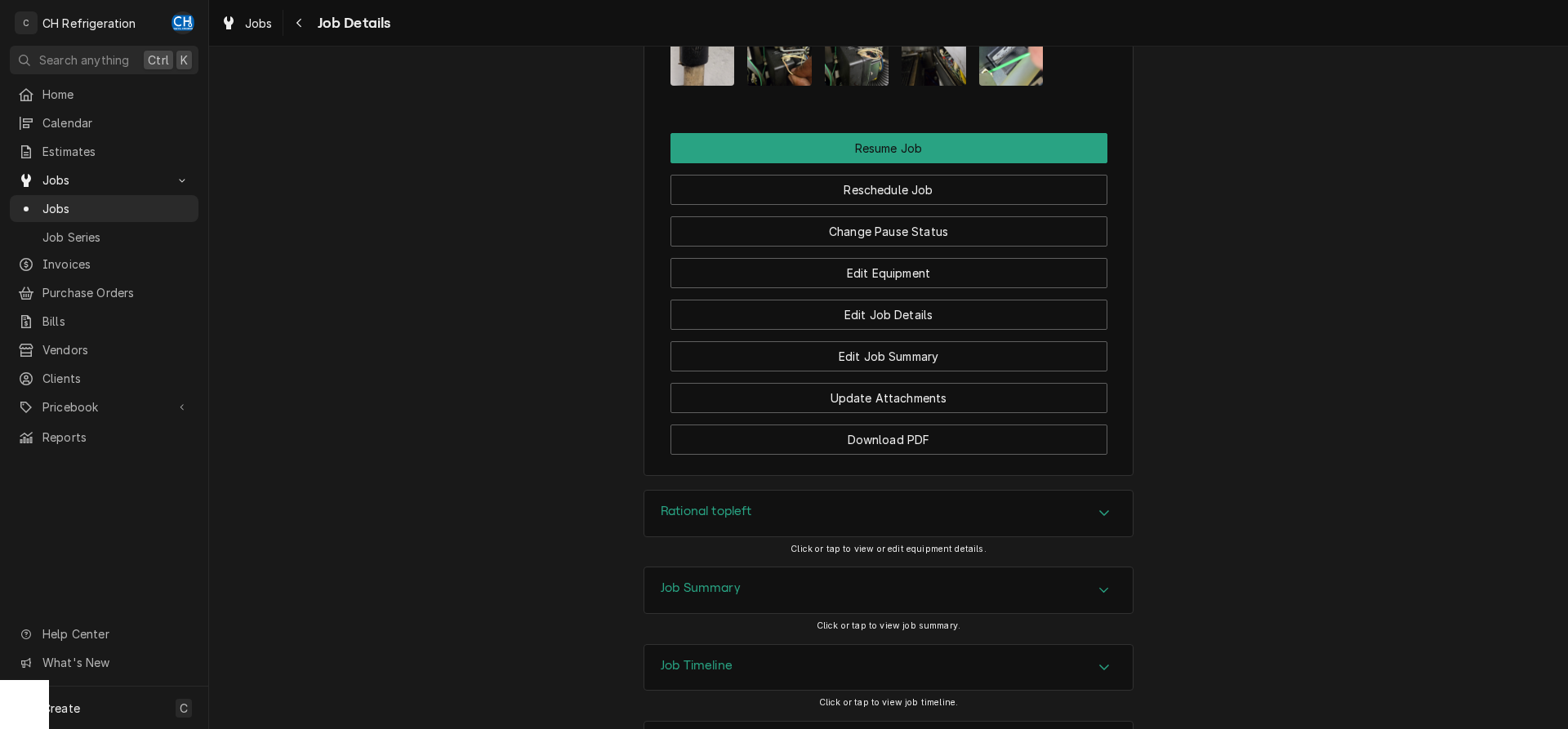
click at [814, 645] on div "Job Timeline" at bounding box center [888, 668] width 489 height 46
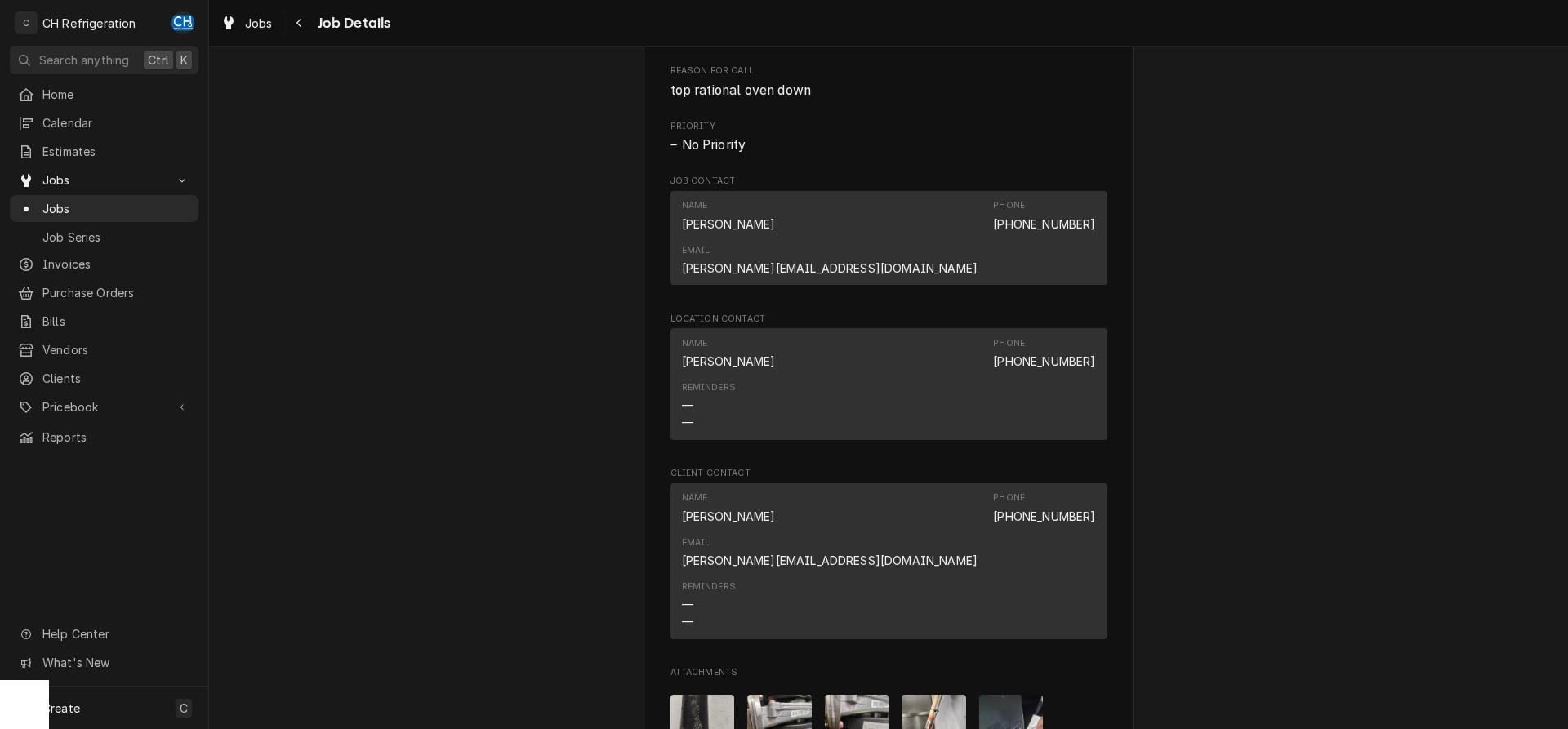
scroll to position [918, 0]
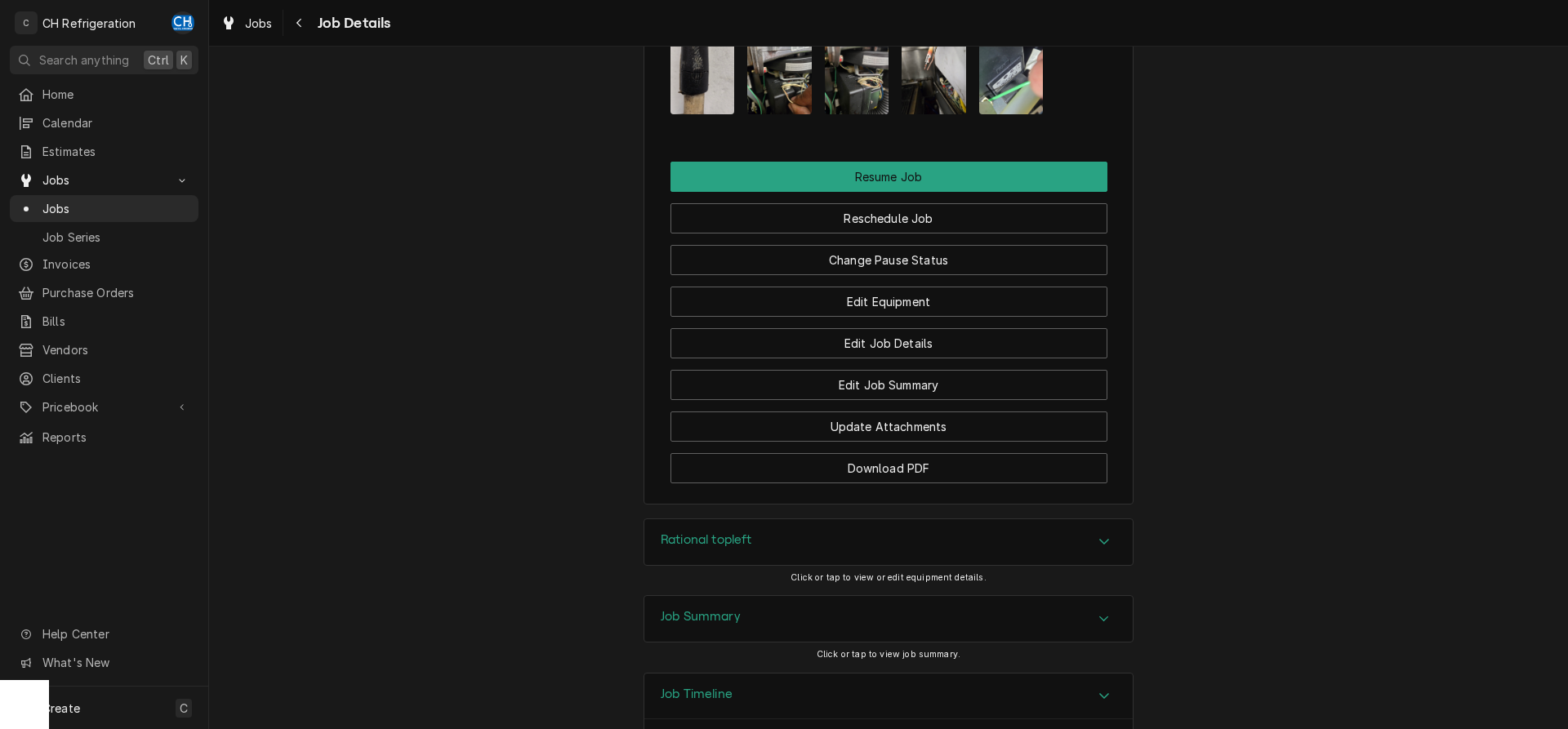
click at [756, 596] on div "Job Summary" at bounding box center [888, 619] width 489 height 46
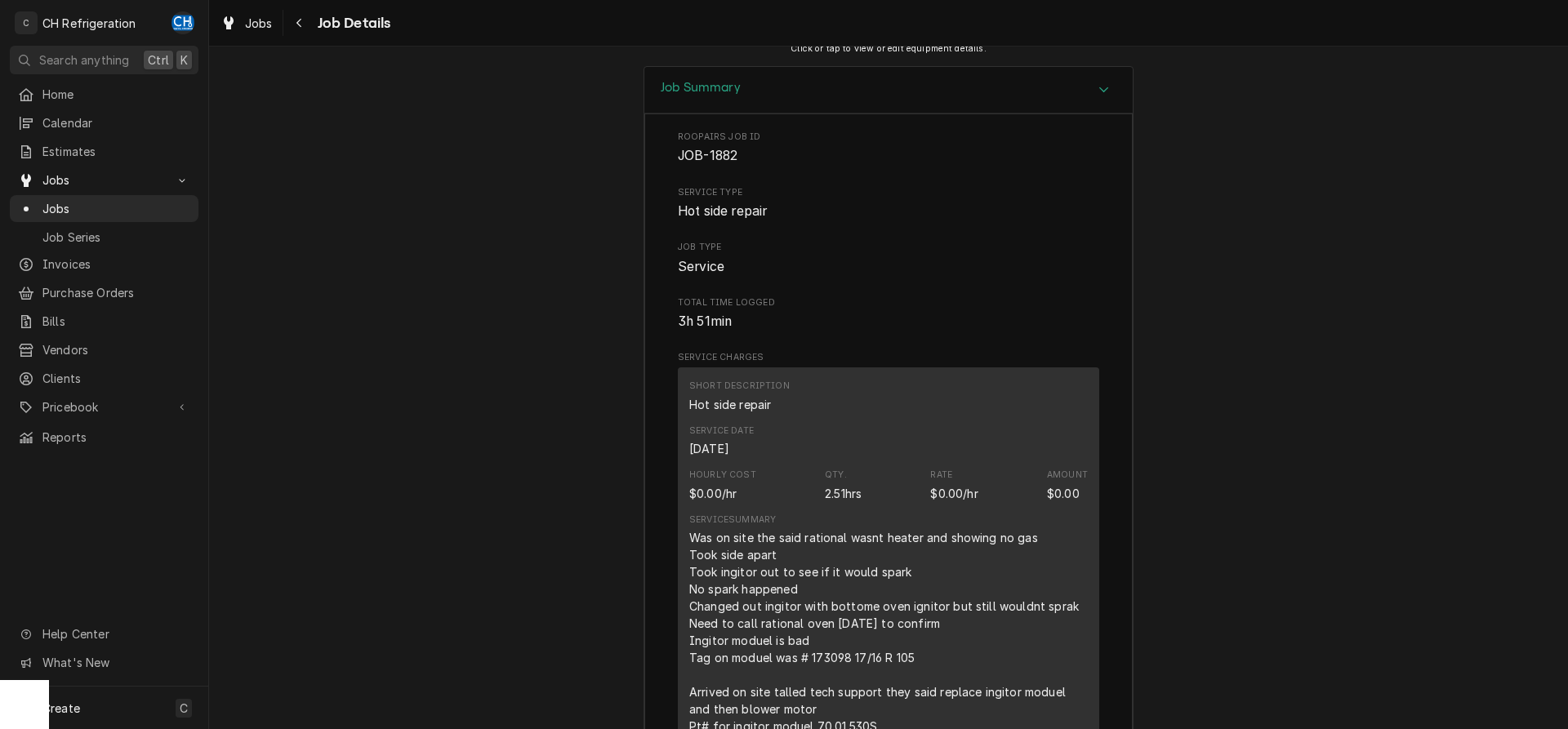
scroll to position [2619, 0]
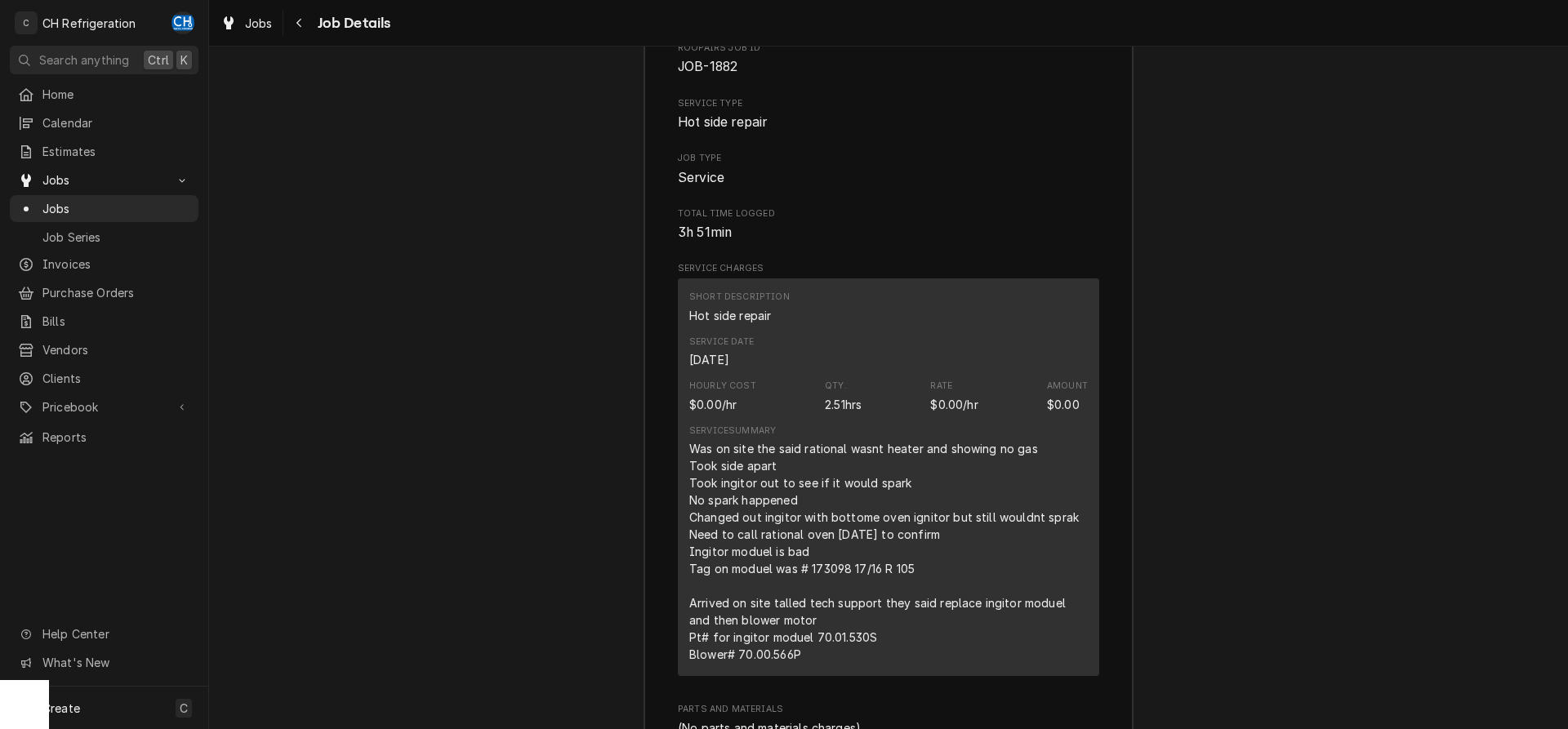
click at [996, 462] on div "Was on site the said rational wasnt heater and showing no gas Took side apart T…" at bounding box center [888, 551] width 399 height 223
drag, startPoint x: 687, startPoint y: 387, endPoint x: 752, endPoint y: 397, distance: 65.8
click at [752, 397] on div "Short Description Hot side repair Service Date Sep 3, 2025 Hourly Cost $0.00/hr…" at bounding box center [889, 478] width 422 height 398
click at [724, 440] on div "Was on site the said rational wasnt heater and showing no gas Took side apart T…" at bounding box center [888, 551] width 399 height 223
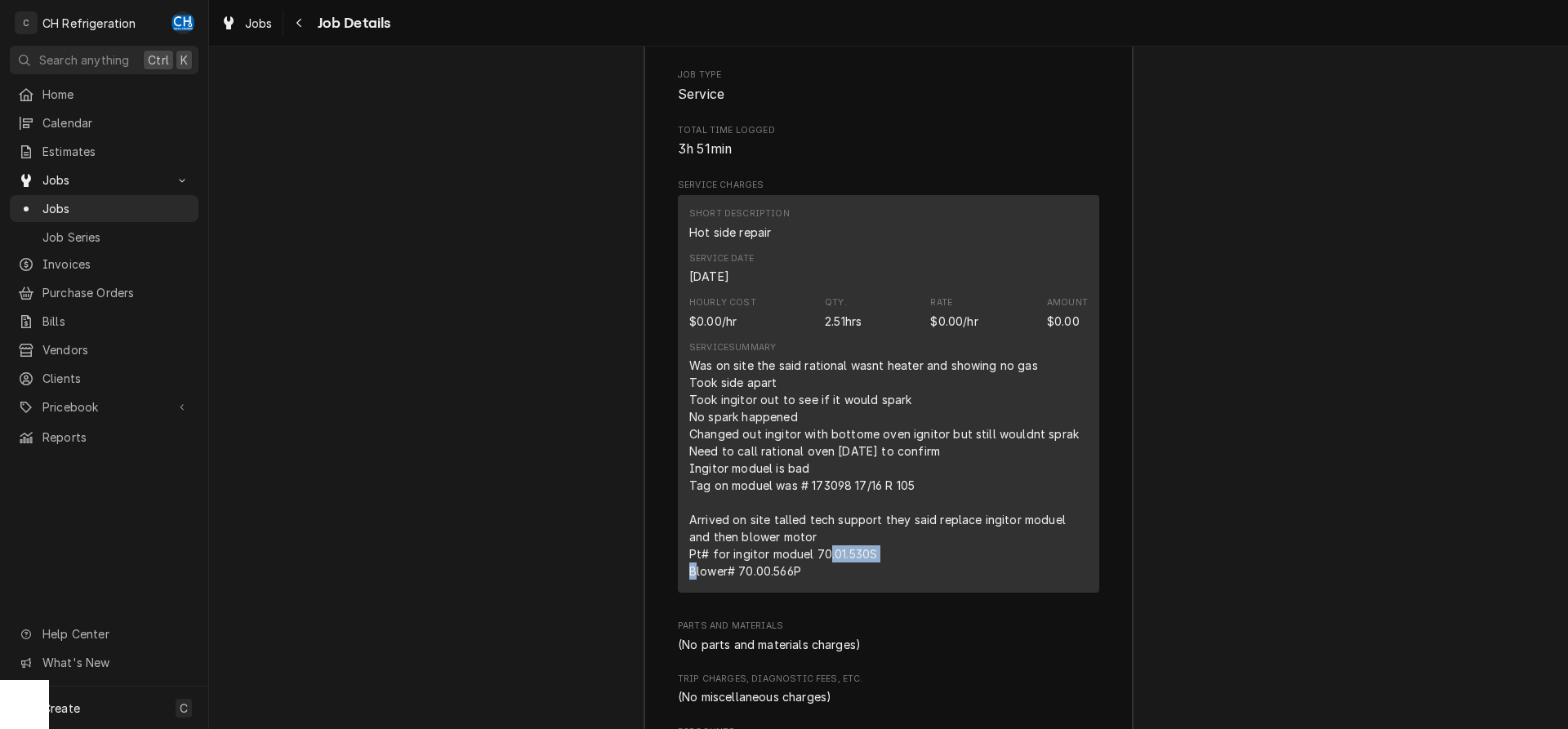
drag, startPoint x: 892, startPoint y: 486, endPoint x: 812, endPoint y: 486, distance: 80.0
click at [812, 486] on div "Was on site the said rational wasnt heater and showing no gas Took side apart T…" at bounding box center [888, 468] width 399 height 223
copy div "70.01.530S"
click at [799, 516] on div "Service Summary Was on site the said rational wasnt heater and showing no gas T…" at bounding box center [888, 461] width 399 height 250
drag, startPoint x: 819, startPoint y: 506, endPoint x: 743, endPoint y: 503, distance: 76.1
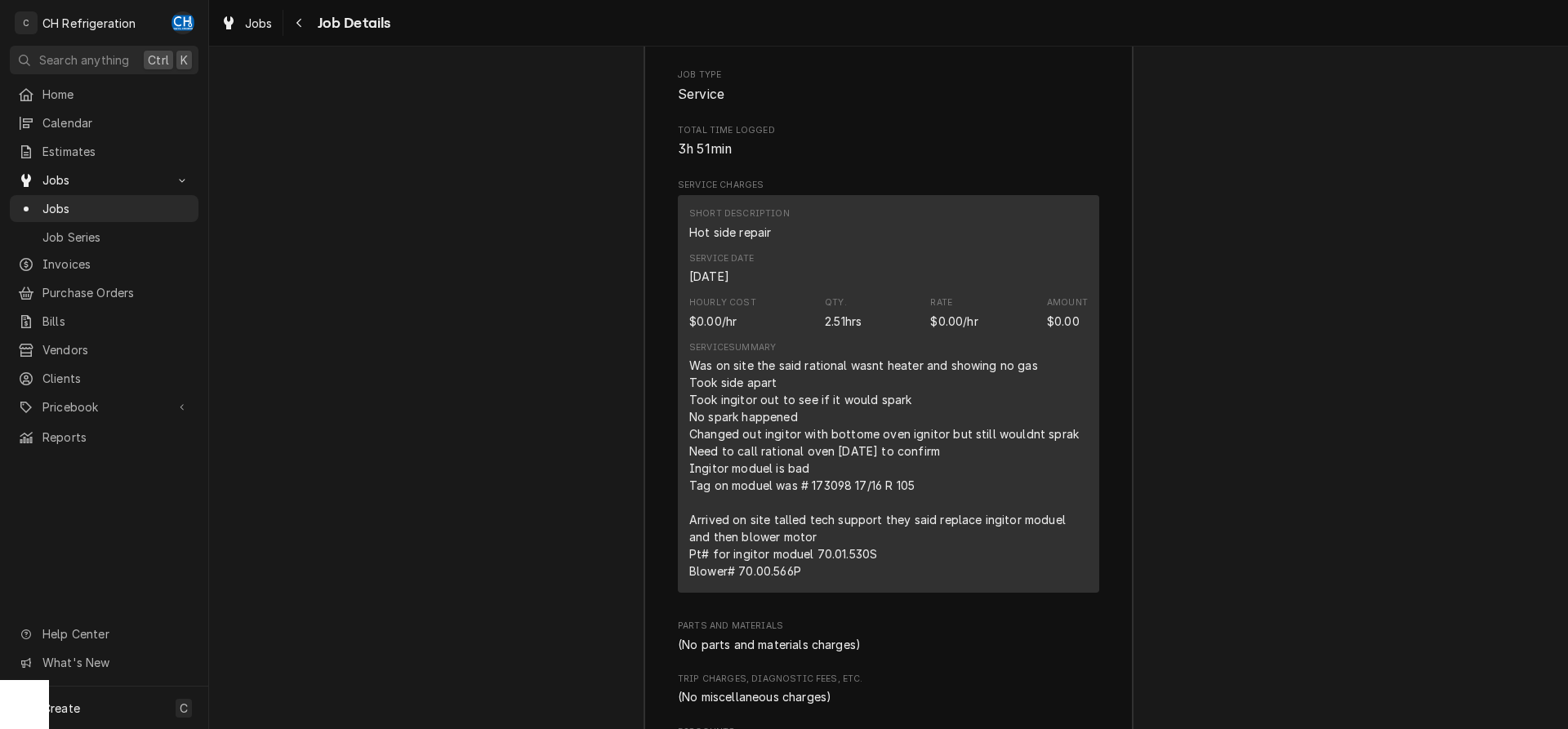
click at [743, 503] on div "Was on site the said rational wasnt heater and showing no gas Took side apart T…" at bounding box center [888, 468] width 399 height 223
click at [841, 508] on div "Was on site the said rational wasnt heater and showing no gas Took side apart T…" at bounding box center [888, 468] width 399 height 223
drag, startPoint x: 843, startPoint y: 503, endPoint x: 738, endPoint y: 504, distance: 105.0
click at [738, 504] on div "Was on site the said rational wasnt heater and showing no gas Took side apart T…" at bounding box center [888, 468] width 399 height 223
copy div "70.00.566P"
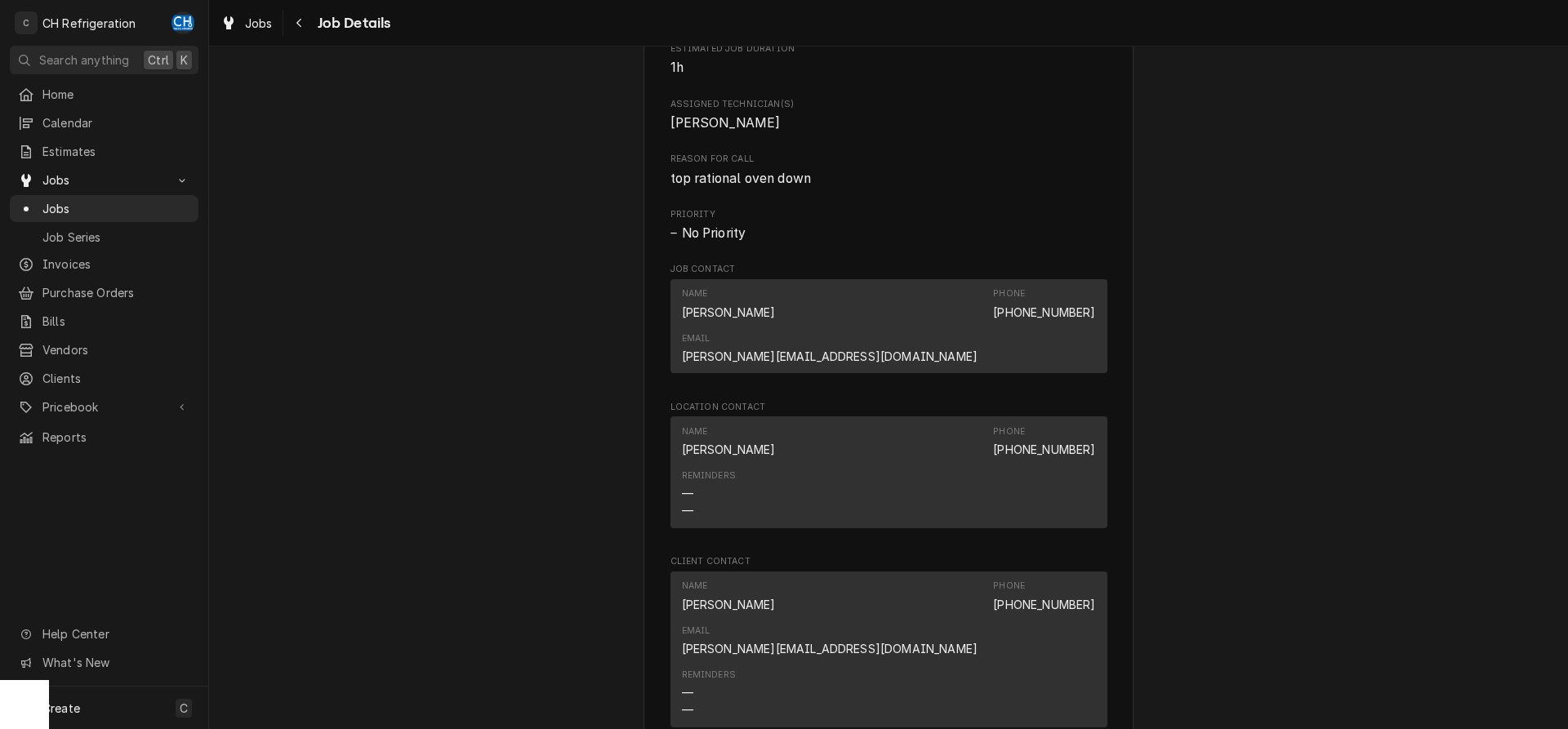
scroll to position [1037, 0]
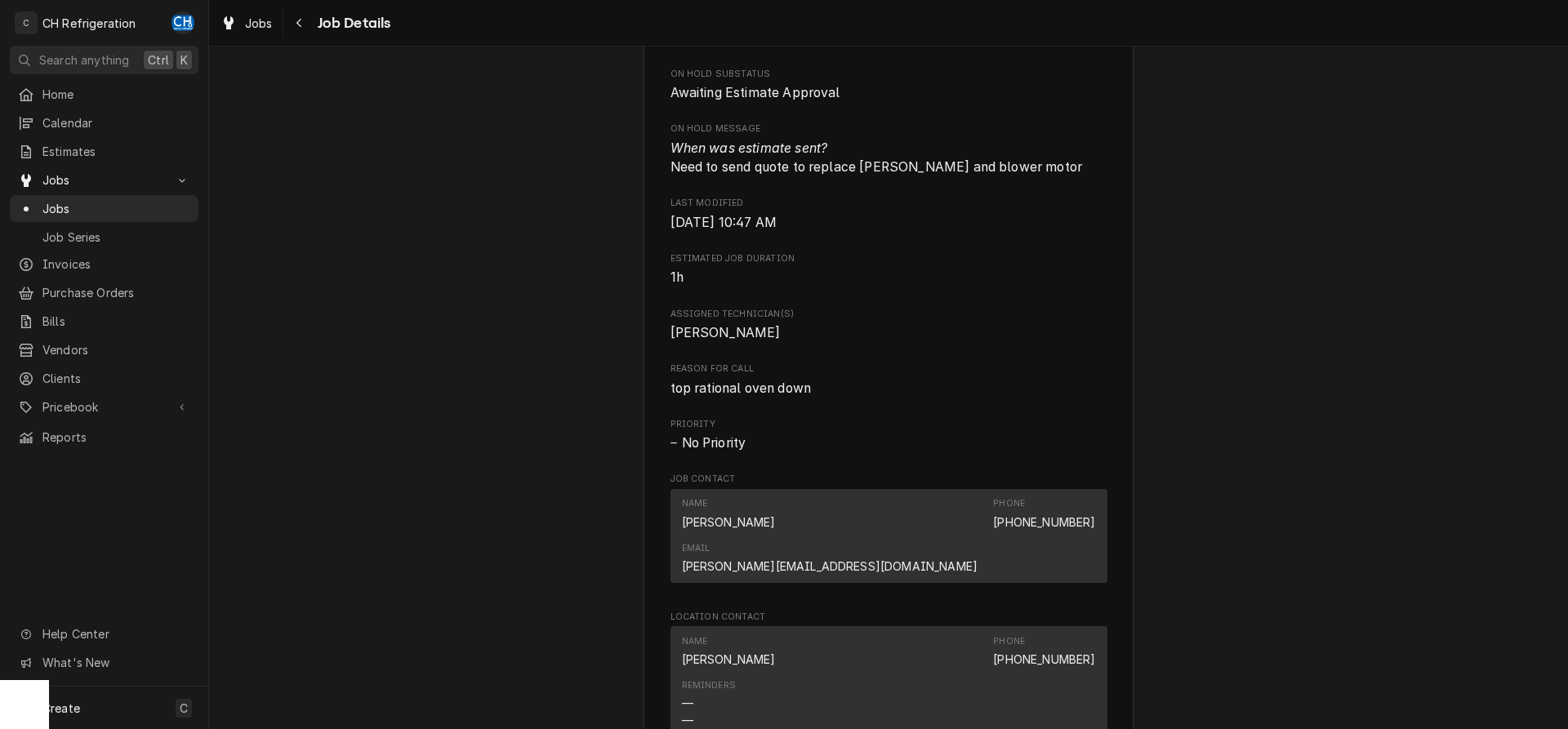
click at [749, 341] on span "Steven Hiraga" at bounding box center [726, 332] width 110 height 15
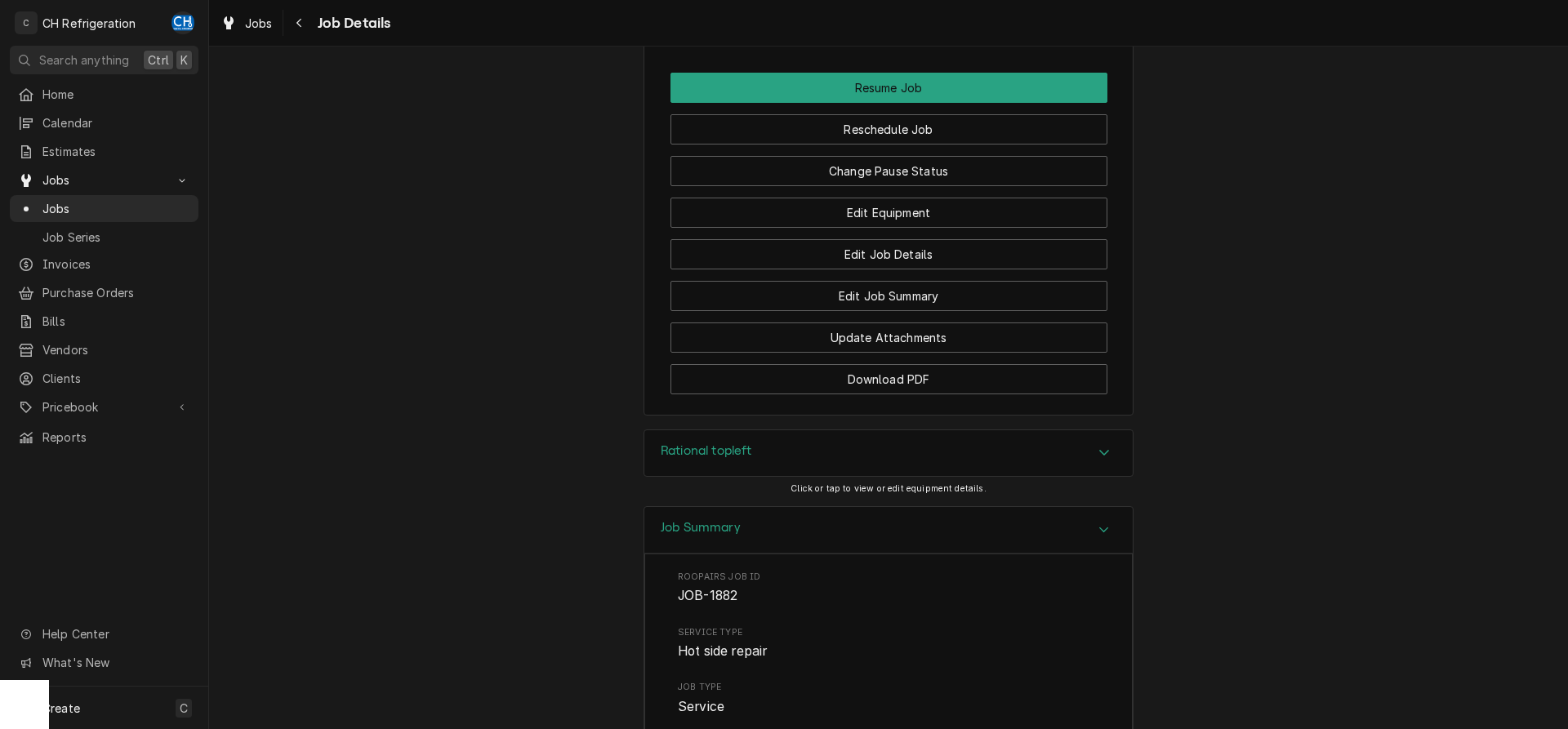
scroll to position [1999, 0]
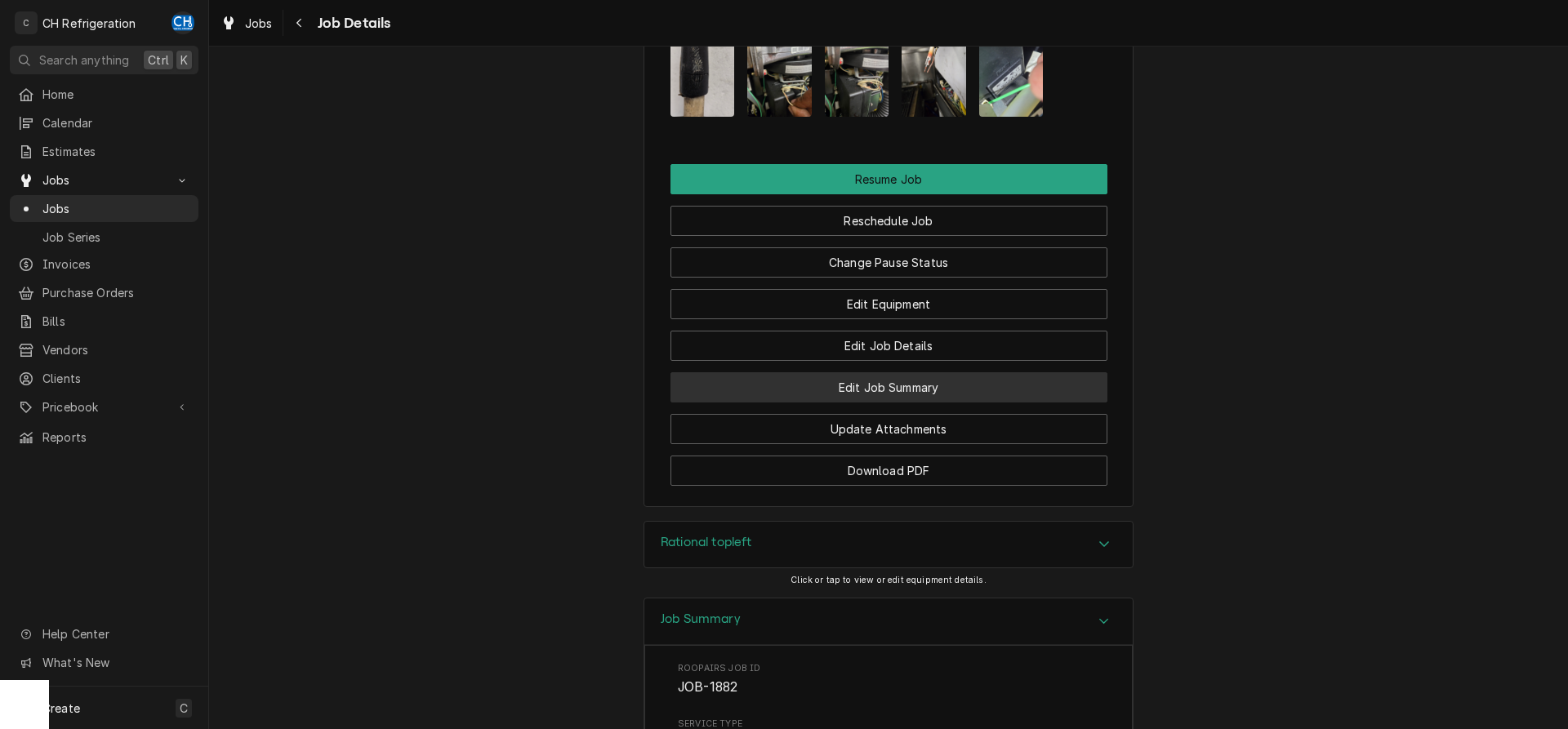
click at [928, 372] on button "Edit Job Summary" at bounding box center [889, 387] width 437 height 31
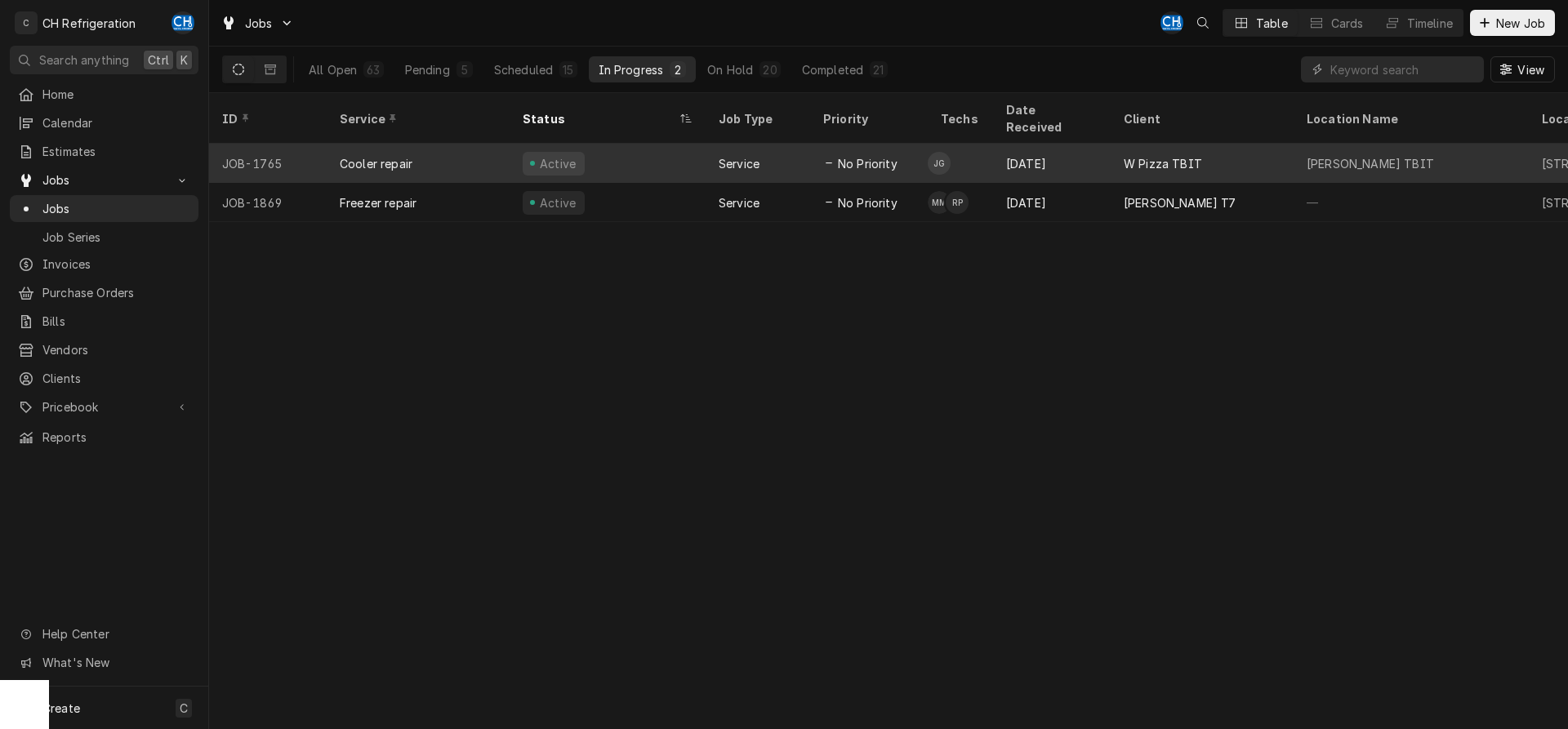
click at [1006, 144] on div "[DATE]" at bounding box center [1052, 163] width 117 height 39
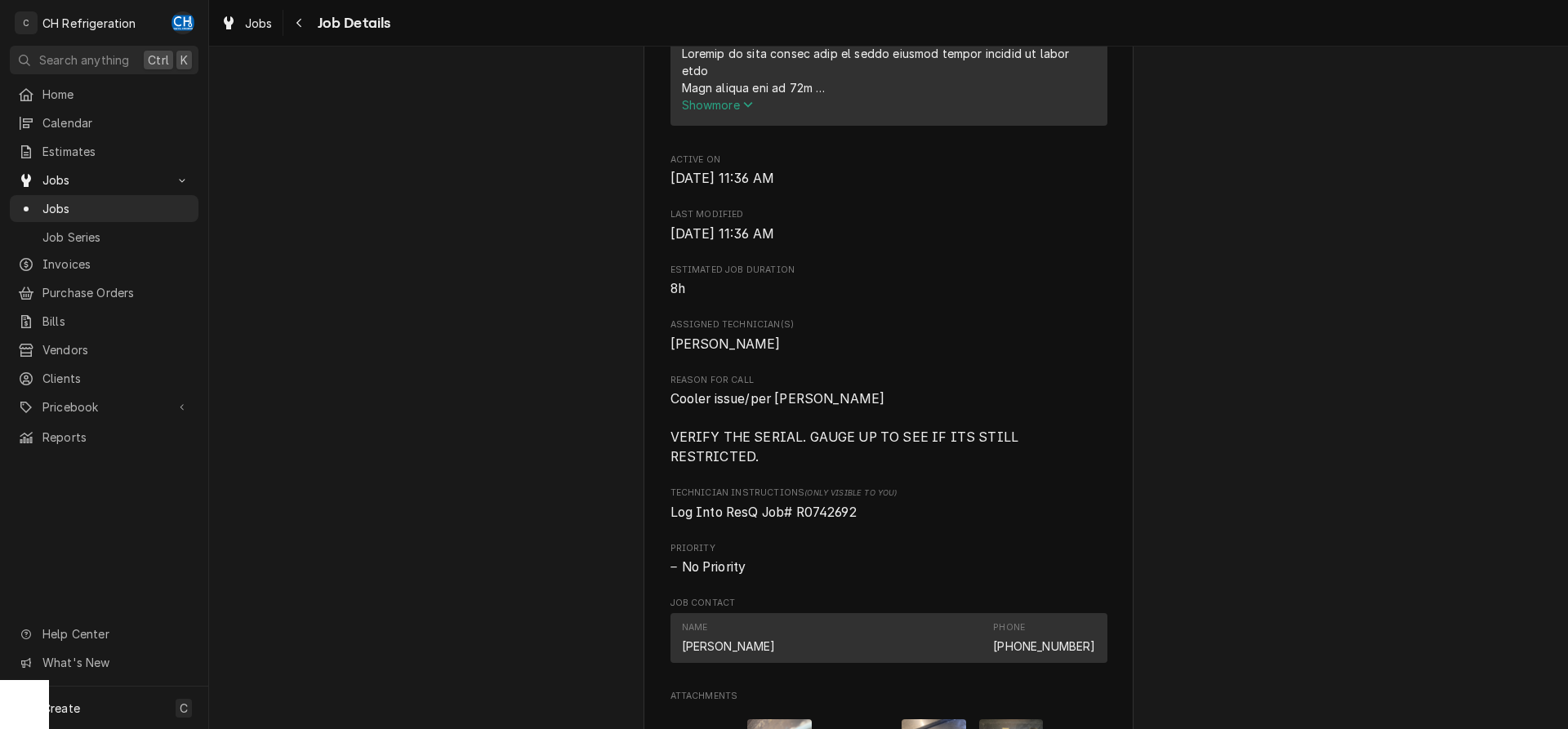
scroll to position [749, 0]
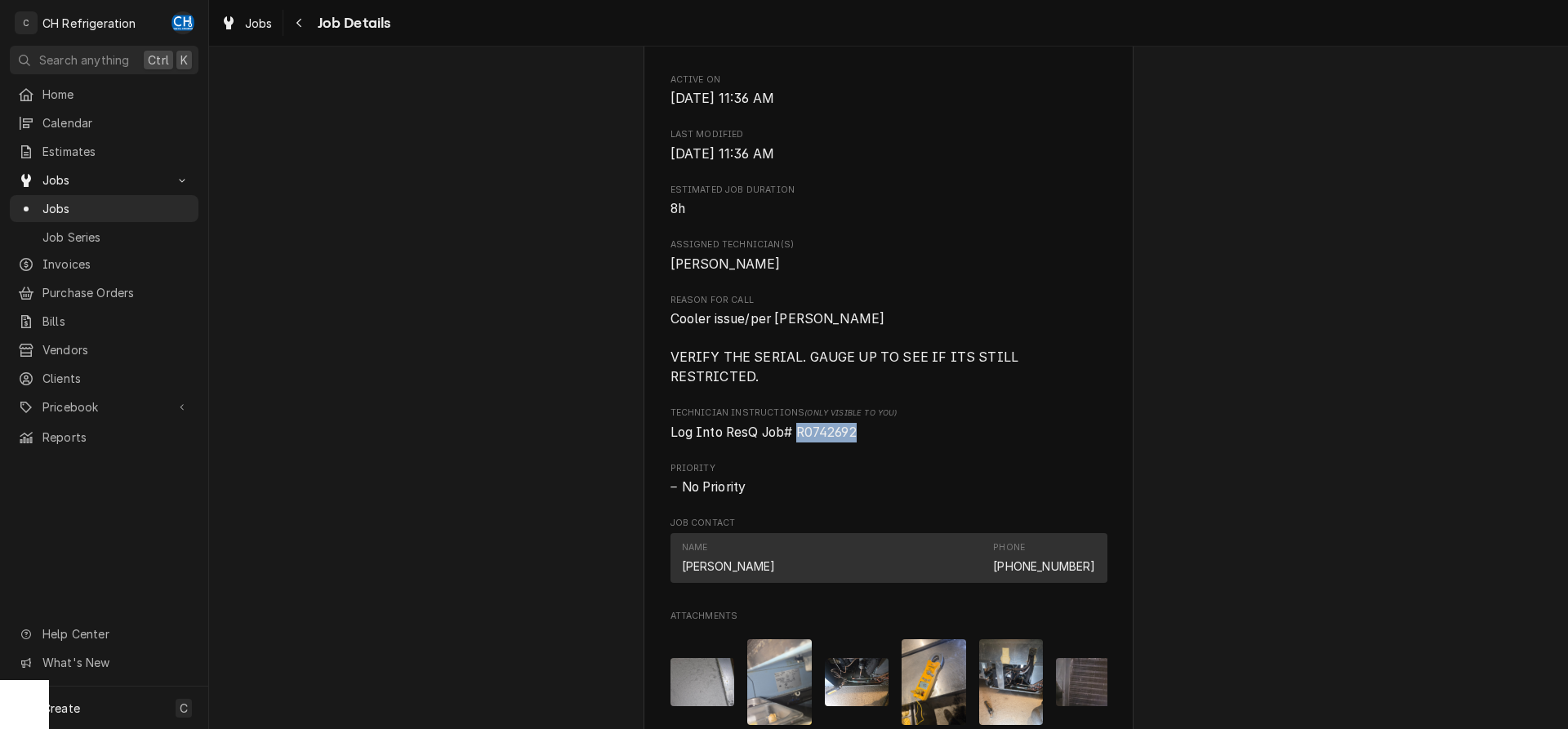
drag, startPoint x: 854, startPoint y: 432, endPoint x: 801, endPoint y: 437, distance: 53.2
click at [801, 437] on span "Log Into ResQ Job# R0742692" at bounding box center [889, 432] width 437 height 20
copy span "R0742692"
click at [984, 405] on div "Roopairs Job ID JOB-1765 Date Received Aug 20, 2025 Service Type Cooler repair …" at bounding box center [889, 104] width 437 height 1268
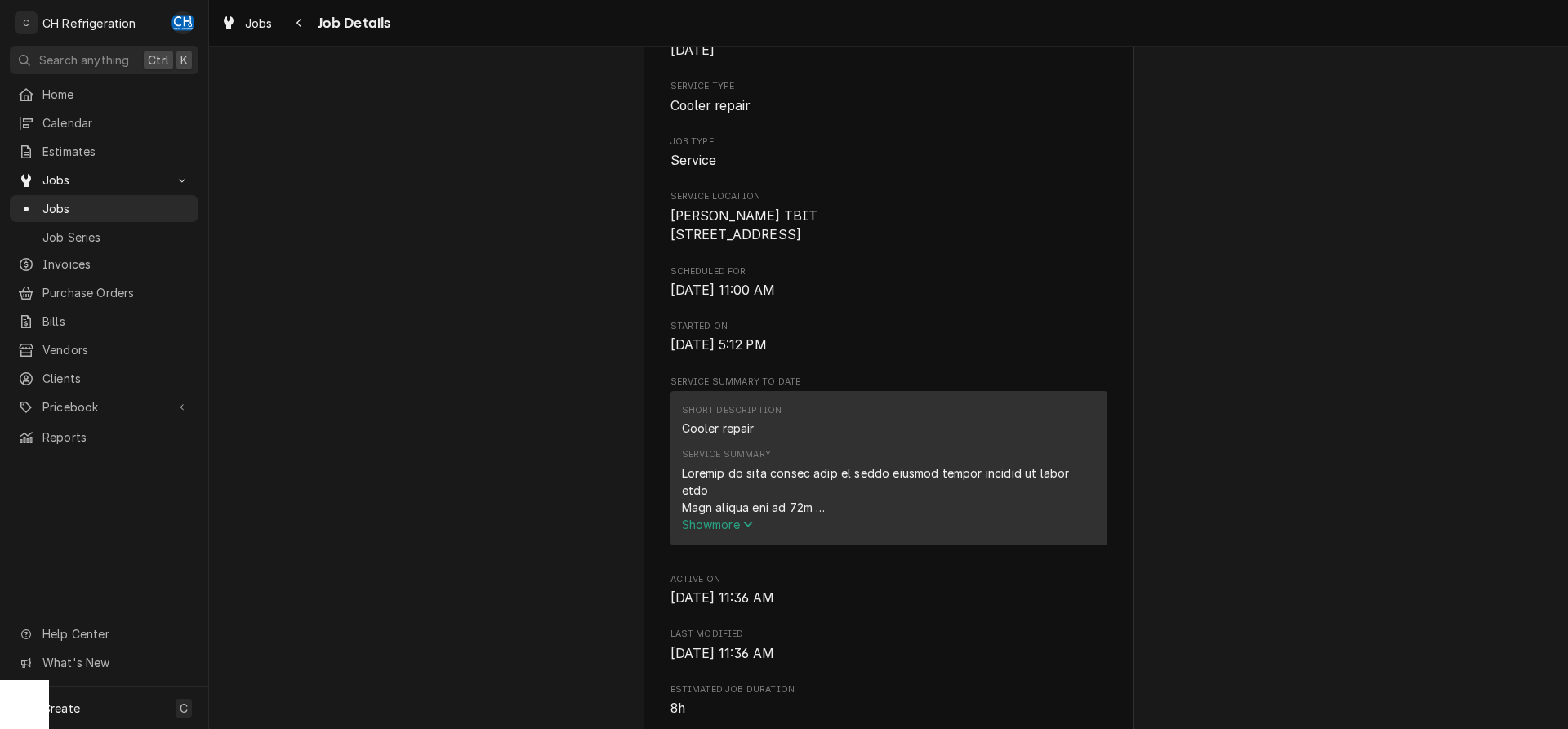
scroll to position [0, 0]
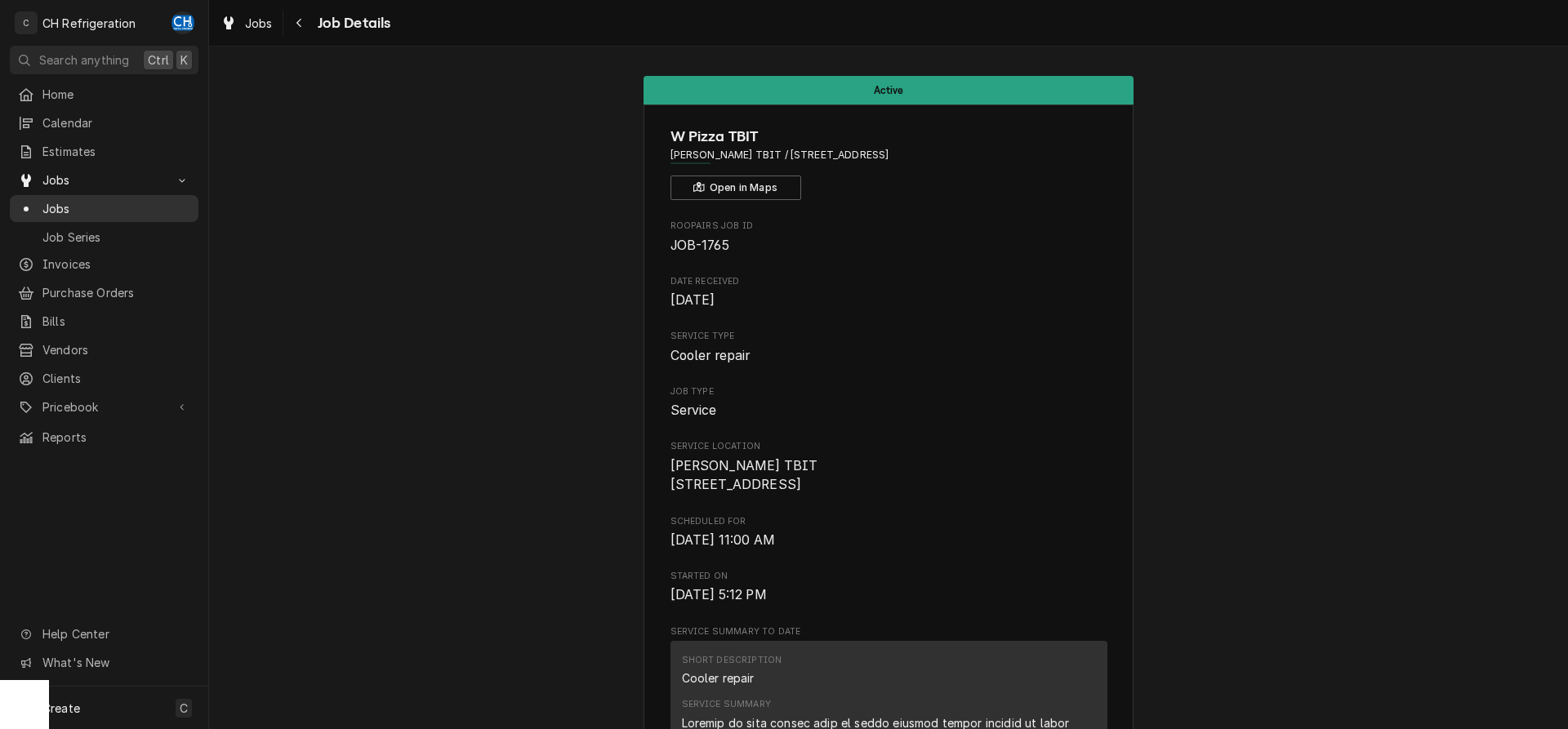
click at [72, 200] on span "Jobs" at bounding box center [116, 208] width 148 height 17
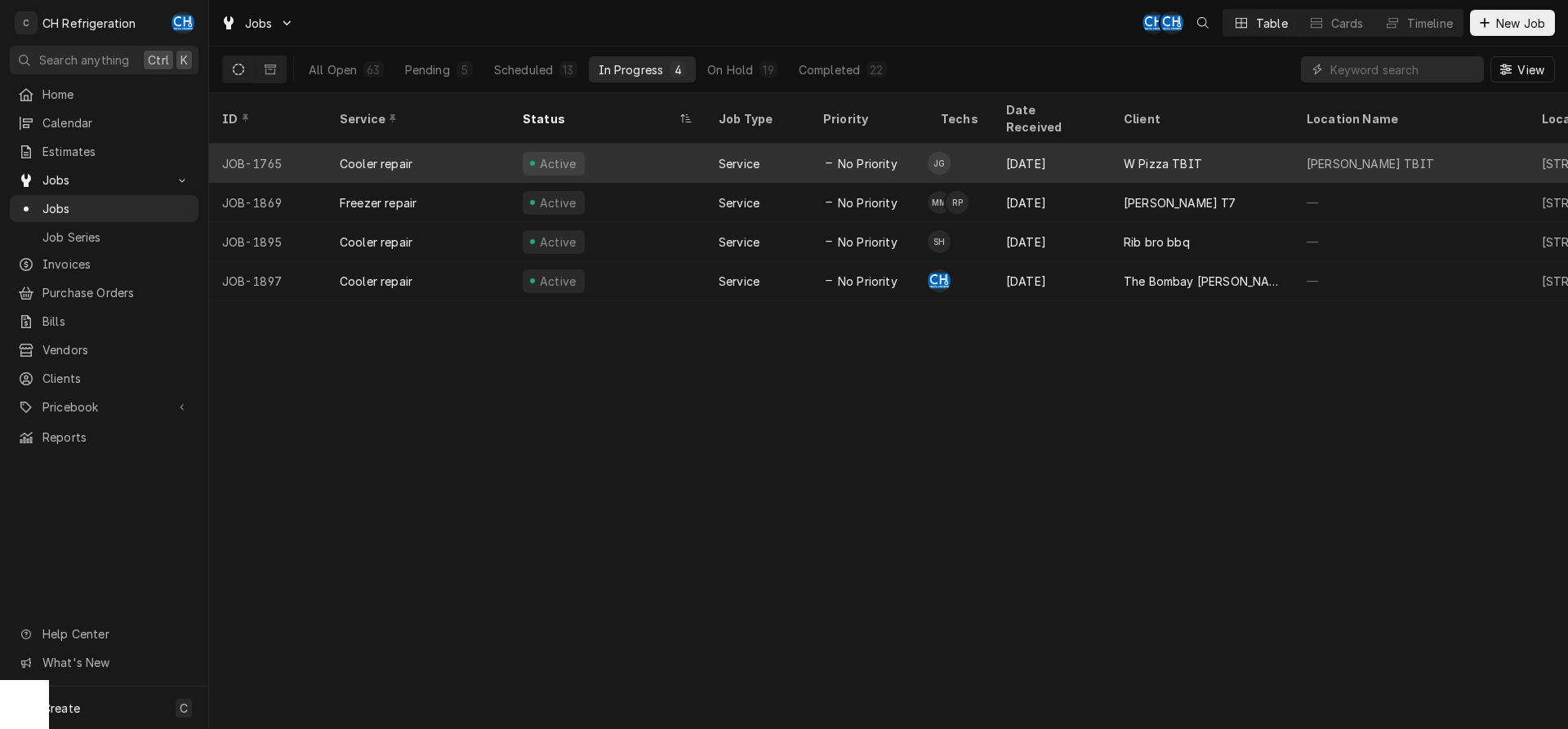
click at [951, 156] on td "JG" at bounding box center [960, 163] width 65 height 39
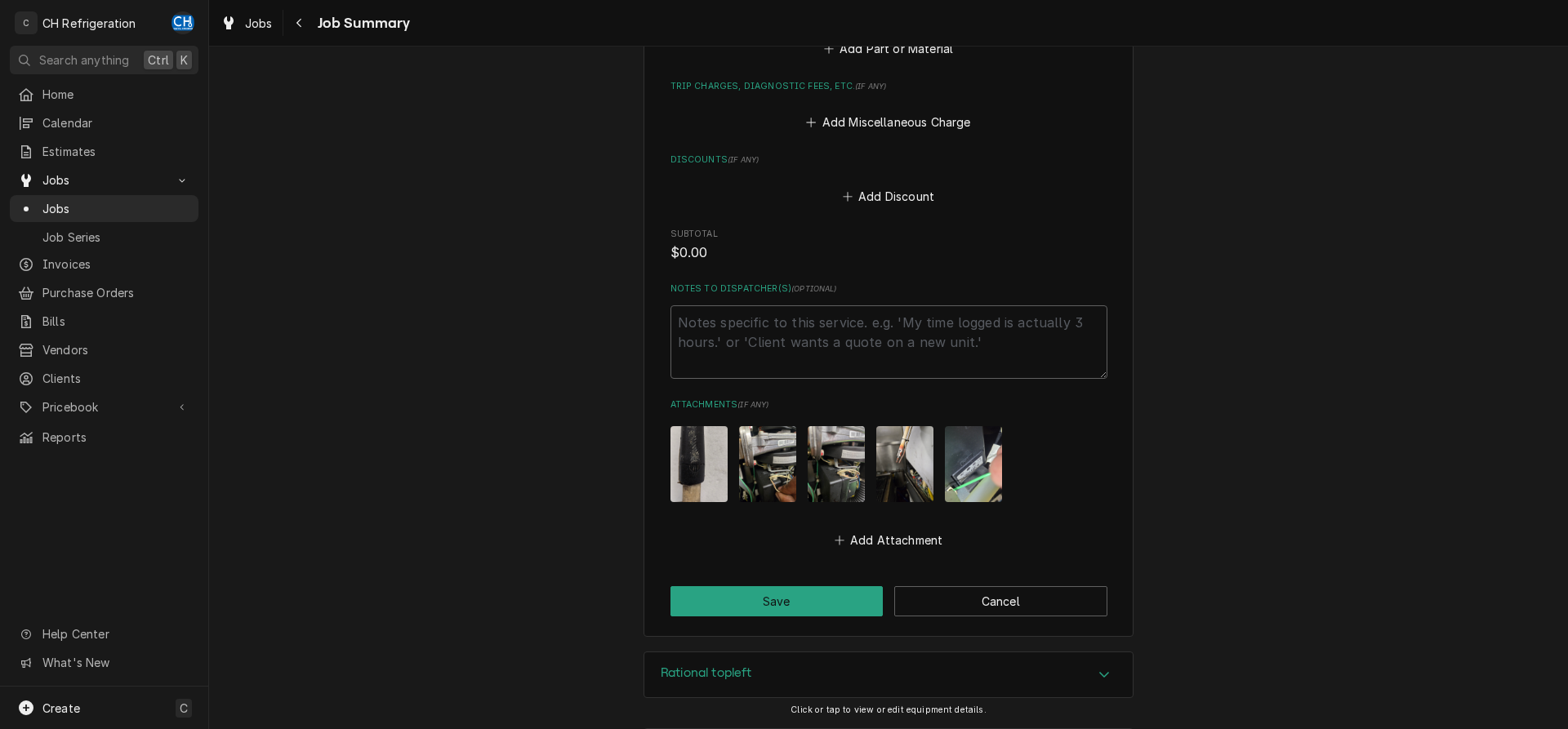
scroll to position [1093, 0]
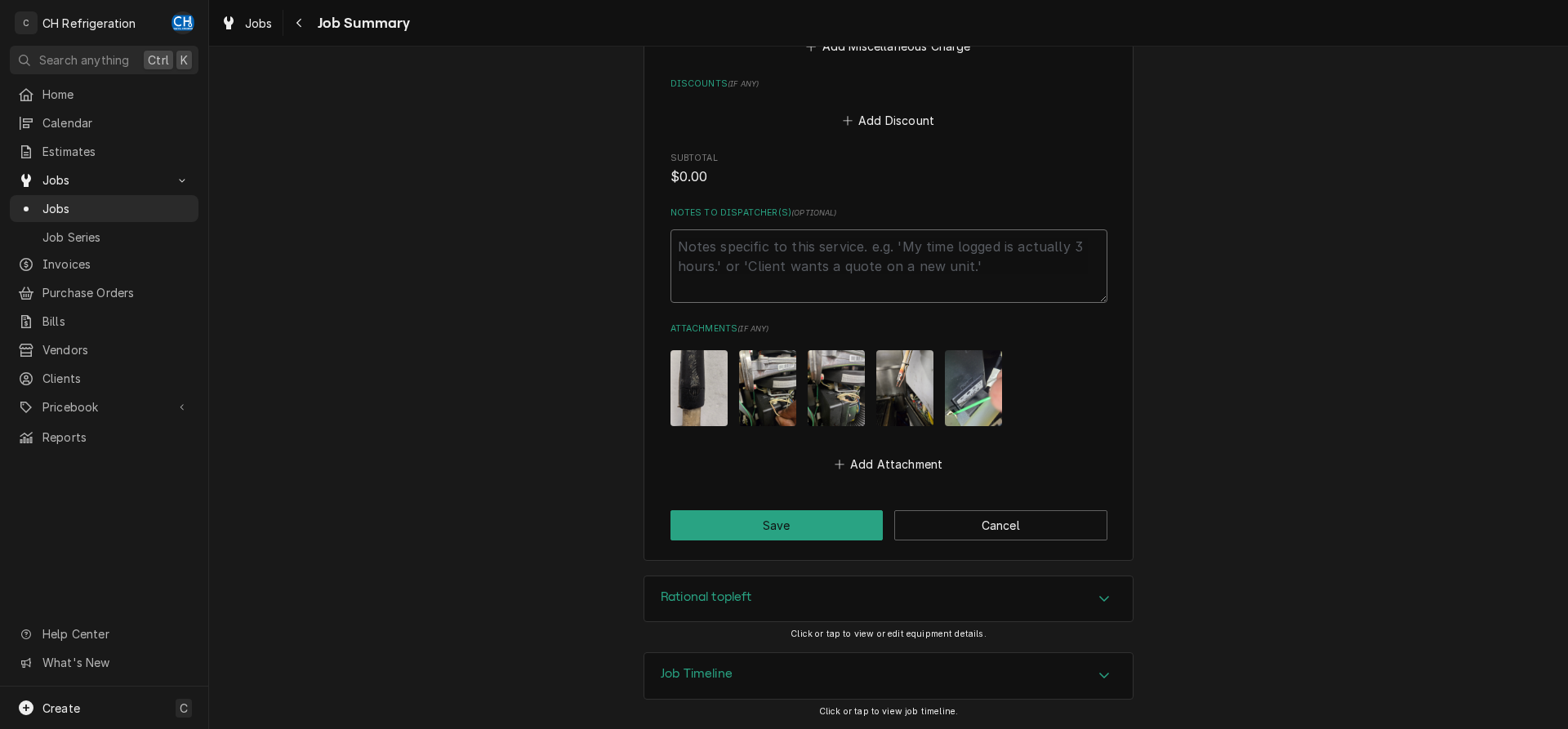
click at [782, 236] on textarea "Notes to Dispatcher(s) ( optional )" at bounding box center [889, 266] width 437 height 73
type textarea "x"
type textarea "e"
type textarea "x"
type textarea "es"
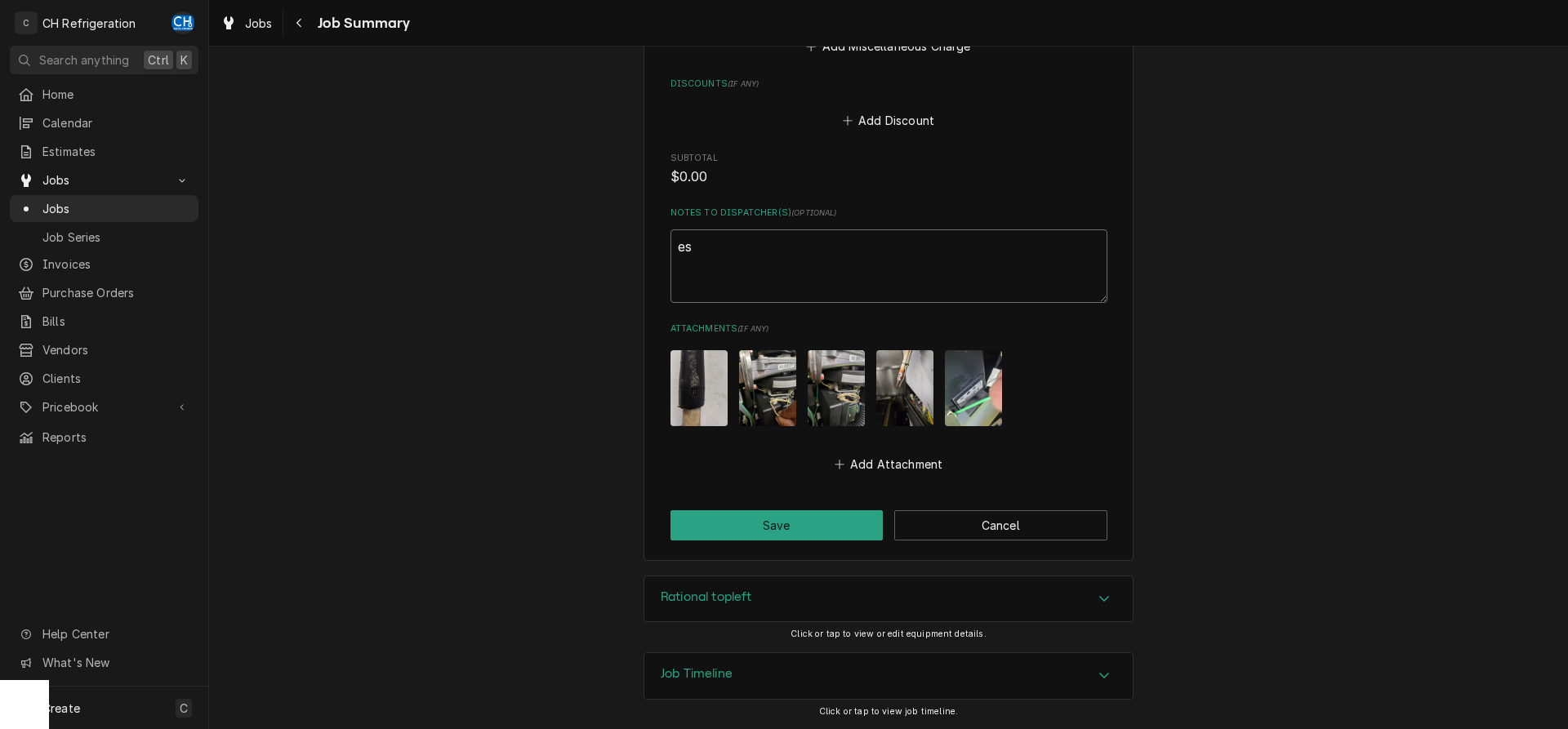
type textarea "x"
type textarea "est"
type textarea "x"
type textarea "esti"
type textarea "x"
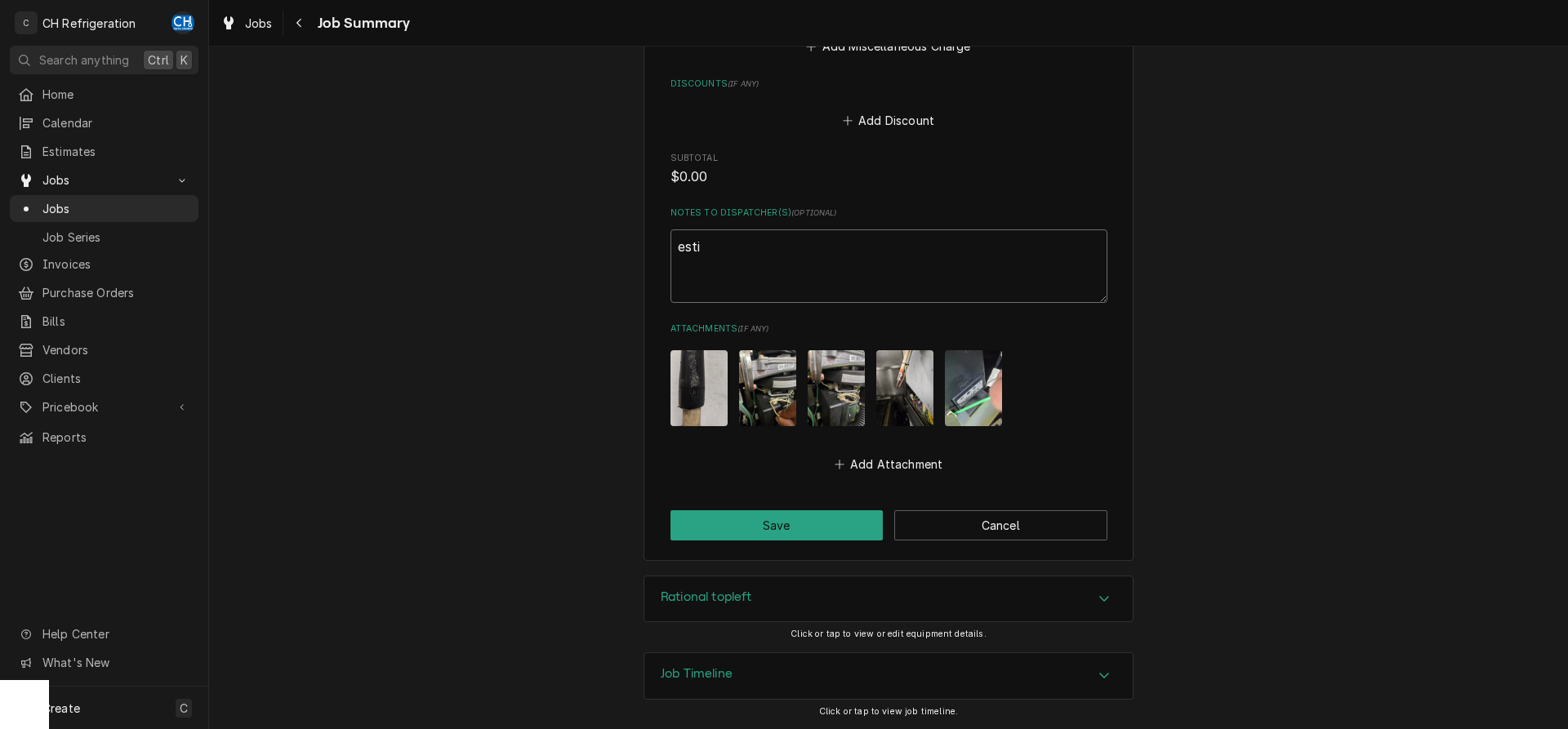
type textarea "estim"
type textarea "x"
type textarea "estima"
type textarea "x"
type textarea "estimat"
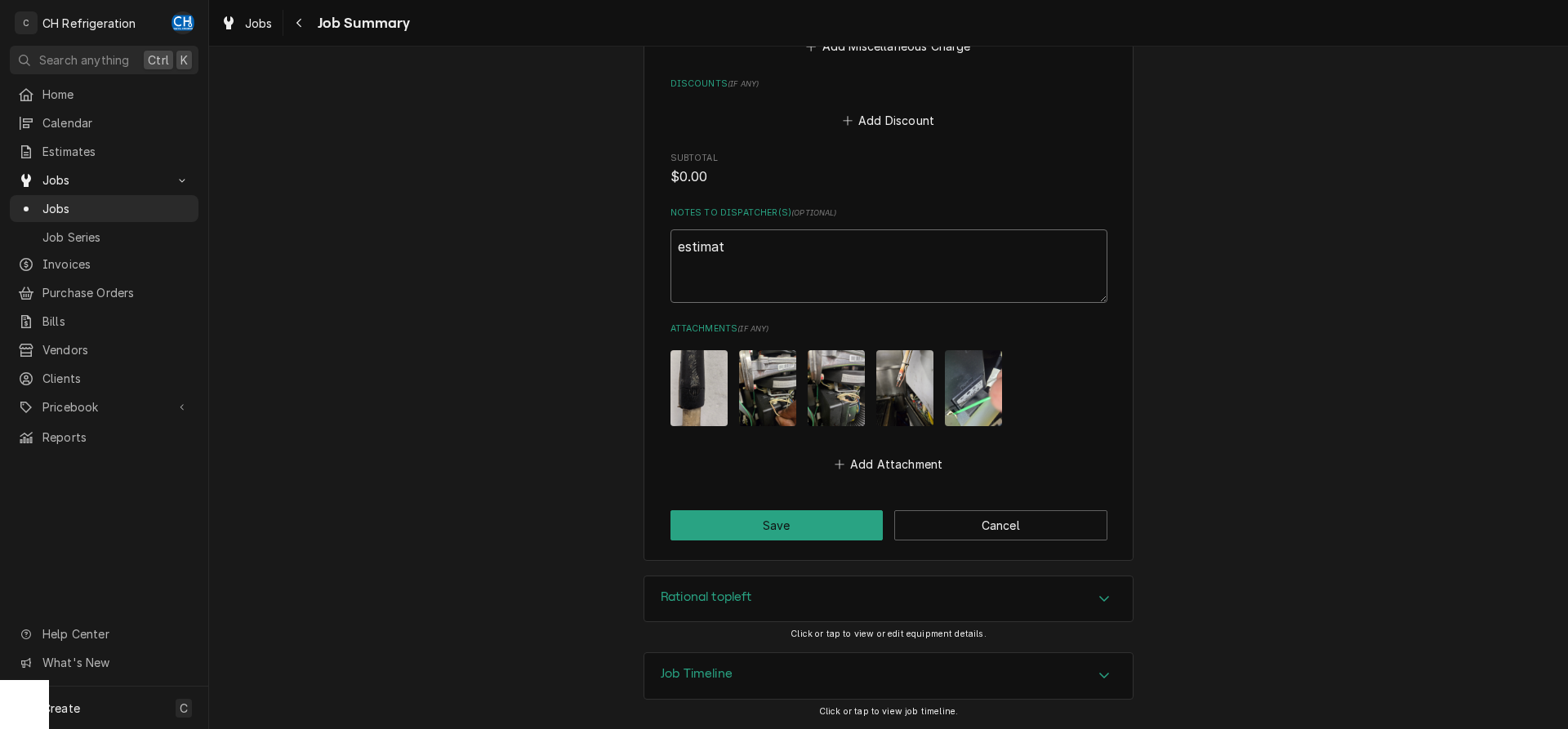
type textarea "x"
type textarea "estimate"
type textarea "x"
type textarea "estimate"
type textarea "x"
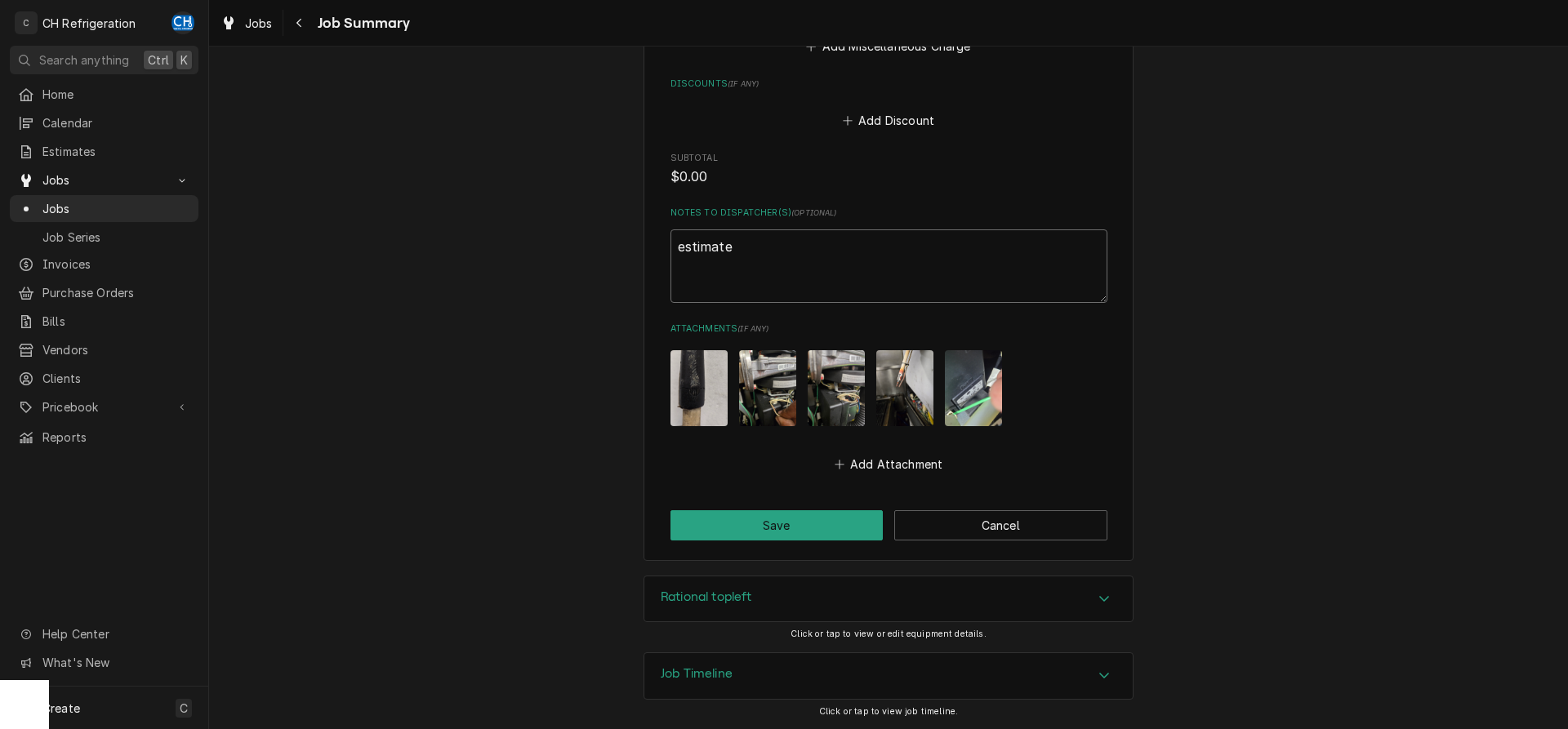
type textarea "estimate p"
type textarea "x"
type textarea "estimate p1"
type textarea "x"
type textarea "estimate p15"
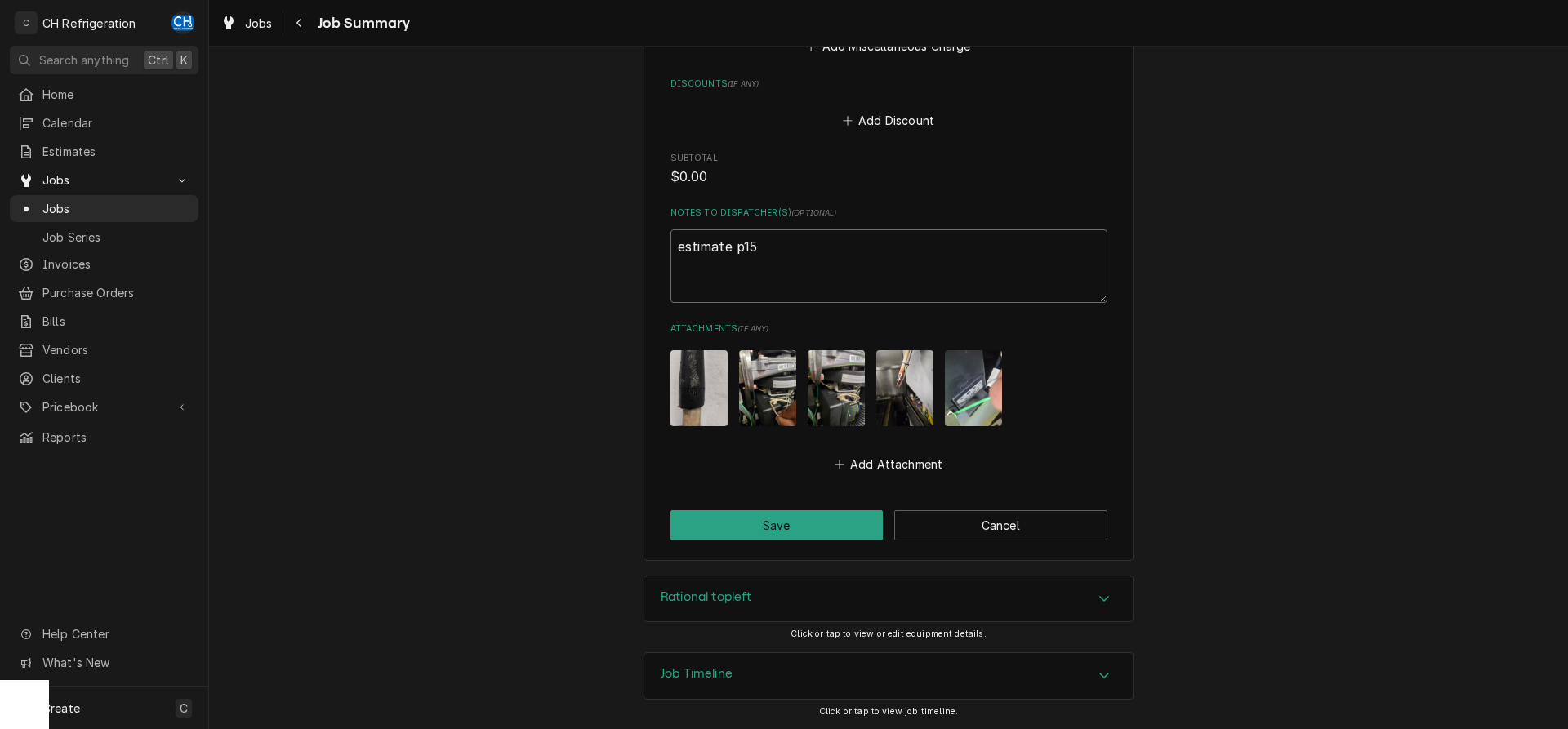
type textarea "x"
type textarea "estimate p154"
type textarea "x"
type textarea "estimate p1546"
type textarea "x"
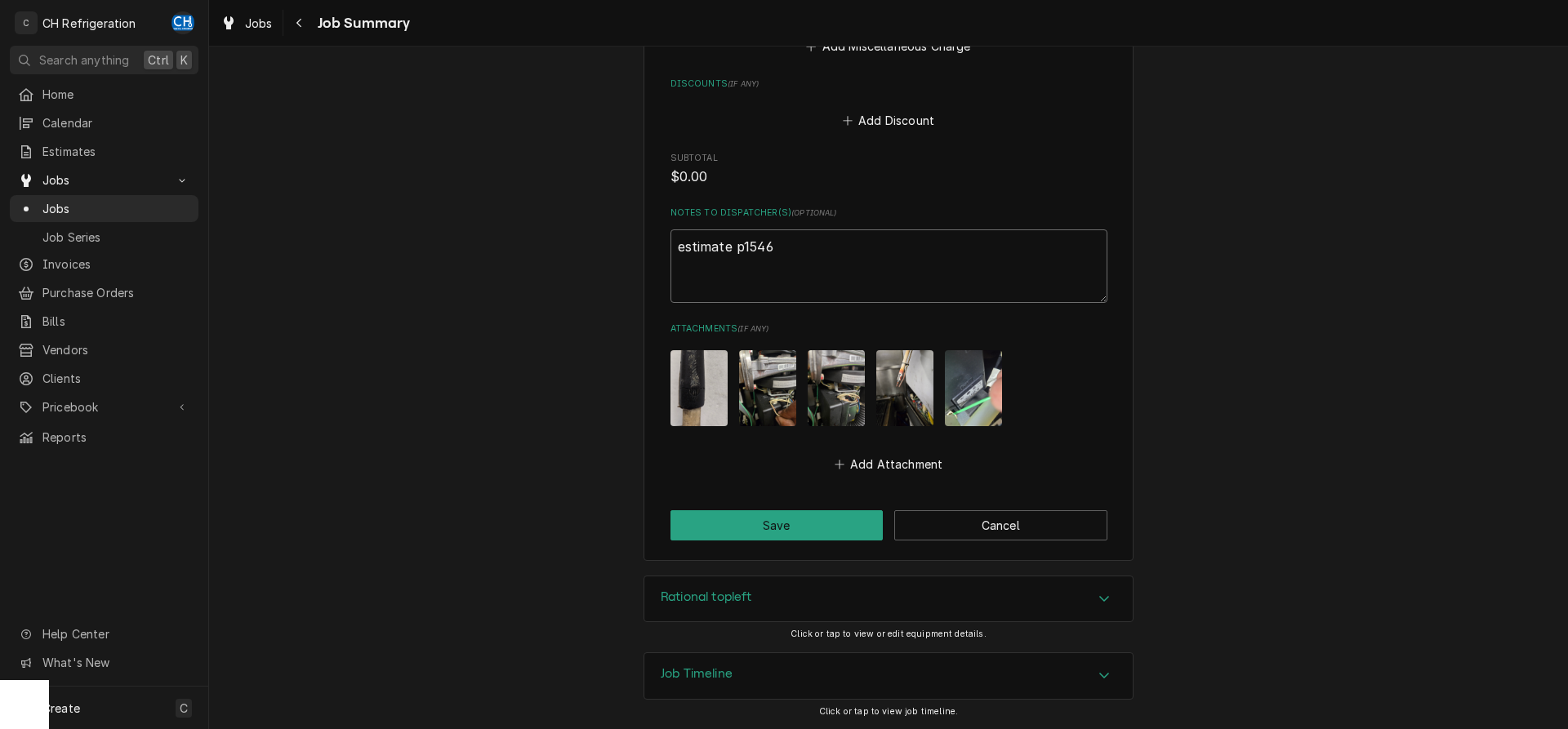
type textarea "estimate p1546"
type textarea "x"
type textarea "estimate p1546 s"
type textarea "x"
type textarea "estimate p1546 se"
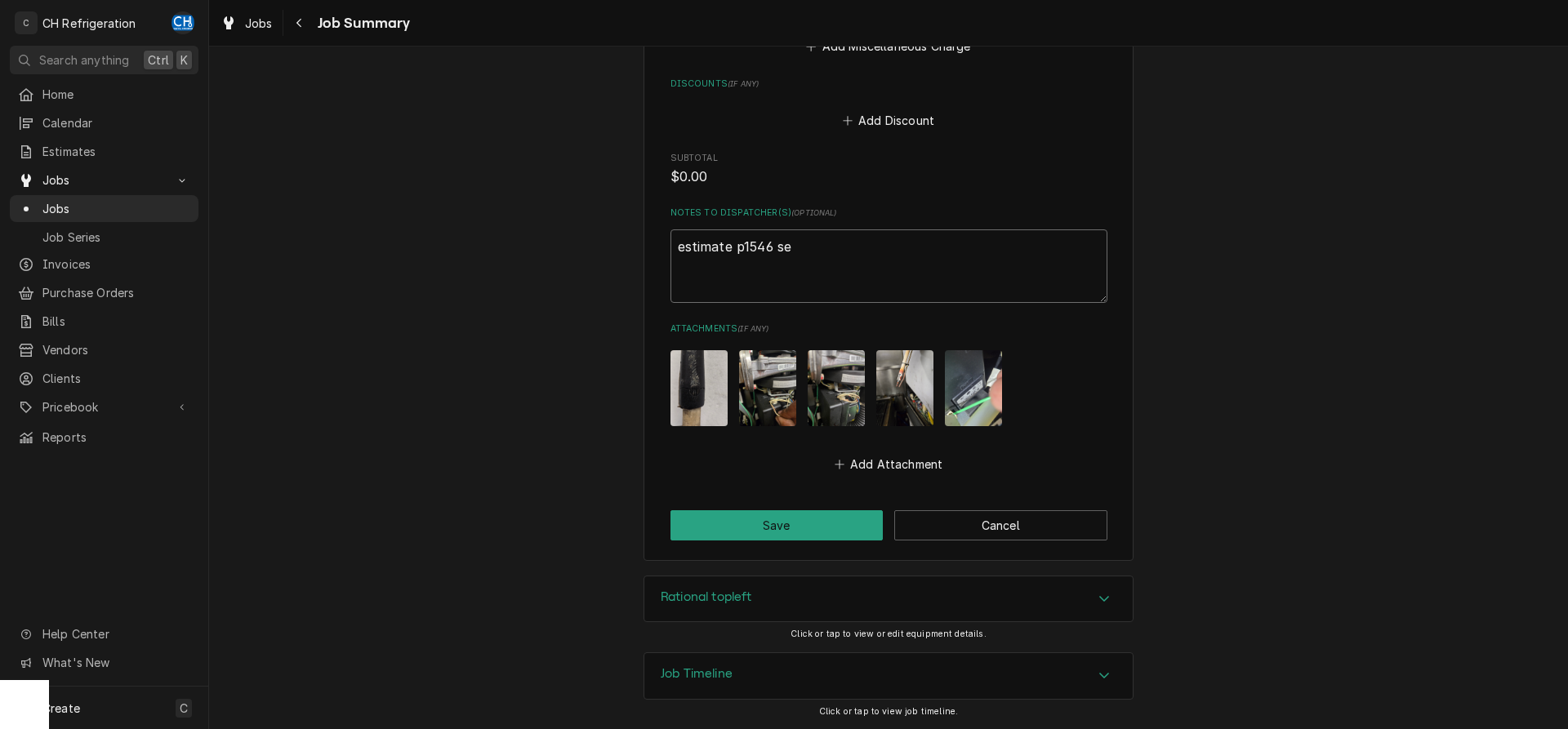
type textarea "x"
type textarea "estimate p1546 sen"
type textarea "x"
type textarea "estimate p1546 sent"
type textarea "x"
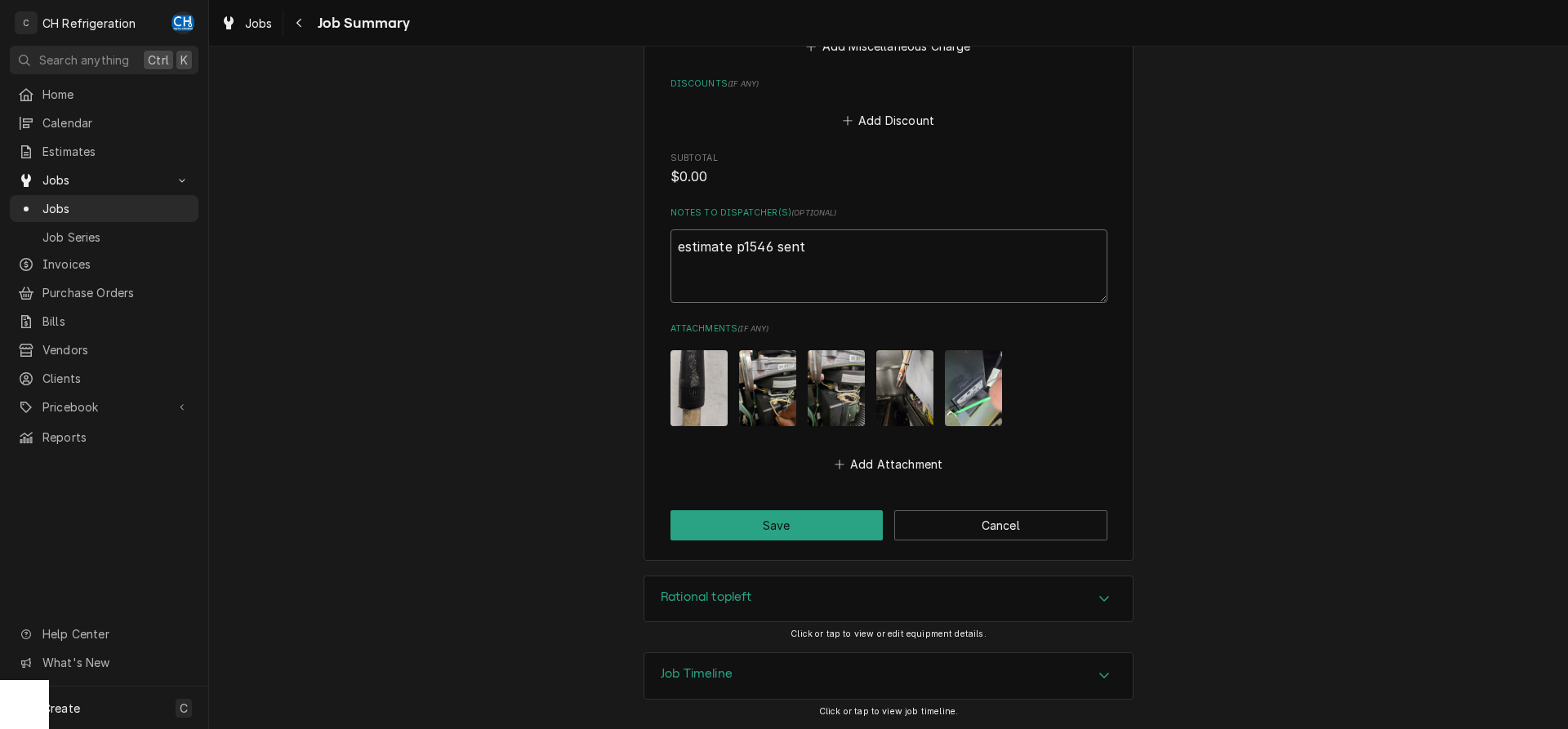
type textarea "estimate p1546 sent"
type textarea "x"
type textarea "estimate p1546 sent 9"
type textarea "x"
type textarea "estimate p1546 sent 9/"
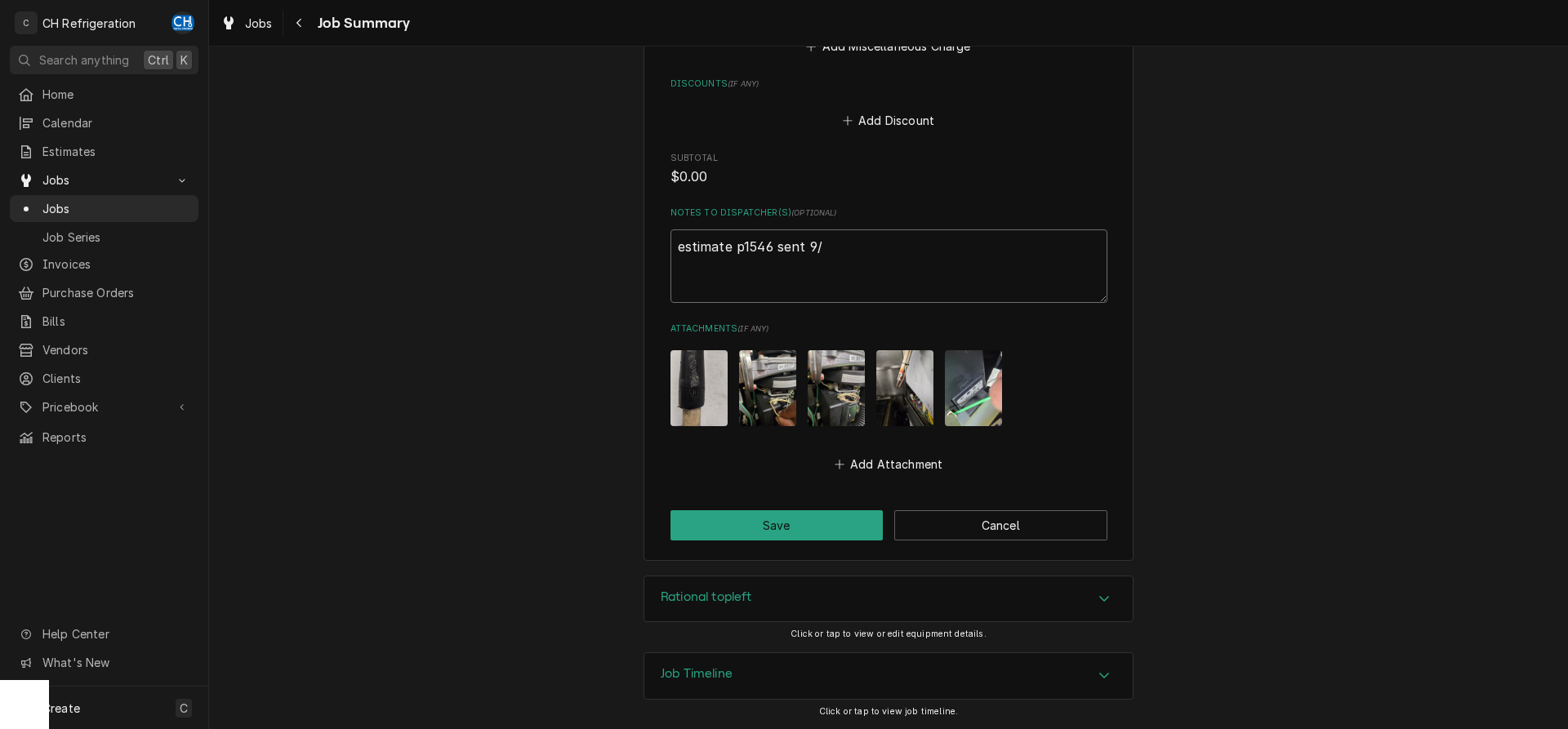
type textarea "x"
type textarea "estimate p1546 sent 9/5"
click at [823, 523] on button "Save" at bounding box center [777, 526] width 213 height 31
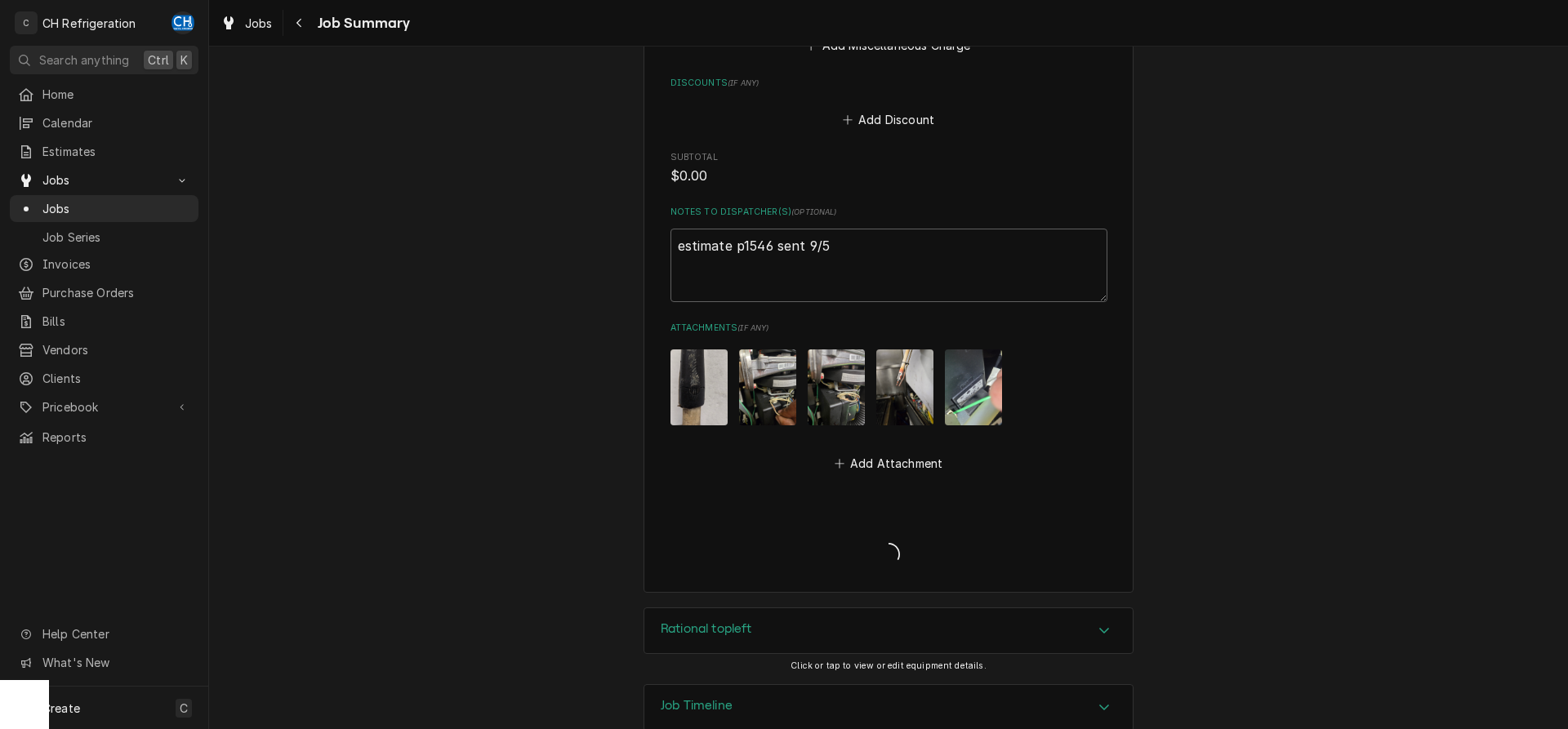
type textarea "x"
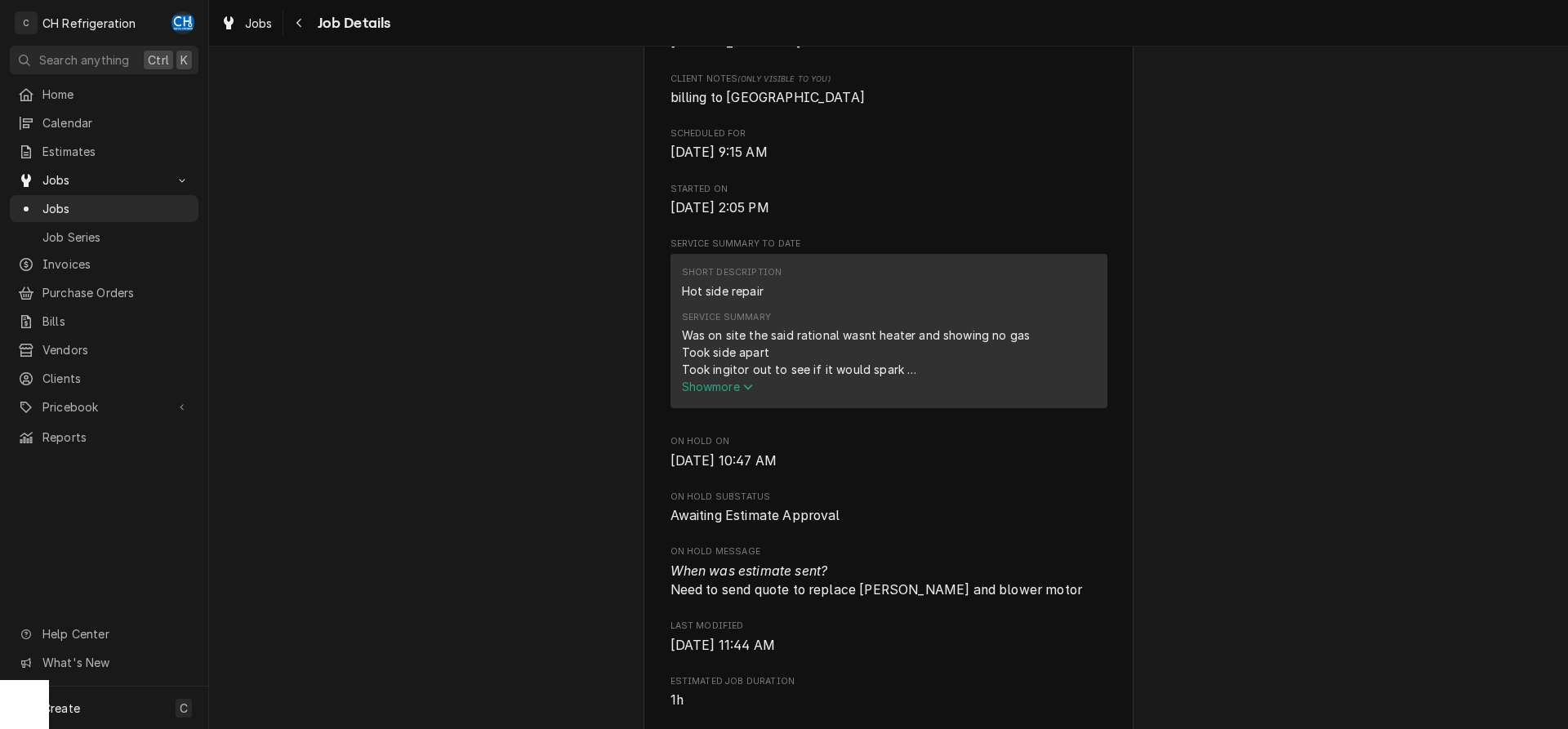
scroll to position [26, 0]
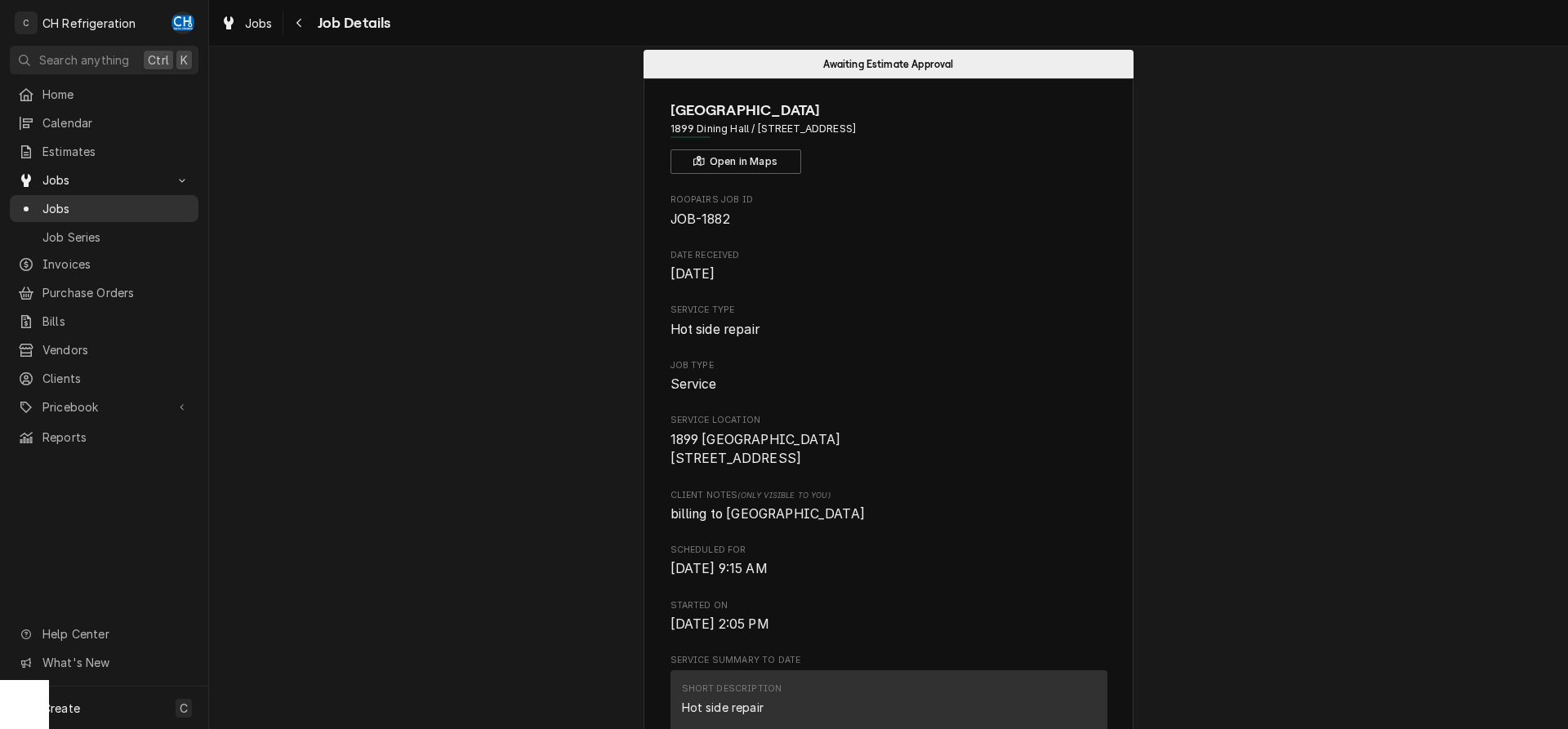
click at [93, 210] on span "Jobs" at bounding box center [116, 208] width 148 height 17
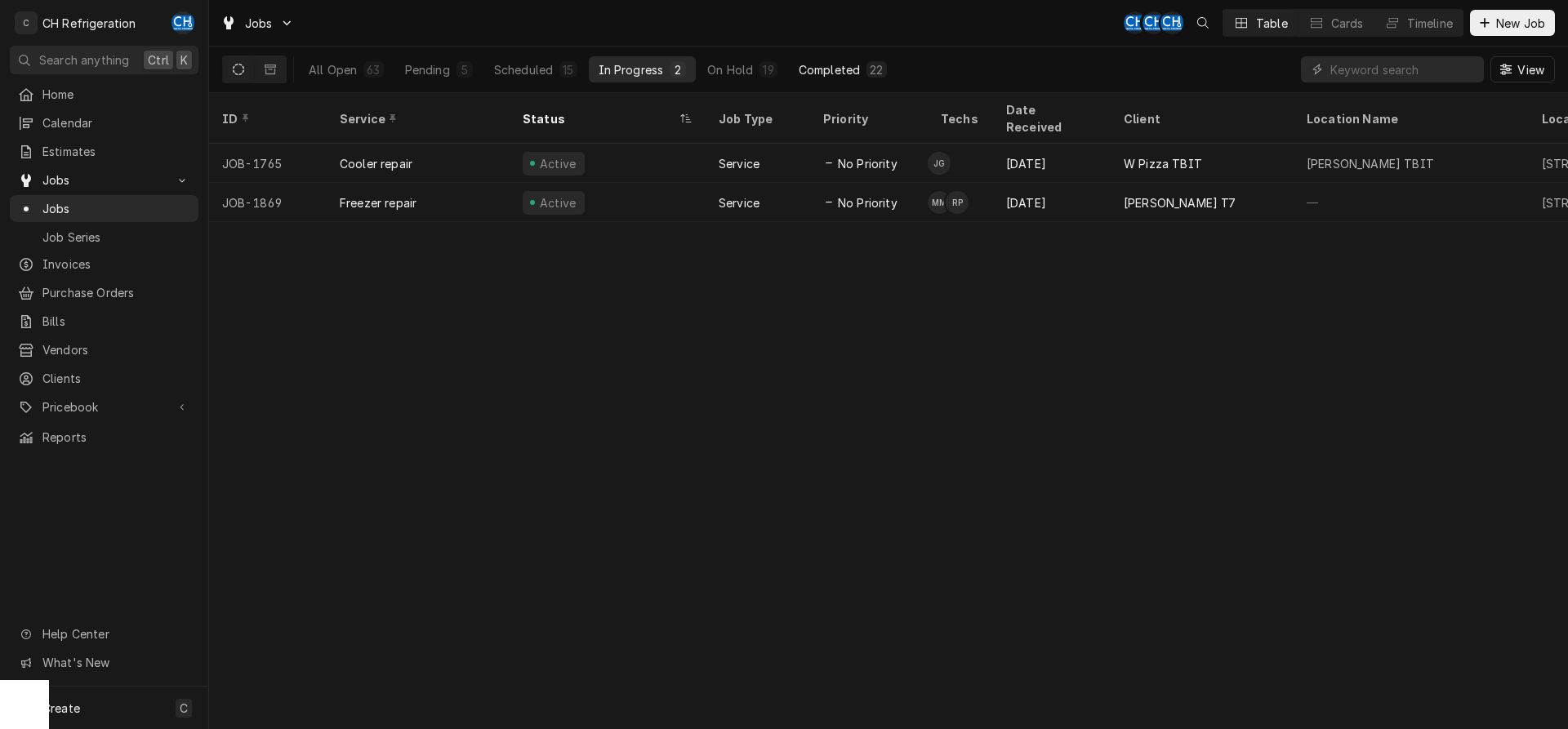
click at [873, 65] on div "22" at bounding box center [876, 70] width 13 height 17
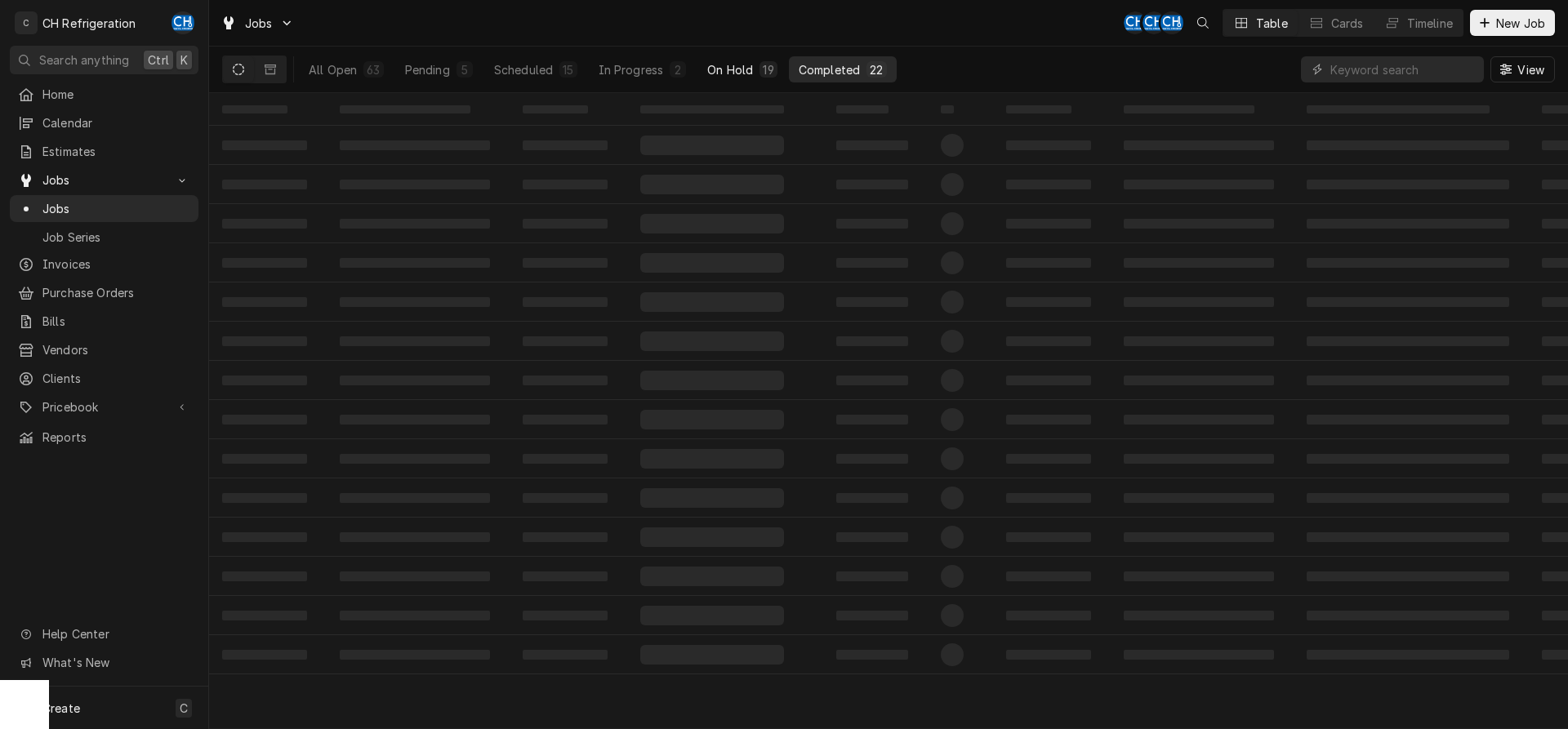
click at [758, 70] on button "On Hold 19" at bounding box center [742, 69] width 89 height 26
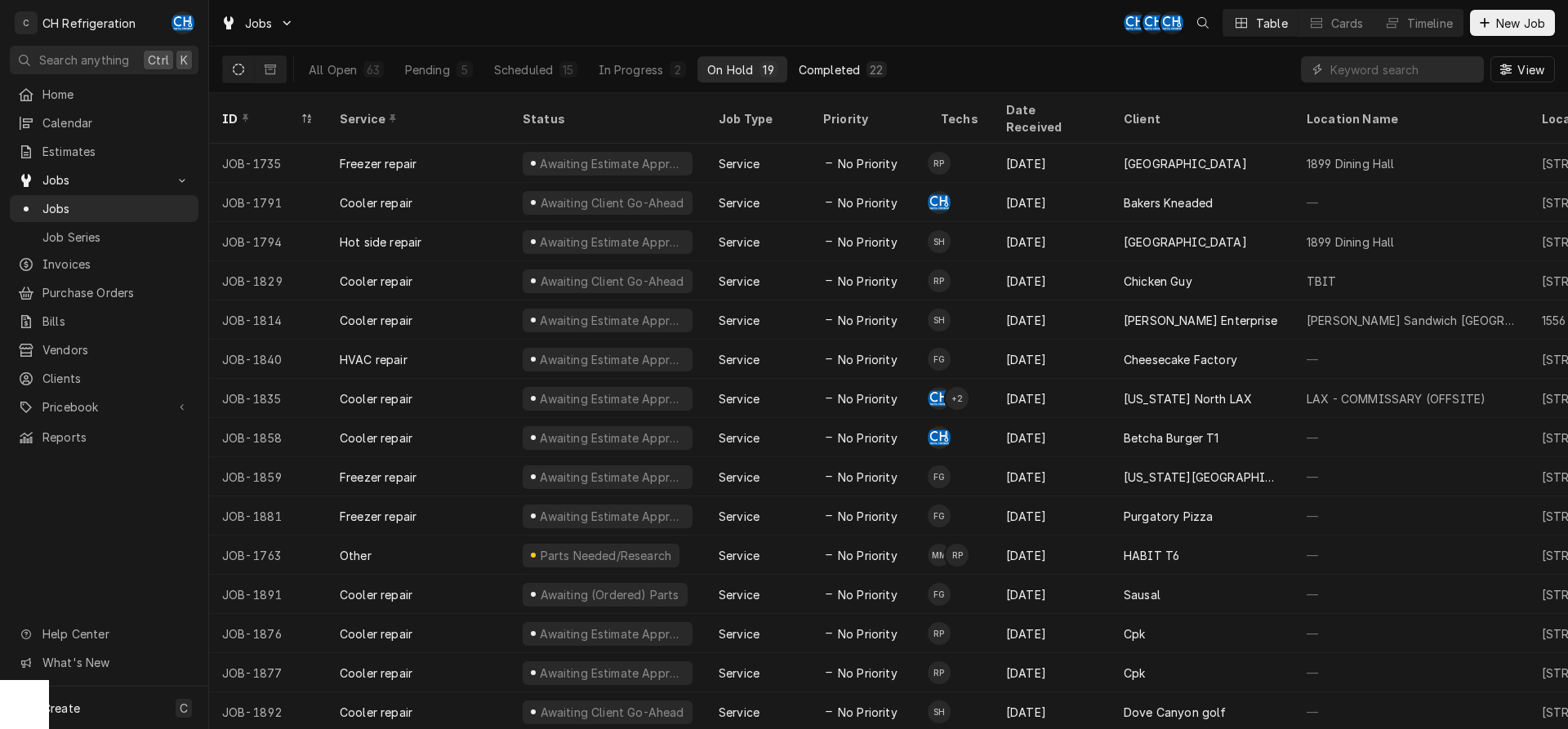
click at [862, 80] on button "Completed 22" at bounding box center [842, 69] width 108 height 26
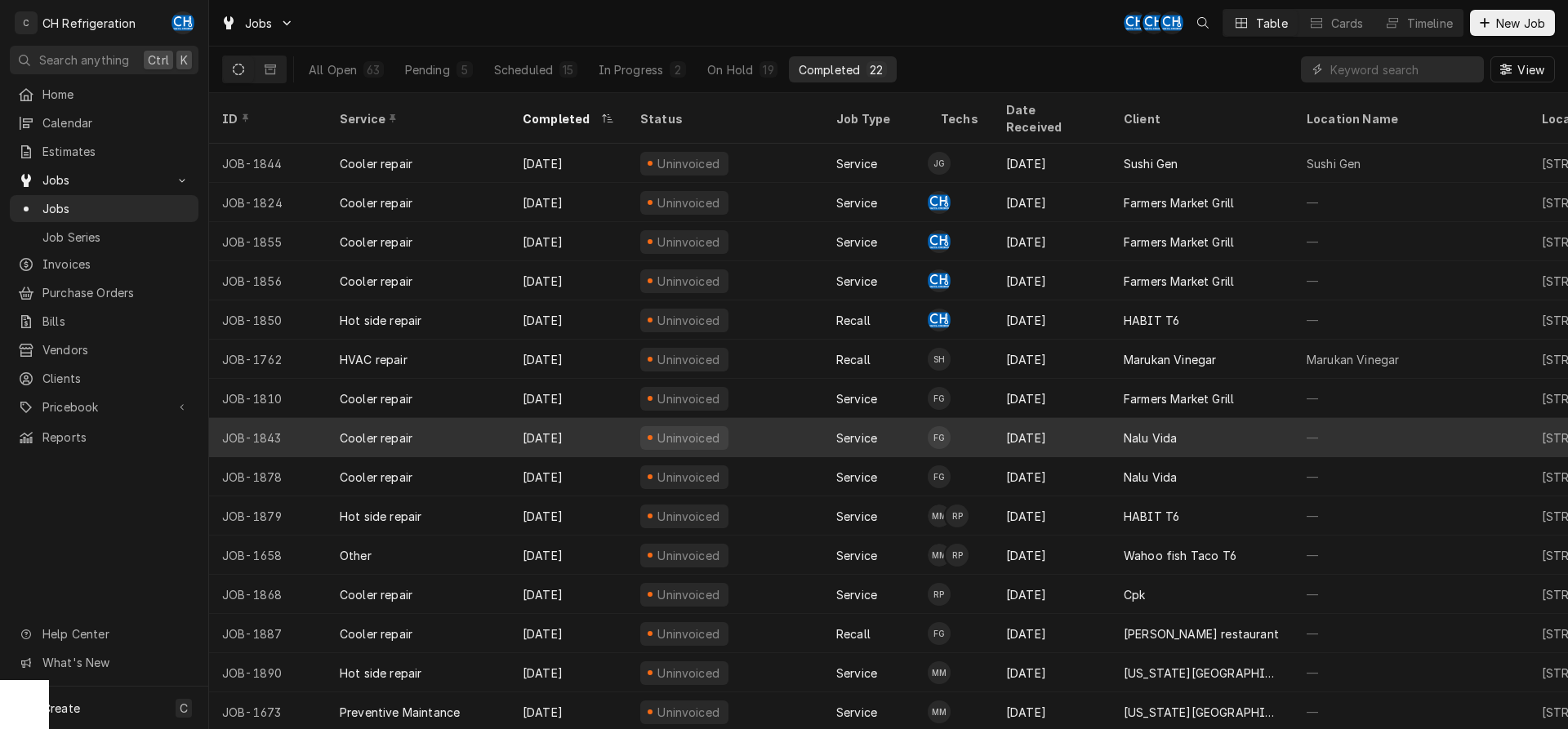
click at [1176, 430] on div "Nalu Vida" at bounding box center [1150, 438] width 53 height 17
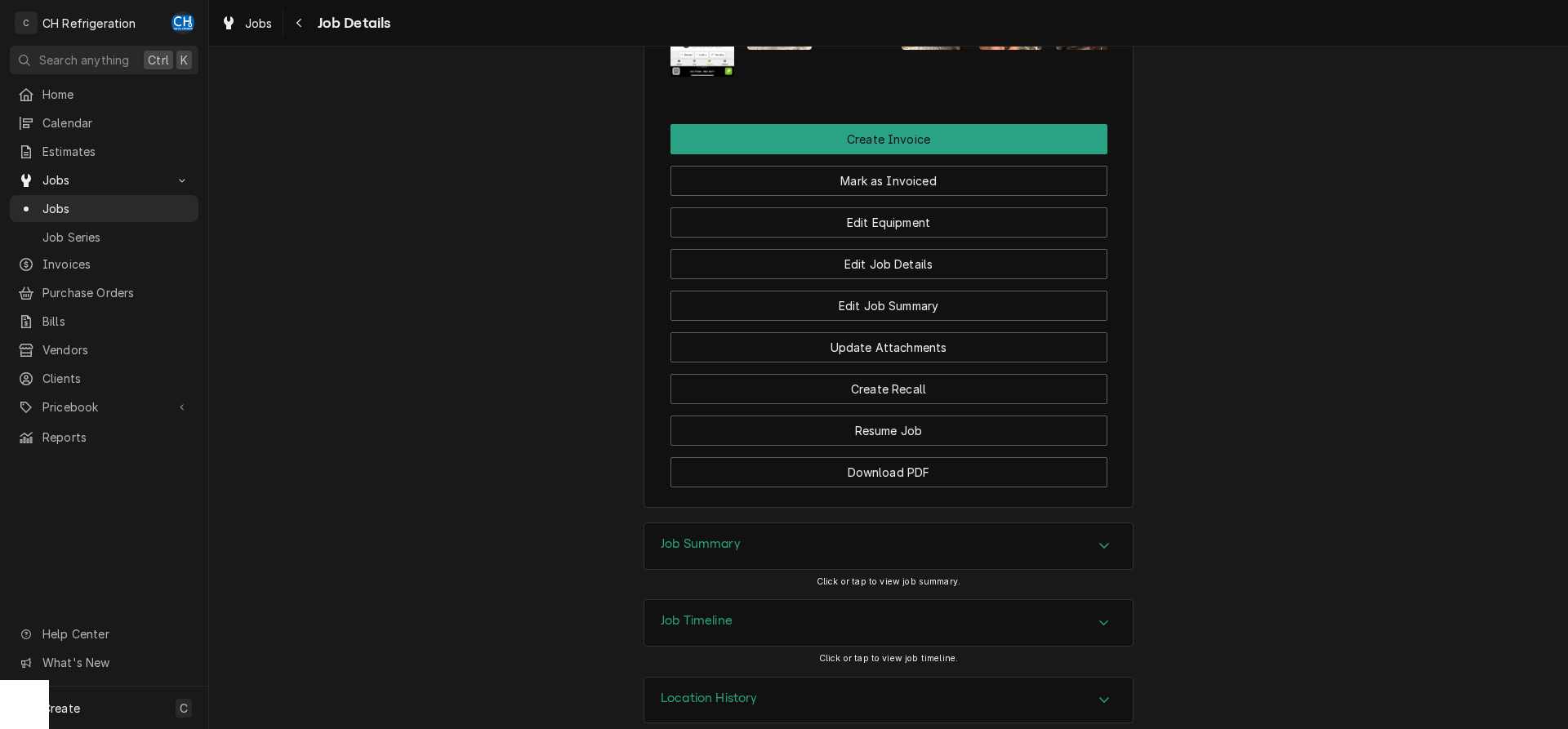
click at [919, 529] on div "Job Summary" at bounding box center [888, 546] width 489 height 46
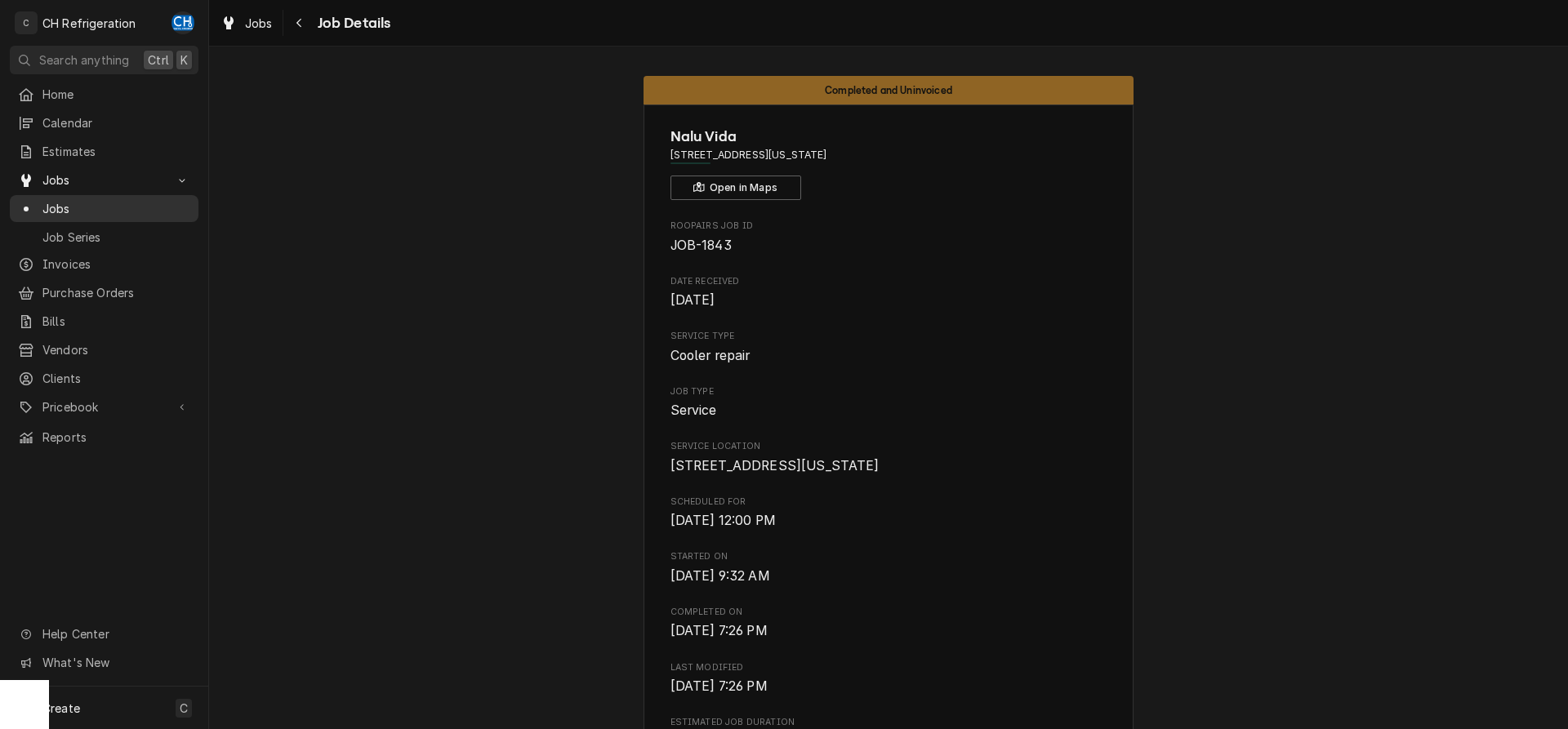
click at [56, 200] on span "Jobs" at bounding box center [116, 208] width 148 height 17
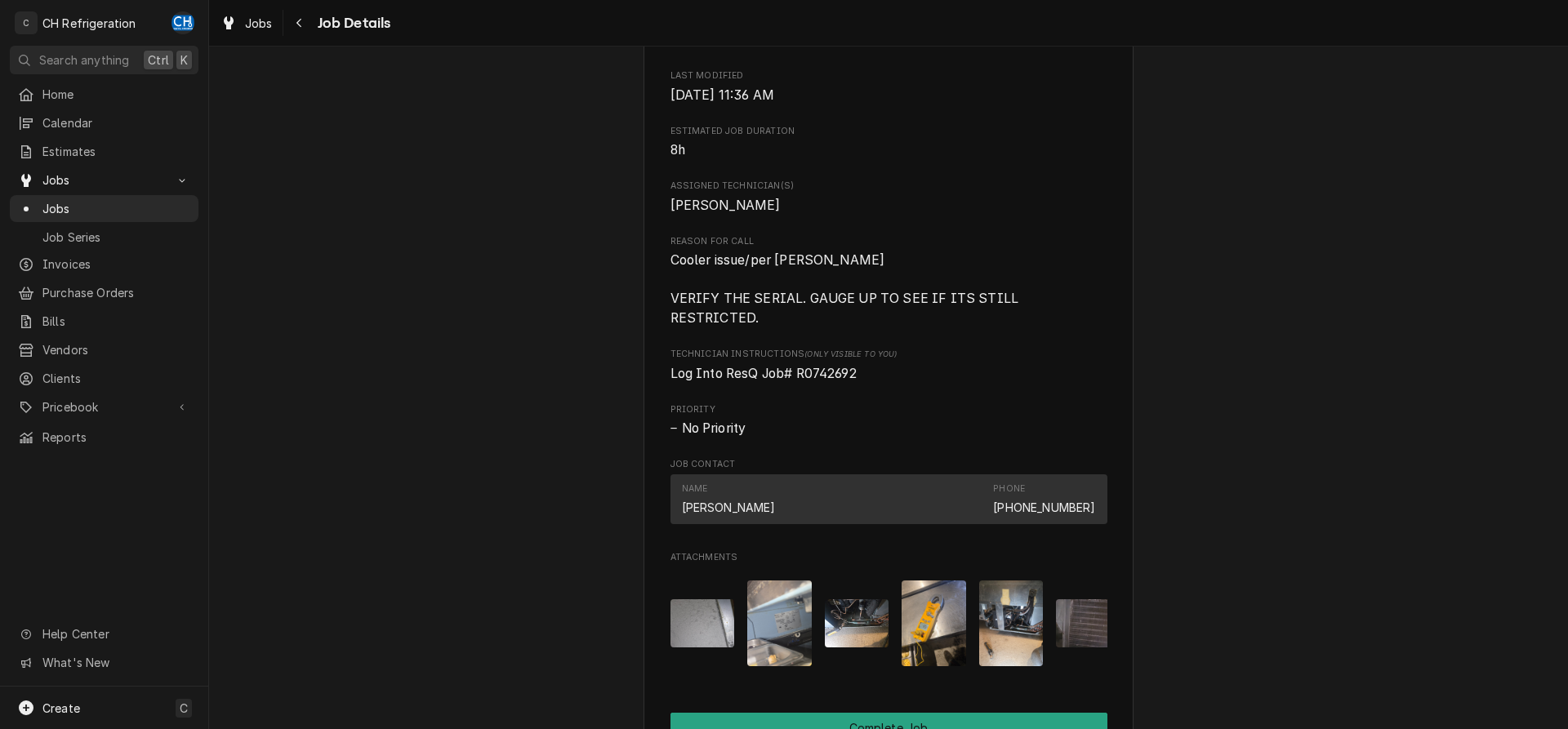
scroll to position [749, 0]
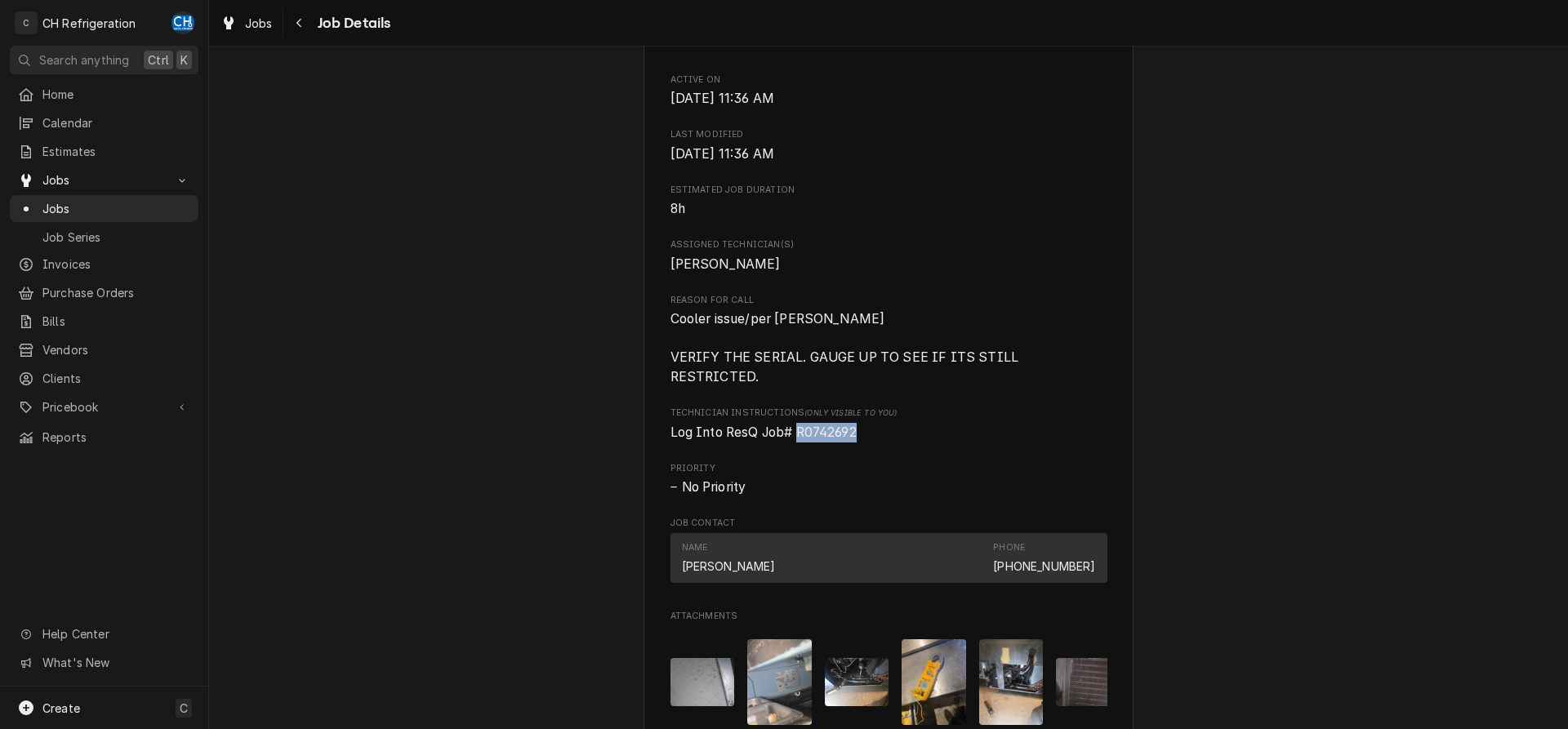
drag, startPoint x: 863, startPoint y: 433, endPoint x: 801, endPoint y: 435, distance: 62.0
click at [801, 435] on span "Log Into ResQ Job# R0742692" at bounding box center [889, 432] width 437 height 20
copy span "R0742692"
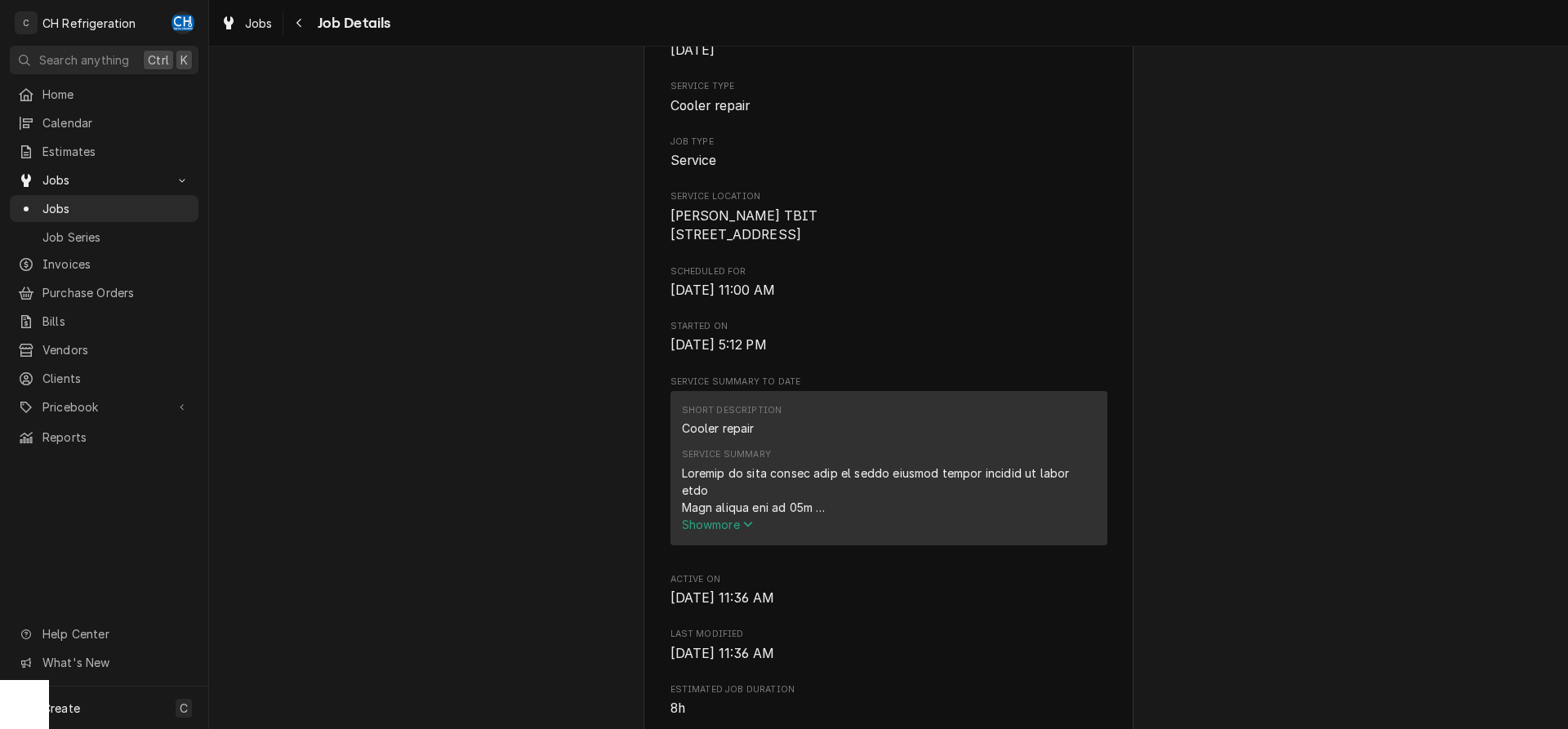
scroll to position [0, 0]
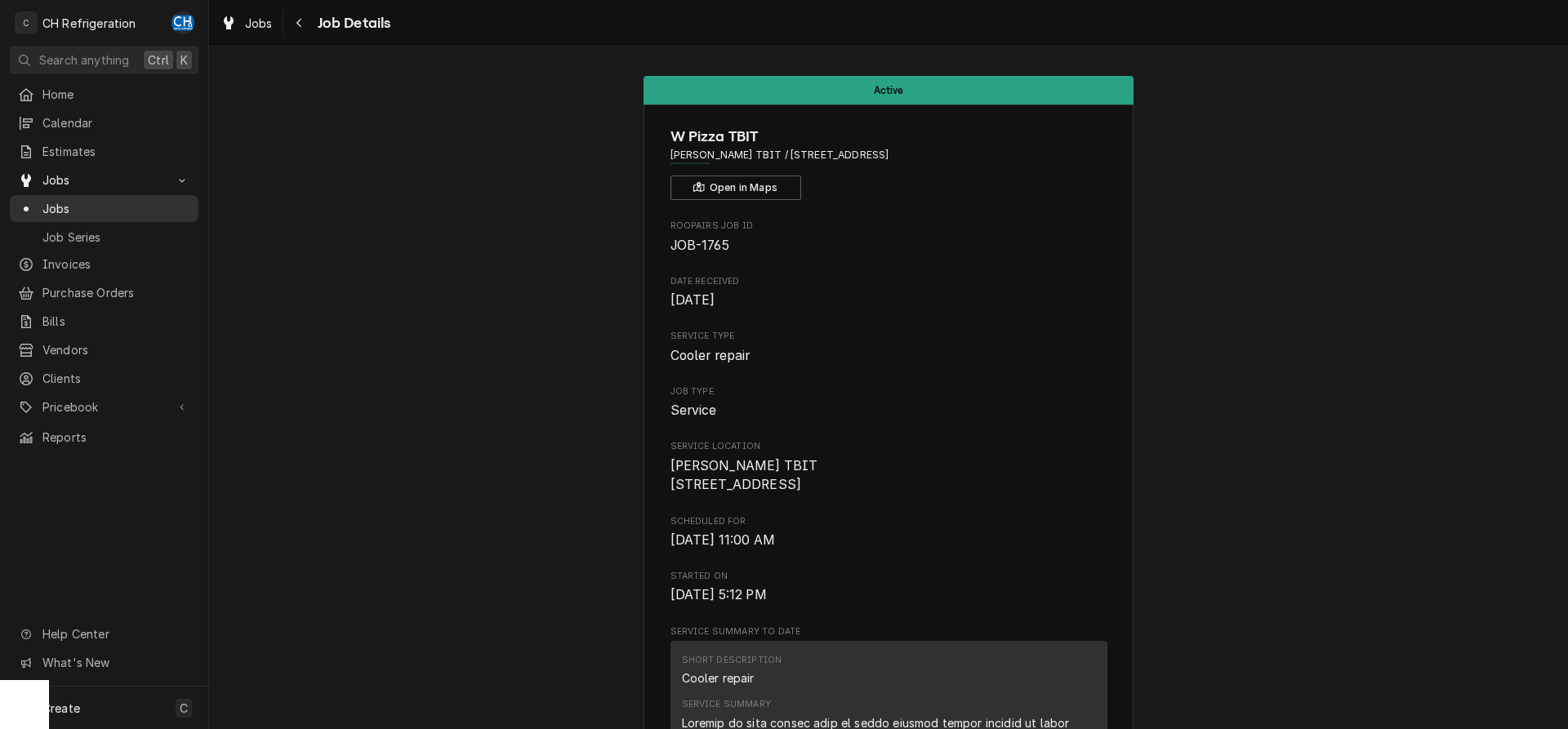
click at [70, 206] on span "Jobs" at bounding box center [116, 208] width 148 height 17
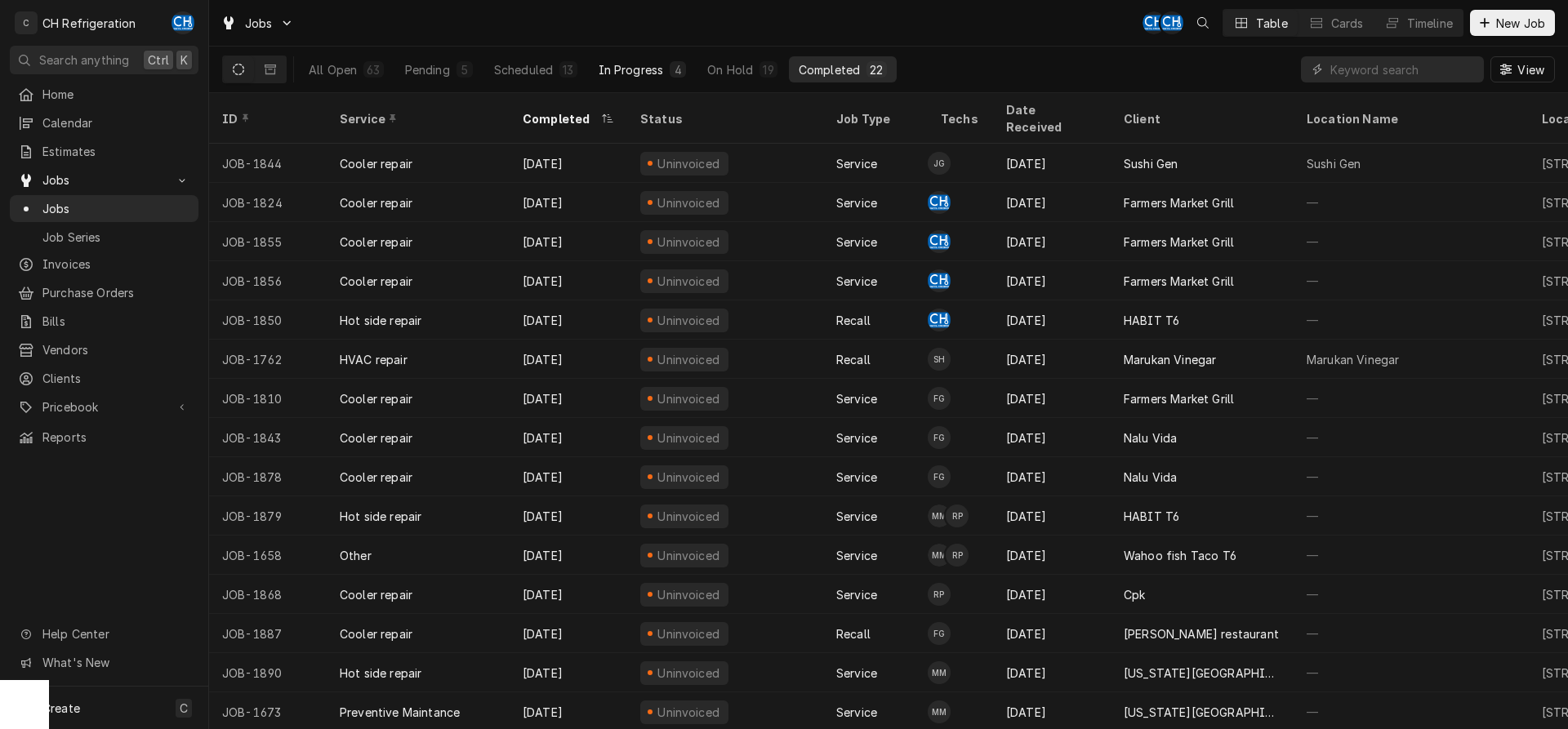
click at [637, 62] on div "In Progress" at bounding box center [631, 70] width 65 height 17
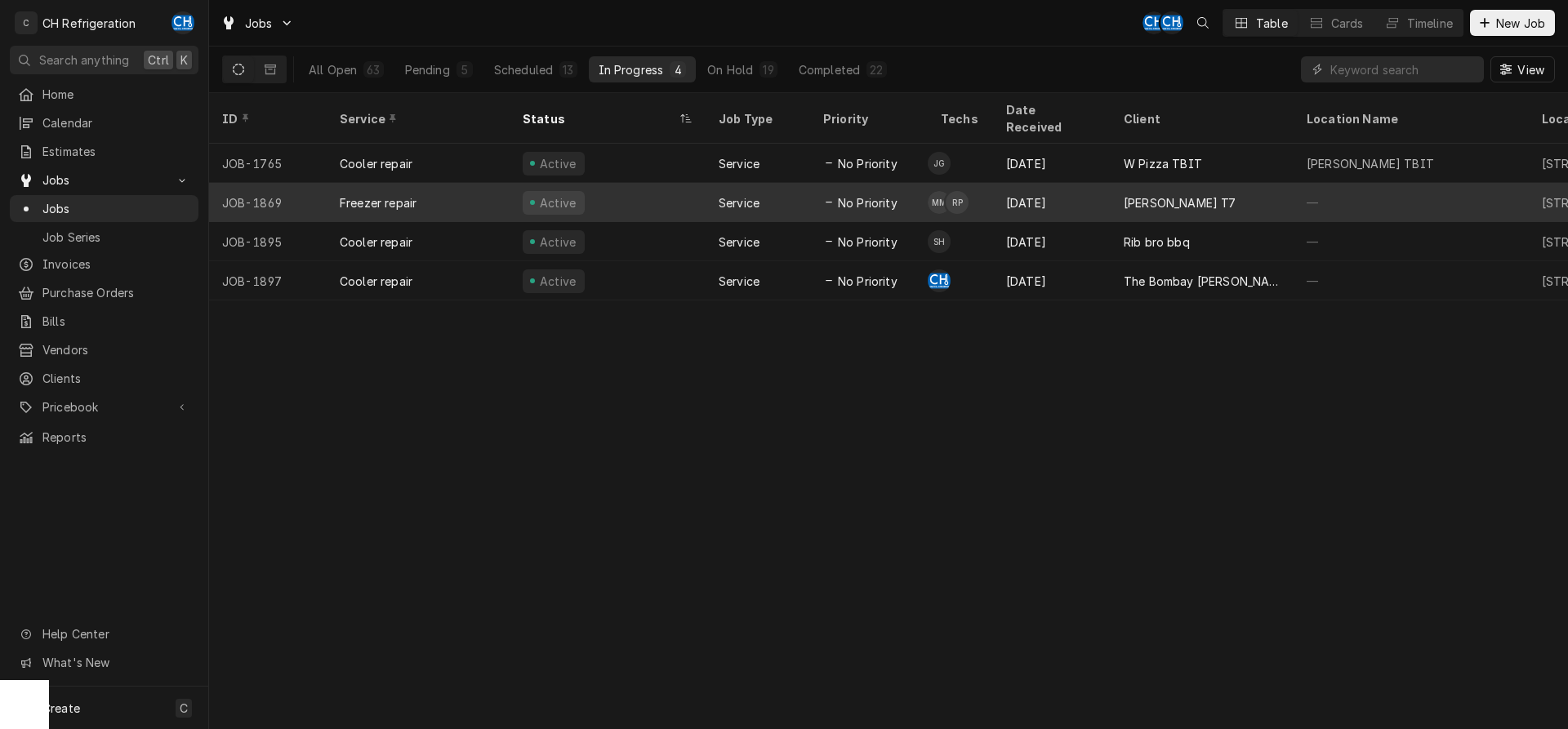
click at [1169, 198] on div "[PERSON_NAME] T7" at bounding box center [1202, 202] width 183 height 39
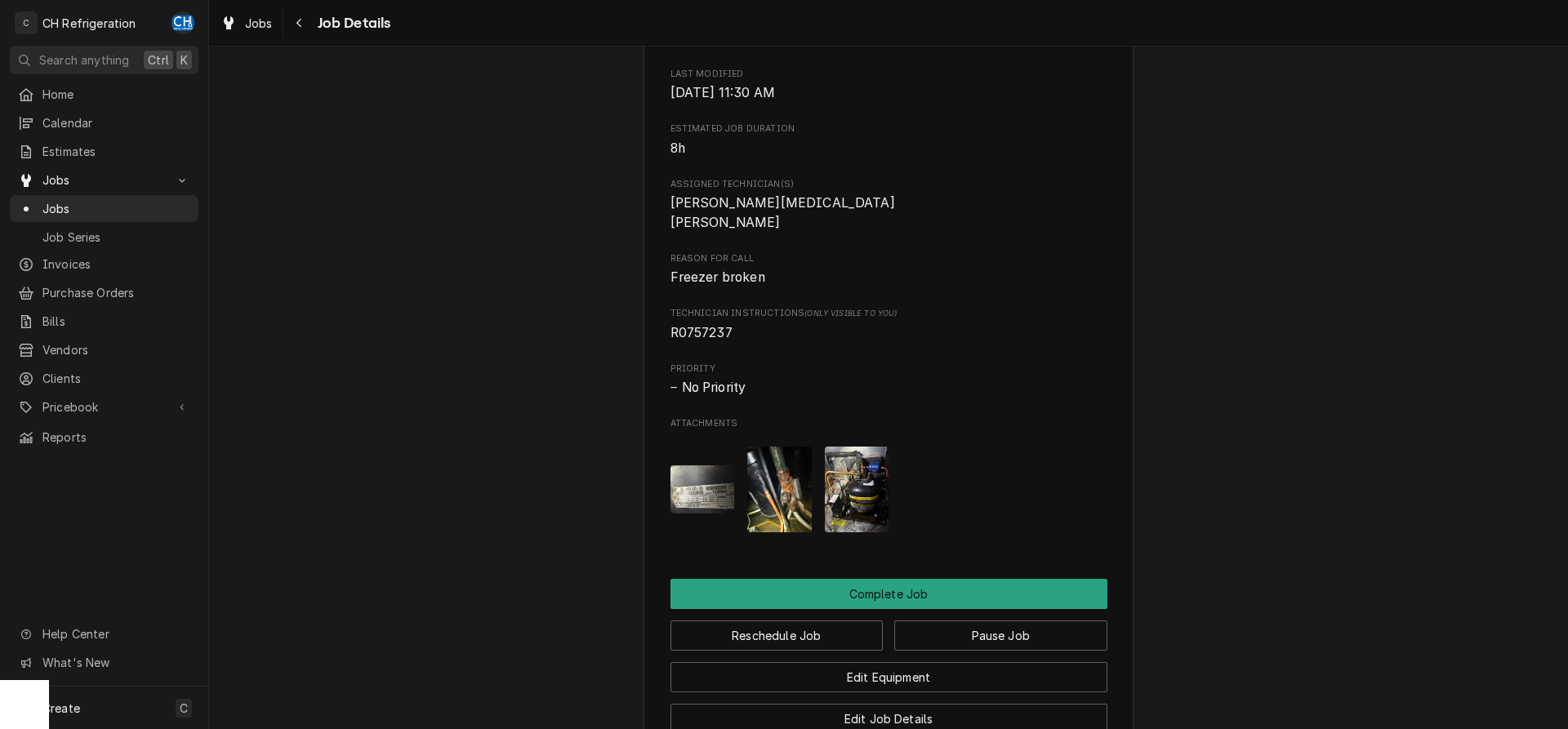
scroll to position [1207, 0]
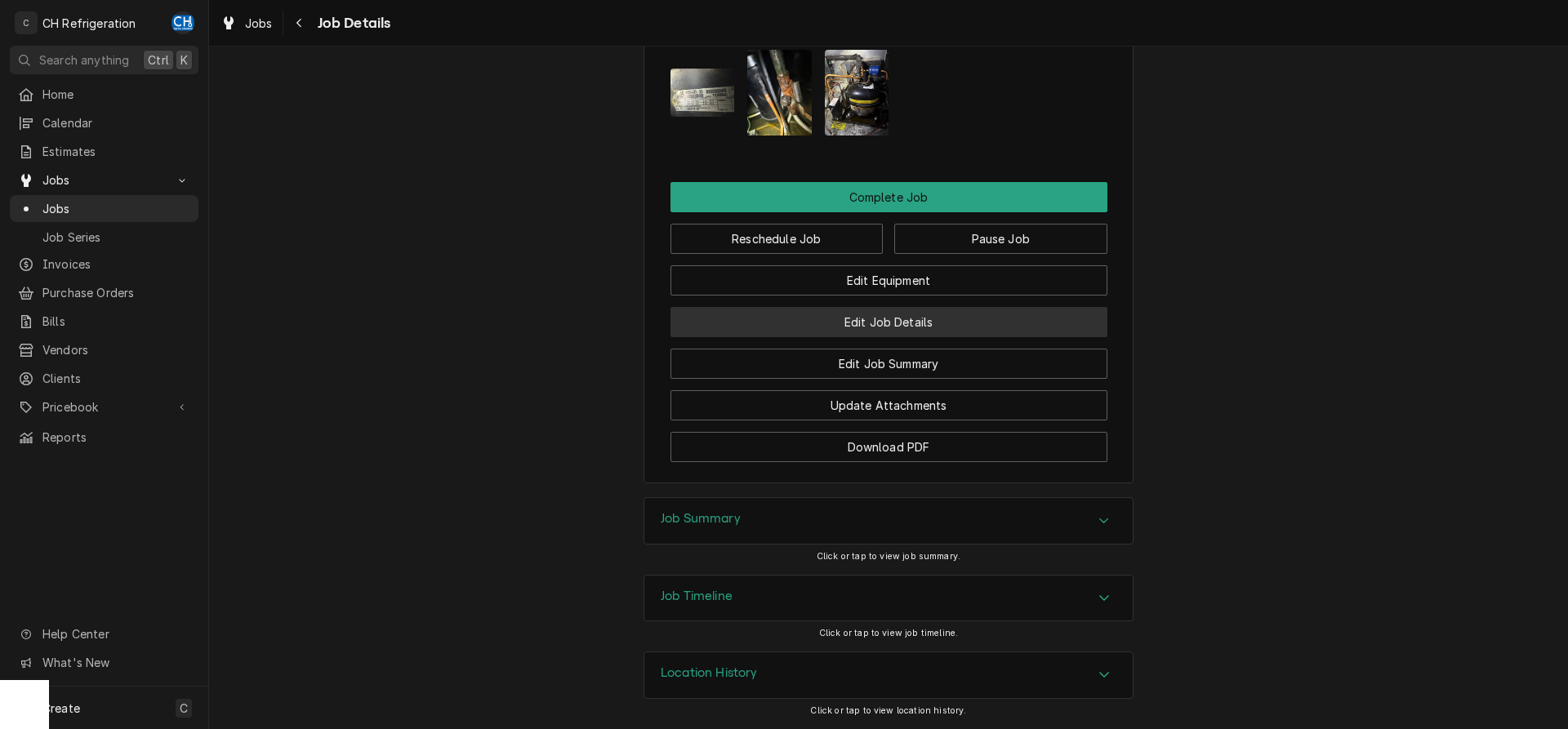
click at [926, 310] on button "Edit Job Details" at bounding box center [889, 322] width 437 height 31
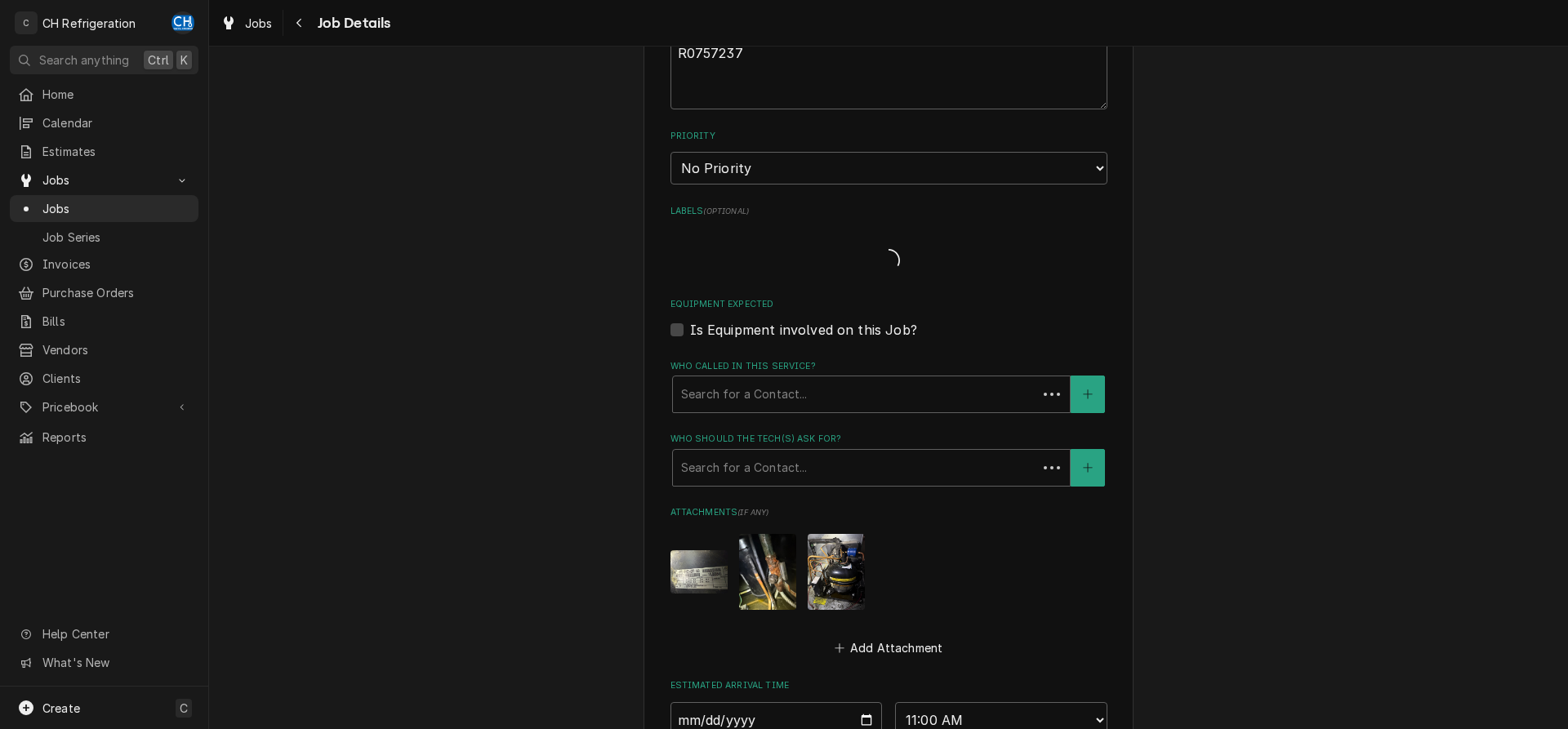
scroll to position [739, 0]
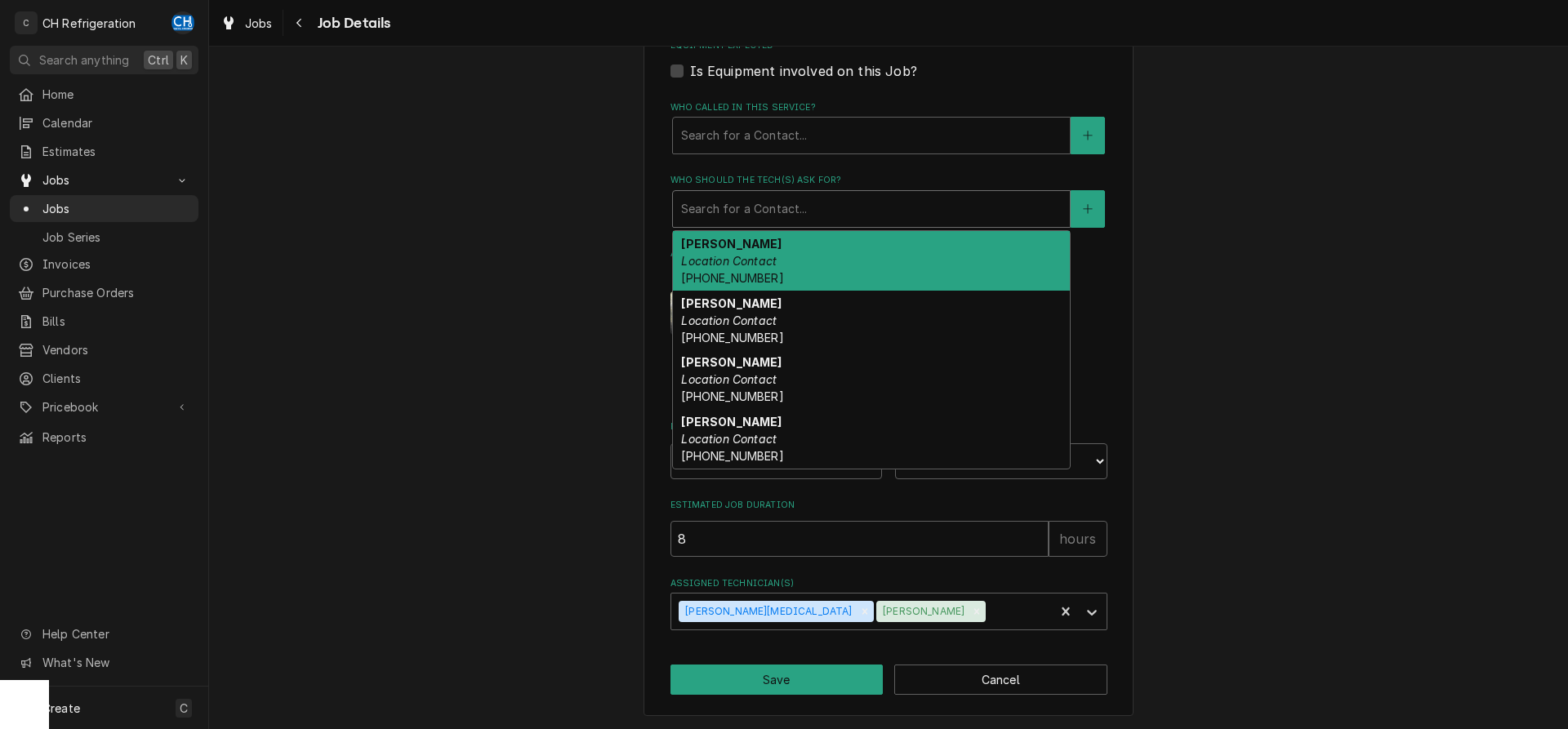
click at [745, 201] on div "Who should the tech(s) ask for?" at bounding box center [872, 209] width 381 height 30
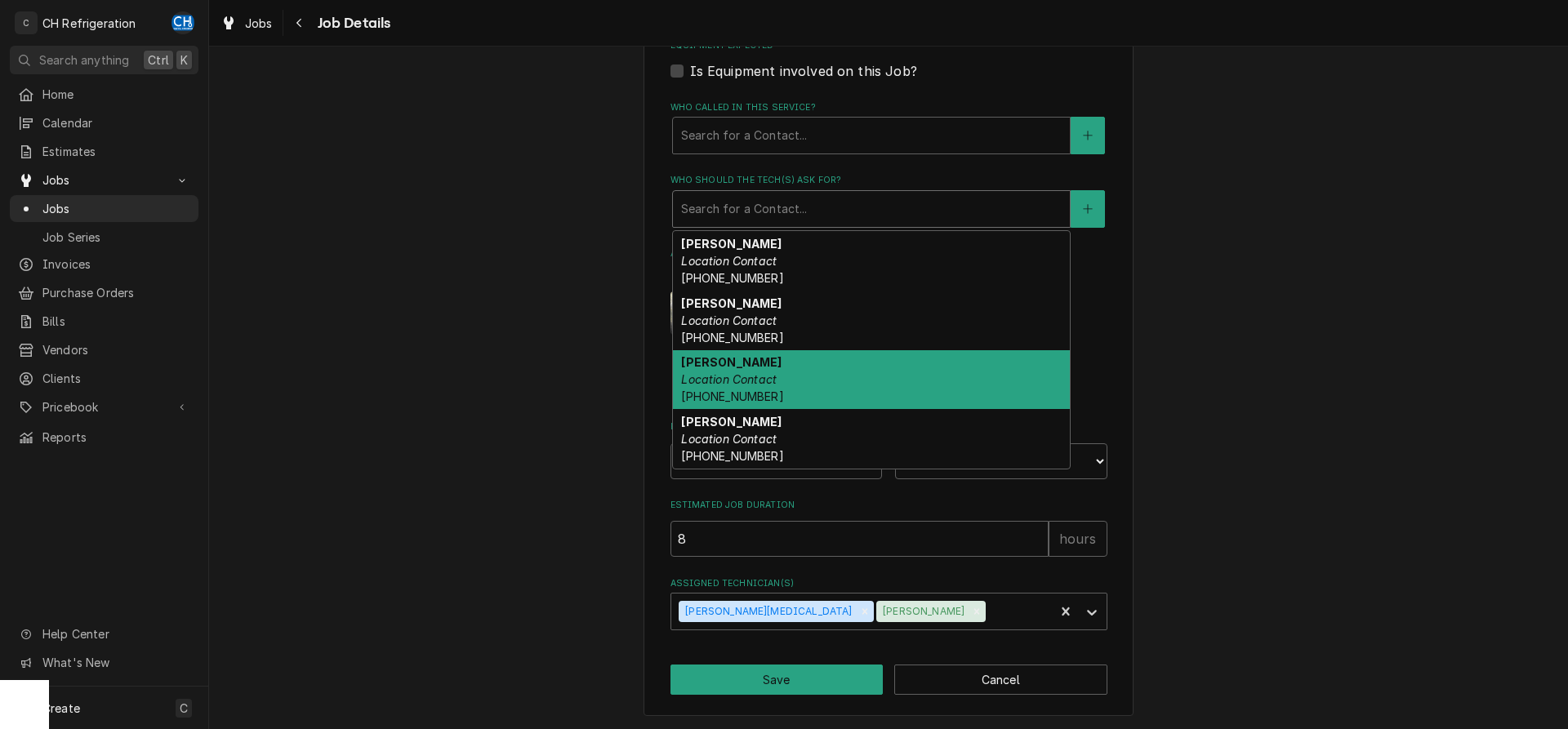
click at [901, 381] on div "[PERSON_NAME] Location Contact [PHONE_NUMBER]" at bounding box center [871, 380] width 397 height 59
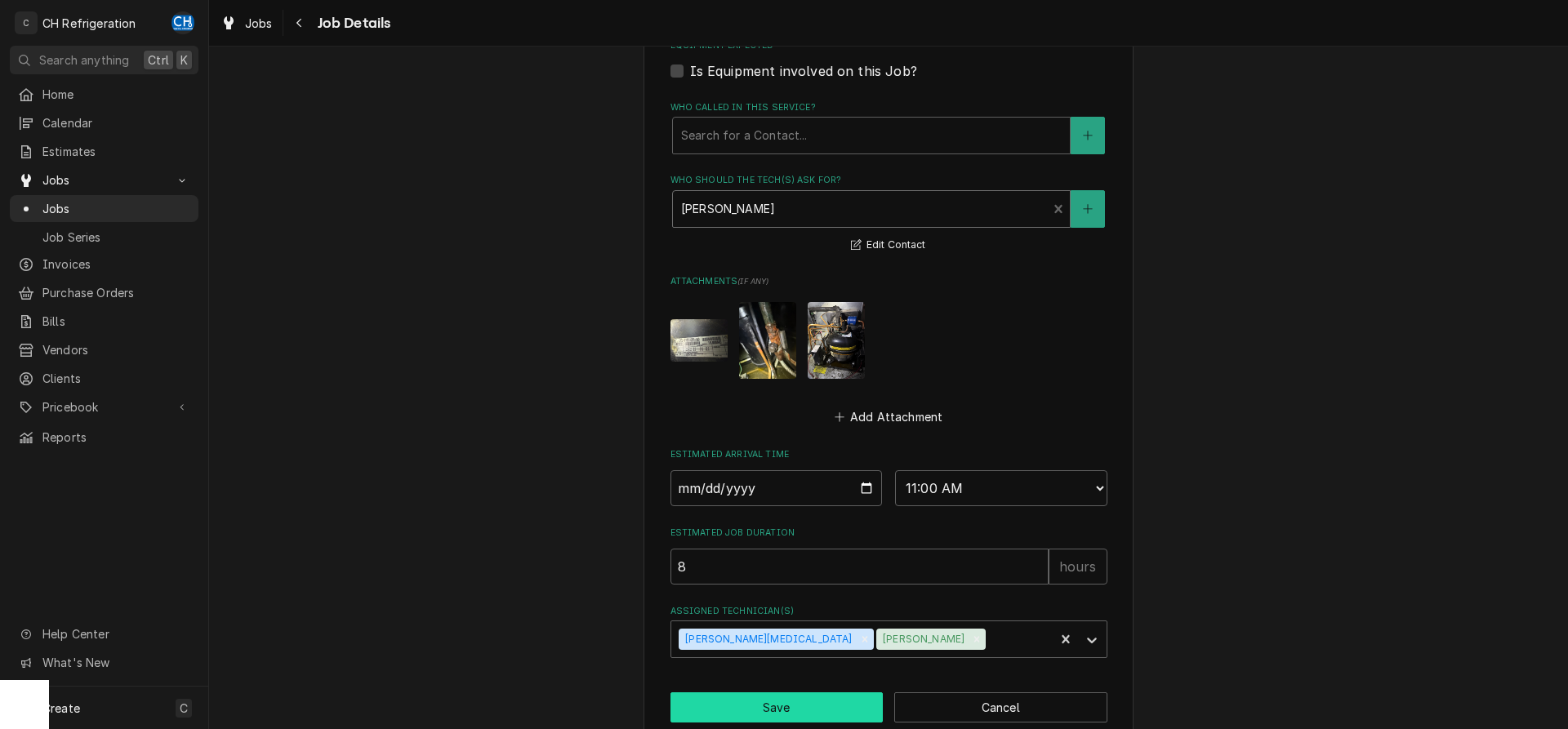
click at [786, 697] on button "Save" at bounding box center [777, 708] width 213 height 31
type textarea "x"
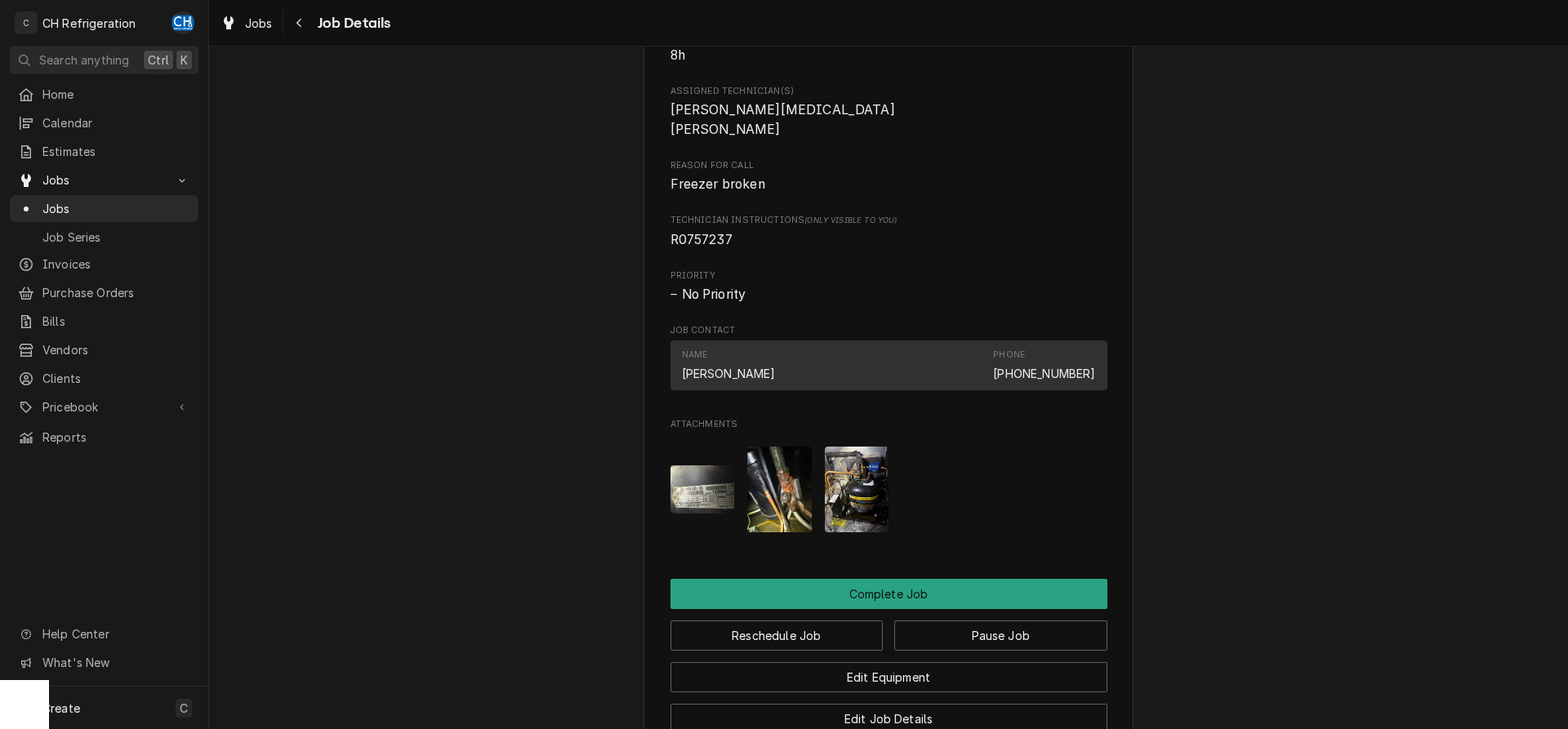
scroll to position [1134, 0]
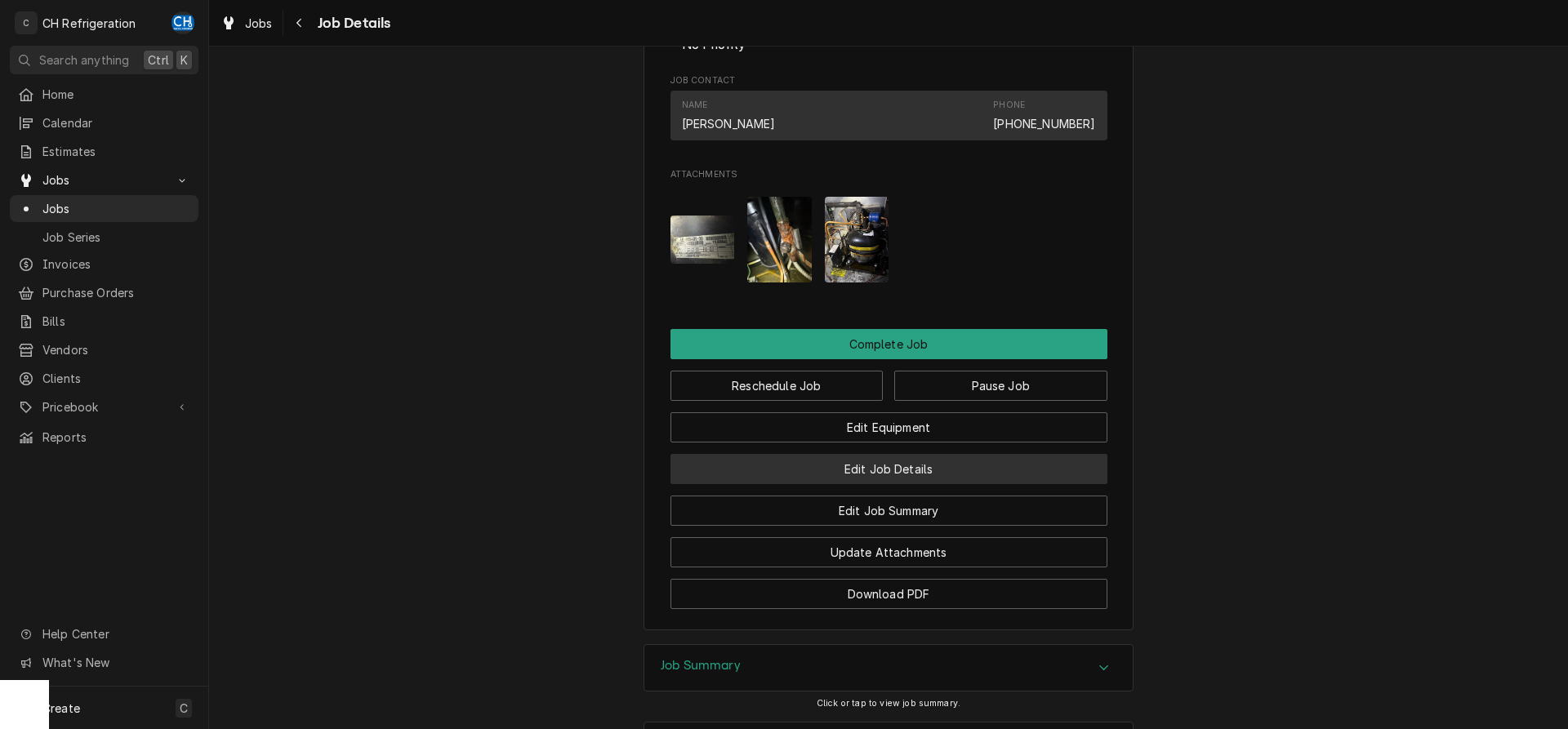
click at [869, 484] on button "Edit Job Details" at bounding box center [889, 469] width 437 height 31
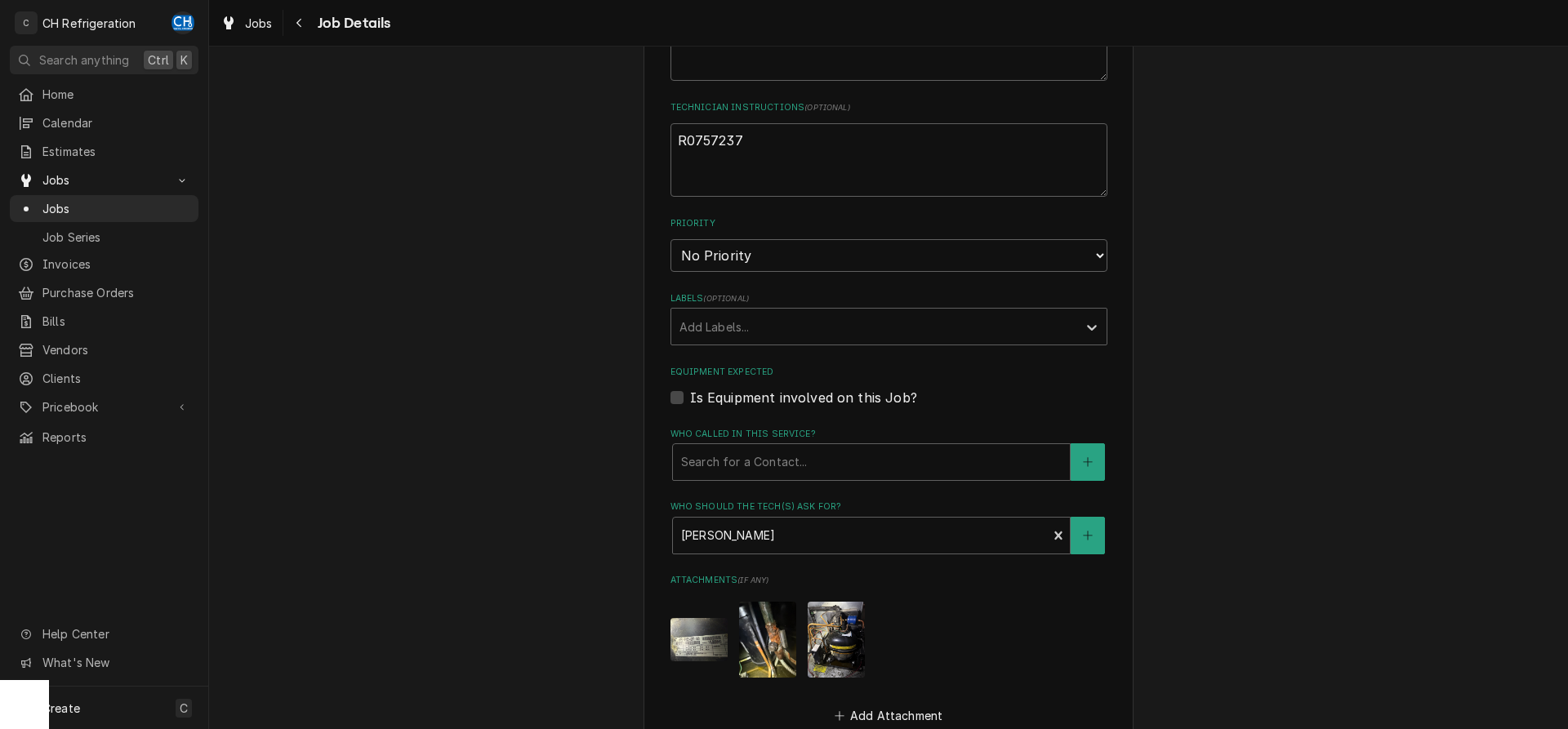
scroll to position [500, 0]
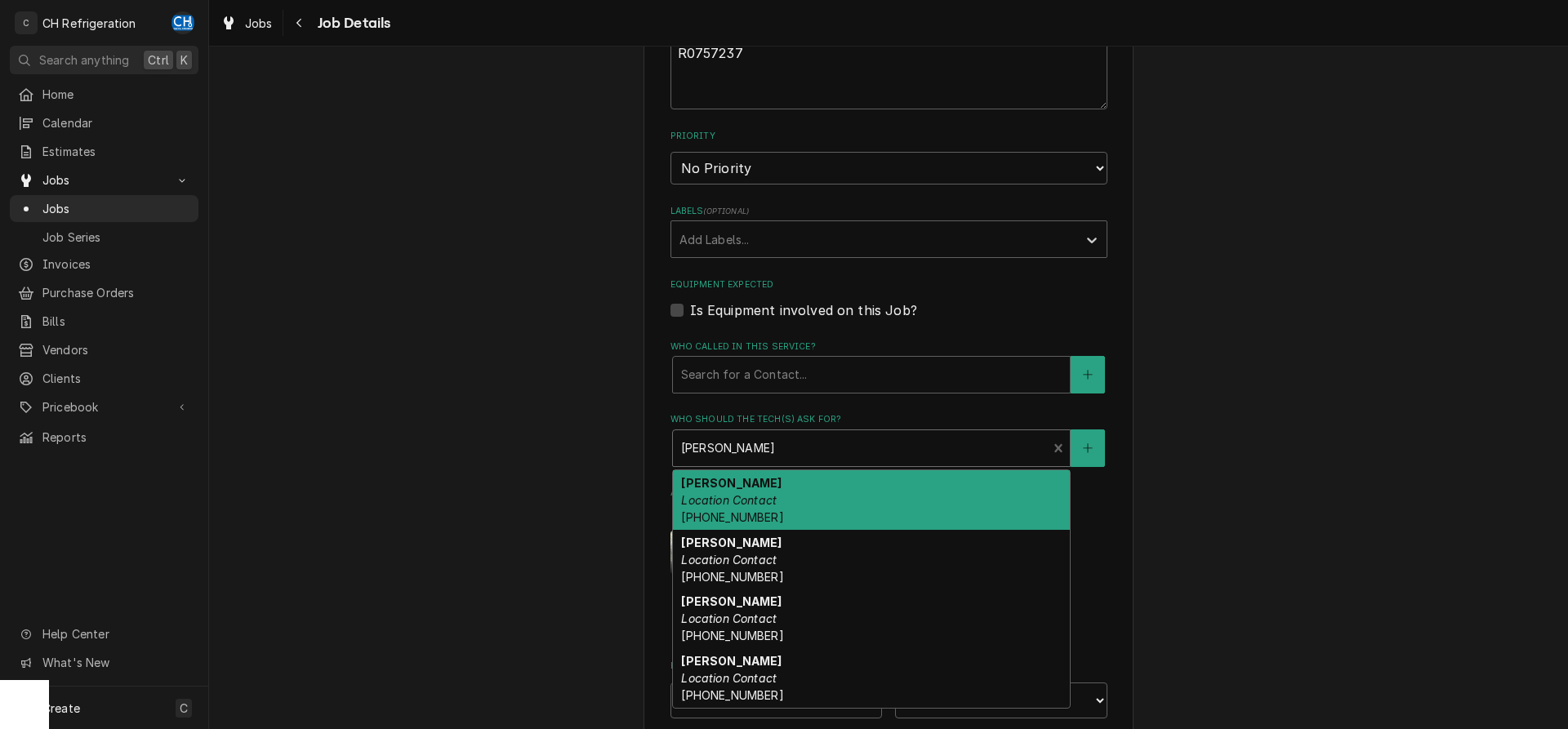
type textarea "x"
click at [738, 444] on div "Who should the tech(s) ask for?" at bounding box center [861, 448] width 359 height 30
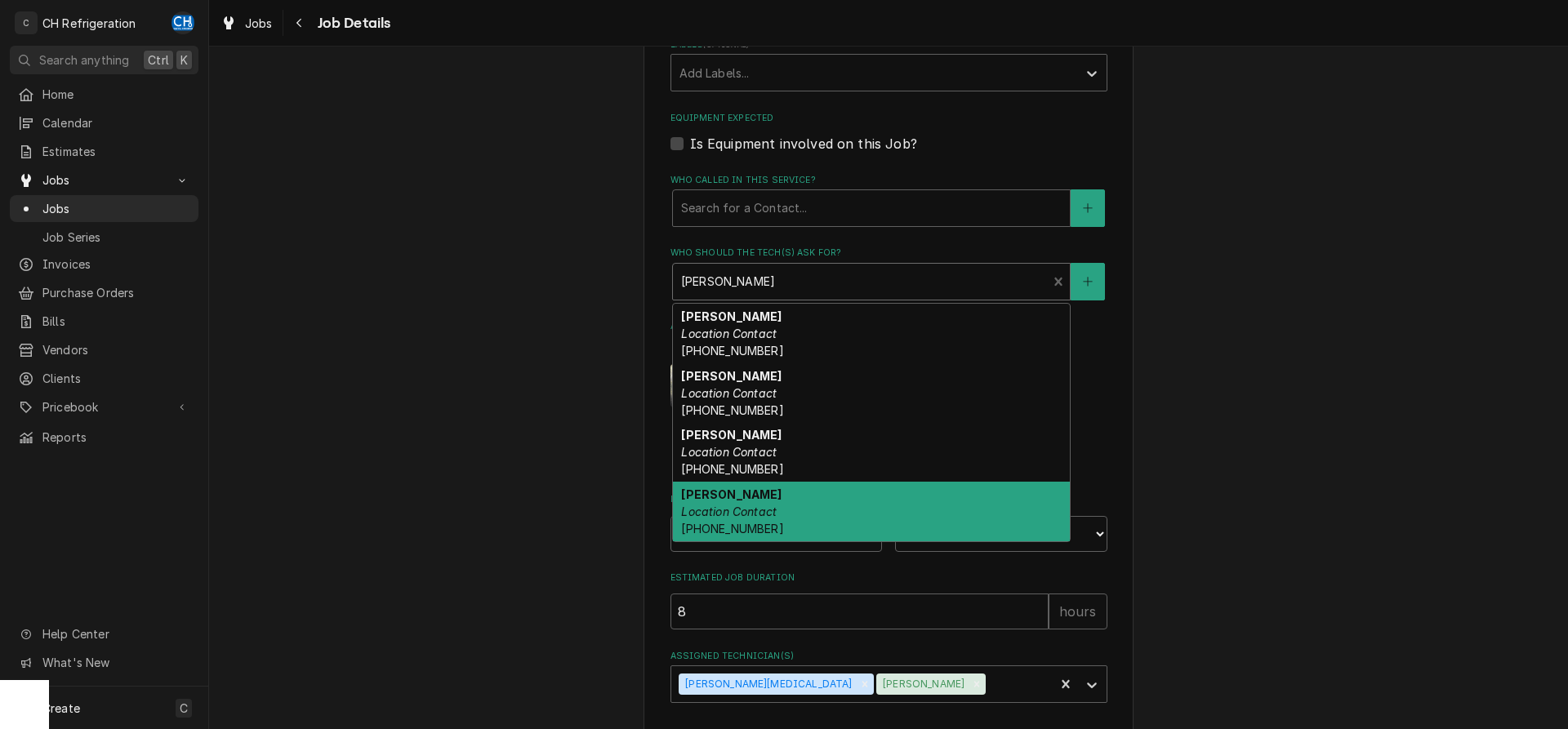
click at [1336, 398] on div "Wolfgang Puck T7 7 World Way, Los Angeles, CA 90045 Use the fields below to edi…" at bounding box center [888, 100] width 1359 height 1405
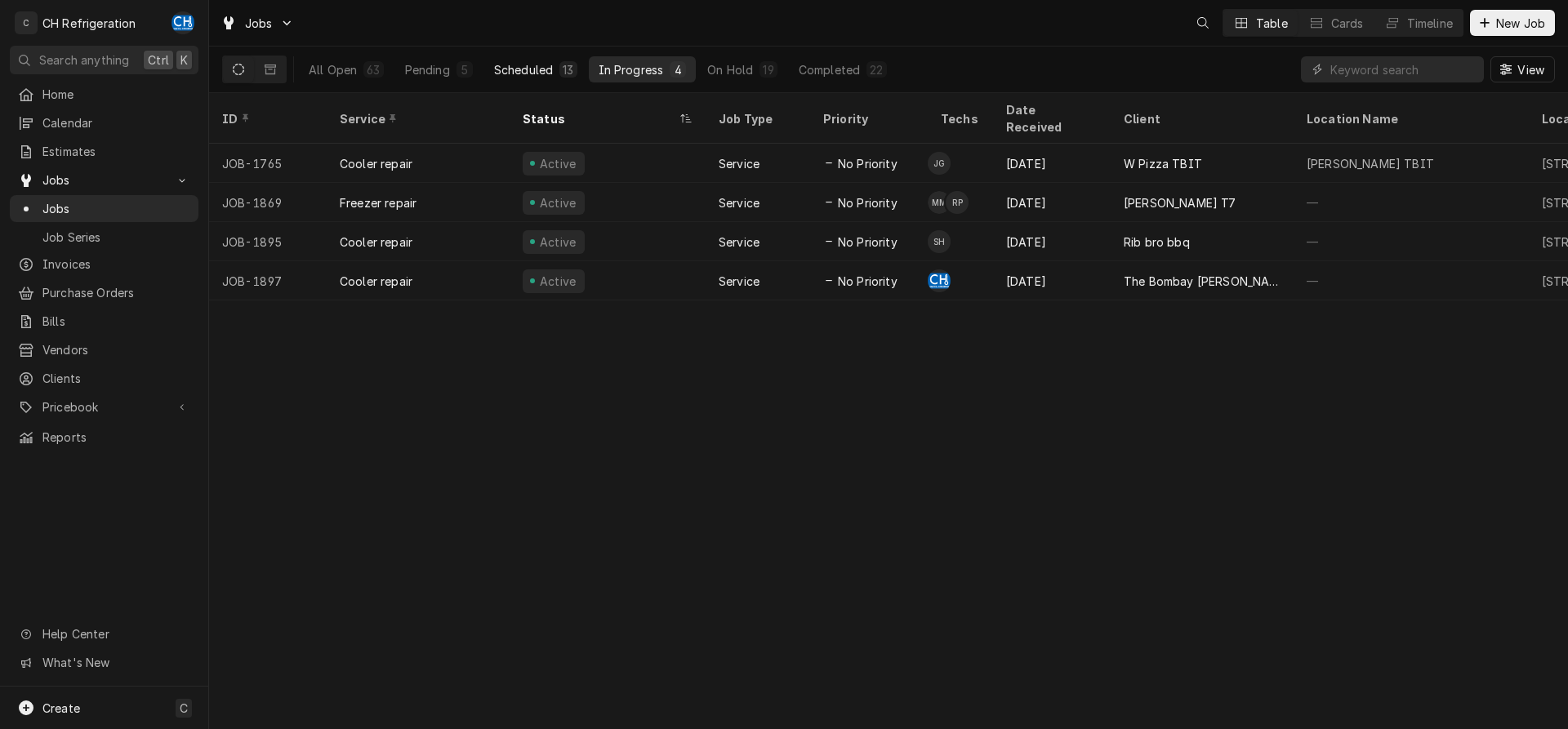
click at [550, 74] on div "Scheduled" at bounding box center [523, 70] width 59 height 17
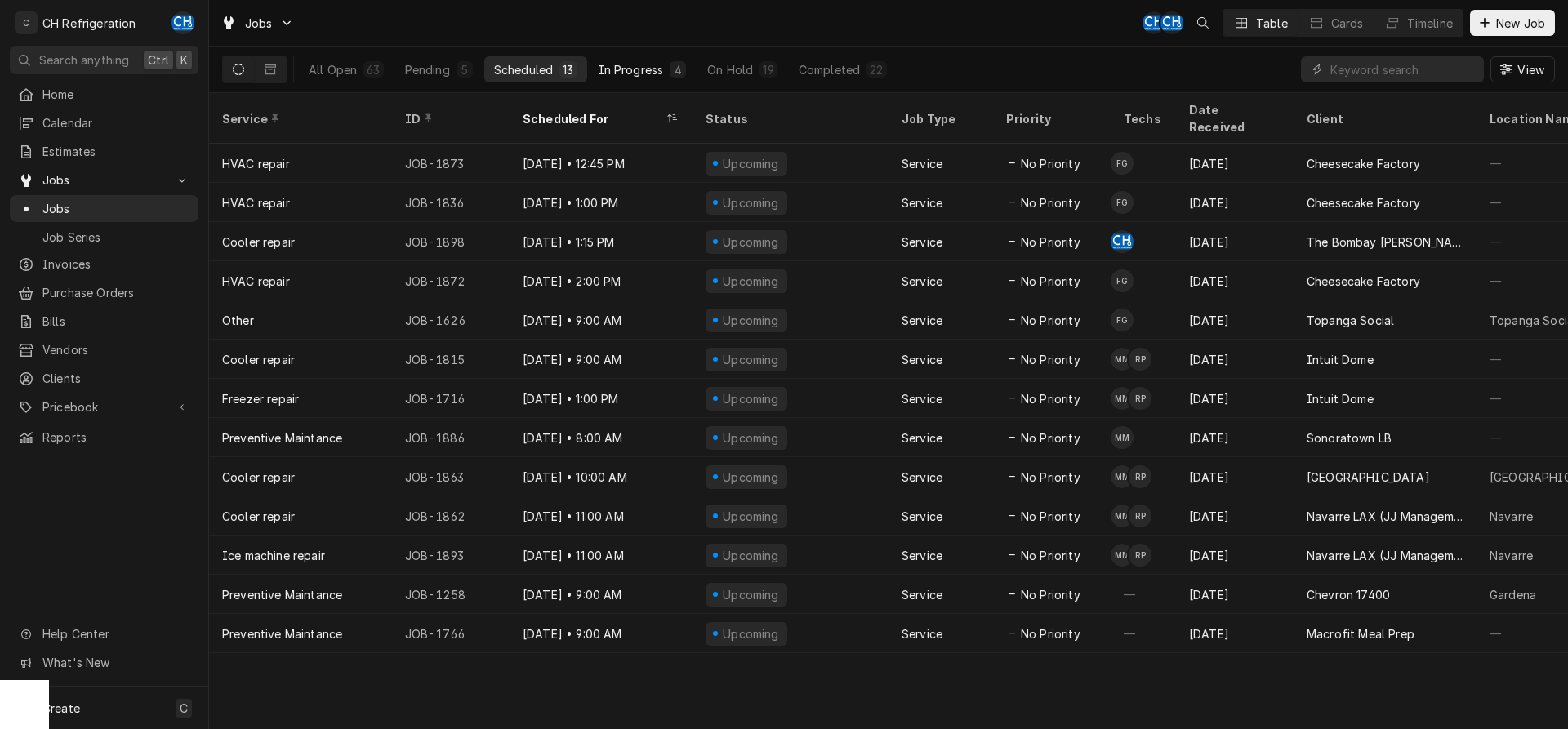
click at [623, 74] on div "In Progress" at bounding box center [631, 70] width 65 height 17
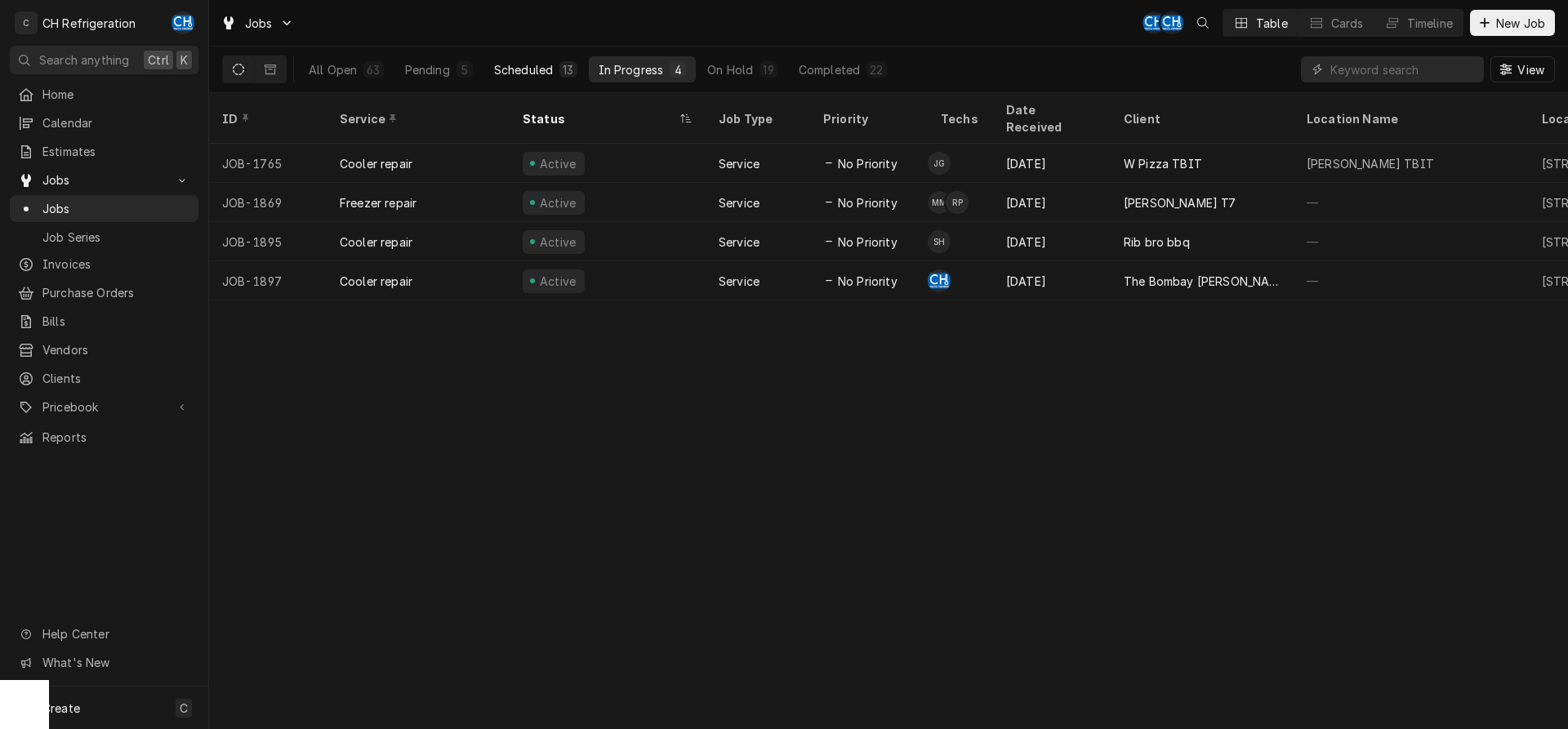
click at [542, 79] on button "Scheduled 13" at bounding box center [535, 69] width 103 height 26
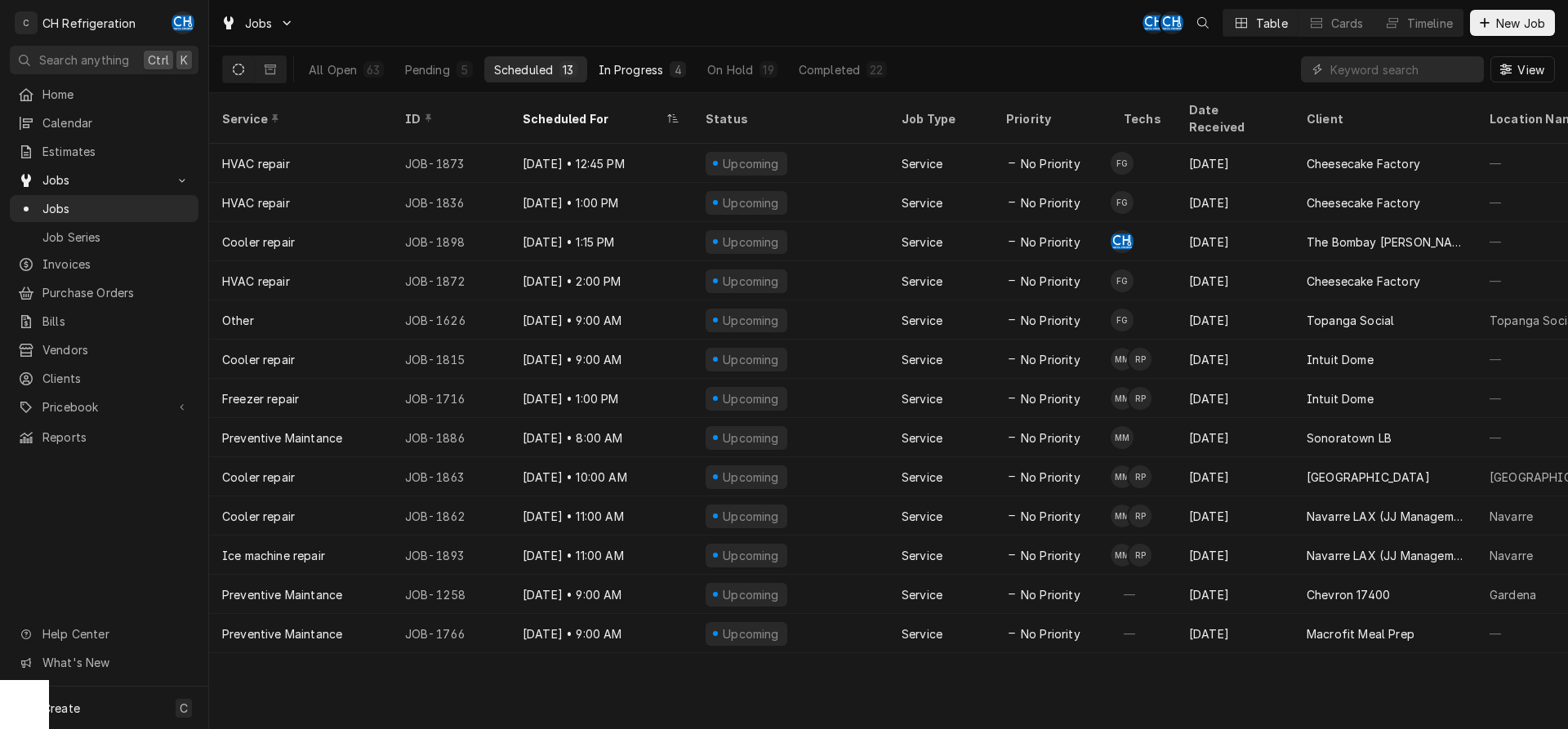
click at [653, 70] on div "In Progress" at bounding box center [631, 70] width 65 height 17
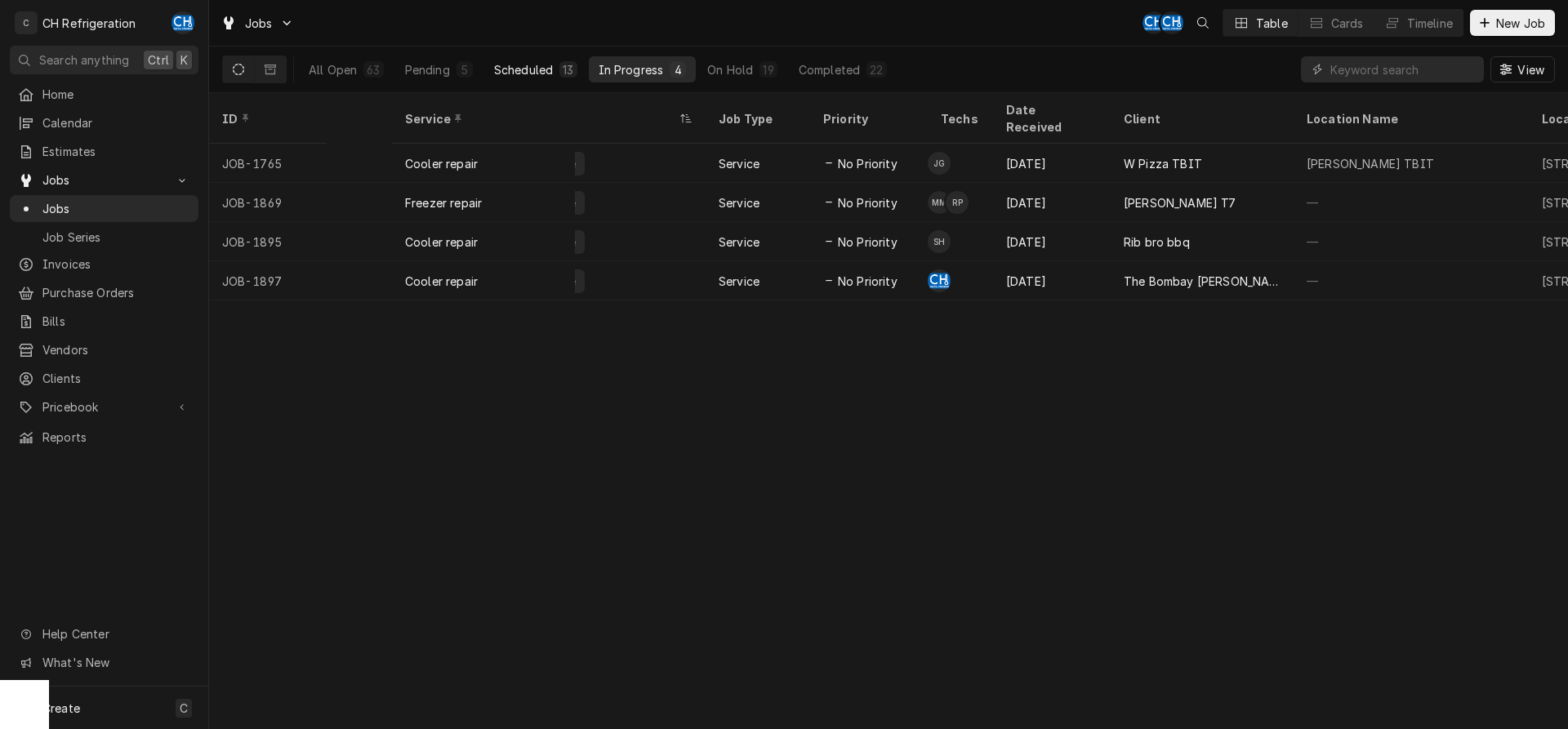
click at [539, 65] on div "Scheduled" at bounding box center [523, 70] width 59 height 17
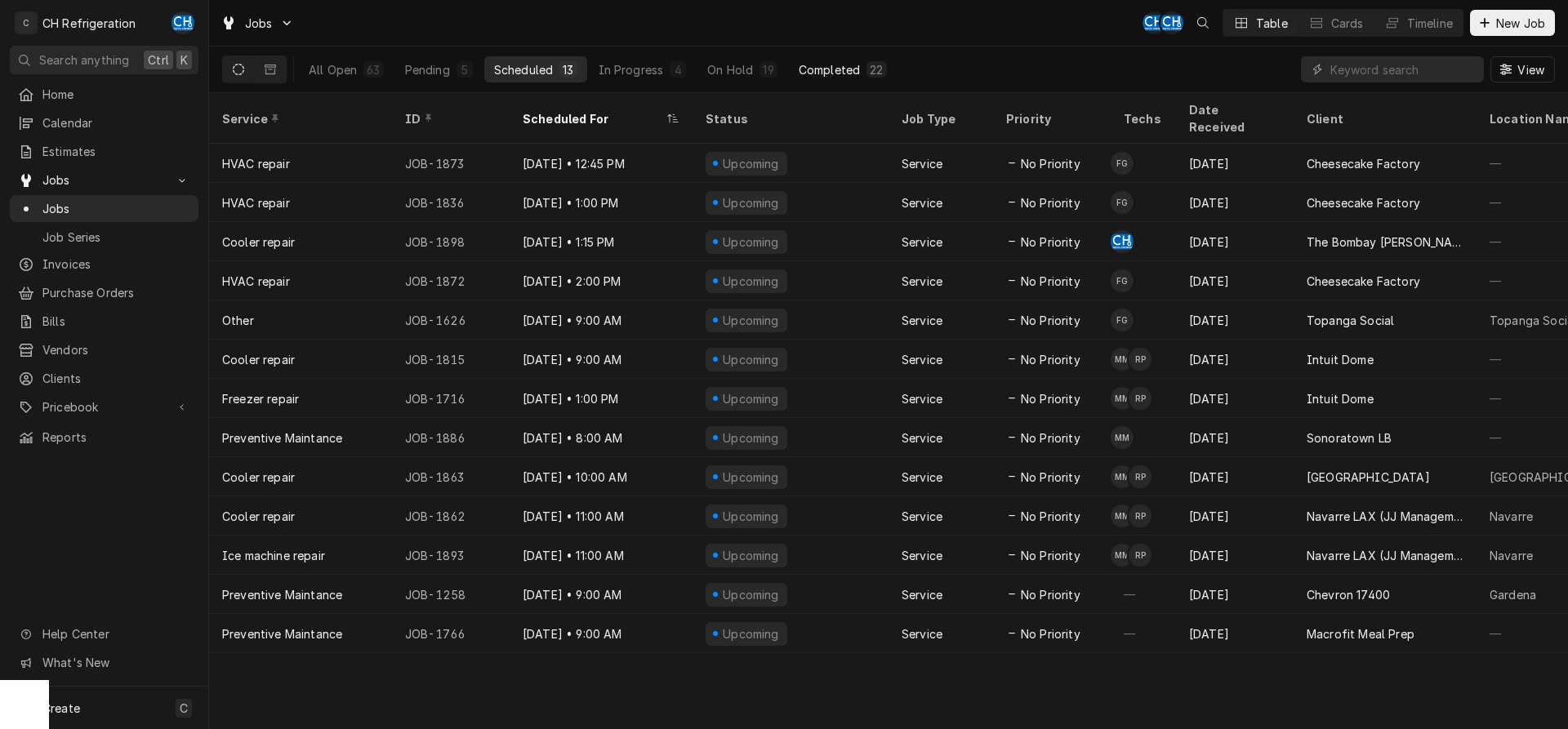
click at [846, 81] on button "Completed 22" at bounding box center [842, 69] width 108 height 26
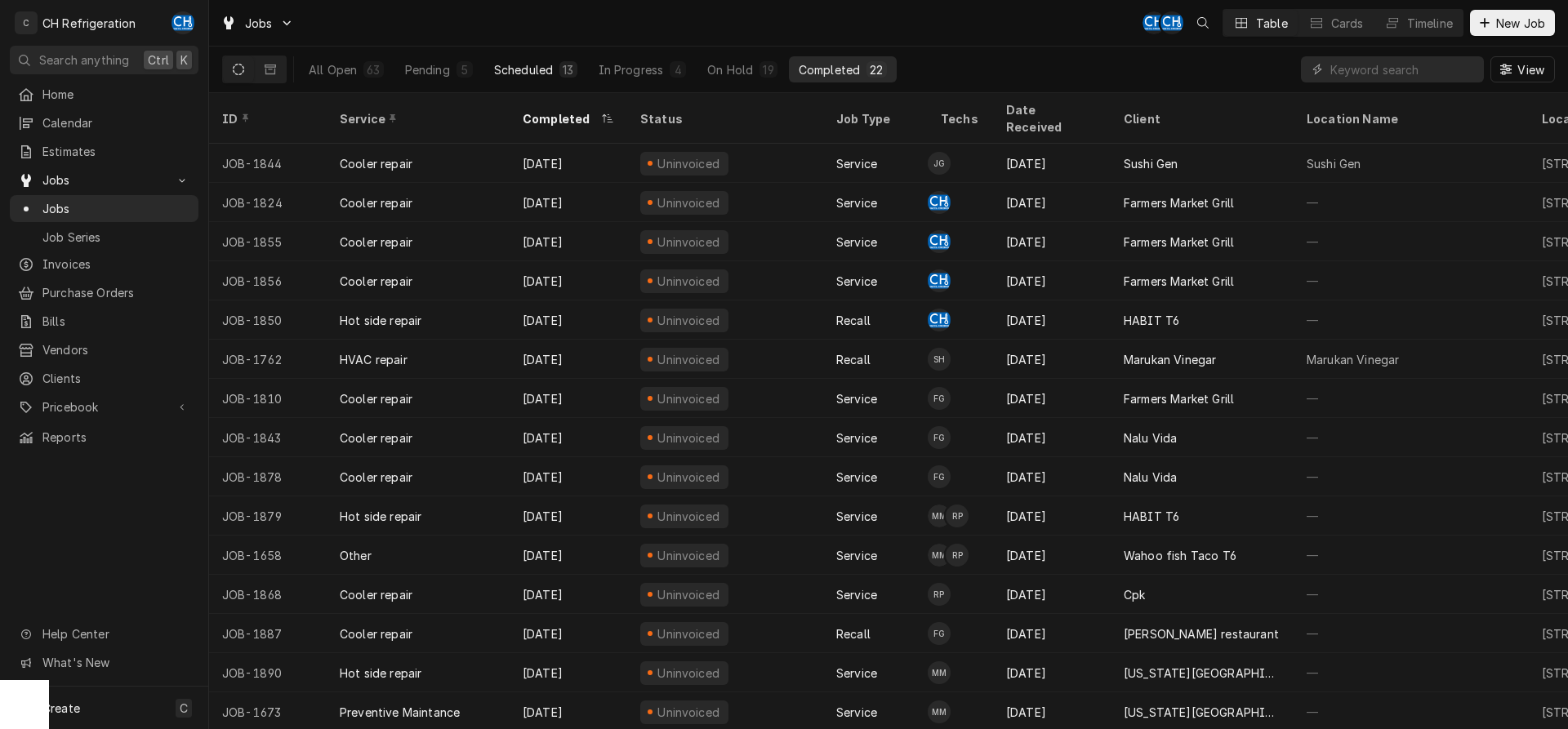
click at [522, 77] on button "Scheduled 13" at bounding box center [535, 69] width 103 height 26
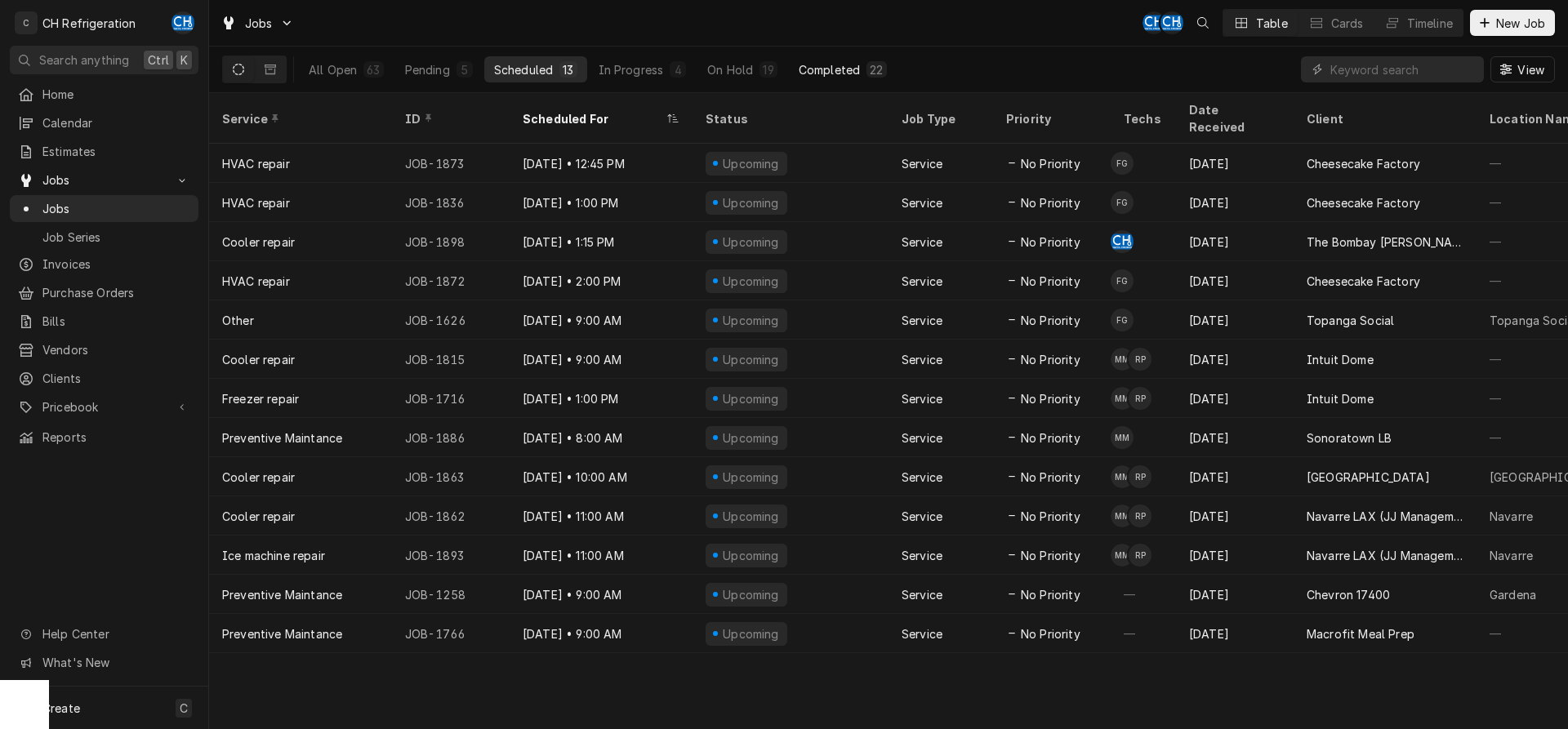
click at [868, 64] on div "22" at bounding box center [876, 69] width 20 height 16
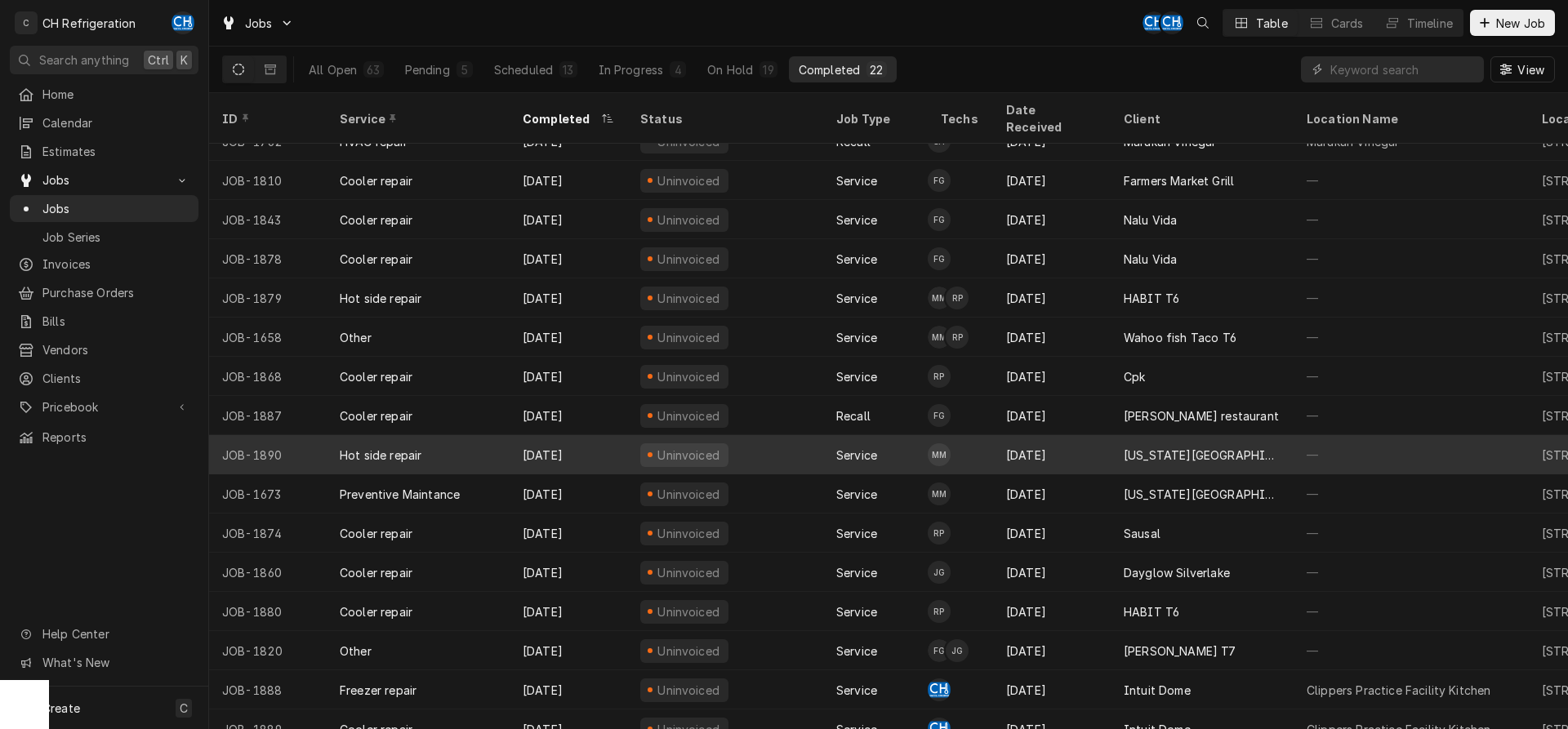
scroll to position [257, 0]
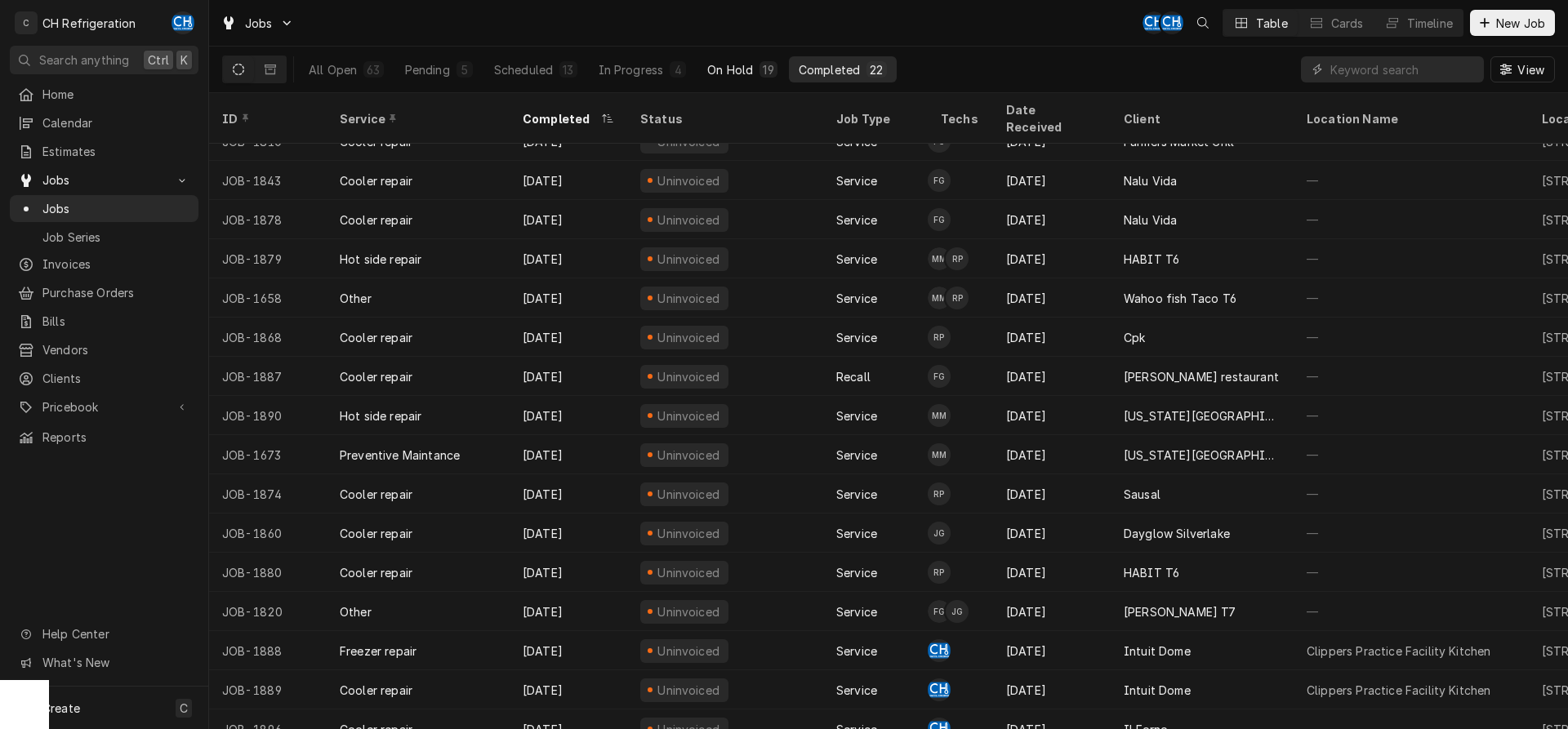
click at [723, 66] on div "On Hold" at bounding box center [730, 70] width 46 height 17
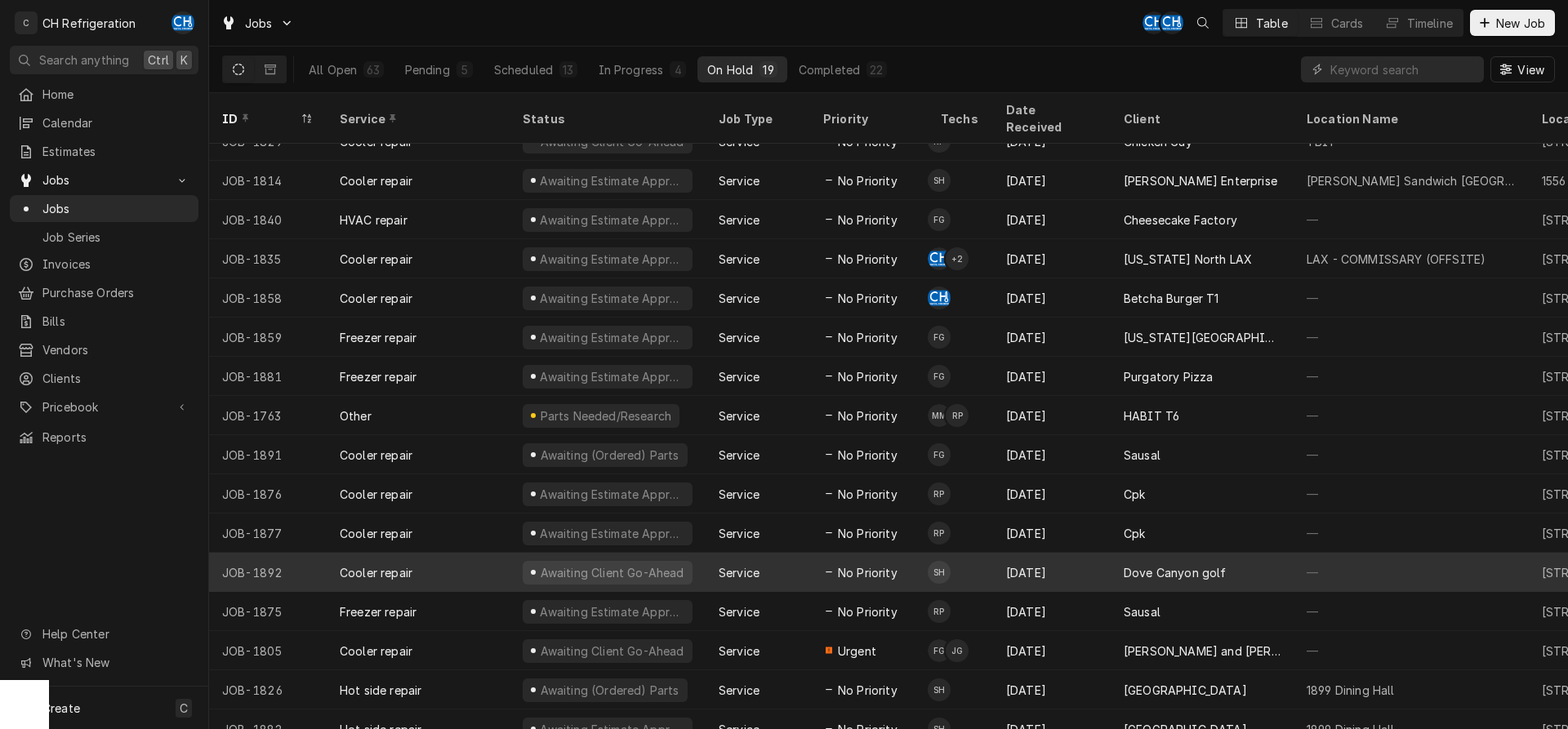
scroll to position [0, 0]
